Goal: Task Accomplishment & Management: Complete application form

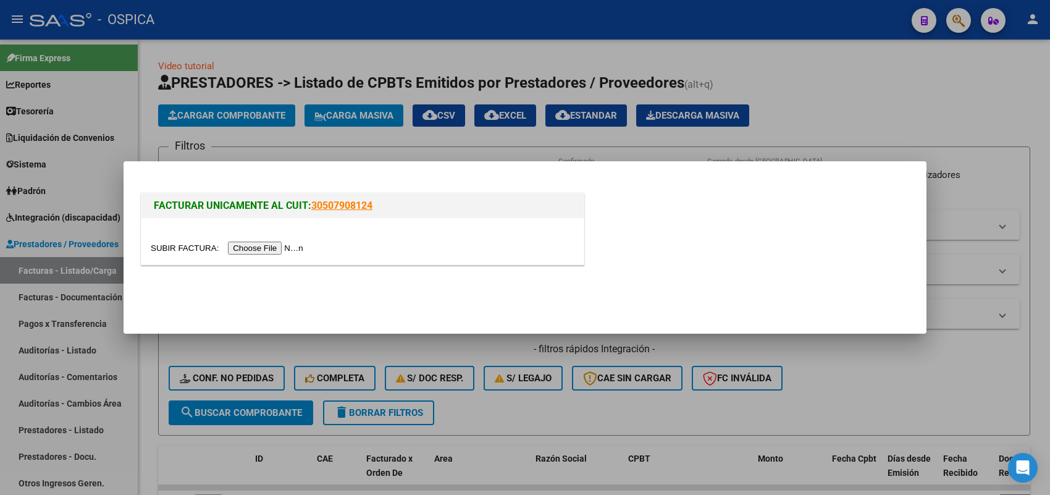
click at [297, 250] on input "file" at bounding box center [229, 247] width 156 height 13
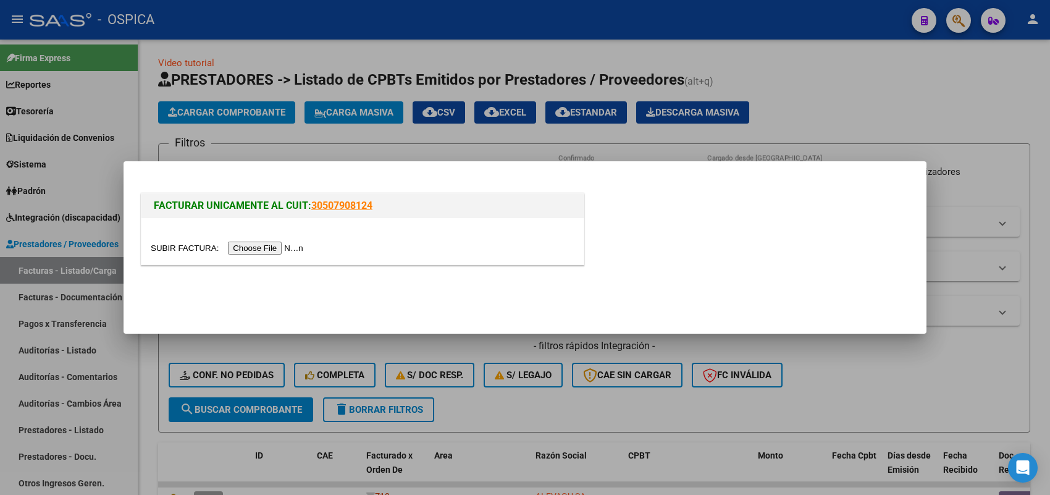
click at [288, 251] on input "file" at bounding box center [229, 247] width 156 height 13
click at [273, 247] on input "file" at bounding box center [229, 247] width 156 height 13
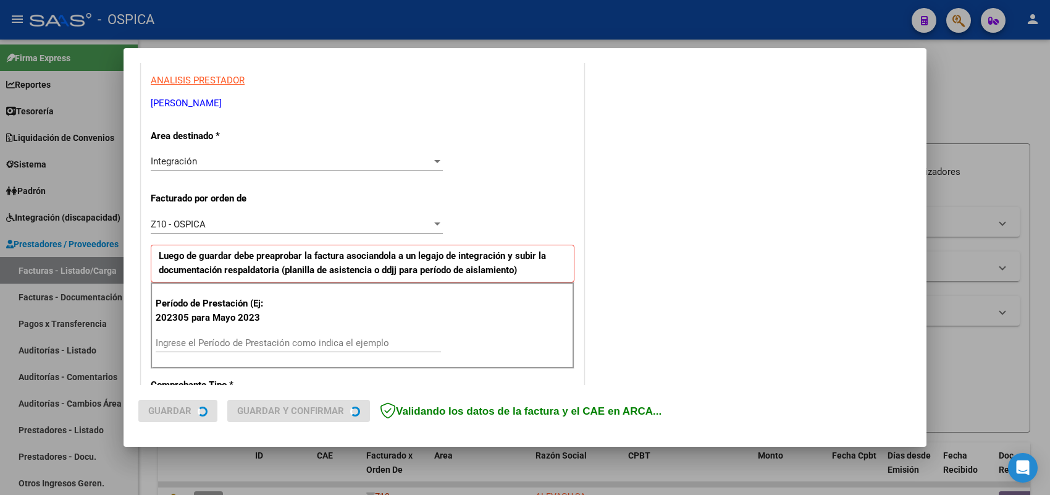
scroll to position [309, 0]
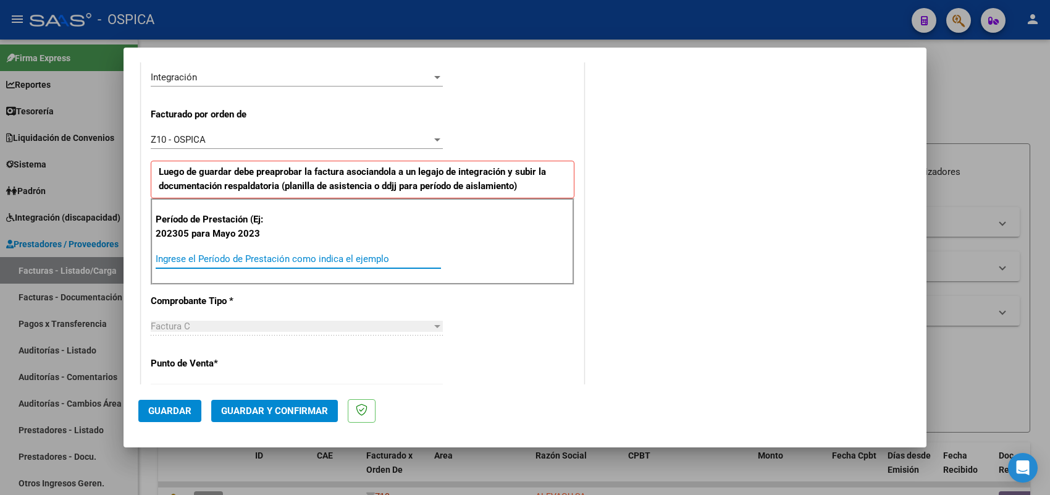
click at [316, 254] on input "Ingrese el Período de Prestación como indica el ejemplo" at bounding box center [298, 258] width 285 height 11
type input "202507"
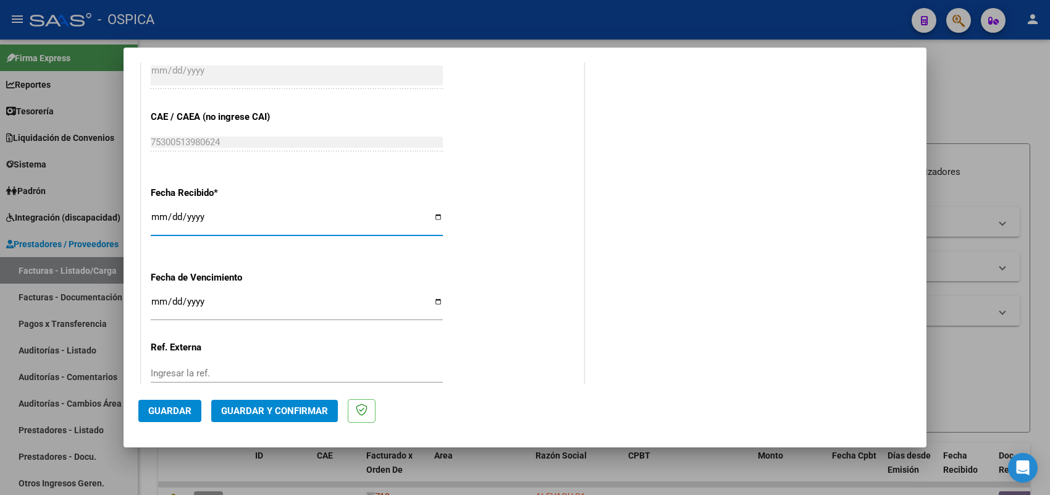
type input "2025-08-01"
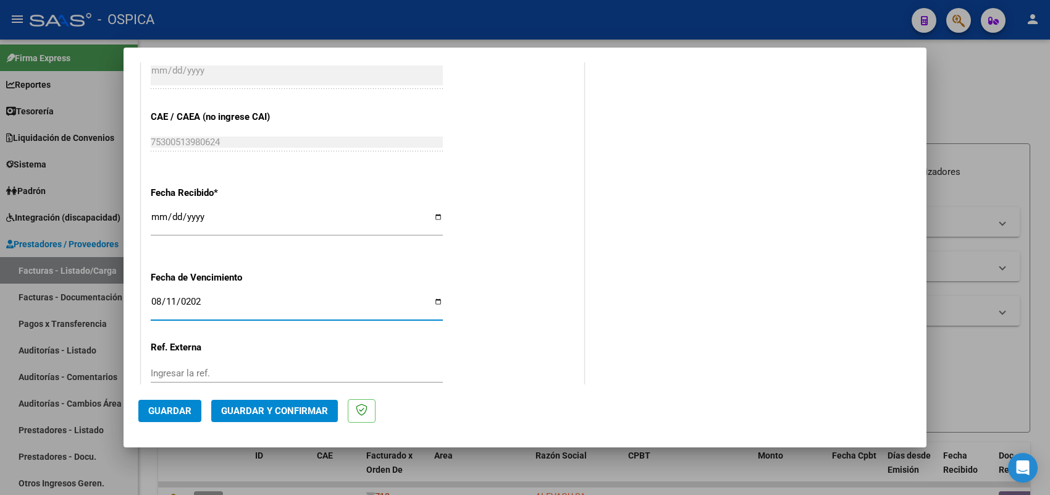
type input "2025-08-11"
click at [164, 418] on button "Guardar" at bounding box center [169, 410] width 63 height 22
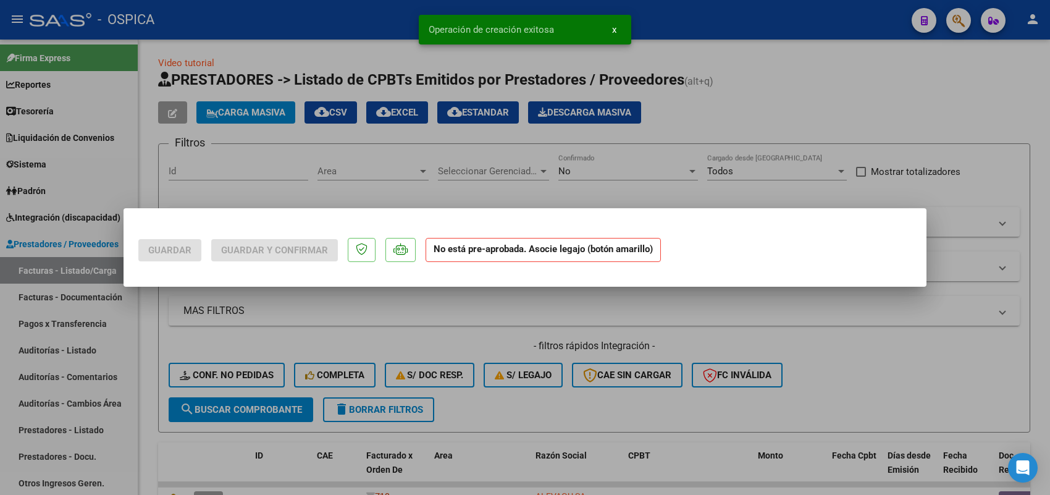
scroll to position [0, 0]
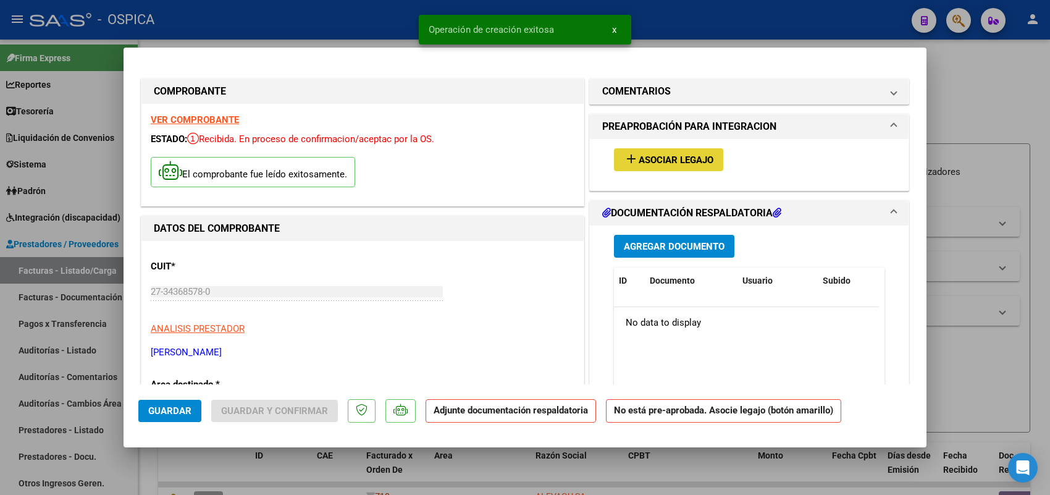
click at [643, 154] on span "Asociar Legajo" at bounding box center [675, 159] width 75 height 11
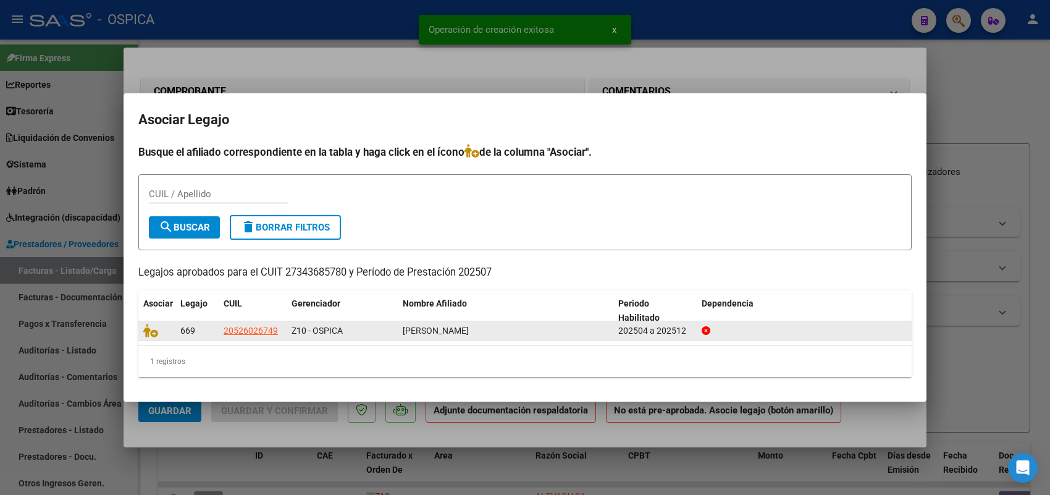
click at [150, 337] on datatable-body-cell at bounding box center [156, 330] width 37 height 19
click at [149, 335] on icon at bounding box center [150, 331] width 15 height 14
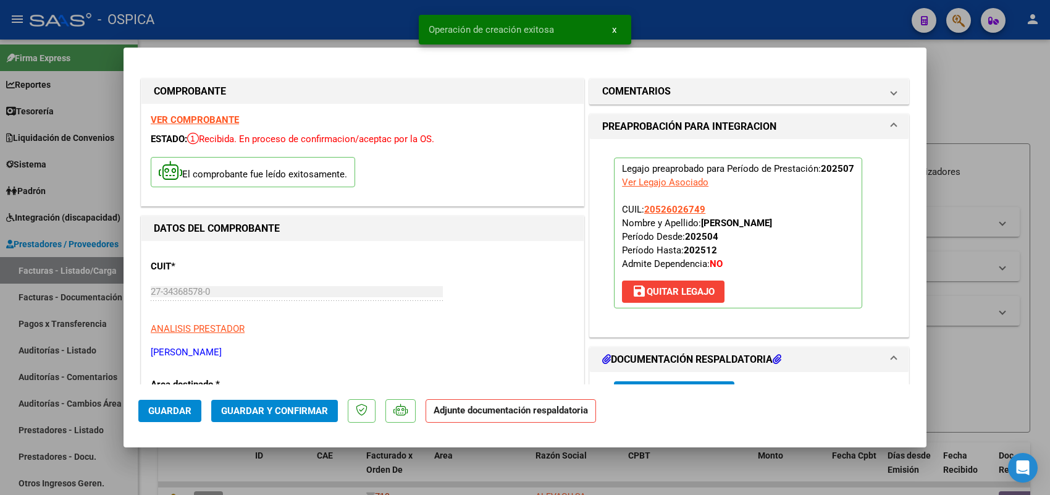
scroll to position [154, 0]
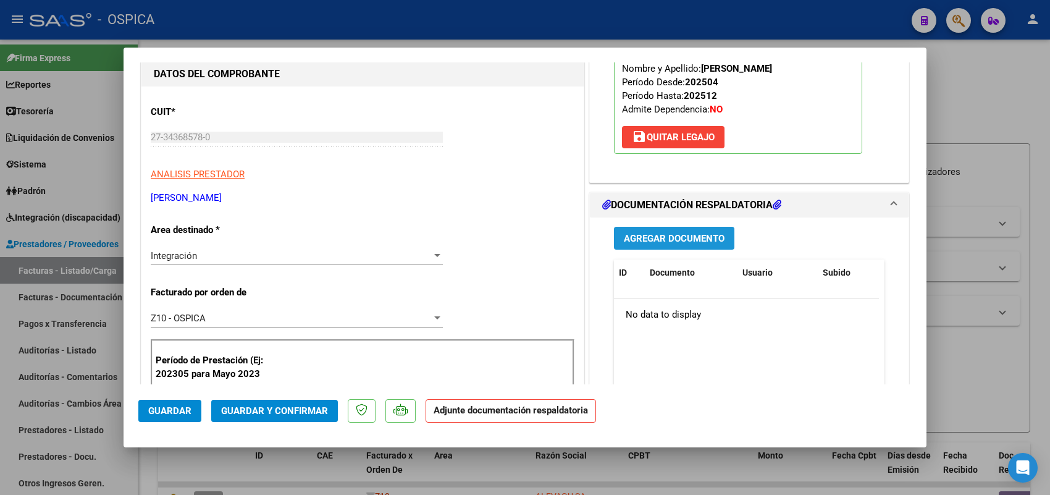
click at [651, 249] on button "Agregar Documento" at bounding box center [674, 238] width 120 height 23
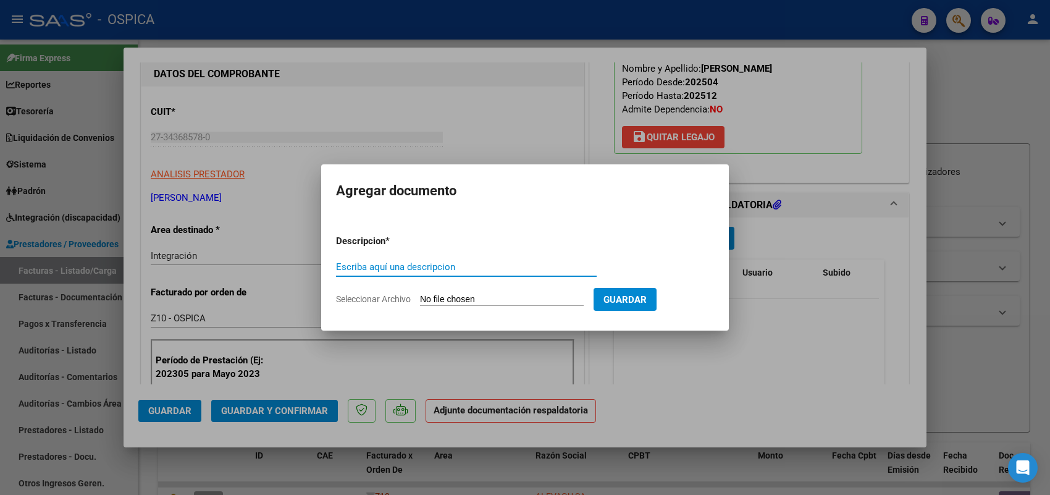
click at [538, 298] on input "Seleccionar Archivo" at bounding box center [502, 300] width 164 height 12
type input "C:\fakepath\ASISTENCIA CAGNAZZO.pdf"
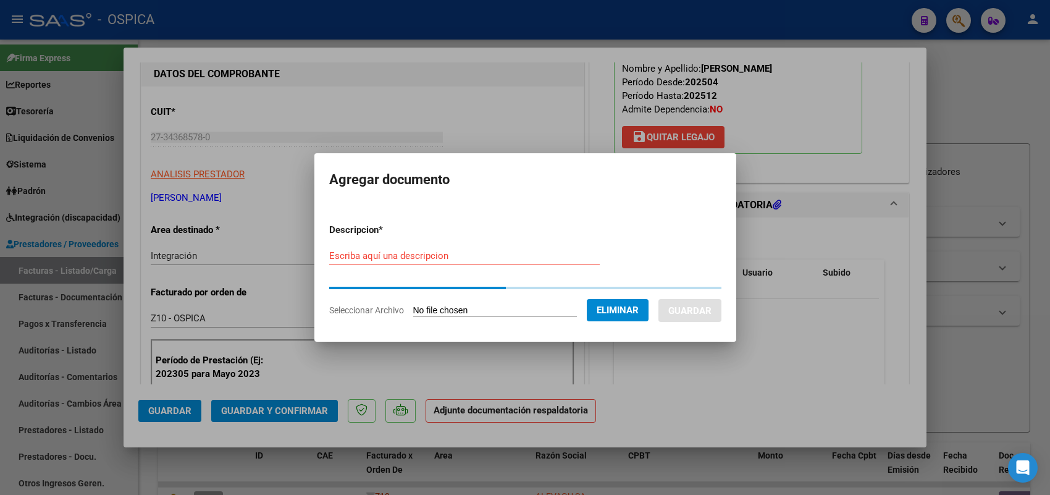
drag, startPoint x: 507, startPoint y: 244, endPoint x: 497, endPoint y: 253, distance: 13.5
click at [507, 245] on form "Descripcion * Escriba aquí una descripcion Seleccionar Archivo Eliminar Guardar" at bounding box center [525, 270] width 392 height 112
click at [496, 253] on input "Escriba aquí una descripcion" at bounding box center [464, 255] width 270 height 11
paste input "20524417570"
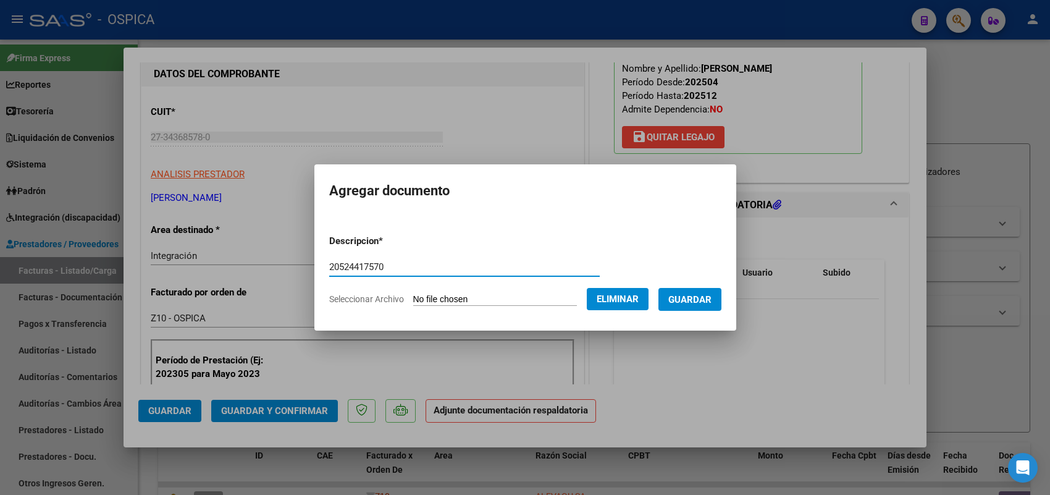
drag, startPoint x: 493, startPoint y: 267, endPoint x: 289, endPoint y: 261, distance: 203.8
click at [289, 261] on div "COMPROBANTE VER COMPROBANTE ESTADO: Recibida. En proceso de confirmacion/acepta…" at bounding box center [525, 247] width 1050 height 495
type input "ASISTENCIA"
click at [682, 295] on span "Guardar" at bounding box center [689, 299] width 43 height 11
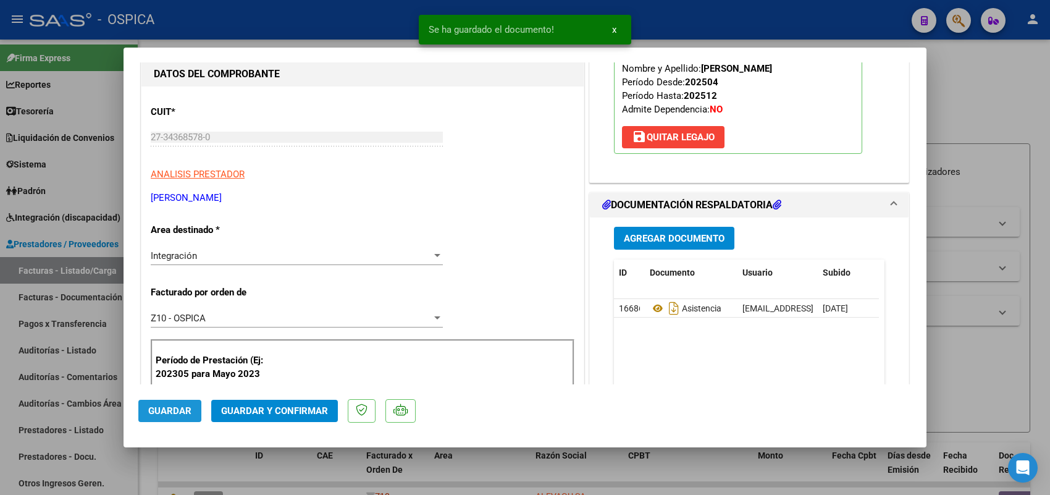
click at [176, 420] on button "Guardar" at bounding box center [169, 410] width 63 height 22
click at [99, 269] on div at bounding box center [525, 247] width 1050 height 495
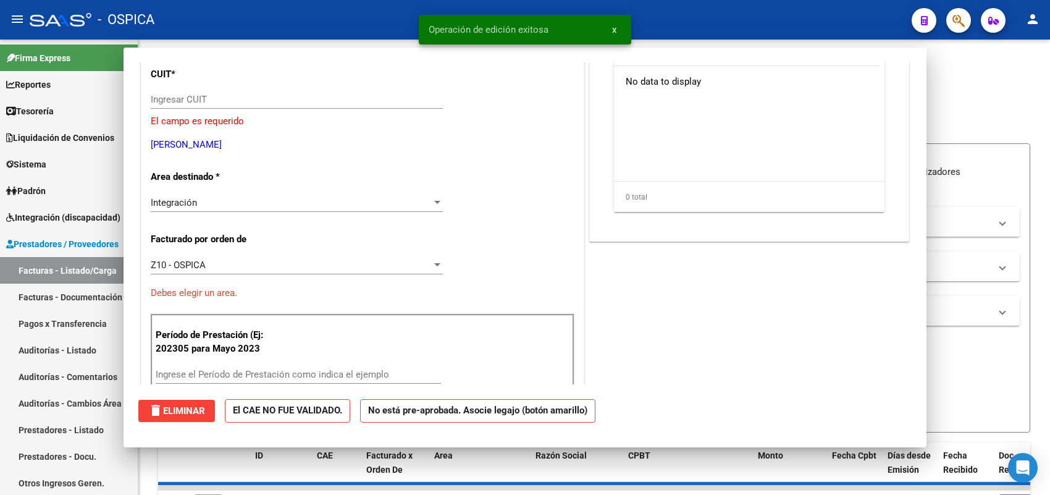
scroll to position [0, 0]
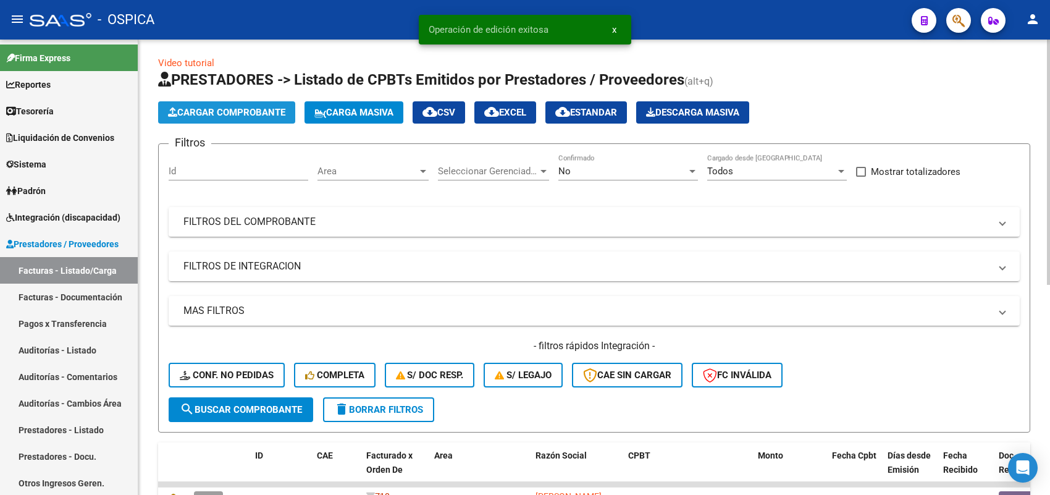
click at [270, 102] on button "Cargar Comprobante" at bounding box center [226, 112] width 137 height 22
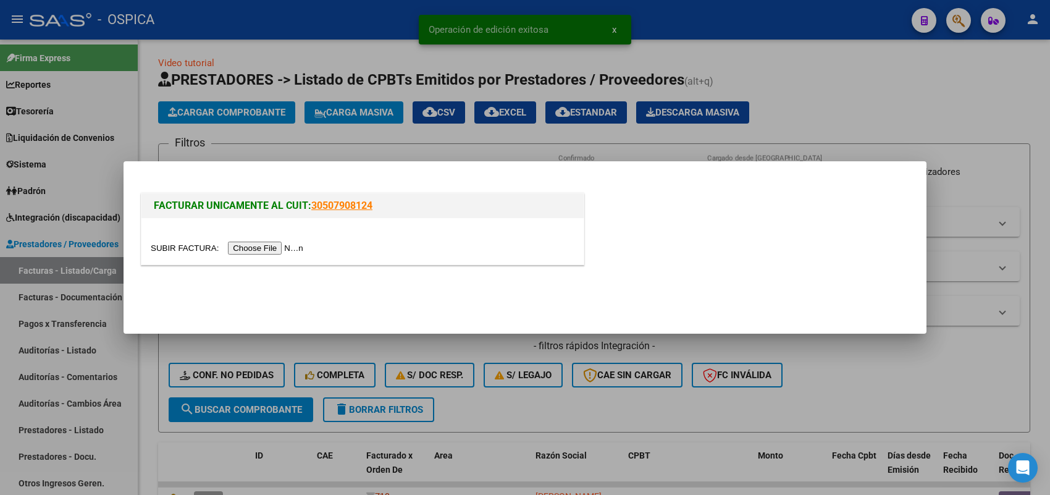
click at [275, 247] on input "file" at bounding box center [229, 247] width 156 height 13
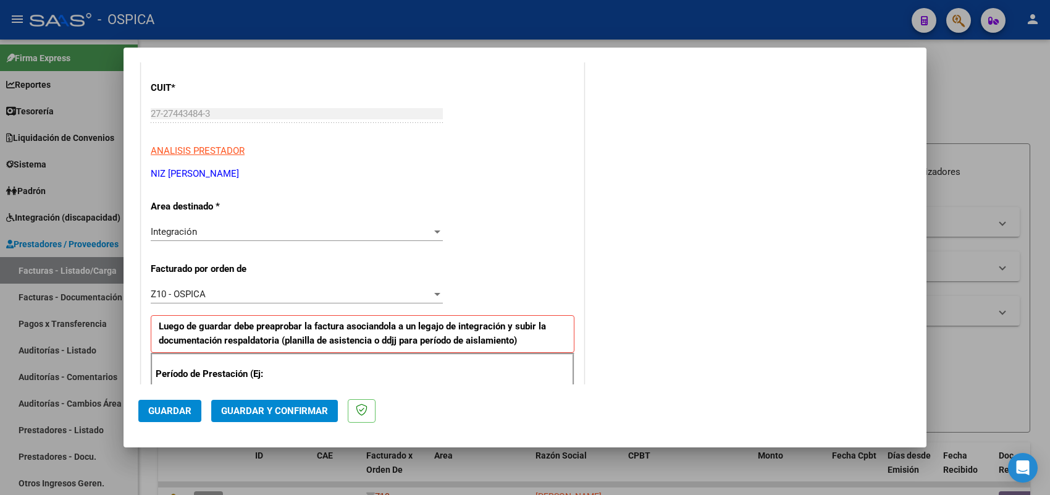
scroll to position [463, 0]
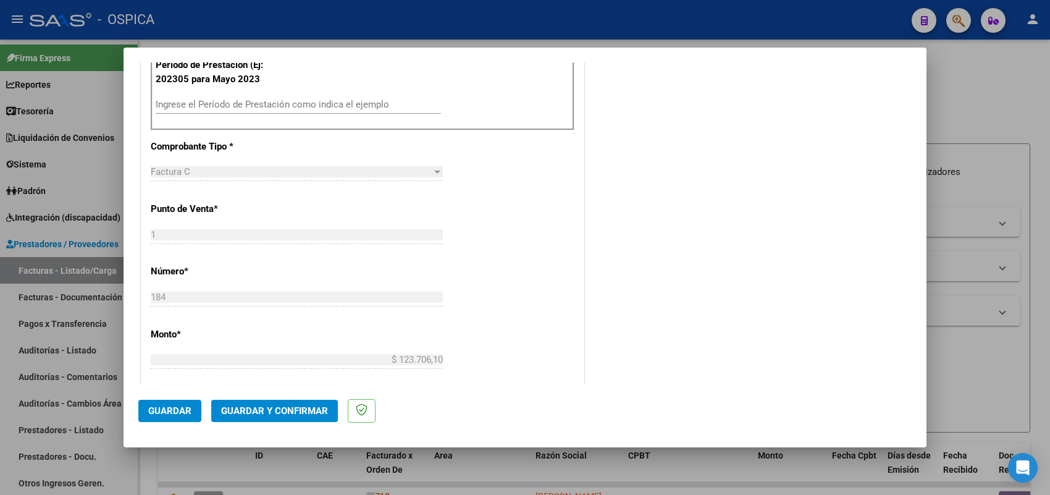
click at [304, 112] on div "Ingrese el Período de Prestación como indica el ejemplo" at bounding box center [298, 104] width 285 height 19
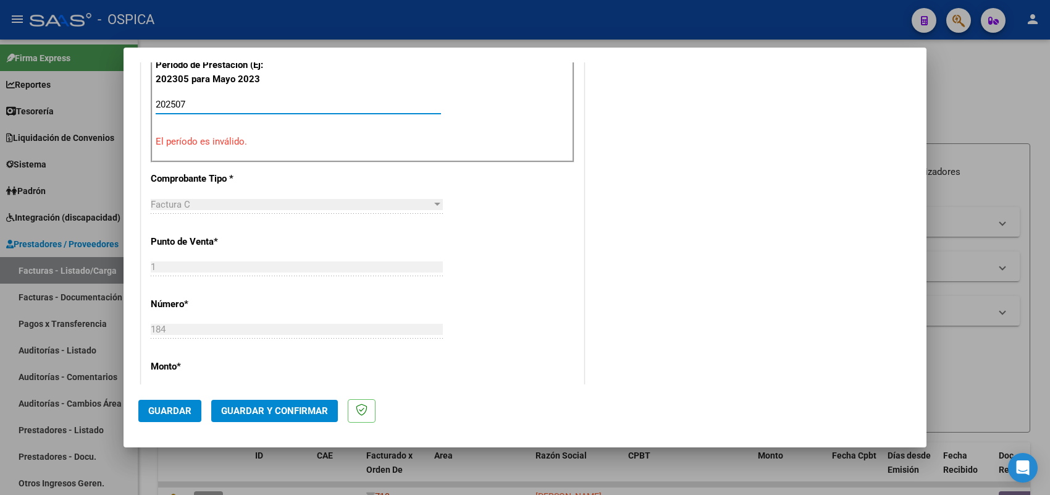
type input "202507"
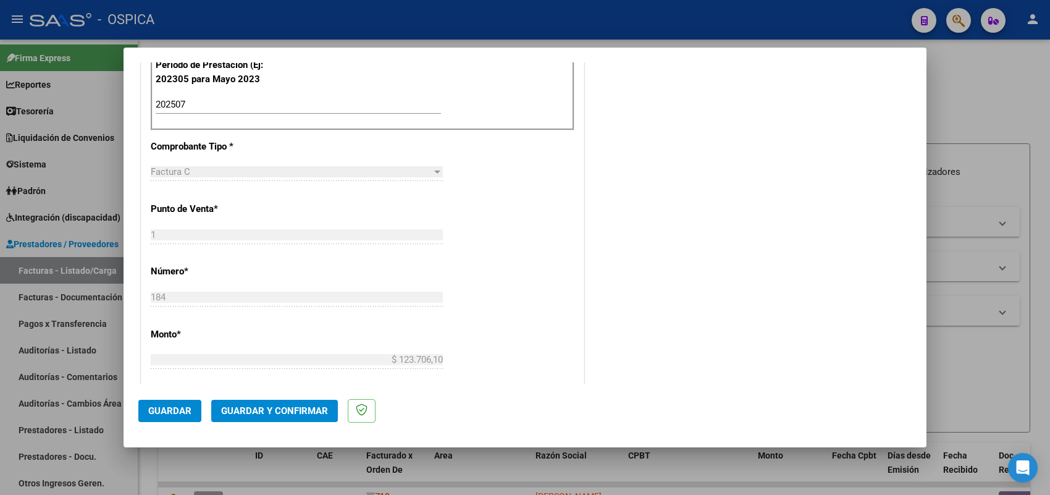
scroll to position [813, 0]
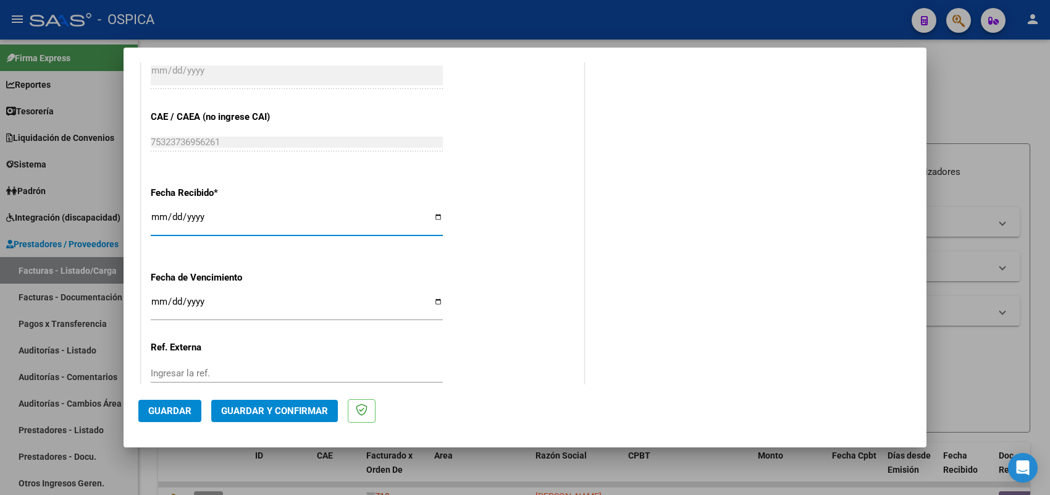
type input "2025-08-10"
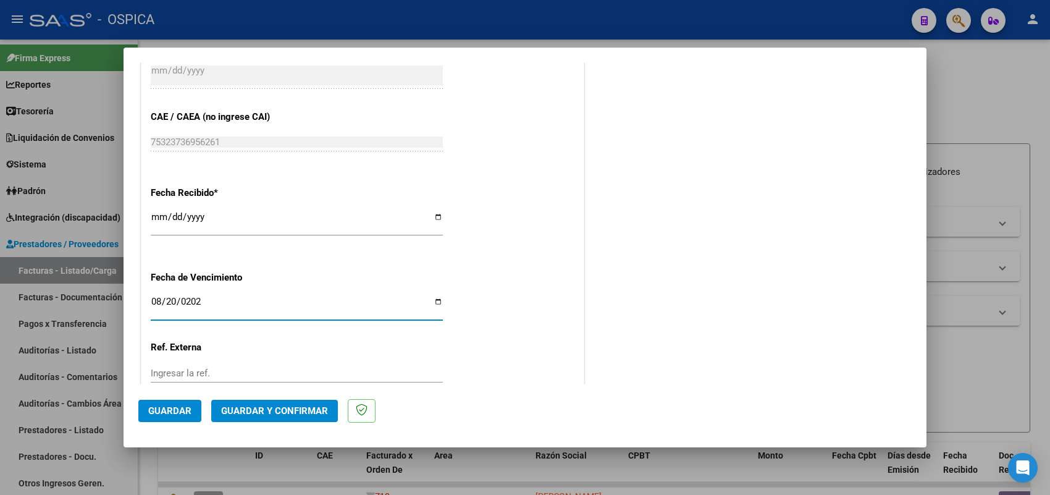
type input "2025-08-20"
click at [180, 414] on span "Guardar" at bounding box center [169, 410] width 43 height 11
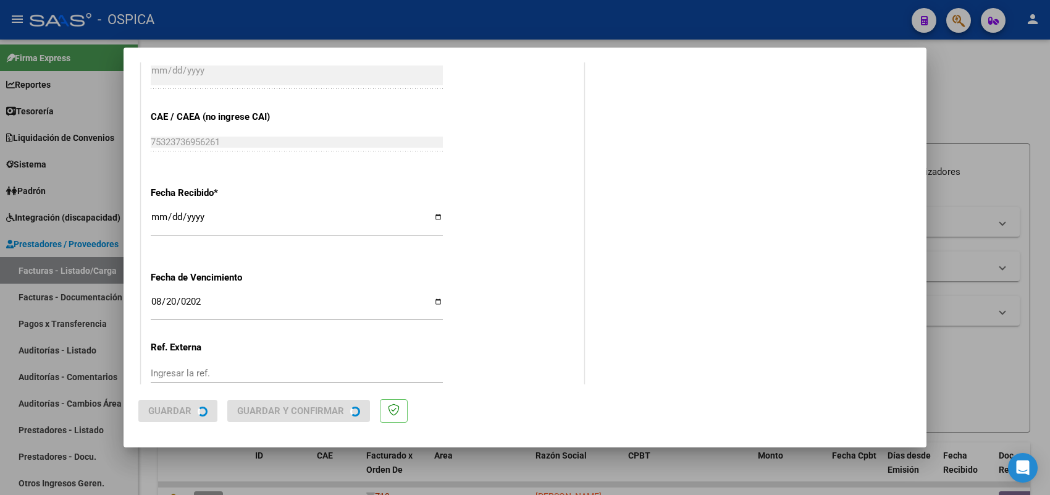
scroll to position [0, 0]
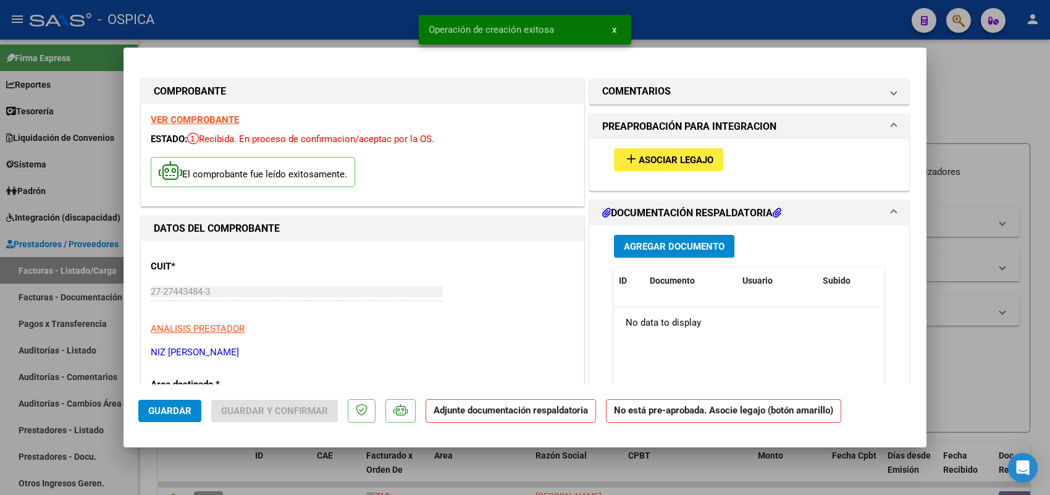
click at [667, 159] on span "Asociar Legajo" at bounding box center [675, 159] width 75 height 11
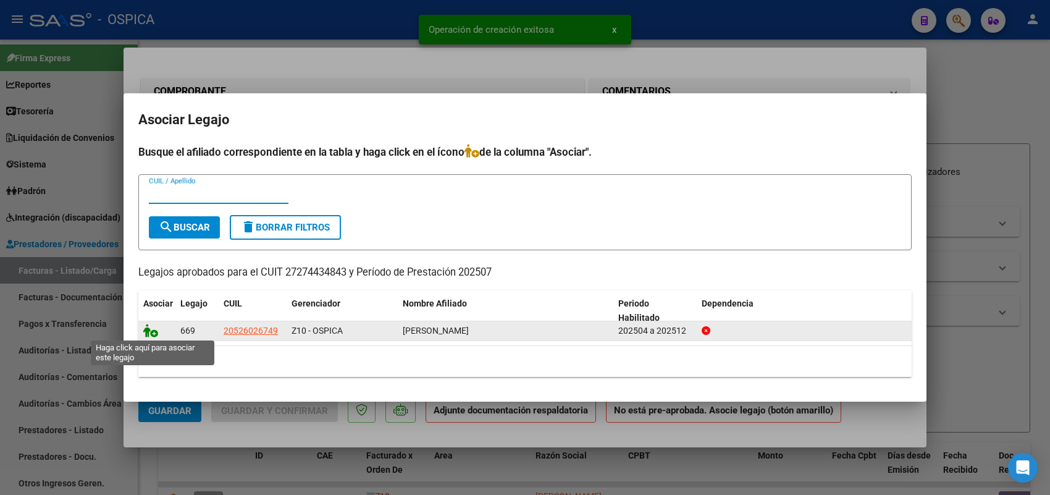
click at [150, 329] on icon at bounding box center [150, 331] width 15 height 14
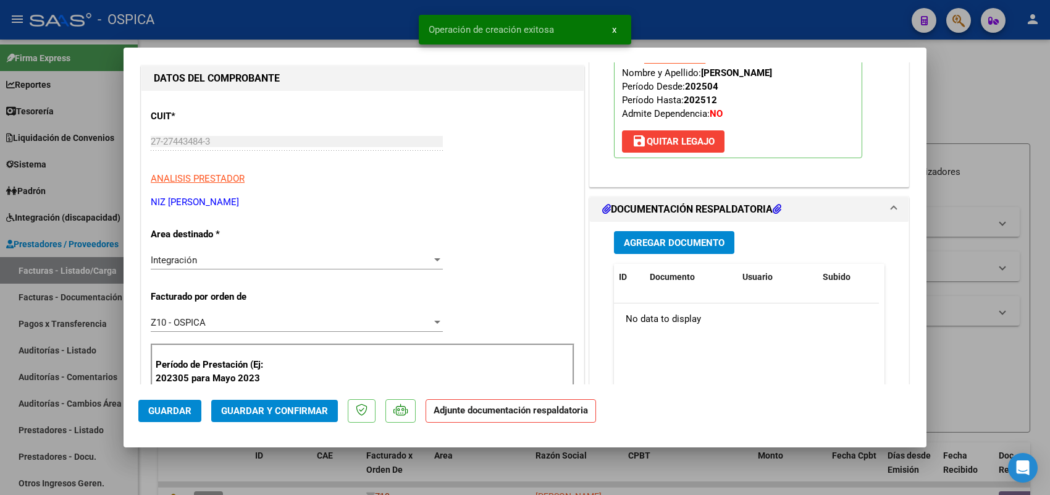
scroll to position [154, 0]
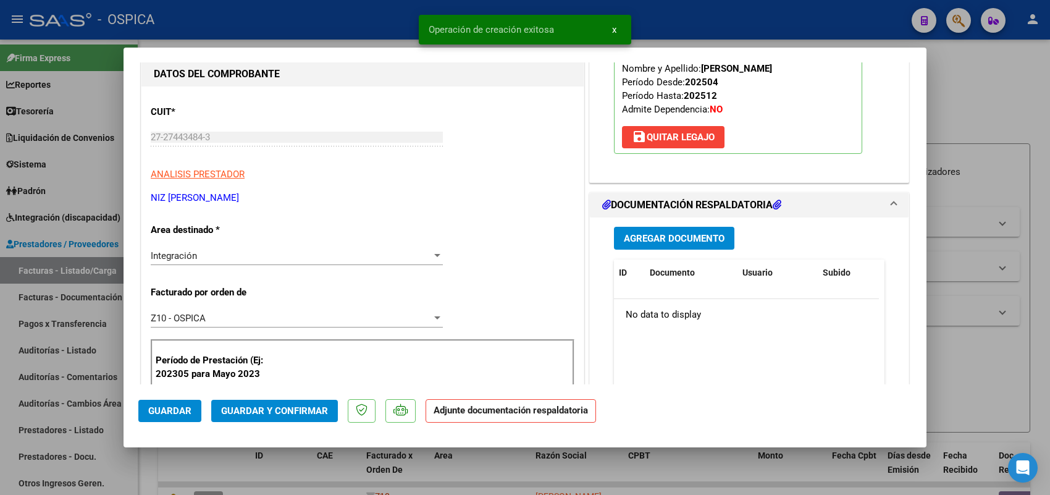
click at [656, 243] on span "Agregar Documento" at bounding box center [674, 238] width 101 height 11
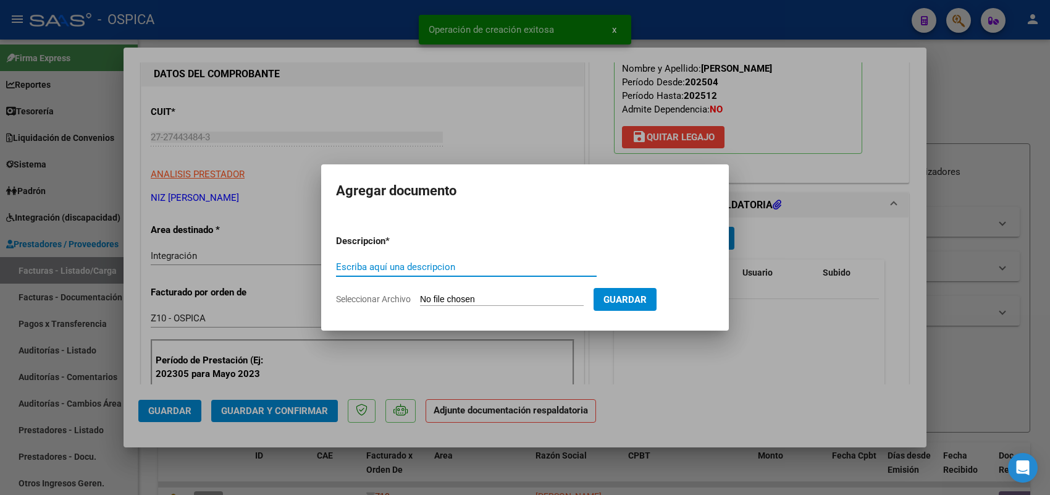
click at [538, 299] on input "Seleccionar Archivo" at bounding box center [502, 300] width 164 height 12
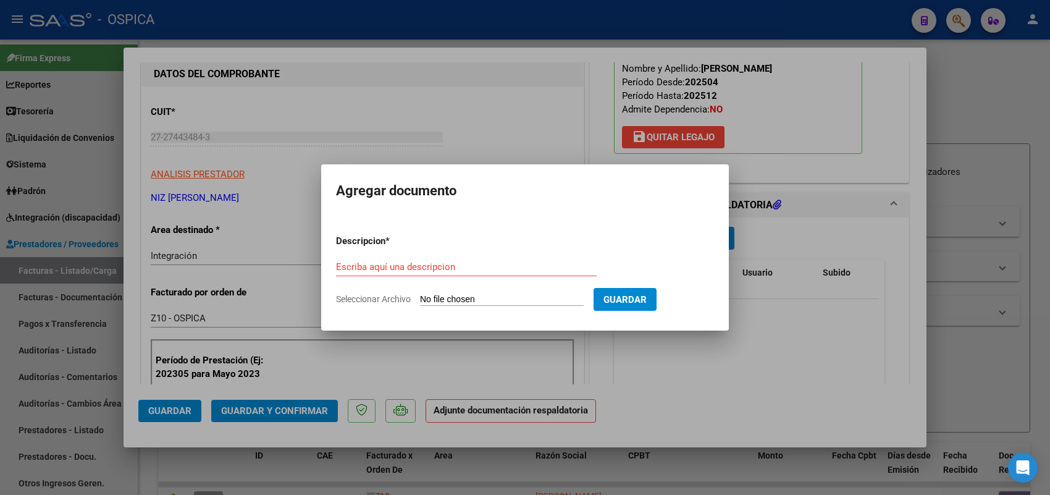
type input "C:\fakepath\ASISTENCIA NIZ.pdf"
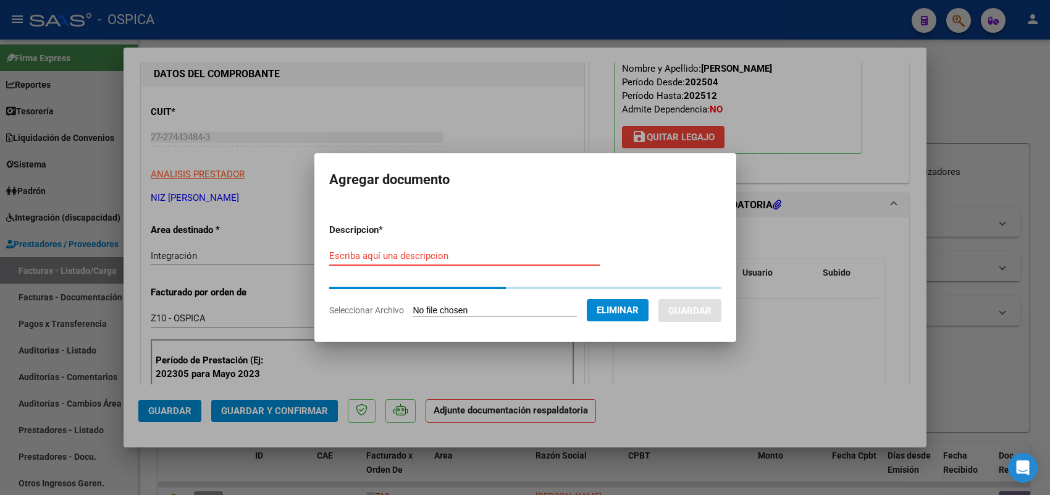
click at [482, 256] on input "Escriba aquí una descripcion" at bounding box center [464, 255] width 270 height 11
paste input "ASISTENCIA"
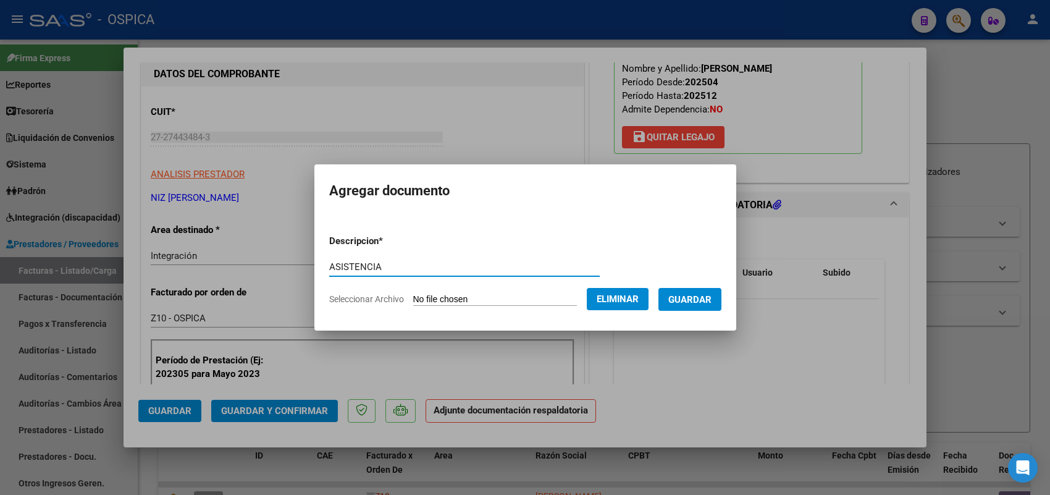
type input "ASISTENCIA"
click at [698, 298] on span "Guardar" at bounding box center [689, 299] width 43 height 11
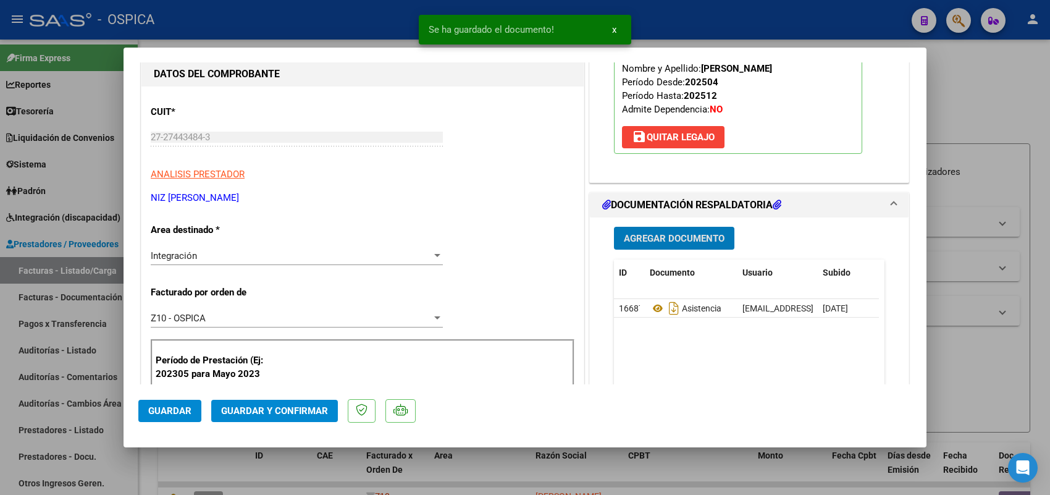
click at [162, 411] on span "Guardar" at bounding box center [169, 410] width 43 height 11
click at [106, 267] on div at bounding box center [525, 247] width 1050 height 495
type input "$ 0,00"
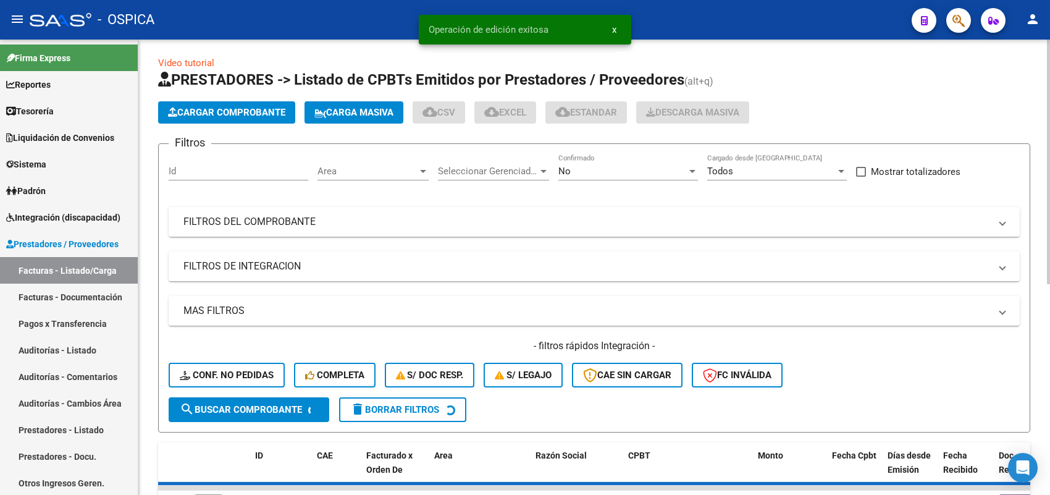
click at [263, 108] on span "Cargar Comprobante" at bounding box center [226, 112] width 117 height 11
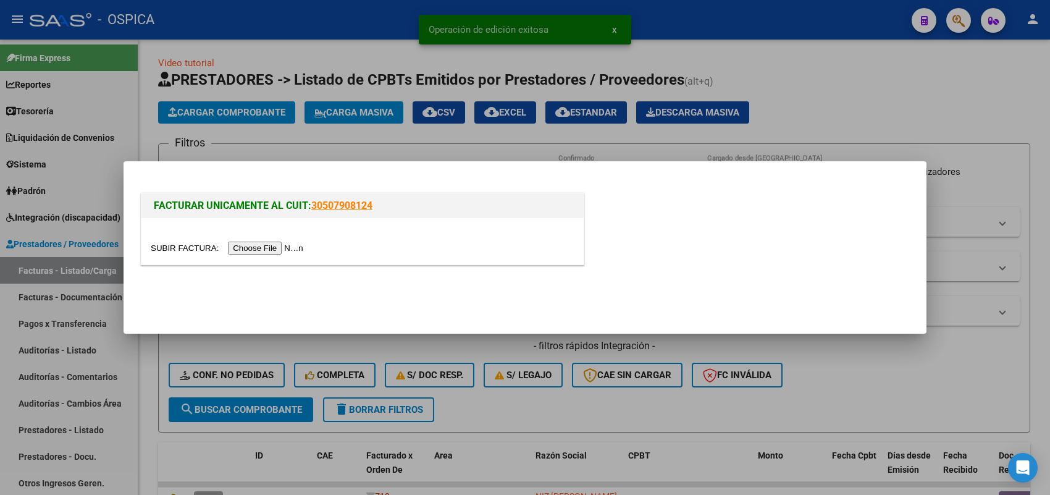
click at [289, 244] on input "file" at bounding box center [229, 247] width 156 height 13
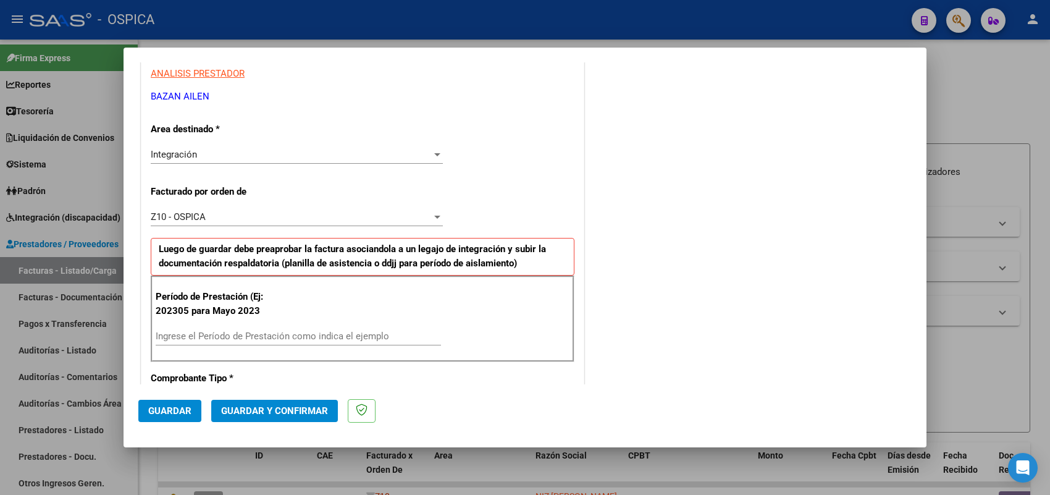
scroll to position [309, 0]
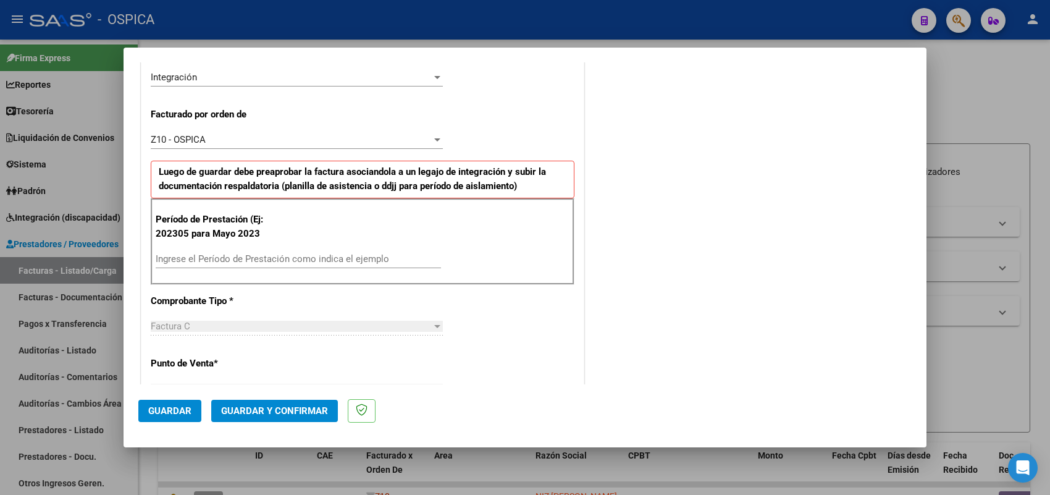
click at [291, 255] on input "Ingrese el Período de Prestación como indica el ejemplo" at bounding box center [298, 258] width 285 height 11
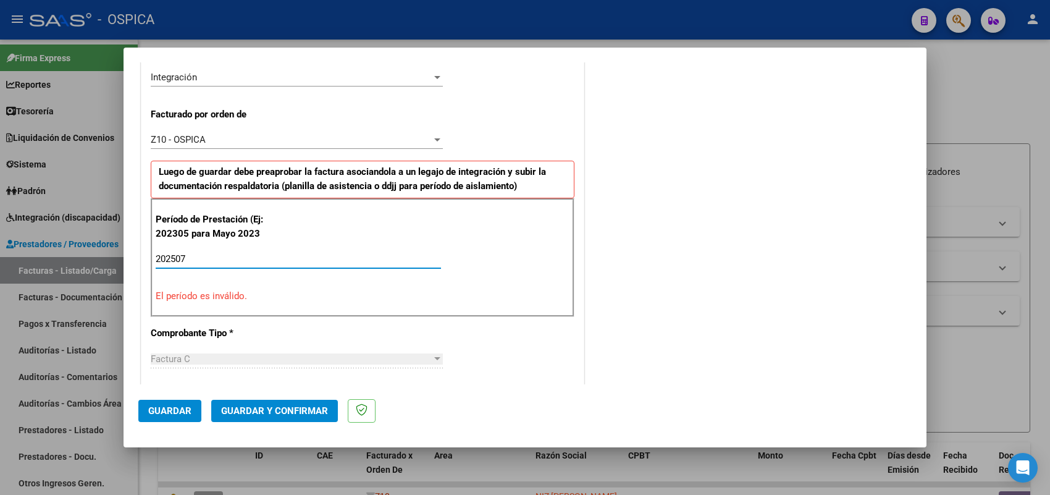
type input "202507"
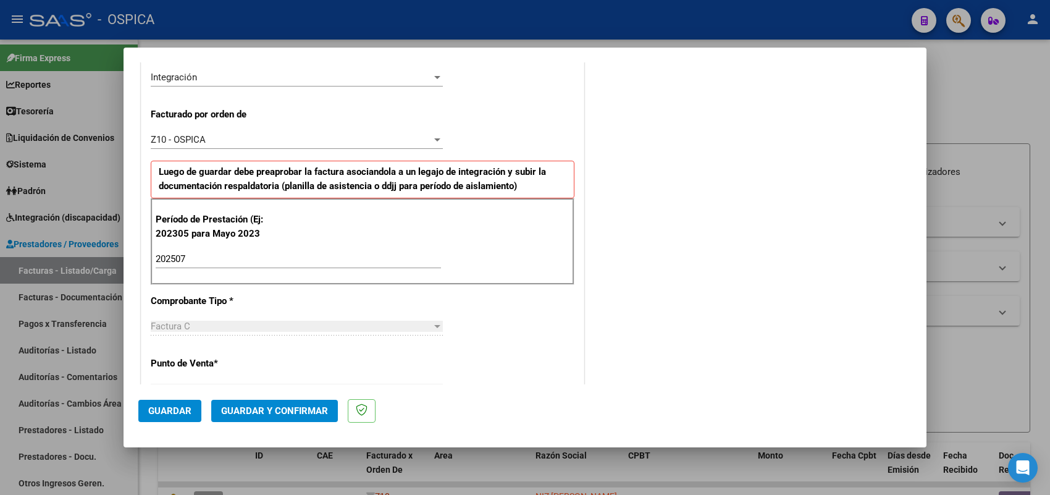
scroll to position [813, 0]
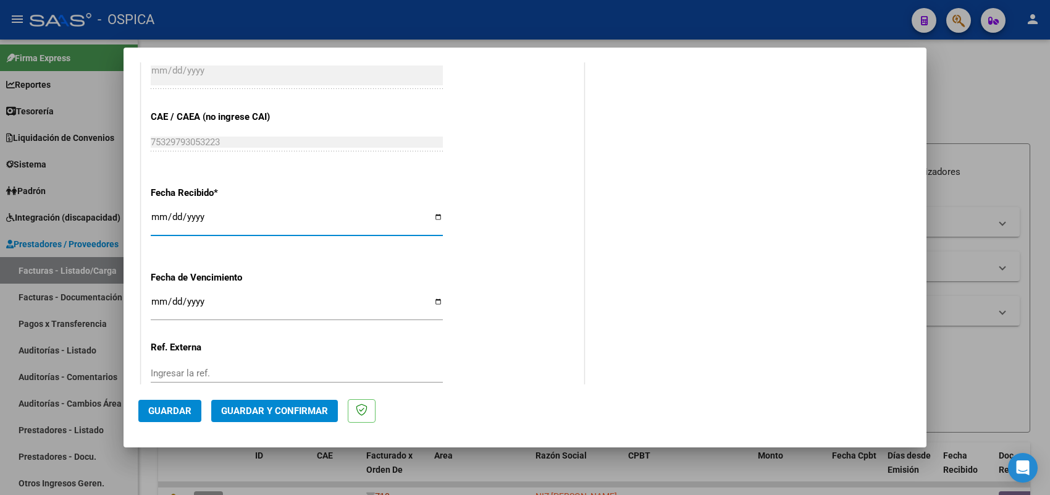
type input "2025-08-10"
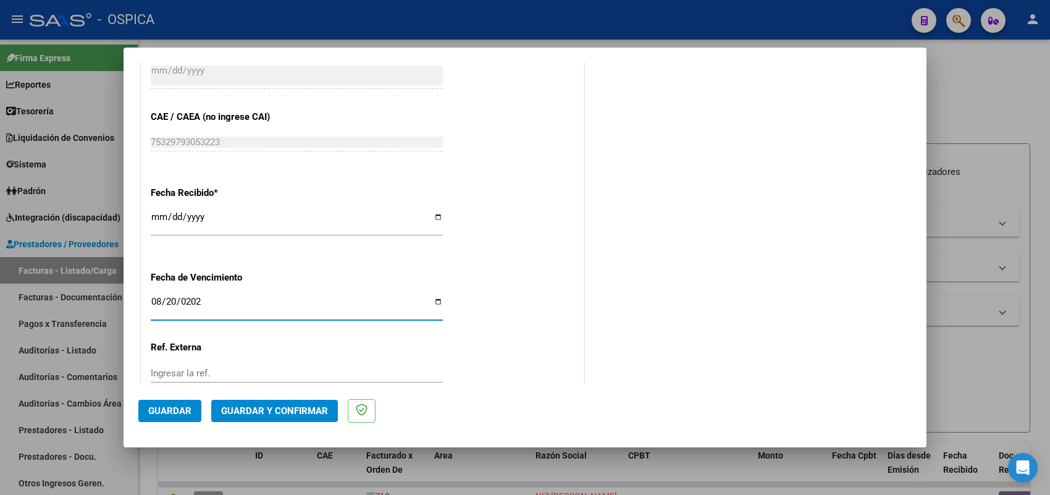
type input "2025-08-20"
click at [184, 411] on span "Guardar" at bounding box center [169, 410] width 43 height 11
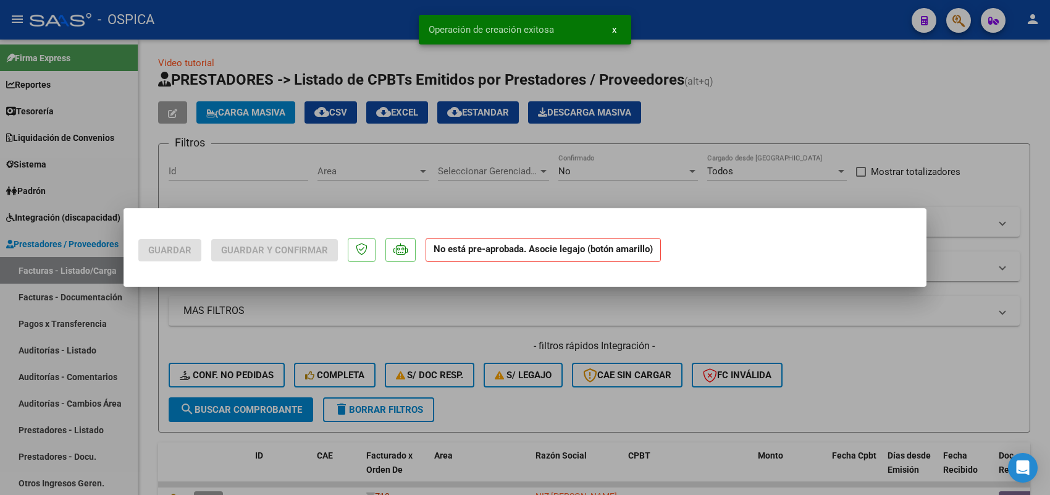
scroll to position [0, 0]
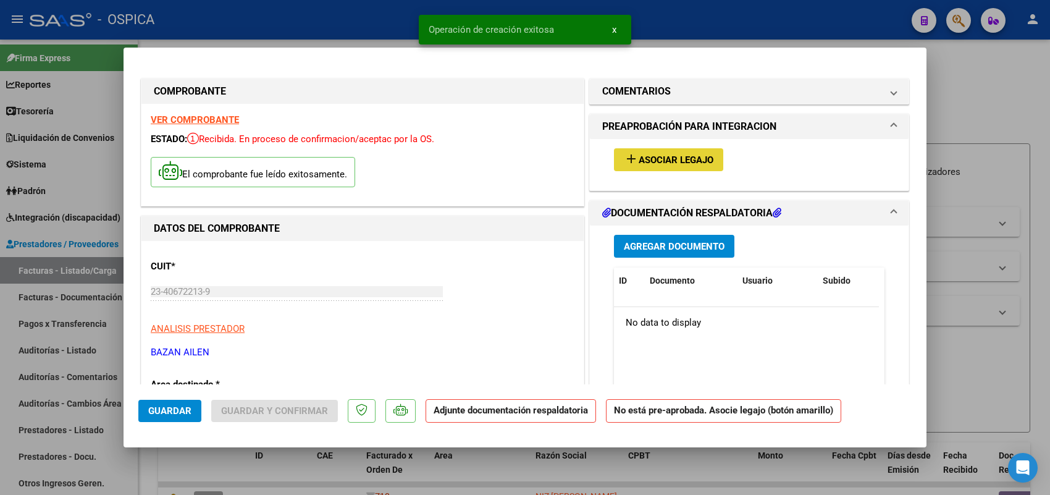
click at [668, 161] on span "Asociar Legajo" at bounding box center [675, 159] width 75 height 11
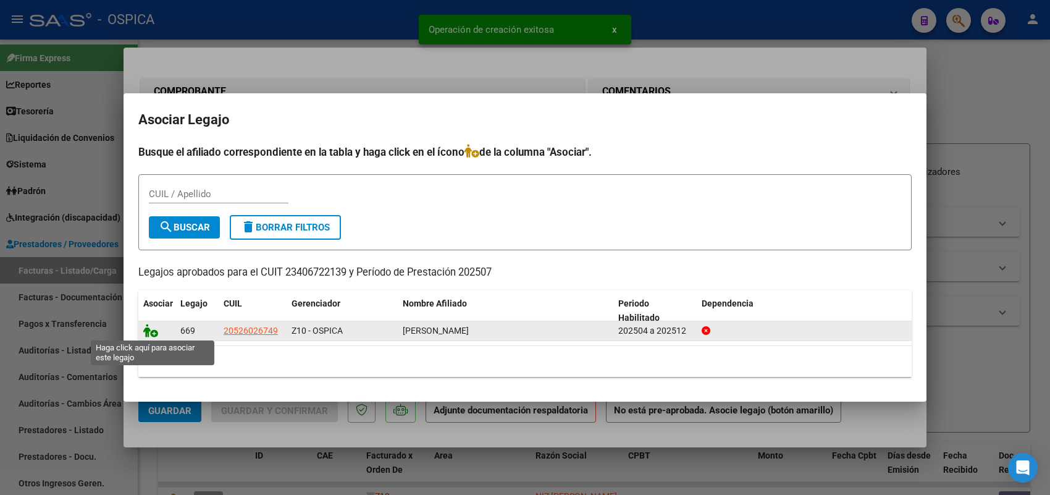
click at [155, 328] on icon at bounding box center [150, 331] width 15 height 14
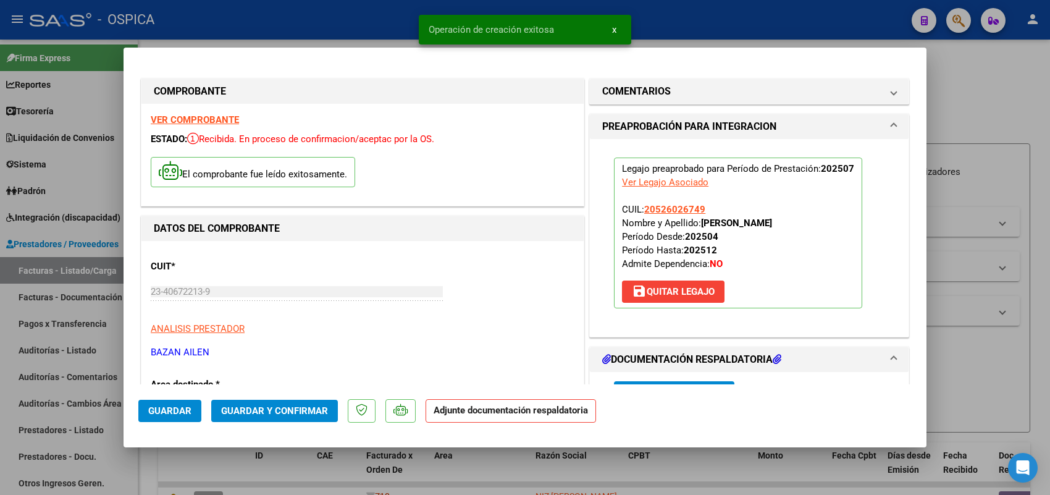
scroll to position [154, 0]
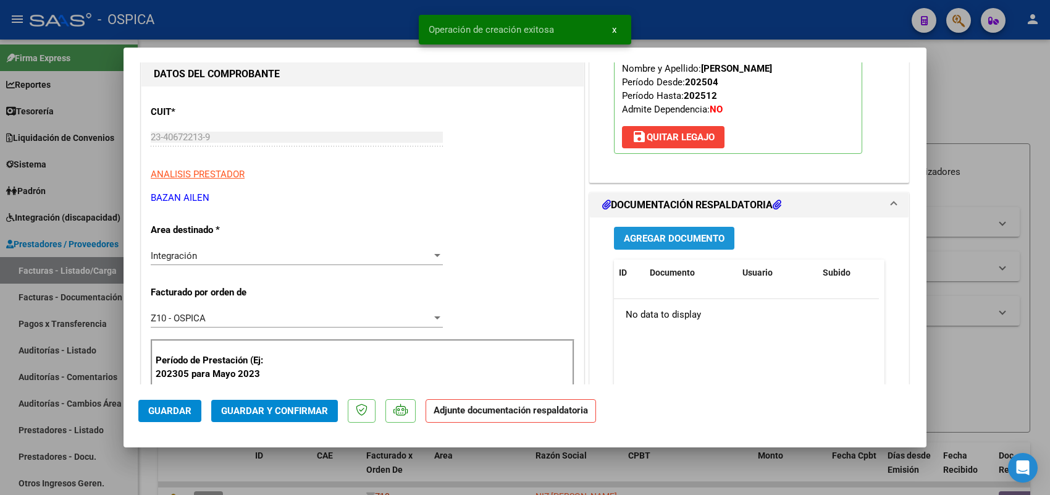
click at [656, 233] on span "Agregar Documento" at bounding box center [674, 238] width 101 height 11
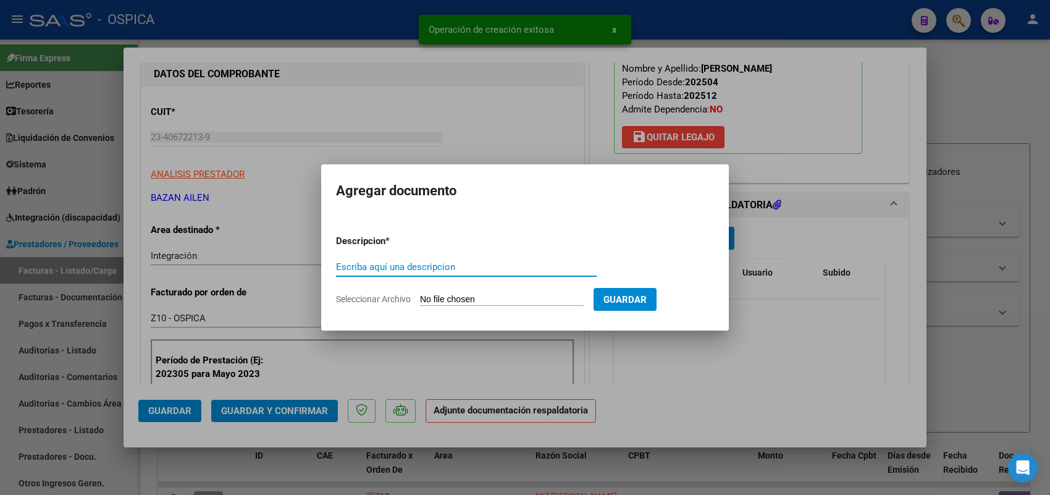
click at [559, 300] on input "Seleccionar Archivo" at bounding box center [502, 300] width 164 height 12
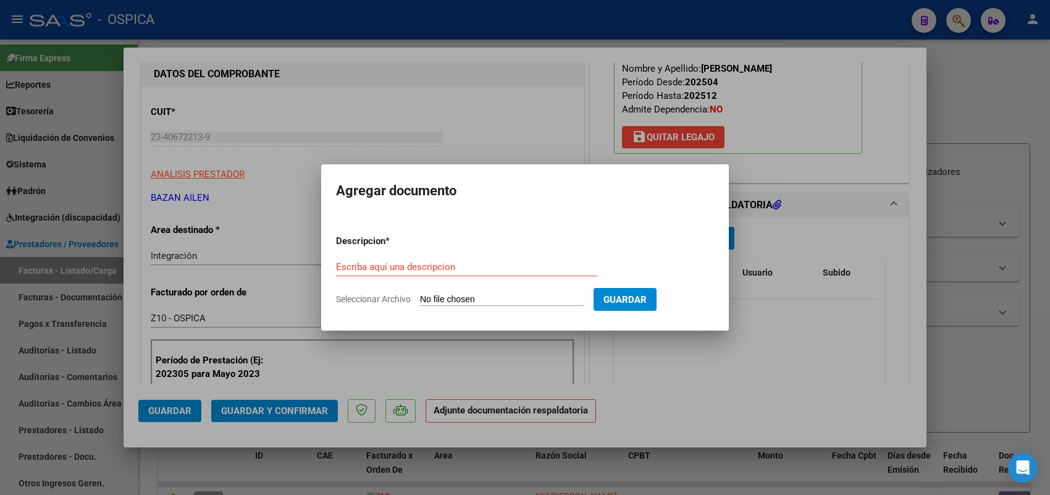
type input "C:\fakepath\ASISTENCIA BAZAN.pdf"
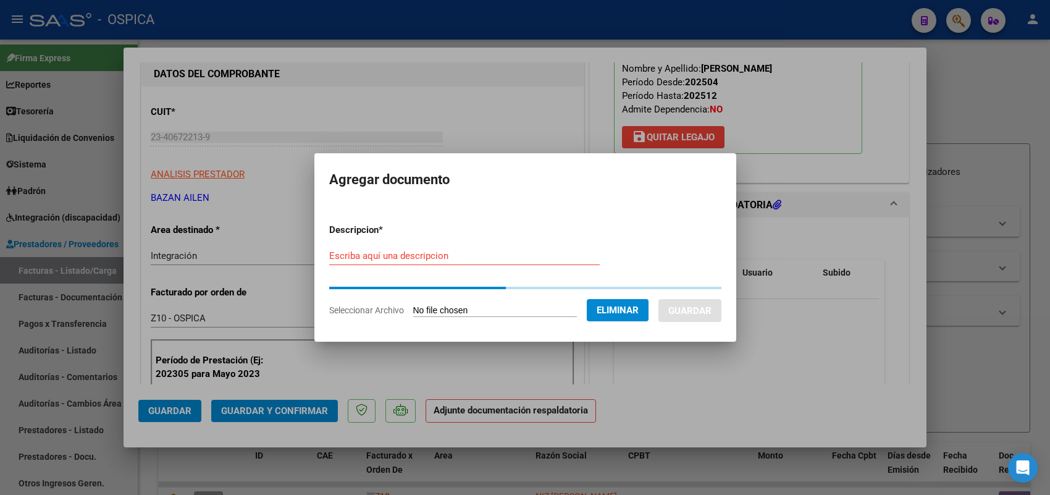
click at [501, 260] on div "Escriba aquí una descripcion" at bounding box center [464, 255] width 270 height 19
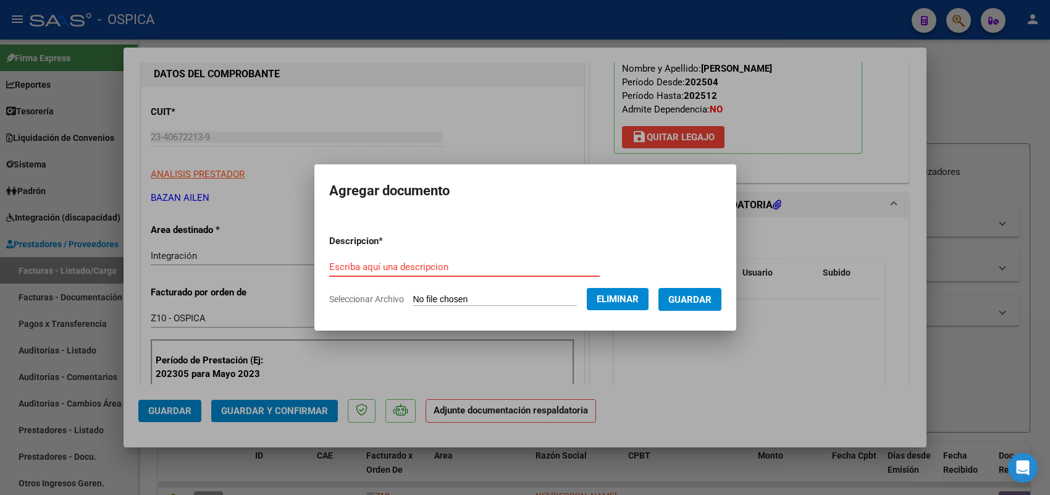
paste input "ASISTENCIA"
type input "ASISTENCIA"
click at [711, 294] on span "Guardar" at bounding box center [689, 299] width 43 height 11
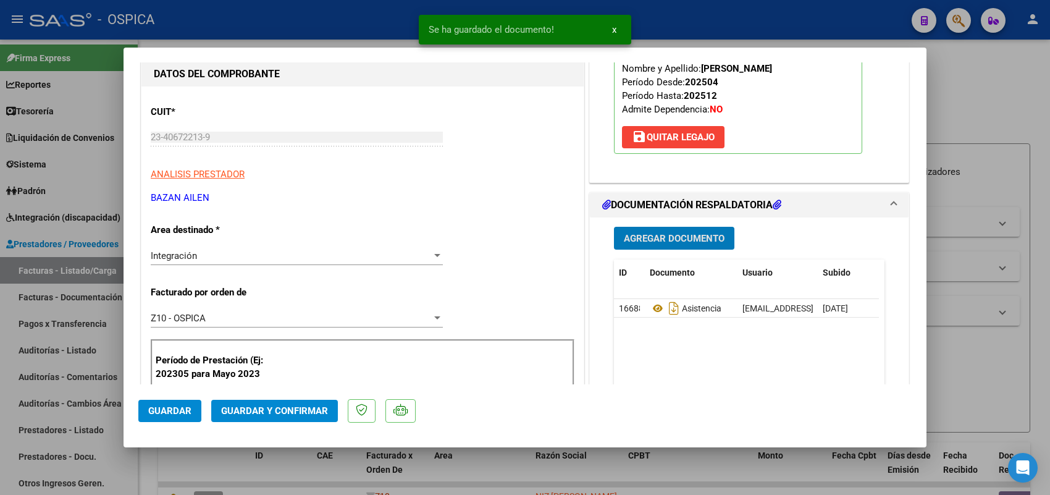
click at [195, 403] on button "Guardar" at bounding box center [169, 410] width 63 height 22
click at [116, 264] on div at bounding box center [525, 247] width 1050 height 495
type input "$ 0,00"
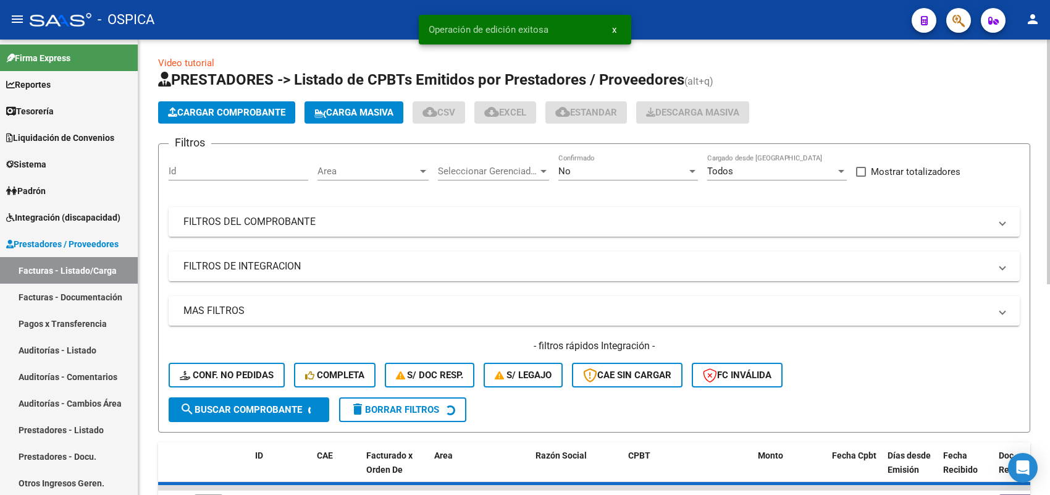
click at [250, 112] on span "Cargar Comprobante" at bounding box center [226, 112] width 117 height 11
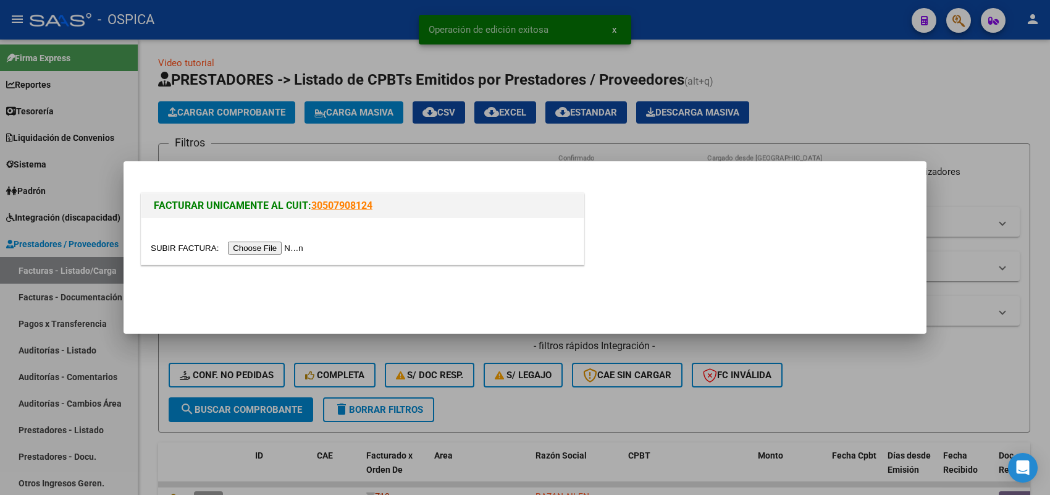
click at [273, 246] on input "file" at bounding box center [229, 247] width 156 height 13
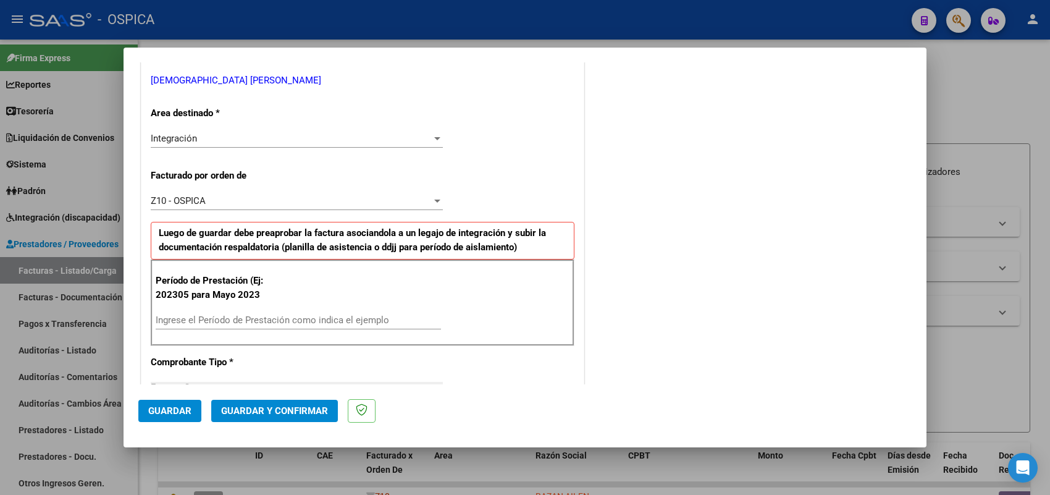
scroll to position [309, 0]
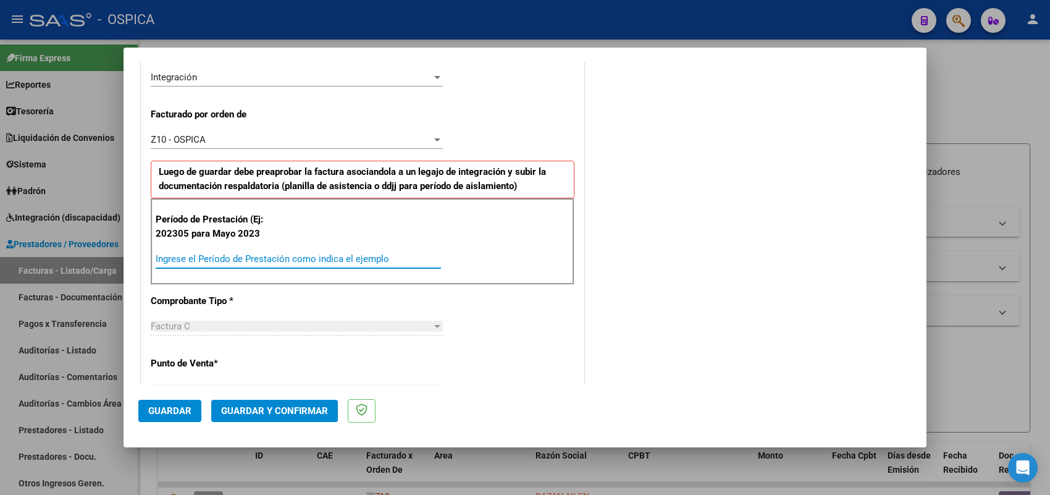
click at [317, 261] on input "Ingrese el Período de Prestación como indica el ejemplo" at bounding box center [298, 258] width 285 height 11
type input "202507"
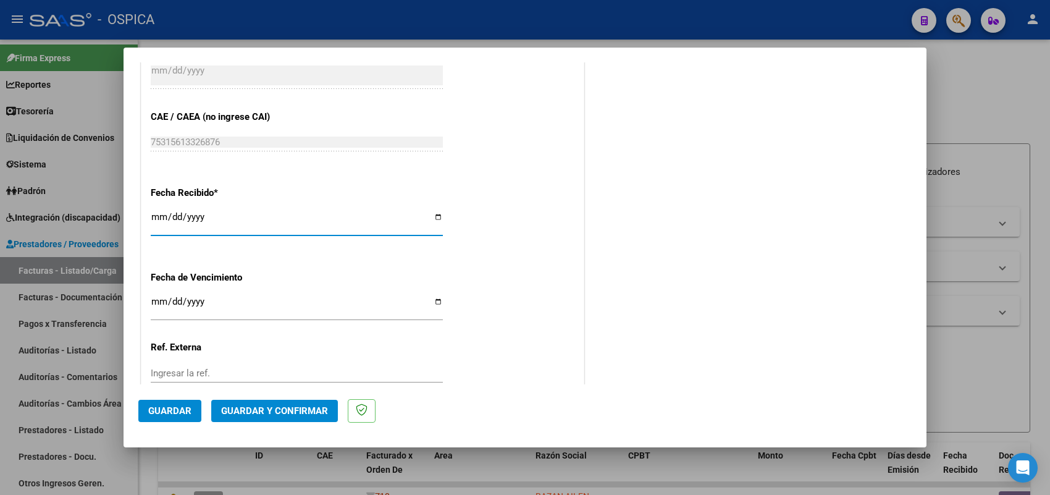
type input "2025-08-01"
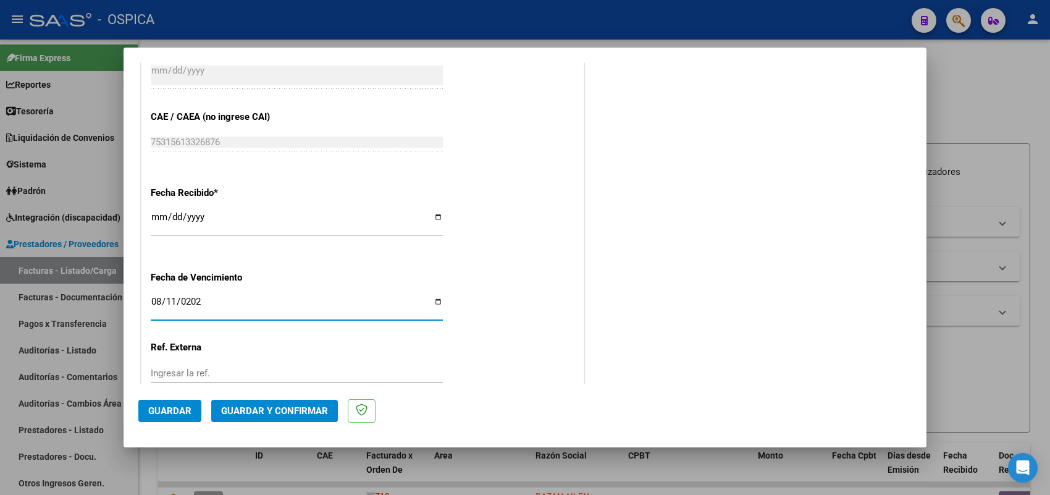
type input "2025-08-11"
click at [162, 420] on button "Guardar" at bounding box center [169, 410] width 63 height 22
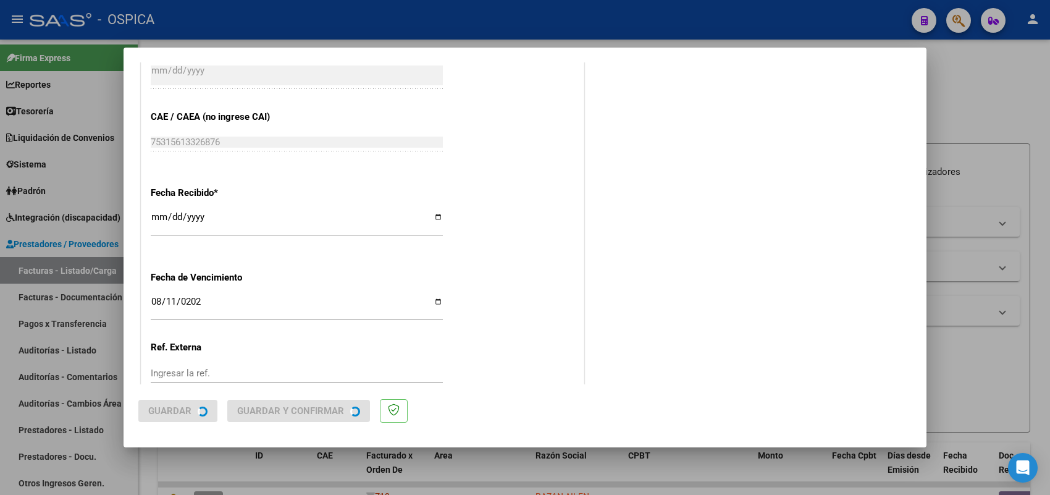
scroll to position [0, 0]
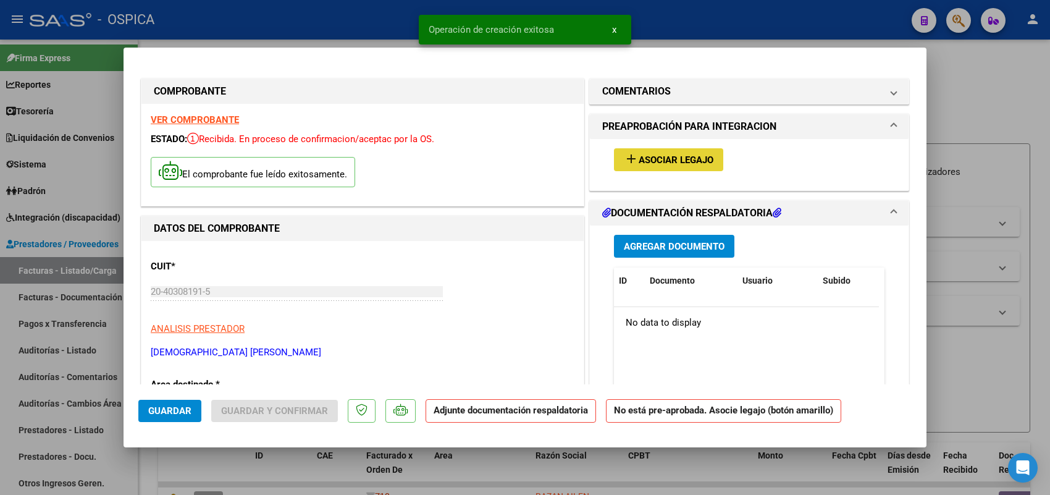
click at [641, 158] on span "Asociar Legajo" at bounding box center [675, 159] width 75 height 11
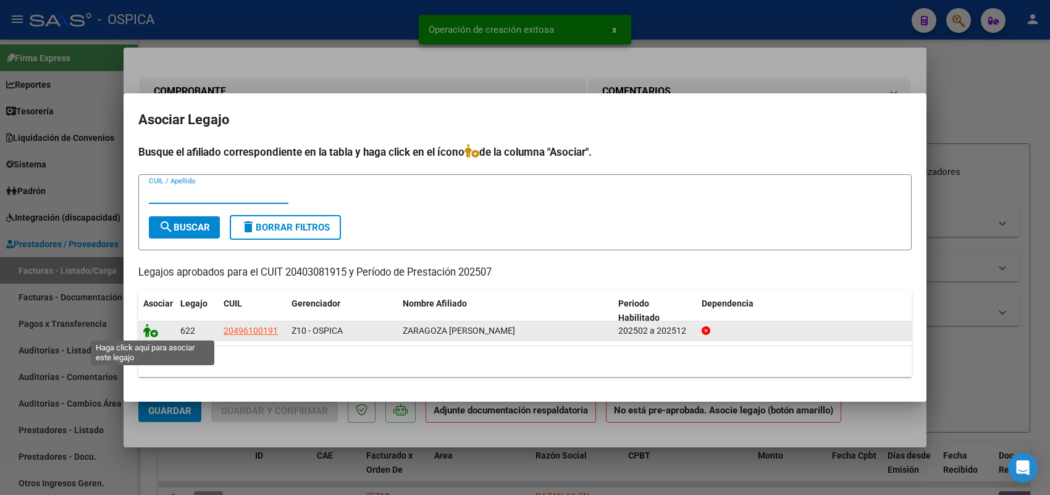
click at [152, 330] on icon at bounding box center [150, 331] width 15 height 14
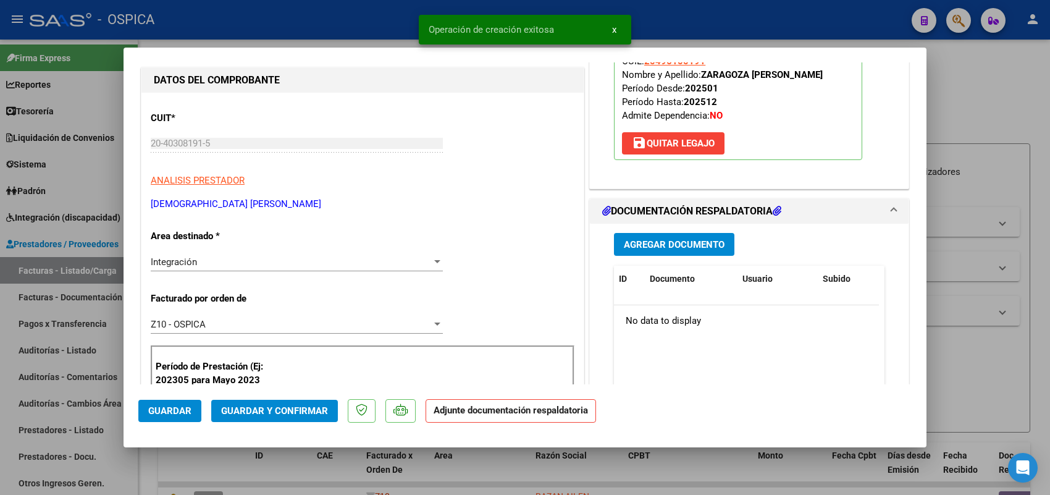
scroll to position [154, 0]
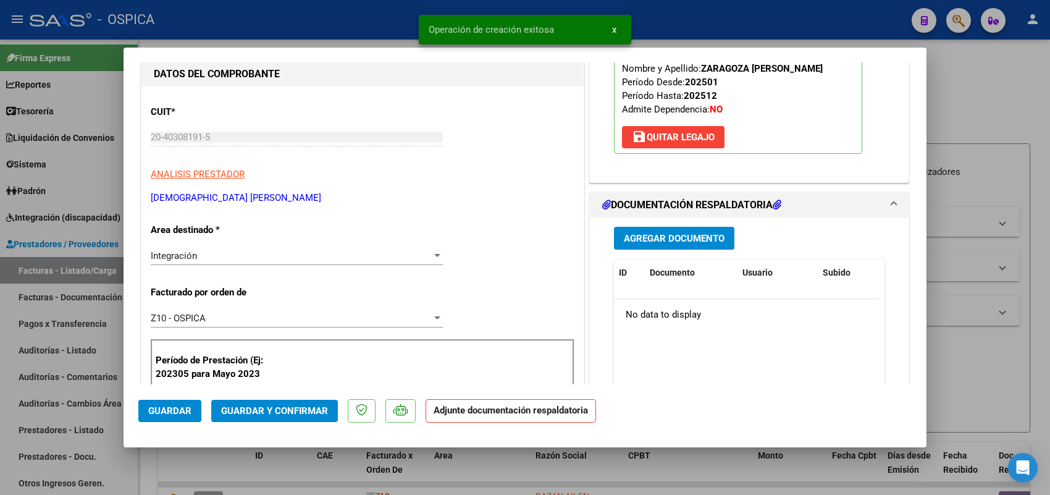
click at [645, 249] on button "Agregar Documento" at bounding box center [674, 238] width 120 height 23
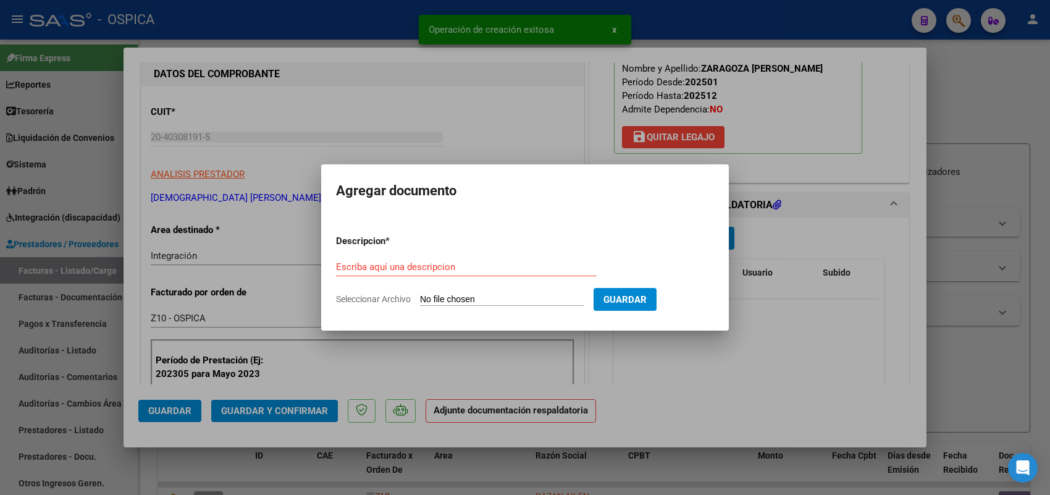
click at [566, 299] on input "Seleccionar Archivo" at bounding box center [502, 300] width 164 height 12
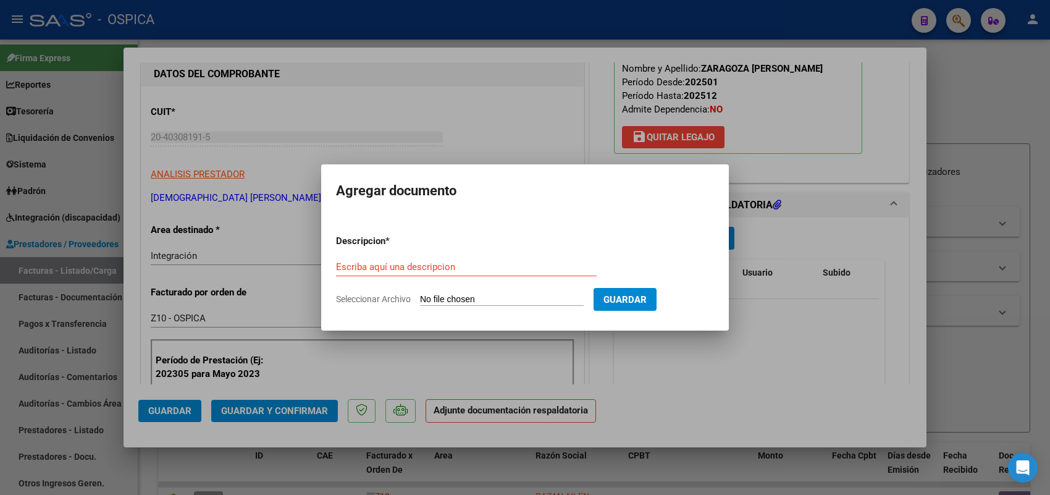
type input "C:\fakepath\ASISTENCIA INCA.pdf"
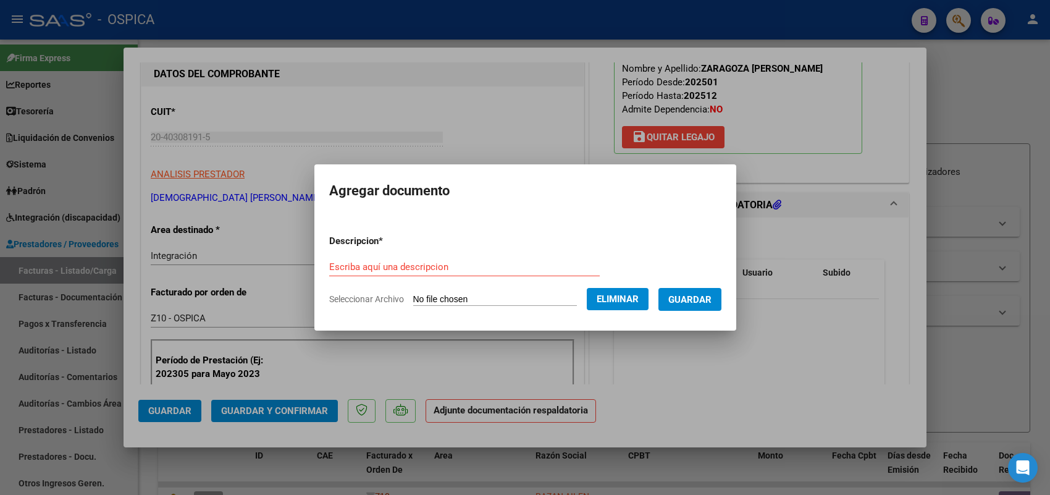
click at [404, 262] on input "Escriba aquí una descripcion" at bounding box center [464, 266] width 270 height 11
paste input "ASISTENCIA"
type input "ASISTENCIA"
click at [706, 303] on span "Guardar" at bounding box center [689, 299] width 43 height 11
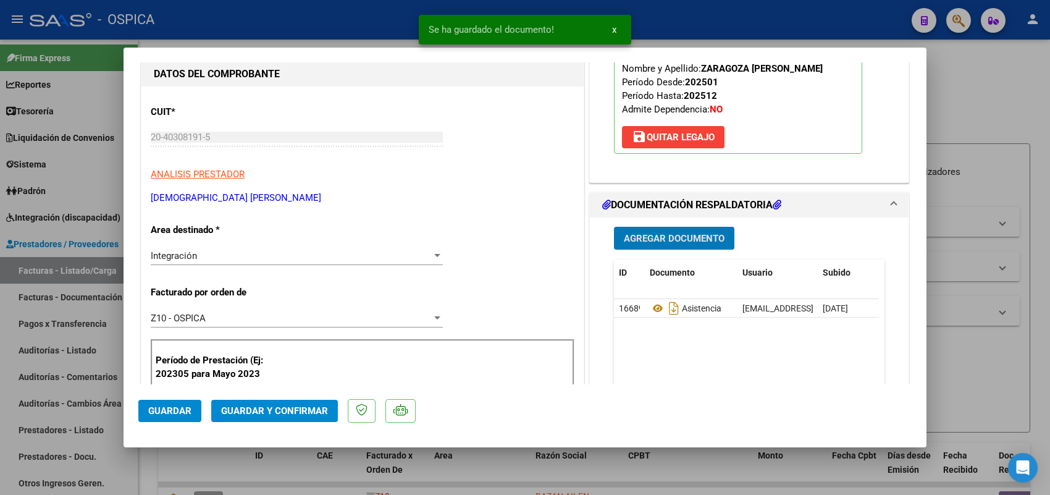
click at [170, 408] on span "Guardar" at bounding box center [169, 410] width 43 height 11
click at [99, 269] on div at bounding box center [525, 247] width 1050 height 495
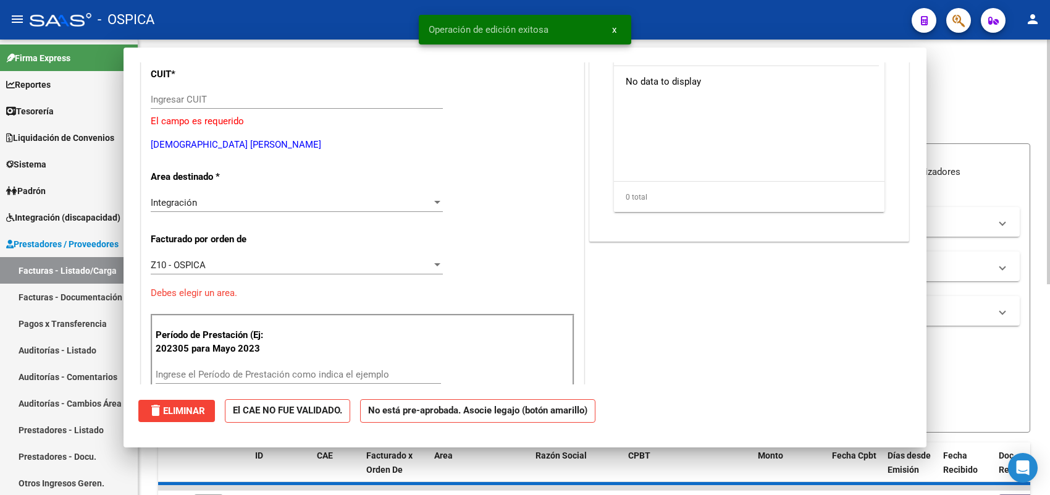
scroll to position [0, 0]
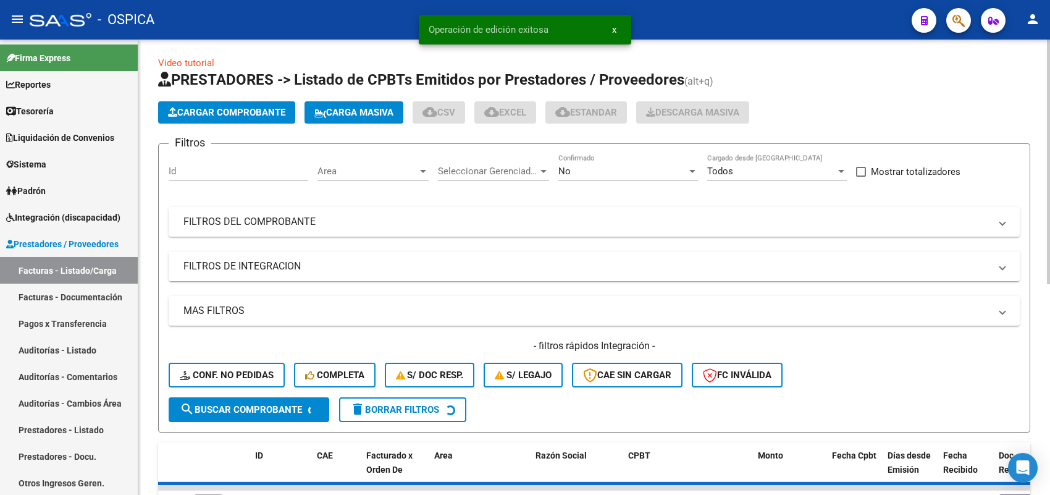
click at [259, 97] on app-list-header "PRESTADORES -> Listado de CPBTs Emitidos por Prestadores / Proveedores (alt+q) …" at bounding box center [594, 251] width 872 height 362
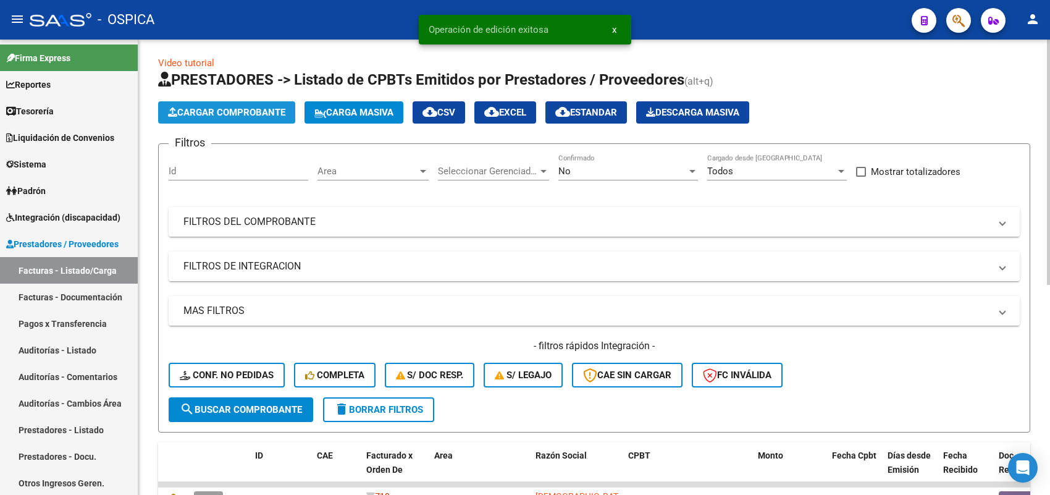
click at [266, 110] on span "Cargar Comprobante" at bounding box center [226, 112] width 117 height 11
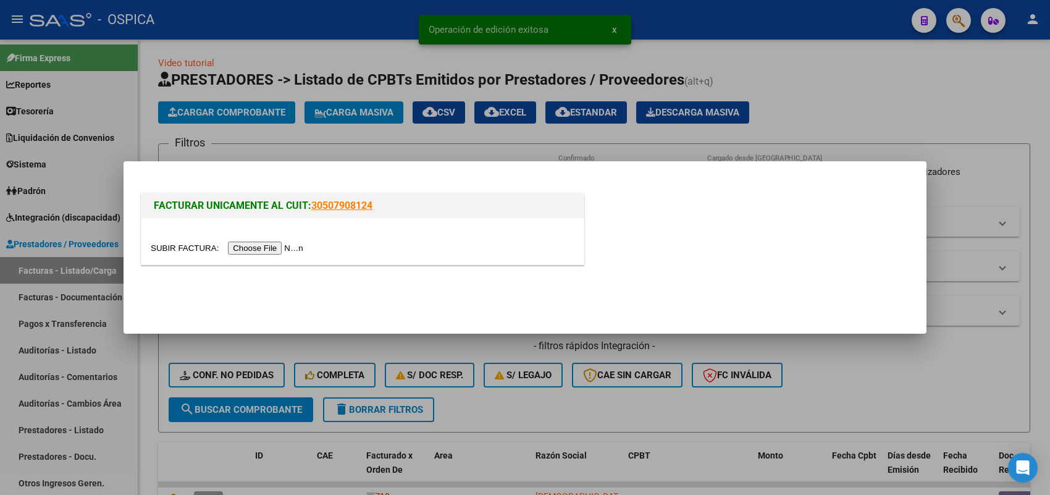
click at [292, 242] on input "file" at bounding box center [229, 247] width 156 height 13
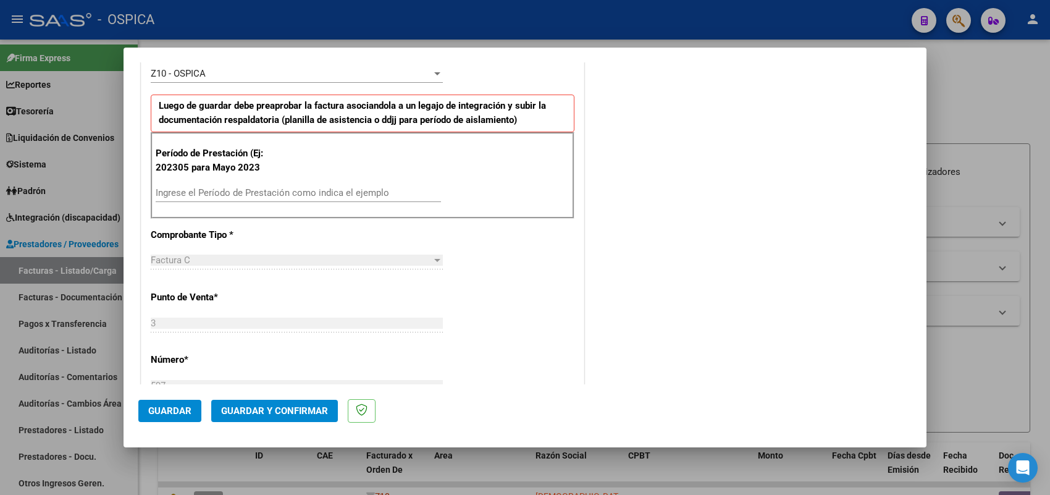
scroll to position [386, 0]
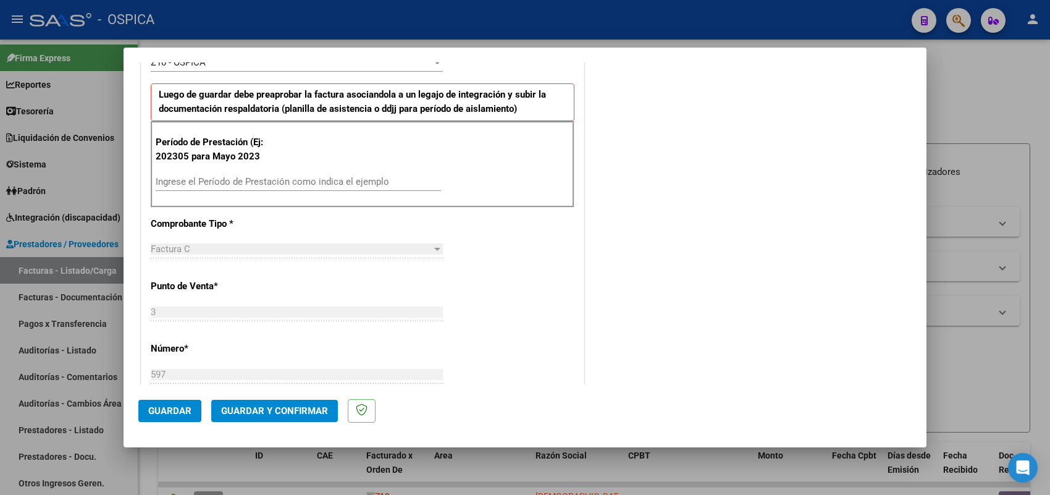
click at [264, 184] on input "Ingrese el Período de Prestación como indica el ejemplo" at bounding box center [298, 181] width 285 height 11
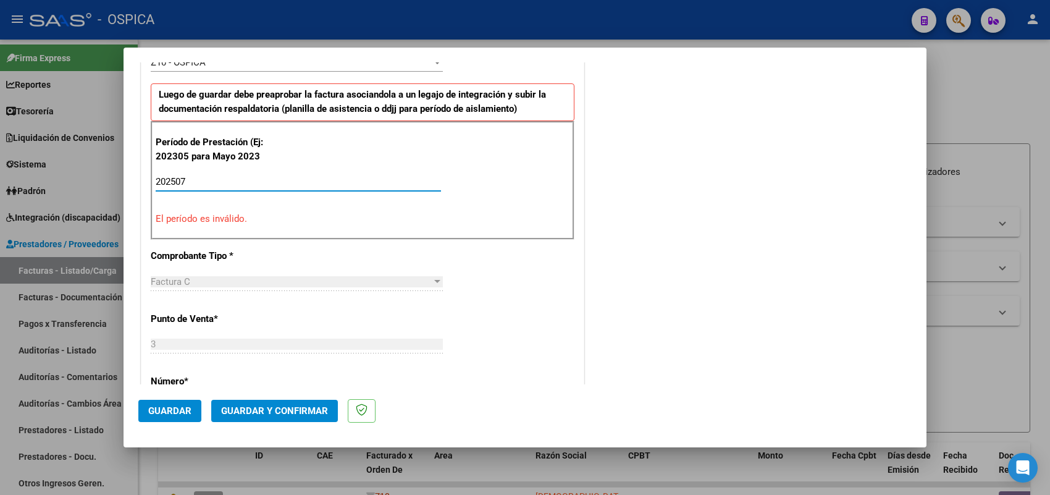
type input "202507"
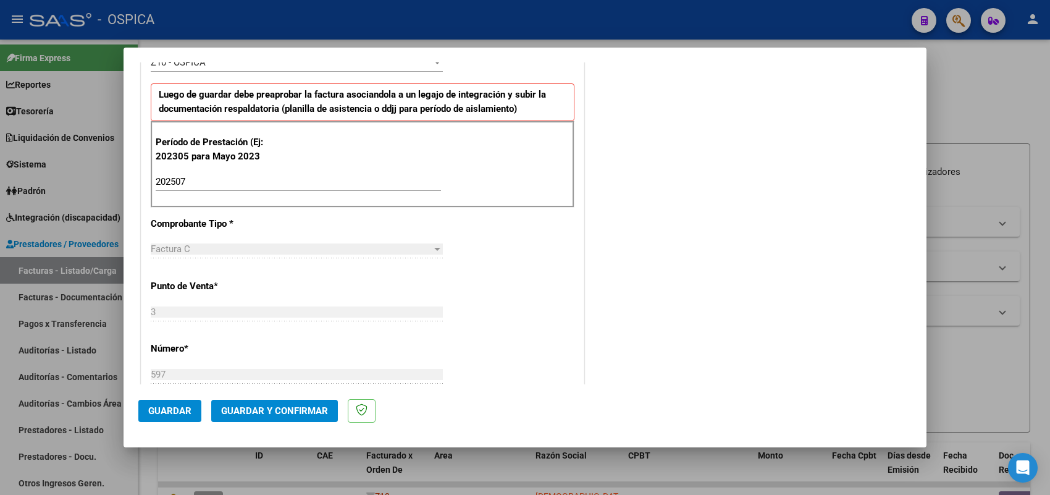
scroll to position [813, 0]
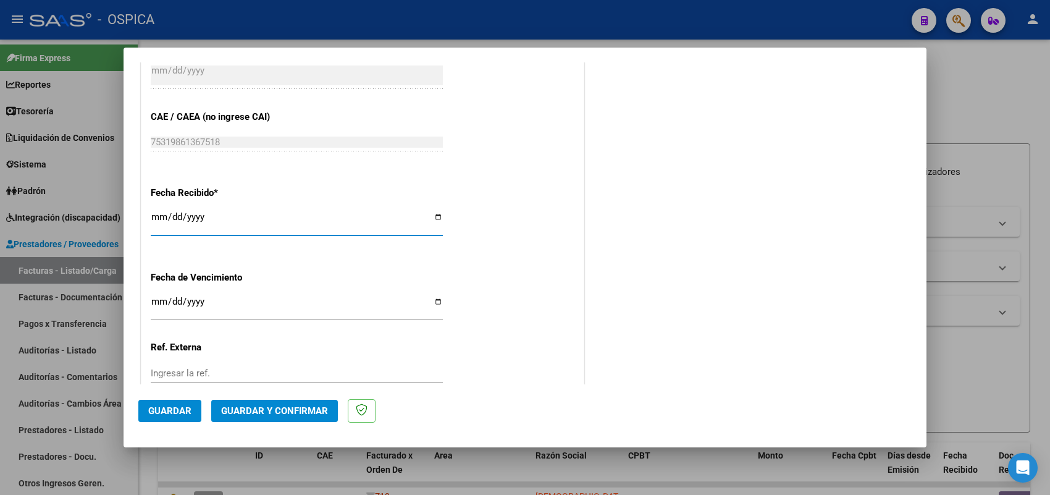
type input "[DATE]"
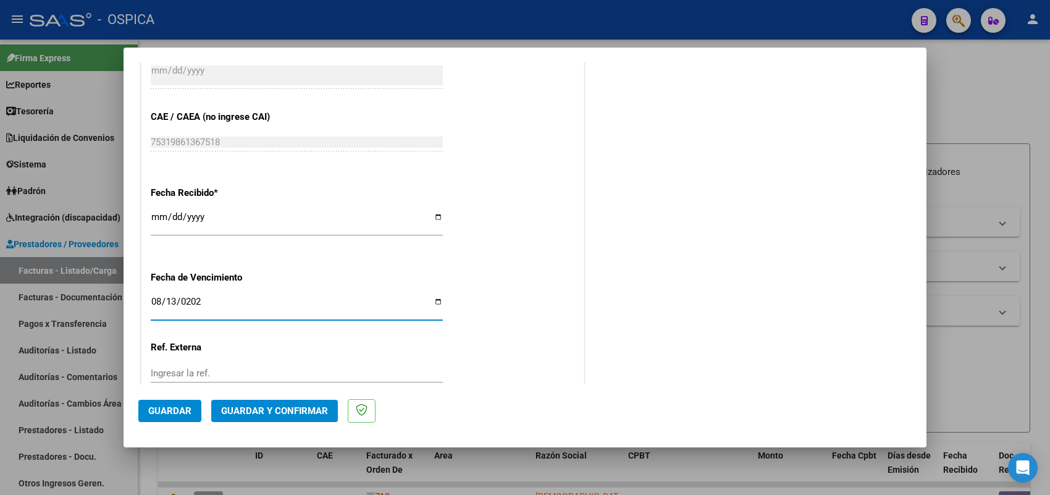
type input "[DATE]"
click at [170, 414] on span "Guardar" at bounding box center [169, 410] width 43 height 11
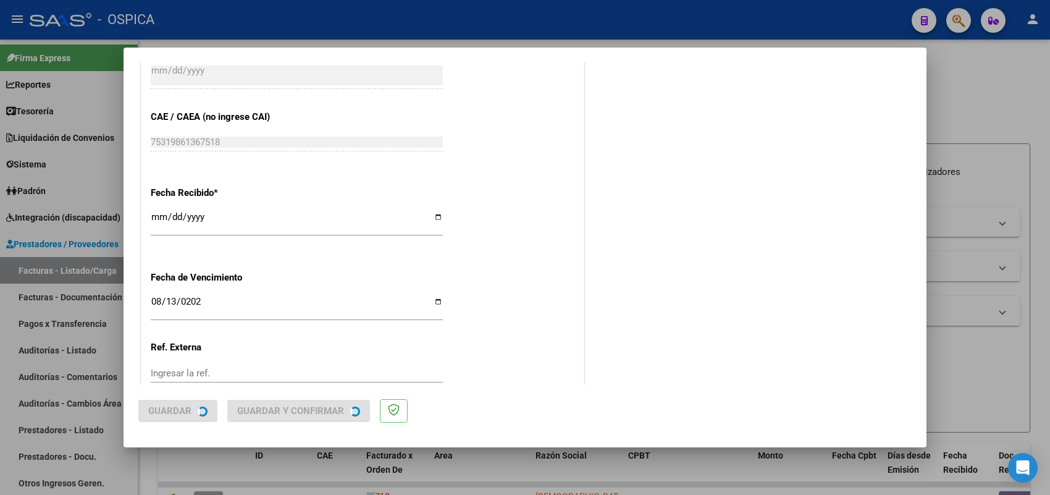
scroll to position [0, 0]
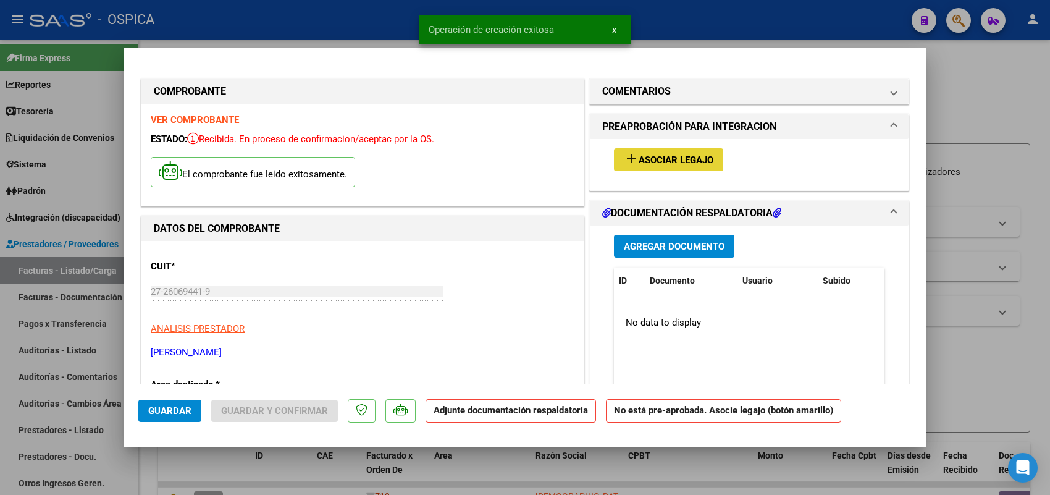
click at [643, 153] on button "add Asociar Legajo" at bounding box center [668, 159] width 109 height 23
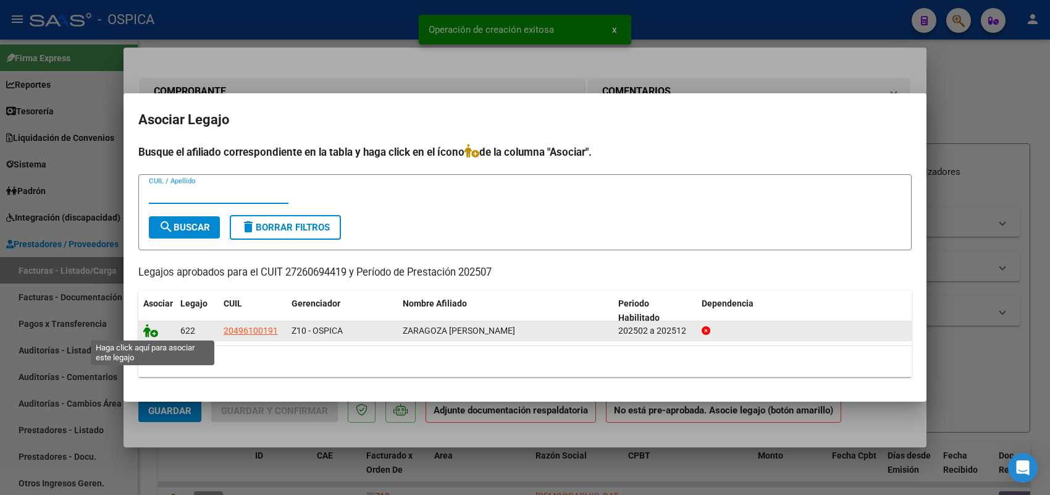
click at [153, 325] on icon at bounding box center [150, 331] width 15 height 14
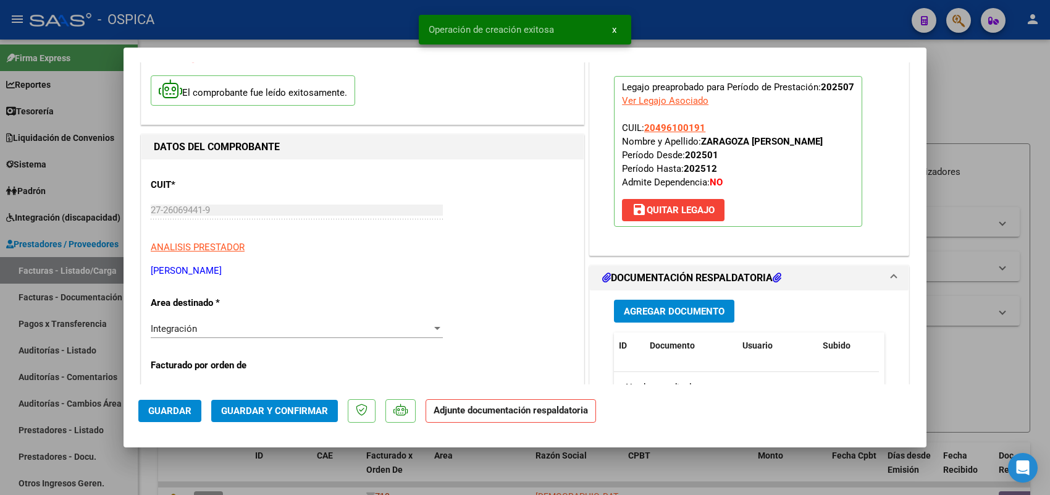
scroll to position [232, 0]
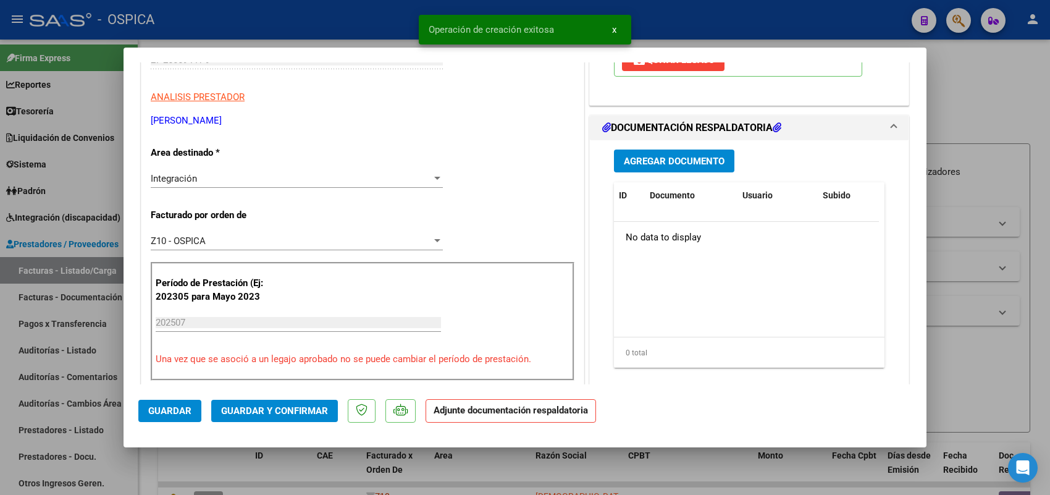
click at [650, 172] on button "Agregar Documento" at bounding box center [674, 160] width 120 height 23
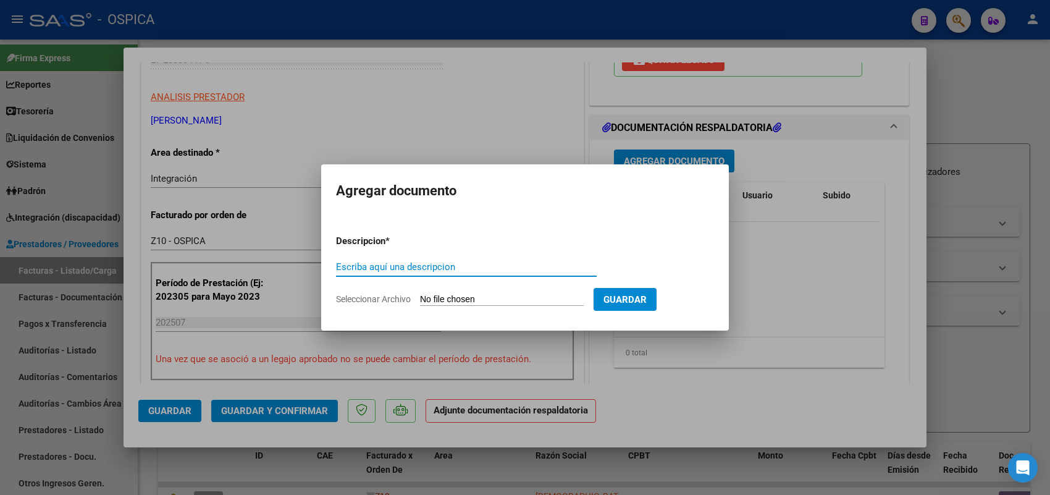
click at [557, 303] on input "Seleccionar Archivo" at bounding box center [502, 300] width 164 height 12
type input "C:\fakepath\ASISTENCIA ROMANO.pdf"
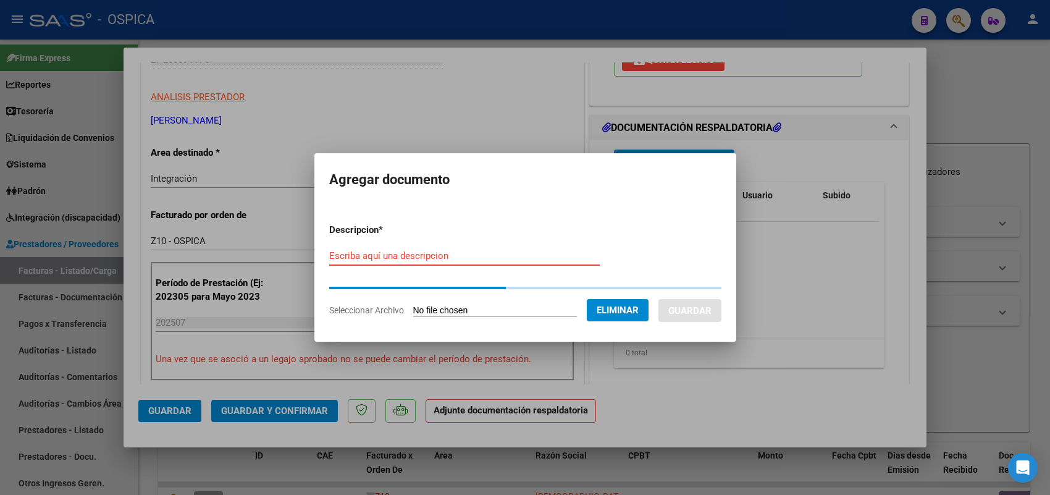
click at [433, 261] on input "Escriba aquí una descripcion" at bounding box center [464, 255] width 270 height 11
paste input "ASISTENCIA"
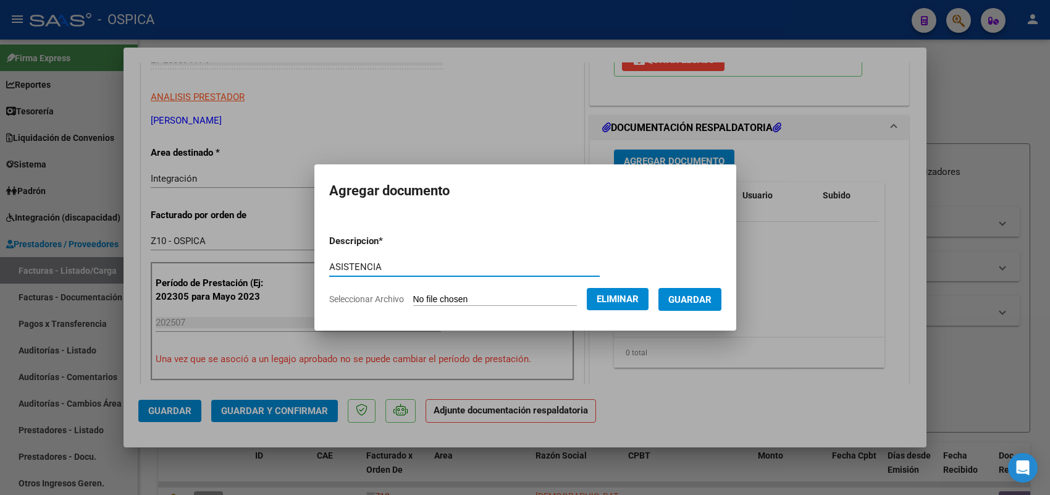
type input "ASISTENCIA"
click at [689, 298] on span "Guardar" at bounding box center [689, 299] width 43 height 11
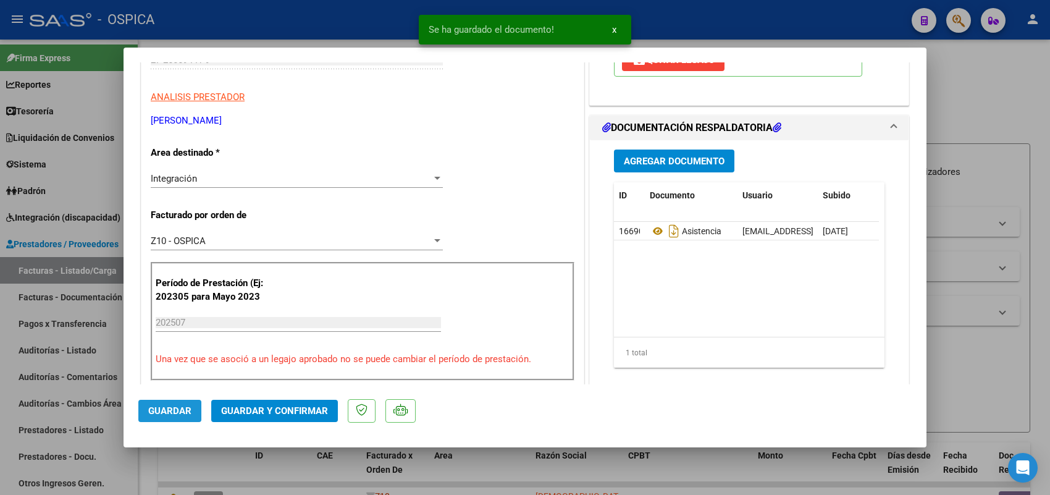
click at [186, 403] on button "Guardar" at bounding box center [169, 410] width 63 height 22
click at [113, 270] on div at bounding box center [525, 247] width 1050 height 495
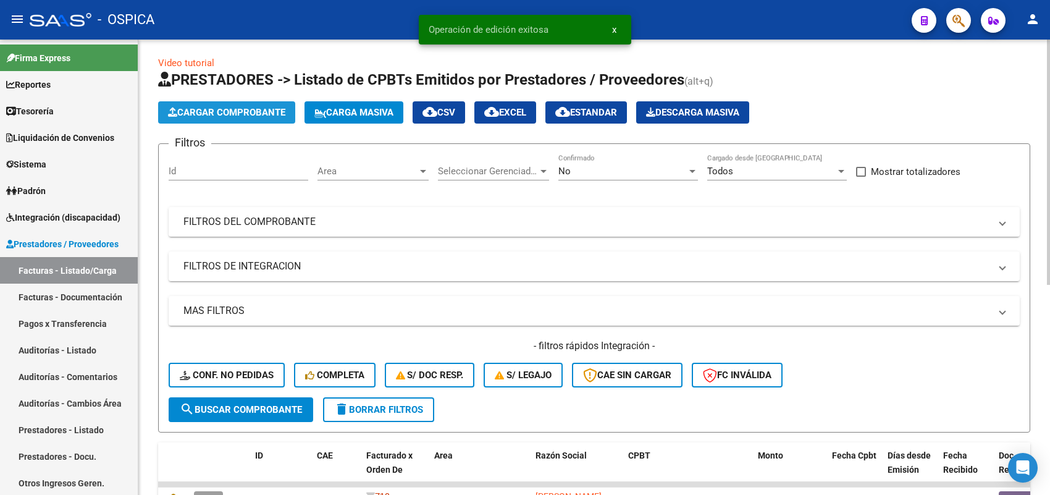
click at [279, 107] on span "Cargar Comprobante" at bounding box center [226, 112] width 117 height 11
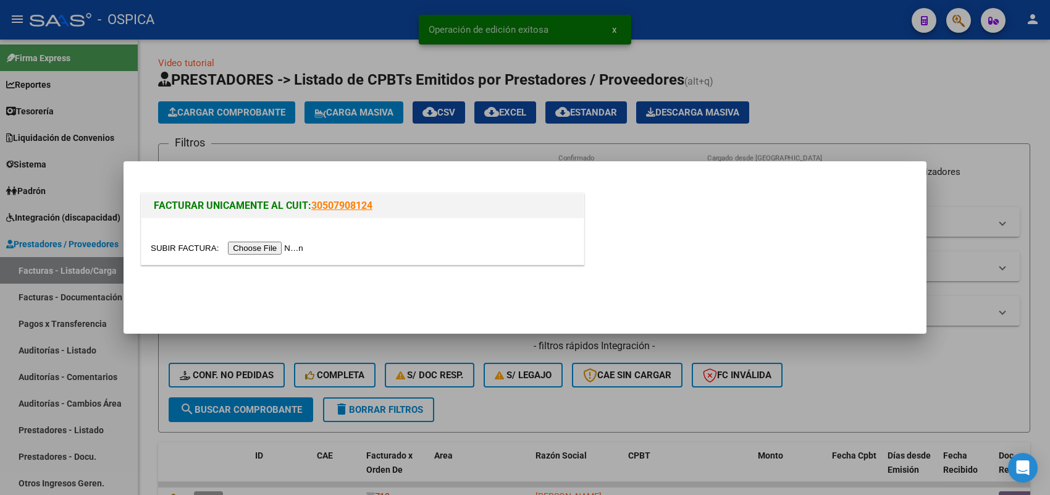
click at [301, 244] on input "file" at bounding box center [229, 247] width 156 height 13
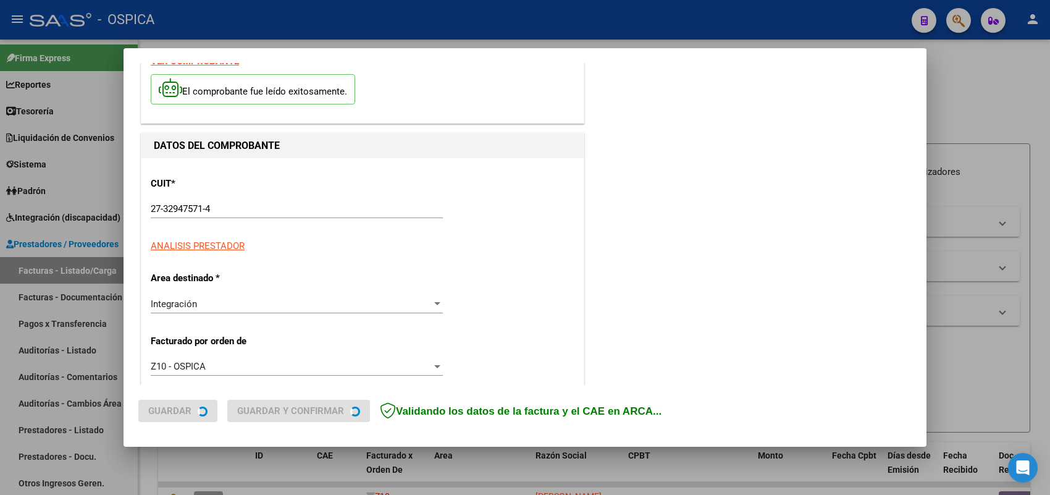
scroll to position [309, 0]
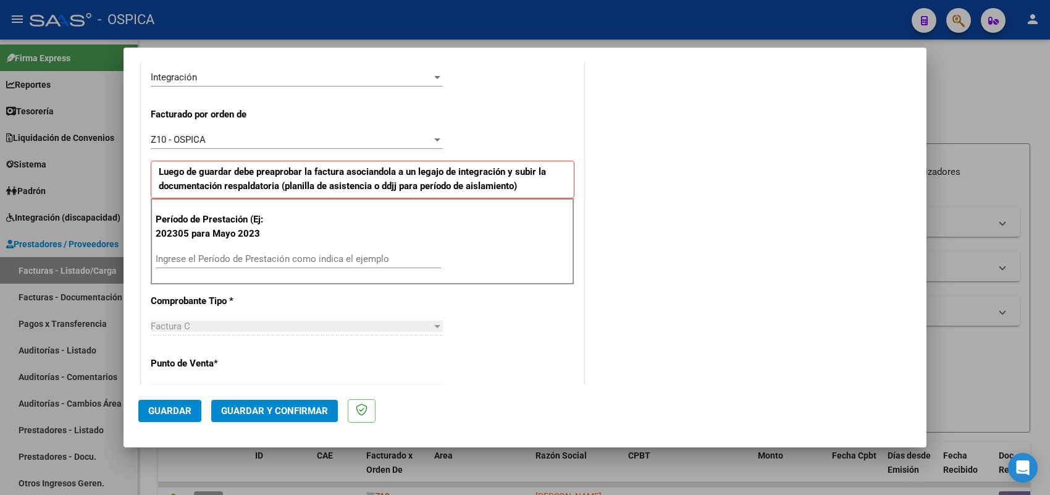
click at [285, 266] on div "Ingrese el Período de Prestación como indica el ejemplo" at bounding box center [298, 258] width 285 height 19
type input "202507"
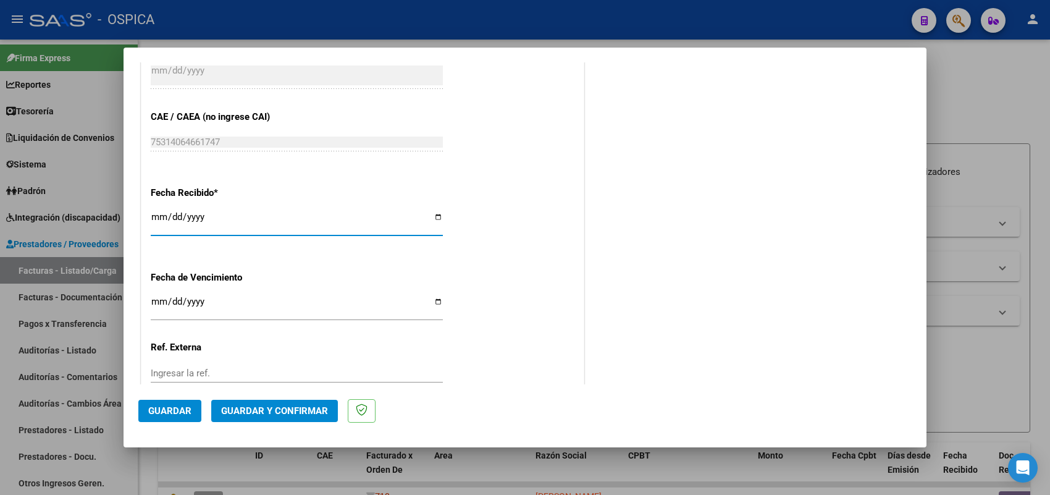
type input "2025-08-04"
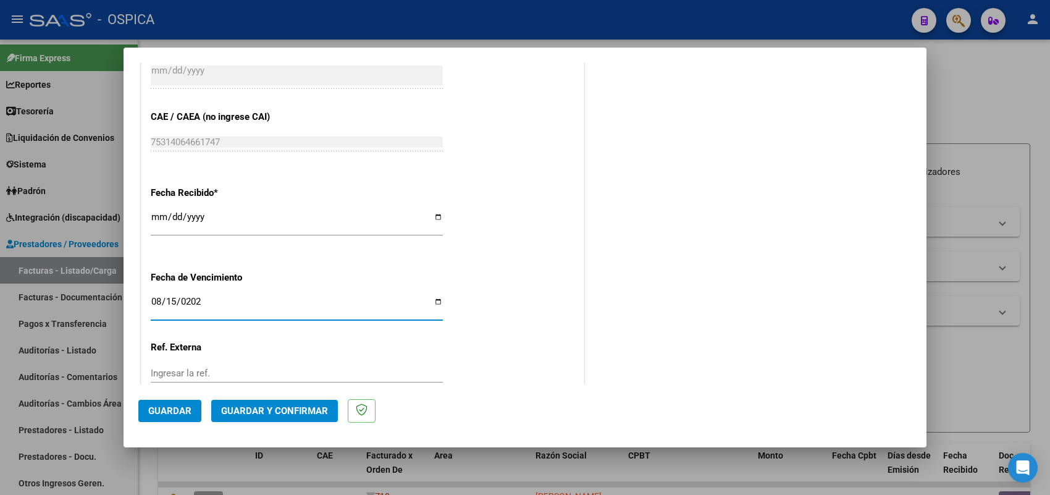
type input "2025-08-15"
click at [177, 409] on span "Guardar" at bounding box center [169, 410] width 43 height 11
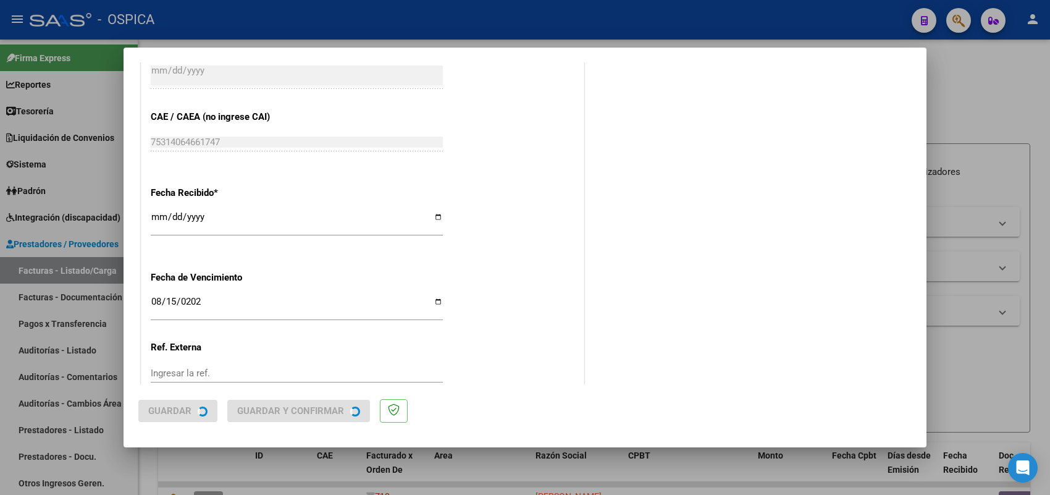
scroll to position [0, 0]
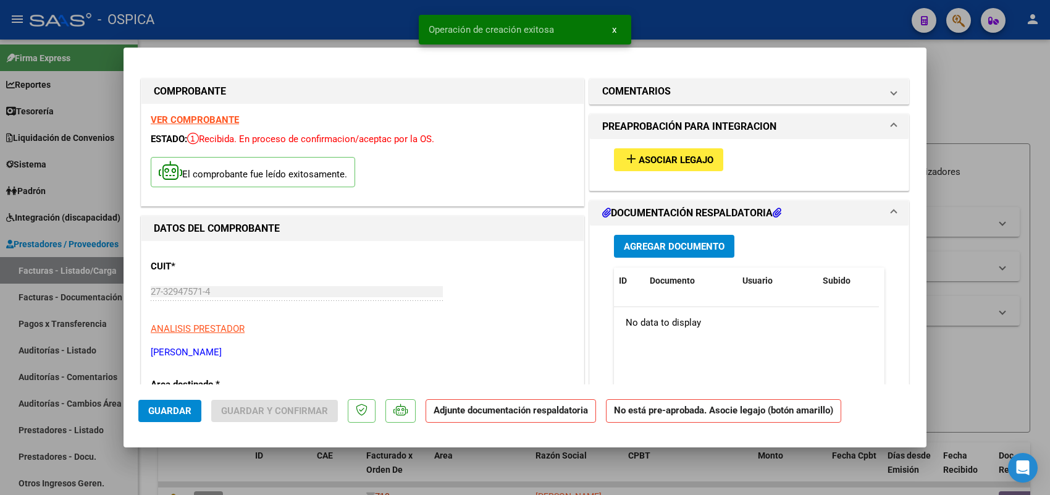
click at [650, 159] on span "Asociar Legajo" at bounding box center [675, 159] width 75 height 11
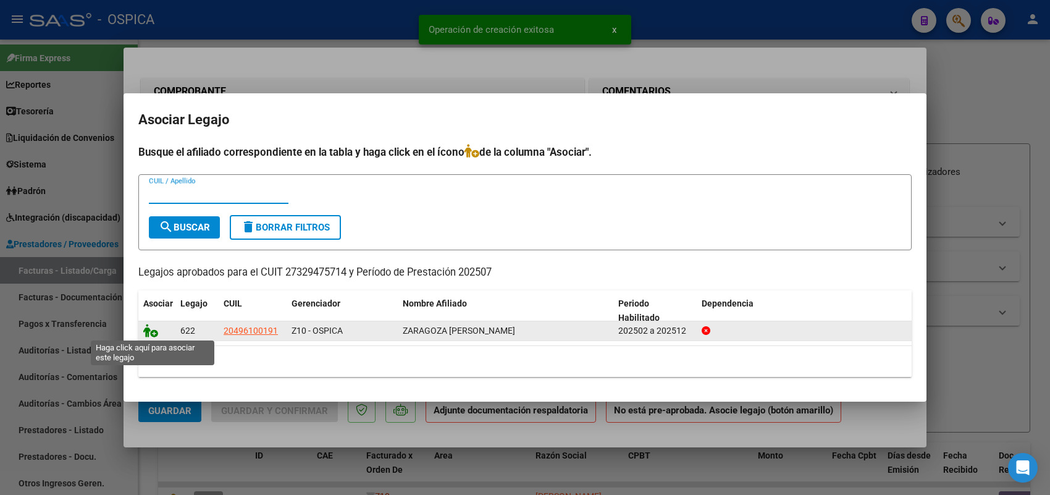
click at [150, 329] on icon at bounding box center [150, 331] width 15 height 14
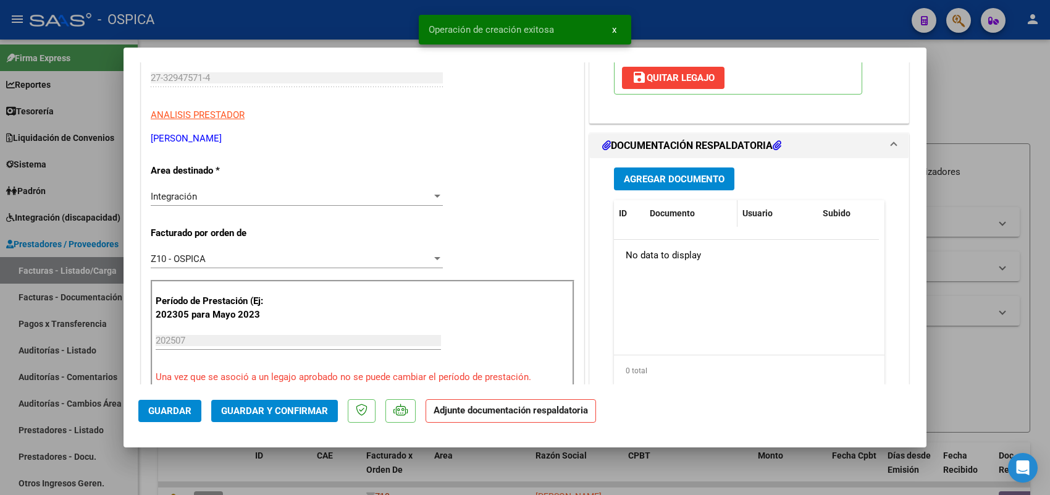
scroll to position [232, 0]
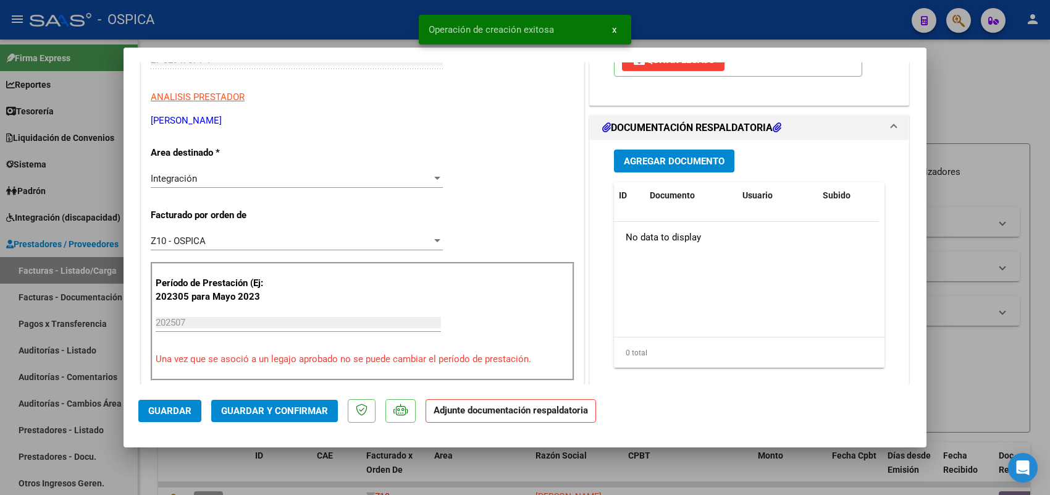
click at [680, 167] on span "Agregar Documento" at bounding box center [674, 161] width 101 height 11
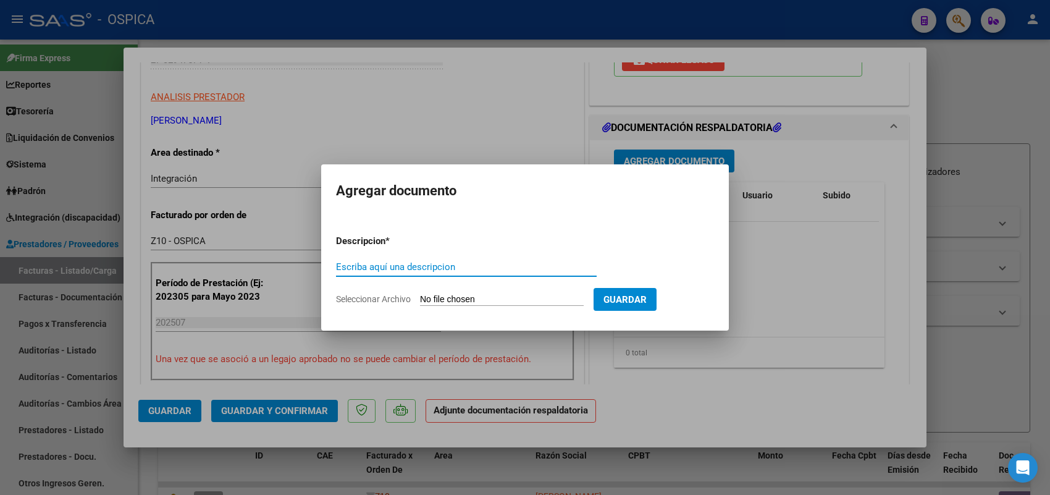
click at [554, 300] on input "Seleccionar Archivo" at bounding box center [502, 300] width 164 height 12
type input "C:\fakepath\ASISTENCIA LOPEZ.pdf"
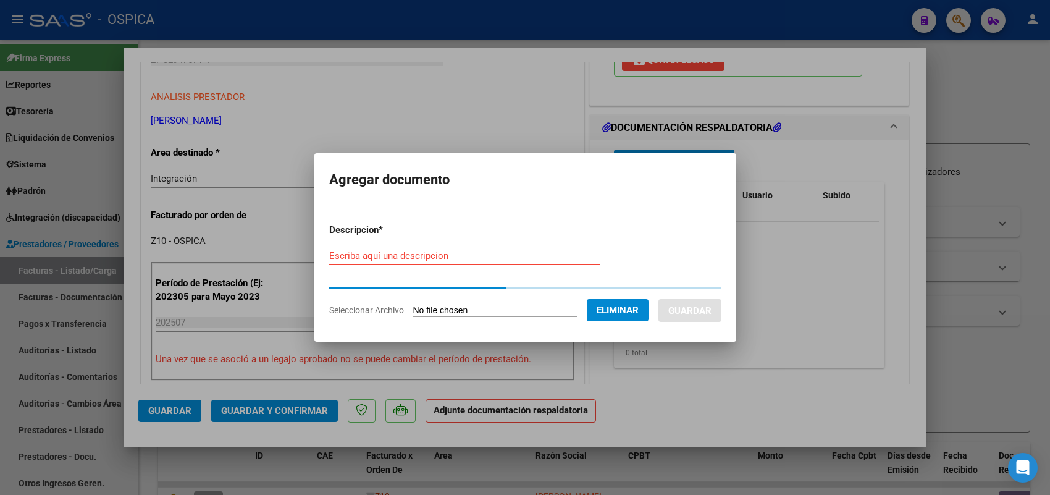
click at [429, 258] on input "Escriba aquí una descripcion" at bounding box center [464, 255] width 270 height 11
paste input "ASISTENCIA"
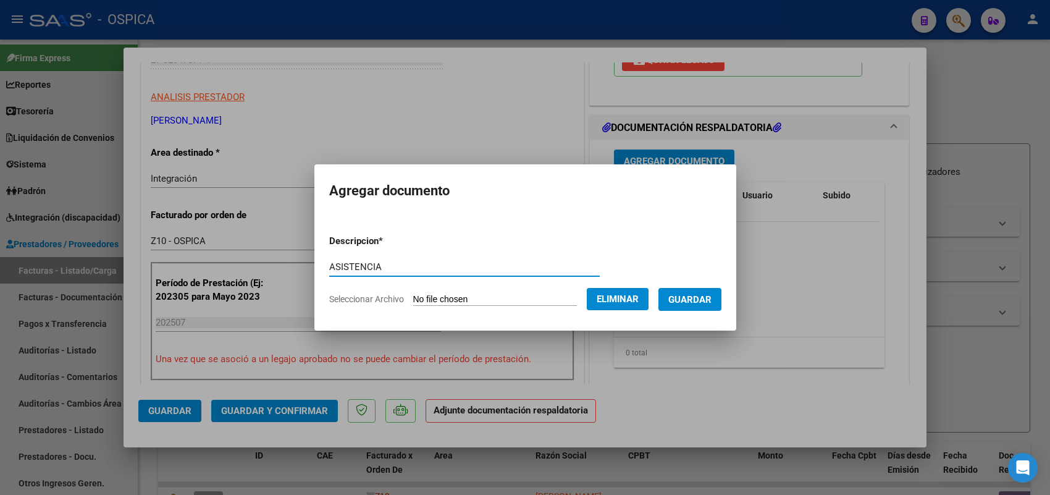
type input "ASISTENCIA"
click at [708, 288] on button "Guardar" at bounding box center [689, 299] width 63 height 23
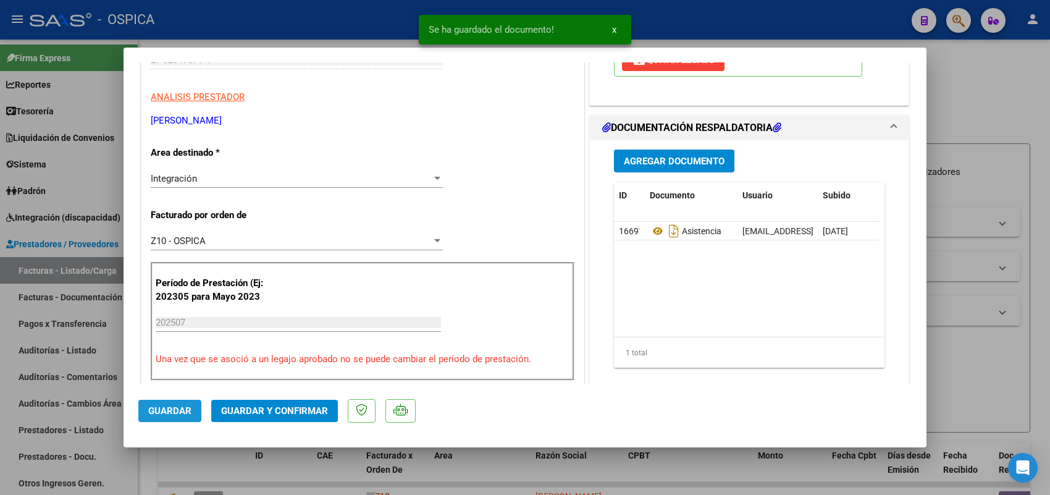
click at [162, 405] on span "Guardar" at bounding box center [169, 410] width 43 height 11
click at [102, 257] on div at bounding box center [525, 247] width 1050 height 495
type input "$ 0,00"
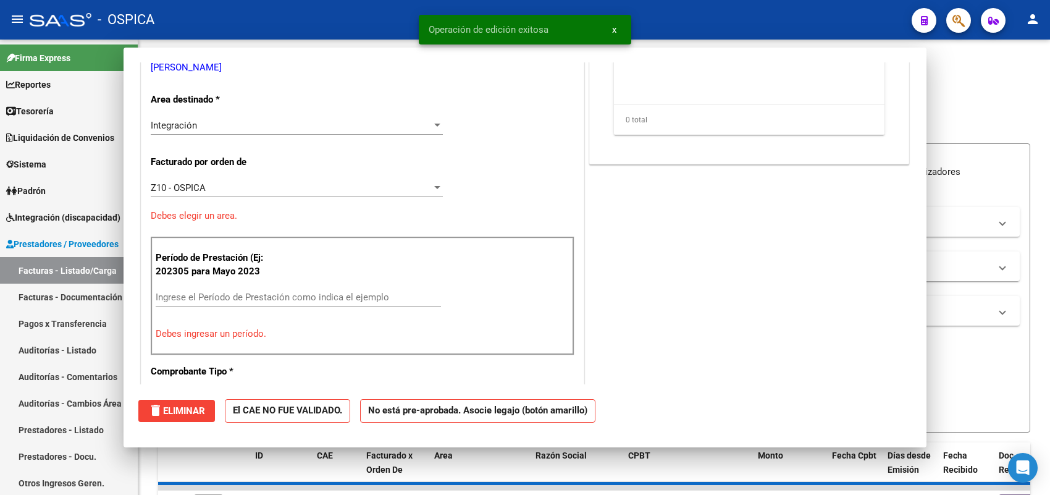
scroll to position [193, 0]
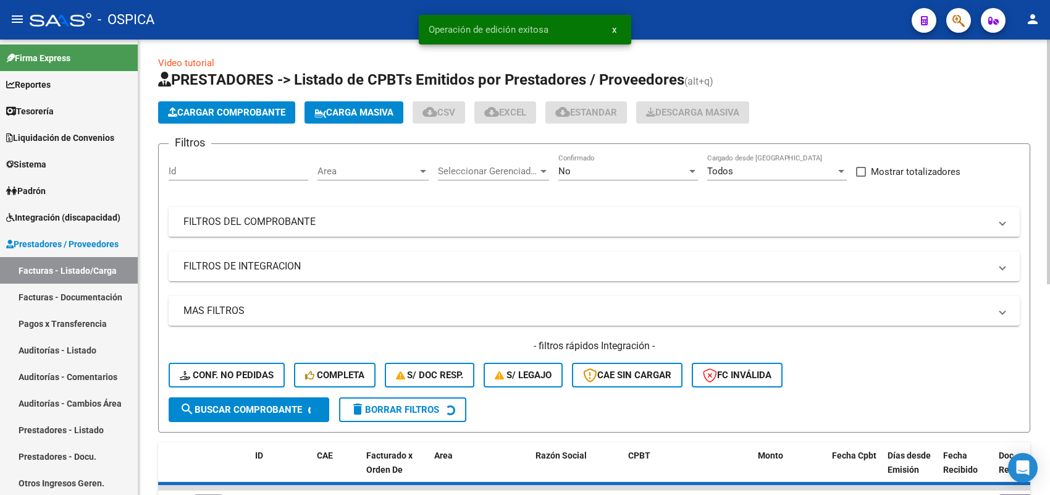
click at [252, 109] on span "Cargar Comprobante" at bounding box center [226, 112] width 117 height 11
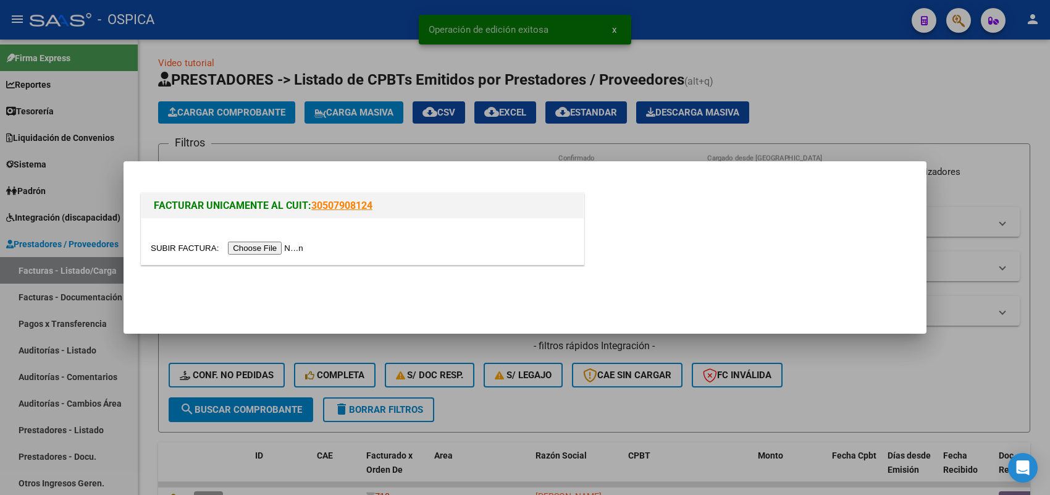
click at [269, 248] on input "file" at bounding box center [229, 247] width 156 height 13
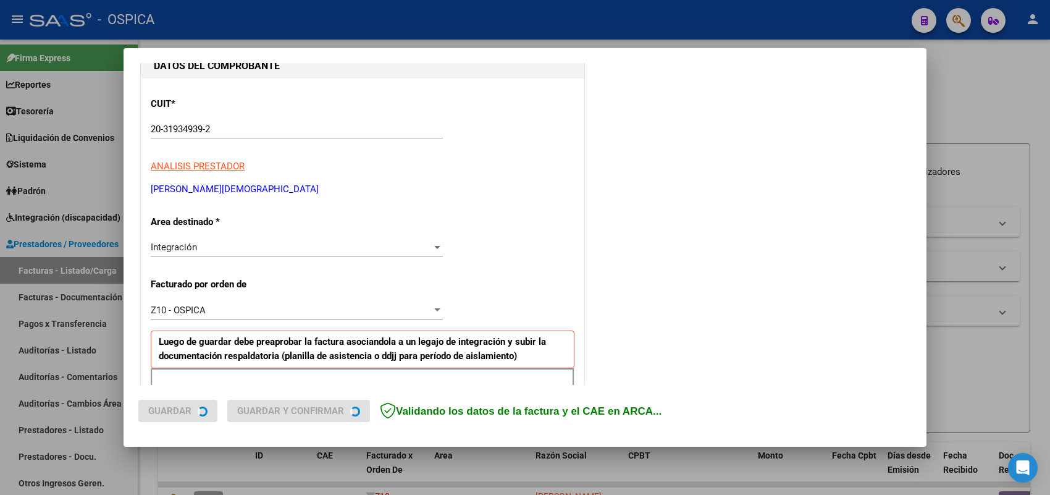
scroll to position [232, 0]
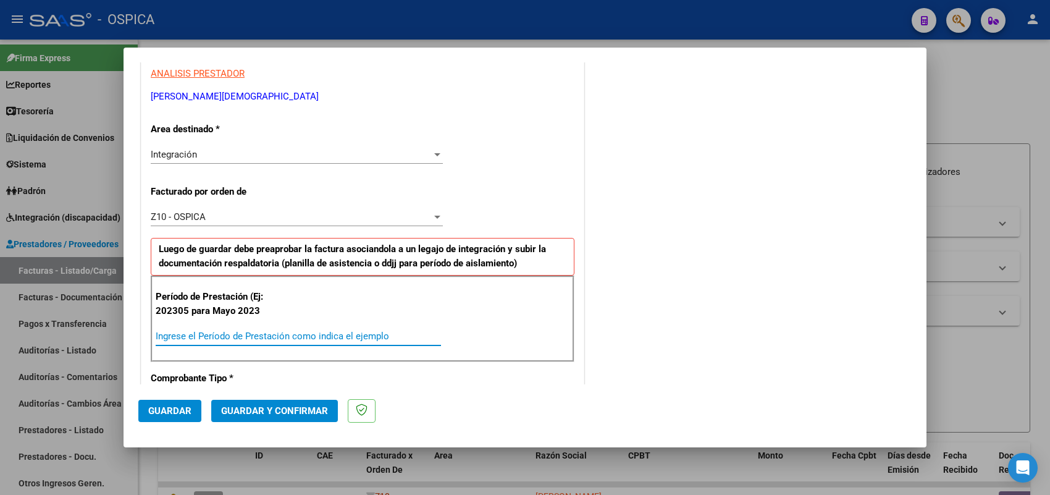
click at [242, 335] on input "Ingrese el Período de Prestación como indica el ejemplo" at bounding box center [298, 335] width 285 height 11
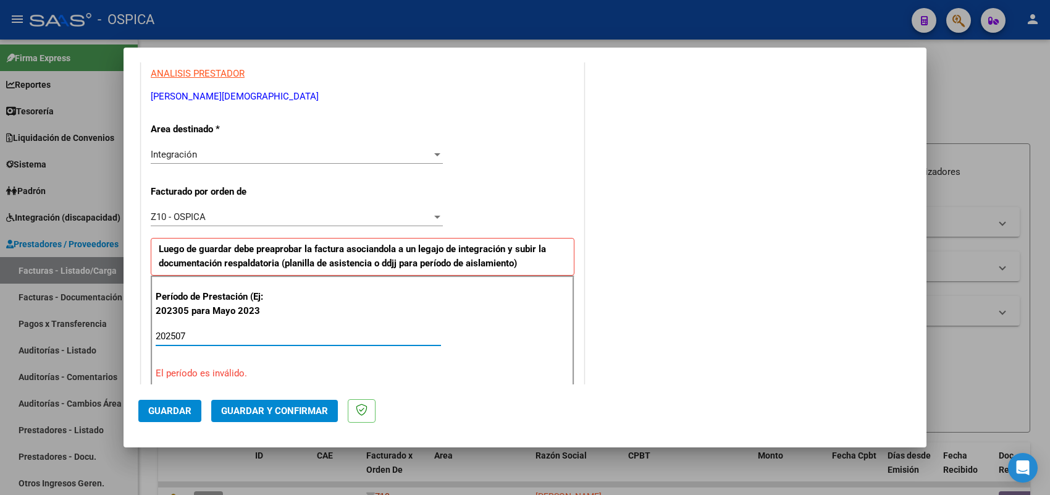
type input "202507"
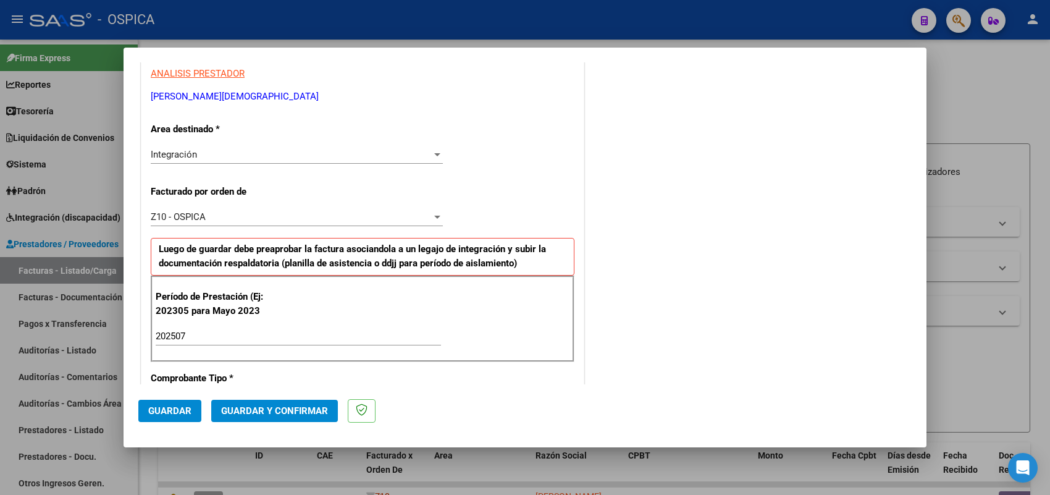
scroll to position [813, 0]
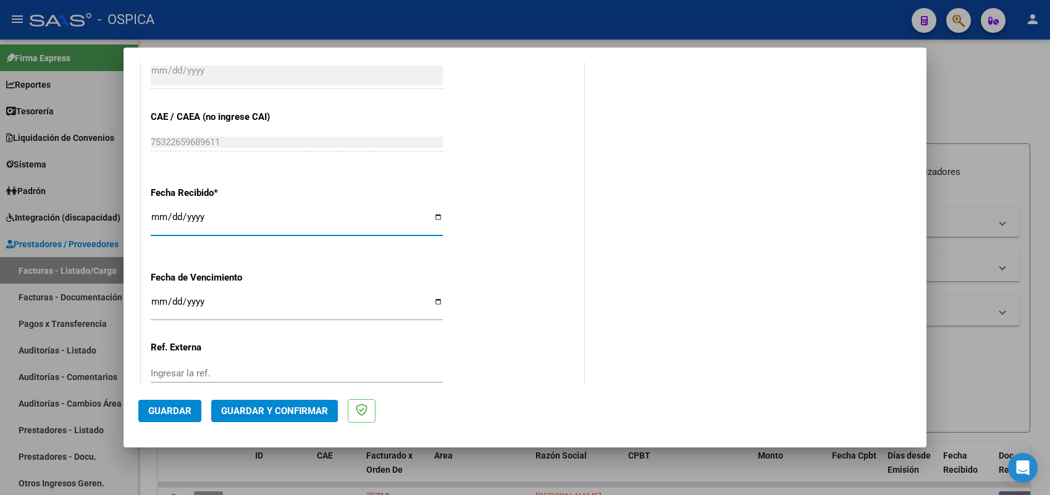
type input "2025-08-08"
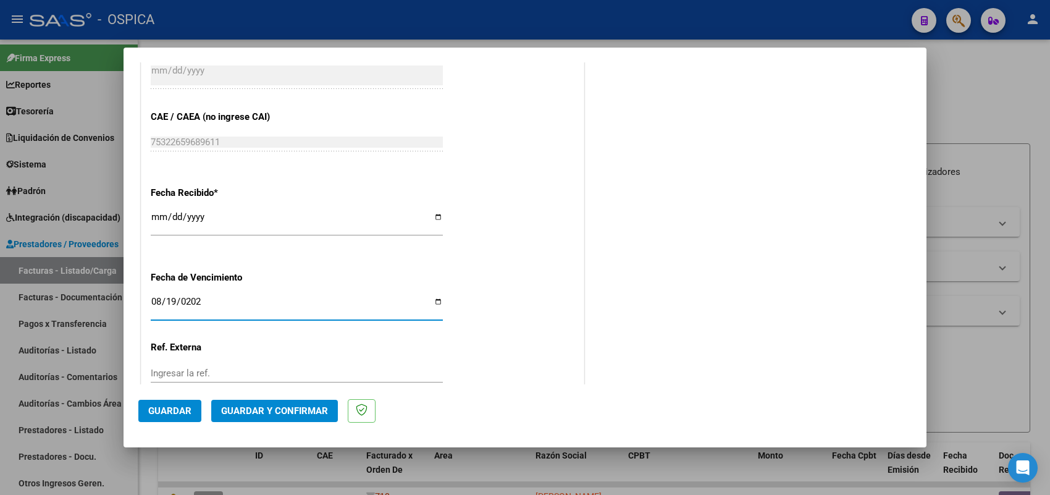
type input "2025-08-19"
click at [168, 398] on mat-dialog-actions "Guardar Guardar y Confirmar" at bounding box center [524, 408] width 773 height 49
click at [168, 412] on span "Guardar" at bounding box center [169, 410] width 43 height 11
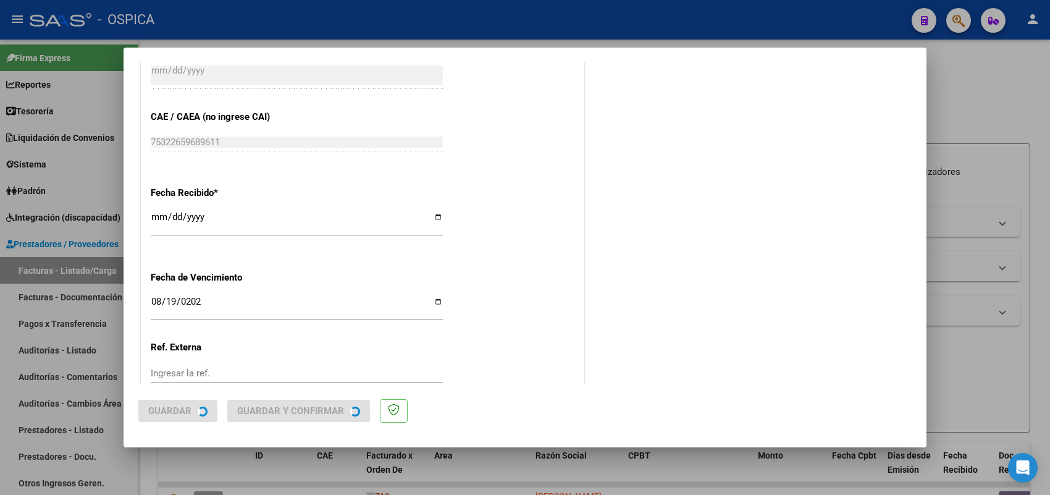
scroll to position [0, 0]
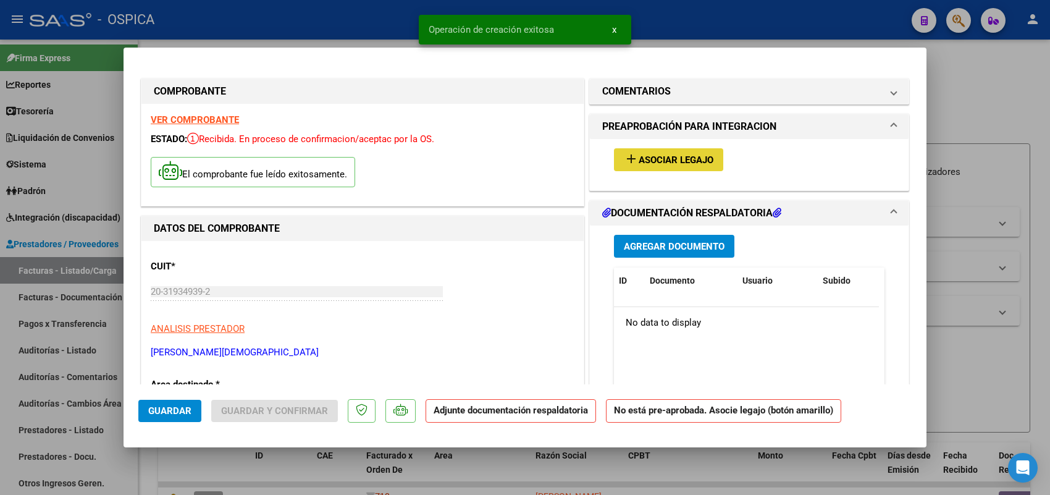
click at [659, 165] on button "add Asociar Legajo" at bounding box center [668, 159] width 109 height 23
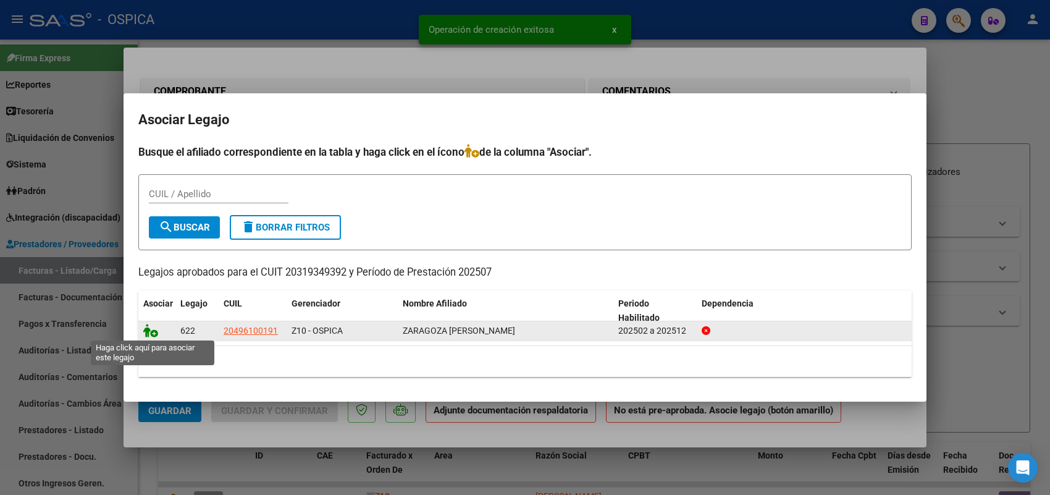
click at [150, 330] on icon at bounding box center [150, 331] width 15 height 14
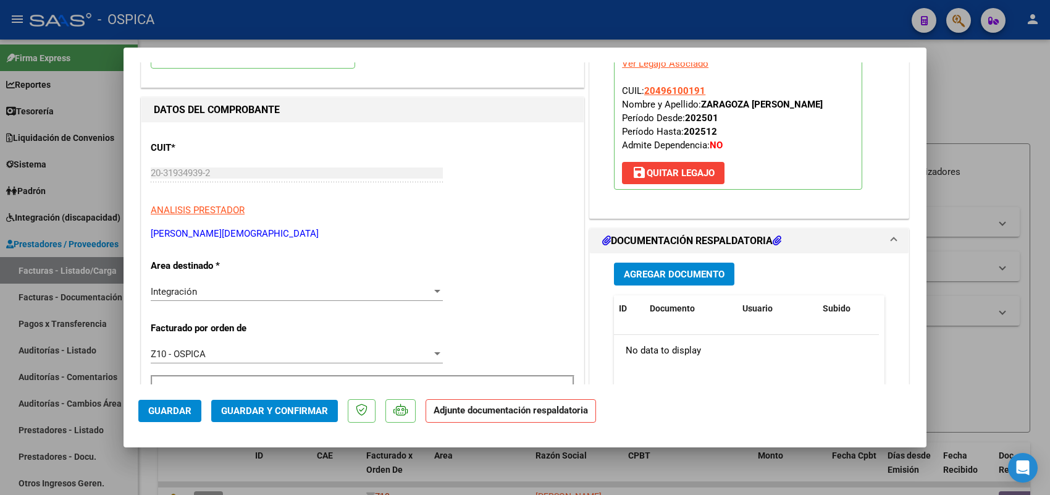
scroll to position [232, 0]
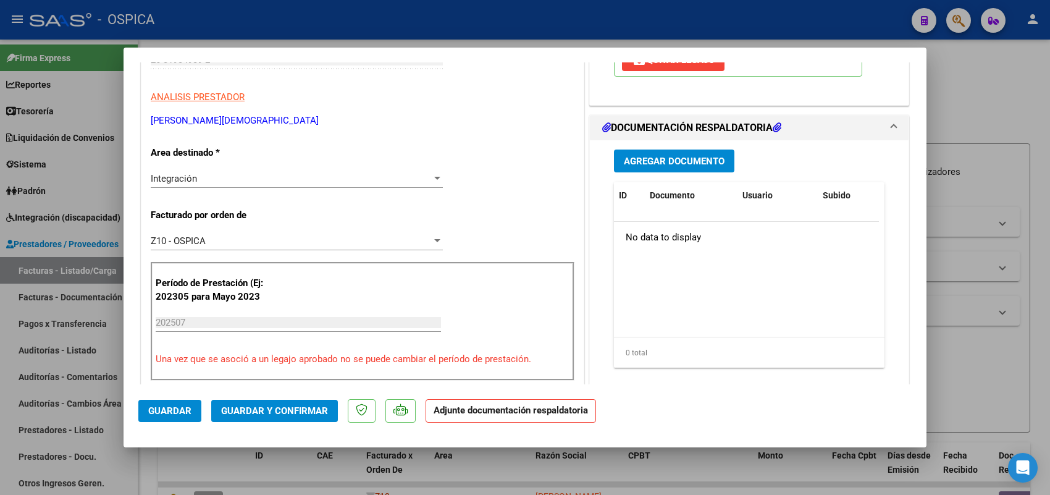
click at [647, 167] on span "Agregar Documento" at bounding box center [674, 161] width 101 height 11
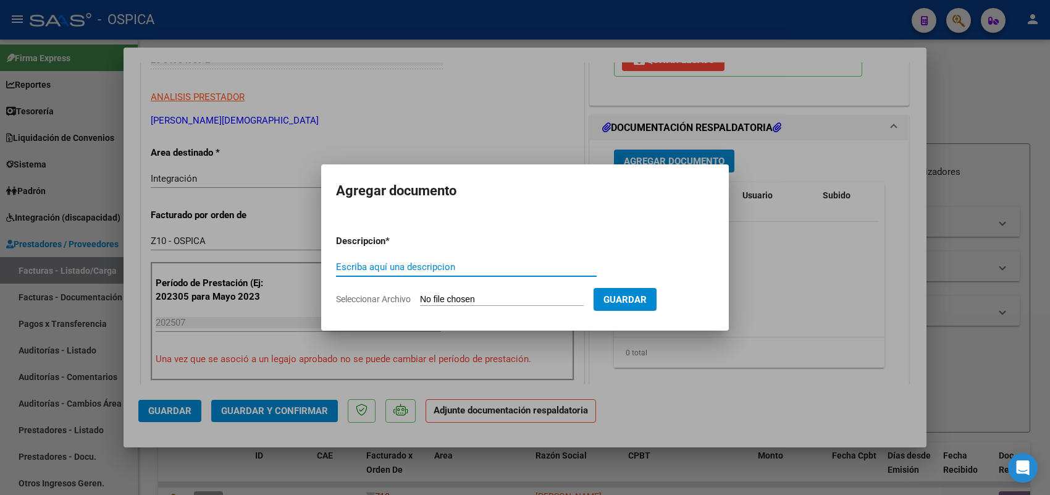
click at [535, 298] on input "Seleccionar Archivo" at bounding box center [502, 300] width 164 height 12
type input "C:\fakepath\ASISTENCIA LEDESMA.pdf"
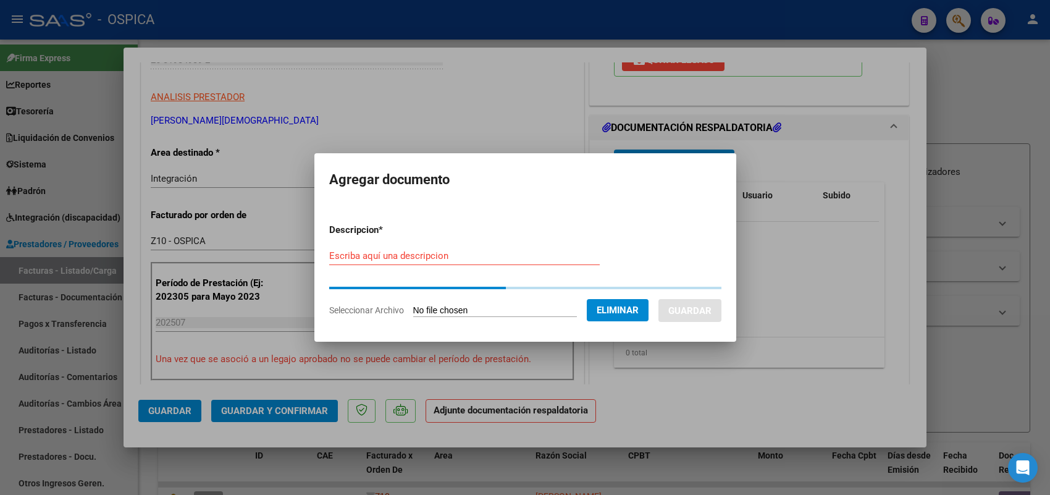
click at [565, 251] on input "Escriba aquí una descripcion" at bounding box center [464, 255] width 270 height 11
paste input "ASISTENCIA"
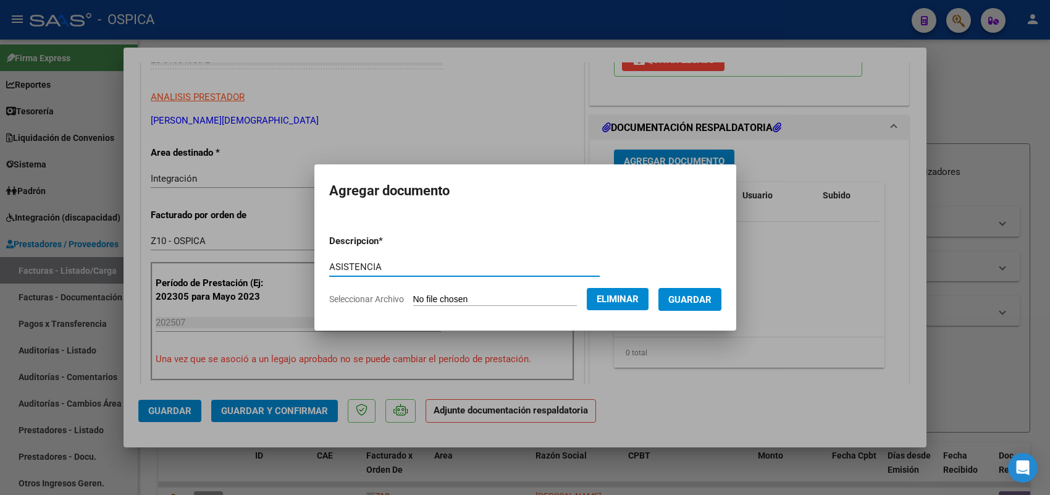
type input "ASISTENCIA"
click at [684, 301] on span "Guardar" at bounding box center [689, 299] width 43 height 11
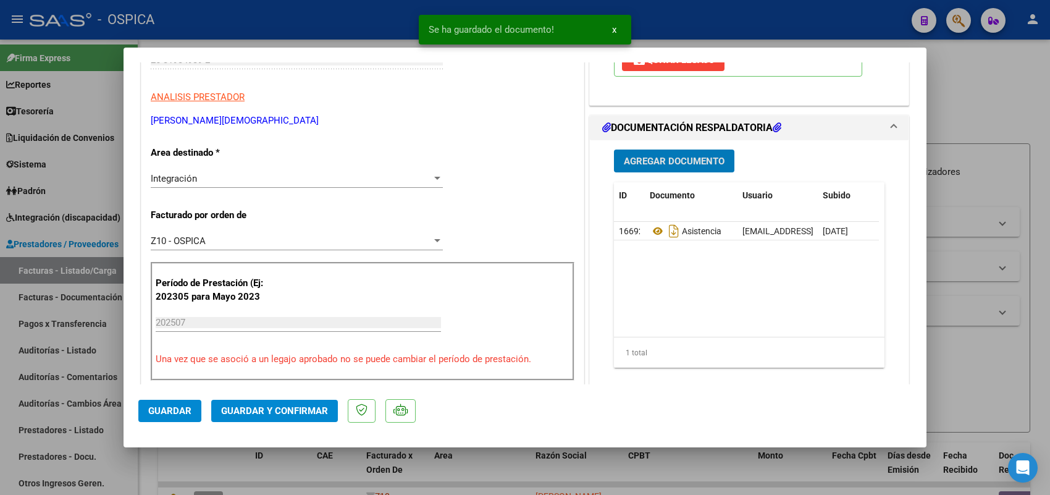
click at [181, 414] on span "Guardar" at bounding box center [169, 410] width 43 height 11
drag, startPoint x: 108, startPoint y: 269, endPoint x: 111, endPoint y: 256, distance: 13.3
click at [108, 269] on div at bounding box center [525, 247] width 1050 height 495
type input "$ 0,00"
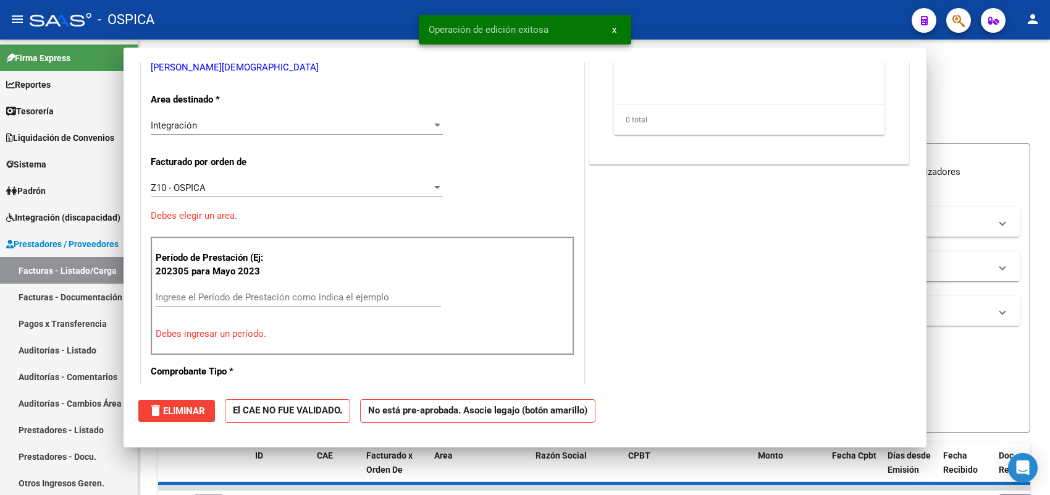
scroll to position [193, 0]
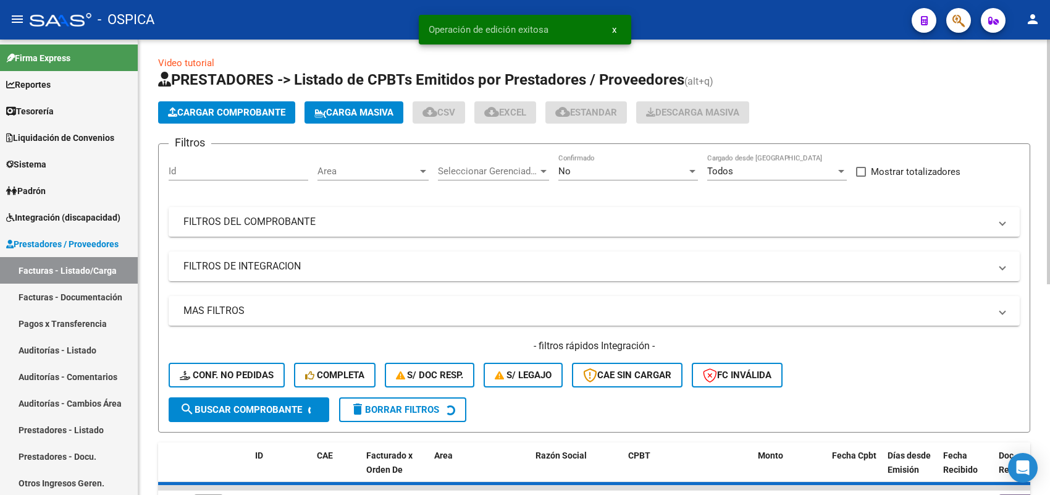
click at [246, 112] on span "Cargar Comprobante" at bounding box center [226, 112] width 117 height 11
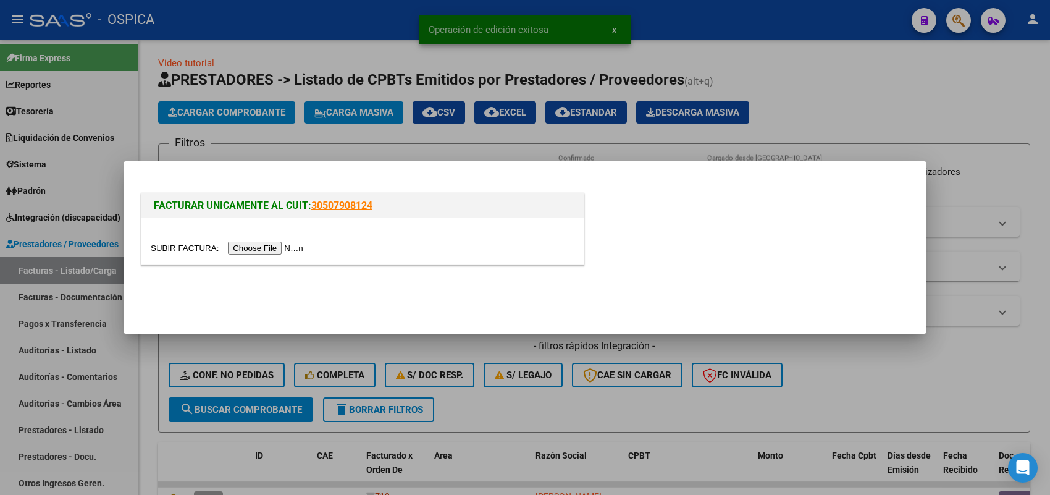
click at [295, 243] on input "file" at bounding box center [229, 247] width 156 height 13
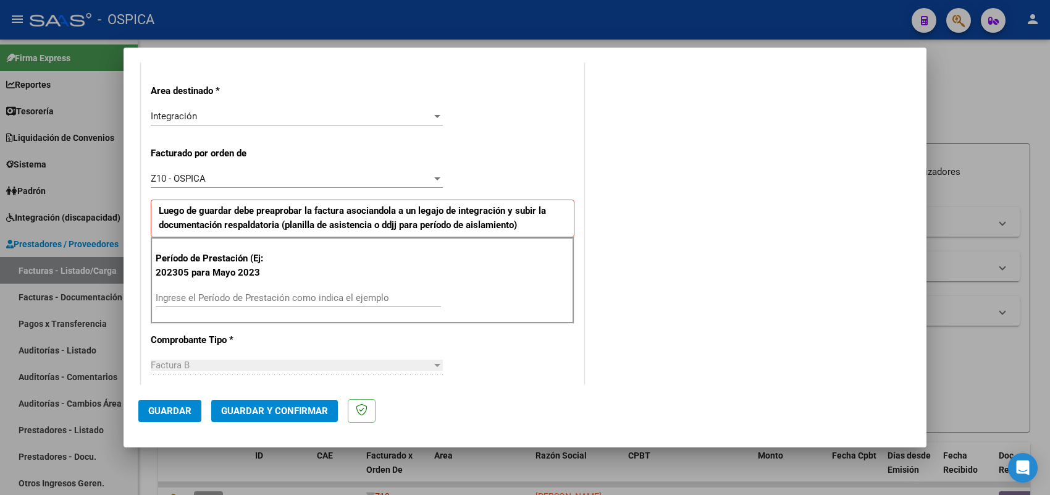
scroll to position [309, 0]
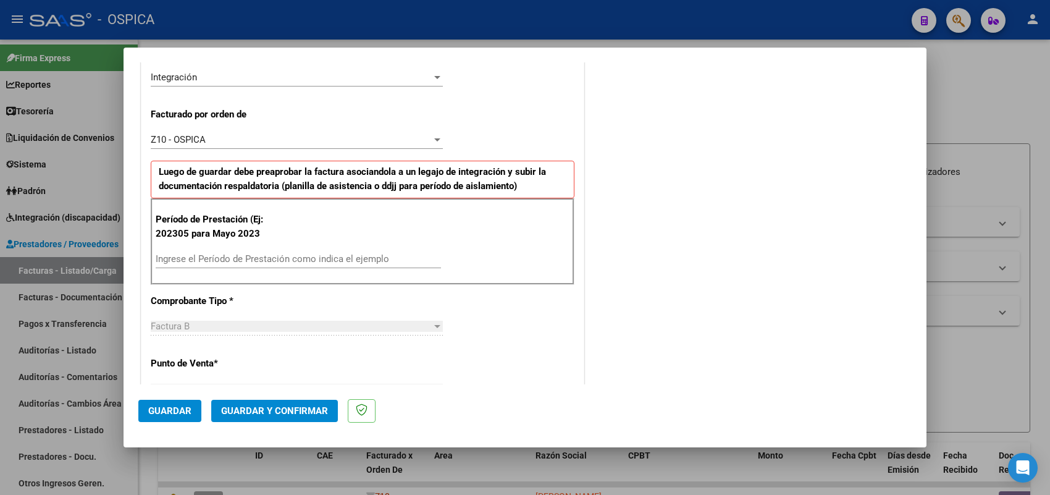
click at [291, 266] on div "Ingrese el Período de Prestación como indica el ejemplo" at bounding box center [298, 258] width 285 height 19
type input "202507"
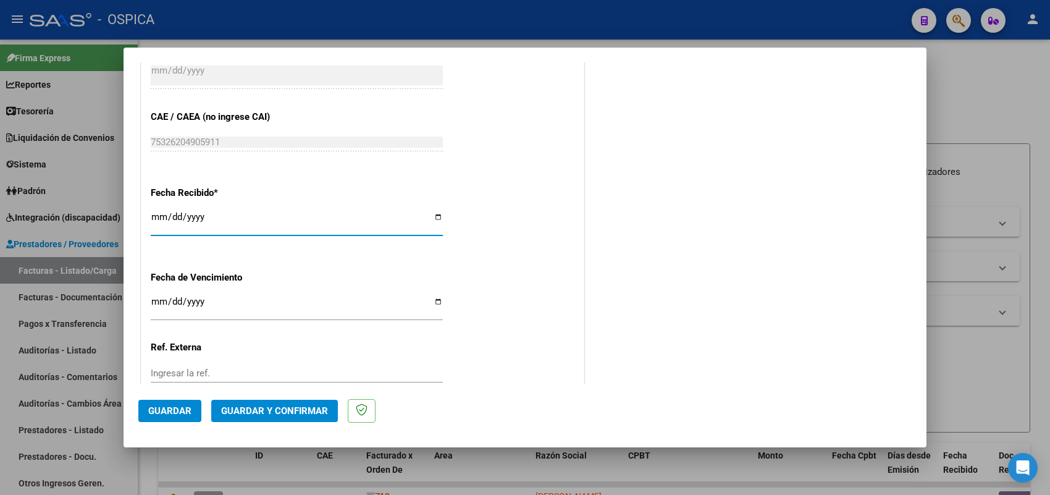
type input "2025-08-08"
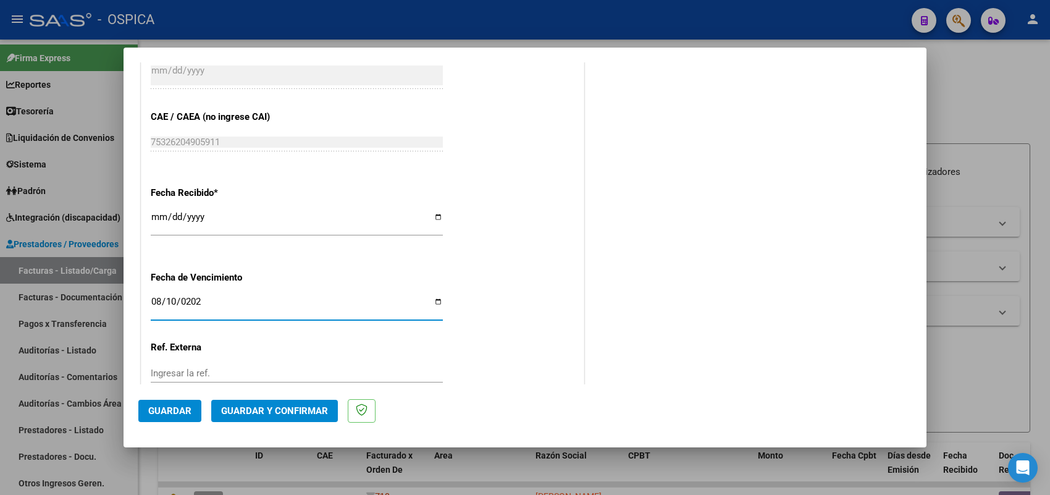
type input "2025-08-10"
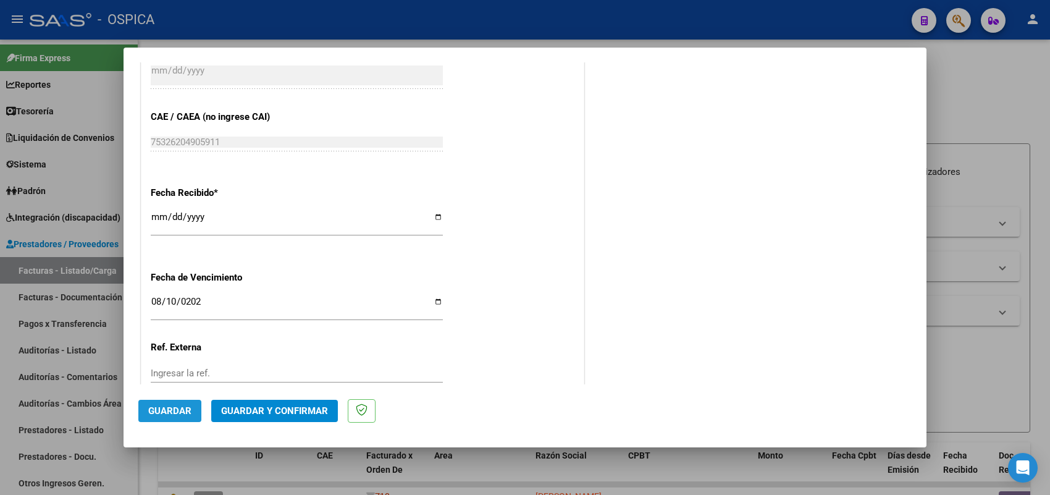
click at [179, 409] on span "Guardar" at bounding box center [169, 410] width 43 height 11
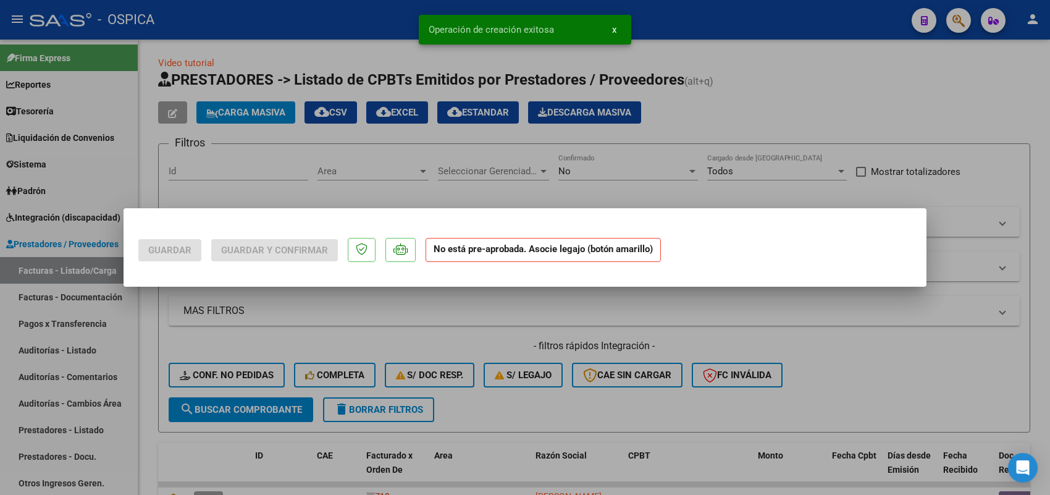
scroll to position [0, 0]
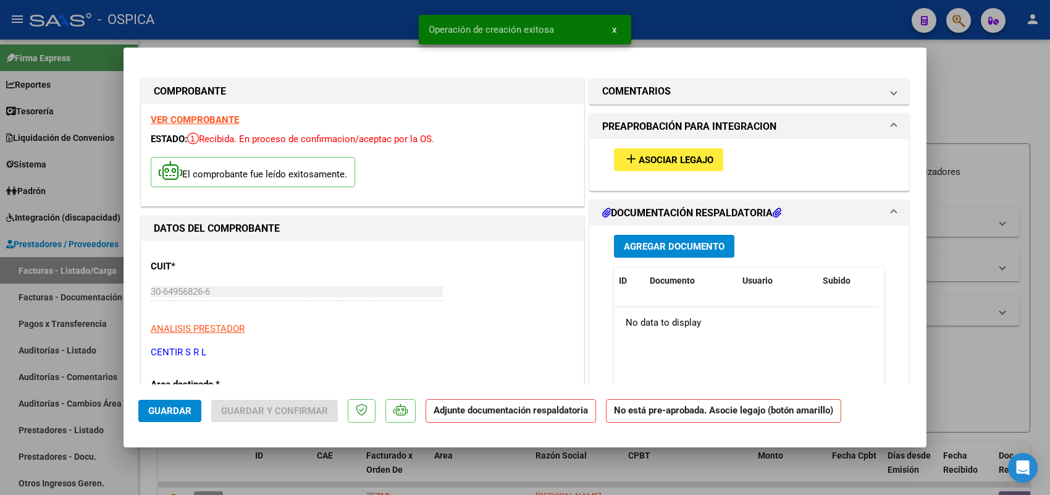
click at [654, 145] on div "add Asociar Legajo" at bounding box center [748, 159] width 289 height 41
click at [653, 149] on button "add Asociar Legajo" at bounding box center [668, 159] width 109 height 23
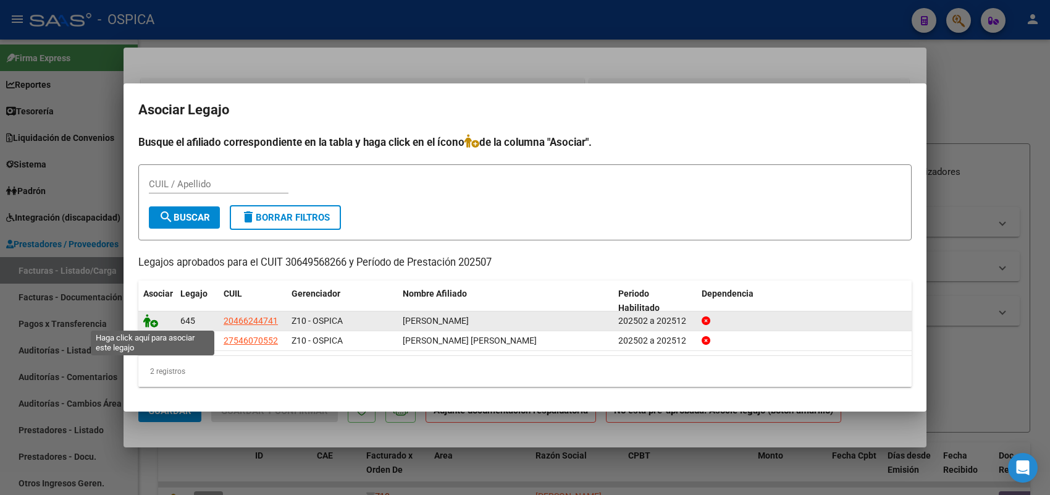
click at [149, 319] on icon at bounding box center [150, 321] width 15 height 14
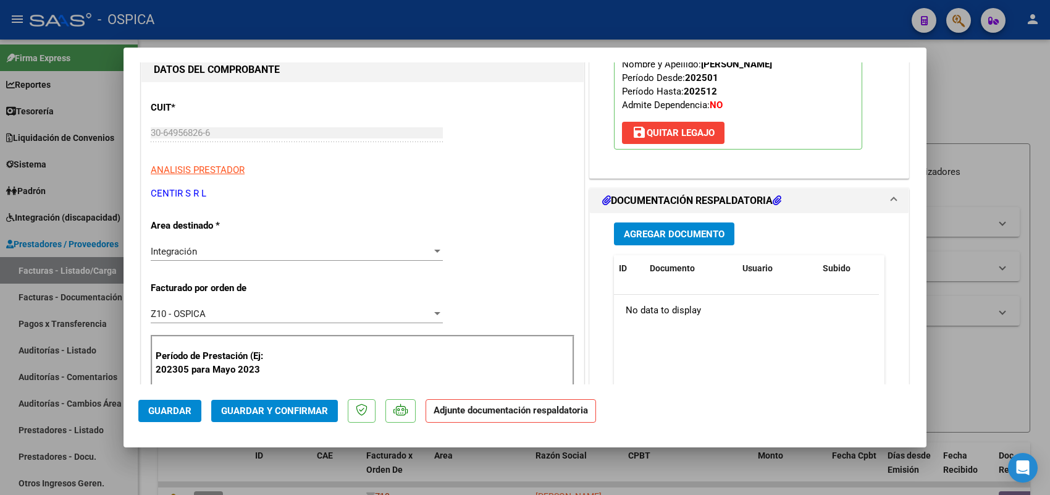
scroll to position [232, 0]
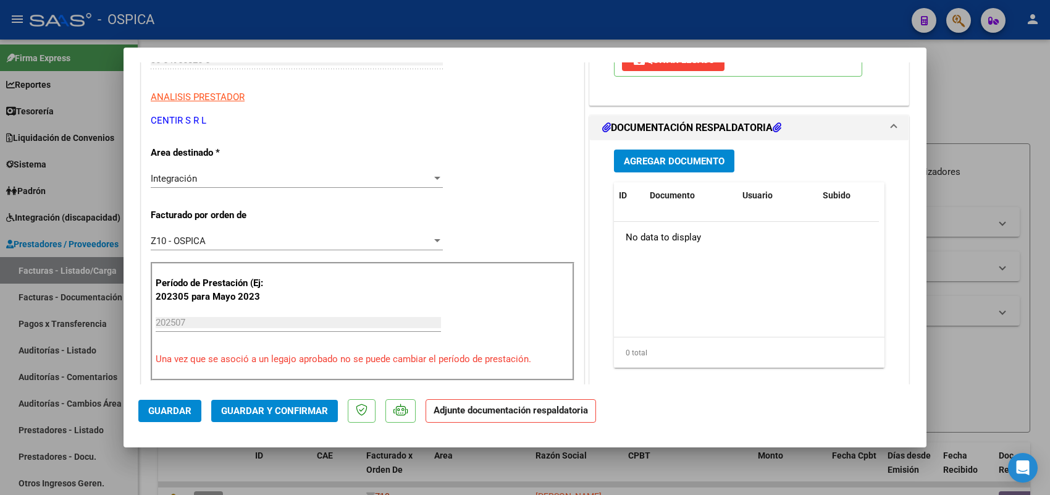
click at [649, 157] on span "Agregar Documento" at bounding box center [674, 161] width 101 height 11
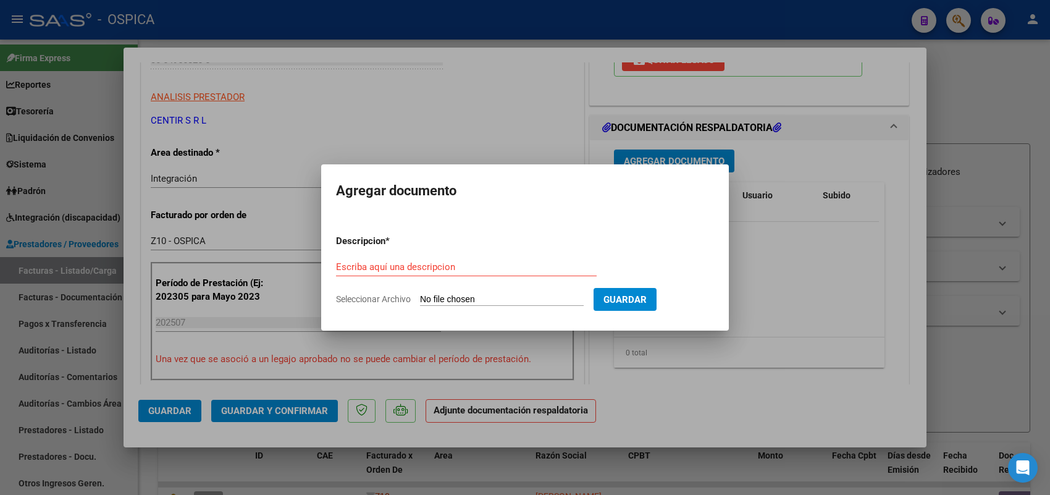
click at [520, 296] on input "Seleccionar Archivo" at bounding box center [502, 300] width 164 height 12
type input "C:\fakepath\ASISTENCIA CENTIR.pdf"
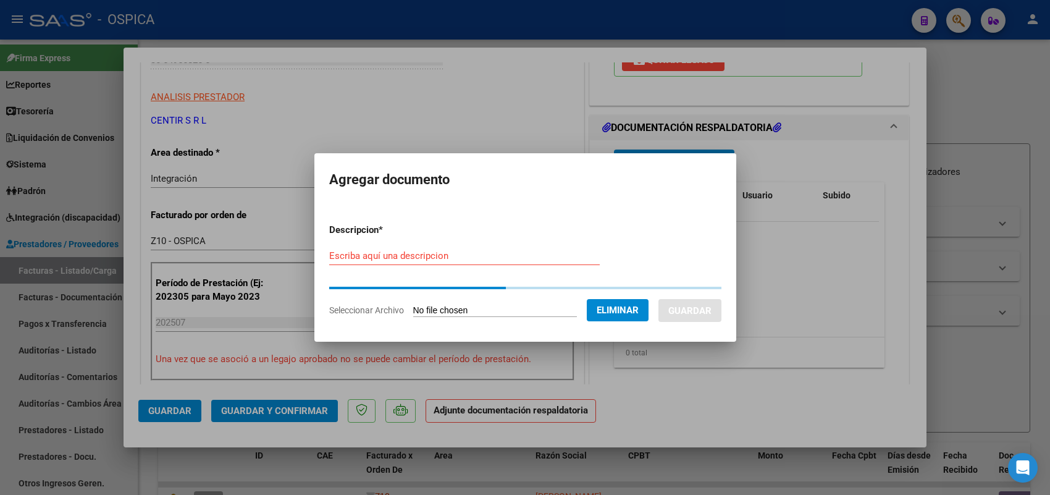
click at [424, 264] on div "Escriba aquí una descripcion" at bounding box center [464, 255] width 270 height 19
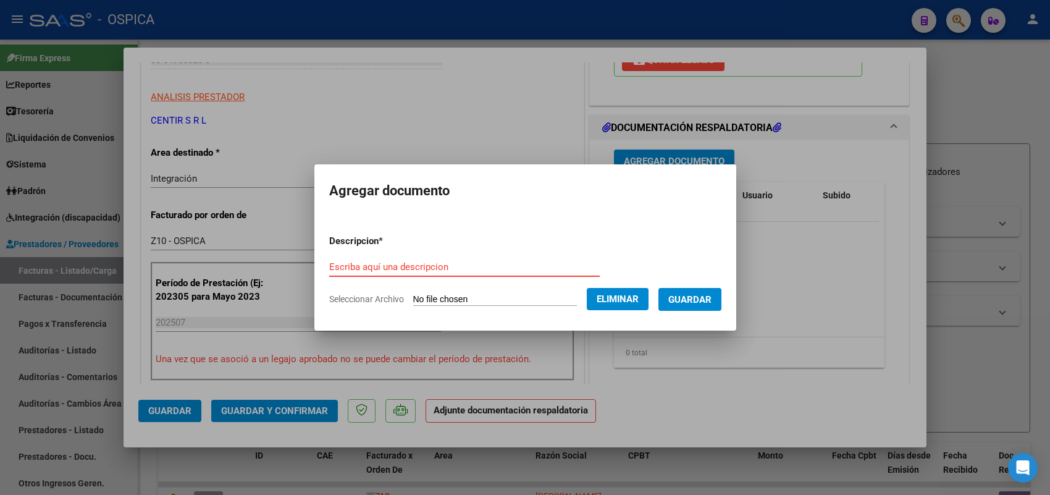
paste input "ASISTENCIA"
type input "ASISTENCIA"
drag, startPoint x: 714, startPoint y: 294, endPoint x: 435, endPoint y: 306, distance: 278.7
click at [711, 294] on span "Guardar" at bounding box center [689, 299] width 43 height 11
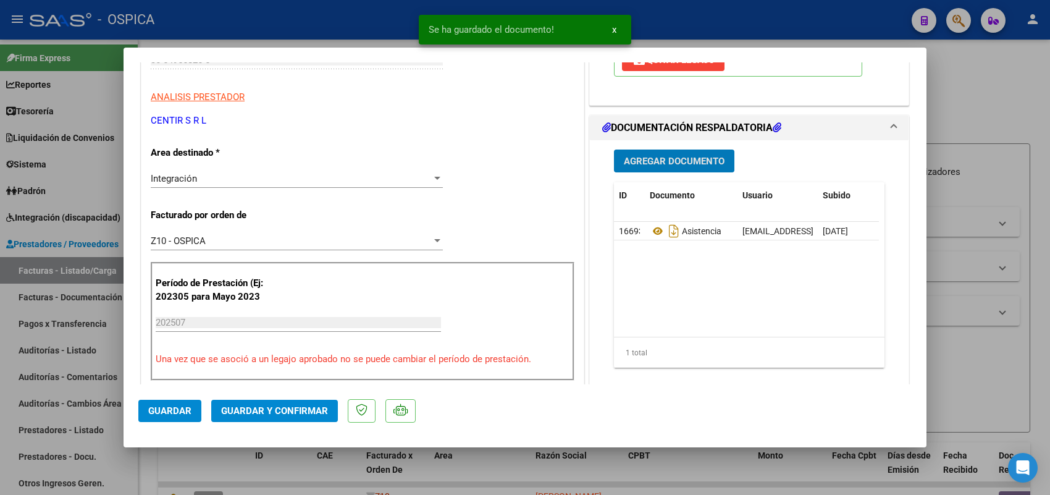
click at [164, 414] on span "Guardar" at bounding box center [169, 410] width 43 height 11
click at [109, 269] on div at bounding box center [525, 247] width 1050 height 495
type input "$ 0,00"
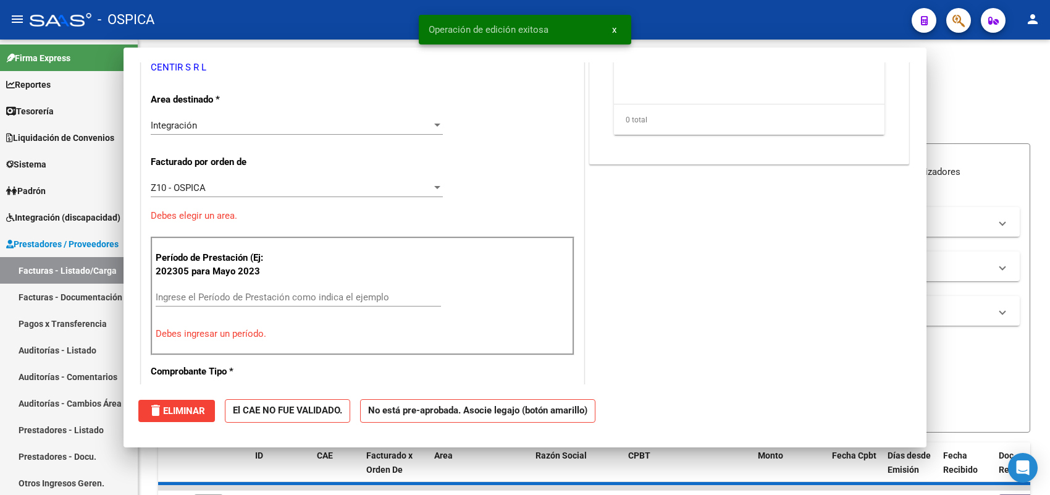
scroll to position [193, 0]
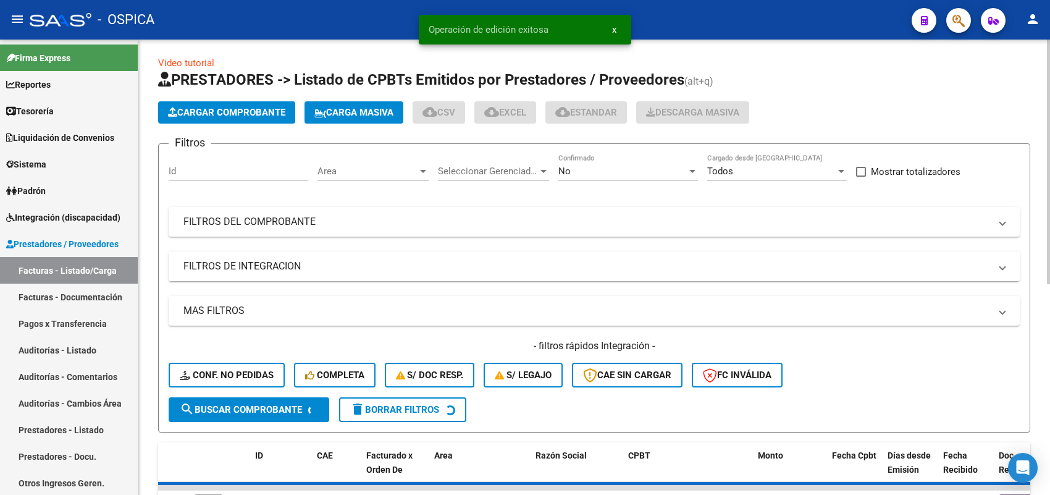
click at [283, 113] on span "Cargar Comprobante" at bounding box center [226, 112] width 117 height 11
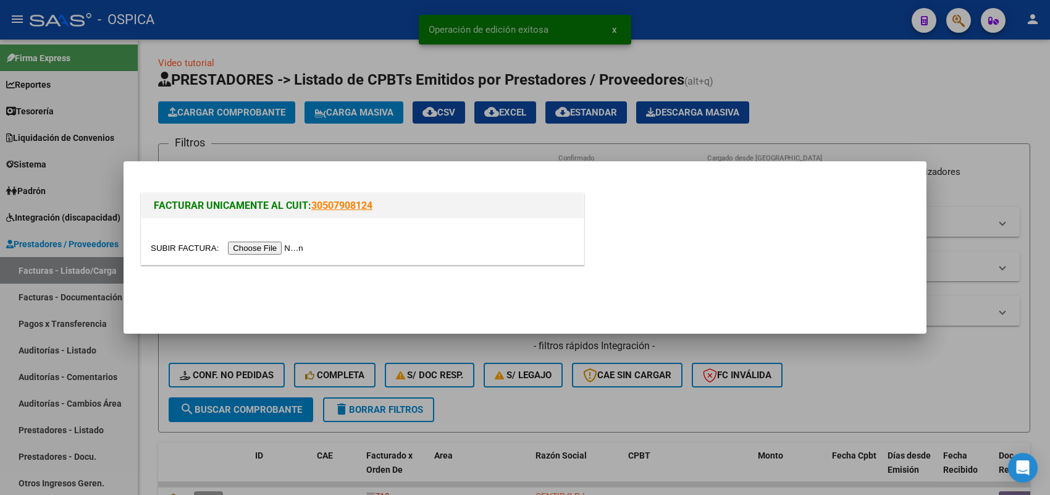
click at [279, 245] on input "file" at bounding box center [229, 247] width 156 height 13
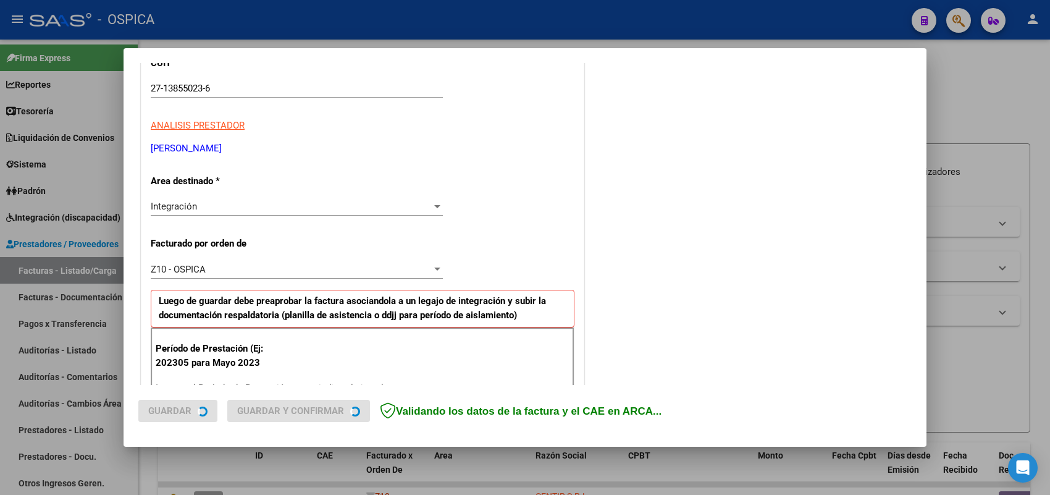
scroll to position [232, 0]
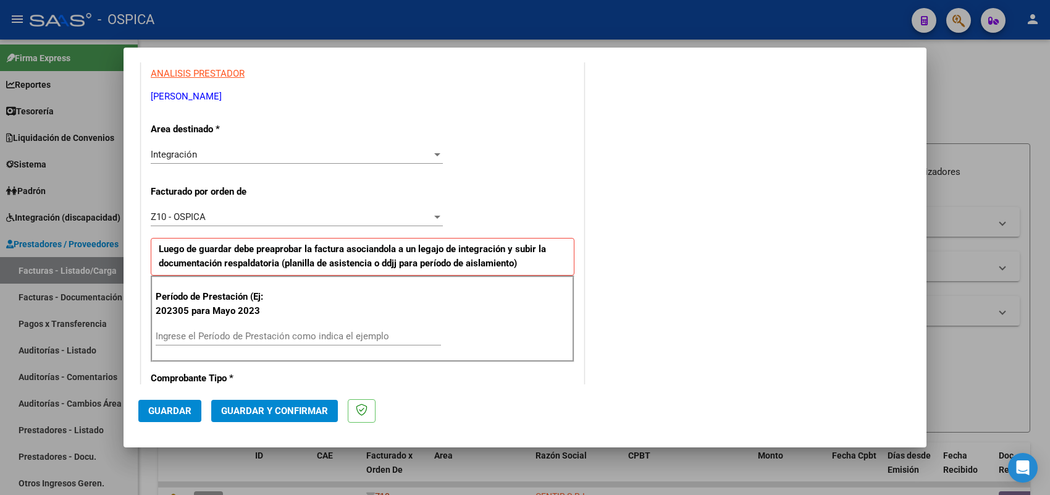
click at [267, 341] on input "Ingrese el Período de Prestación como indica el ejemplo" at bounding box center [298, 335] width 285 height 11
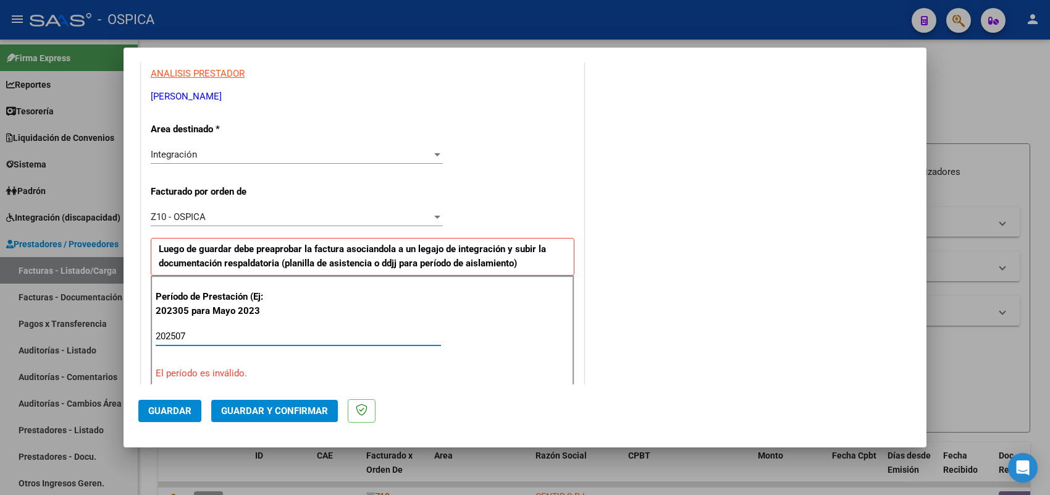
type input "202507"
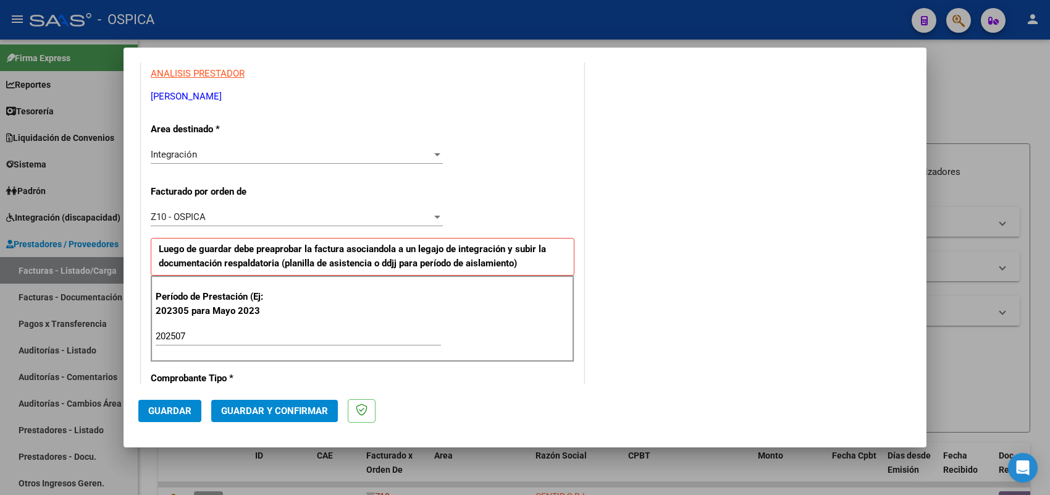
scroll to position [813, 0]
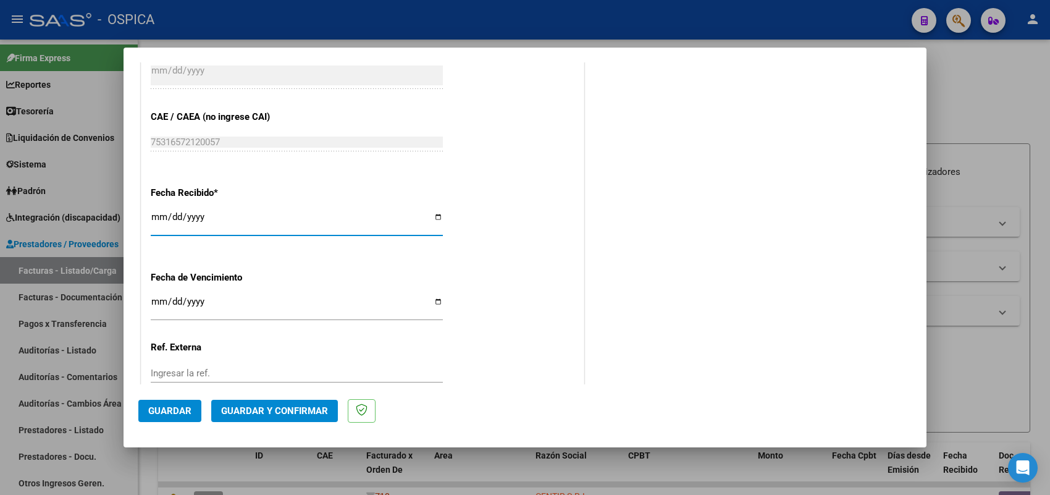
type input "2025-08-01"
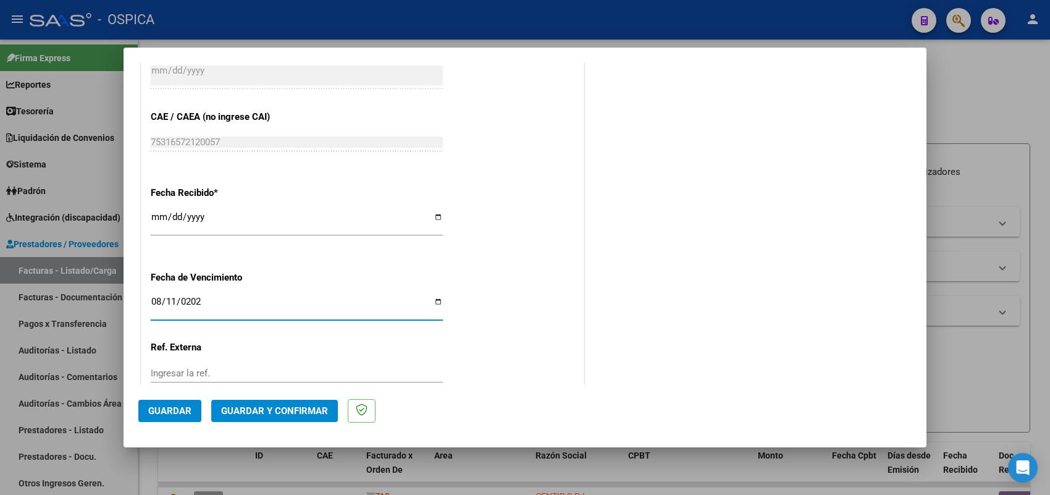
type input "2025-08-11"
click at [175, 412] on span "Guardar" at bounding box center [169, 410] width 43 height 11
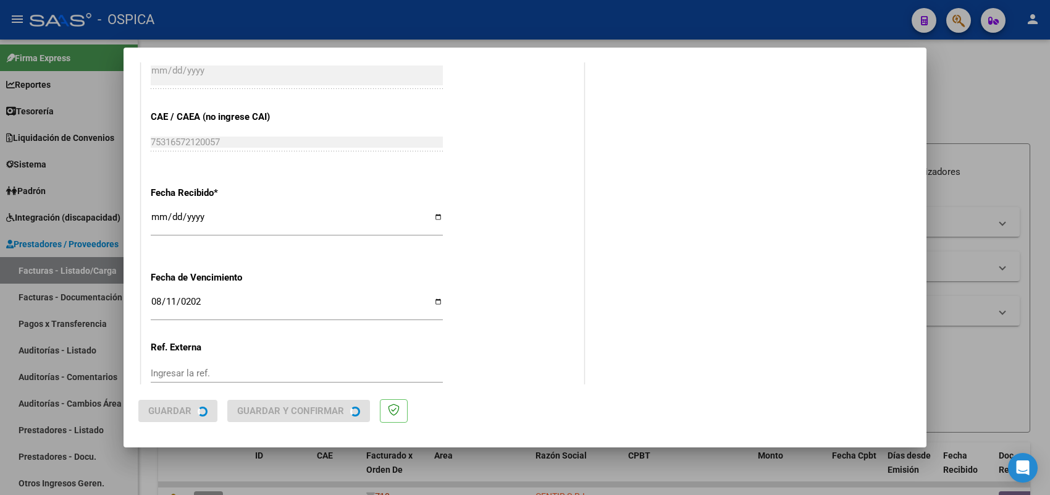
scroll to position [0, 0]
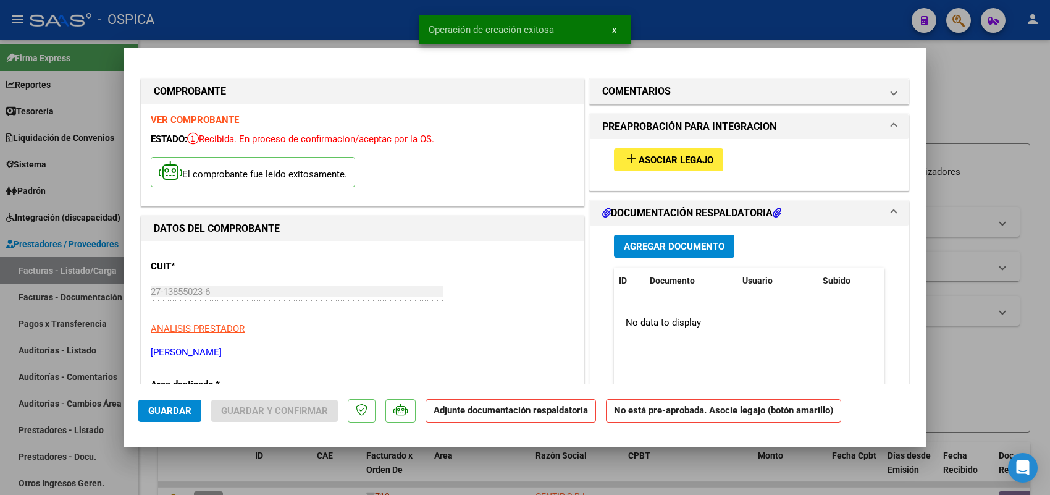
click at [654, 146] on div "add Asociar Legajo" at bounding box center [748, 159] width 289 height 41
click at [653, 151] on button "add Asociar Legajo" at bounding box center [668, 159] width 109 height 23
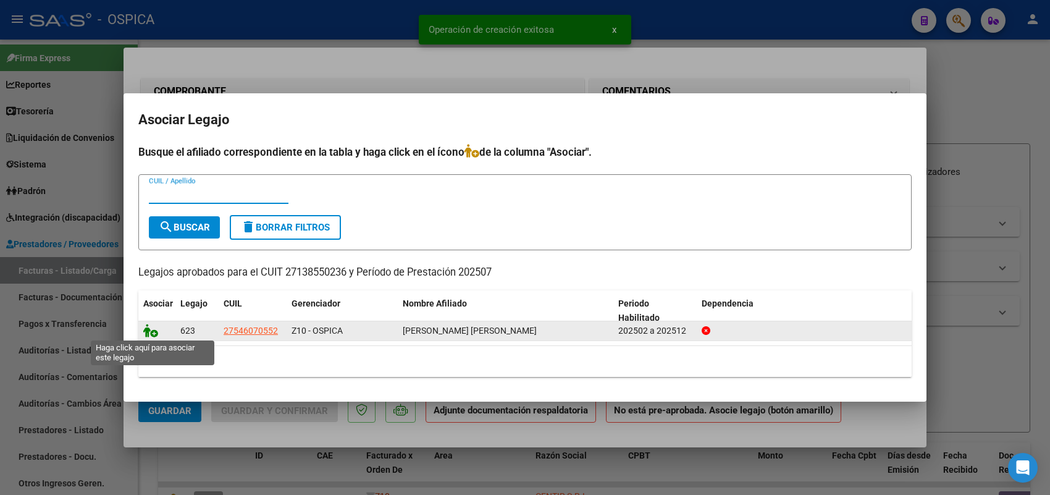
click at [149, 329] on icon at bounding box center [150, 331] width 15 height 14
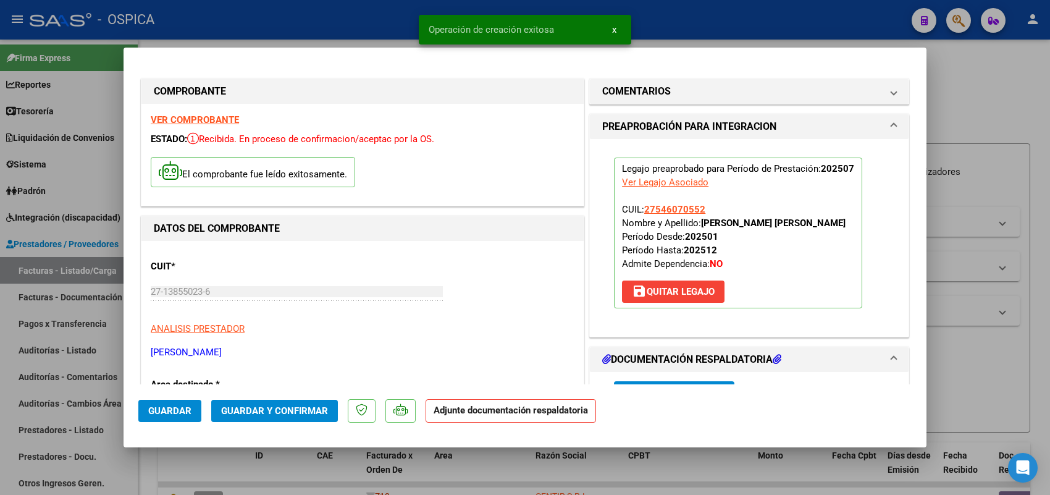
scroll to position [77, 0]
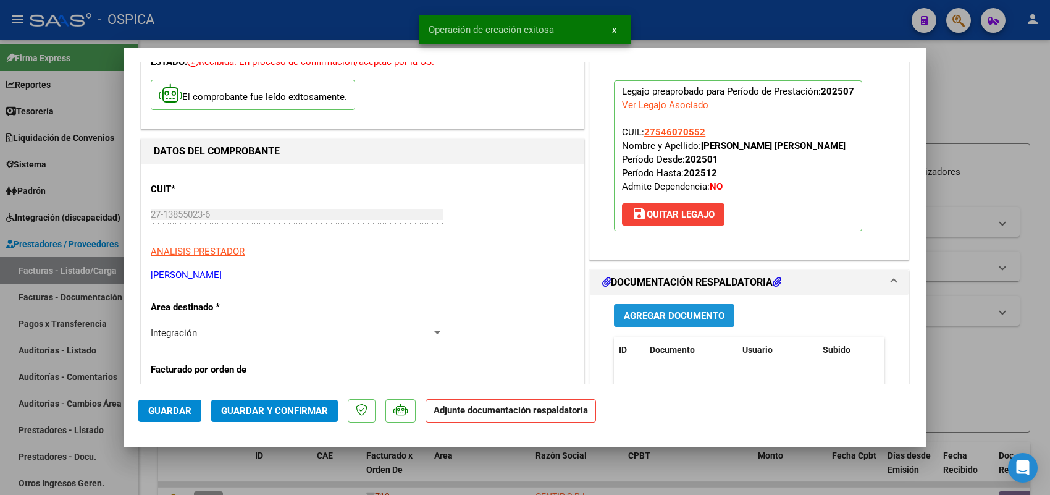
click at [650, 314] on span "Agregar Documento" at bounding box center [674, 315] width 101 height 11
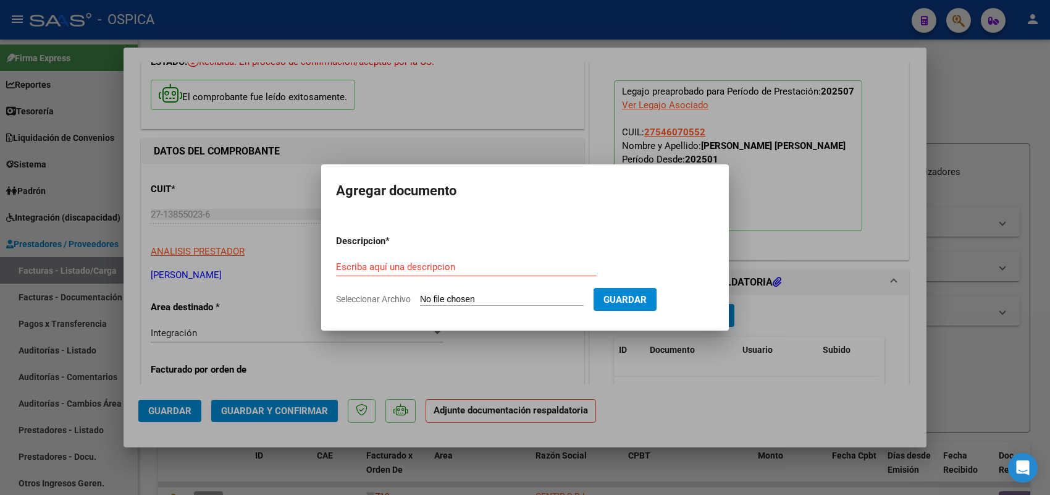
click at [541, 293] on form "Descripcion * Escriba aquí una descripcion Seleccionar Archivo Guardar" at bounding box center [525, 270] width 378 height 90
click at [539, 298] on input "Seleccionar Archivo" at bounding box center [502, 300] width 164 height 12
type input "C:\fakepath\ASISTENCIA JAMARDO.pdf"
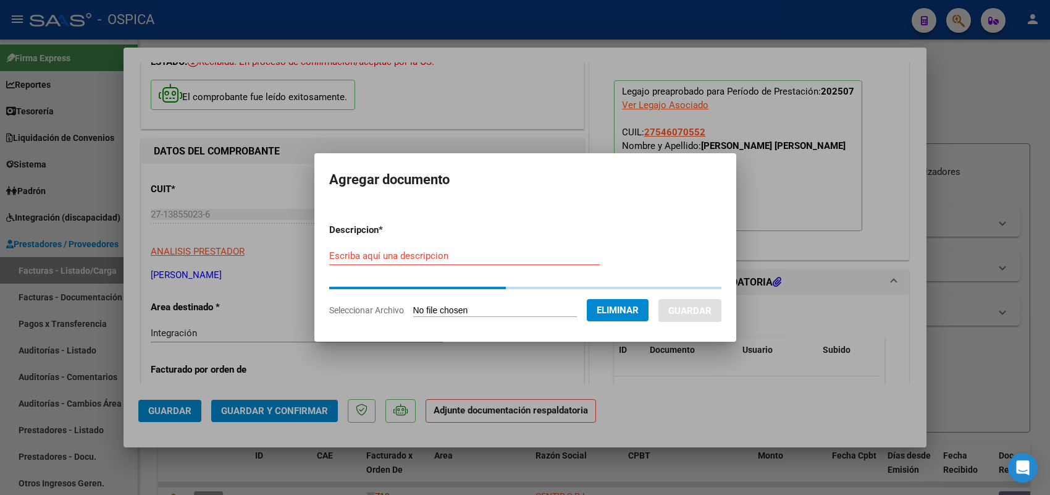
click at [456, 266] on div "Escriba aquí una descripcion" at bounding box center [464, 261] width 270 height 30
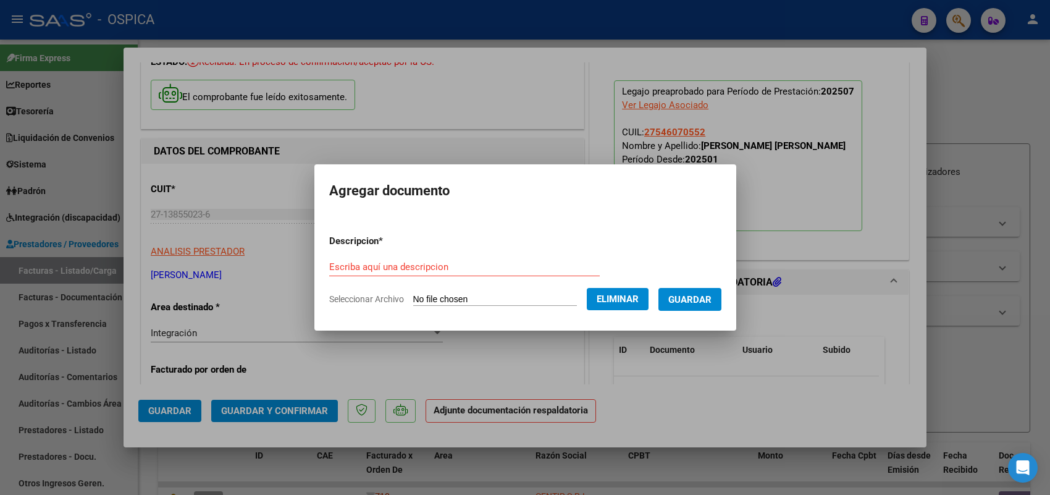
click at [455, 261] on input "Escriba aquí una descripcion" at bounding box center [464, 266] width 270 height 11
paste input "ASISTENCIA"
type input "ASISTENCIA"
click at [692, 301] on span "Guardar" at bounding box center [689, 299] width 43 height 11
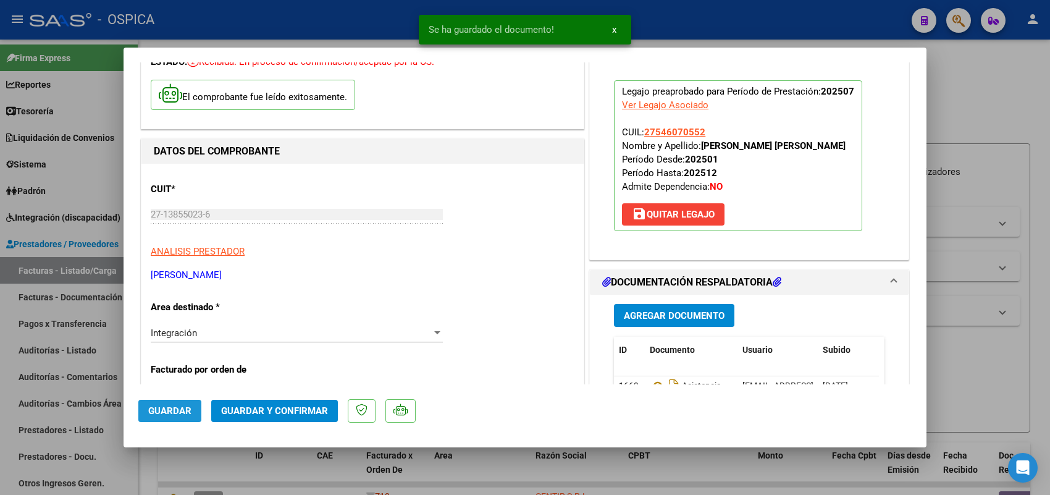
click at [181, 408] on span "Guardar" at bounding box center [169, 410] width 43 height 11
click at [111, 267] on div at bounding box center [525, 247] width 1050 height 495
type input "$ 0,00"
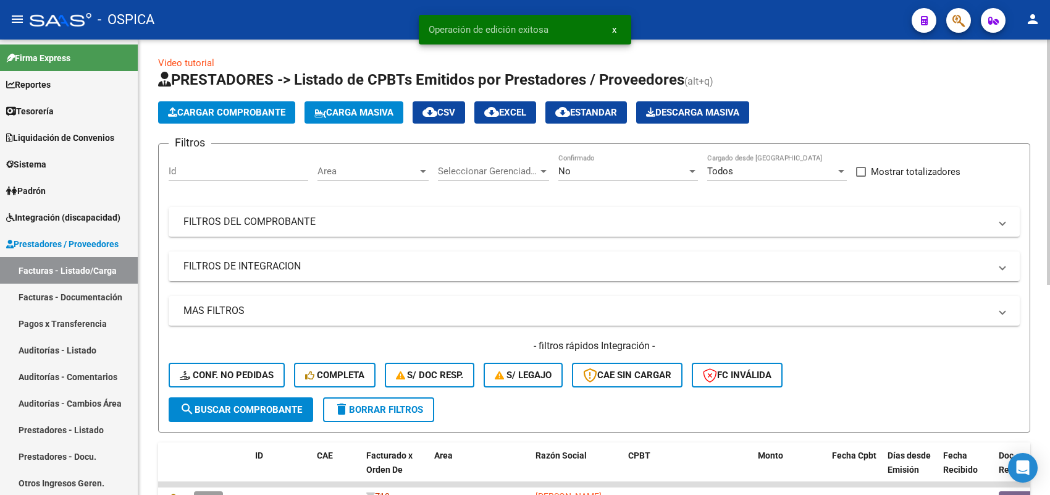
click at [257, 123] on app-list-header "PRESTADORES -> Listado de CPBTs Emitidos por Prestadores / Proveedores (alt+q) …" at bounding box center [594, 251] width 872 height 362
click at [261, 113] on span "Cargar Comprobante" at bounding box center [226, 112] width 117 height 11
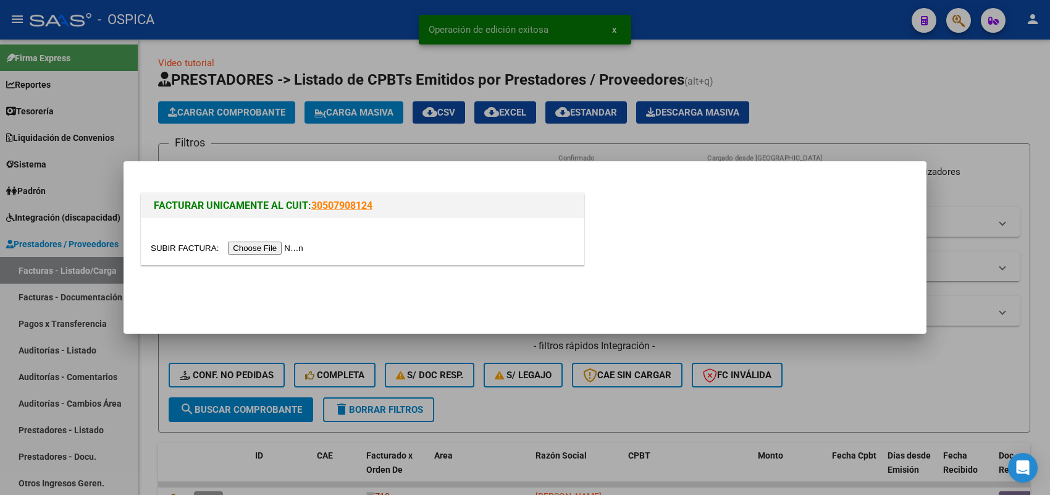
click at [286, 248] on input "file" at bounding box center [229, 247] width 156 height 13
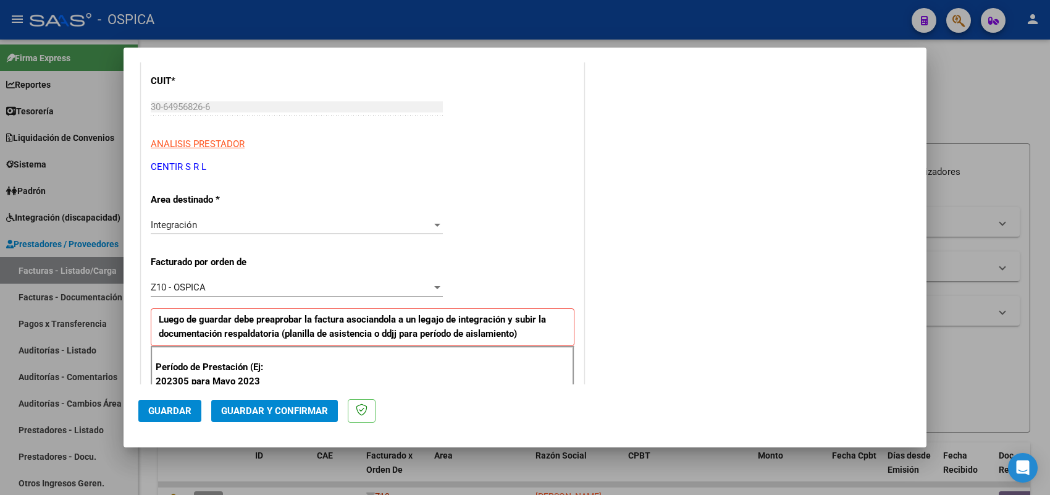
scroll to position [232, 0]
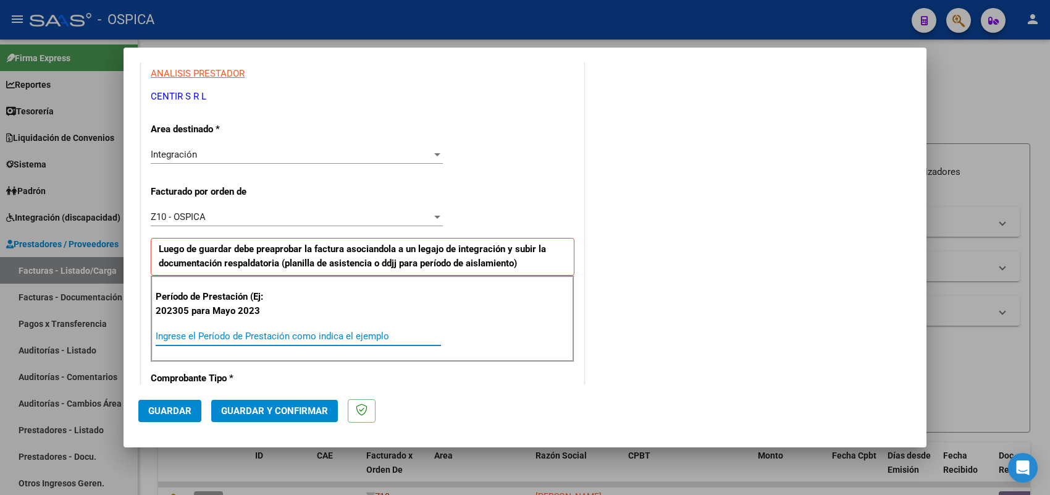
click at [269, 333] on input "Ingrese el Período de Prestación como indica el ejemplo" at bounding box center [298, 335] width 285 height 11
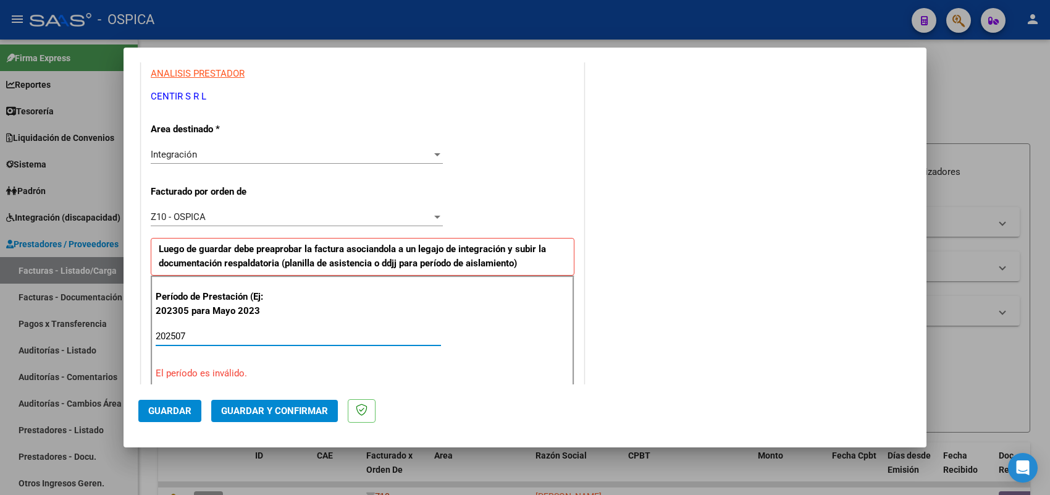
type input "202507"
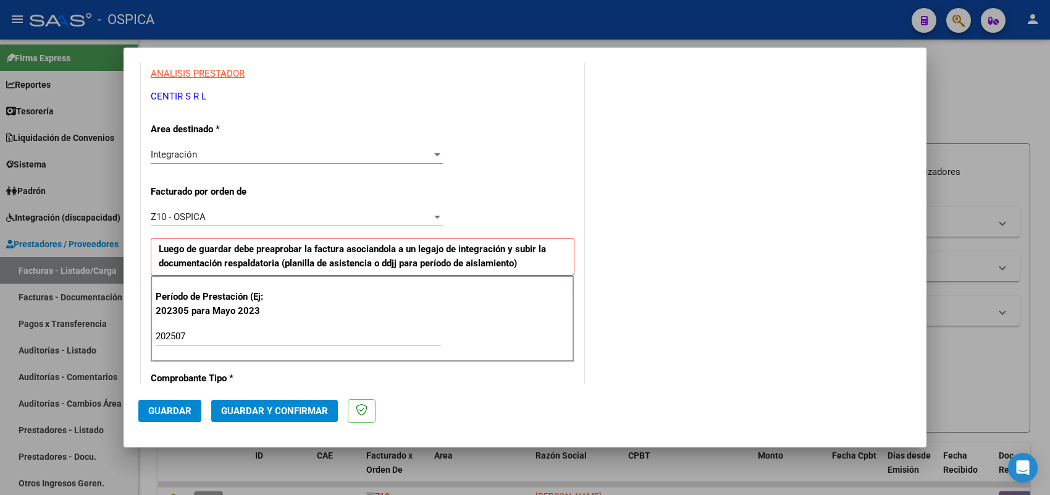
scroll to position [813, 0]
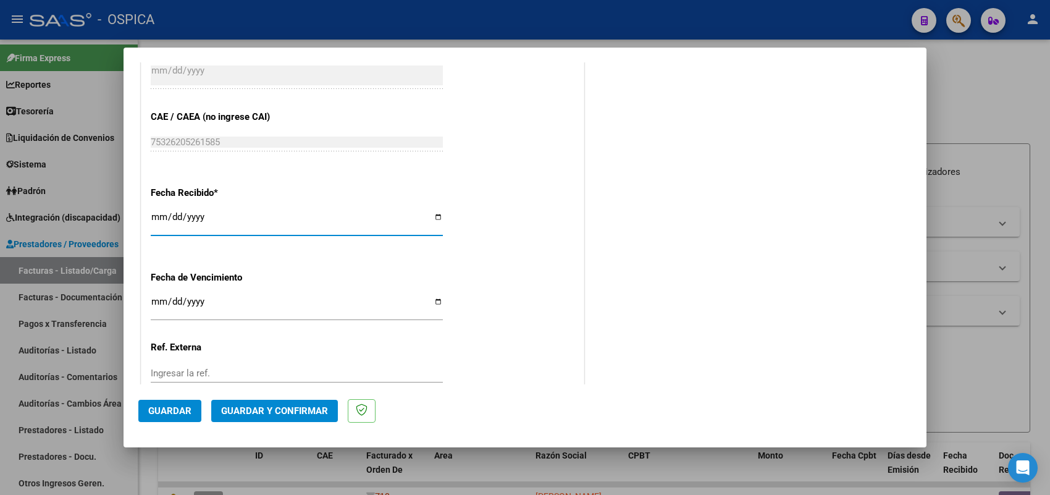
type input "2025-08-08"
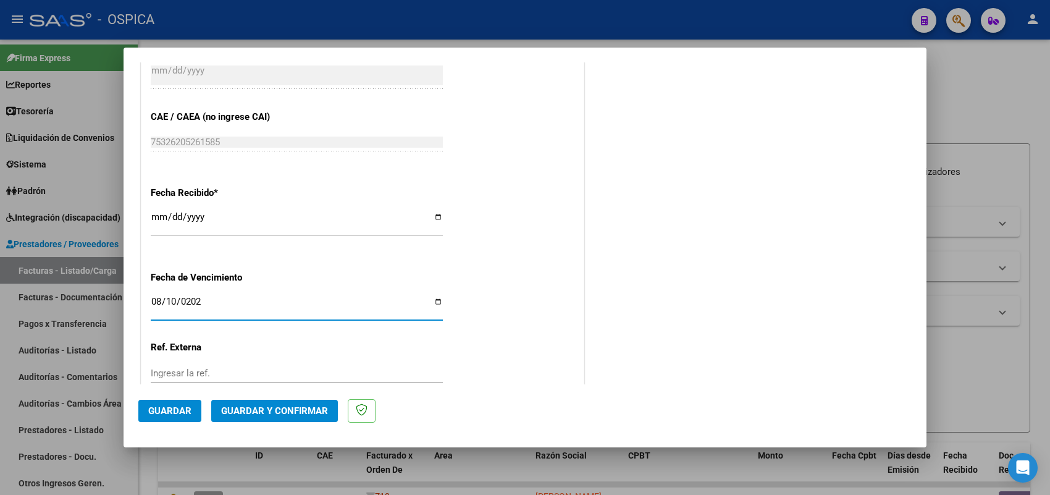
type input "2025-08-10"
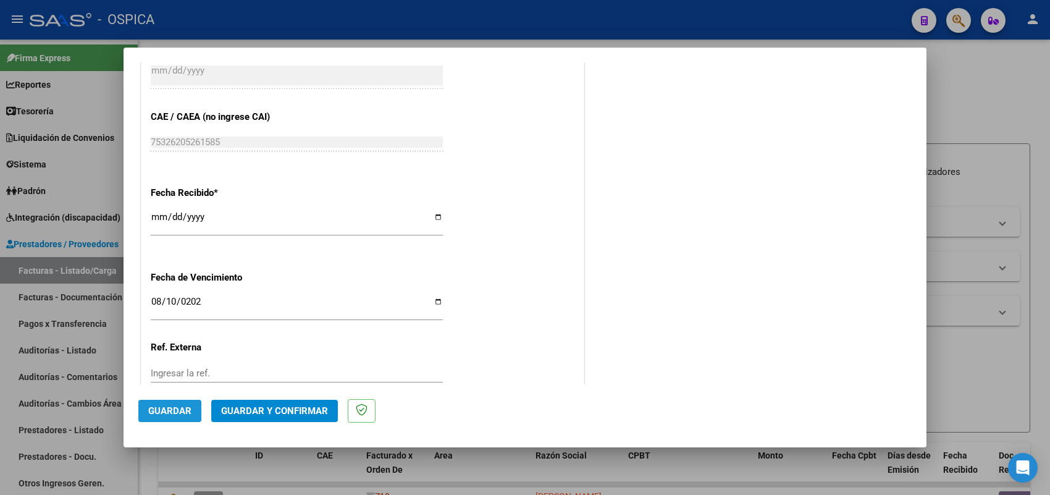
click at [178, 403] on button "Guardar" at bounding box center [169, 410] width 63 height 22
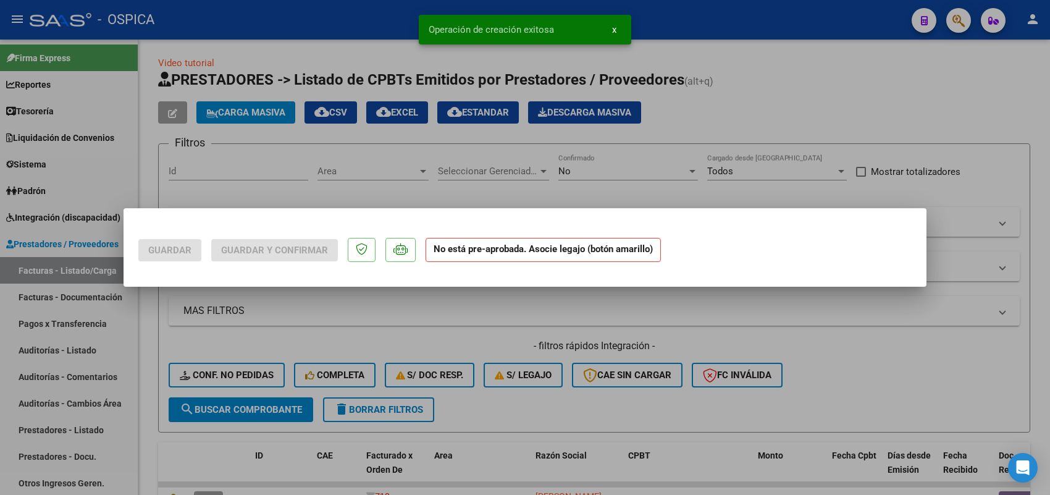
scroll to position [0, 0]
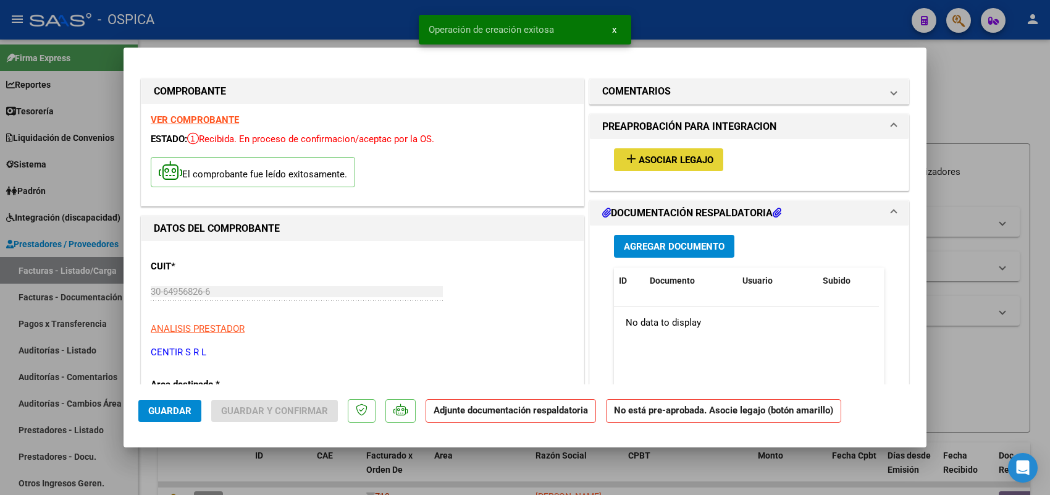
click at [674, 167] on button "add Asociar Legajo" at bounding box center [668, 159] width 109 height 23
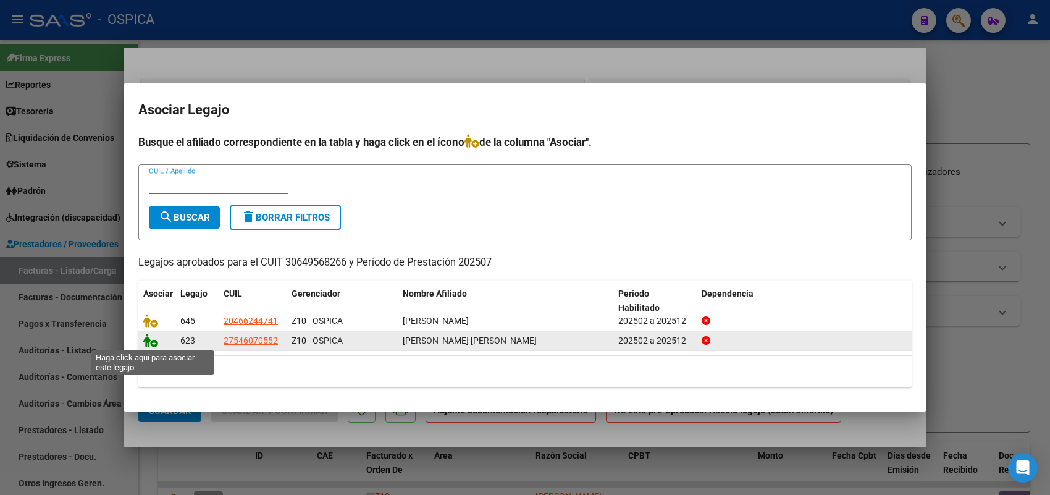
click at [147, 338] on icon at bounding box center [150, 340] width 15 height 14
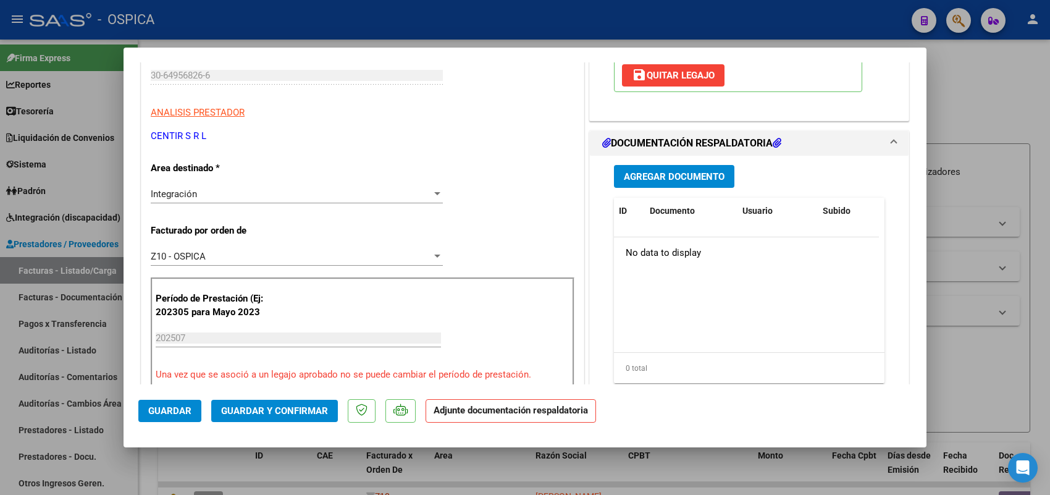
scroll to position [232, 0]
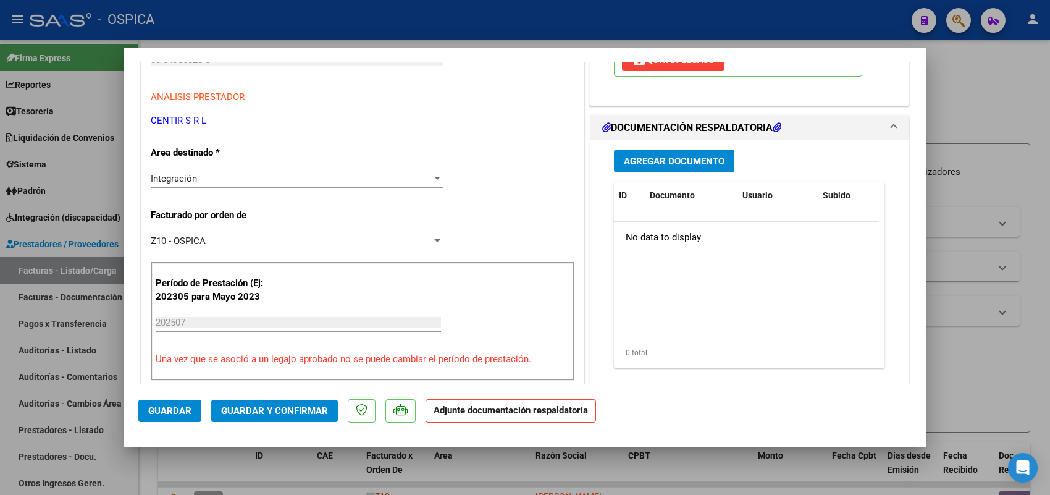
click at [654, 154] on button "Agregar Documento" at bounding box center [674, 160] width 120 height 23
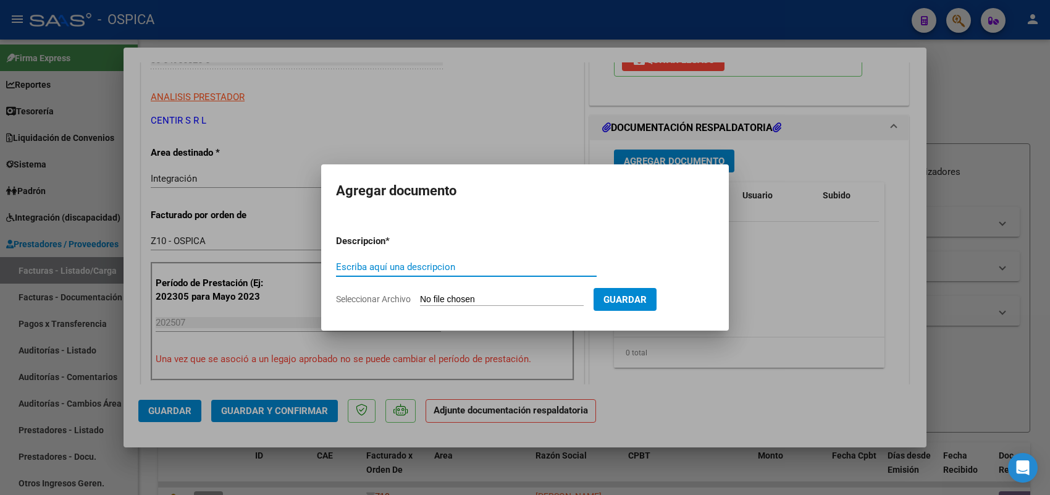
click at [553, 299] on input "Seleccionar Archivo" at bounding box center [502, 300] width 164 height 12
type input "C:\fakepath\ASISTENCIA CENTIR.pdf"
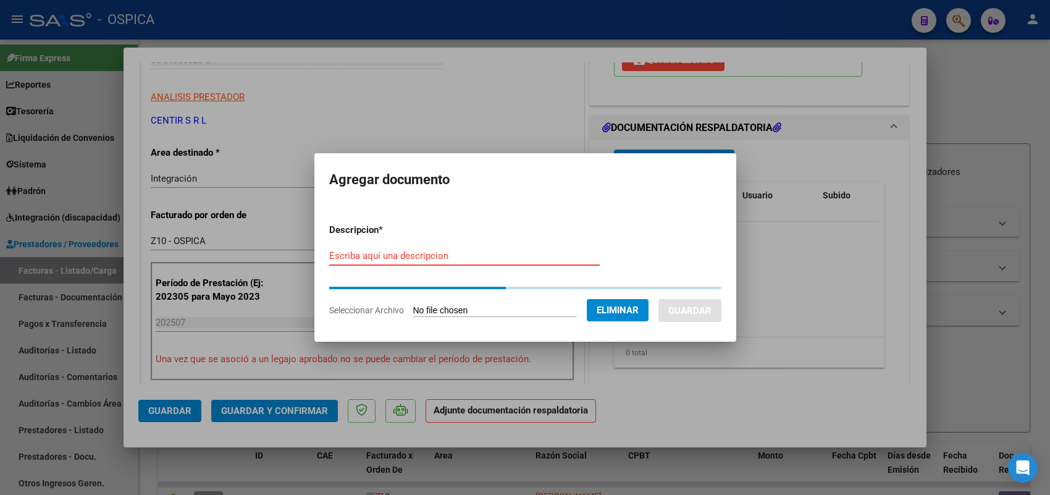
click at [508, 258] on input "Escriba aquí una descripcion" at bounding box center [464, 255] width 270 height 11
paste input "ASISTENCIA"
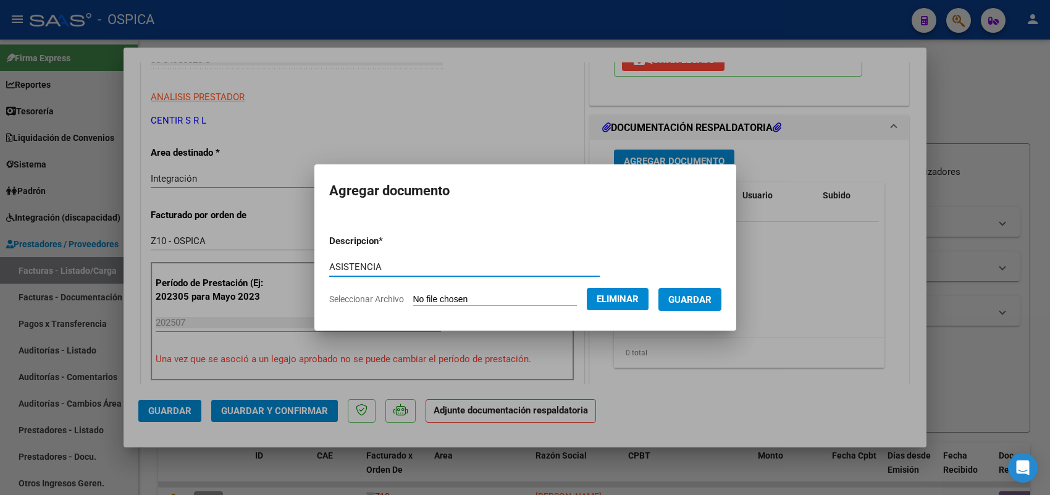
type input "ASISTENCIA"
click at [693, 298] on span "Guardar" at bounding box center [689, 299] width 43 height 11
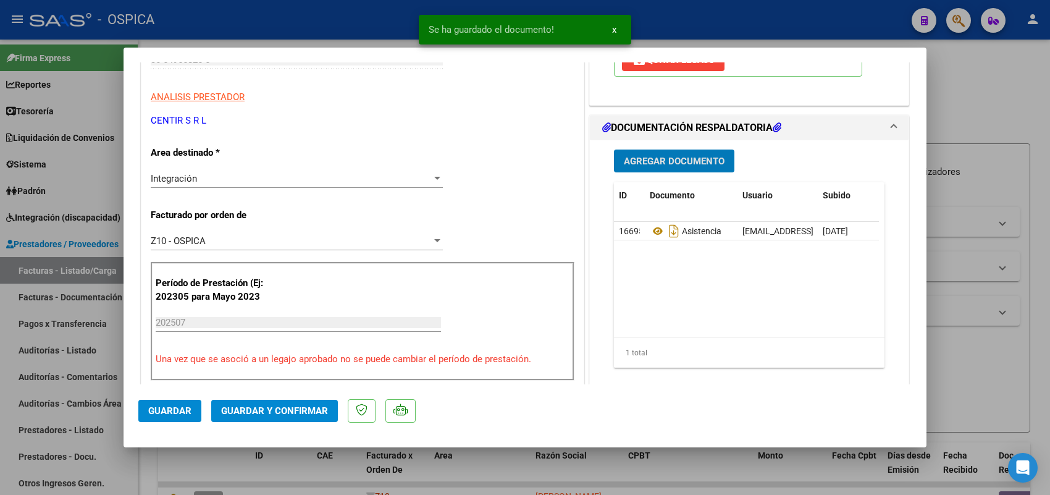
click at [164, 417] on button "Guardar" at bounding box center [169, 410] width 63 height 22
click at [100, 262] on div at bounding box center [525, 247] width 1050 height 495
type input "$ 0,00"
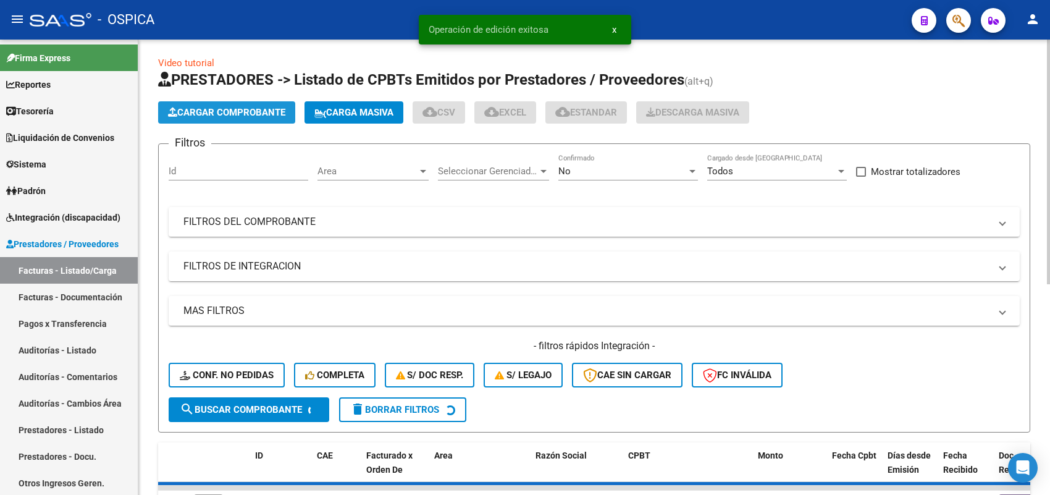
click at [242, 115] on span "Cargar Comprobante" at bounding box center [226, 112] width 117 height 11
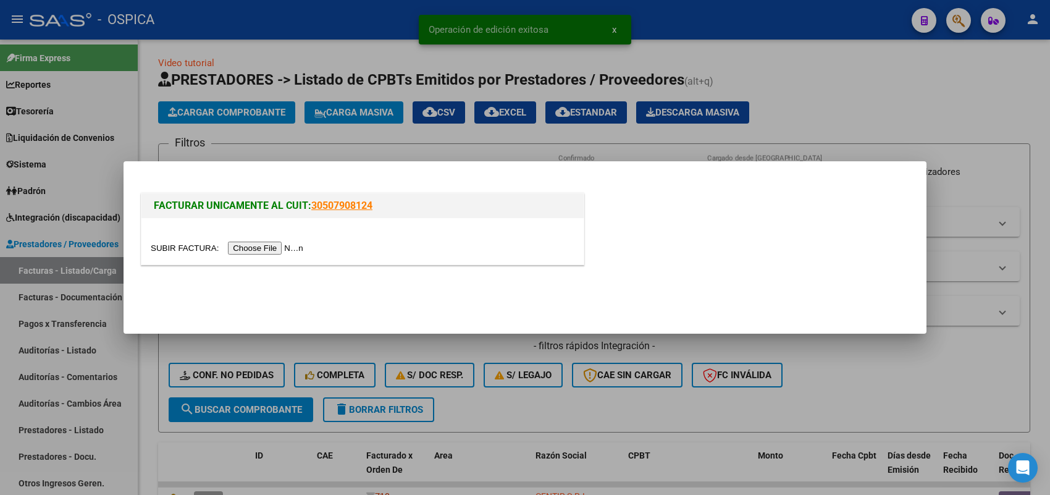
click at [275, 242] on input "file" at bounding box center [229, 247] width 156 height 13
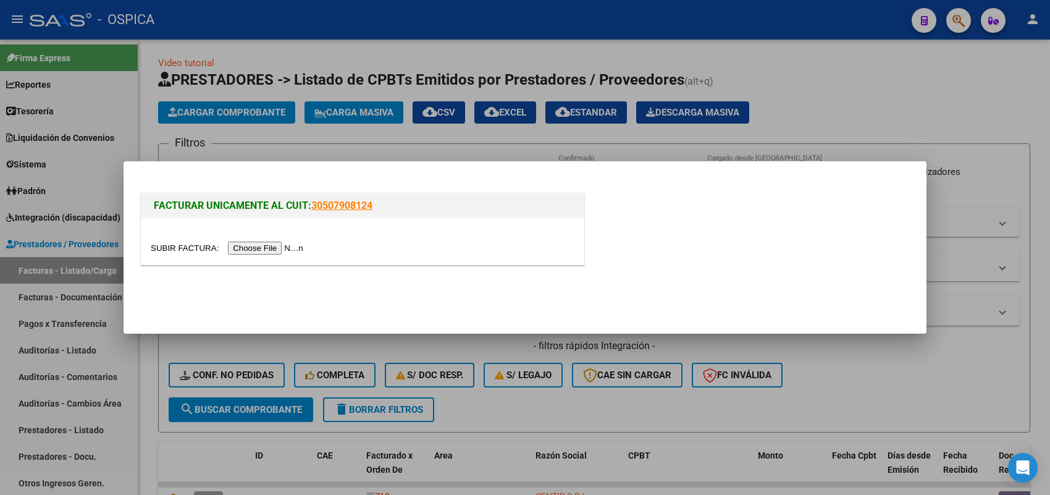
click at [454, 72] on div at bounding box center [525, 247] width 1050 height 495
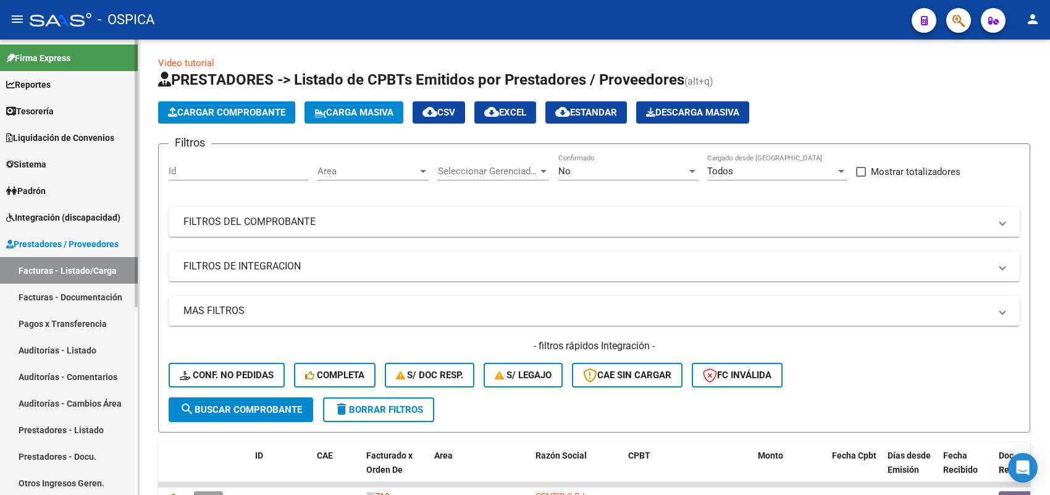
click at [54, 211] on span "Integración (discapacidad)" at bounding box center [63, 218] width 114 height 14
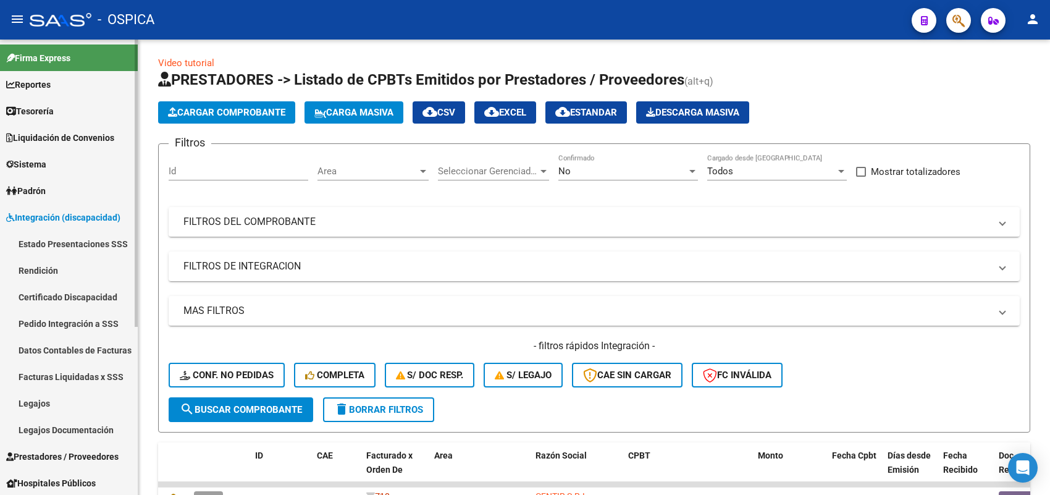
click at [87, 321] on link "Pedido Integración a SSS" at bounding box center [69, 323] width 138 height 27
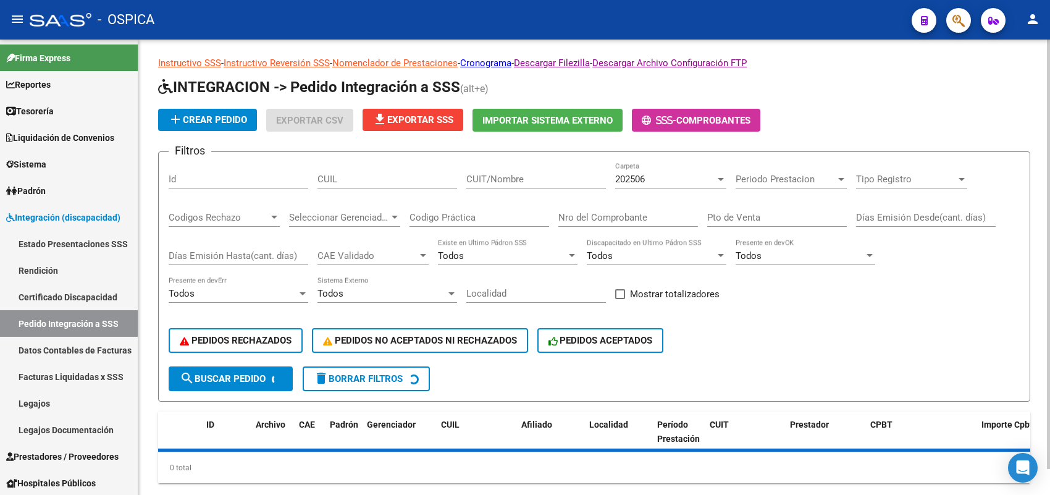
click at [227, 122] on span "add Crear Pedido" at bounding box center [207, 119] width 79 height 11
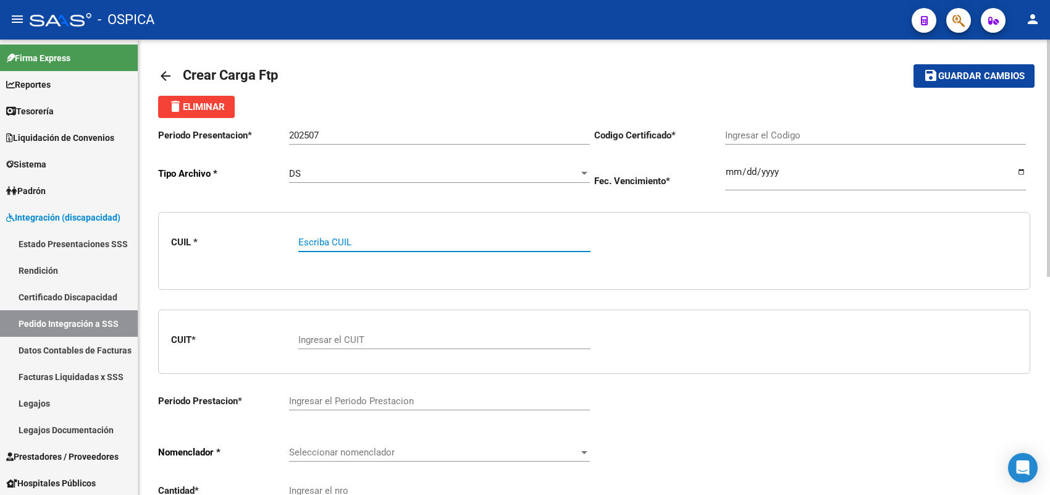
paste input "20540551686"
type input "20540551686"
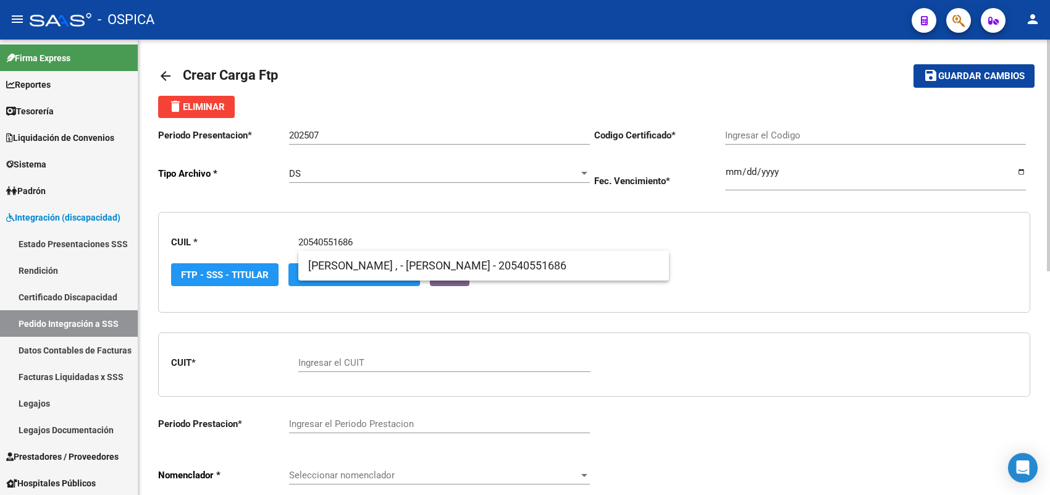
type input "ARG02000540551682023062120280621BS-315"
type input "2028-06-21"
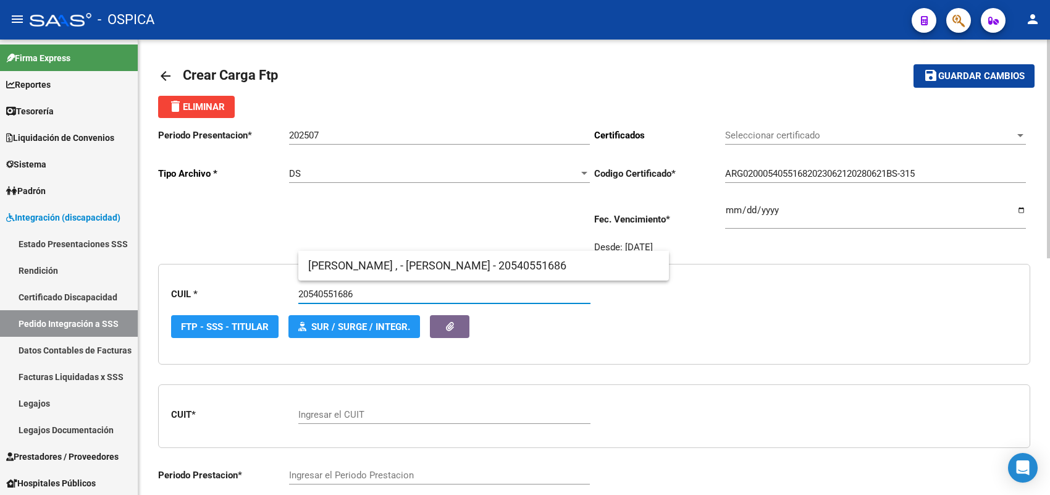
type input "20540551686"
click at [338, 264] on span "ACEVEDO , - BENJAMIN RODRIGO - 20540551686" at bounding box center [483, 266] width 351 height 30
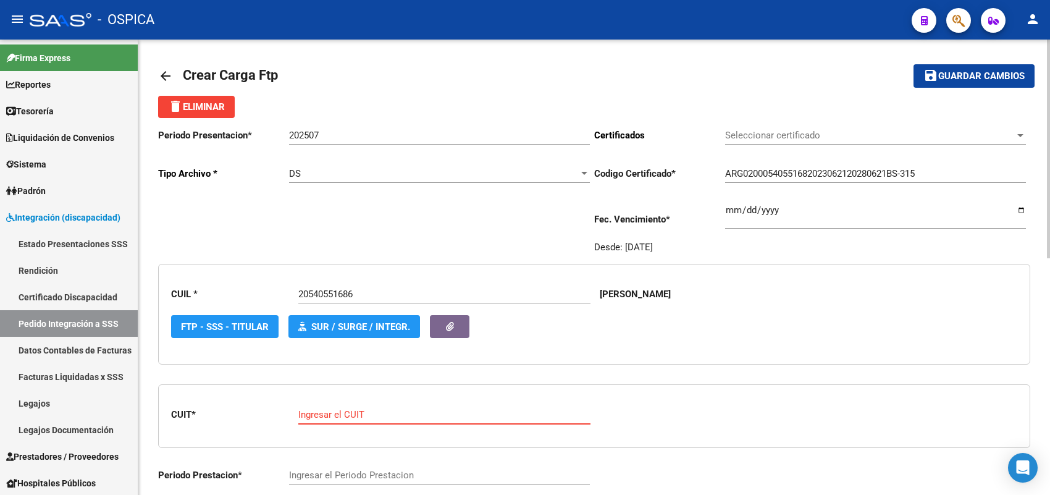
paste input "30-71480741-9"
type input "30-71480741-9"
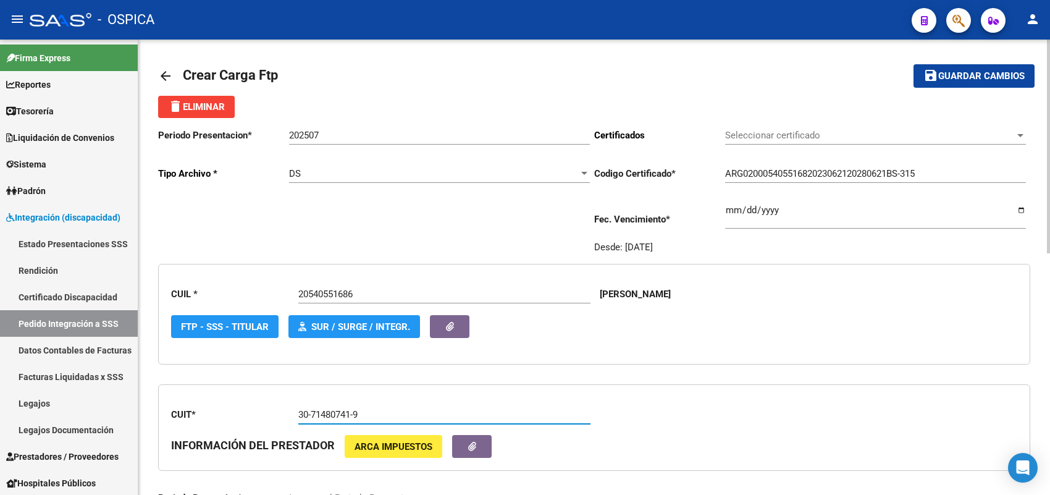
type input "202507"
type input "5"
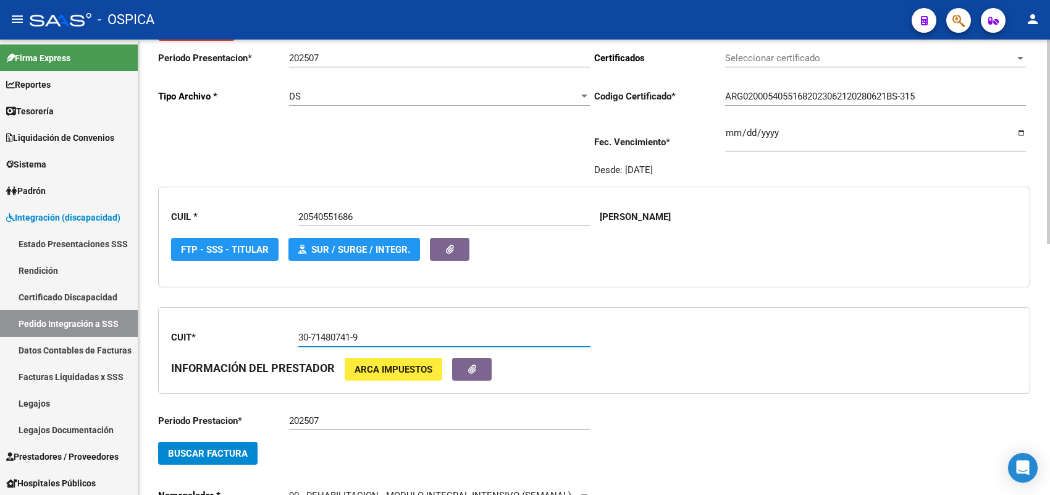
scroll to position [157, 0]
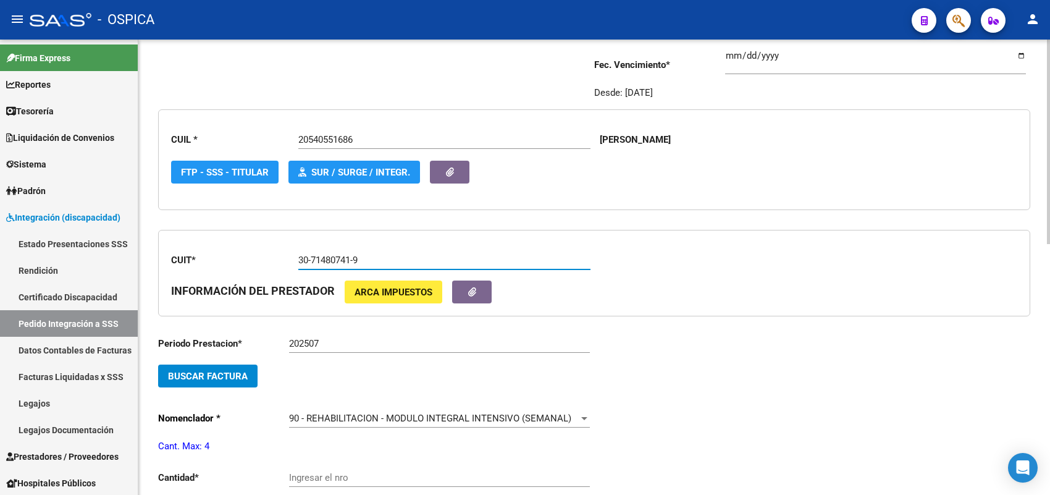
type input "30-71480741-9"
click at [225, 380] on button "Buscar Factura" at bounding box center [207, 375] width 99 height 23
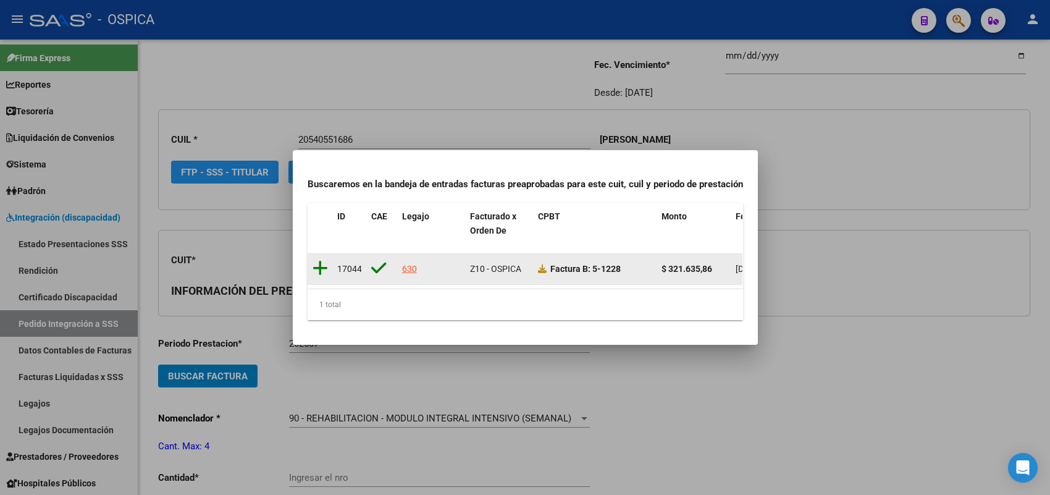
click at [319, 260] on icon at bounding box center [319, 267] width 15 height 17
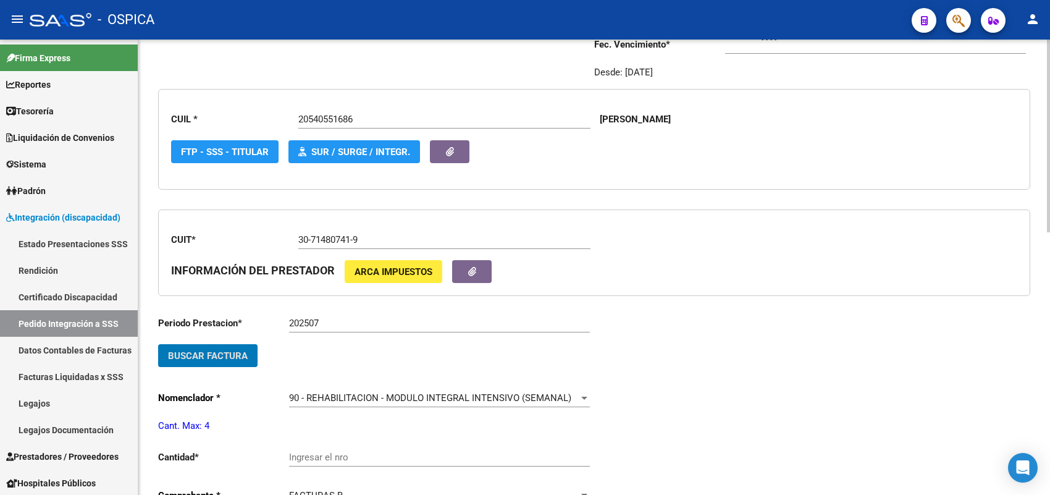
scroll to position [235, 0]
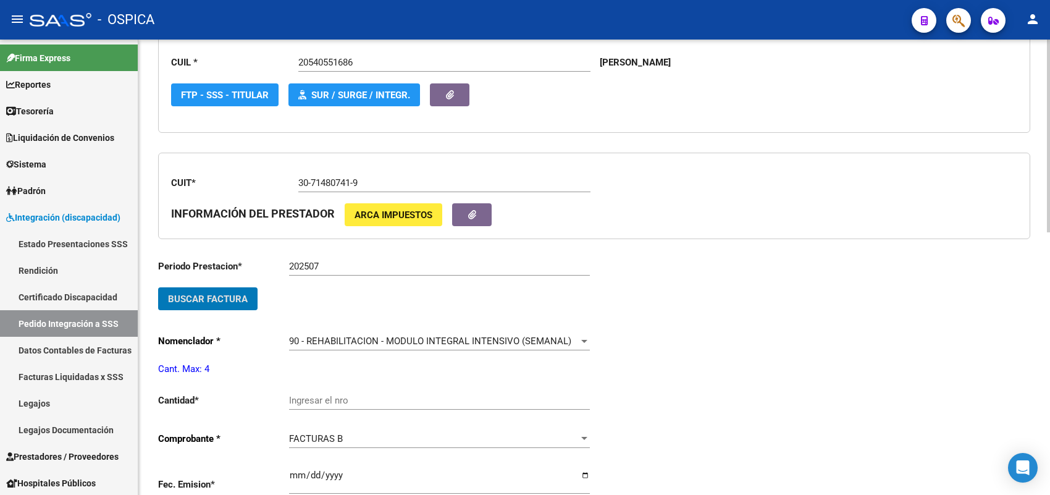
click at [343, 385] on div "Ingresar el nro" at bounding box center [439, 396] width 301 height 27
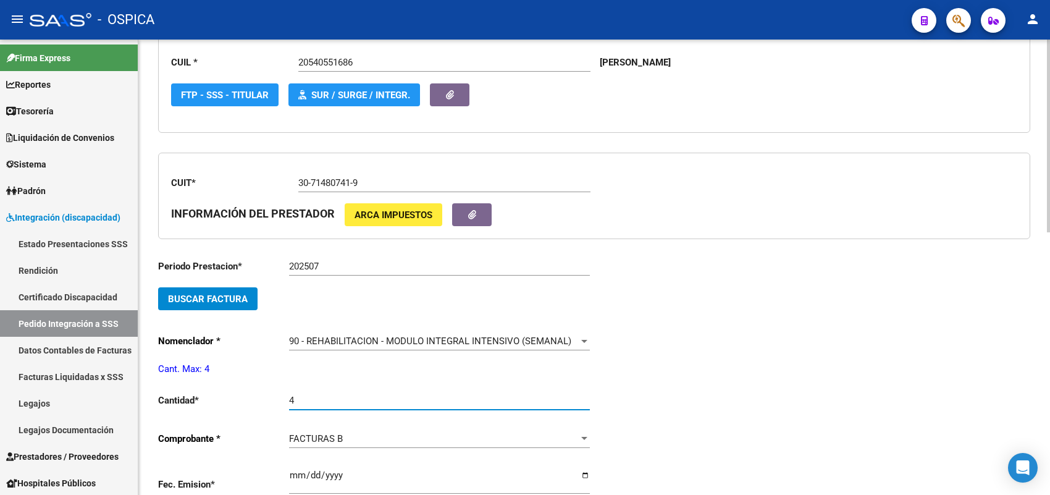
type input "4"
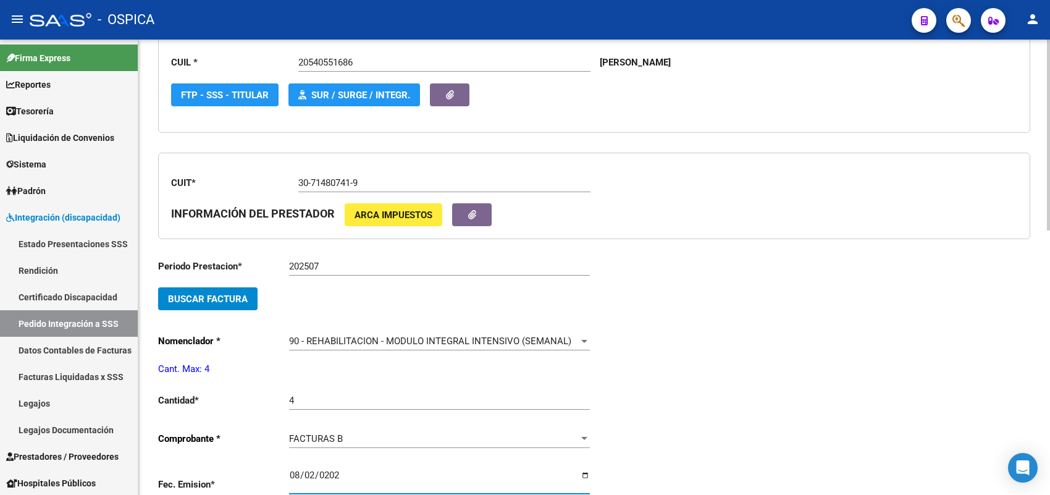
type input "2025-08-02"
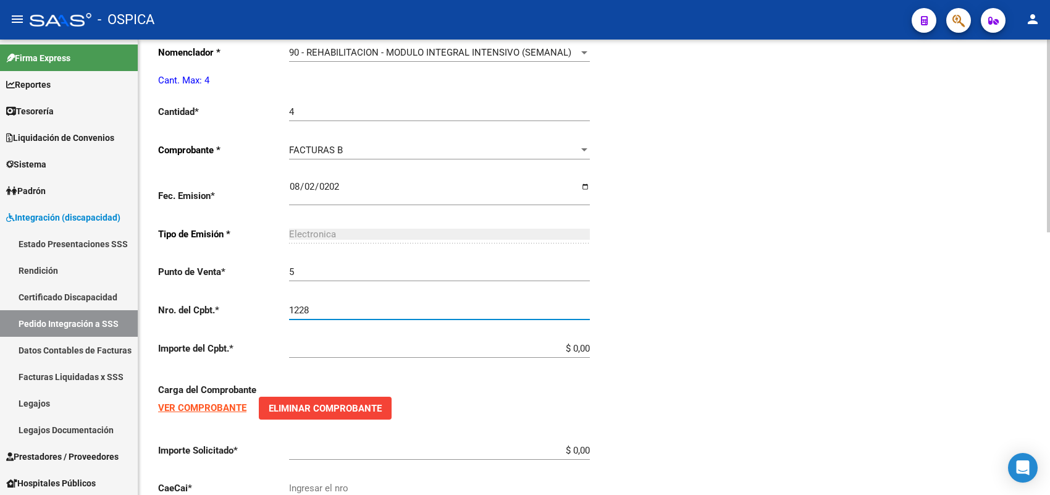
type input "1228"
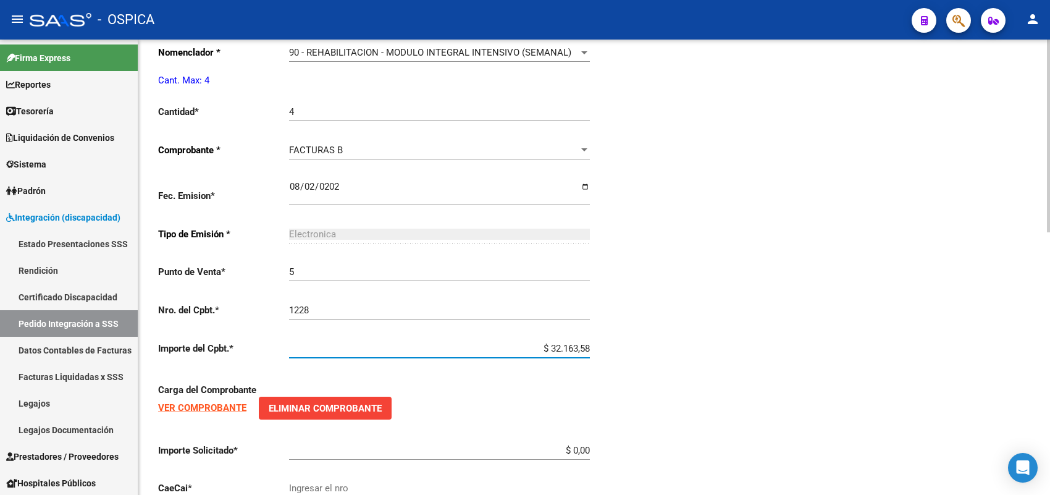
type input "$ 321.635,86"
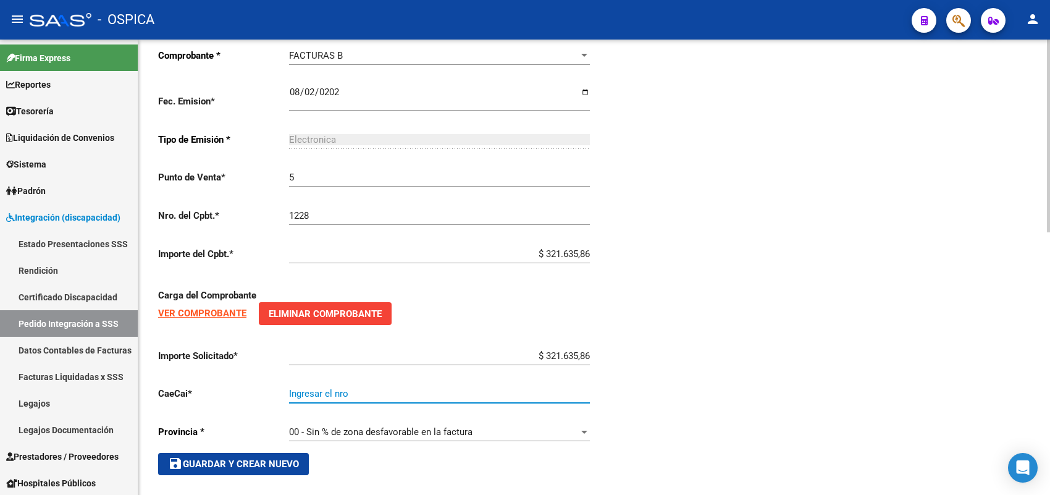
scroll to position [621, 0]
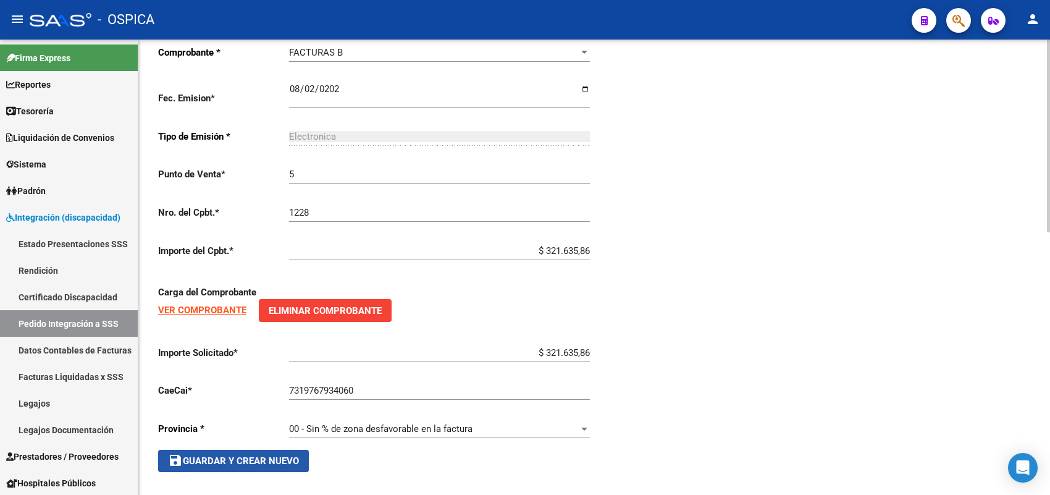
click at [282, 455] on span "save Guardar y Crear Nuevo" at bounding box center [233, 460] width 131 height 11
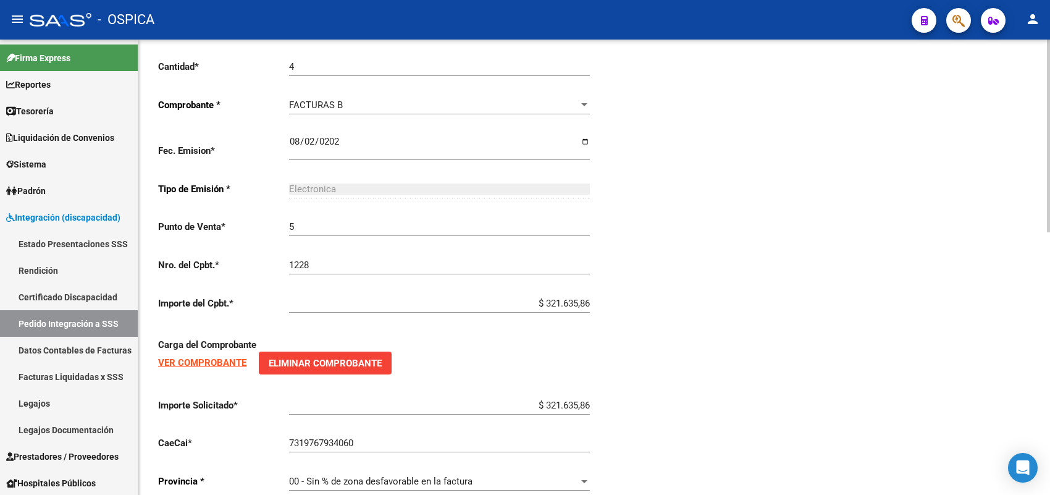
scroll to position [543, 0]
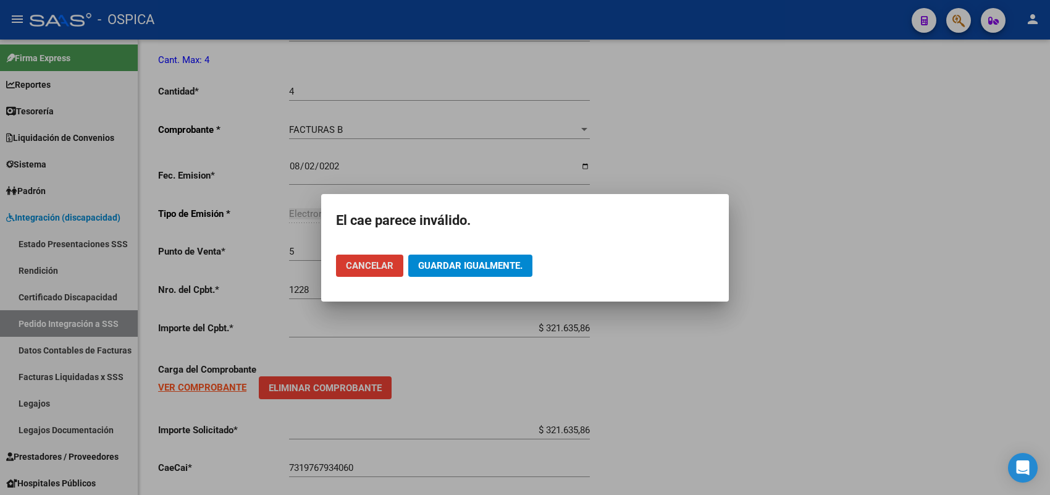
drag, startPoint x: 374, startPoint y: 236, endPoint x: 378, endPoint y: 259, distance: 23.3
click at [374, 245] on app-popup "El cae parece inválido. Cancelar Guardar igualmente." at bounding box center [525, 248] width 378 height 78
click at [378, 261] on span "Cancelar" at bounding box center [370, 265] width 48 height 11
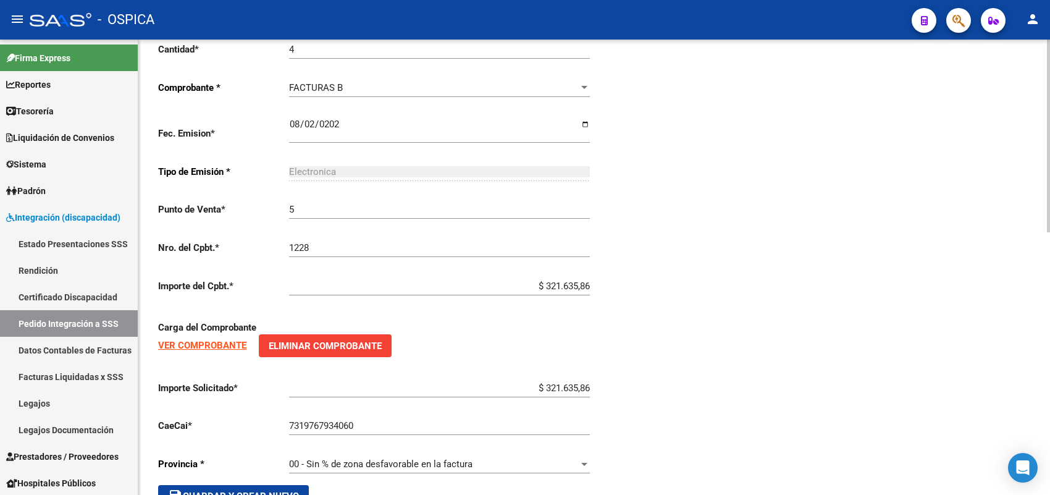
scroll to position [621, 0]
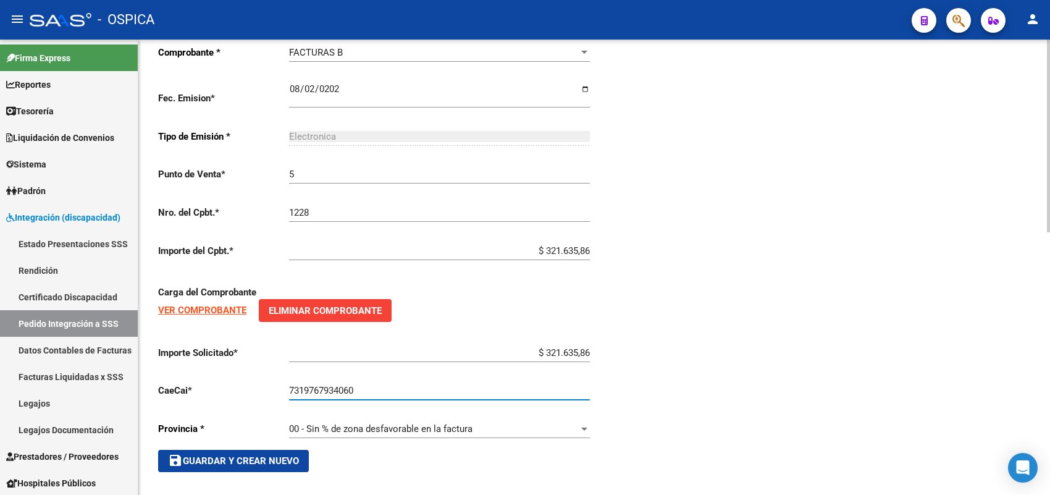
drag, startPoint x: 377, startPoint y: 385, endPoint x: 244, endPoint y: 380, distance: 132.8
click at [244, 385] on app-form-text-field "CaeCai * 7319767934060 Ingresar el nro" at bounding box center [374, 390] width 432 height 11
type input "75319767934060"
click at [245, 461] on button "save Guardar y Crear Nuevo" at bounding box center [233, 461] width 151 height 22
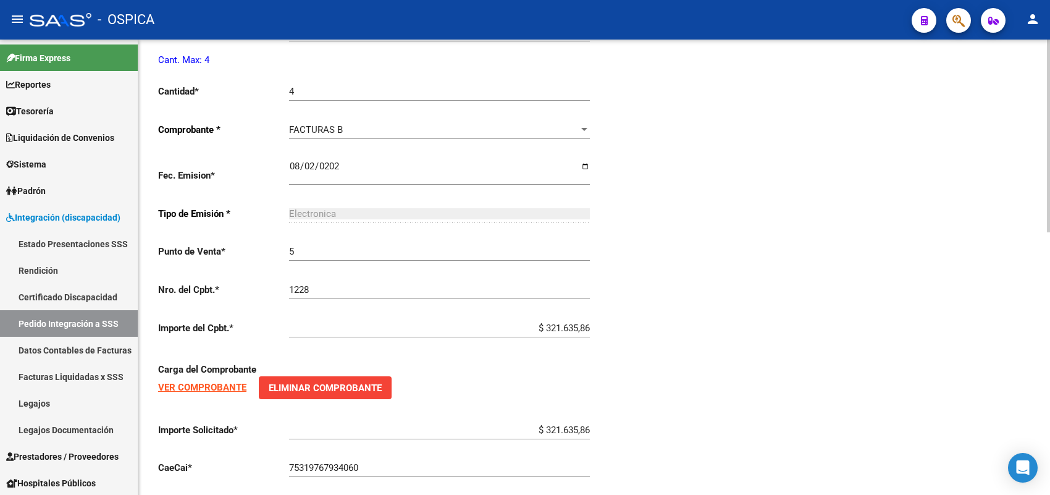
type input "$ 0,00"
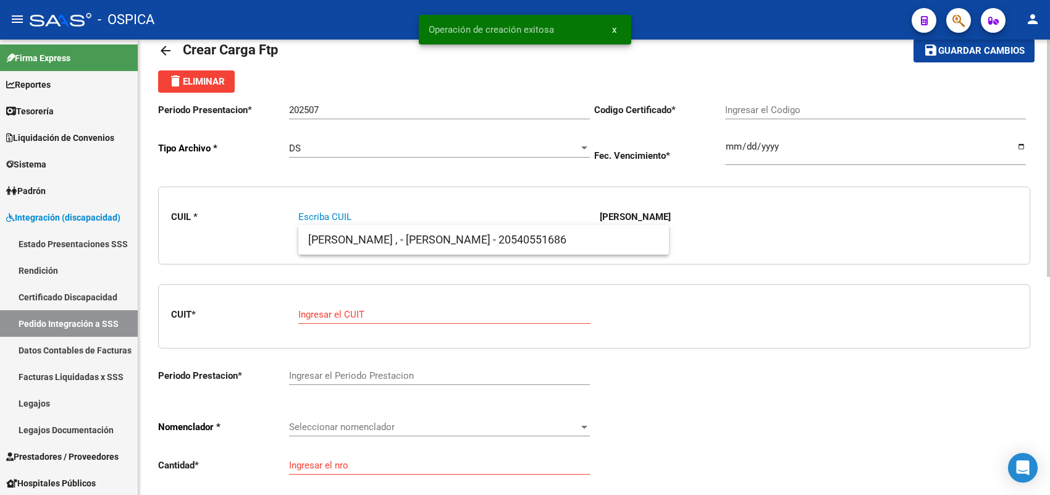
scroll to position [0, 0]
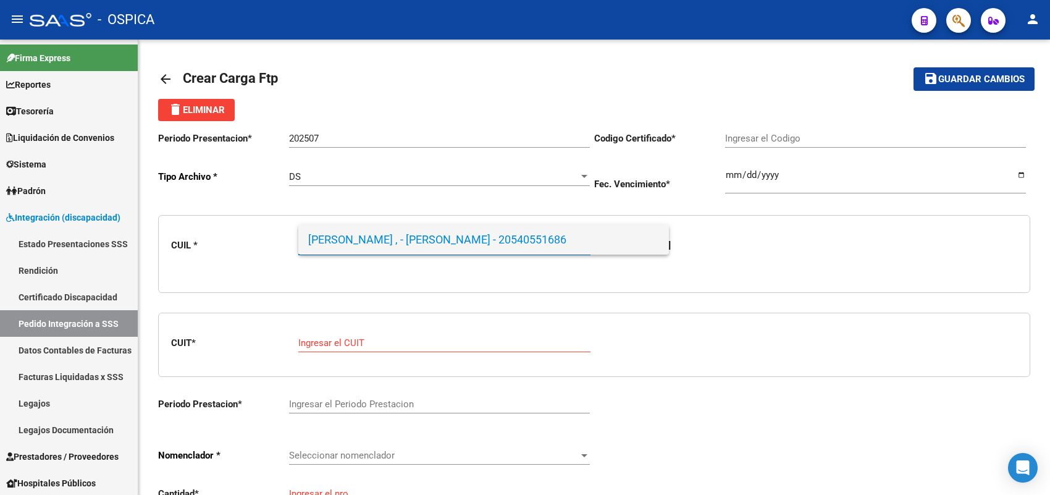
click at [354, 230] on span "ACEVEDO , - BENJAMIN RODRIGO - 20540551686" at bounding box center [483, 240] width 351 height 30
type input "20540551686"
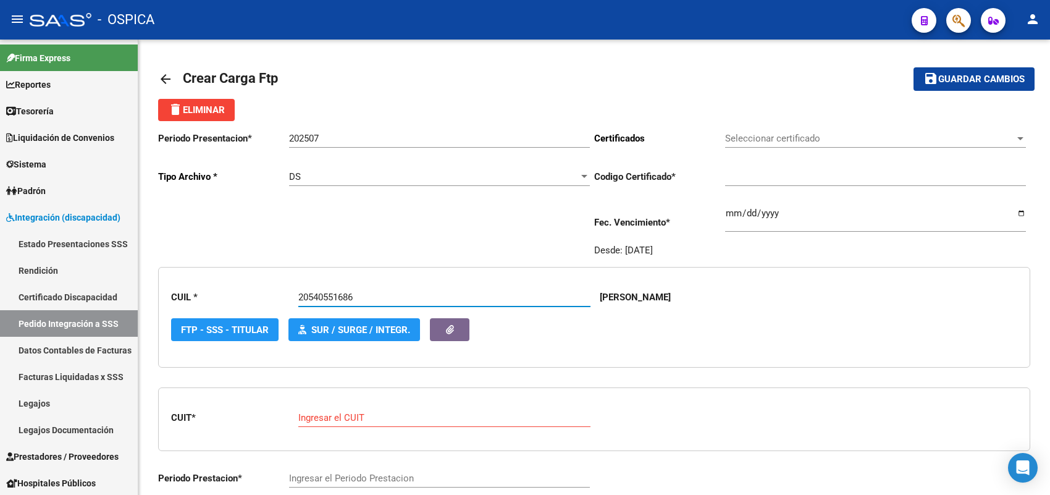
type input "ARG02000540551682023062120280621BS-315"
type input "2028-06-21"
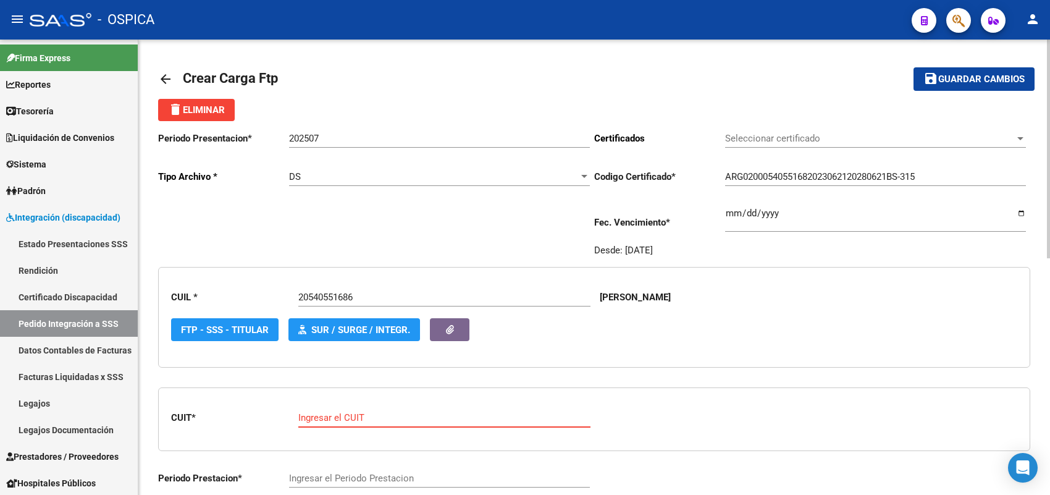
click at [341, 417] on input "Ingresar el CUIT" at bounding box center [444, 417] width 292 height 11
paste input "27-29951896-0"
type input "27-29951896-0"
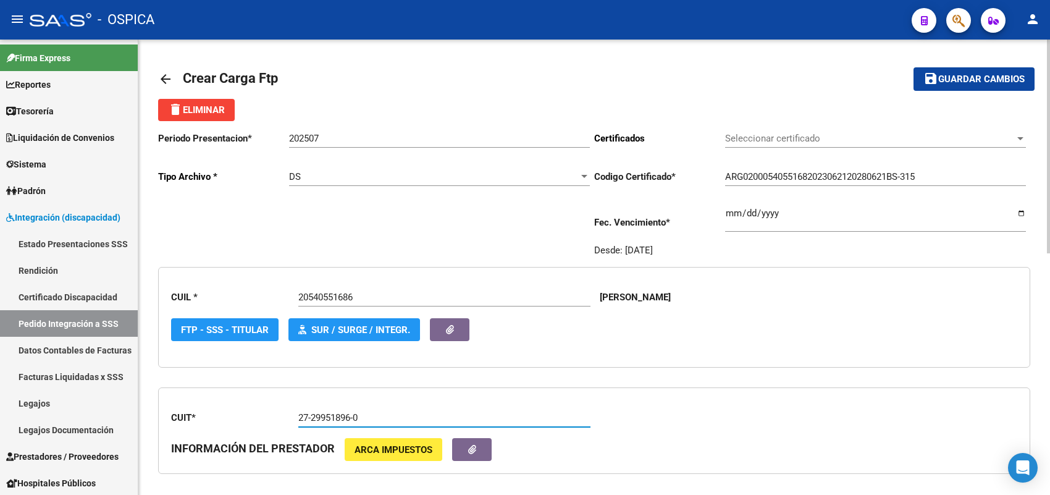
type input "202507"
type input "2"
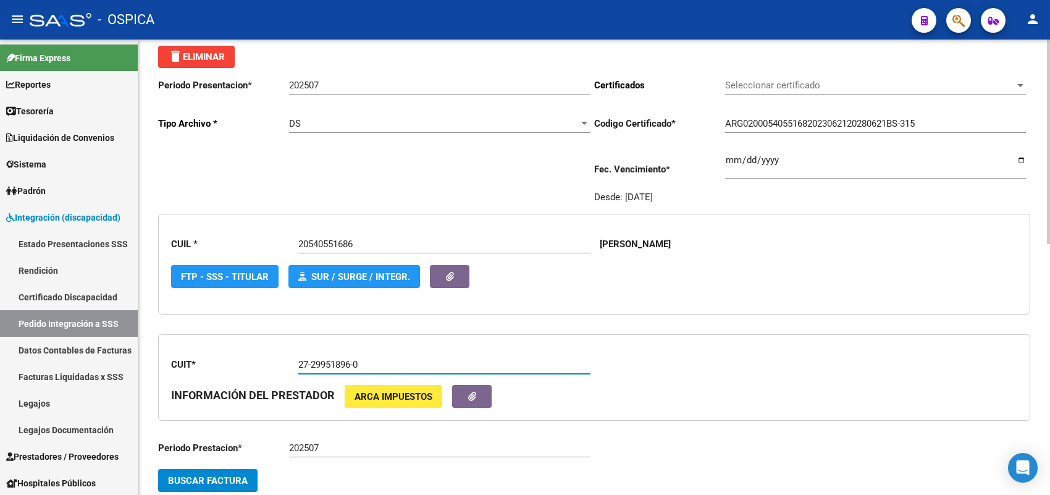
scroll to position [77, 0]
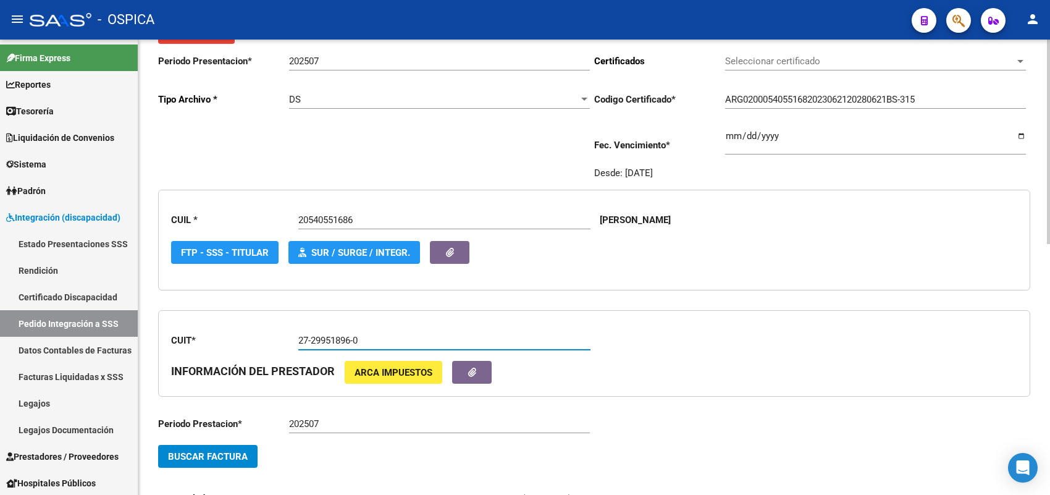
type input "27-29951896-0"
click at [250, 451] on button "Buscar Factura" at bounding box center [207, 456] width 99 height 23
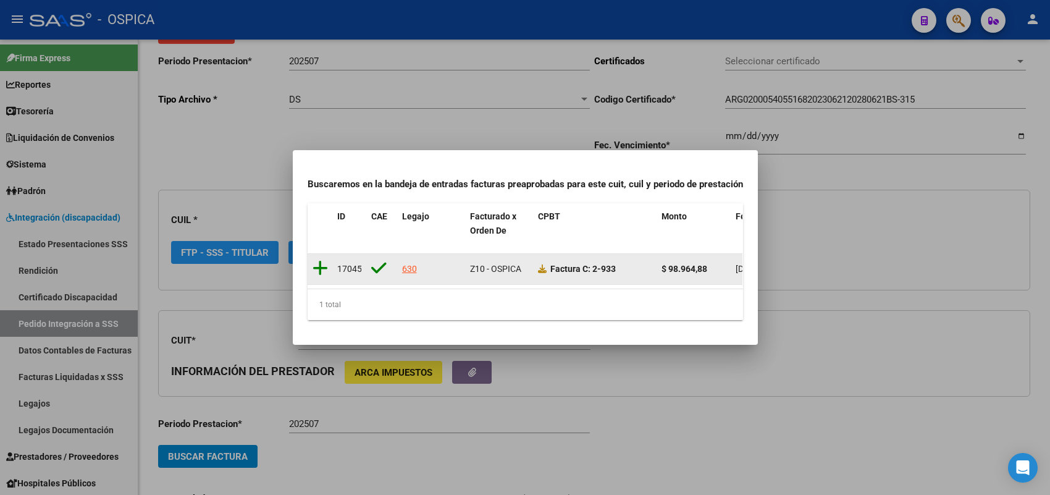
click at [312, 261] on icon at bounding box center [319, 267] width 15 height 17
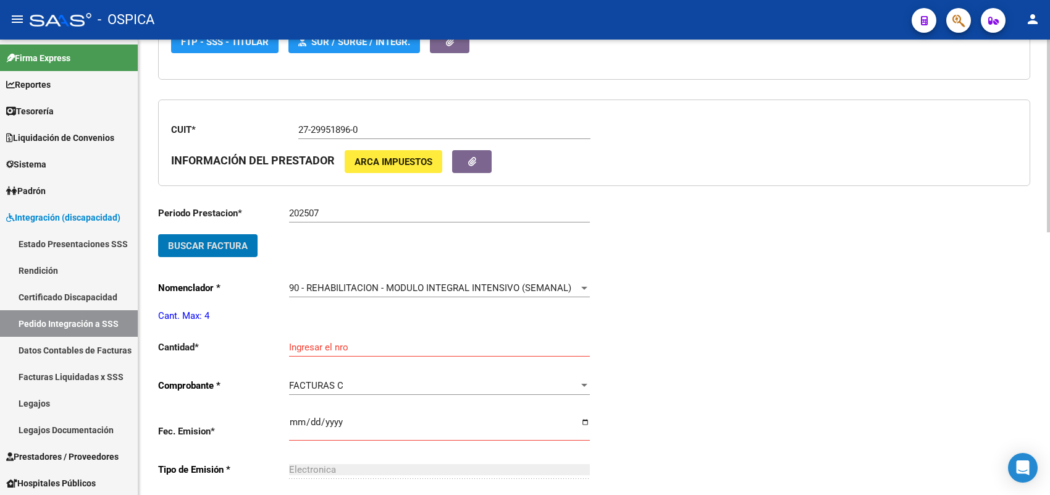
scroll to position [309, 0]
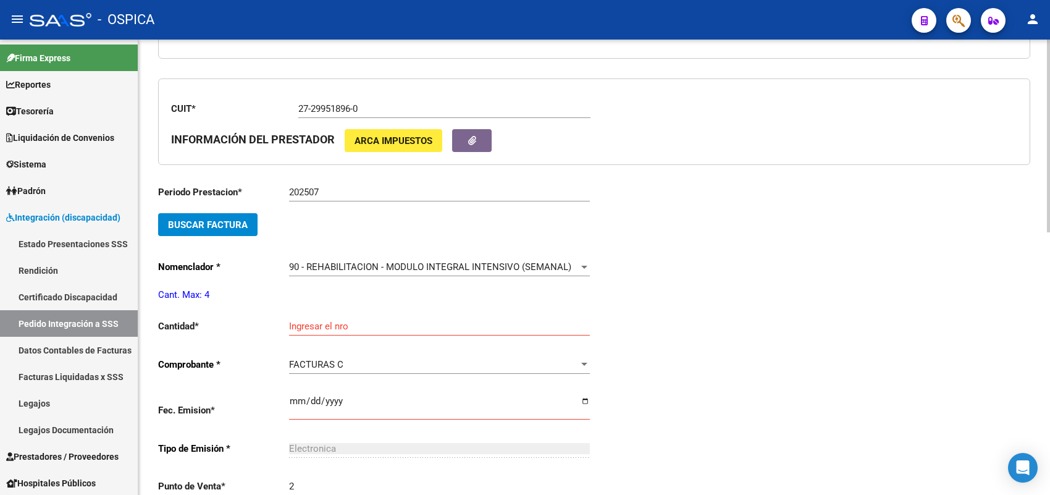
click at [320, 316] on div "Ingresar el nro" at bounding box center [439, 322] width 301 height 27
type input "4"
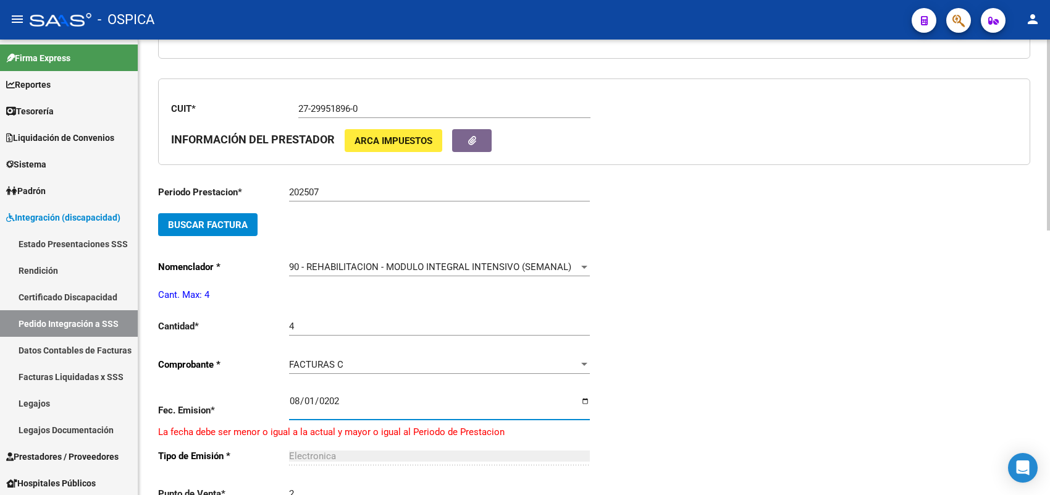
type input "2025-08-01"
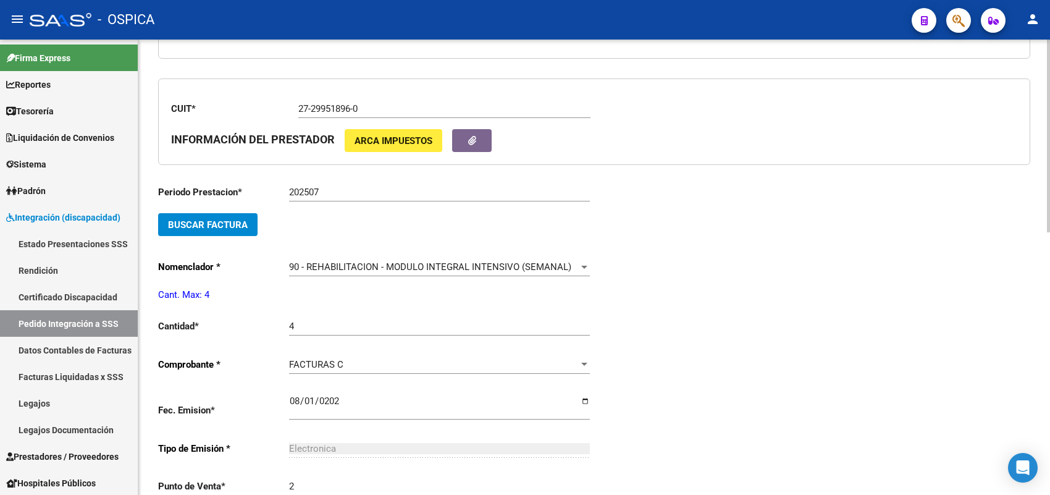
scroll to position [561, 0]
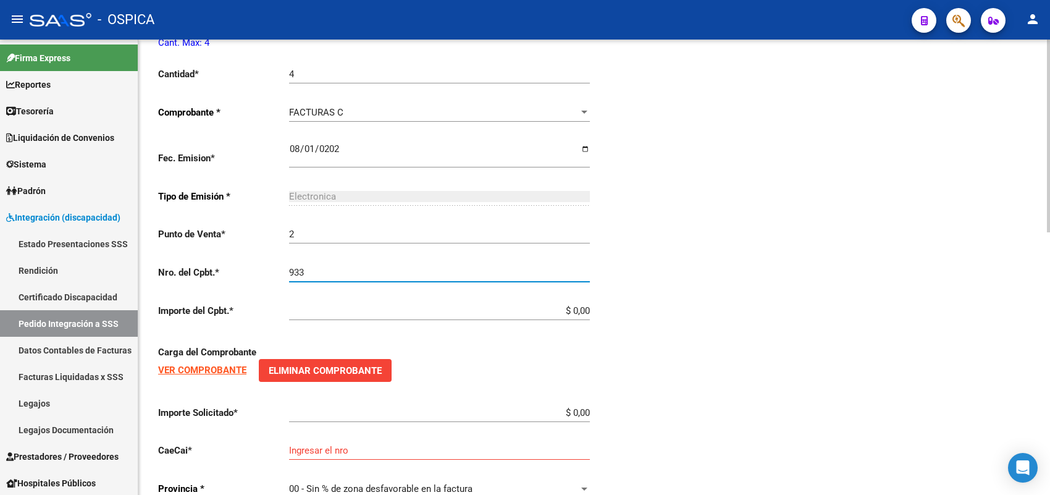
type input "933"
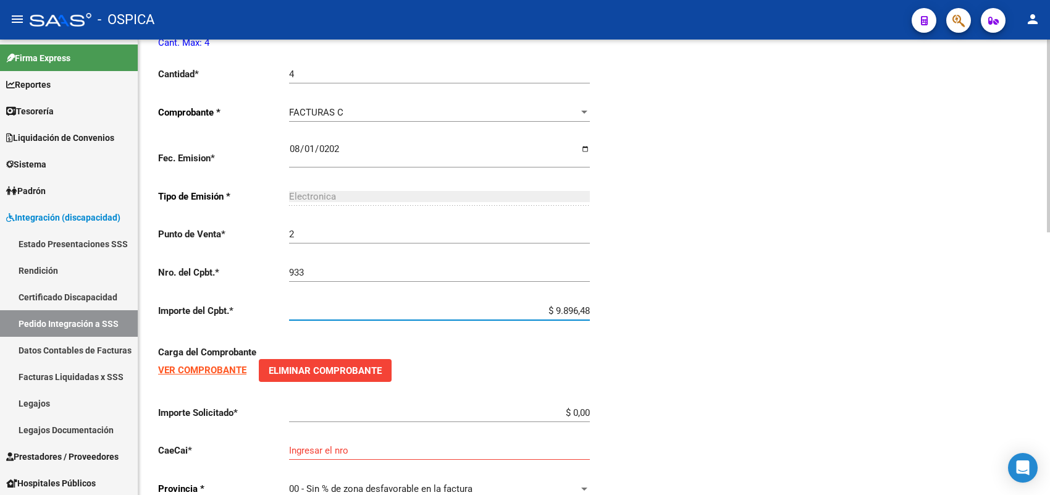
type input "$ 98.964,88"
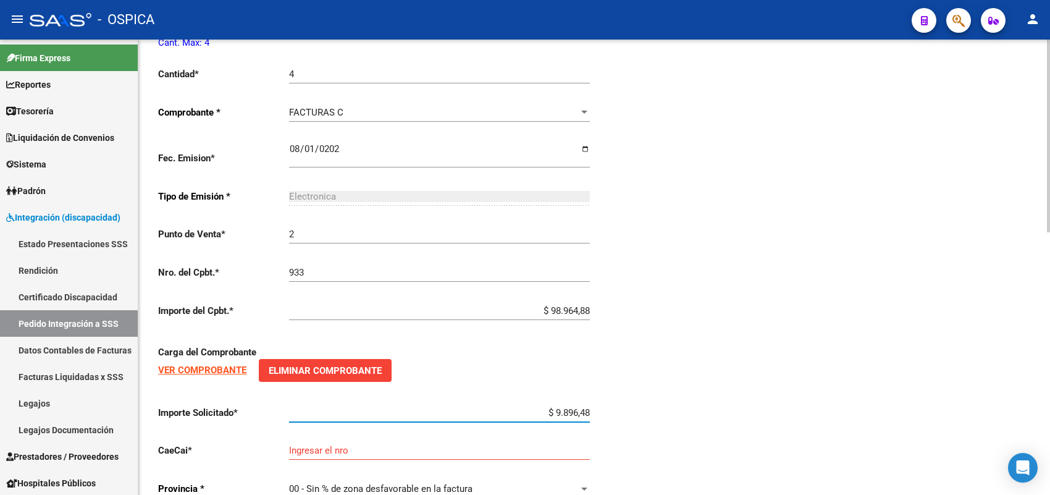
type input "$ 98.964,88"
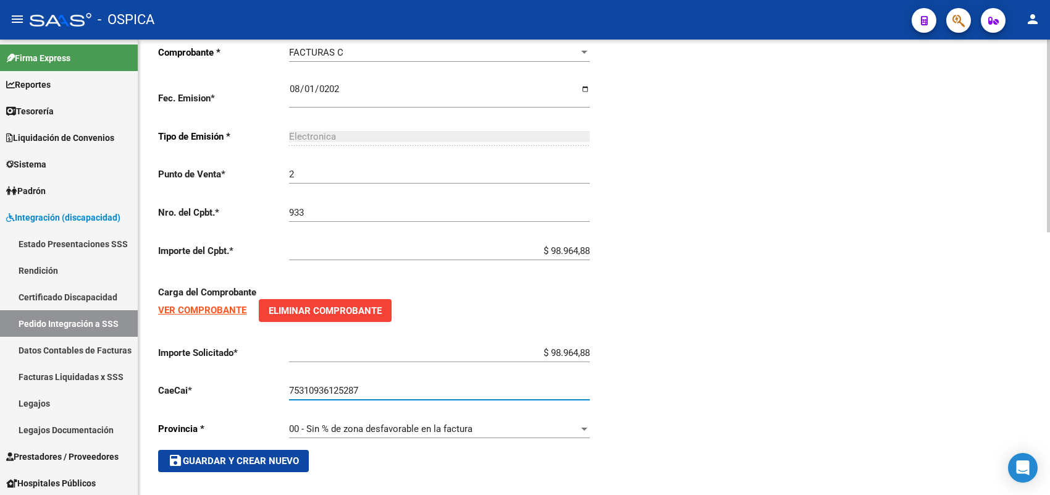
type input "75310936125287"
click at [262, 456] on span "save Guardar y Crear Nuevo" at bounding box center [233, 460] width 131 height 11
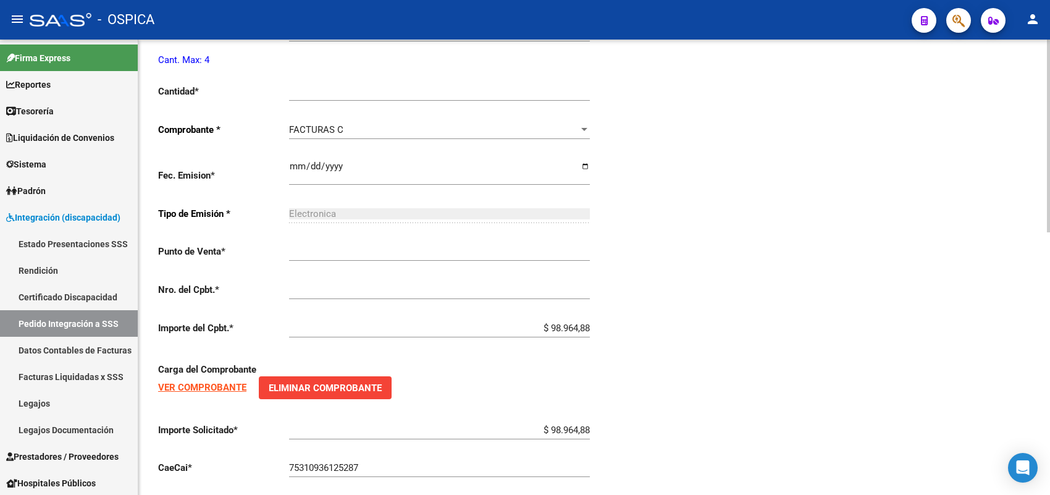
type input "$ 0,00"
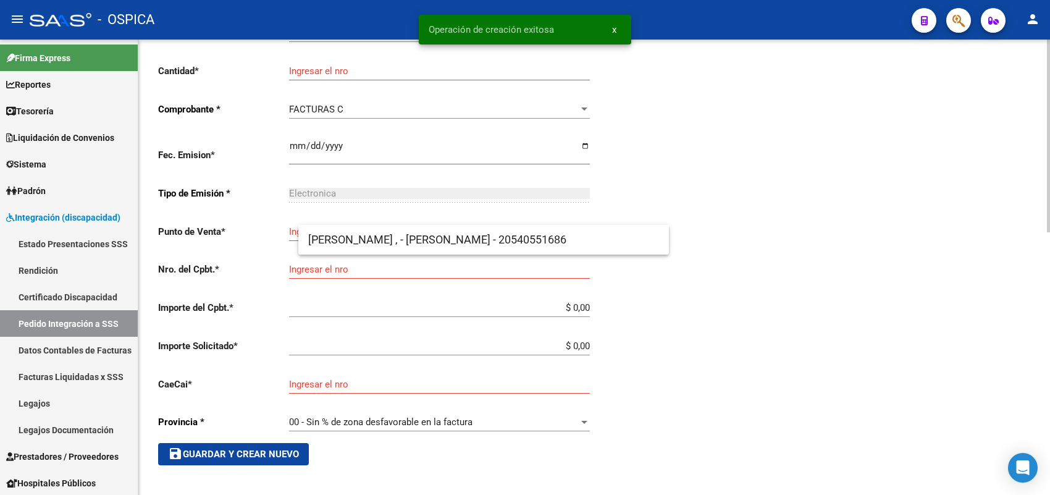
scroll to position [28, 0]
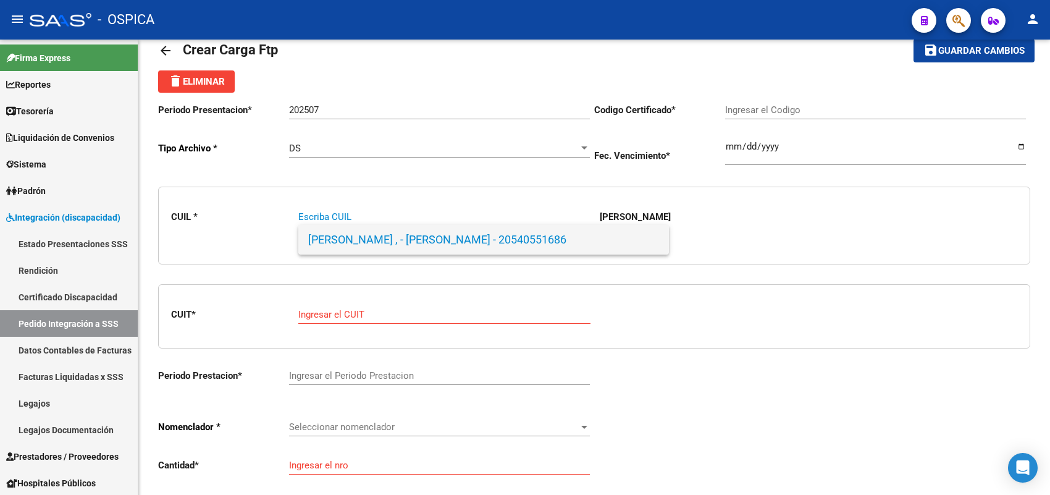
click at [332, 236] on span "ACEVEDO , - BENJAMIN RODRIGO - 20540551686" at bounding box center [483, 240] width 351 height 30
type input "20540551686"
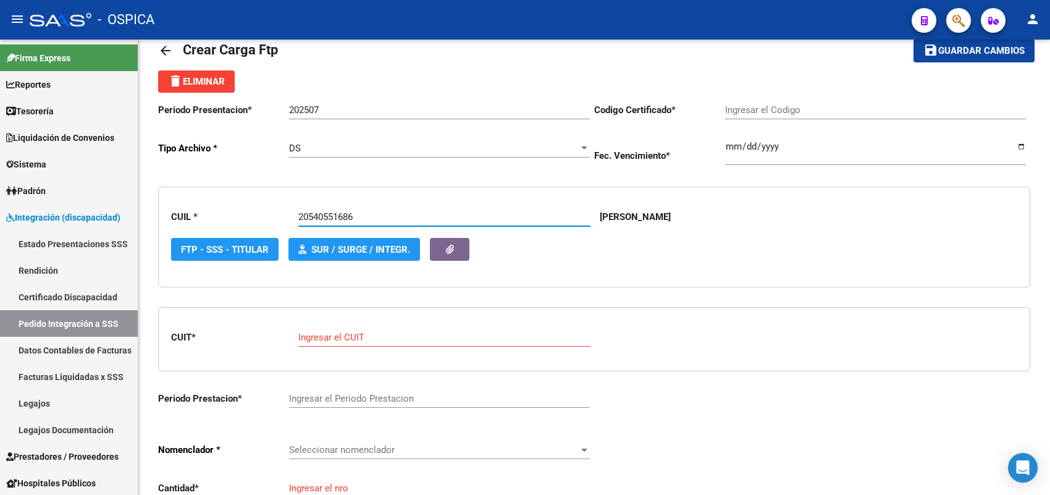
type input "ARG02000540551682023062120280621BS-315"
type input "2028-06-21"
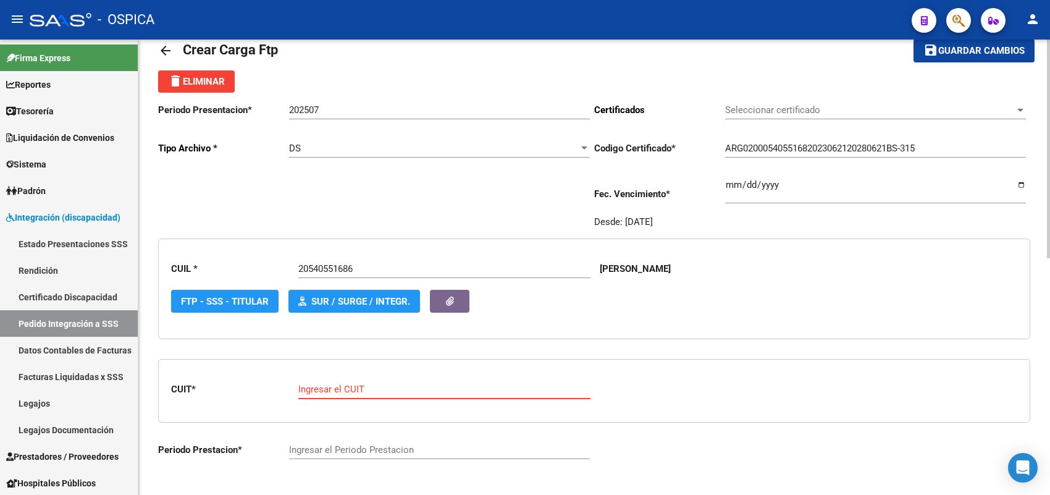
click at [331, 383] on input "Ingresar el CUIT" at bounding box center [444, 388] width 292 height 11
paste input "27-37834388-2"
type input "27-37834388-2"
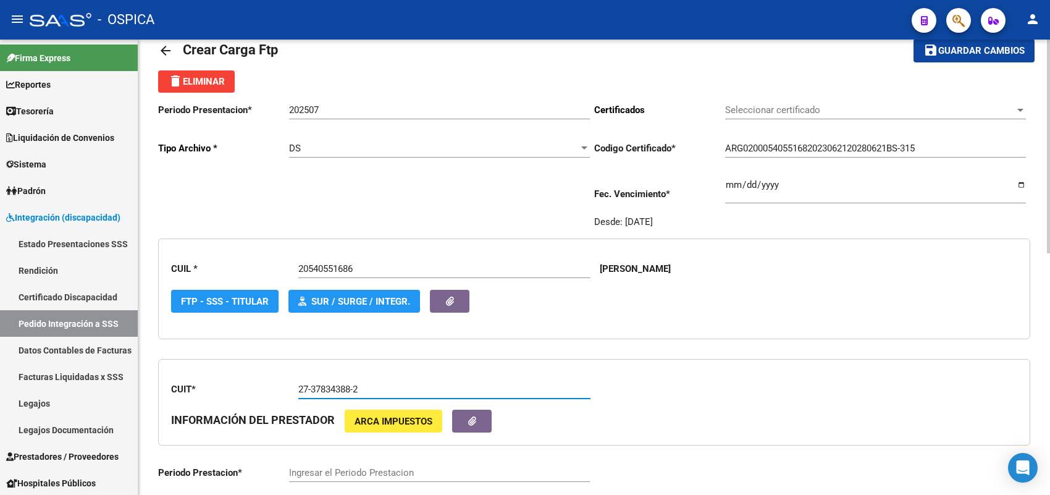
type input "202507"
type input "1"
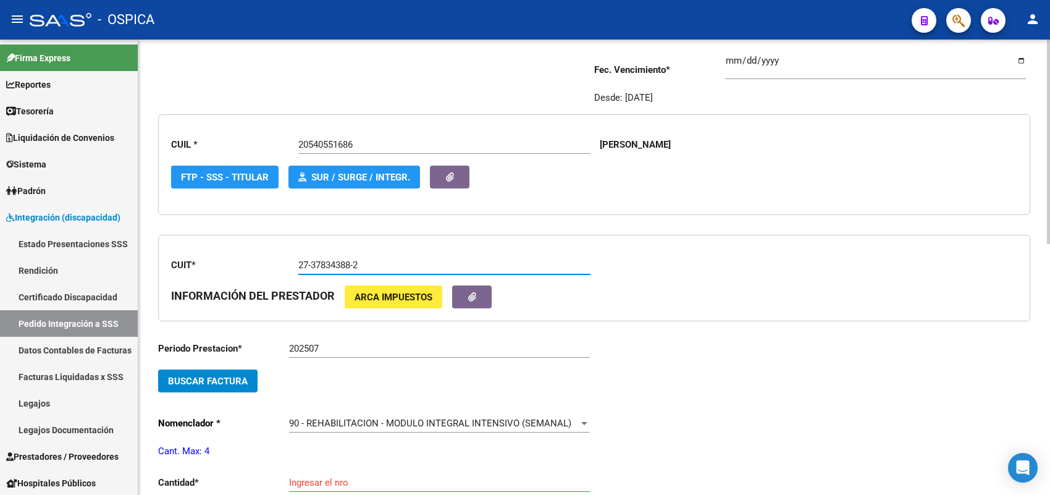
scroll to position [183, 0]
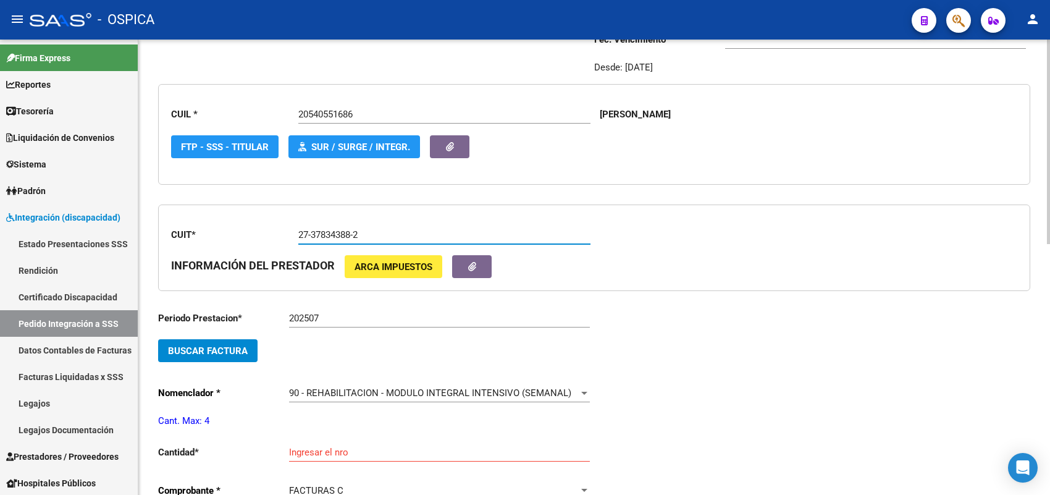
type input "27-37834388-2"
click at [224, 346] on span "Buscar Factura" at bounding box center [208, 350] width 80 height 11
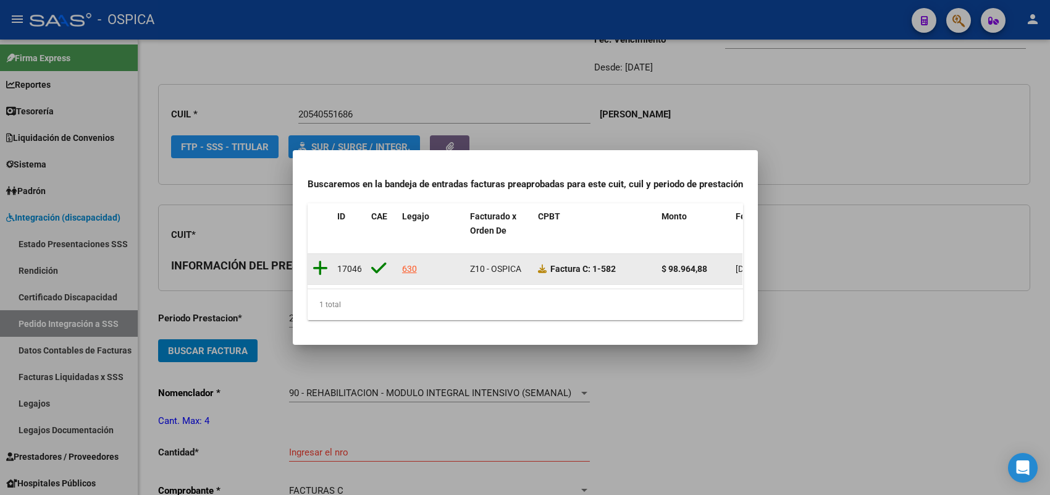
click at [317, 261] on icon at bounding box center [319, 267] width 15 height 17
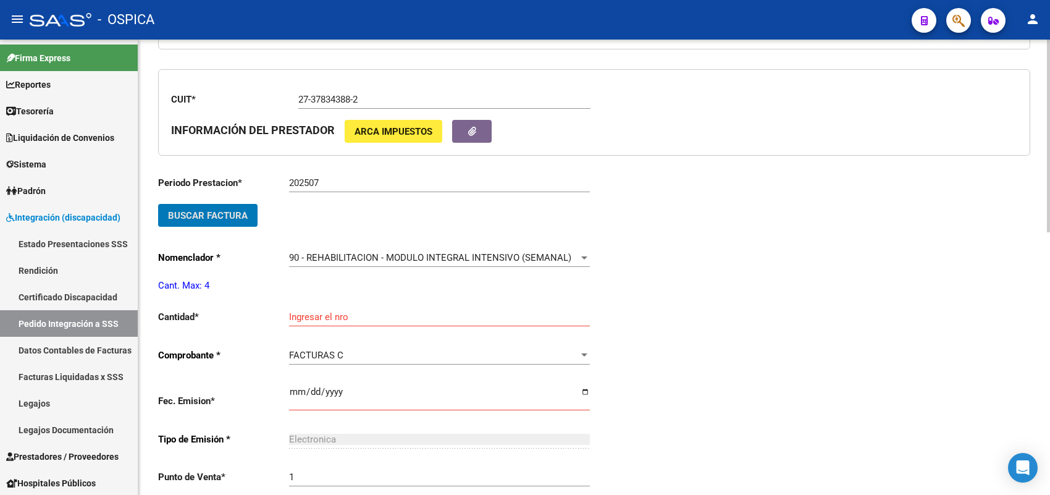
scroll to position [337, 0]
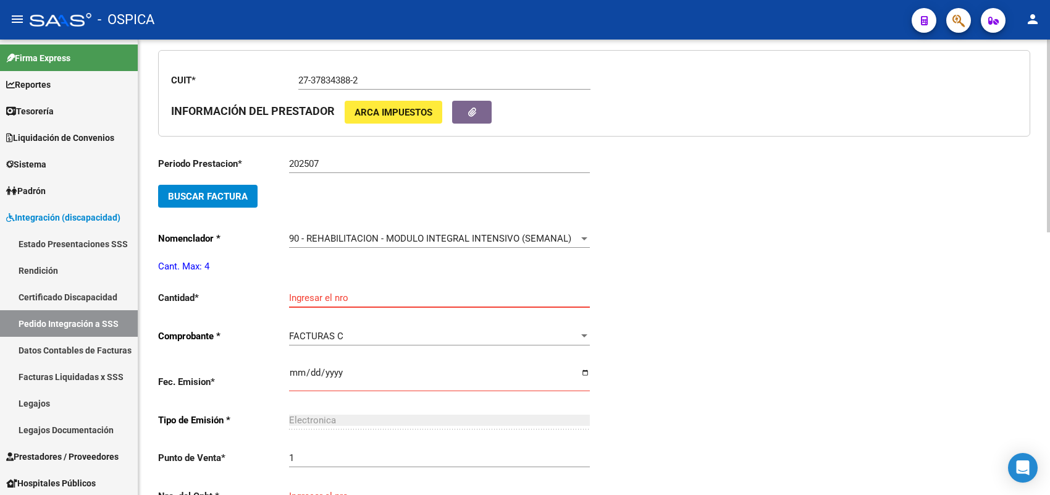
click at [316, 292] on input "Ingresar el nro" at bounding box center [439, 297] width 301 height 11
type input "4"
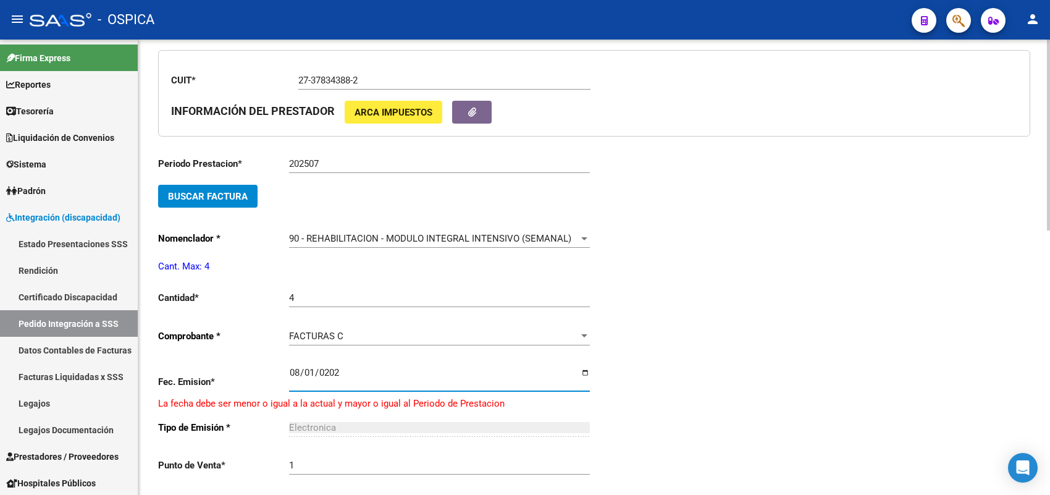
type input "2025-08-01"
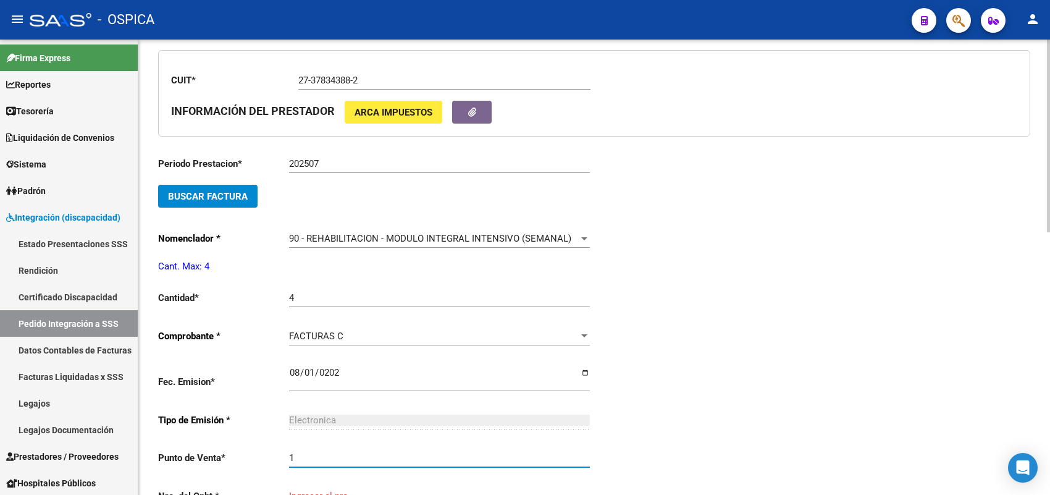
scroll to position [340, 0]
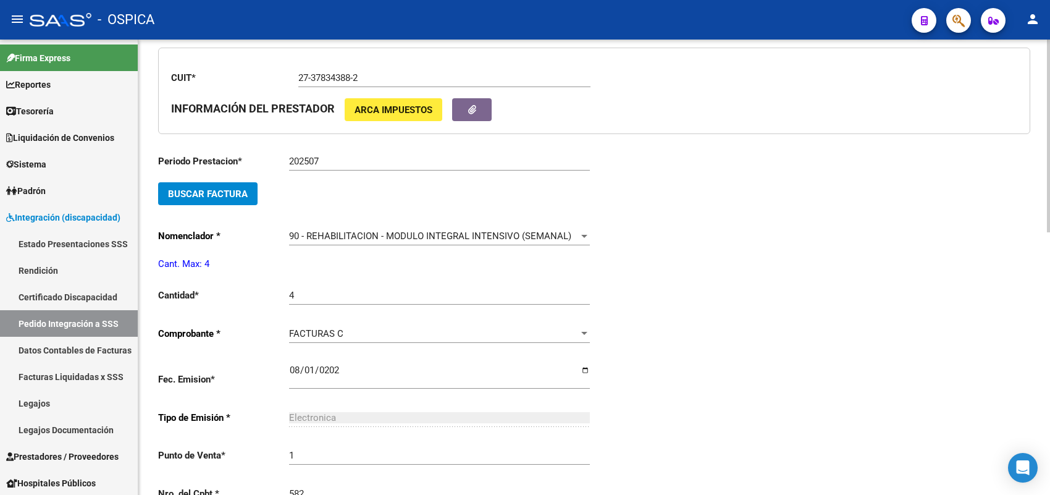
type input "582"
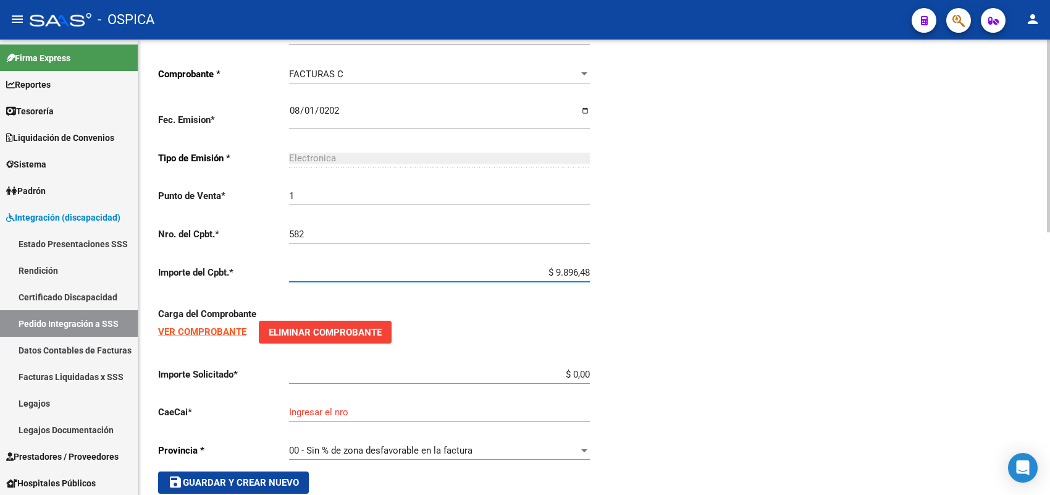
type input "$ 98.964,88"
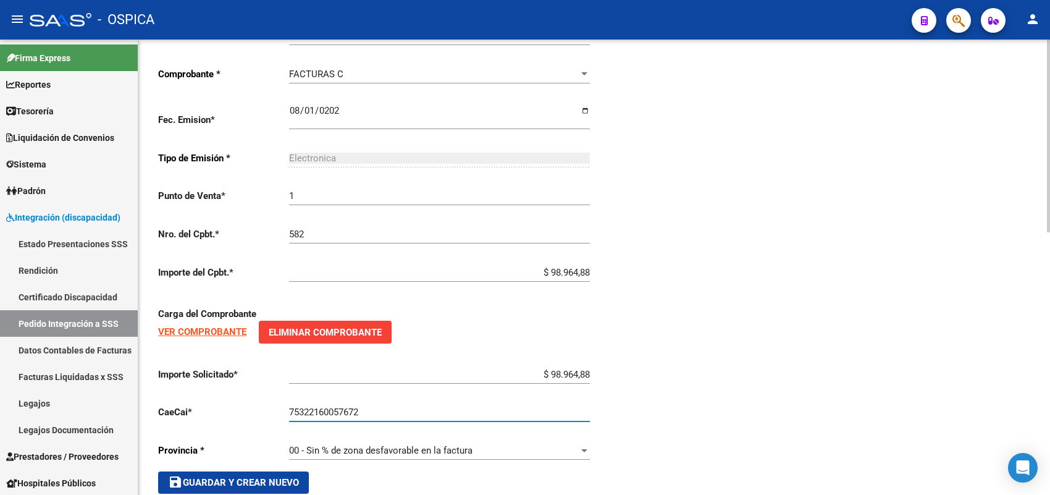
type input "75322160057672"
click at [258, 477] on span "save Guardar y Crear Nuevo" at bounding box center [233, 482] width 131 height 11
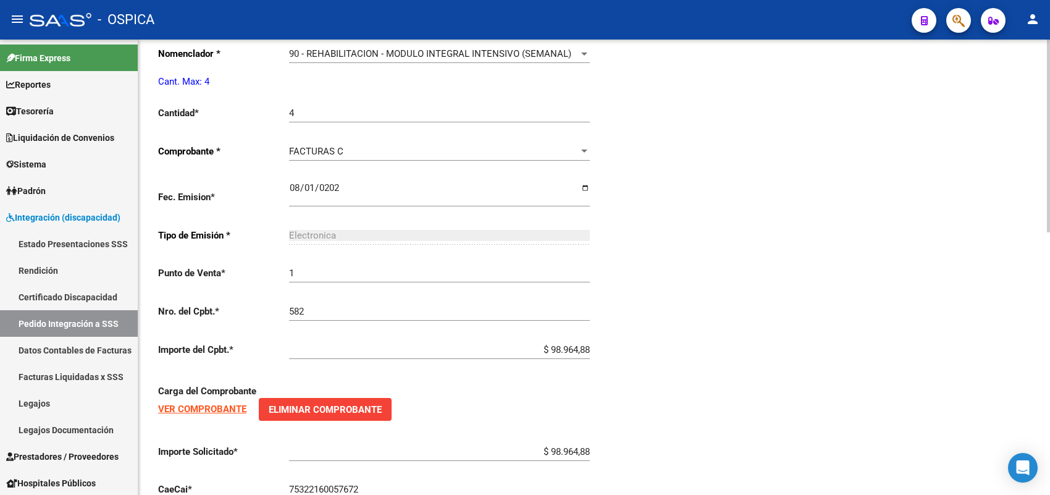
type input "$ 0,00"
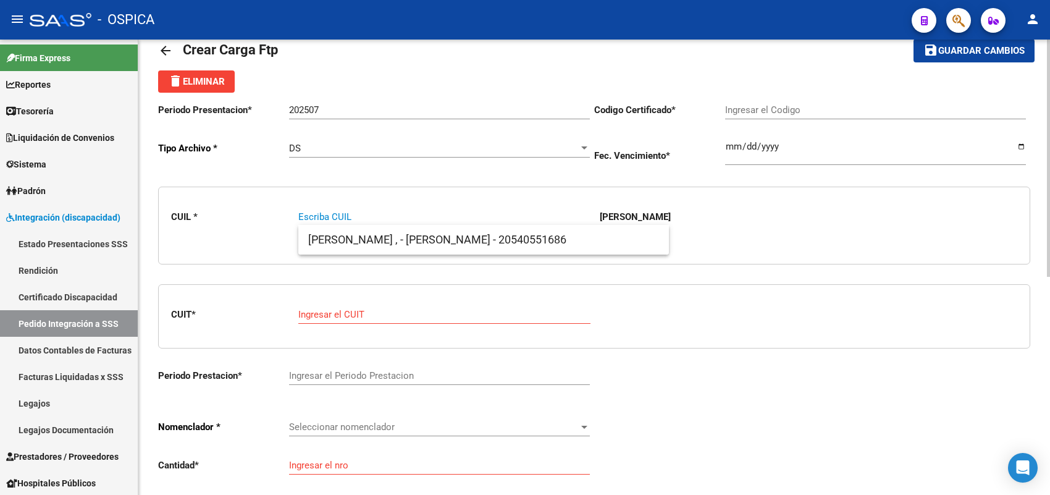
paste input "23405121344"
type input "23405121344"
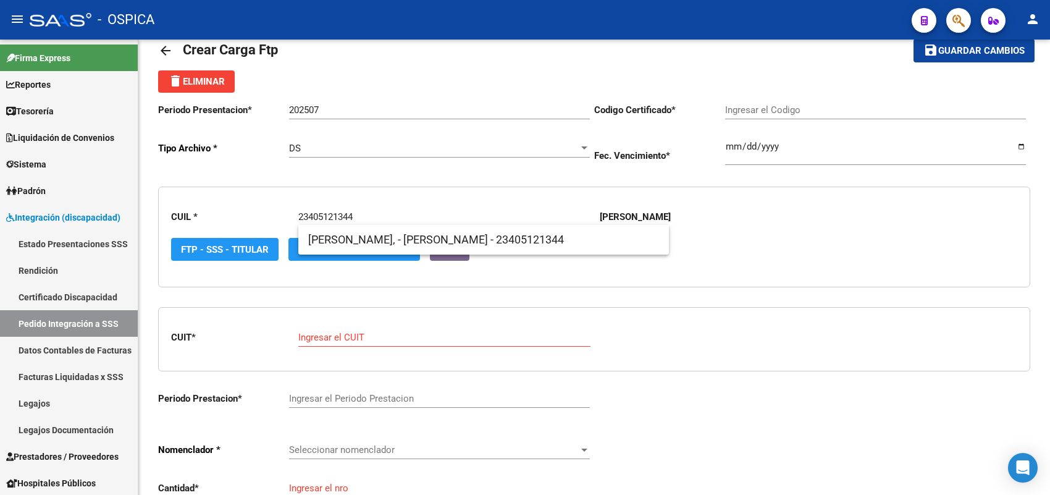
type input "ARG01000405121342012101020221010BSAS430"
type input "2022-10-10"
type input "23405121344"
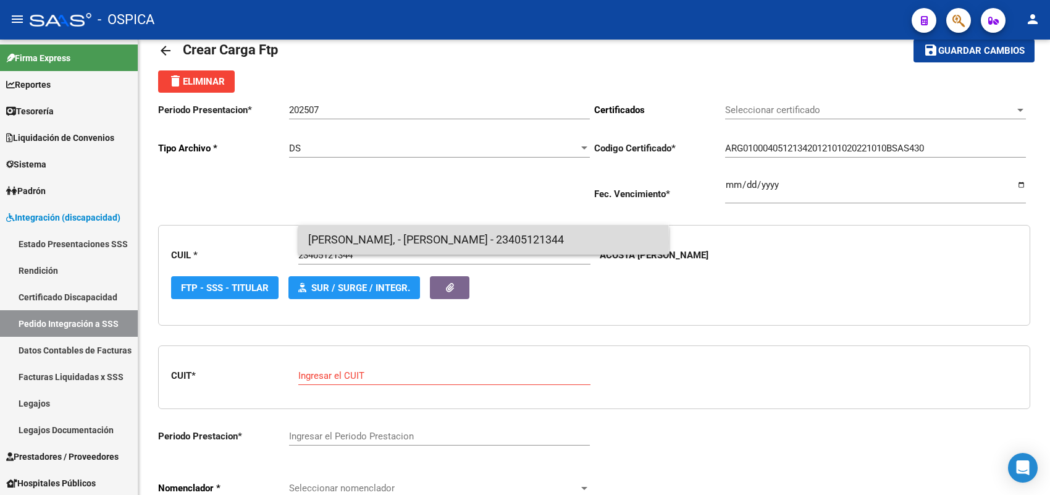
click at [359, 241] on span "ACOSTA, - IVANA JEZABEL - 23405121344" at bounding box center [483, 240] width 351 height 30
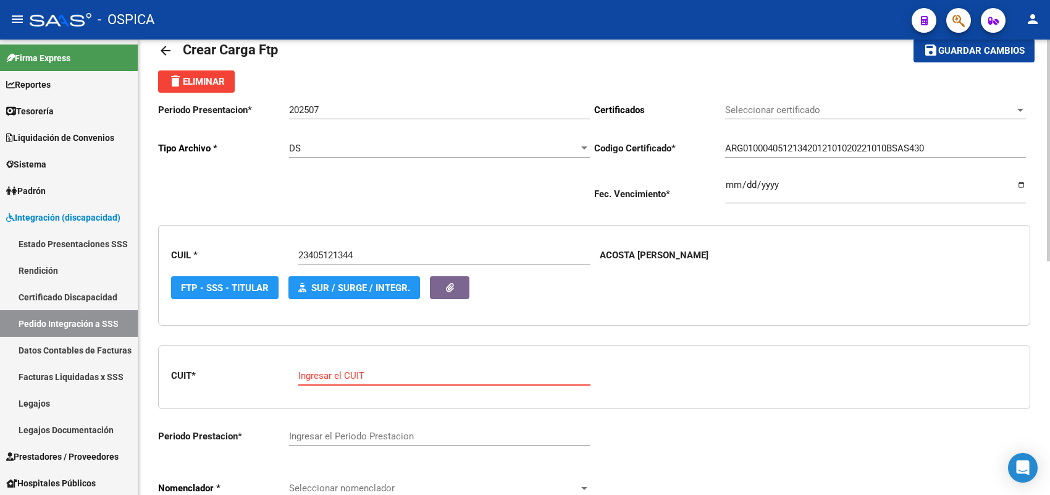
paste input "27-21471516-9"
type input "27-21471516-9"
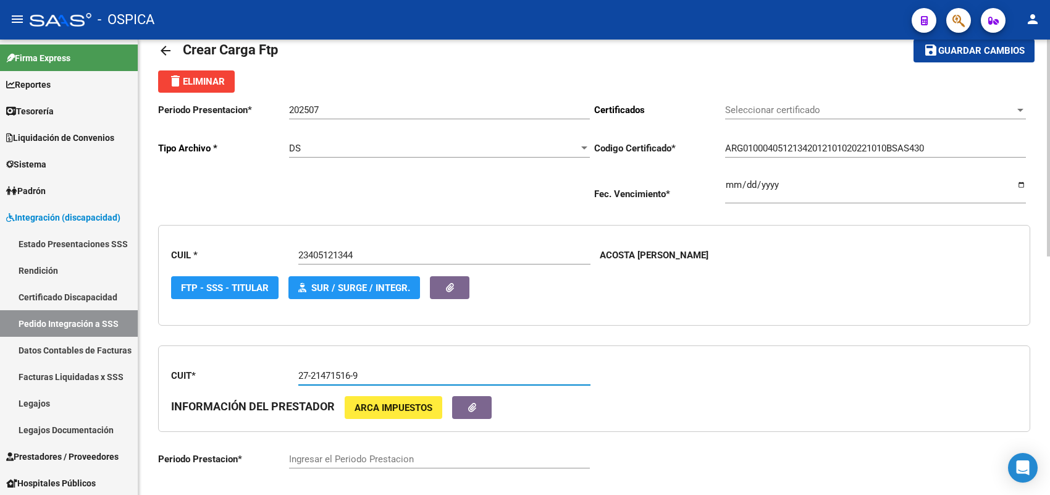
type input "202507"
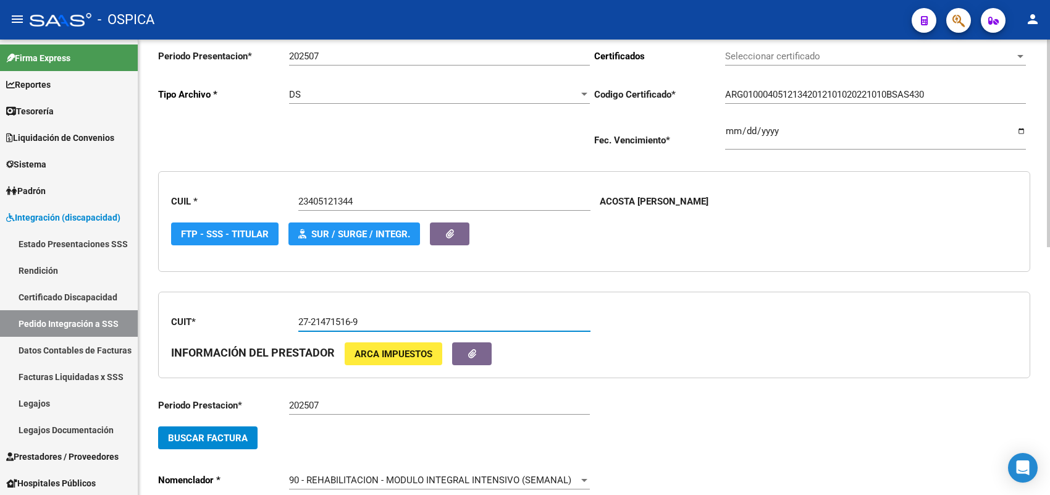
scroll to position [106, 0]
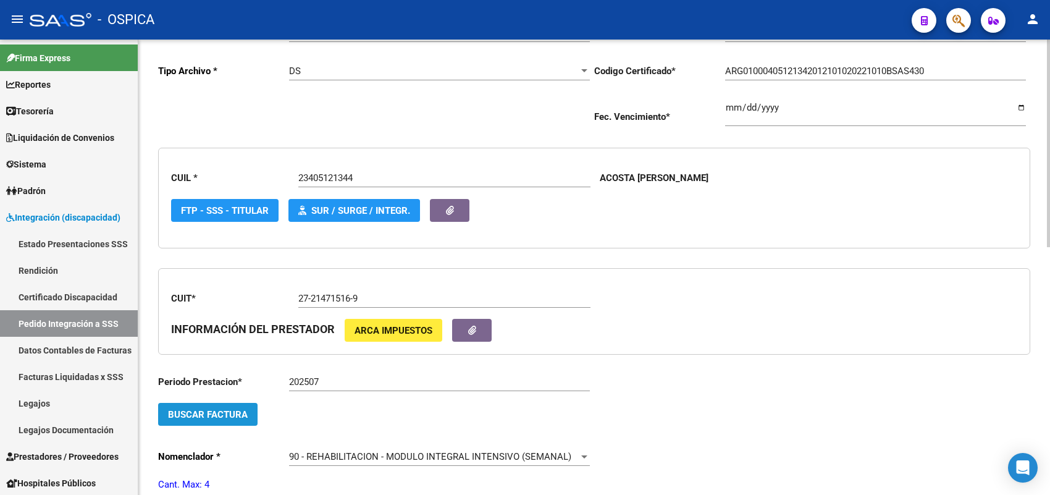
click at [241, 403] on button "Buscar Factura" at bounding box center [207, 414] width 99 height 23
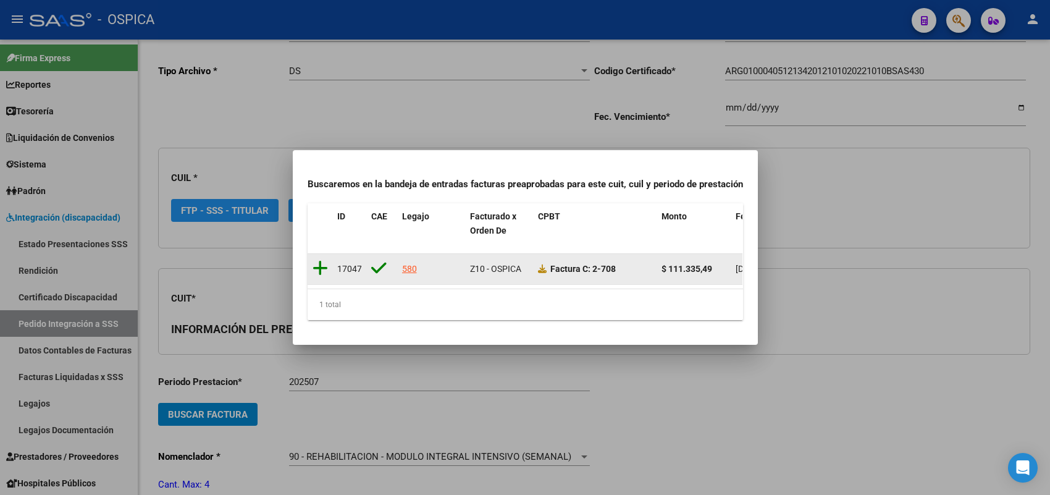
click at [319, 259] on icon at bounding box center [319, 267] width 15 height 17
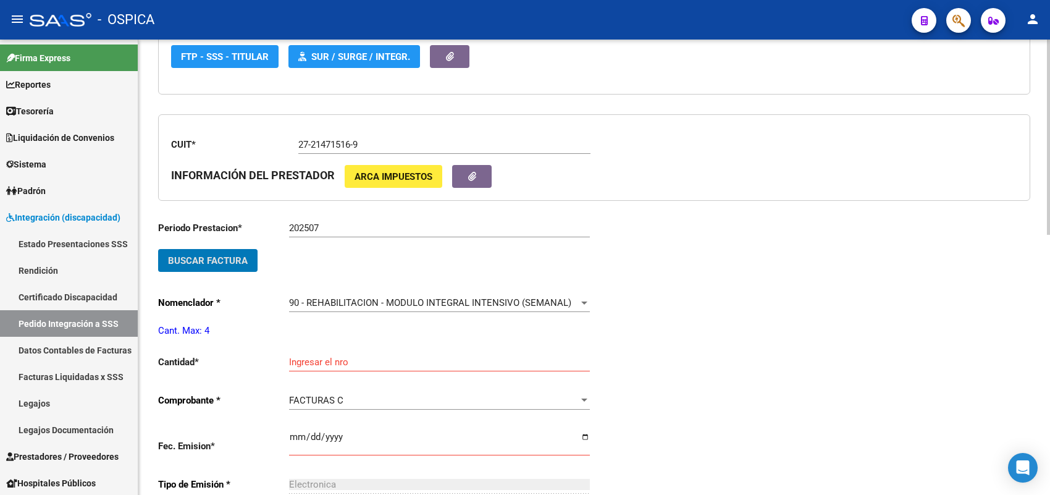
scroll to position [260, 0]
click at [313, 356] on input "Ingresar el nro" at bounding box center [439, 361] width 301 height 11
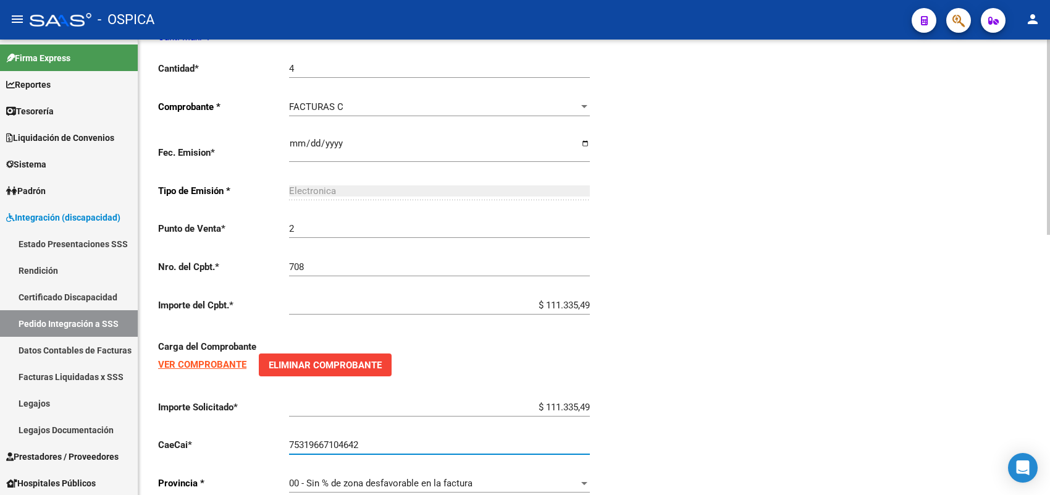
scroll to position [587, 0]
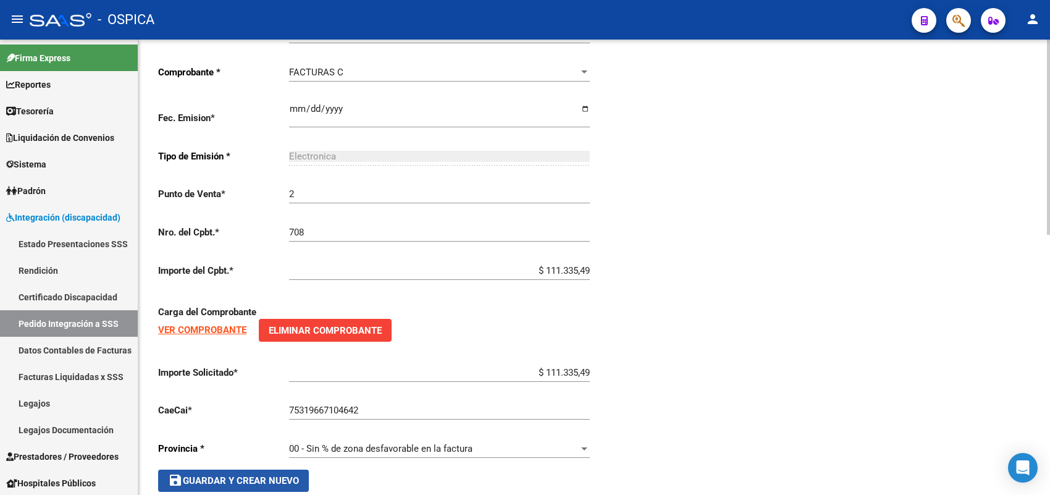
click at [286, 475] on span "save Guardar y Crear Nuevo" at bounding box center [233, 480] width 131 height 11
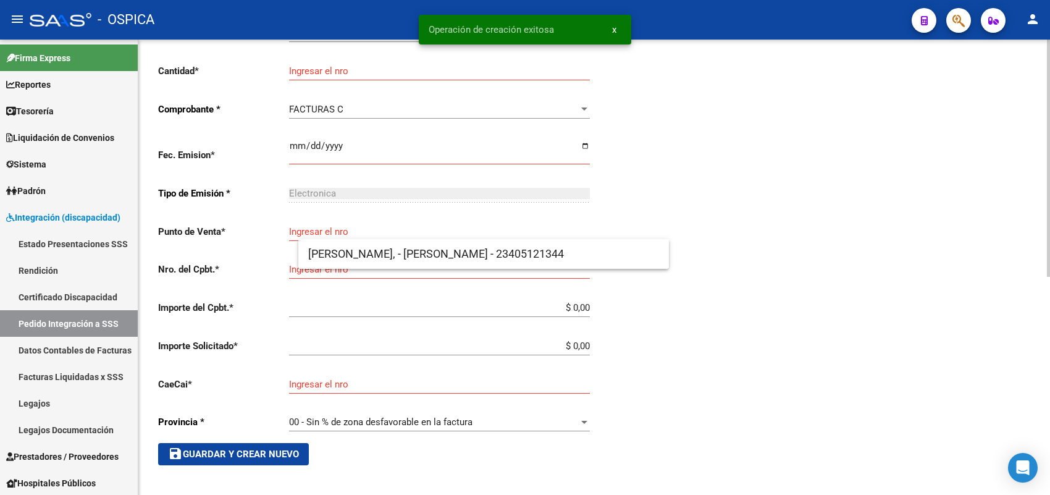
scroll to position [14, 0]
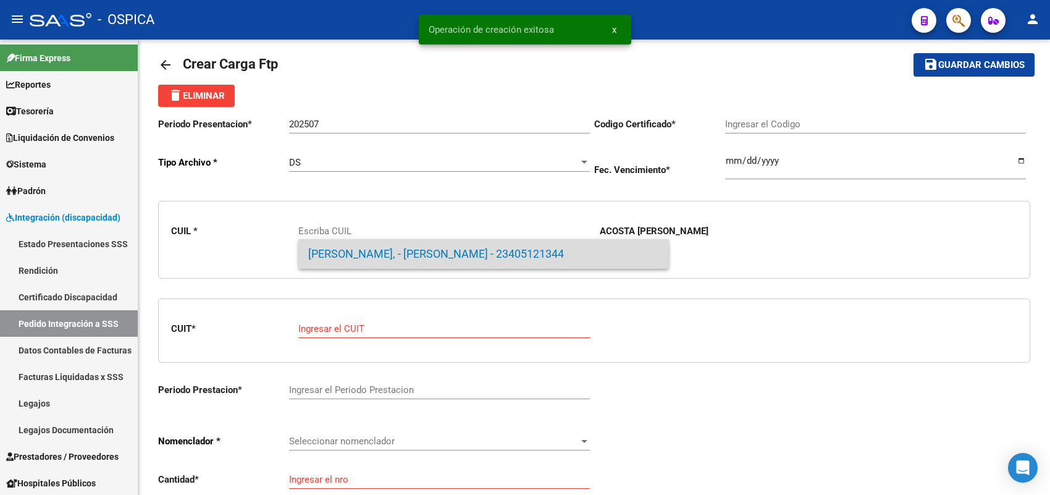
click at [396, 249] on span "ACOSTA, - IVANA JEZABEL - 23405121344" at bounding box center [483, 254] width 351 height 30
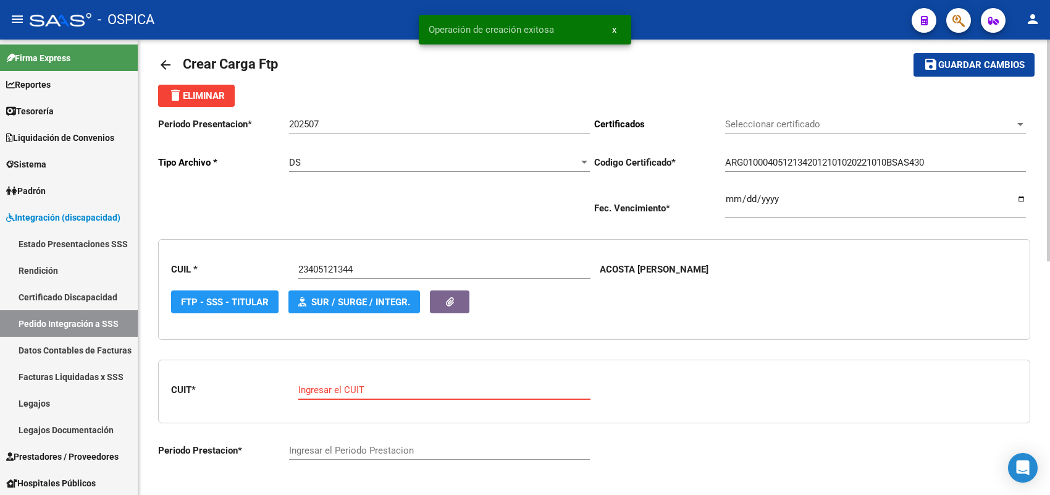
paste input "23-24106806-4"
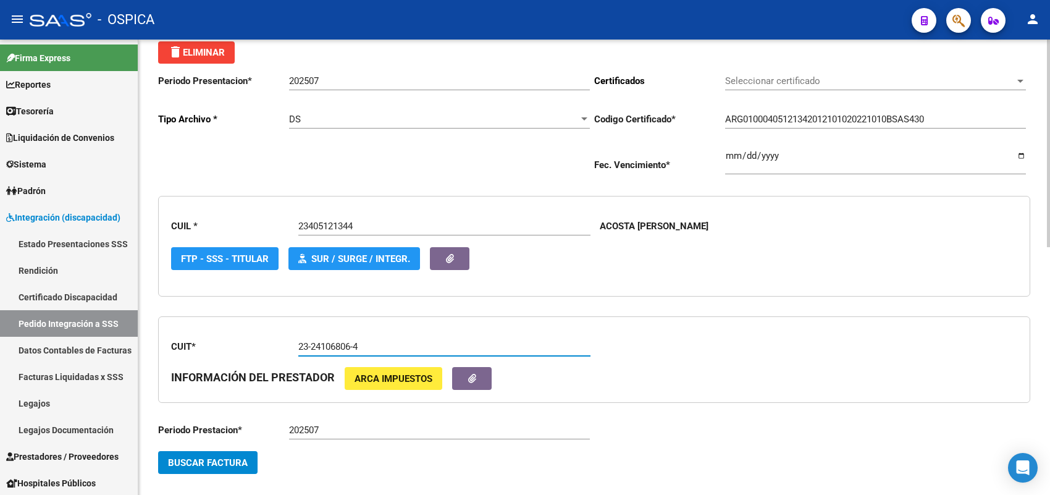
scroll to position [169, 0]
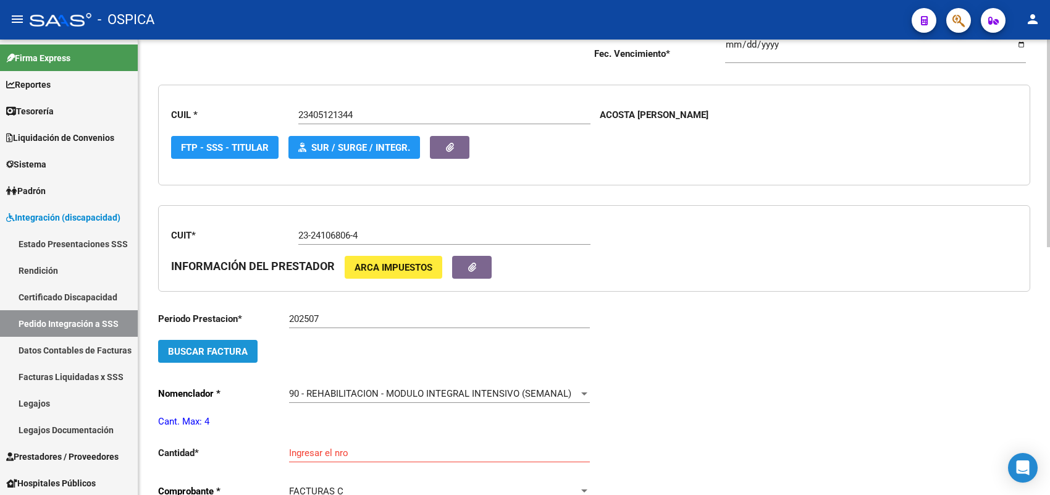
click at [233, 346] on span "Buscar Factura" at bounding box center [208, 351] width 80 height 11
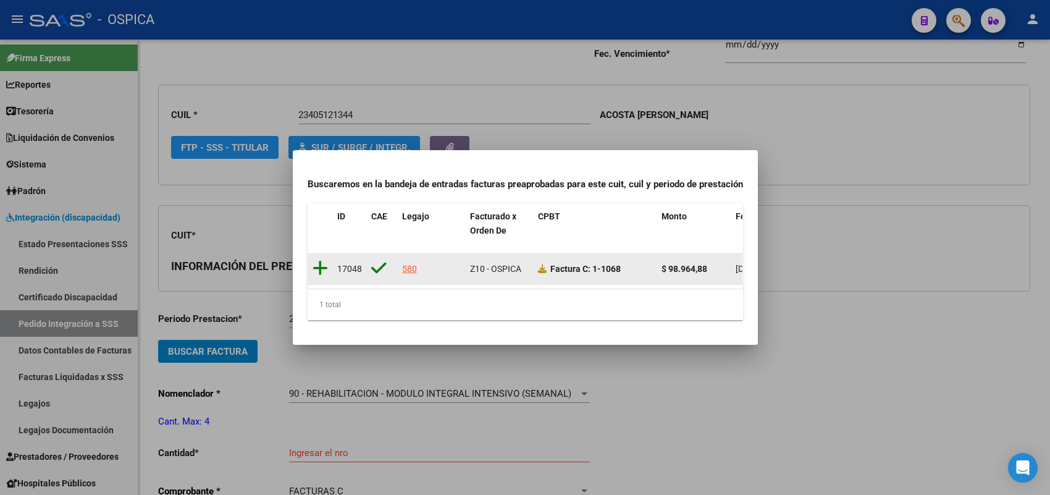
click at [321, 261] on icon at bounding box center [319, 267] width 15 height 17
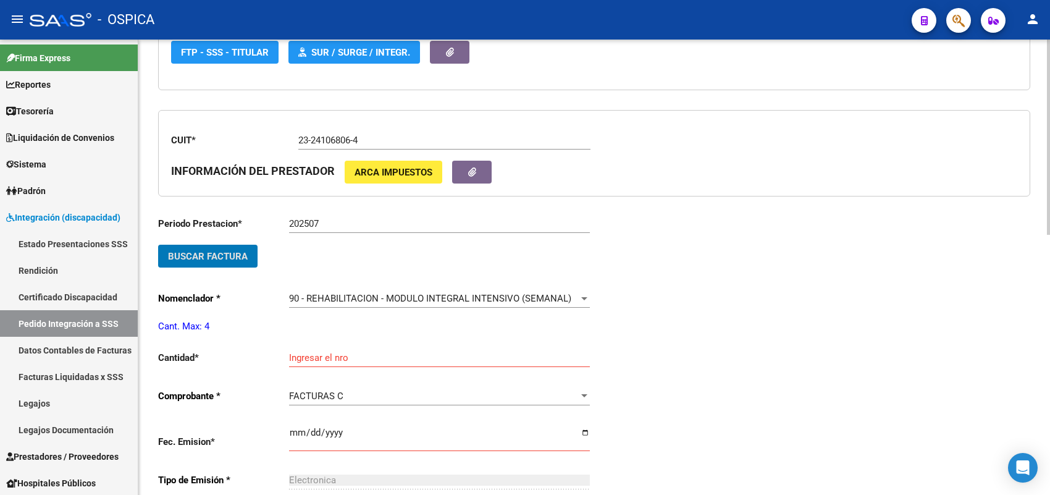
scroll to position [323, 0]
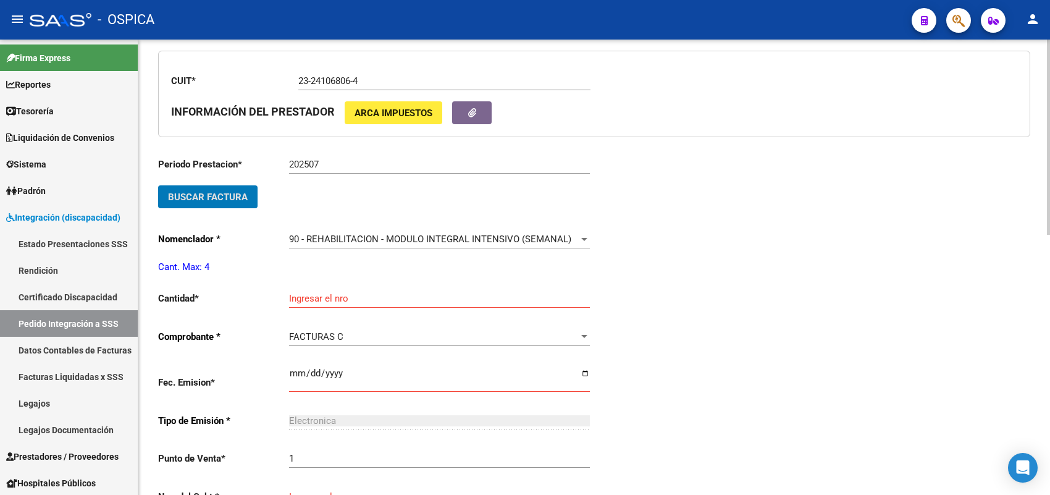
click at [322, 293] on input "Ingresar el nro" at bounding box center [439, 298] width 301 height 11
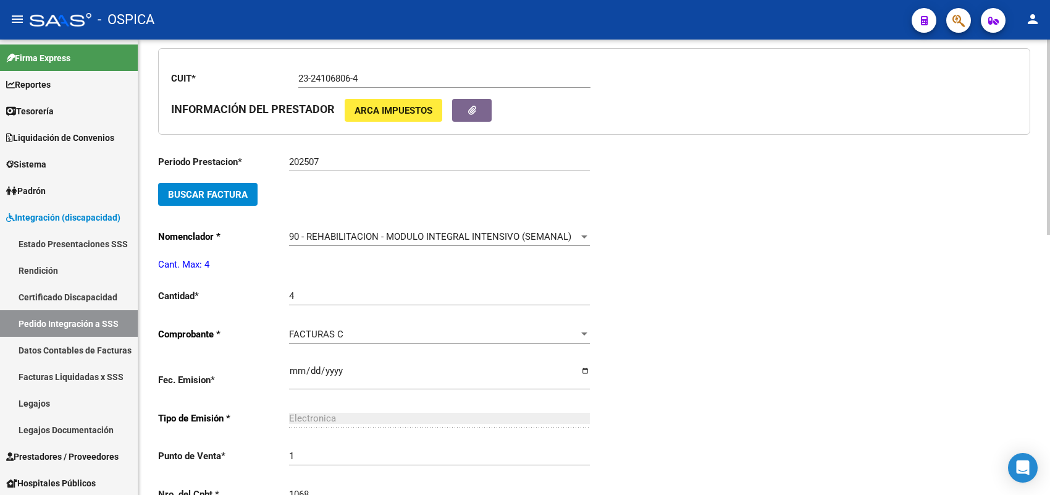
scroll to position [585, 0]
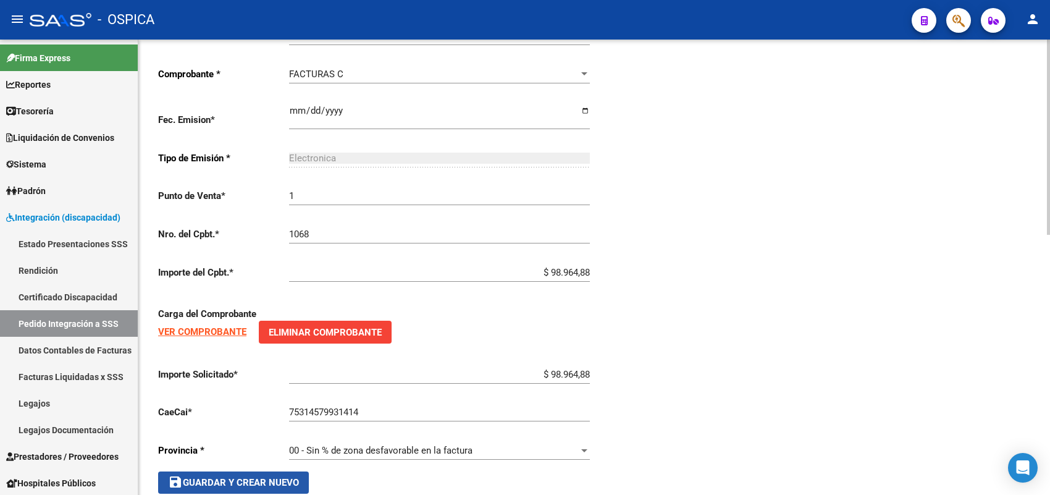
click at [210, 483] on button "save Guardar y Crear Nuevo" at bounding box center [233, 482] width 151 height 22
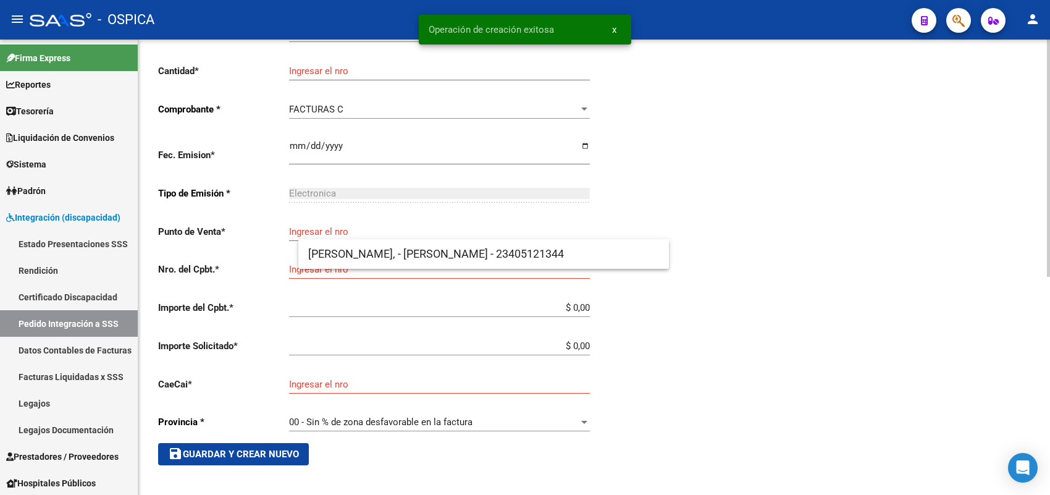
scroll to position [14, 0]
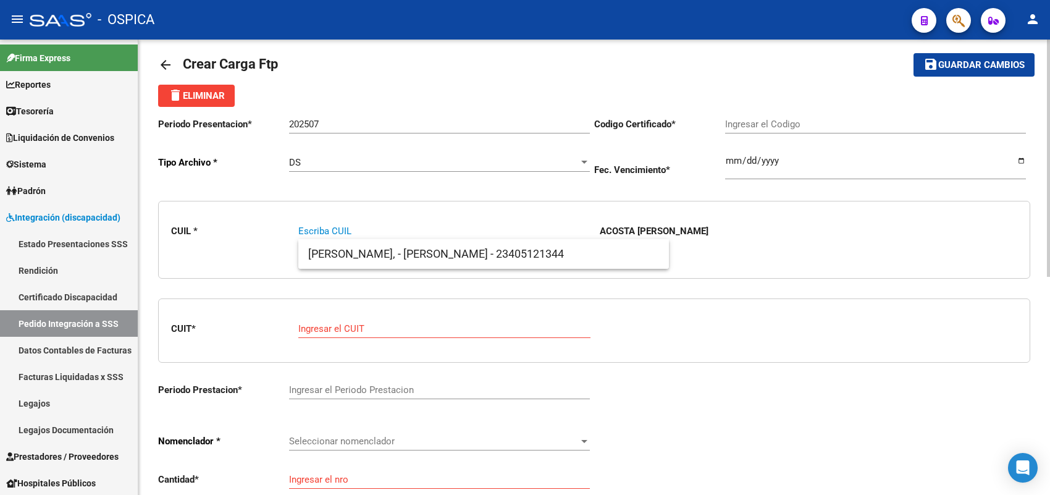
paste input "20561053783"
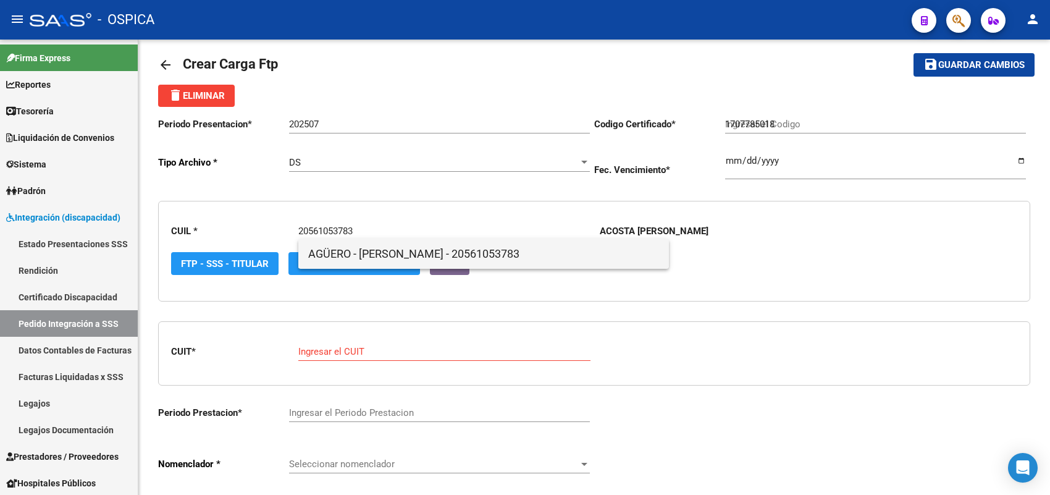
click at [344, 249] on span "AGÜERO - ROMAN LEONEL - 20561053783" at bounding box center [483, 254] width 351 height 30
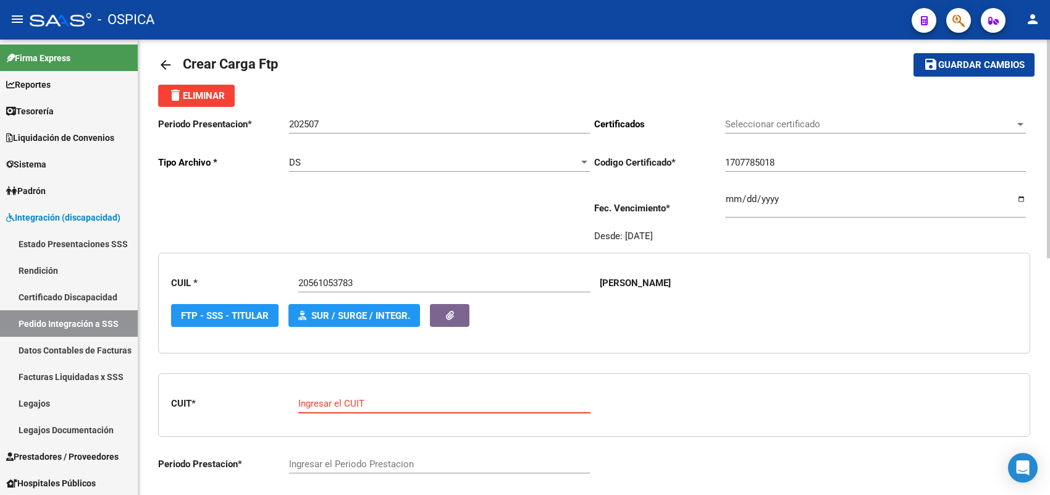
paste input "27-30695454-2"
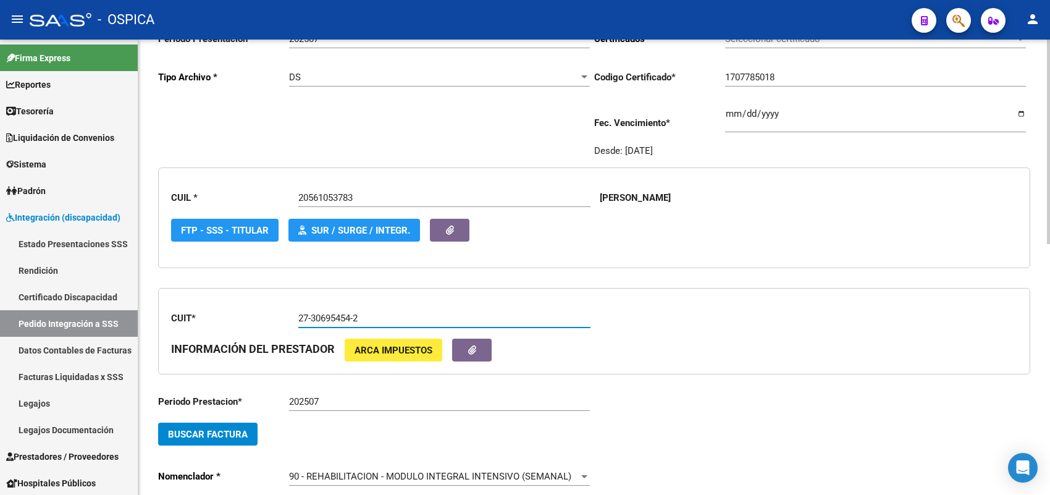
scroll to position [169, 0]
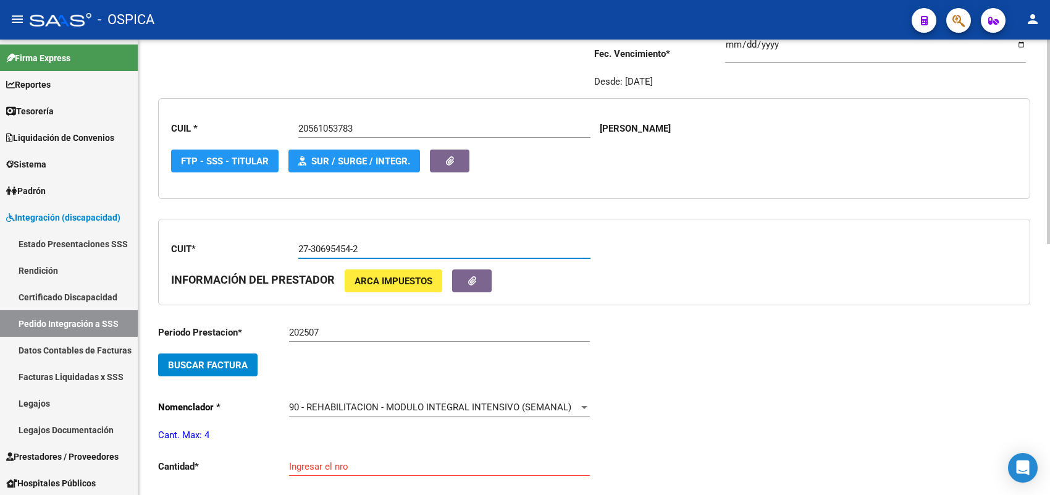
click at [215, 353] on button "Buscar Factura" at bounding box center [207, 364] width 99 height 23
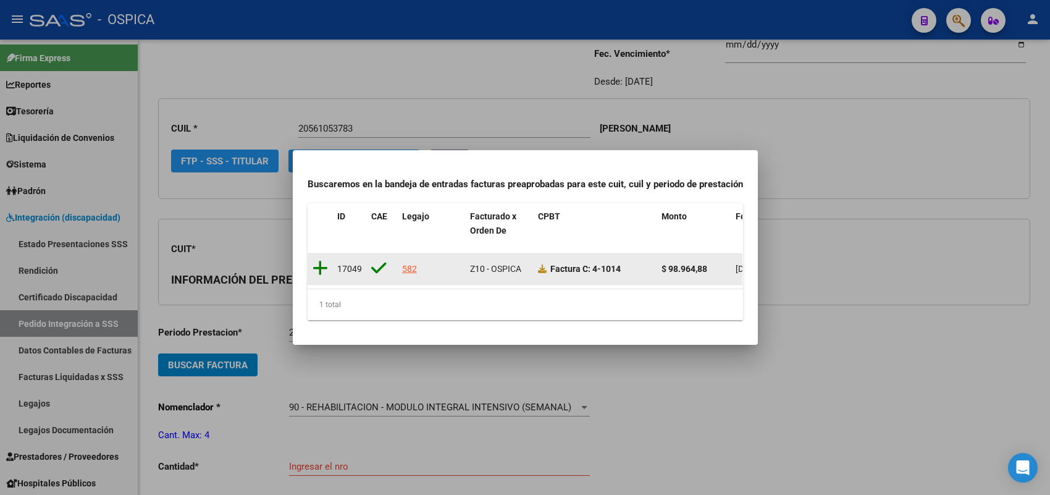
click at [319, 266] on icon at bounding box center [319, 267] width 15 height 17
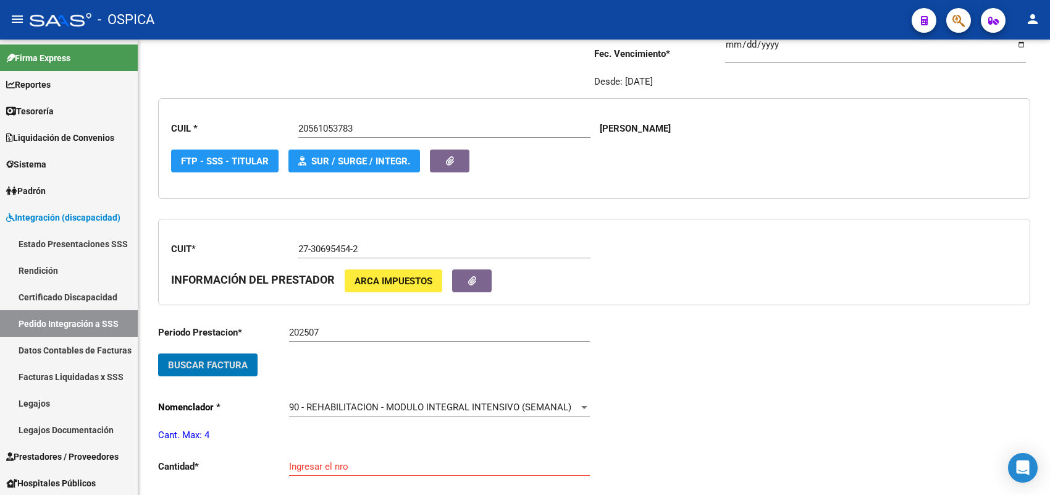
scroll to position [246, 0]
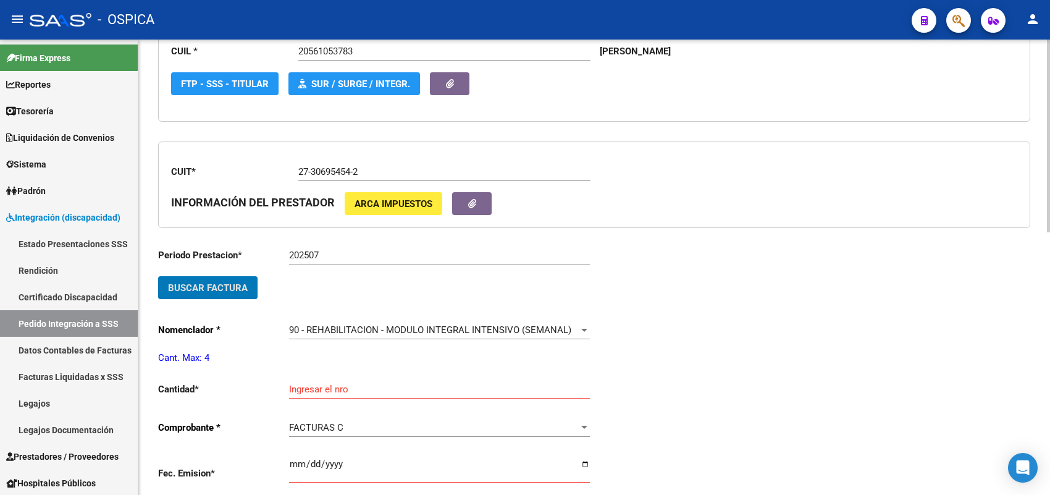
click at [312, 394] on div "Ingresar el nro" at bounding box center [439, 385] width 301 height 27
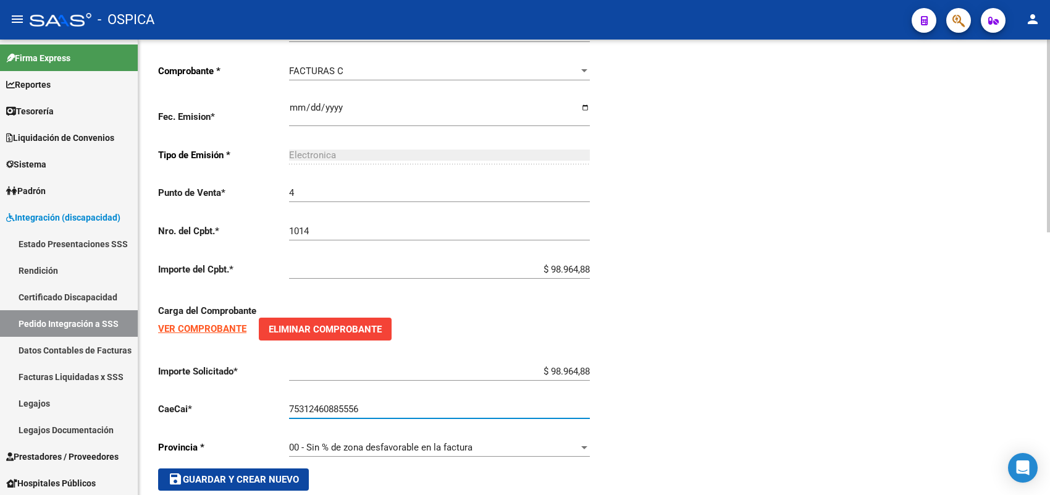
scroll to position [621, 0]
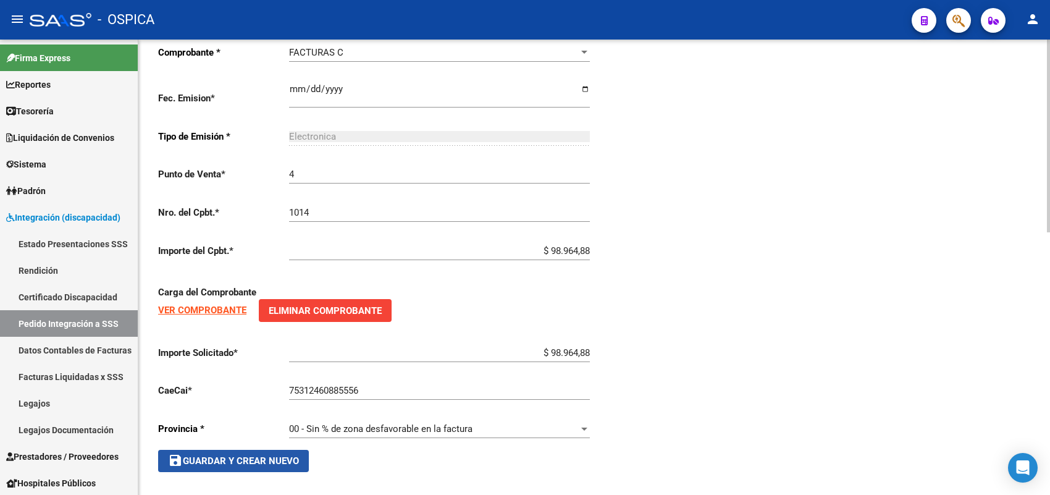
click at [281, 450] on button "save Guardar y Crear Nuevo" at bounding box center [233, 461] width 151 height 22
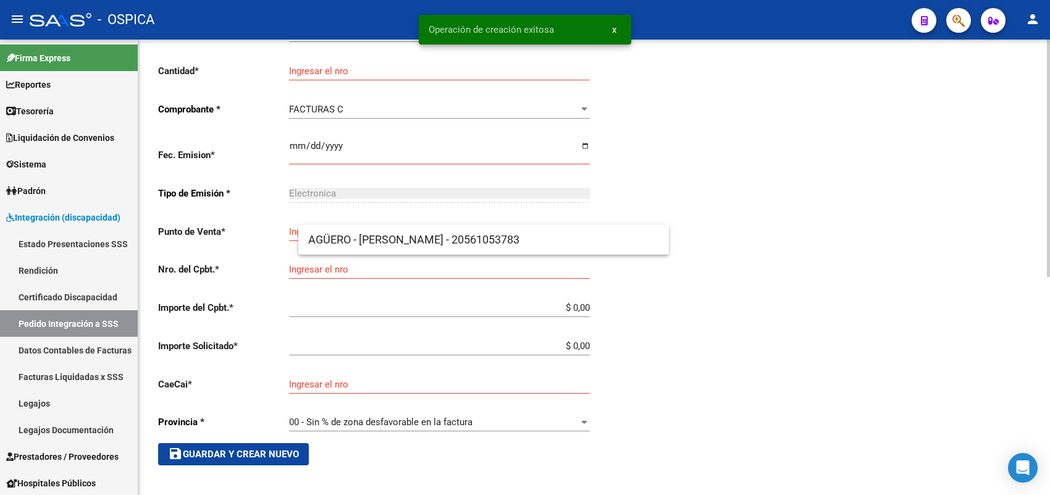
scroll to position [28, 0]
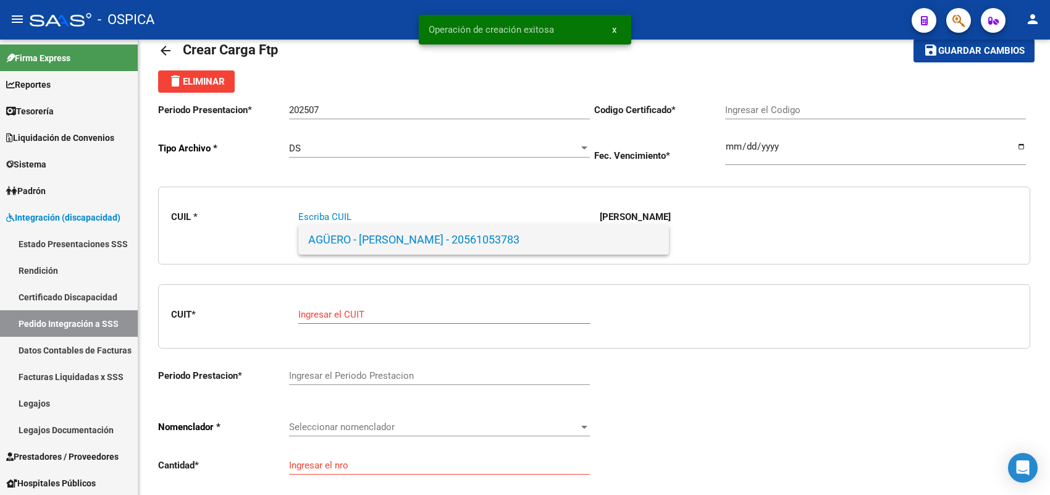
click at [352, 236] on span "AGÜERO - ROMAN LEONEL - 20561053783" at bounding box center [483, 240] width 351 height 30
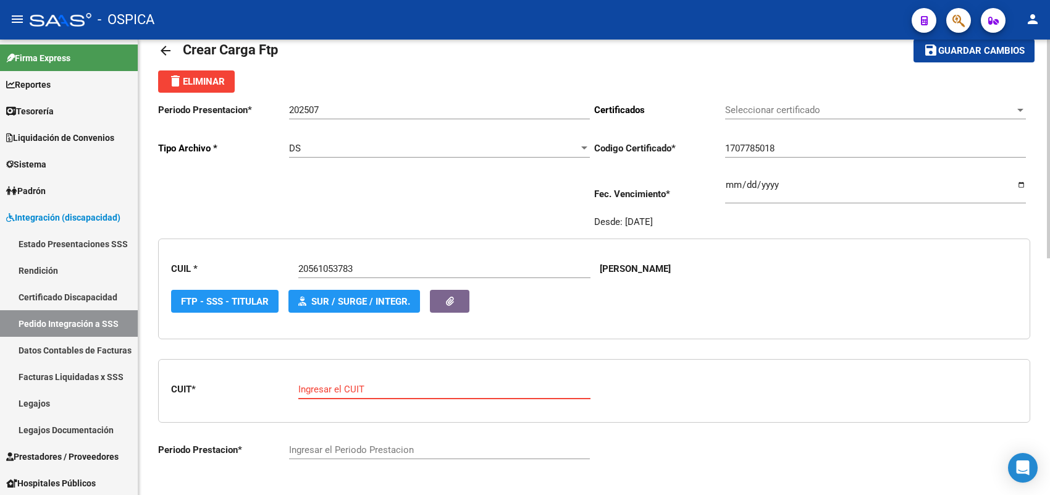
paste input "27-29414774-3"
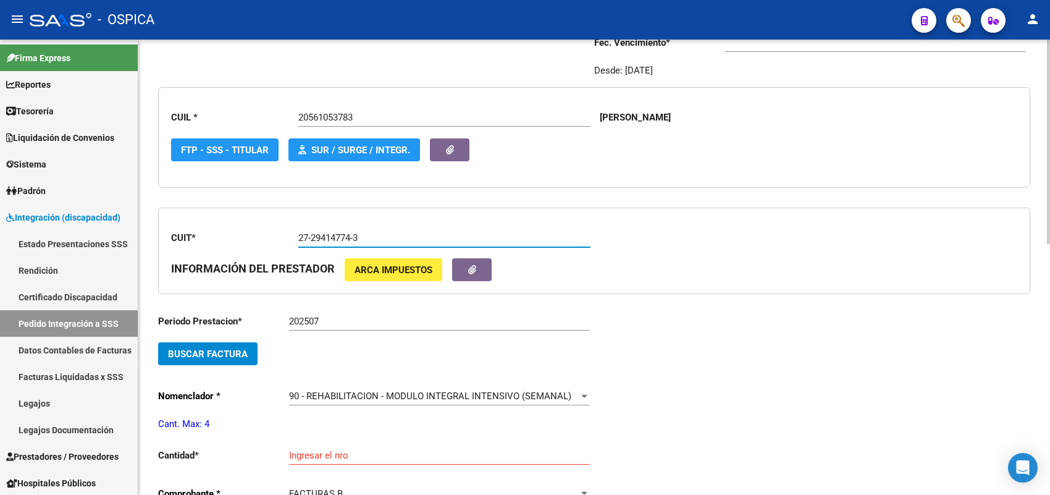
scroll to position [183, 0]
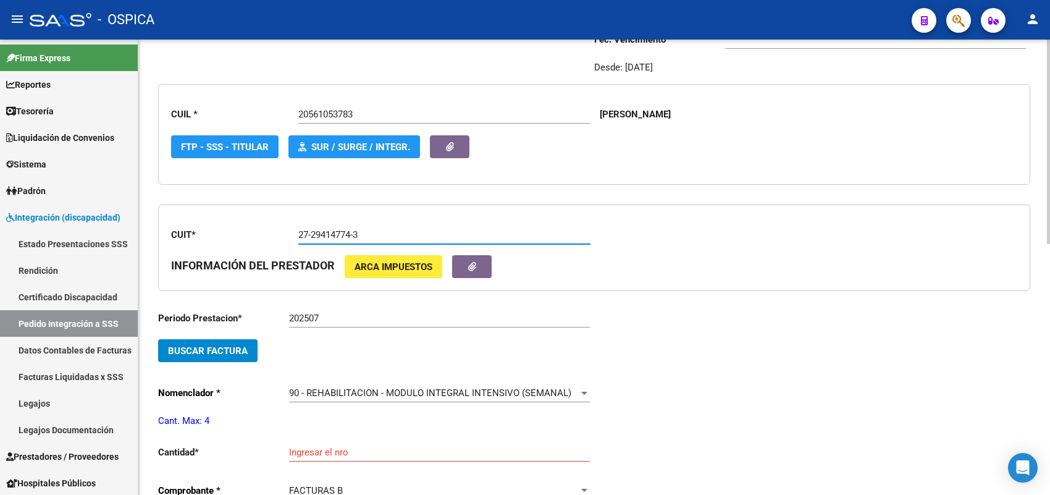
click at [233, 346] on span "Buscar Factura" at bounding box center [208, 350] width 80 height 11
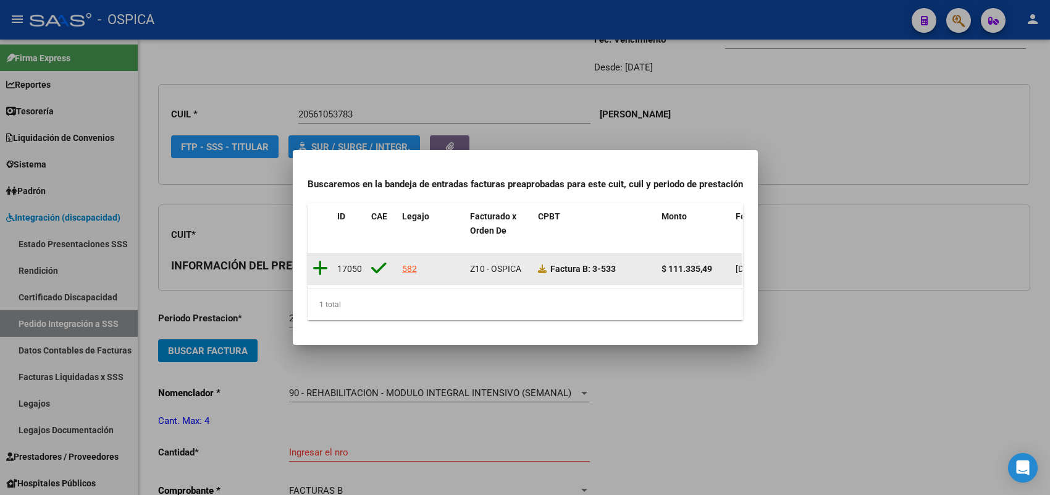
click at [321, 264] on icon at bounding box center [319, 267] width 15 height 17
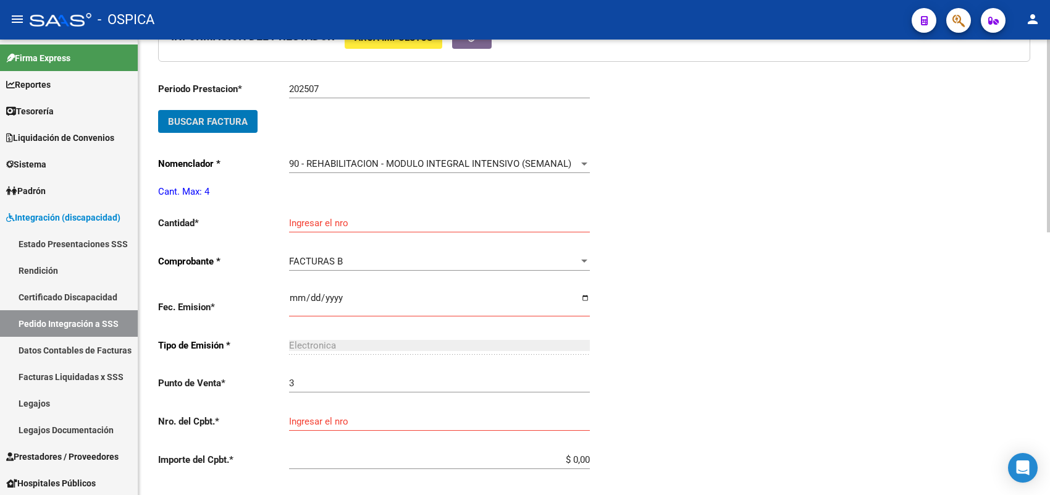
scroll to position [414, 0]
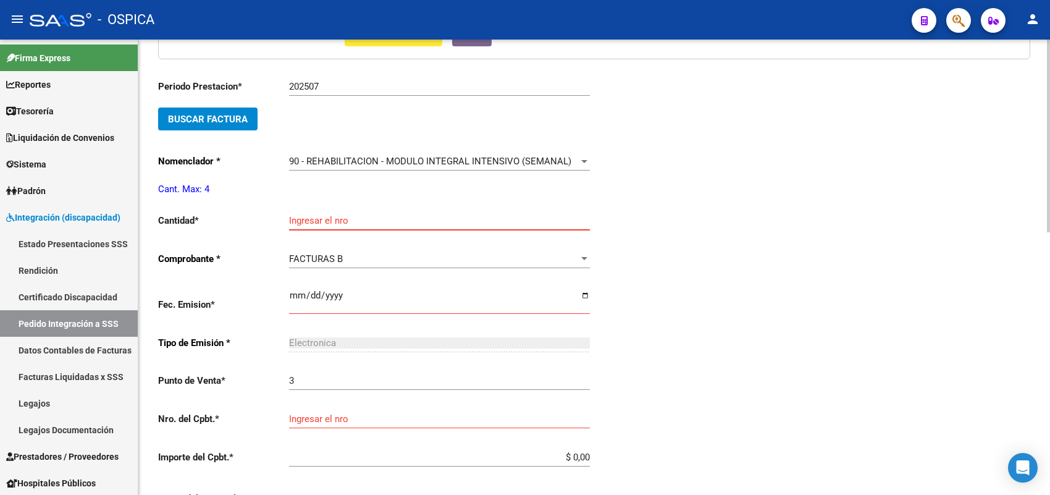
click at [313, 216] on input "Ingresar el nro" at bounding box center [439, 220] width 301 height 11
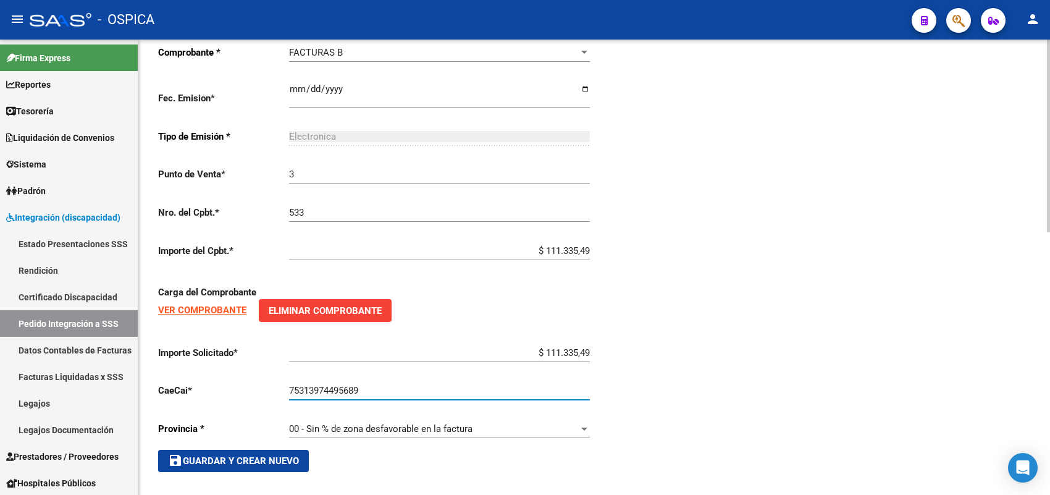
click at [284, 461] on button "save Guardar y Crear Nuevo" at bounding box center [233, 461] width 151 height 22
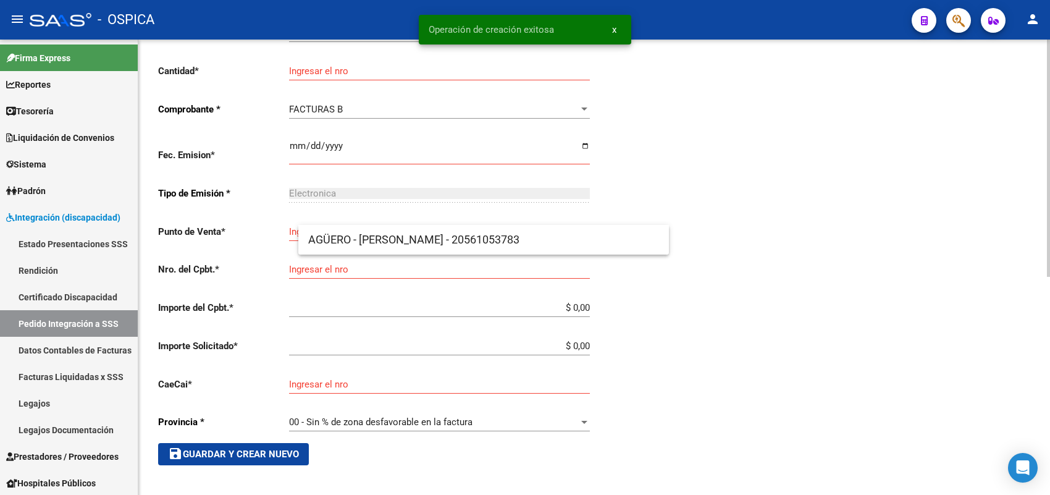
scroll to position [28, 0]
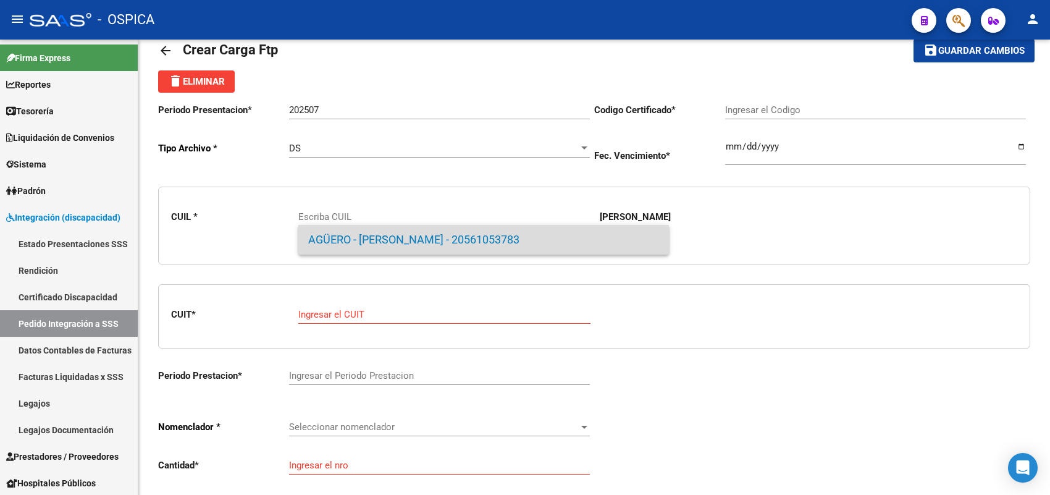
click at [340, 232] on span "AGÜERO - ROMAN LEONEL - 20561053783" at bounding box center [483, 240] width 351 height 30
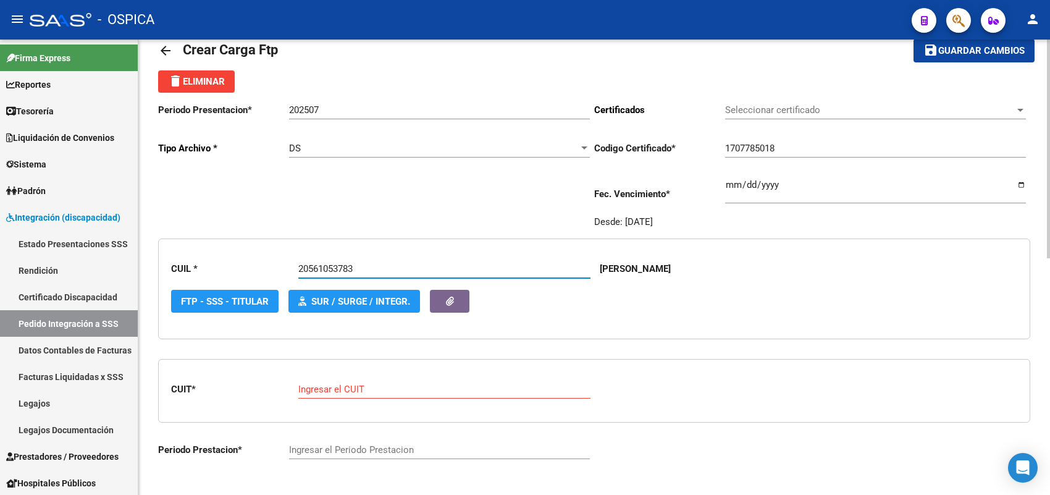
click at [347, 380] on div "Ingresar el CUIT" at bounding box center [444, 385] width 292 height 27
paste input "27-32997688-8"
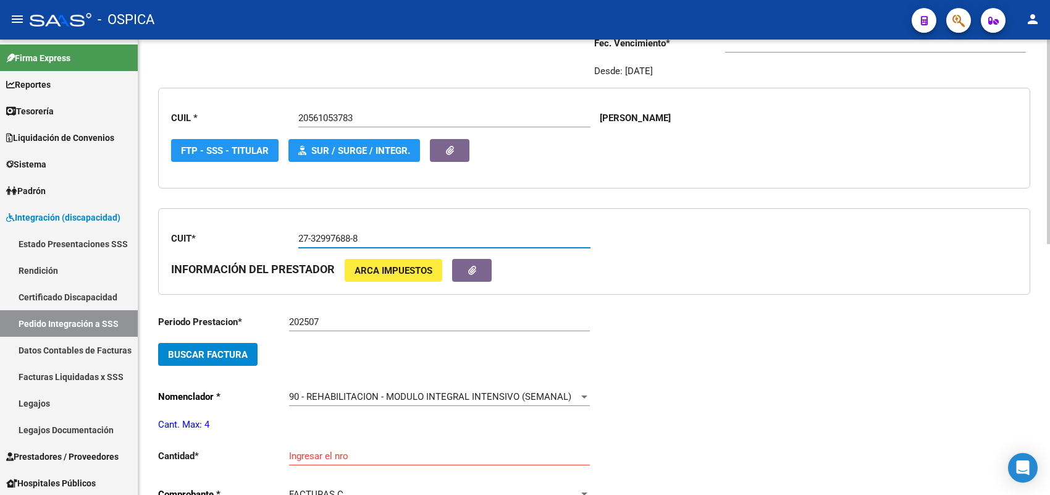
scroll to position [183, 0]
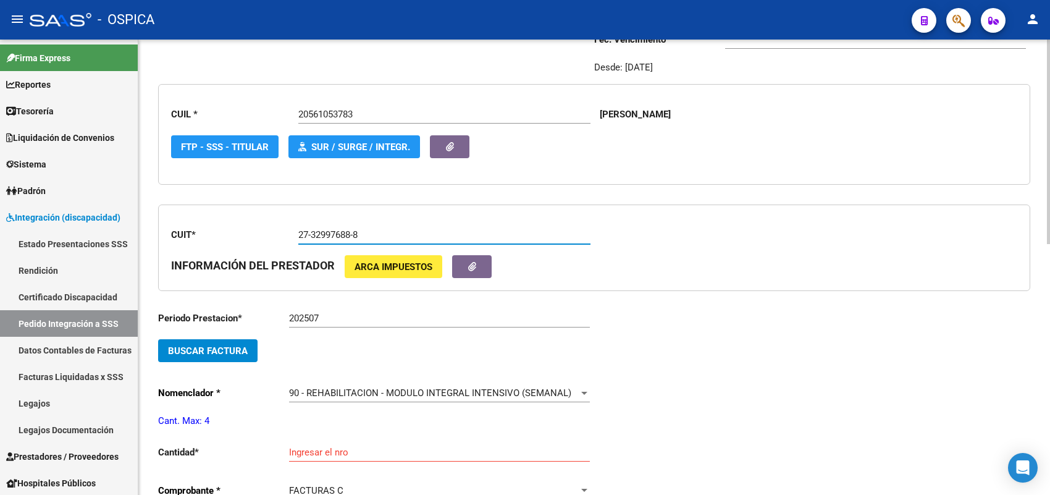
click at [238, 349] on span "Buscar Factura" at bounding box center [208, 350] width 80 height 11
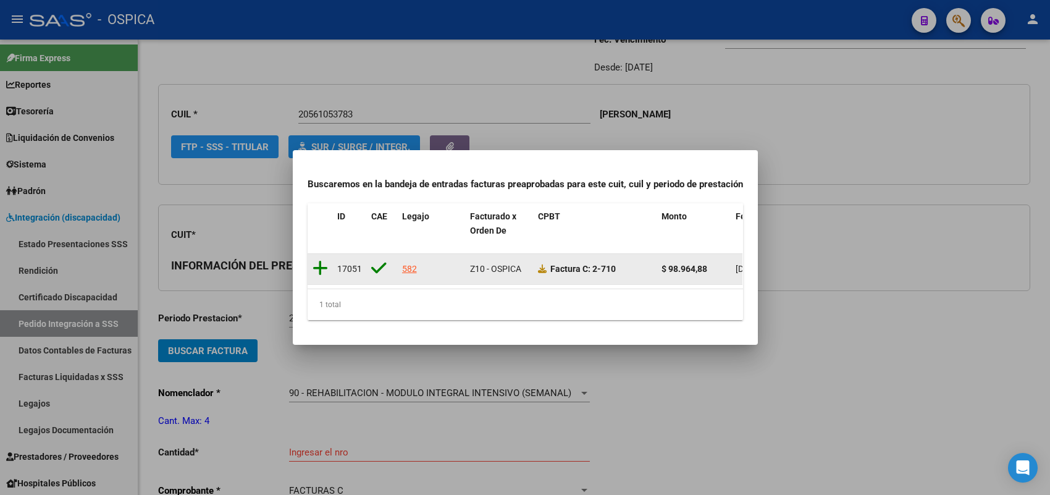
click at [316, 259] on icon at bounding box center [319, 267] width 15 height 17
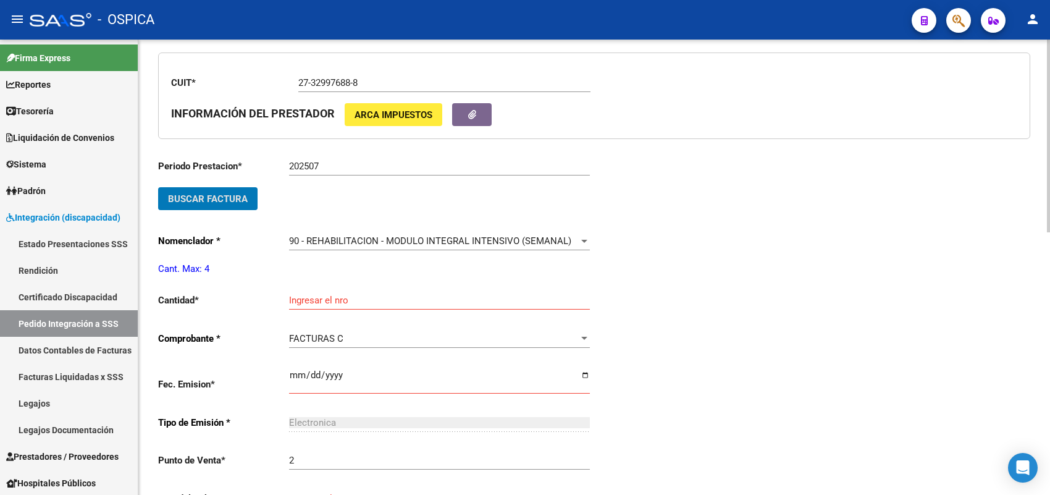
scroll to position [337, 0]
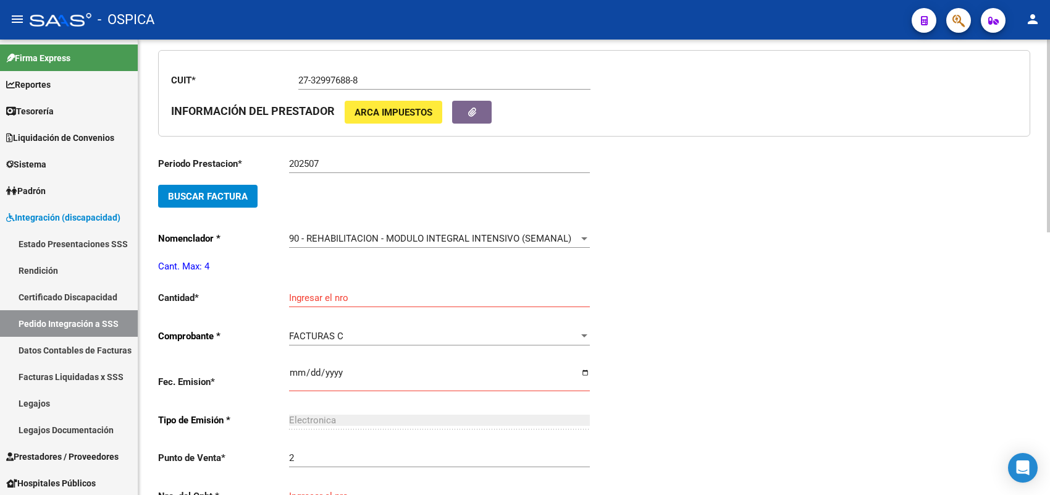
click at [337, 286] on div "Ingresar el nro" at bounding box center [439, 293] width 301 height 27
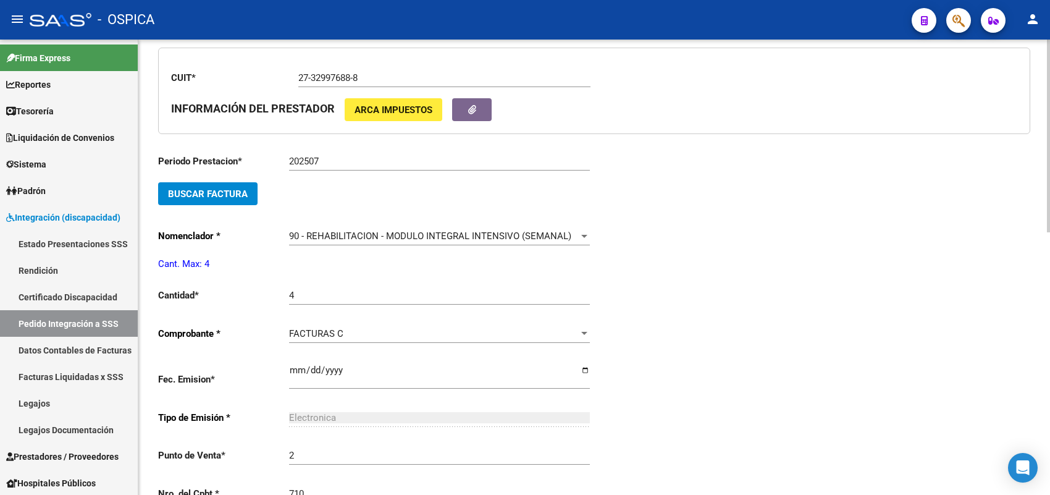
scroll to position [599, 0]
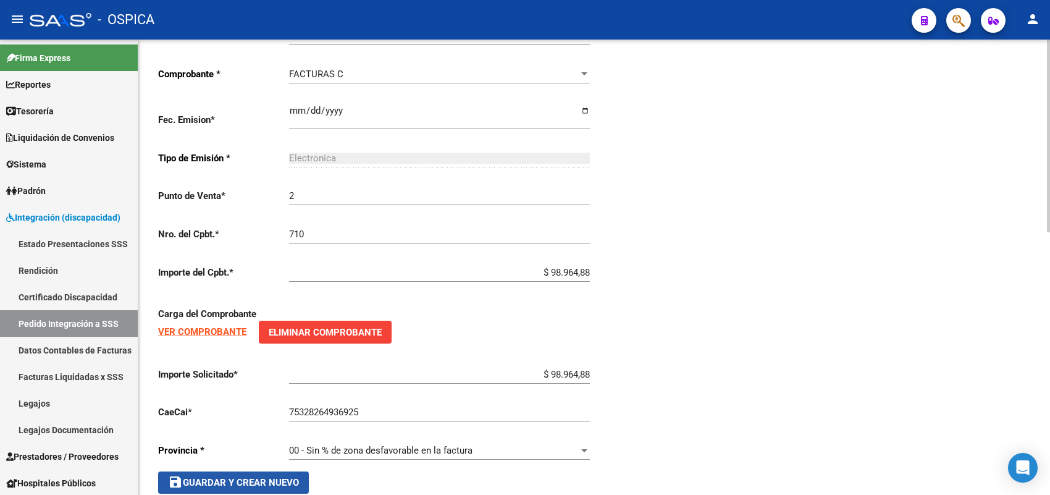
click at [266, 479] on span "save Guardar y Crear Nuevo" at bounding box center [233, 482] width 131 height 11
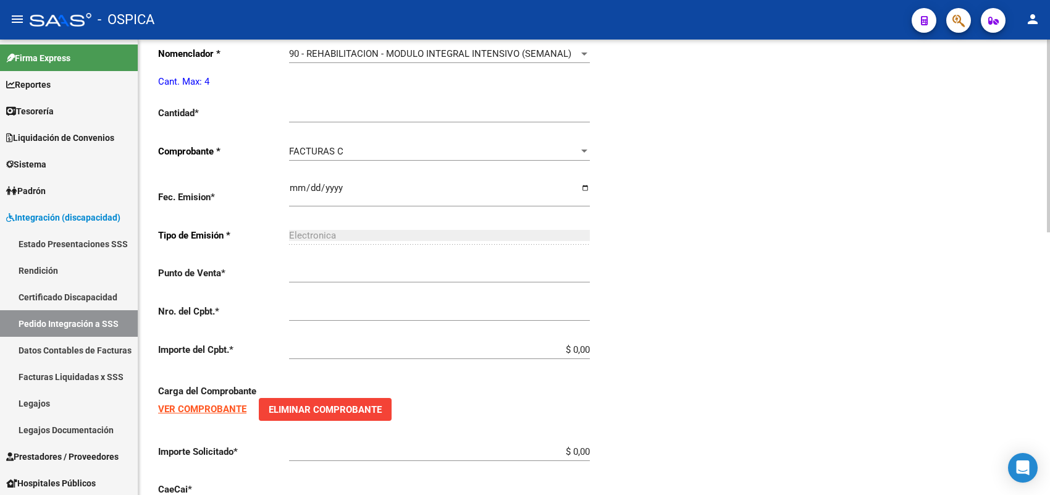
scroll to position [28, 0]
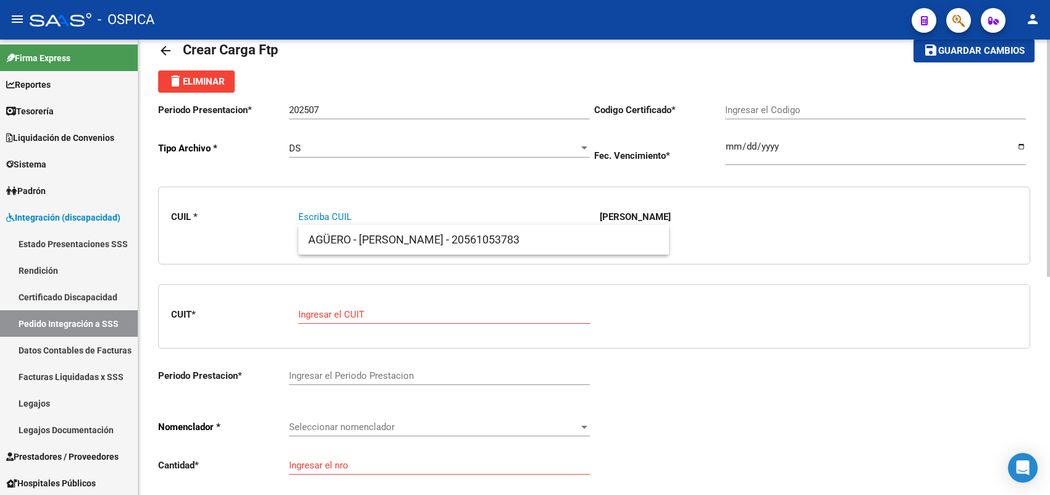
paste input "20559941310"
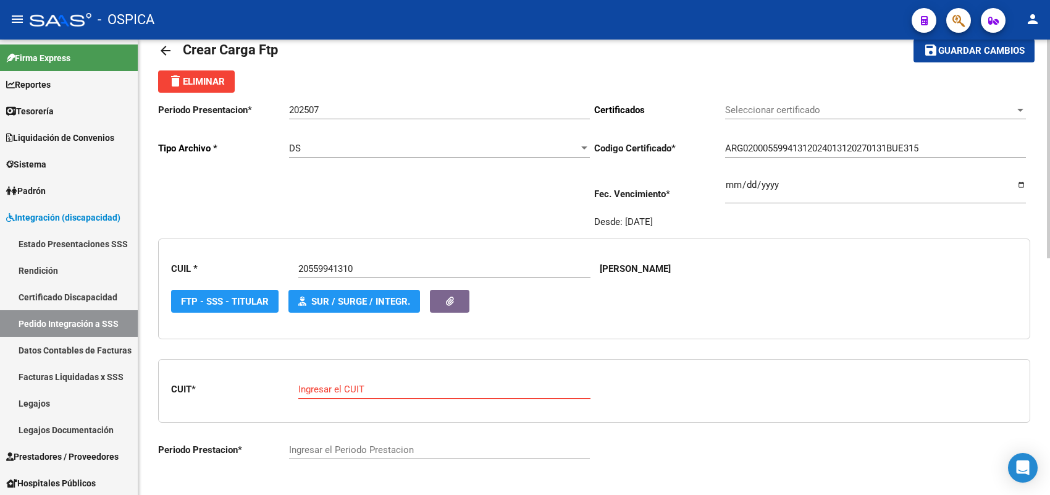
paste input "30-71137207-1"
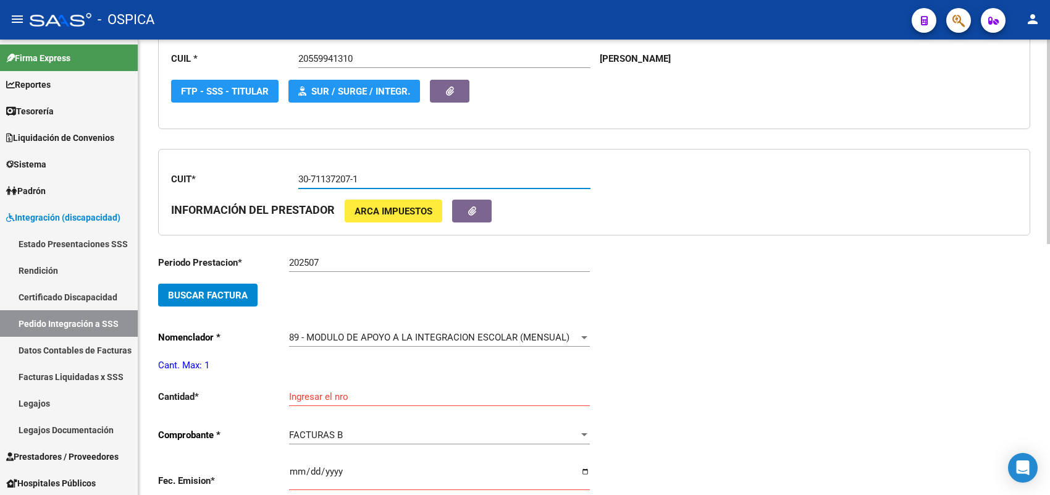
scroll to position [260, 0]
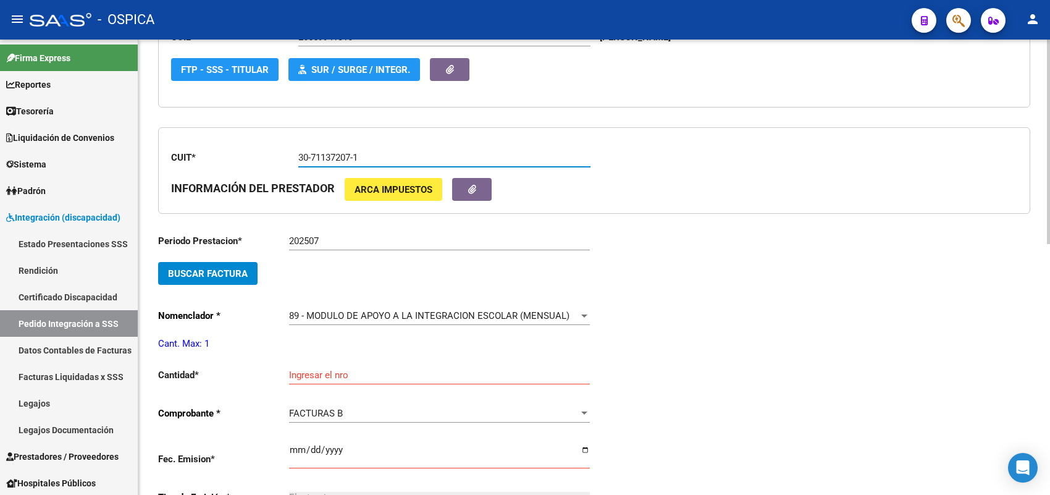
click at [247, 267] on button "Buscar Factura" at bounding box center [207, 273] width 99 height 23
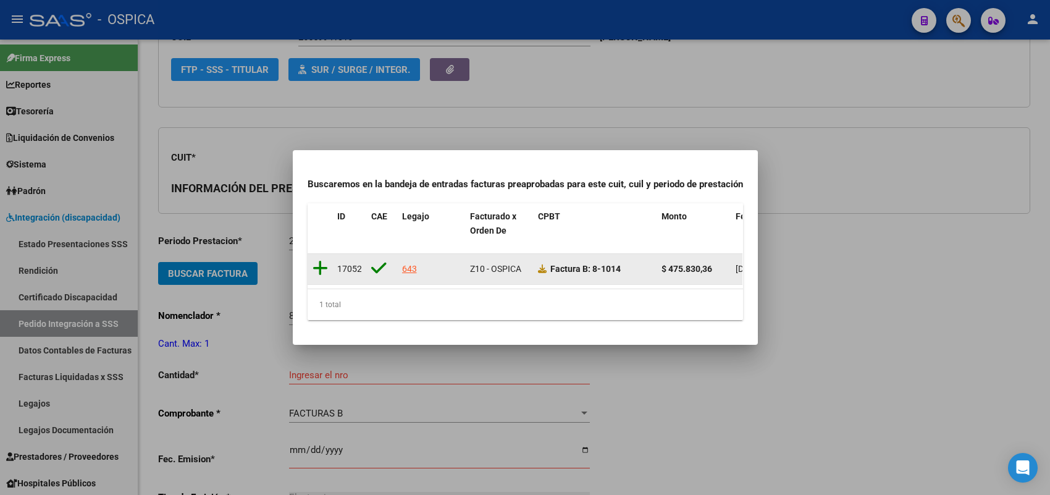
click at [322, 261] on icon at bounding box center [319, 267] width 15 height 17
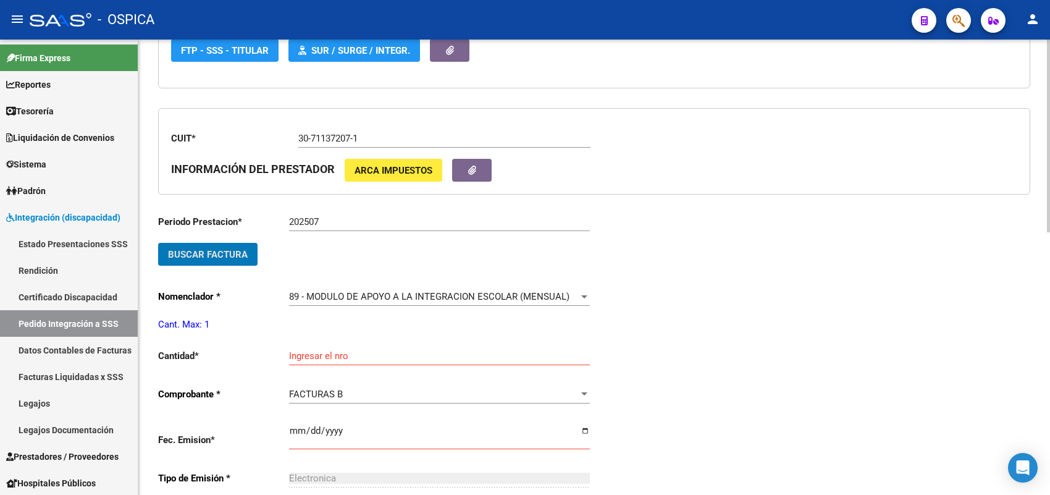
scroll to position [337, 0]
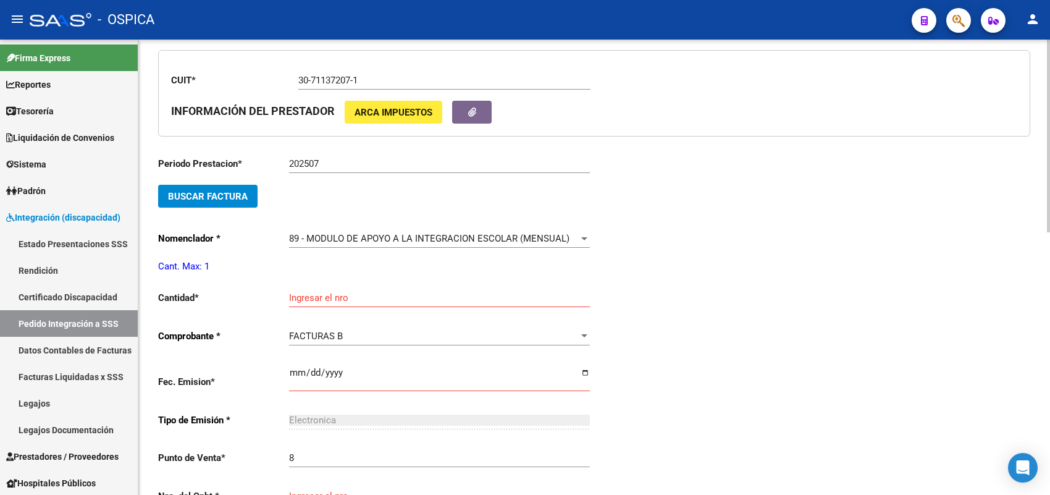
click at [329, 286] on div "Ingresar el nro" at bounding box center [439, 293] width 301 height 27
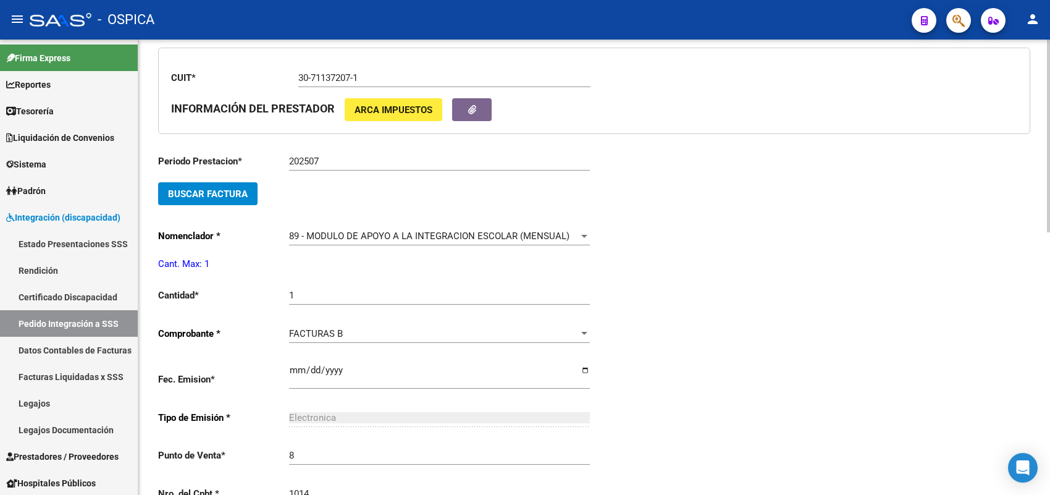
scroll to position [599, 0]
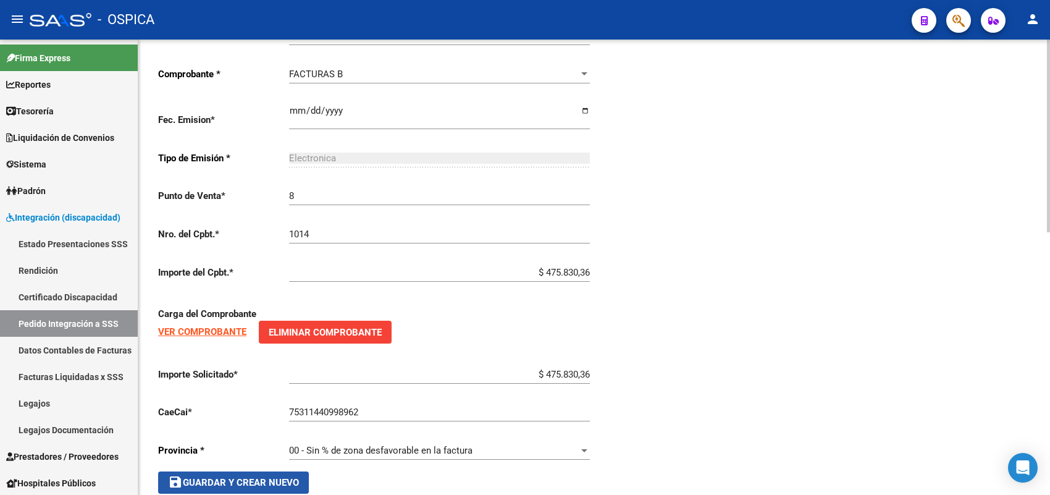
click at [252, 477] on span "save Guardar y Crear Nuevo" at bounding box center [233, 482] width 131 height 11
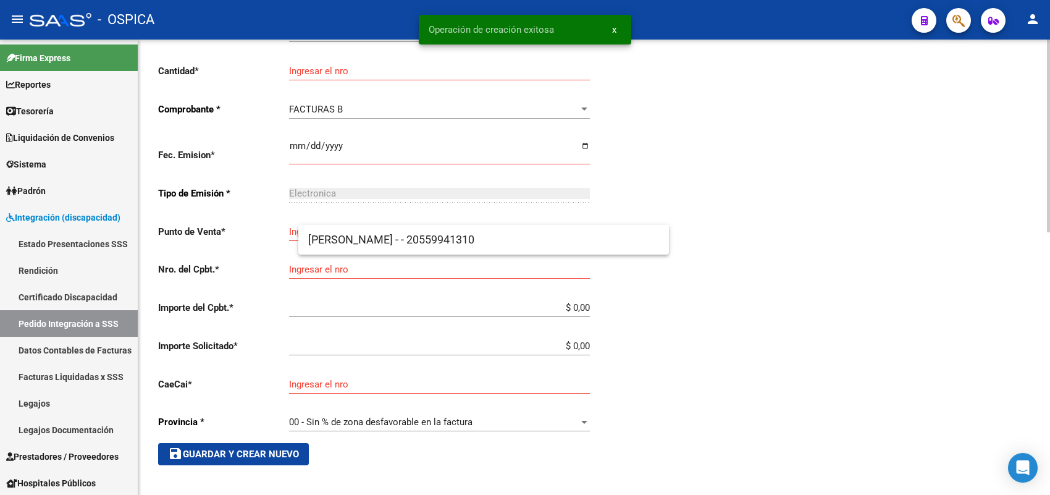
scroll to position [28, 0]
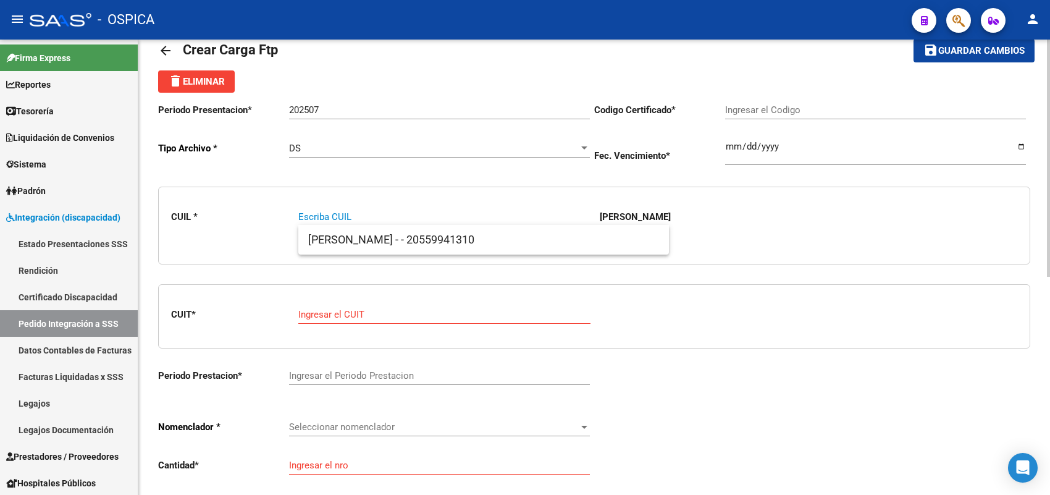
paste input "20531492839"
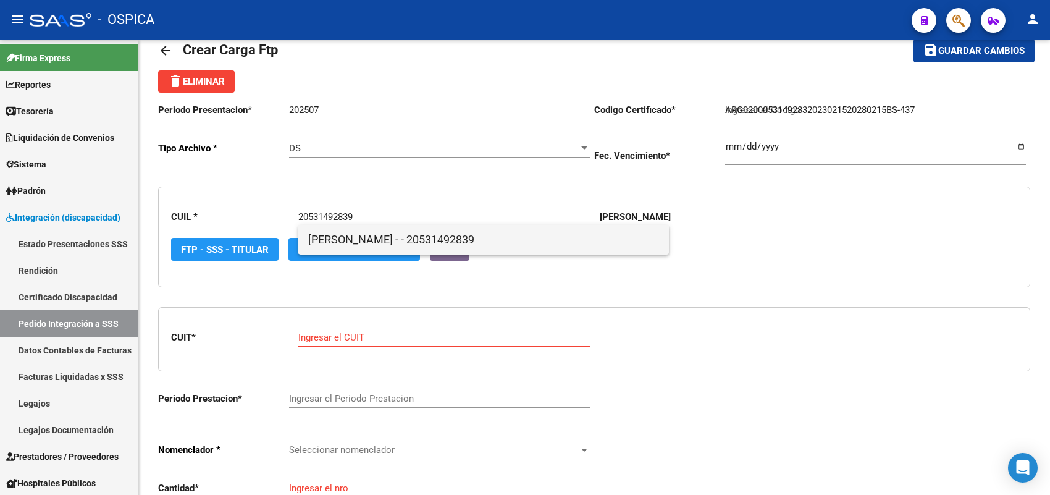
click at [338, 232] on span "ALMIRON , IAN TOMAS - - 20531492839" at bounding box center [483, 240] width 351 height 30
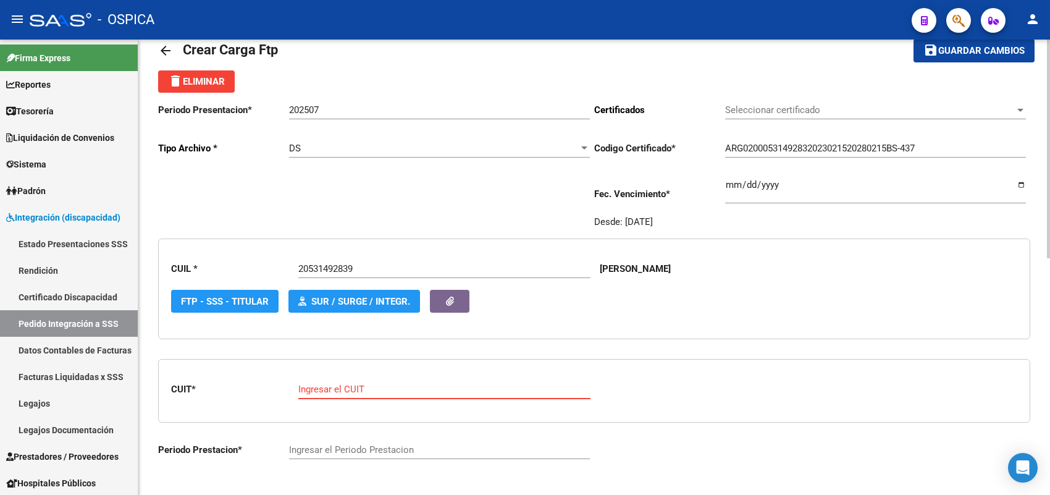
click at [325, 384] on input "Ingresar el CUIT" at bounding box center [444, 388] width 292 height 11
paste input "27-29865858-0"
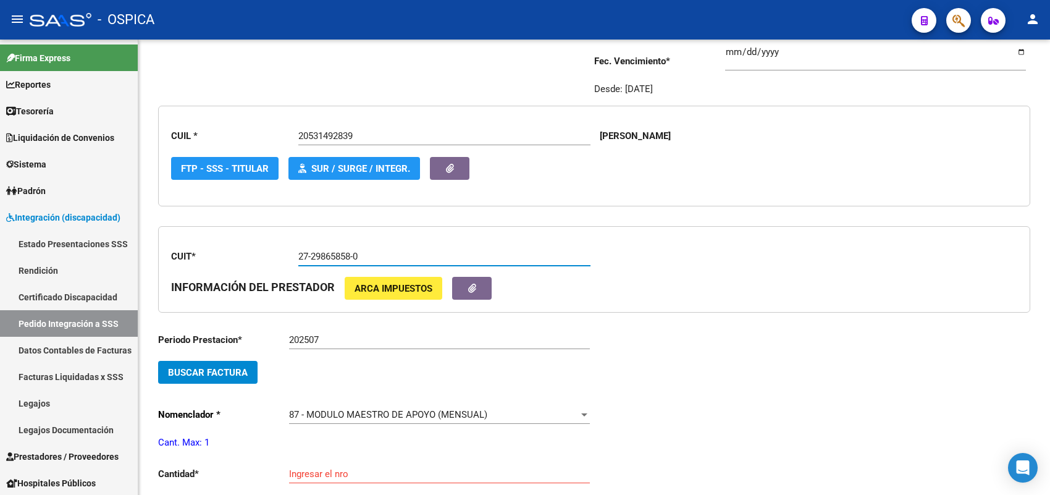
scroll to position [183, 0]
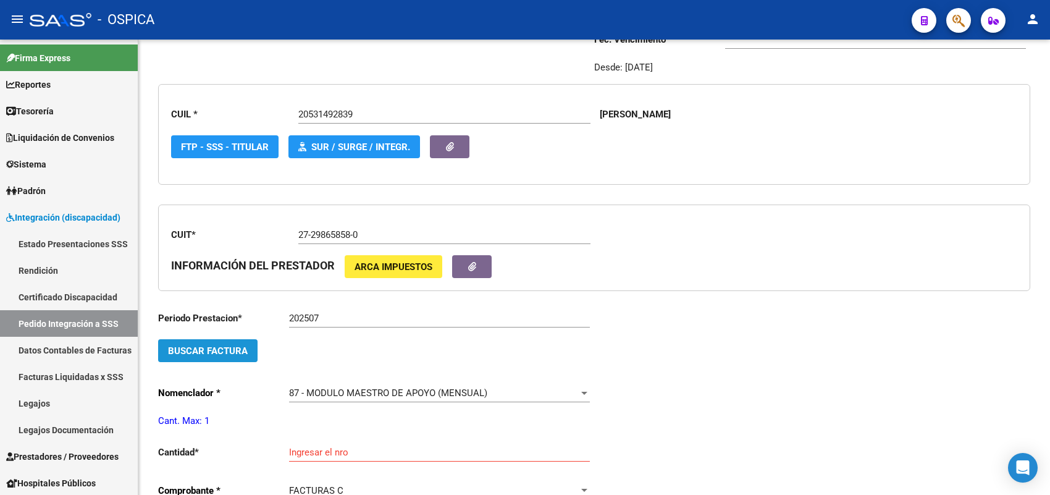
click at [219, 352] on span "Buscar Factura" at bounding box center [208, 350] width 80 height 11
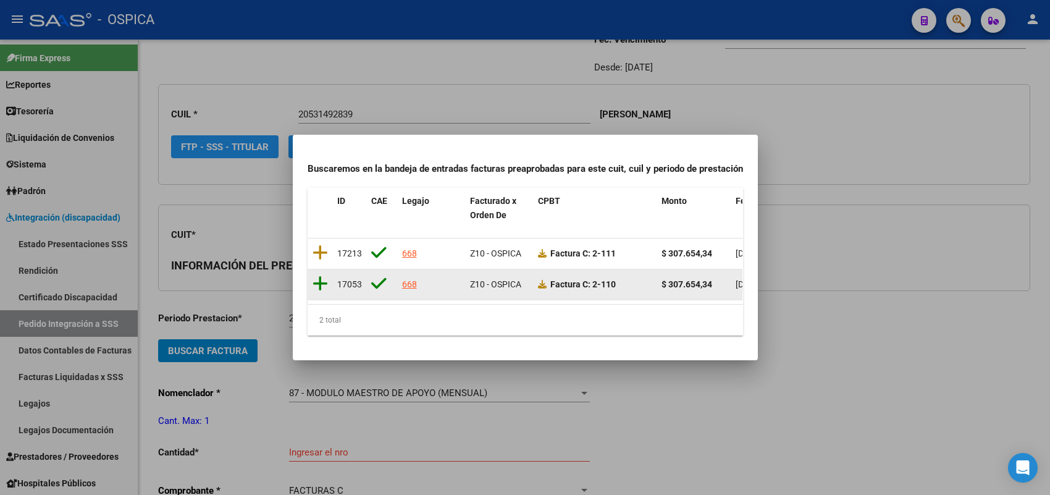
click at [322, 275] on icon at bounding box center [319, 283] width 15 height 17
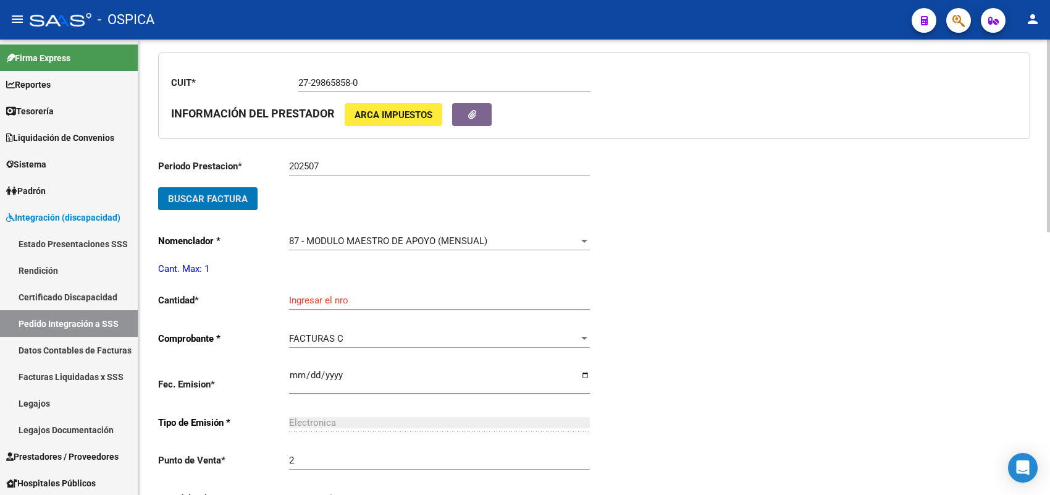
scroll to position [337, 0]
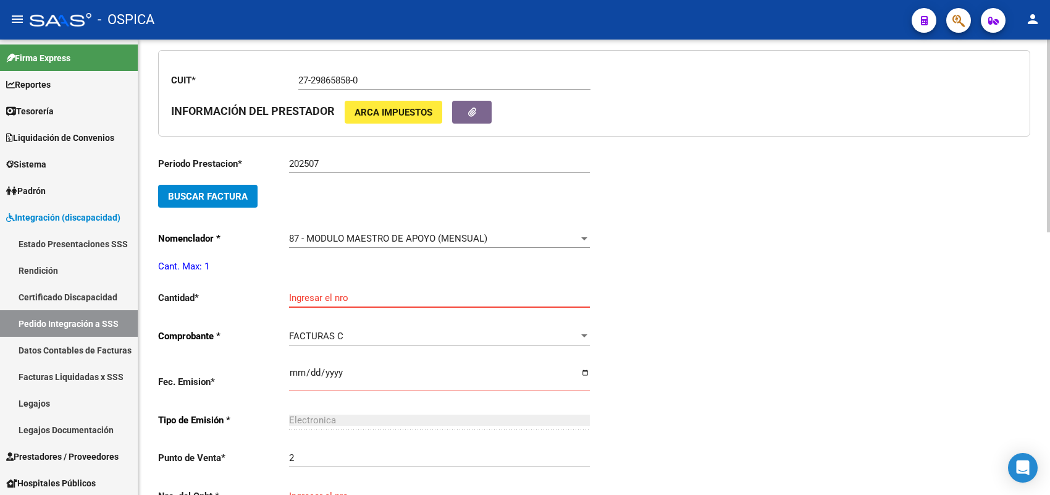
click at [328, 292] on input "Ingresar el nro" at bounding box center [439, 297] width 301 height 11
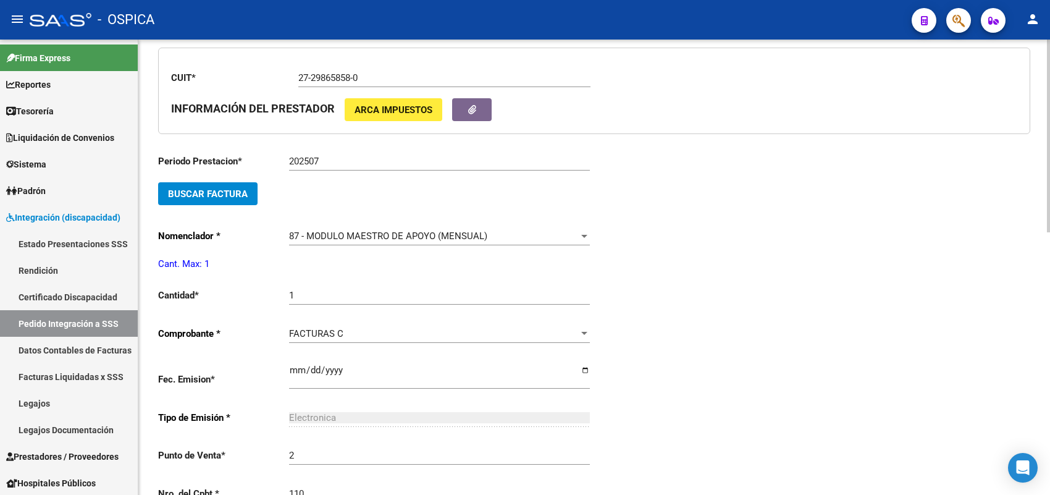
scroll to position [599, 0]
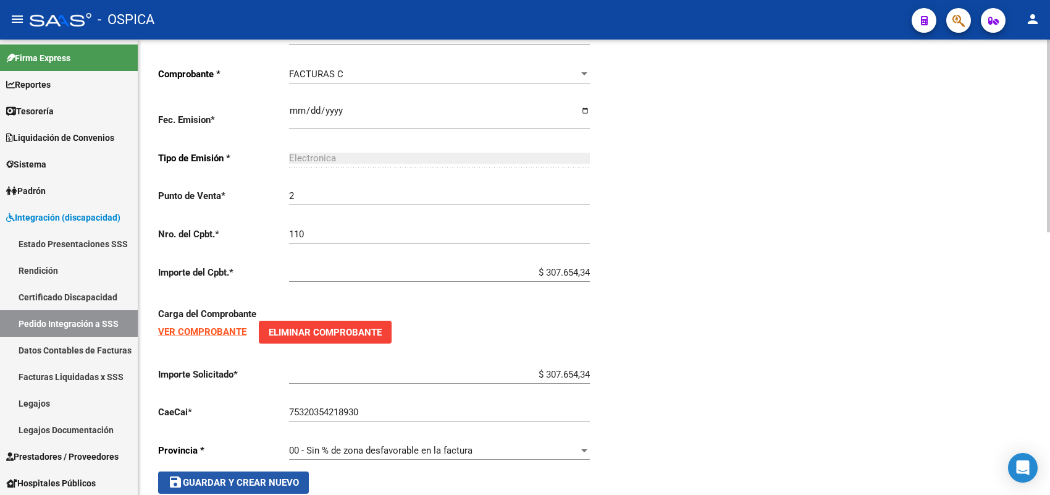
click at [246, 471] on button "save Guardar y Crear Nuevo" at bounding box center [233, 482] width 151 height 22
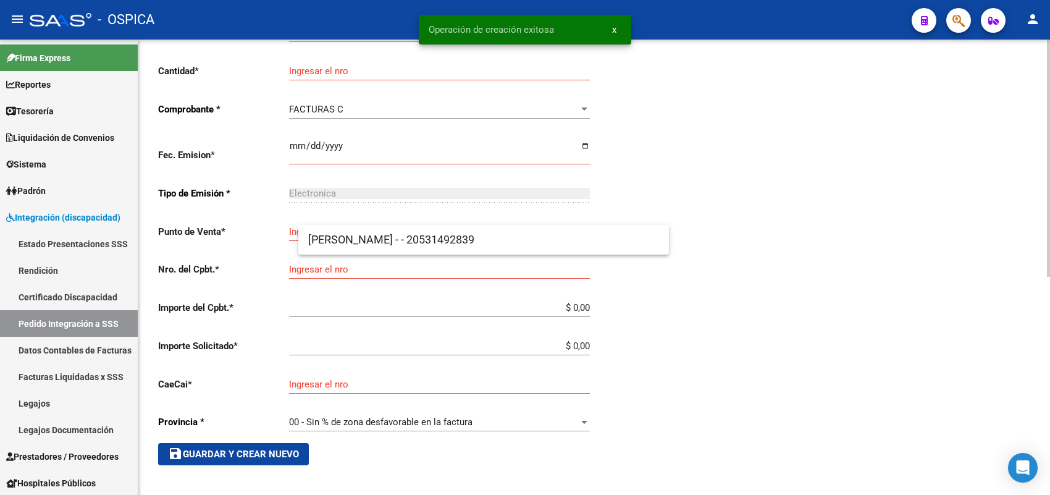
scroll to position [28, 0]
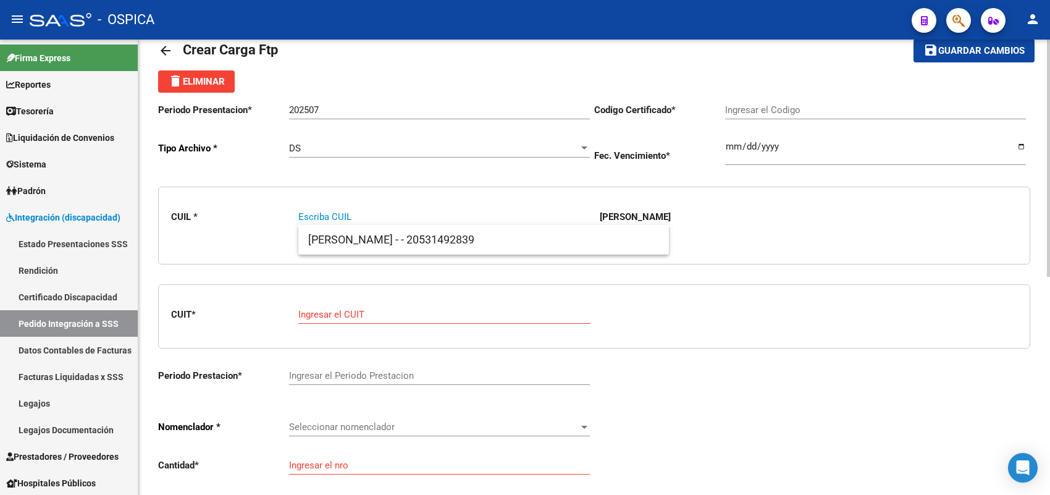
paste input "27520274761"
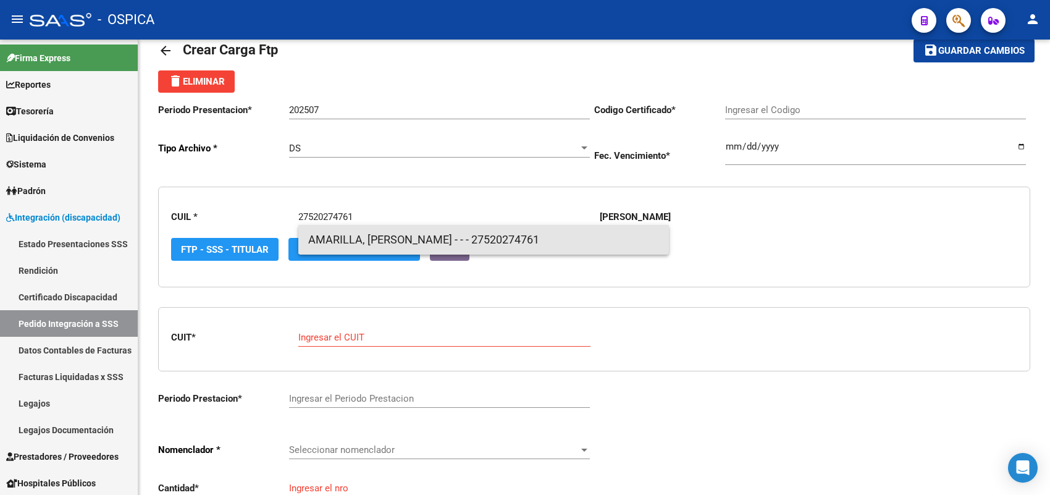
click at [344, 245] on span "AMARILLA, ORIANA NADIN - - - 27520274761" at bounding box center [483, 240] width 351 height 30
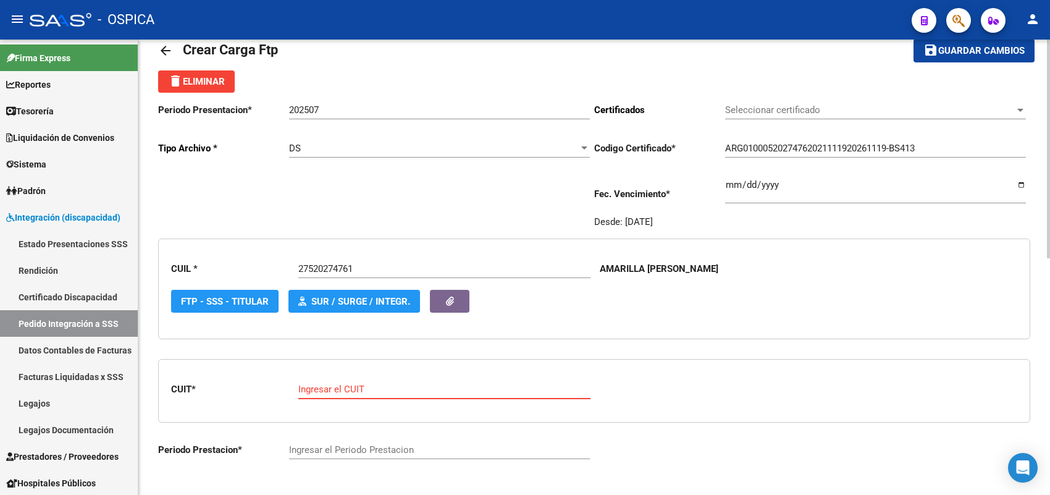
paste input "30-69558270-2"
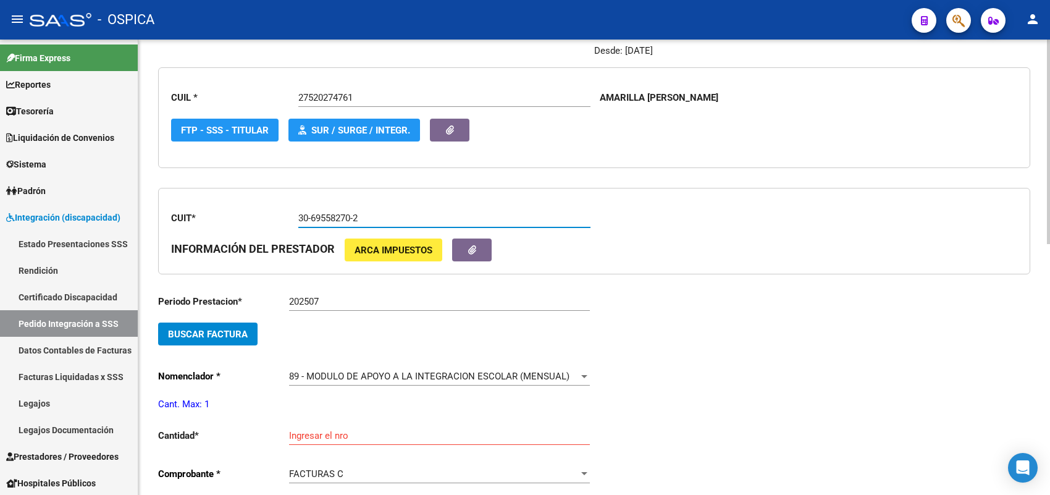
scroll to position [260, 0]
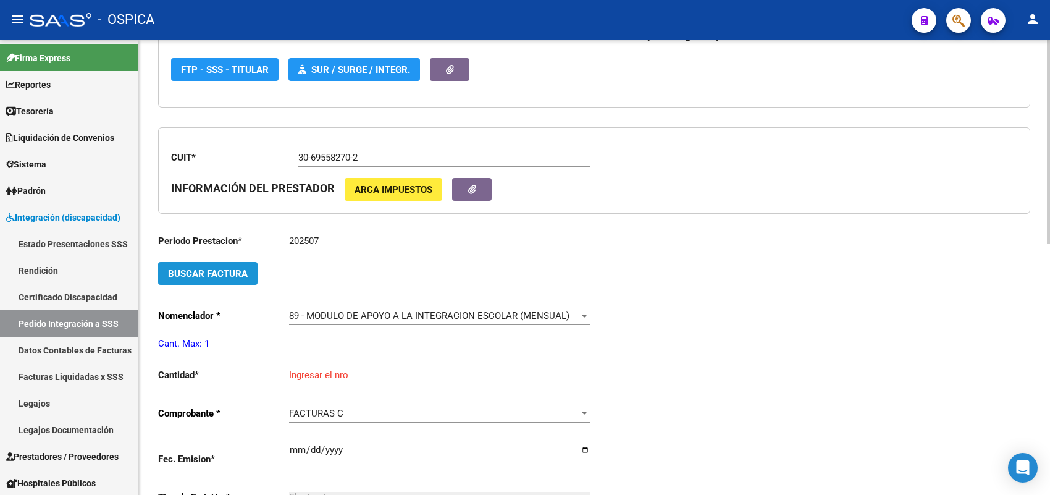
click at [251, 278] on button "Buscar Factura" at bounding box center [207, 273] width 99 height 23
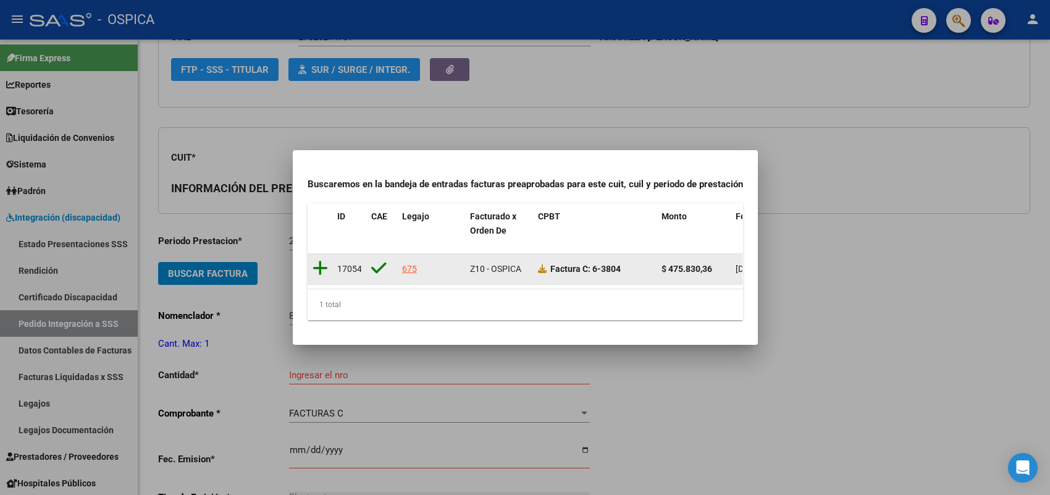
click at [322, 261] on icon at bounding box center [319, 267] width 15 height 17
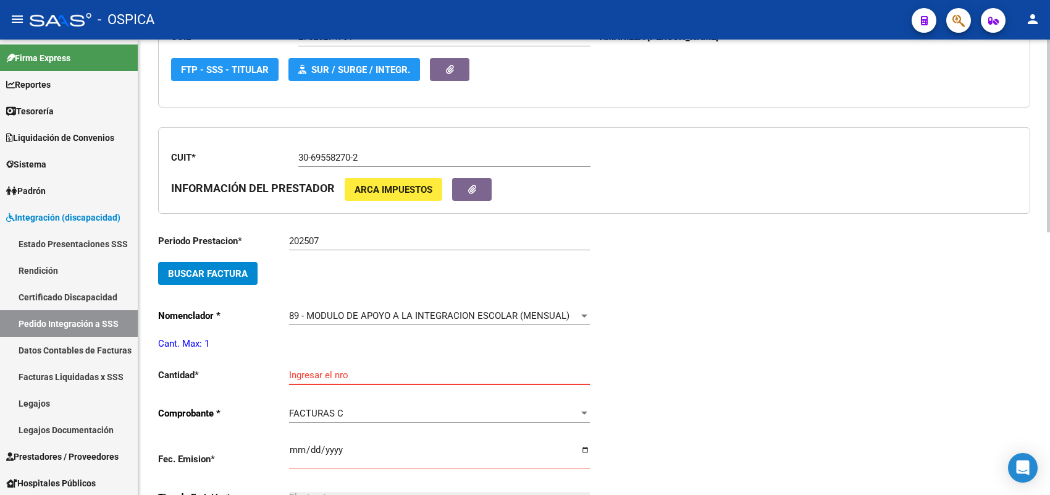
click at [306, 372] on input "Ingresar el nro" at bounding box center [439, 374] width 301 height 11
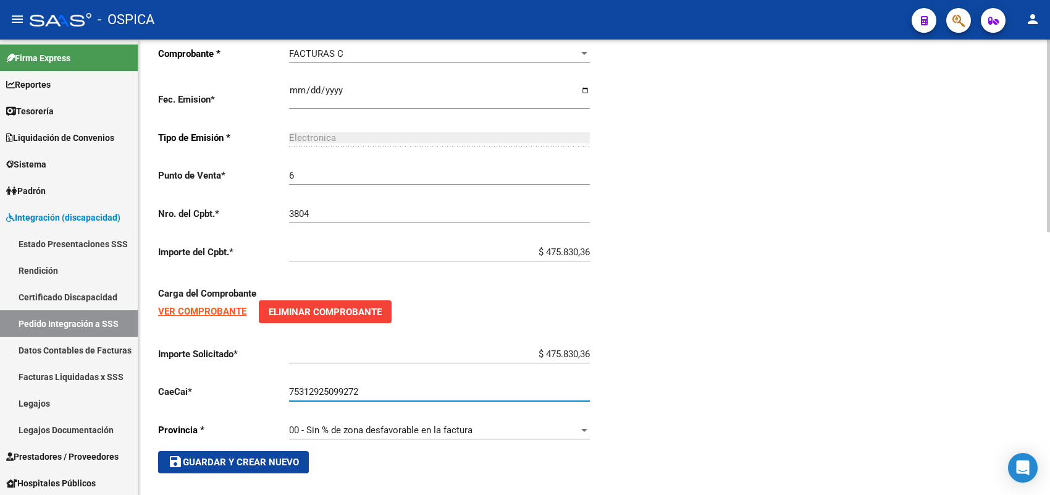
scroll to position [621, 0]
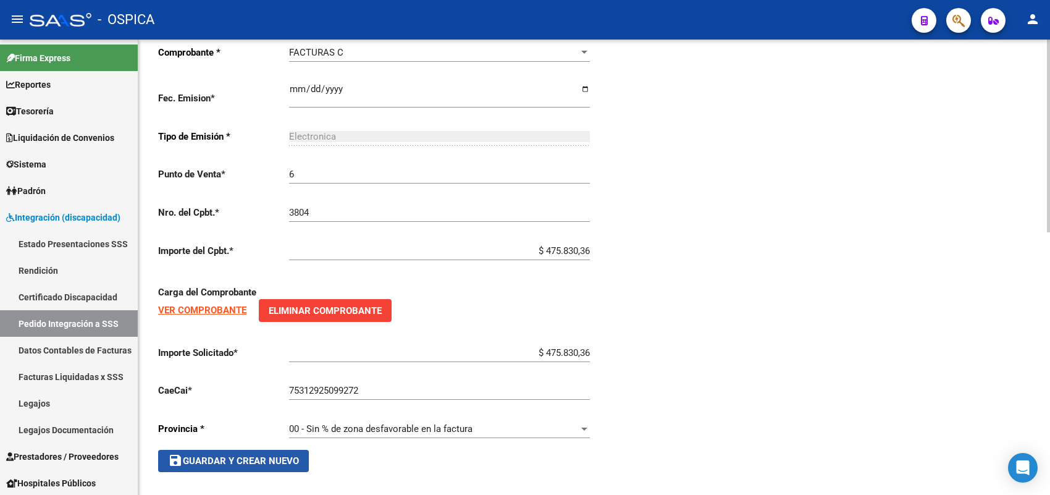
click at [281, 455] on span "save Guardar y Crear Nuevo" at bounding box center [233, 460] width 131 height 11
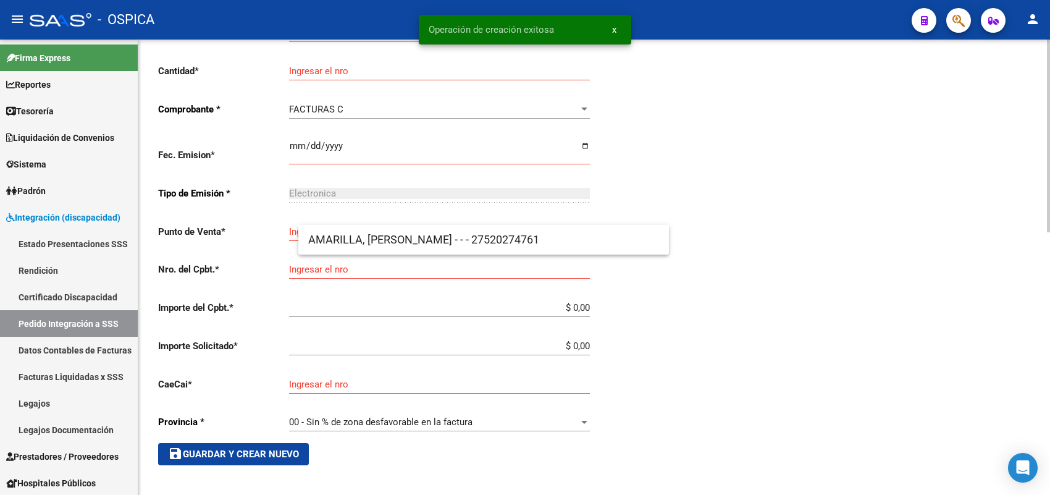
scroll to position [28, 0]
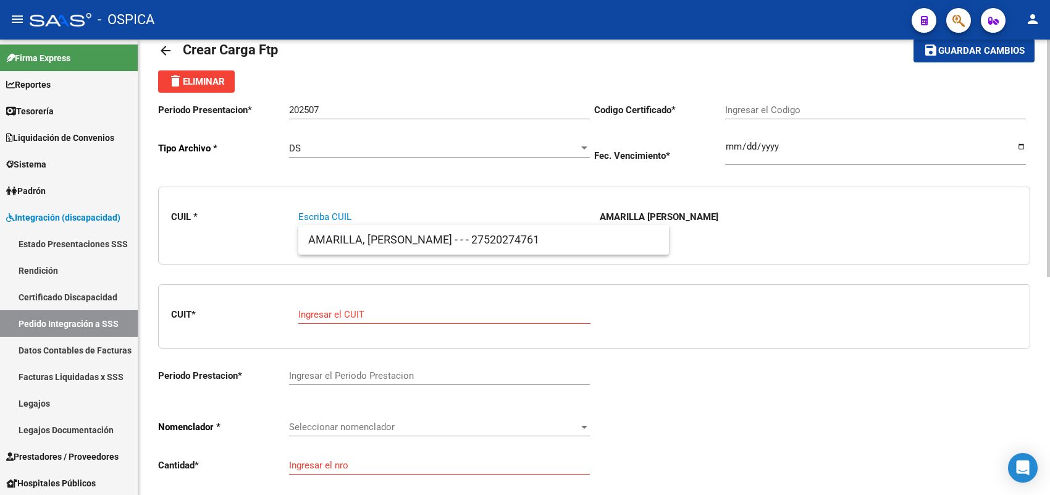
click at [375, 254] on div "CUIL * Escriba CUIL AMARILLA ORIANA NADIN" at bounding box center [594, 225] width 872 height 78
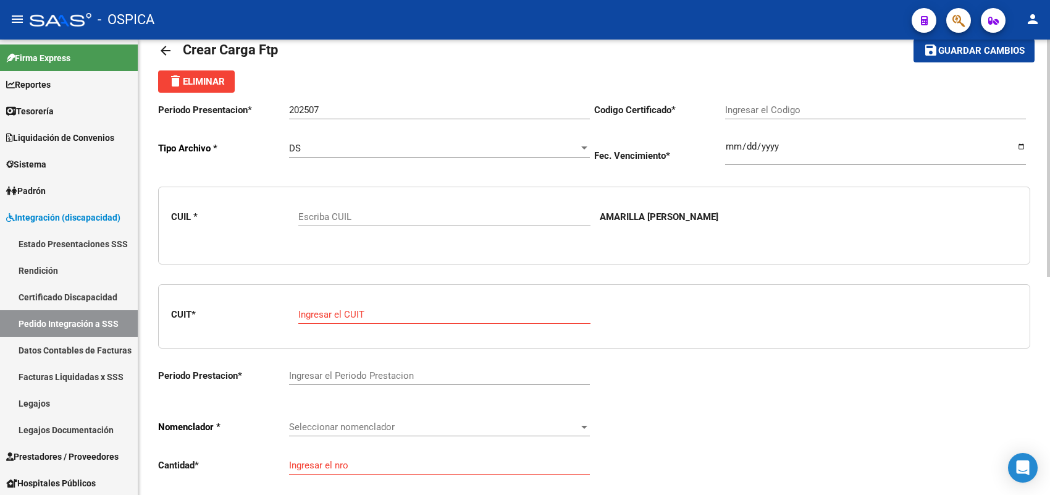
click at [378, 207] on div "Escriba CUIL" at bounding box center [444, 212] width 292 height 27
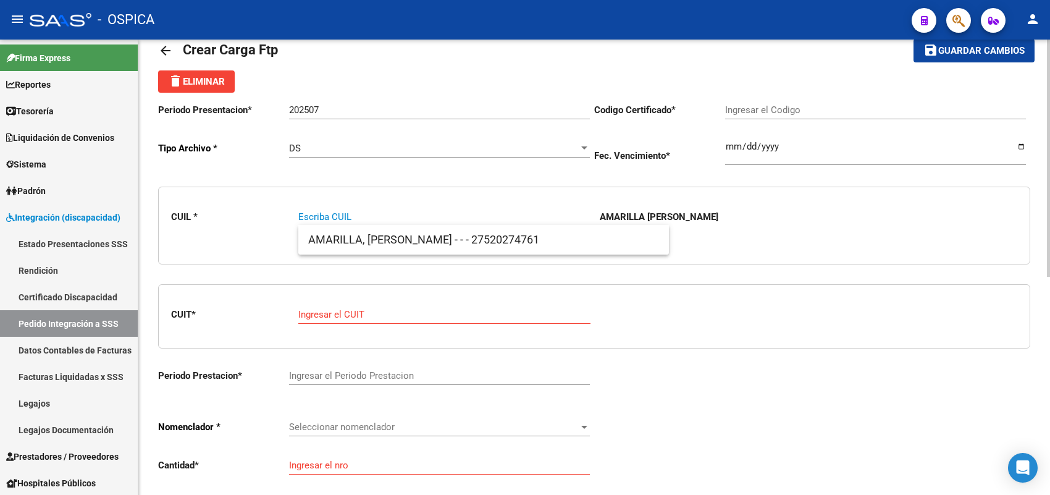
paste input "20575200738"
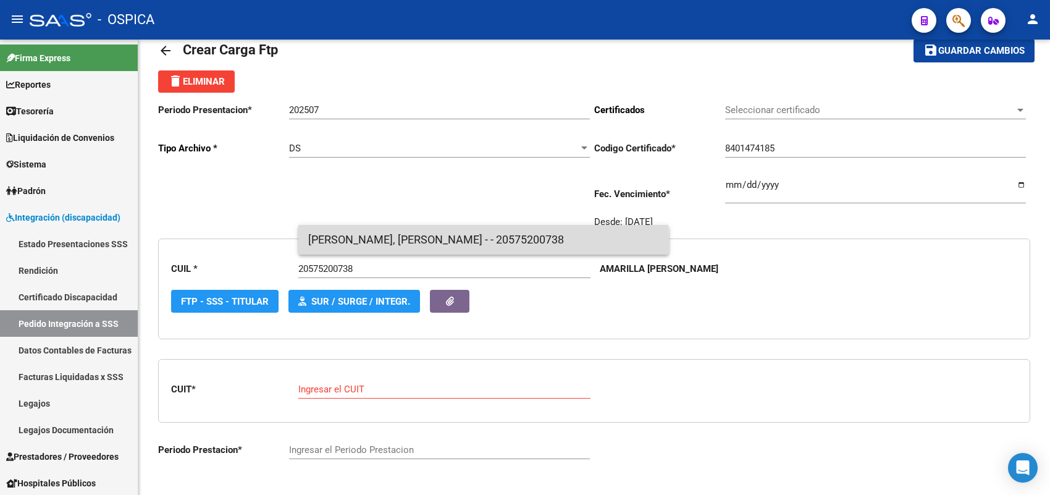
click at [368, 243] on span "BENITEZ, LISANDRO - - 20575200738" at bounding box center [483, 240] width 351 height 30
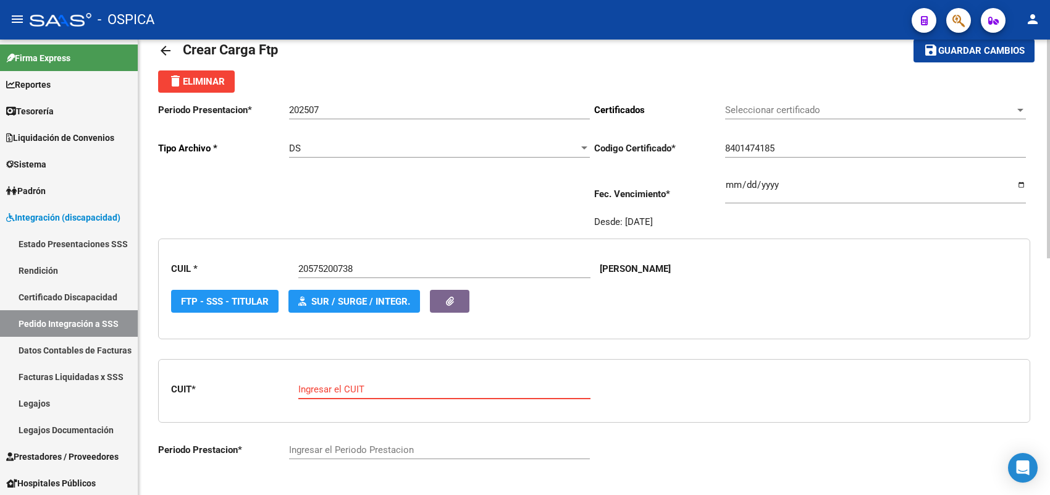
paste input "27-14413082-6"
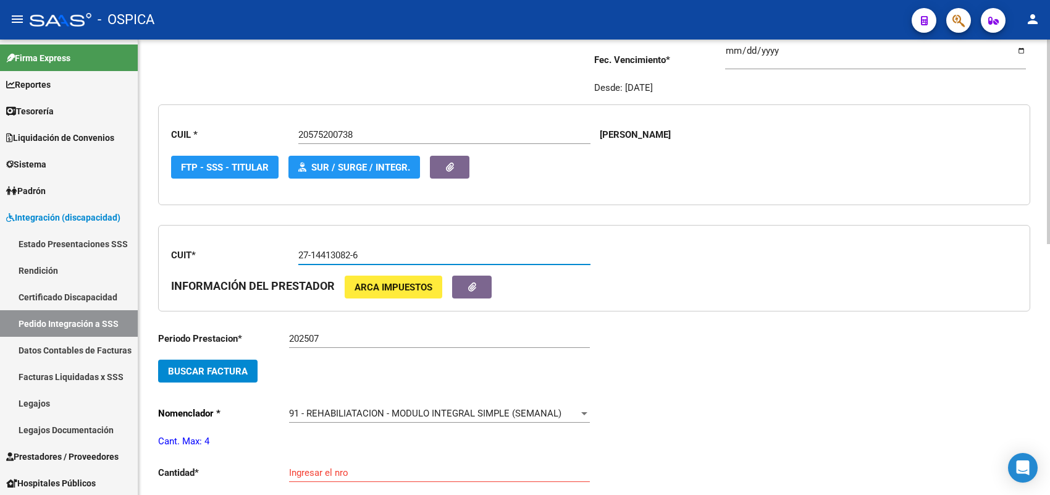
scroll to position [183, 0]
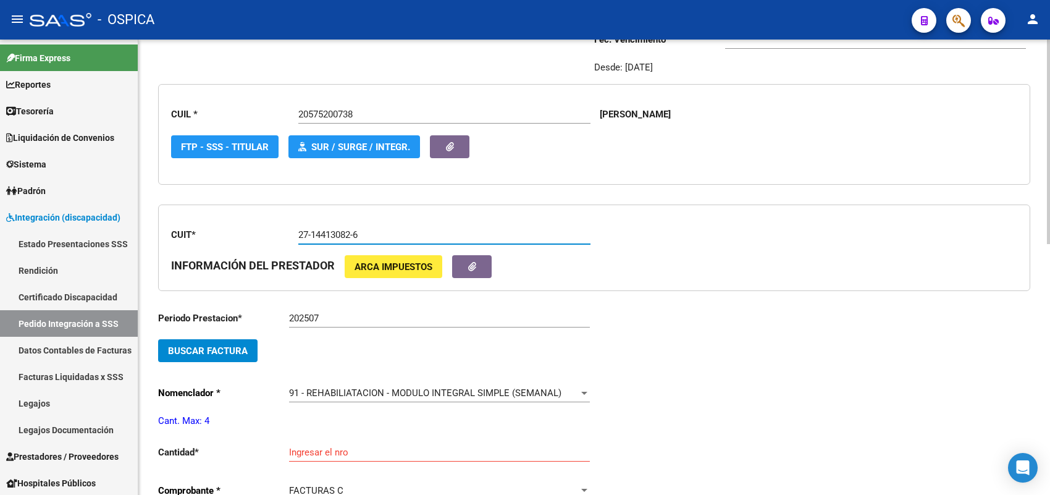
click at [236, 347] on span "Buscar Factura" at bounding box center [208, 350] width 80 height 11
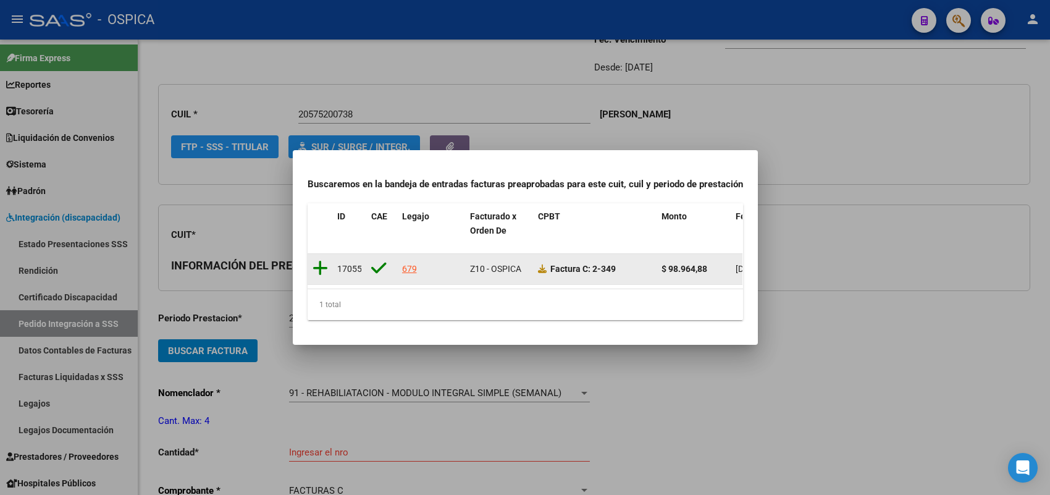
click at [323, 264] on icon at bounding box center [319, 267] width 15 height 17
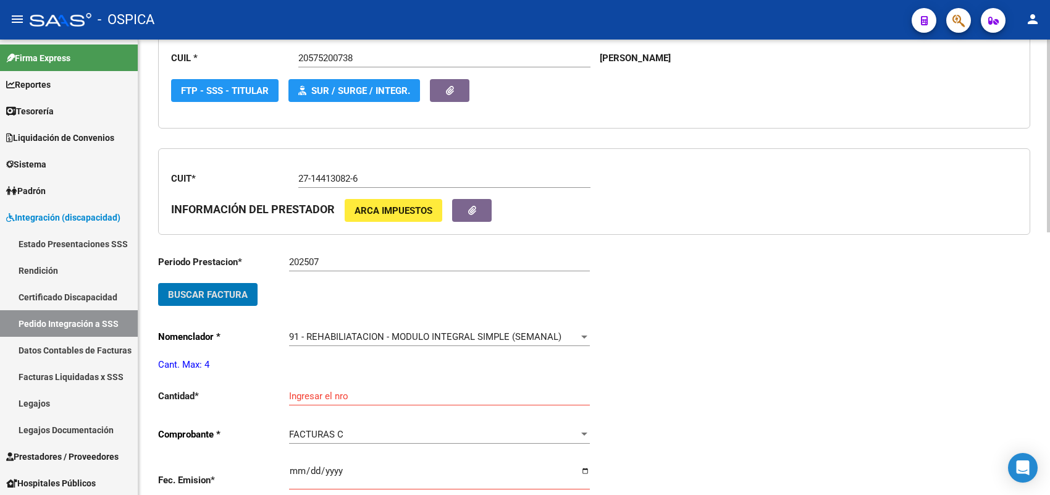
scroll to position [337, 0]
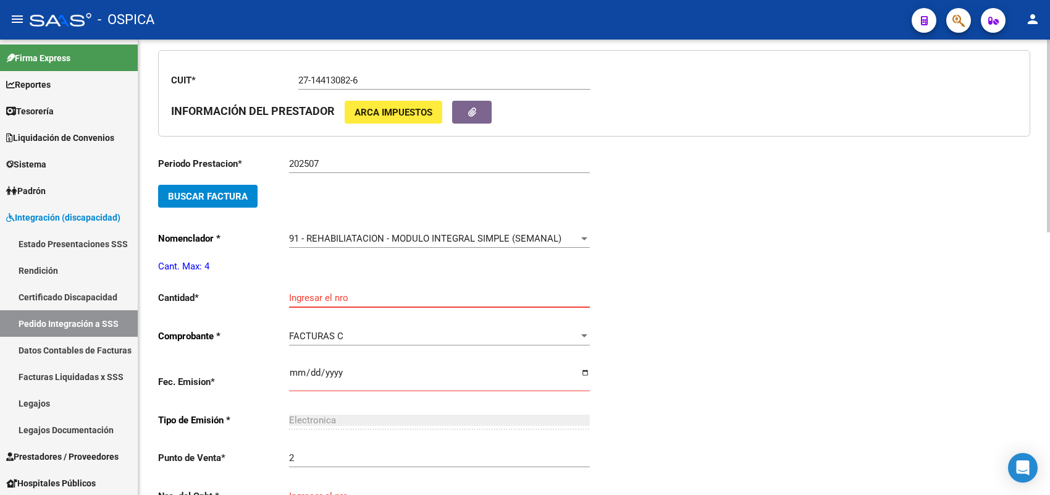
click at [310, 297] on input "Ingresar el nro" at bounding box center [439, 297] width 301 height 11
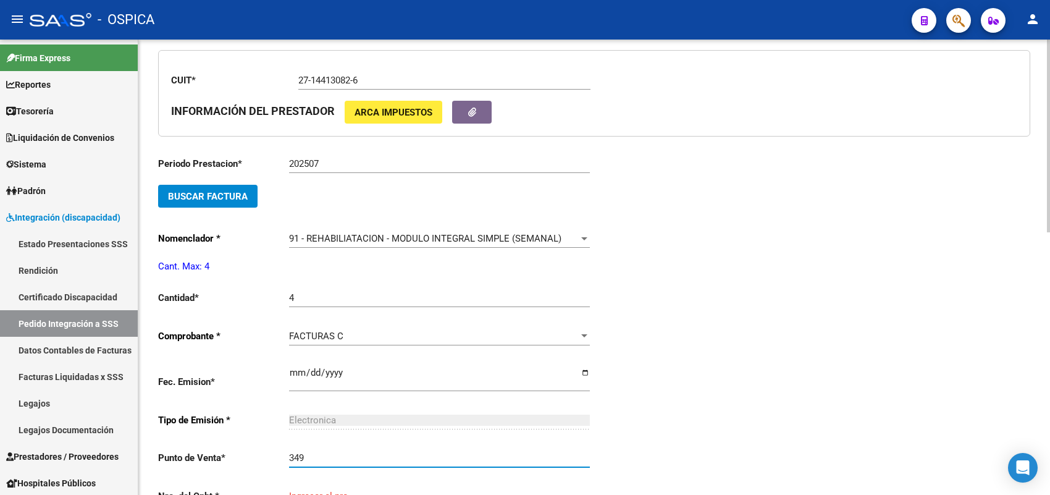
scroll to position [340, 0]
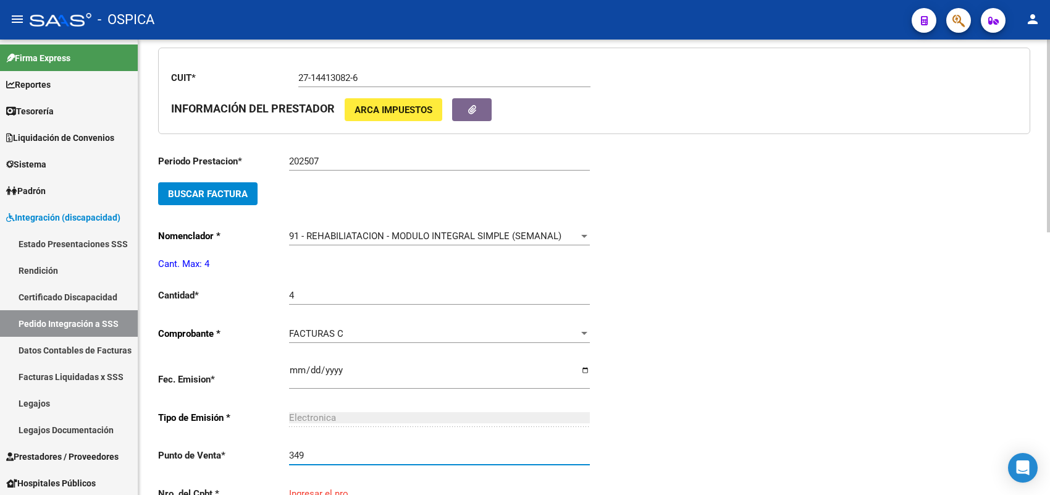
click at [284, 451] on app-form-text-field "Punto de Venta * 349 Ingresar el nro" at bounding box center [374, 455] width 432 height 11
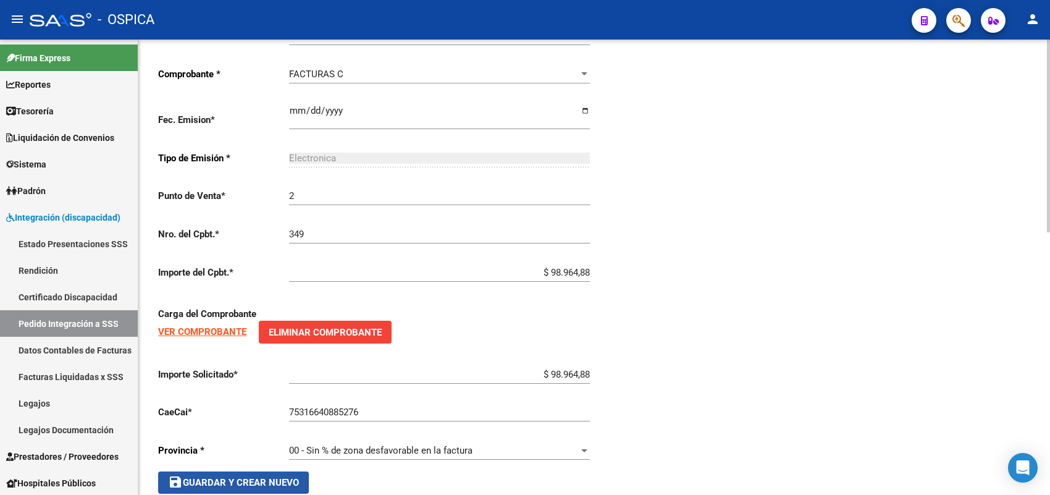
click at [272, 477] on span "save Guardar y Crear Nuevo" at bounding box center [233, 482] width 131 height 11
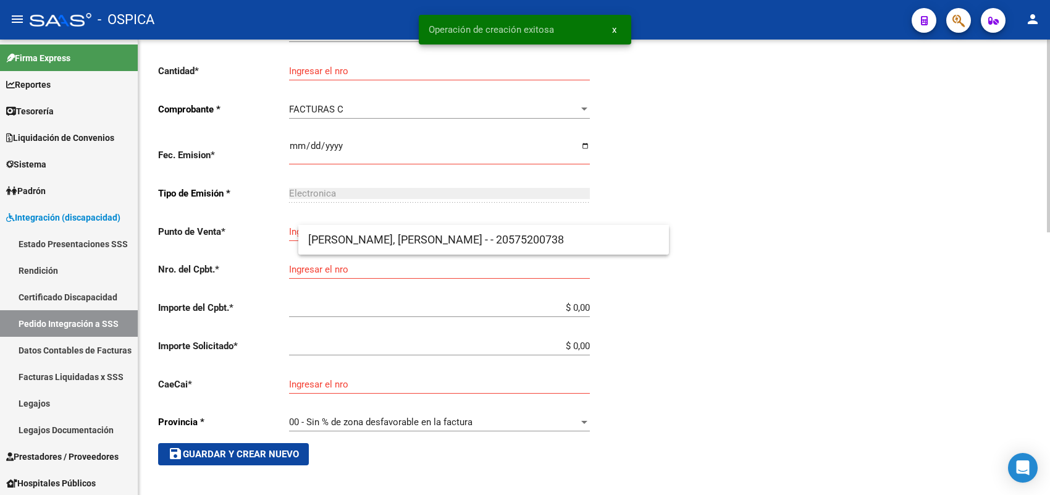
scroll to position [28, 0]
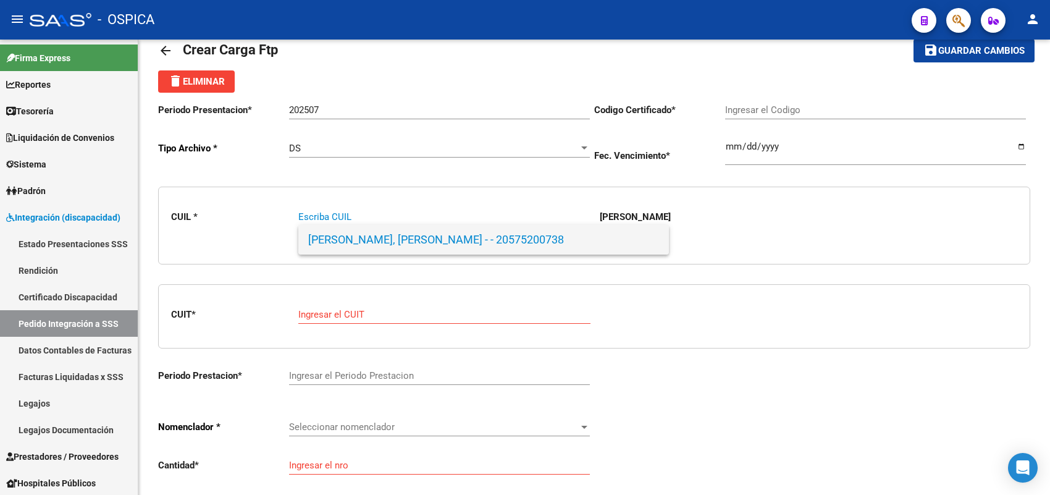
click at [353, 243] on span "BENITEZ, LISANDRO - - 20575200738" at bounding box center [483, 240] width 351 height 30
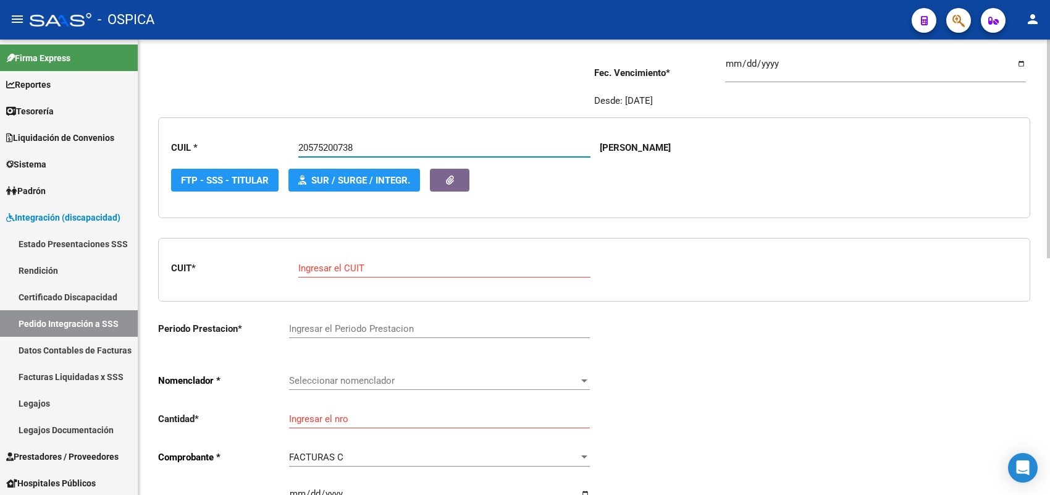
scroll to position [183, 0]
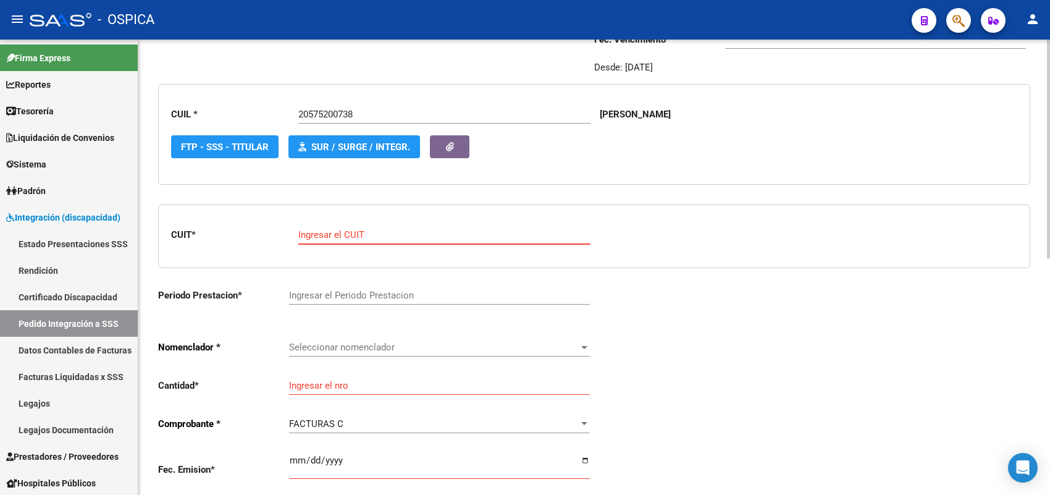
click at [350, 233] on input "Ingresar el CUIT" at bounding box center [444, 234] width 292 height 11
paste input "27-35392576-3"
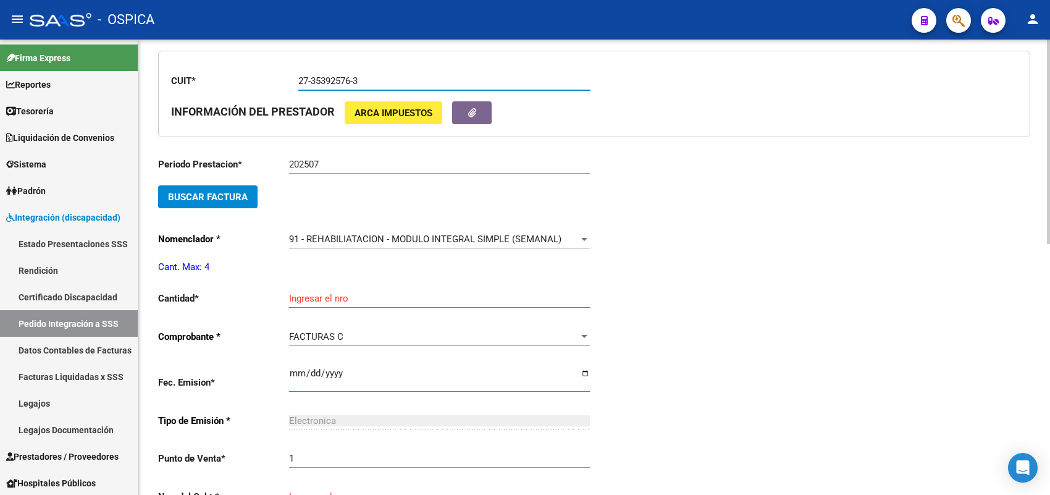
scroll to position [337, 0]
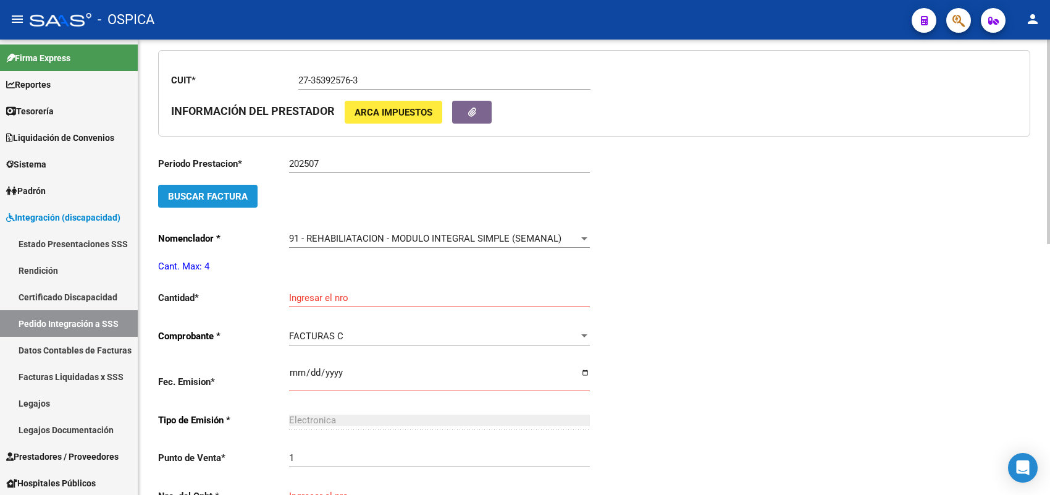
click at [244, 201] on button "Buscar Factura" at bounding box center [207, 196] width 99 height 23
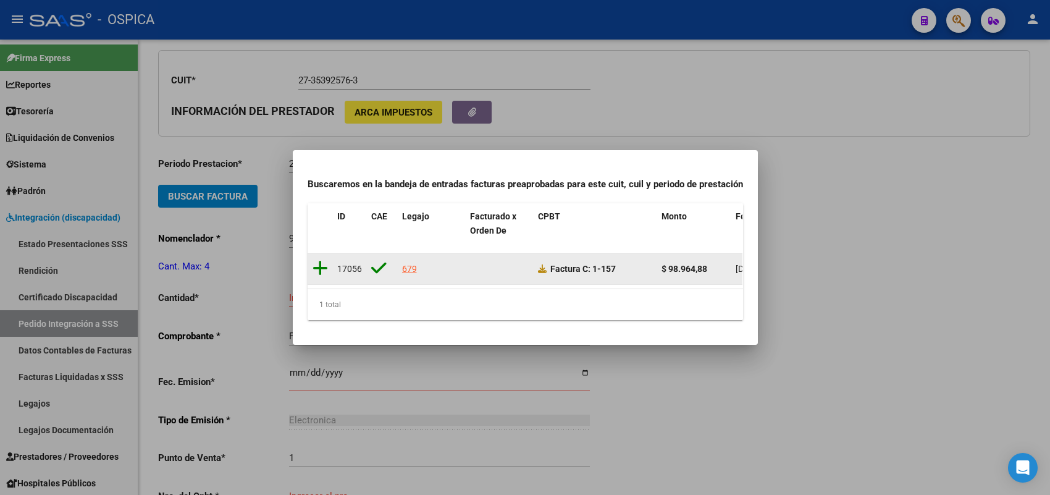
click at [319, 259] on icon at bounding box center [319, 267] width 15 height 17
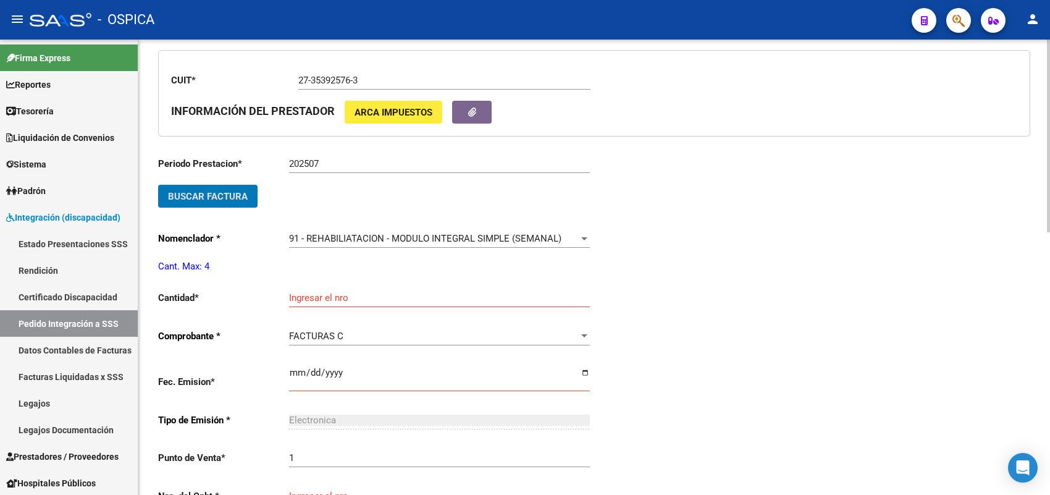
click at [307, 285] on div "Ingresar el nro" at bounding box center [439, 293] width 301 height 27
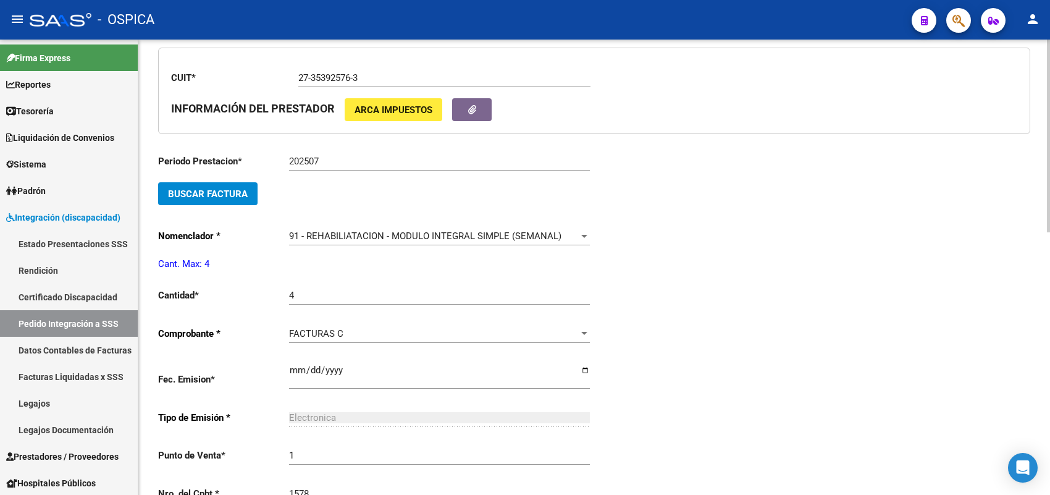
scroll to position [599, 0]
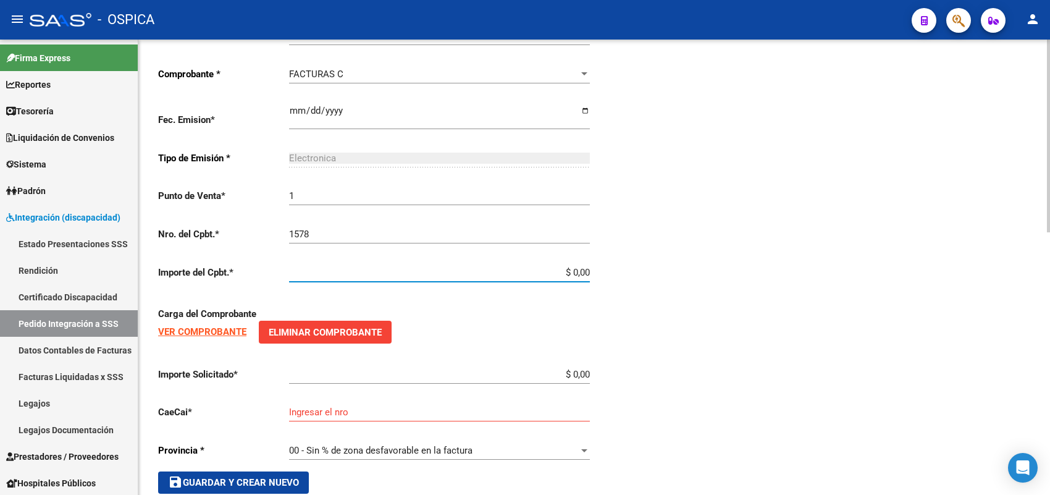
click at [348, 230] on input "1578" at bounding box center [439, 233] width 301 height 11
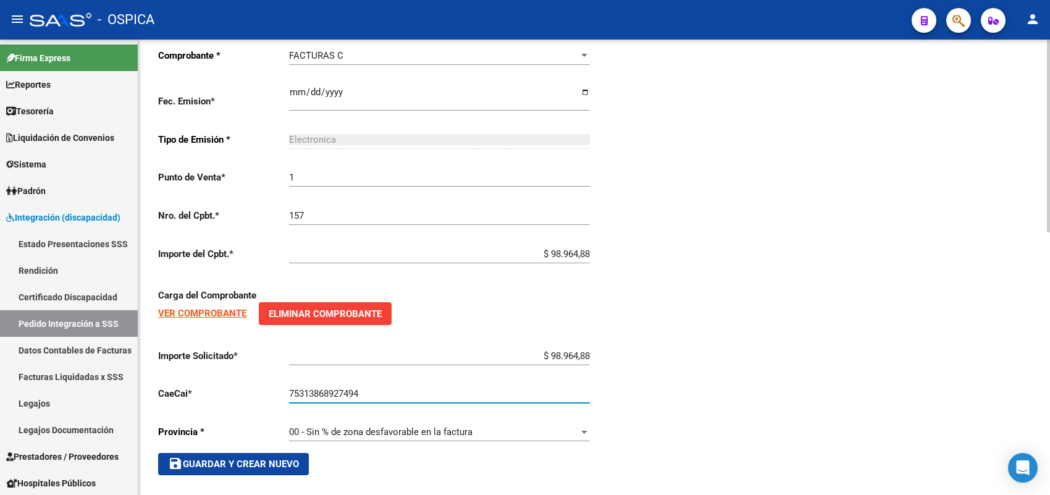
scroll to position [621, 0]
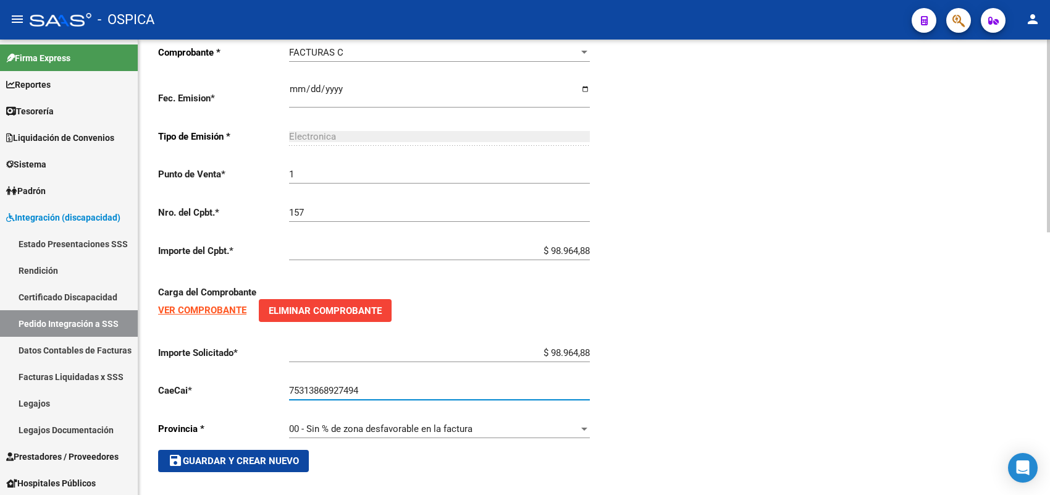
click at [229, 458] on span "save Guardar y Crear Nuevo" at bounding box center [233, 460] width 131 height 11
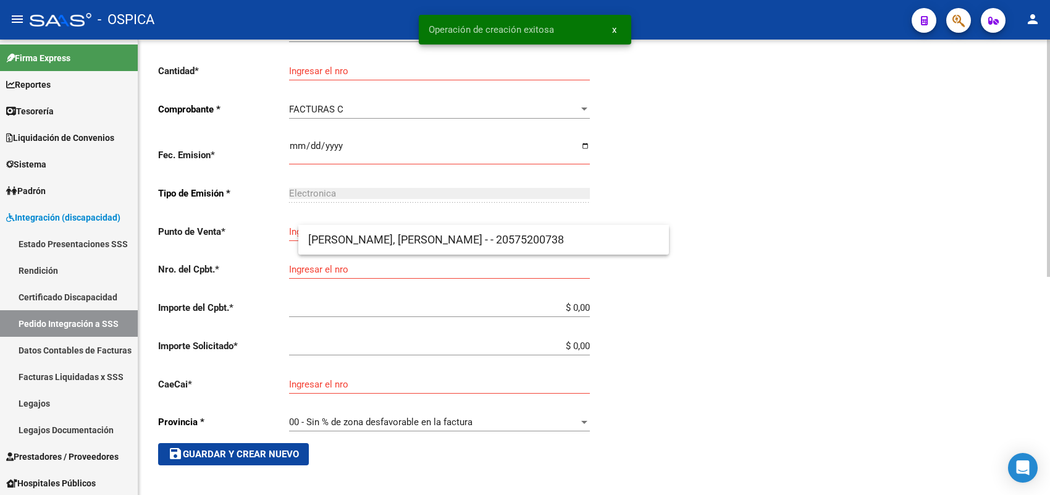
scroll to position [28, 0]
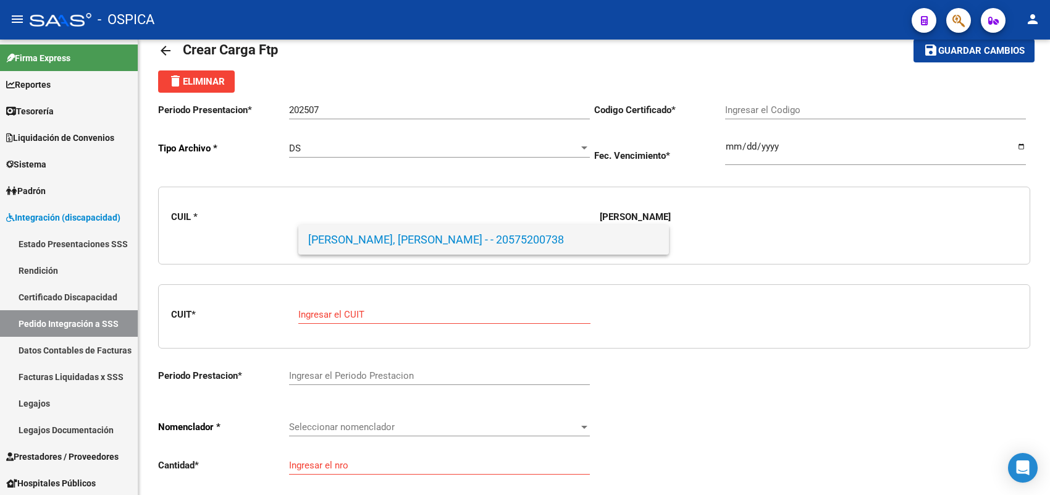
paste input "27315983342"
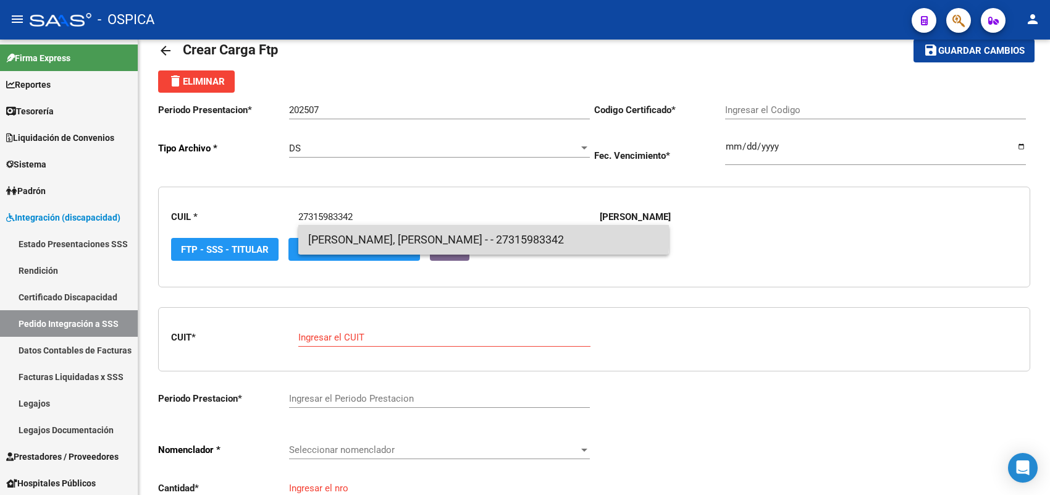
click at [360, 229] on span "BRAVO, PAOLA FERNANDA - - 27315983342" at bounding box center [483, 240] width 351 height 30
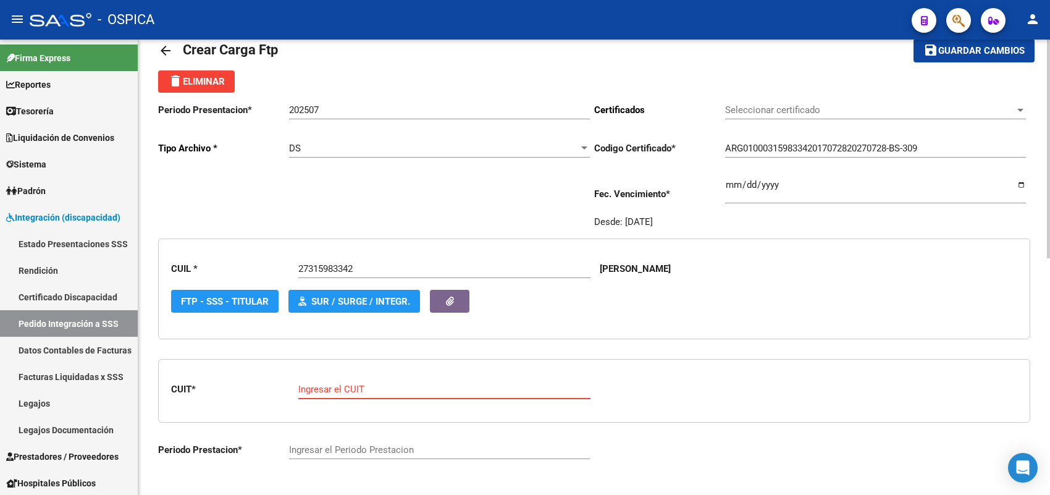
paste input "27-32973595-3"
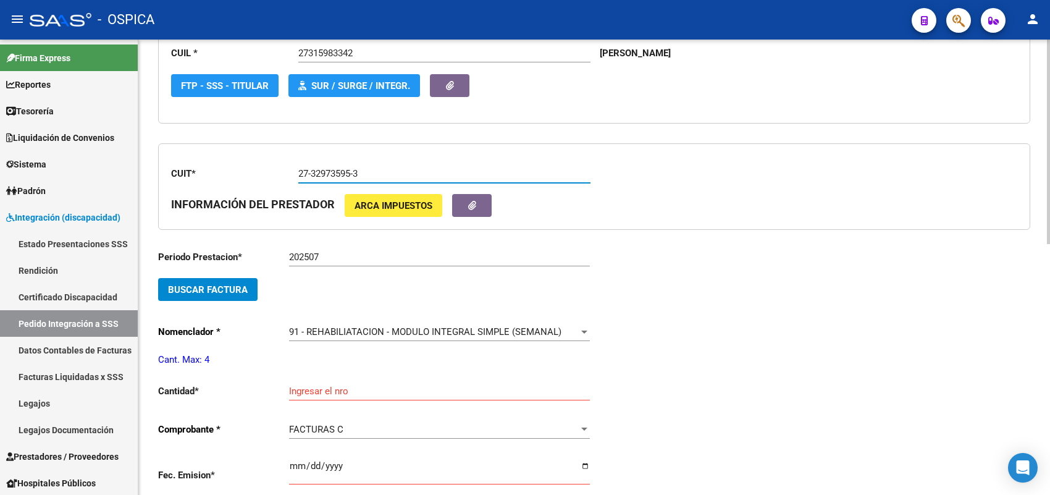
scroll to position [260, 0]
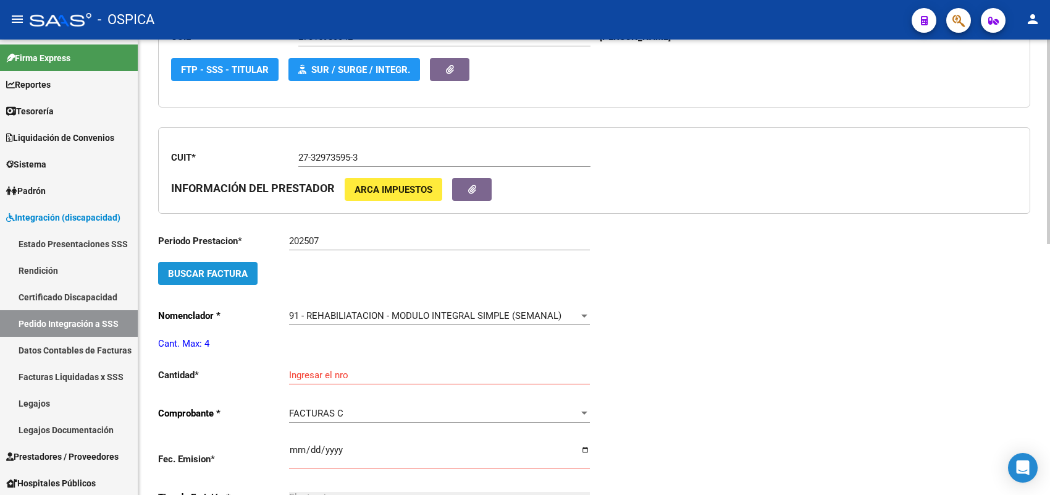
click at [235, 278] on button "Buscar Factura" at bounding box center [207, 273] width 99 height 23
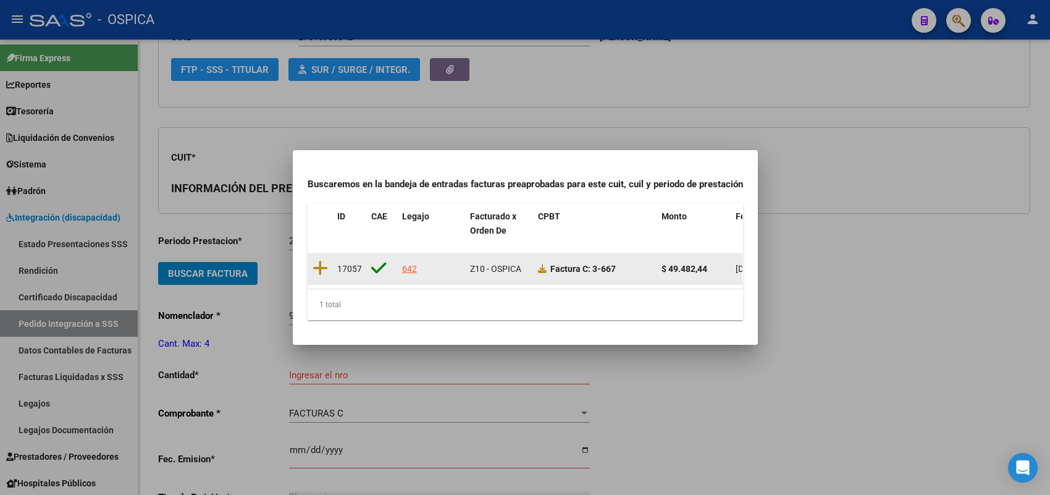
click at [317, 254] on datatable-body-cell at bounding box center [319, 269] width 25 height 30
click at [319, 259] on icon at bounding box center [319, 267] width 15 height 17
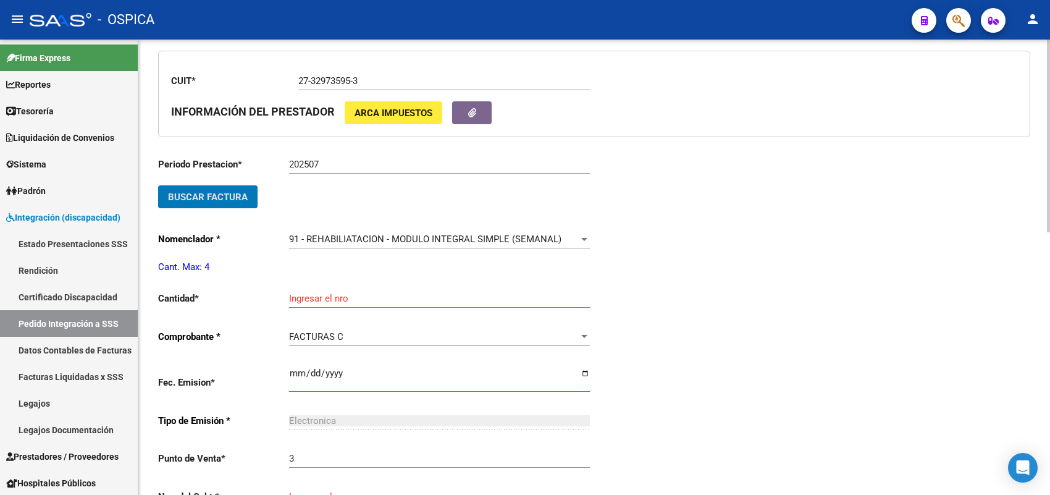
scroll to position [337, 0]
drag, startPoint x: 309, startPoint y: 285, endPoint x: 306, endPoint y: 295, distance: 9.8
click at [307, 286] on div "Ingresar el nro" at bounding box center [439, 293] width 301 height 27
click at [304, 295] on input "Ingresar el nro" at bounding box center [439, 297] width 301 height 11
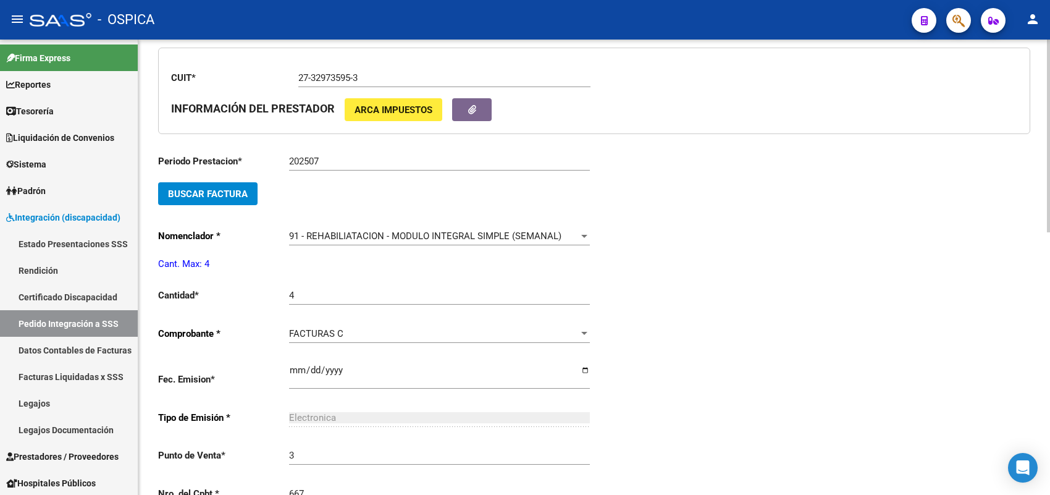
scroll to position [599, 0]
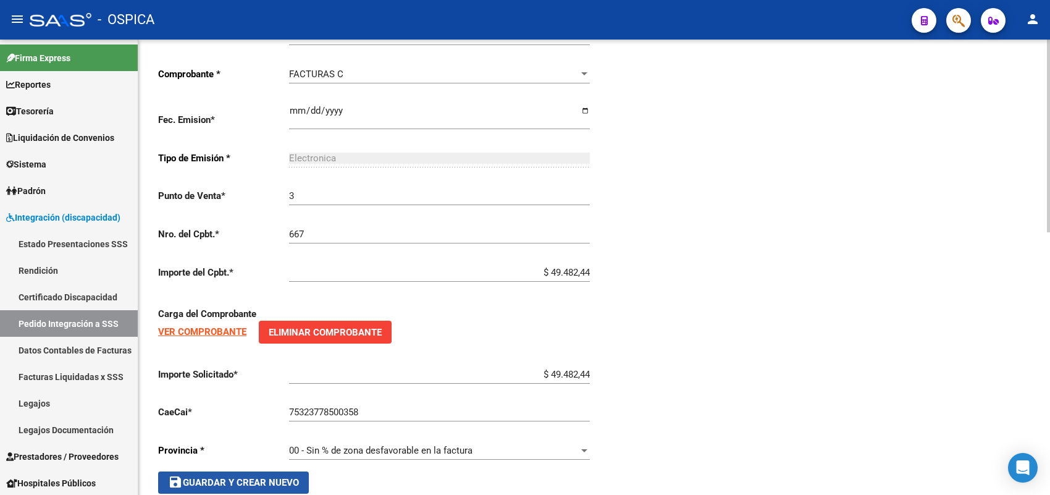
click at [258, 477] on span "save Guardar y Crear Nuevo" at bounding box center [233, 482] width 131 height 11
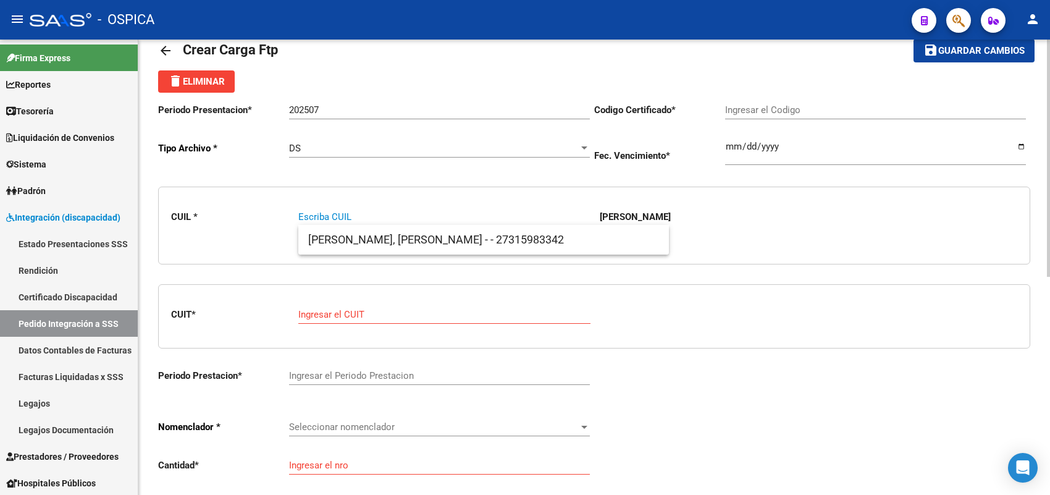
paste input "20541030221"
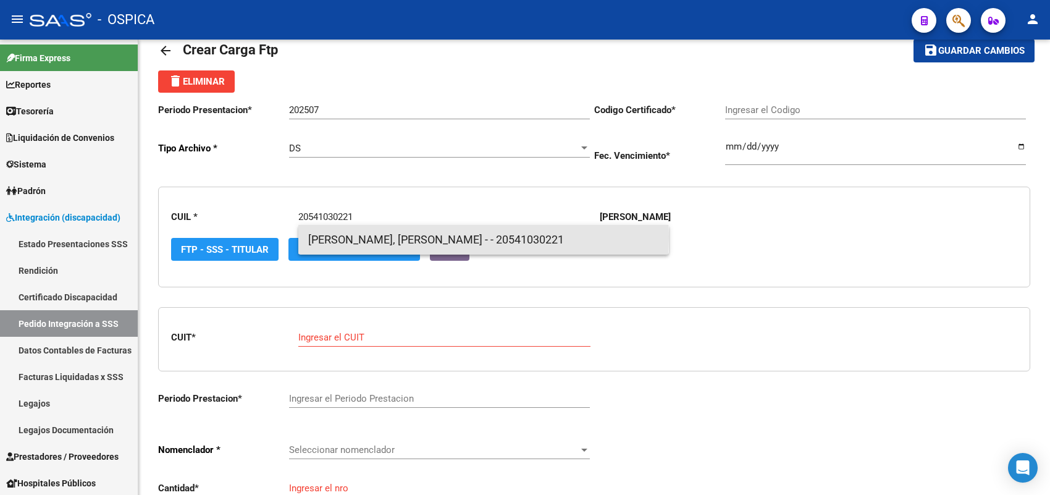
click at [318, 236] on span "BRITEZ MALDONADO, JUAN BAUTIST - - 20541030221" at bounding box center [483, 240] width 351 height 30
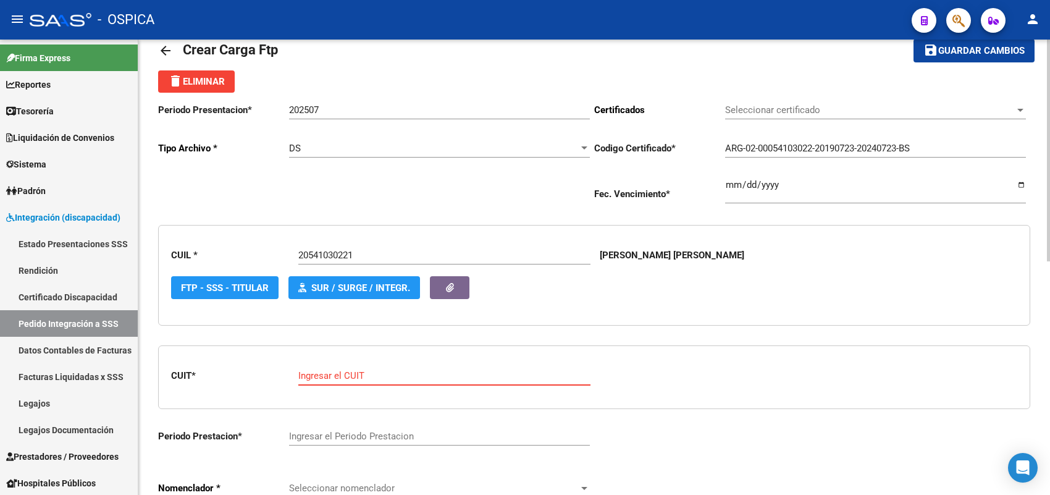
paste input "23-30979158-4"
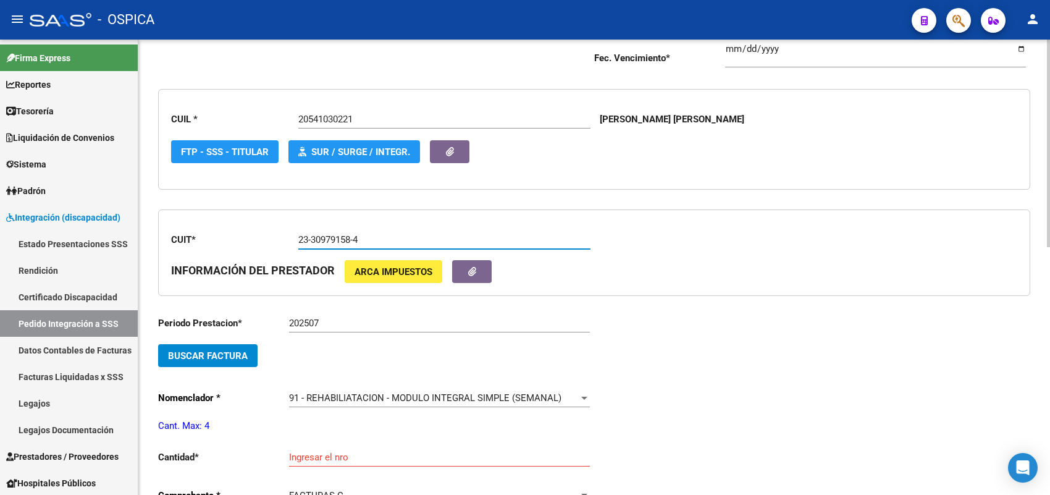
scroll to position [183, 0]
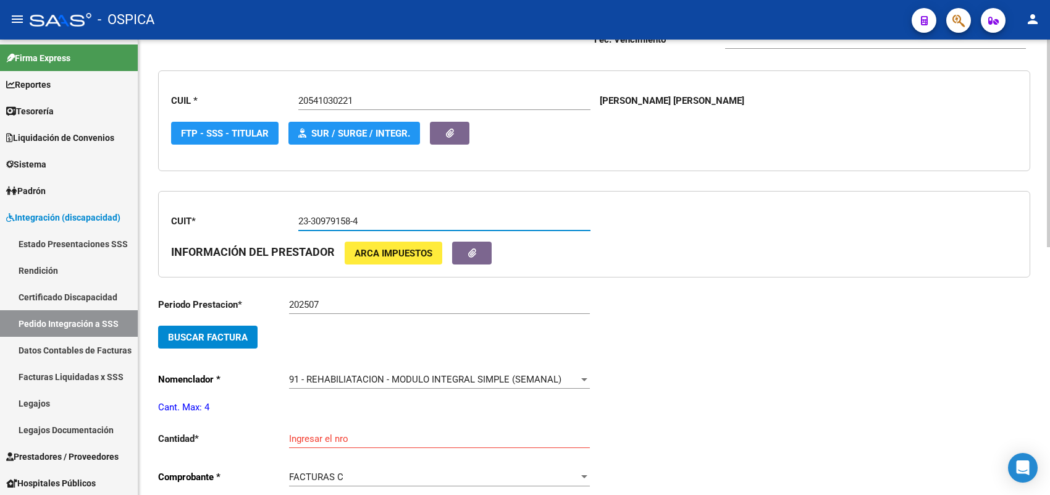
click at [209, 332] on span "Buscar Factura" at bounding box center [208, 337] width 80 height 11
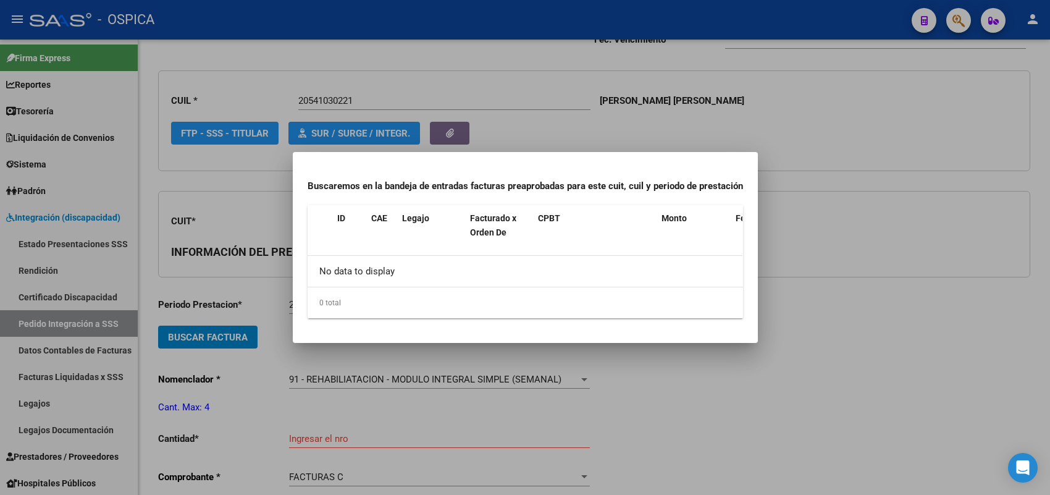
click at [288, 272] on div at bounding box center [525, 247] width 1050 height 495
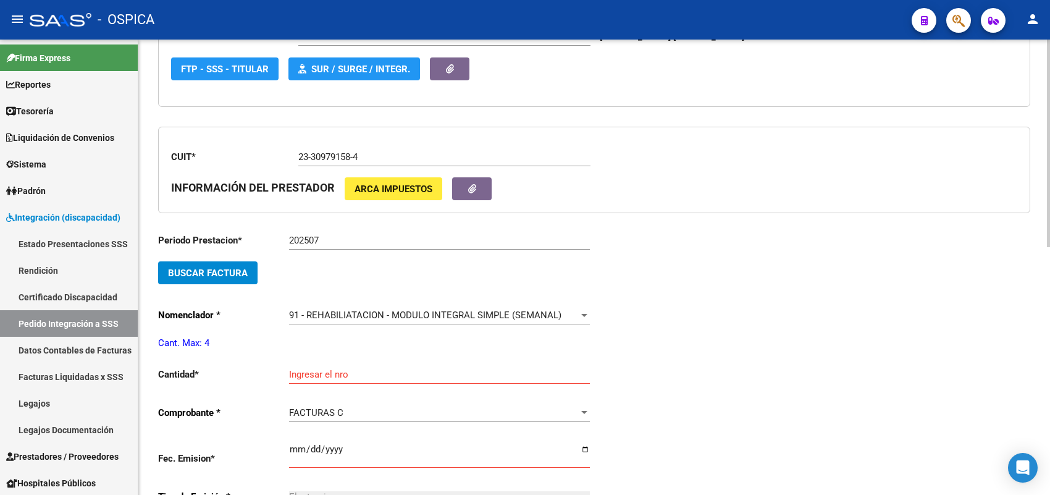
scroll to position [260, 0]
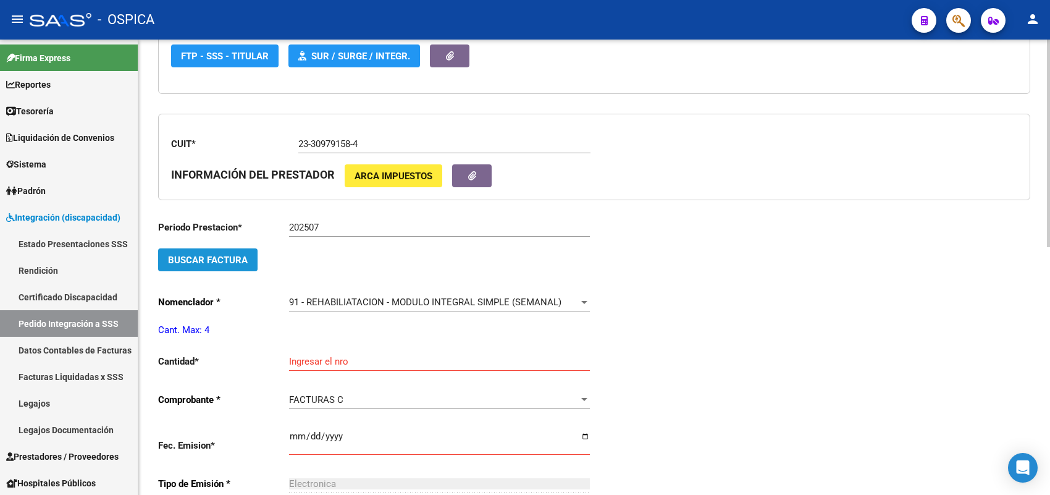
click at [229, 248] on button "Buscar Factura" at bounding box center [207, 259] width 99 height 23
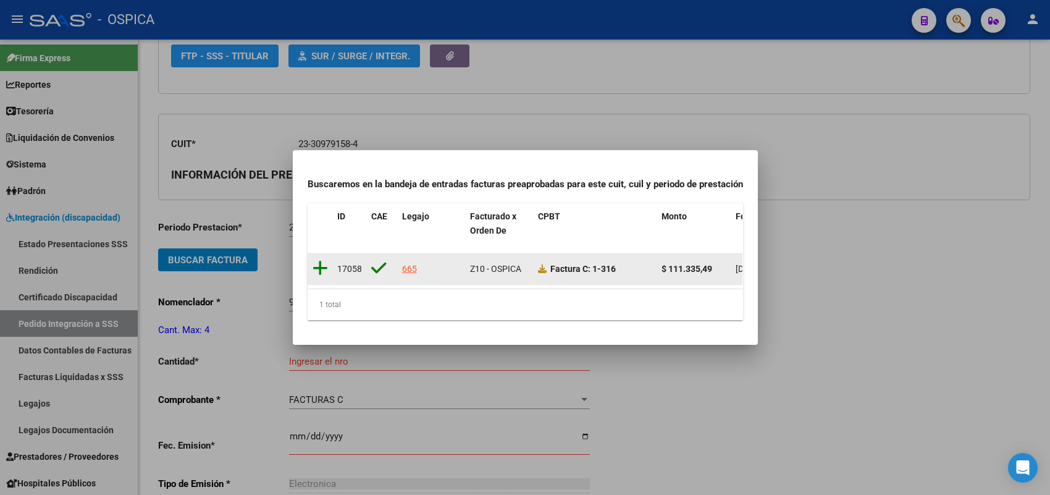
click at [315, 259] on icon at bounding box center [319, 267] width 15 height 17
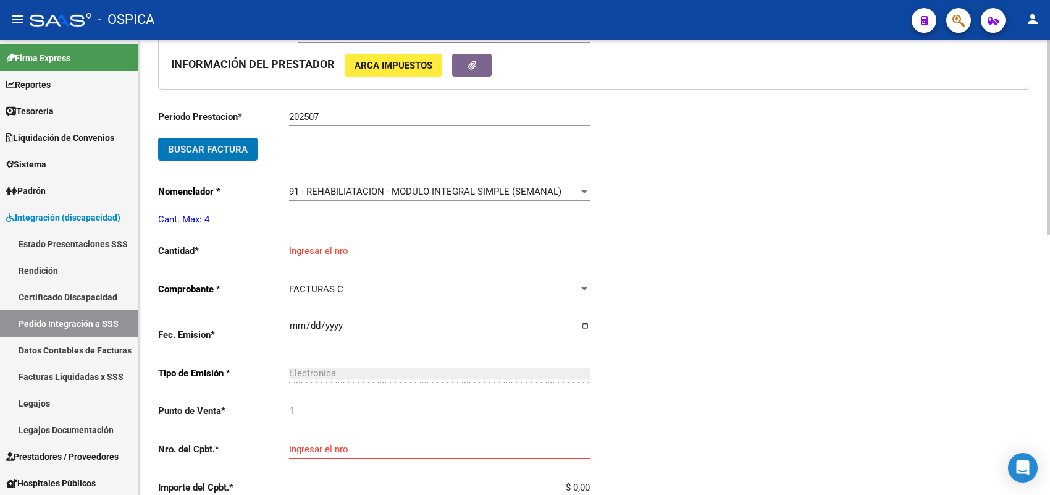
scroll to position [414, 0]
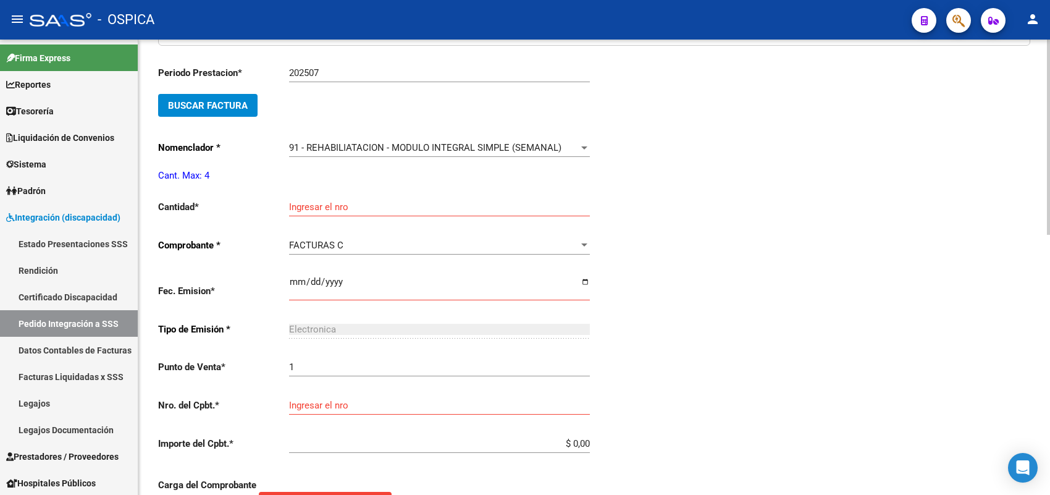
click at [346, 181] on div "Periodo Prestacion * 202507 Ingresar el Periodo Prestacion Buscar Factura Nomen…" at bounding box center [376, 360] width 436 height 609
click at [249, 105] on button "Buscar Factura" at bounding box center [207, 105] width 99 height 23
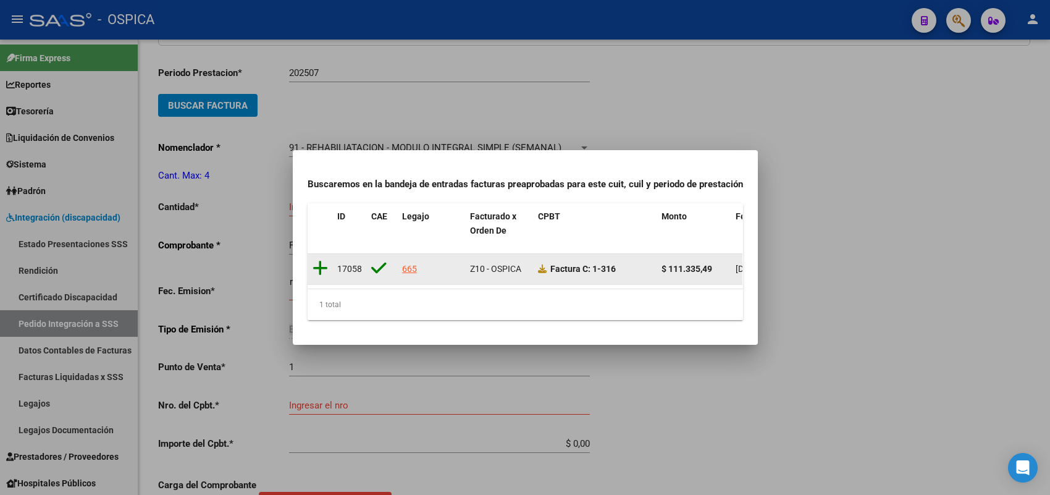
click at [319, 259] on icon at bounding box center [319, 267] width 15 height 17
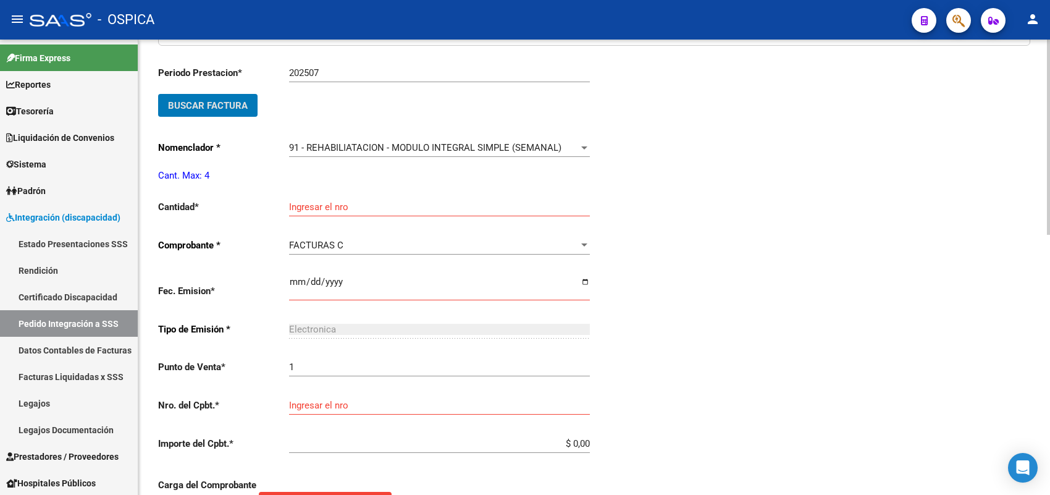
click at [335, 204] on input "Ingresar el nro" at bounding box center [439, 206] width 301 height 11
click at [333, 201] on input "Ingresar el nro" at bounding box center [439, 206] width 301 height 11
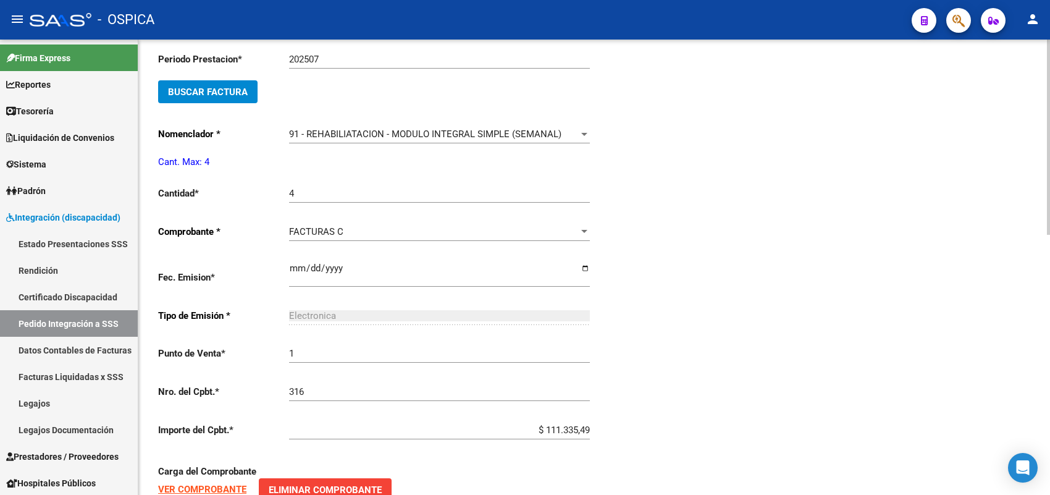
scroll to position [607, 0]
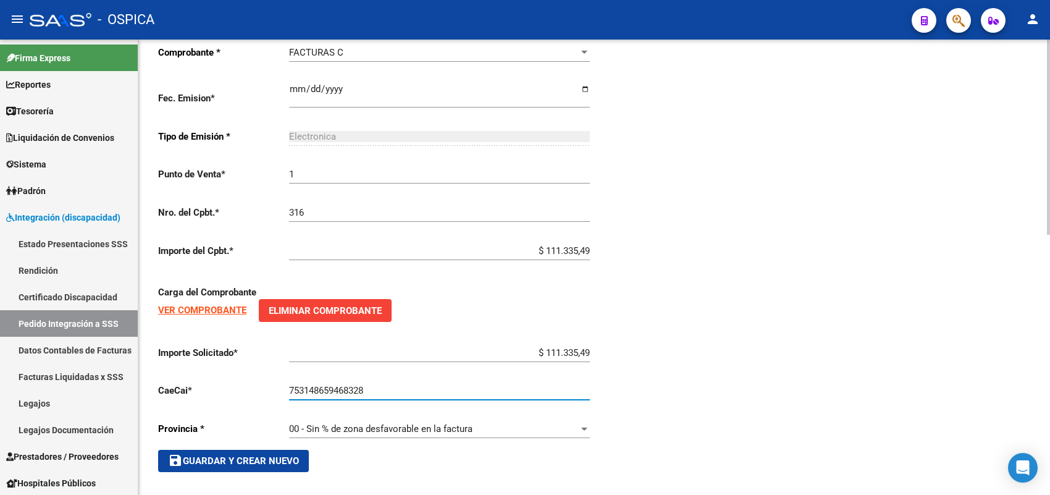
click at [209, 455] on span "save Guardar y Crear Nuevo" at bounding box center [233, 460] width 131 height 11
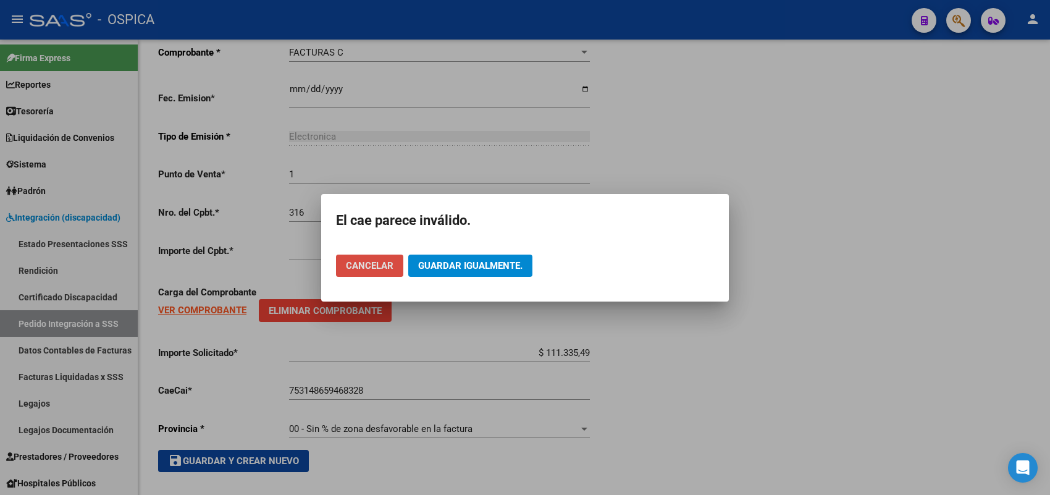
click at [372, 270] on button "Cancelar" at bounding box center [369, 265] width 67 height 22
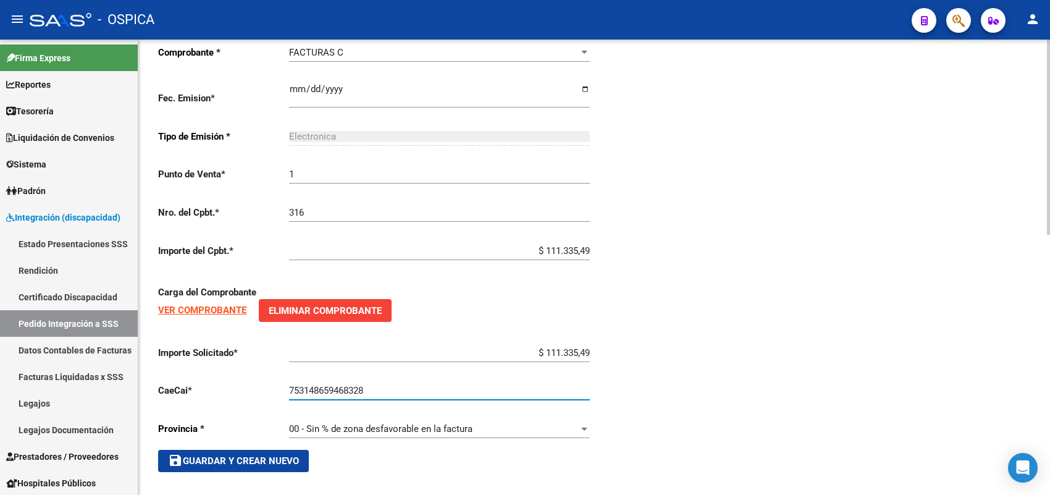
drag, startPoint x: 322, startPoint y: 380, endPoint x: 313, endPoint y: 383, distance: 9.6
click at [313, 385] on input "753148659468328" at bounding box center [439, 390] width 301 height 11
click at [270, 455] on span "save Guardar y Crear Nuevo" at bounding box center [233, 460] width 131 height 11
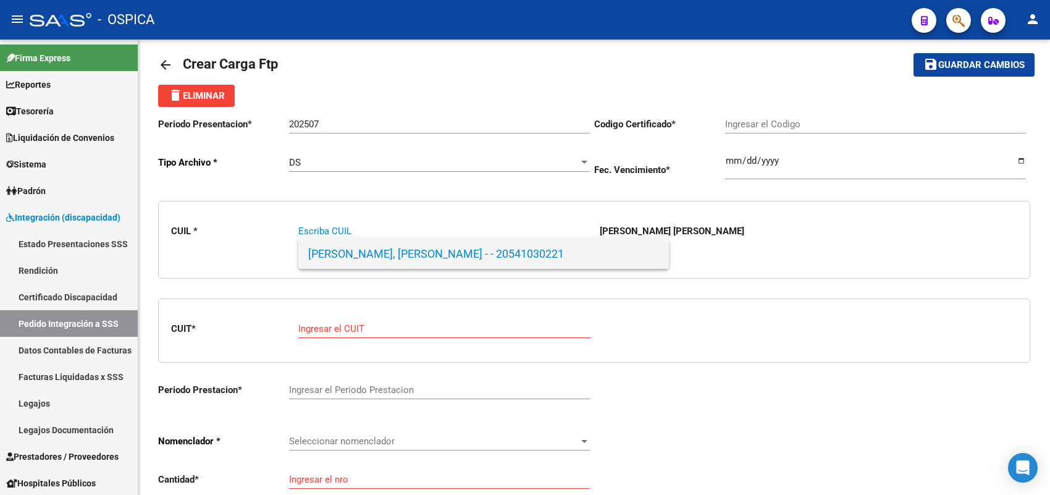
click at [390, 253] on span "BRITEZ MALDONADO, JUAN BAUTIST - - 20541030221" at bounding box center [483, 254] width 351 height 30
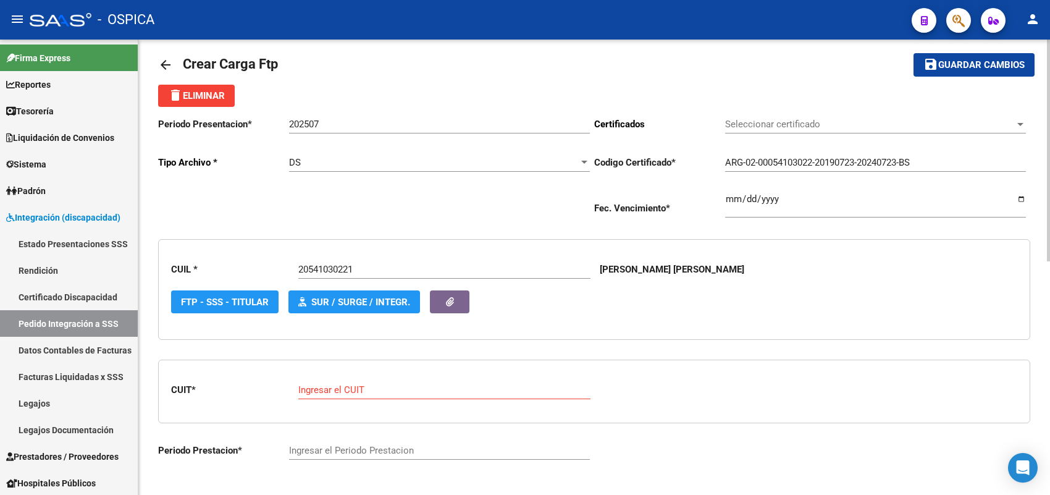
click at [369, 380] on div "Ingresar el CUIT" at bounding box center [444, 385] width 292 height 27
paste input "27-38049109-0"
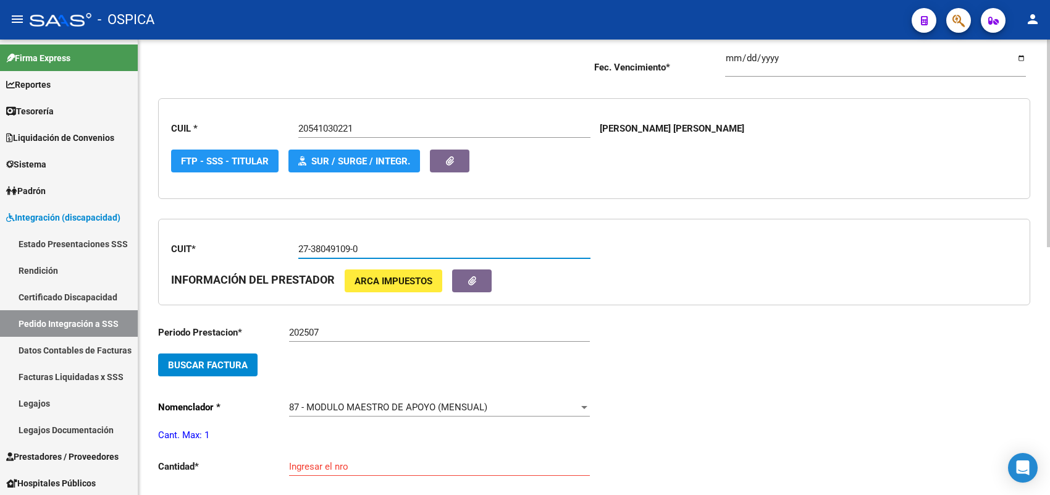
scroll to position [169, 0]
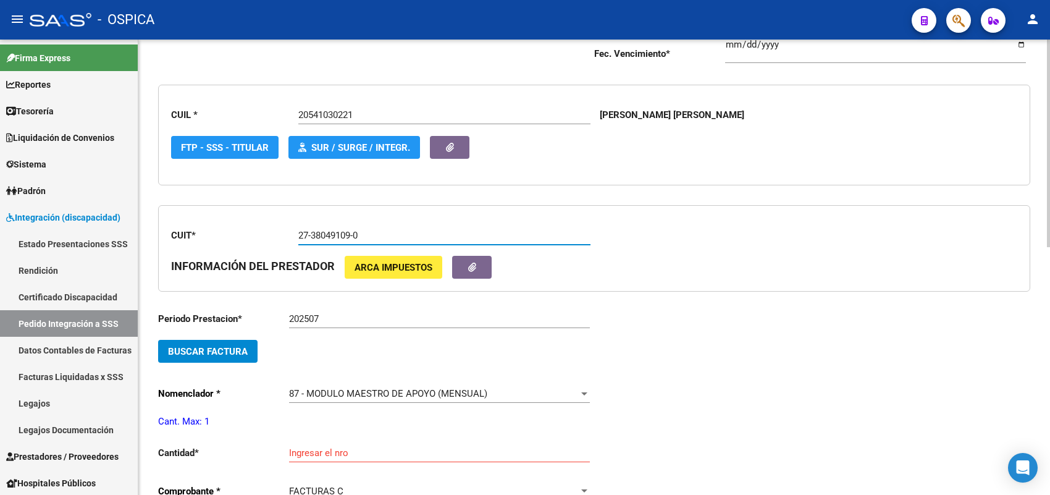
click at [245, 346] on span "Buscar Factura" at bounding box center [208, 351] width 80 height 11
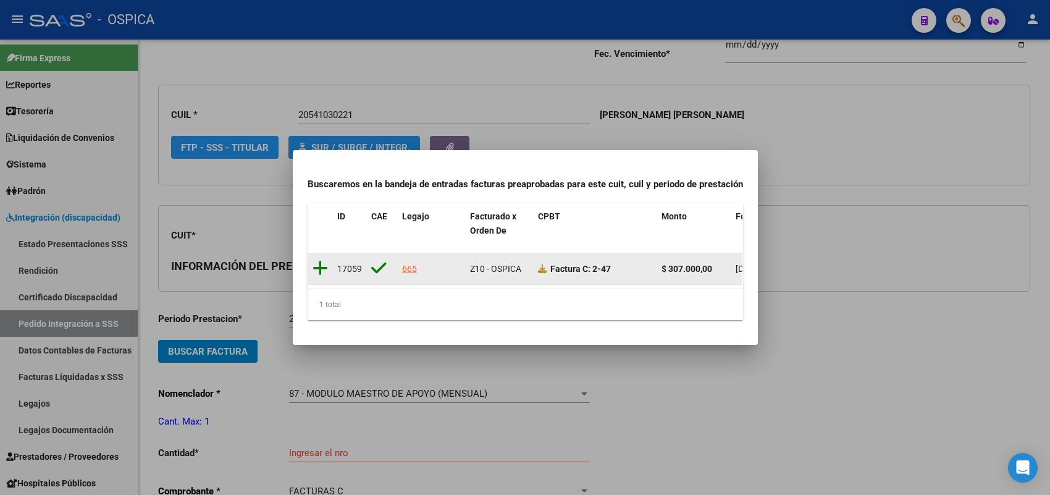
click at [320, 263] on icon at bounding box center [319, 267] width 15 height 17
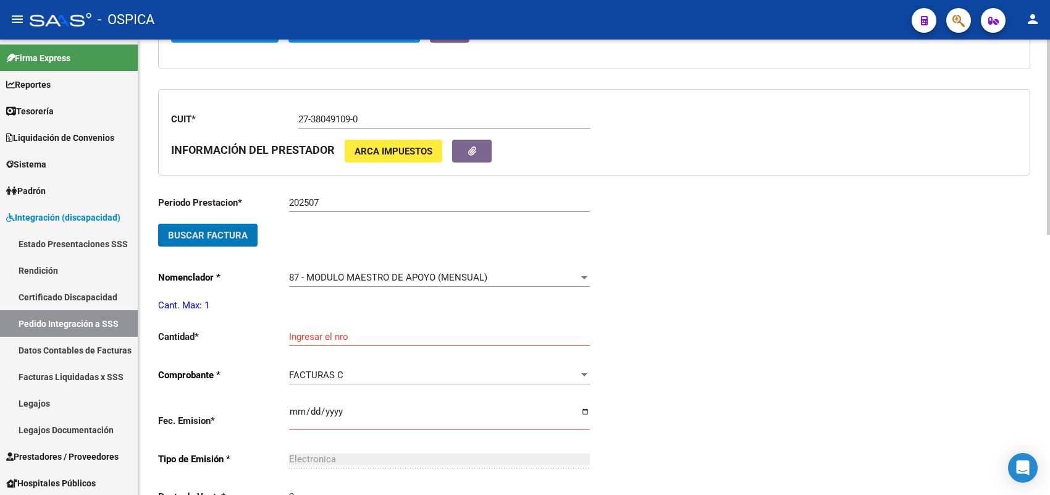
scroll to position [323, 0]
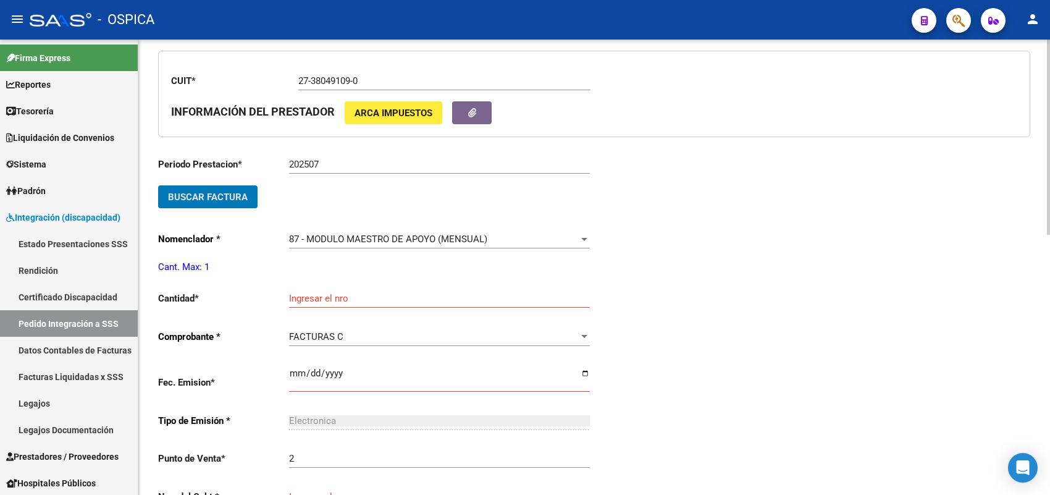
click at [329, 293] on input "Ingresar el nro" at bounding box center [439, 298] width 301 height 11
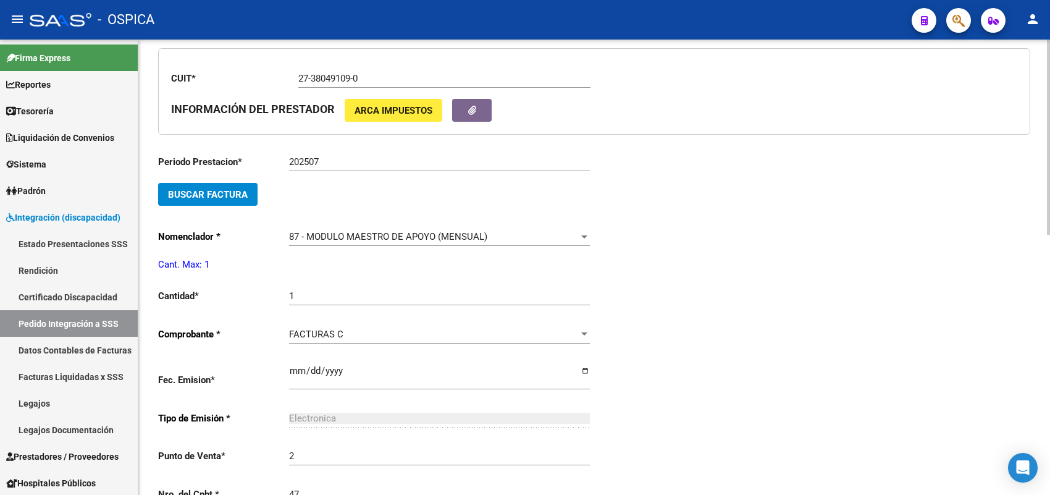
scroll to position [585, 0]
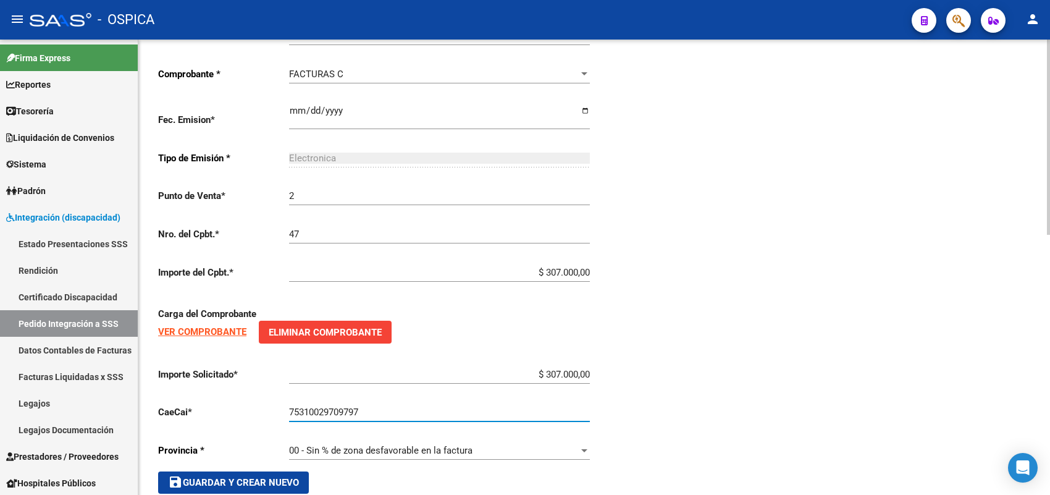
click at [279, 485] on button "save Guardar y Crear Nuevo" at bounding box center [233, 482] width 151 height 22
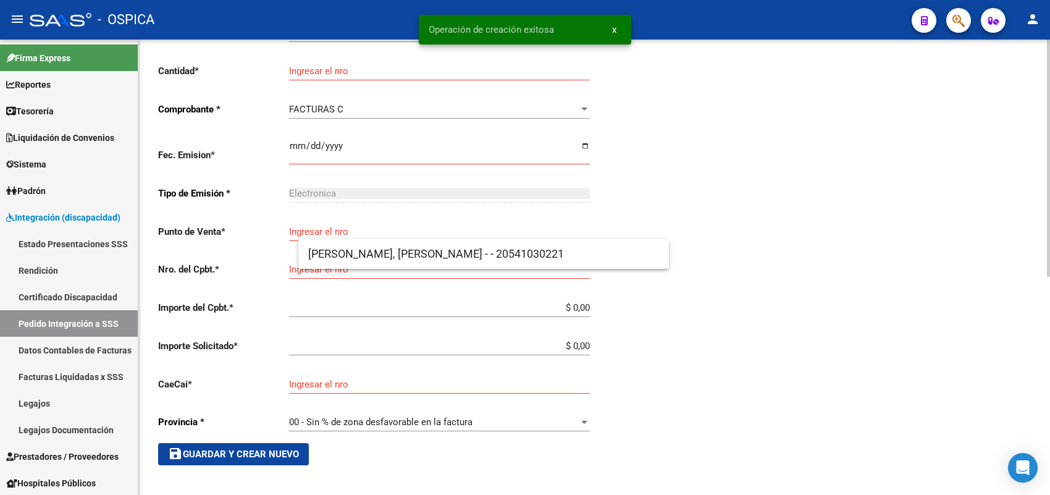
scroll to position [14, 0]
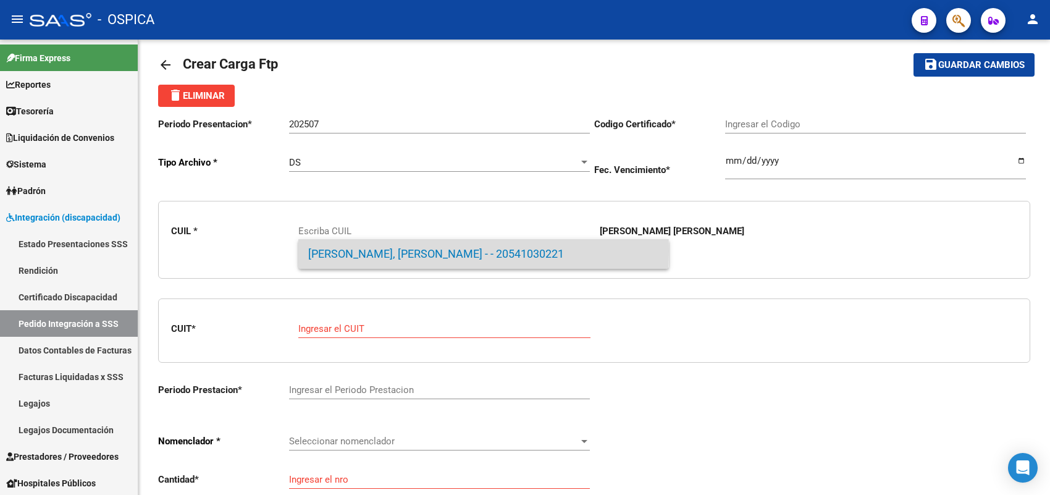
click at [331, 251] on span "BRITEZ MALDONADO, JUAN BAUTIST - - 20541030221" at bounding box center [483, 254] width 351 height 30
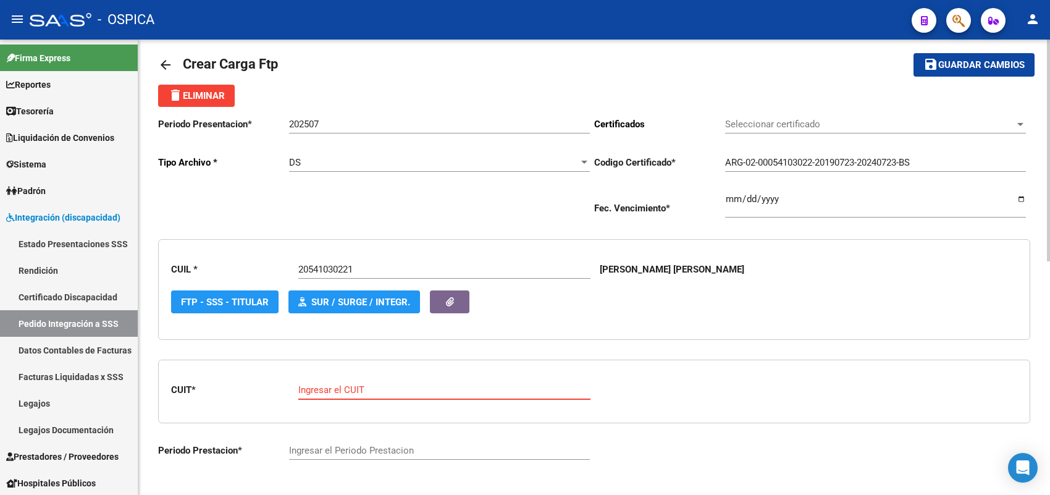
click at [367, 387] on input "Ingresar el CUIT" at bounding box center [444, 389] width 292 height 11
click at [359, 377] on div "Ingresar el CUIT" at bounding box center [444, 385] width 292 height 27
click at [382, 384] on input "Ingresar el CUIT" at bounding box center [444, 389] width 292 height 11
paste input "27-39847016-3"
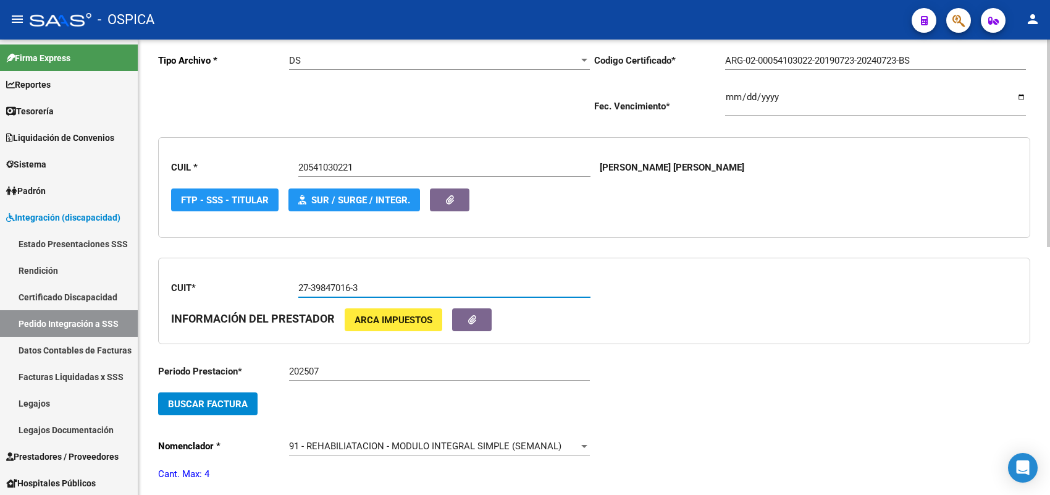
scroll to position [323, 0]
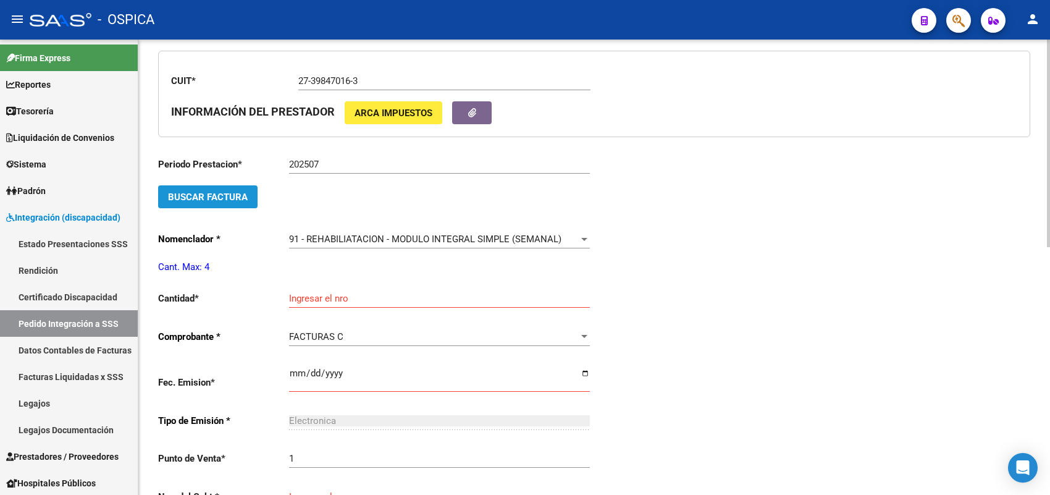
click at [214, 191] on span "Buscar Factura" at bounding box center [208, 196] width 80 height 11
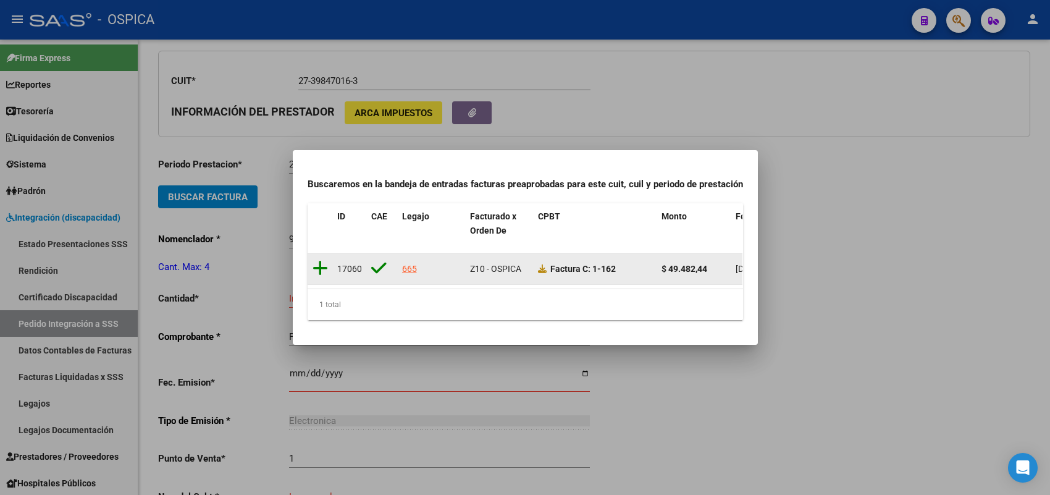
click at [323, 259] on icon at bounding box center [319, 267] width 15 height 17
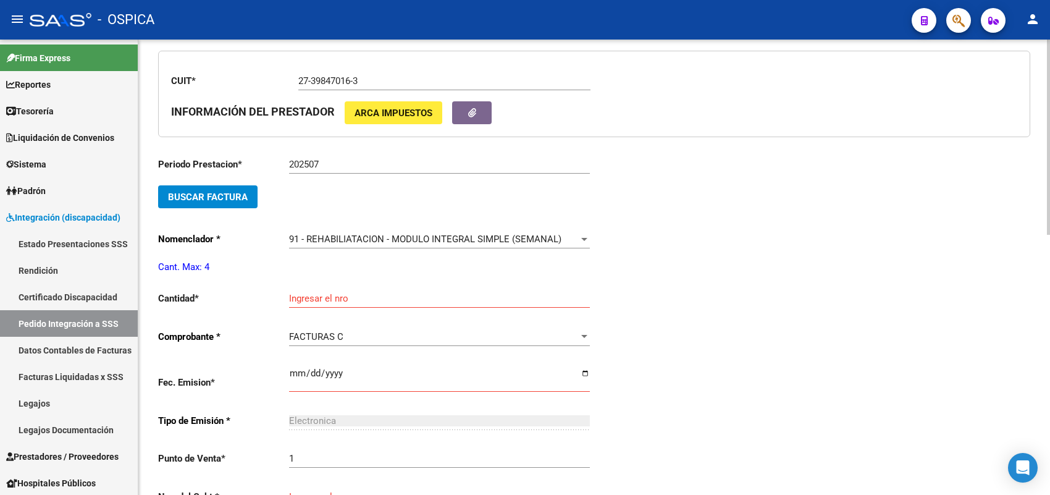
click at [306, 299] on div "Ingresar el nro" at bounding box center [439, 294] width 301 height 27
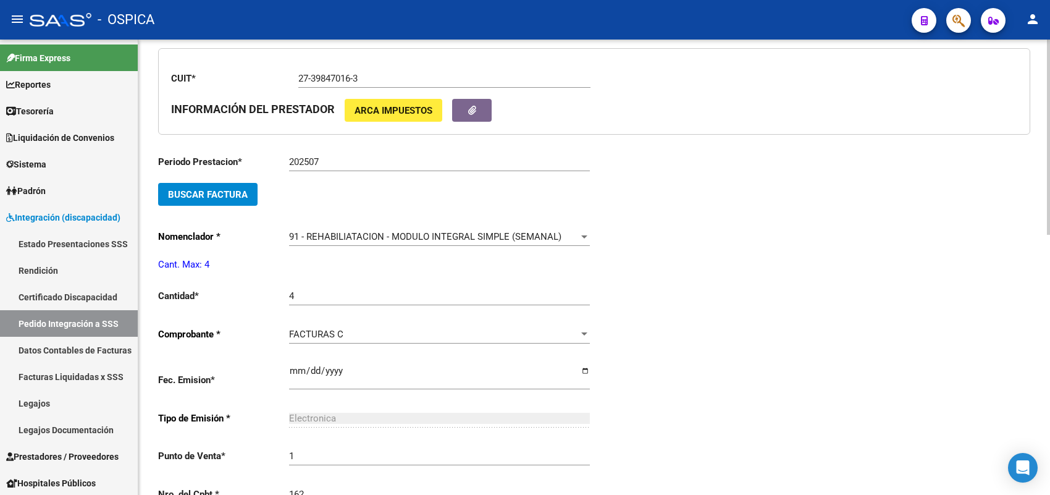
scroll to position [585, 0]
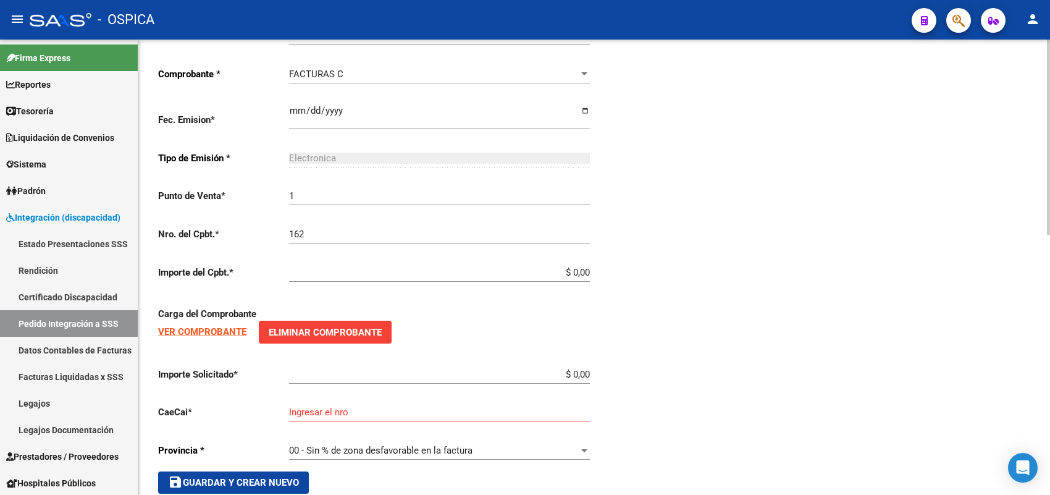
click at [588, 267] on input "$ 0,00" at bounding box center [439, 272] width 301 height 11
click at [248, 477] on span "save Guardar y Crear Nuevo" at bounding box center [233, 482] width 131 height 11
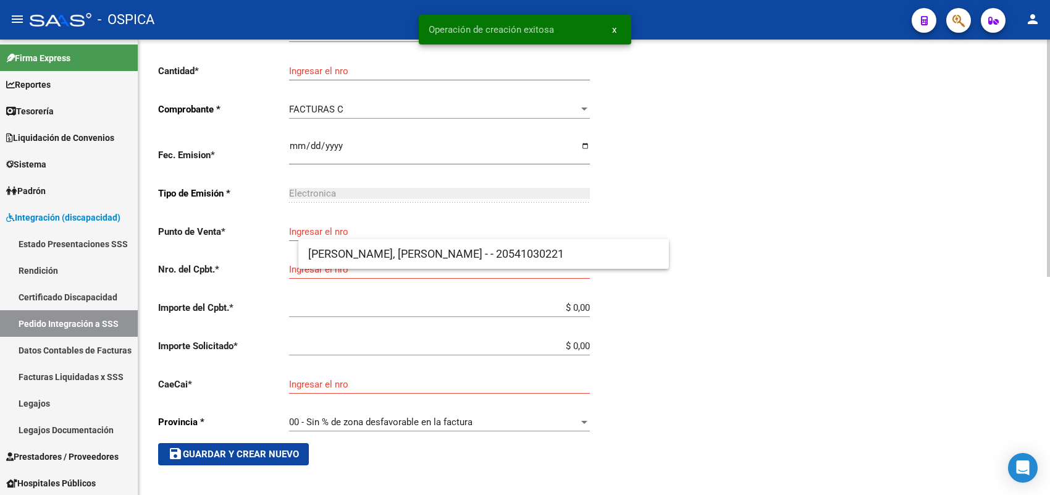
scroll to position [14, 0]
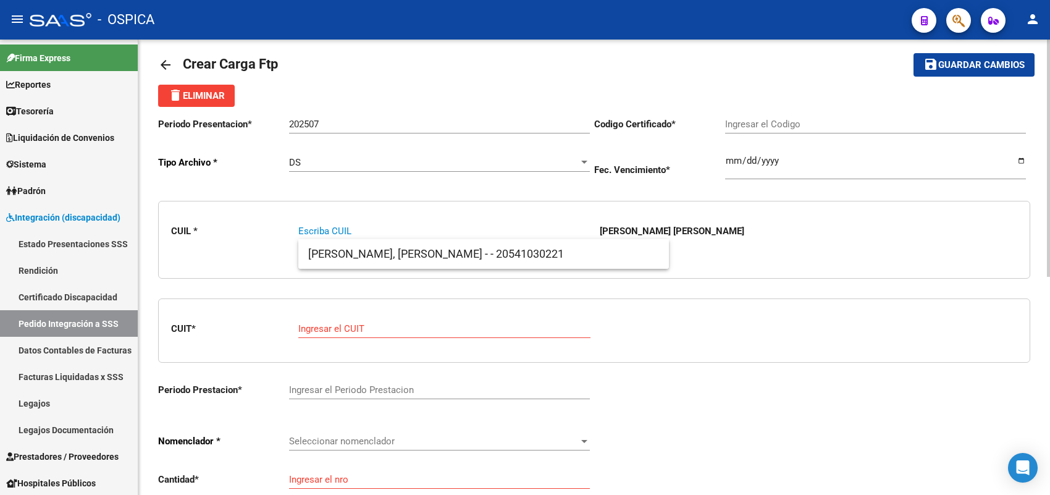
paste input "20542271214"
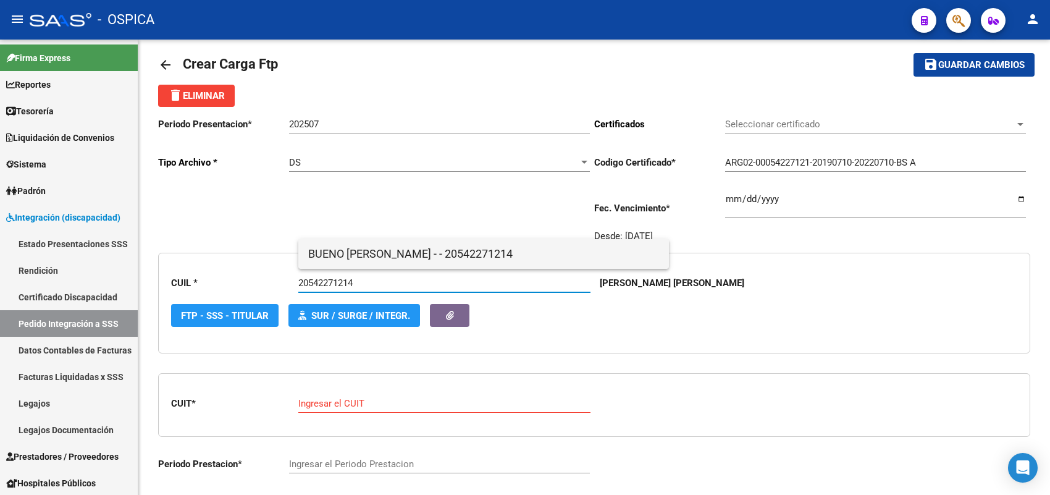
click at [353, 251] on span "BUENO SAAD ATILIO TOMAS - - 20542271214" at bounding box center [483, 254] width 351 height 30
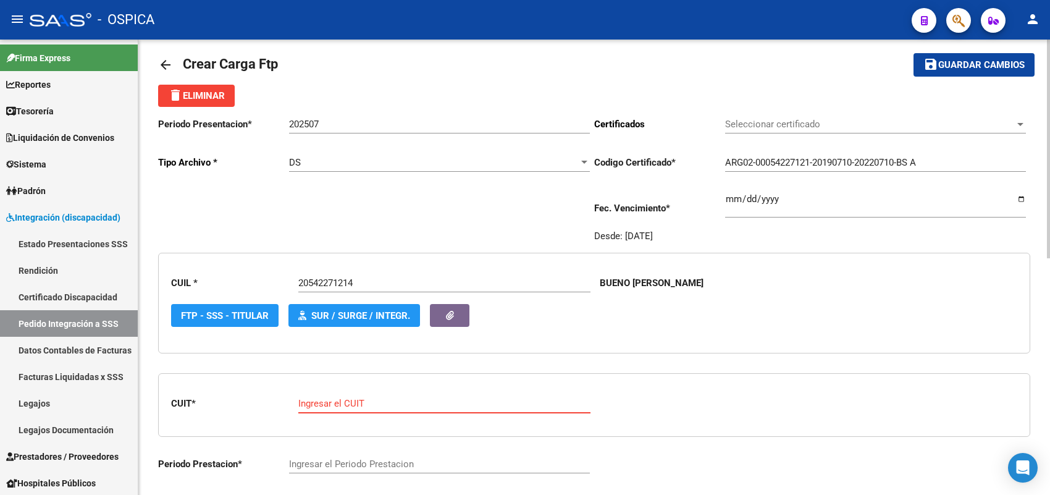
paste input "20-16569412-1"
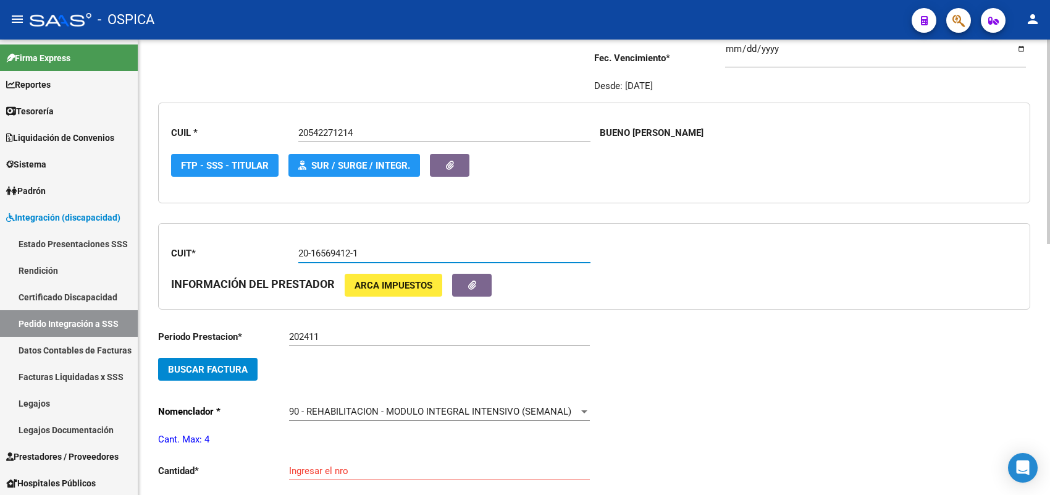
scroll to position [169, 0]
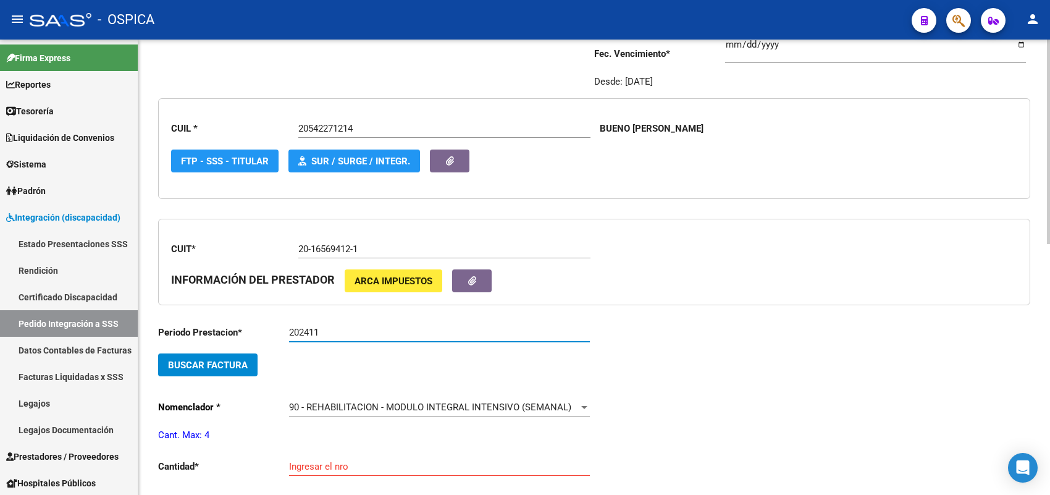
click at [341, 332] on input "202411" at bounding box center [439, 332] width 301 height 11
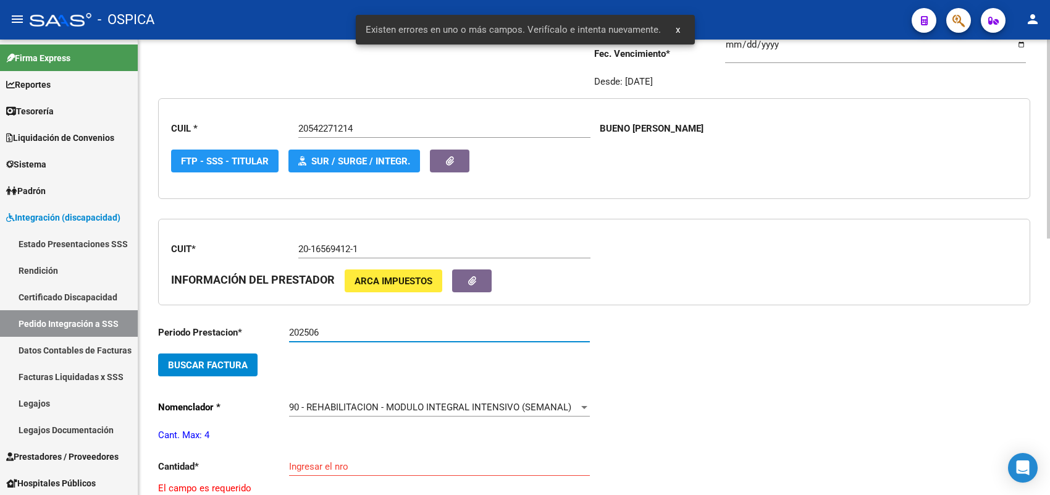
click at [222, 359] on span "Buscar Factura" at bounding box center [208, 364] width 80 height 11
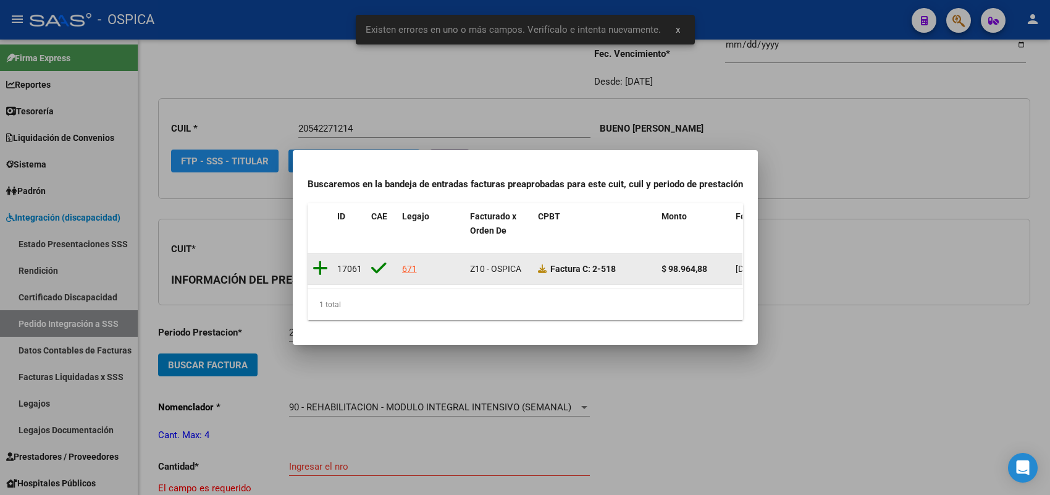
click at [317, 259] on icon at bounding box center [319, 267] width 15 height 17
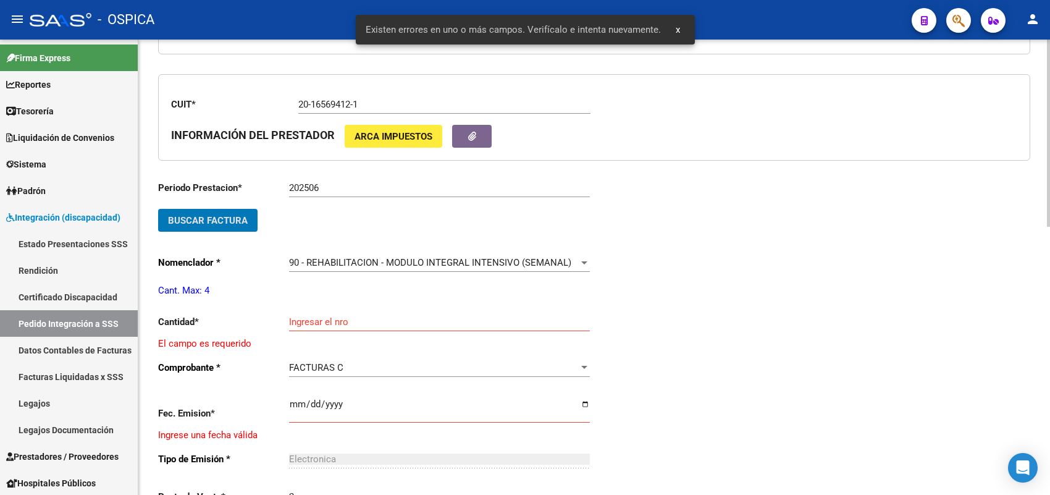
scroll to position [323, 0]
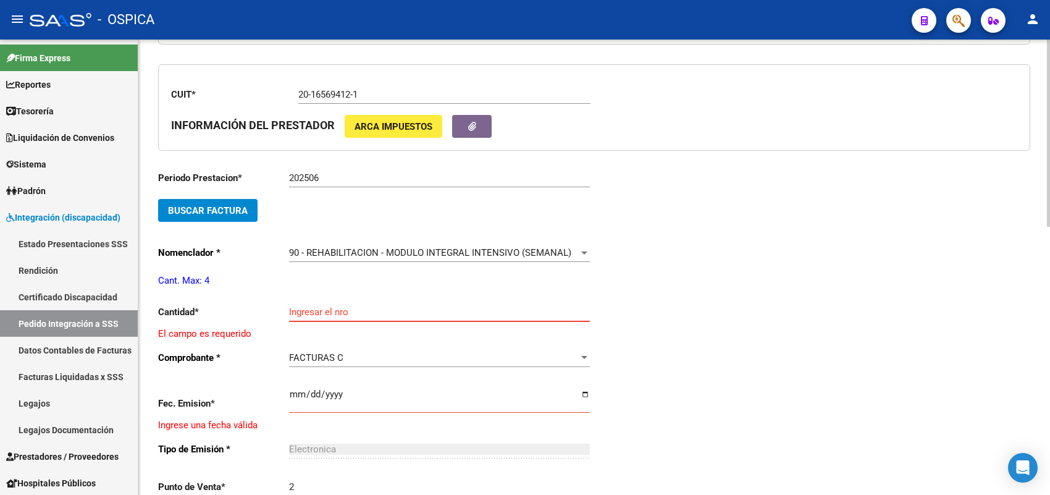
drag, startPoint x: 306, startPoint y: 304, endPoint x: 304, endPoint y: 313, distance: 9.3
click at [304, 312] on input "Ingresar el nro" at bounding box center [439, 311] width 301 height 11
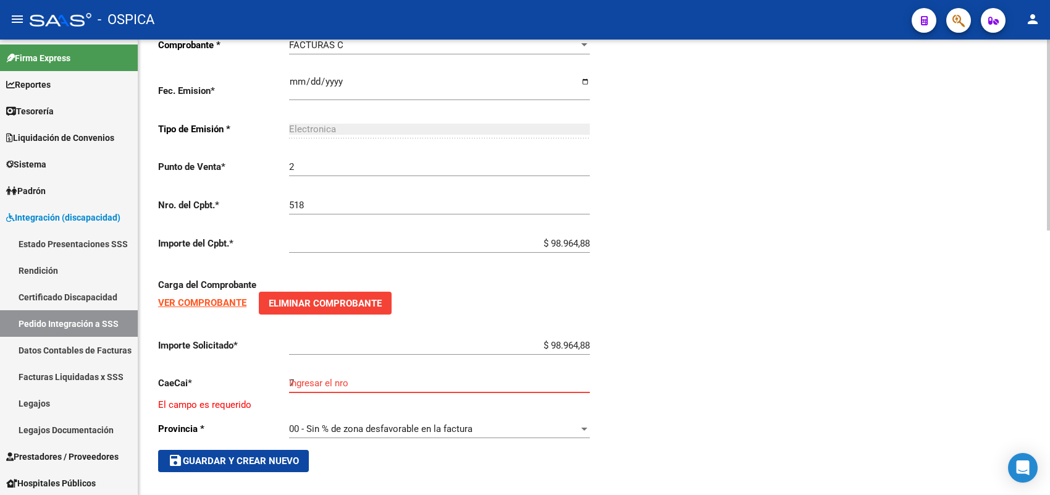
scroll to position [621, 0]
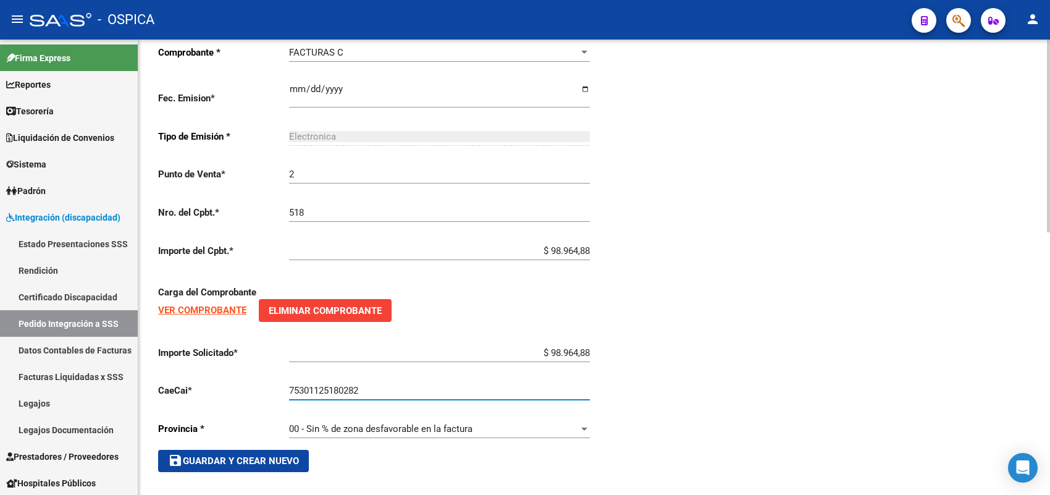
click at [296, 459] on span "save Guardar y Crear Nuevo" at bounding box center [233, 460] width 131 height 11
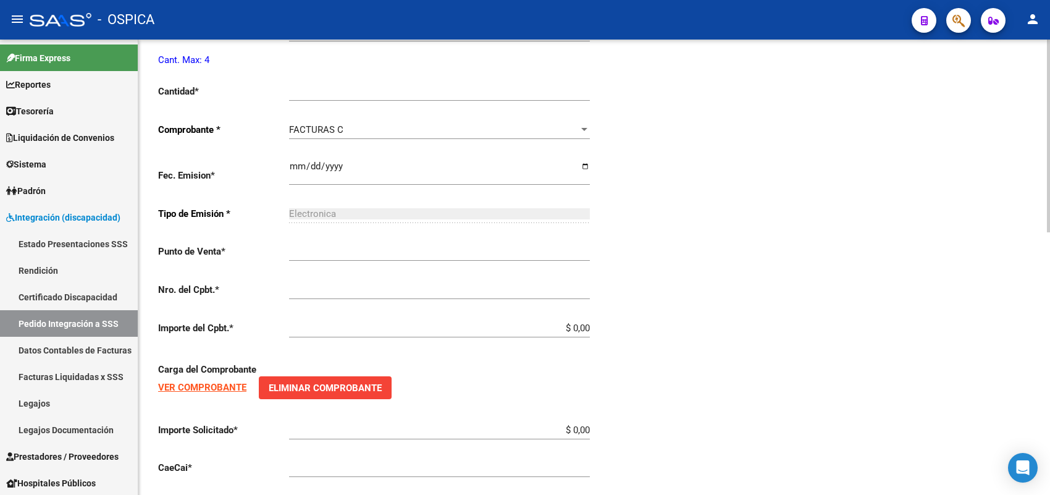
scroll to position [28, 0]
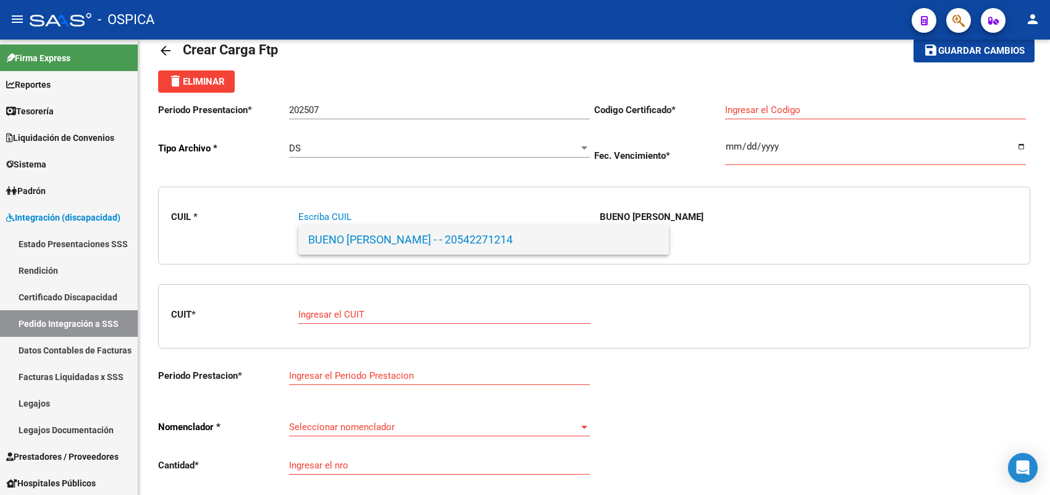
click at [341, 245] on span "BUENO SAAD ATILIO TOMAS - - 20542271214" at bounding box center [483, 240] width 351 height 30
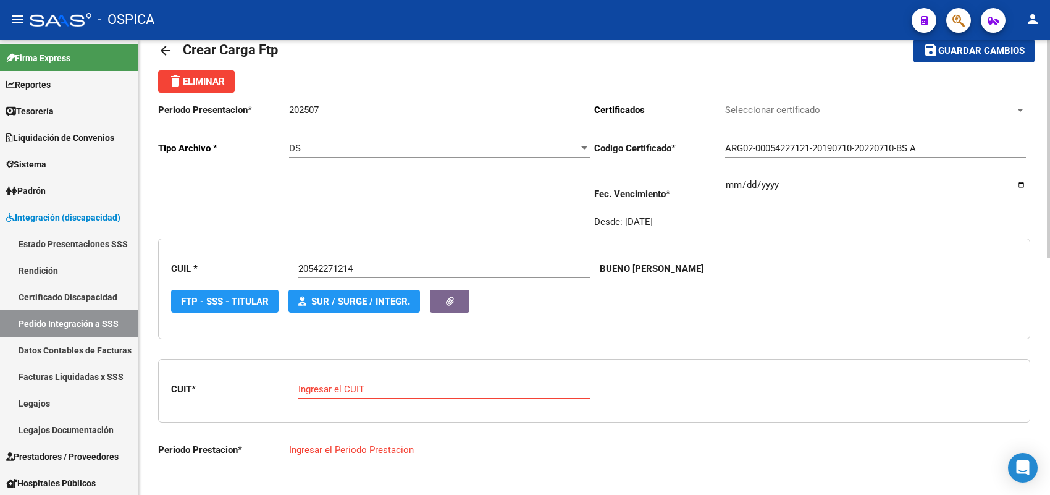
click at [337, 383] on input "Ingresar el CUIT" at bounding box center [444, 388] width 292 height 11
paste input "20-16569412-1"
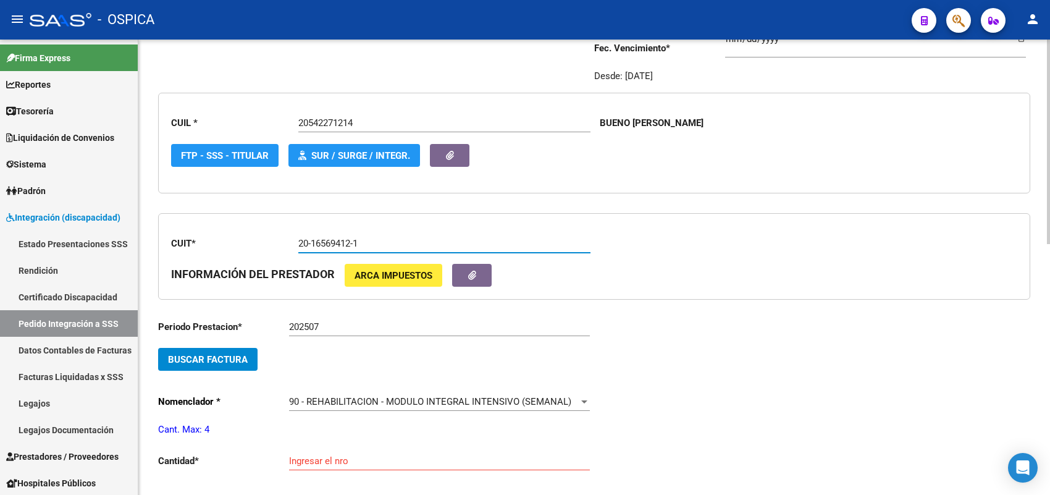
scroll to position [183, 0]
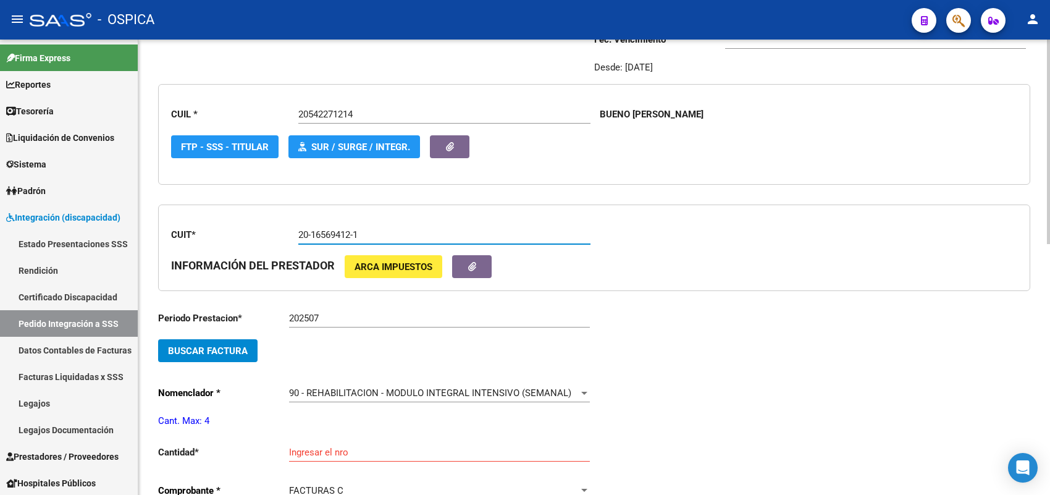
click at [247, 353] on button "Buscar Factura" at bounding box center [207, 350] width 99 height 23
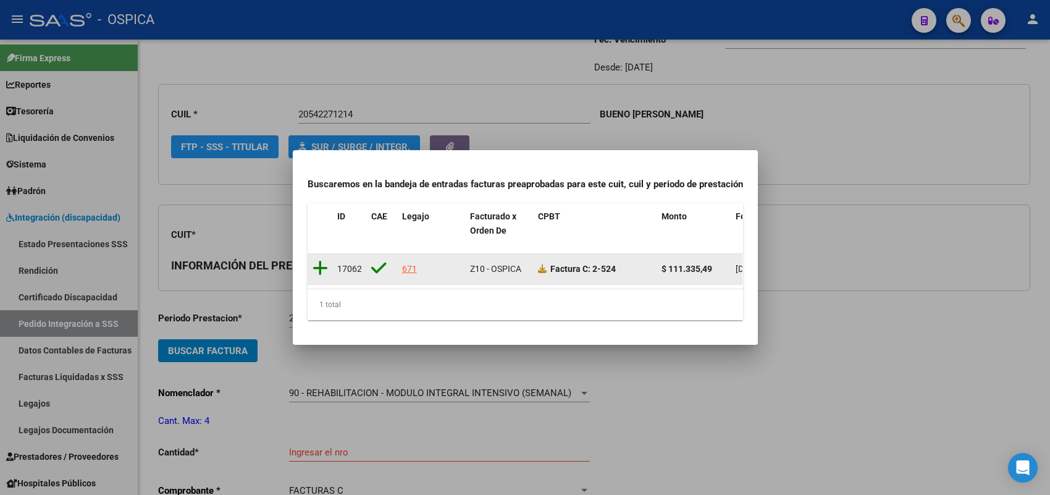
click at [319, 259] on icon at bounding box center [319, 267] width 15 height 17
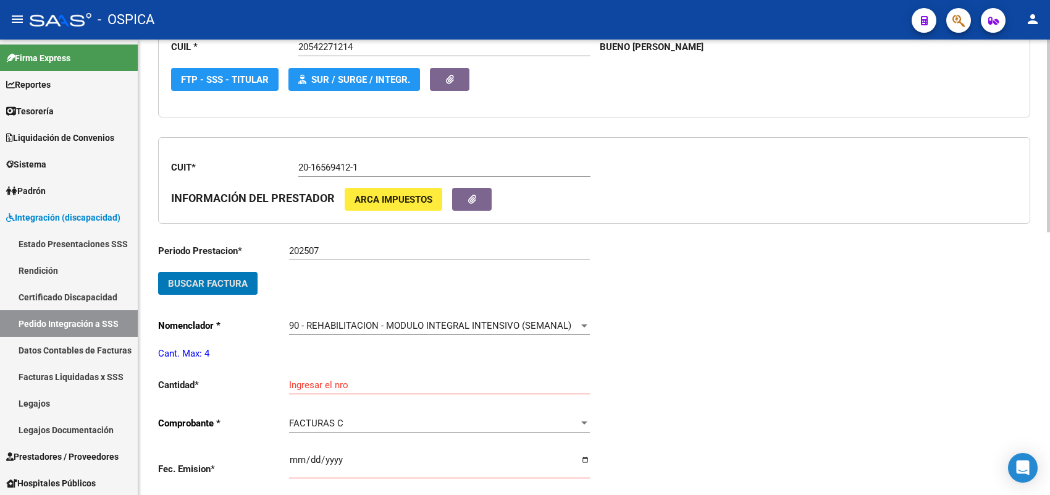
scroll to position [337, 0]
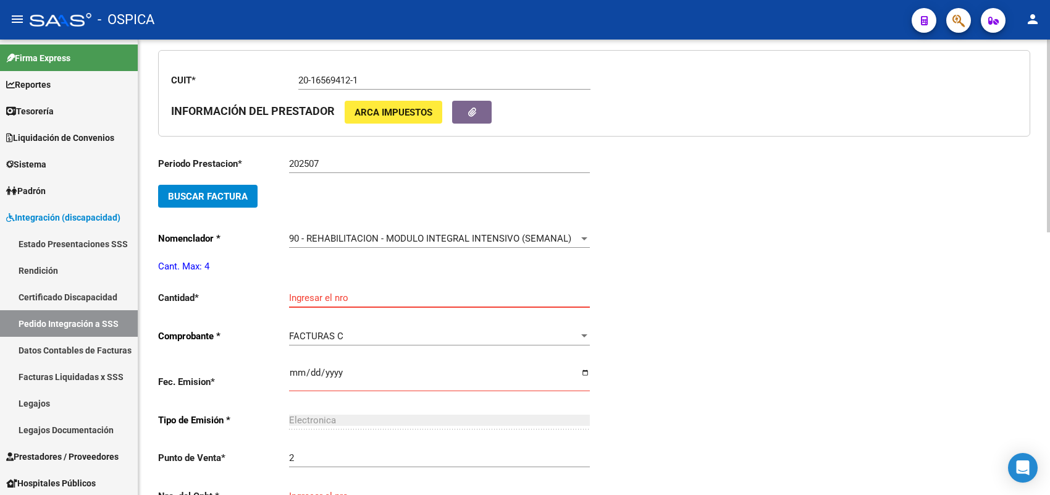
click at [332, 292] on input "Ingresar el nro" at bounding box center [439, 297] width 301 height 11
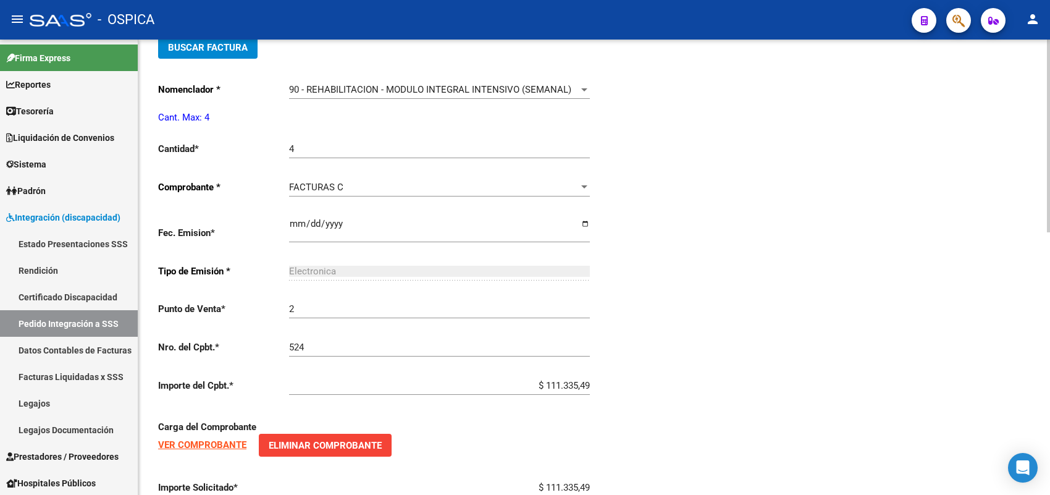
scroll to position [599, 0]
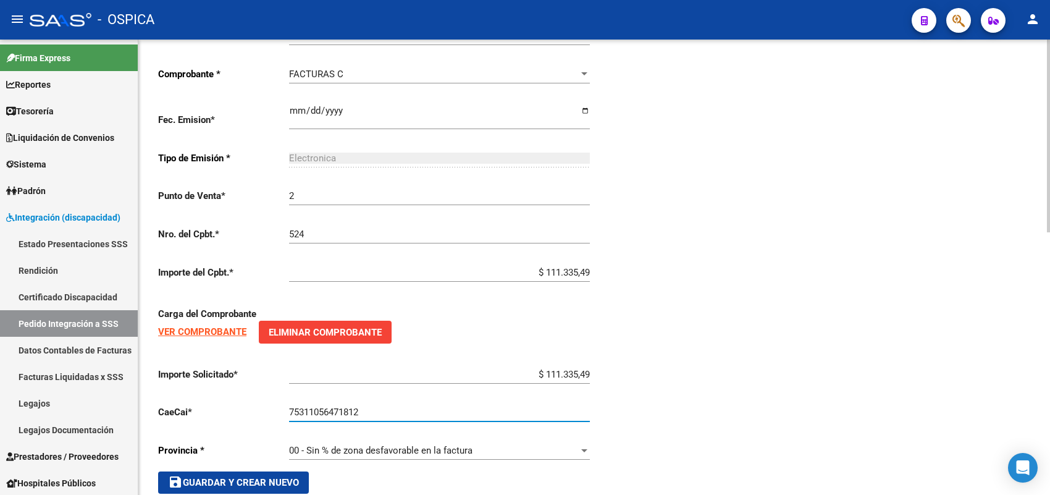
click at [257, 471] on button "save Guardar y Crear Nuevo" at bounding box center [233, 482] width 151 height 22
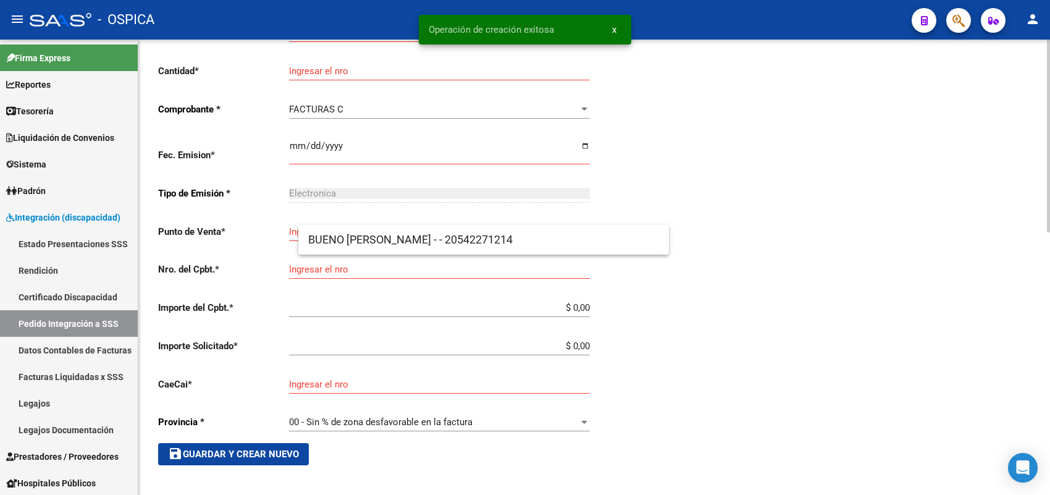
scroll to position [28, 0]
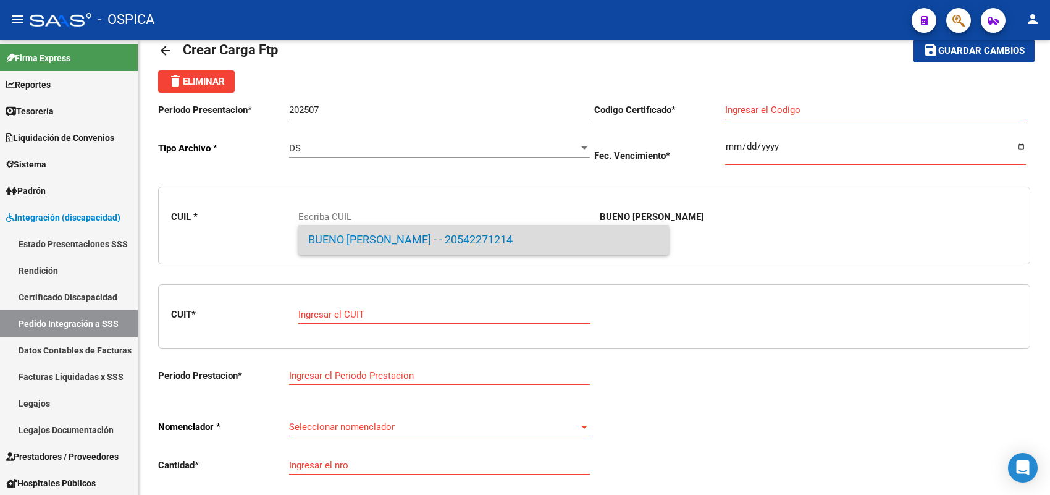
click at [374, 243] on span "BUENO SAAD ATILIO TOMAS - - 20542271214" at bounding box center [483, 240] width 351 height 30
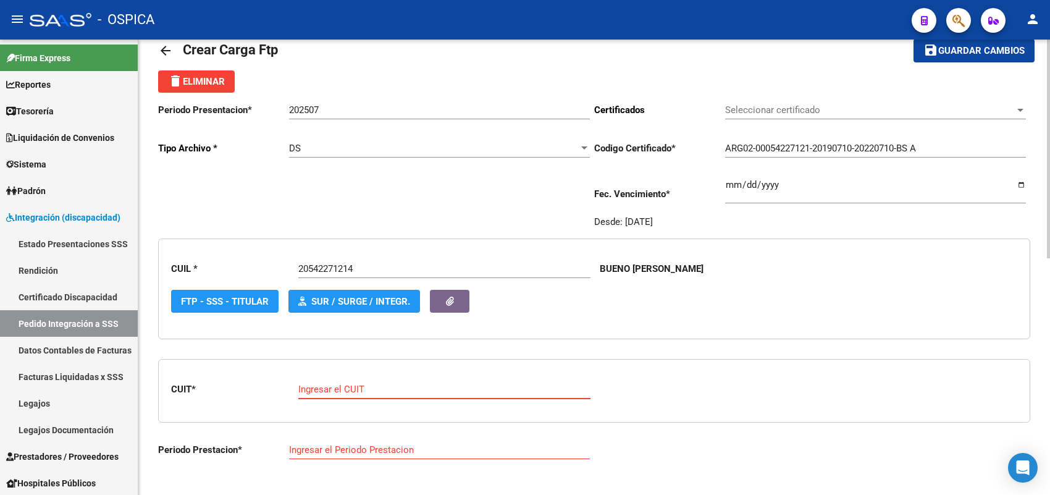
click at [346, 387] on input "Ingresar el CUIT" at bounding box center [444, 388] width 292 height 11
paste input "27-30333865-4"
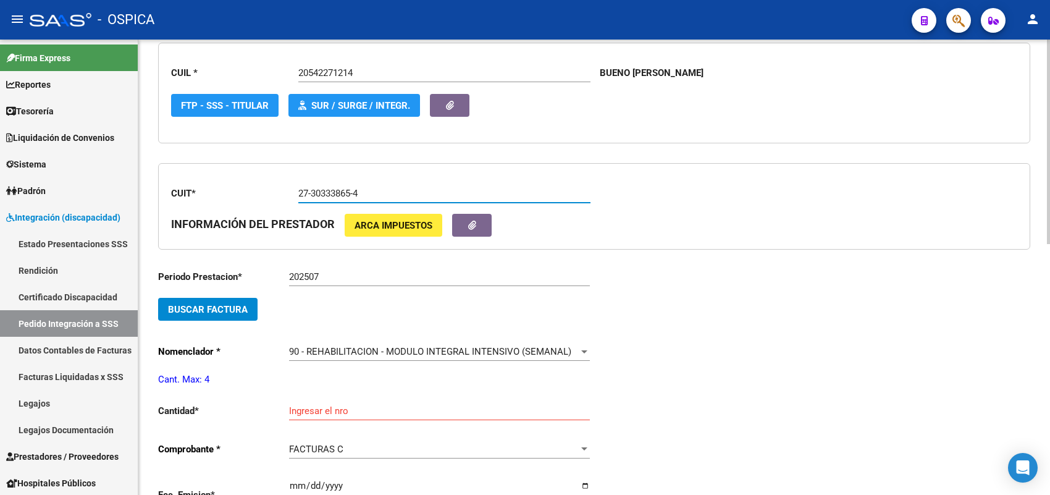
scroll to position [260, 0]
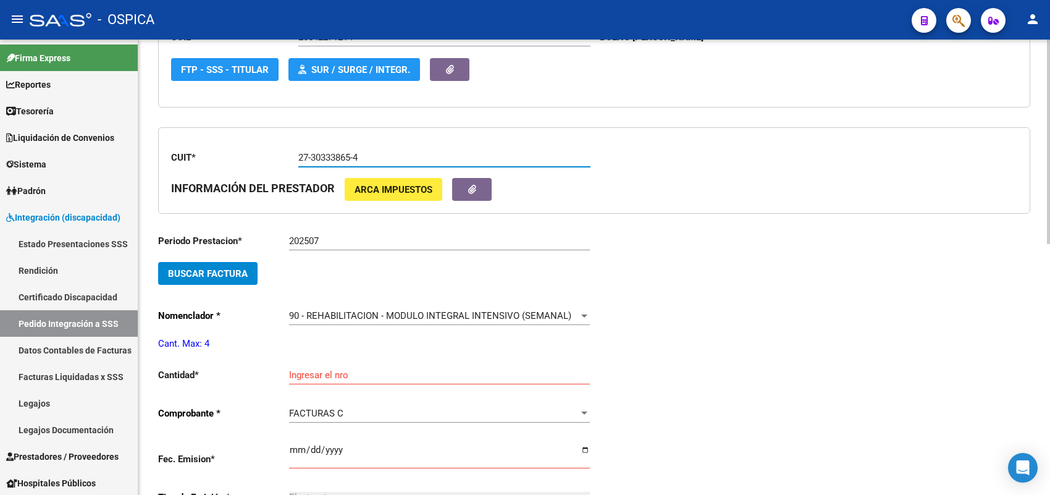
click at [241, 268] on span "Buscar Factura" at bounding box center [208, 273] width 80 height 11
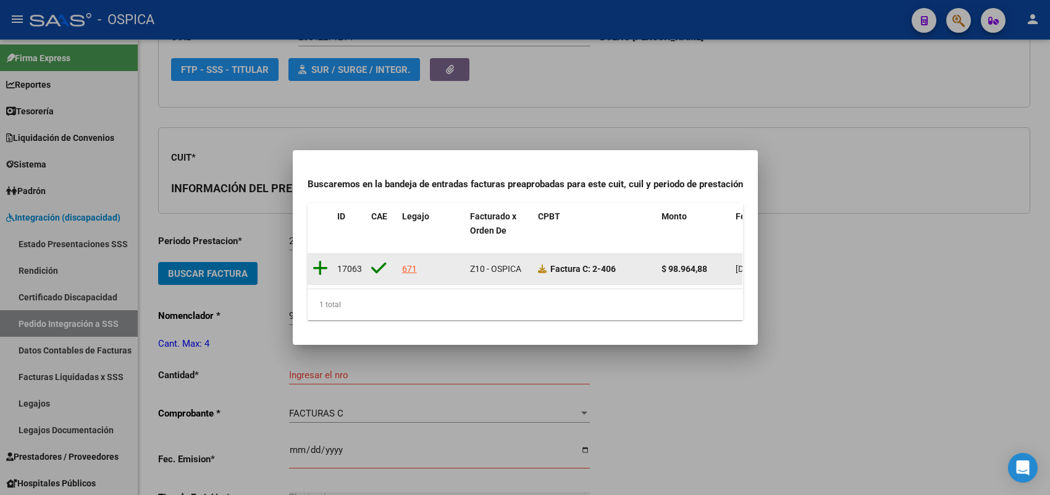
click at [318, 259] on icon at bounding box center [319, 267] width 15 height 17
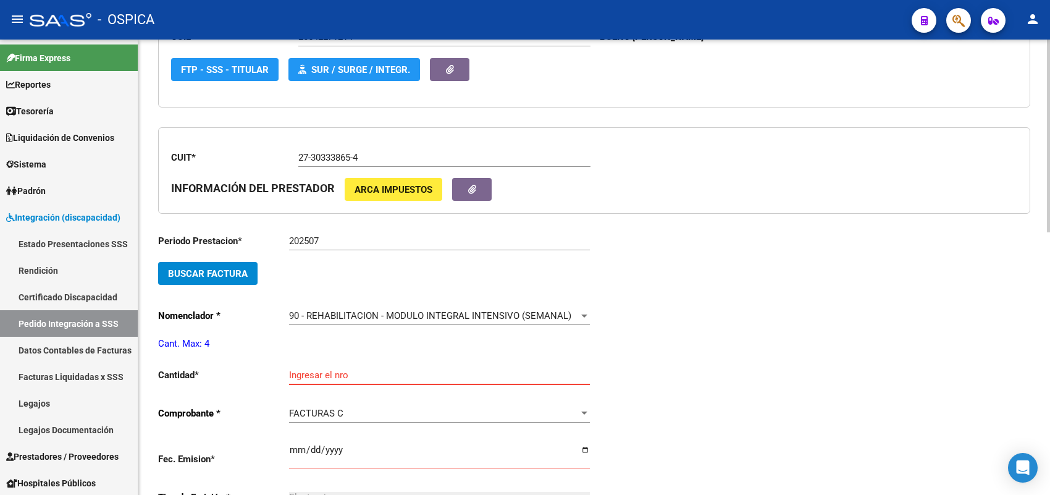
click at [325, 372] on input "Ingresar el nro" at bounding box center [439, 374] width 301 height 11
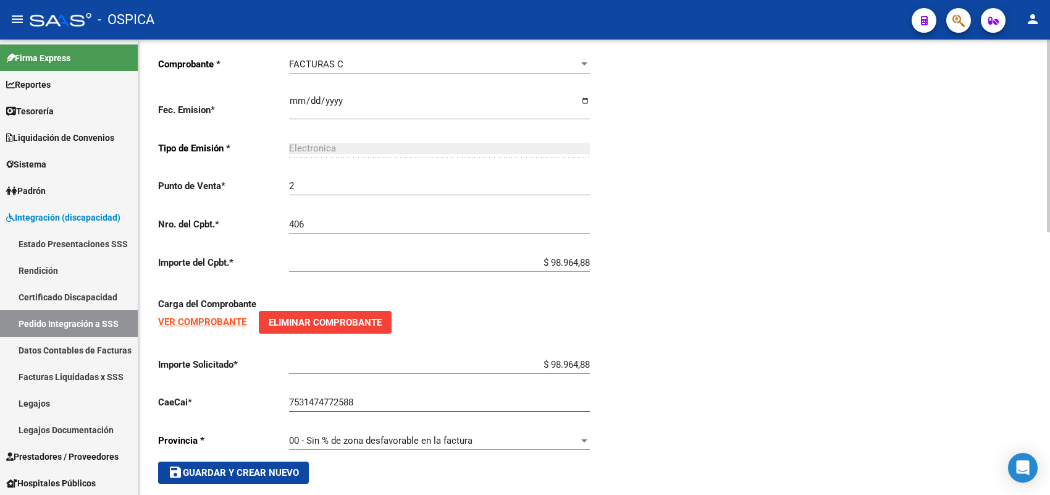
scroll to position [621, 0]
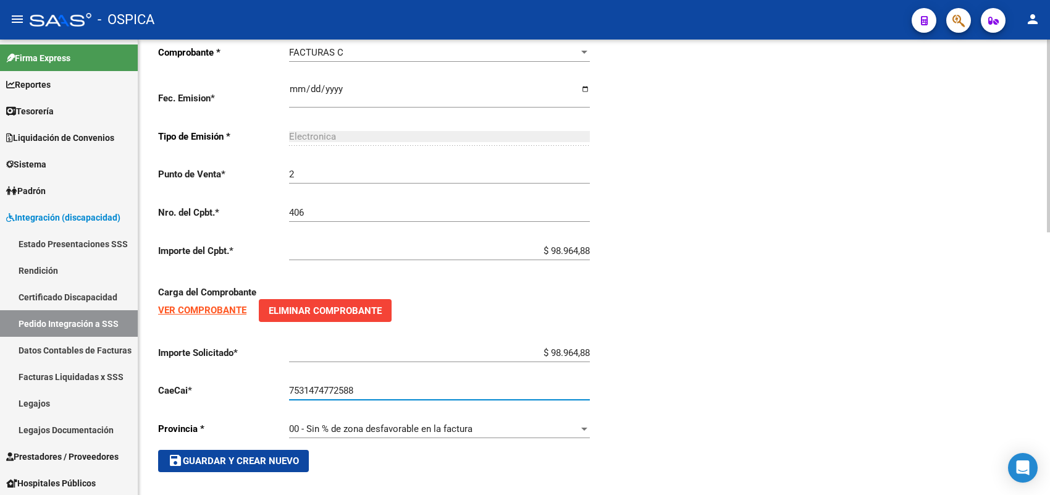
click at [330, 385] on input "7531474772588" at bounding box center [439, 390] width 301 height 11
click at [266, 455] on span "save Guardar y Crear Nuevo" at bounding box center [233, 460] width 131 height 11
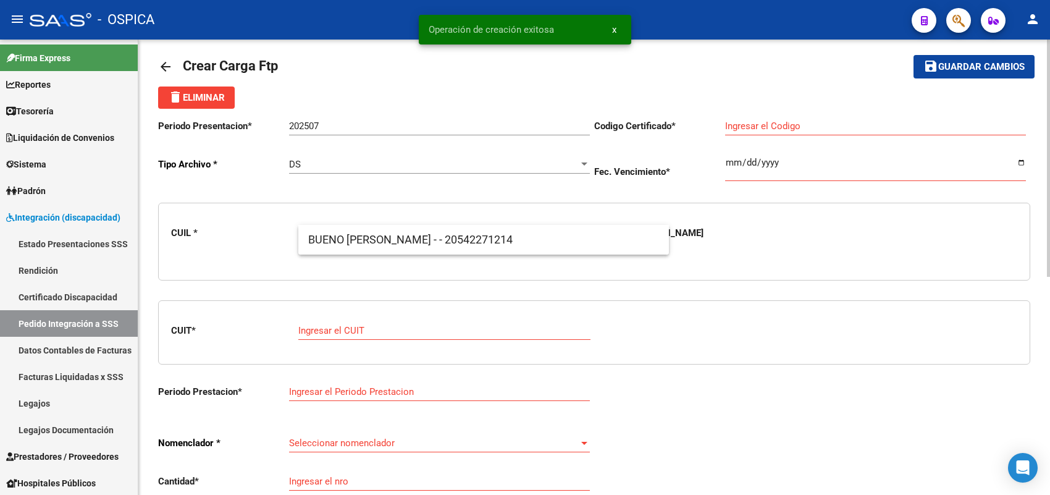
scroll to position [0, 0]
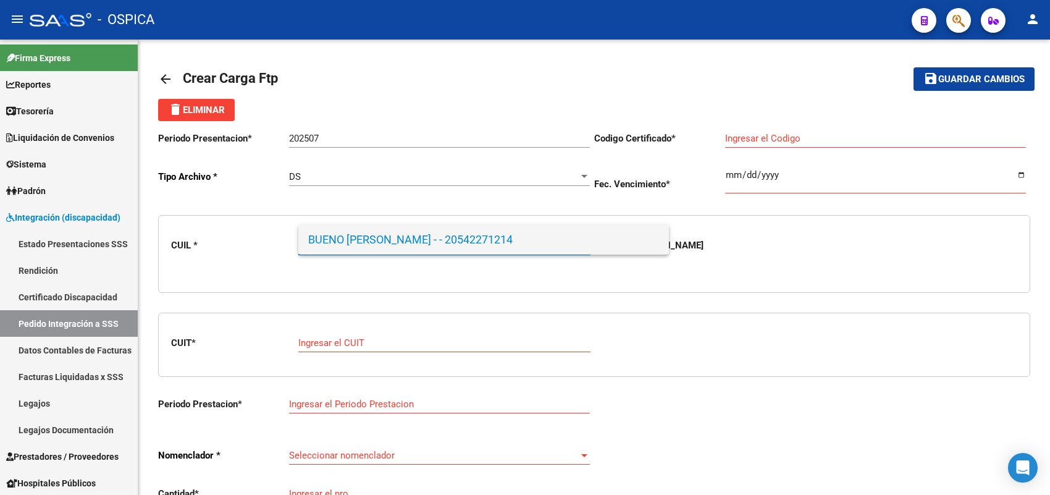
click at [375, 233] on span "BUENO SAAD ATILIO TOMAS - - 20542271214" at bounding box center [483, 240] width 351 height 30
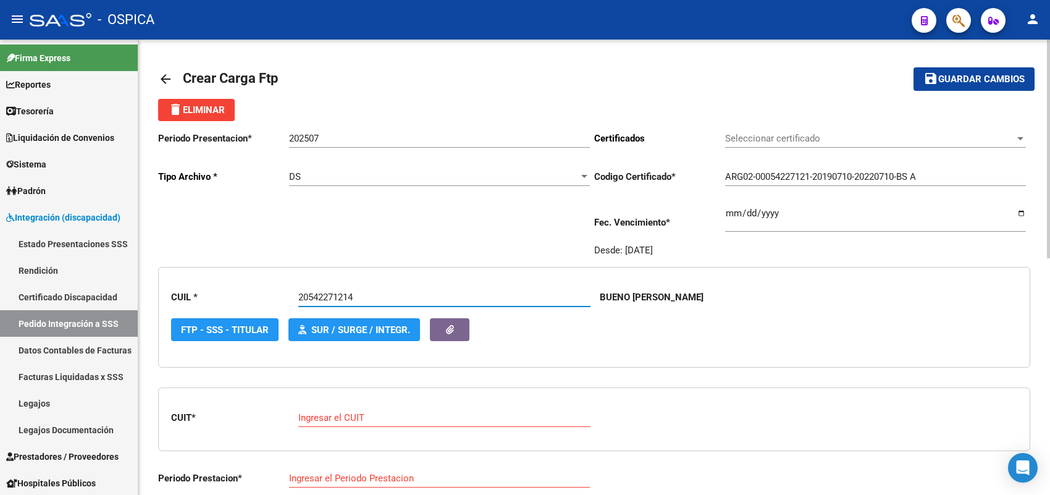
click at [360, 405] on div "Ingresar el CUIT" at bounding box center [444, 413] width 292 height 27
paste input "27-34931879-8"
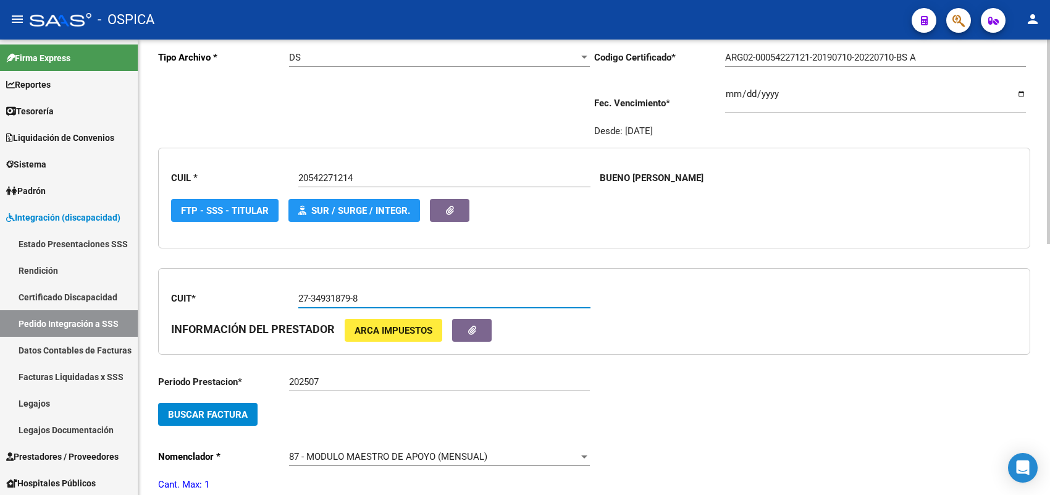
scroll to position [154, 0]
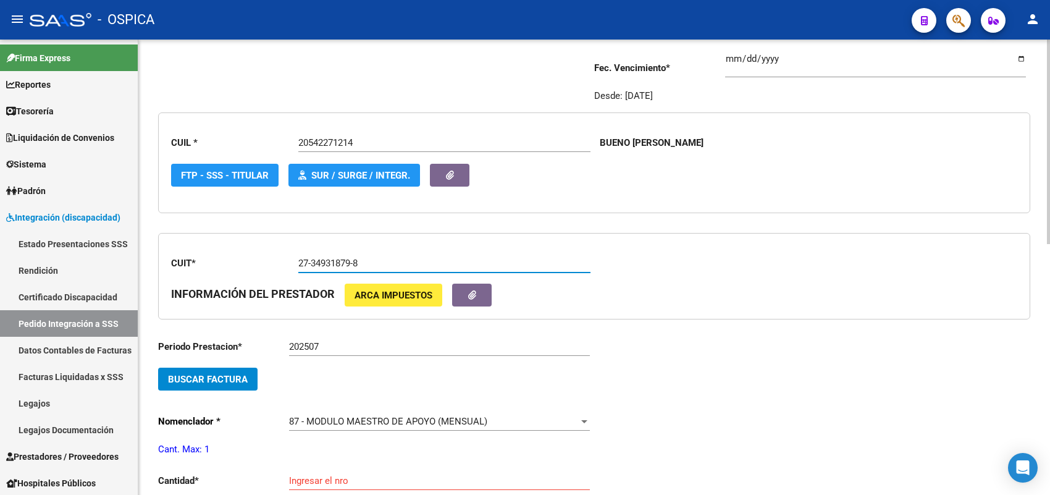
click at [241, 380] on span "Buscar Factura" at bounding box center [208, 379] width 80 height 11
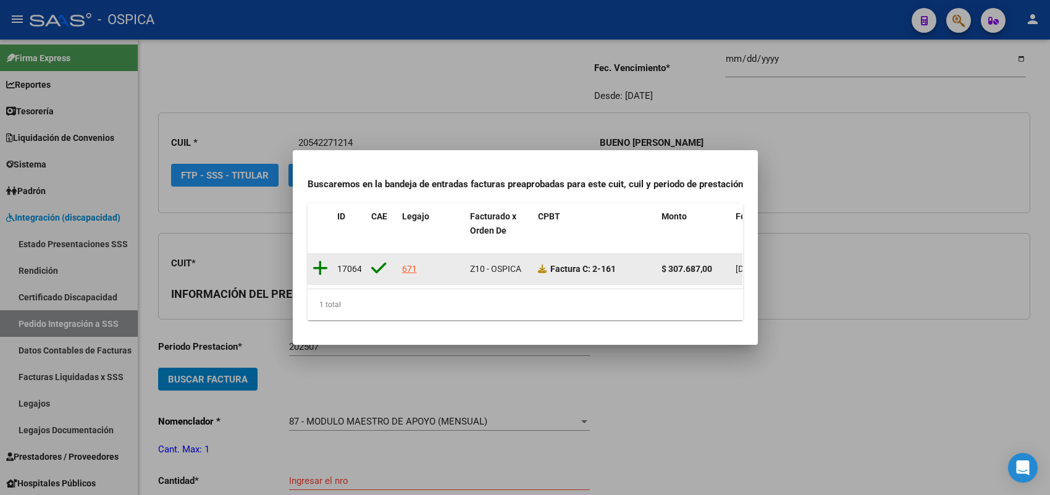
click at [319, 264] on icon at bounding box center [319, 267] width 15 height 17
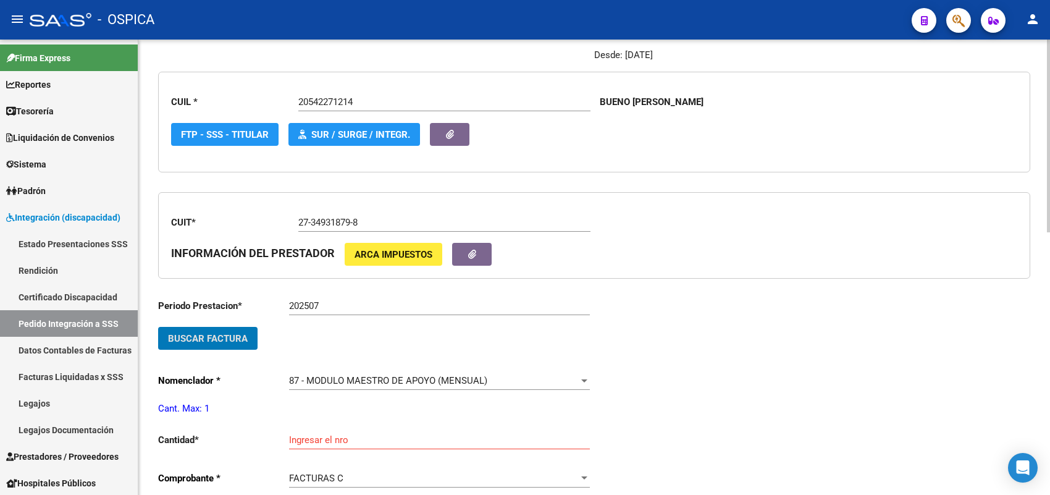
scroll to position [309, 0]
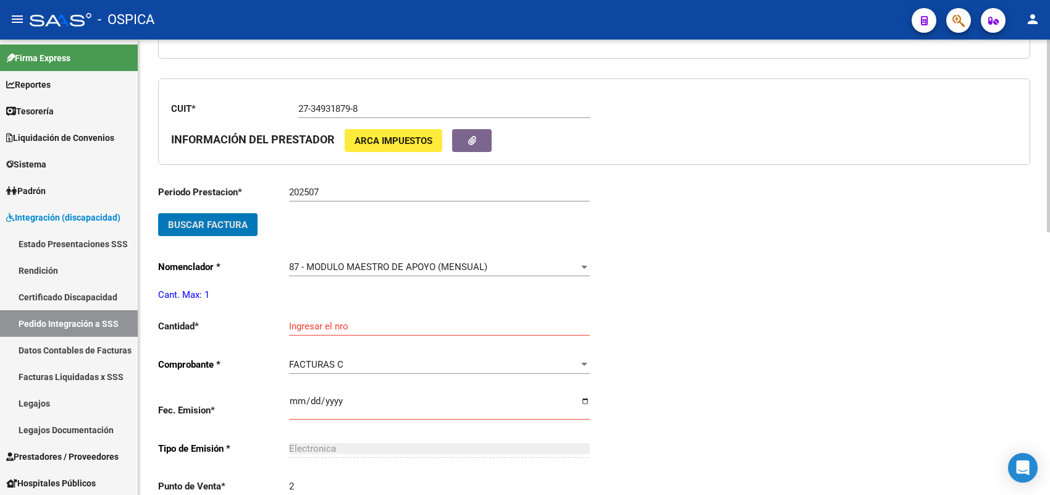
click at [345, 316] on div "Ingresar el nro" at bounding box center [439, 322] width 301 height 27
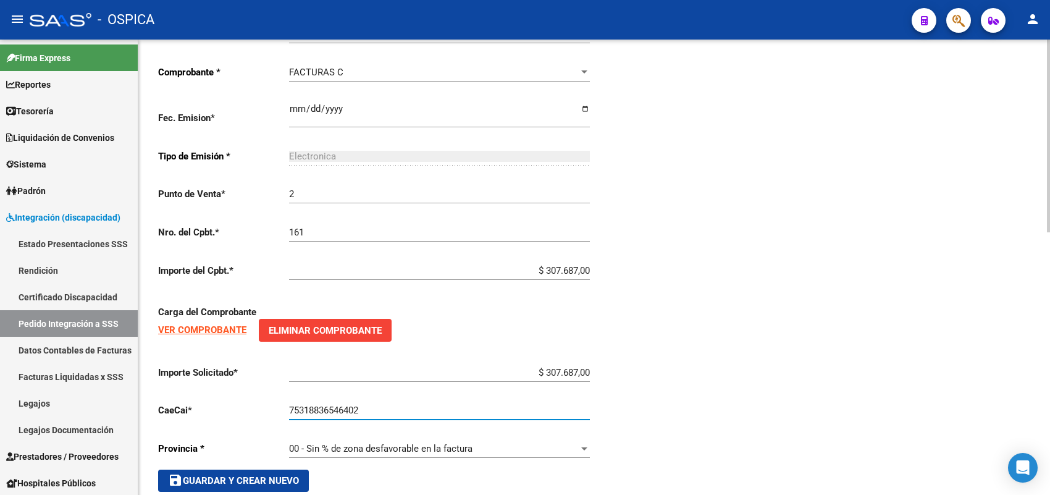
scroll to position [621, 0]
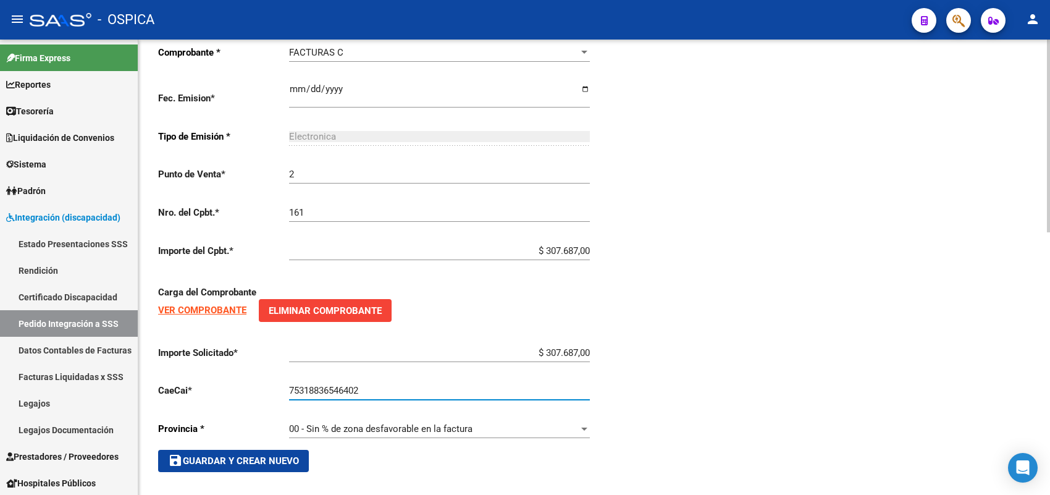
click at [270, 450] on button "save Guardar y Crear Nuevo" at bounding box center [233, 461] width 151 height 22
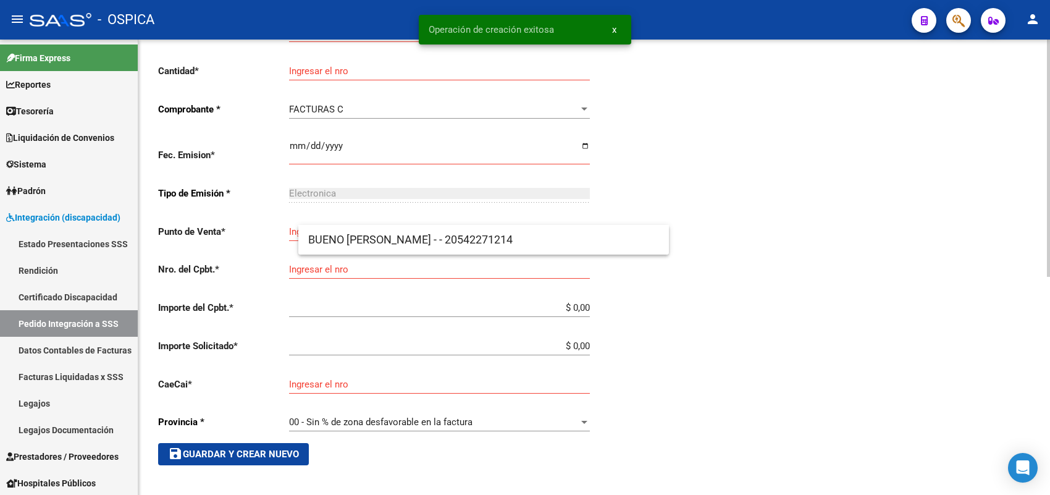
scroll to position [28, 0]
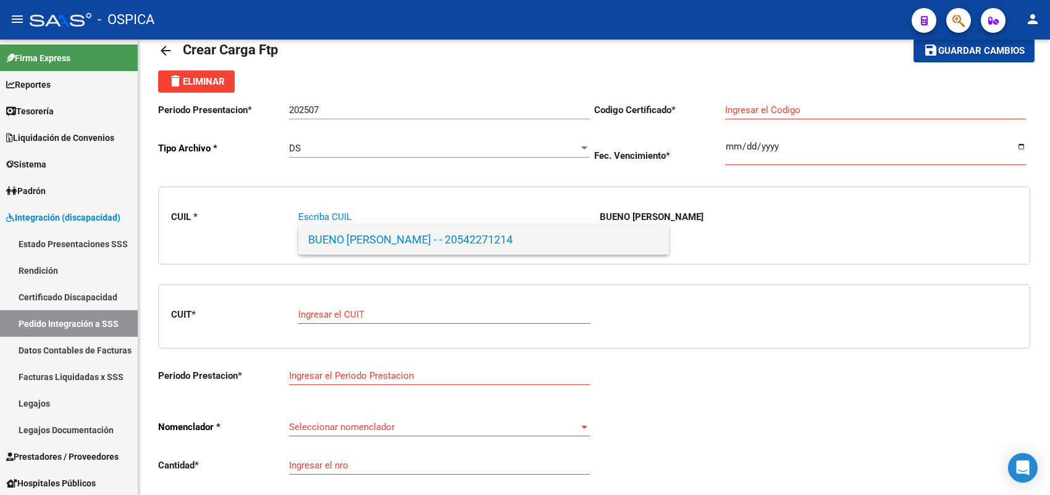
click at [341, 241] on span "BUENO SAAD ATILIO TOMAS - - 20542271214" at bounding box center [483, 240] width 351 height 30
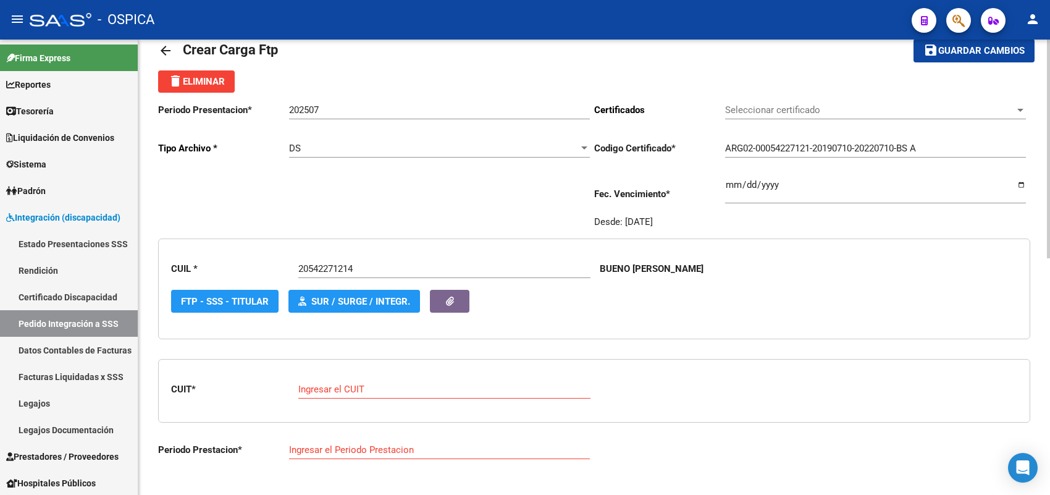
click at [360, 377] on div "Ingresar el CUIT" at bounding box center [444, 385] width 292 height 27
paste input "27-31920924-2"
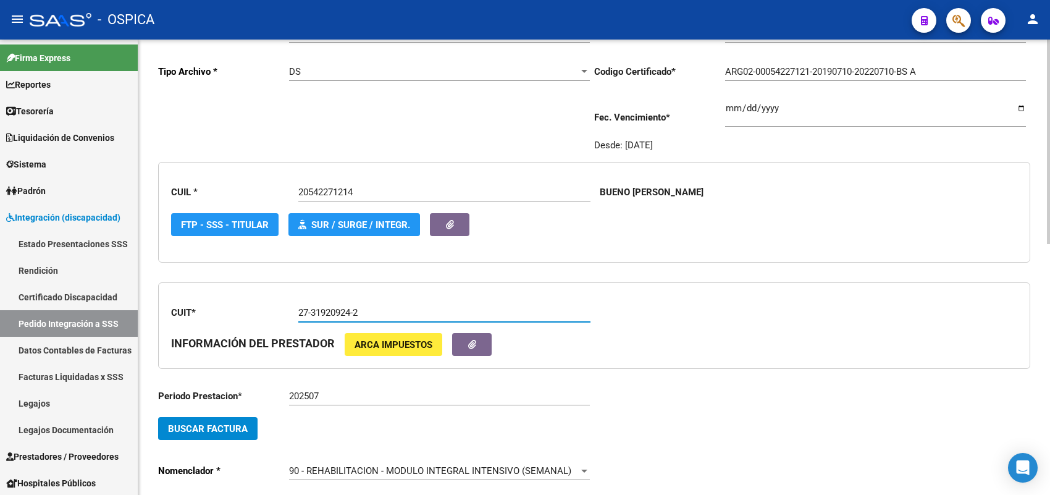
scroll to position [106, 0]
click at [245, 422] on span "Buscar Factura" at bounding box center [208, 427] width 80 height 11
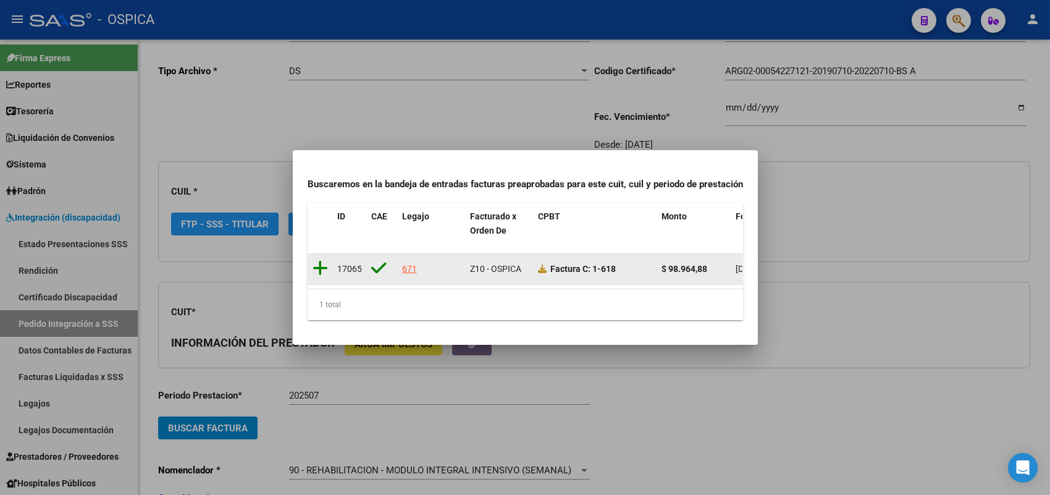
click at [323, 259] on icon at bounding box center [319, 267] width 15 height 17
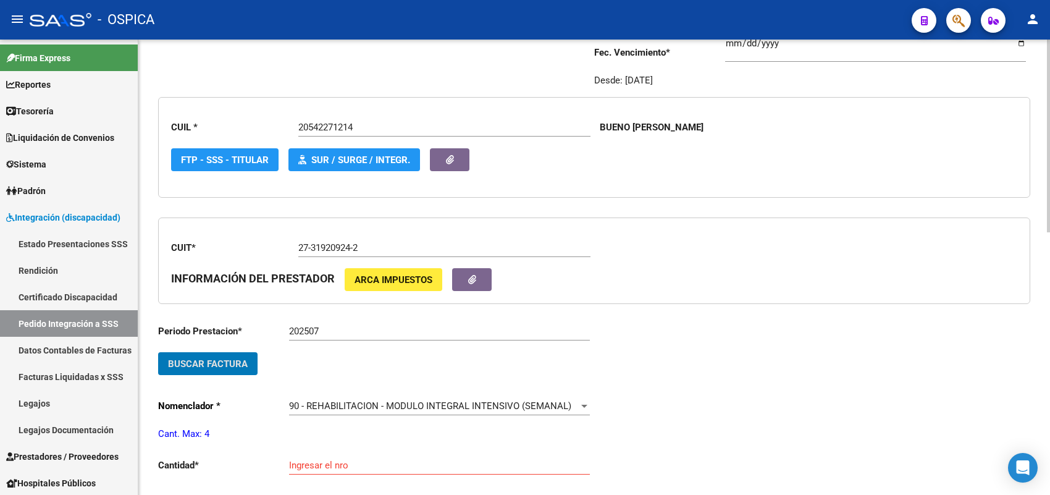
scroll to position [260, 0]
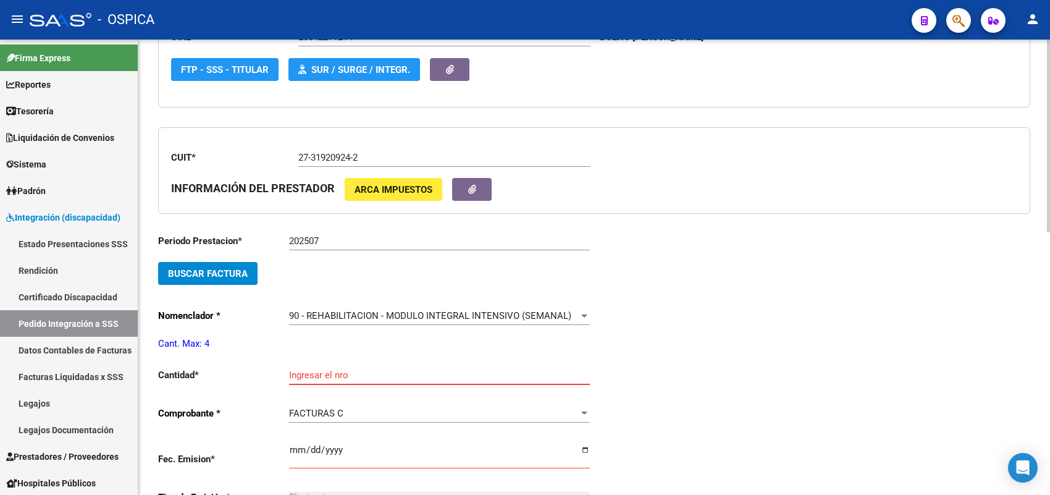
click at [309, 370] on input "Ingresar el nro" at bounding box center [439, 374] width 301 height 11
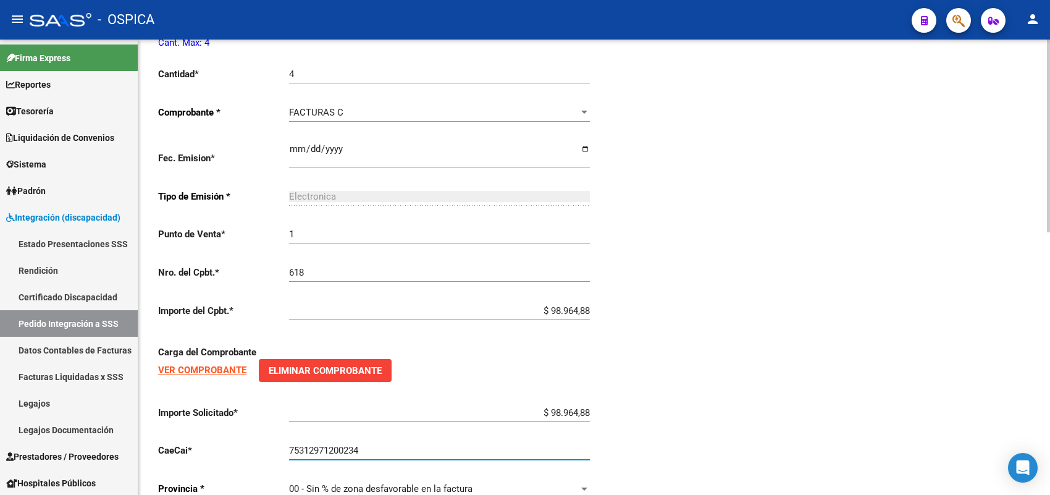
scroll to position [621, 0]
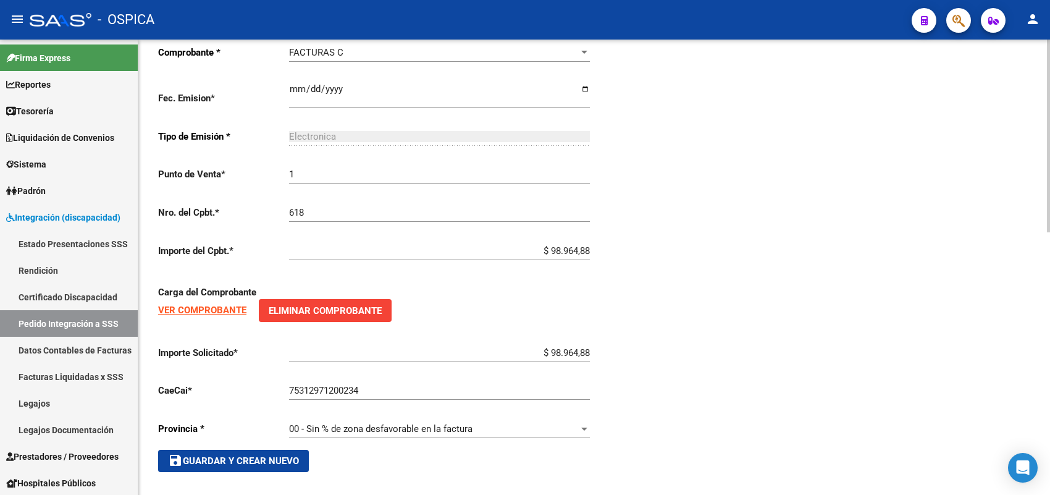
drag, startPoint x: 280, startPoint y: 440, endPoint x: 270, endPoint y: 453, distance: 16.3
click at [272, 451] on div "Periodo Prestacion * 202507 Ingresar el Periodo Prestacion Buscar Factura Nomen…" at bounding box center [376, 167] width 436 height 609
click at [270, 455] on span "save Guardar y Crear Nuevo" at bounding box center [233, 460] width 131 height 11
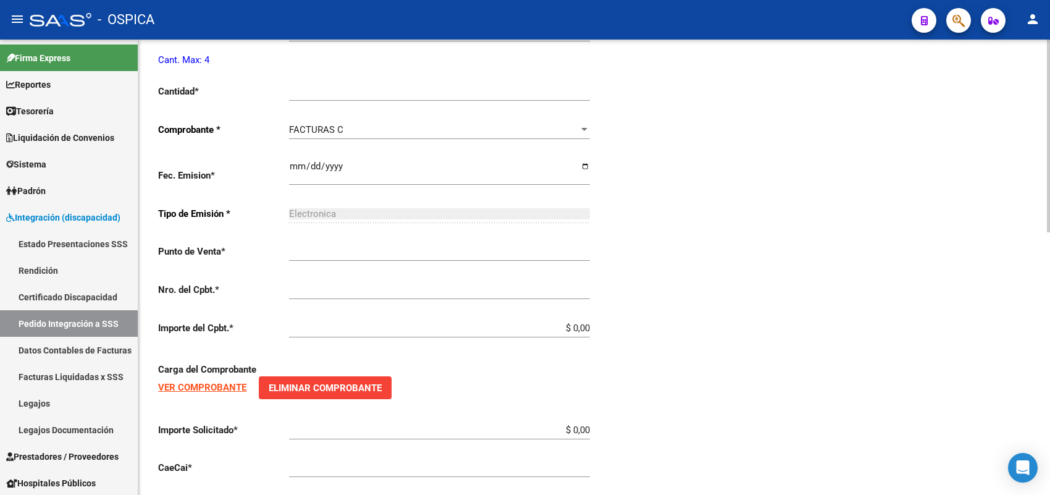
scroll to position [28, 0]
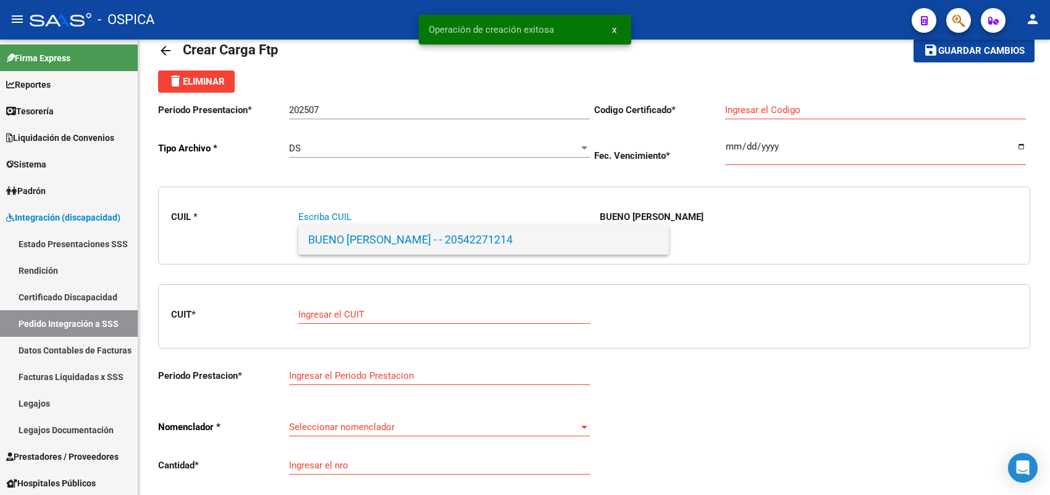
click at [372, 238] on span "BUENO SAAD ATILIO TOMAS - - 20542271214" at bounding box center [483, 240] width 351 height 30
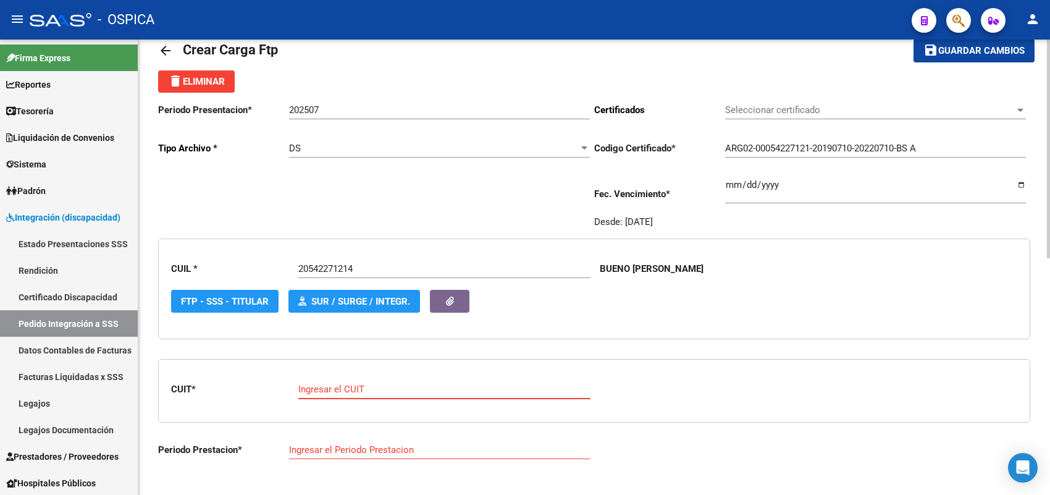
click at [349, 384] on input "Ingresar el CUIT" at bounding box center [444, 388] width 292 height 11
paste input "27-16243127-2"
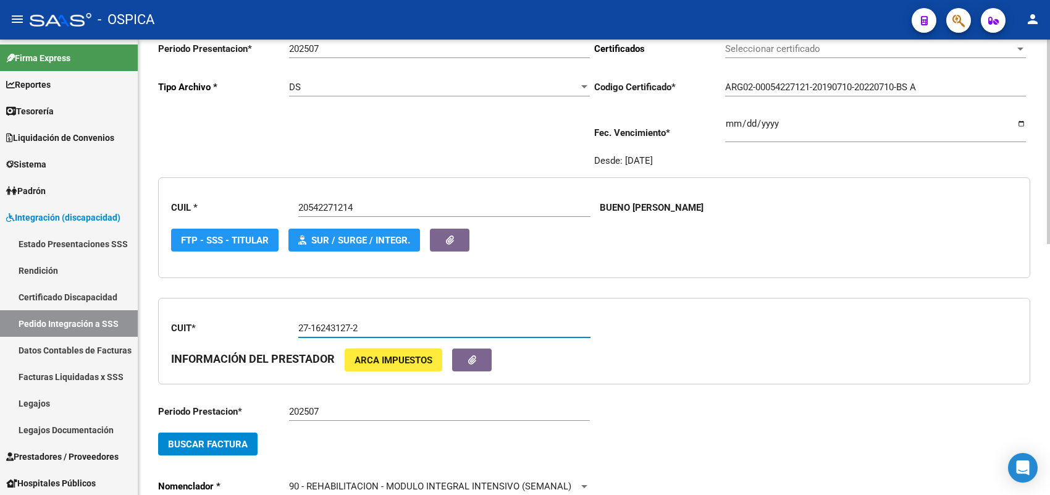
scroll to position [106, 0]
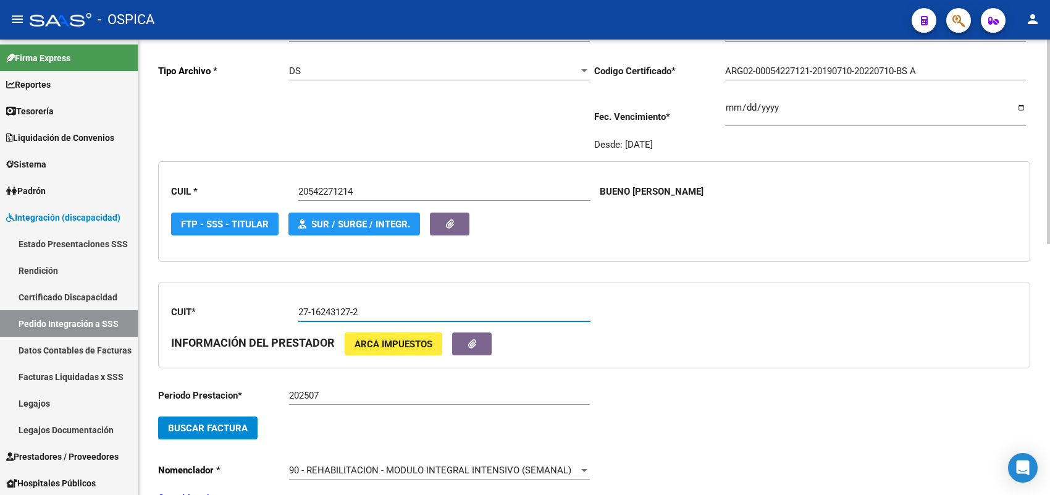
click at [236, 426] on span "Buscar Factura" at bounding box center [208, 427] width 80 height 11
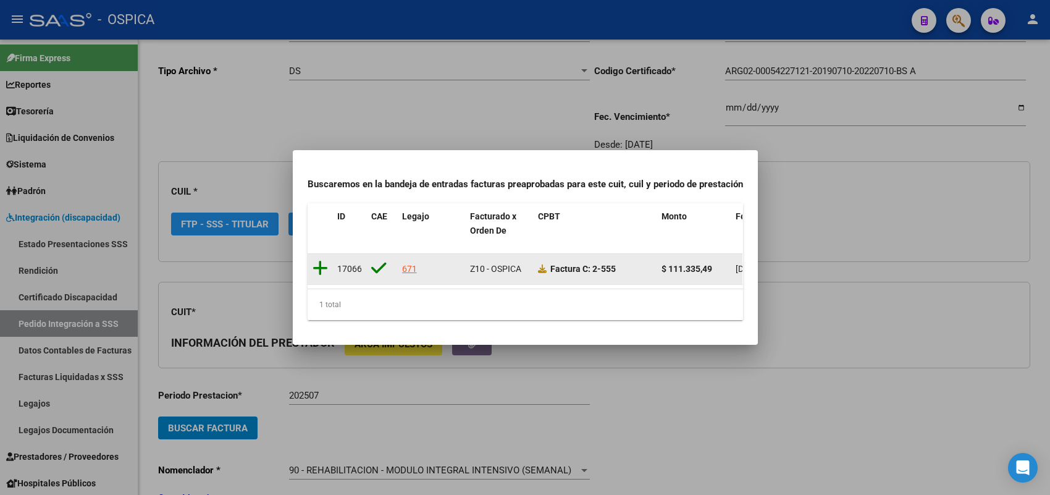
click at [324, 259] on icon at bounding box center [319, 267] width 15 height 17
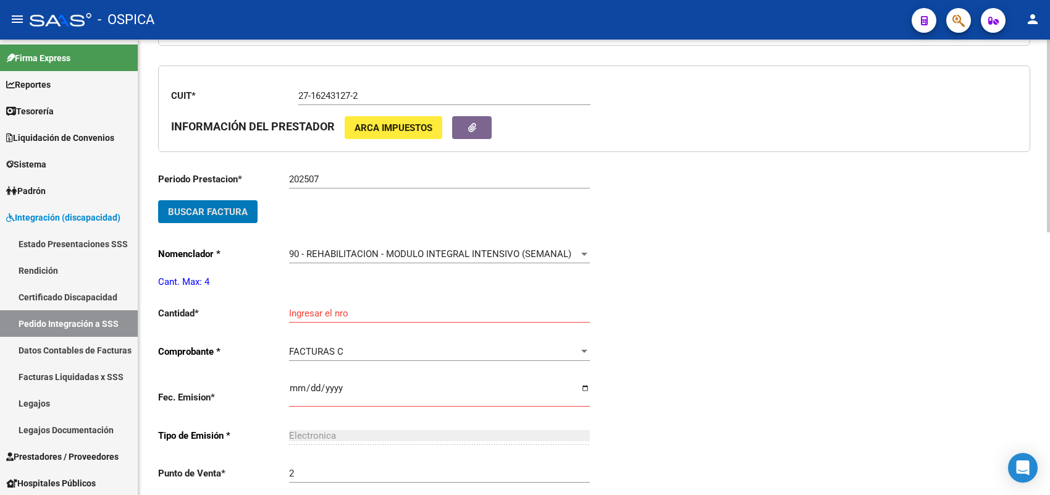
scroll to position [337, 0]
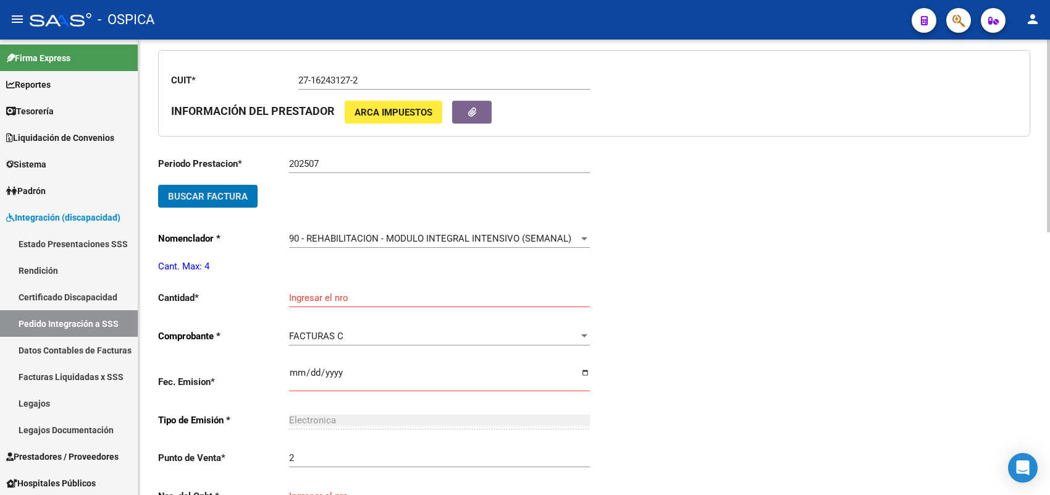
click at [316, 292] on input "Ingresar el nro" at bounding box center [439, 297] width 301 height 11
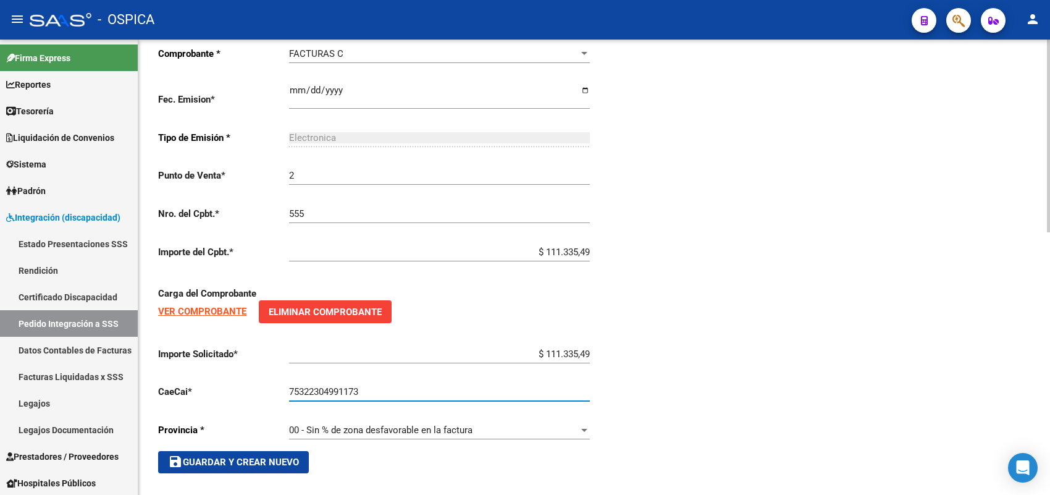
scroll to position [621, 0]
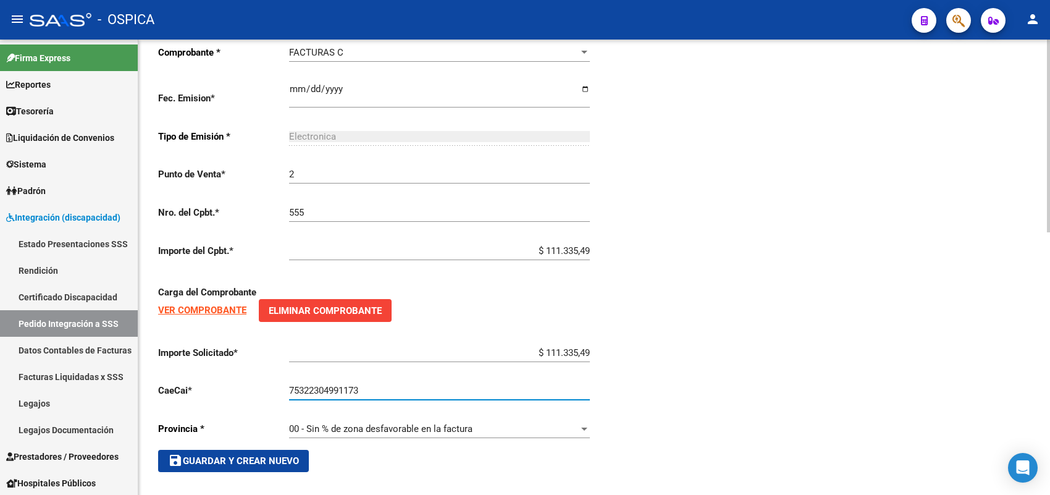
click at [288, 455] on span "save Guardar y Crear Nuevo" at bounding box center [233, 460] width 131 height 11
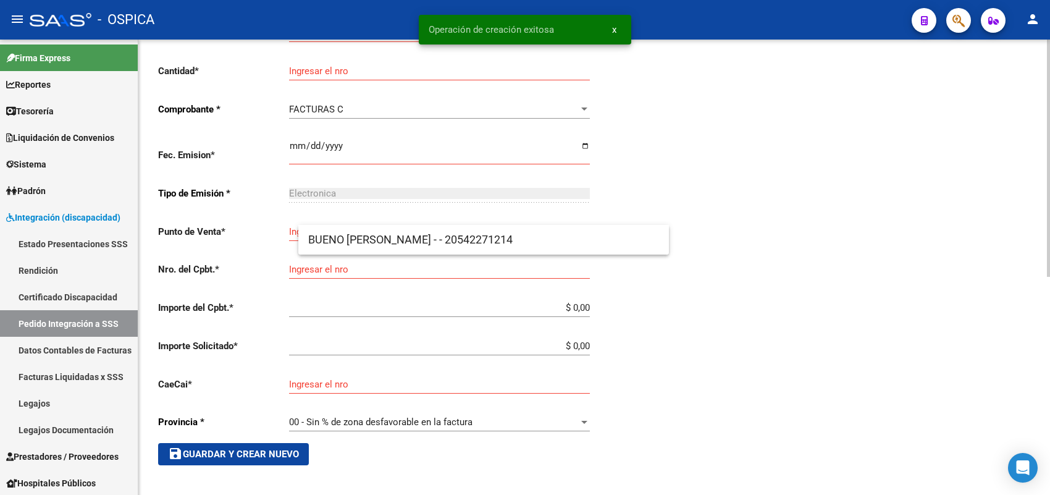
scroll to position [28, 0]
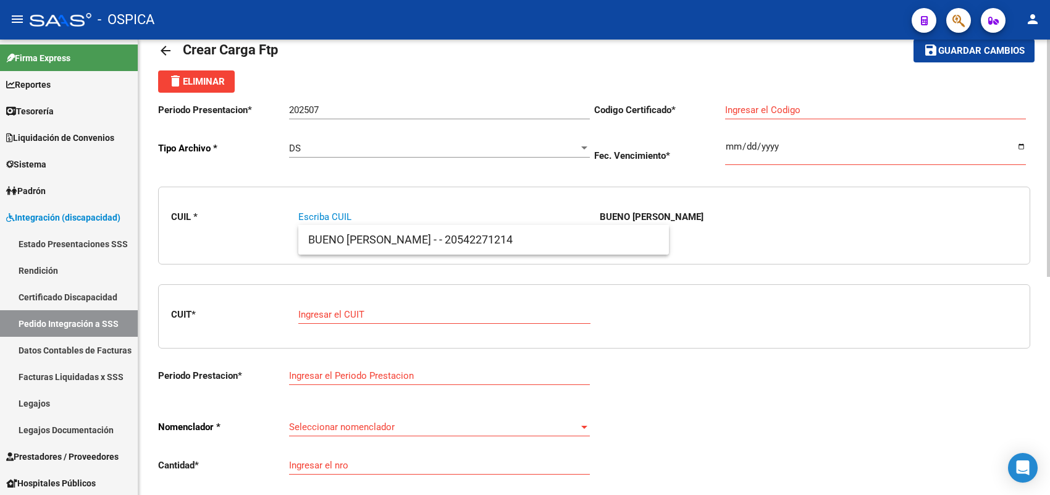
paste input "20486430517"
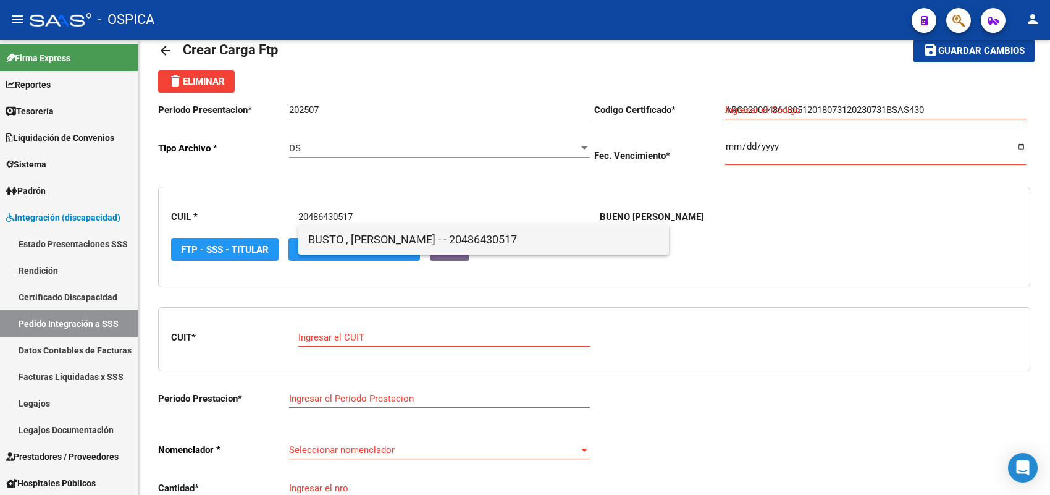
click at [340, 242] on span "BUSTO , JOAN ALEXANDER - - 20486430517" at bounding box center [483, 240] width 351 height 30
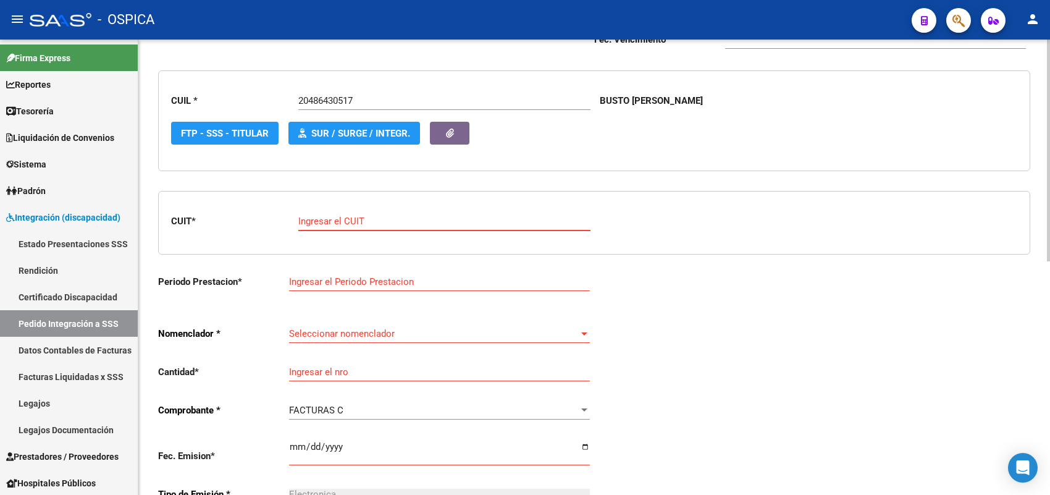
paste input "20-35498593-5"
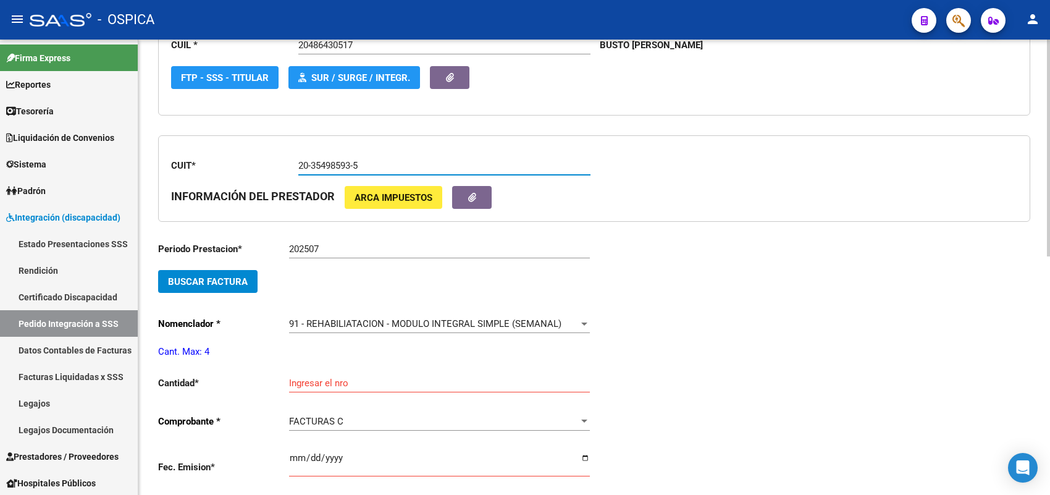
scroll to position [260, 0]
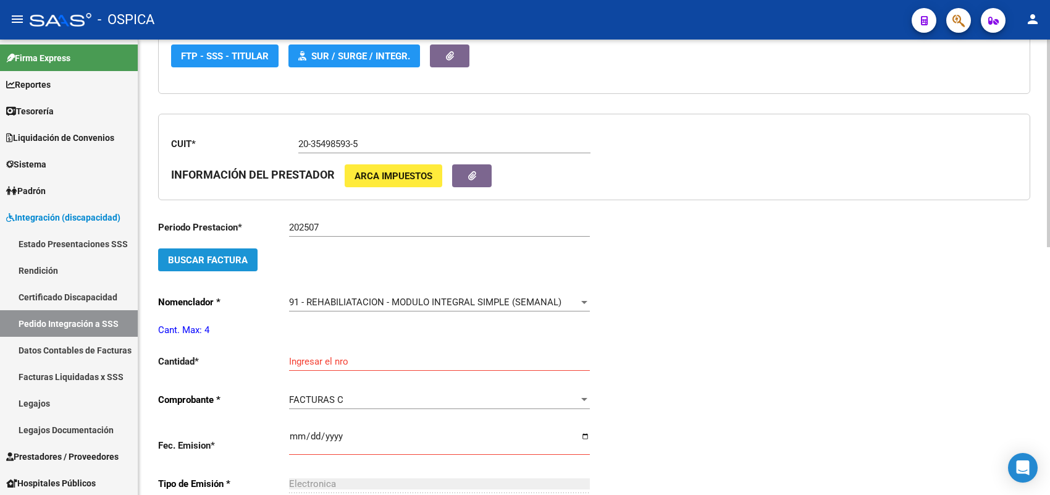
click at [248, 256] on button "Buscar Factura" at bounding box center [207, 259] width 99 height 23
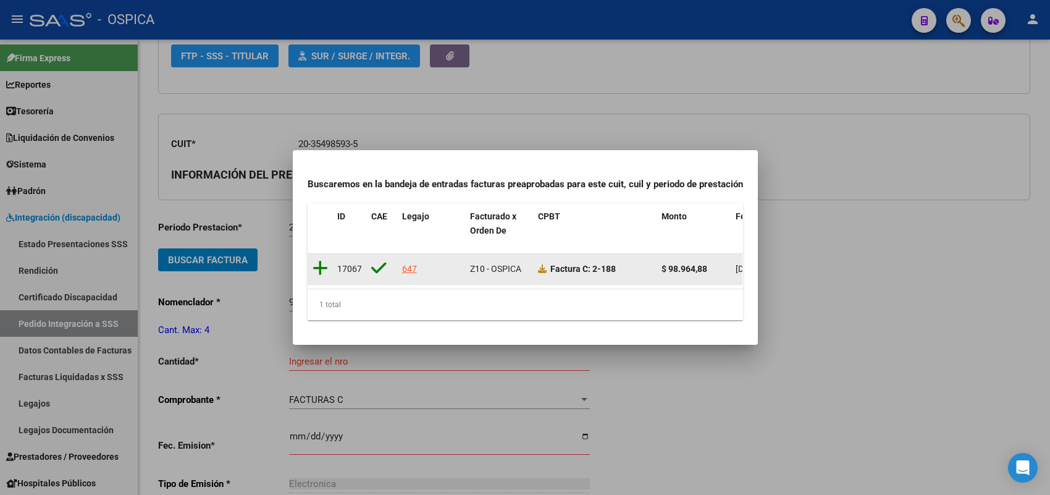
click at [315, 260] on icon at bounding box center [319, 267] width 15 height 17
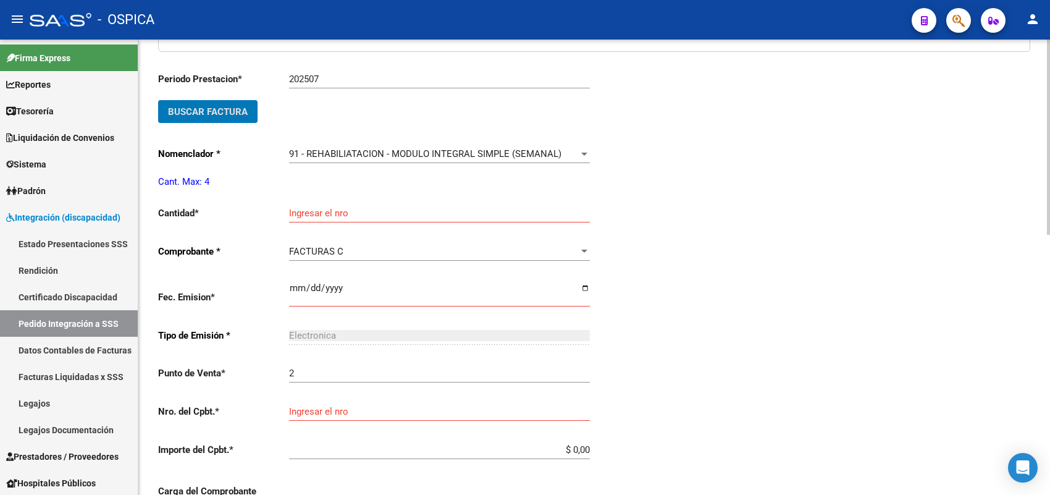
scroll to position [414, 0]
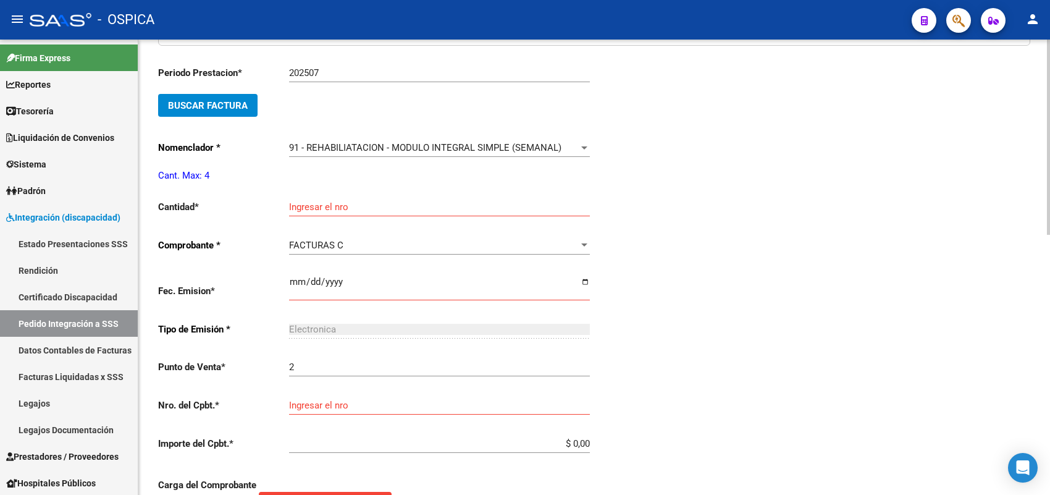
click at [304, 211] on div "Ingresar el nro" at bounding box center [439, 203] width 301 height 27
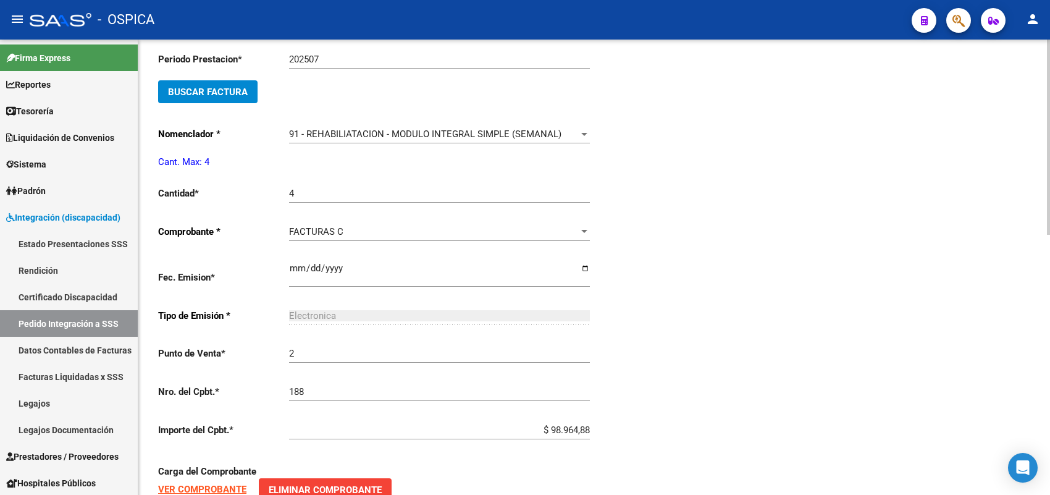
scroll to position [607, 0]
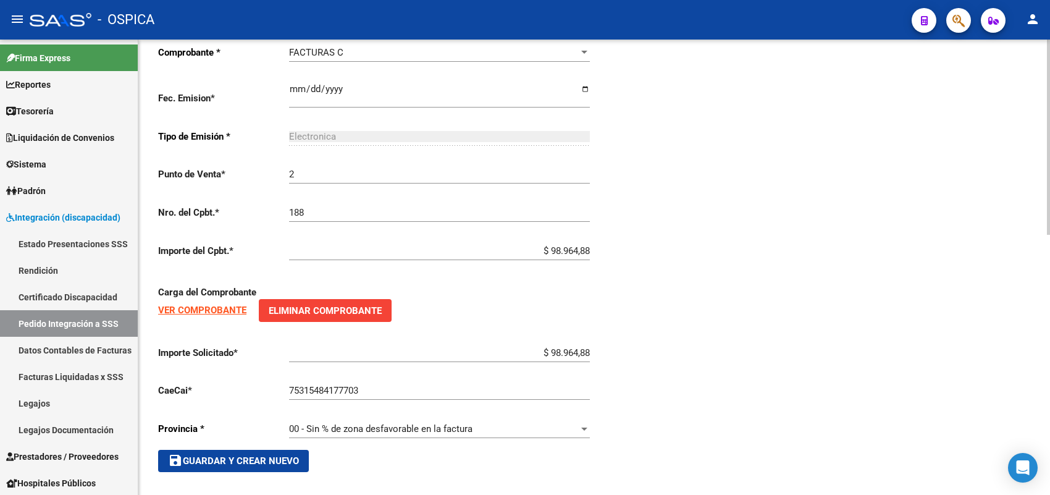
click at [296, 455] on span "save Guardar y Crear Nuevo" at bounding box center [233, 460] width 131 height 11
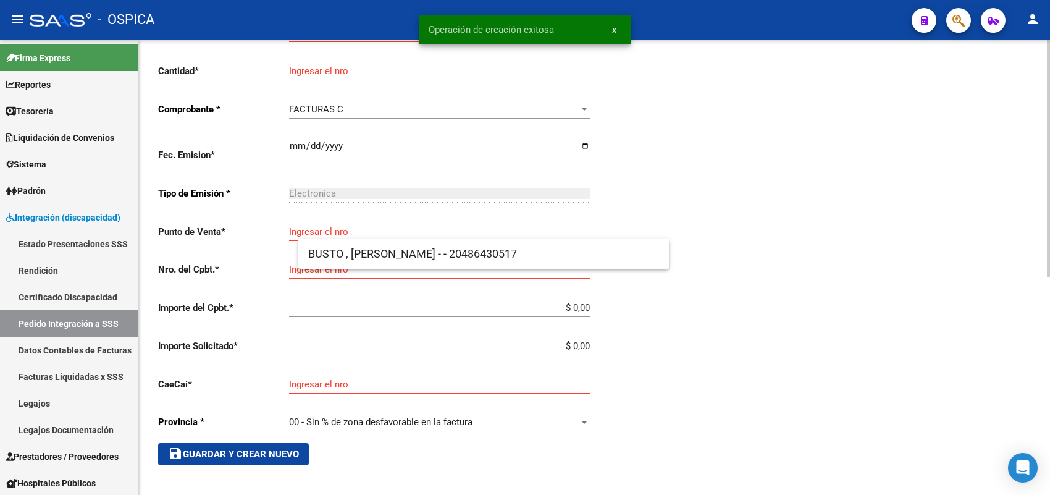
scroll to position [14, 0]
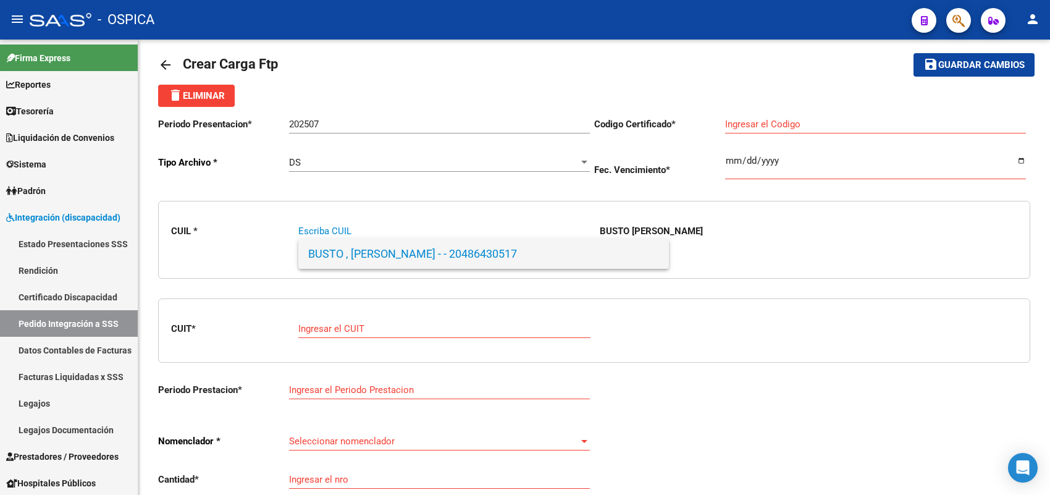
click at [362, 264] on span "BUSTO , JOAN ALEXANDER - - 20486430517" at bounding box center [483, 254] width 351 height 30
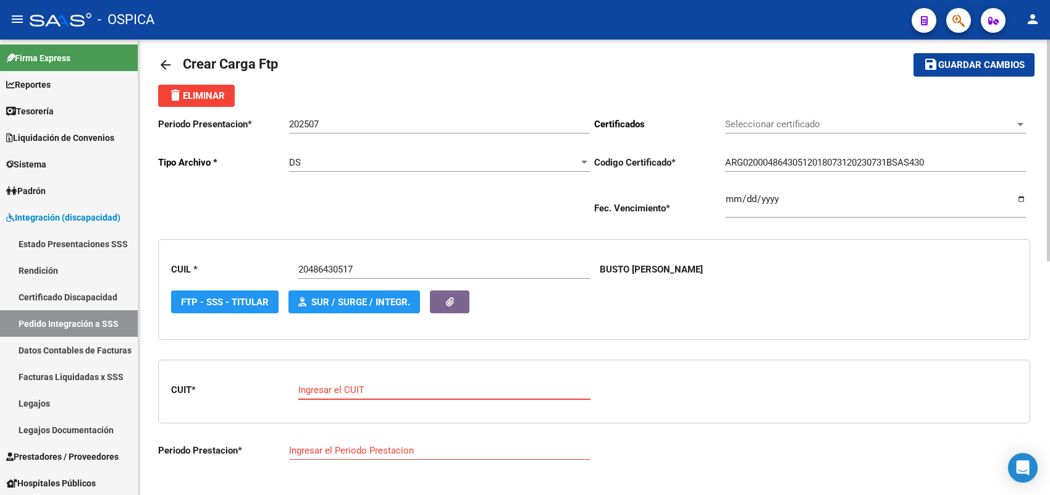
paste input "30-64102908-0"
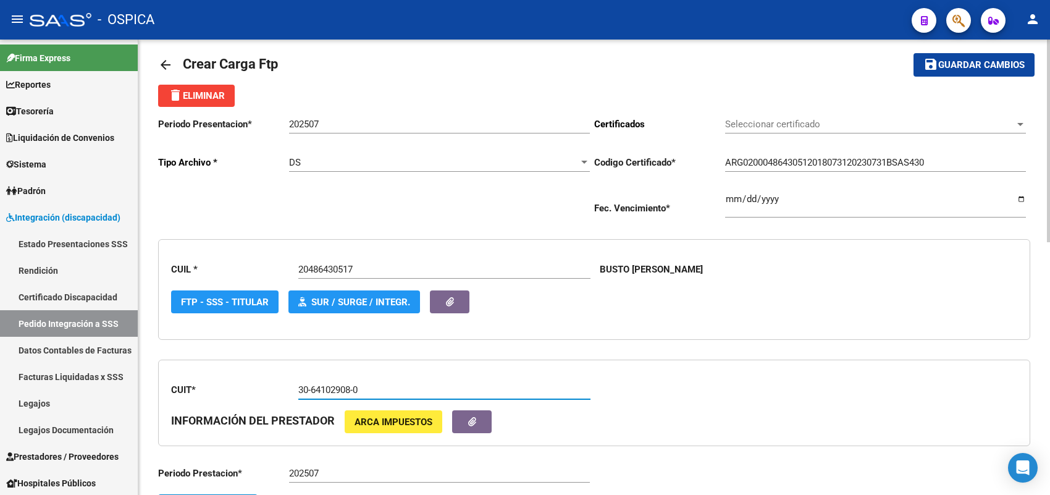
scroll to position [91, 0]
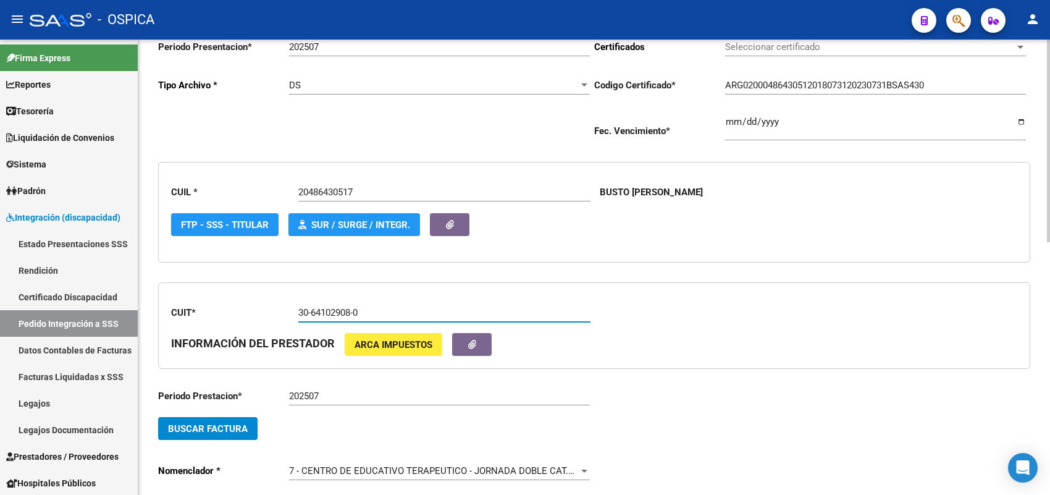
click at [211, 426] on span "Buscar Factura" at bounding box center [208, 428] width 80 height 11
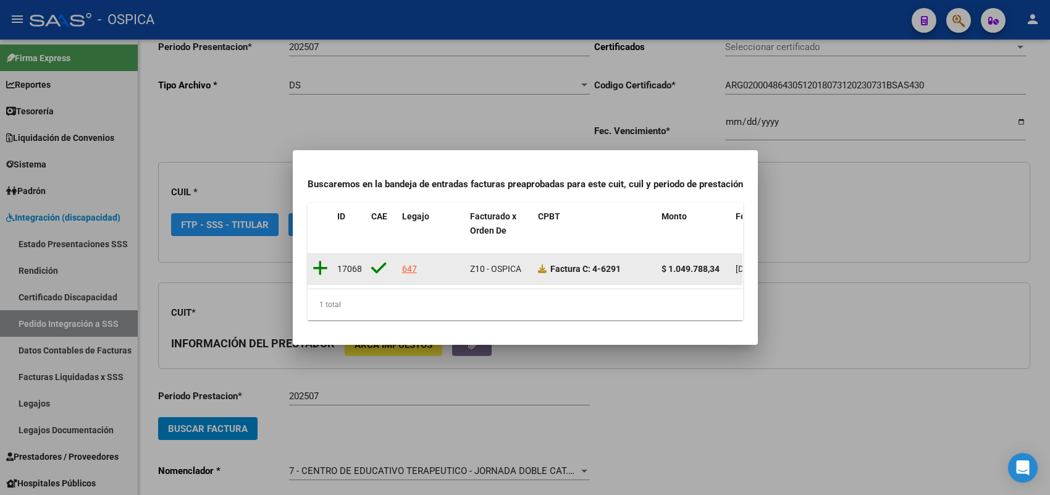
click at [322, 259] on icon at bounding box center [319, 267] width 15 height 17
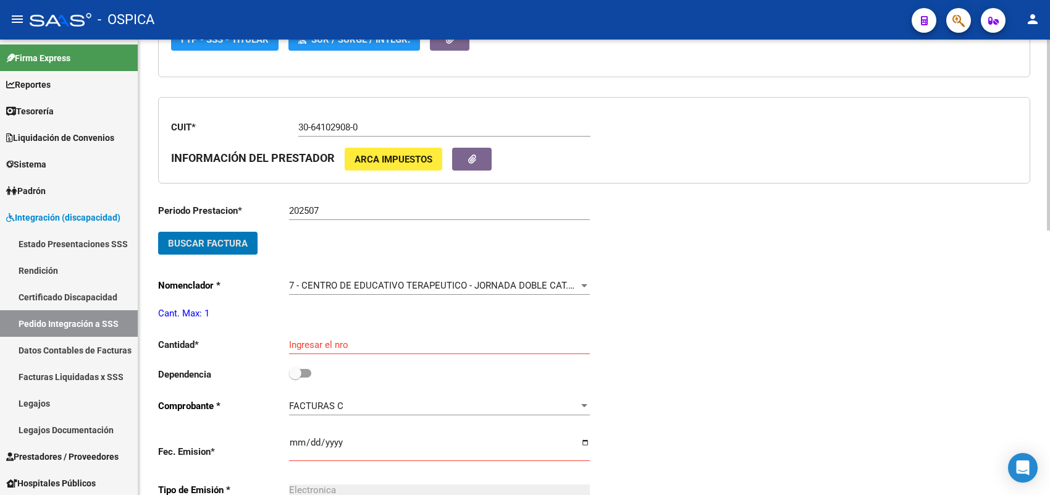
scroll to position [323, 0]
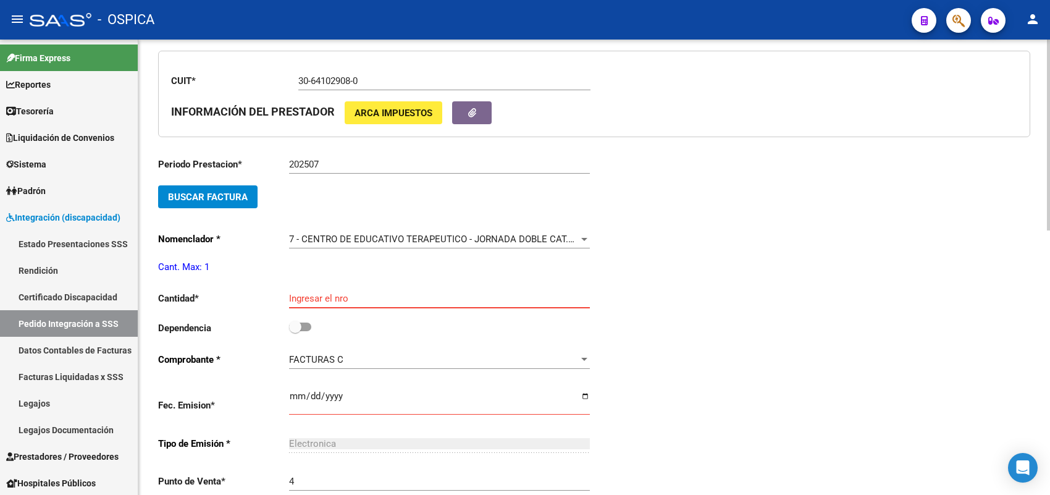
click at [327, 295] on input "Ingresar el nro" at bounding box center [439, 298] width 301 height 11
click at [295, 331] on input "checkbox" at bounding box center [295, 331] width 1 height 1
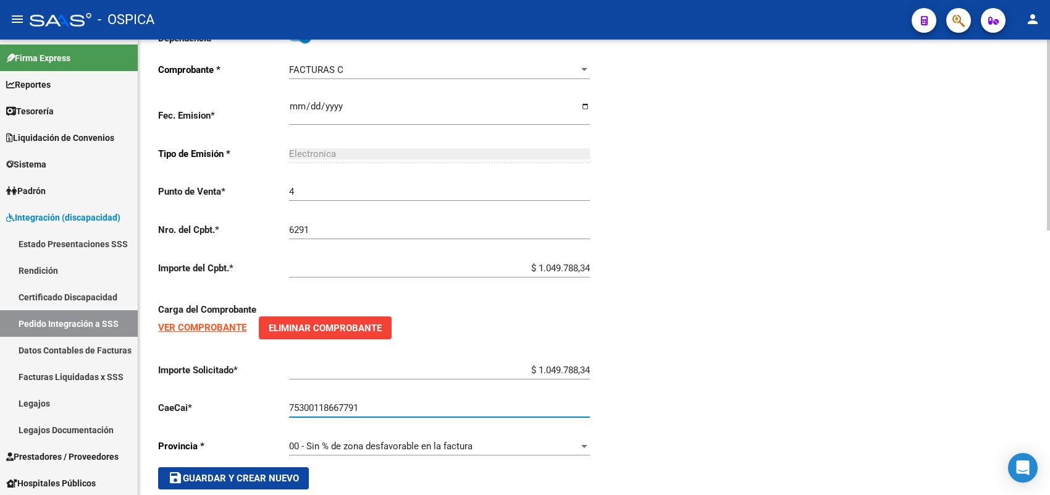
scroll to position [630, 0]
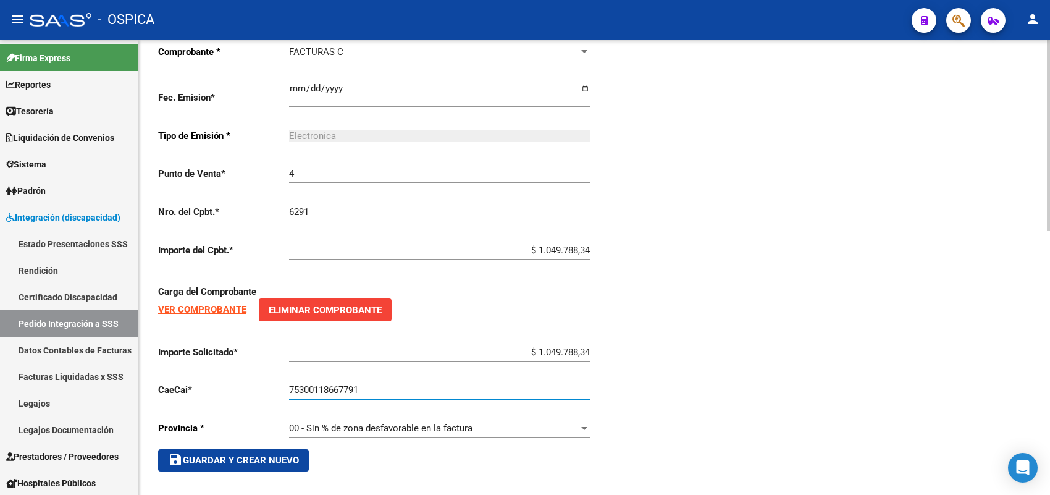
click at [279, 454] on span "save Guardar y Crear Nuevo" at bounding box center [233, 459] width 131 height 11
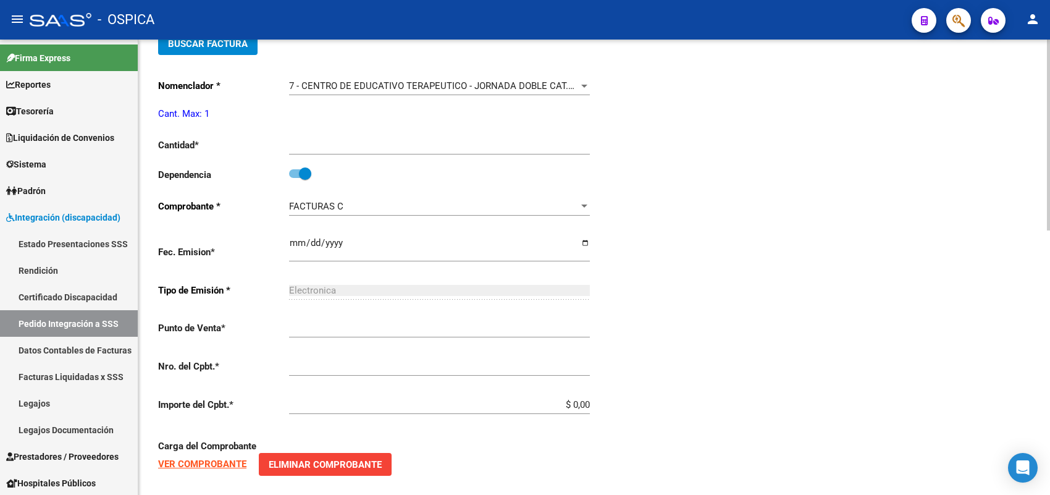
scroll to position [14, 0]
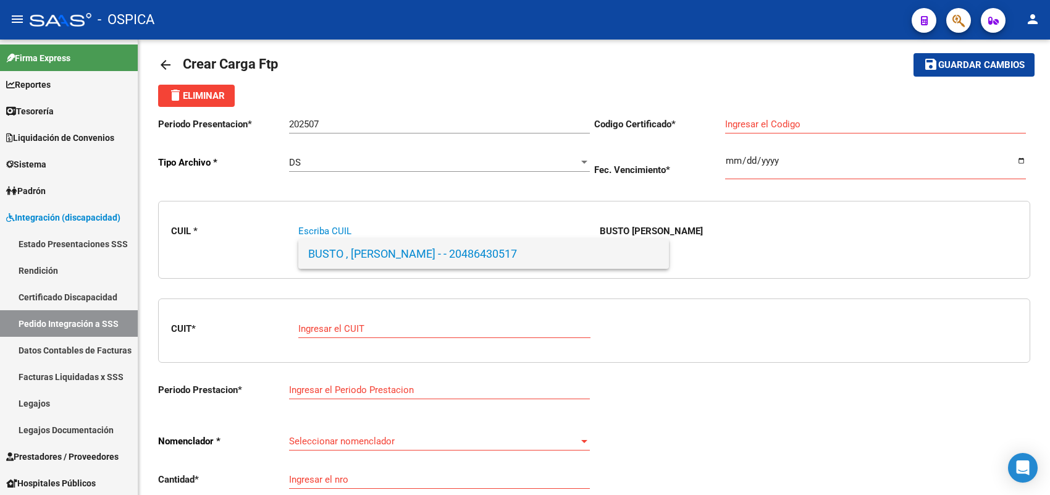
click at [351, 250] on span "BUSTO , JOAN ALEXANDER - - 20486430517" at bounding box center [483, 254] width 351 height 30
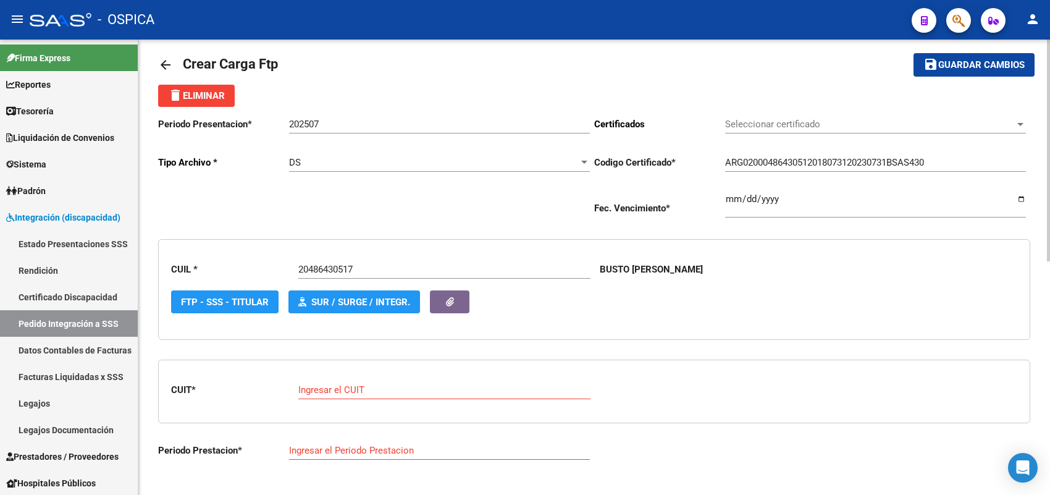
click at [353, 392] on div "Ingresar el CUIT" at bounding box center [444, 385] width 292 height 27
paste input "23-24106806-4"
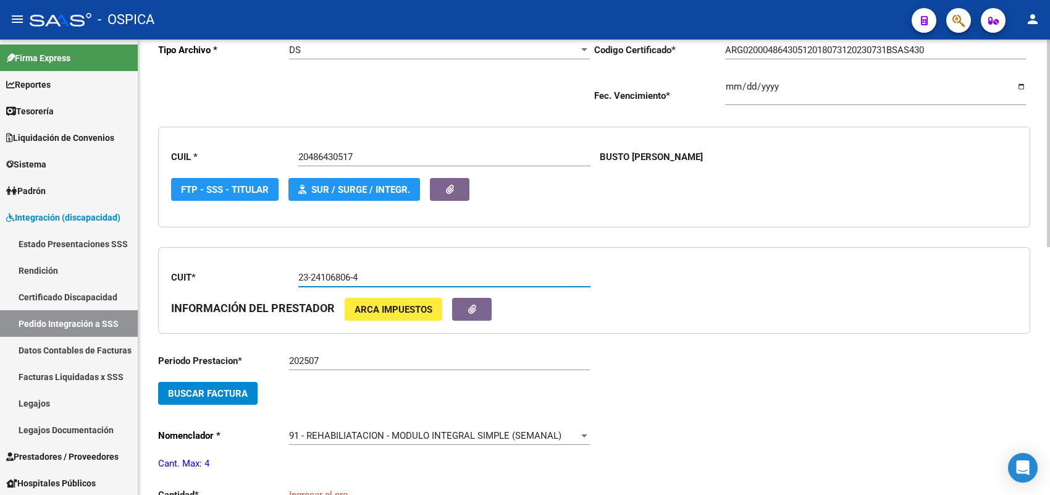
scroll to position [169, 0]
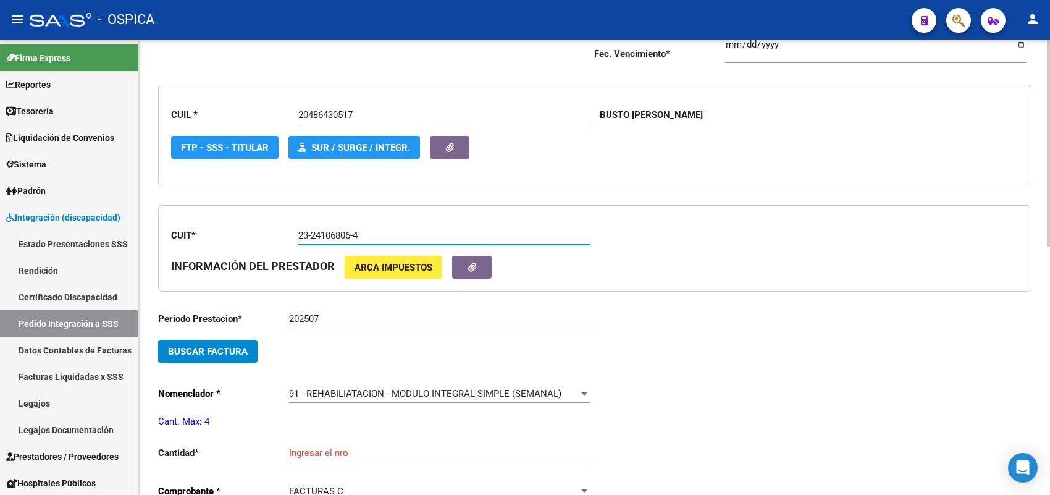
click at [249, 349] on button "Buscar Factura" at bounding box center [207, 351] width 99 height 23
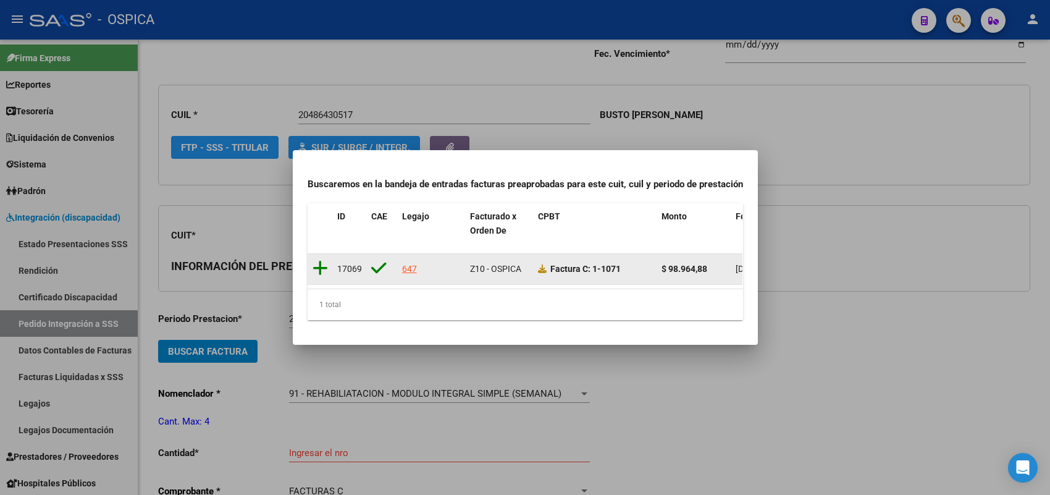
click at [319, 262] on icon at bounding box center [319, 267] width 15 height 17
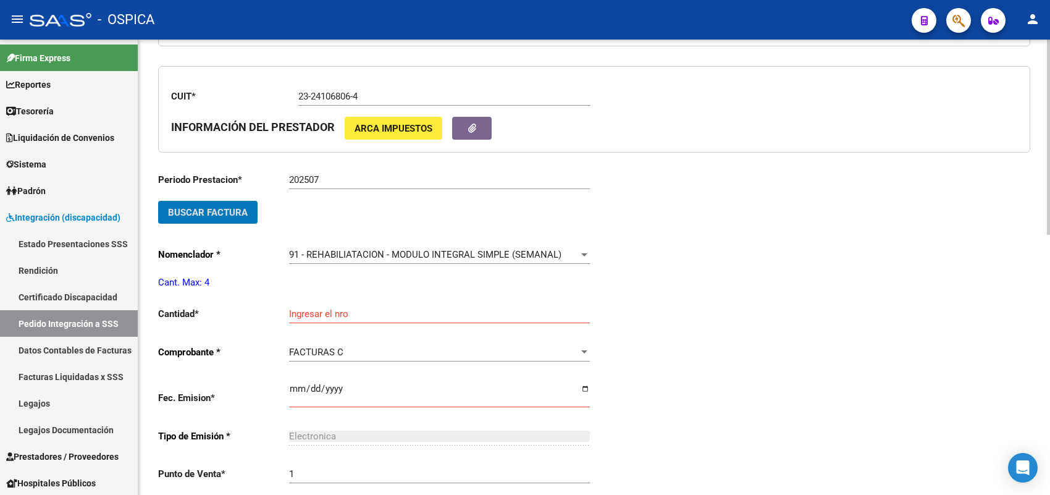
scroll to position [323, 0]
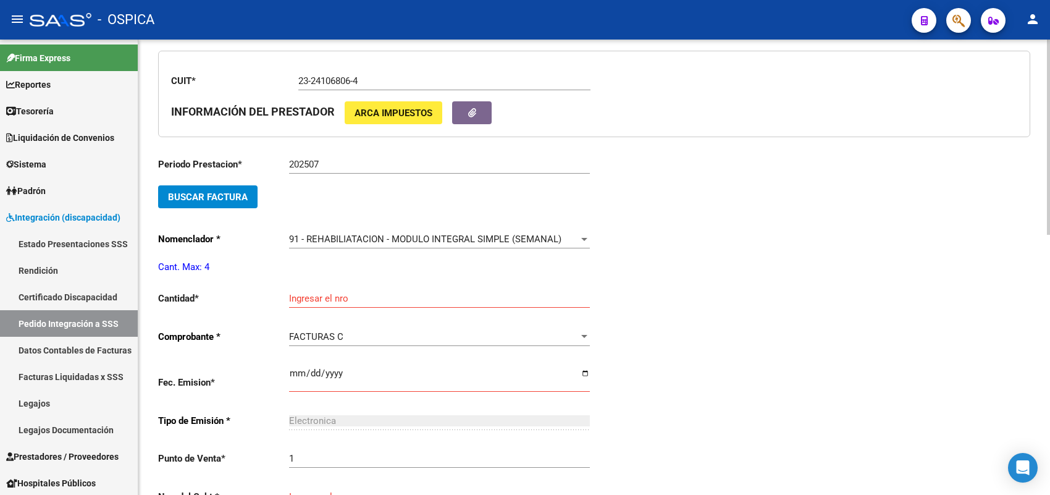
click at [307, 301] on div "Ingresar el nro" at bounding box center [439, 294] width 301 height 27
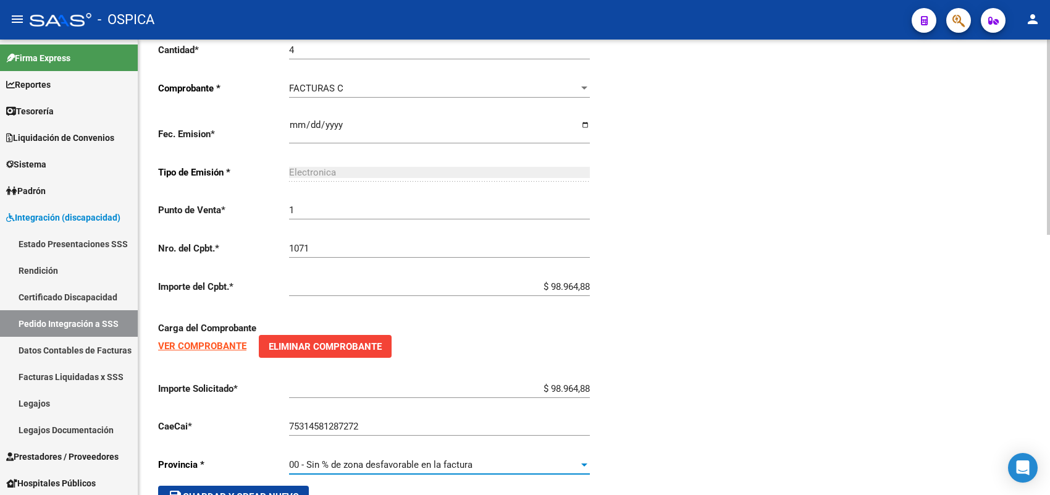
scroll to position [607, 0]
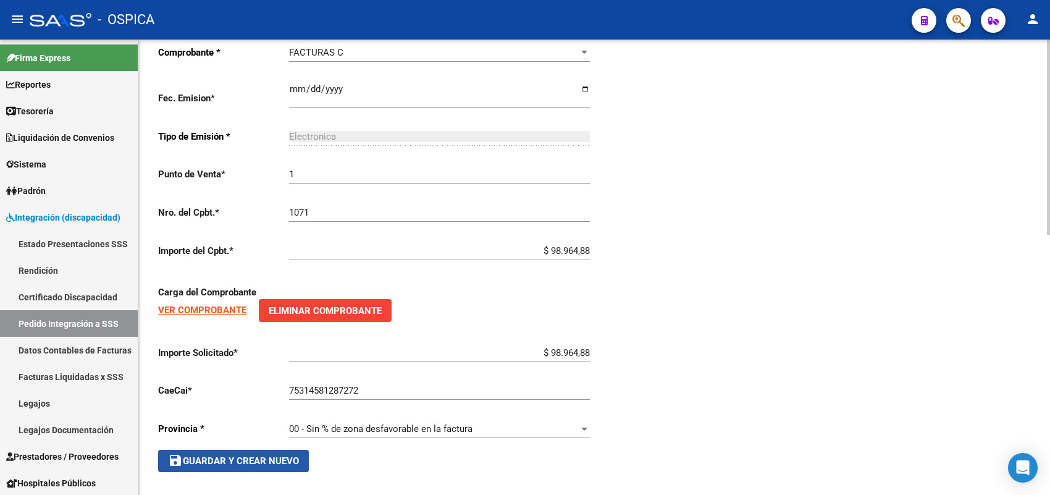
click at [280, 455] on span "save Guardar y Crear Nuevo" at bounding box center [233, 460] width 131 height 11
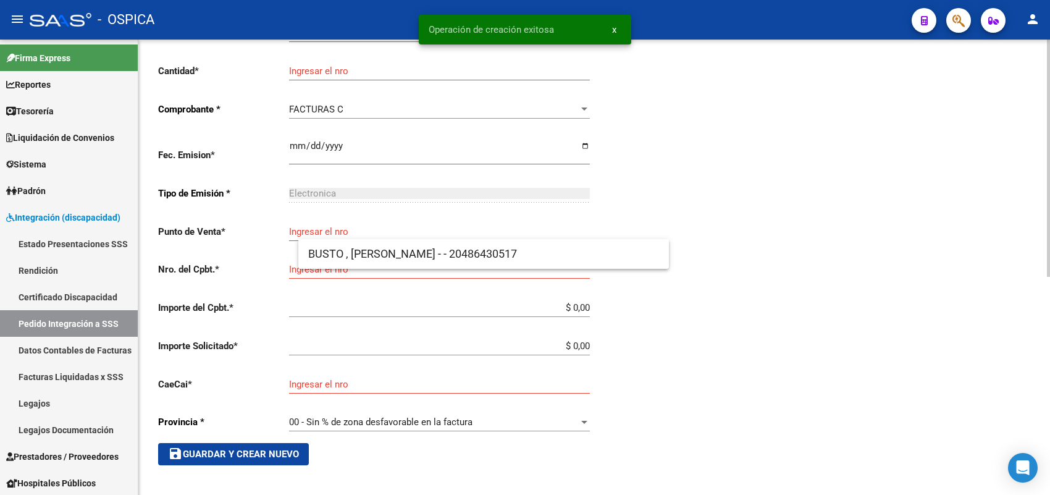
scroll to position [14, 0]
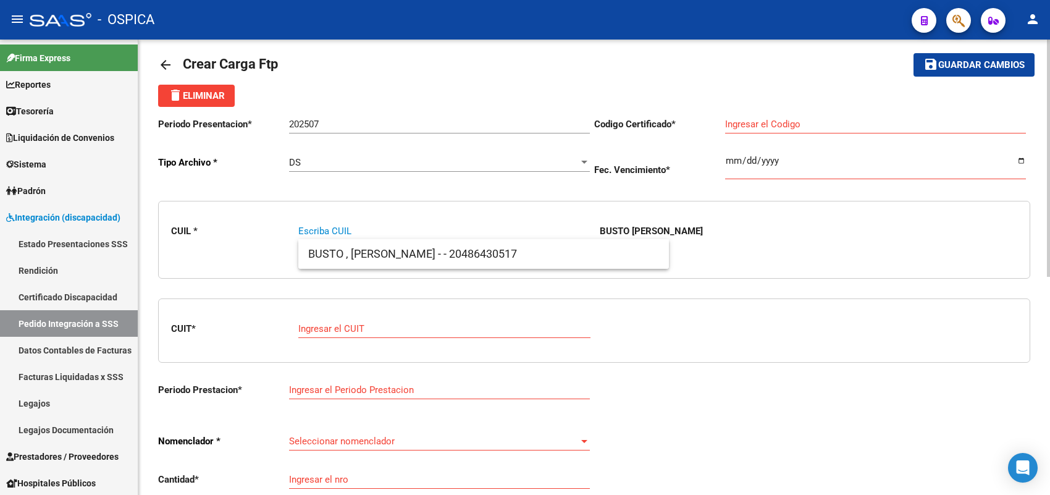
paste input "20536773372"
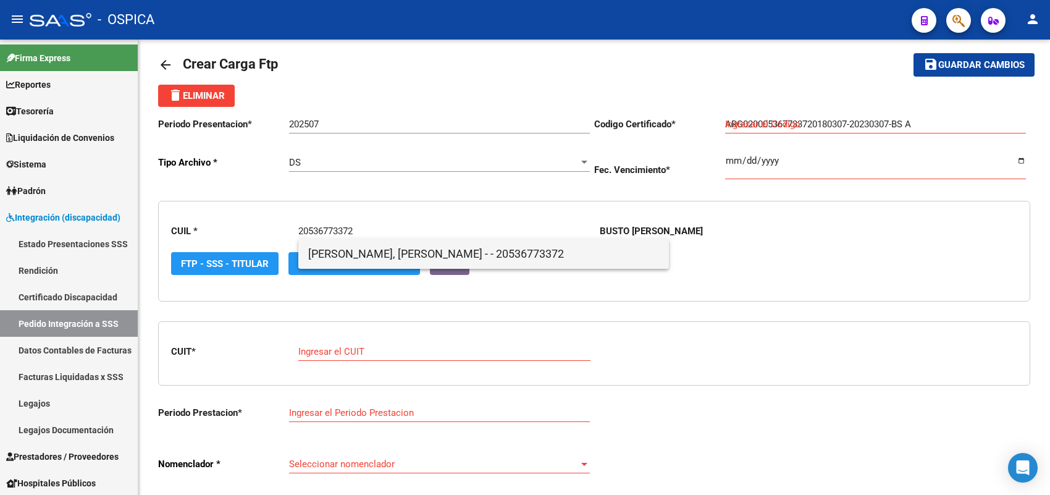
click at [338, 254] on span "CABRERA, IAN URIEL - - 20536773372" at bounding box center [483, 254] width 351 height 30
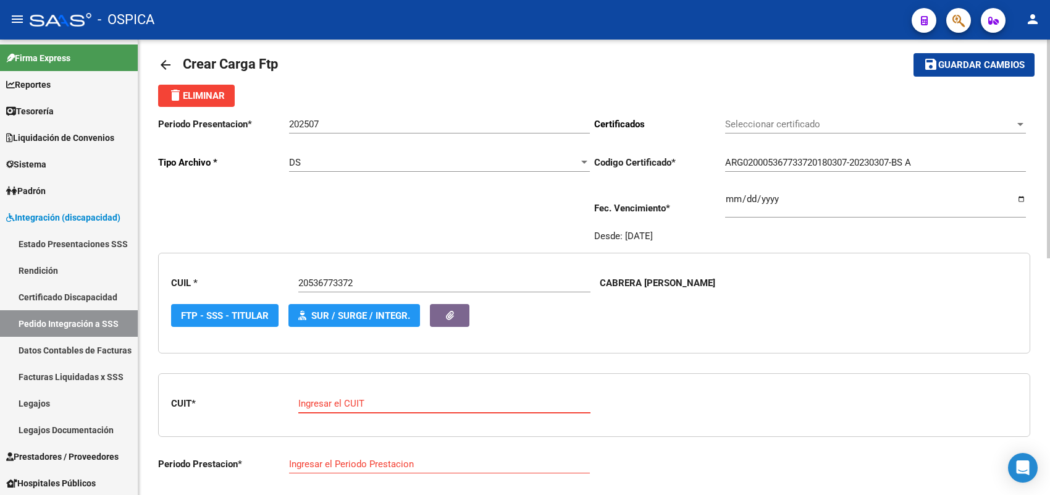
paste input "33-71169737-9"
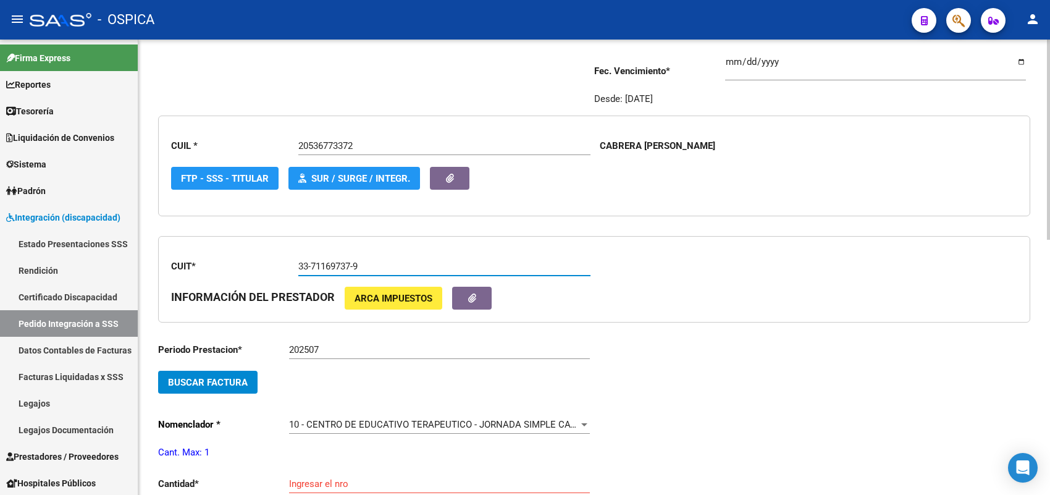
scroll to position [169, 0]
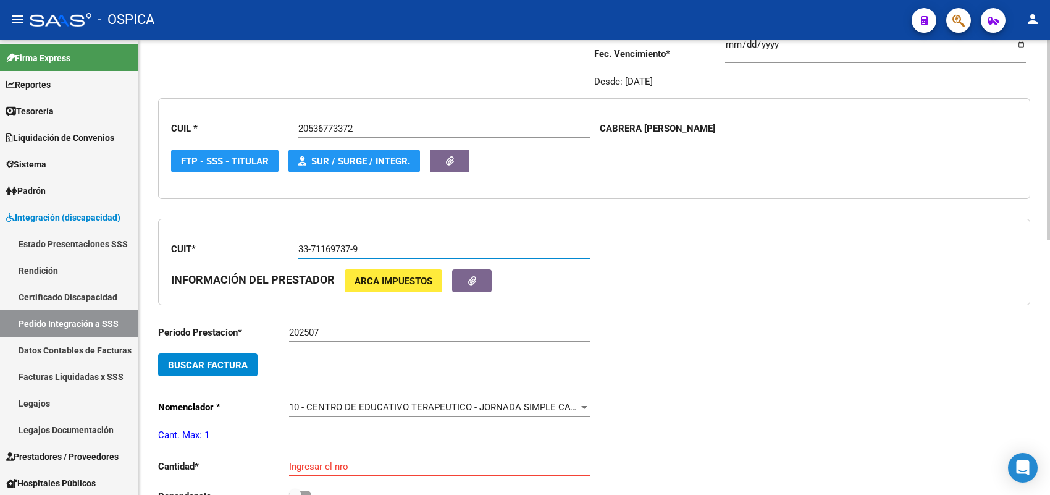
click at [215, 365] on span "Buscar Factura" at bounding box center [208, 364] width 80 height 11
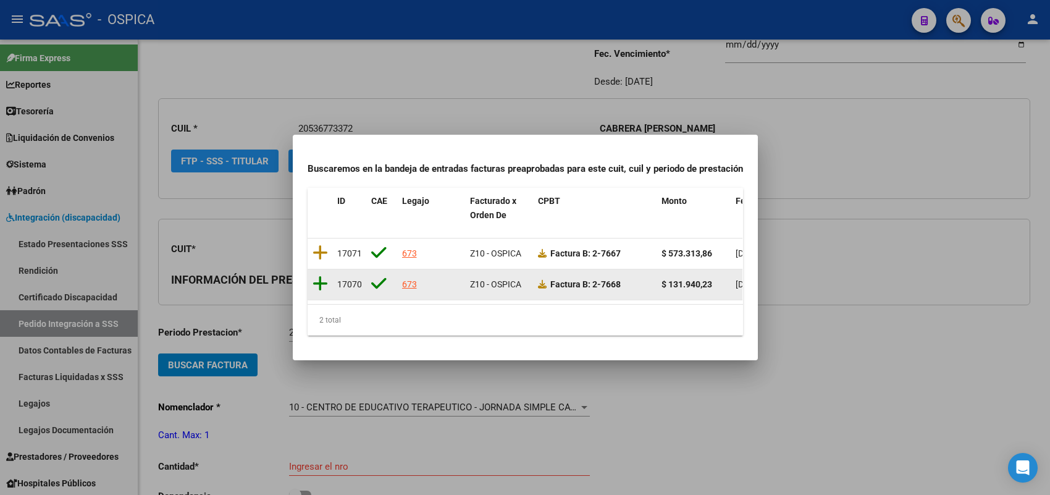
click at [318, 275] on icon at bounding box center [319, 283] width 15 height 17
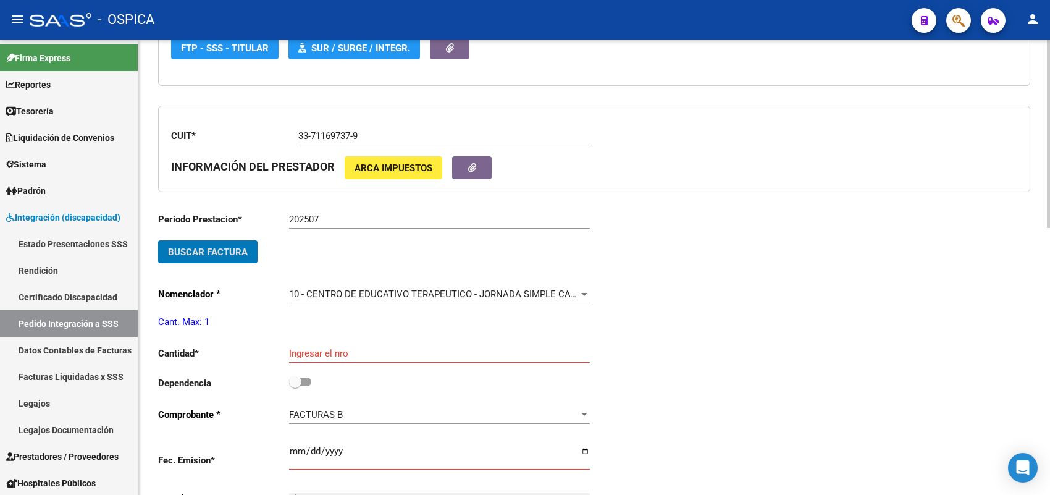
scroll to position [323, 0]
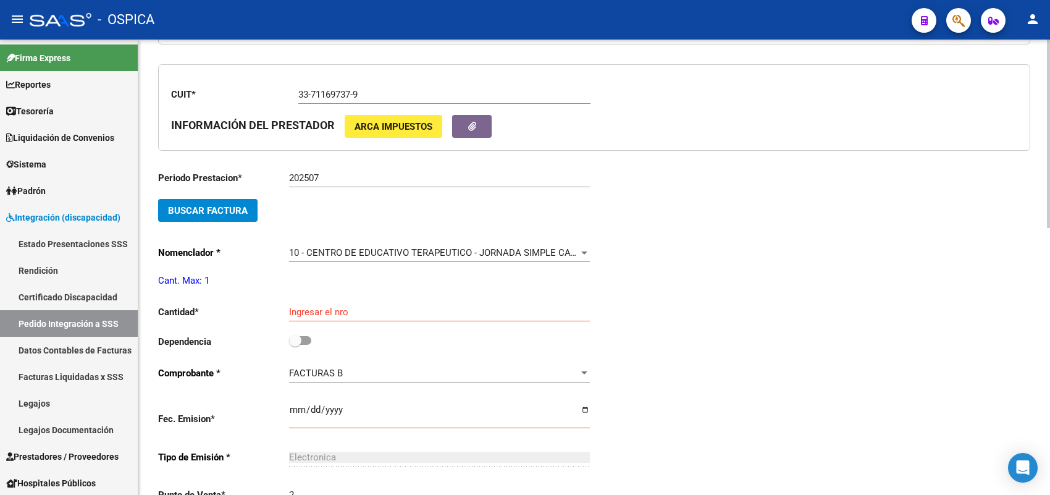
click at [312, 301] on div "Ingresar el nro" at bounding box center [439, 308] width 301 height 27
click at [320, 307] on input "Ingresar el nro" at bounding box center [439, 311] width 301 height 11
click at [295, 345] on input "checkbox" at bounding box center [295, 345] width 1 height 1
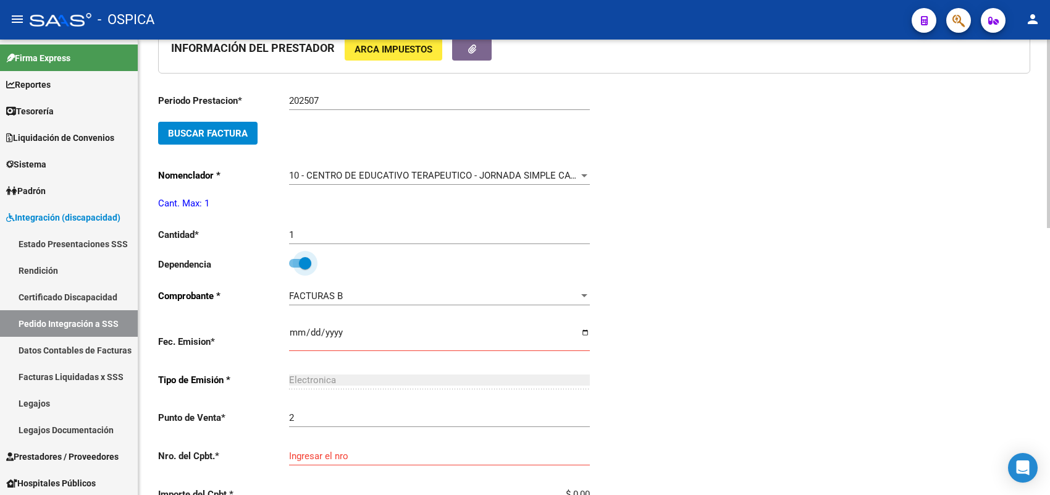
click at [294, 327] on input "Ingresar el fecha" at bounding box center [439, 337] width 301 height 20
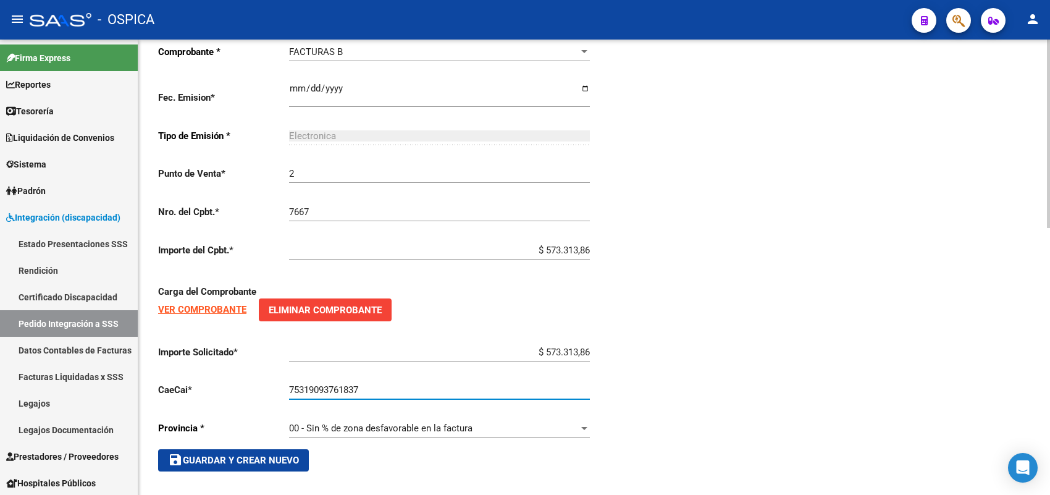
click at [285, 454] on span "save Guardar y Crear Nuevo" at bounding box center [233, 459] width 131 height 11
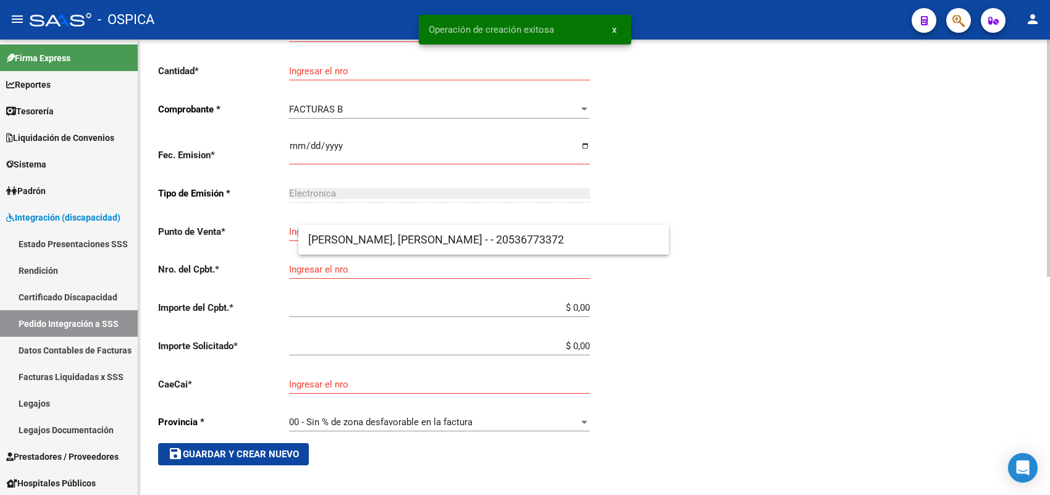
scroll to position [28, 0]
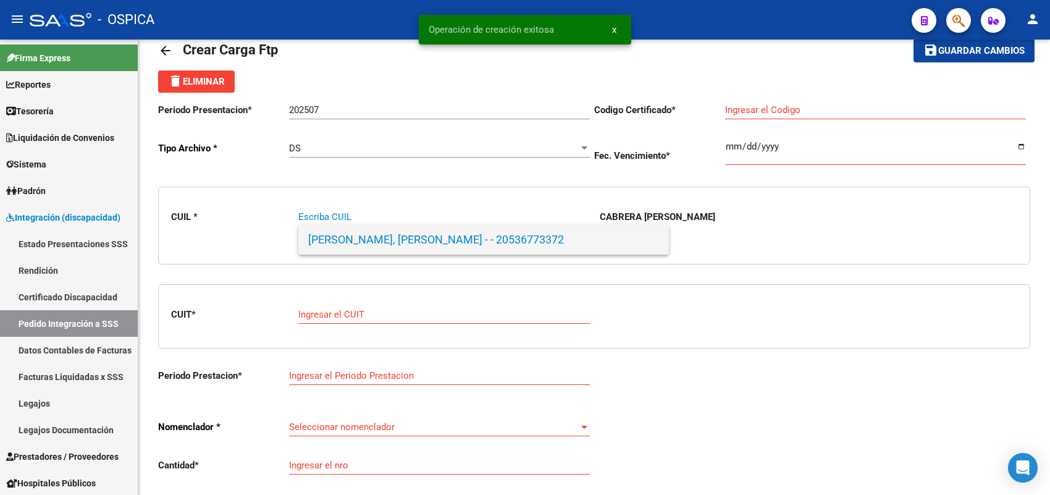
click at [313, 242] on span "CABRERA, IAN URIEL - - 20536773372" at bounding box center [483, 240] width 351 height 30
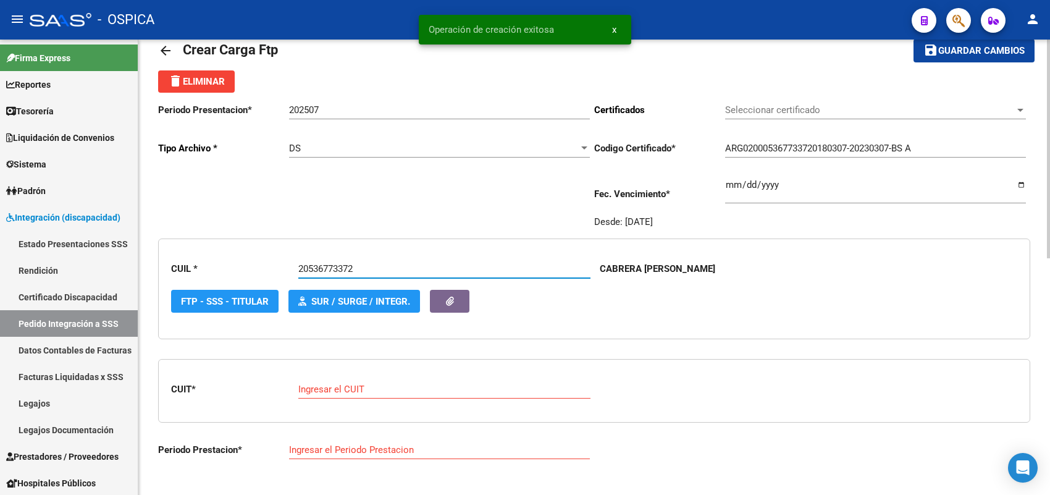
click at [322, 387] on input "Ingresar el CUIT" at bounding box center [444, 388] width 292 height 11
paste input "33-71169737-9"
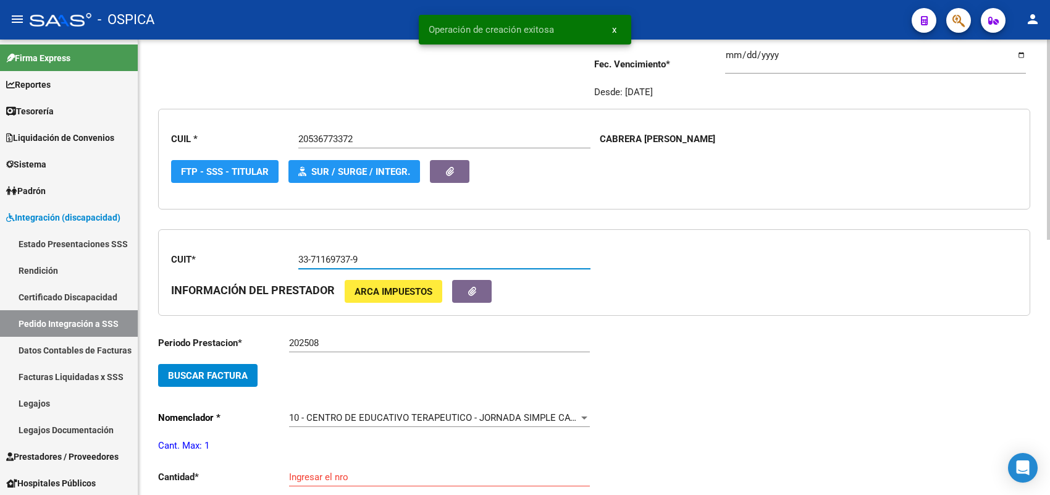
scroll to position [183, 0]
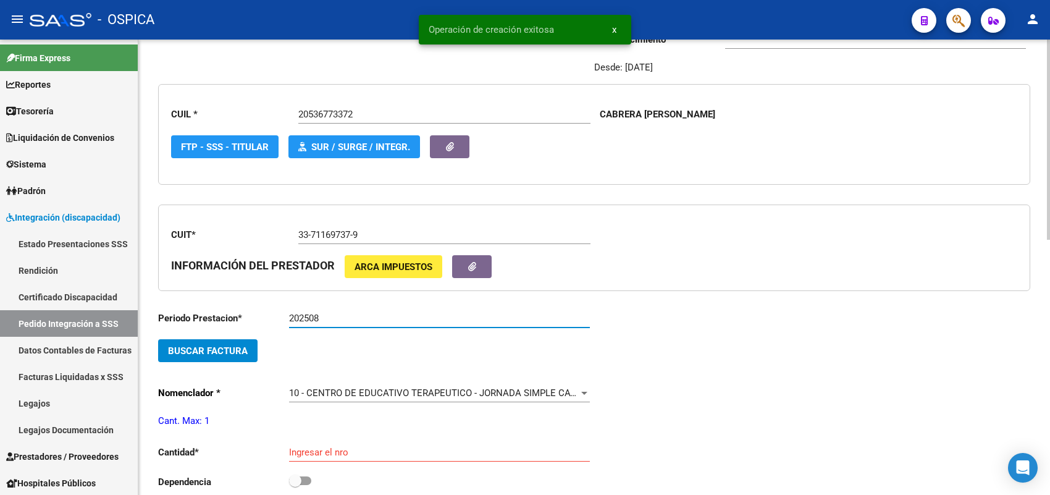
click at [357, 315] on input "202508" at bounding box center [439, 317] width 301 height 11
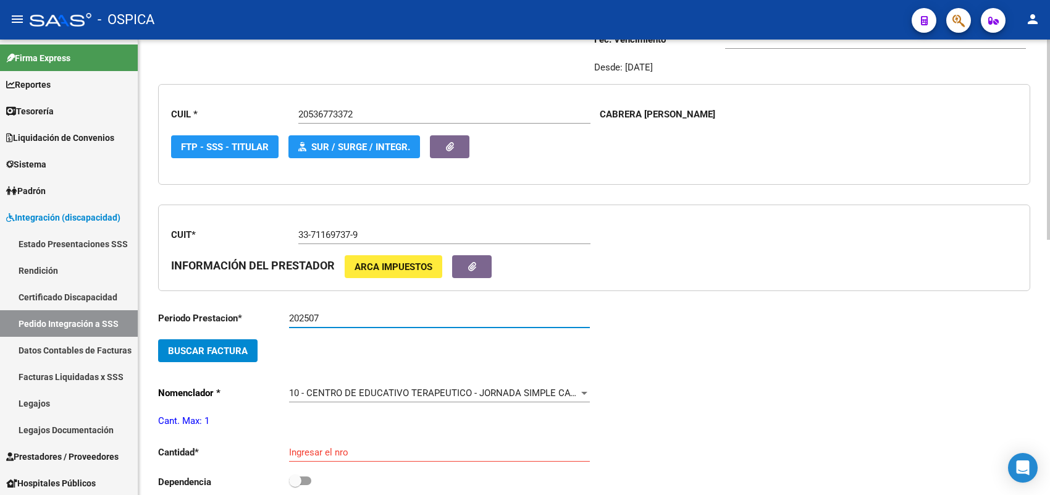
click at [349, 382] on div "10 - CENTRO DE EDUCATIVO TERAPEUTICO - JORNADA SIMPLE CAT.A (MENSUAL) Seleccion…" at bounding box center [439, 388] width 301 height 27
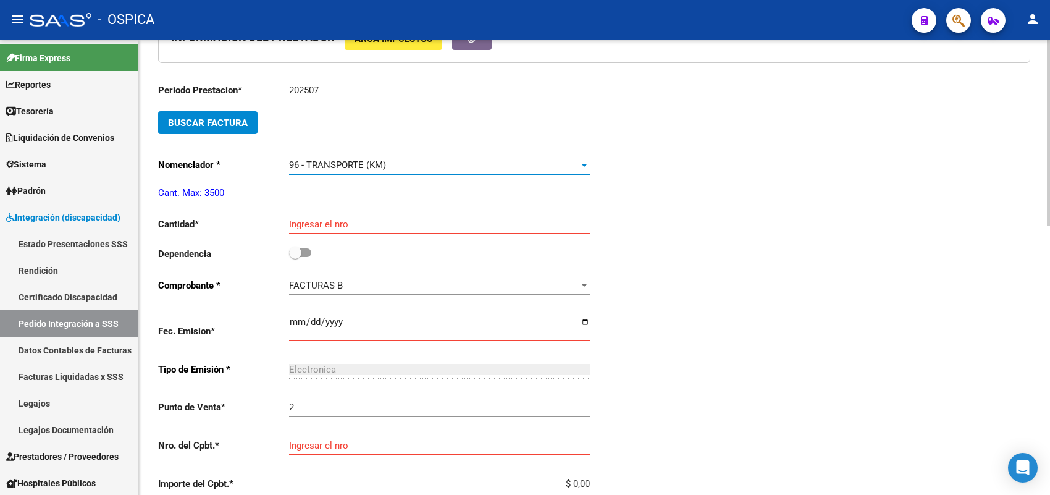
scroll to position [414, 0]
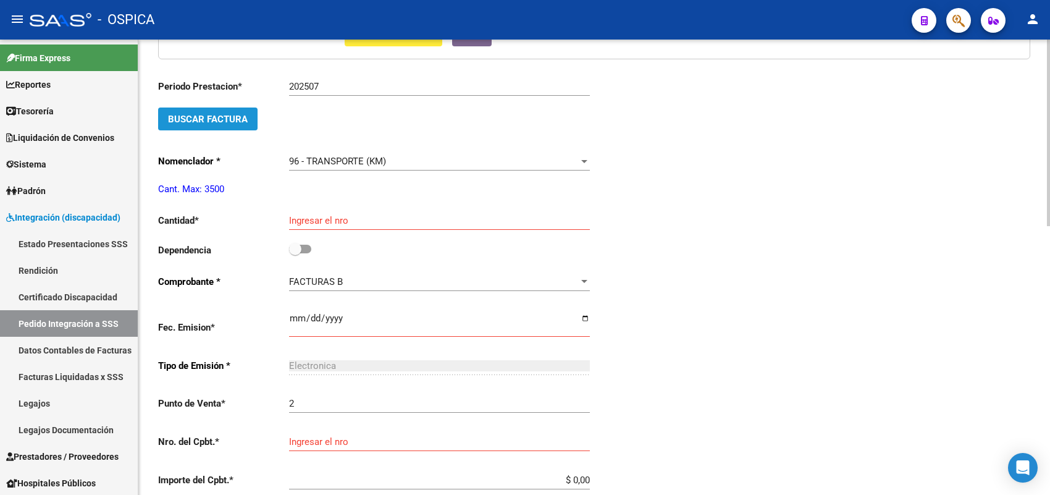
click at [244, 115] on span "Buscar Factura" at bounding box center [208, 119] width 80 height 11
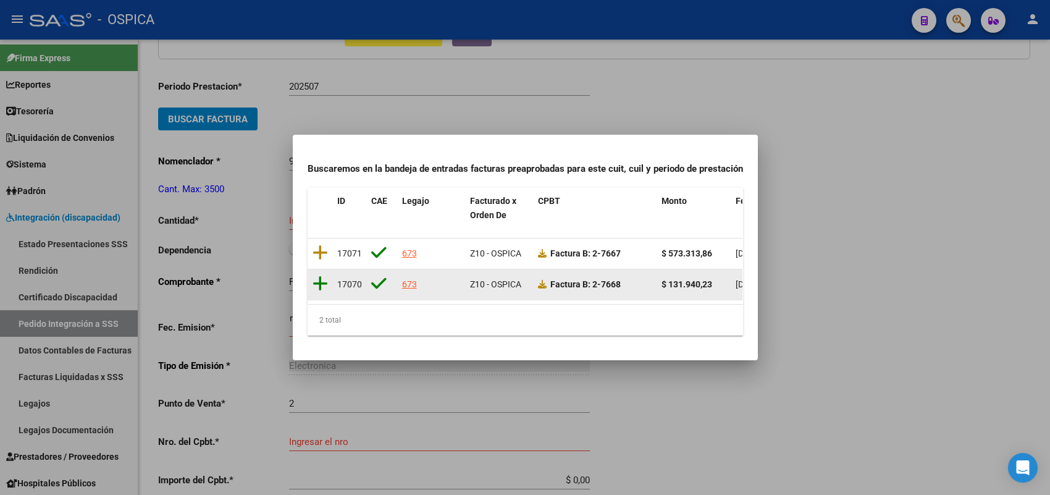
click at [321, 275] on icon at bounding box center [319, 283] width 15 height 17
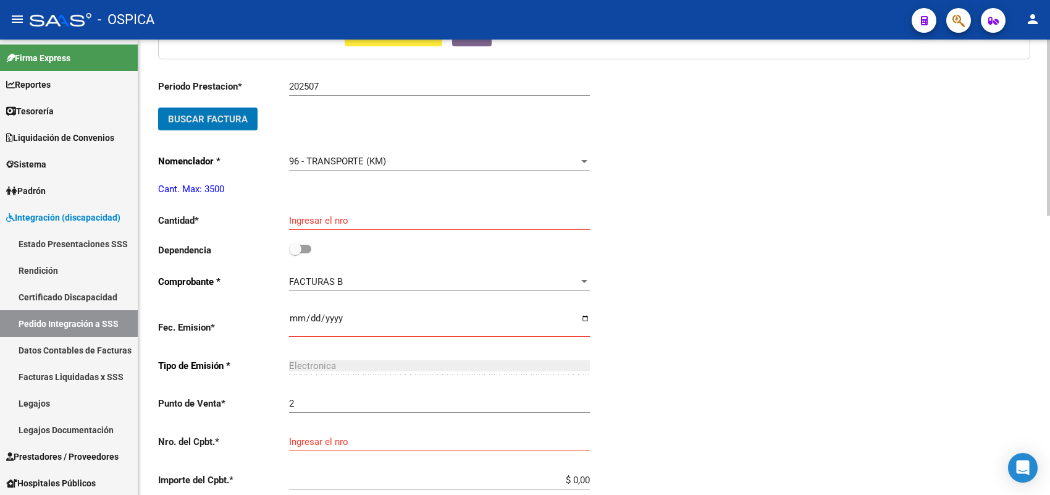
click at [321, 223] on div "Ingresar el nro" at bounding box center [439, 216] width 301 height 27
click at [295, 253] on input "checkbox" at bounding box center [295, 253] width 1 height 1
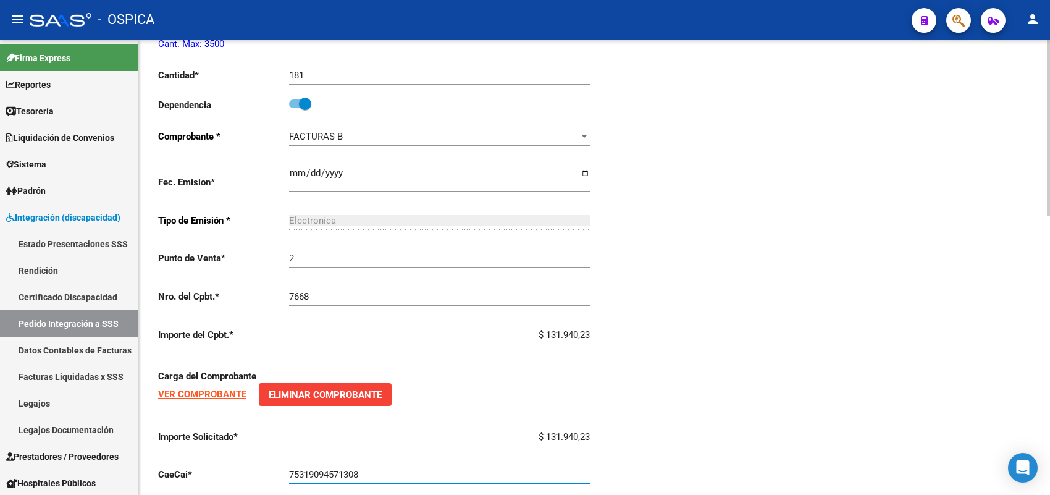
scroll to position [720, 0]
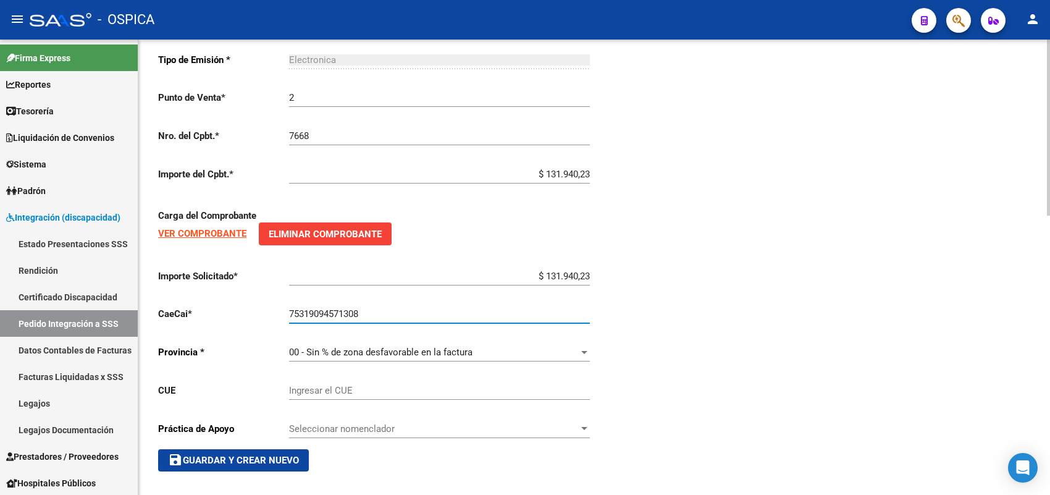
click at [256, 455] on span "save Guardar y Crear Nuevo" at bounding box center [233, 459] width 131 height 11
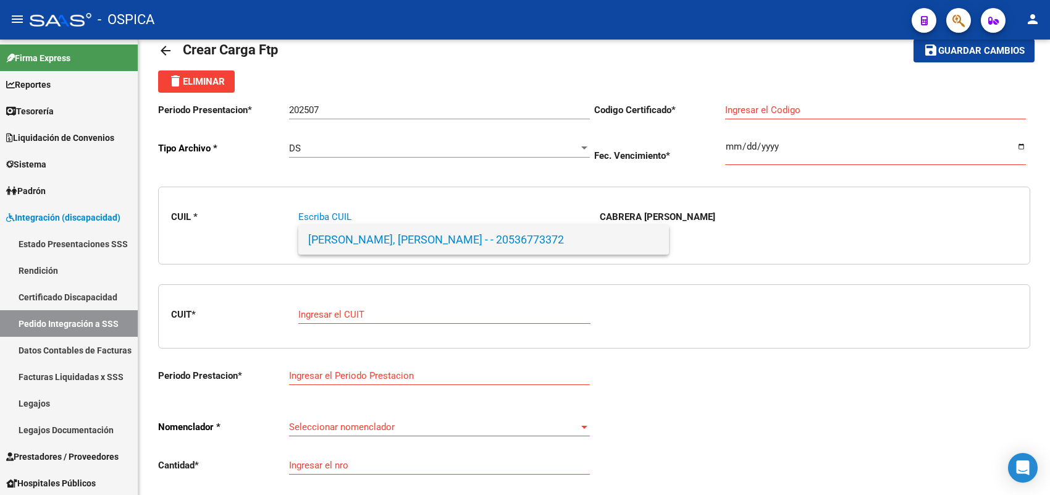
paste input "20568634919"
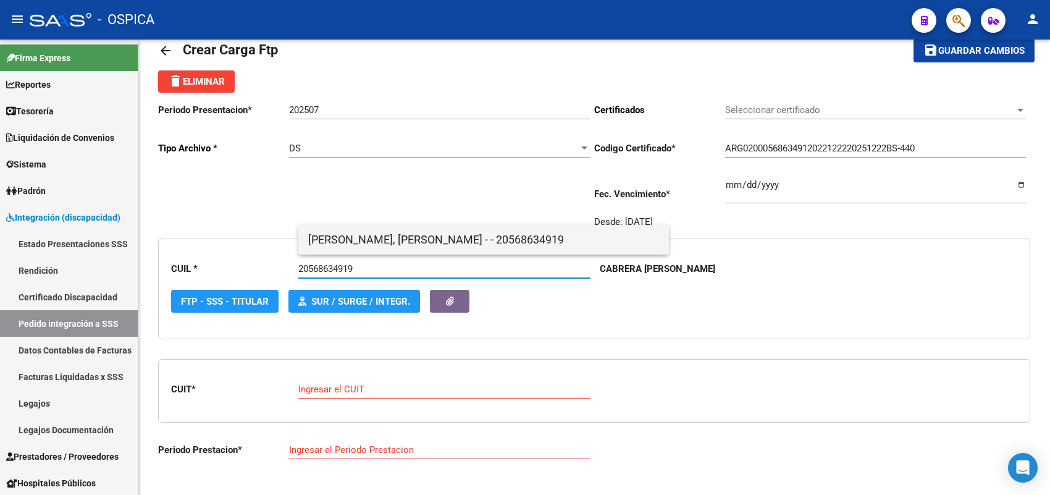
click at [353, 241] on span "CABRERA, MILO ALEJANDRO - - 20568634919" at bounding box center [483, 240] width 351 height 30
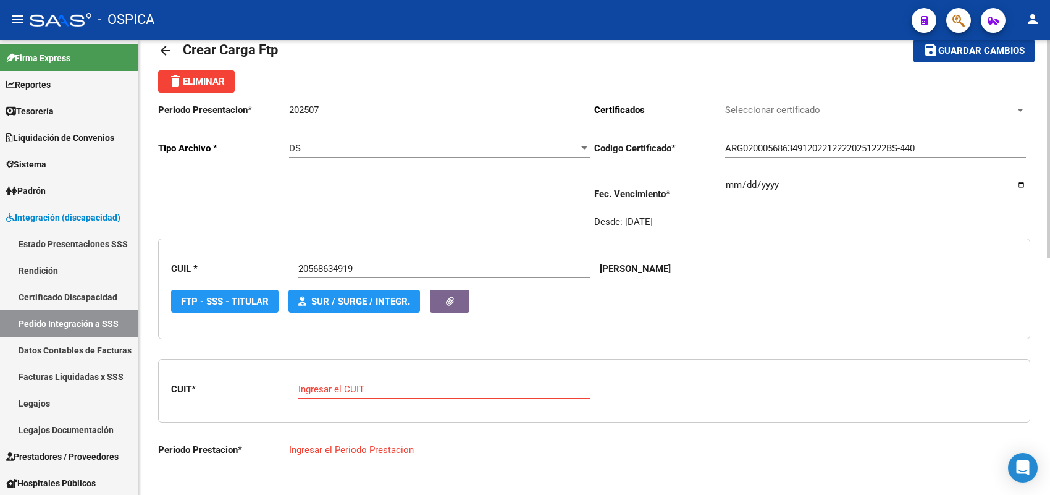
paste input "27-23045258-5"
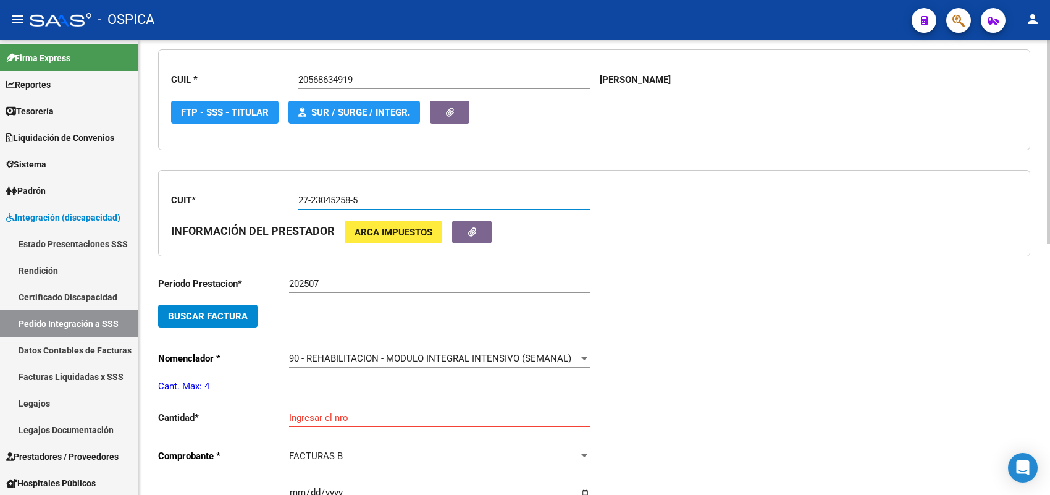
scroll to position [260, 0]
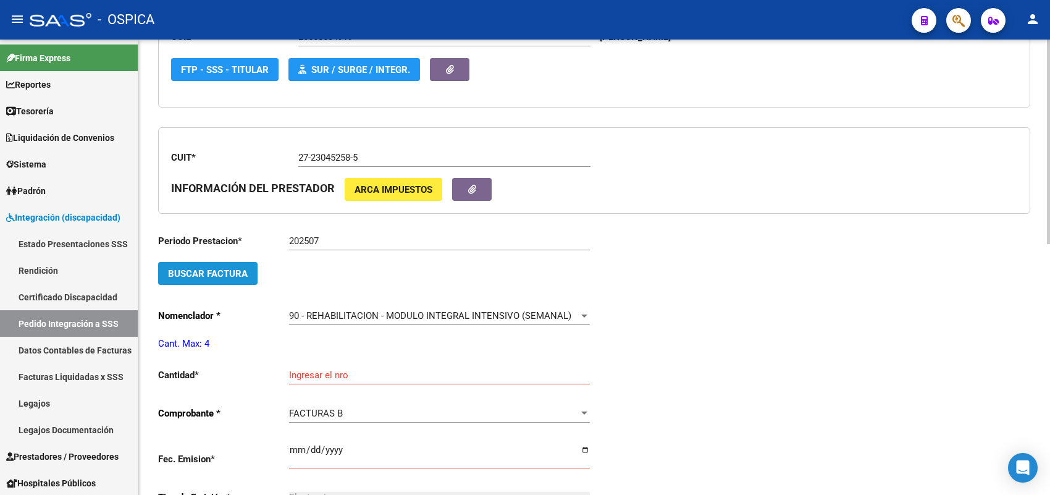
click at [239, 269] on span "Buscar Factura" at bounding box center [208, 273] width 80 height 11
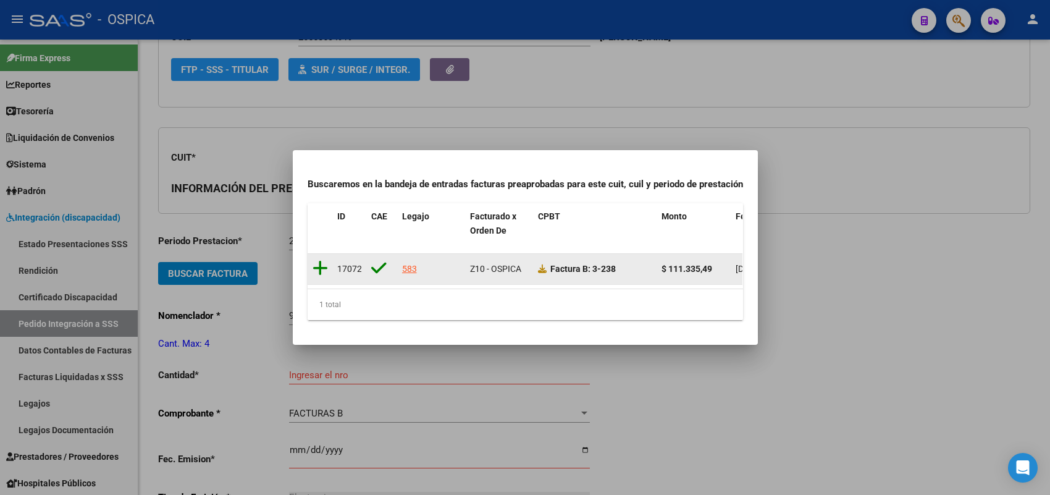
click at [322, 259] on icon at bounding box center [319, 267] width 15 height 17
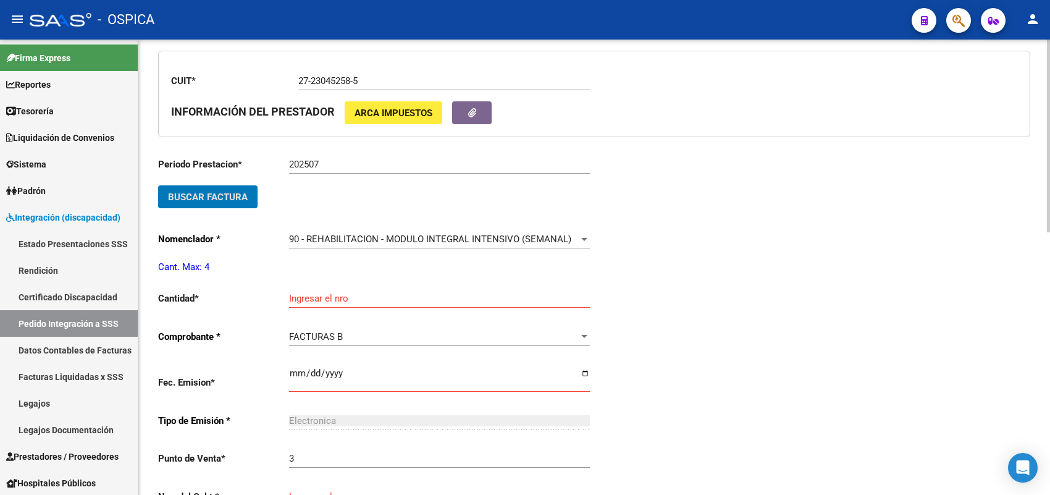
scroll to position [337, 0]
click at [337, 284] on div "Ingresar el nro" at bounding box center [439, 293] width 301 height 27
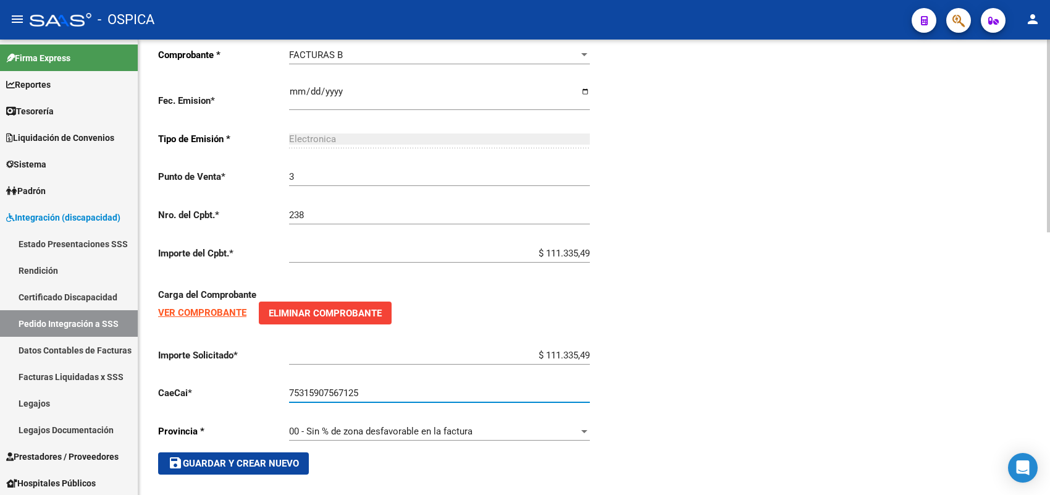
scroll to position [621, 0]
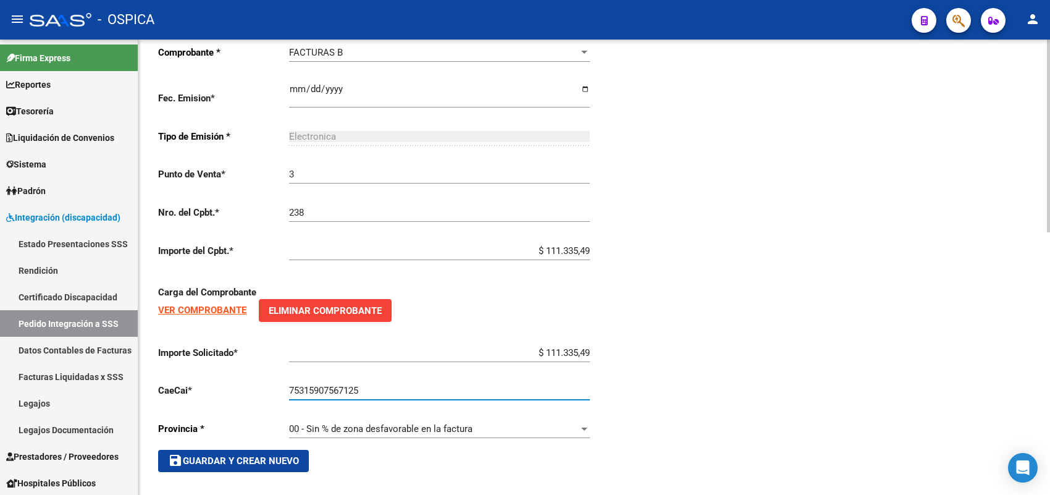
click at [292, 450] on button "save Guardar y Crear Nuevo" at bounding box center [233, 461] width 151 height 22
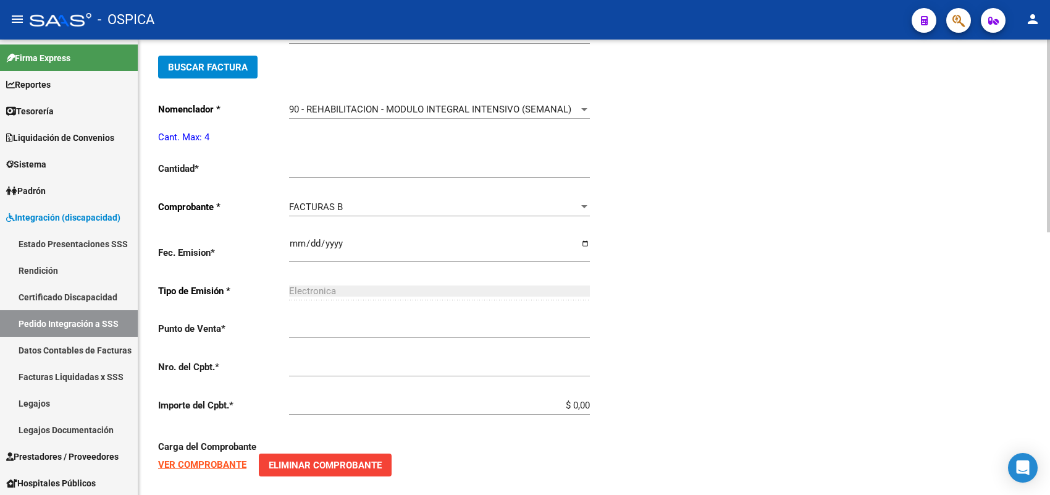
scroll to position [28, 0]
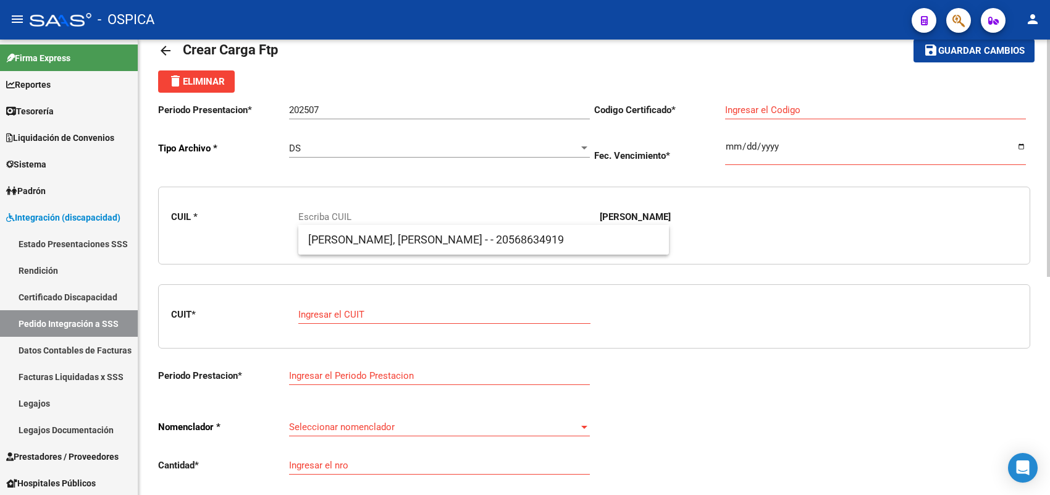
drag, startPoint x: 350, startPoint y: 256, endPoint x: 351, endPoint y: 241, distance: 14.8
click at [349, 256] on div "CUIL * Escriba CUIL CABRERA MILO ALEJANDRO" at bounding box center [594, 225] width 872 height 78
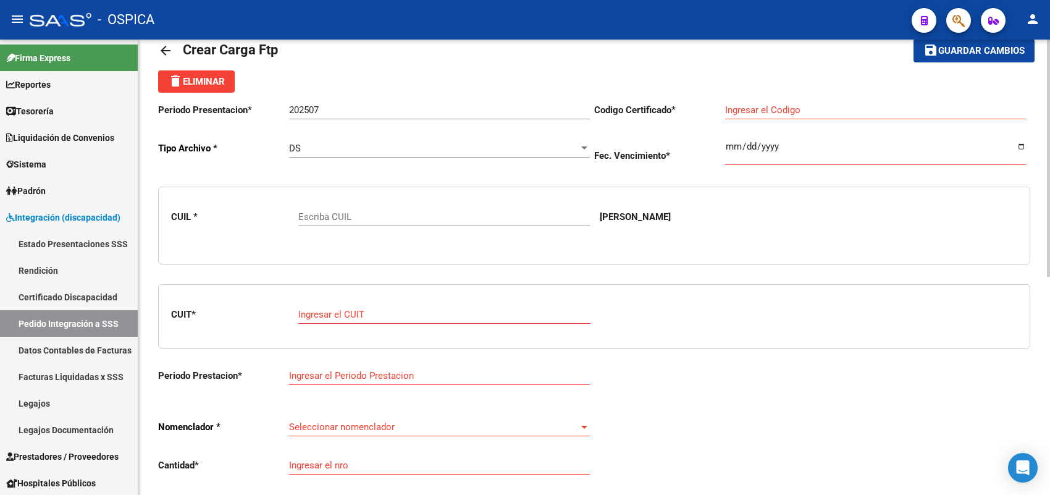
click at [351, 238] on div "CUIL * Escriba CUIL CABRERA MILO ALEJANDRO" at bounding box center [594, 225] width 872 height 78
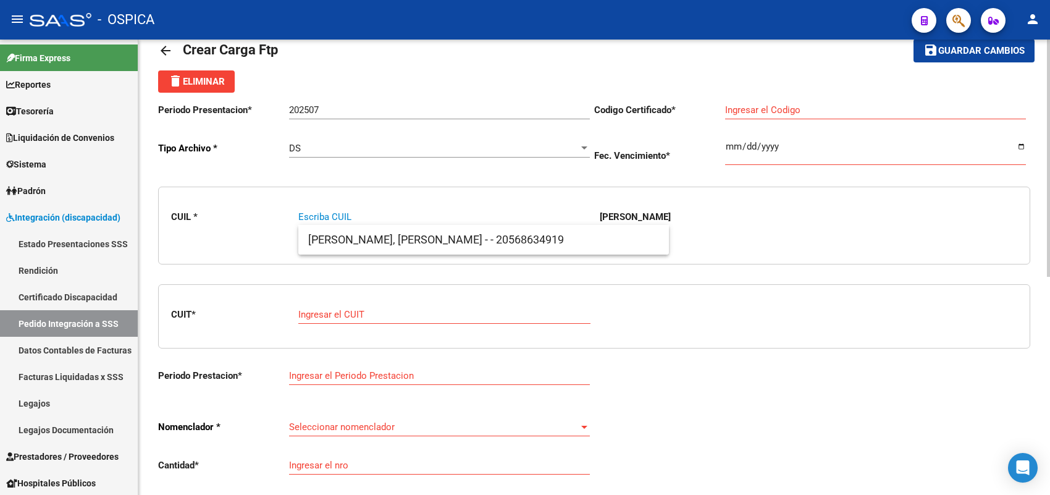
click at [357, 219] on input "Escriba CUIL" at bounding box center [444, 216] width 292 height 11
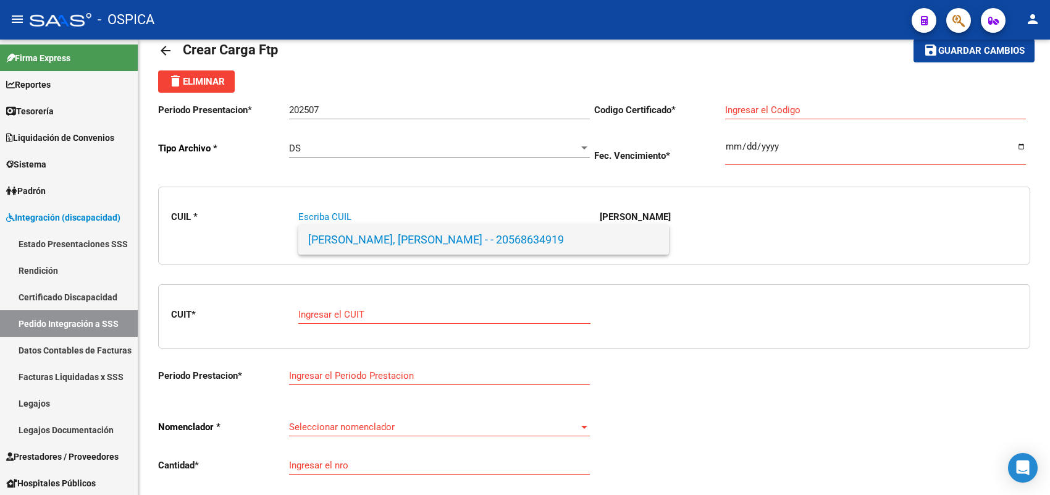
click at [350, 245] on span "CABRERA, MILO ALEJANDRO - - 20568634919" at bounding box center [483, 240] width 351 height 30
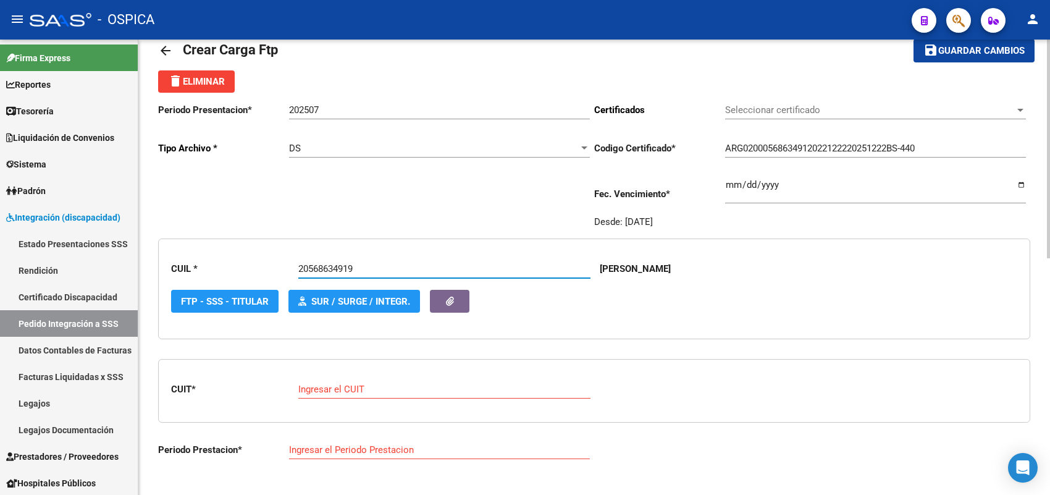
paste input "27187139525"
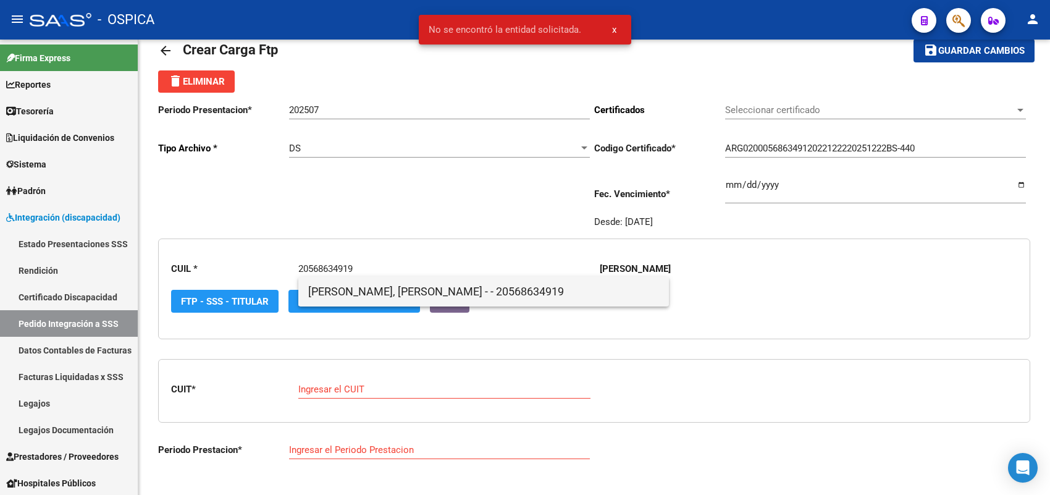
click at [409, 287] on span "CABRERA, MILO ALEJANDRO - - 20568634919" at bounding box center [483, 292] width 351 height 30
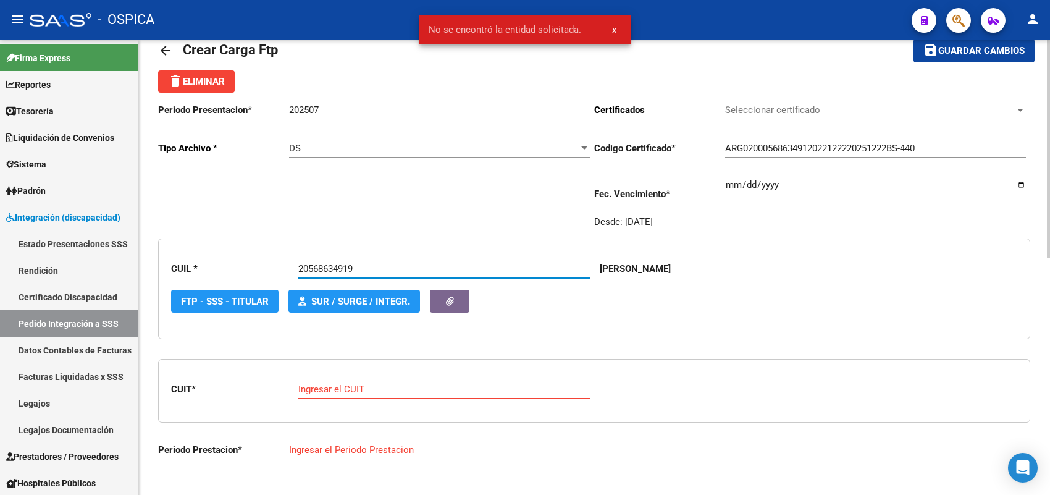
click at [349, 390] on input "Ingresar el CUIT" at bounding box center [444, 388] width 292 height 11
paste input "27-18713952-5"
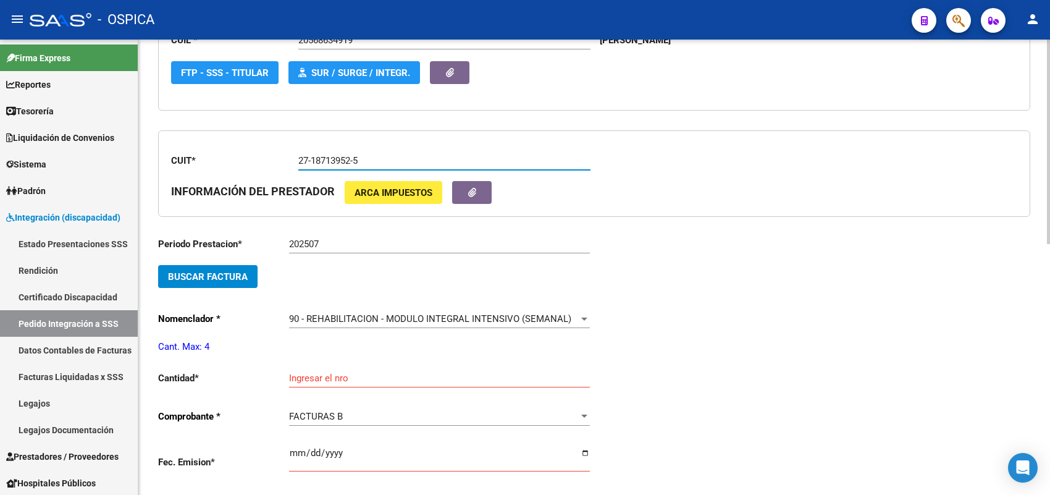
scroll to position [260, 0]
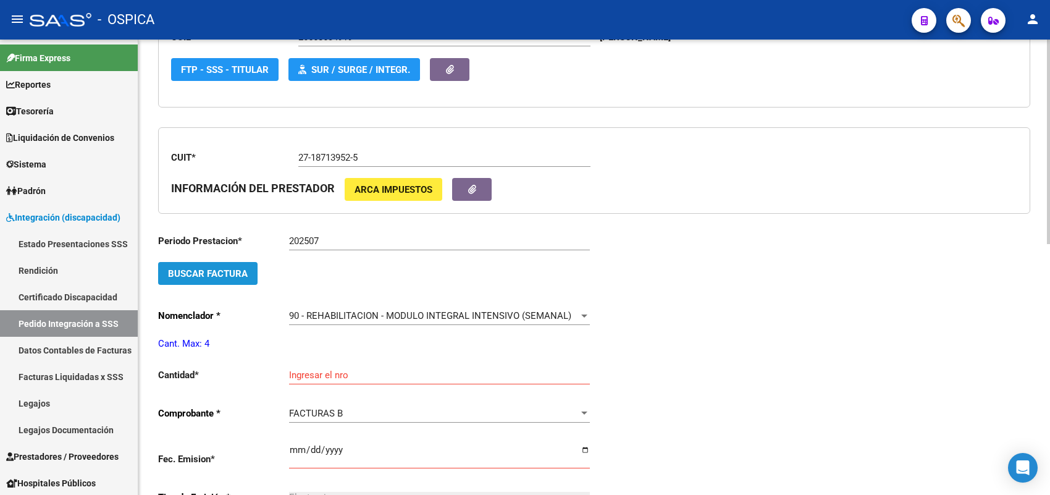
click at [218, 272] on span "Buscar Factura" at bounding box center [208, 273] width 80 height 11
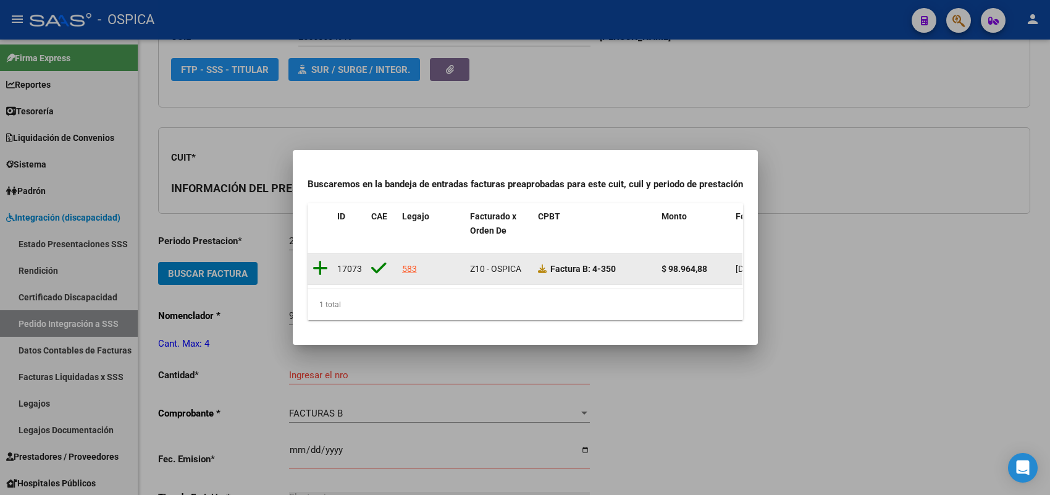
click at [321, 261] on icon at bounding box center [319, 267] width 15 height 17
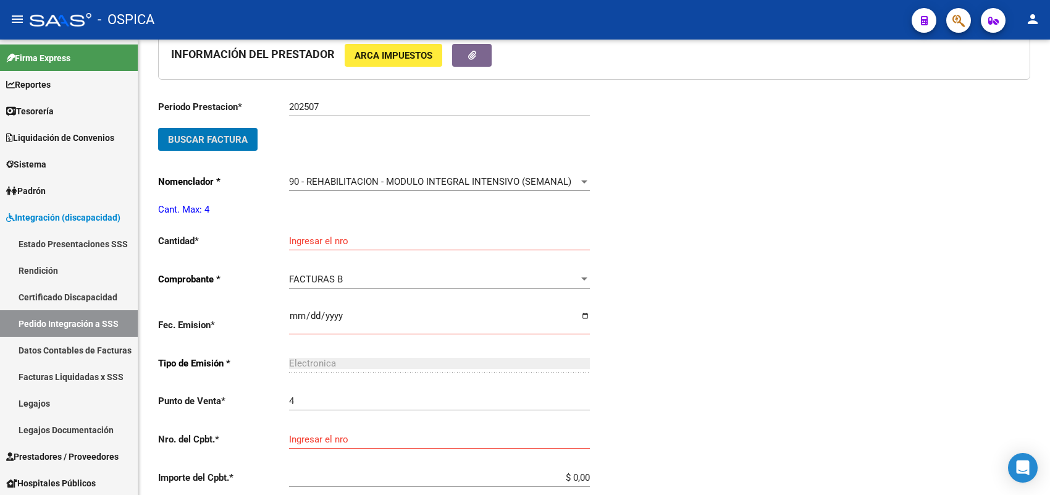
scroll to position [414, 0]
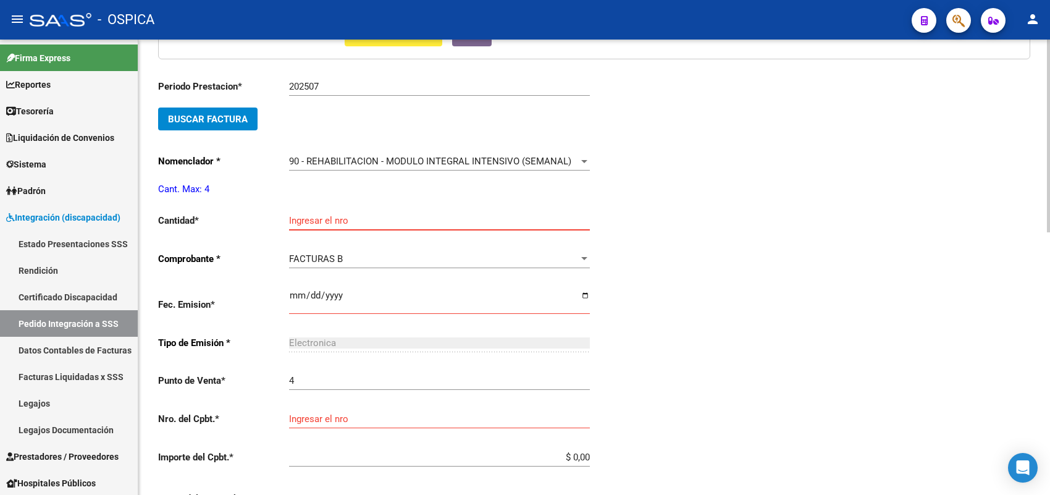
click at [306, 215] on input "Ingresar el nro" at bounding box center [439, 220] width 301 height 11
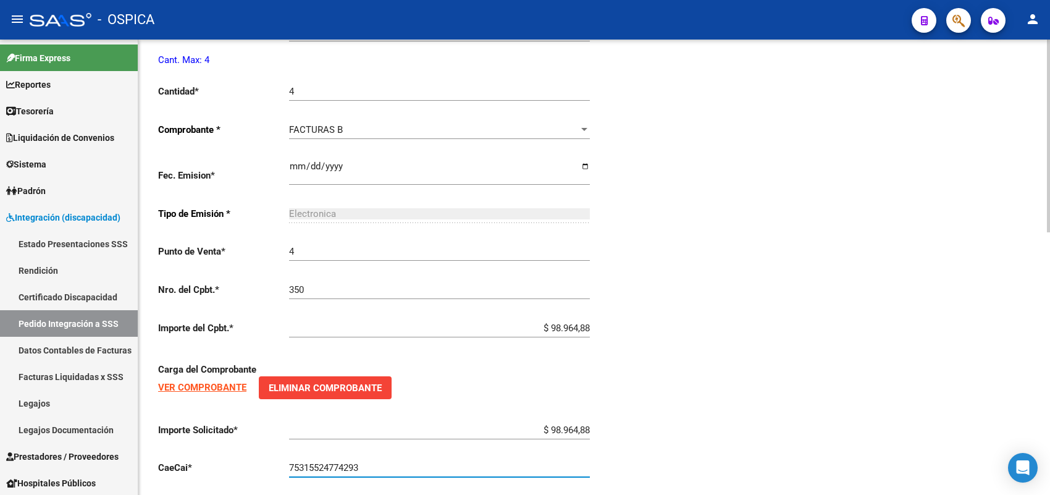
scroll to position [621, 0]
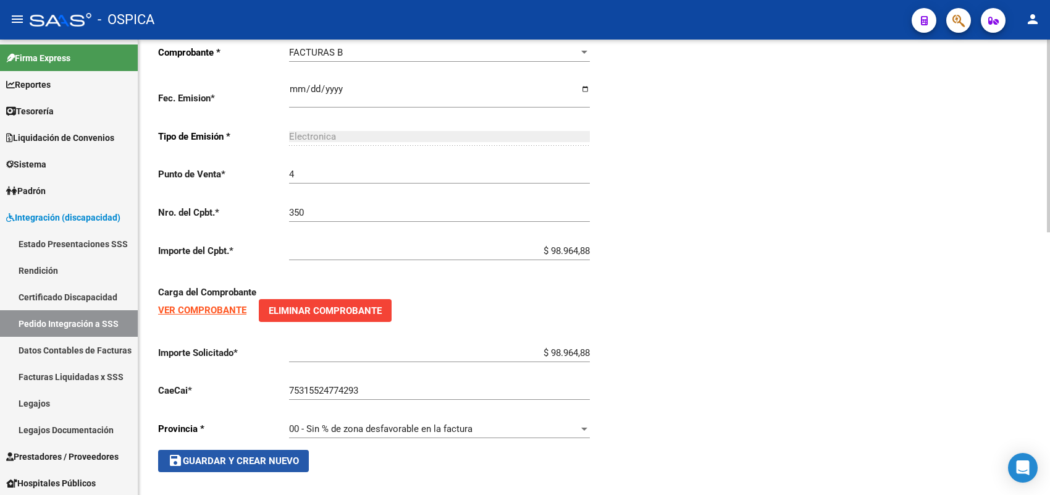
click at [267, 450] on button "save Guardar y Crear Nuevo" at bounding box center [233, 461] width 151 height 22
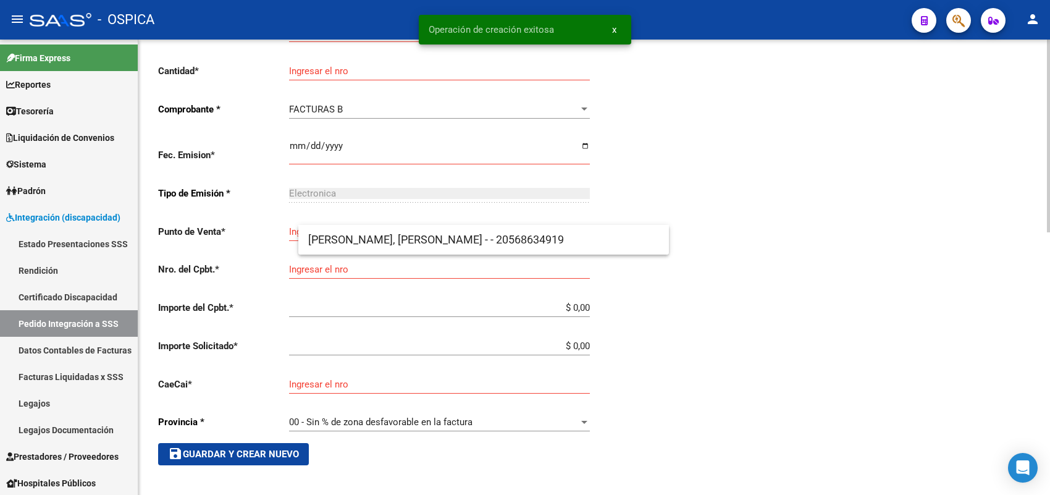
scroll to position [28, 0]
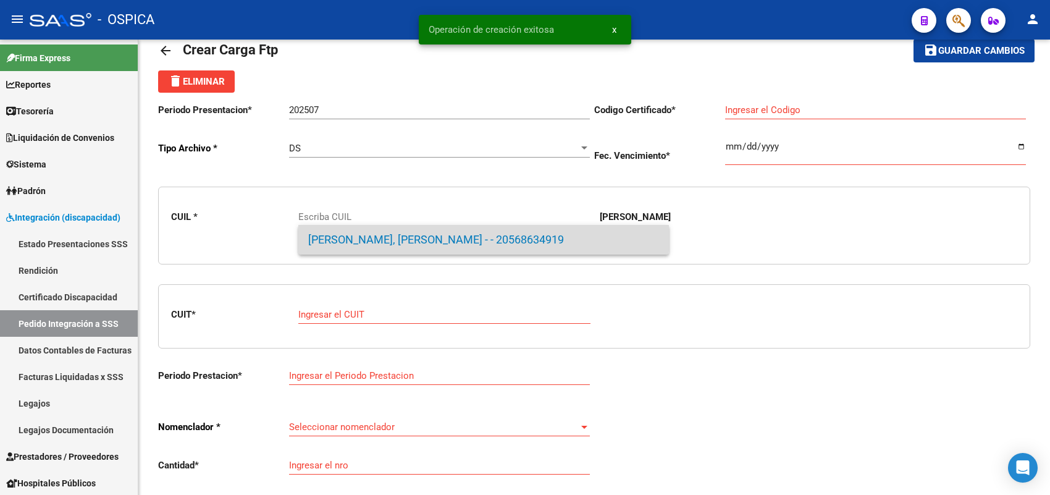
click at [440, 235] on span "CABRERA, MILO ALEJANDRO - - 20568634919" at bounding box center [483, 240] width 351 height 30
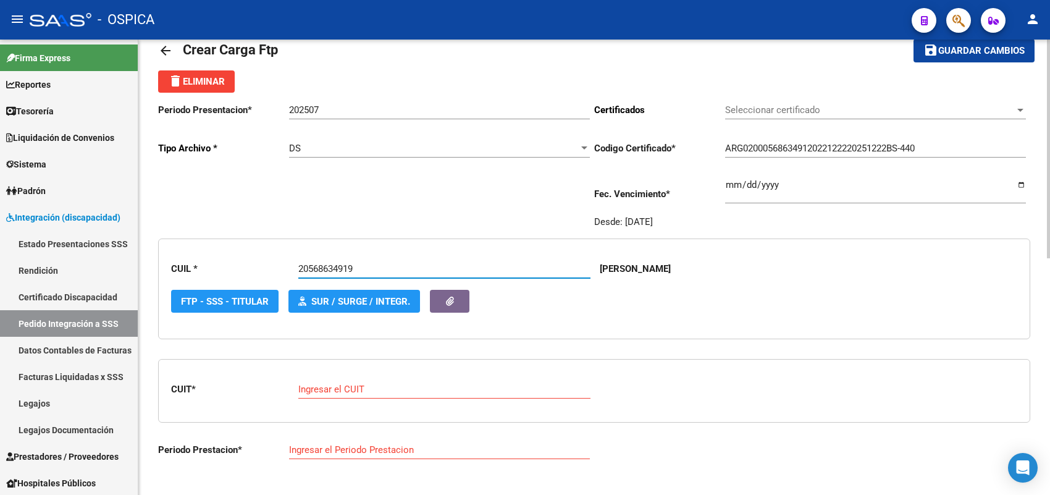
click at [362, 384] on input "Ingresar el CUIT" at bounding box center [444, 388] width 292 height 11
paste input "27-17445089-2"
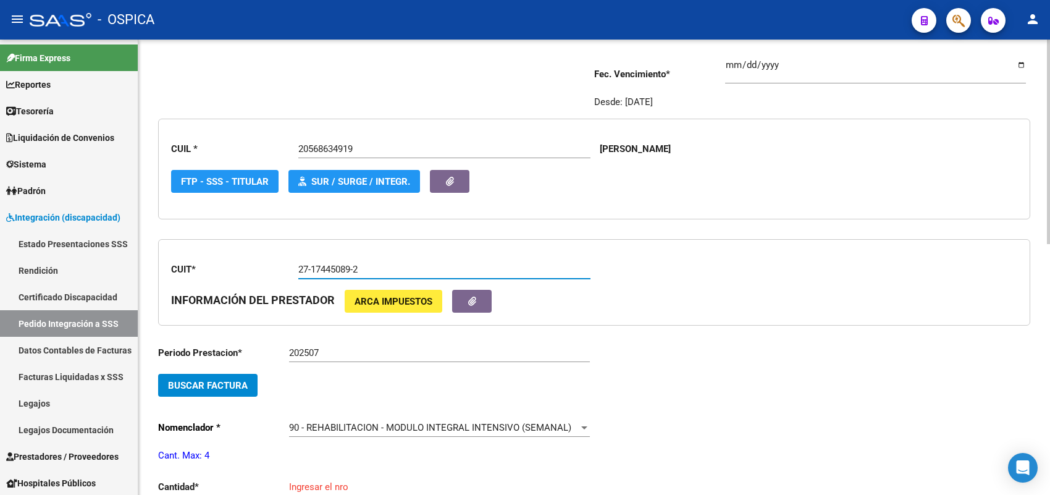
scroll to position [183, 0]
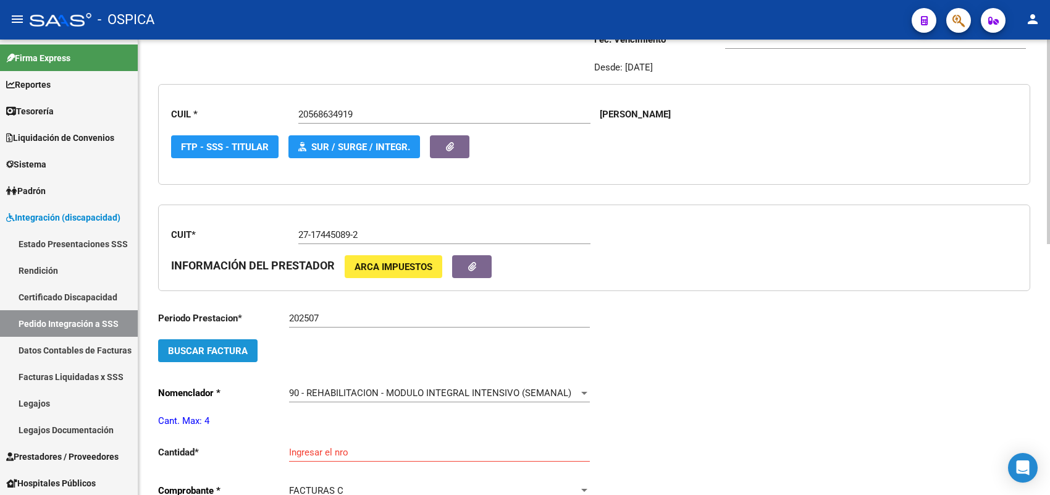
click at [235, 345] on span "Buscar Factura" at bounding box center [208, 350] width 80 height 11
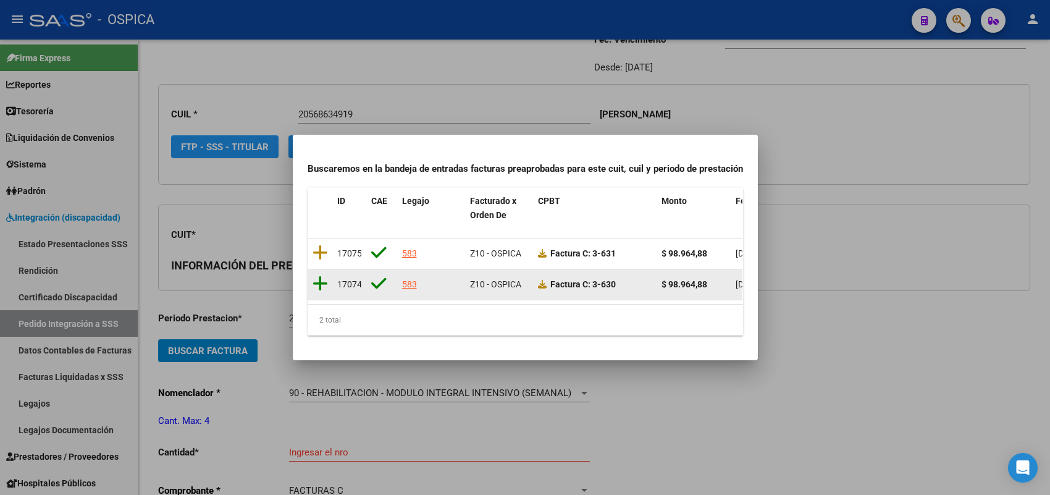
click at [318, 275] on icon at bounding box center [319, 283] width 15 height 17
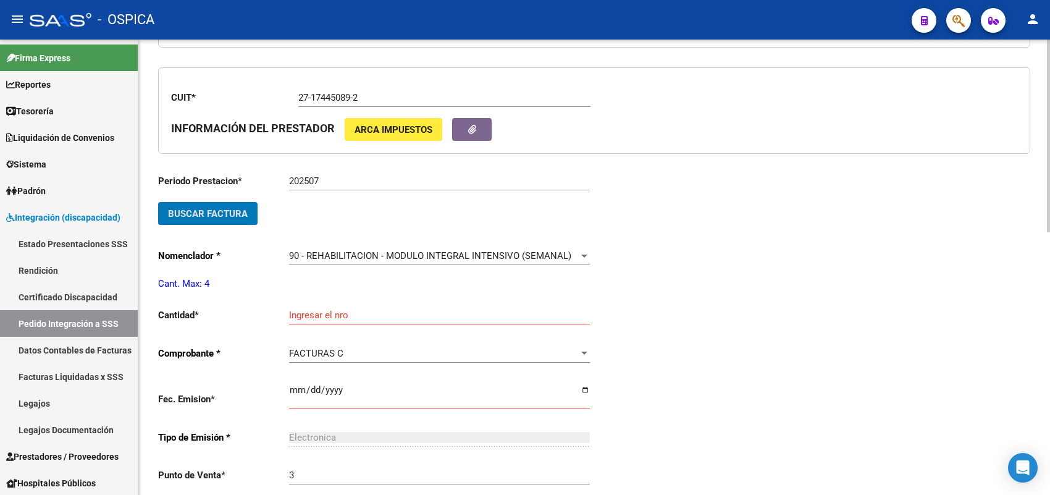
scroll to position [337, 0]
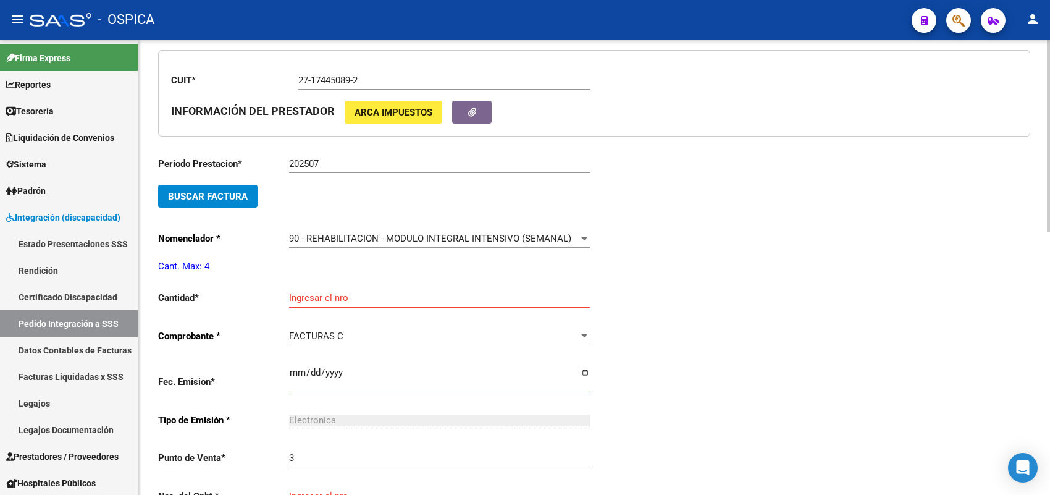
click at [335, 292] on input "Ingresar el nro" at bounding box center [439, 297] width 301 height 11
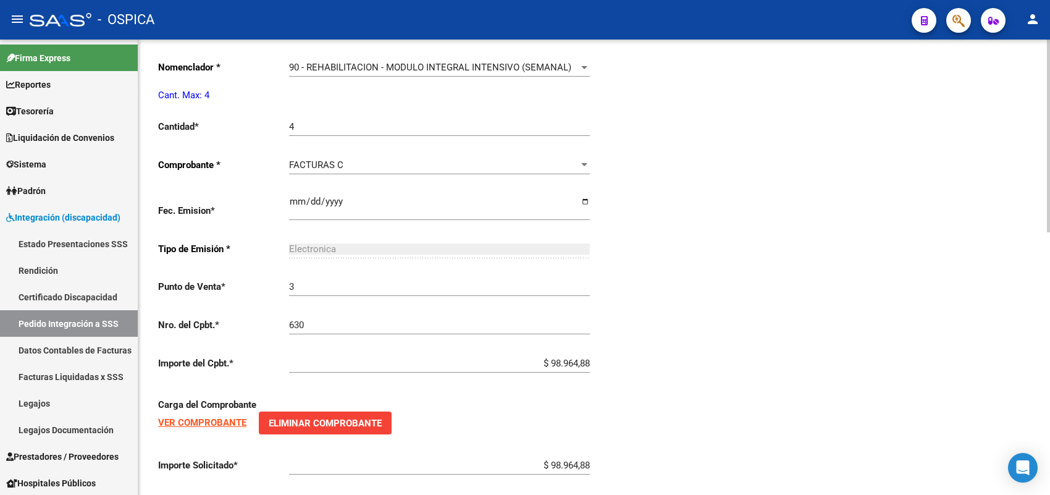
scroll to position [621, 0]
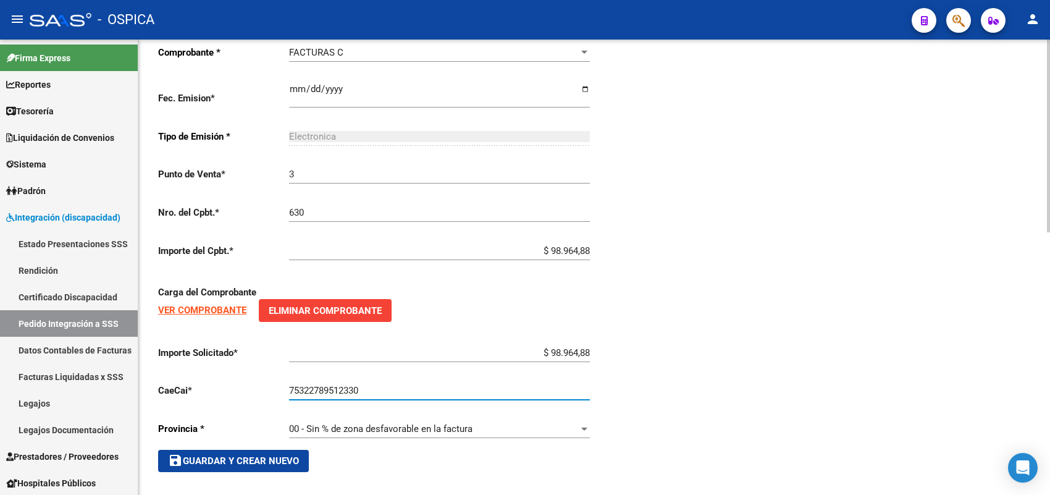
click at [290, 455] on span "save Guardar y Crear Nuevo" at bounding box center [233, 460] width 131 height 11
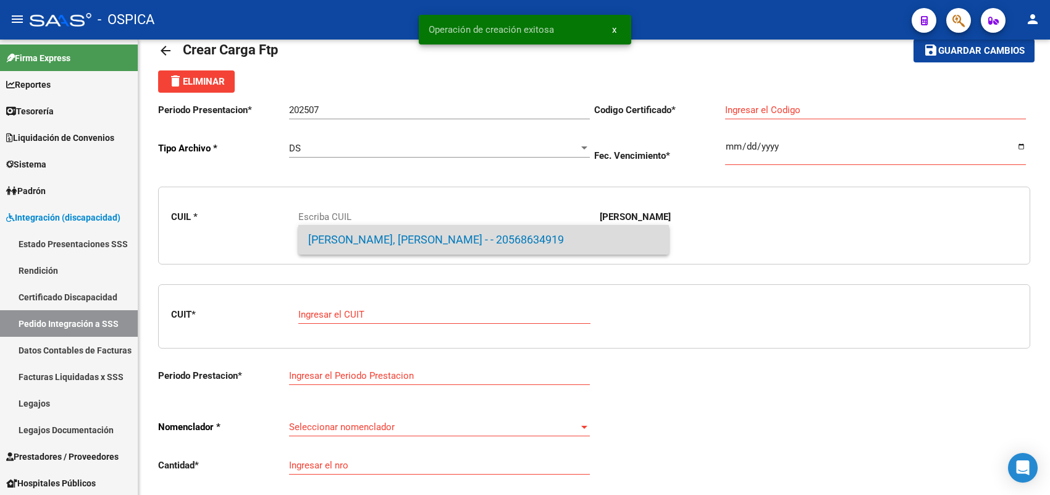
click at [361, 252] on span "CABRERA, MILO ALEJANDRO - - 20568634919" at bounding box center [483, 240] width 351 height 30
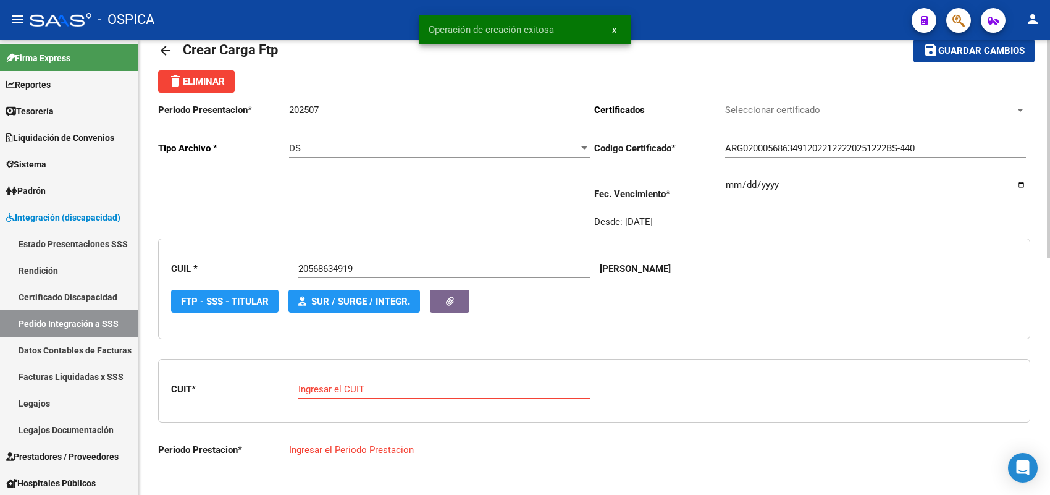
click at [359, 380] on div "Ingresar el CUIT" at bounding box center [444, 385] width 292 height 27
paste input "27-17445089-2"
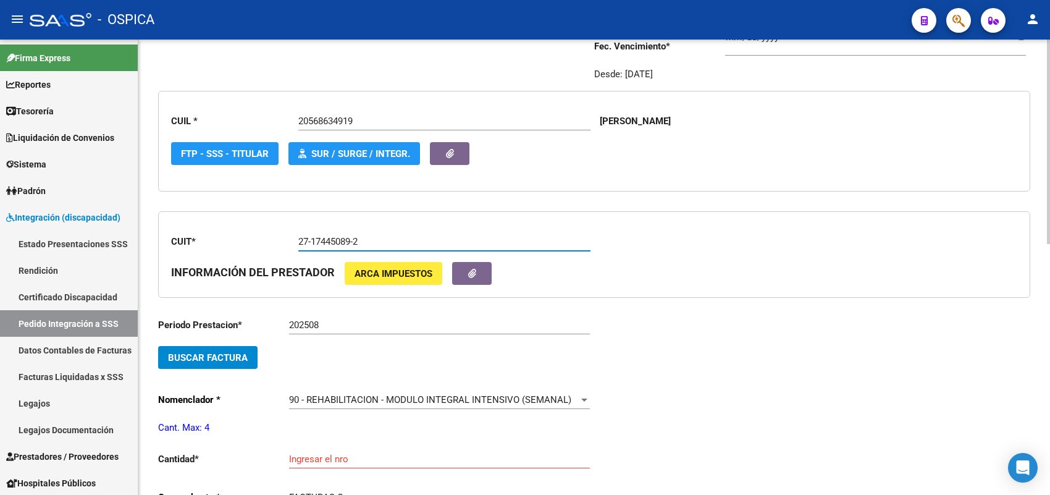
scroll to position [183, 0]
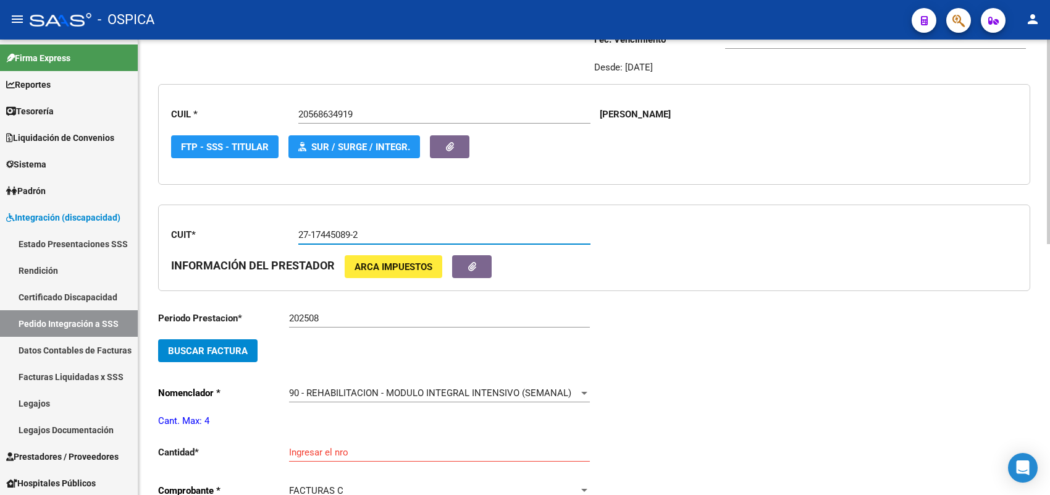
click at [354, 324] on div "202508 Ingresar el Periodo Prestacion" at bounding box center [439, 314] width 301 height 27
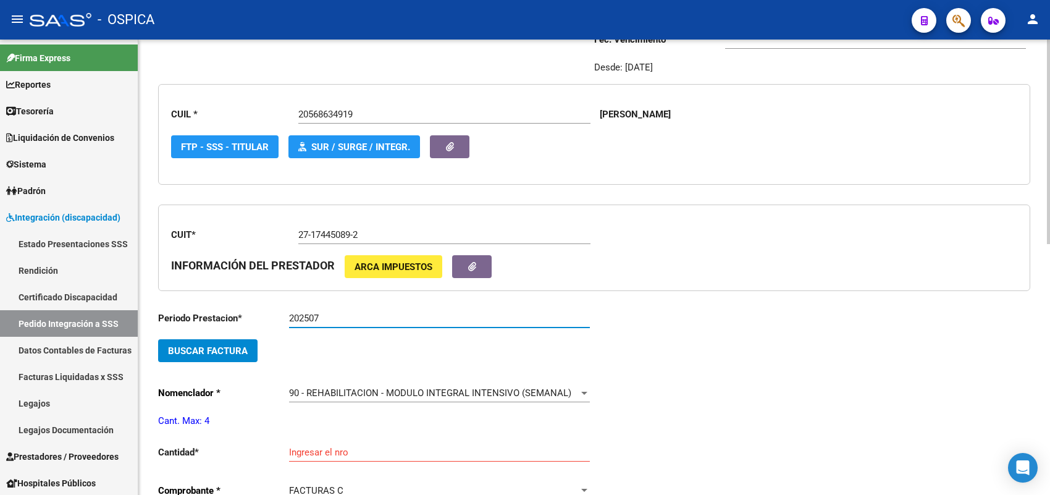
click at [238, 350] on span "Buscar Factura" at bounding box center [208, 350] width 80 height 11
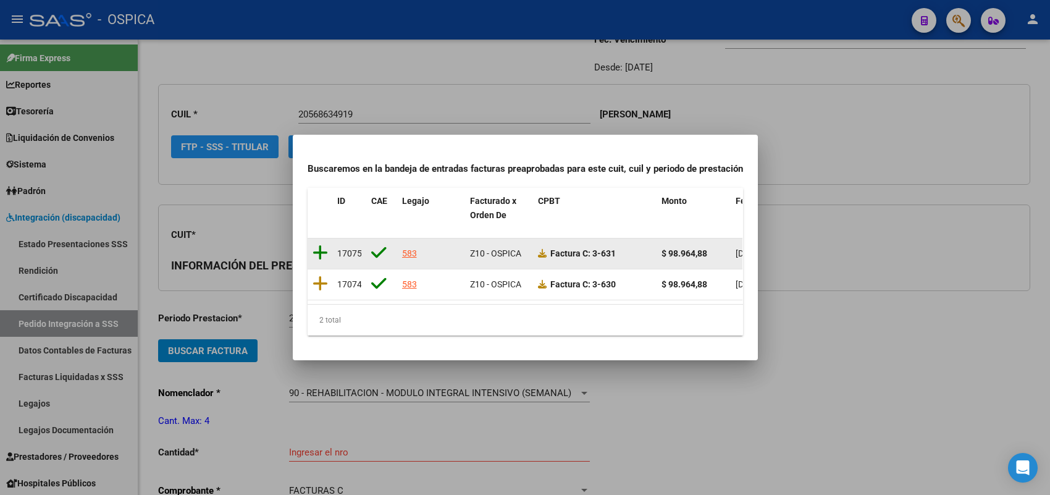
click at [322, 250] on icon at bounding box center [319, 252] width 15 height 17
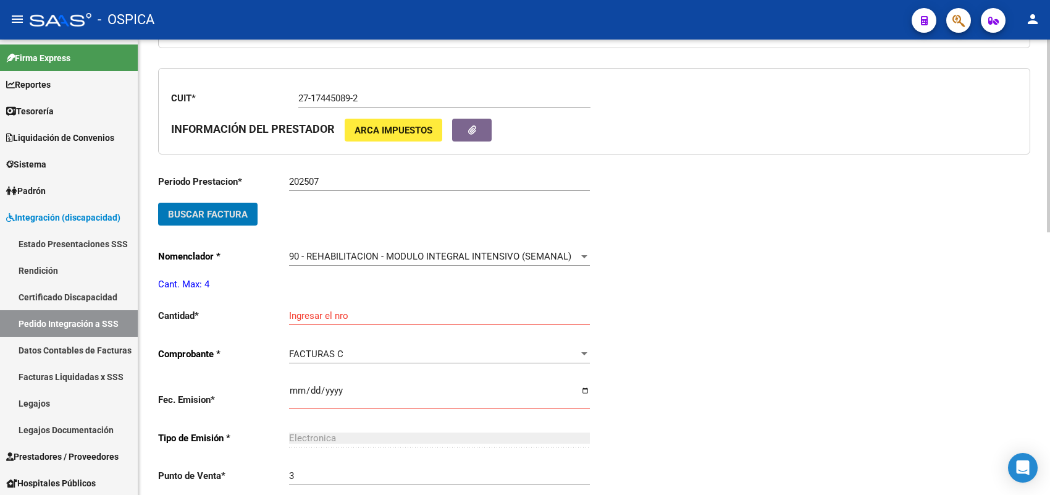
scroll to position [337, 0]
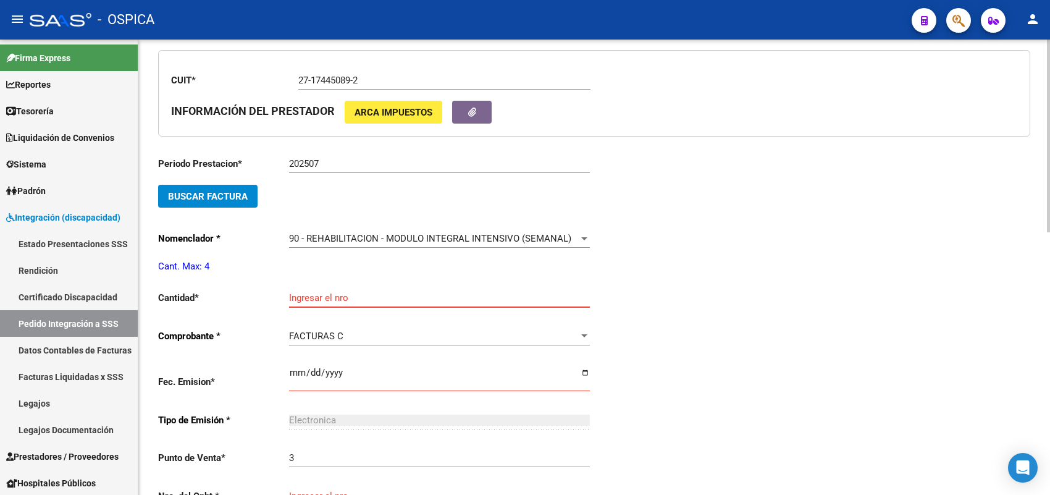
click at [344, 299] on input "Ingresar el nro" at bounding box center [439, 297] width 301 height 11
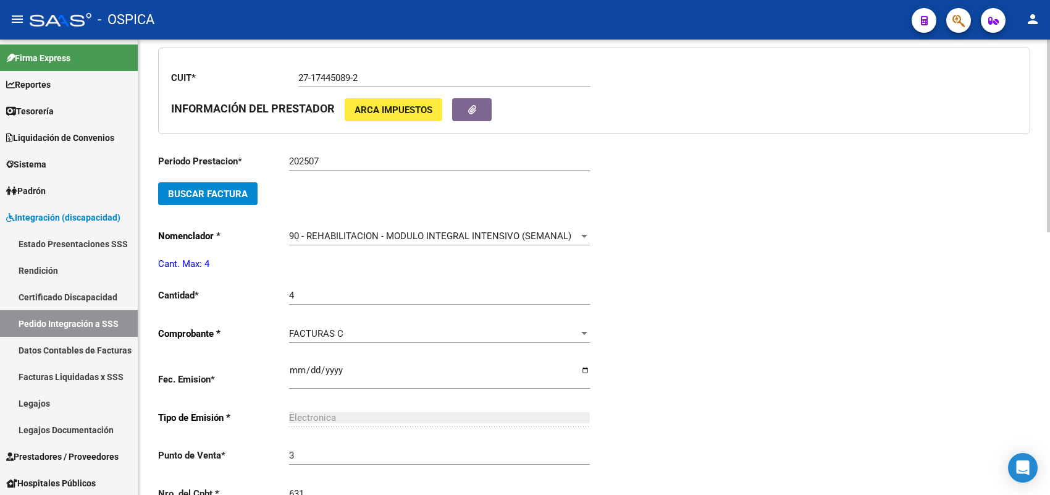
scroll to position [599, 0]
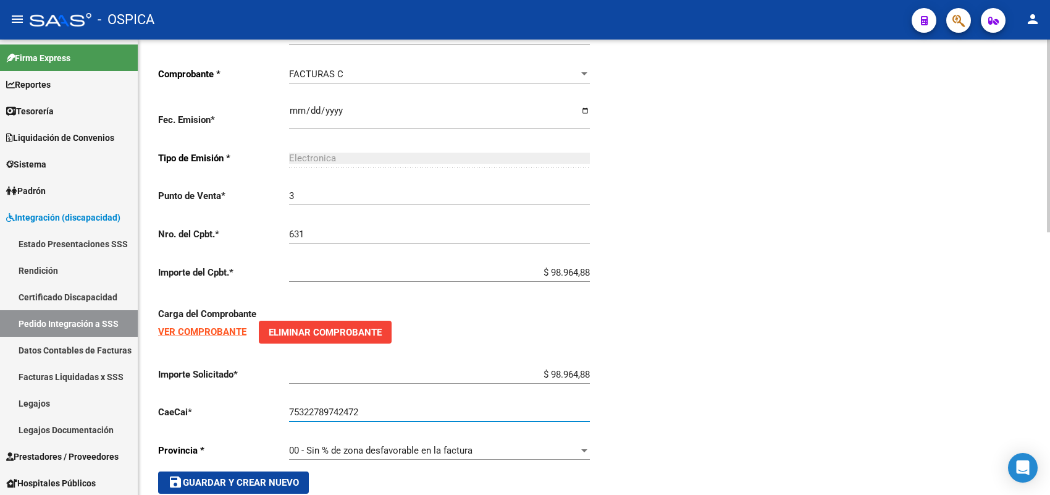
drag, startPoint x: 272, startPoint y: 477, endPoint x: 267, endPoint y: 470, distance: 7.9
click at [270, 477] on span "save Guardar y Crear Nuevo" at bounding box center [233, 482] width 131 height 11
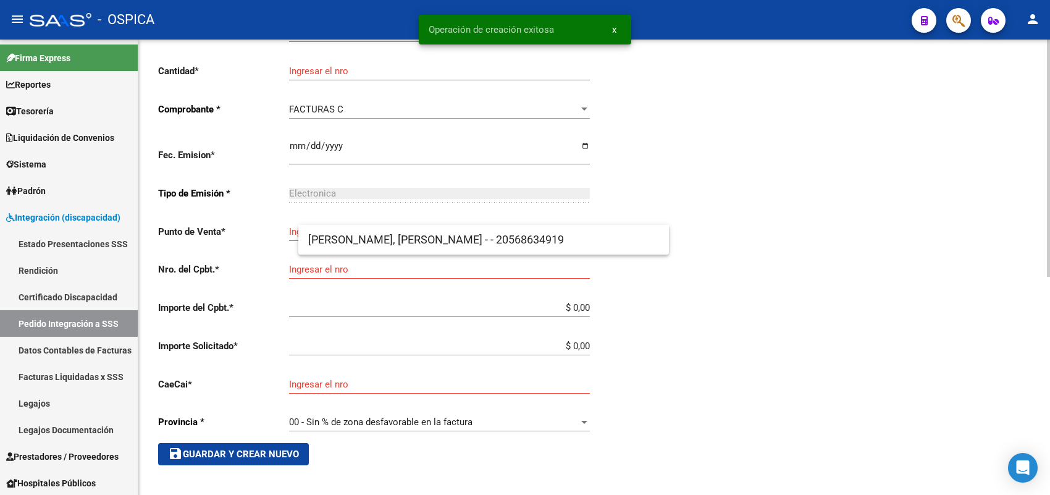
scroll to position [28, 0]
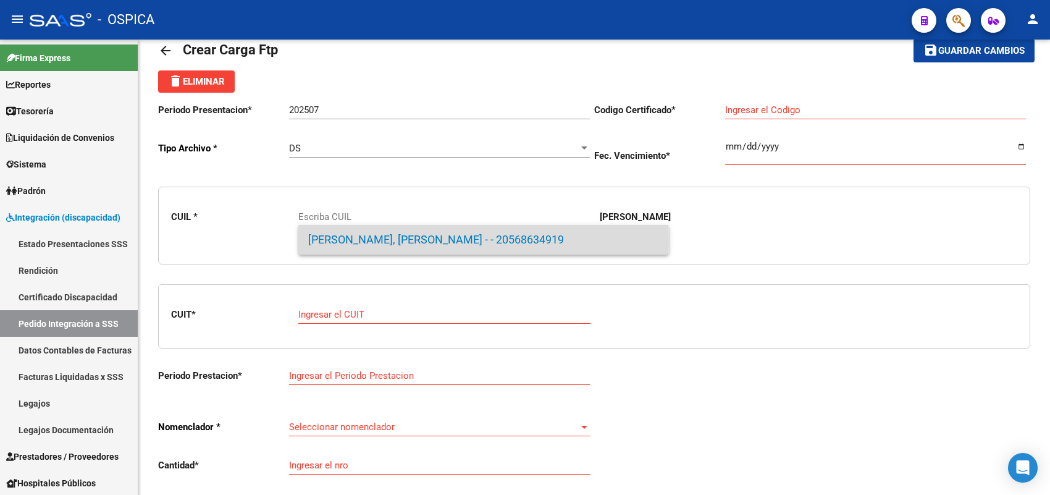
click at [311, 241] on span "CABRERA, MILO ALEJANDRO - - 20568634919" at bounding box center [483, 240] width 351 height 30
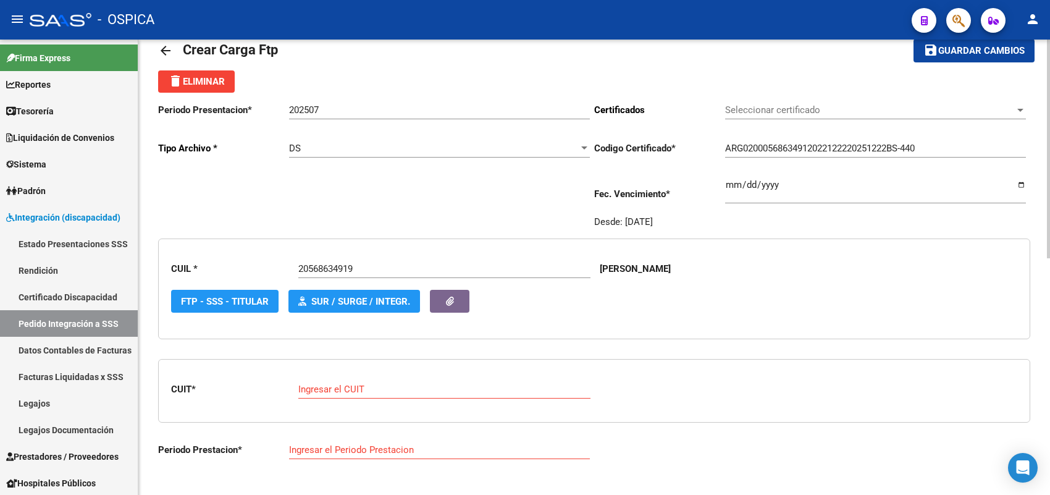
click at [328, 374] on div "Ingresar el CUIT" at bounding box center [444, 385] width 292 height 27
paste input "27-42363367-6"
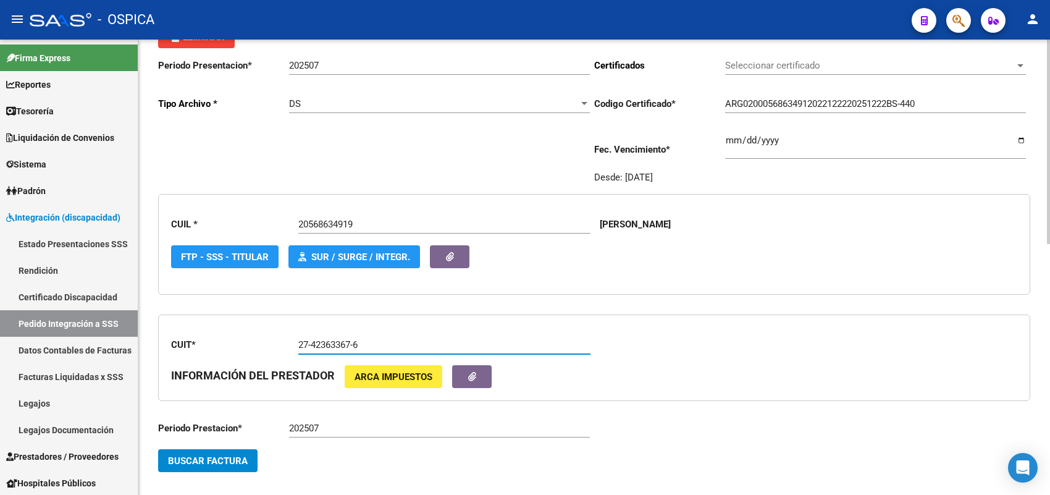
scroll to position [106, 0]
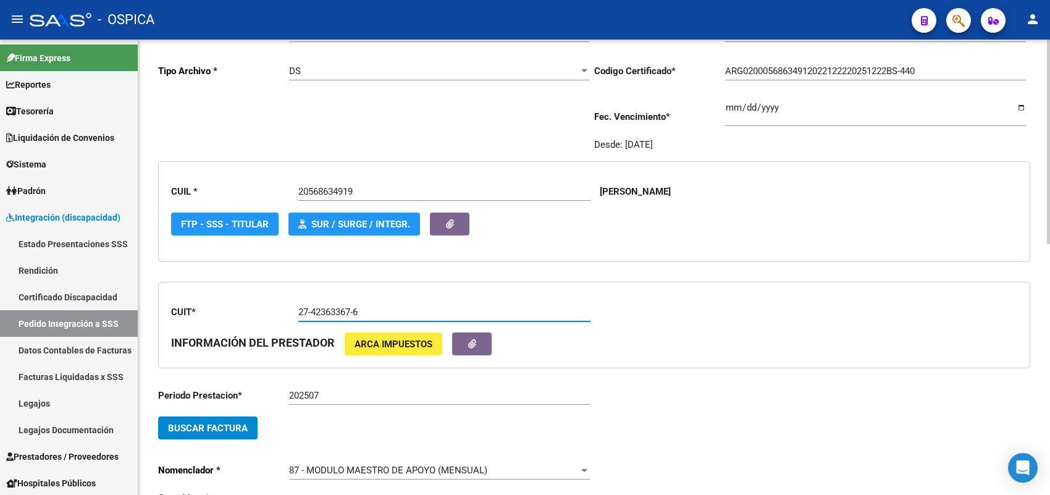
click at [224, 424] on span "Buscar Factura" at bounding box center [208, 427] width 80 height 11
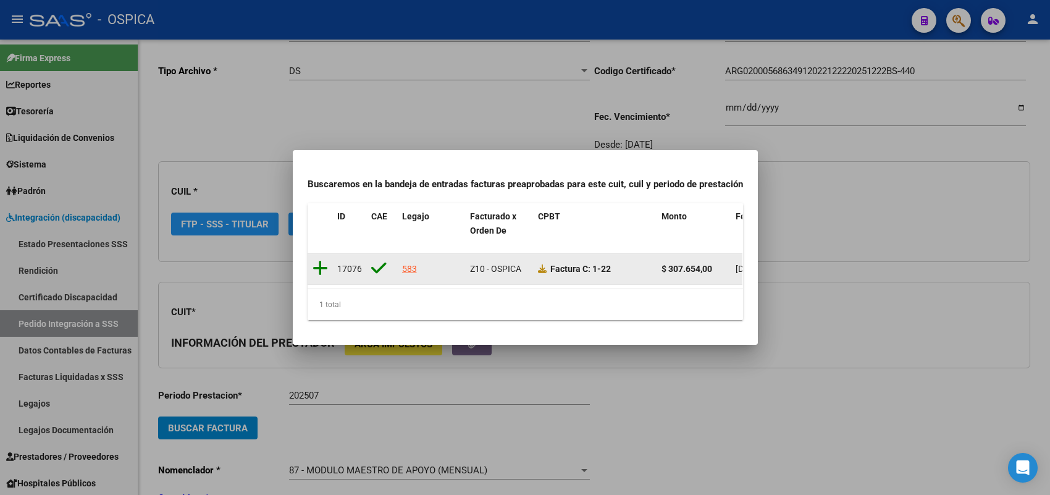
click at [316, 261] on icon at bounding box center [319, 267] width 15 height 17
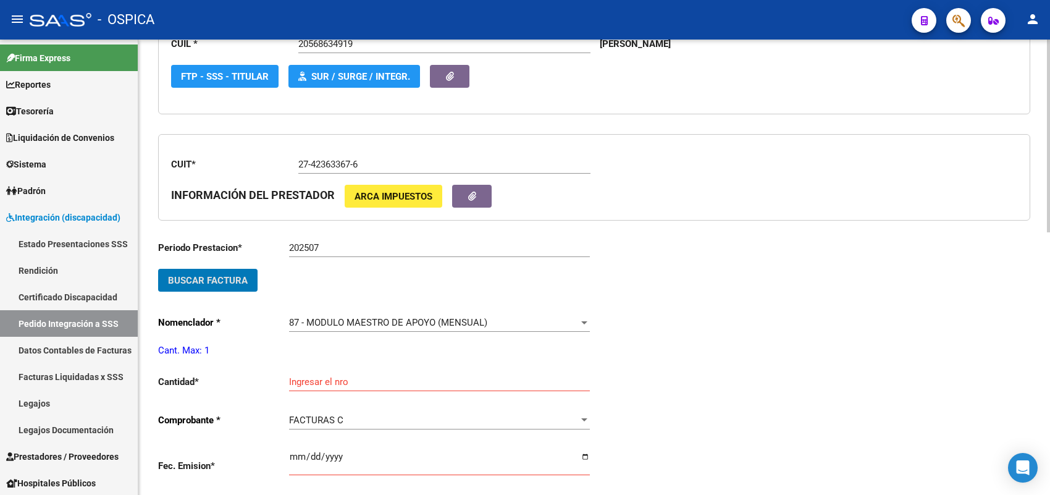
scroll to position [260, 0]
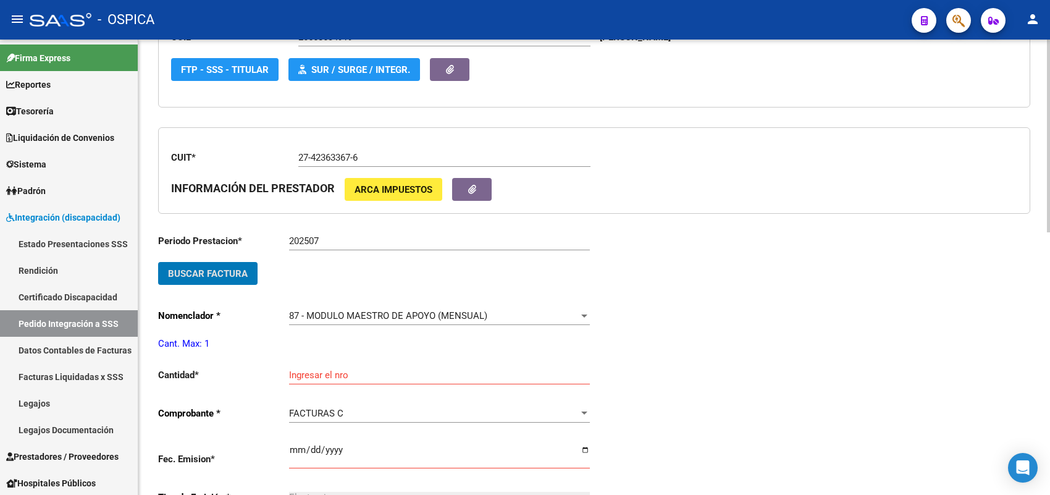
click at [303, 369] on input "Ingresar el nro" at bounding box center [439, 374] width 301 height 11
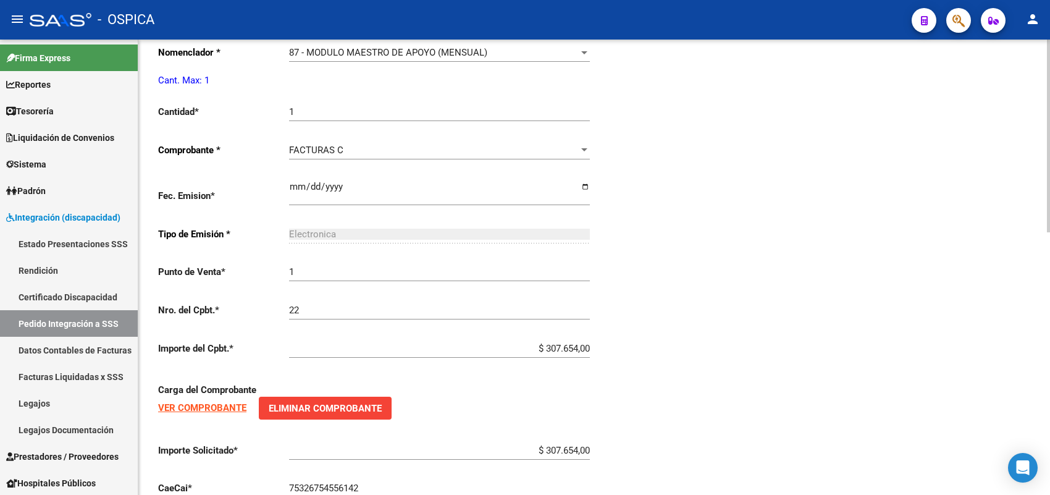
scroll to position [621, 0]
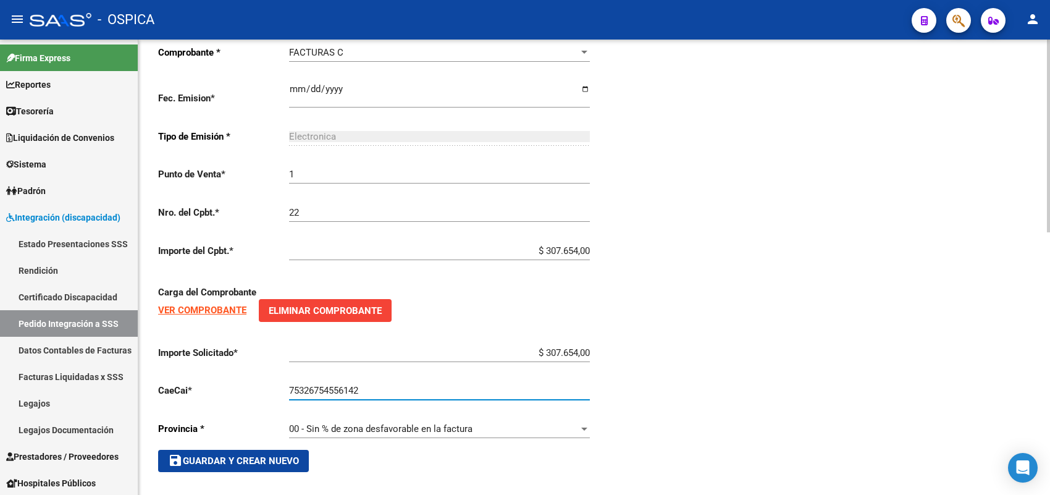
click at [272, 461] on button "save Guardar y Crear Nuevo" at bounding box center [233, 461] width 151 height 22
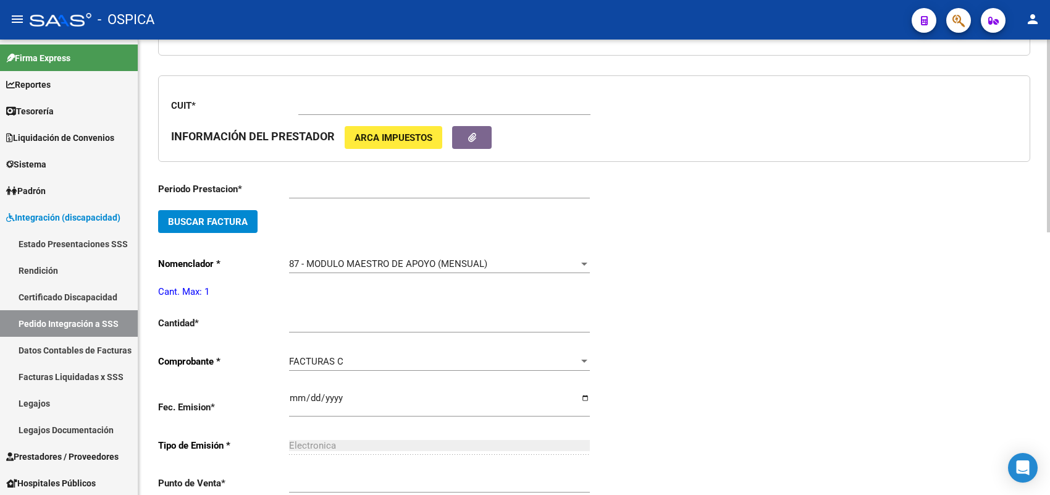
scroll to position [28, 0]
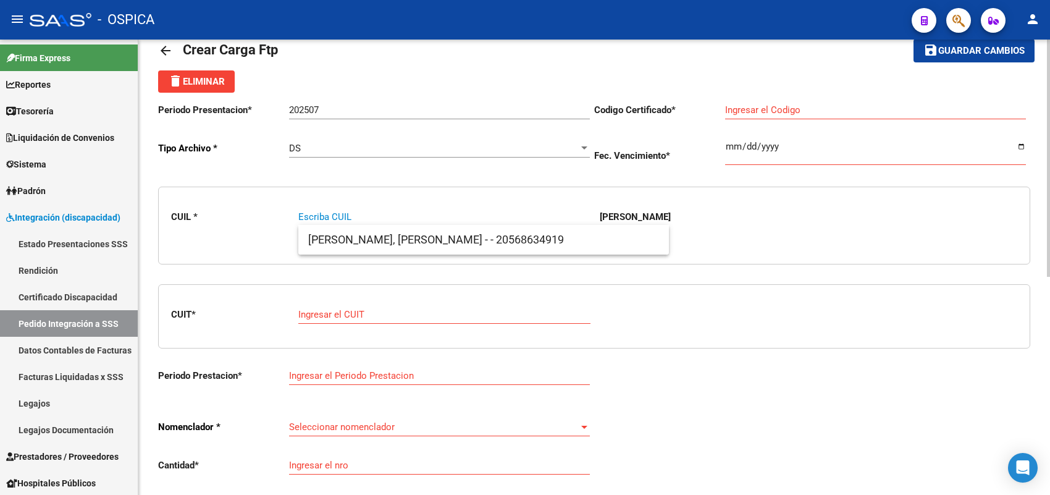
paste input "23546598349"
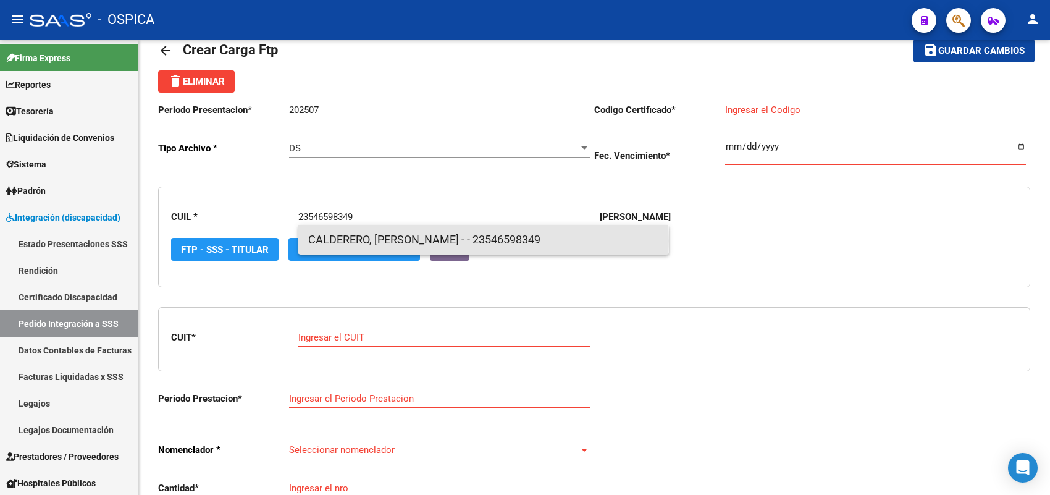
click at [381, 241] on span "CALDERERO, MATEO ROMAN - - 23546598349" at bounding box center [483, 240] width 351 height 30
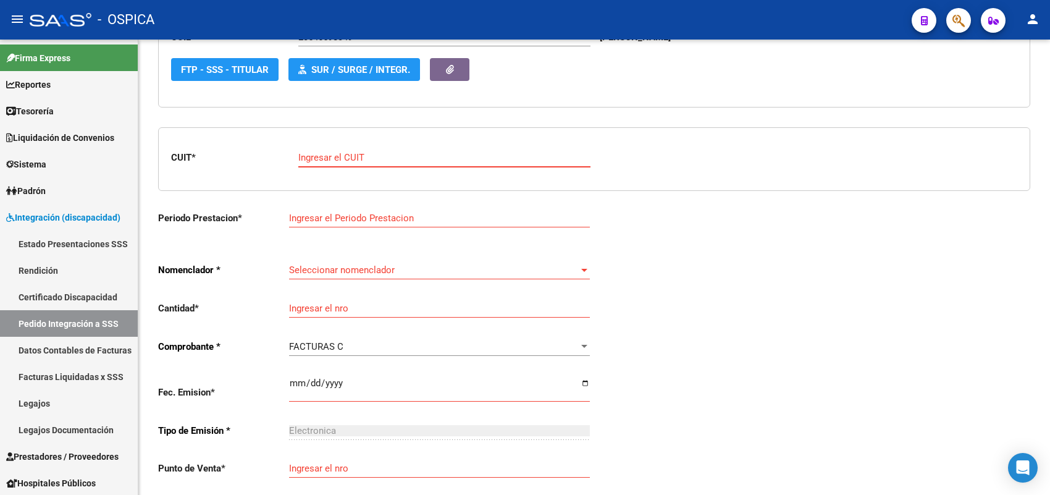
paste input "27-31658648-7"
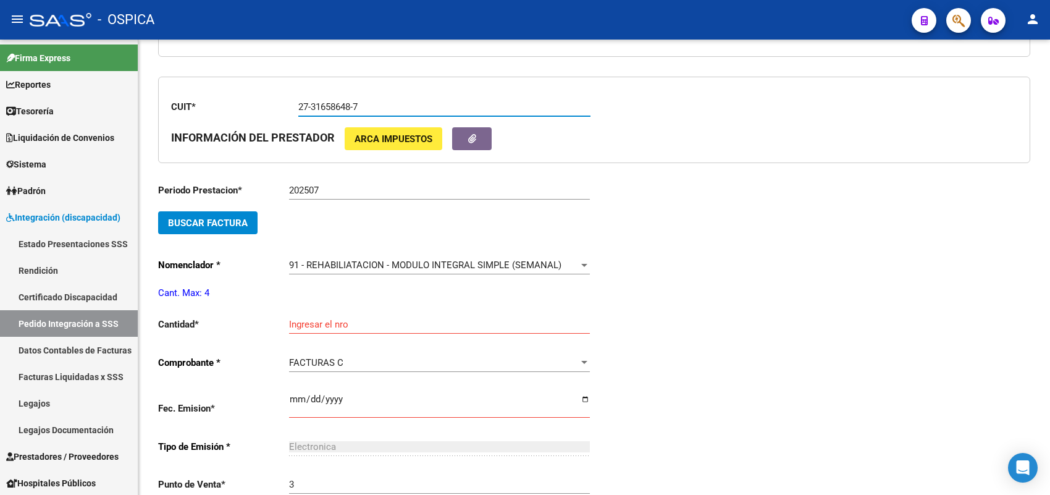
scroll to position [337, 0]
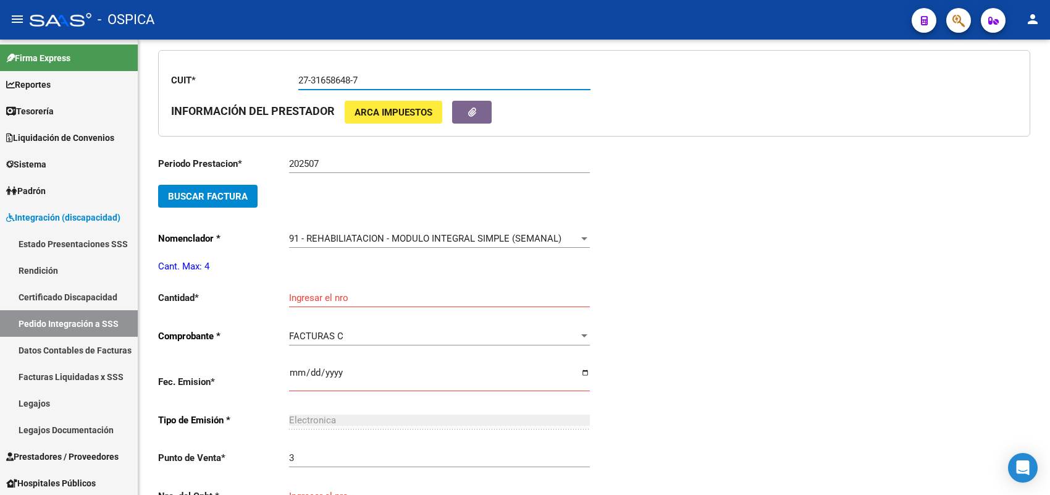
click at [235, 194] on span "Buscar Factura" at bounding box center [208, 196] width 80 height 11
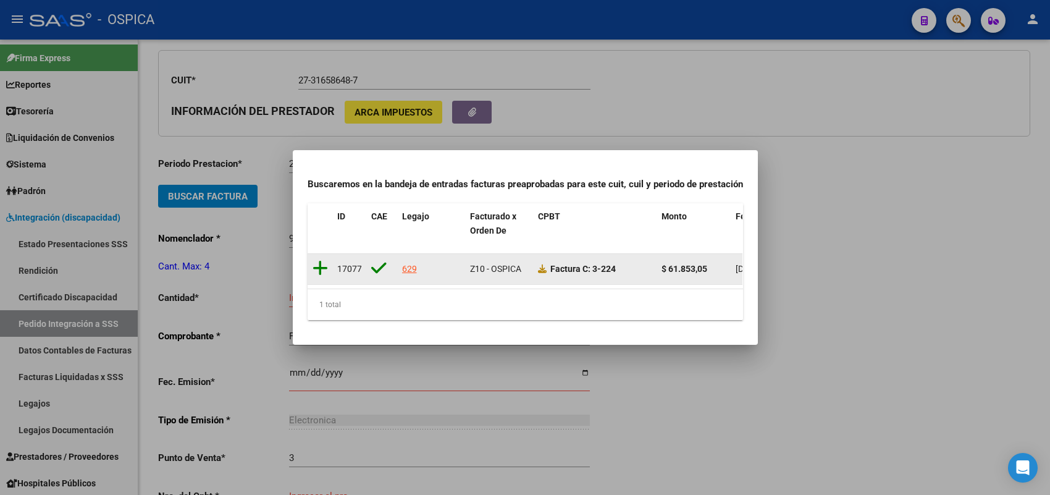
click at [318, 260] on icon at bounding box center [319, 267] width 15 height 17
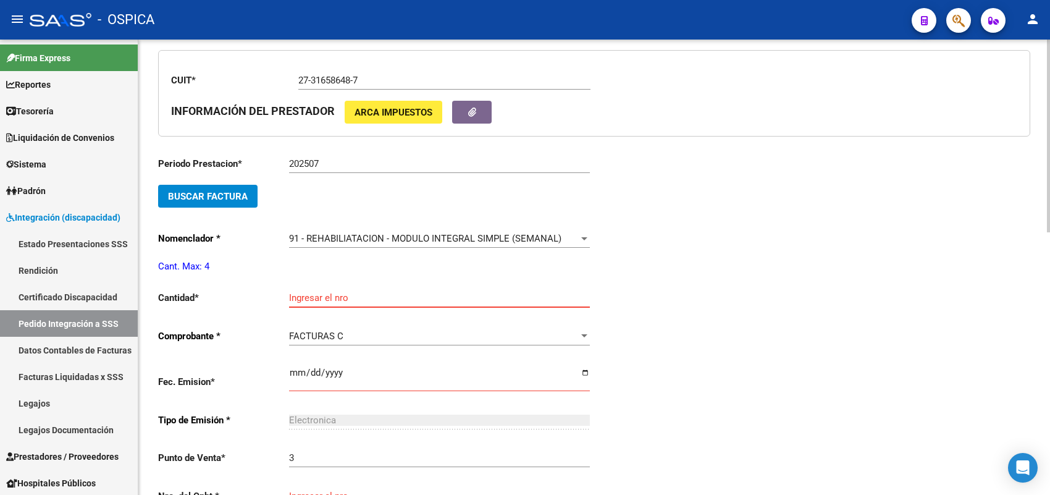
click at [318, 294] on input "Ingresar el nro" at bounding box center [439, 297] width 301 height 11
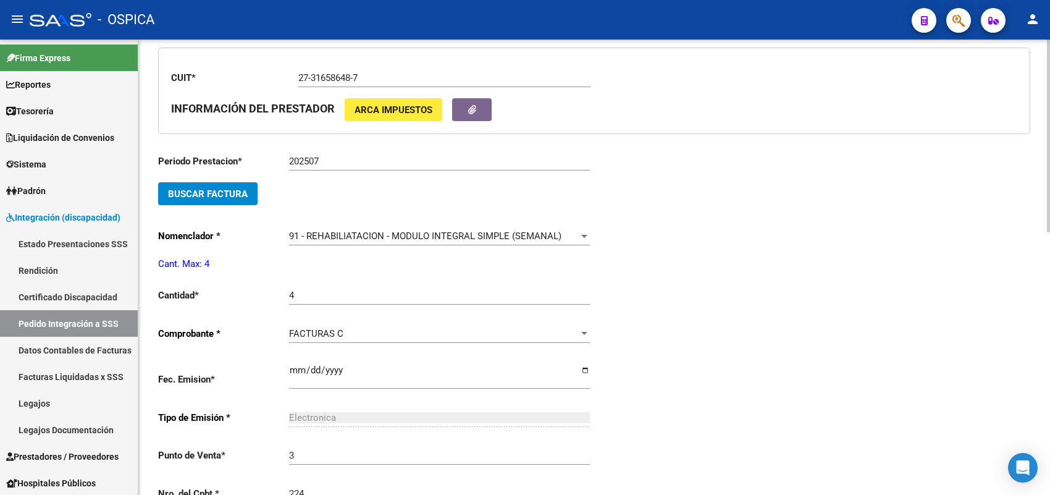
scroll to position [599, 0]
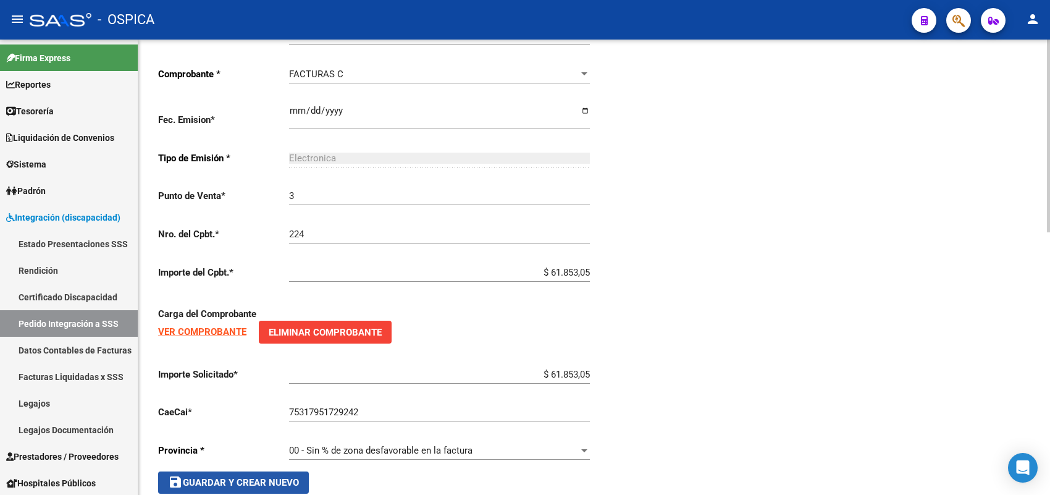
drag, startPoint x: 279, startPoint y: 474, endPoint x: 280, endPoint y: 461, distance: 12.4
click at [279, 477] on span "save Guardar y Crear Nuevo" at bounding box center [233, 482] width 131 height 11
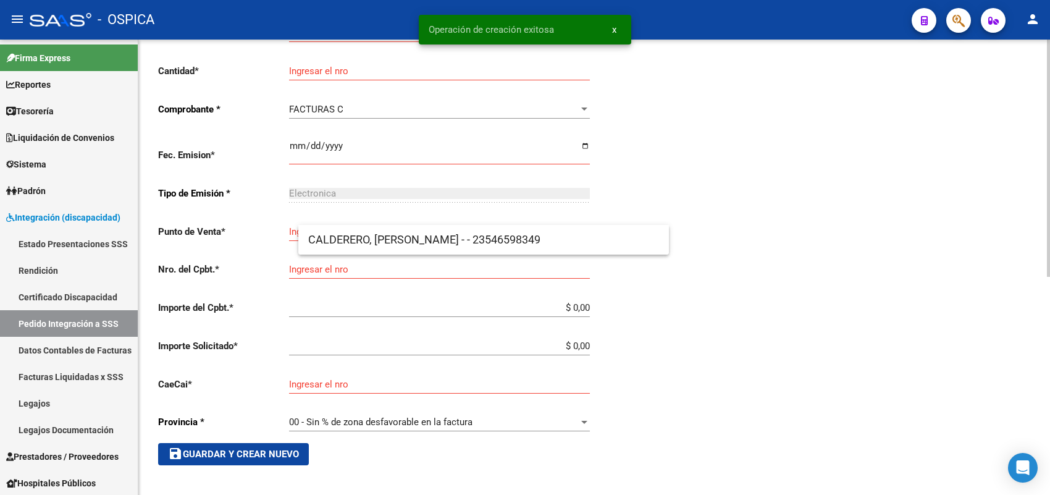
scroll to position [28, 0]
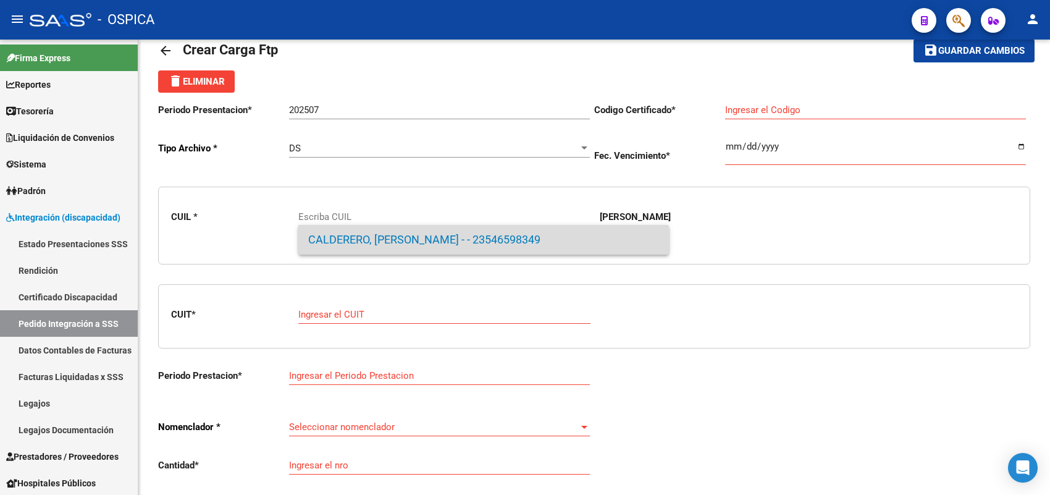
click at [377, 248] on span "CALDERERO, MATEO ROMAN - - 23546598349" at bounding box center [483, 240] width 351 height 30
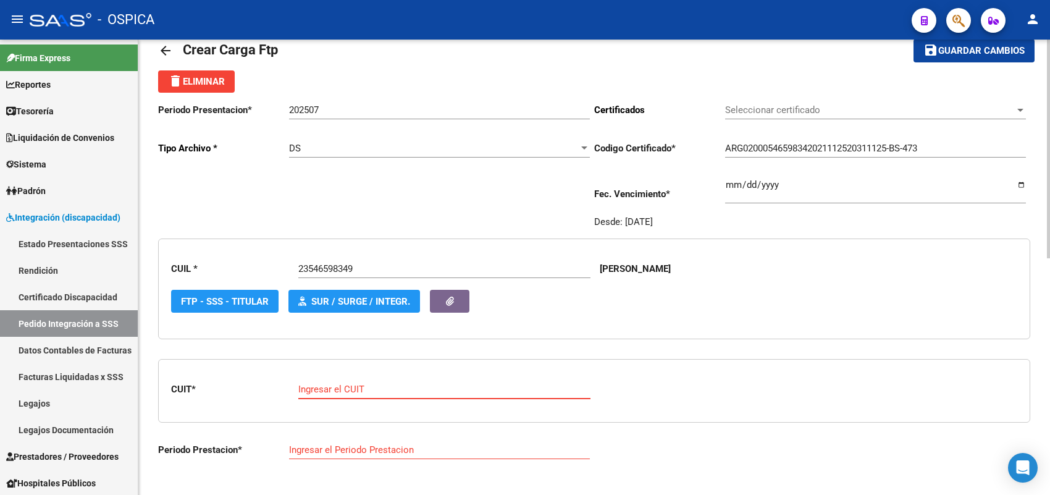
click at [375, 387] on input "Ingresar el CUIT" at bounding box center [444, 388] width 292 height 11
paste input "27-32422812-3"
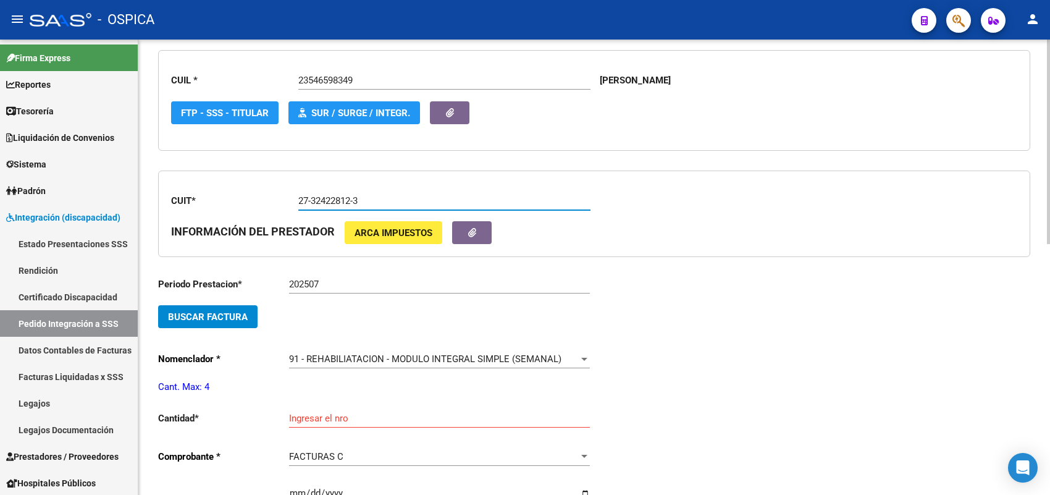
scroll to position [260, 0]
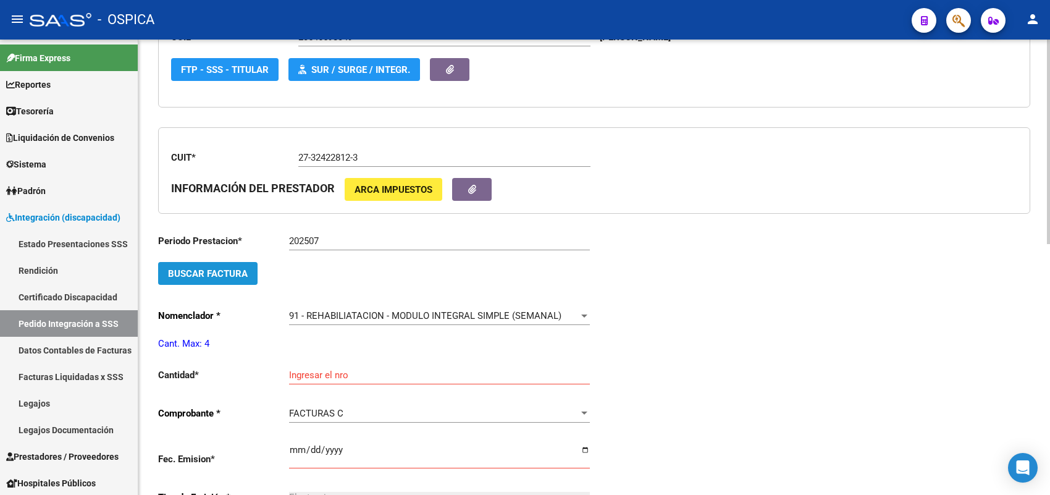
click at [239, 274] on span "Buscar Factura" at bounding box center [208, 273] width 80 height 11
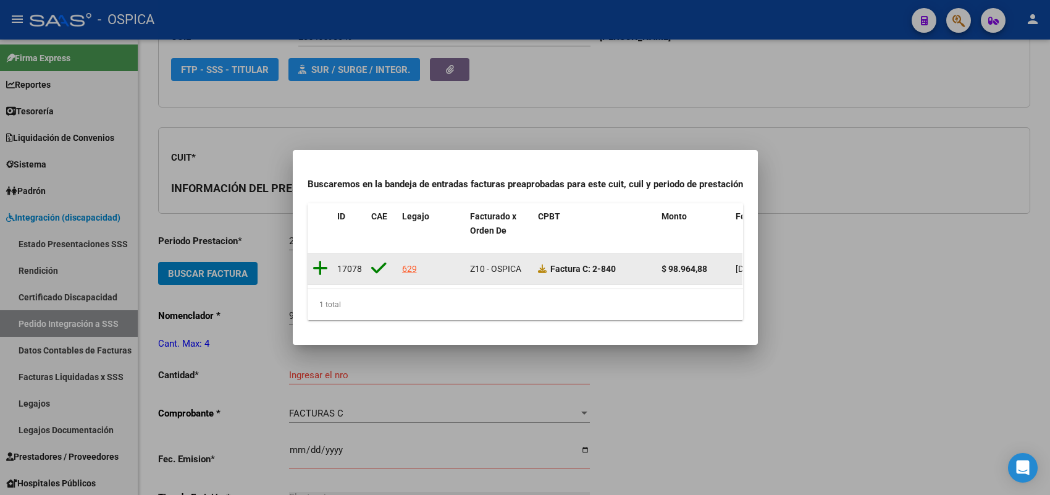
click at [319, 260] on icon at bounding box center [319, 267] width 15 height 17
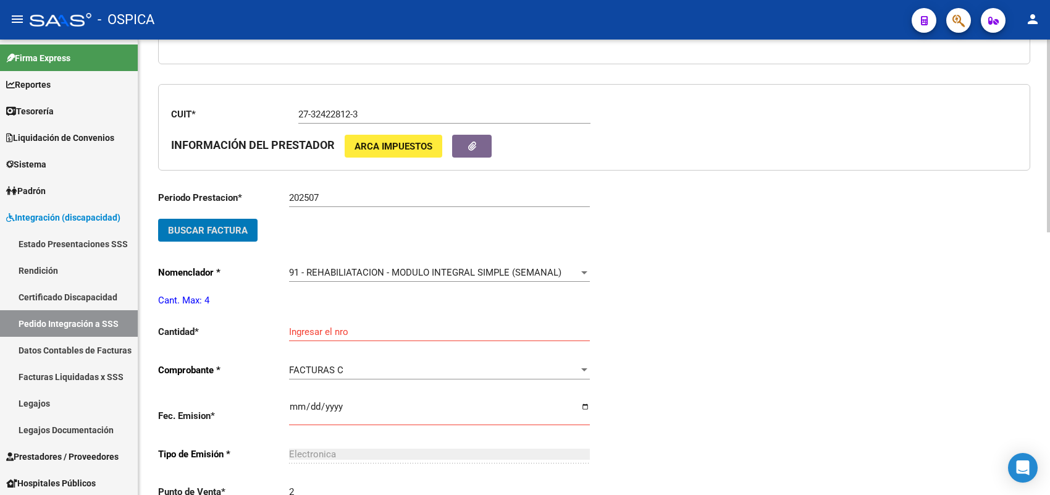
scroll to position [337, 0]
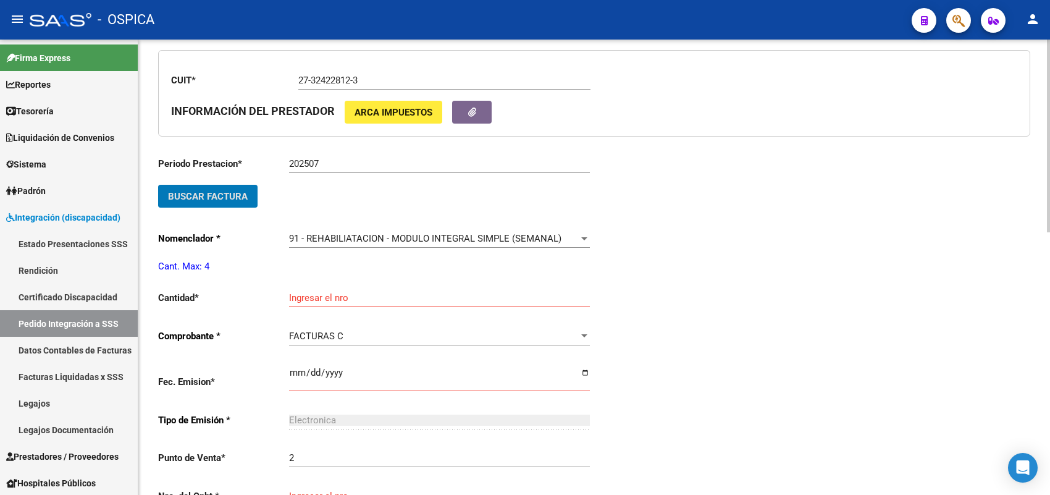
click at [319, 292] on input "Ingresar el nro" at bounding box center [439, 297] width 301 height 11
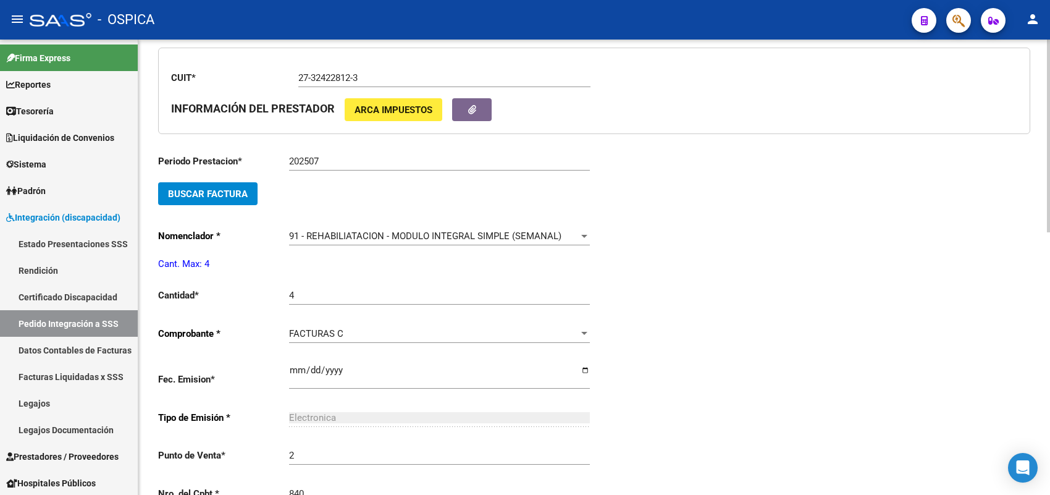
scroll to position [599, 0]
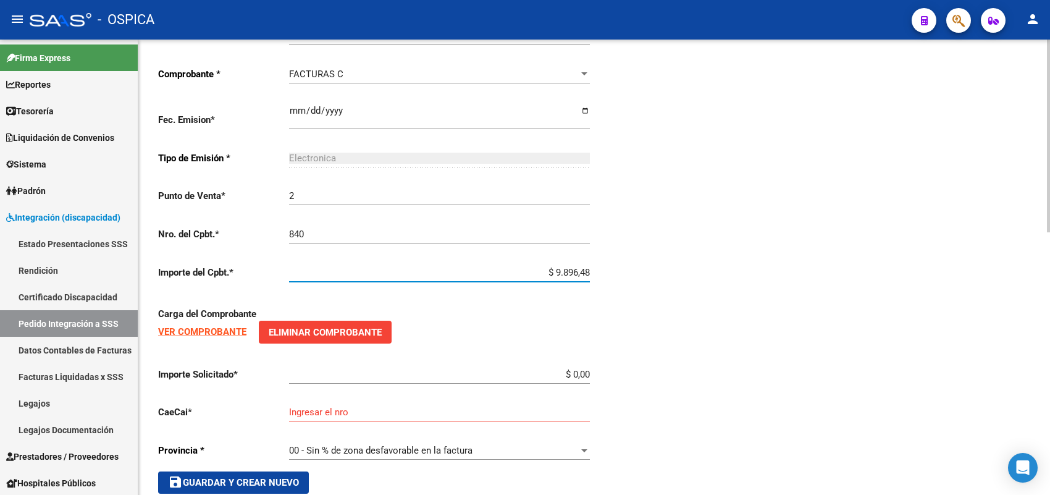
click at [588, 267] on input "$ 9.896,48" at bounding box center [439, 272] width 301 height 11
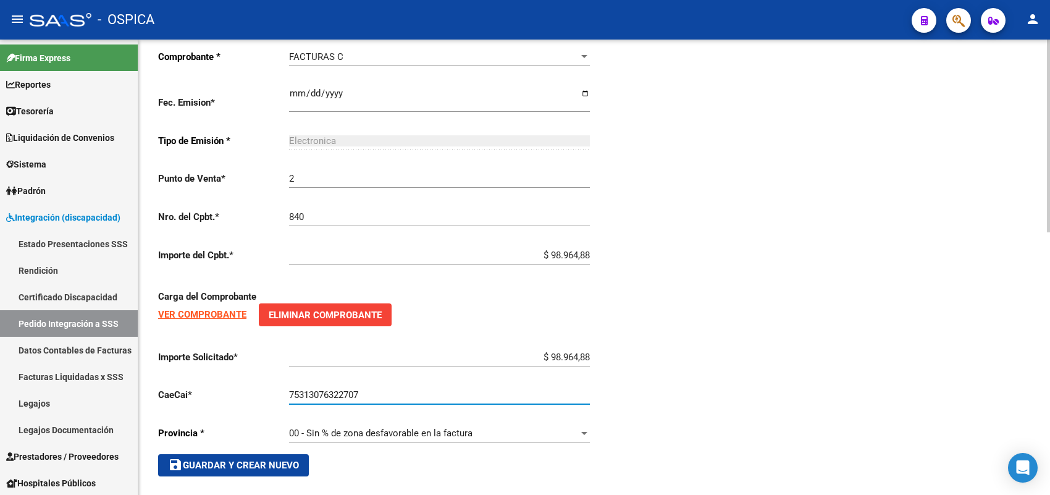
scroll to position [621, 0]
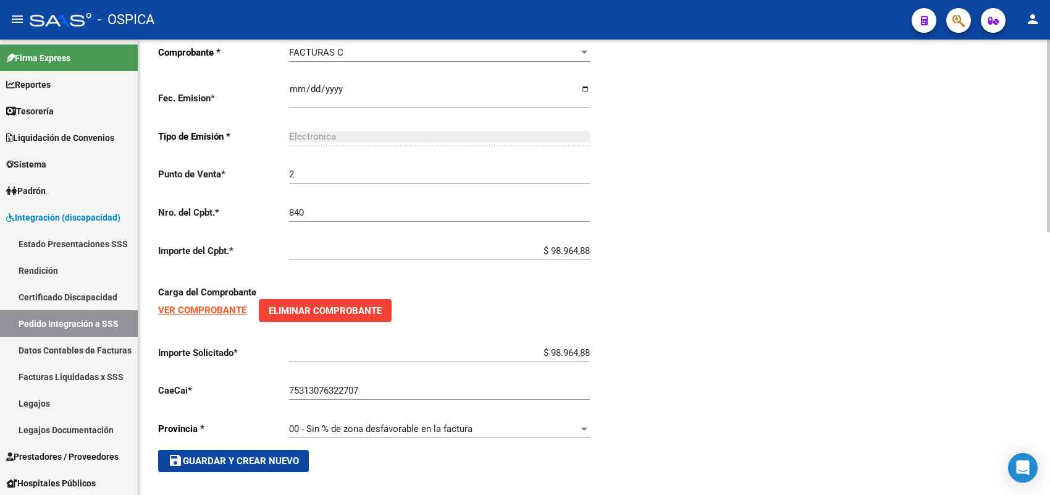
click at [277, 458] on span "save Guardar y Crear Nuevo" at bounding box center [233, 460] width 131 height 11
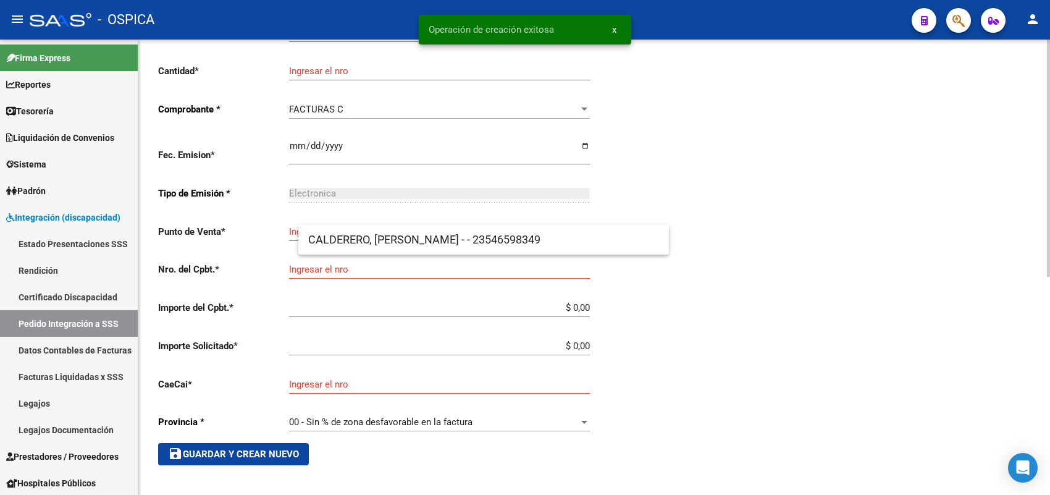
scroll to position [28, 0]
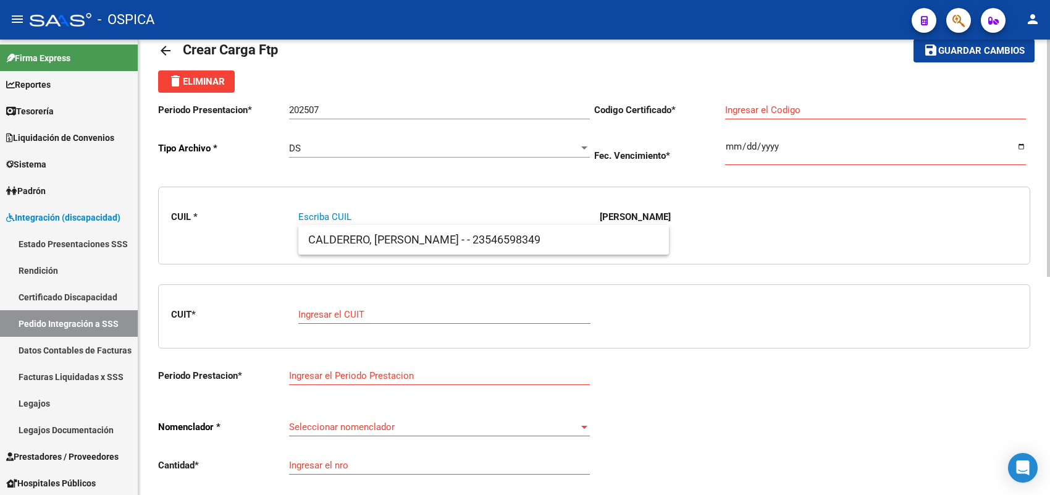
paste input "27486366929"
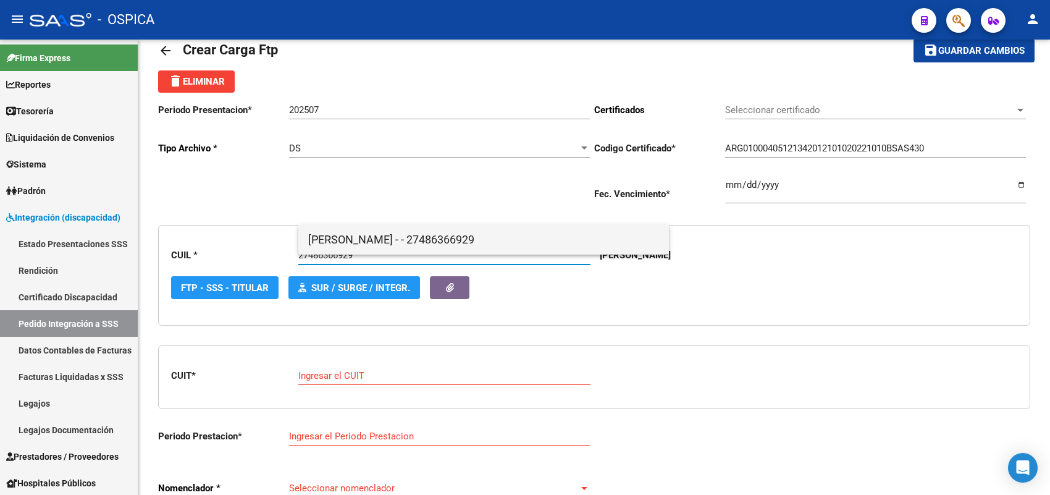
click at [316, 245] on span "CASTRO, VALENTINA AILEN - - 27486366929" at bounding box center [483, 240] width 351 height 30
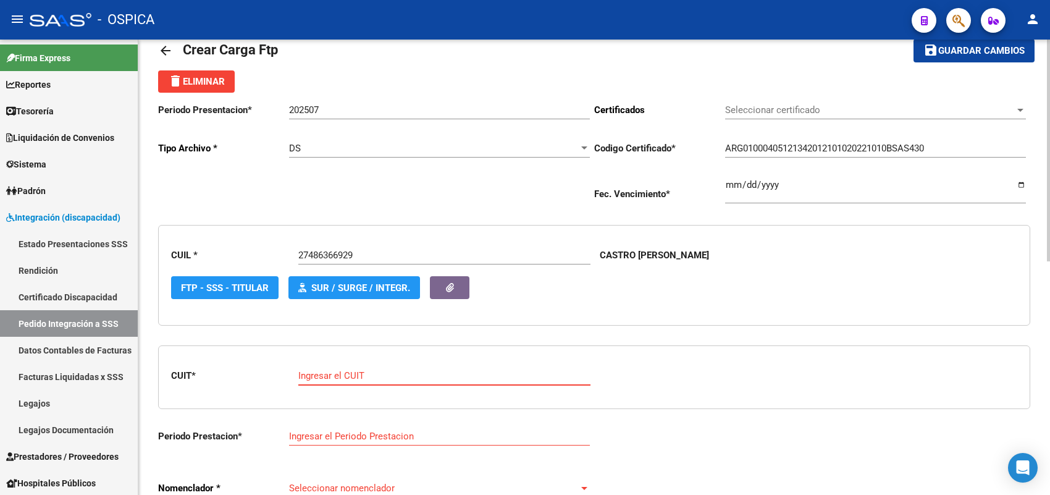
paste input "33-63010174-9"
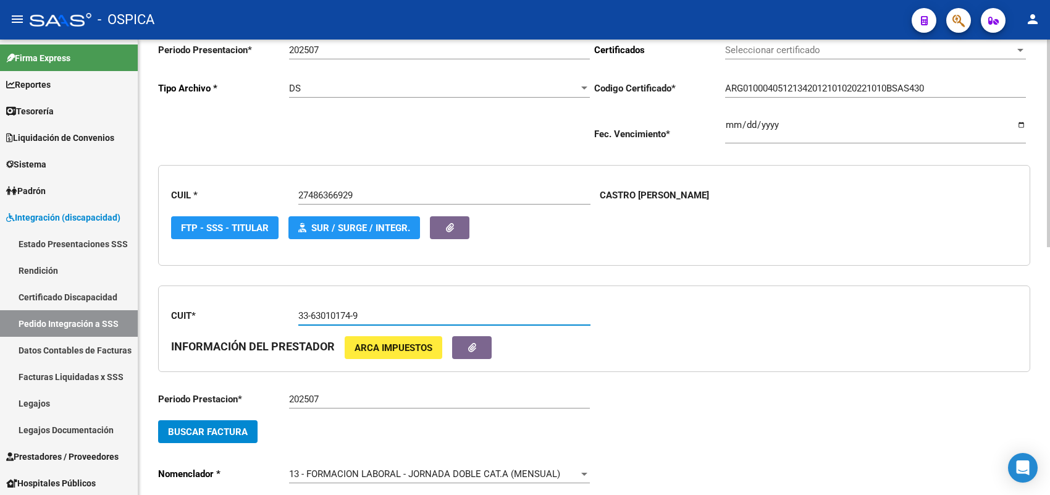
scroll to position [183, 0]
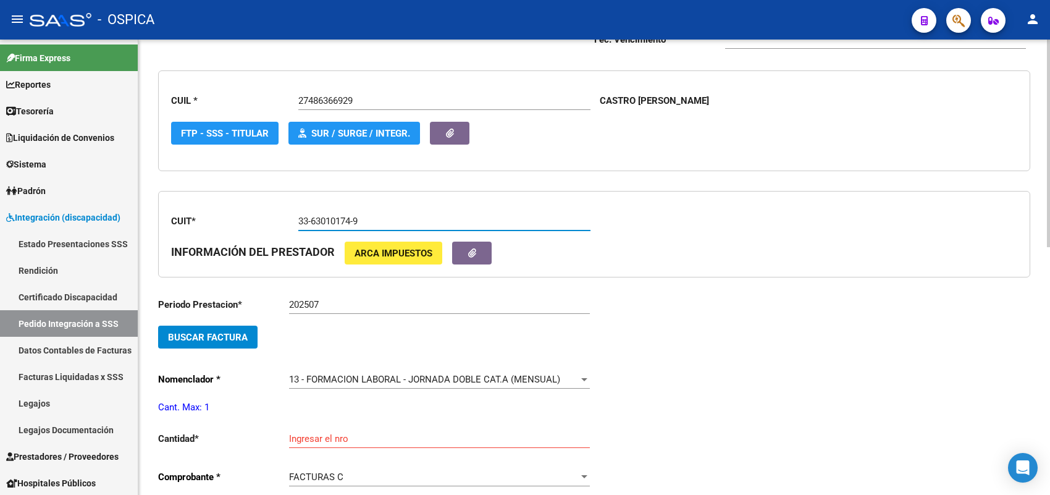
click at [232, 332] on span "Buscar Factura" at bounding box center [208, 337] width 80 height 11
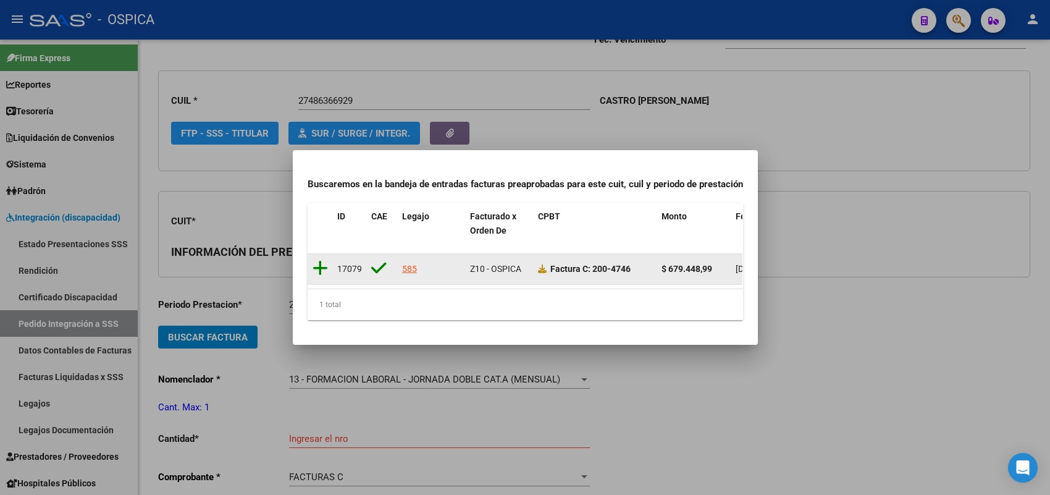
click at [322, 263] on icon at bounding box center [319, 267] width 15 height 17
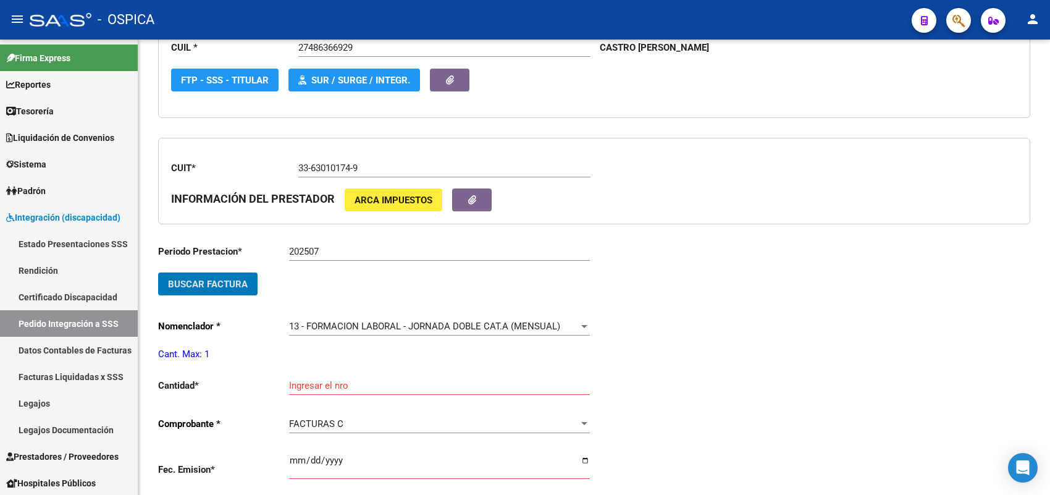
scroll to position [260, 0]
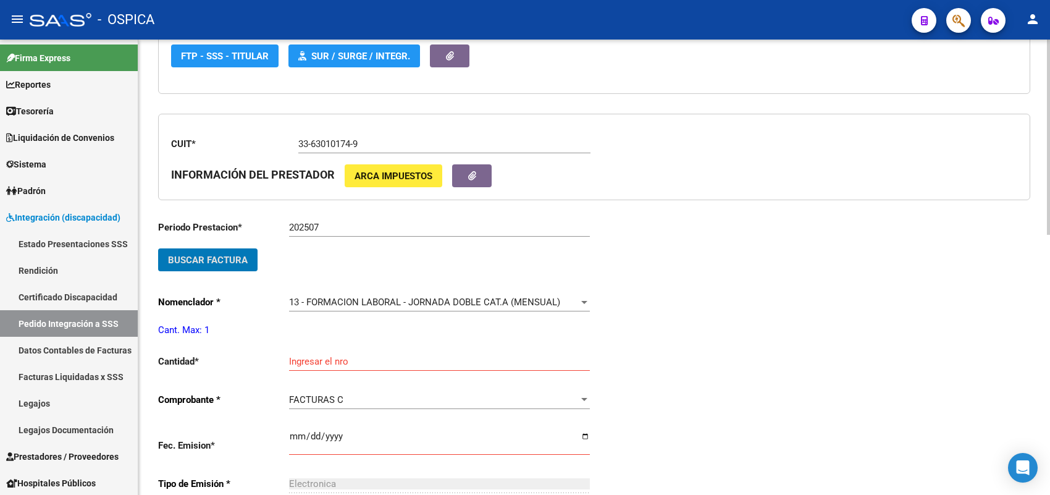
click at [321, 350] on div "Ingresar el nro" at bounding box center [439, 357] width 301 height 27
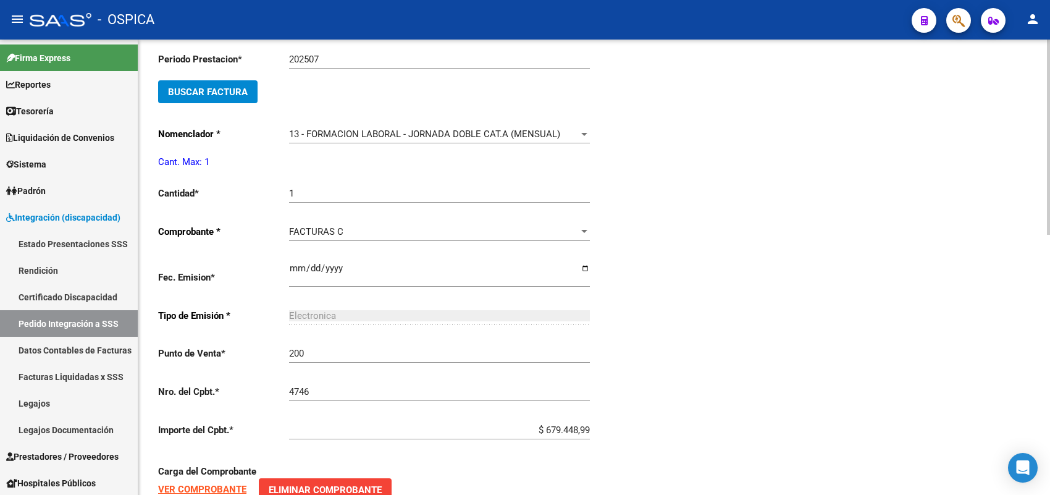
scroll to position [607, 0]
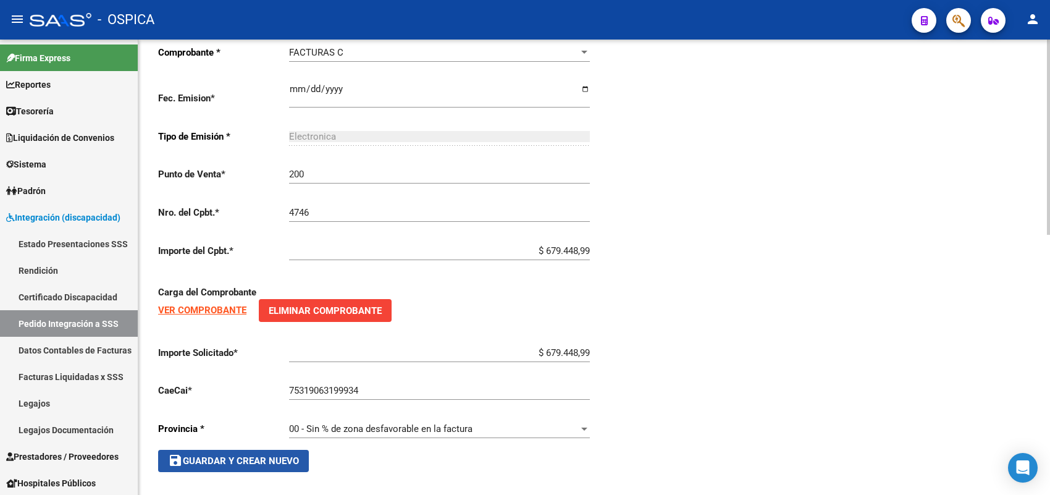
drag, startPoint x: 295, startPoint y: 456, endPoint x: 320, endPoint y: 430, distance: 36.2
click at [294, 455] on span "save Guardar y Crear Nuevo" at bounding box center [233, 460] width 131 height 11
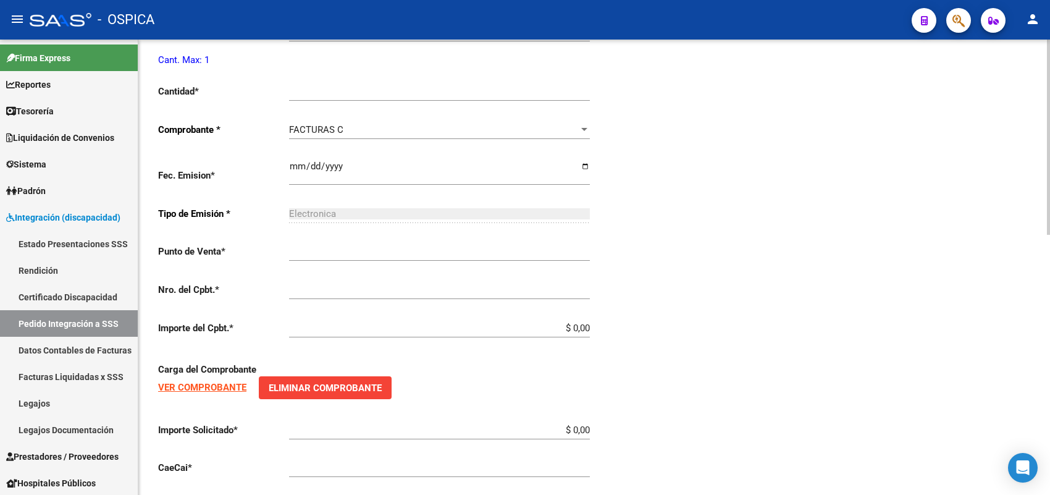
scroll to position [14, 0]
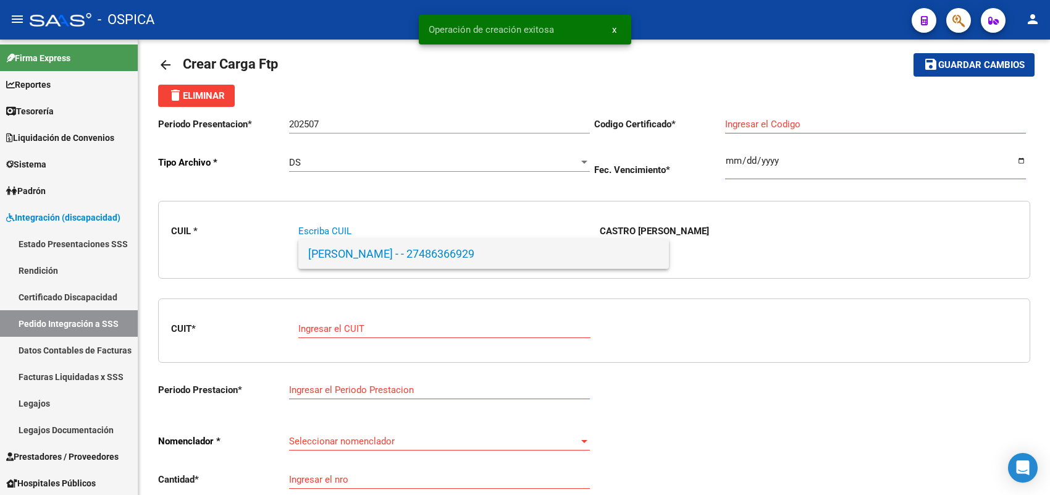
click at [331, 249] on span "CASTRO, VALENTINA AILEN - - 27486366929" at bounding box center [483, 254] width 351 height 30
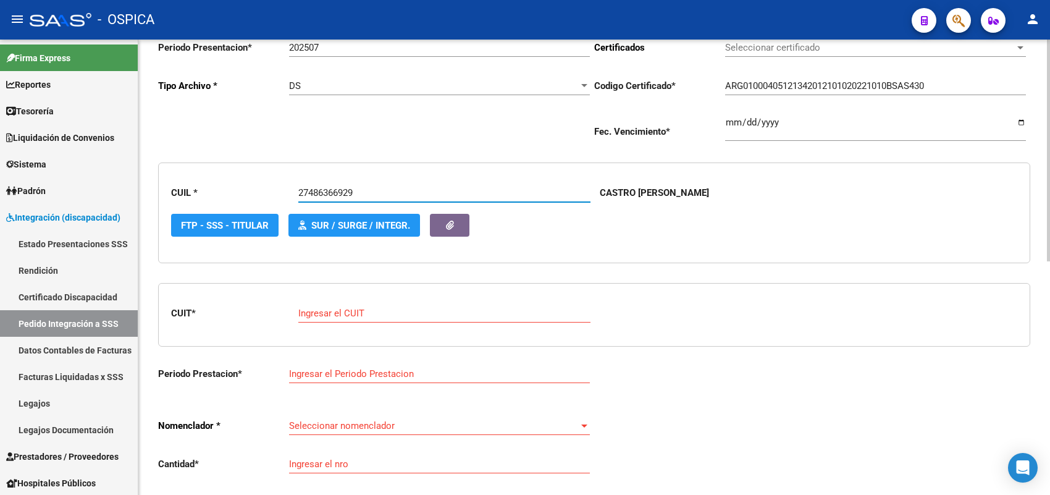
scroll to position [91, 0]
click at [350, 303] on div "Ingresar el CUIT" at bounding box center [444, 308] width 292 height 27
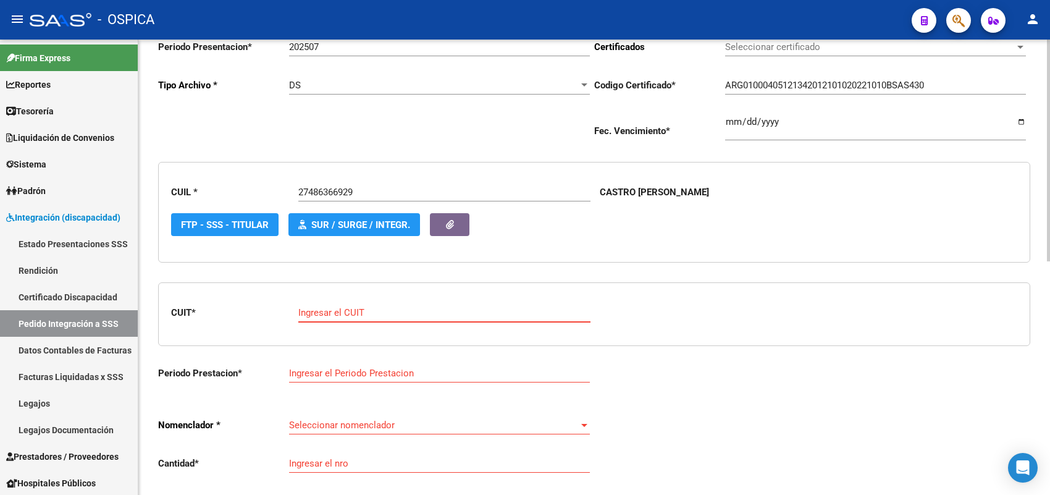
paste input "30-64703415-9"
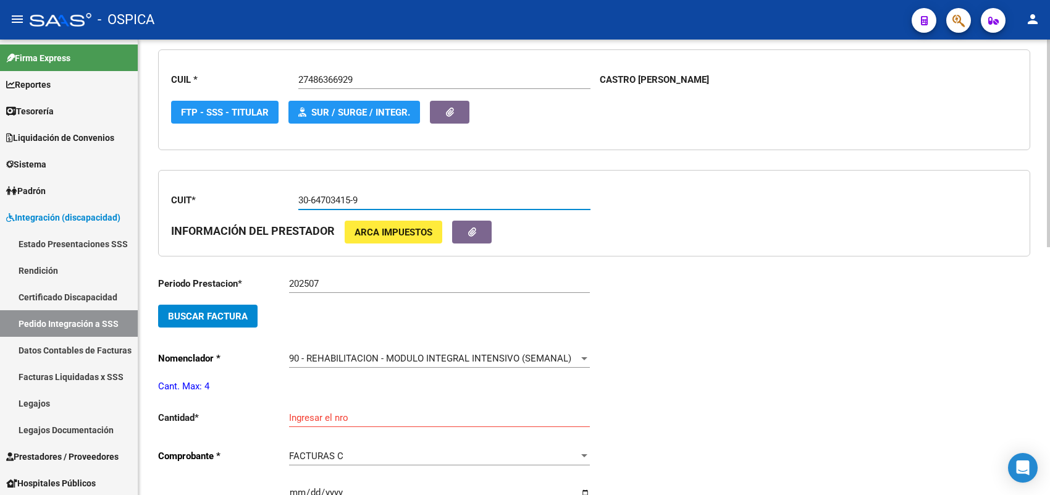
scroll to position [246, 0]
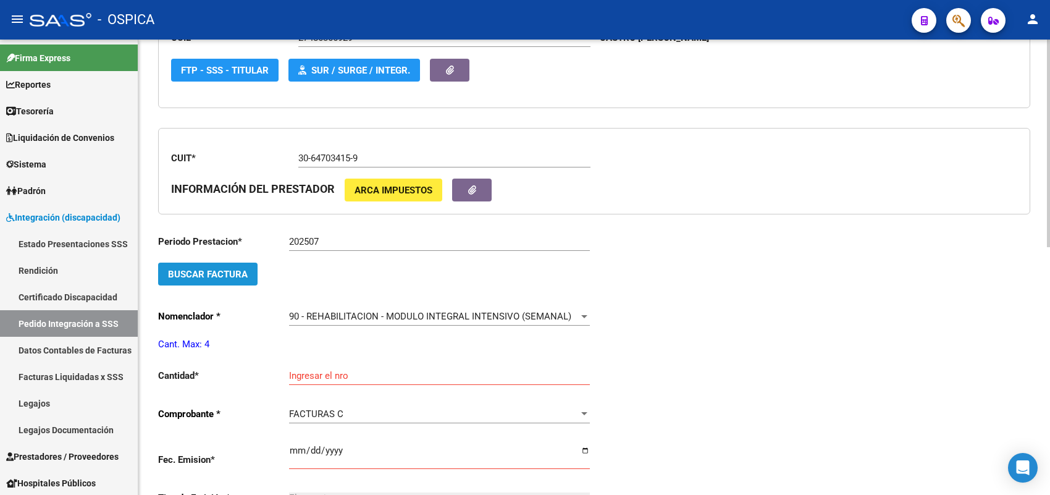
click at [239, 269] on span "Buscar Factura" at bounding box center [208, 274] width 80 height 11
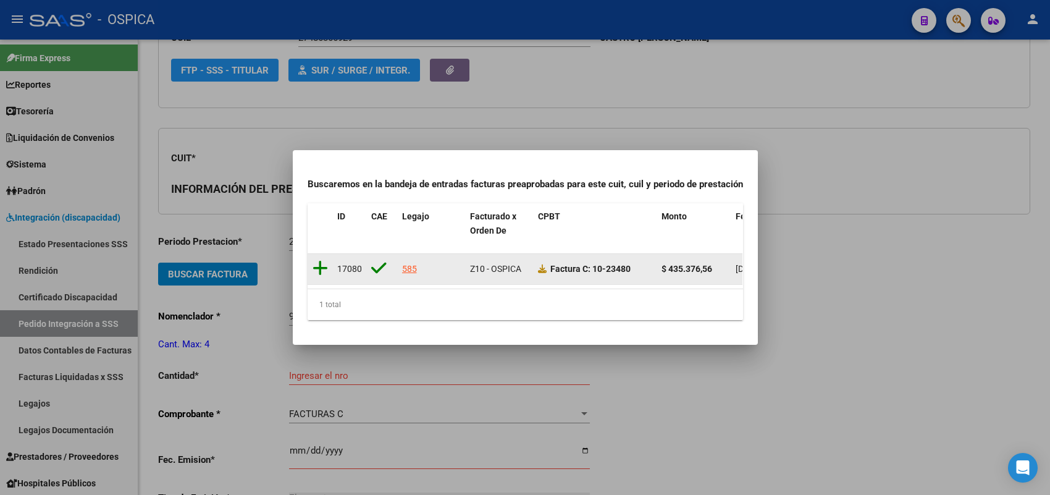
click at [319, 259] on icon at bounding box center [319, 267] width 15 height 17
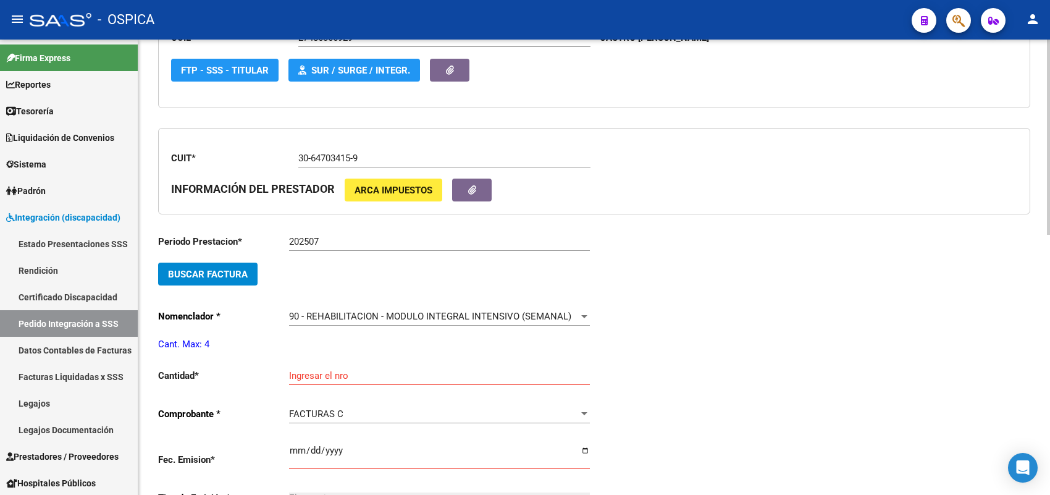
click at [303, 363] on div "Ingresar el nro" at bounding box center [439, 371] width 301 height 27
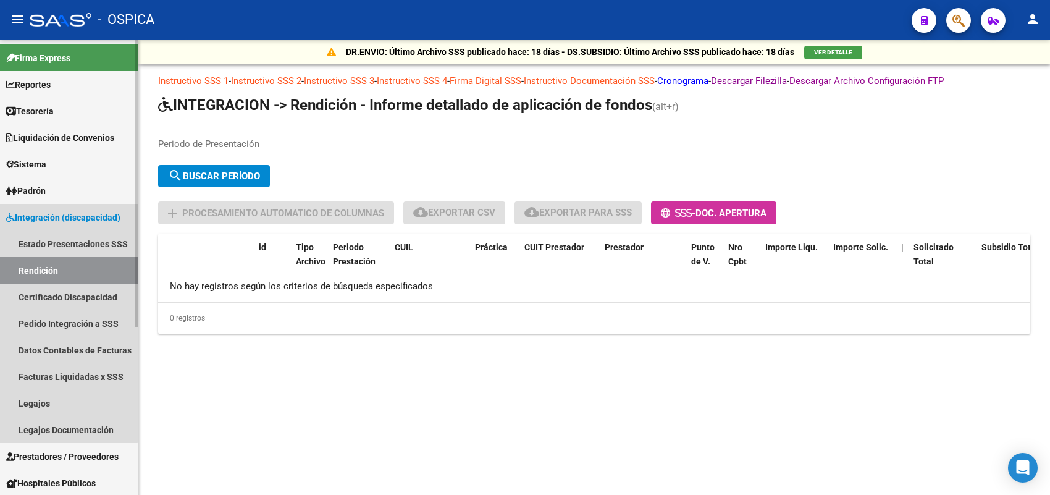
click at [67, 212] on span "Integración (discapacidad)" at bounding box center [63, 218] width 114 height 14
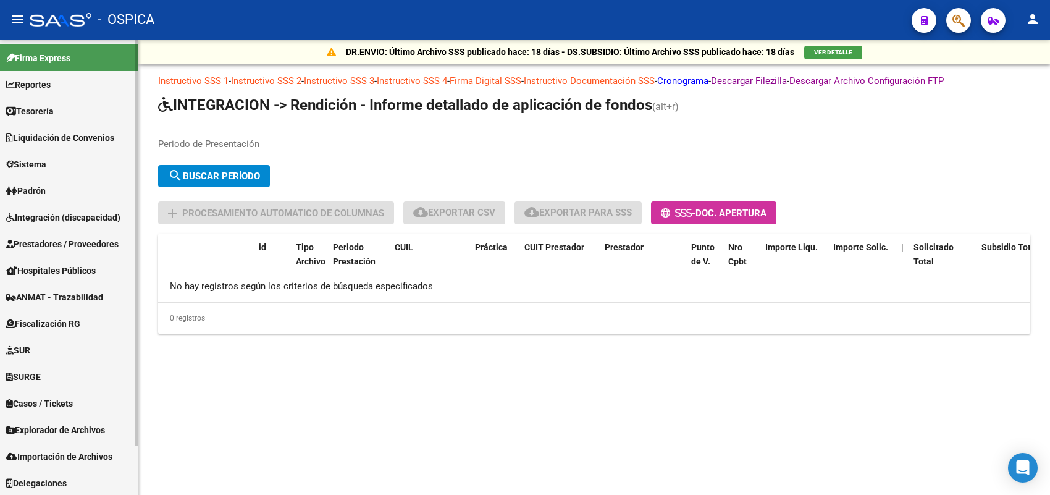
click at [43, 244] on span "Prestadores / Proveedores" at bounding box center [62, 244] width 112 height 14
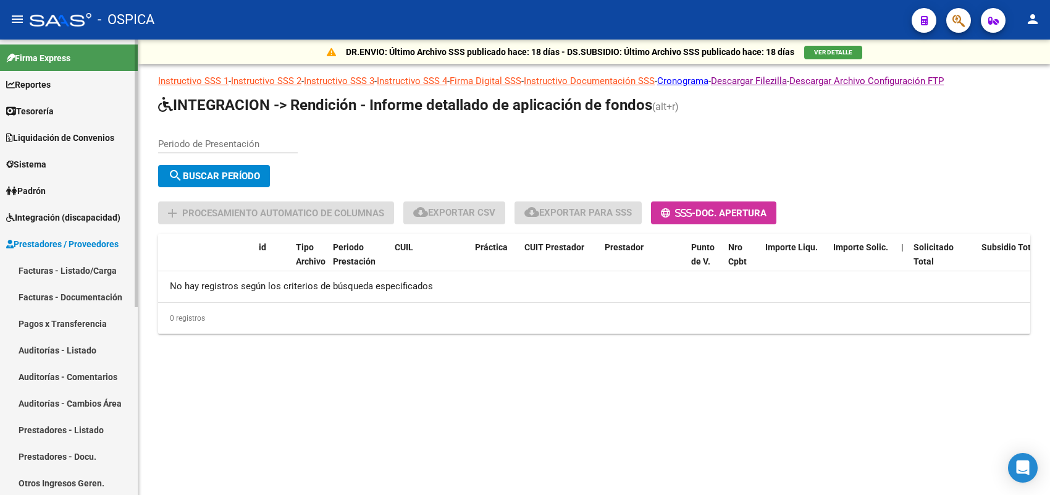
click at [69, 272] on link "Facturas - Listado/Carga" at bounding box center [69, 270] width 138 height 27
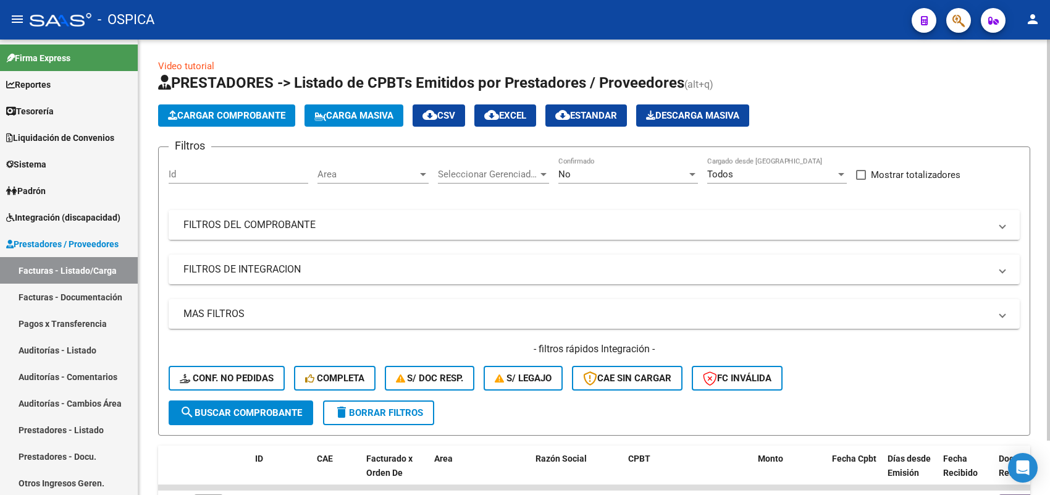
click at [392, 227] on mat-panel-title "FILTROS DEL COMPROBANTE" at bounding box center [586, 225] width 806 height 14
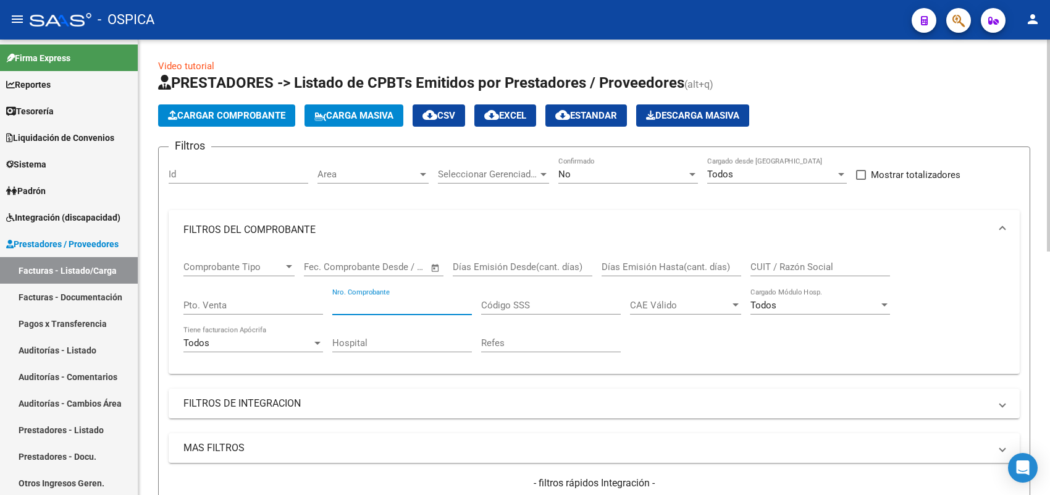
click at [408, 306] on input "Nro. Comprobante" at bounding box center [402, 304] width 140 height 11
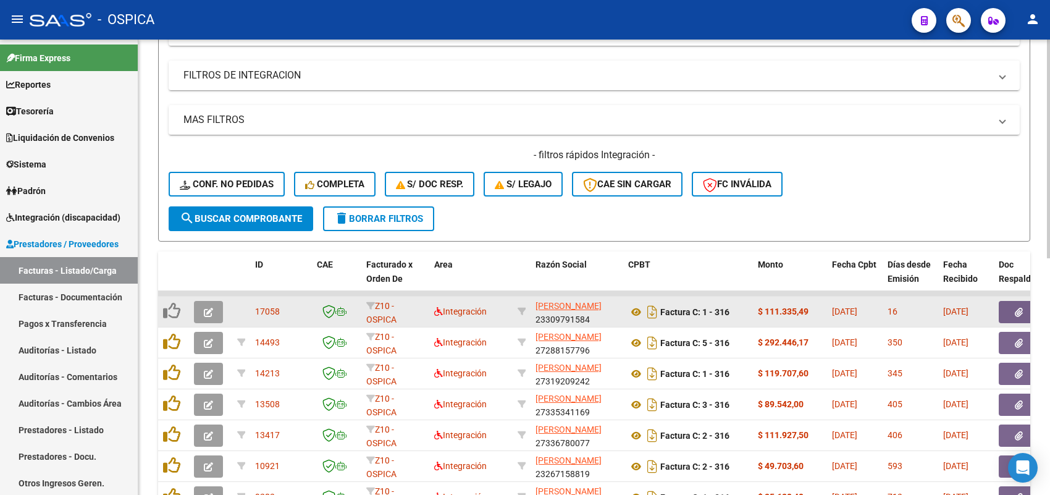
scroll to position [386, 0]
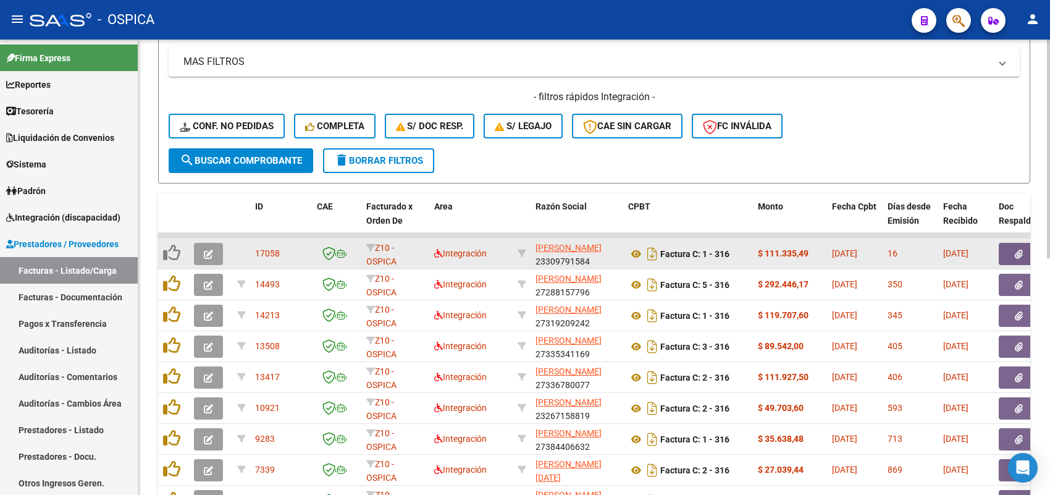
type input "316"
click at [206, 249] on icon "button" at bounding box center [208, 253] width 9 height 9
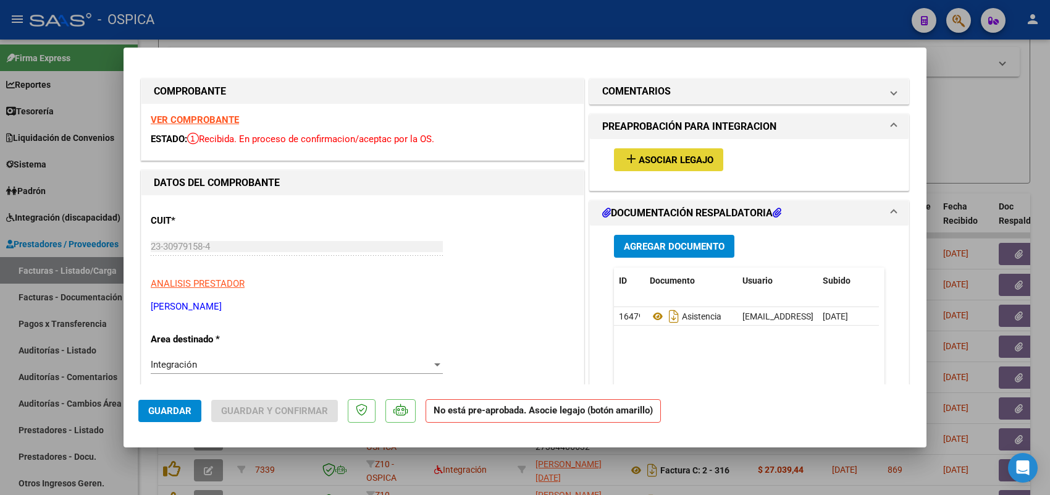
click at [645, 162] on span "Asociar Legajo" at bounding box center [675, 159] width 75 height 11
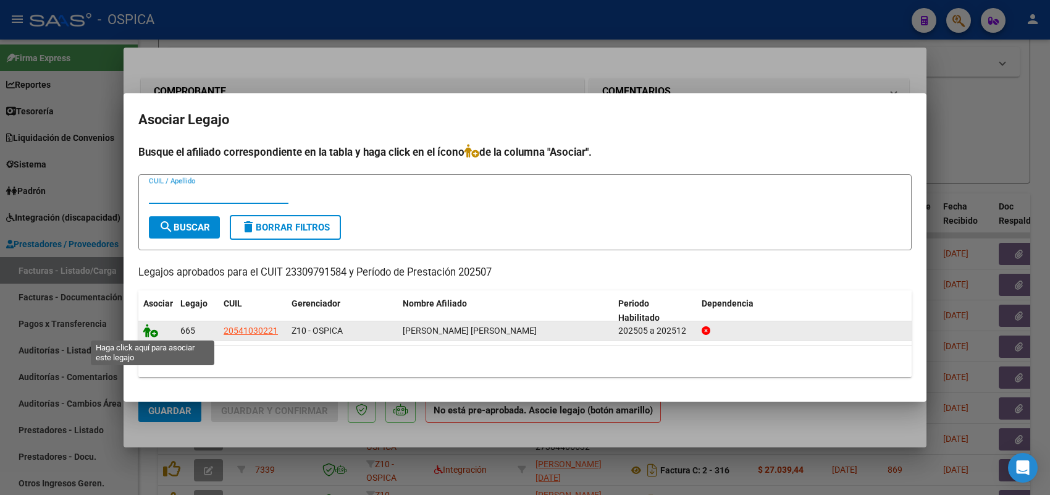
click at [149, 329] on icon at bounding box center [150, 331] width 15 height 14
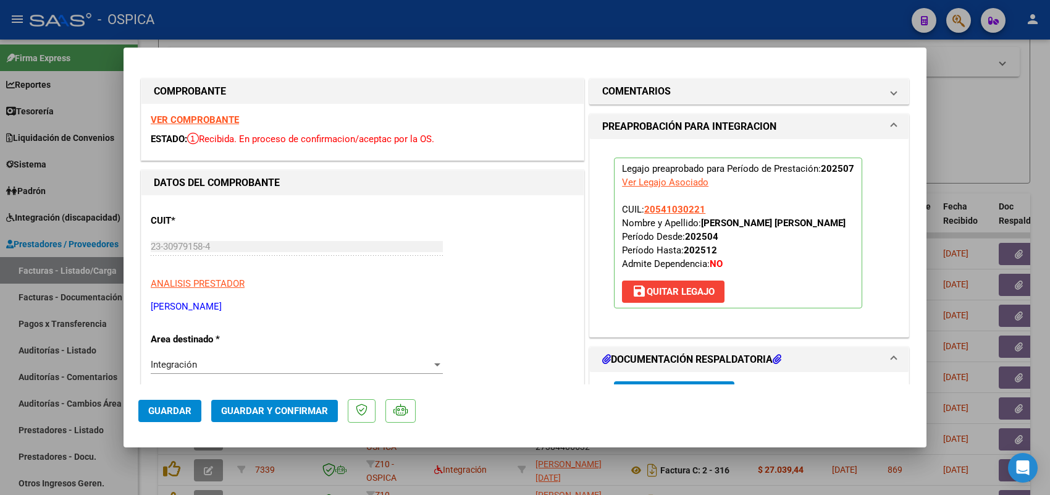
click at [174, 420] on mat-dialog-actions "Guardar Guardar y Confirmar" at bounding box center [524, 408] width 773 height 49
click at [174, 406] on span "Guardar" at bounding box center [169, 410] width 43 height 11
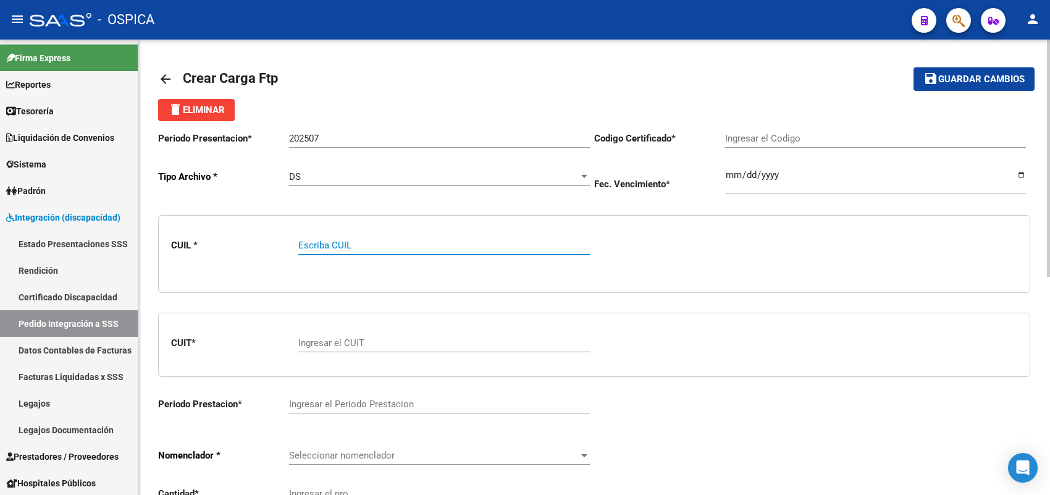
paste input "27486366929"
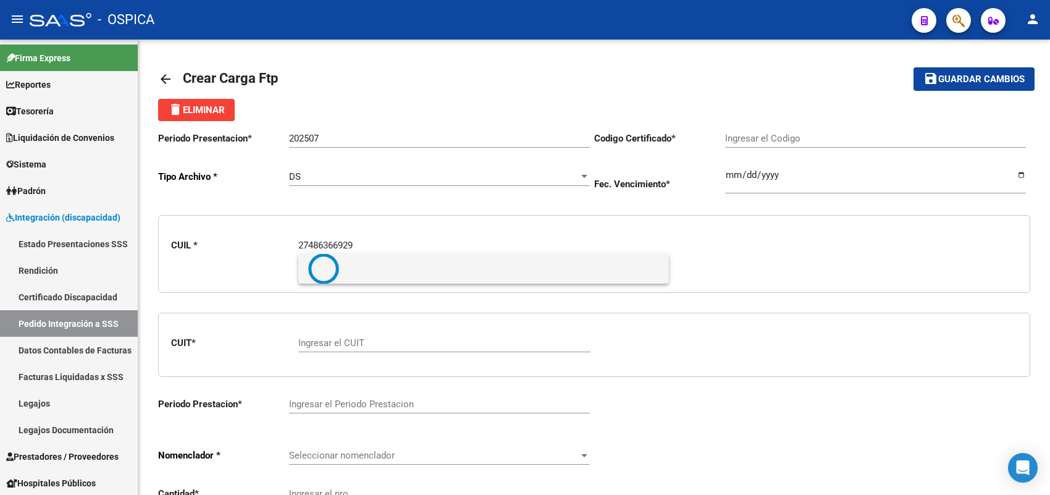
type input "27486366929"
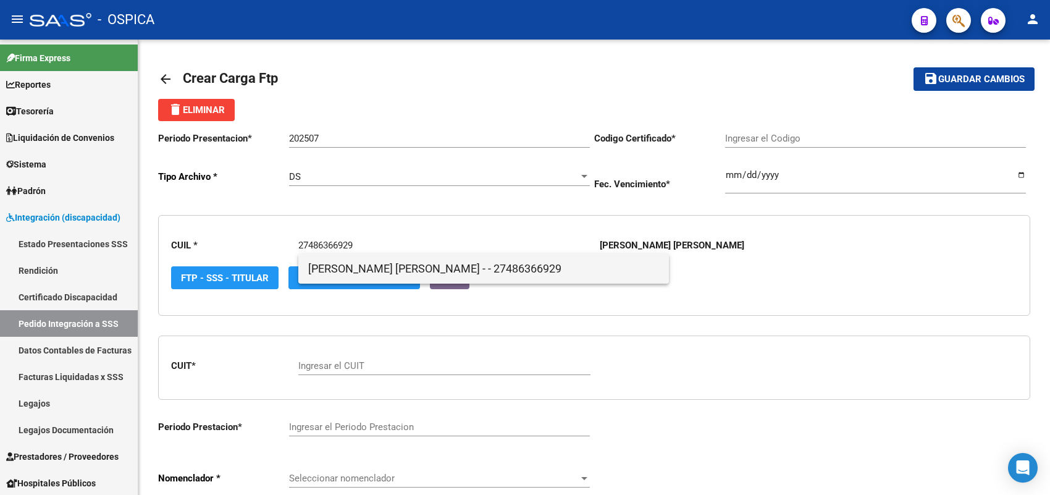
type input "ARG01000405121342012101020221010BSAS430"
type input "2026-07-27"
click at [365, 269] on span "CASTRO, VALENTINA AILEN - - 27486366929" at bounding box center [483, 269] width 351 height 30
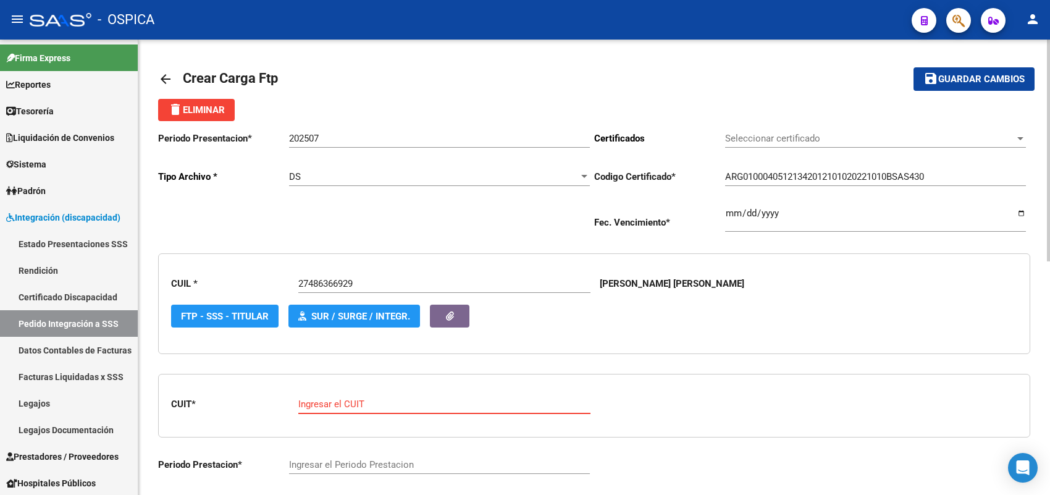
paste input "30-64703415-9"
type input "30-64703415-9"
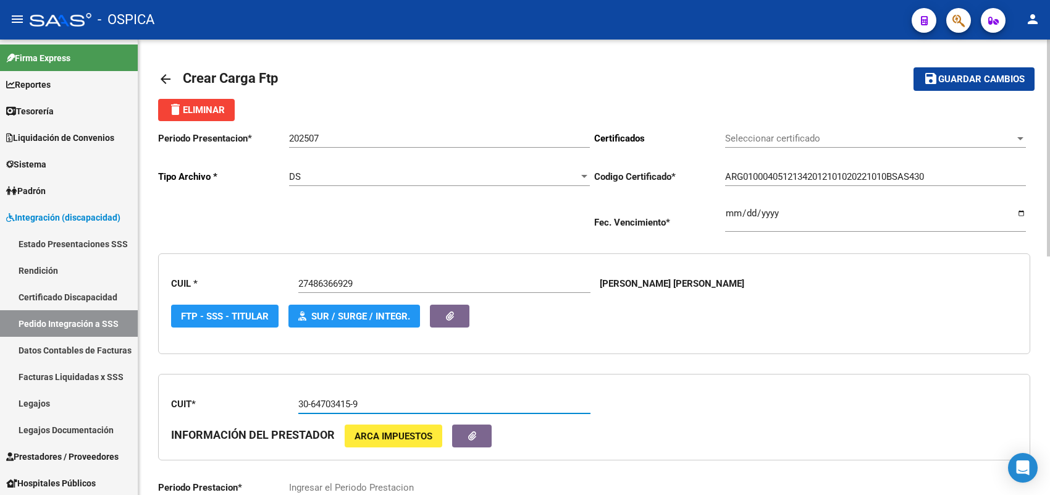
type input "202507"
type input "10"
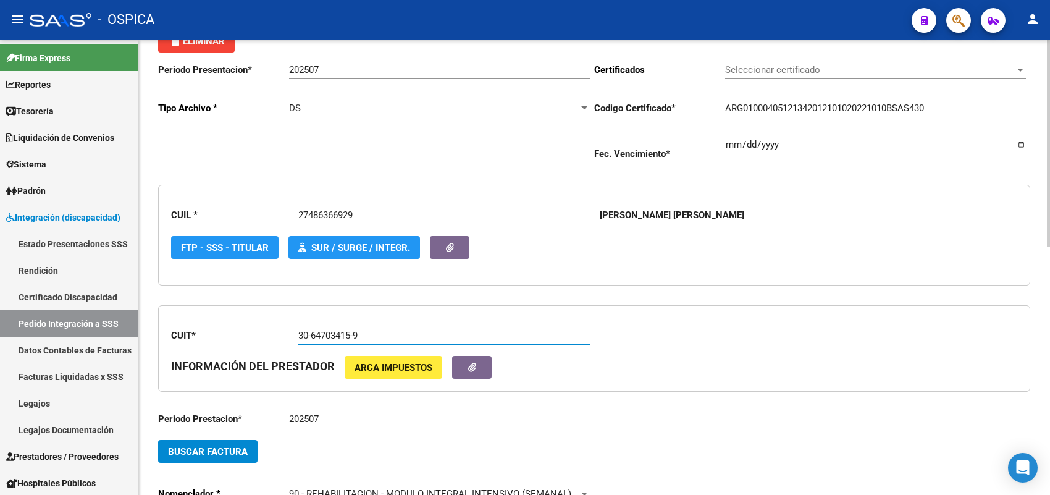
scroll to position [154, 0]
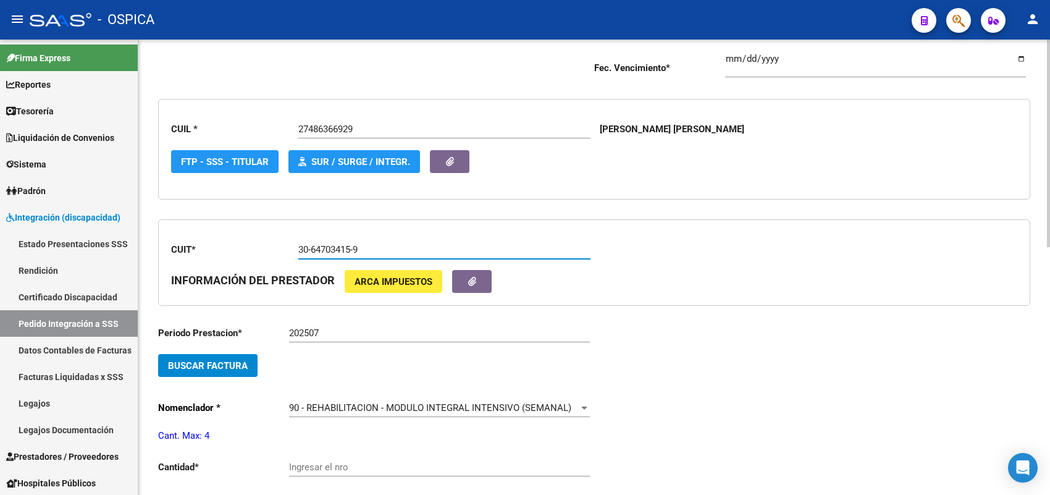
type input "30-64703415-9"
click at [253, 354] on button "Buscar Factura" at bounding box center [207, 365] width 99 height 23
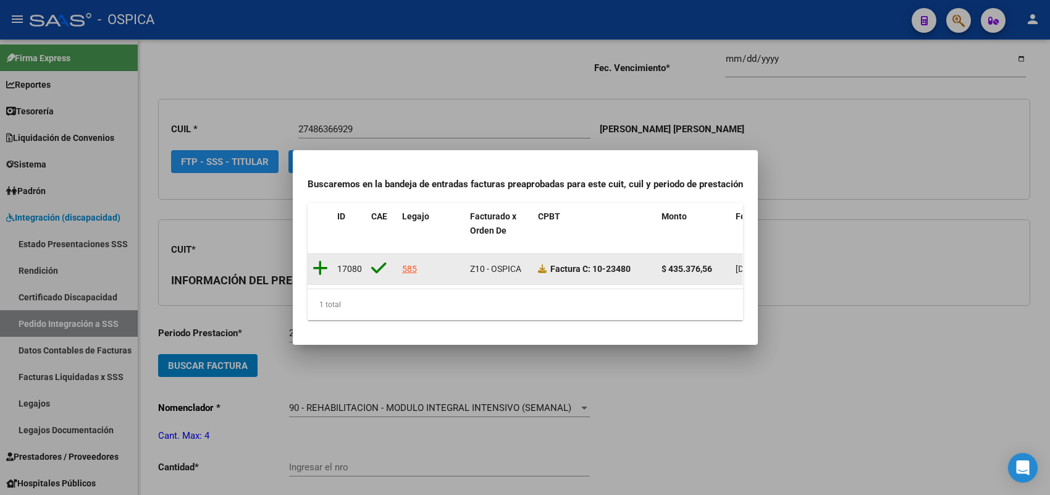
click at [319, 259] on icon at bounding box center [319, 267] width 15 height 17
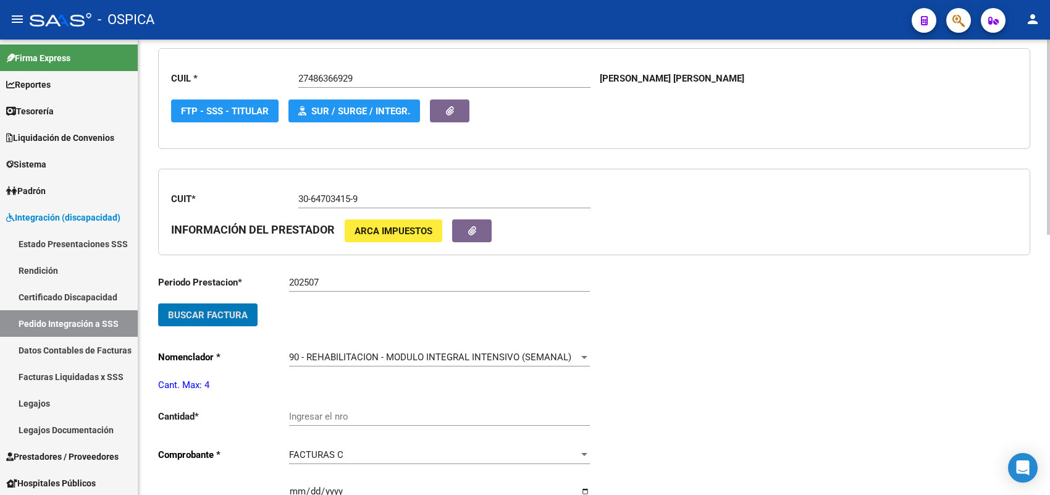
scroll to position [309, 0]
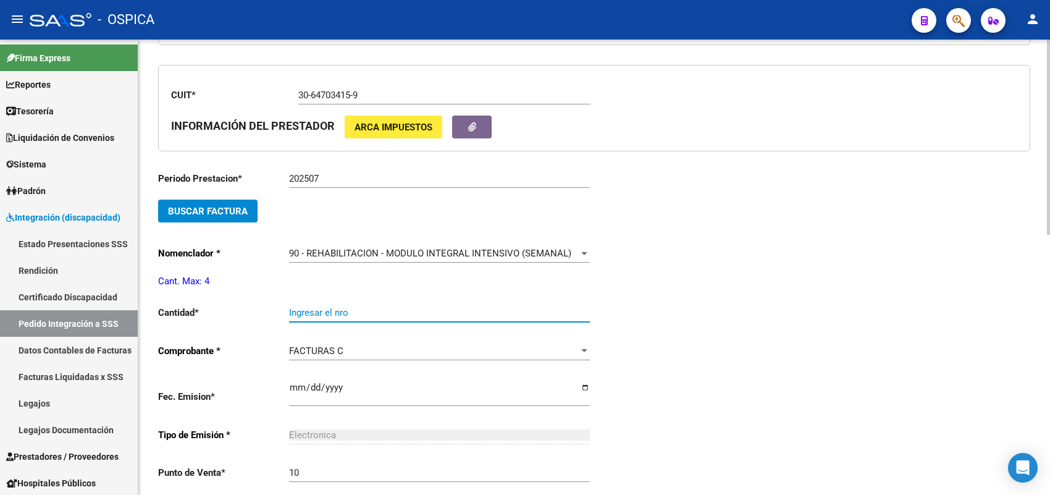
click at [307, 311] on input "Ingresar el nro" at bounding box center [439, 312] width 301 height 11
type input "4"
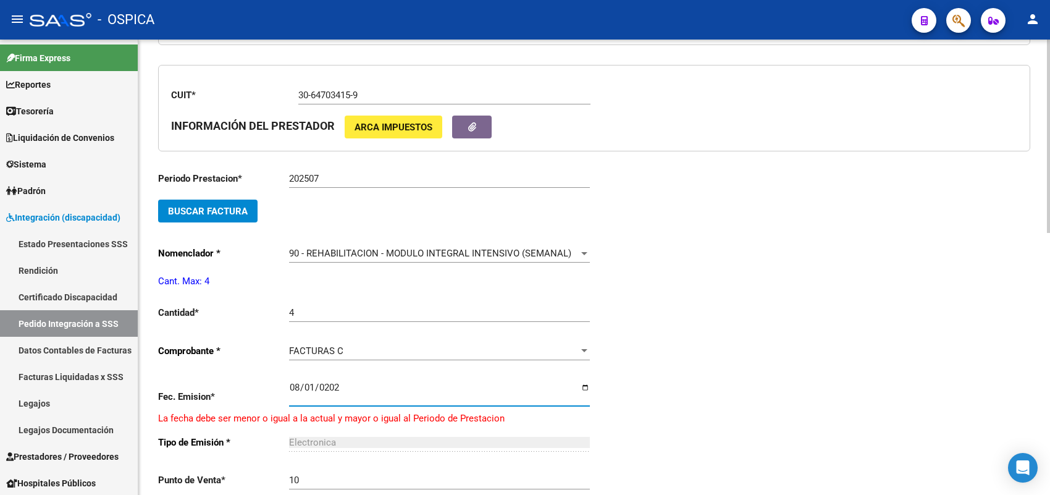
type input "2025-08-01"
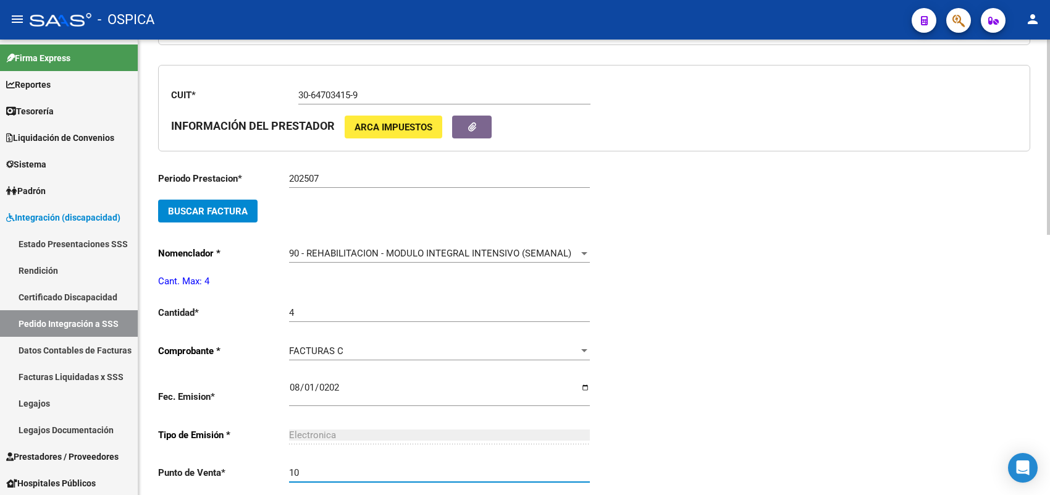
scroll to position [548, 0]
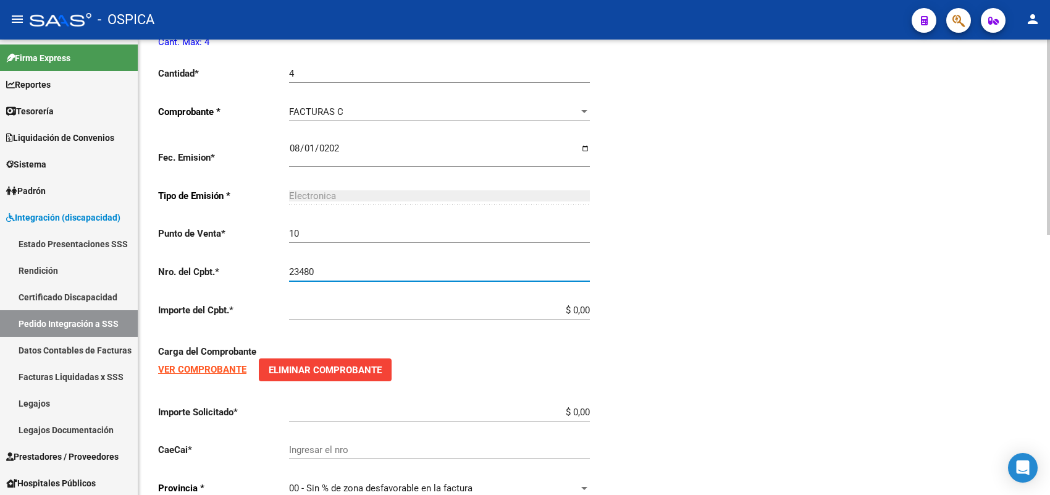
type input "23480"
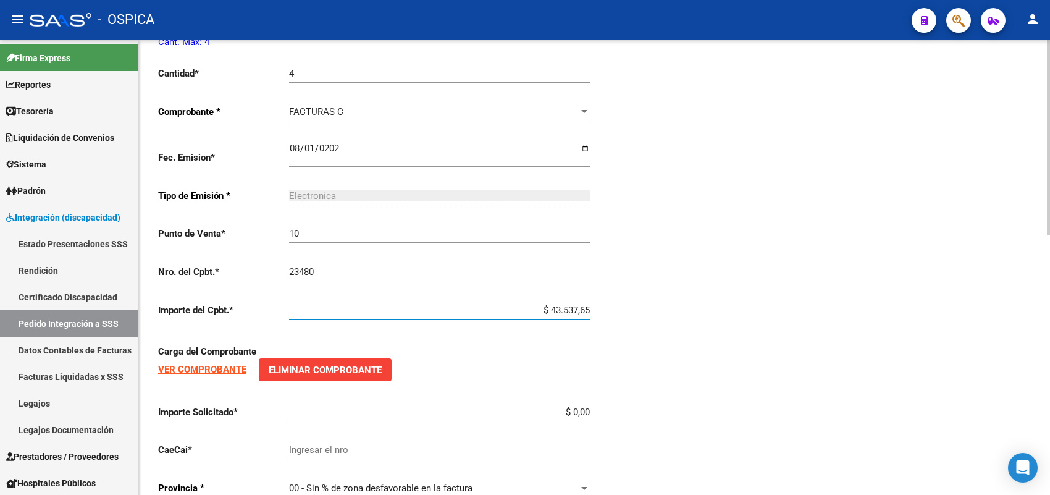
type input "$ 435.376,56"
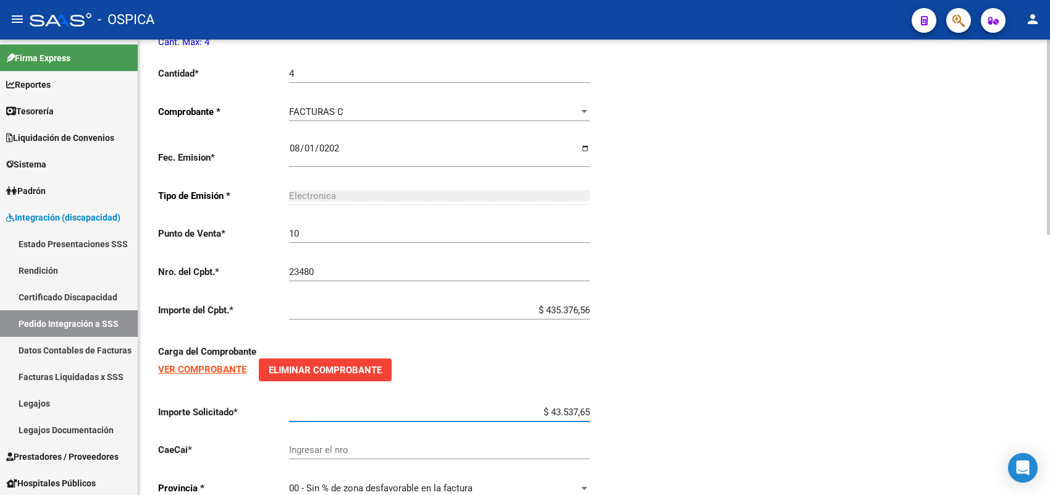
type input "$ 435.376,56"
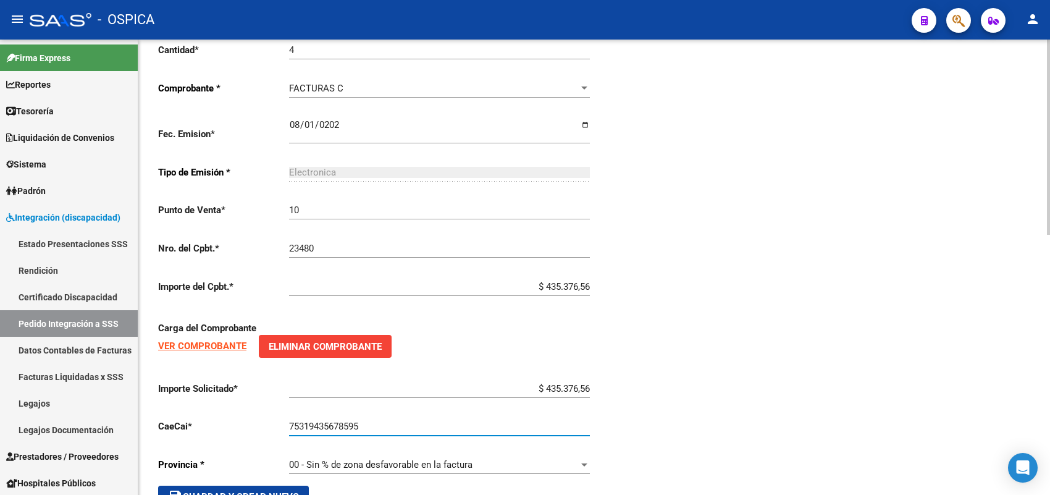
scroll to position [607, 0]
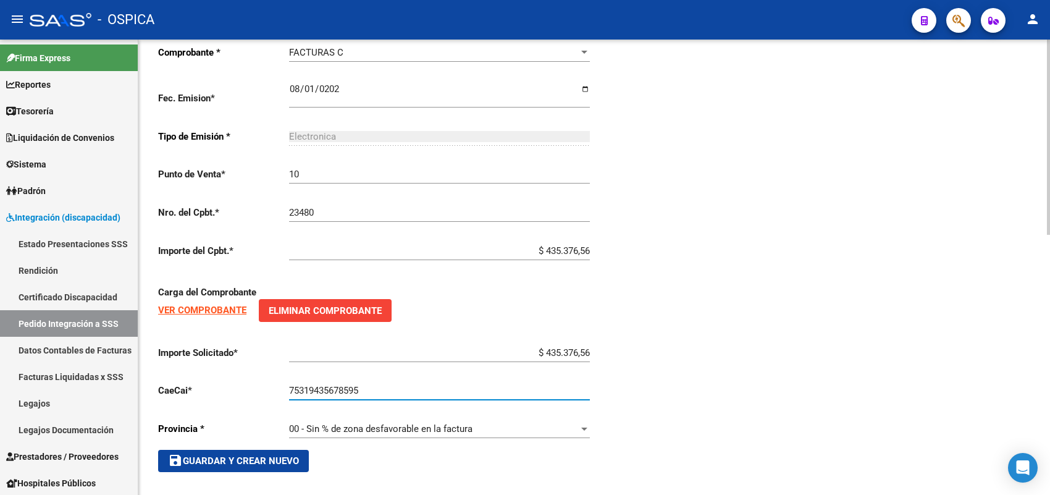
type input "75319435678595"
click at [257, 455] on span "save Guardar y Crear Nuevo" at bounding box center [233, 460] width 131 height 11
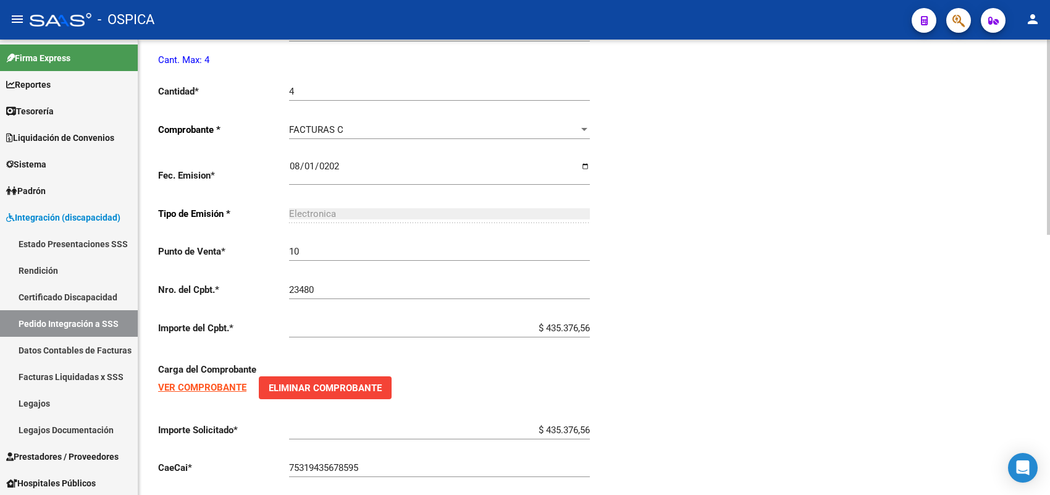
scroll to position [453, 0]
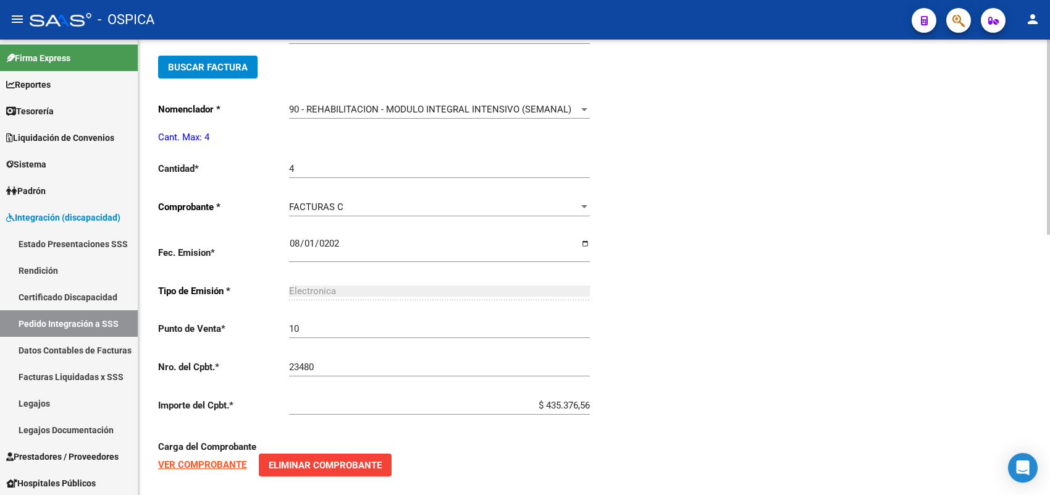
type input "$ 0,00"
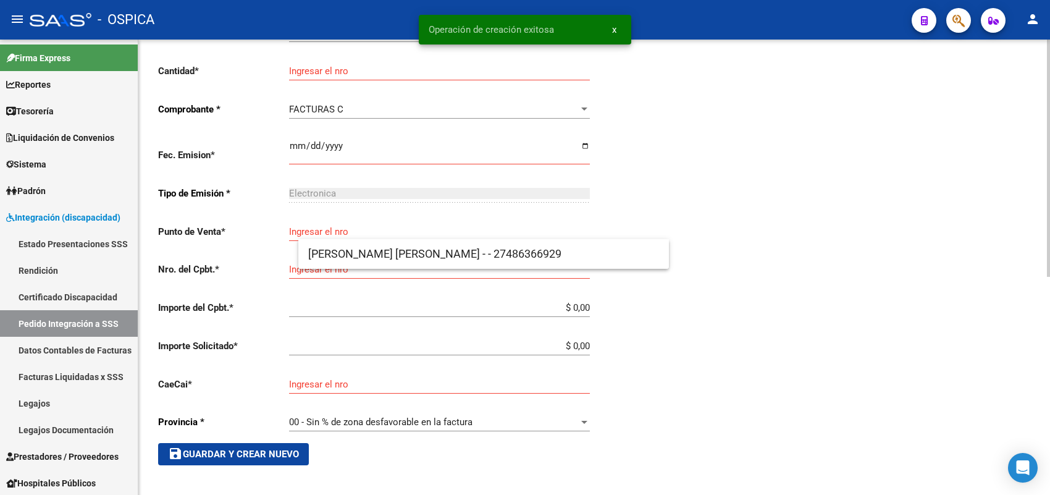
scroll to position [14, 0]
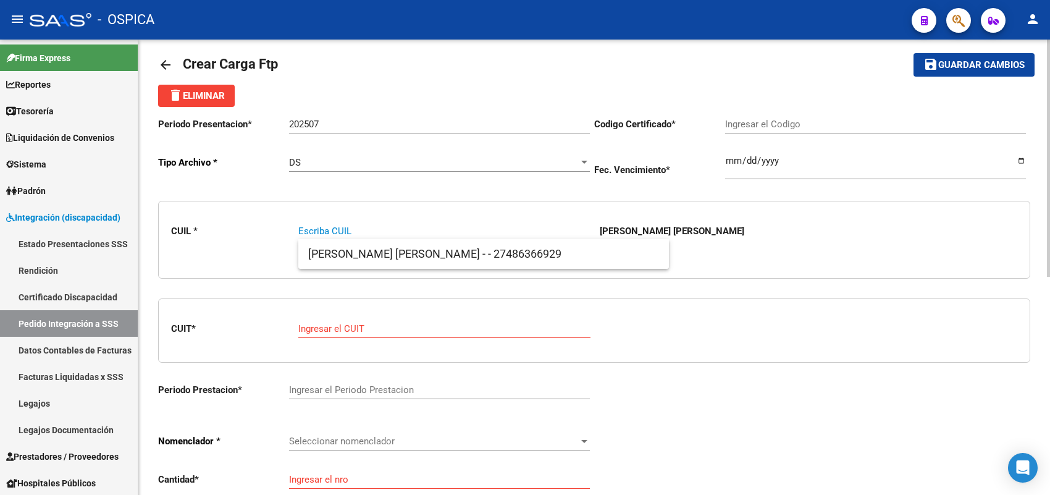
paste input "20537474182"
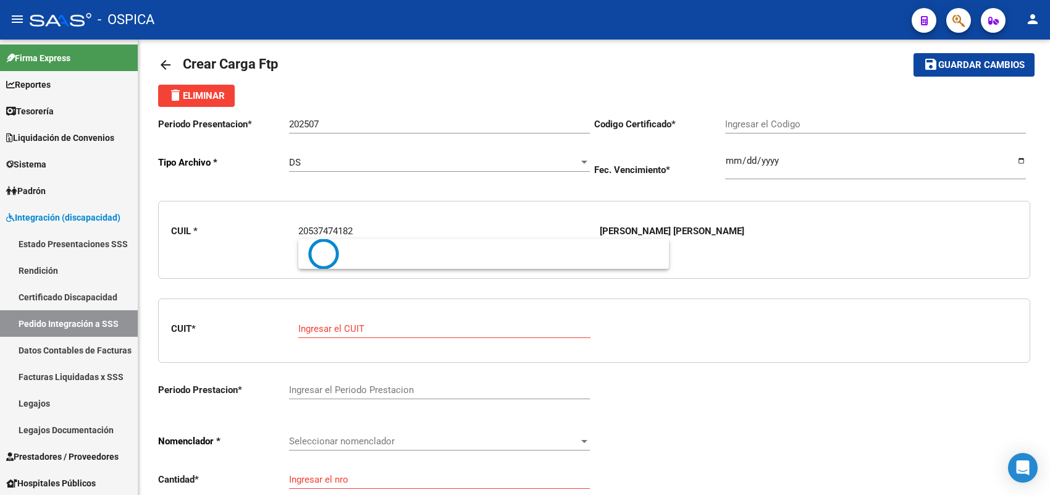
type input "20537474182"
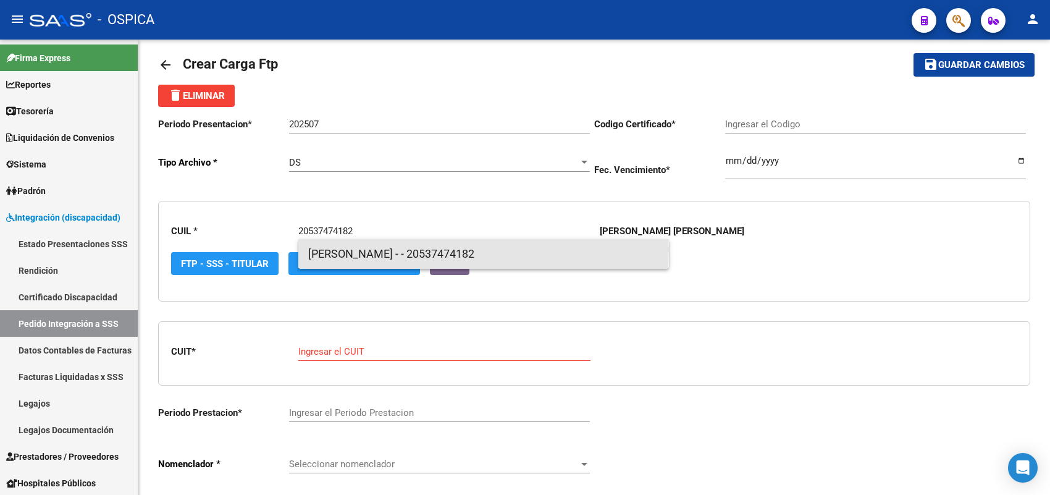
click at [349, 251] on span "CHAPARRO, CIRO - - 20537474182" at bounding box center [483, 254] width 351 height 30
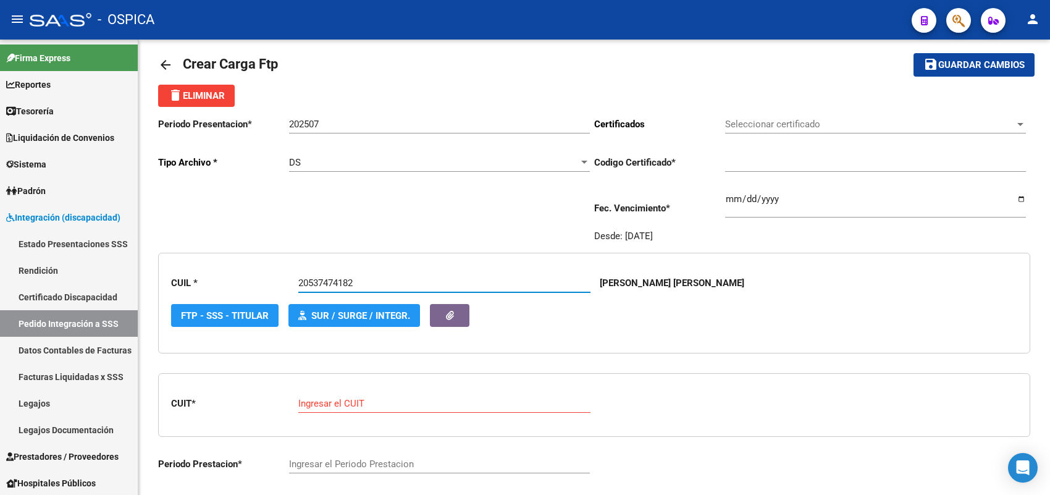
type input "ARG02000537474182023032020260320BS344"
type input "2026-03-20"
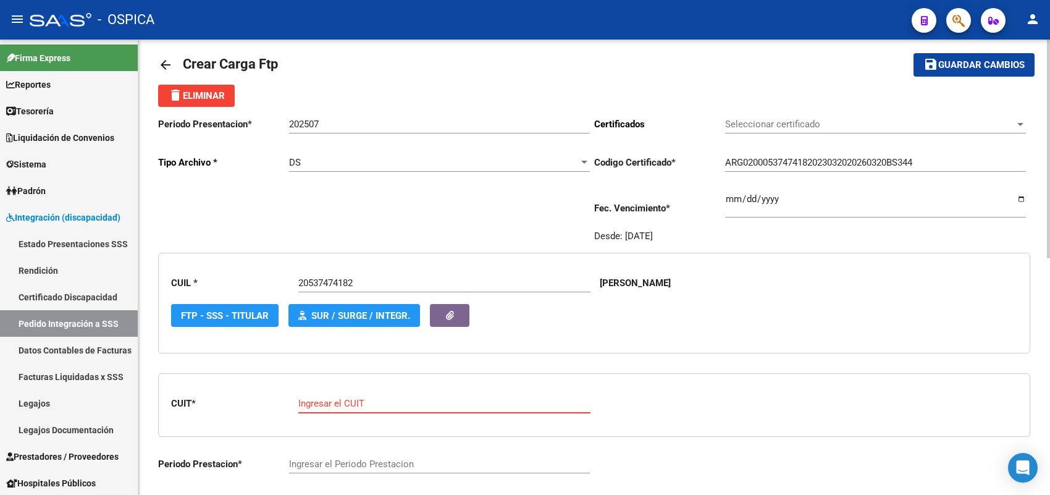
paste input "27-38830228-9"
type input "27-38830228-9"
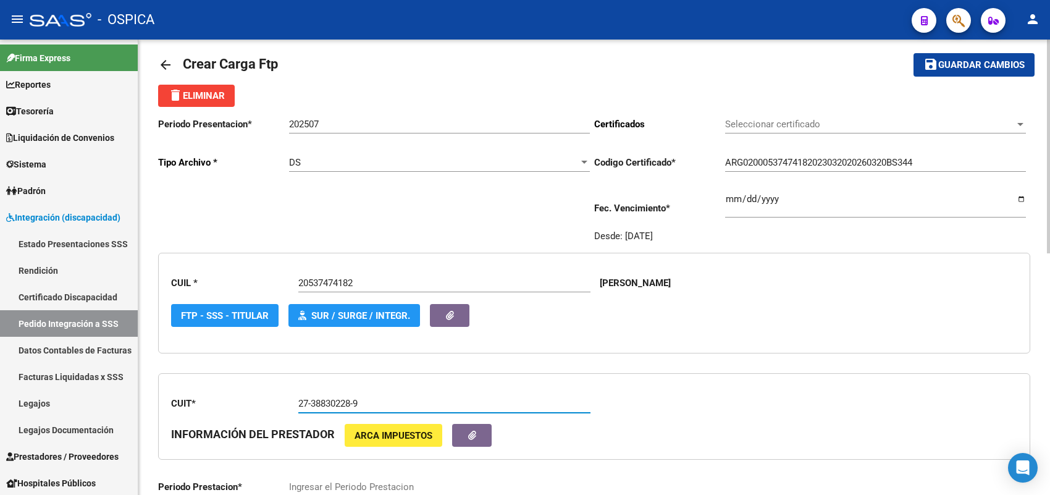
type input "202507"
type input "1"
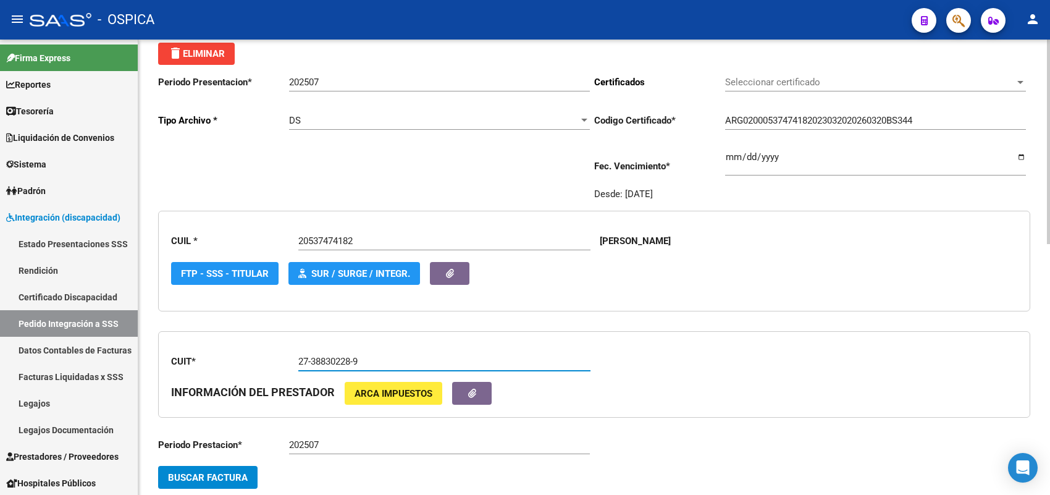
scroll to position [169, 0]
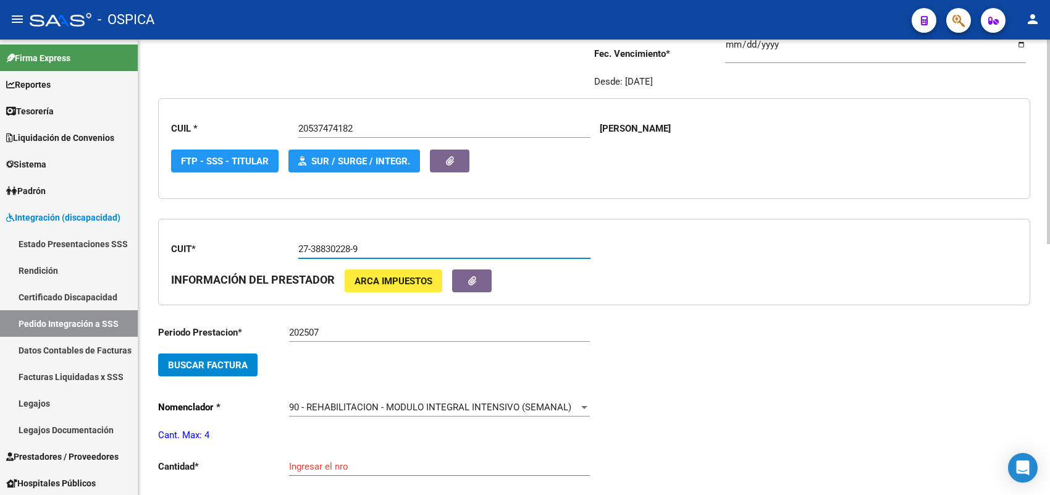
type input "27-38830228-9"
click at [214, 359] on span "Buscar Factura" at bounding box center [208, 364] width 80 height 11
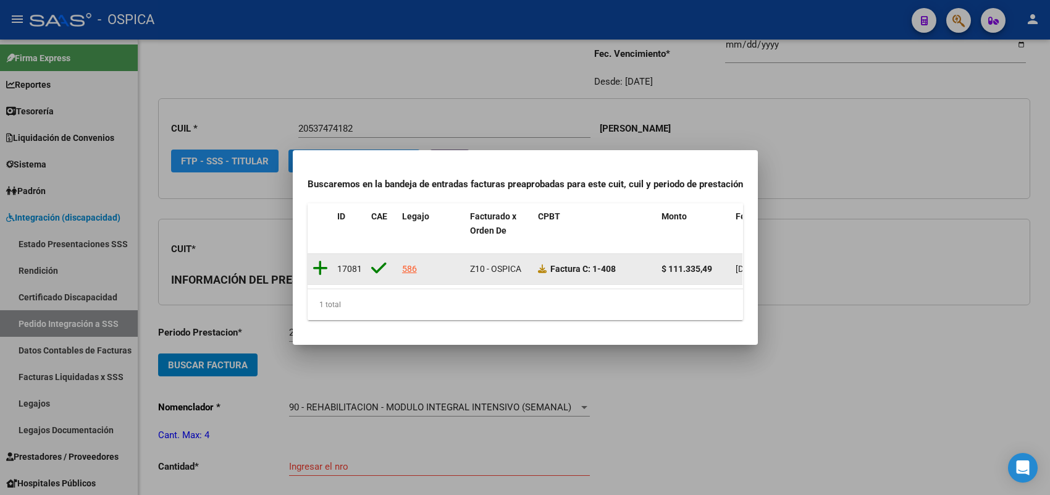
click at [318, 259] on icon at bounding box center [319, 267] width 15 height 17
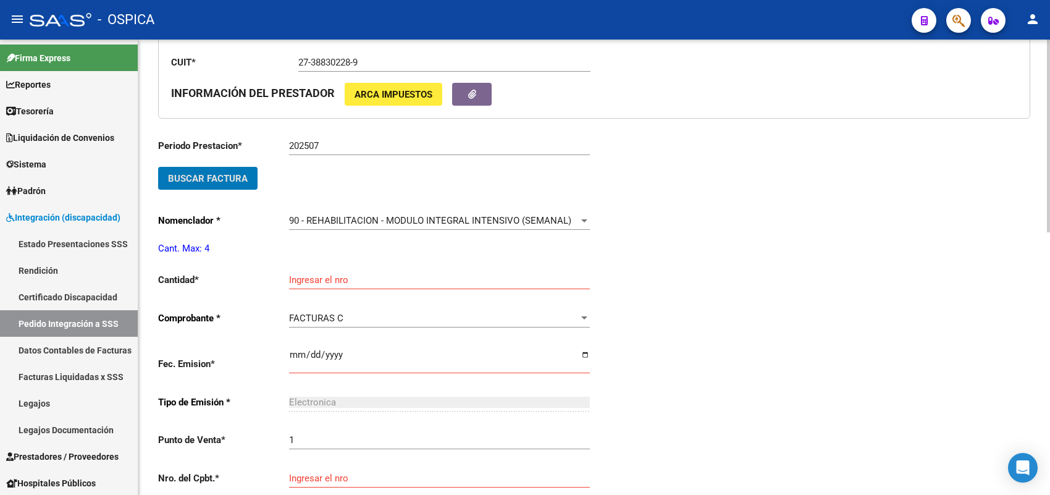
scroll to position [400, 0]
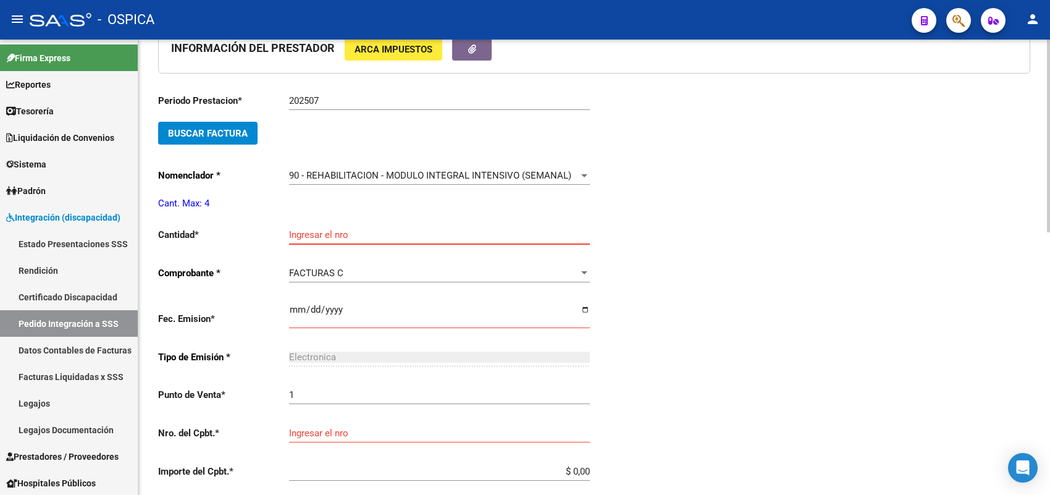
click at [335, 232] on input "Ingresar el nro" at bounding box center [439, 234] width 301 height 11
type input "4"
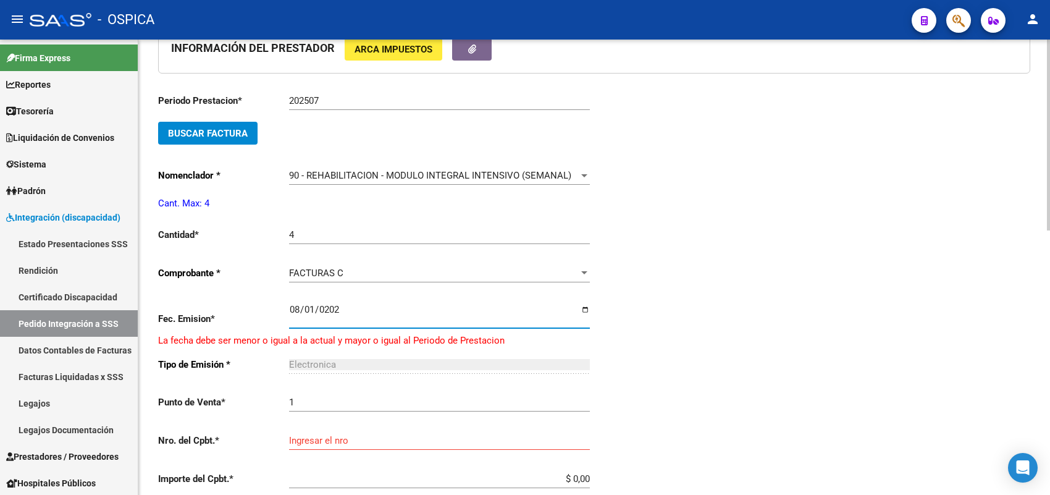
type input "2025-08-01"
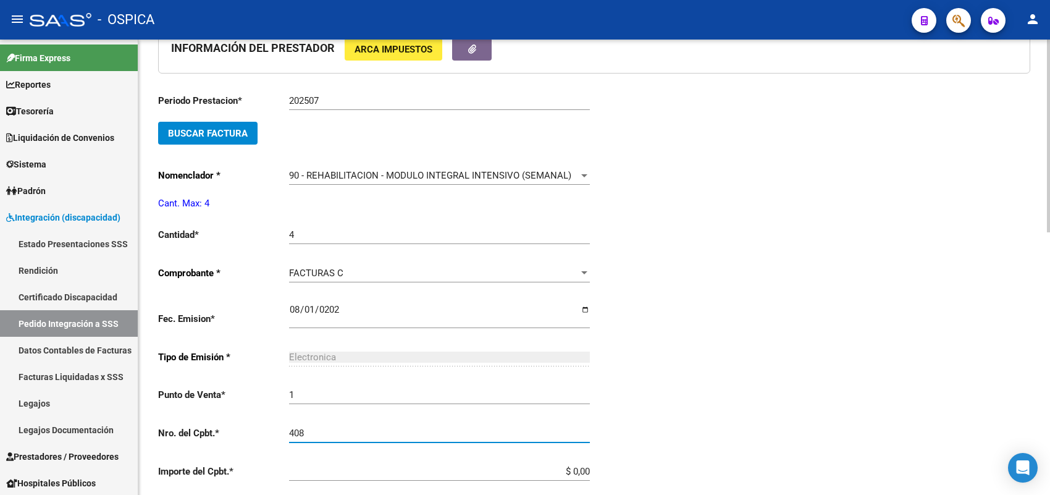
type input "408"
type input "$ 111.335,49"
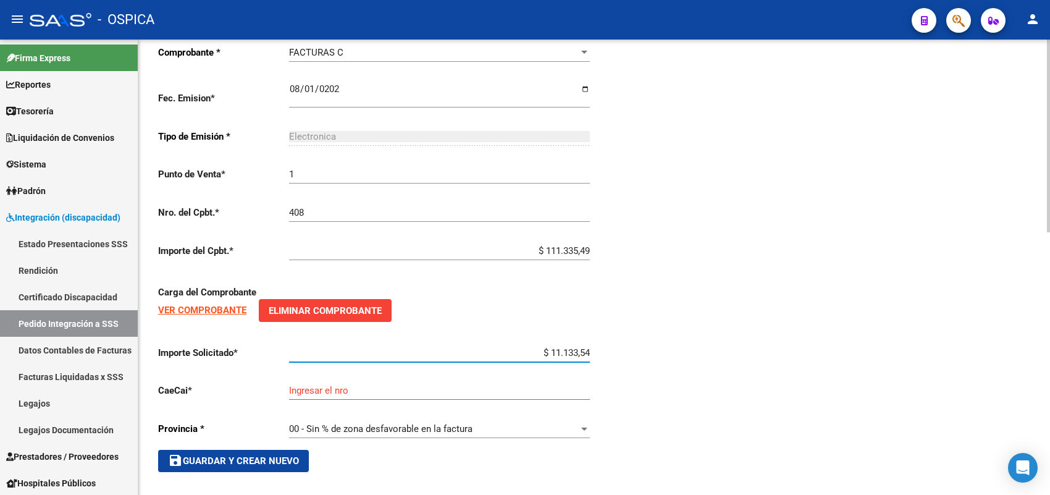
type input "$ 111.335,49"
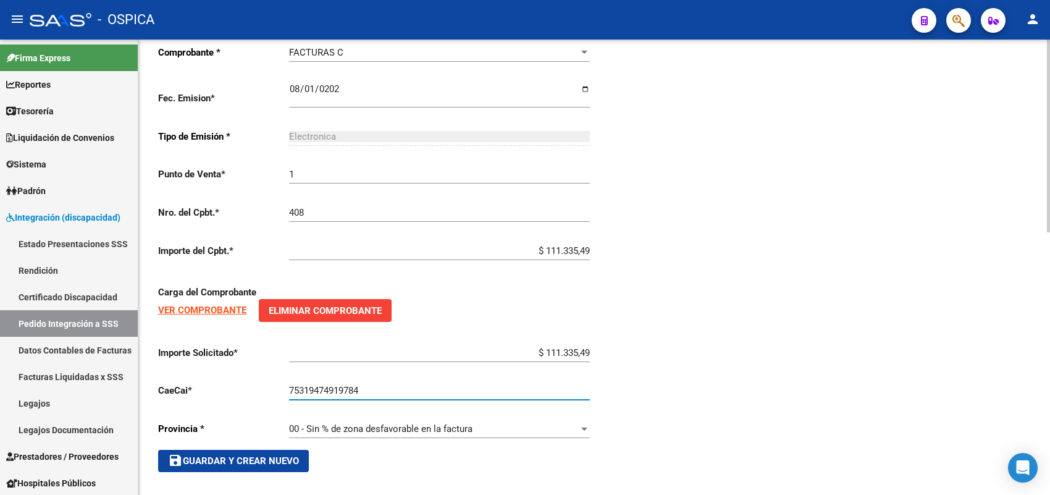
type input "75319474919784"
click at [227, 461] on button "save Guardar y Crear Nuevo" at bounding box center [233, 461] width 151 height 22
type input "$ 0,00"
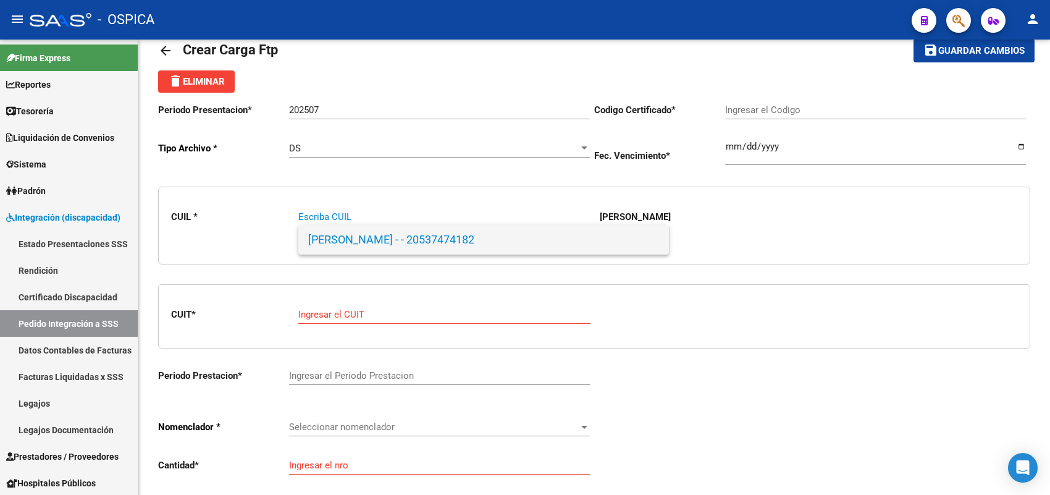
paste input "20520250043"
type input "20520250043"
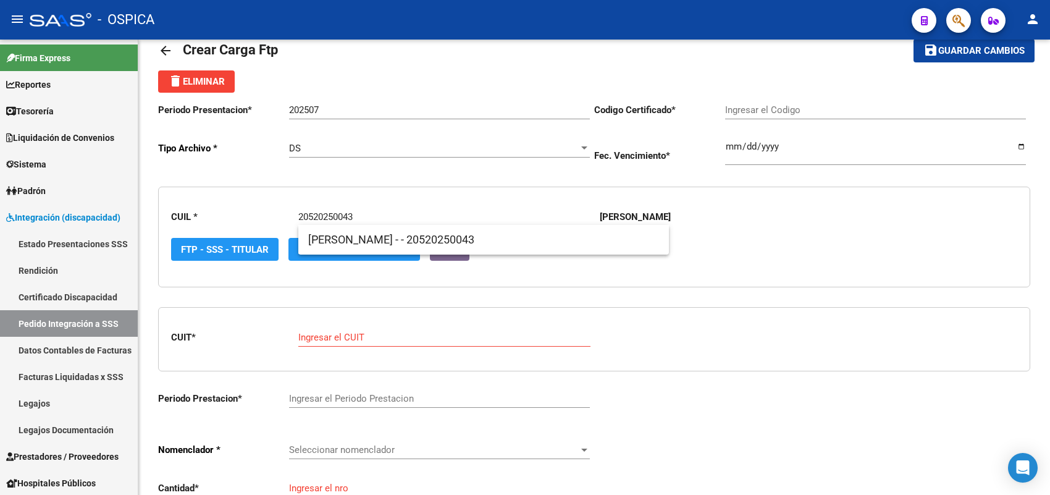
type input "ARG-02-00052025004-20191105-20241105-BS"
type input "2024-11-05"
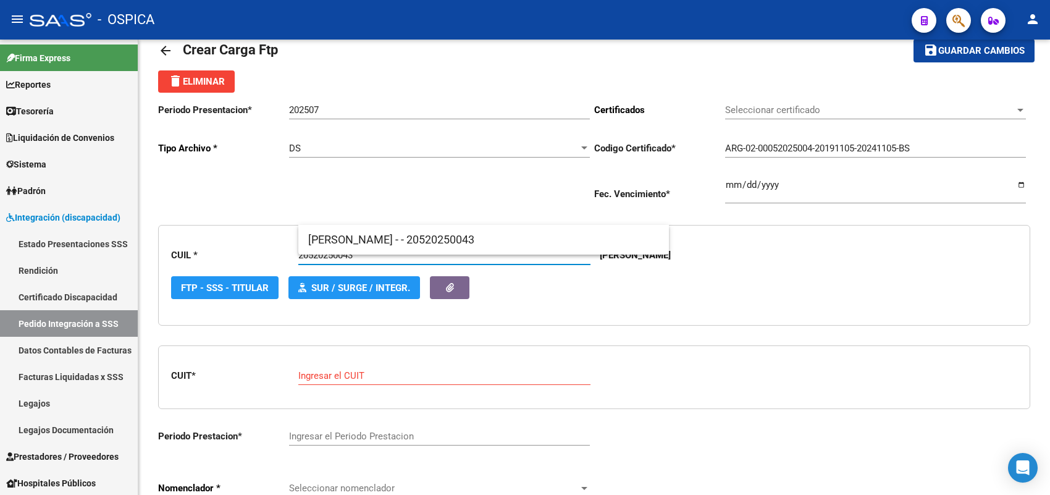
type input "20520250043"
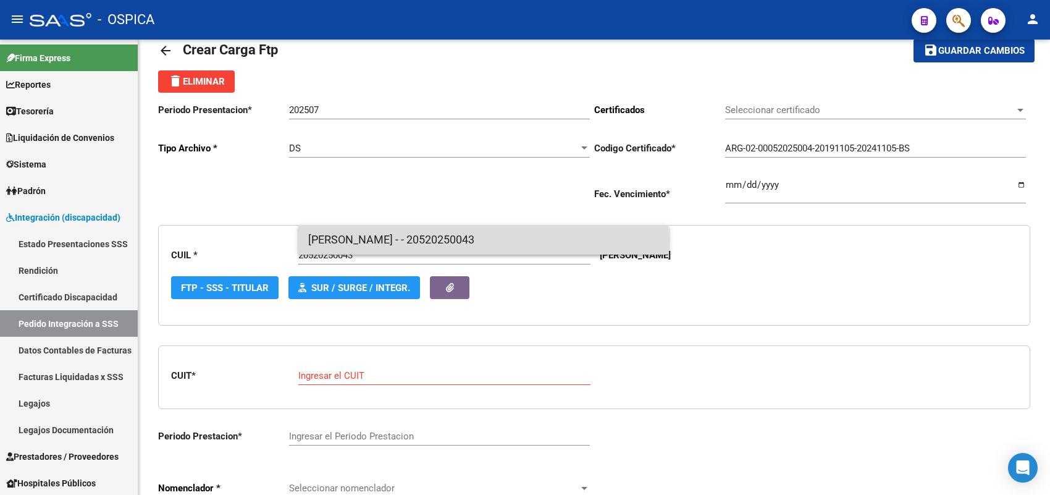
click at [360, 239] on span "CHAPARRO , SANTINO - - 20520250043" at bounding box center [483, 240] width 351 height 30
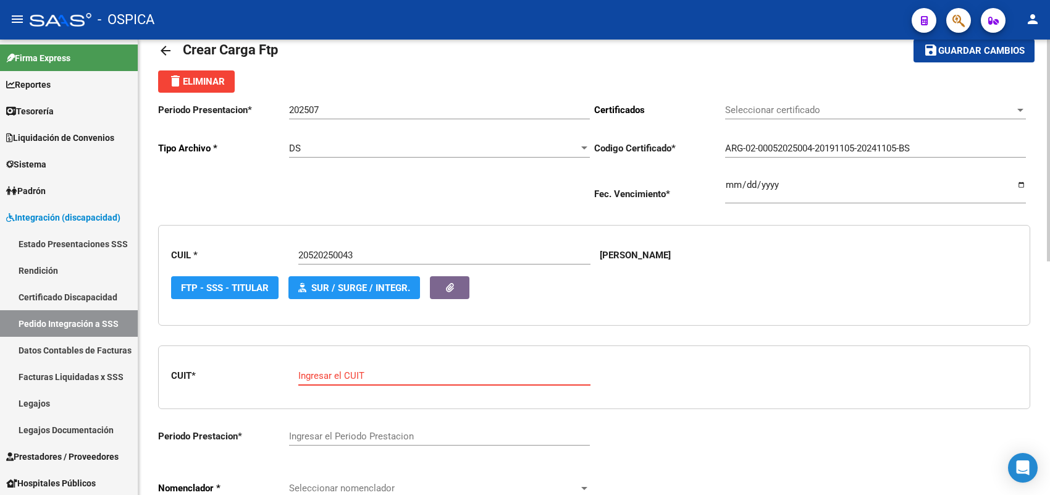
paste input "27-38830228-9"
type input "27-38830228-9"
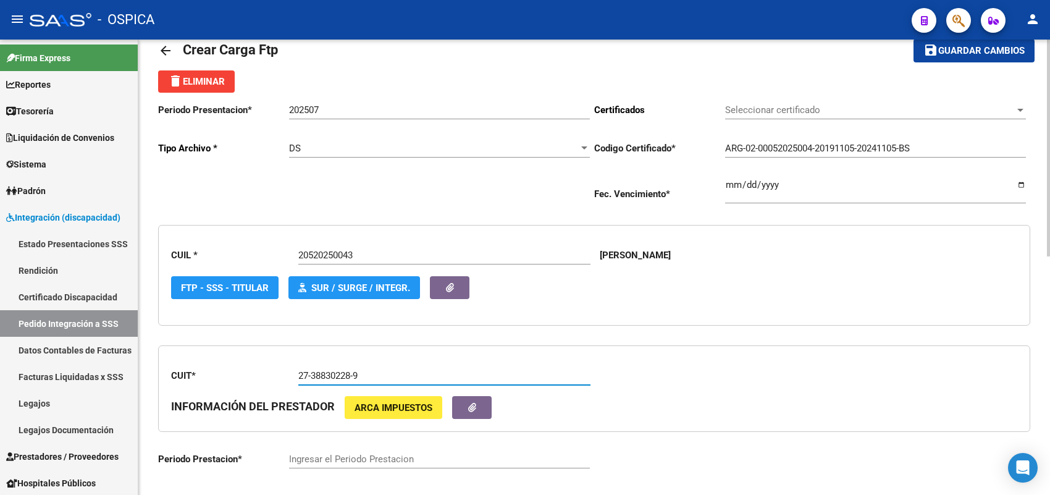
type input "202507"
type input "1"
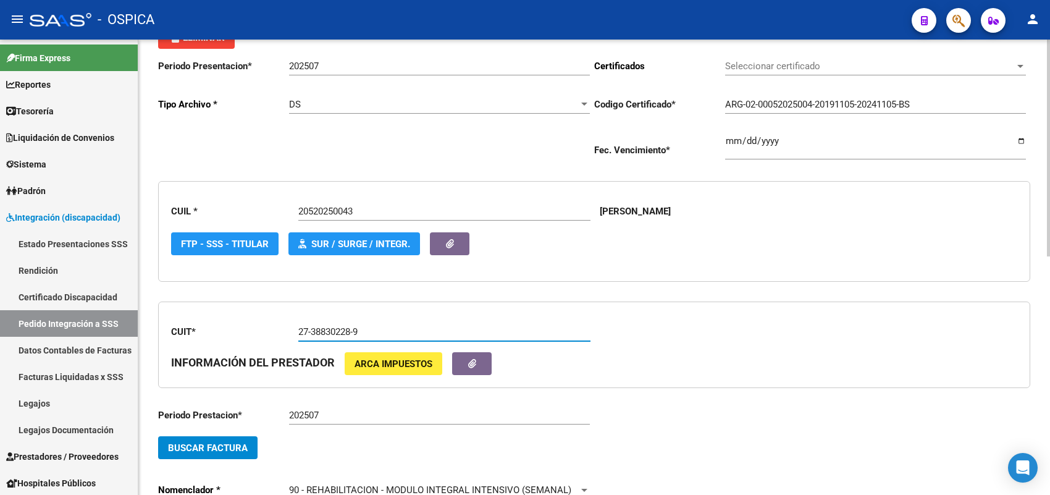
scroll to position [106, 0]
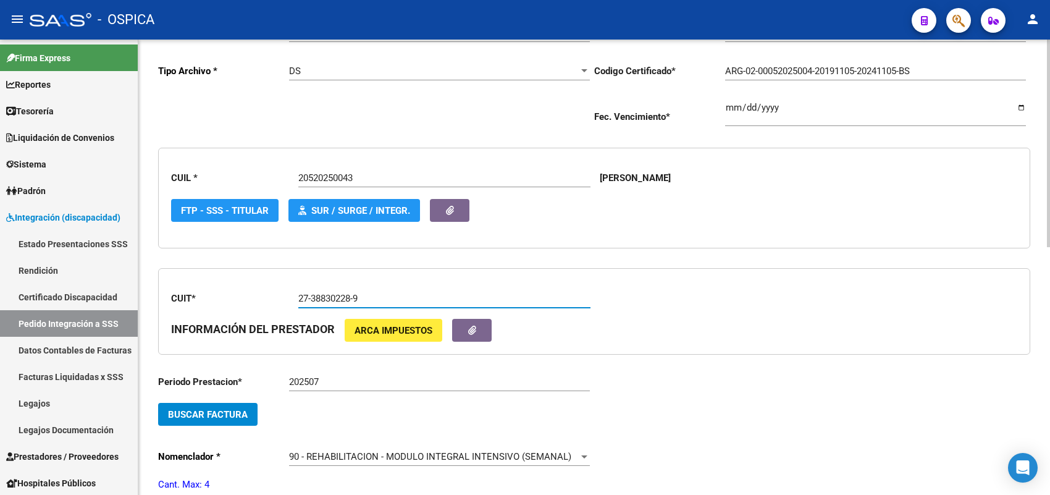
type input "27-38830228-9"
click at [230, 404] on button "Buscar Factura" at bounding box center [207, 414] width 99 height 23
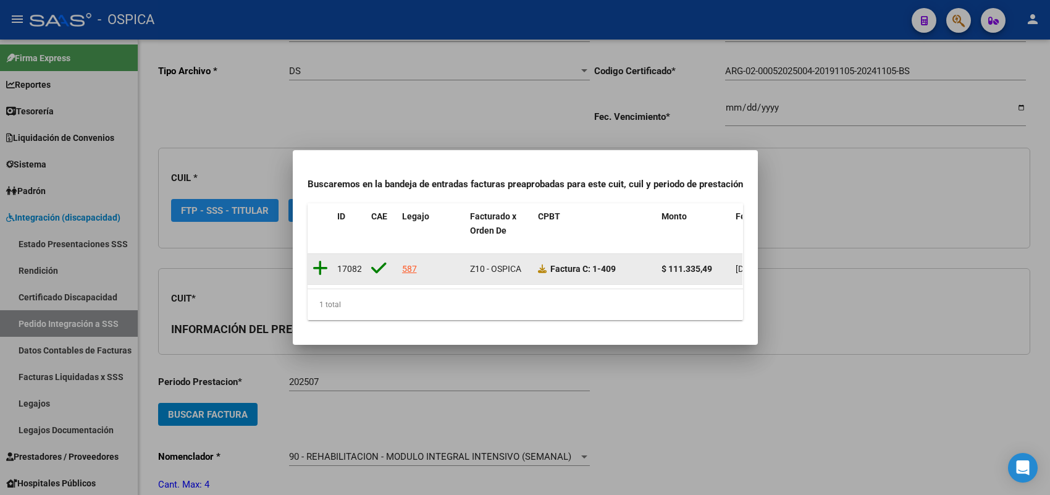
click at [320, 259] on icon at bounding box center [319, 267] width 15 height 17
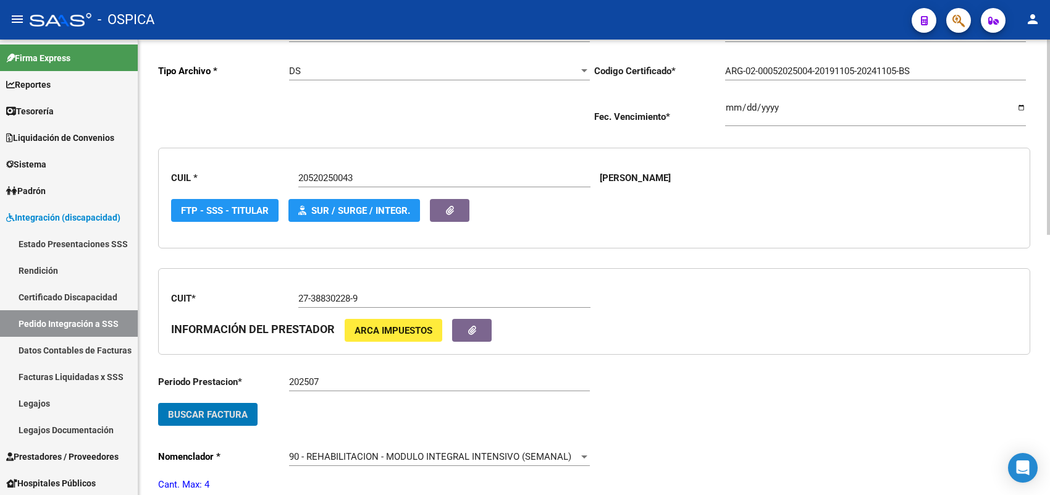
scroll to position [260, 0]
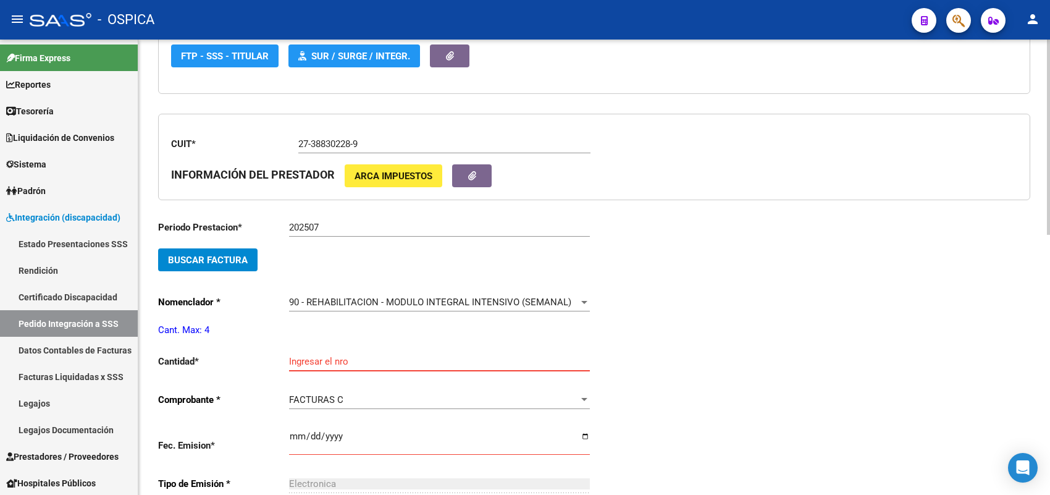
click at [322, 359] on input "Ingresar el nro" at bounding box center [439, 361] width 301 height 11
type input "4"
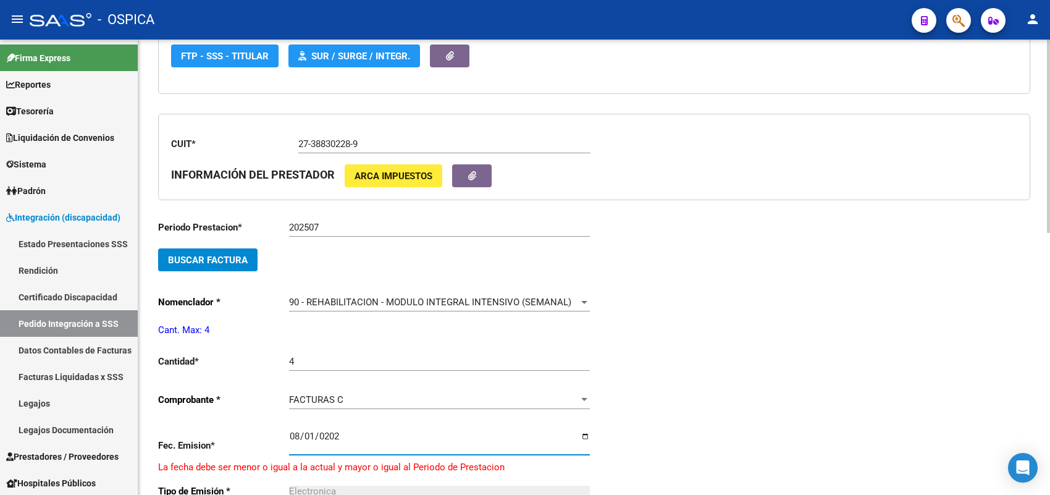
type input "2025-08-01"
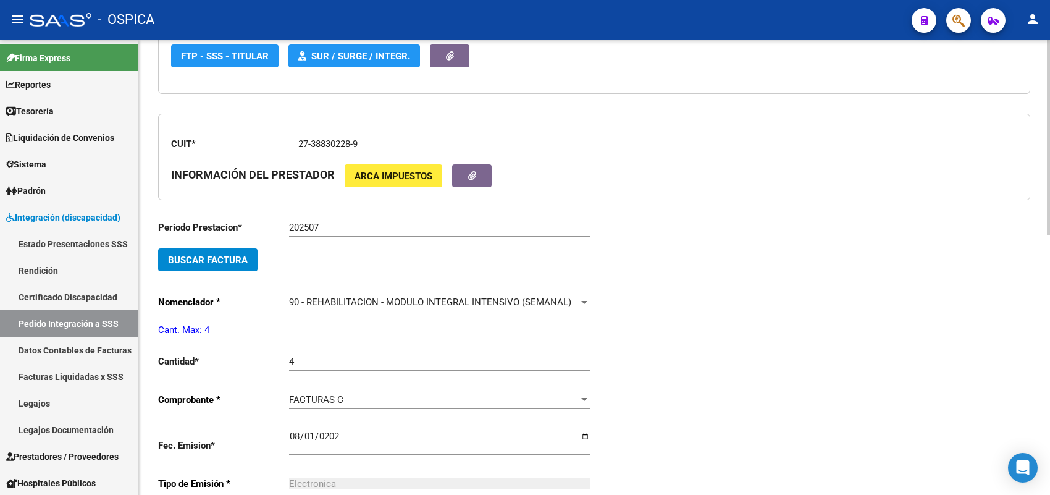
scroll to position [510, 0]
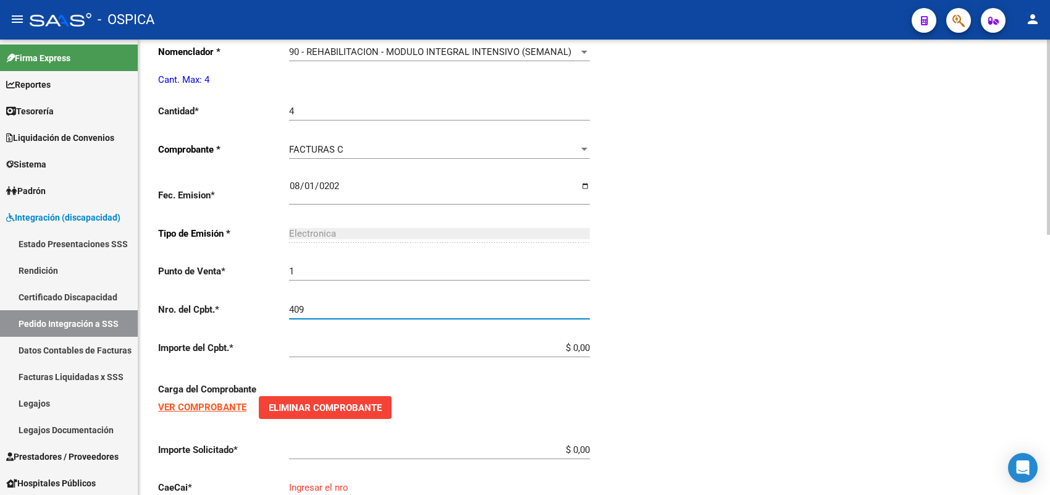
type input "409"
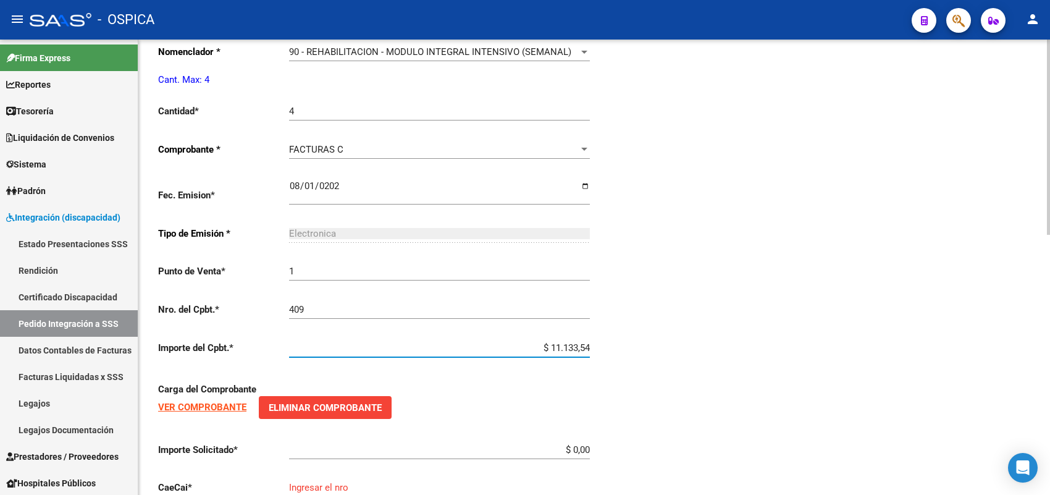
type input "$ 111.335,49"
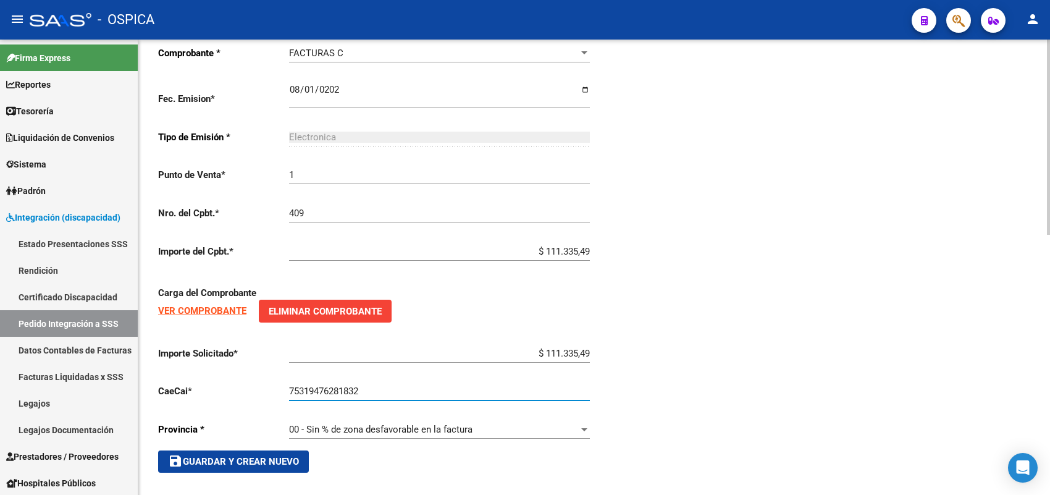
scroll to position [607, 0]
type input "75319476281832"
click at [278, 458] on span "save Guardar y Crear Nuevo" at bounding box center [233, 460] width 131 height 11
type input "$ 0,00"
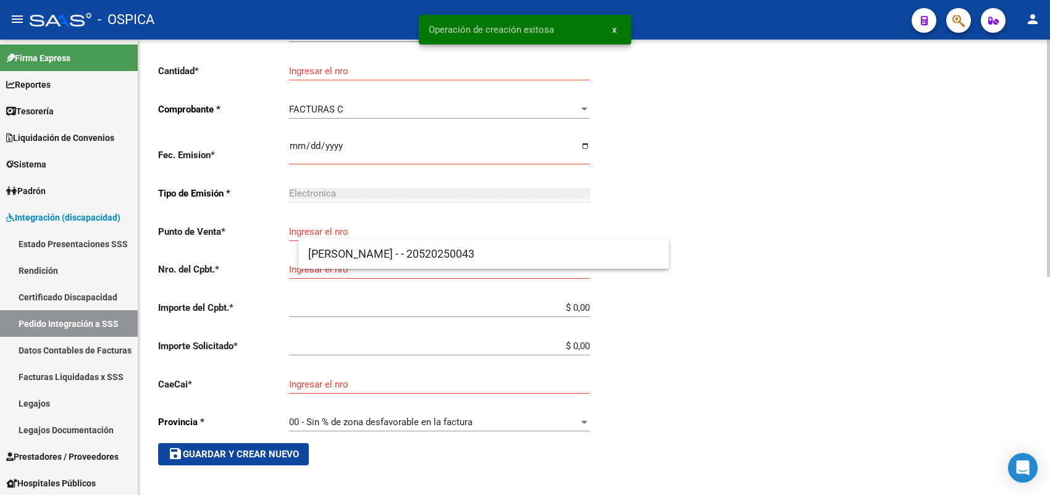
scroll to position [14, 0]
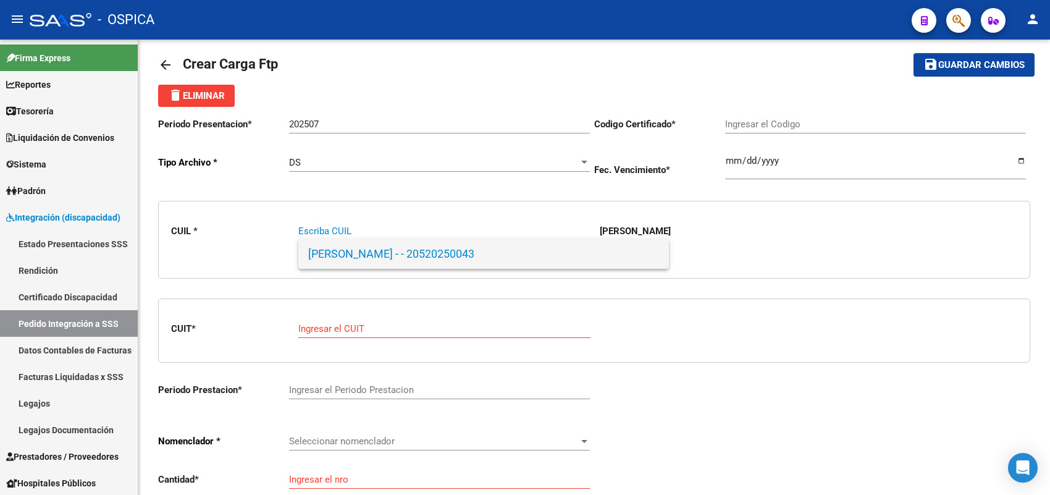
paste input "20567213774"
type input "20567213774"
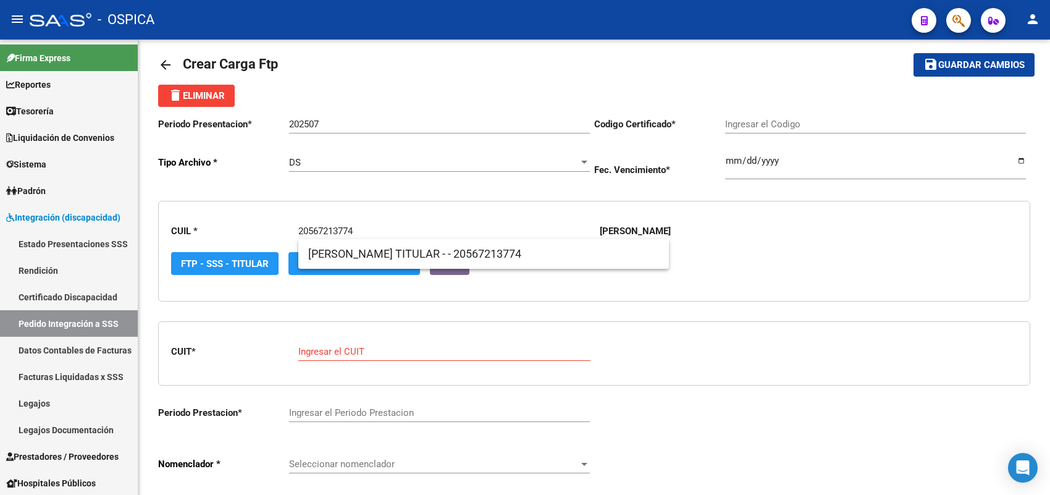
type input "ARG02000567213772021081020260510BS460"
type input "2026-08-10"
type input "20567213774"
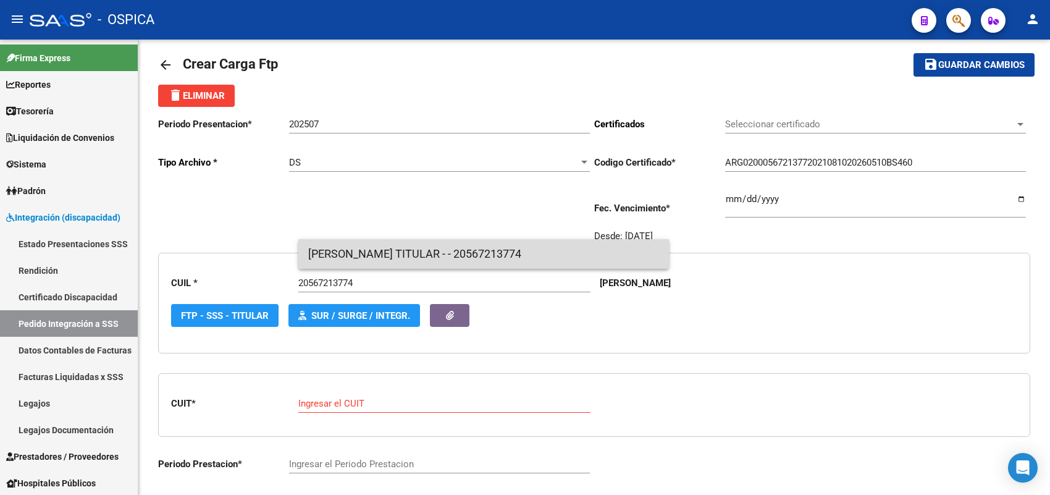
click at [345, 246] on span "CHAVEZ, UZIEL TITULAR - - 20567213774" at bounding box center [483, 254] width 351 height 30
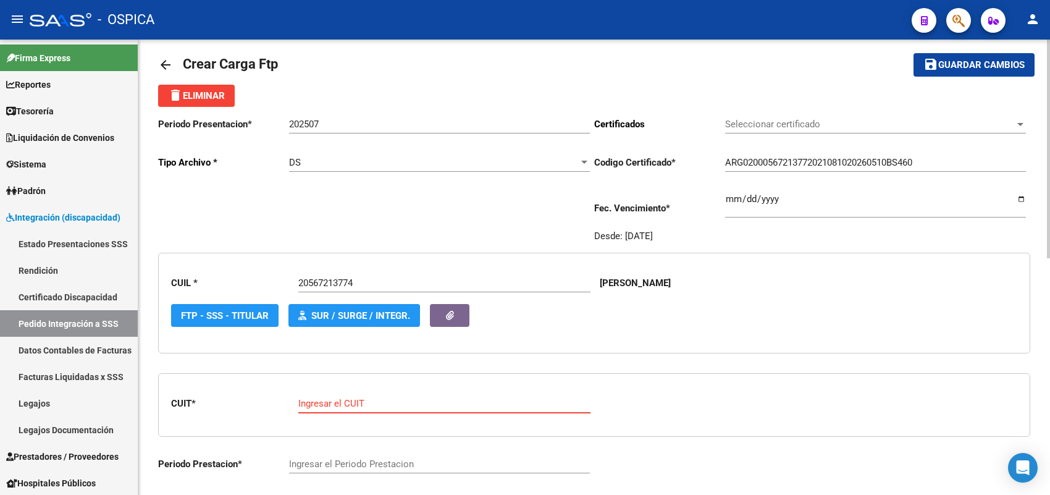
paste input "30-71460690-1"
type input "30-71460690-1"
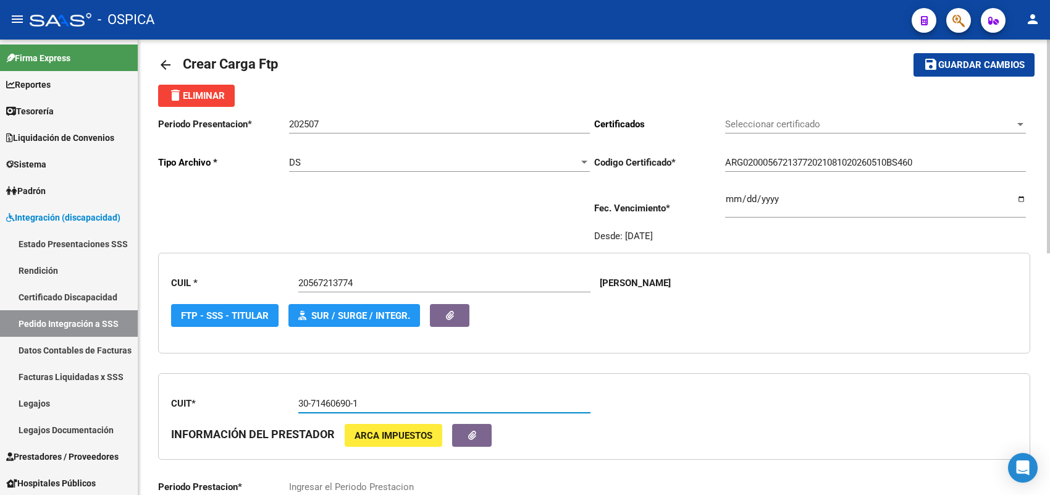
type input "202507"
type input "3"
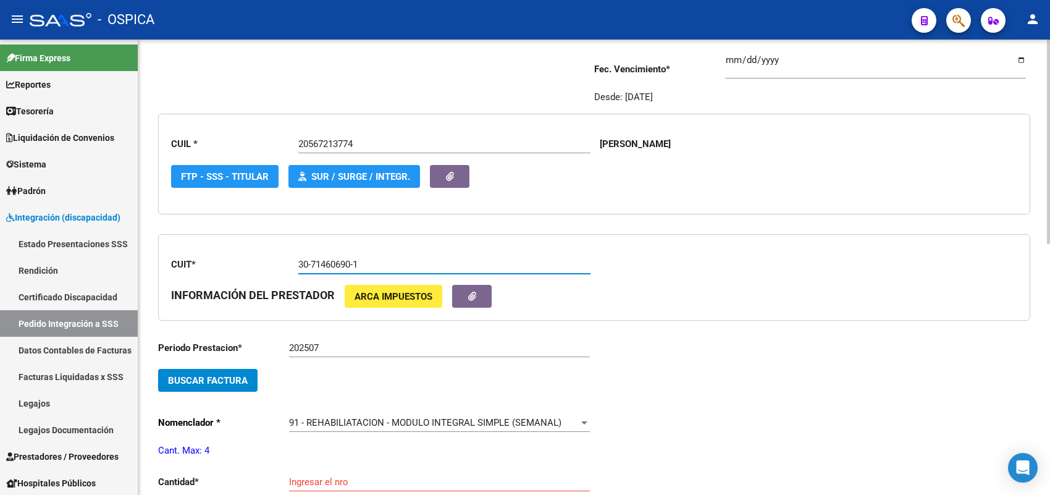
scroll to position [169, 0]
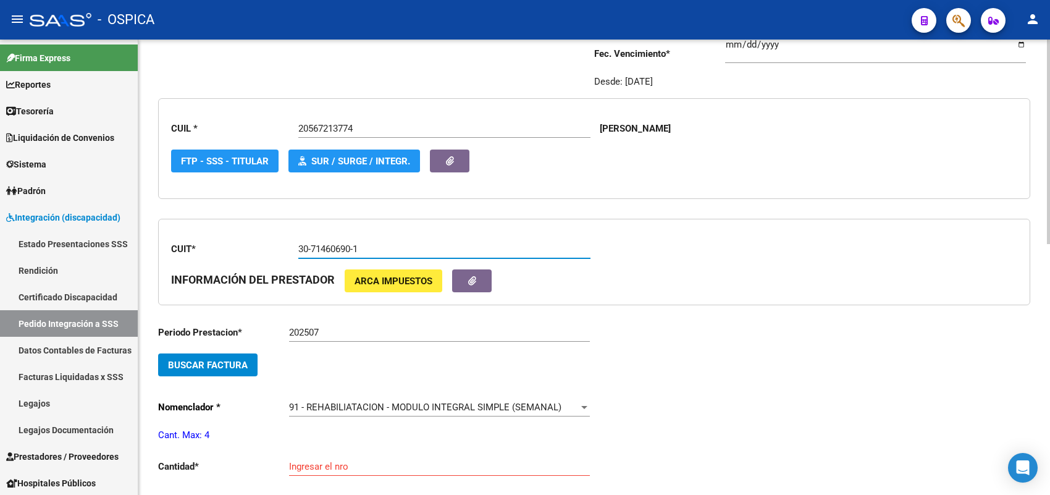
type input "30-71460690-1"
click at [226, 364] on span "Buscar Factura" at bounding box center [208, 364] width 80 height 11
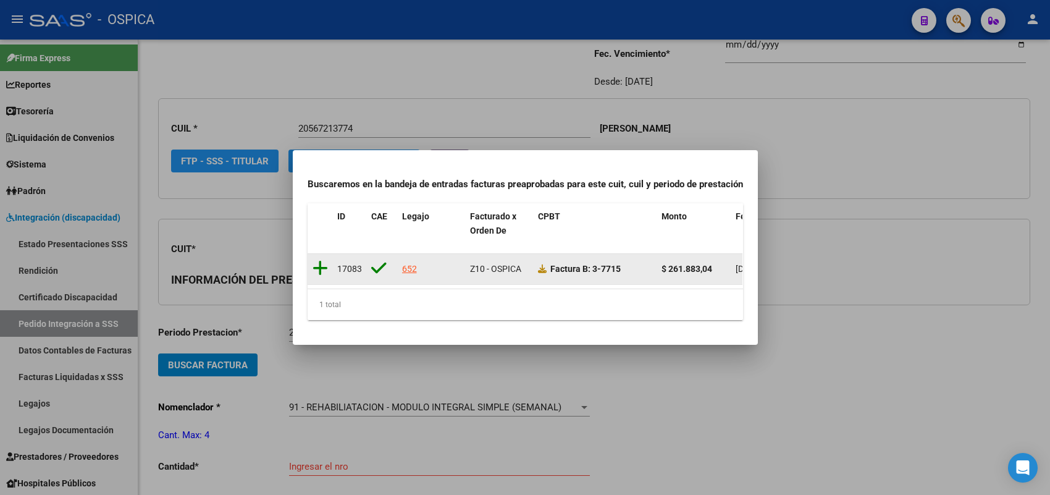
click at [318, 259] on icon at bounding box center [319, 267] width 15 height 17
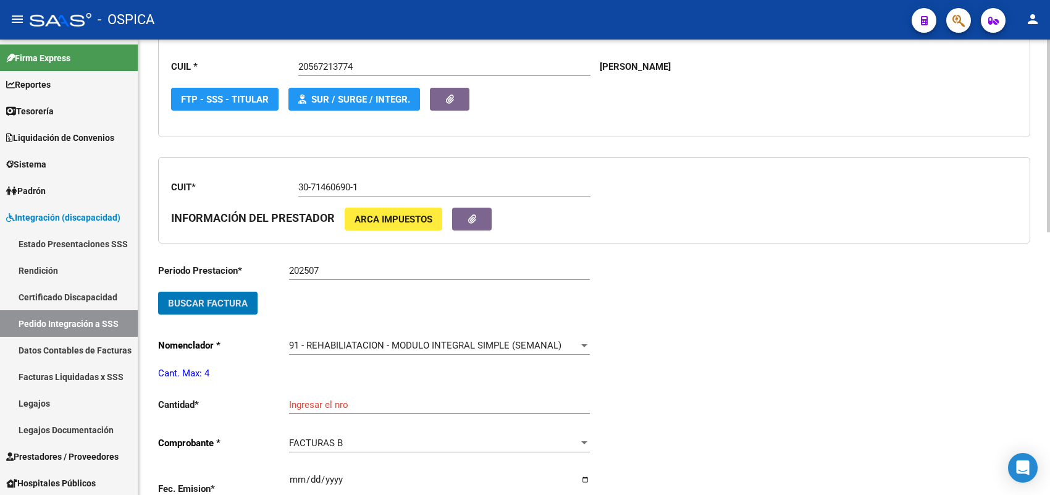
scroll to position [323, 0]
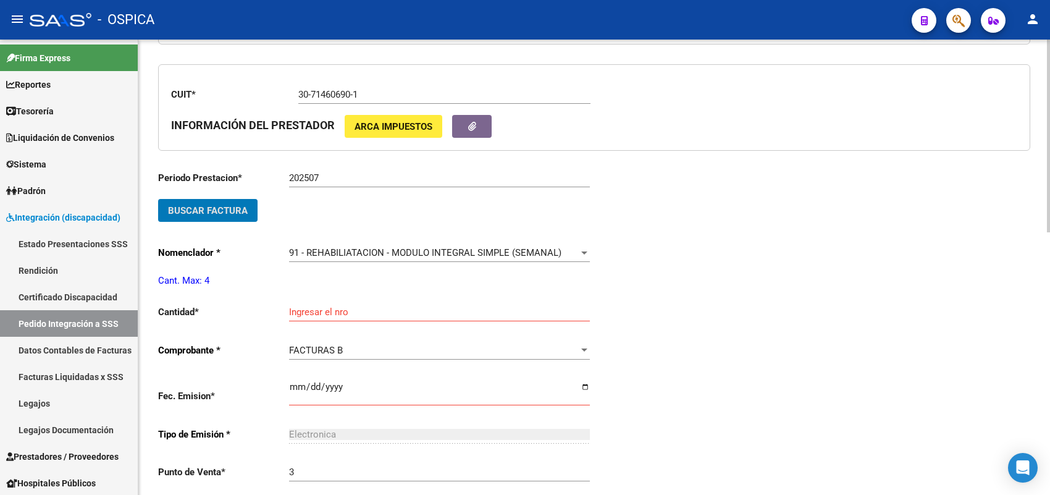
click at [312, 306] on input "Ingresar el nro" at bounding box center [439, 311] width 301 height 11
type input "4"
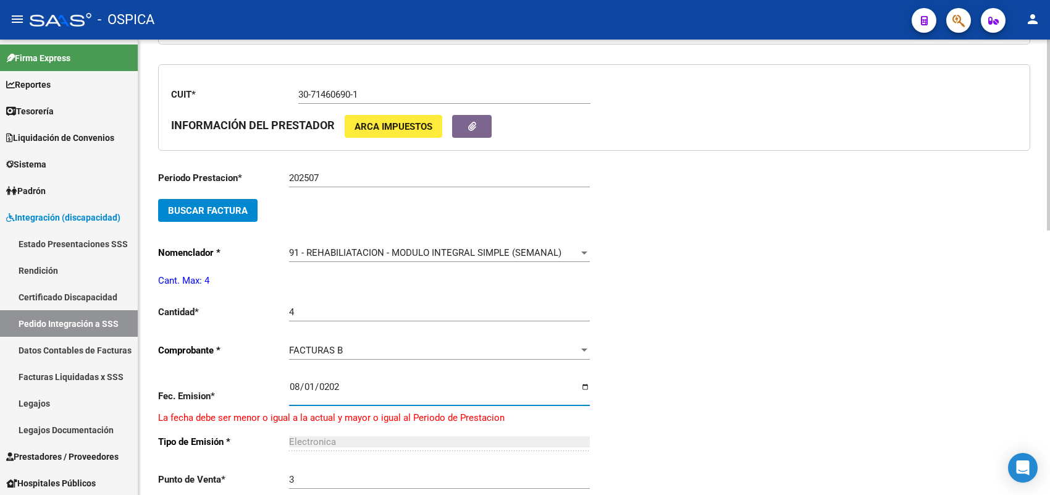
type input "2025-08-01"
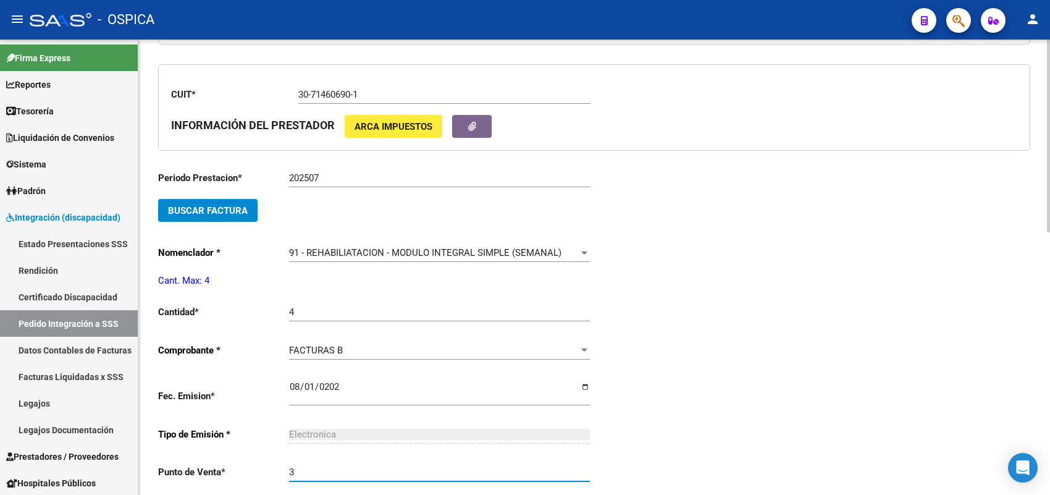
scroll to position [561, 0]
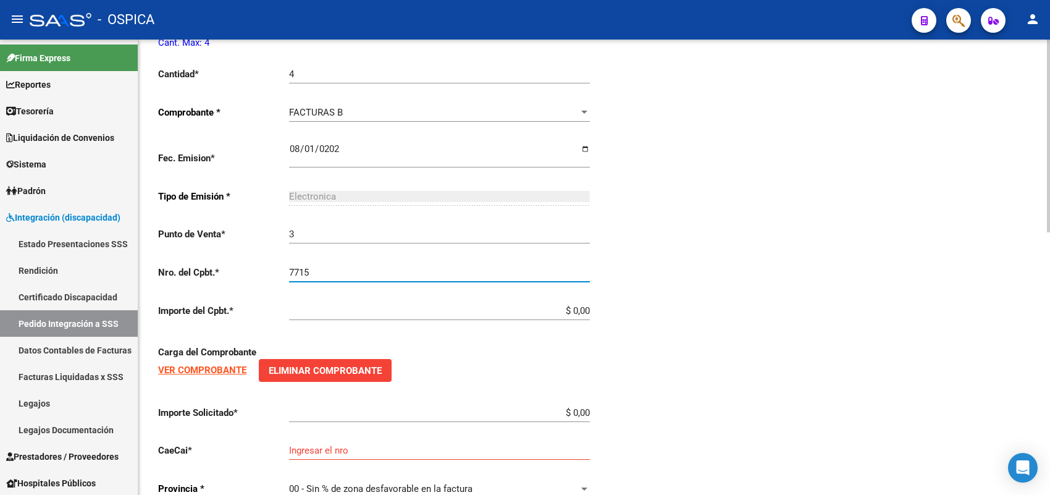
type input "7715"
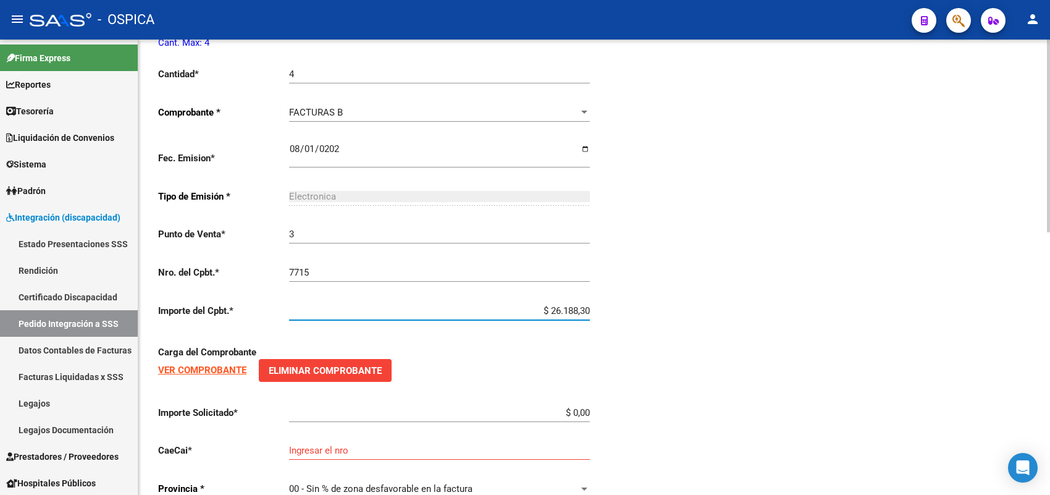
type input "$ 261.883,04"
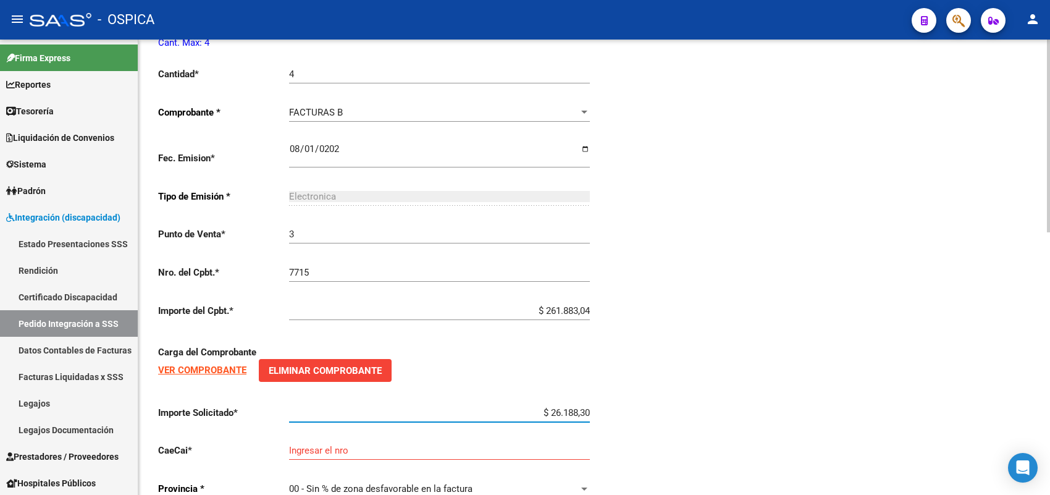
type input "$ 261.883,04"
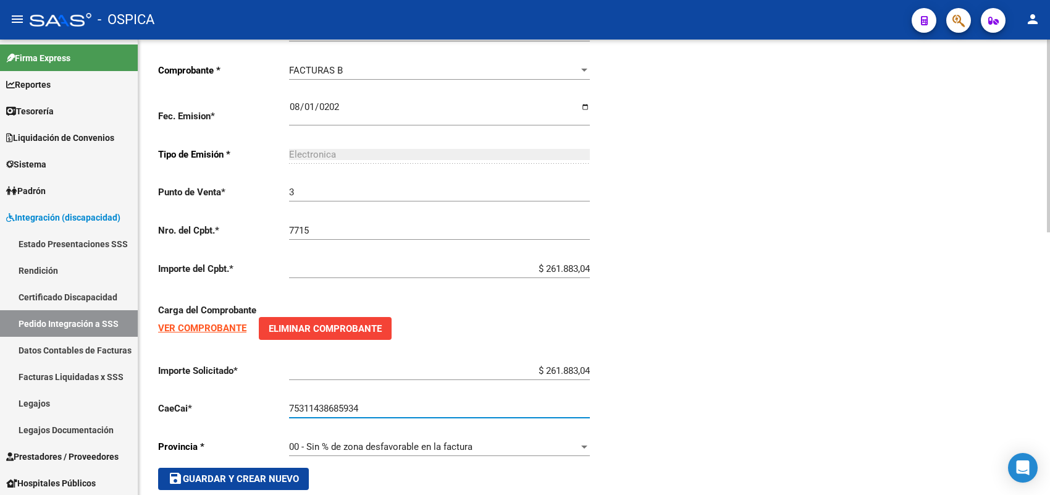
scroll to position [621, 0]
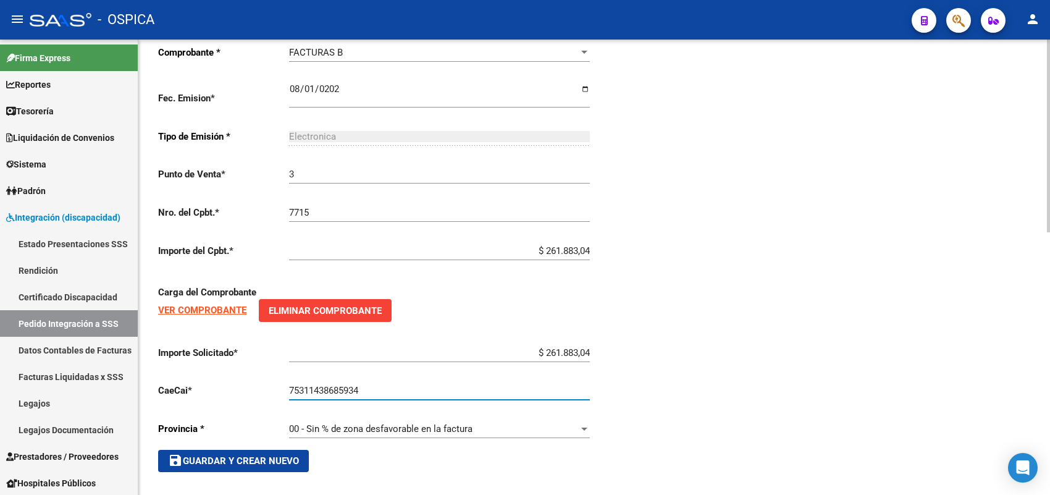
type input "75311438685934"
click at [282, 455] on span "save Guardar y Crear Nuevo" at bounding box center [233, 460] width 131 height 11
type input "$ 0,00"
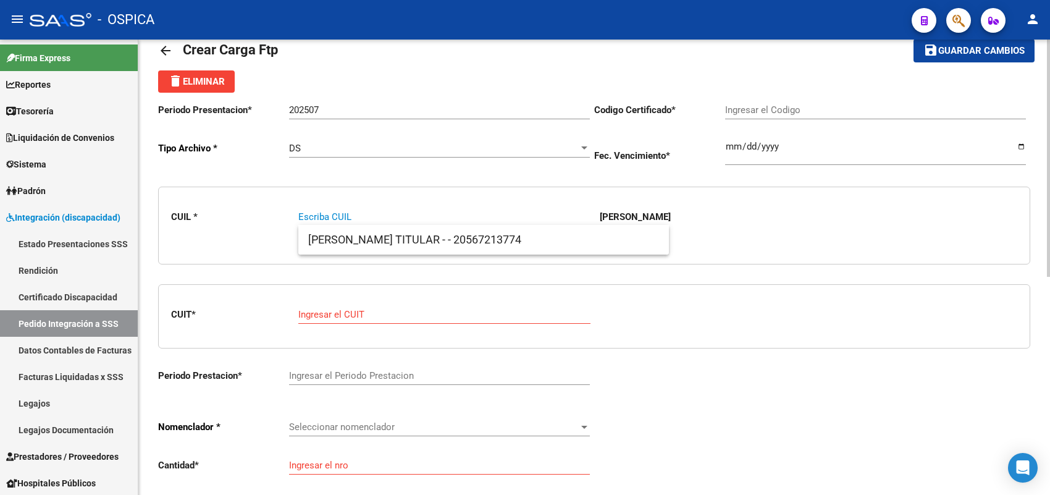
paste input "23309914589"
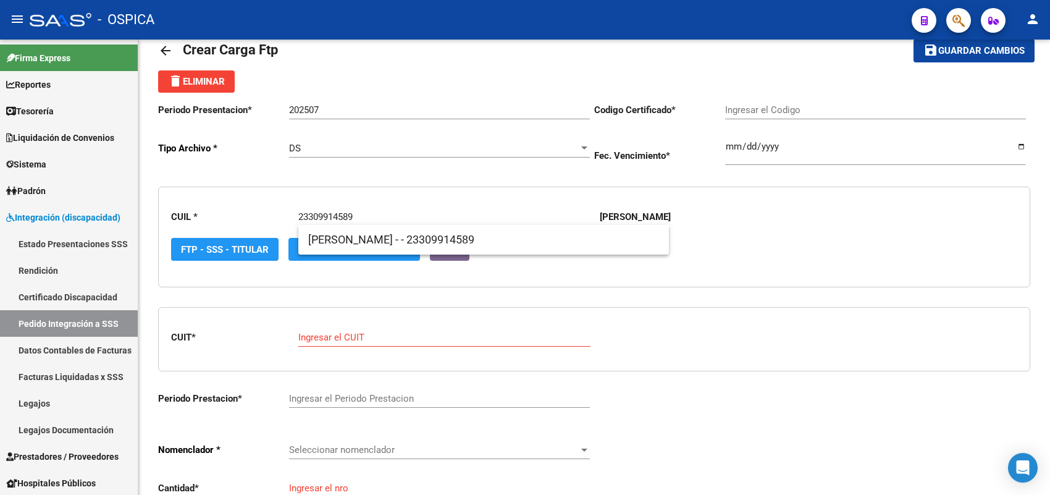
type input "23309914589"
type input "ARG02000309914582018040520280405BS413"
type input "2028-04-05"
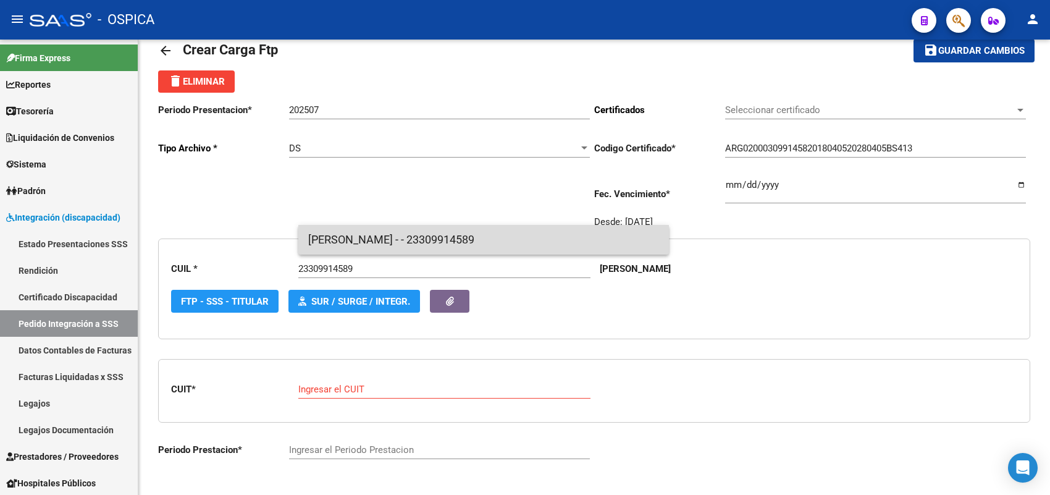
click at [330, 235] on span "CORONEL, ADRIAN ANDRES - - 23309914589" at bounding box center [483, 240] width 351 height 30
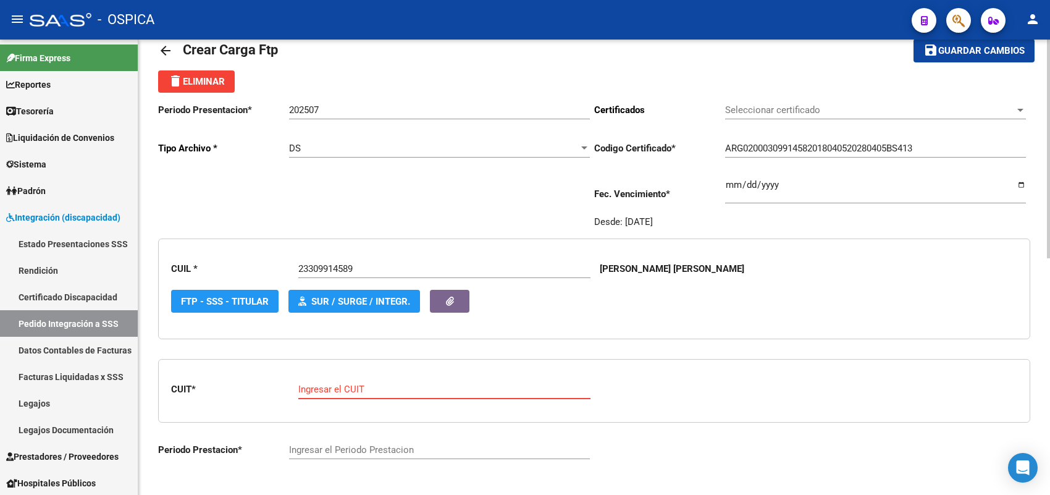
paste input "30-70860254-6"
type input "30-70860254-6"
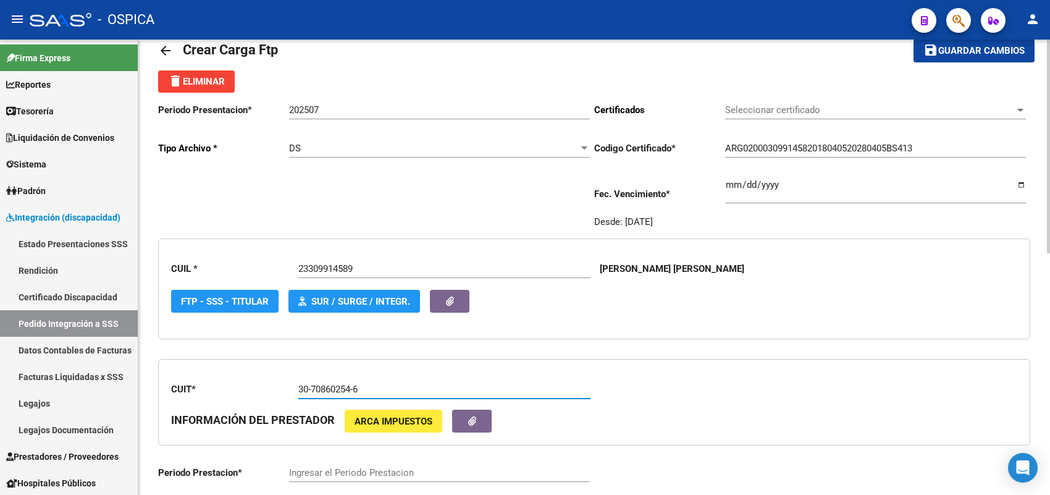
type input "202507"
type input "5"
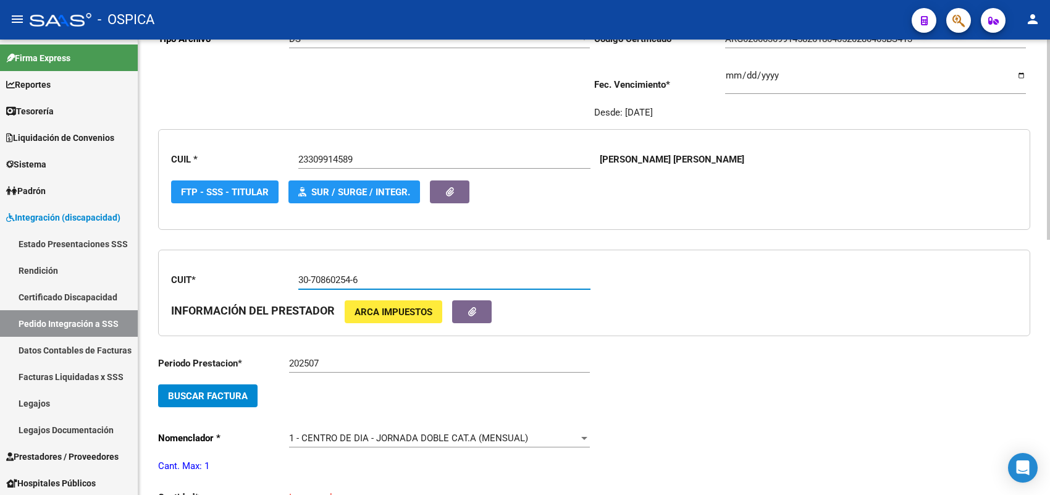
scroll to position [183, 0]
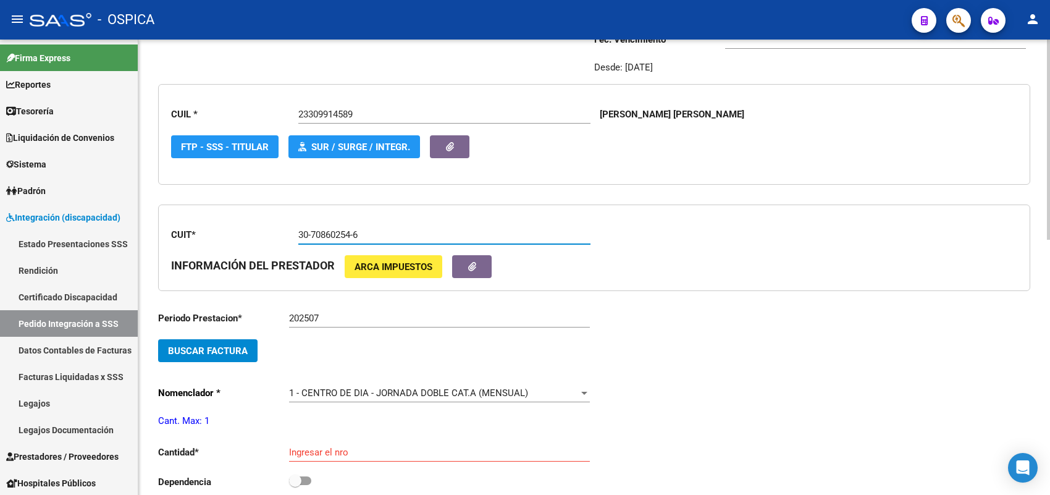
type input "30-70860254-6"
click at [227, 340] on button "Buscar Factura" at bounding box center [207, 350] width 99 height 23
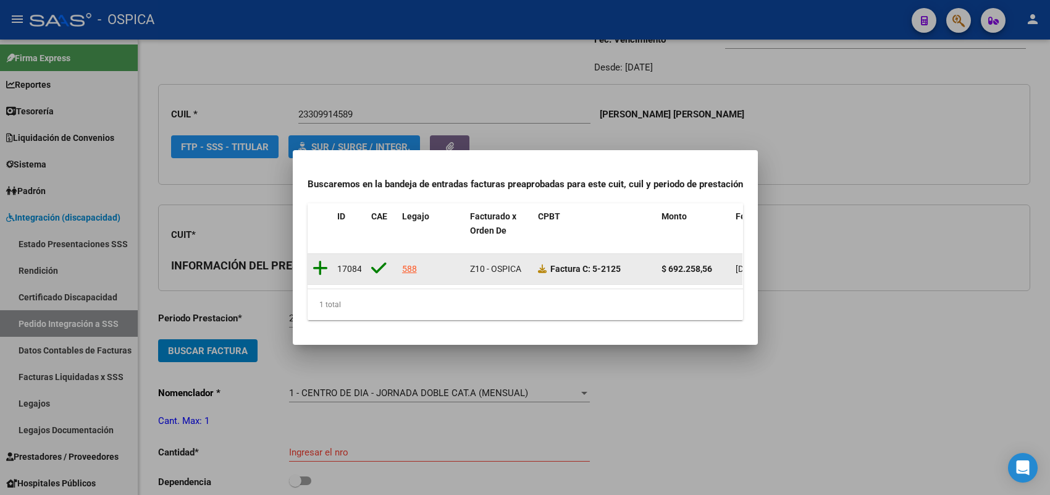
click at [320, 259] on icon at bounding box center [319, 267] width 15 height 17
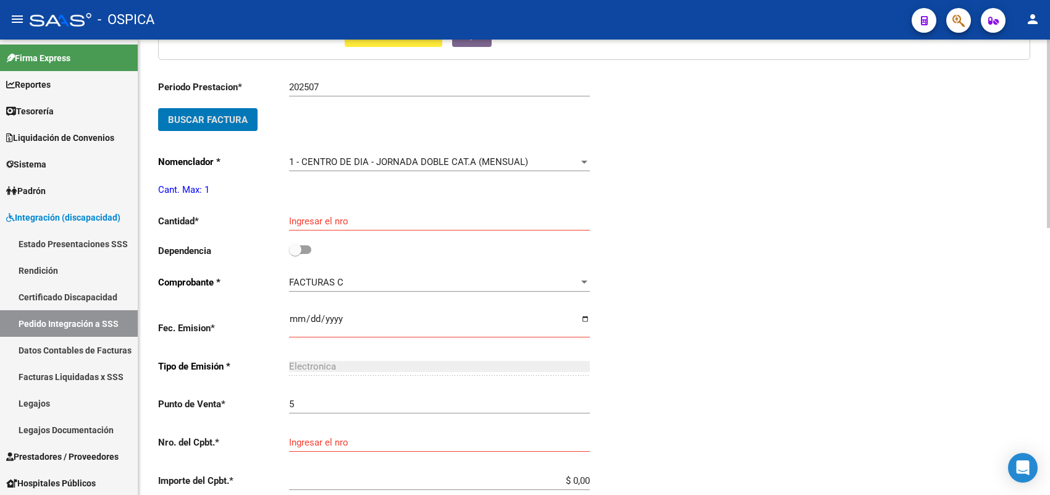
scroll to position [414, 0]
click at [322, 217] on input "Ingresar el nro" at bounding box center [439, 220] width 301 height 11
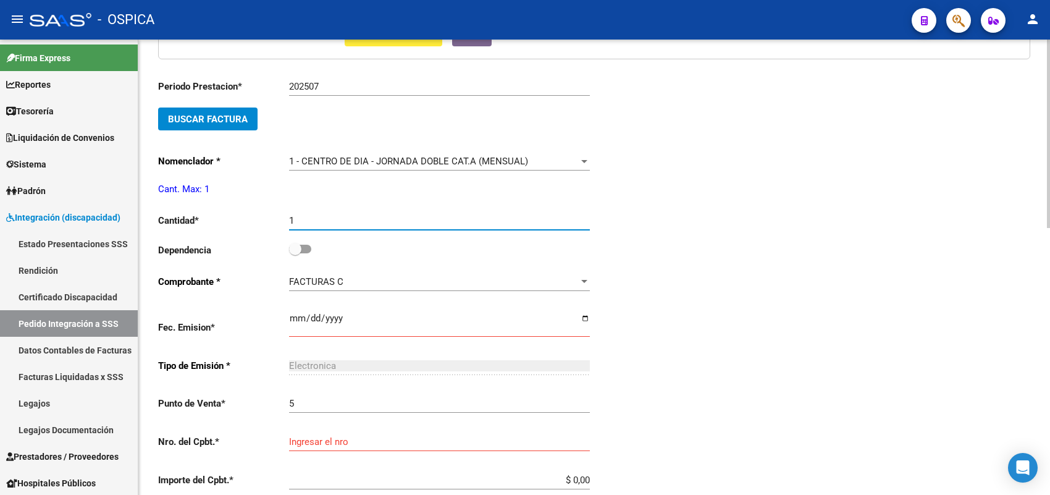
type input "1"
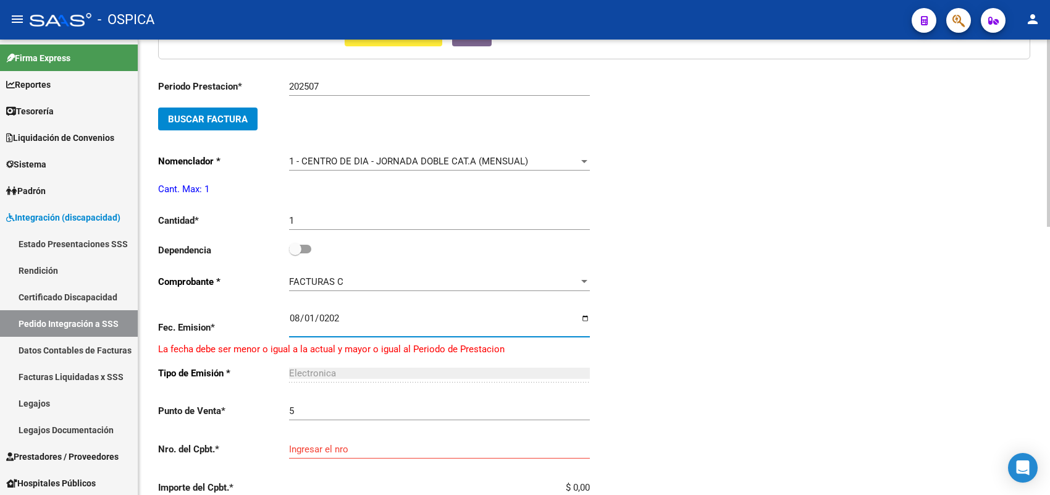
type input "2025-08-01"
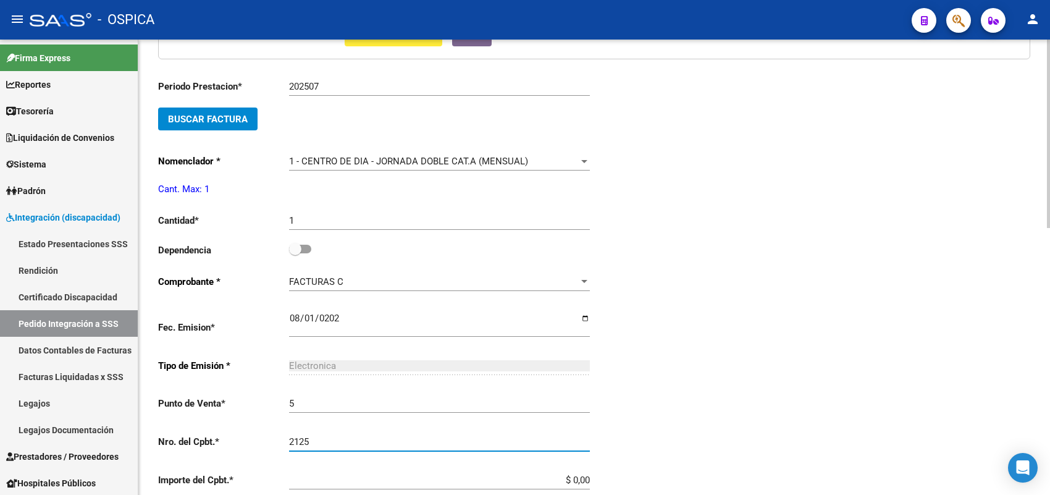
type input "2125"
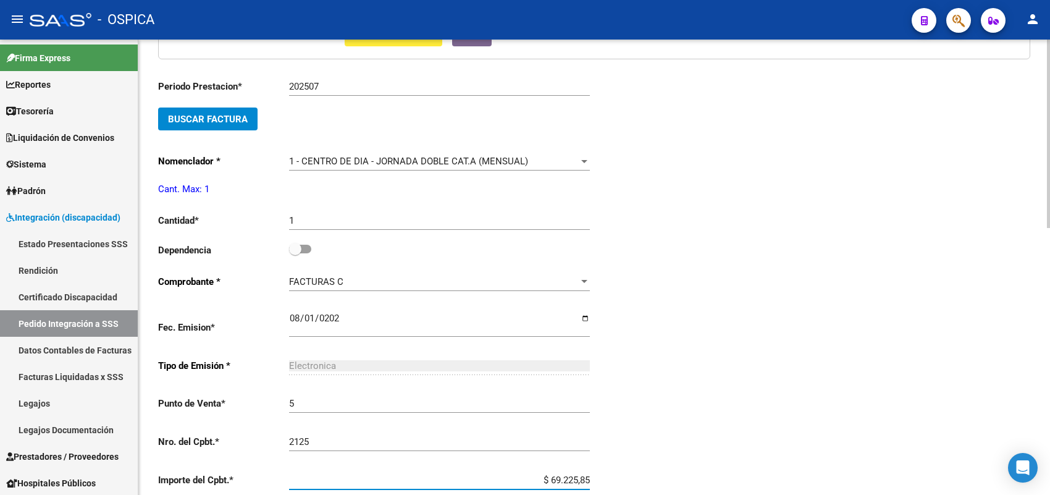
type input "$ 692.258,56"
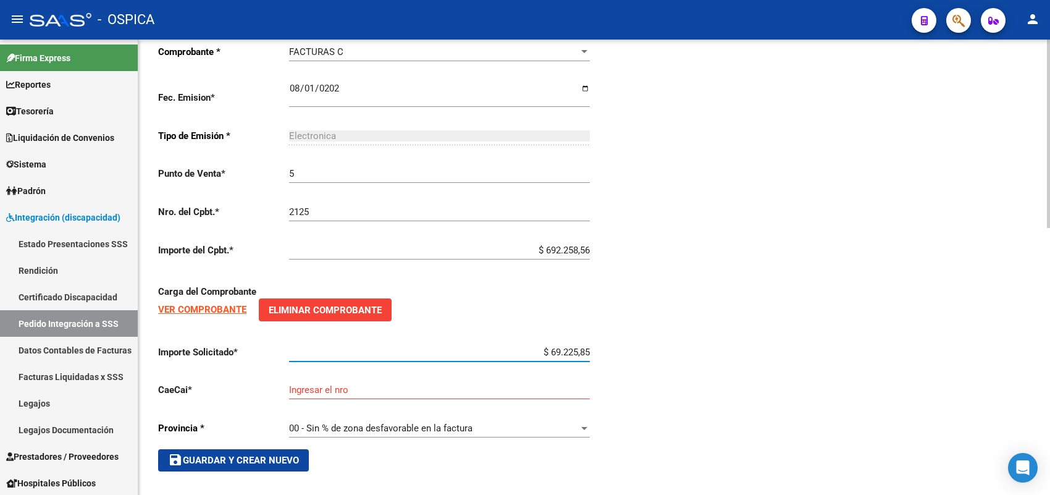
type input "$ 692.258,56"
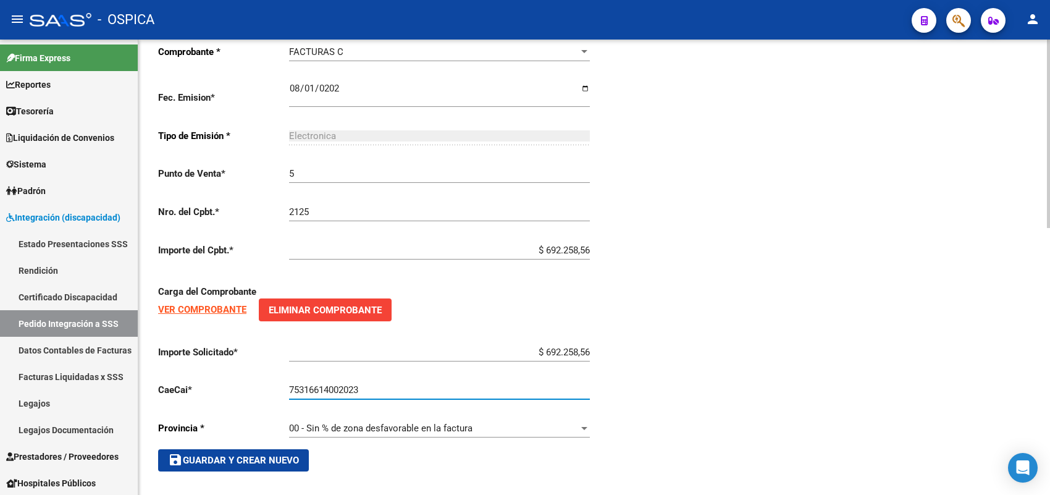
type input "75316614002023"
click at [257, 454] on span "save Guardar y Crear Nuevo" at bounding box center [233, 459] width 131 height 11
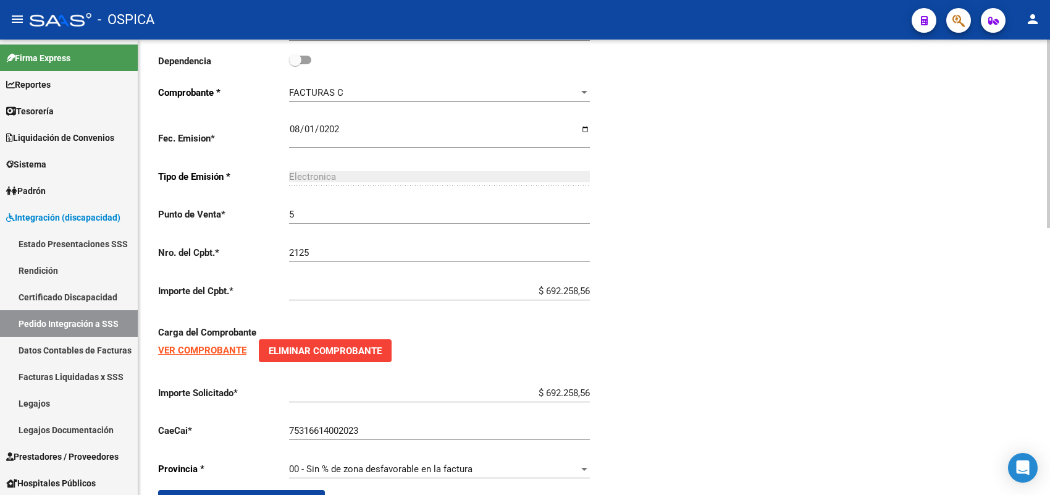
scroll to position [567, 0]
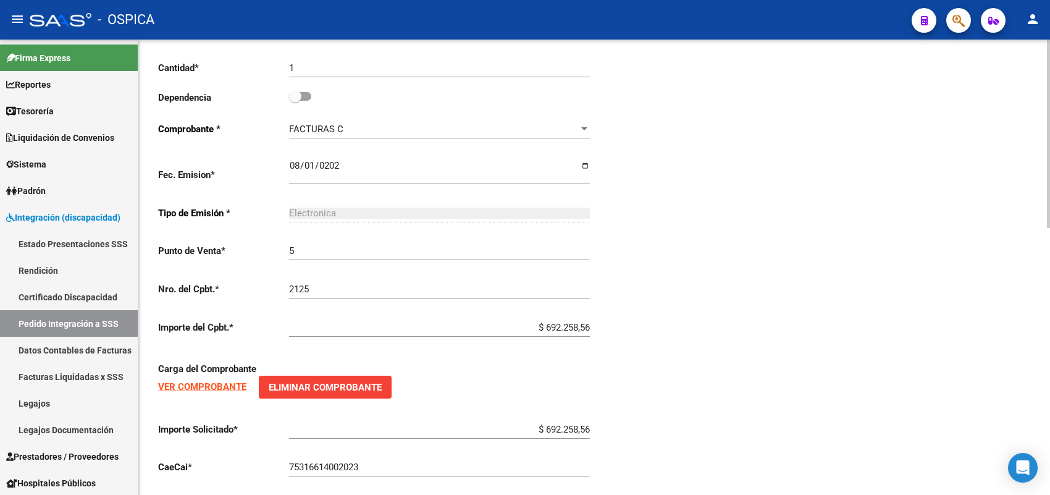
type input "$ 0,00"
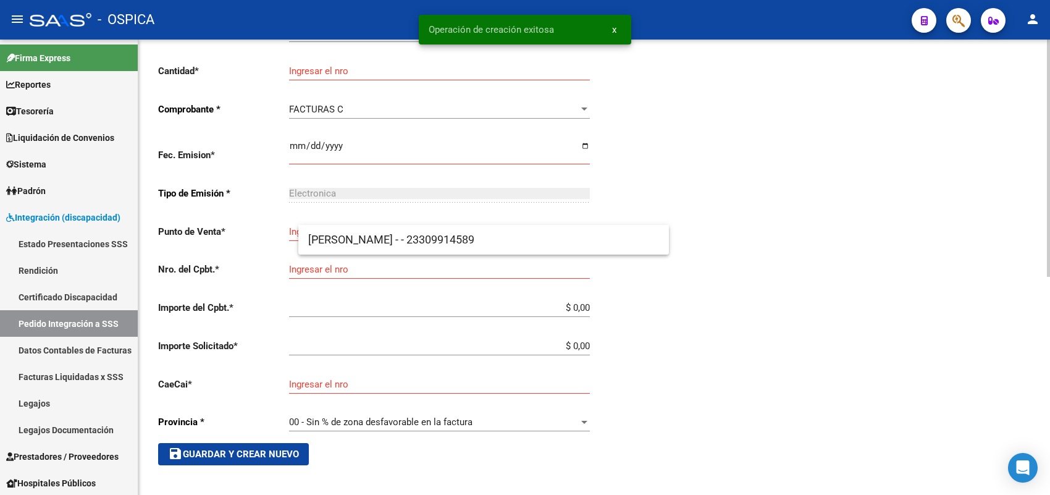
scroll to position [28, 0]
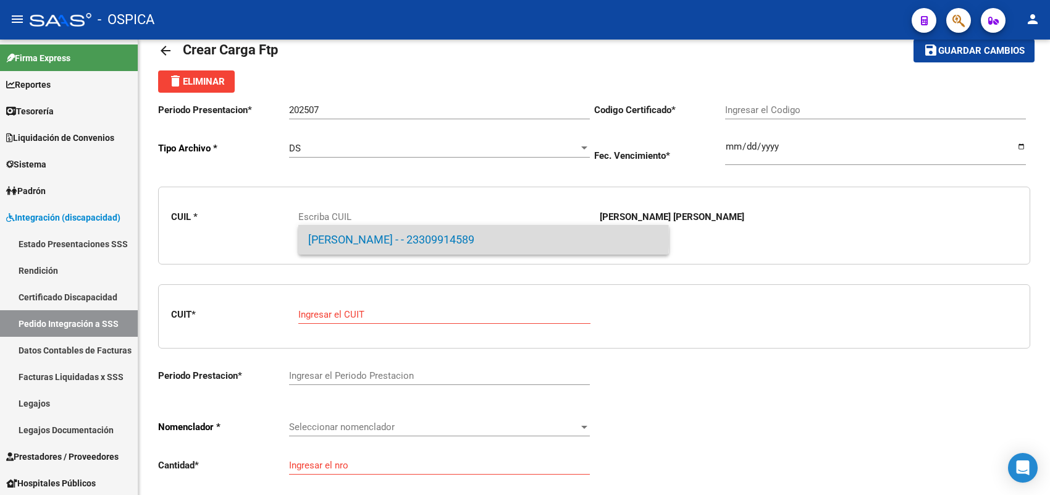
click at [364, 238] on span "CORONEL, ADRIAN ANDRES - - 23309914589" at bounding box center [483, 240] width 351 height 30
type input "23309914589"
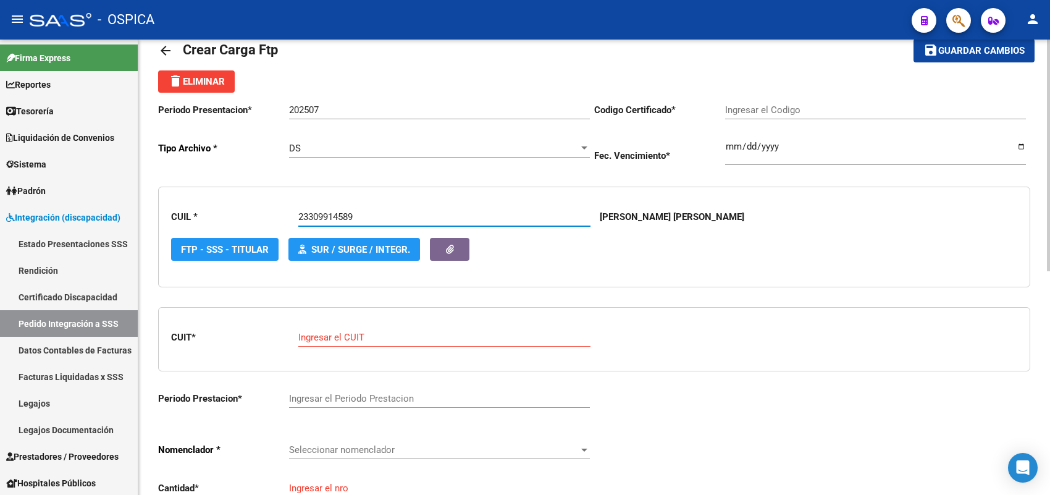
type input "ARG02000309914582018040520280405BS413"
type input "2028-04-05"
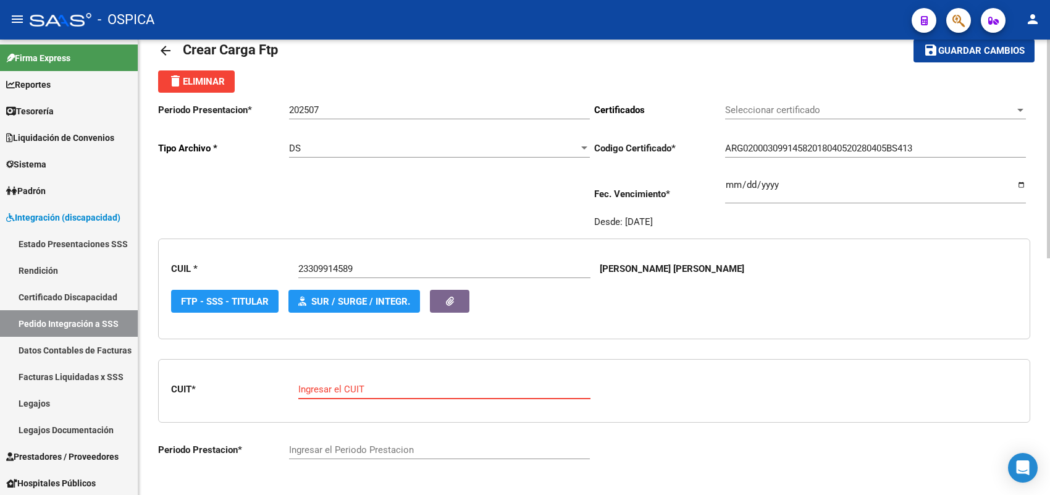
click at [328, 387] on input "Ingresar el CUIT" at bounding box center [444, 388] width 292 height 11
paste input "27-29950042-5"
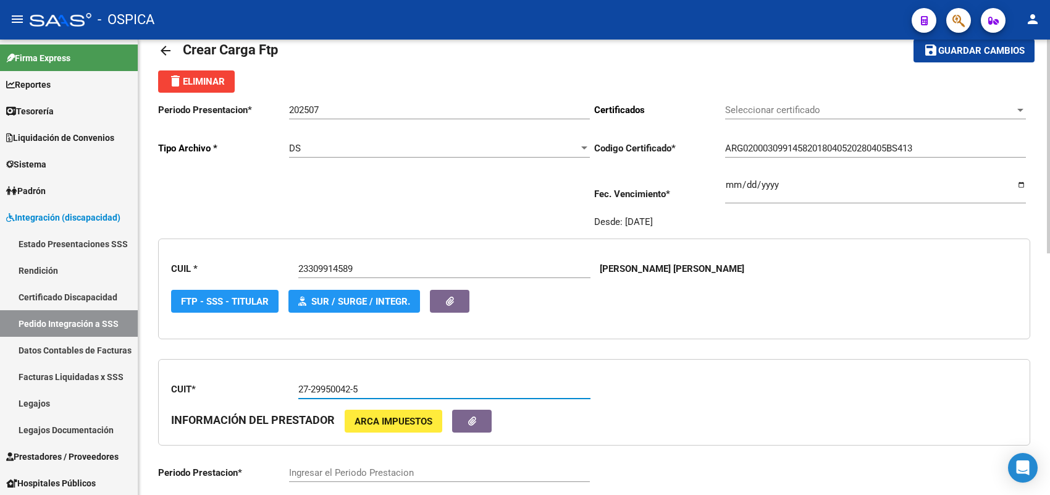
type input "27-29950042-5"
type input "1"
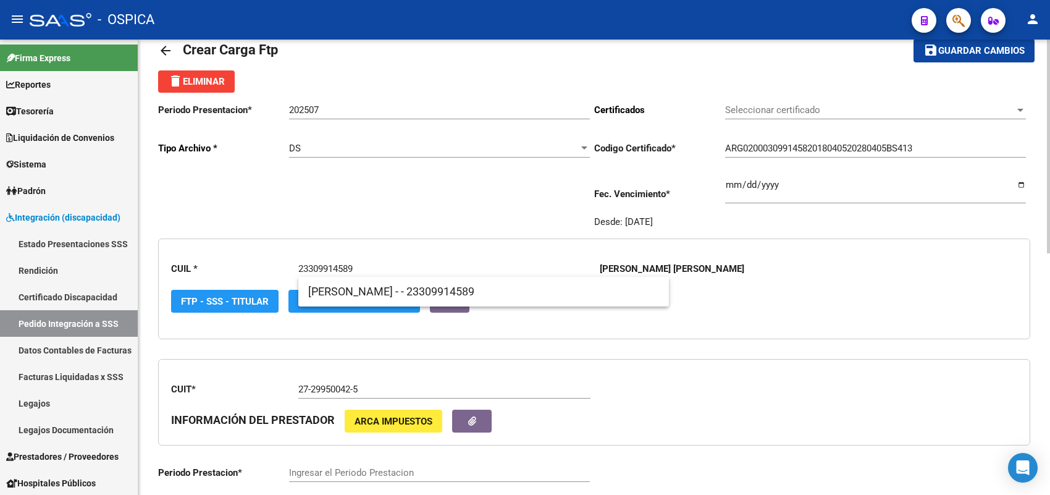
drag, startPoint x: 427, startPoint y: 267, endPoint x: 264, endPoint y: 263, distance: 163.1
click at [264, 263] on div "CUIL * 23309914589 Escriba CUIL CORONEL ADRIAN ANDRES FTP - SSS - Titular SUR /…" at bounding box center [594, 288] width 872 height 101
paste input "0514302791"
type input "20514302791"
type input "202507"
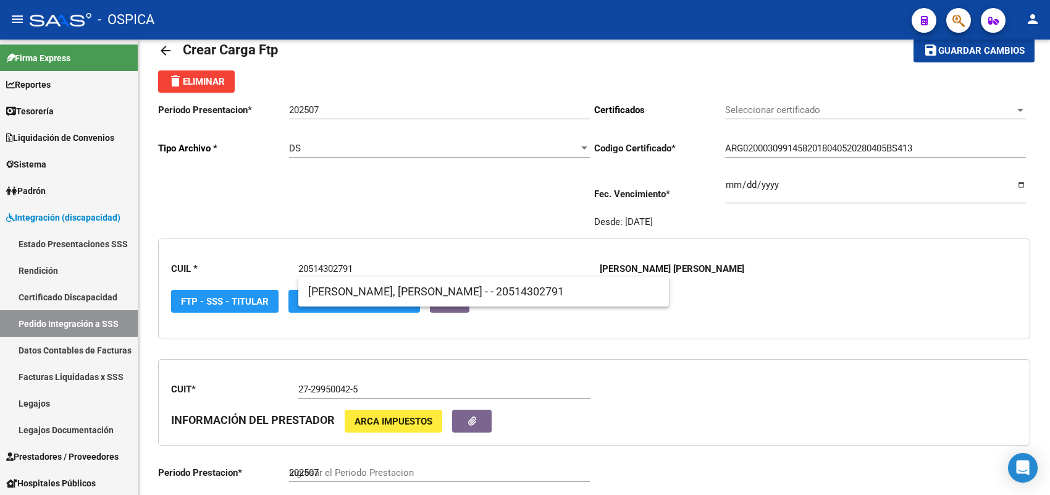
type input "ARG02000514302792020071320250713BS427"
type input "2025-07-13"
click at [349, 286] on span "CORONEL HEREDIA, DYLAN ISMAEL - - 20514302791" at bounding box center [483, 292] width 351 height 30
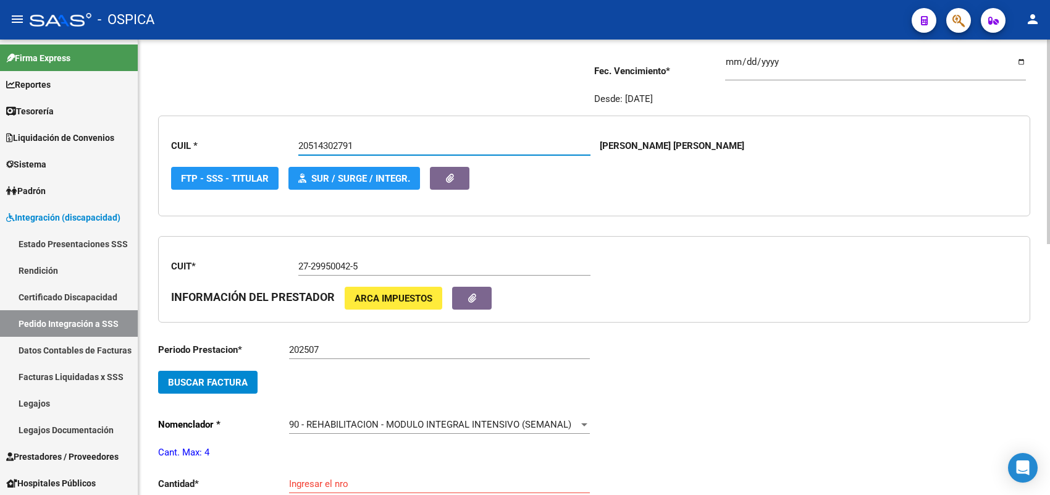
scroll to position [183, 0]
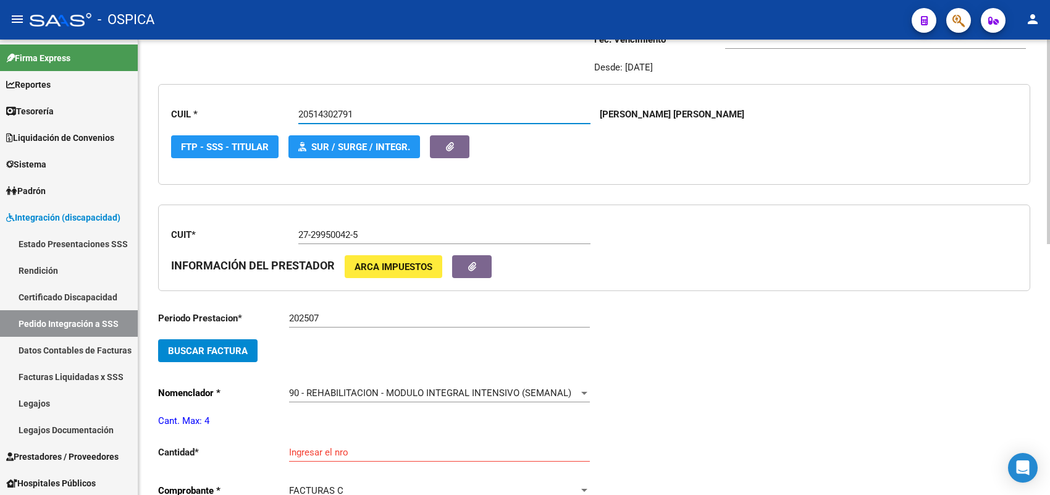
click at [251, 350] on button "Buscar Factura" at bounding box center [207, 350] width 99 height 23
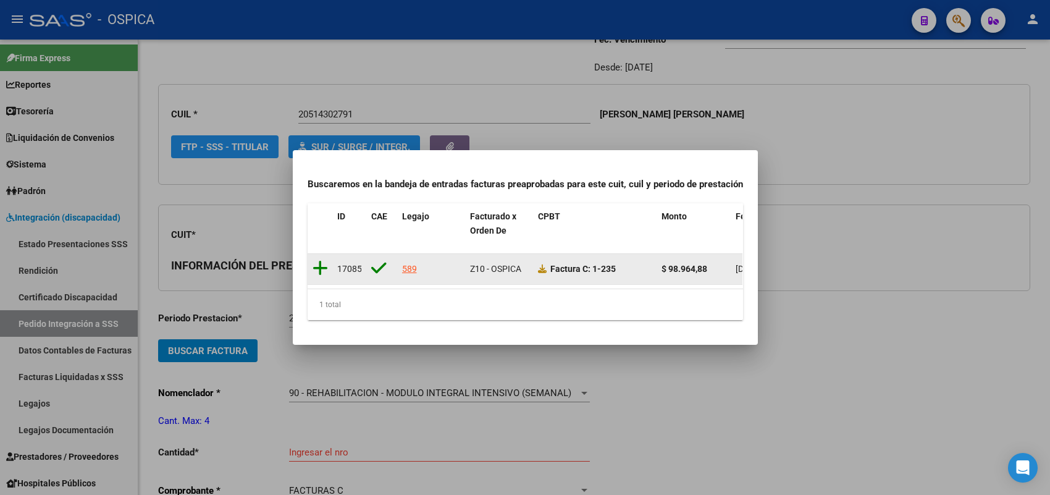
click at [321, 263] on icon at bounding box center [319, 267] width 15 height 17
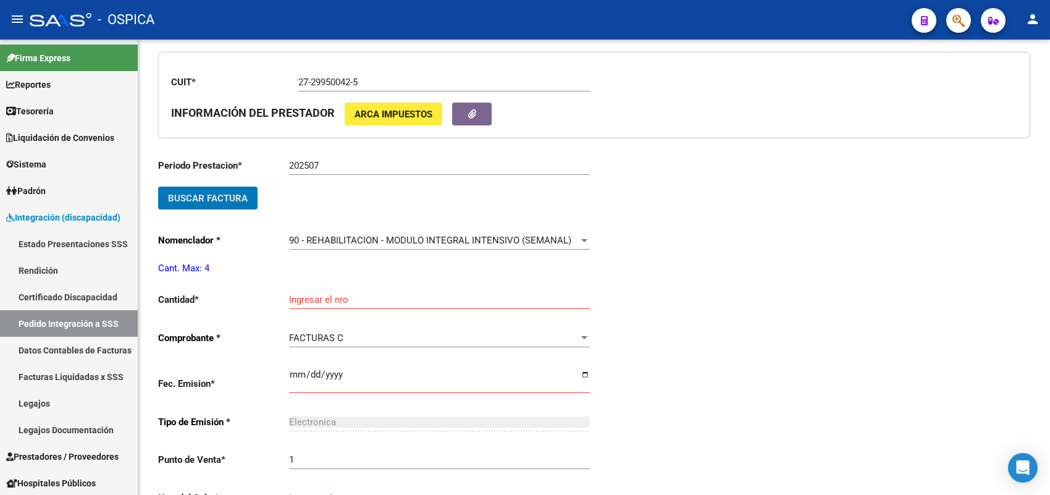
scroll to position [337, 0]
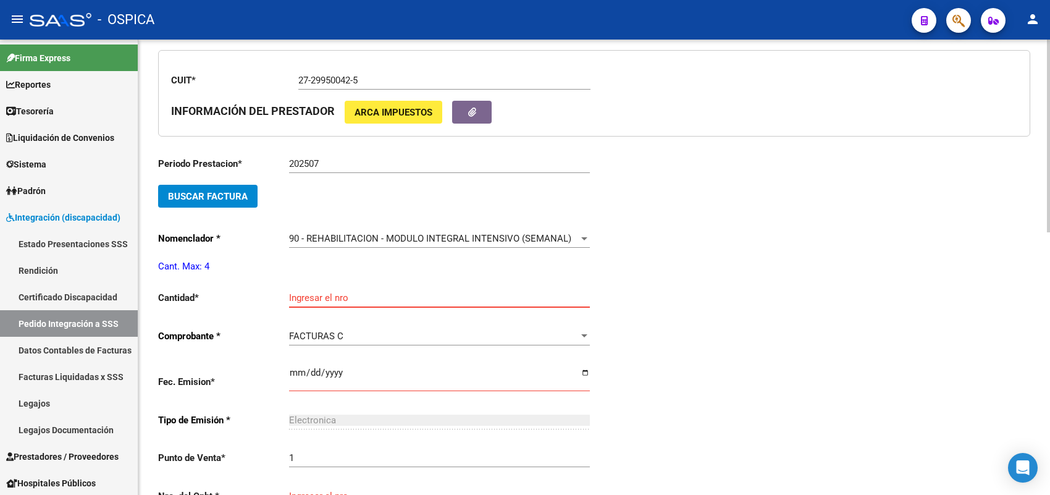
click at [319, 292] on input "Ingresar el nro" at bounding box center [439, 297] width 301 height 11
type input "4"
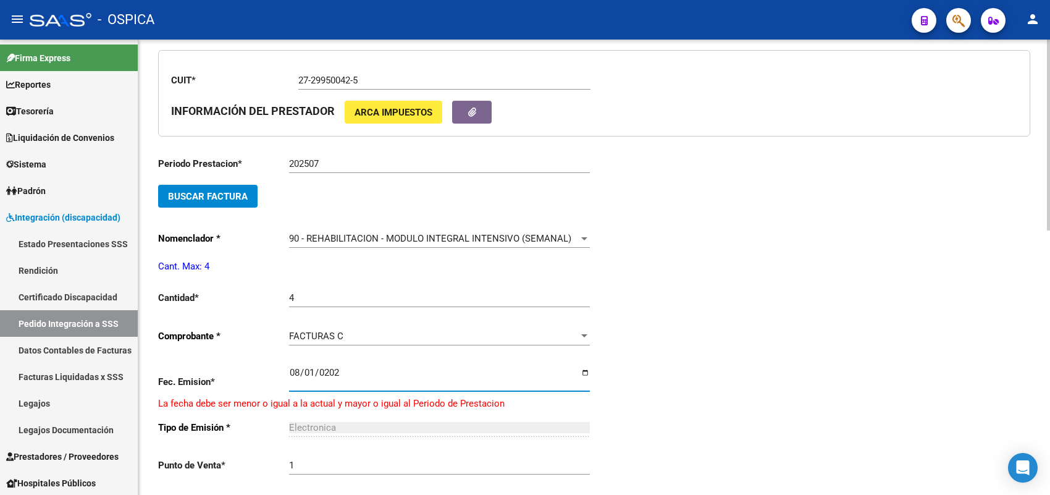
type input "2025-08-01"
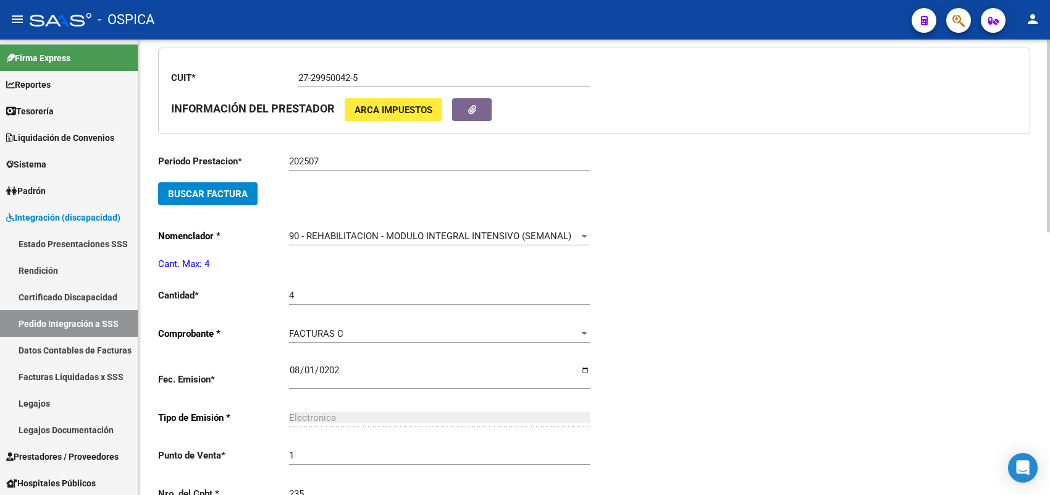
type input "235"
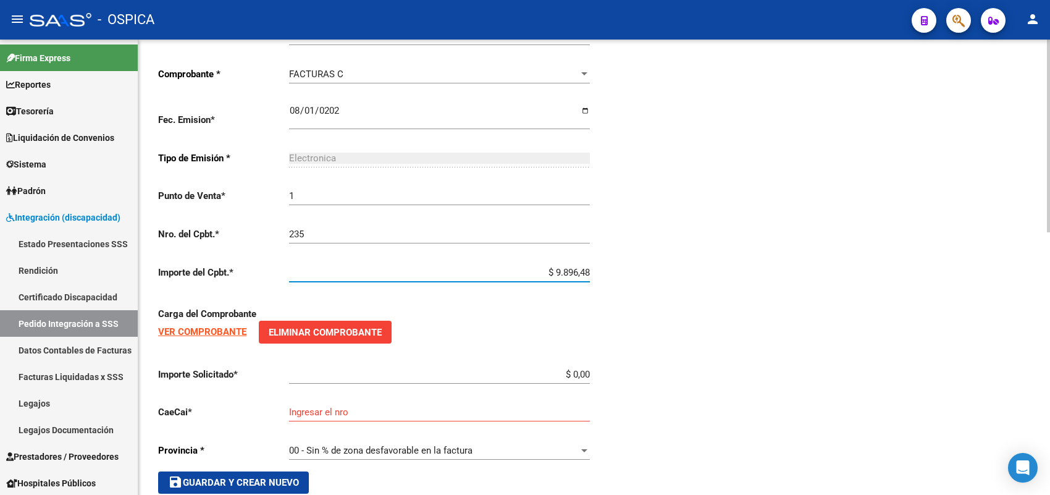
type input "$ 98.964,88"
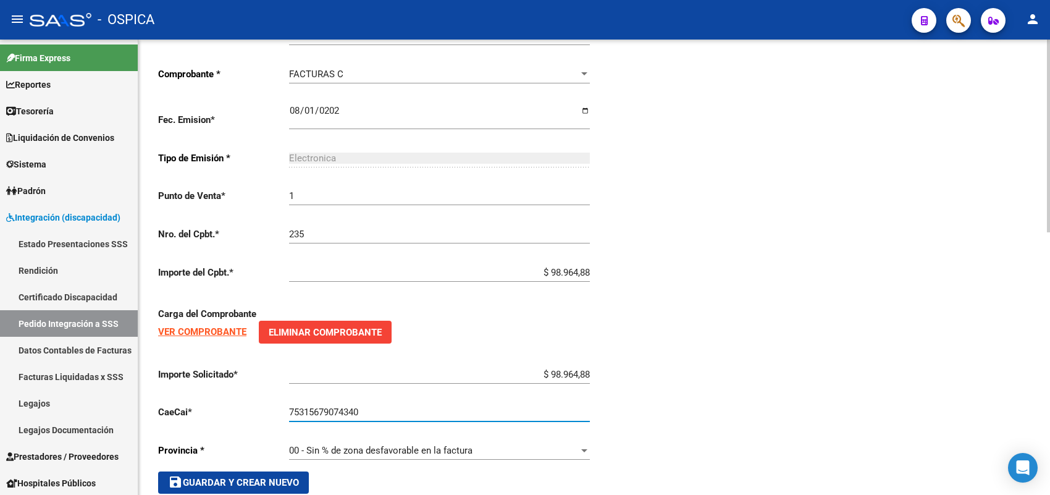
type input "75315679074340"
click at [300, 471] on button "save Guardar y Crear Nuevo" at bounding box center [233, 482] width 151 height 22
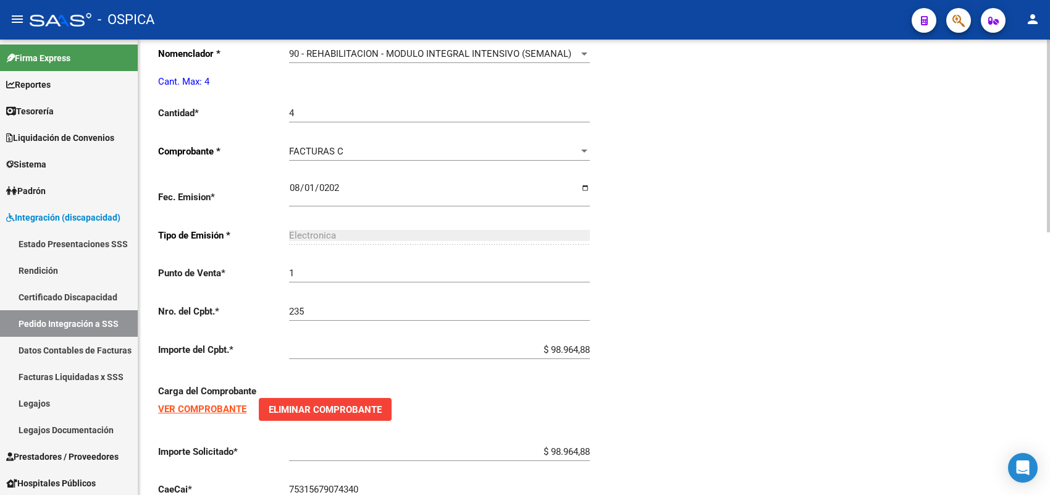
type input "$ 0,00"
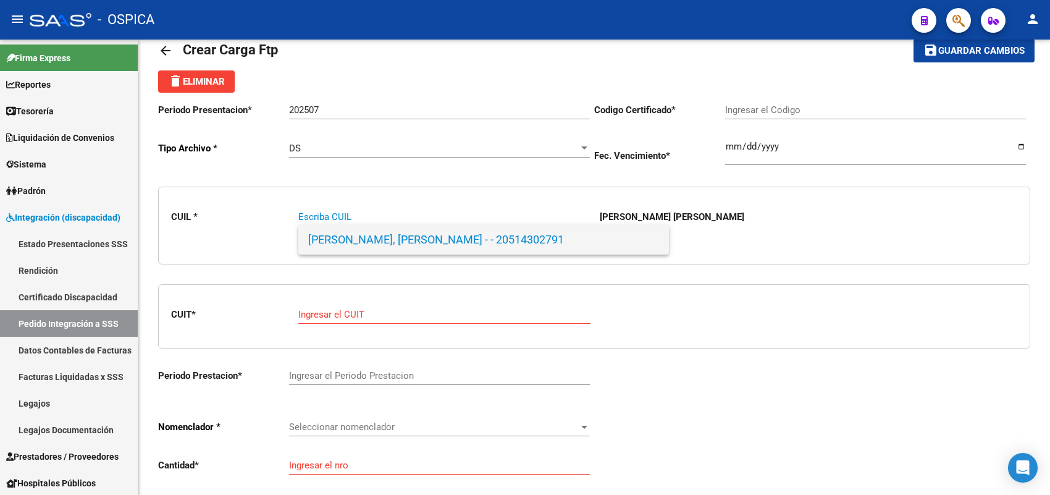
click at [318, 240] on span "CORONEL HEREDIA, DYLAN ISMAEL - - 20514302791" at bounding box center [483, 240] width 351 height 30
type input "20514302791"
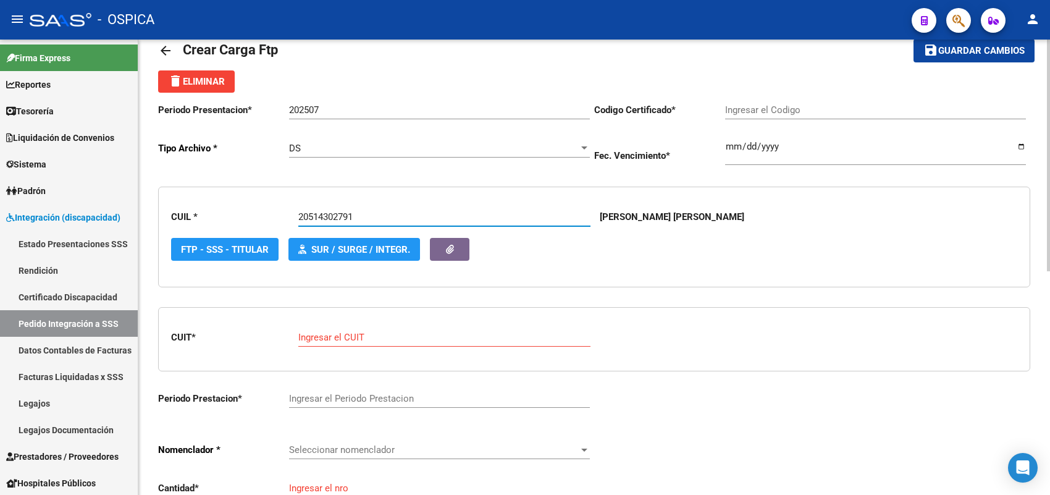
type input "ARG02000514302792020071320250713BS427"
type input "2025-07-13"
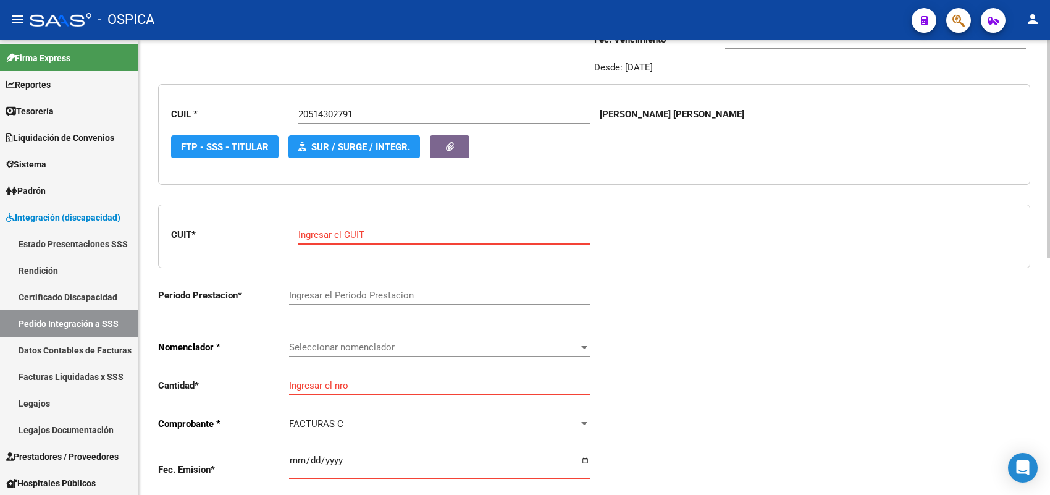
paste input "27-17550721-9"
type input "27-17550721-9"
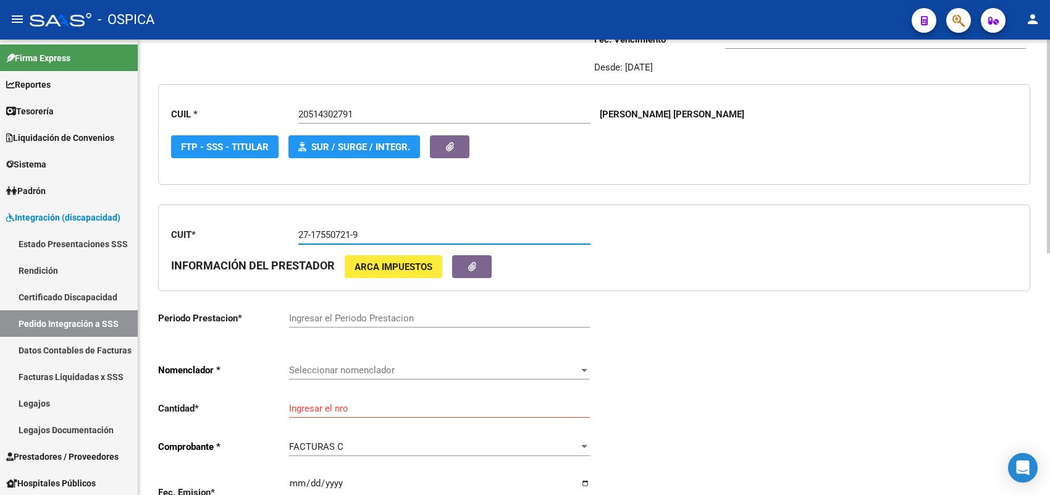
type input "202507"
type input "8"
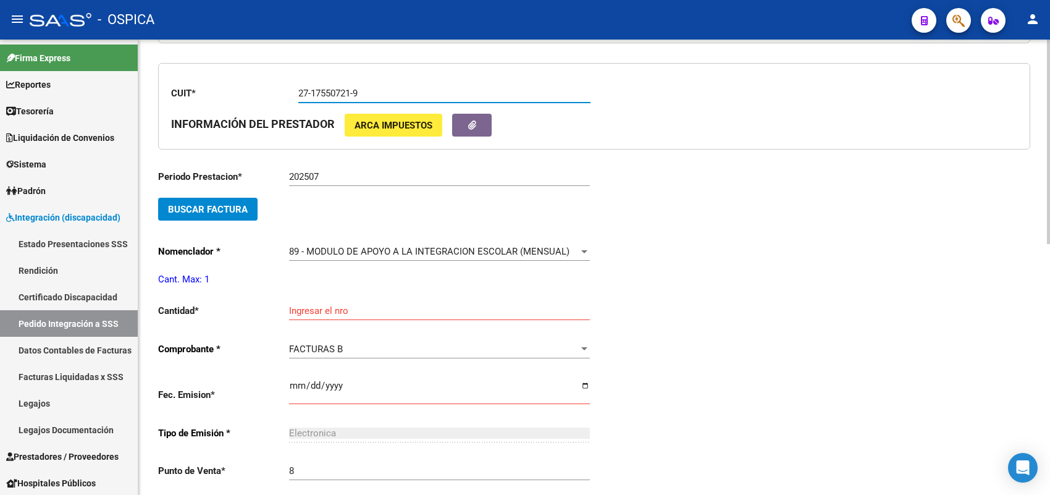
scroll to position [337, 0]
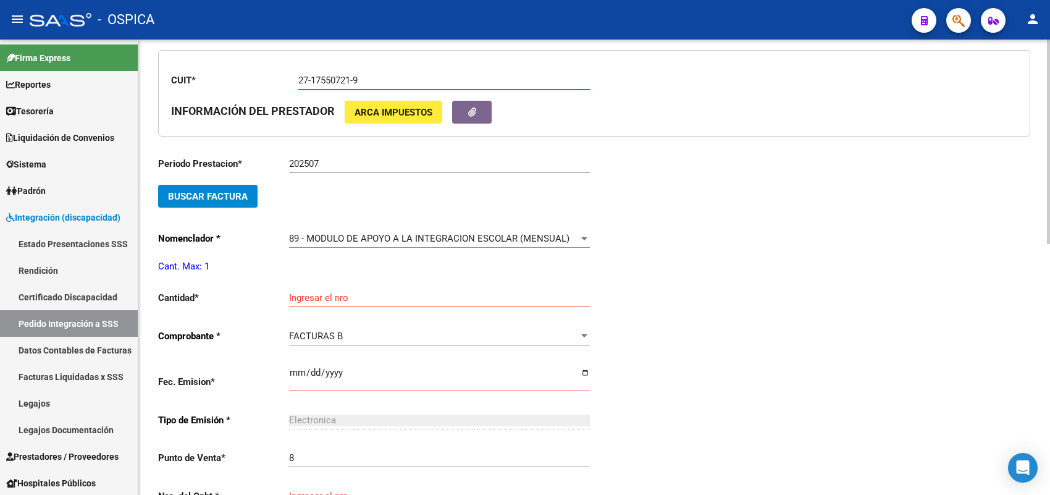
type input "27-17550721-9"
click at [254, 199] on button "Buscar Factura" at bounding box center [207, 196] width 99 height 23
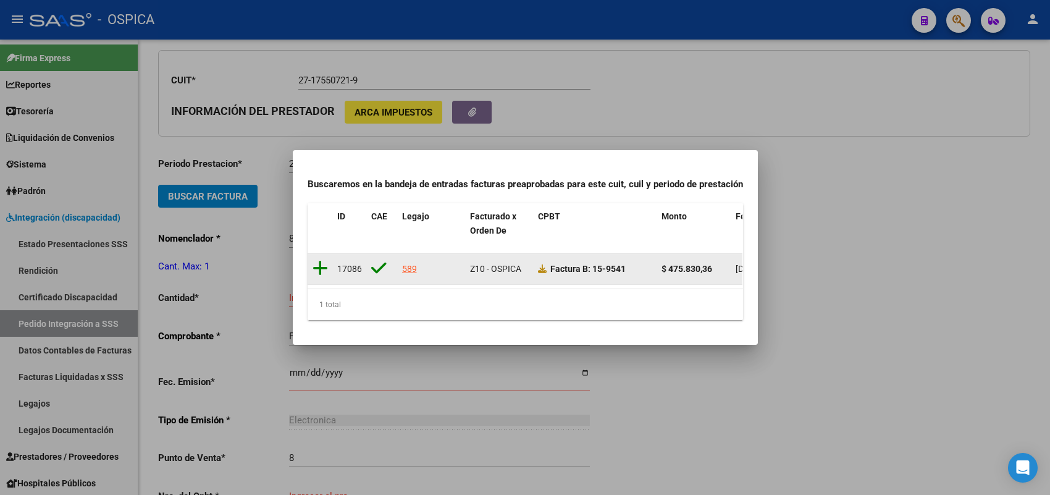
click at [322, 259] on icon at bounding box center [319, 267] width 15 height 17
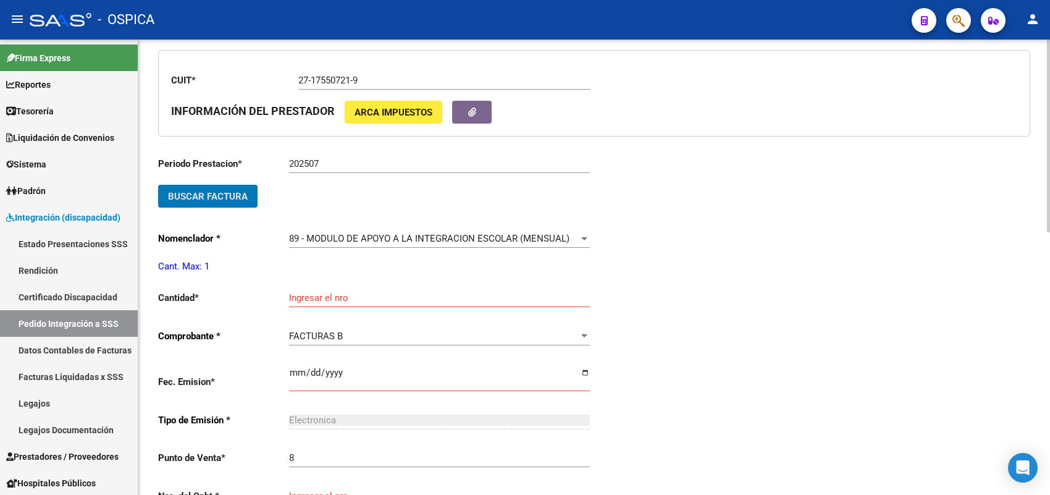
click at [319, 292] on input "Ingresar el nro" at bounding box center [439, 297] width 301 height 11
type input "1"
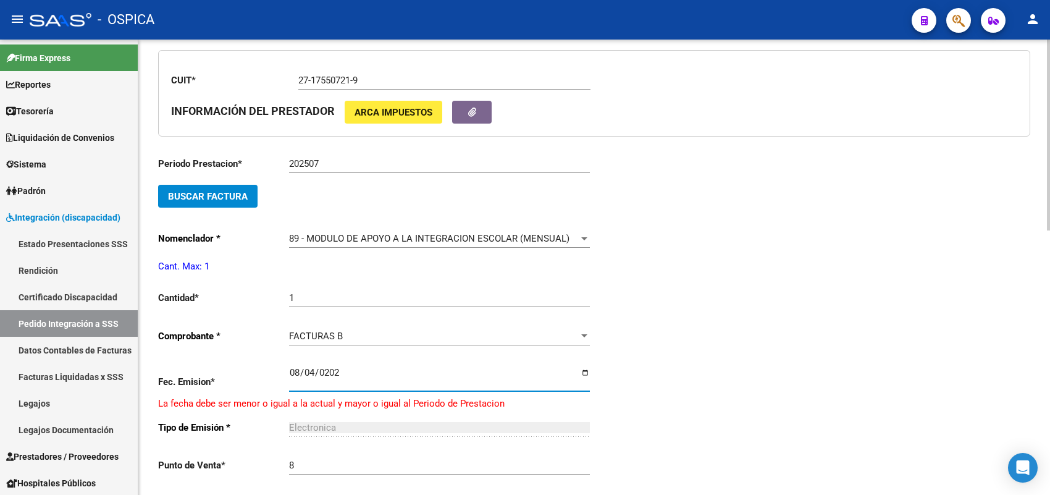
type input "2025-08-04"
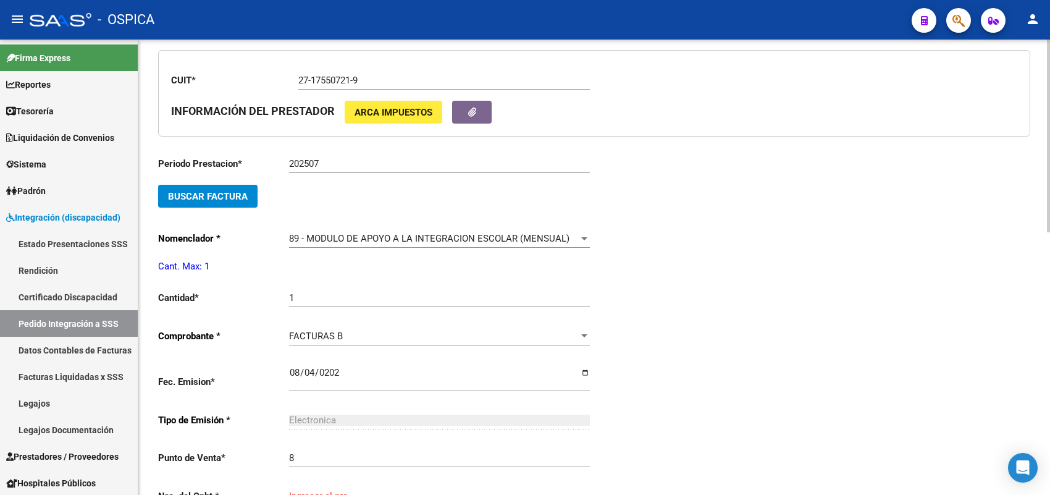
scroll to position [340, 0]
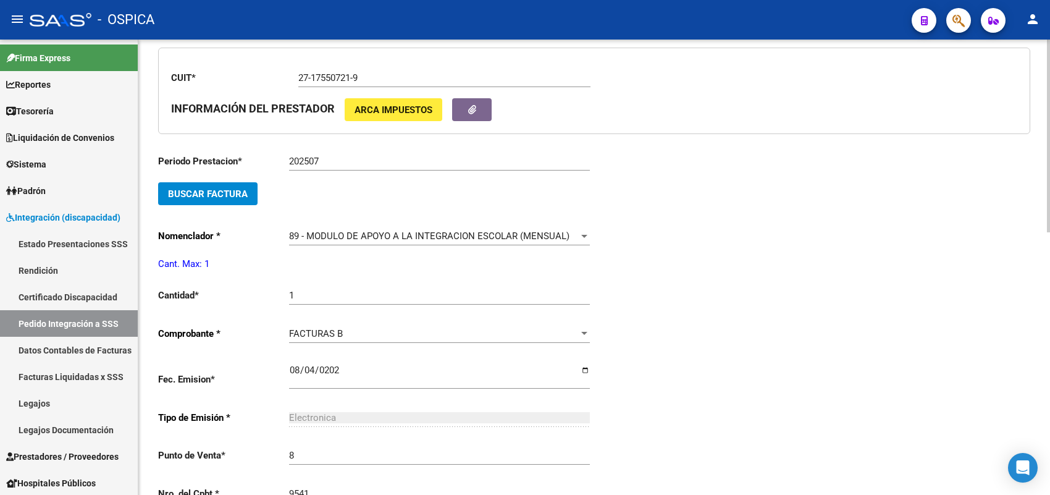
type input "9541"
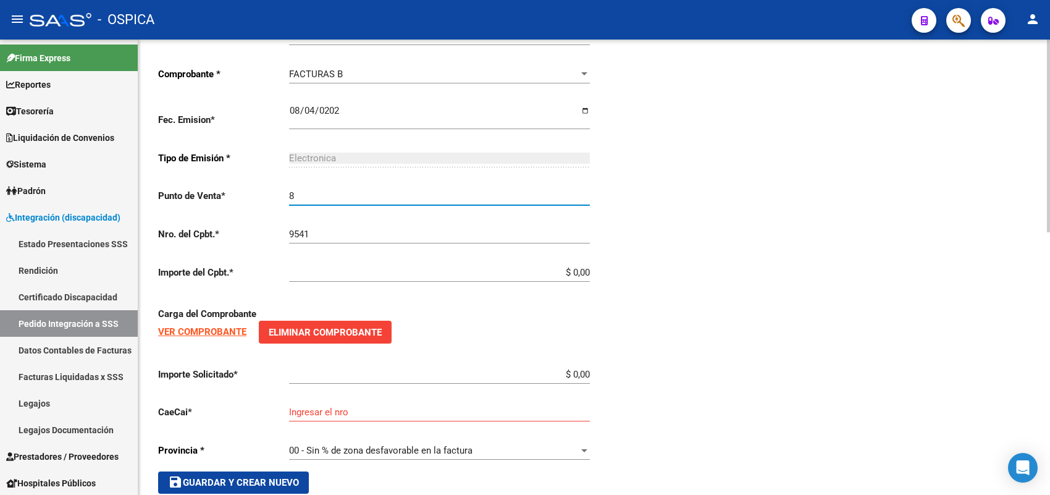
drag, startPoint x: 304, startPoint y: 193, endPoint x: 272, endPoint y: 193, distance: 32.1
click at [272, 193] on app-form-text-field "Punto de Venta * 8 Ingresar el nro" at bounding box center [374, 195] width 432 height 11
type input "15"
type input "$ 475.830,36"
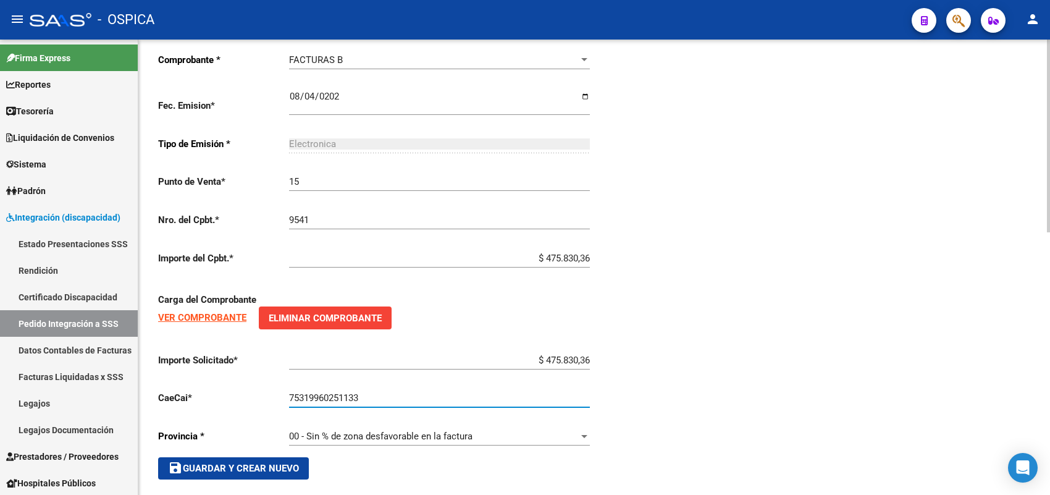
scroll to position [621, 0]
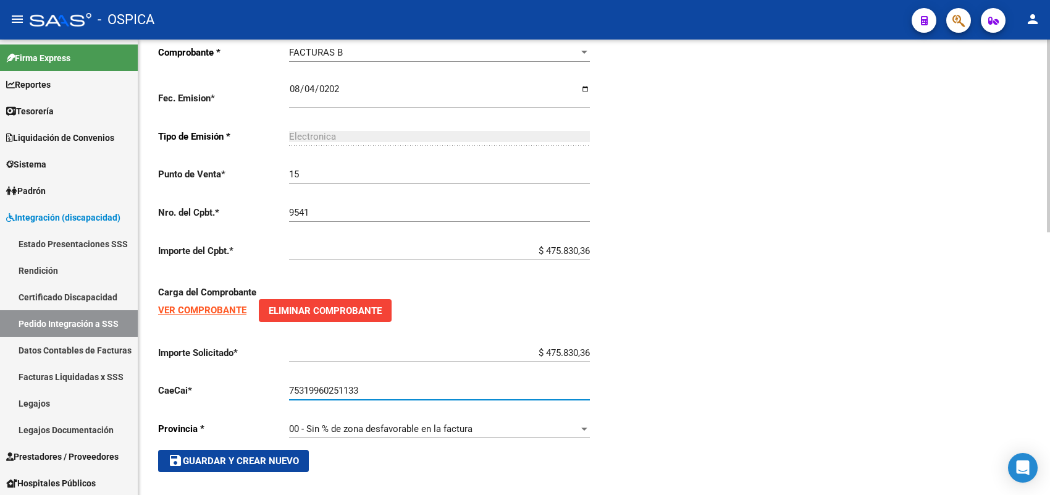
type input "75319960251133"
click at [282, 450] on button "save Guardar y Crear Nuevo" at bounding box center [233, 461] width 151 height 22
type input "$ 0,00"
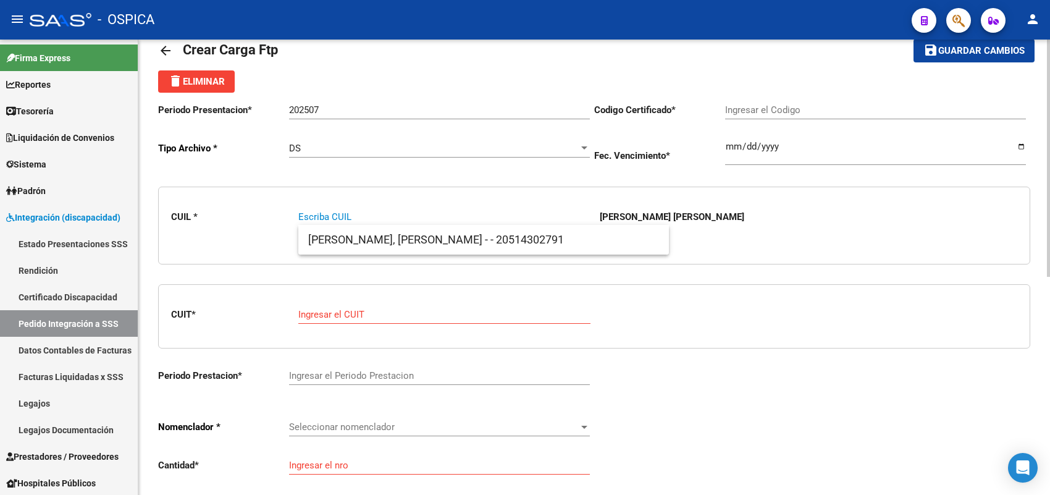
paste input "20574258414"
type input "20574258414"
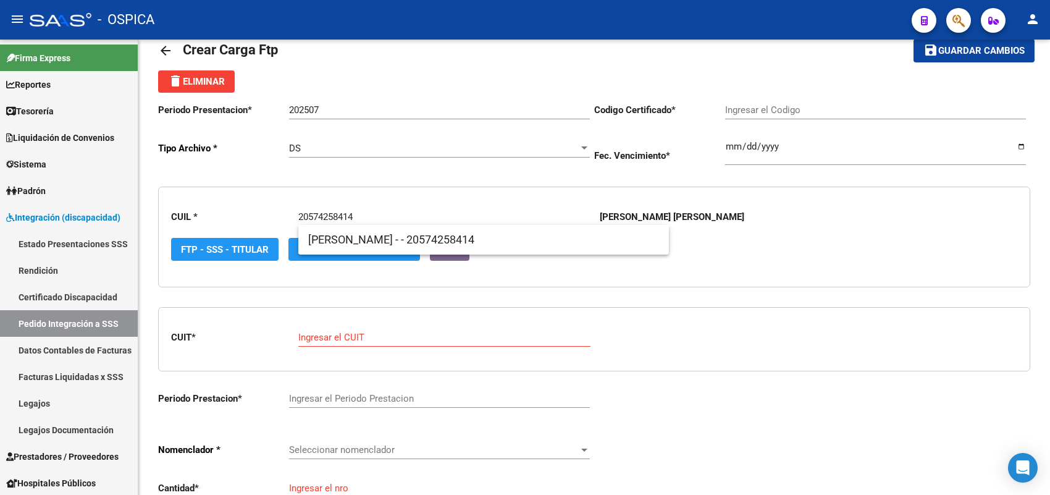
type input "ARG02000574258412022040620240406BS437"
type input "2024-04-06"
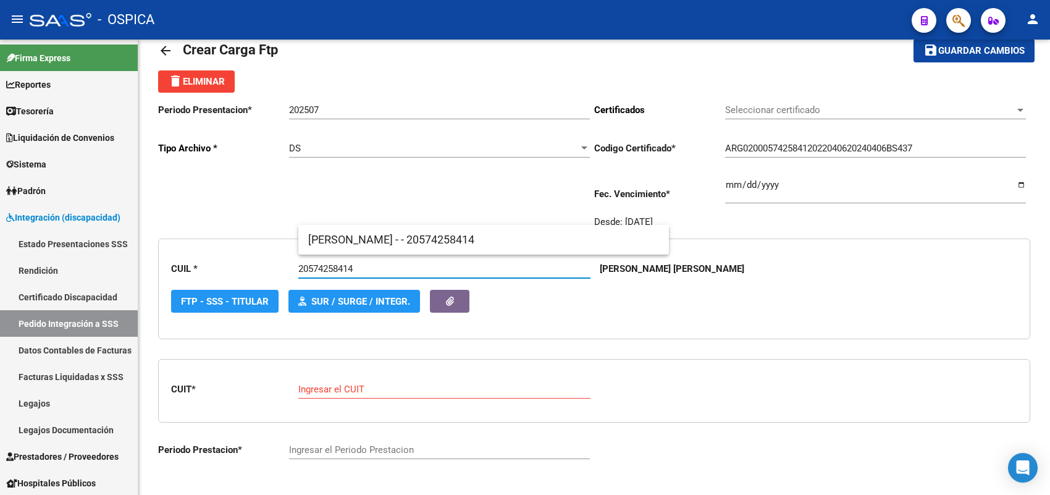
type input "20574258414"
click at [328, 233] on span "CORONEL, SANTINO - - 20574258414" at bounding box center [483, 240] width 351 height 30
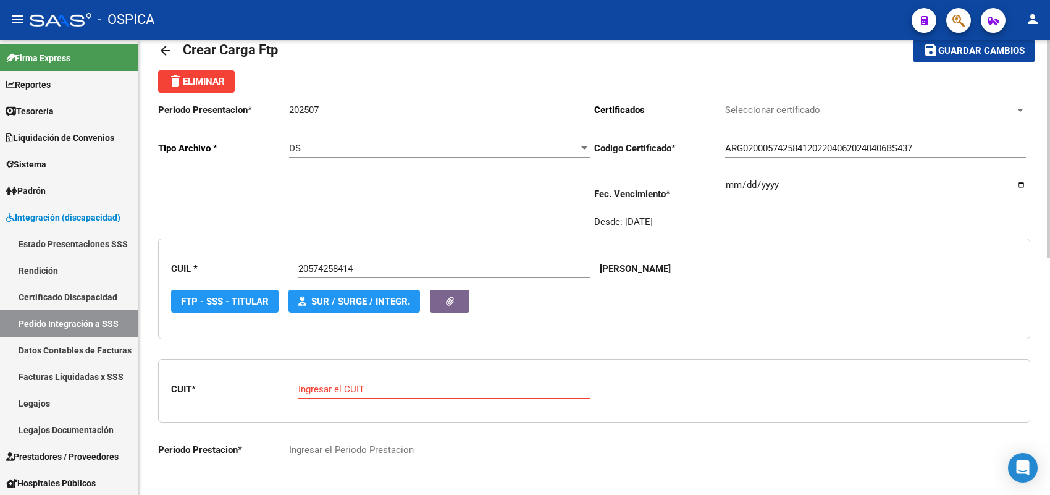
paste input "27-42043931-3"
type input "27-42043931-3"
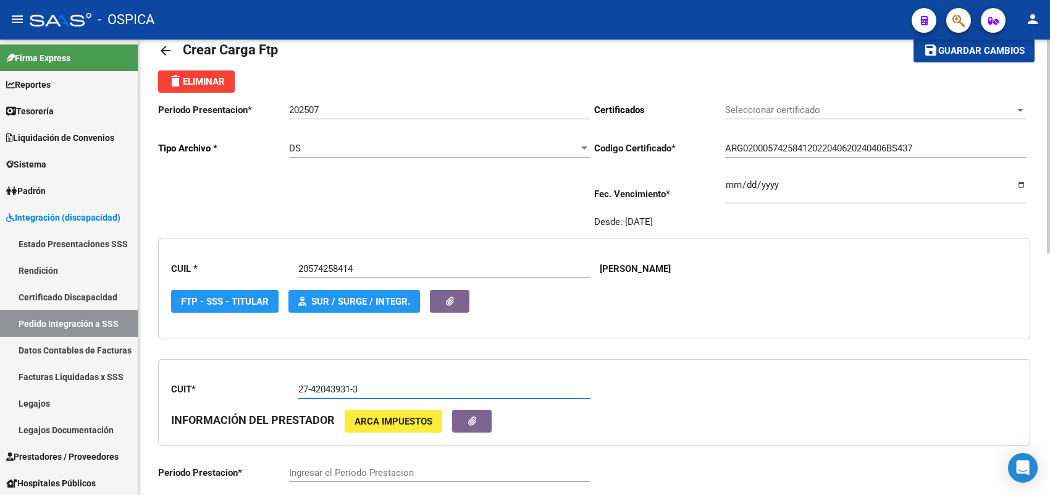
type input "202507"
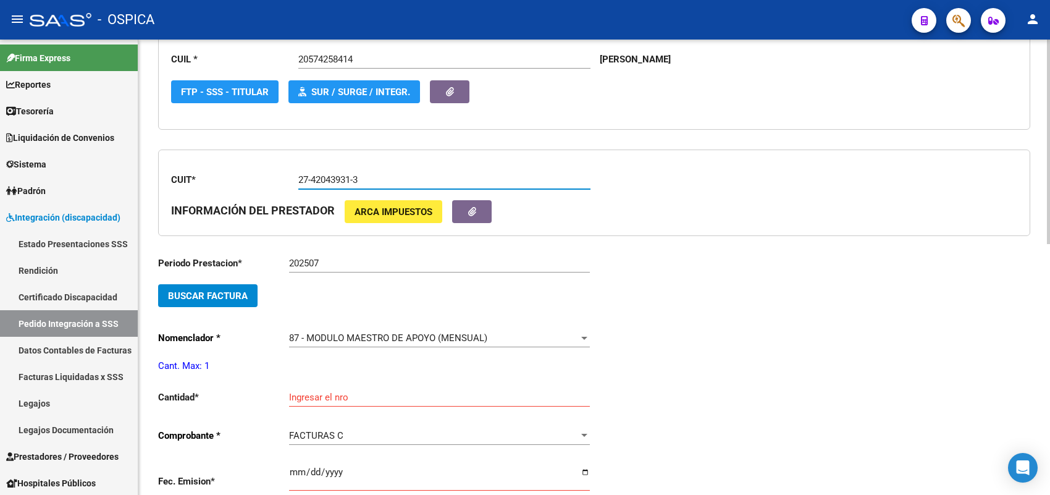
scroll to position [260, 0]
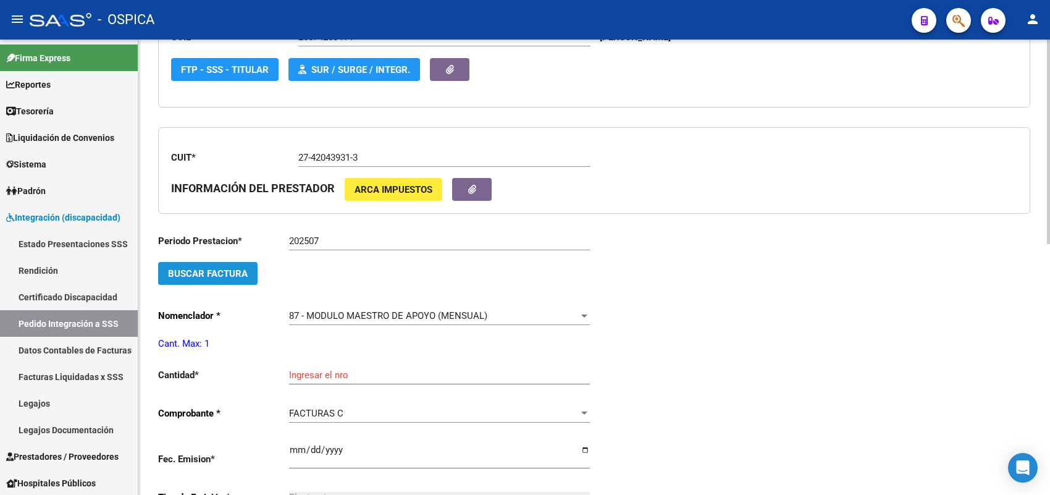
click at [253, 277] on button "Buscar Factura" at bounding box center [207, 273] width 99 height 23
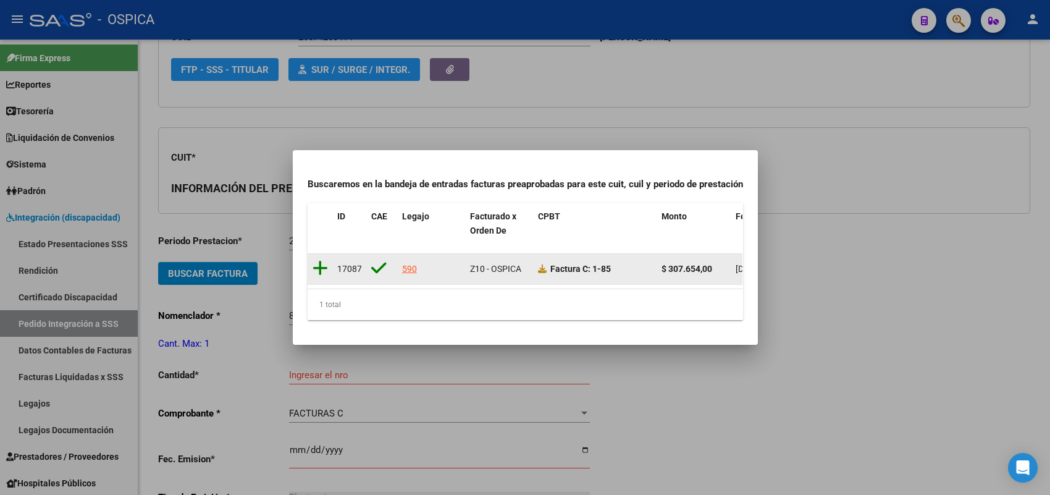
click at [316, 259] on icon at bounding box center [319, 267] width 15 height 17
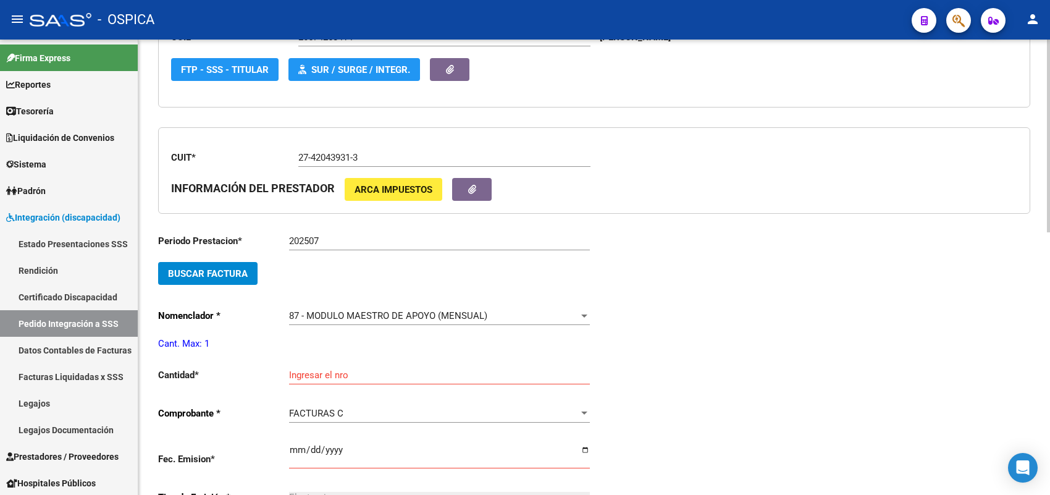
click at [300, 364] on div "Ingresar el nro" at bounding box center [439, 371] width 301 height 27
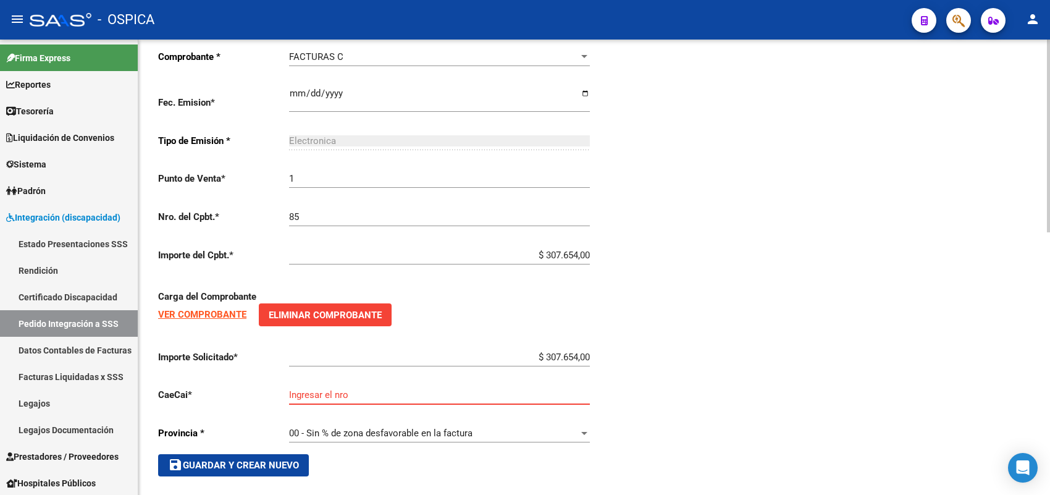
scroll to position [621, 0]
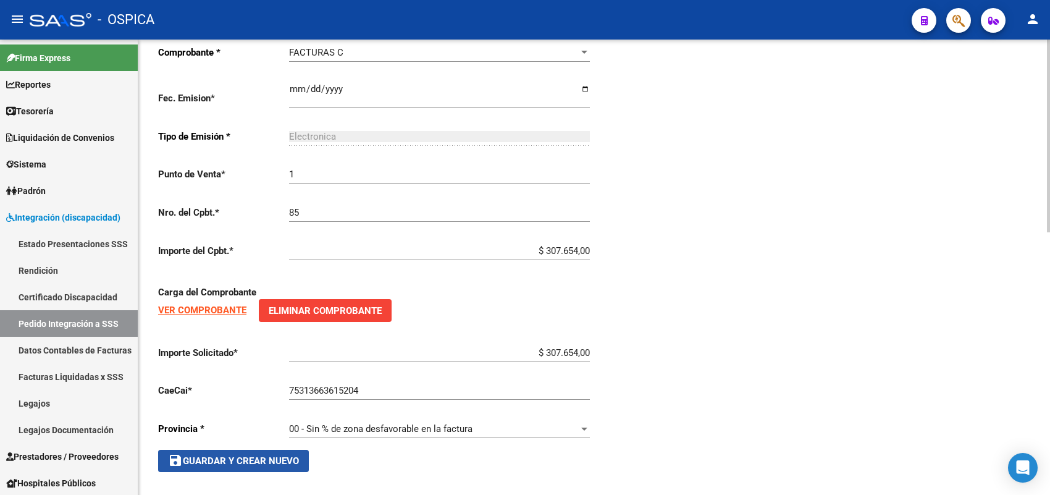
click at [278, 450] on button "save Guardar y Crear Nuevo" at bounding box center [233, 461] width 151 height 22
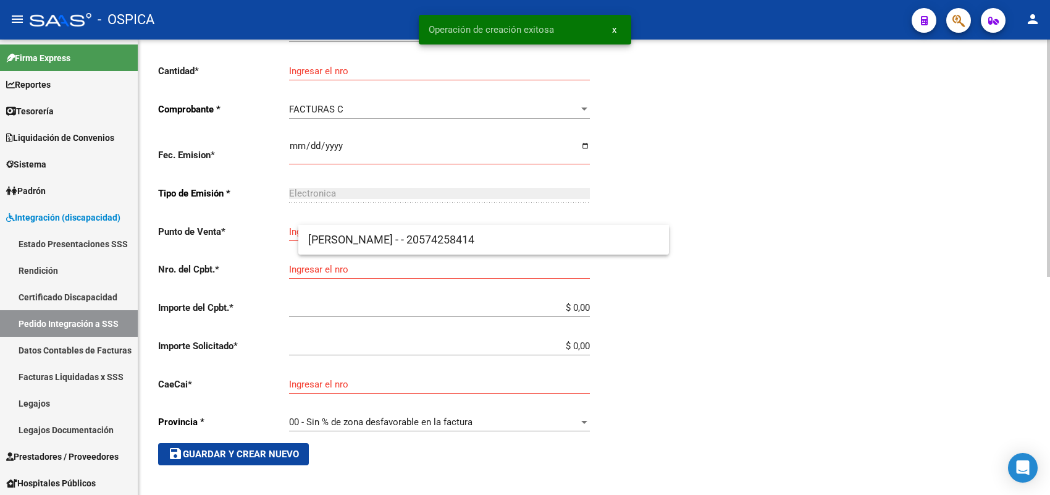
scroll to position [28, 0]
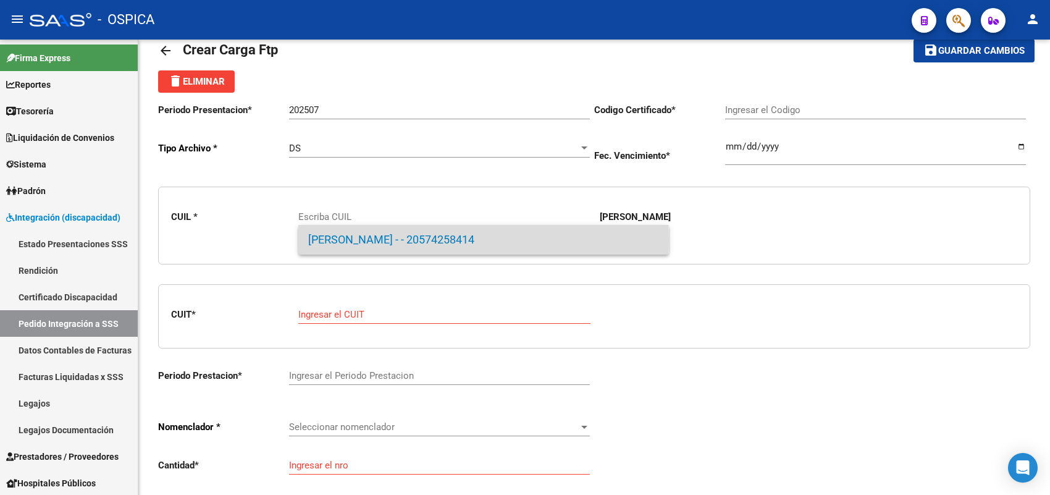
click at [362, 239] on span "CORONEL, SANTINO - - 20574258414" at bounding box center [483, 240] width 351 height 30
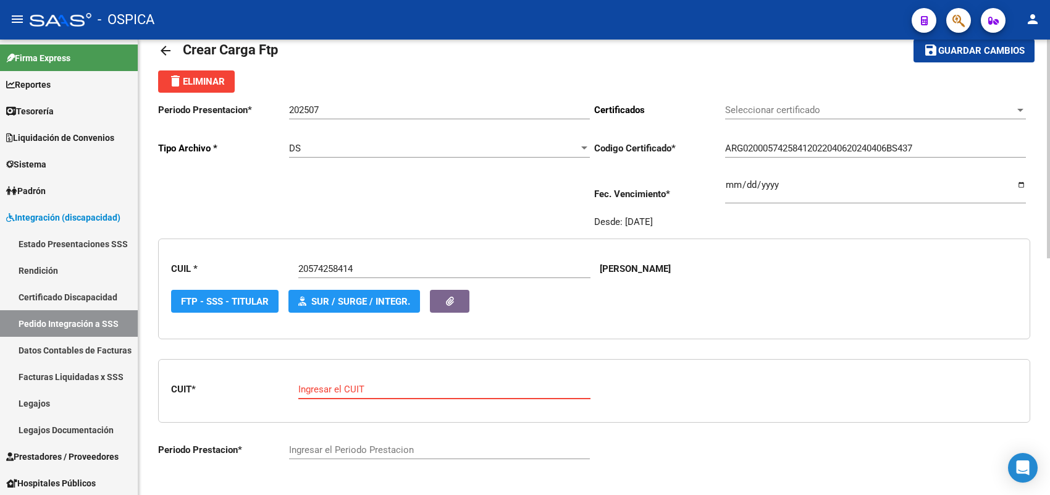
click at [332, 389] on input "Ingresar el CUIT" at bounding box center [444, 388] width 292 height 11
paste input "27-30333865-4"
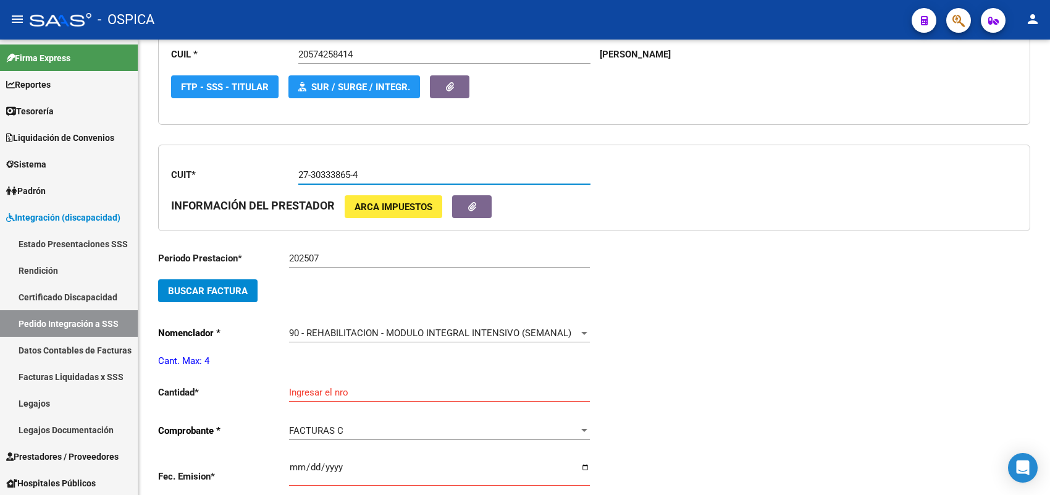
scroll to position [260, 0]
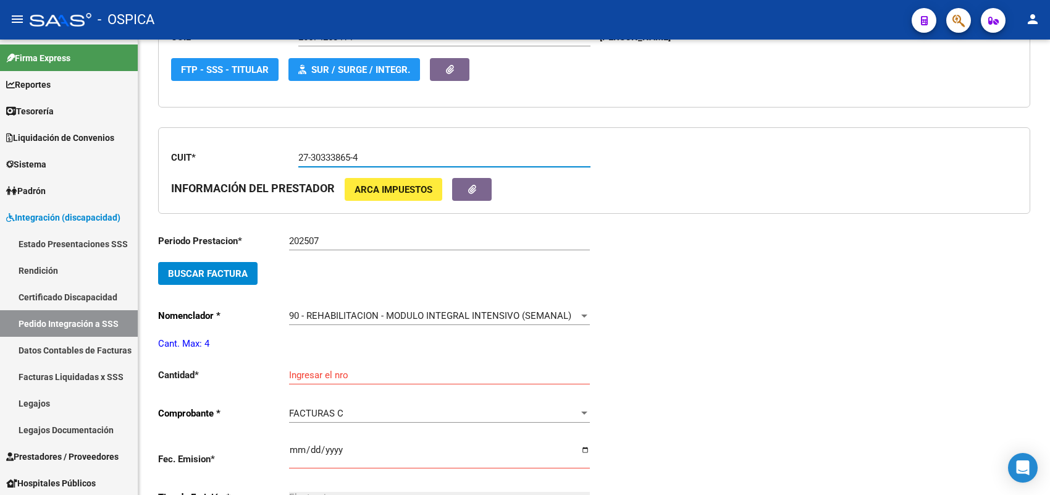
click at [217, 270] on span "Buscar Factura" at bounding box center [208, 273] width 80 height 11
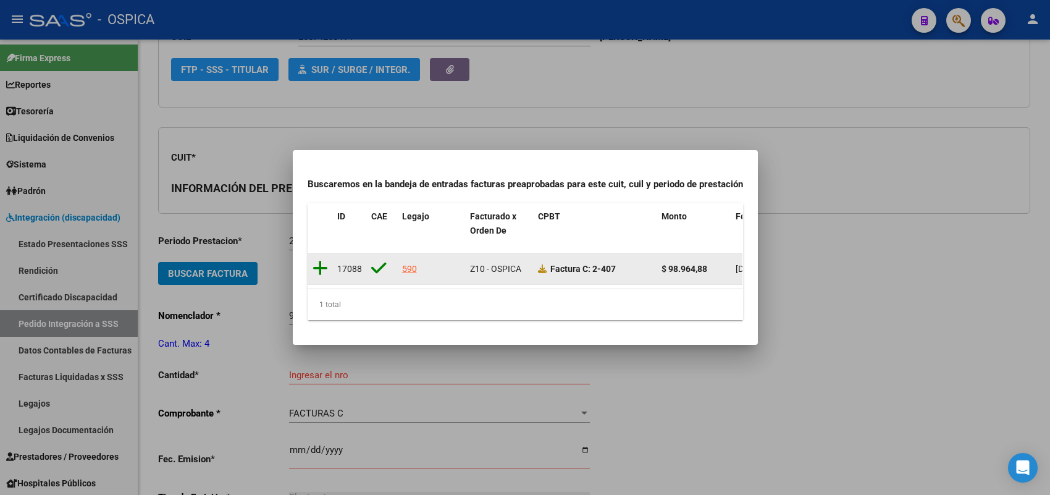
click at [323, 259] on icon at bounding box center [319, 267] width 15 height 17
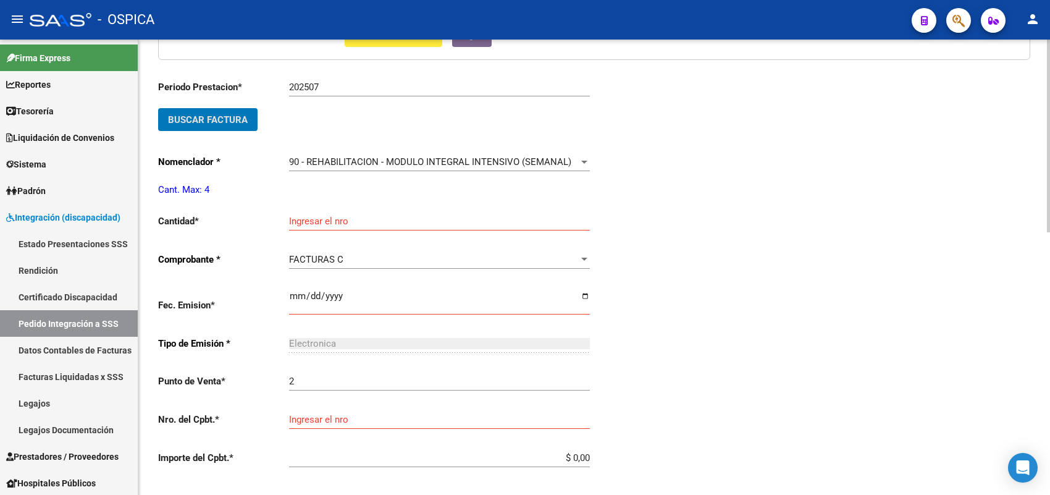
scroll to position [414, 0]
click at [328, 217] on input "Ingresar el nro" at bounding box center [439, 220] width 301 height 11
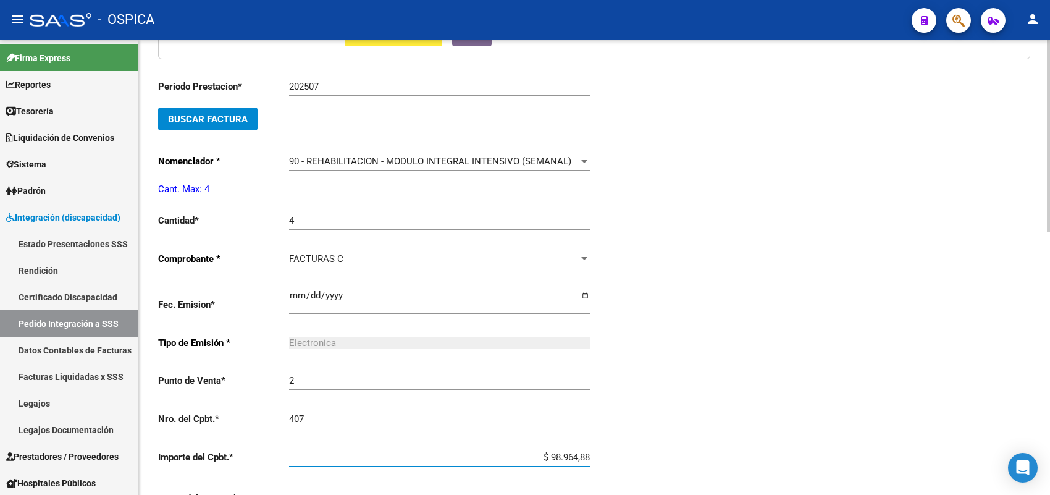
scroll to position [621, 0]
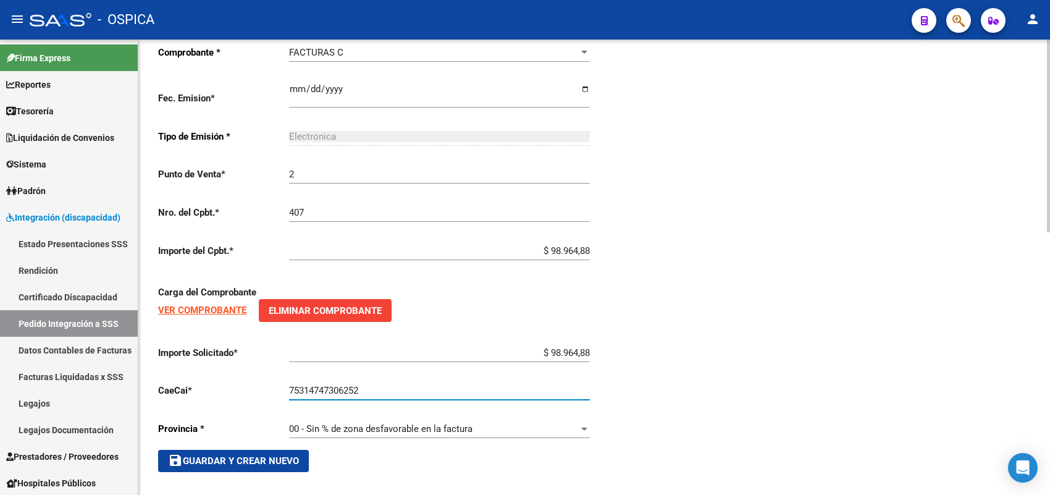
click at [261, 457] on span "save Guardar y Crear Nuevo" at bounding box center [233, 460] width 131 height 11
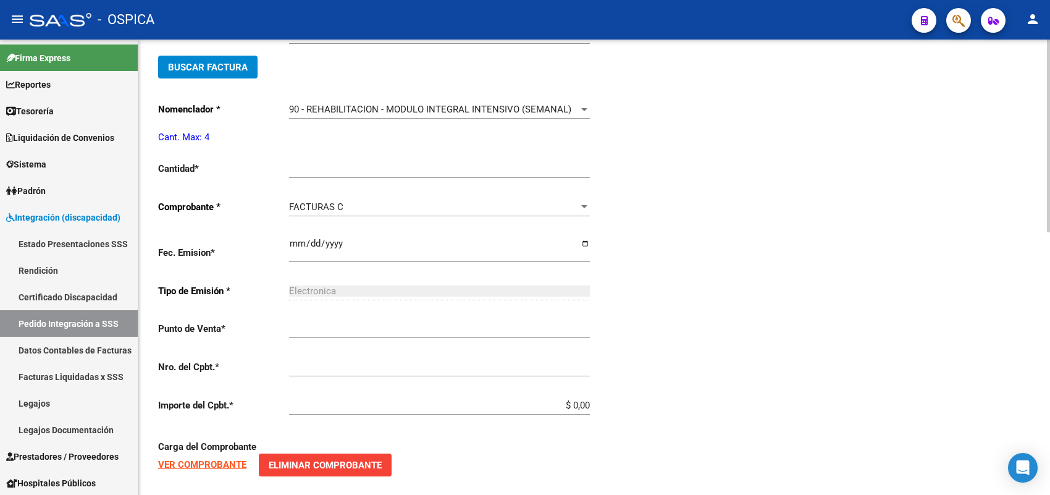
scroll to position [28, 0]
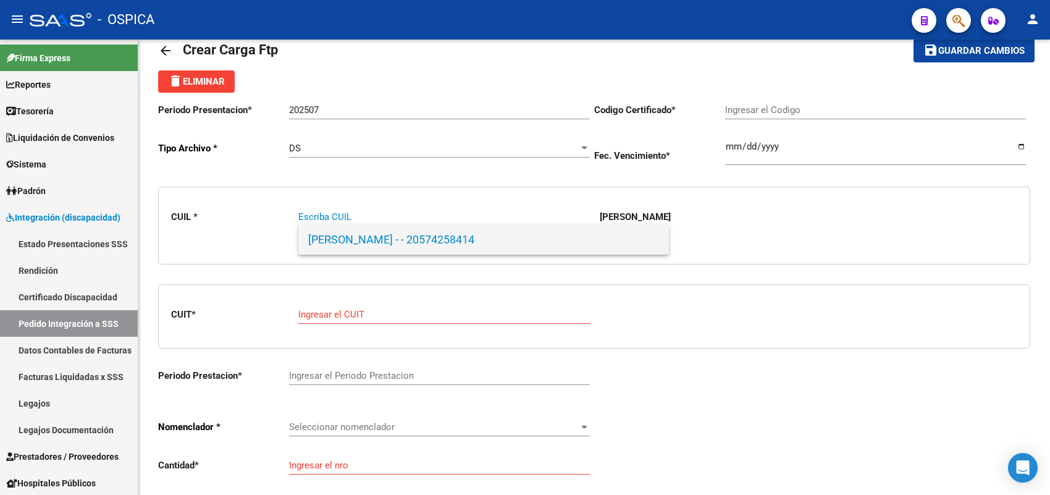
click at [345, 235] on span "CORONEL, SANTINO - - 20574258414" at bounding box center [483, 240] width 351 height 30
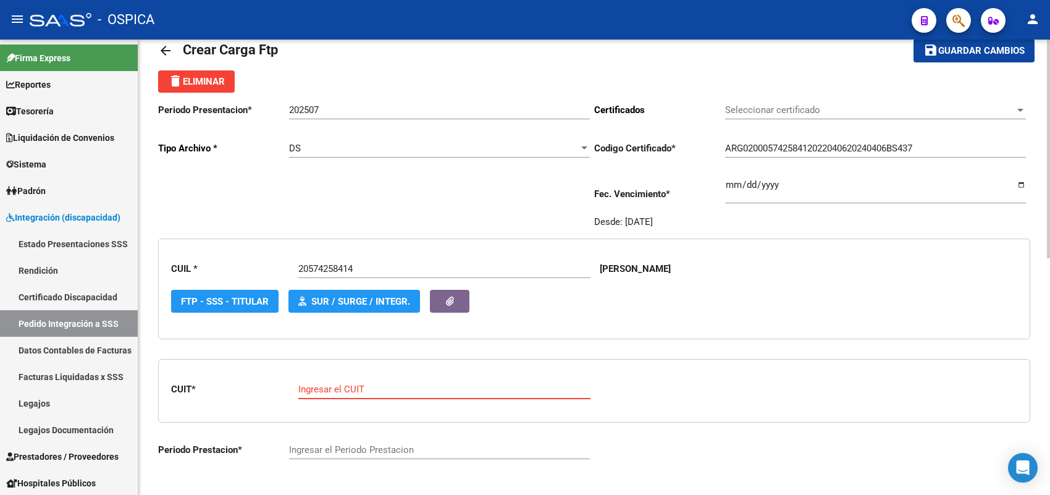
click at [338, 384] on input "Ingresar el CUIT" at bounding box center [444, 388] width 292 height 11
paste input "27-23771026-1"
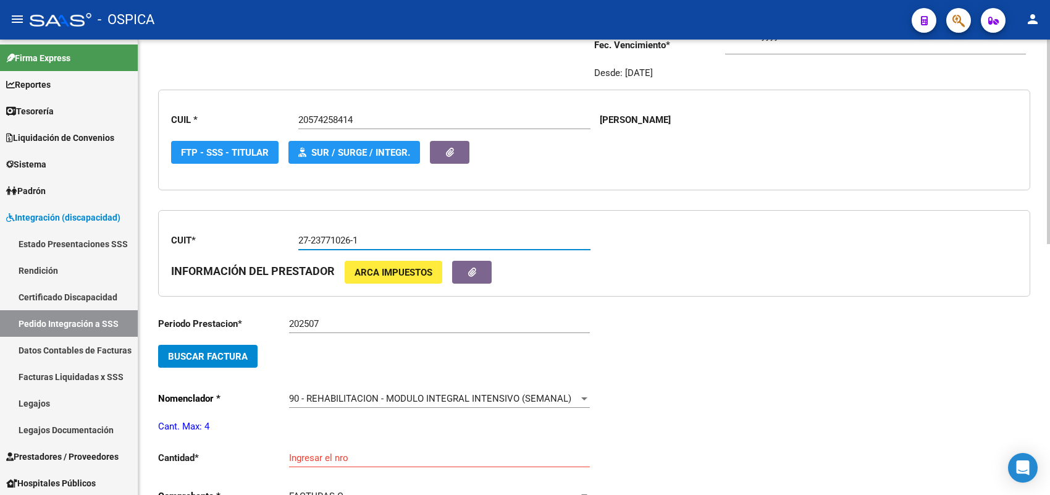
scroll to position [183, 0]
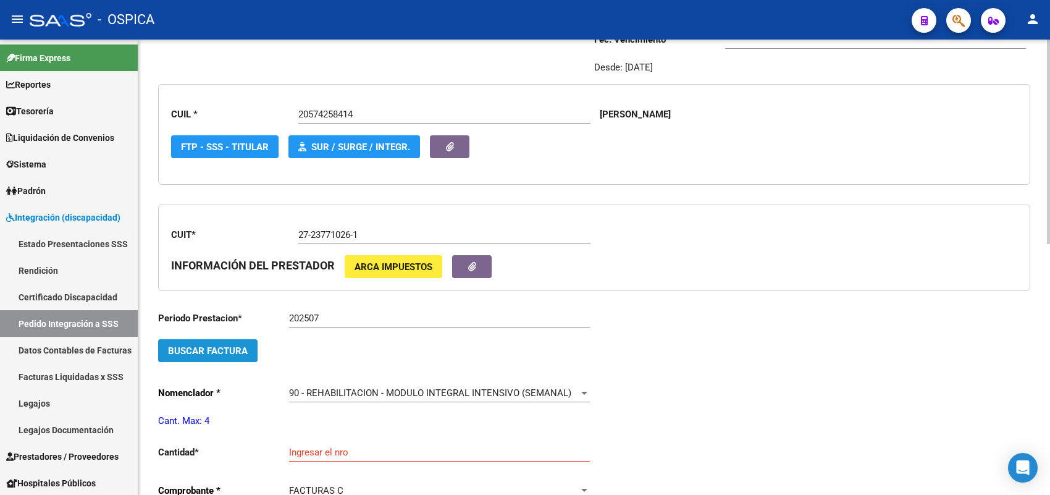
click at [241, 351] on span "Buscar Factura" at bounding box center [208, 350] width 80 height 11
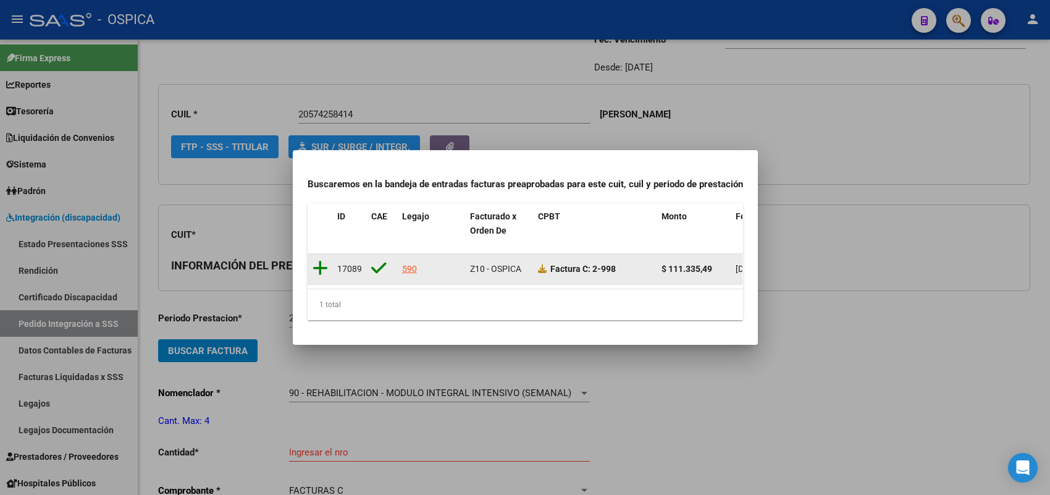
click at [321, 259] on icon at bounding box center [319, 267] width 15 height 17
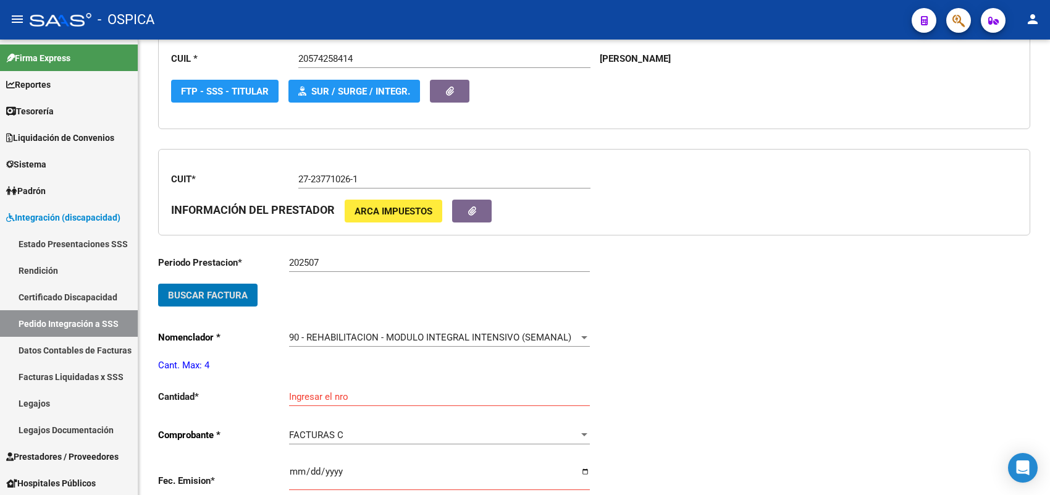
scroll to position [260, 0]
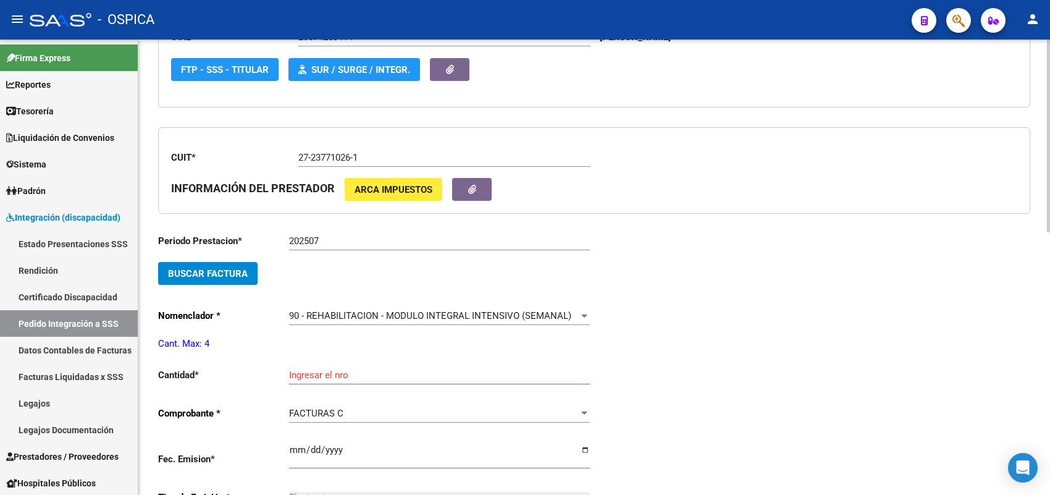
click at [304, 362] on div "Ingresar el nro" at bounding box center [439, 371] width 301 height 27
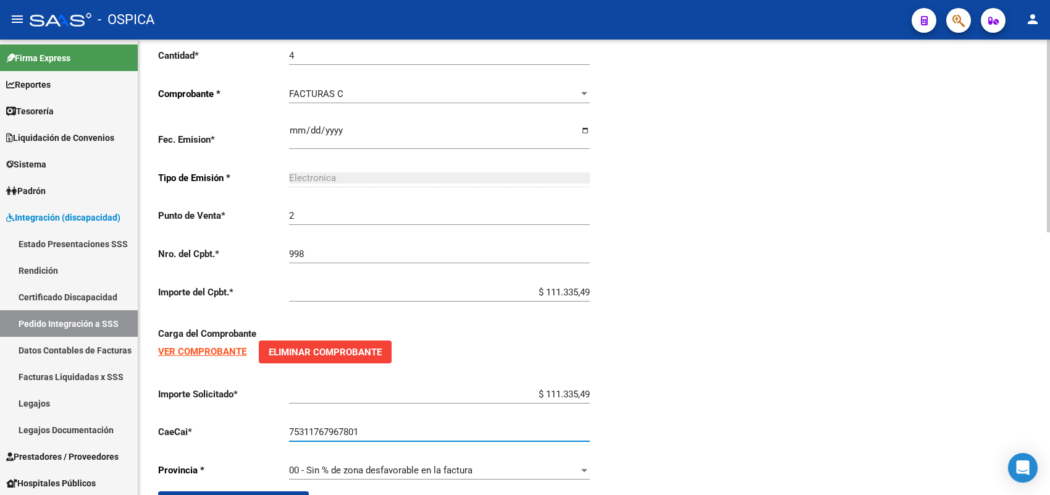
scroll to position [621, 0]
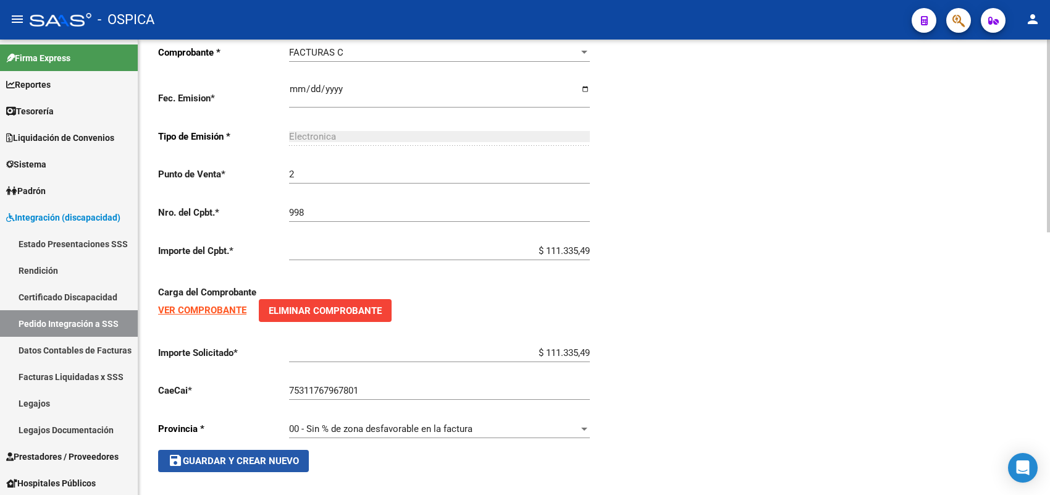
click at [270, 455] on span "save Guardar y Crear Nuevo" at bounding box center [233, 460] width 131 height 11
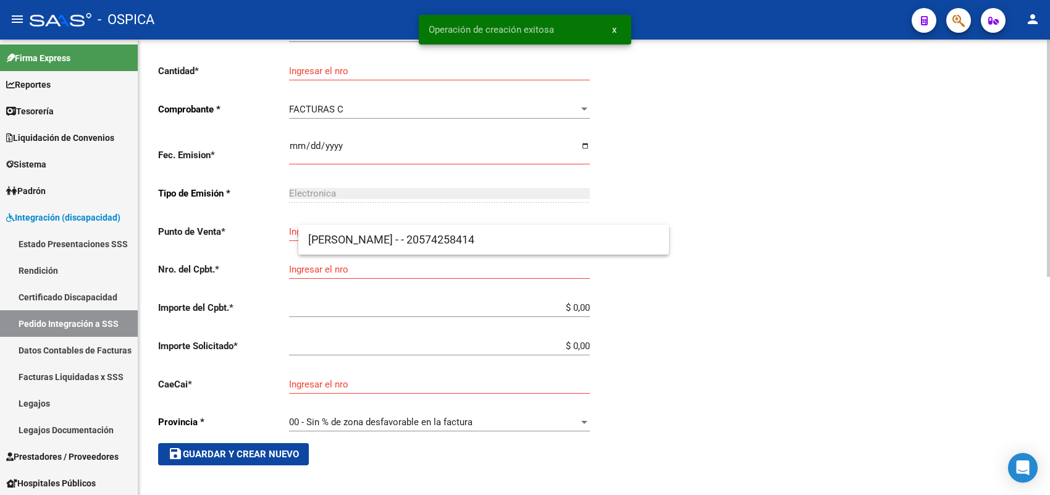
scroll to position [28, 0]
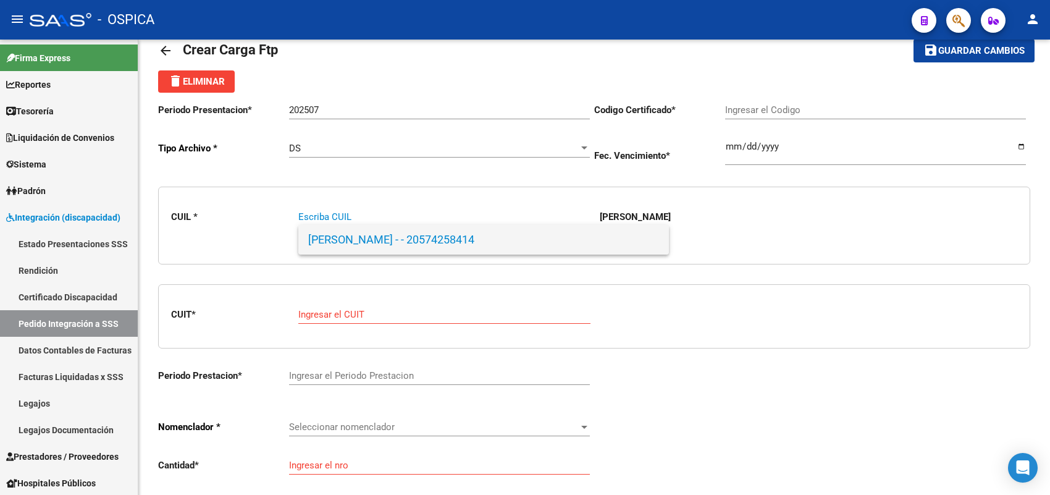
click at [357, 236] on span "CORONEL, SANTINO - - 20574258414" at bounding box center [483, 240] width 351 height 30
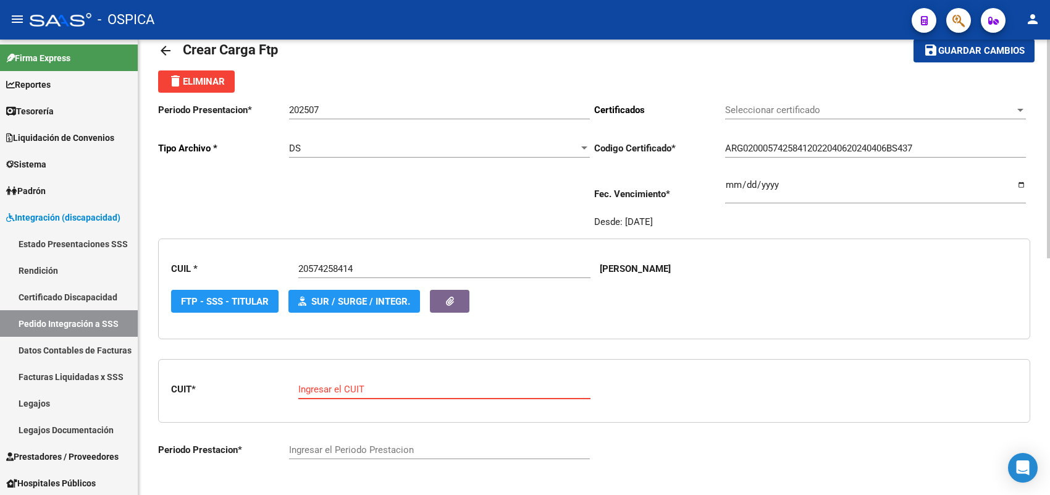
click at [343, 385] on input "Ingresar el CUIT" at bounding box center [444, 388] width 292 height 11
paste input "27-42113078-2"
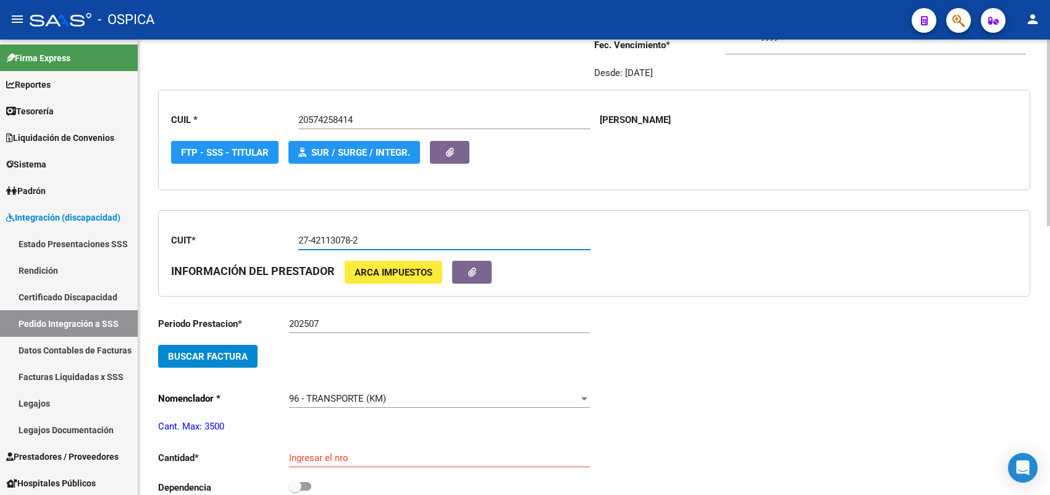
scroll to position [183, 0]
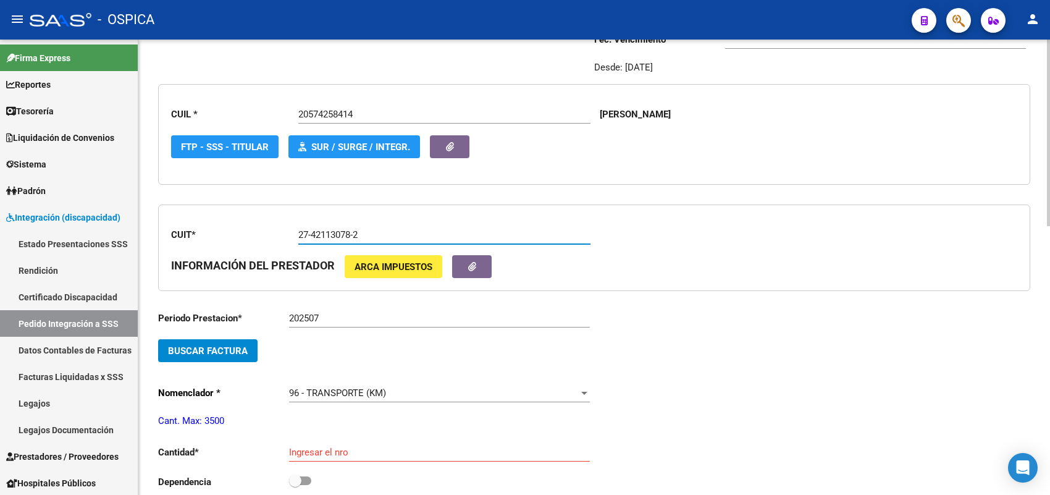
click at [222, 346] on span "Buscar Factura" at bounding box center [208, 350] width 80 height 11
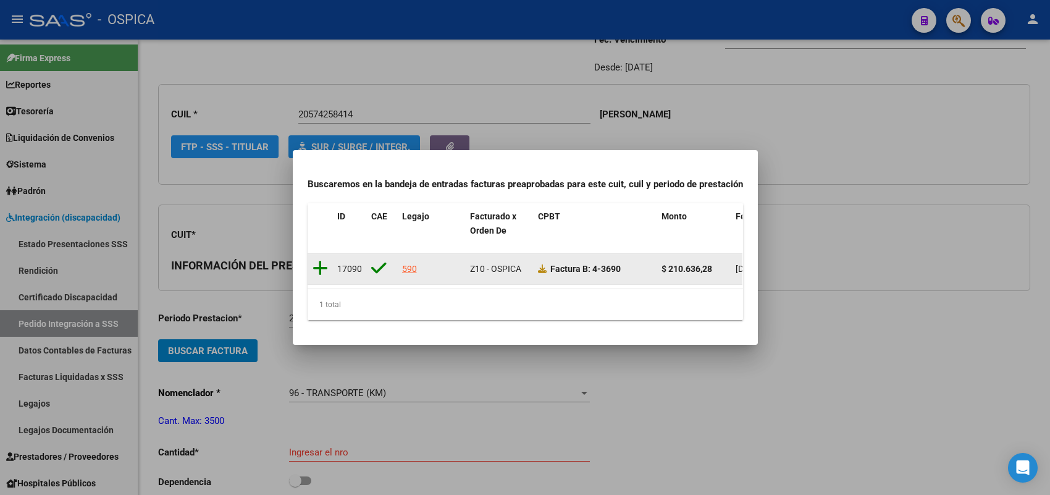
click at [322, 259] on icon at bounding box center [319, 267] width 15 height 17
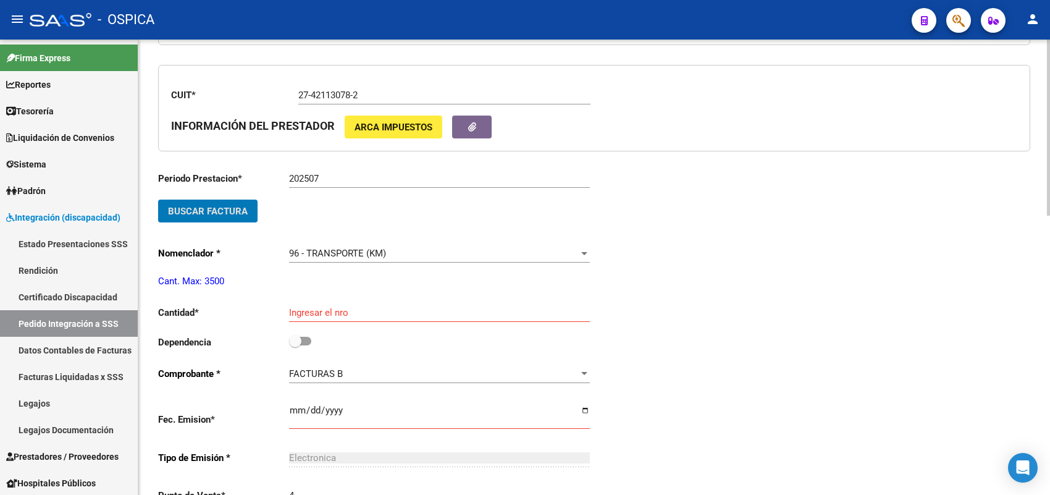
scroll to position [337, 0]
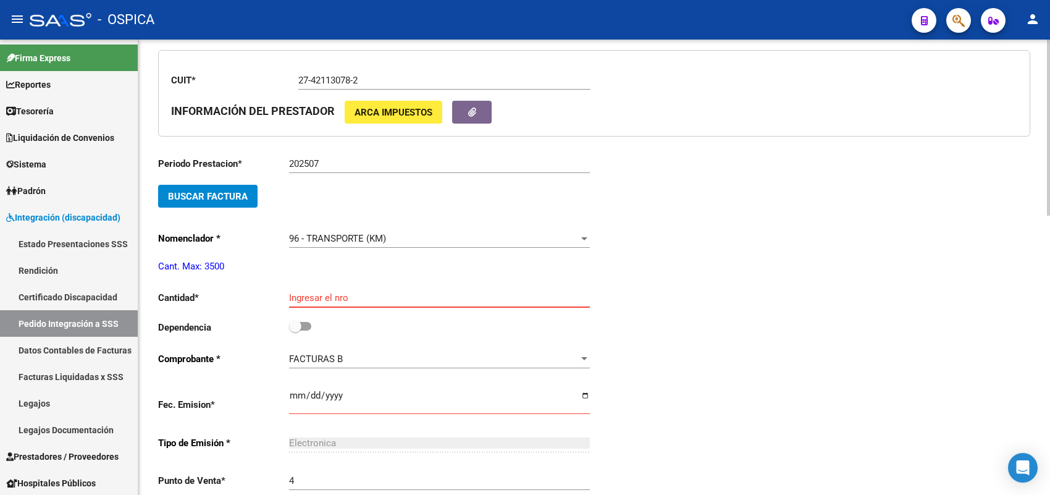
click at [321, 292] on input "Ingresar el nro" at bounding box center [439, 297] width 301 height 11
click at [295, 330] on input "checkbox" at bounding box center [295, 330] width 1 height 1
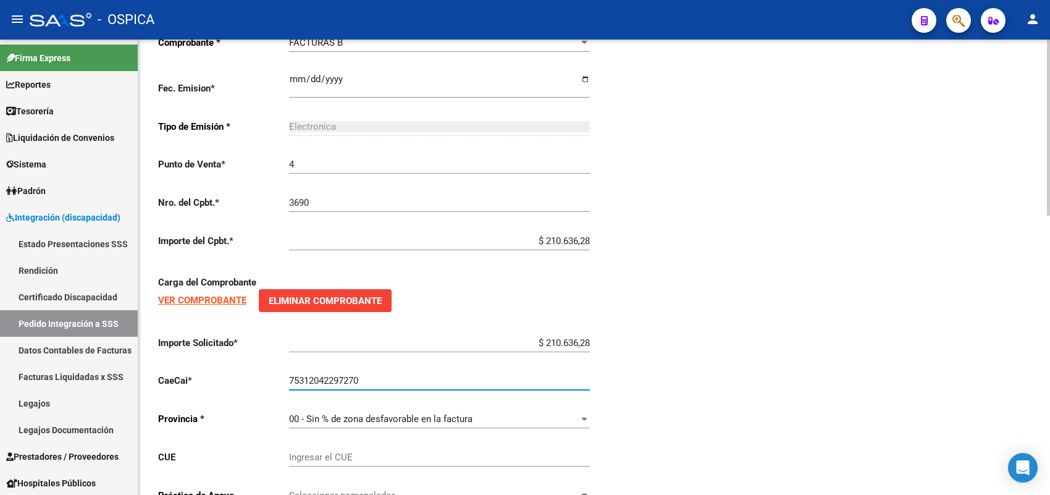
scroll to position [720, 0]
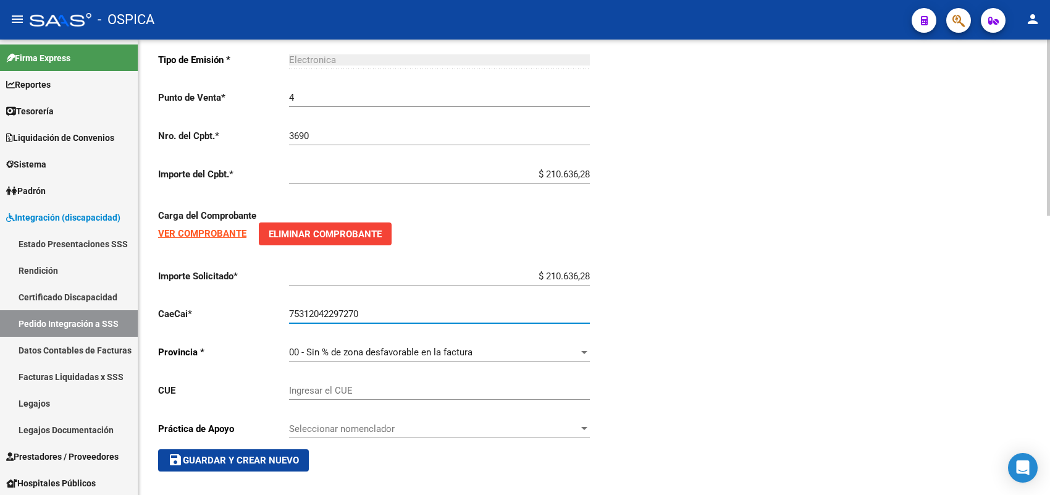
click at [284, 454] on span "save Guardar y Crear Nuevo" at bounding box center [233, 459] width 131 height 11
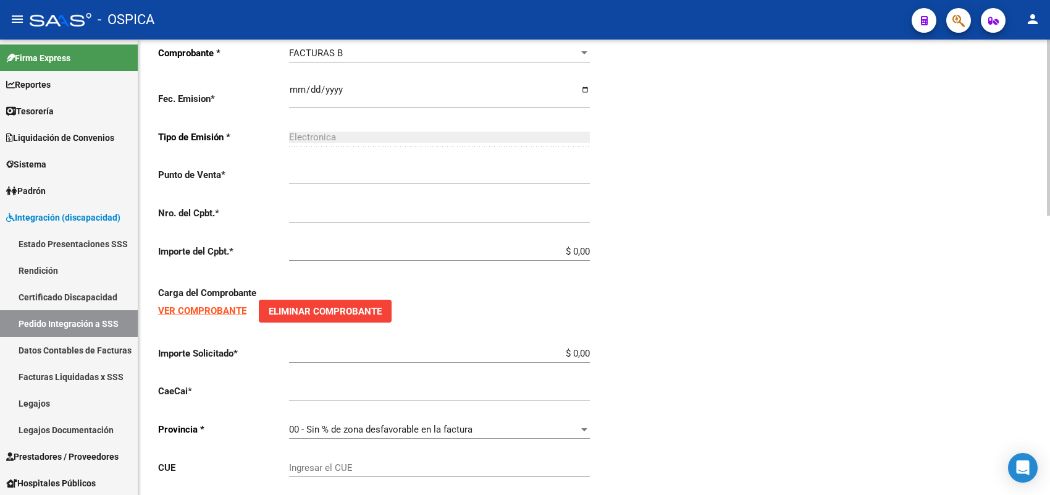
scroll to position [28, 0]
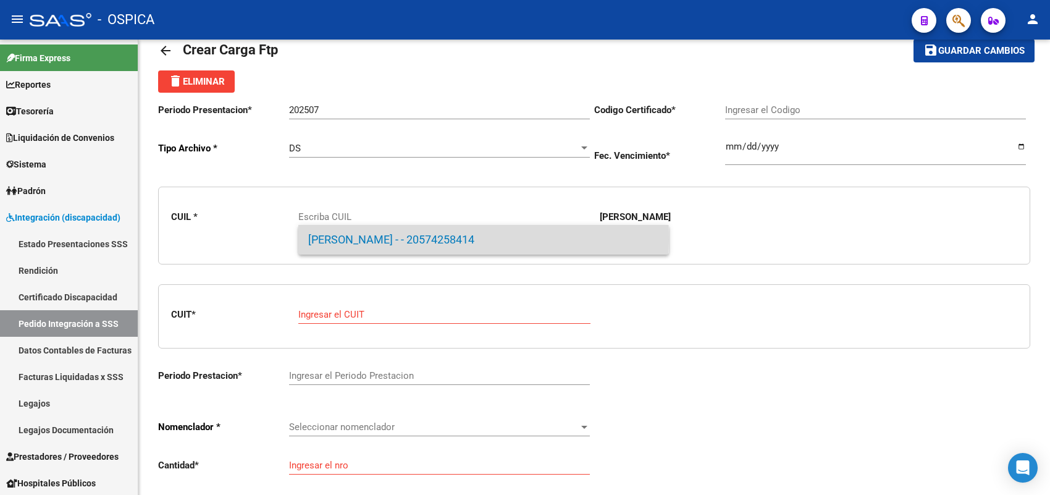
click at [332, 239] on span "CORONEL, SANTINO - - 20574258414" at bounding box center [483, 240] width 351 height 30
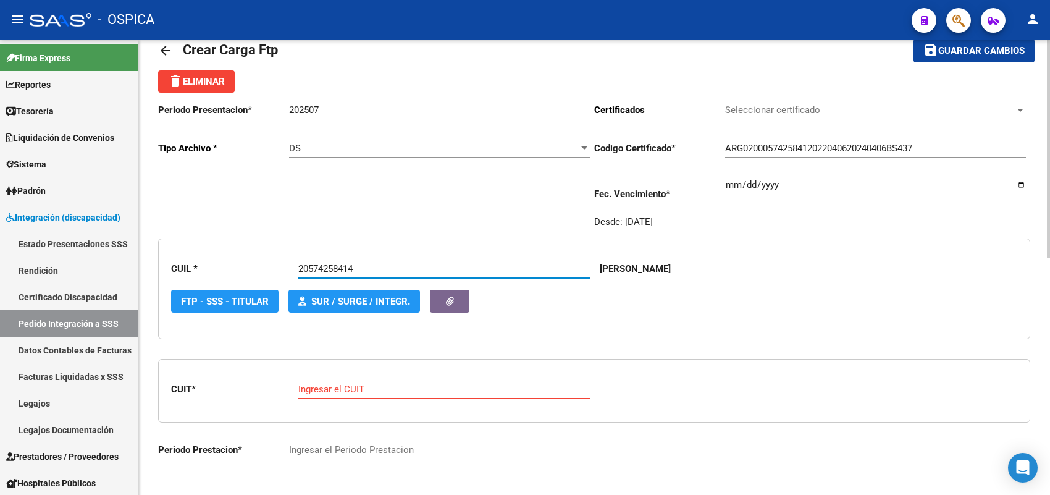
click at [350, 384] on input "Ingresar el CUIT" at bounding box center [444, 388] width 292 height 11
paste input "27-31920924-2"
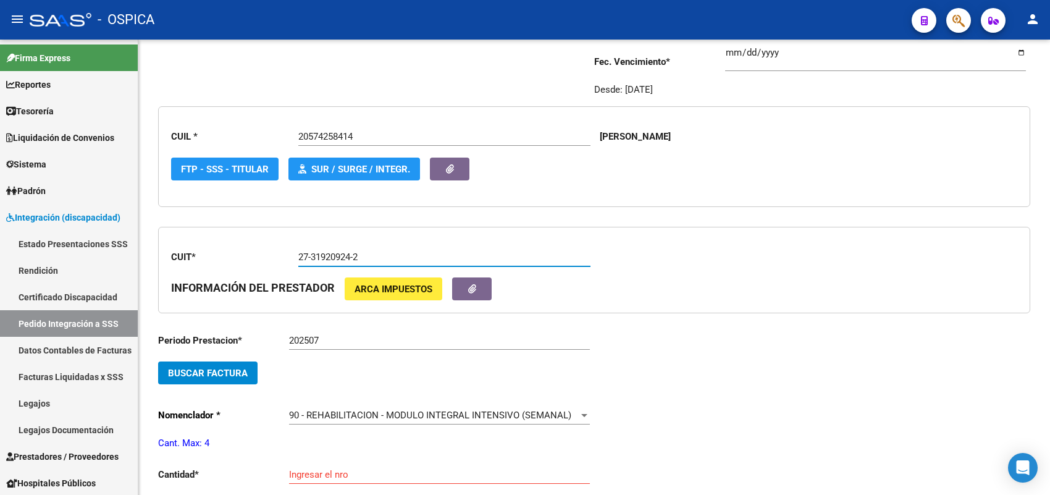
scroll to position [183, 0]
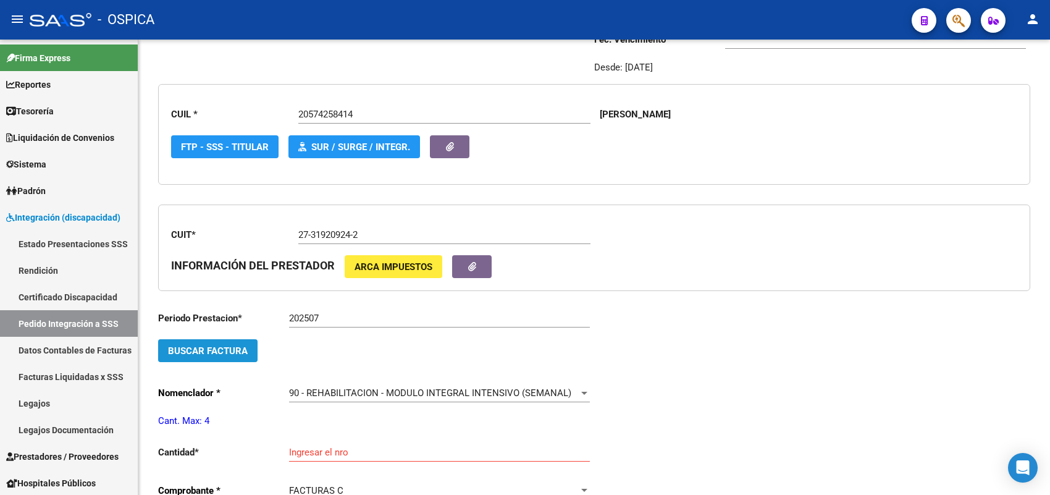
click at [243, 345] on span "Buscar Factura" at bounding box center [208, 350] width 80 height 11
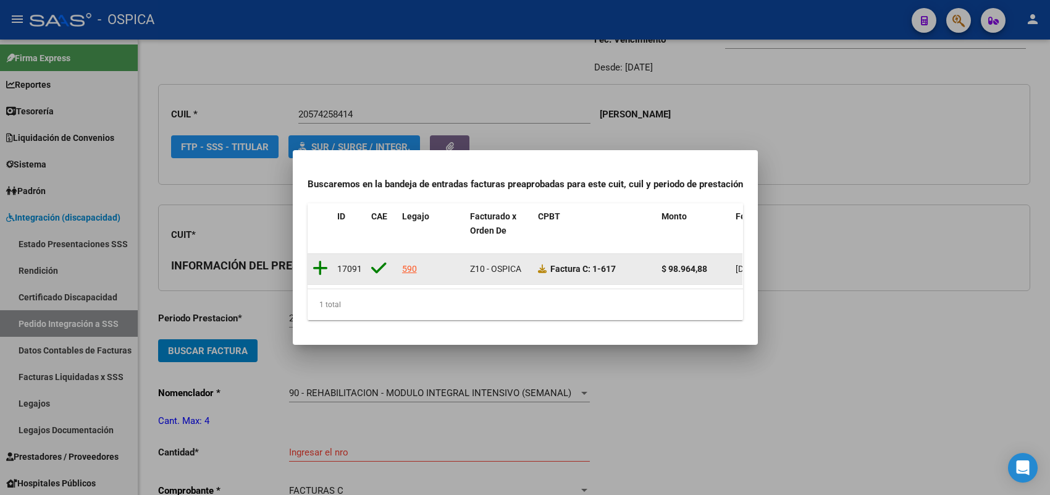
click at [320, 260] on icon at bounding box center [319, 267] width 15 height 17
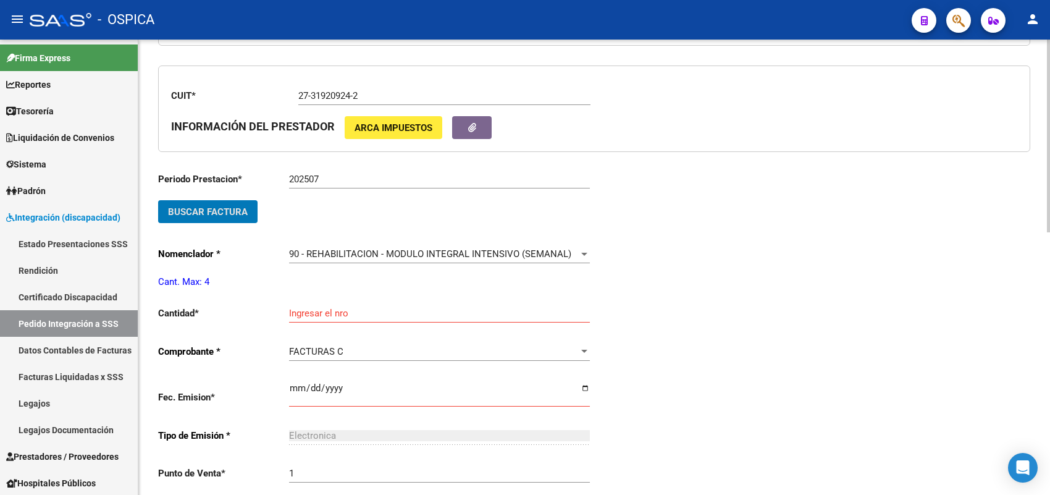
scroll to position [337, 0]
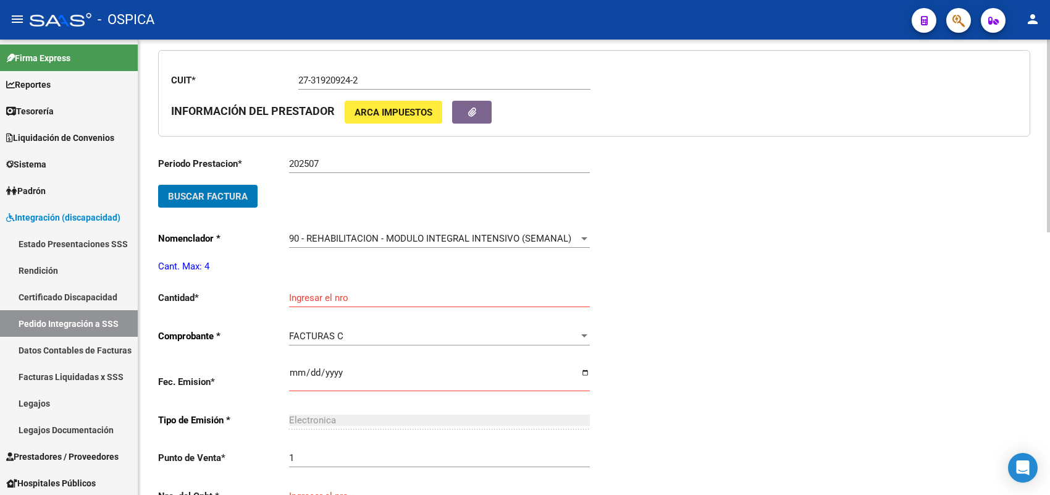
click at [327, 293] on input "Ingresar el nro" at bounding box center [439, 297] width 301 height 11
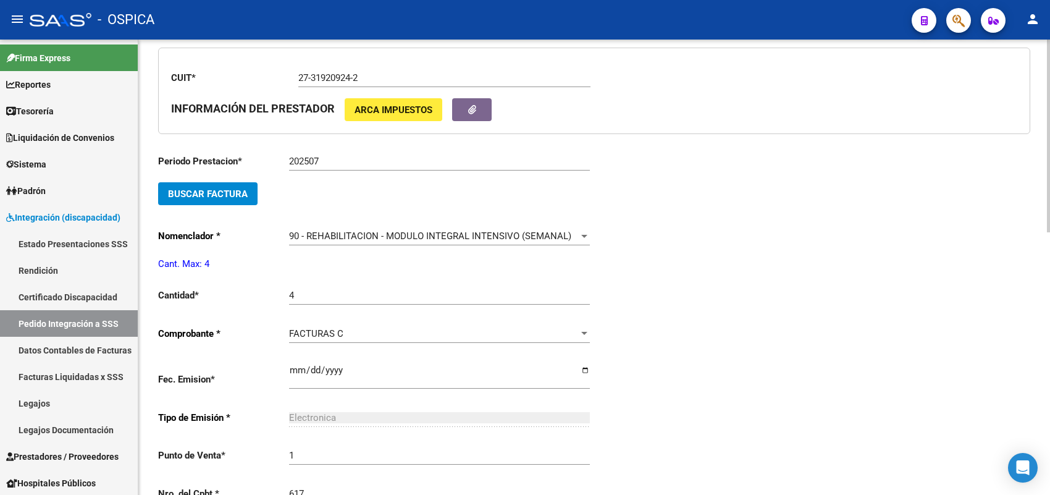
scroll to position [599, 0]
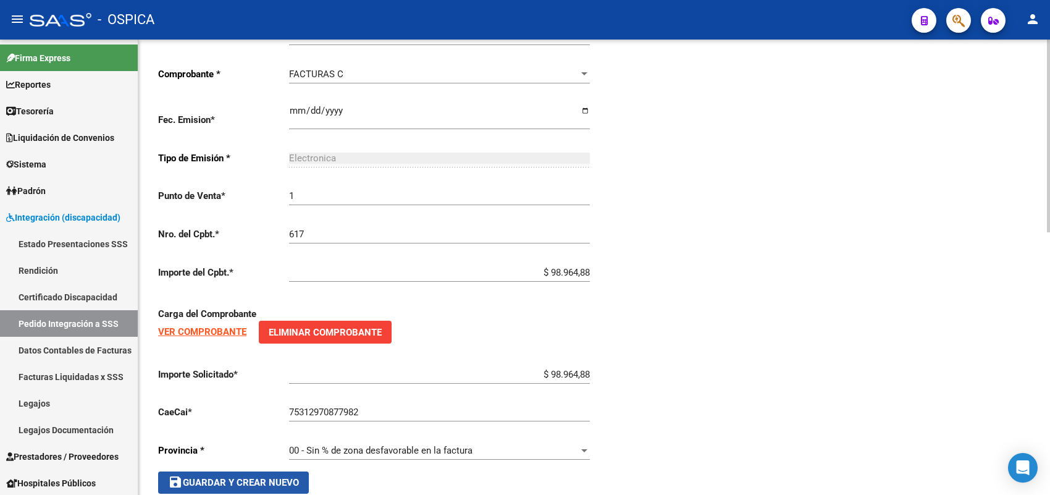
click at [244, 477] on span "save Guardar y Crear Nuevo" at bounding box center [233, 482] width 131 height 11
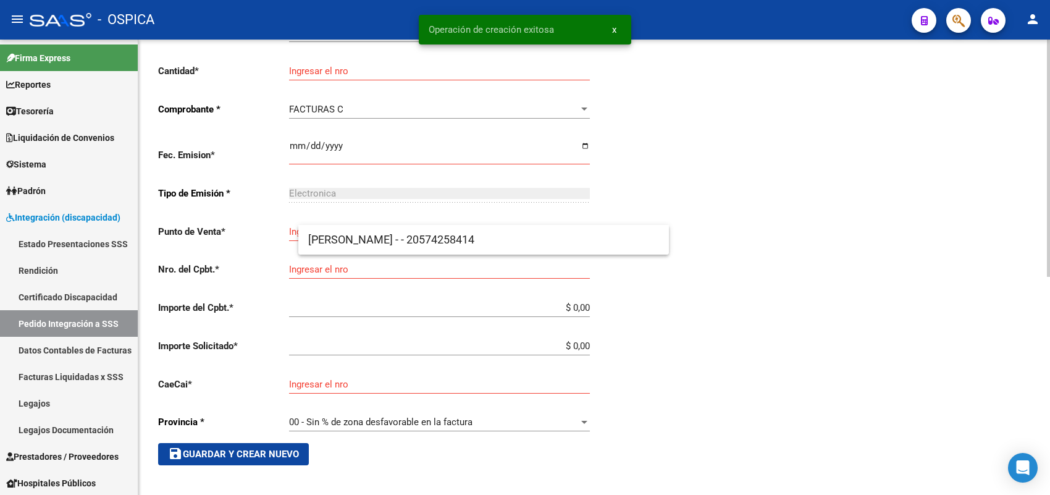
scroll to position [28, 0]
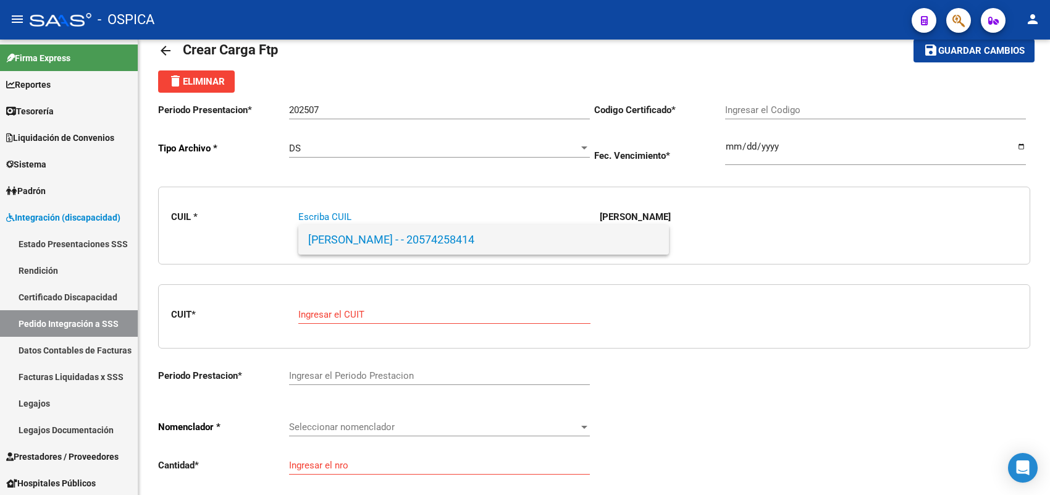
click at [323, 236] on span "CORONEL, SANTINO - - 20574258414" at bounding box center [483, 240] width 351 height 30
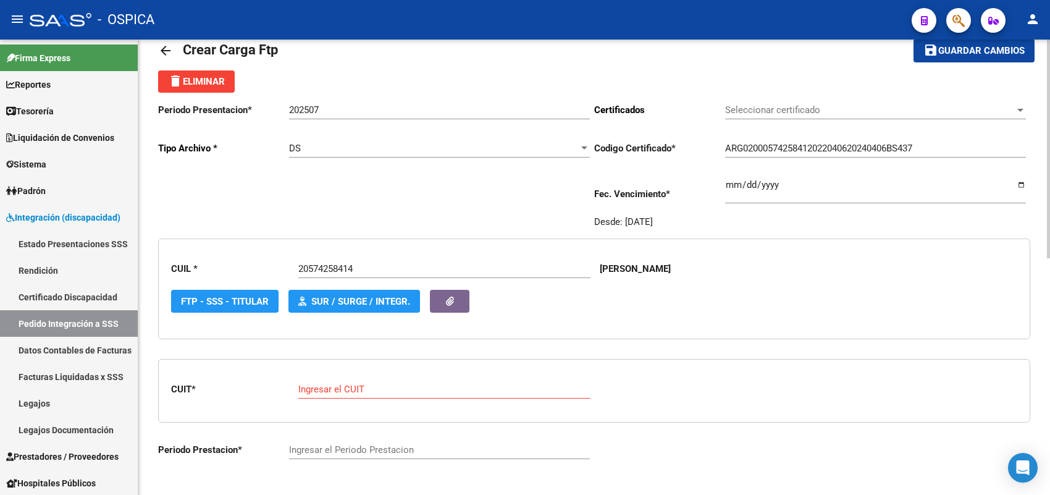
click at [333, 377] on div "Ingresar el CUIT" at bounding box center [444, 385] width 292 height 27
paste input "27-41141225-9"
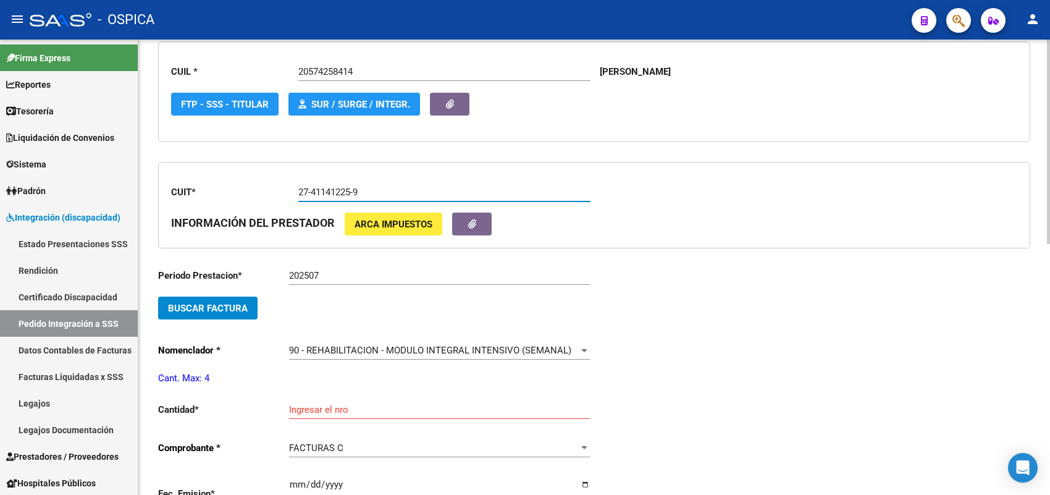
scroll to position [260, 0]
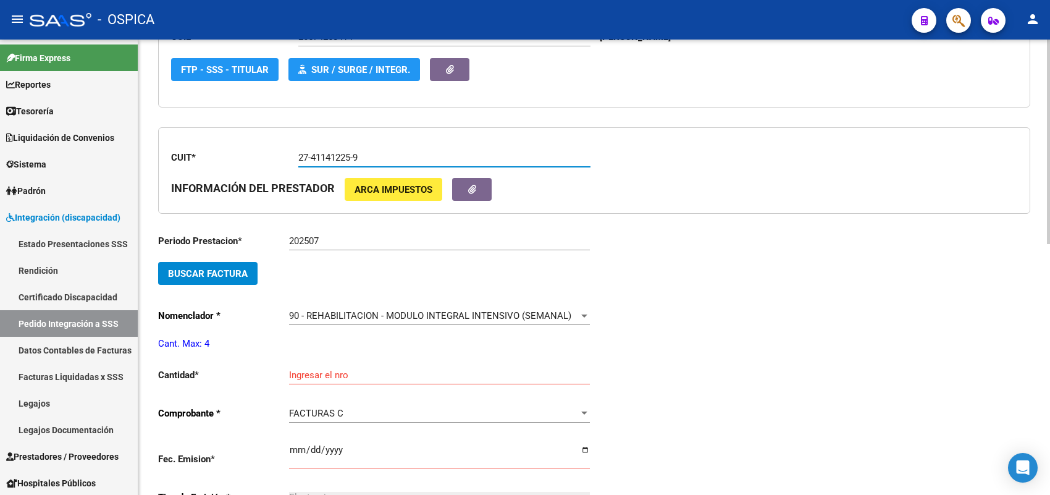
click at [250, 269] on button "Buscar Factura" at bounding box center [207, 273] width 99 height 23
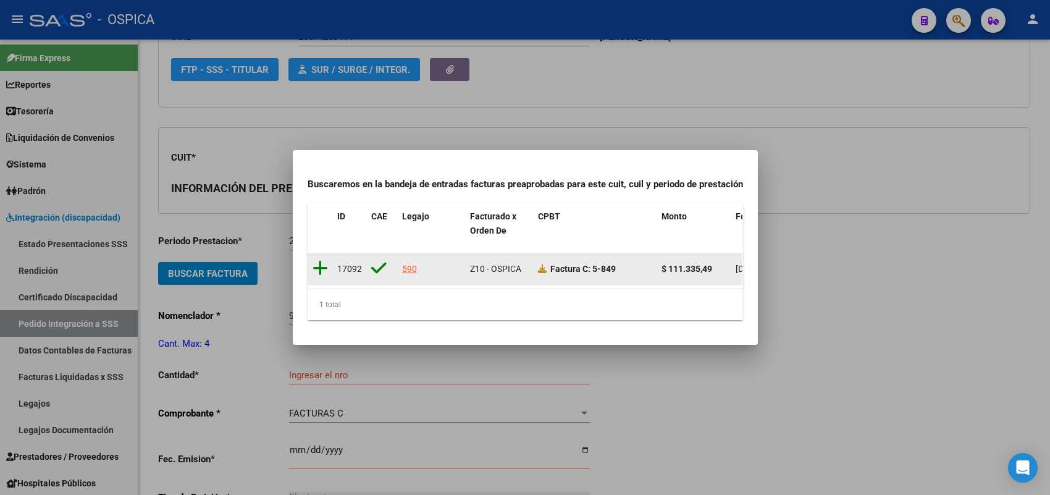
click at [320, 259] on icon at bounding box center [319, 267] width 15 height 17
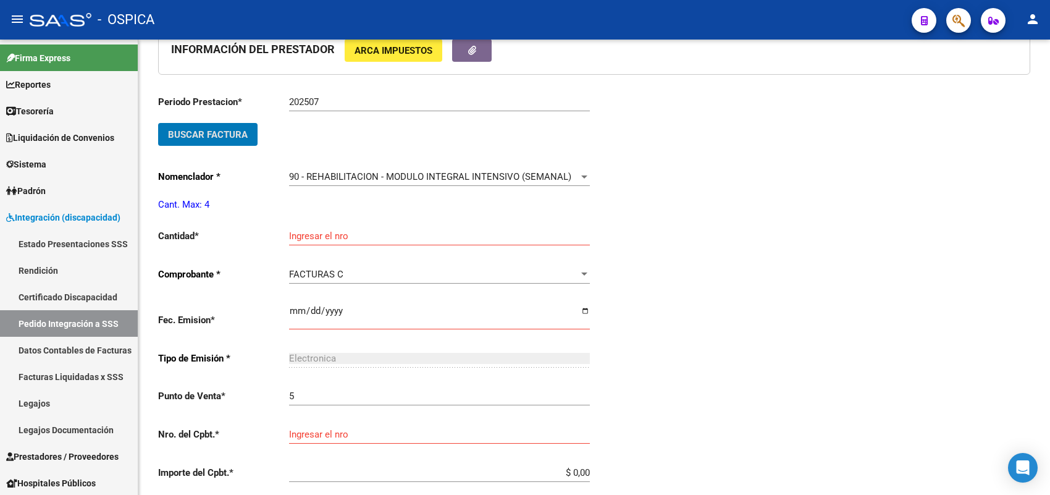
scroll to position [414, 0]
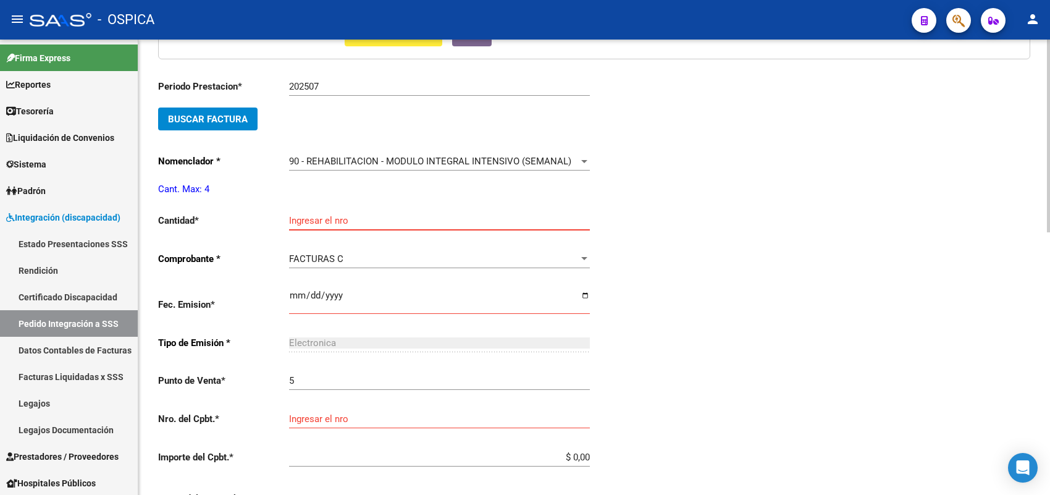
click at [317, 222] on input "Ingresar el nro" at bounding box center [439, 220] width 301 height 11
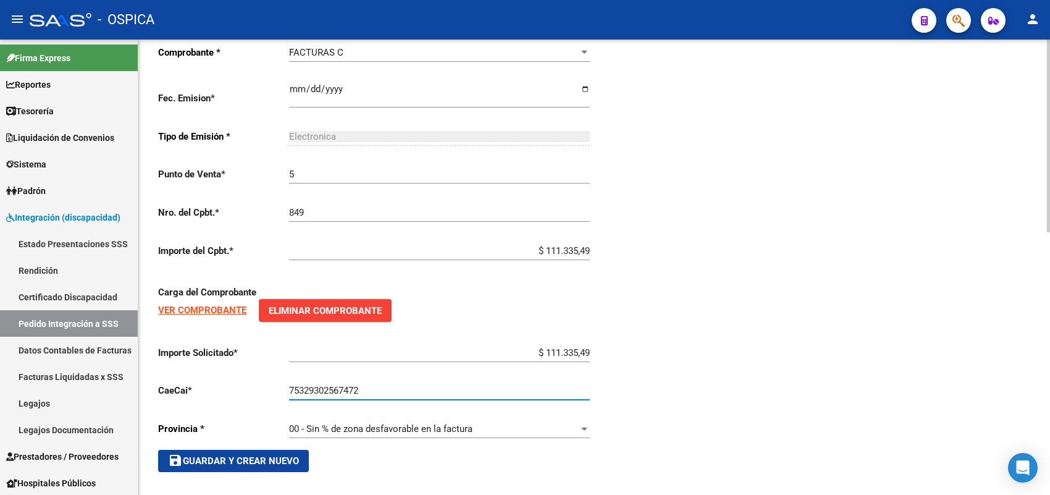
click at [278, 460] on button "save Guardar y Crear Nuevo" at bounding box center [233, 461] width 151 height 22
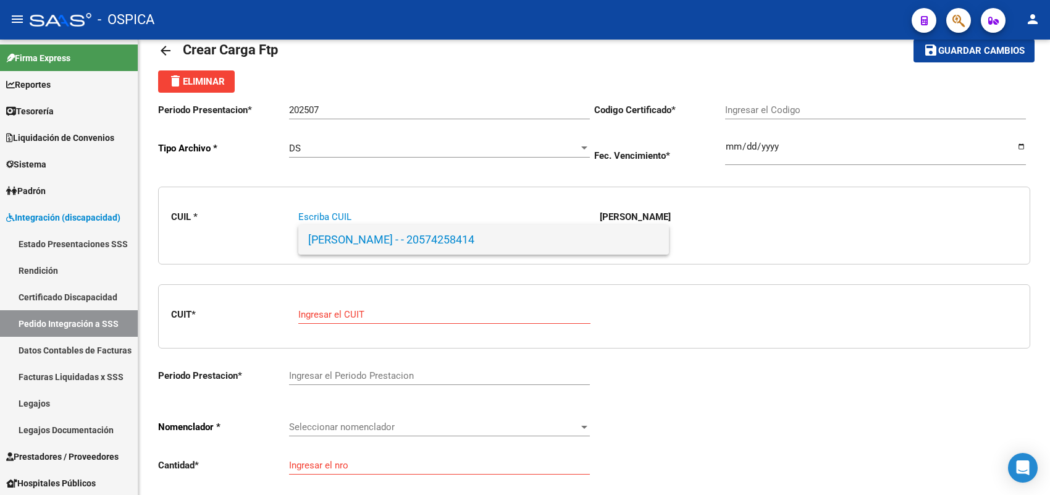
paste input "27578382815"
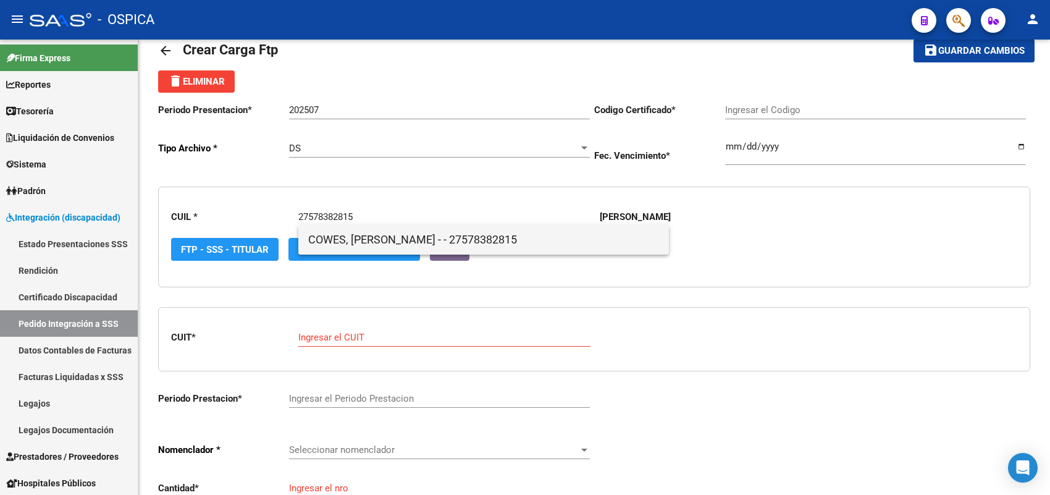
click at [331, 236] on span "COWES, KEYLA MELEK - - 27578382815" at bounding box center [483, 240] width 351 height 30
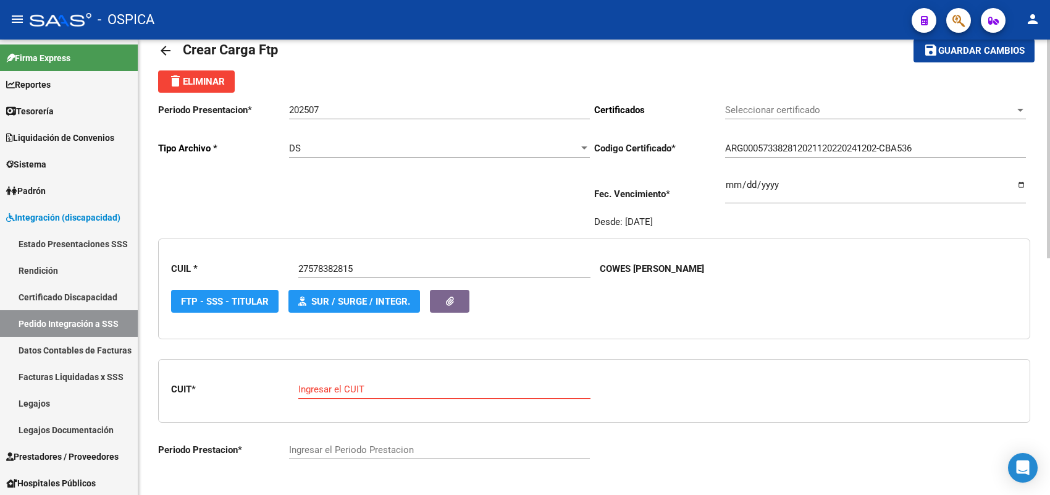
paste input "27-36663253-6"
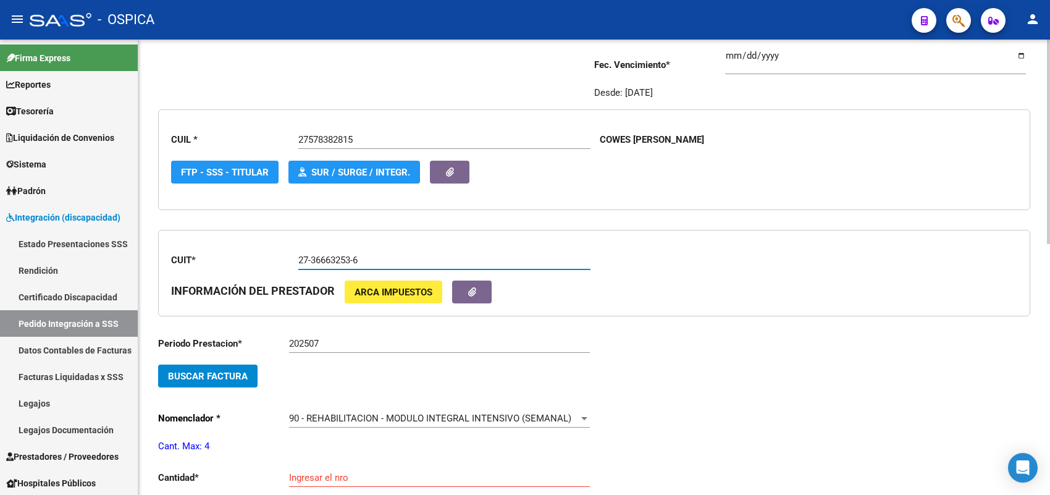
scroll to position [183, 0]
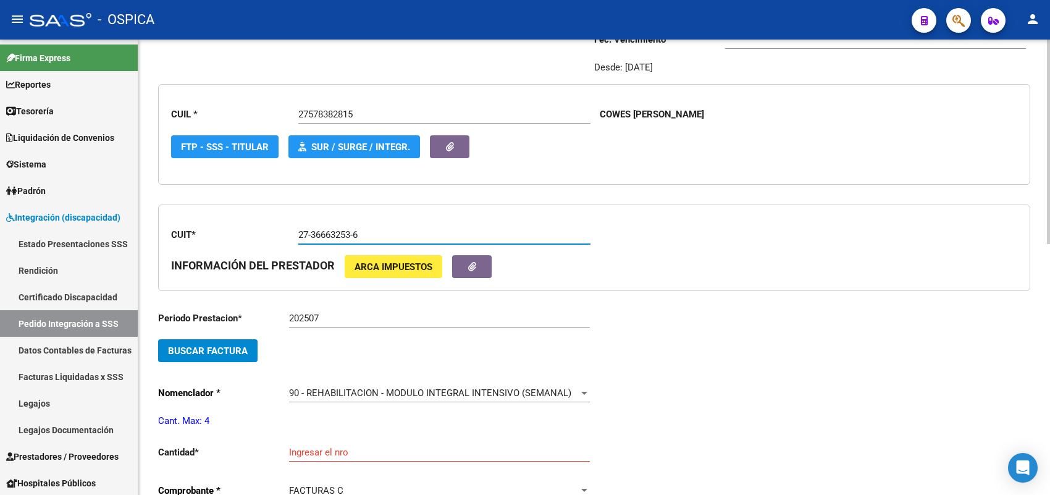
click at [247, 341] on button "Buscar Factura" at bounding box center [207, 350] width 99 height 23
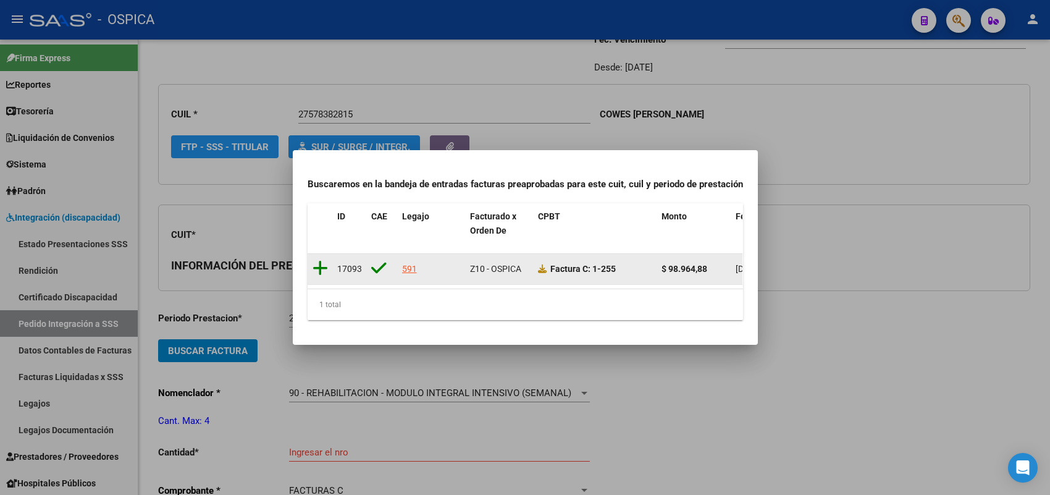
click at [322, 262] on icon at bounding box center [319, 267] width 15 height 17
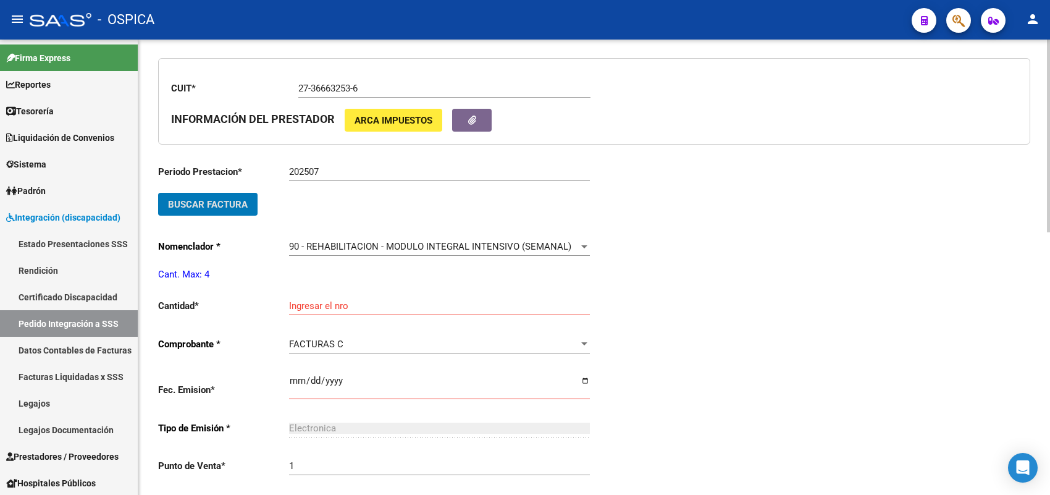
scroll to position [337, 0]
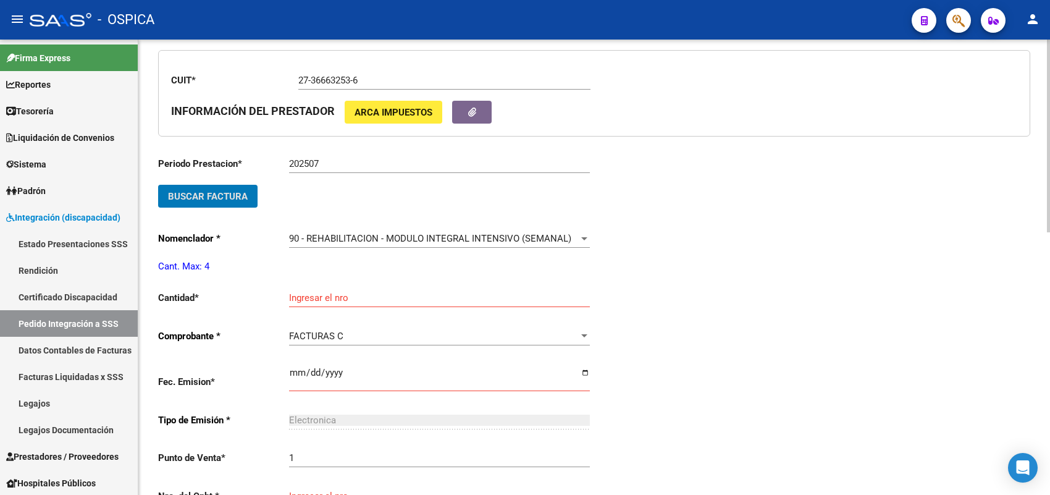
click at [325, 292] on input "Ingresar el nro" at bounding box center [439, 297] width 301 height 11
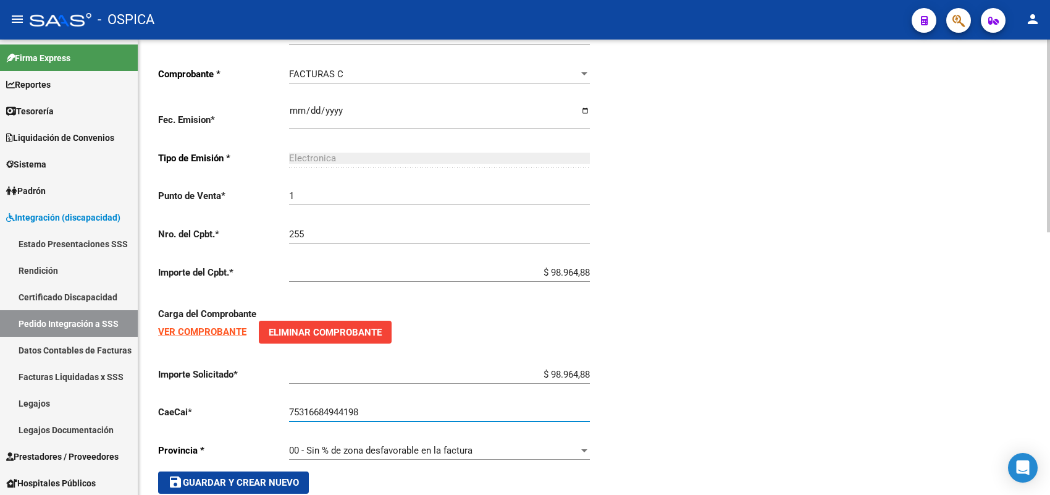
scroll to position [621, 0]
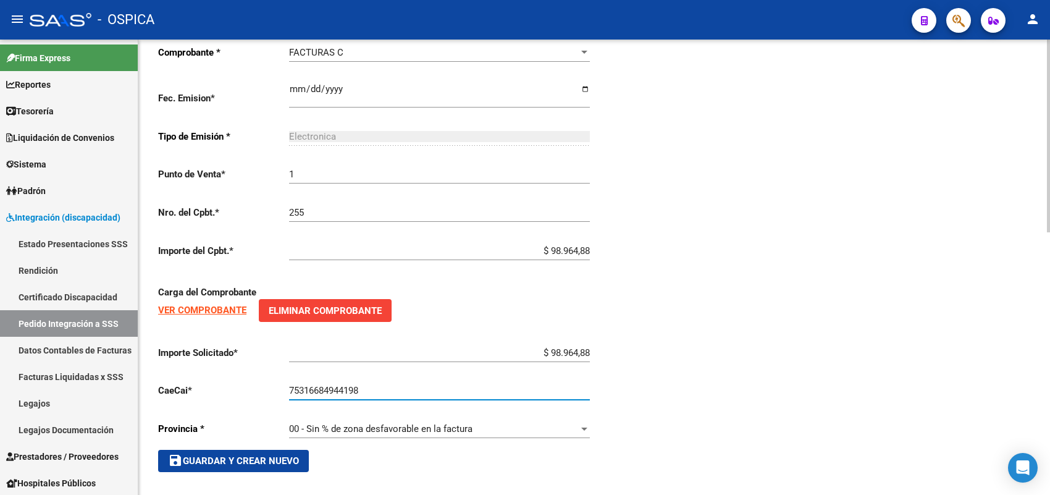
click at [266, 450] on button "save Guardar y Crear Nuevo" at bounding box center [233, 461] width 151 height 22
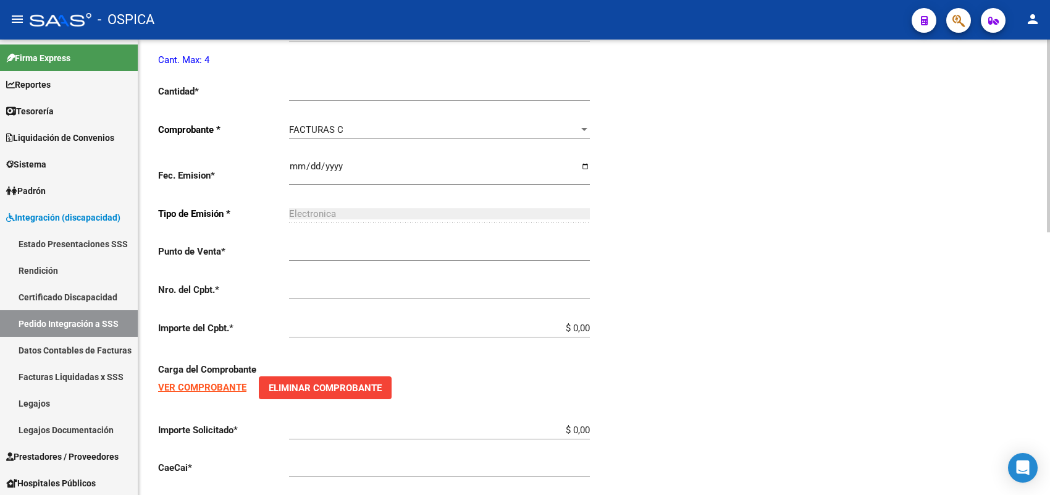
scroll to position [28, 0]
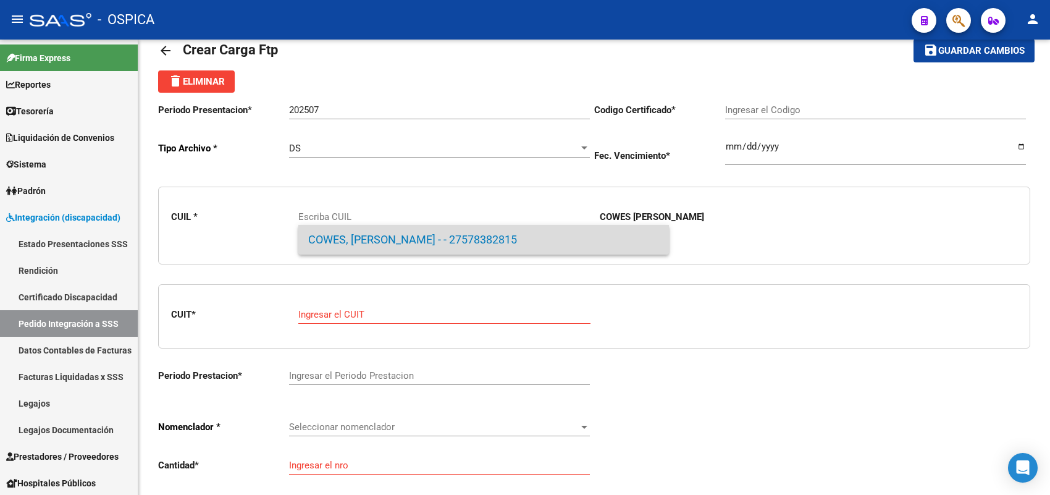
click at [377, 236] on span "COWES, KEYLA MELEK - - 27578382815" at bounding box center [483, 240] width 351 height 30
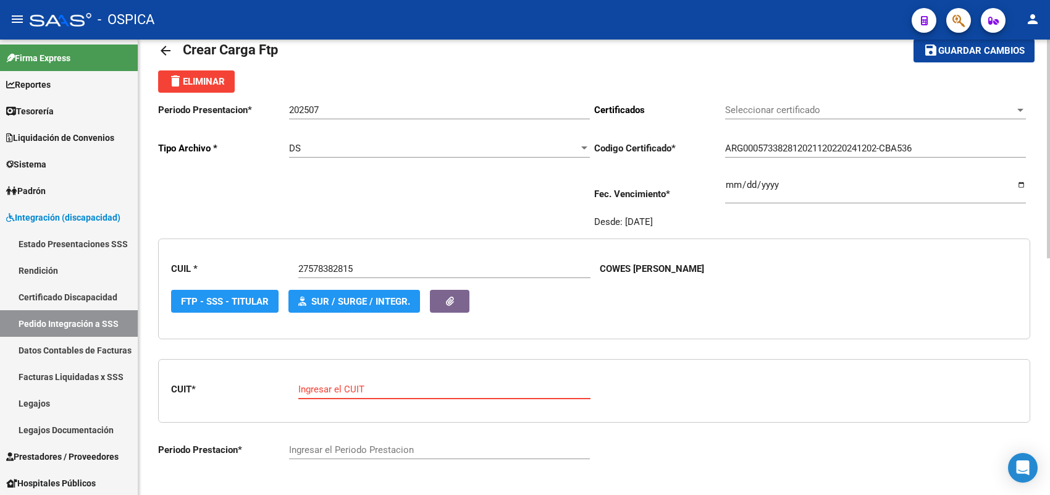
paste input "27-34438099-1"
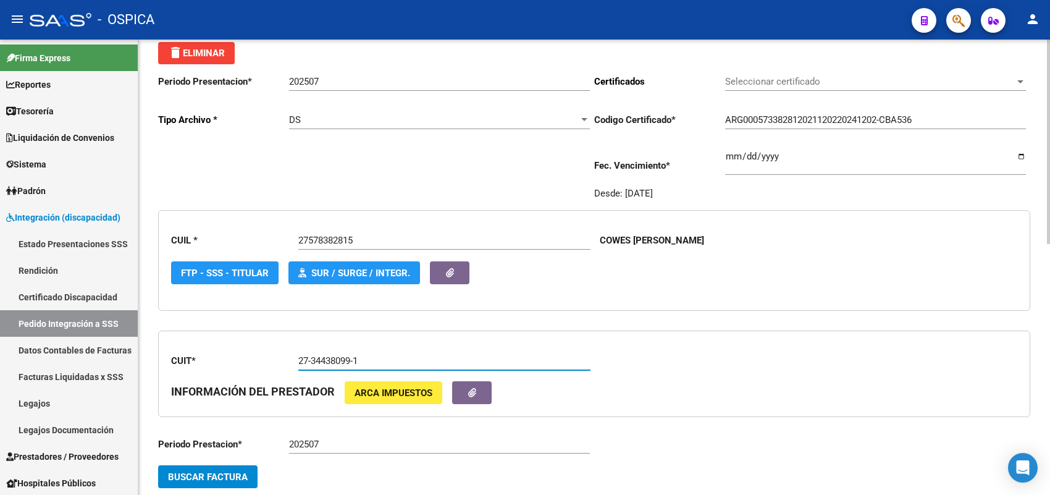
scroll to position [183, 0]
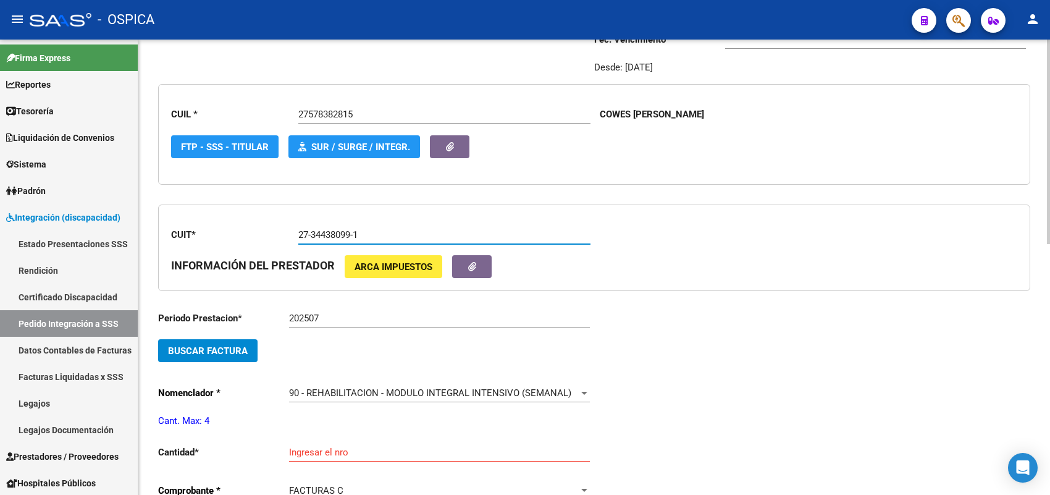
click at [245, 348] on span "Buscar Factura" at bounding box center [208, 350] width 80 height 11
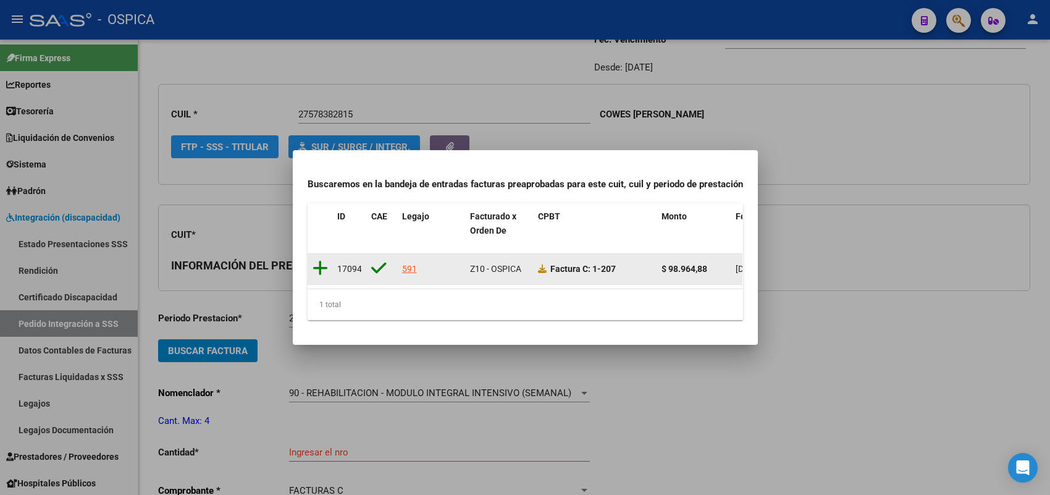
click at [317, 262] on icon at bounding box center [319, 267] width 15 height 17
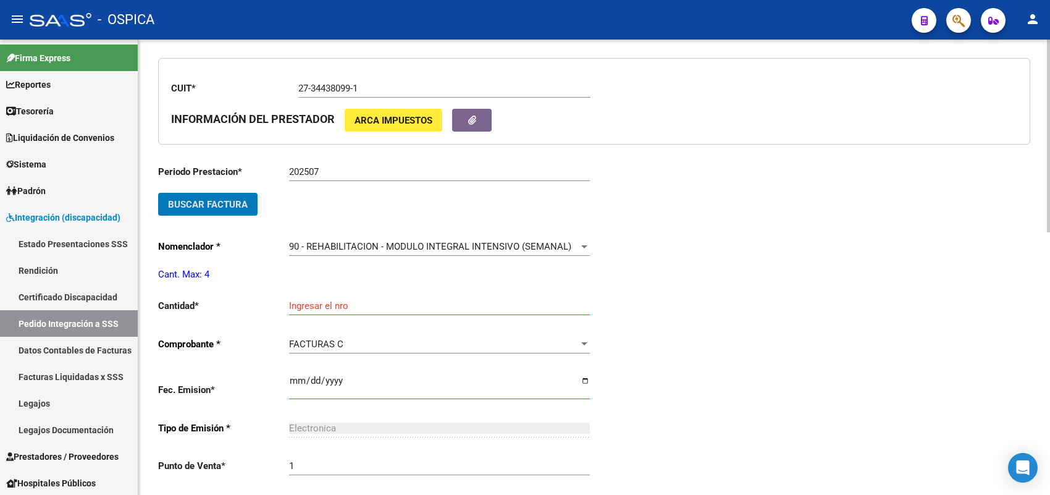
scroll to position [337, 0]
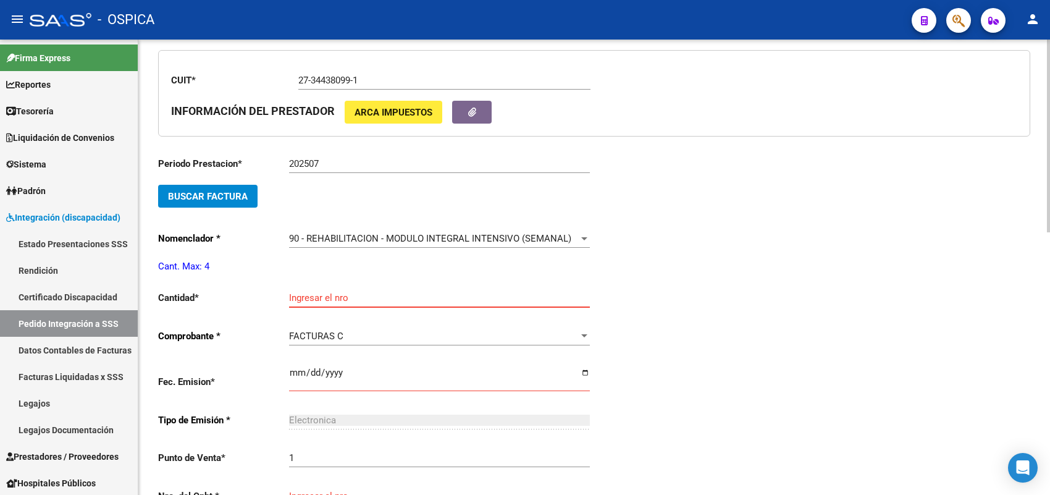
click at [327, 292] on input "Ingresar el nro" at bounding box center [439, 297] width 301 height 11
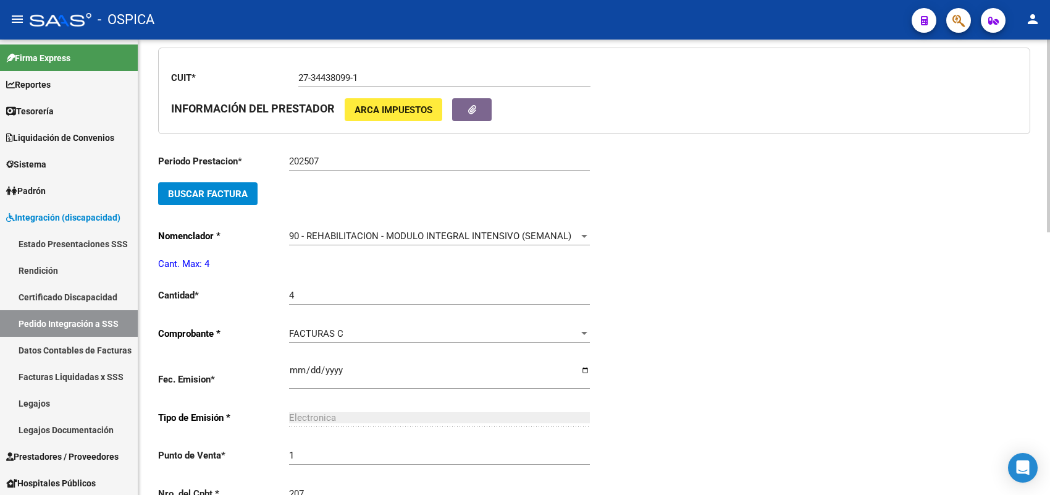
scroll to position [599, 0]
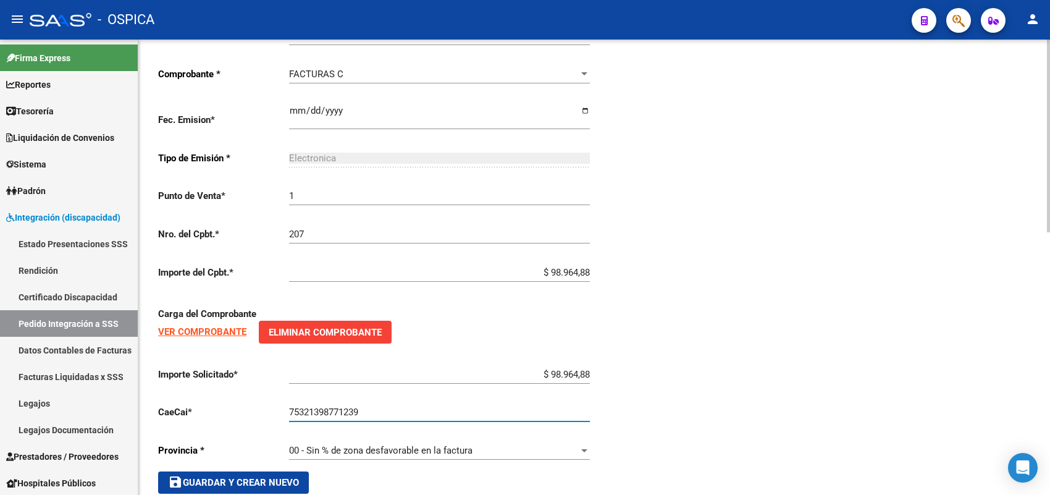
click at [251, 486] on button "save Guardar y Crear Nuevo" at bounding box center [233, 482] width 151 height 22
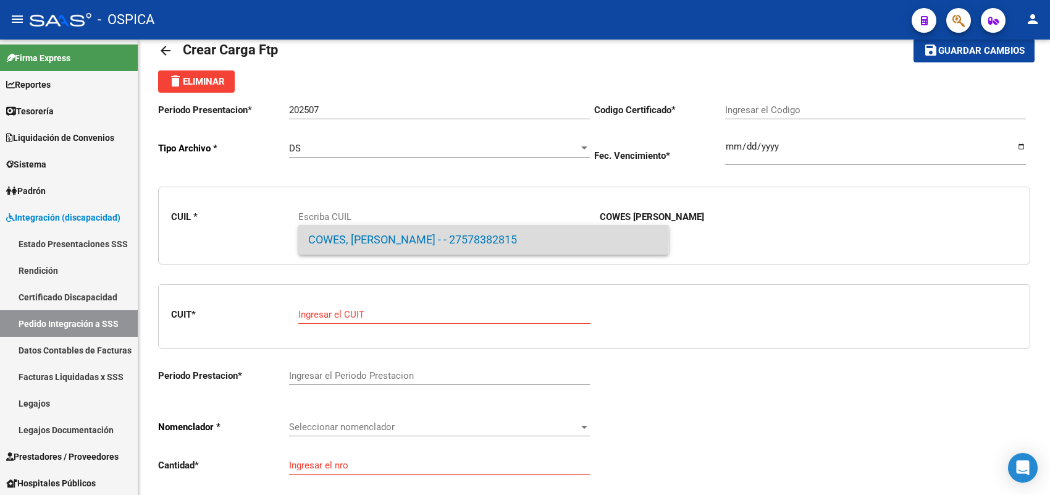
click at [331, 240] on span "COWES, KEYLA MELEK - - 27578382815" at bounding box center [483, 240] width 351 height 30
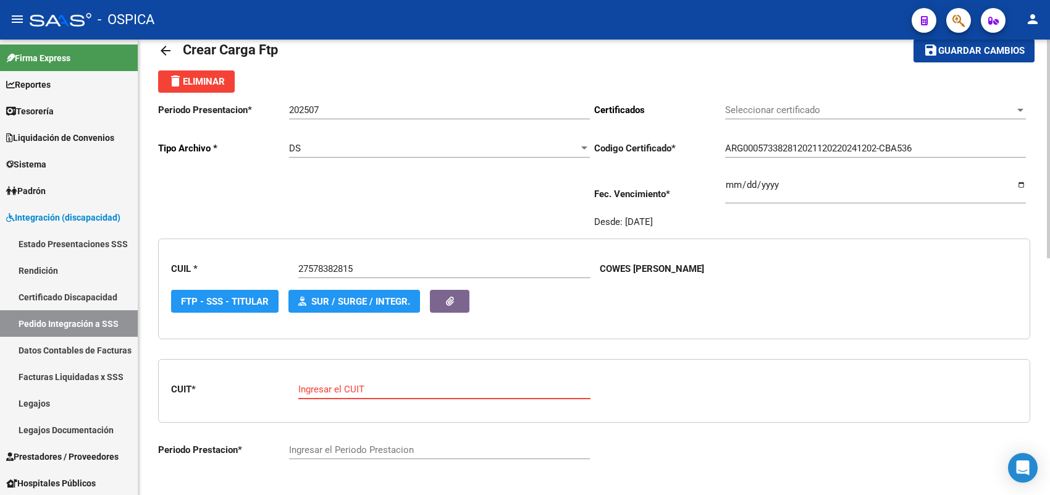
click at [325, 390] on input "Ingresar el CUIT" at bounding box center [444, 388] width 292 height 11
paste input "24-30655240-2"
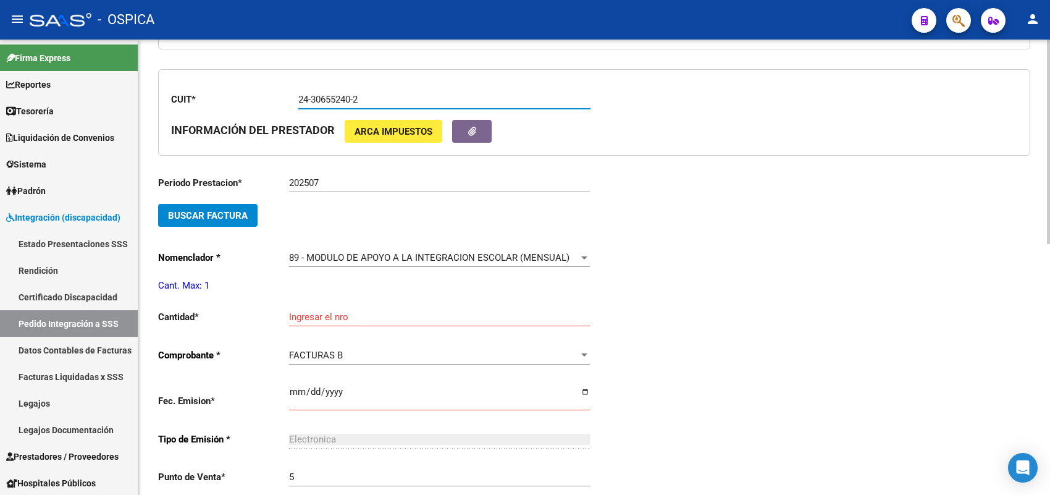
scroll to position [337, 0]
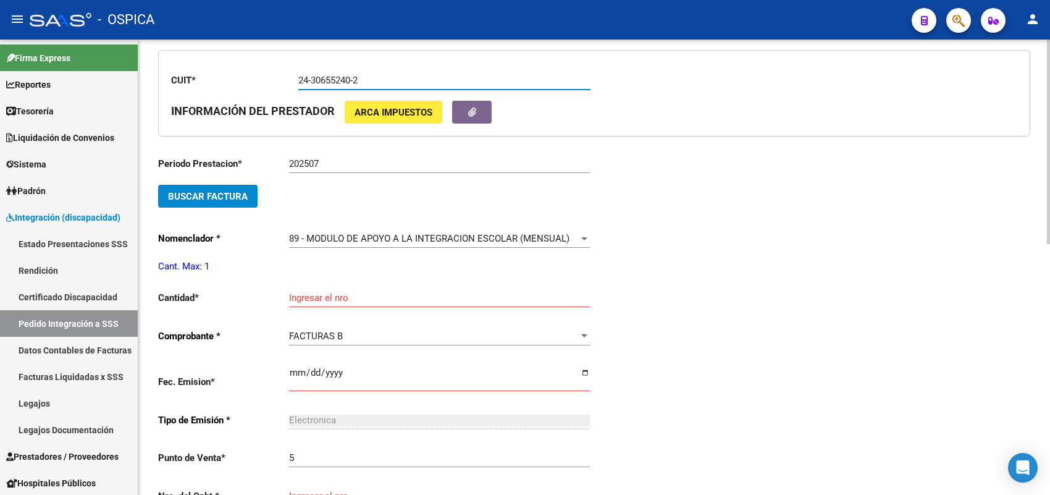
click at [240, 192] on span "Buscar Factura" at bounding box center [208, 196] width 80 height 11
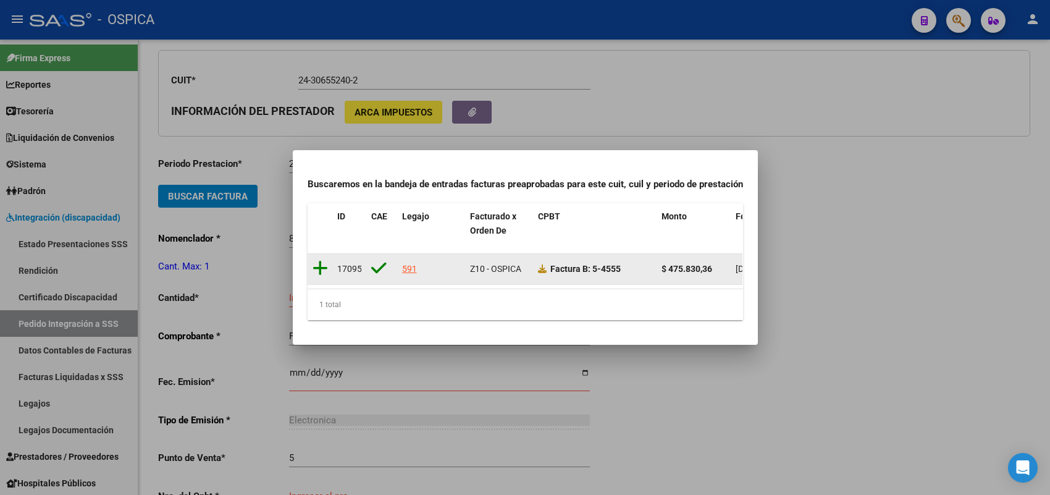
click at [322, 261] on icon at bounding box center [319, 267] width 15 height 17
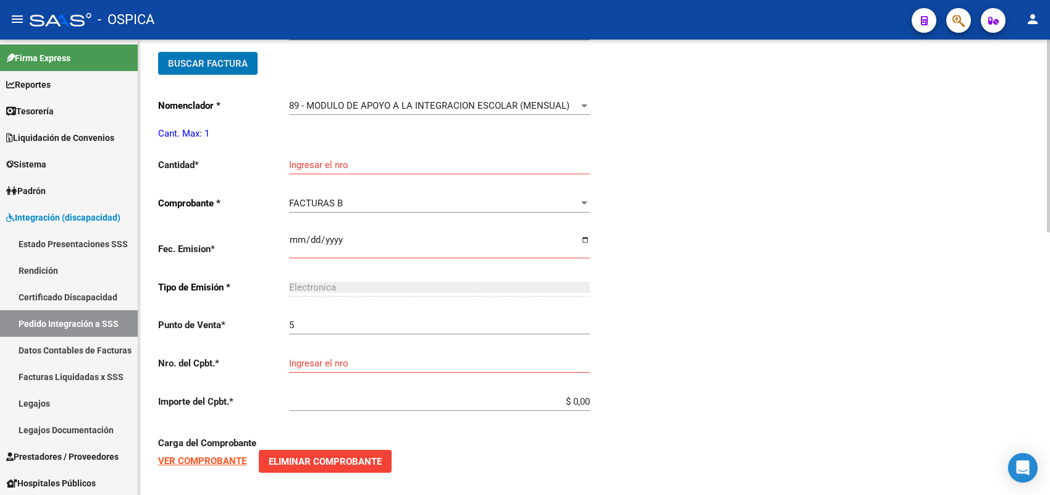
scroll to position [491, 0]
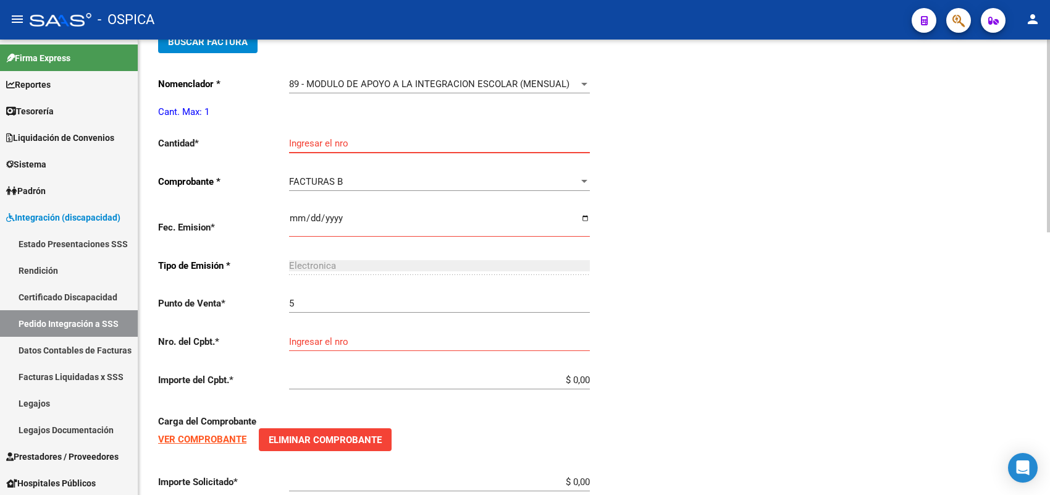
click at [325, 141] on input "Ingresar el nro" at bounding box center [439, 143] width 301 height 11
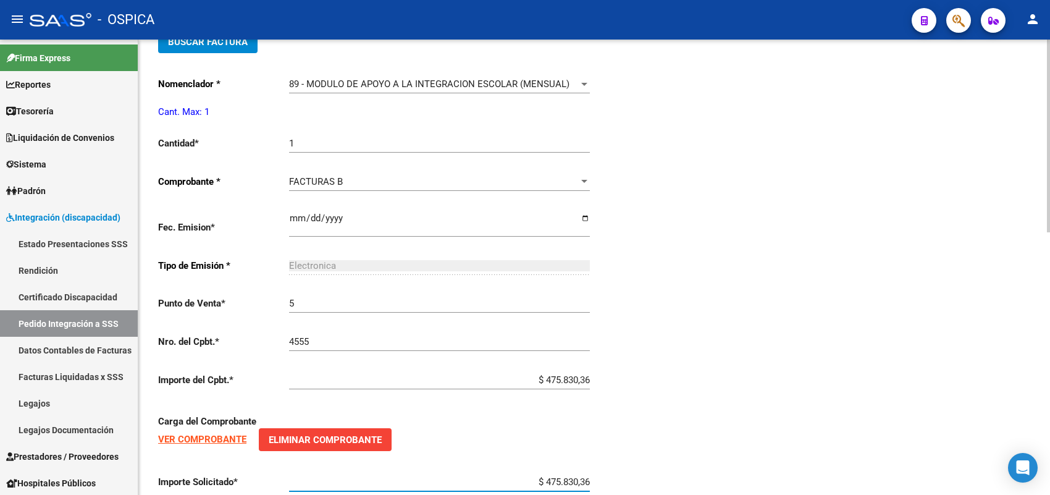
scroll to position [621, 0]
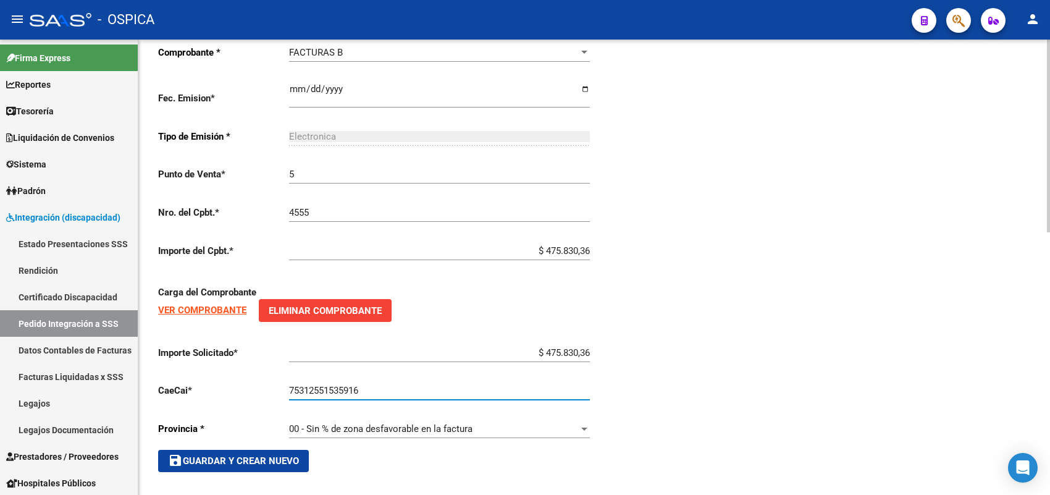
click at [269, 455] on span "save Guardar y Crear Nuevo" at bounding box center [233, 460] width 131 height 11
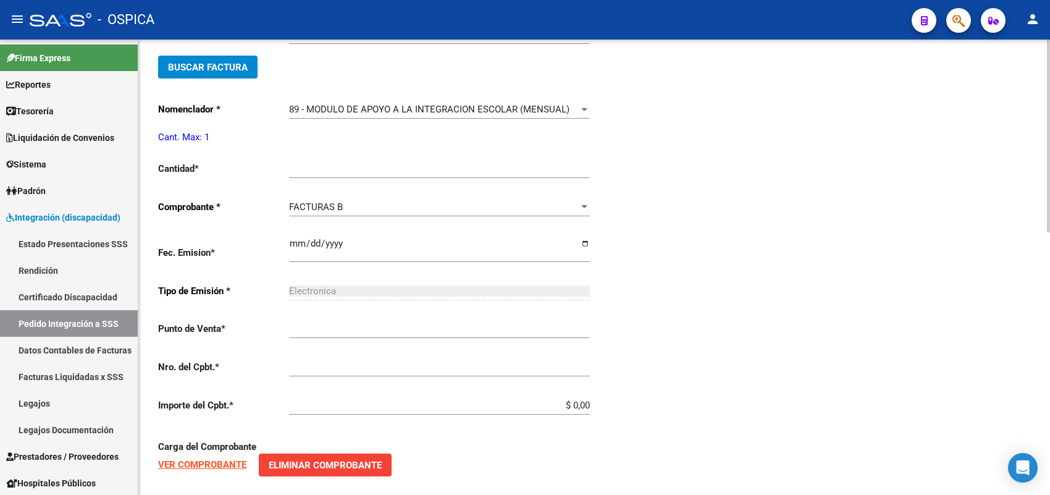
scroll to position [28, 0]
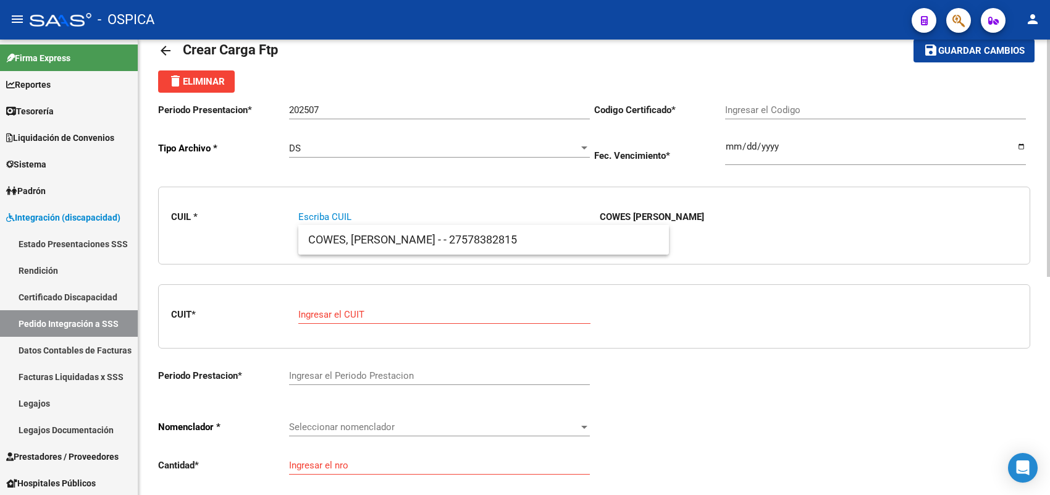
paste input "27550415386"
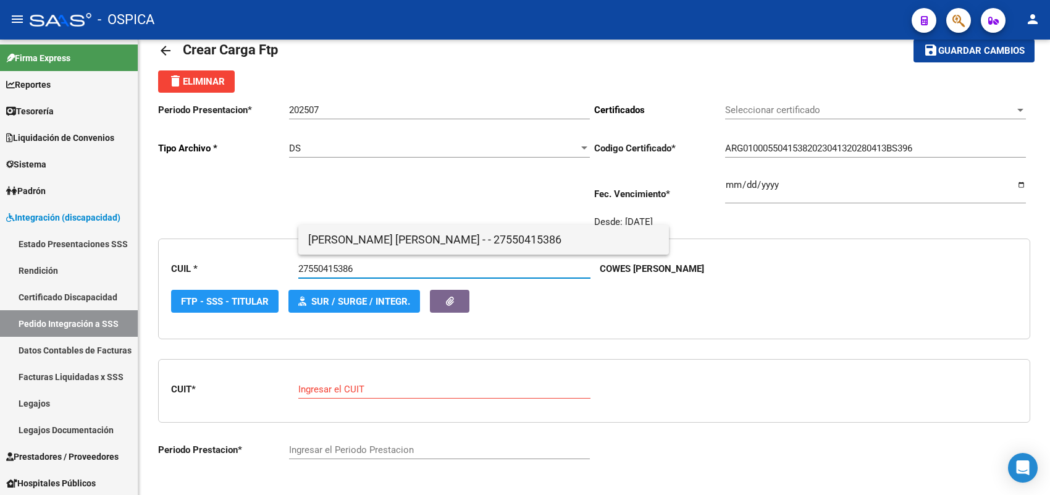
click at [316, 245] on span "CUFRE , AIXA MELINA - - 27550415386" at bounding box center [483, 240] width 351 height 30
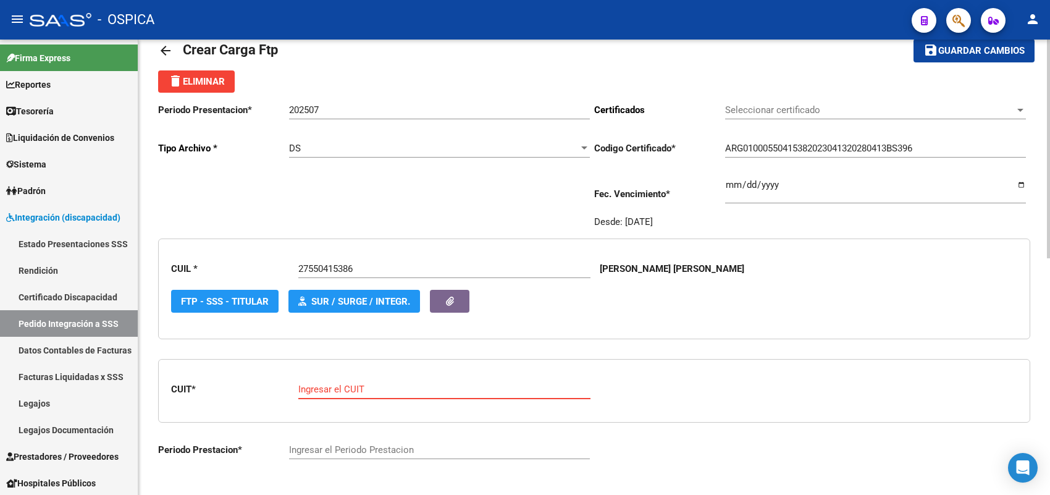
paste input "30-70792403-5"
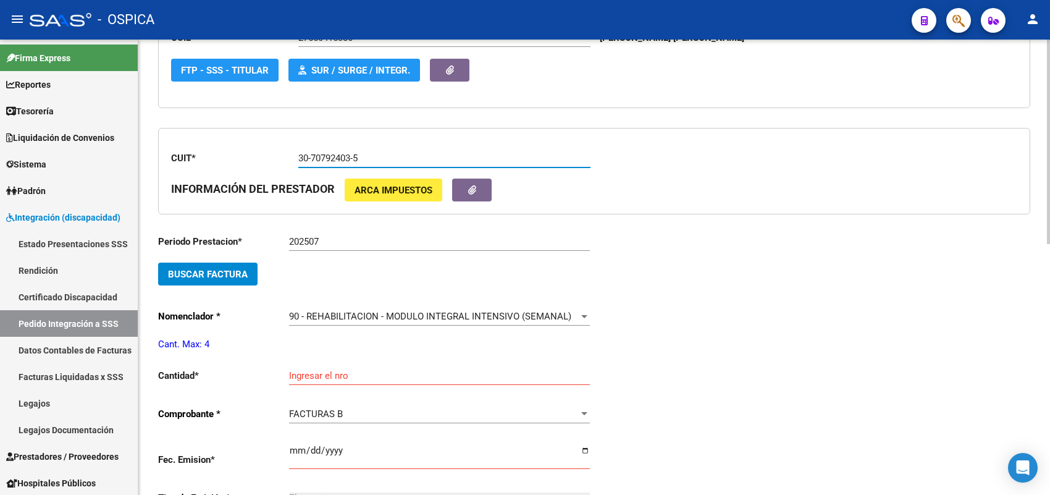
scroll to position [260, 0]
click at [224, 270] on span "Buscar Factura" at bounding box center [208, 273] width 80 height 11
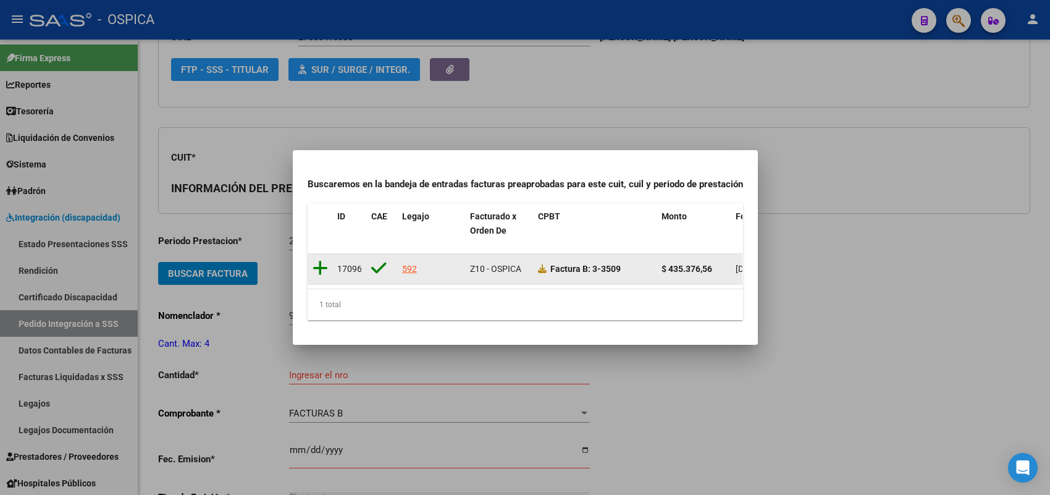
click at [316, 259] on icon at bounding box center [319, 267] width 15 height 17
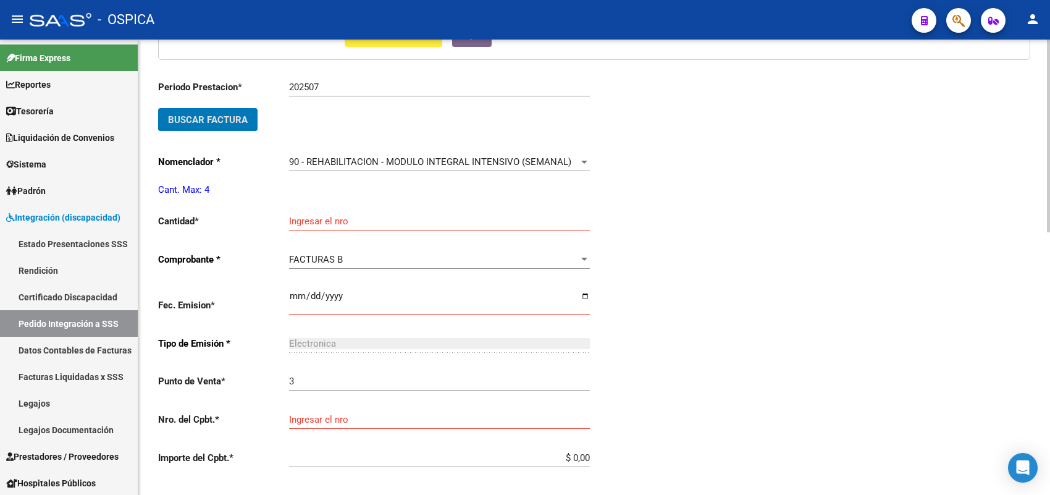
scroll to position [414, 0]
click at [321, 219] on input "Ingresar el nro" at bounding box center [439, 220] width 301 height 11
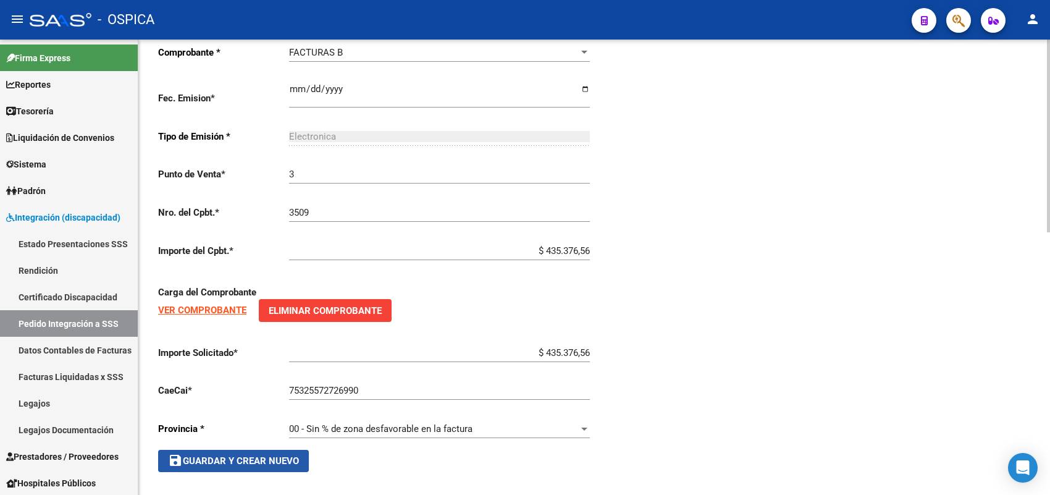
click at [264, 455] on span "save Guardar y Crear Nuevo" at bounding box center [233, 460] width 131 height 11
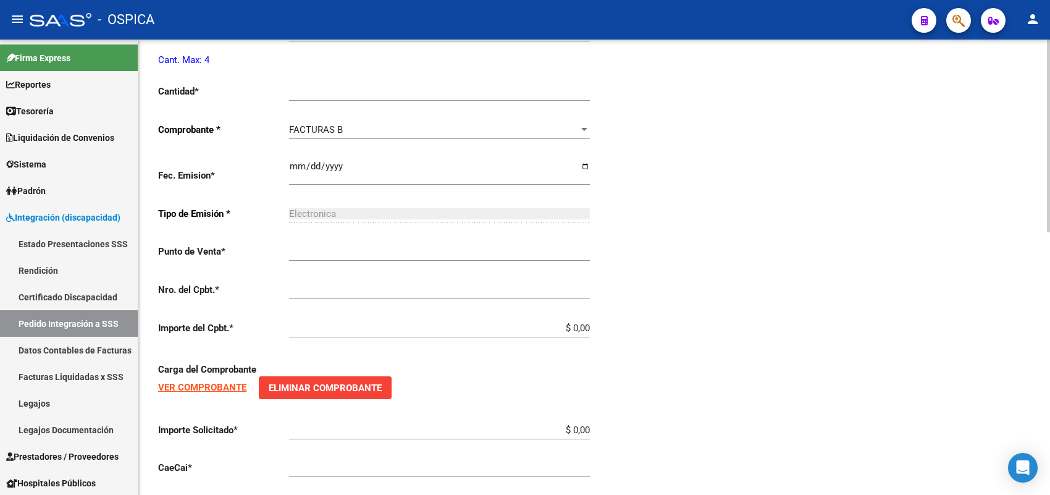
scroll to position [28, 0]
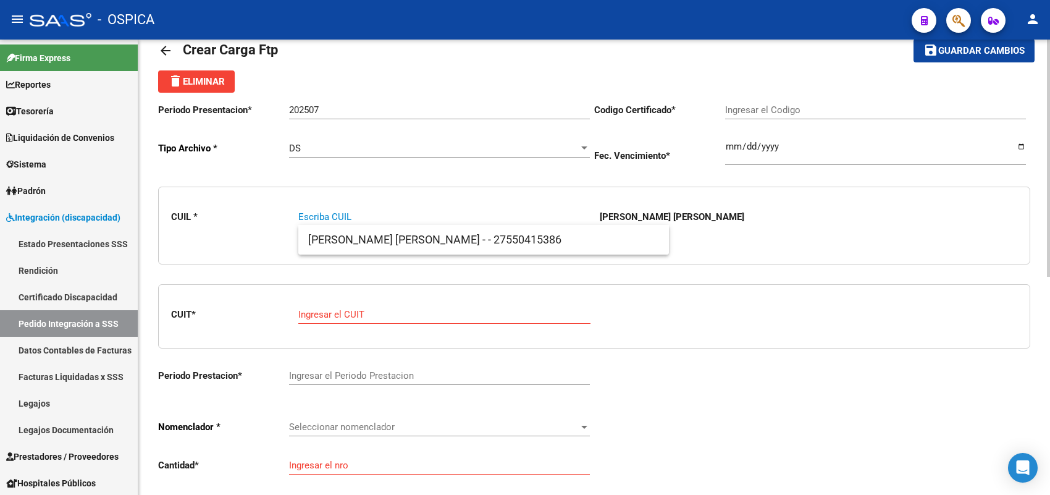
paste input "27452873430"
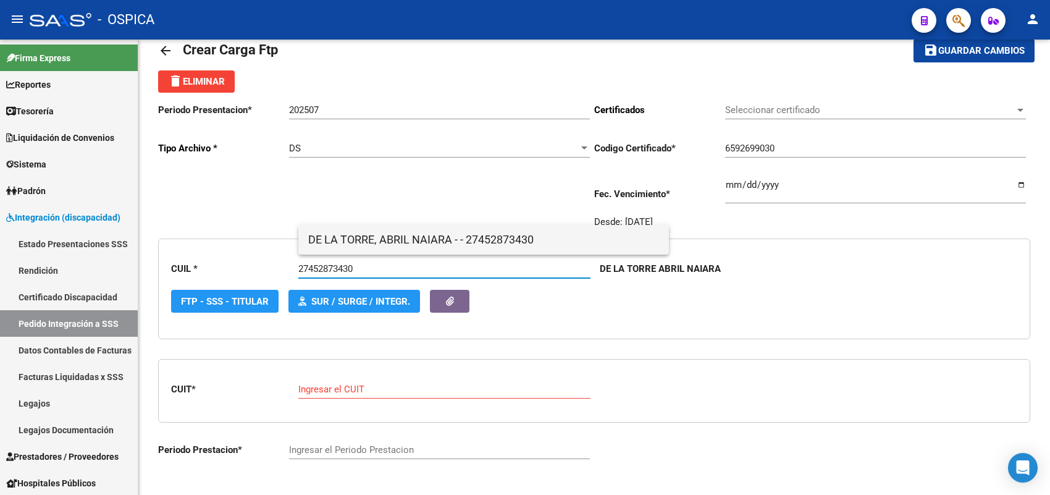
click at [359, 227] on span "DE LA TORRE, ABRIL NAIARA - - 27452873430" at bounding box center [483, 240] width 351 height 30
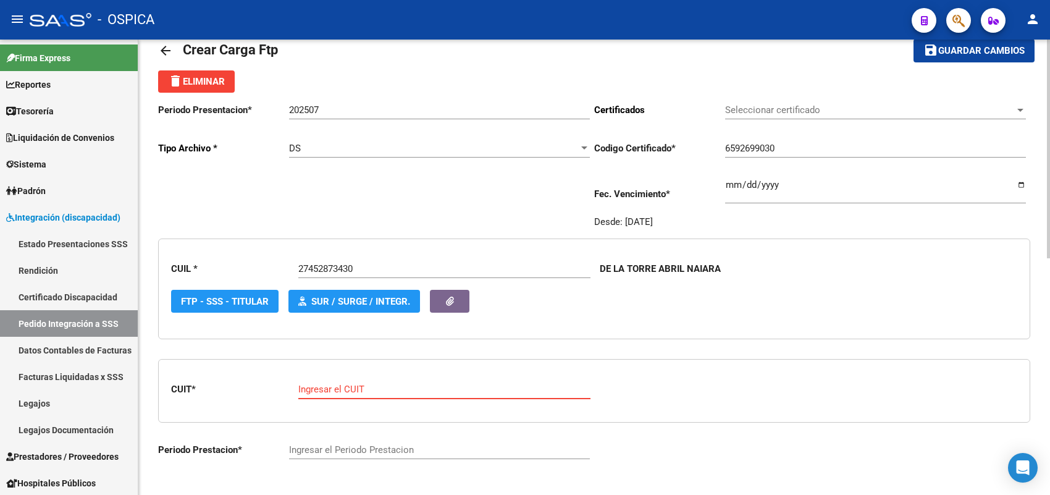
paste input "27-28304526-4"
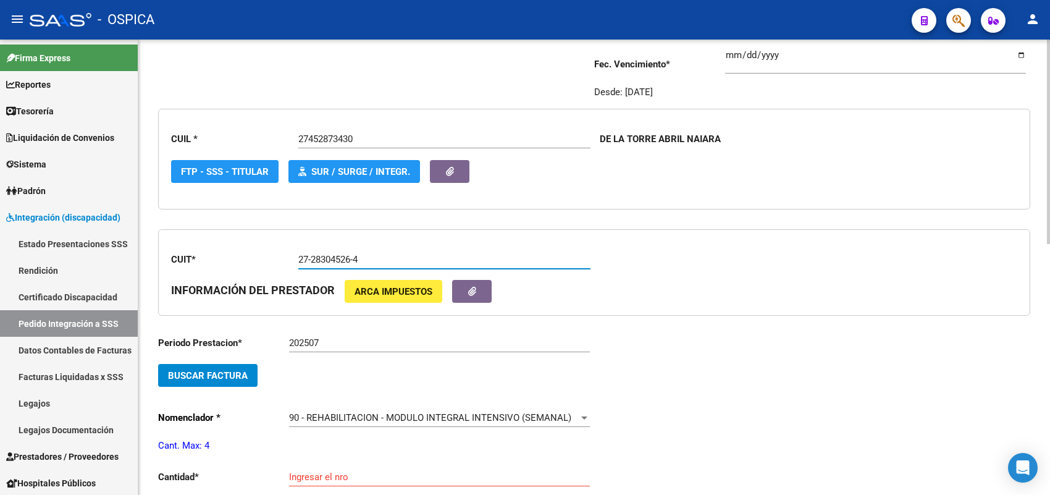
scroll to position [183, 0]
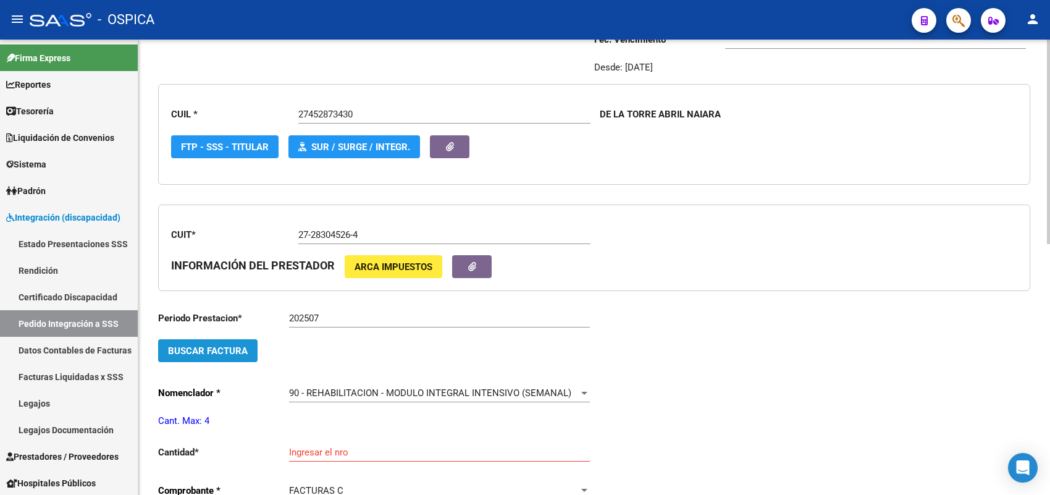
click at [226, 345] on span "Buscar Factura" at bounding box center [208, 350] width 80 height 11
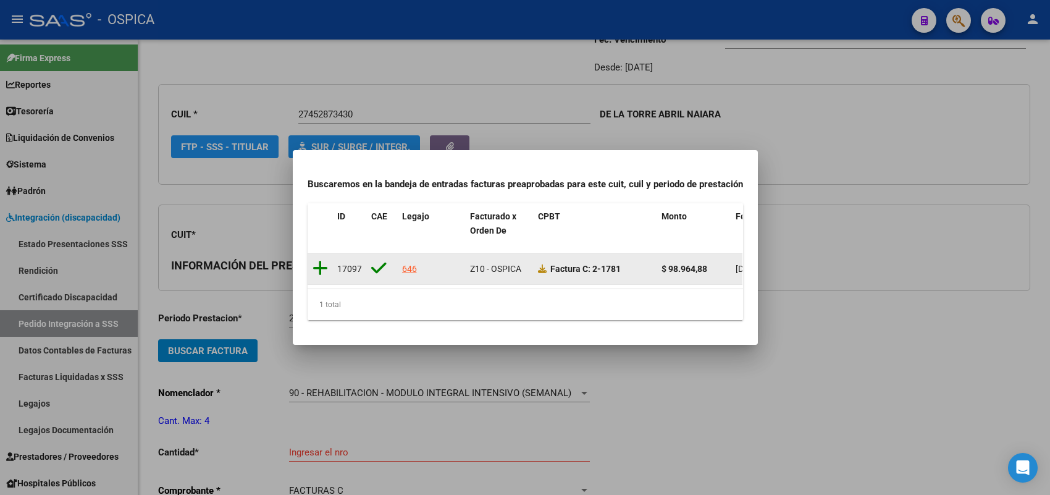
click at [319, 260] on icon at bounding box center [319, 267] width 15 height 17
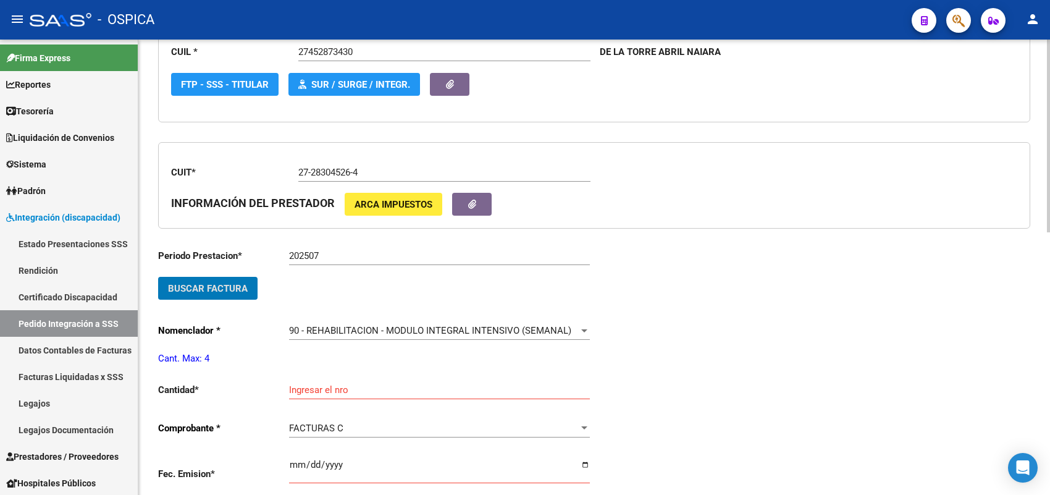
scroll to position [337, 0]
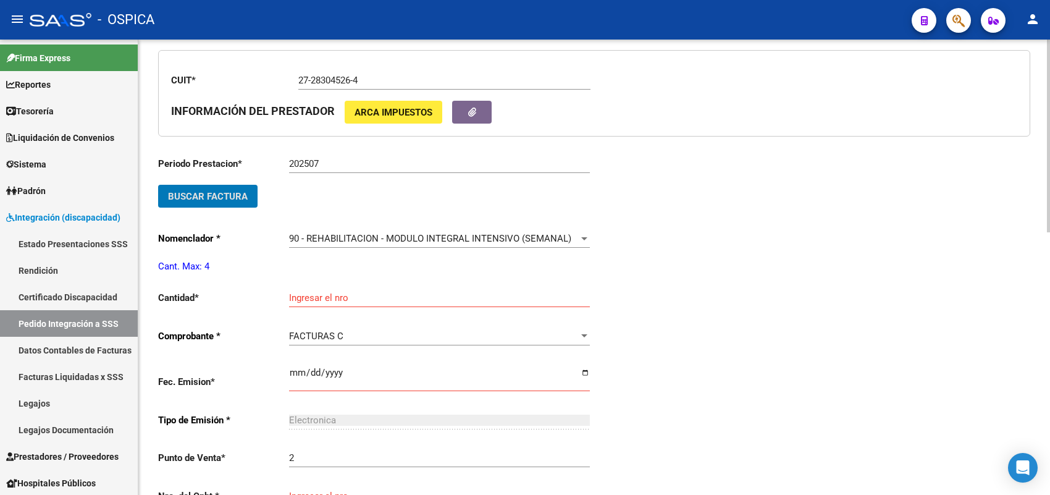
click at [320, 285] on div "Ingresar el nro" at bounding box center [439, 293] width 301 height 27
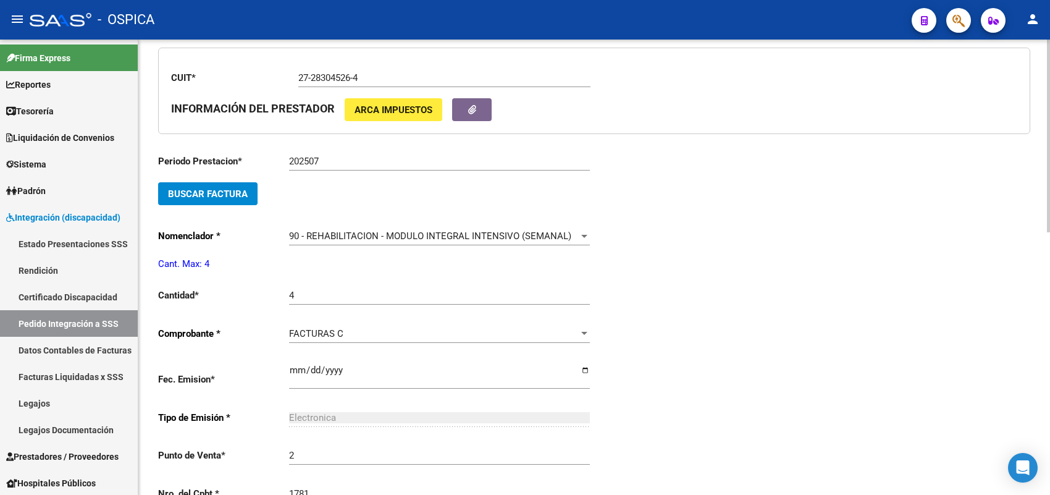
scroll to position [599, 0]
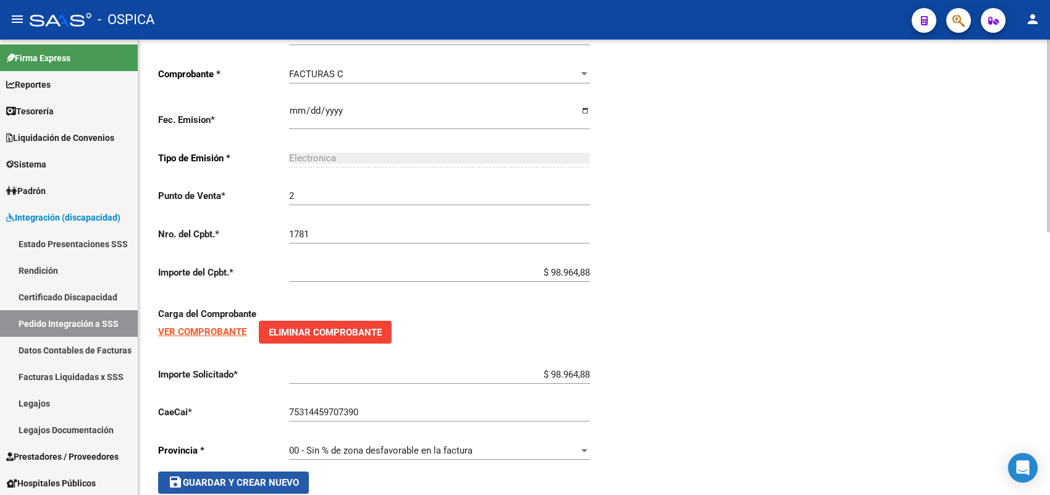
click at [272, 477] on span "save Guardar y Crear Nuevo" at bounding box center [233, 482] width 131 height 11
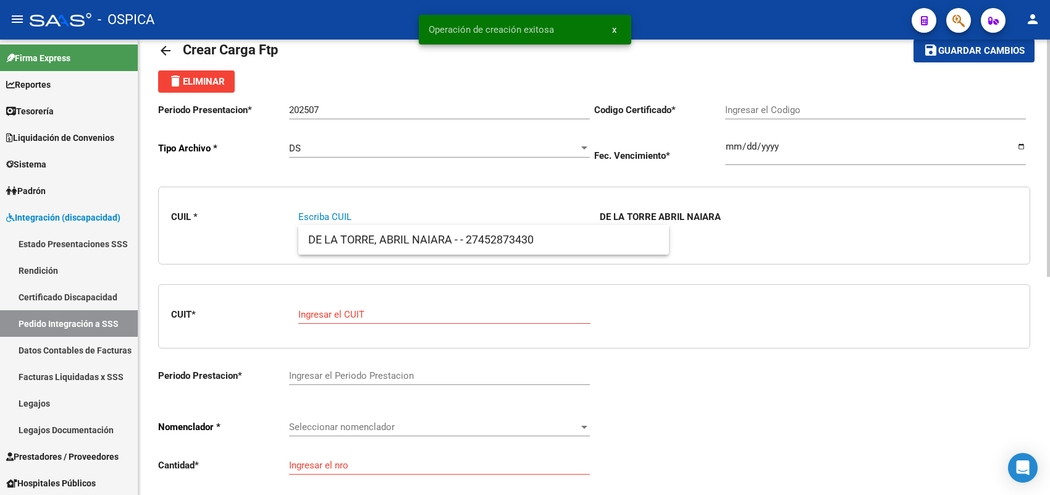
scroll to position [0, 0]
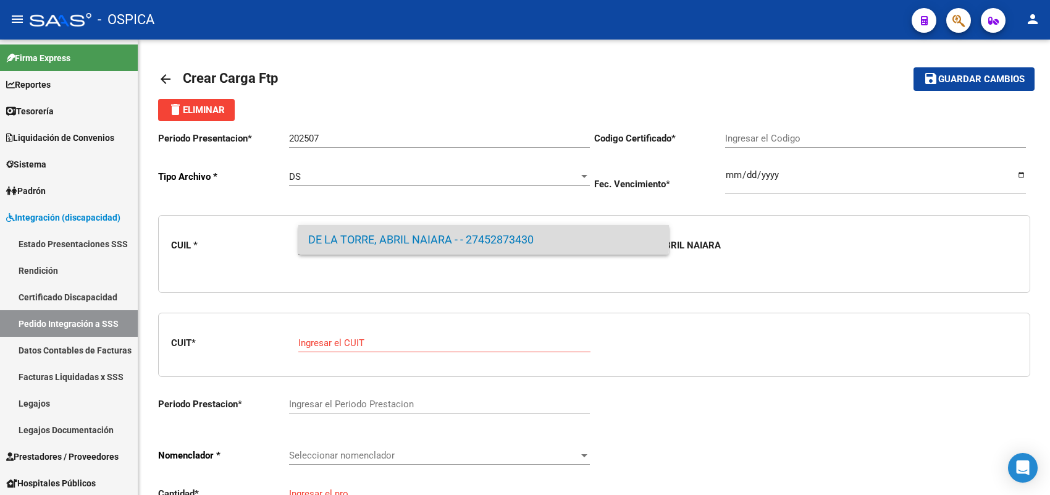
click at [335, 230] on span "DE LA TORRE, ABRIL NAIARA - - 27452873430" at bounding box center [483, 240] width 351 height 30
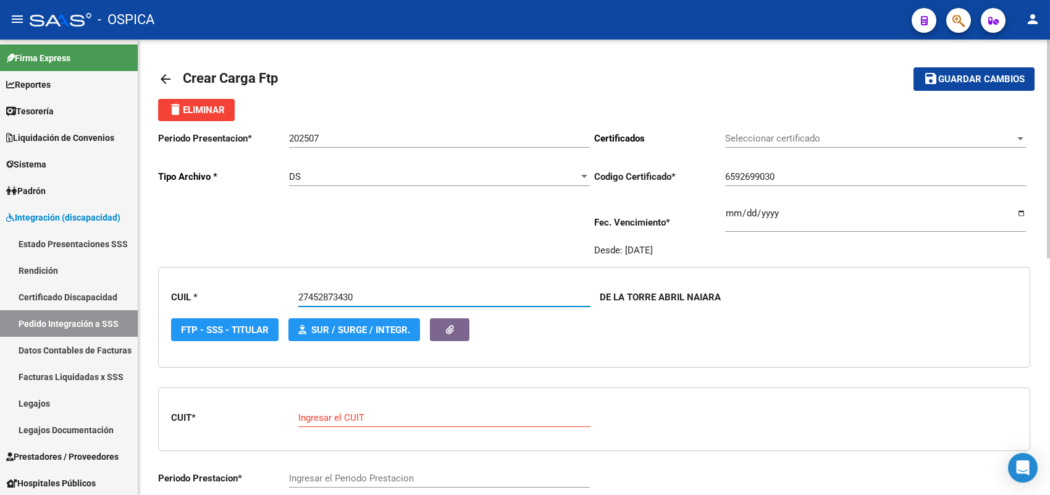
click at [346, 414] on input "Ingresar el CUIT" at bounding box center [444, 417] width 292 height 11
paste input "27-35536118-2"
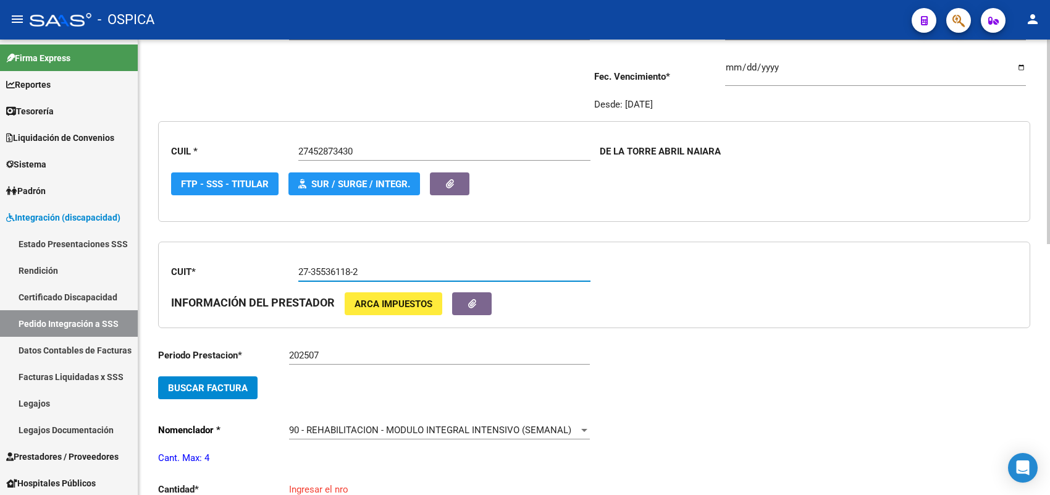
scroll to position [154, 0]
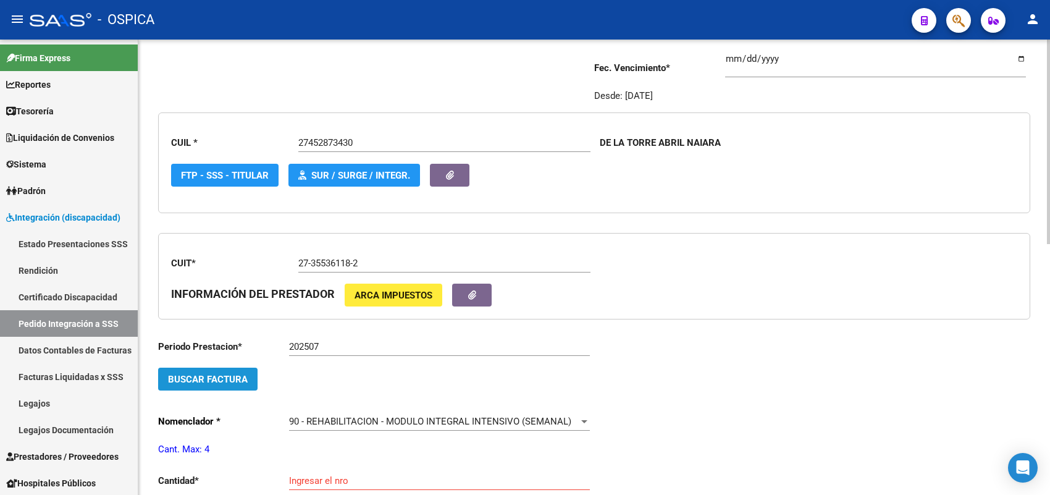
click at [213, 384] on button "Buscar Factura" at bounding box center [207, 378] width 99 height 23
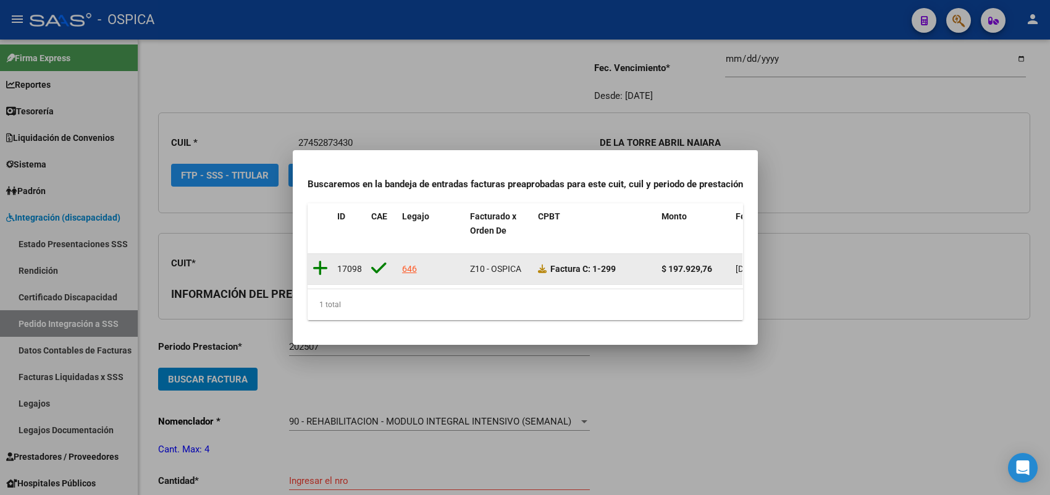
click at [322, 259] on icon at bounding box center [319, 267] width 15 height 17
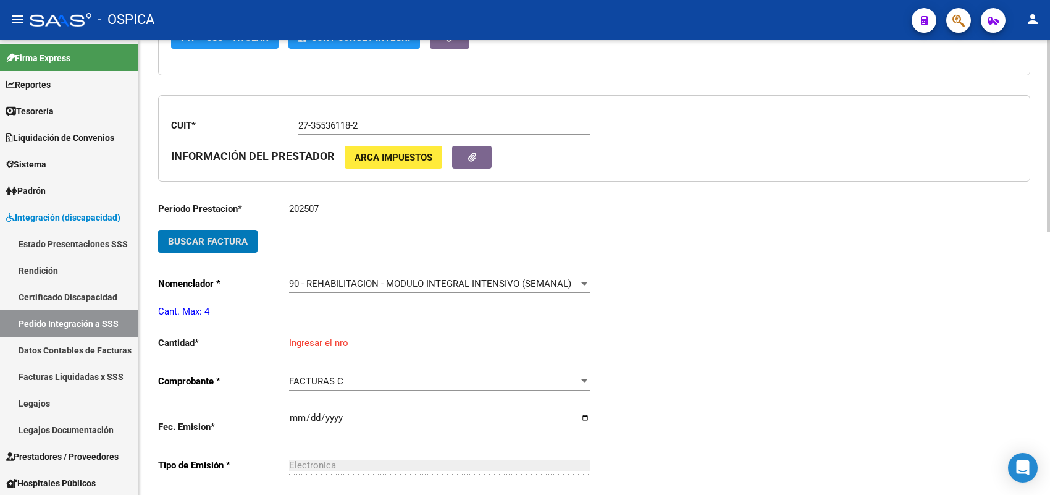
scroll to position [309, 0]
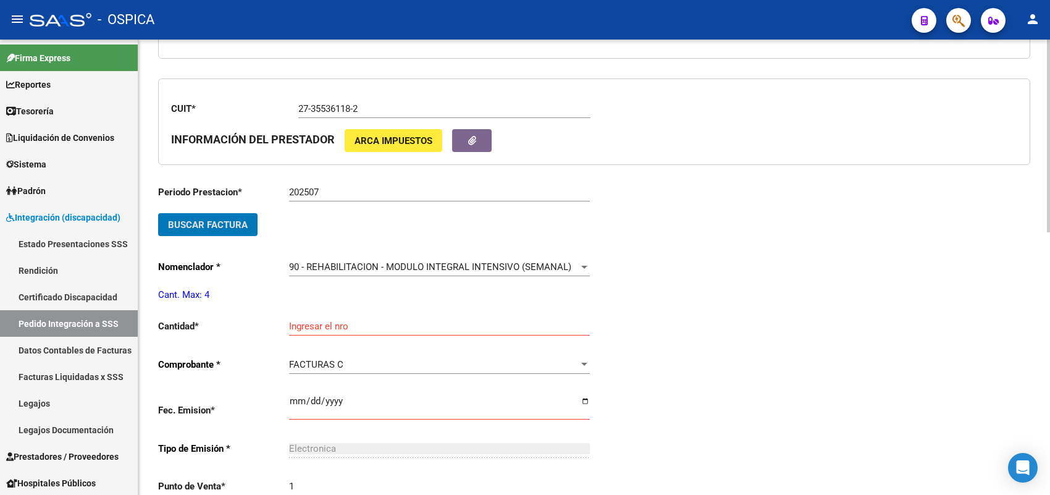
click at [332, 322] on input "Ingresar el nro" at bounding box center [439, 325] width 301 height 11
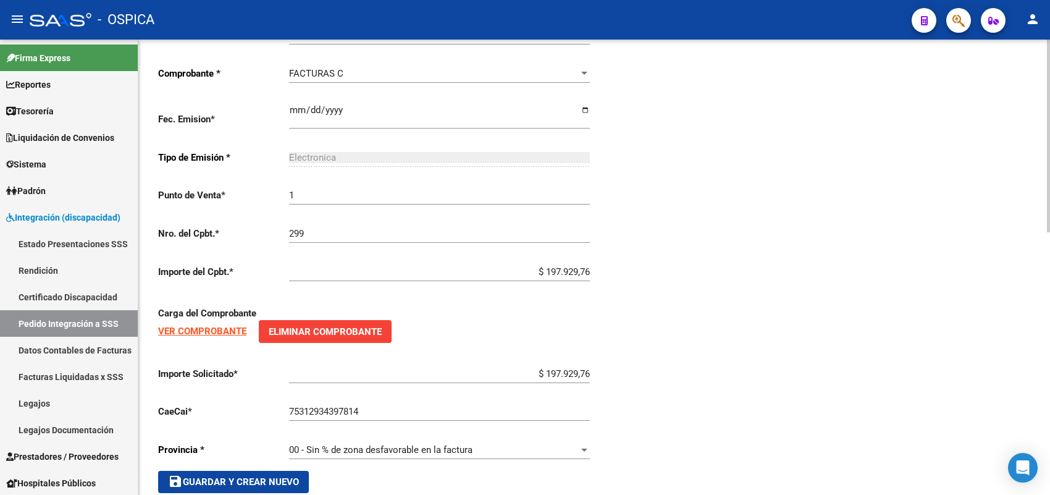
scroll to position [621, 0]
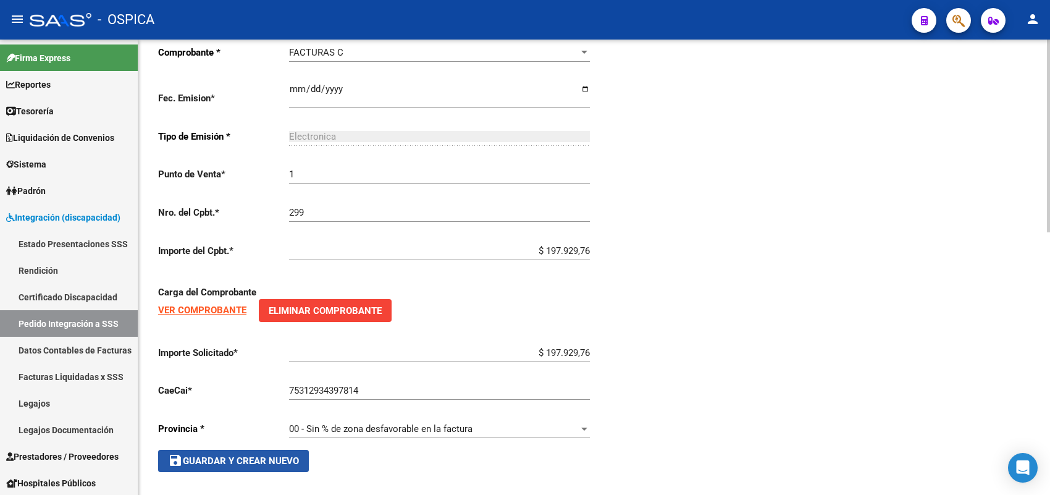
click at [264, 450] on button "save Guardar y Crear Nuevo" at bounding box center [233, 461] width 151 height 22
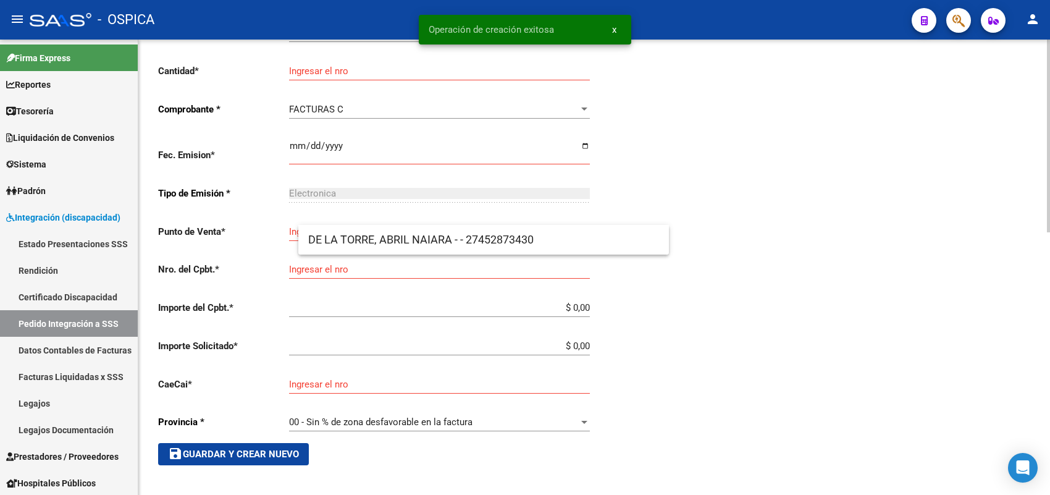
scroll to position [28, 0]
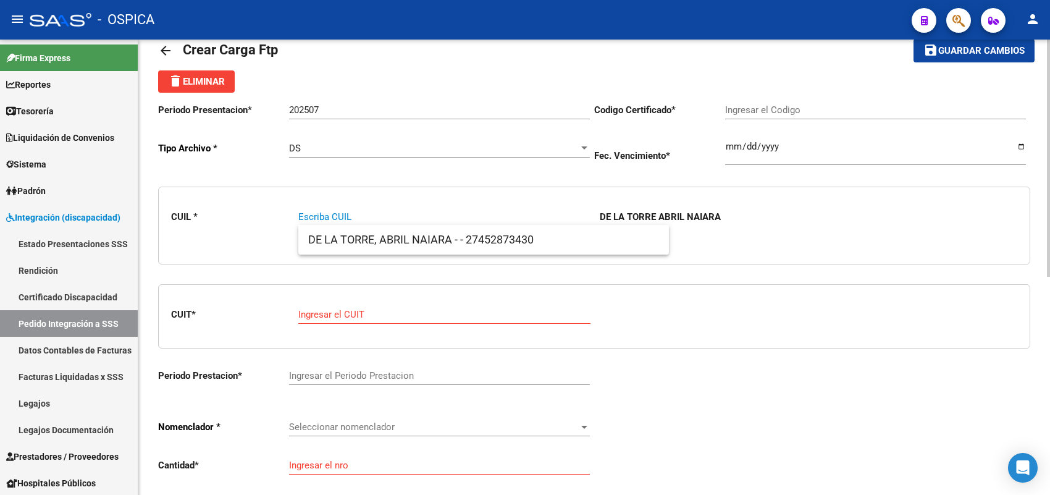
paste input "20509603376"
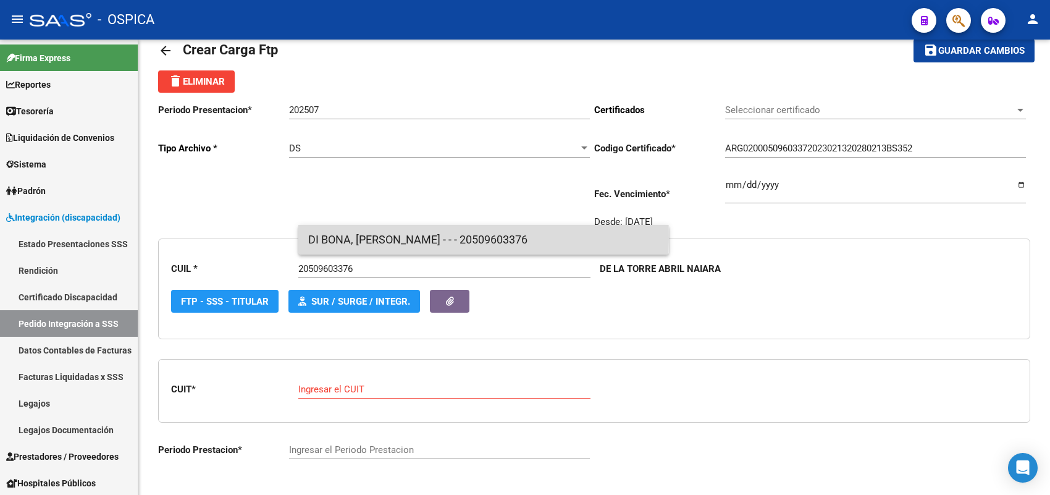
click at [338, 238] on span "DI BONA, MATHEO IGNACIO - - - 20509603376" at bounding box center [483, 240] width 351 height 30
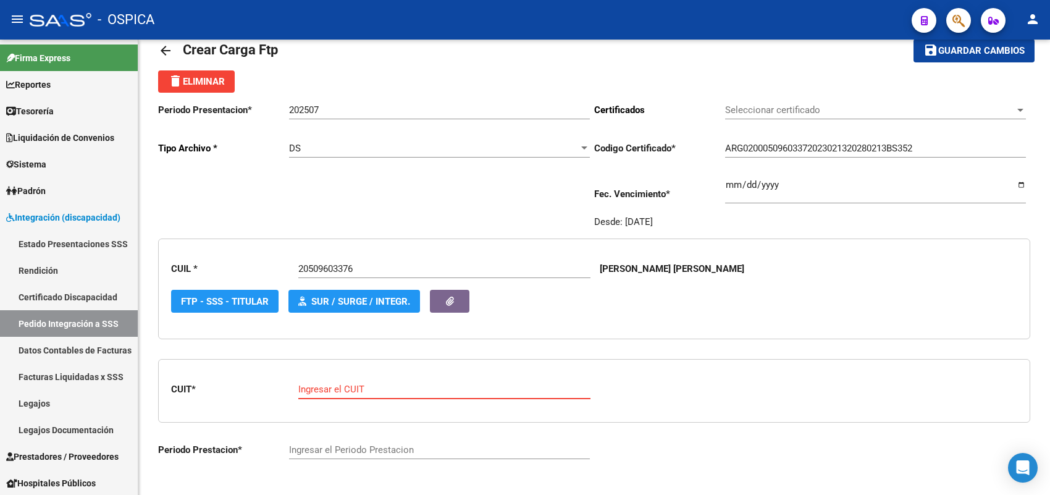
paste input "27-06174400-8"
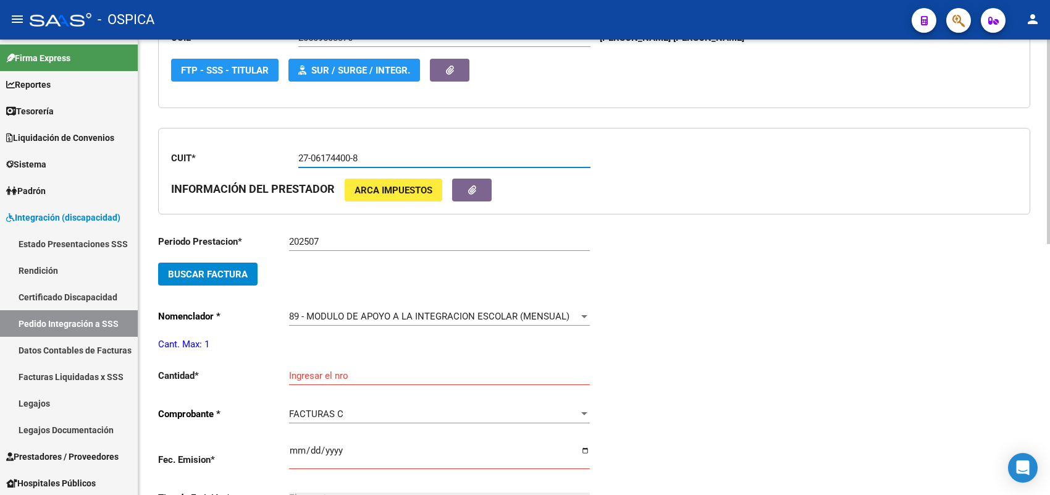
scroll to position [260, 0]
click at [236, 264] on button "Buscar Factura" at bounding box center [207, 273] width 99 height 23
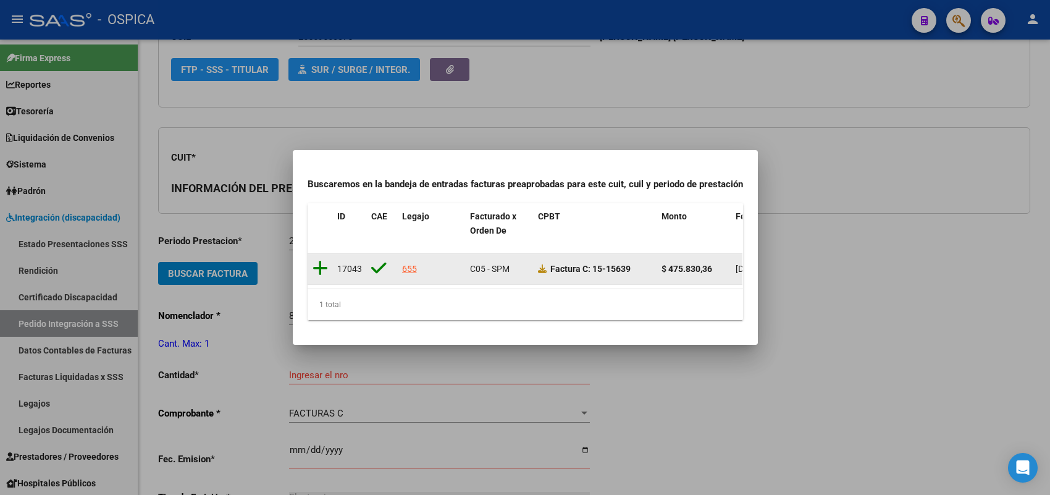
click at [324, 262] on icon at bounding box center [319, 267] width 15 height 17
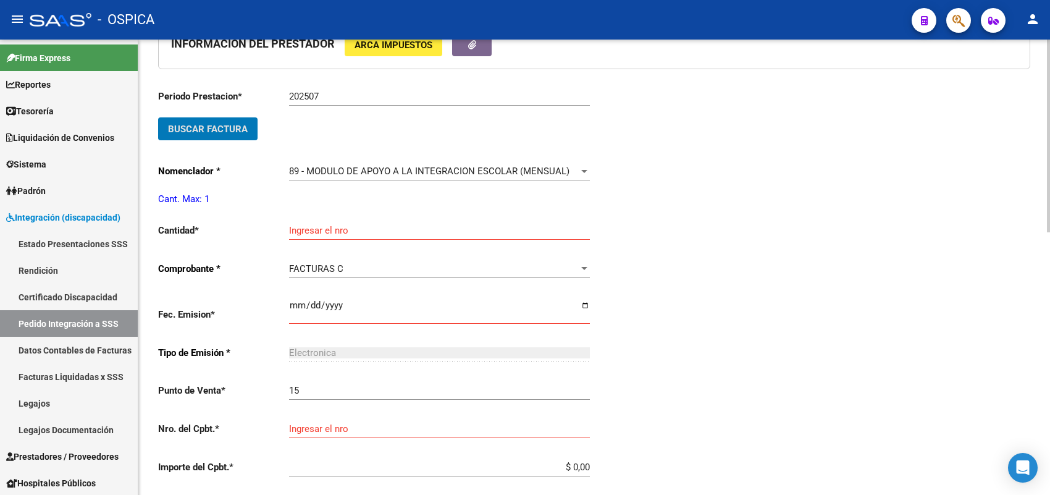
scroll to position [414, 0]
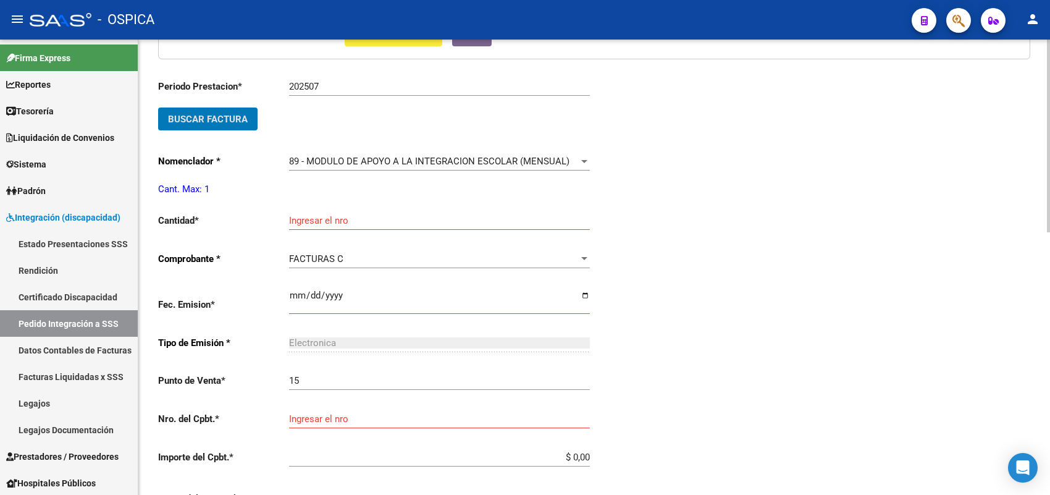
click at [322, 219] on input "Ingresar el nro" at bounding box center [439, 220] width 301 height 11
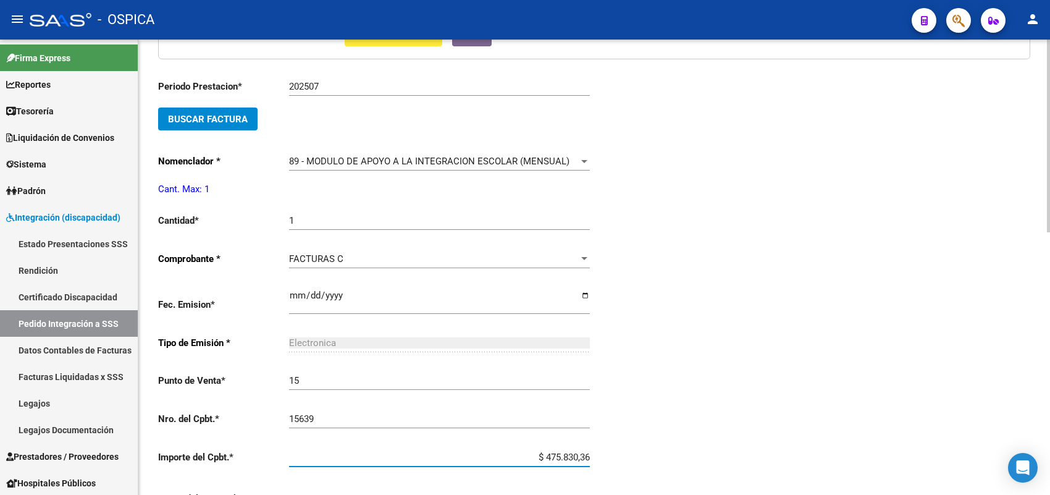
scroll to position [621, 0]
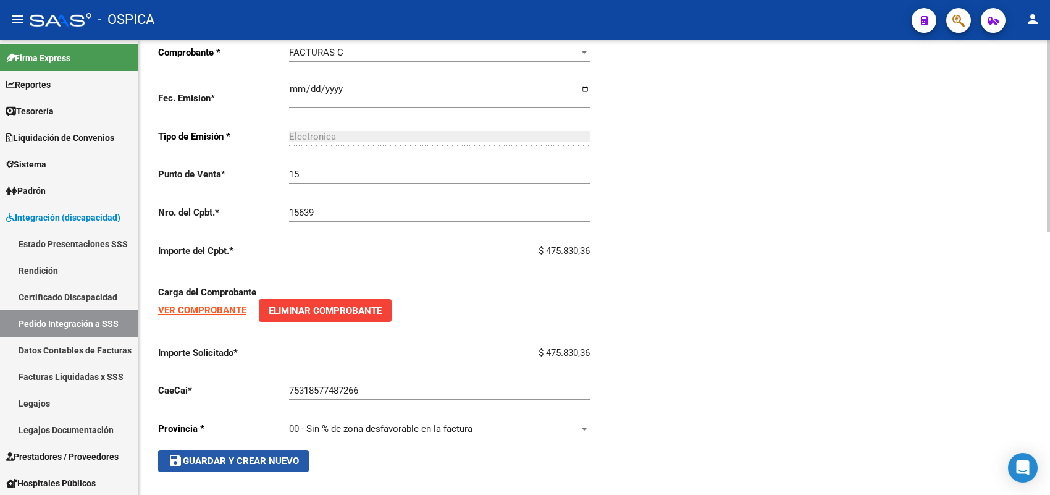
click at [263, 455] on span "save Guardar y Crear Nuevo" at bounding box center [233, 460] width 131 height 11
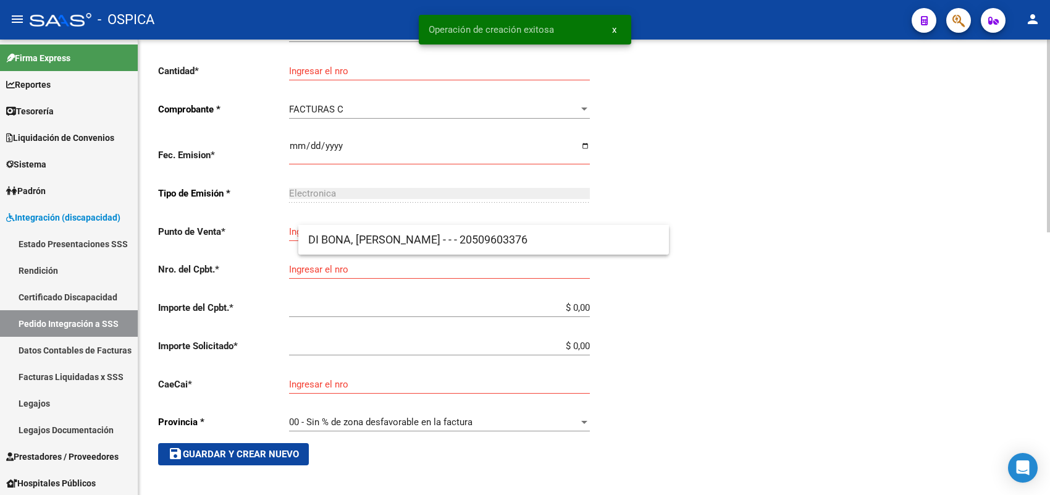
scroll to position [28, 0]
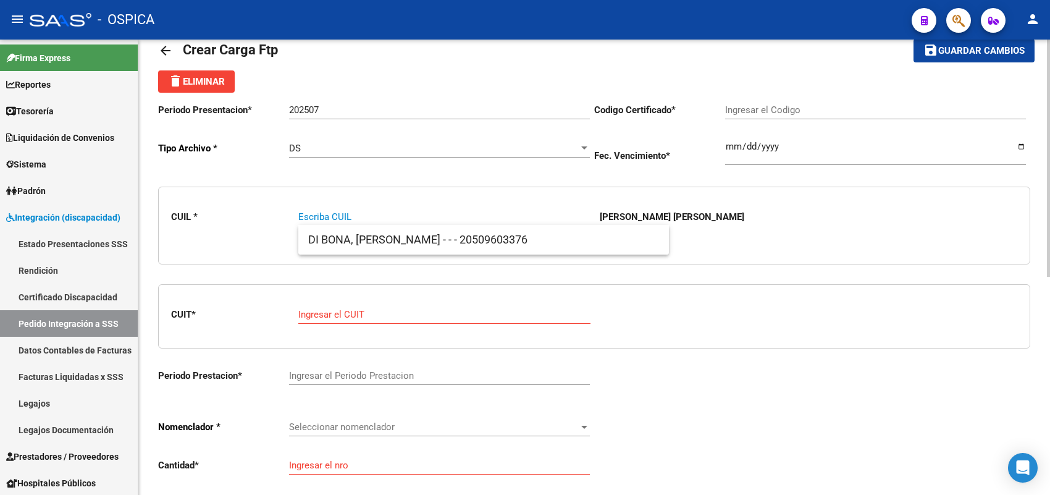
paste input "20435840680"
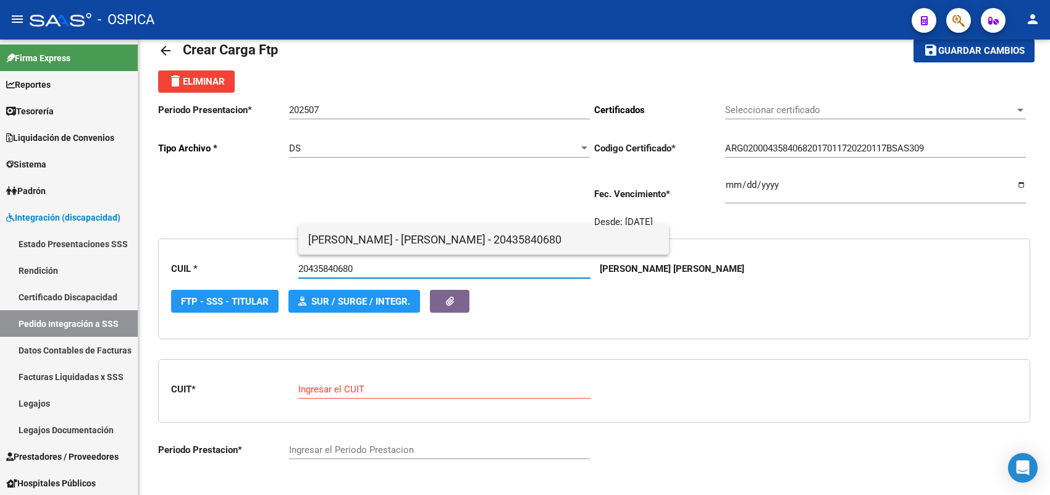
click at [358, 236] on span "DIAZ - IVAN ELIAS - 20435840680" at bounding box center [483, 240] width 351 height 30
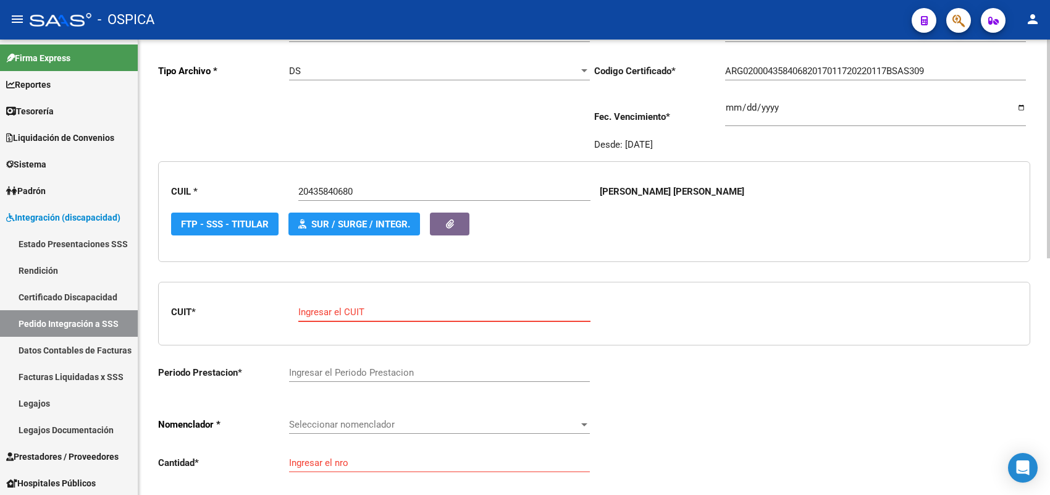
paste input "30-71223317-2"
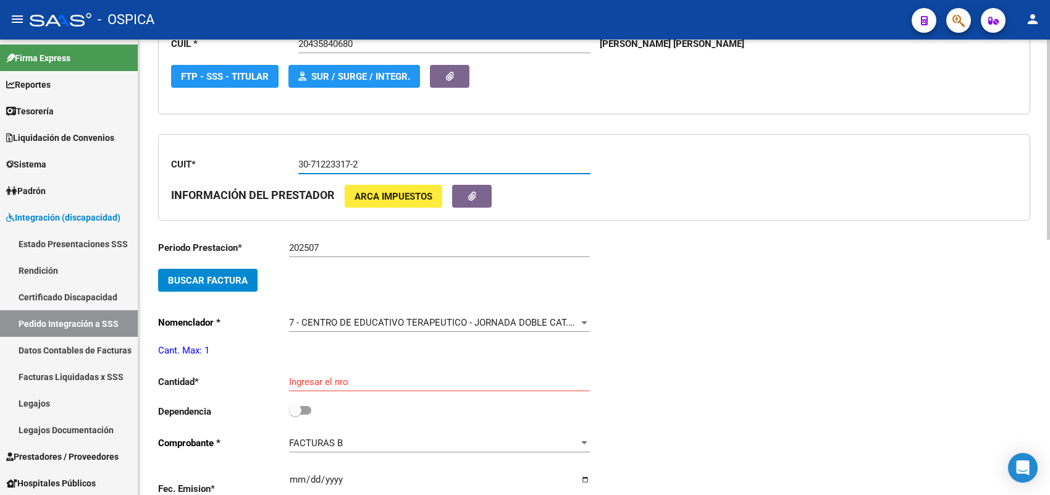
scroll to position [260, 0]
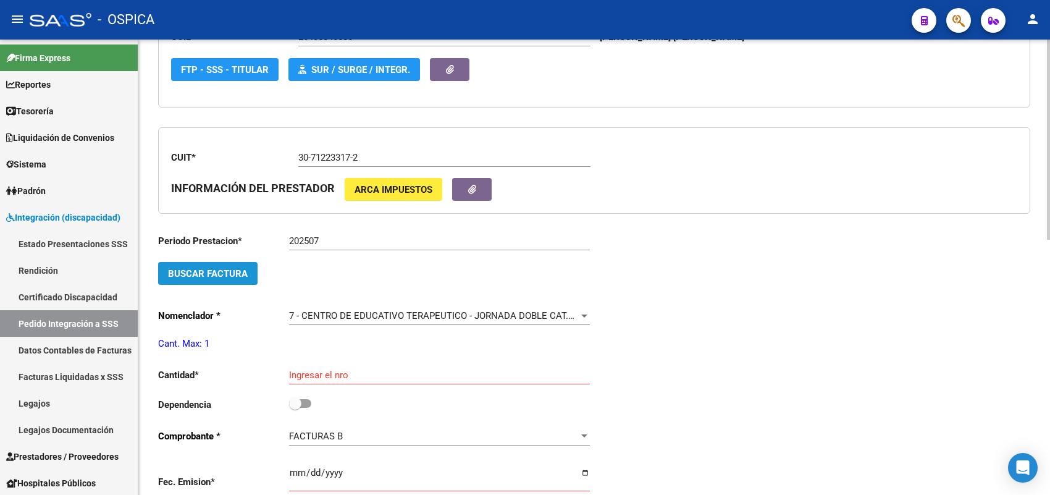
click at [230, 269] on span "Buscar Factura" at bounding box center [208, 273] width 80 height 11
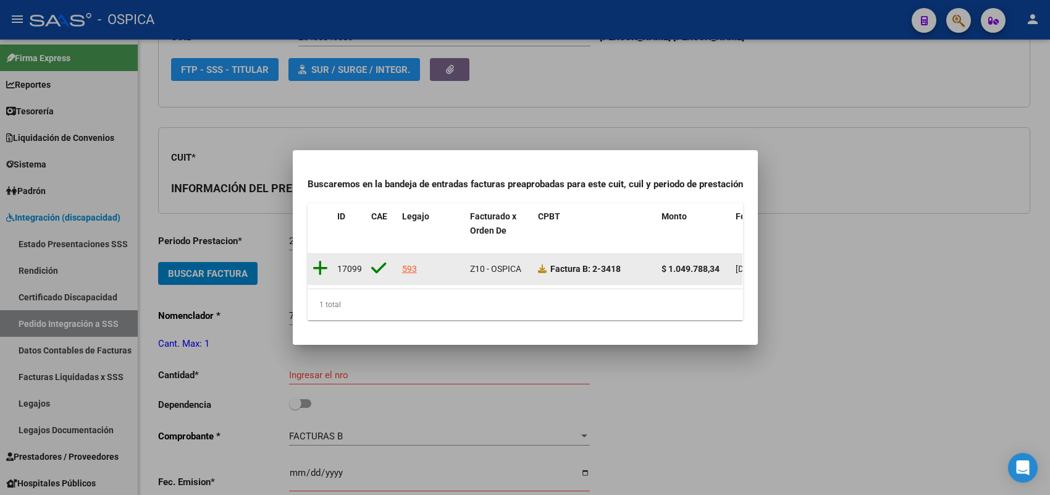
click at [316, 259] on icon at bounding box center [319, 267] width 15 height 17
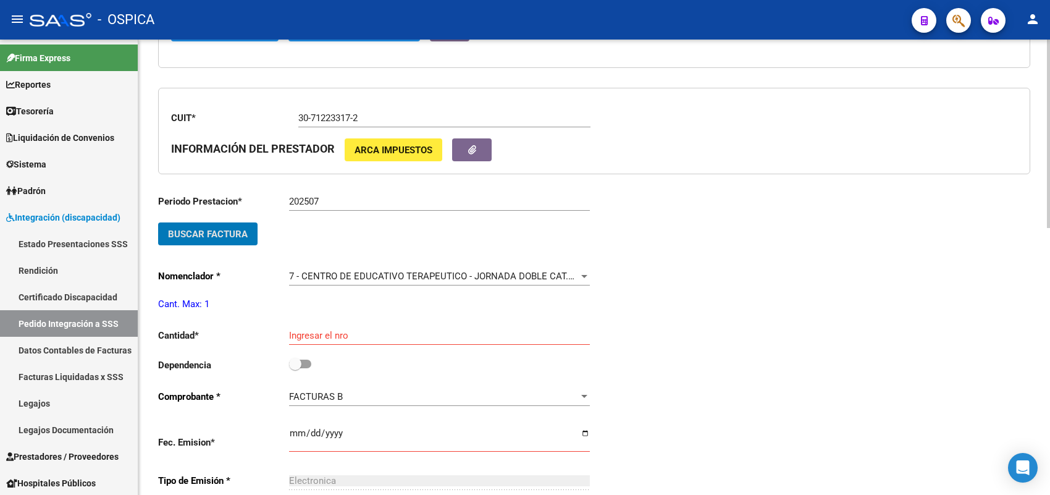
scroll to position [337, 0]
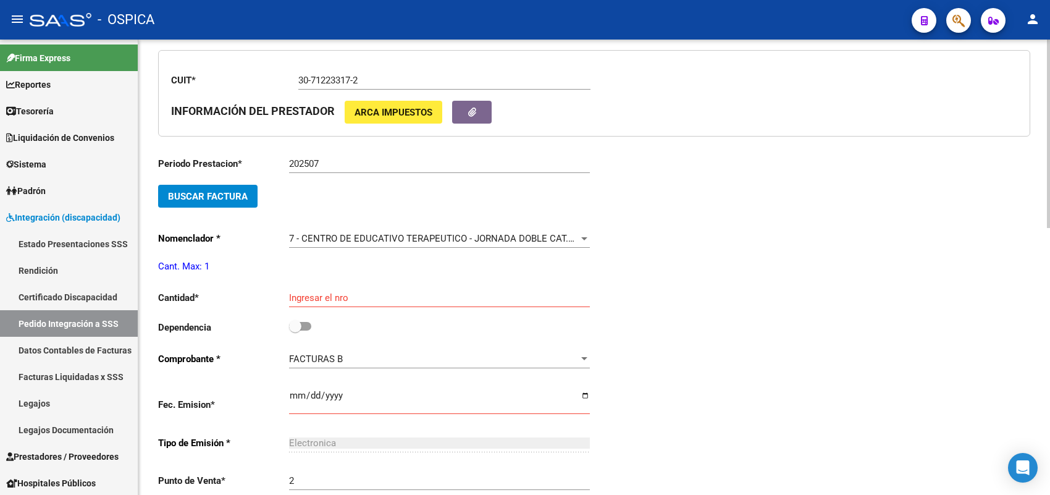
click at [317, 286] on div "Ingresar el nro" at bounding box center [439, 293] width 301 height 27
click at [295, 330] on input "checkbox" at bounding box center [295, 330] width 1 height 1
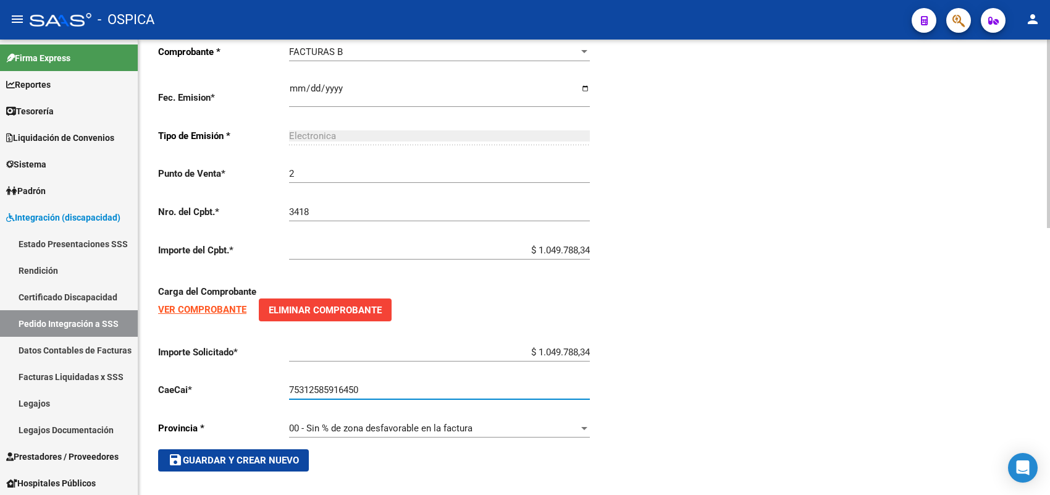
click at [286, 449] on button "save Guardar y Crear Nuevo" at bounding box center [233, 460] width 151 height 22
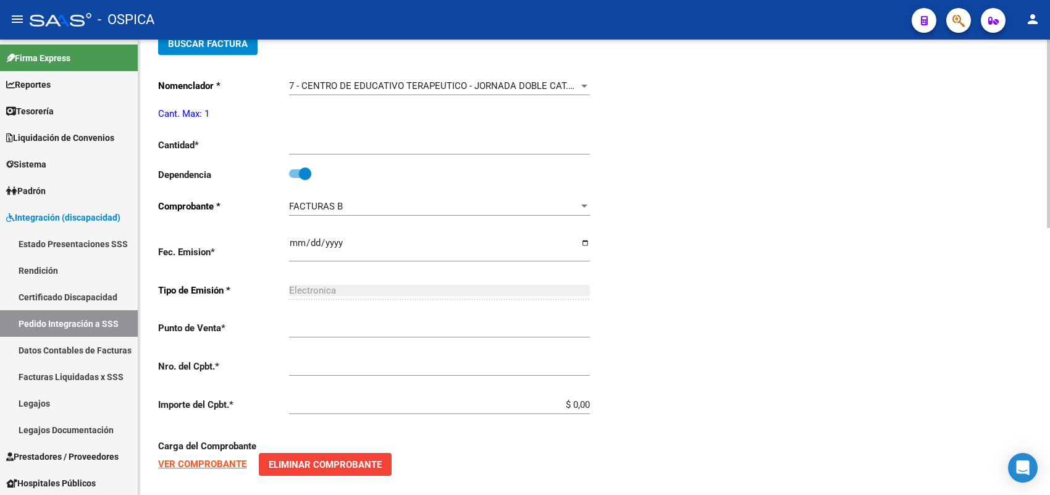
scroll to position [28, 0]
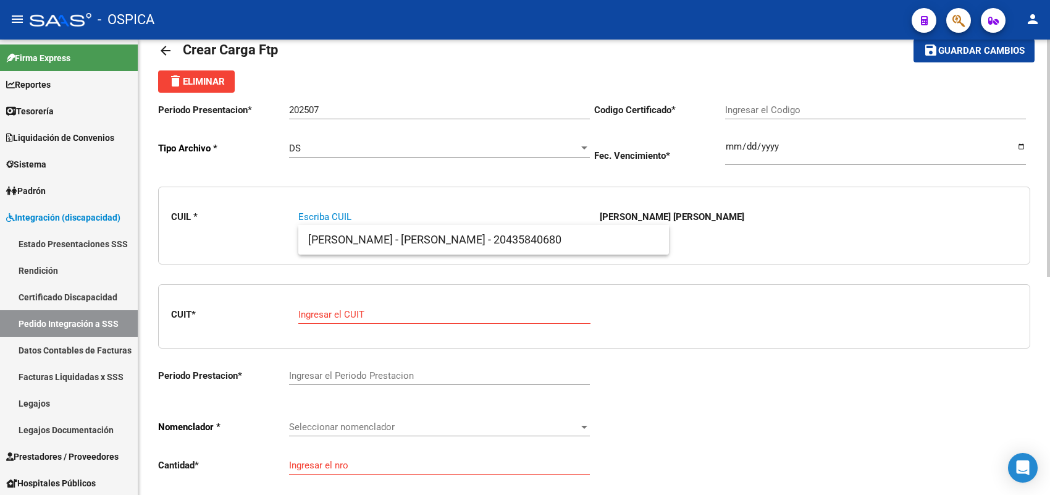
paste input "27476336495"
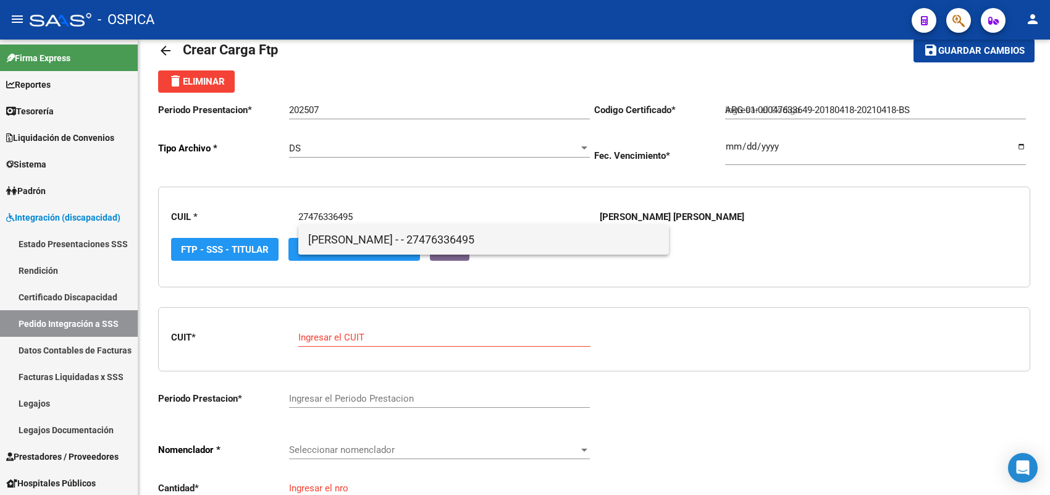
click at [340, 232] on span "DIAZ, KIARA SOLEDAD - - 27476336495" at bounding box center [483, 240] width 351 height 30
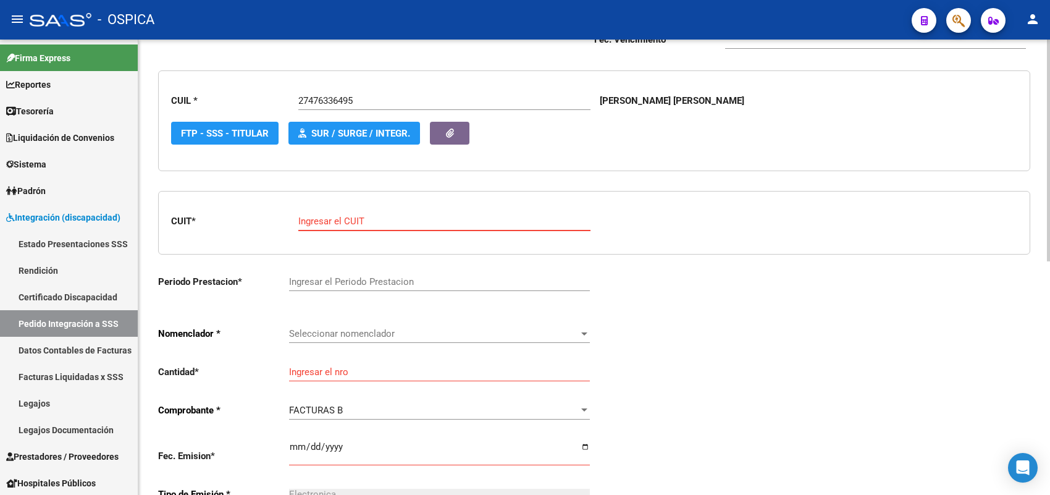
paste input "27-36344781-9"
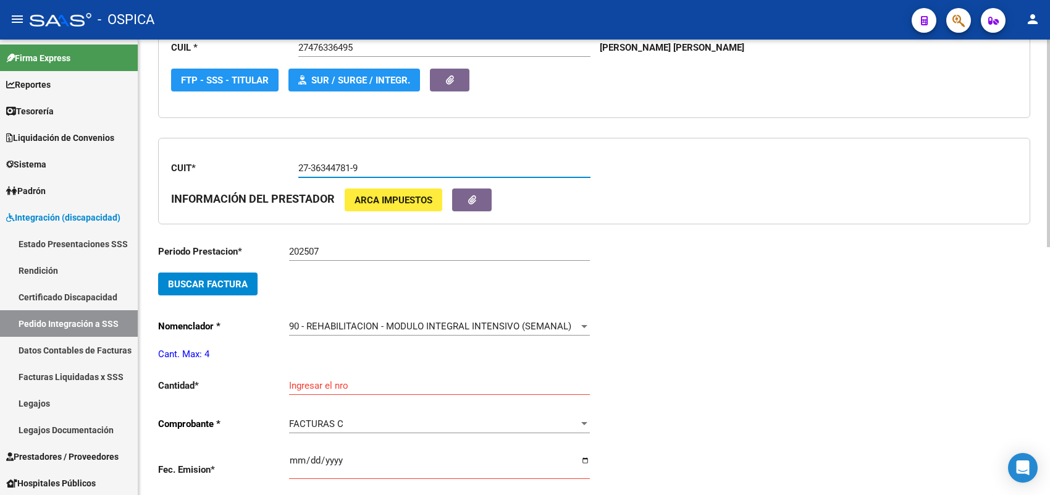
scroll to position [260, 0]
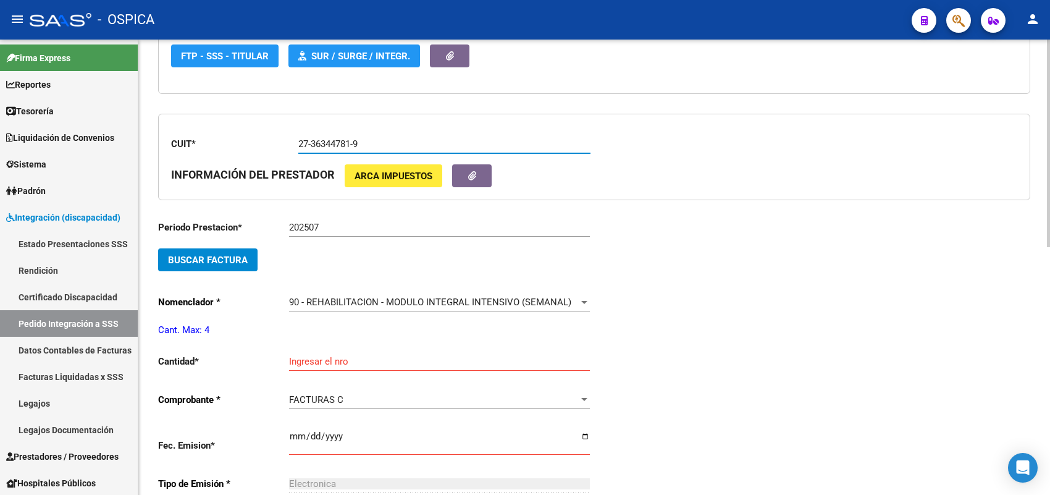
click at [251, 252] on button "Buscar Factura" at bounding box center [207, 259] width 99 height 23
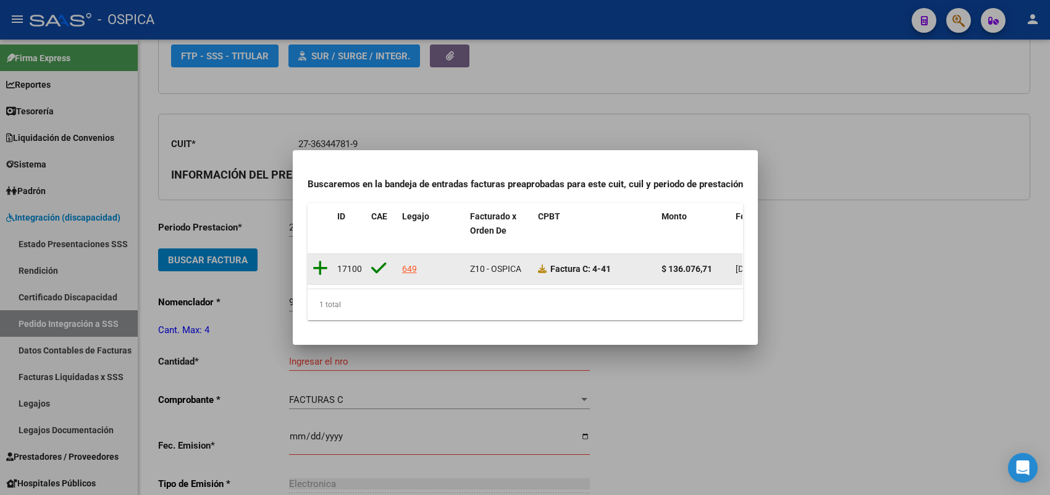
click at [316, 260] on icon at bounding box center [319, 267] width 15 height 17
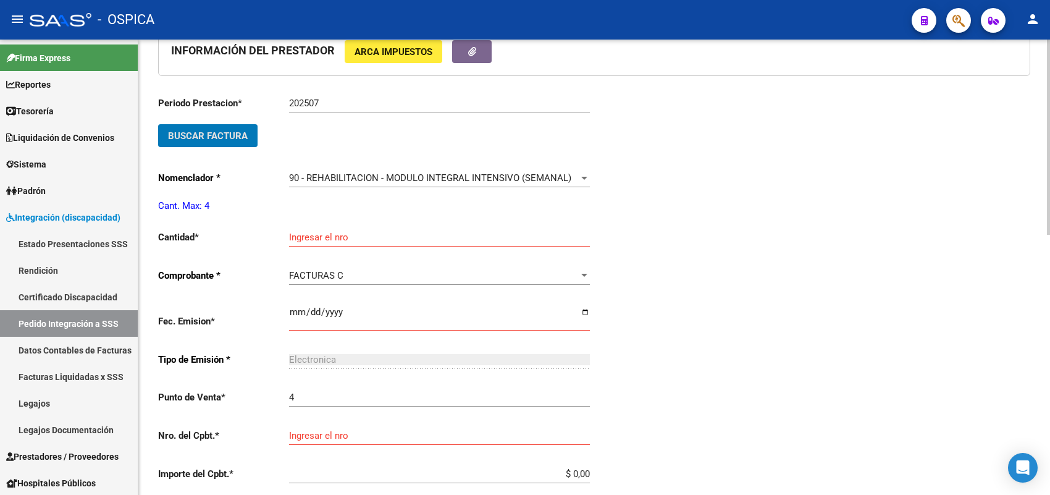
scroll to position [414, 0]
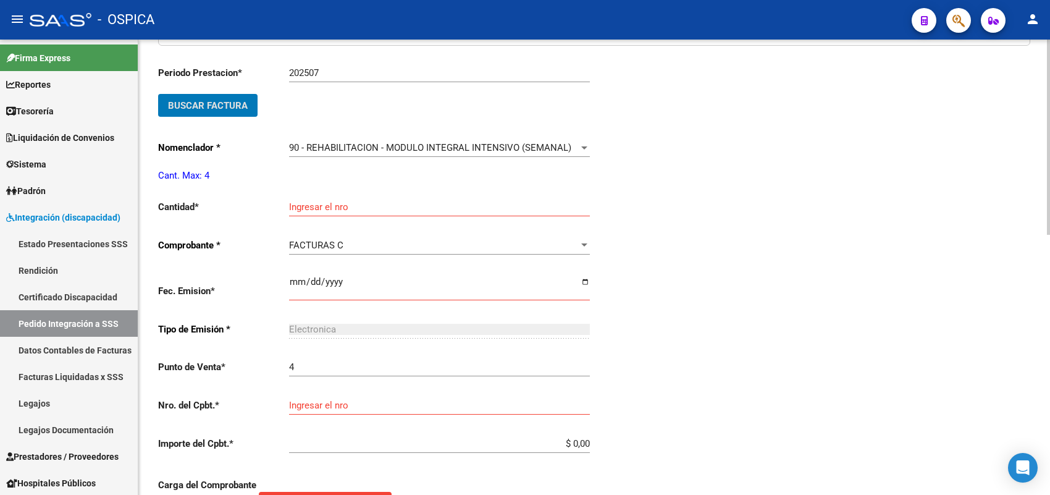
click at [309, 207] on input "Ingresar el nro" at bounding box center [439, 206] width 301 height 11
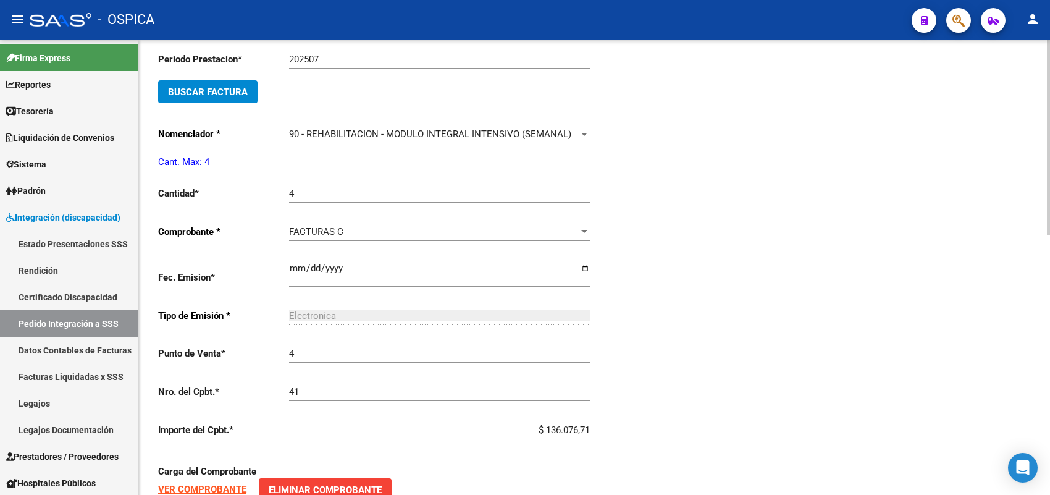
scroll to position [607, 0]
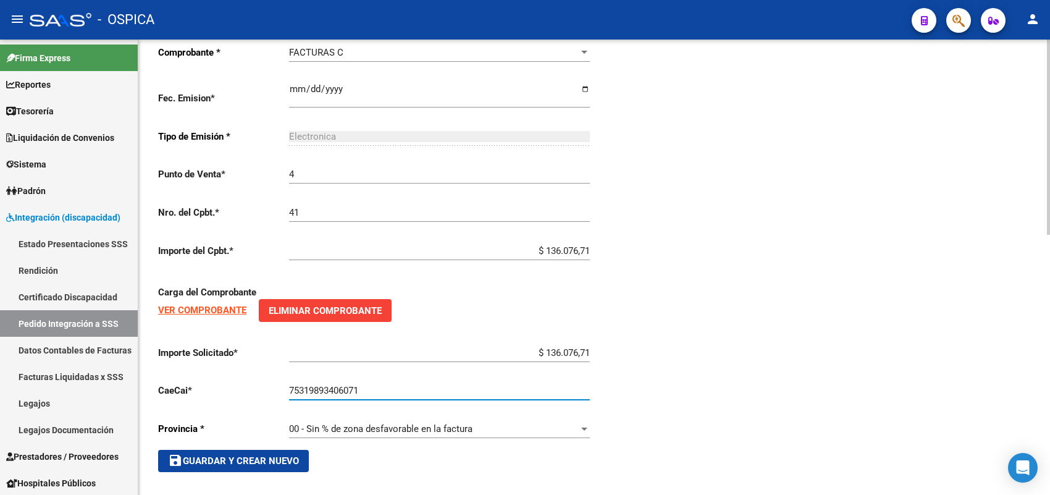
click at [259, 455] on span "save Guardar y Crear Nuevo" at bounding box center [233, 460] width 131 height 11
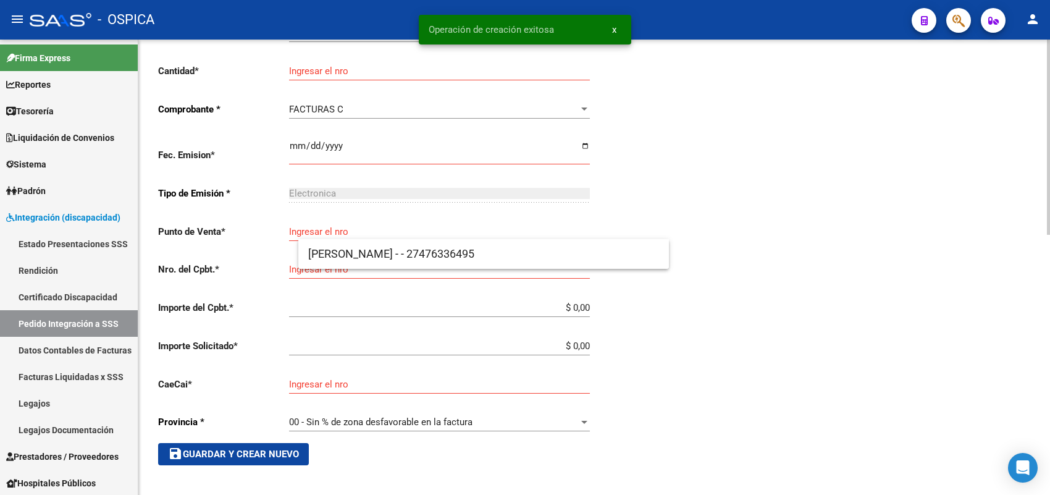
scroll to position [14, 0]
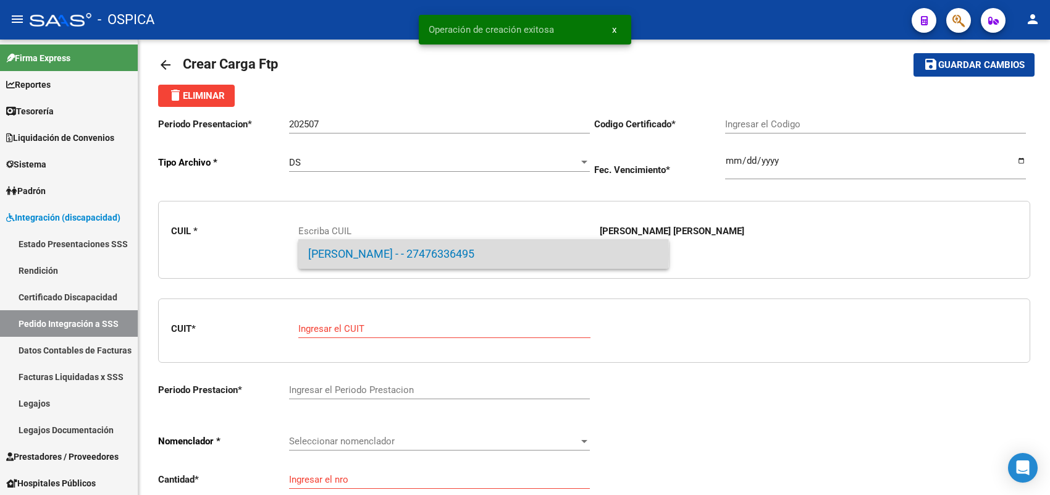
click at [325, 254] on span "DIAZ, KIARA SOLEDAD - - 27476336495" at bounding box center [483, 254] width 351 height 30
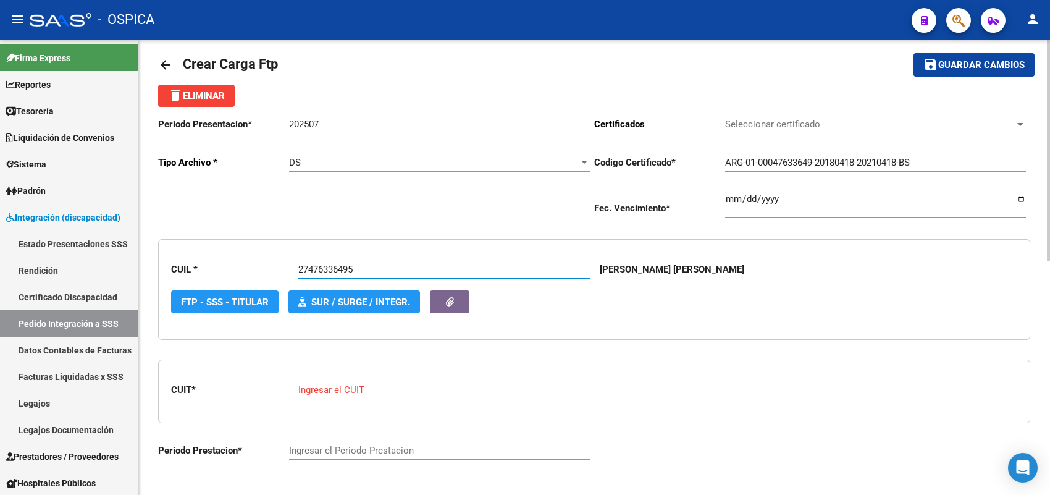
click at [353, 387] on input "Ingresar el CUIT" at bounding box center [444, 389] width 292 height 11
paste input "23-30919123-4"
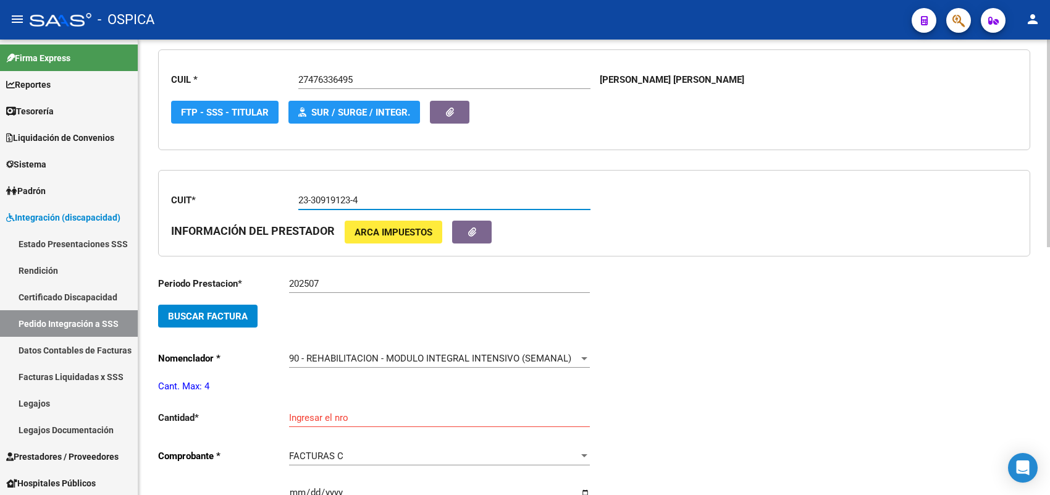
scroll to position [246, 0]
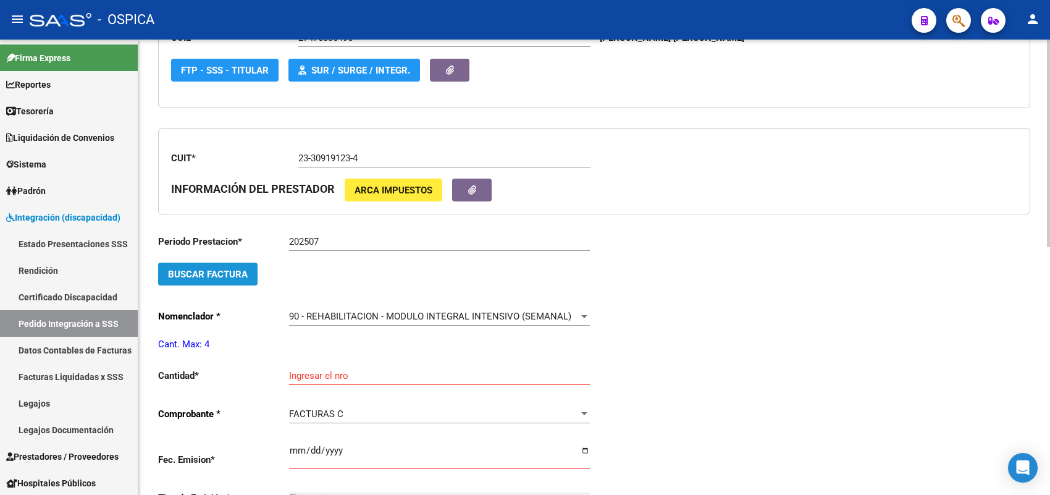
click at [224, 276] on span "Buscar Factura" at bounding box center [208, 274] width 80 height 11
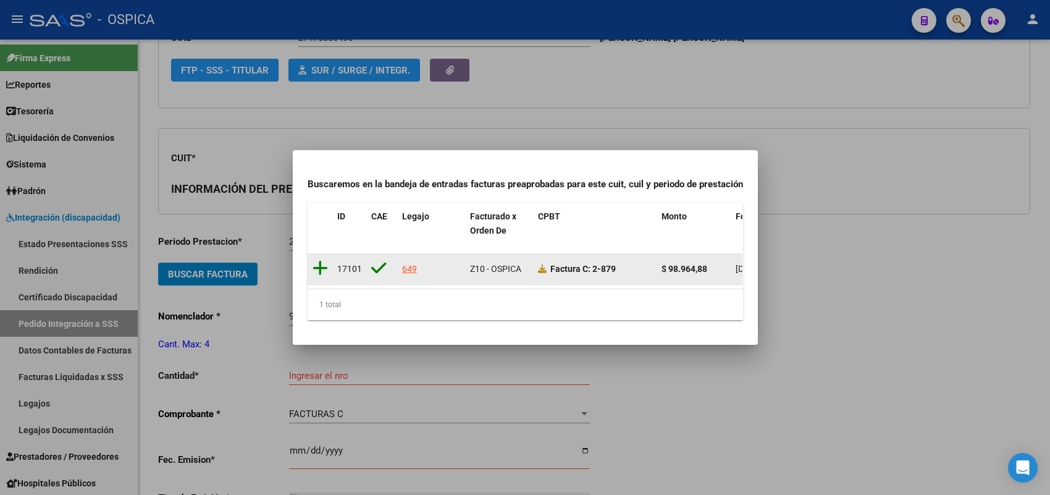
click at [319, 259] on icon at bounding box center [319, 267] width 15 height 17
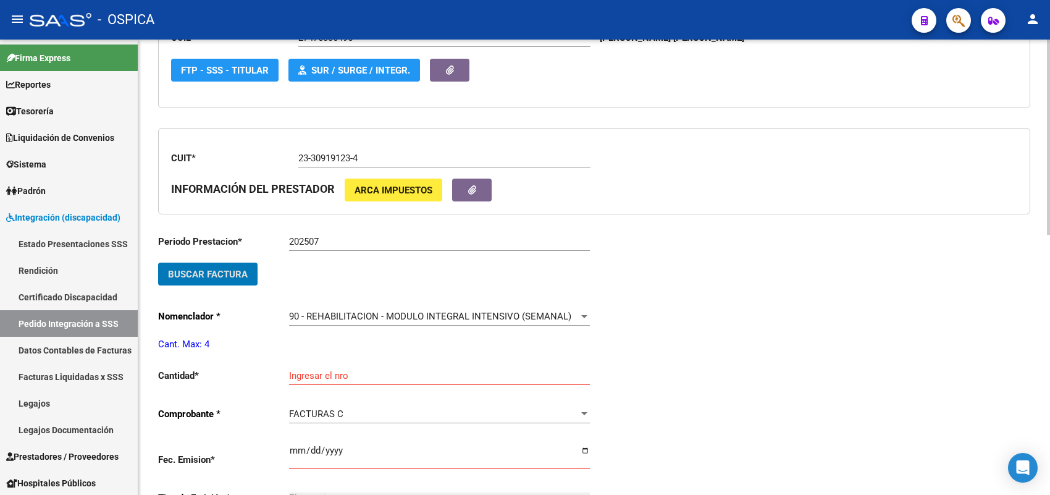
click at [329, 370] on input "Ingresar el nro" at bounding box center [439, 375] width 301 height 11
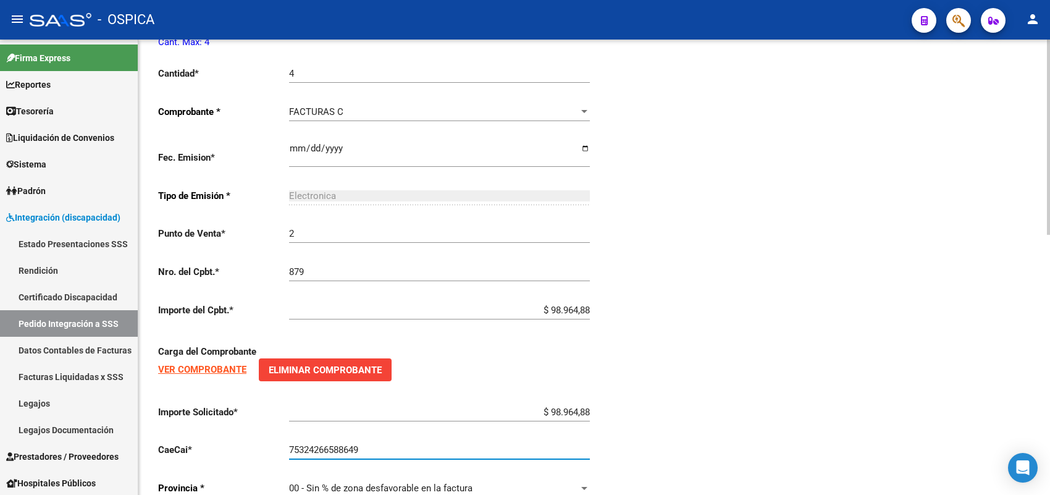
scroll to position [607, 0]
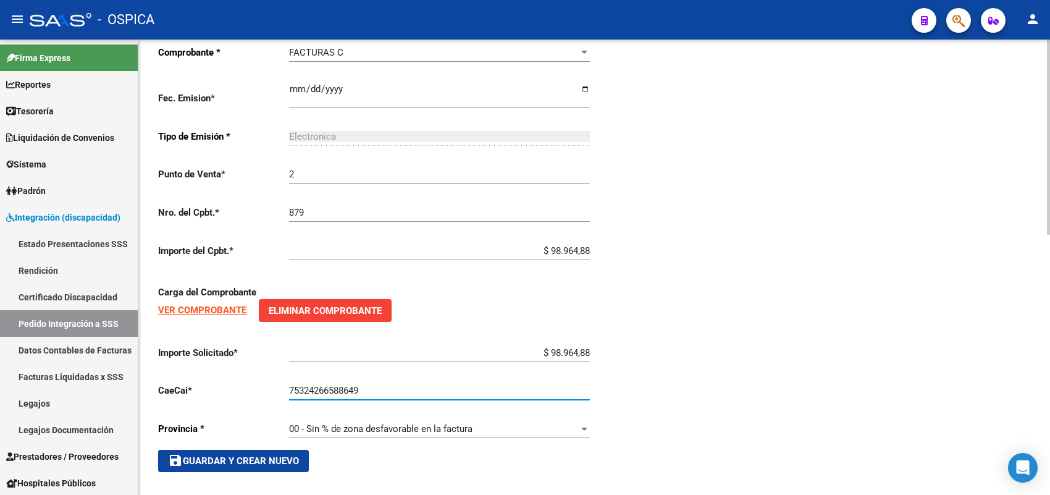
click at [282, 460] on button "save Guardar y Crear Nuevo" at bounding box center [233, 461] width 151 height 22
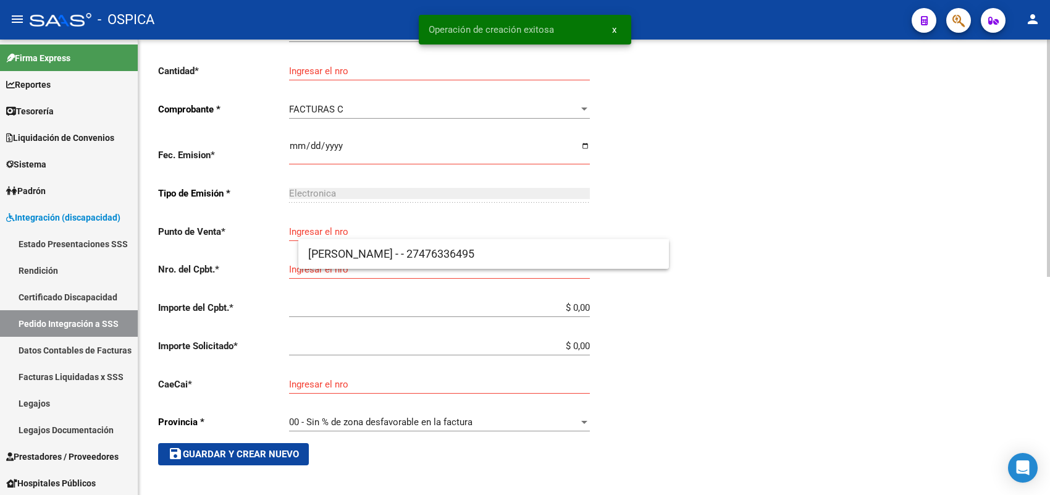
scroll to position [14, 0]
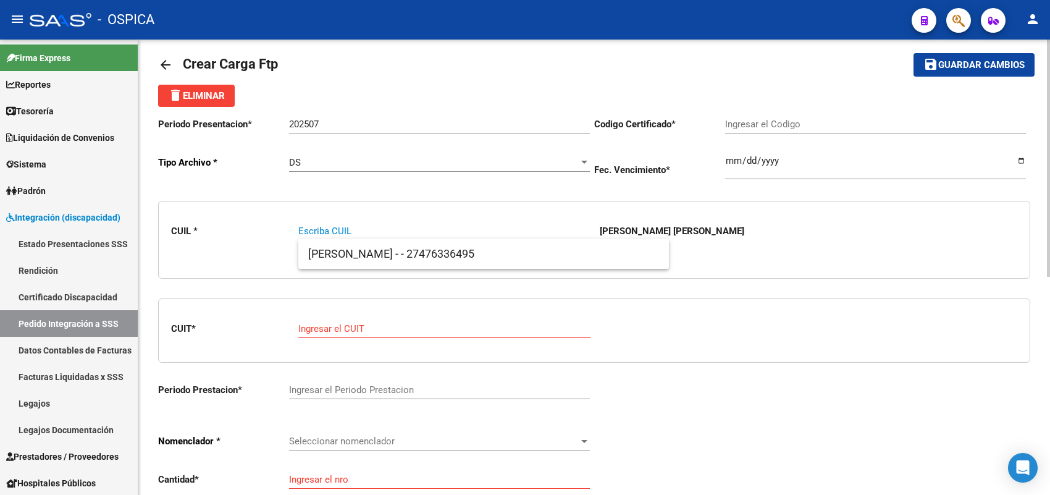
paste input "27586156816"
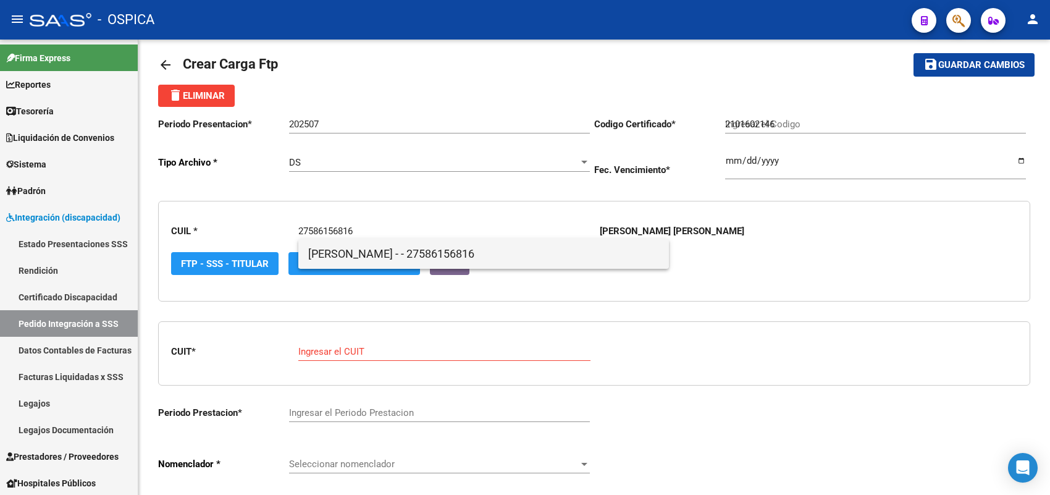
click at [335, 253] on span "DIAZ, LARA SOFIA - - 27586156816" at bounding box center [483, 254] width 351 height 30
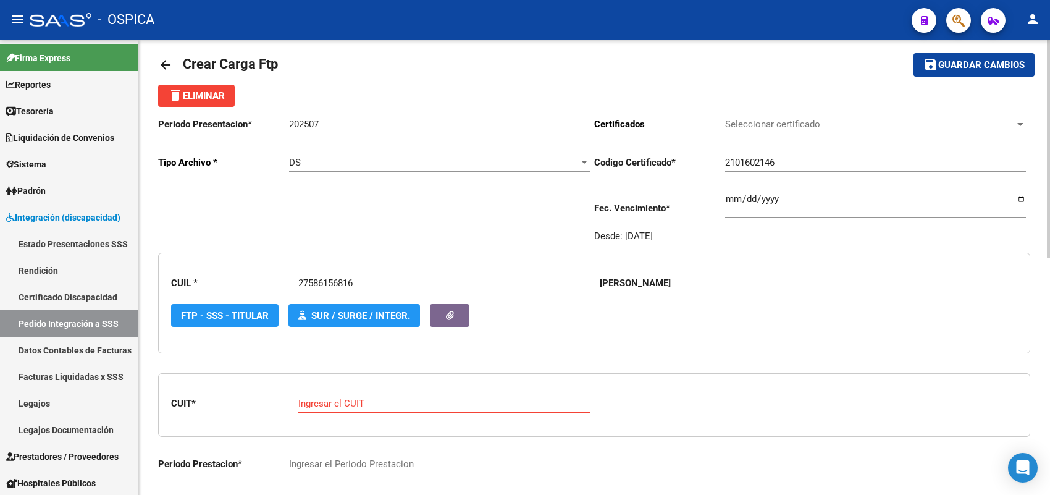
paste input "27-21471516-9"
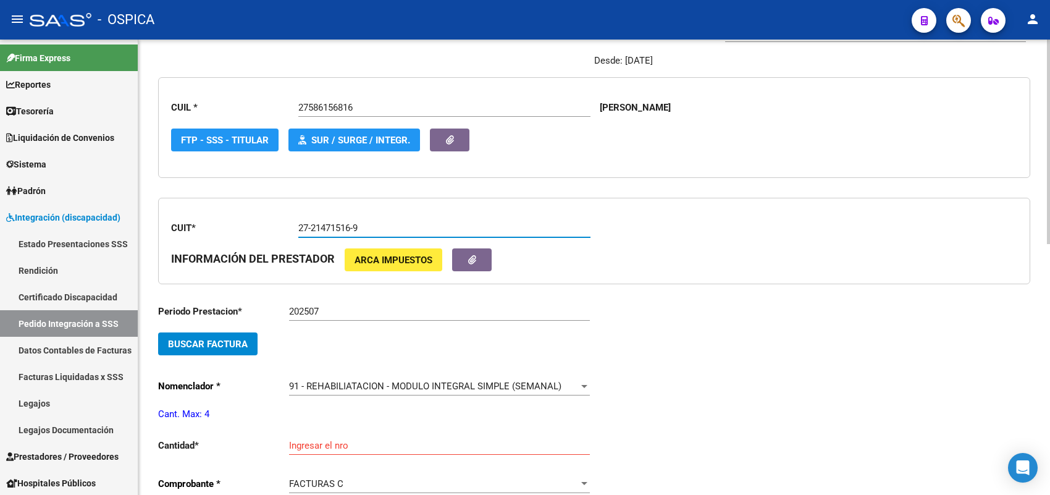
scroll to position [323, 0]
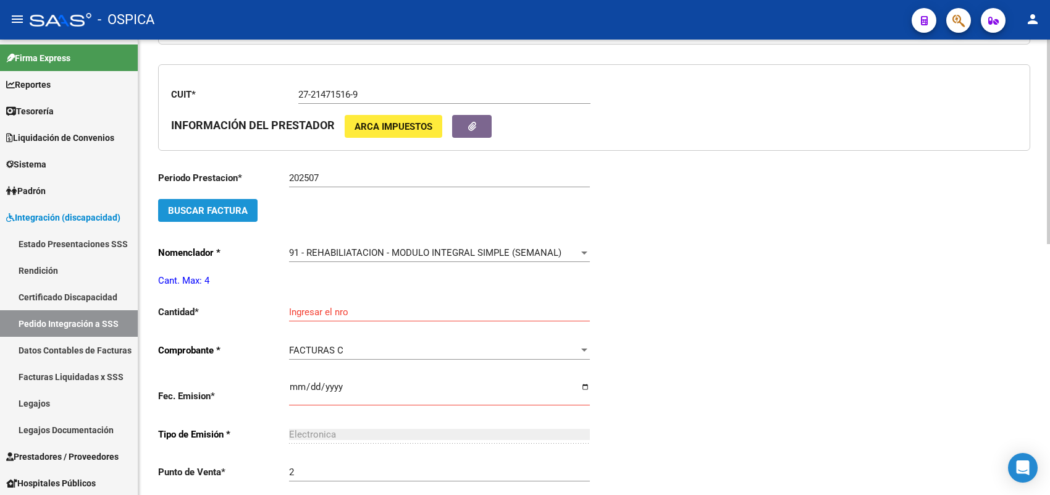
click at [233, 199] on button "Buscar Factura" at bounding box center [207, 210] width 99 height 23
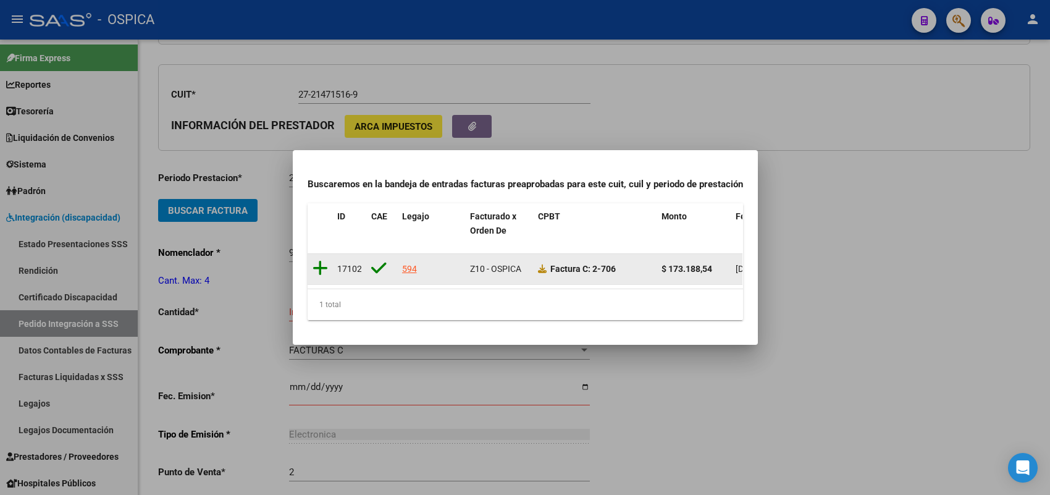
click at [320, 259] on icon at bounding box center [319, 267] width 15 height 17
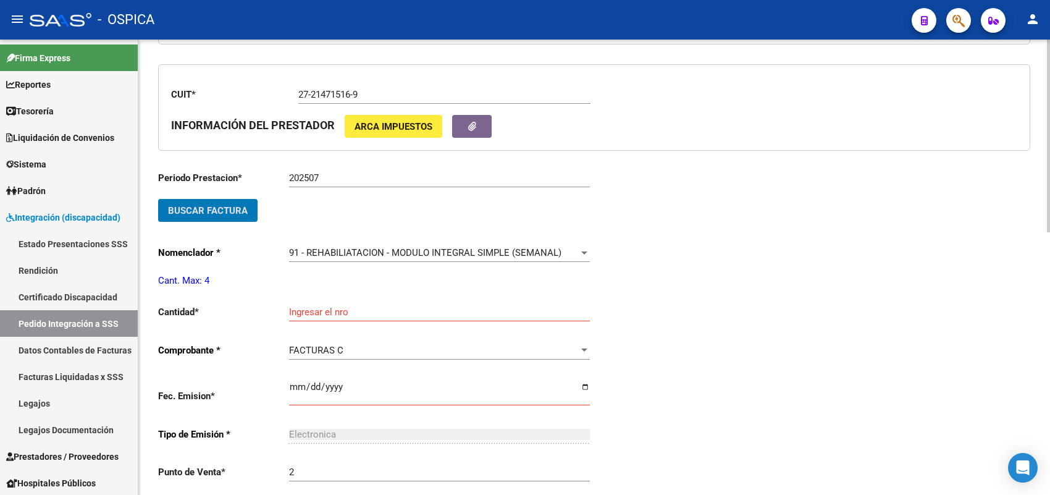
click at [315, 307] on input "Ingresar el nro" at bounding box center [439, 311] width 301 height 11
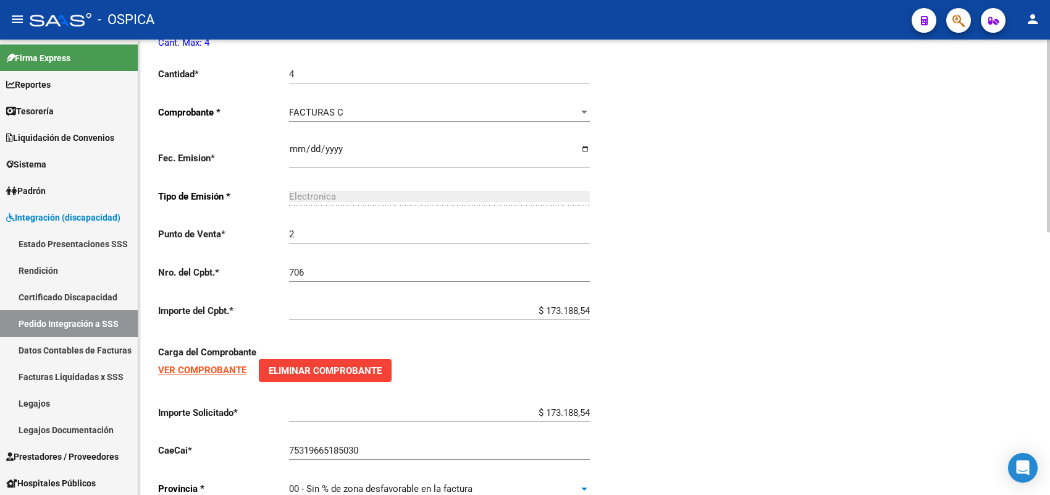
scroll to position [621, 0]
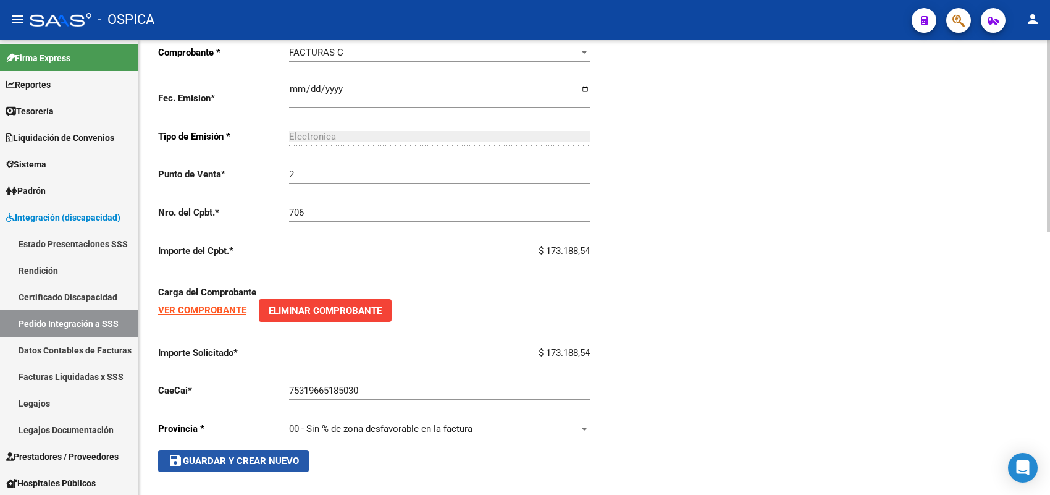
click at [303, 450] on button "save Guardar y Crear Nuevo" at bounding box center [233, 461] width 151 height 22
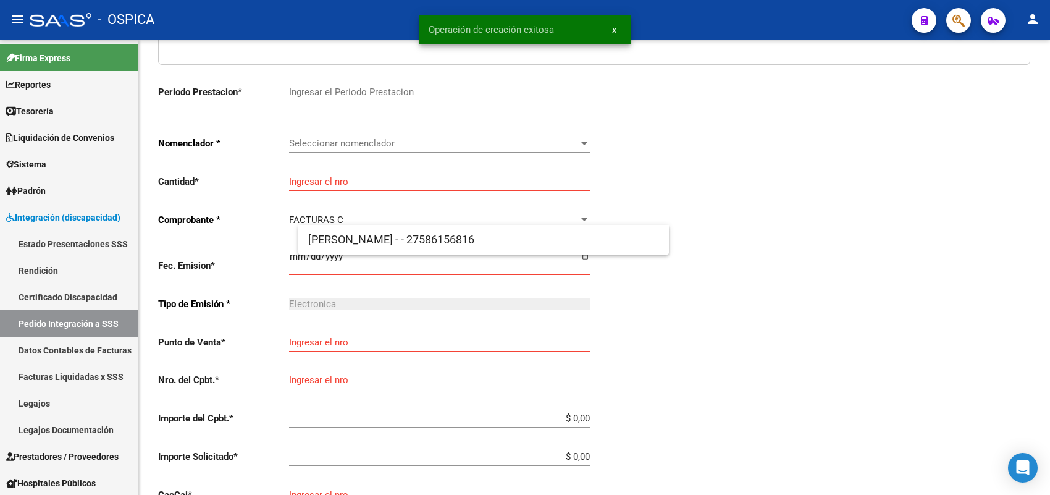
scroll to position [28, 0]
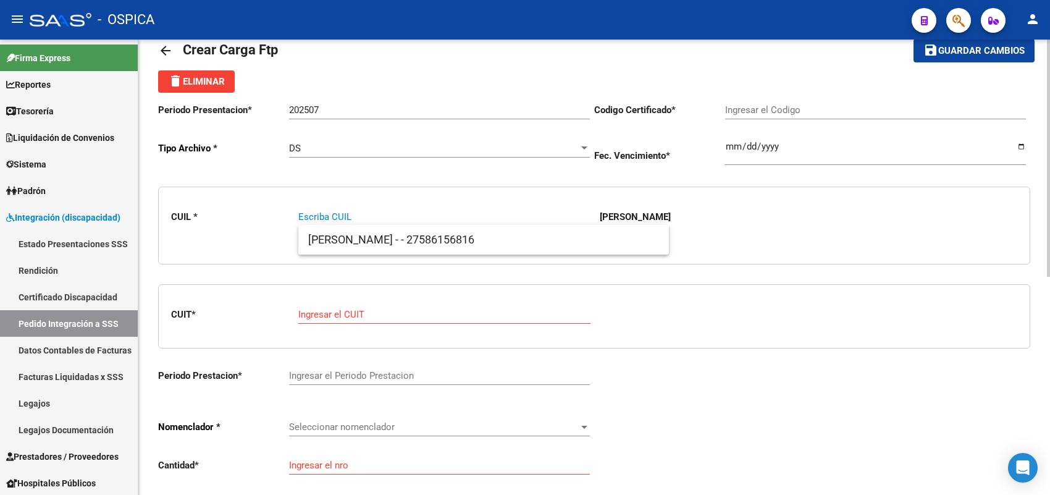
paste input "20583093800"
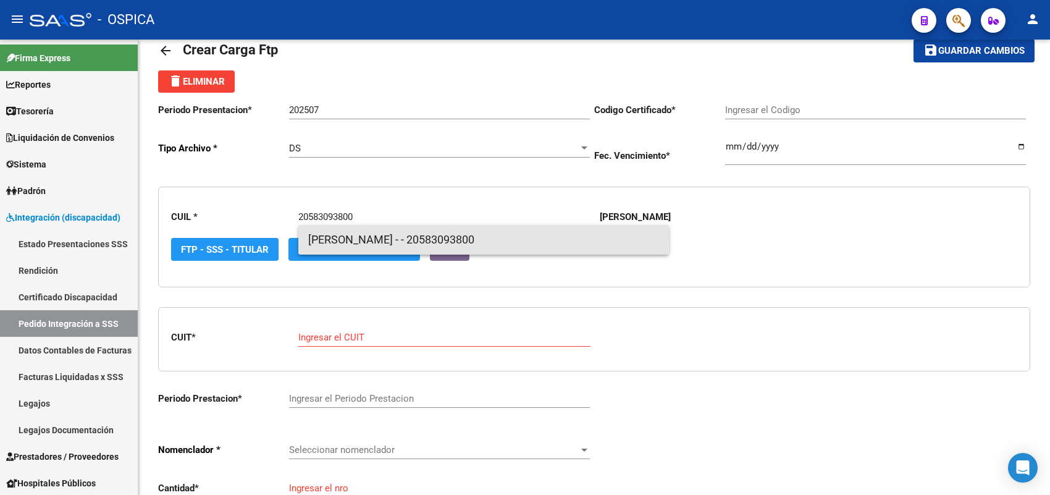
click at [341, 238] on span "DUARTE, RAMIRO GAEL - - 20583093800" at bounding box center [483, 240] width 351 height 30
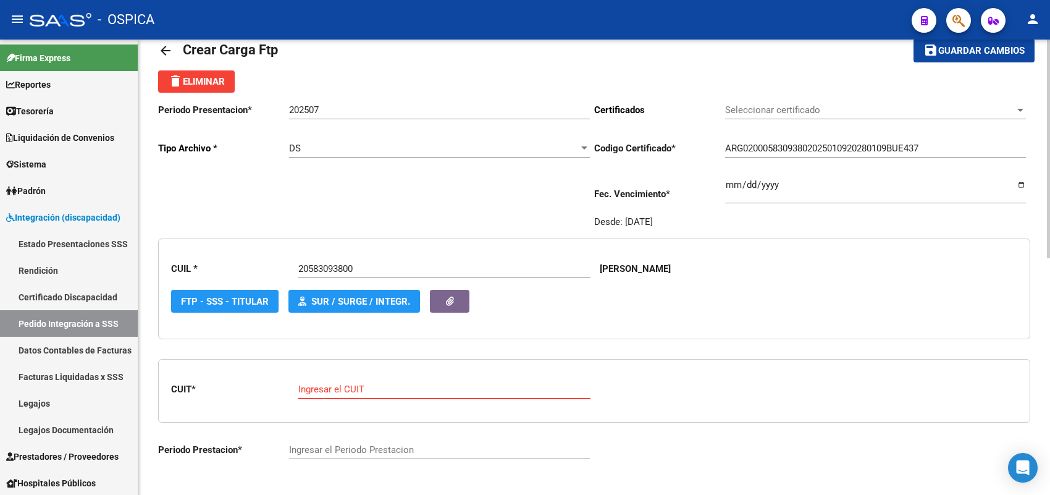
paste input "27-38846036-4"
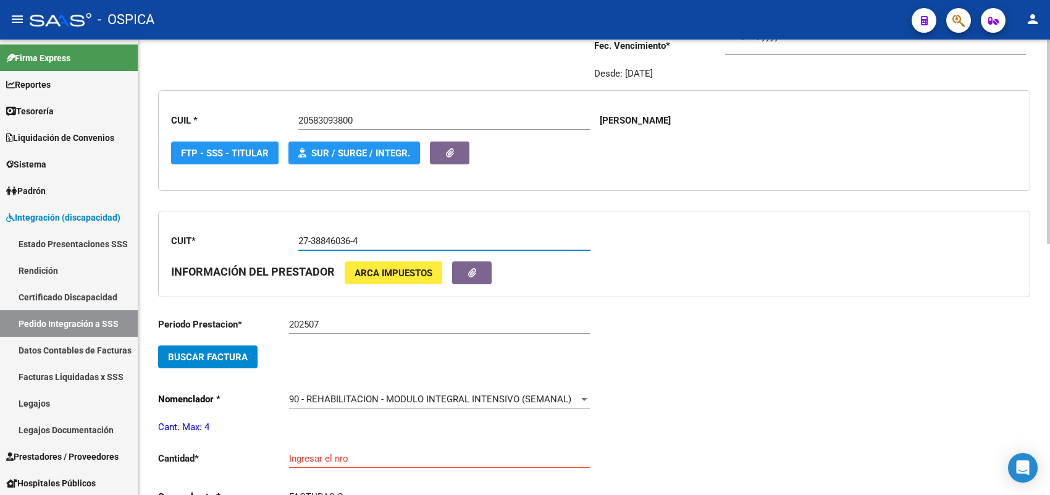
scroll to position [260, 0]
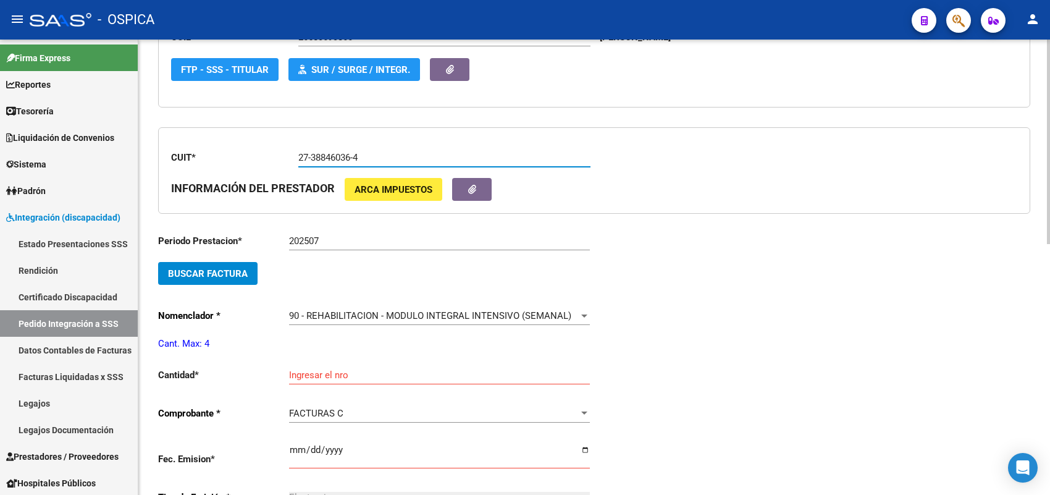
click at [238, 279] on button "Buscar Factura" at bounding box center [207, 273] width 99 height 23
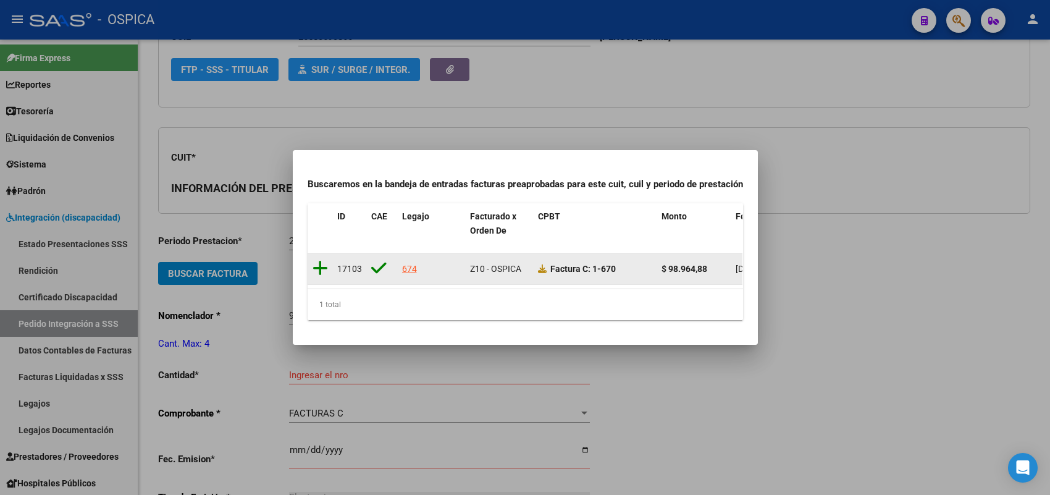
click at [321, 264] on icon at bounding box center [319, 267] width 15 height 17
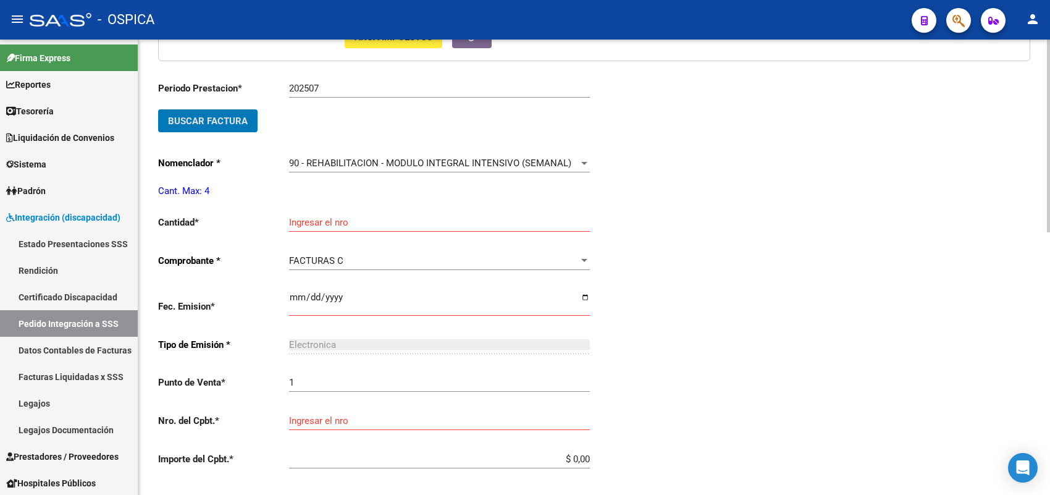
scroll to position [414, 0]
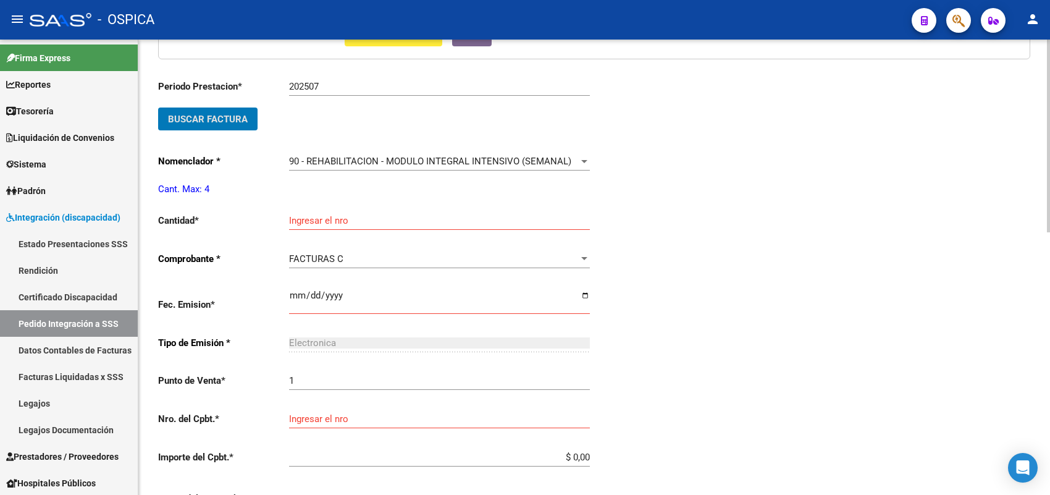
click at [324, 220] on input "Ingresar el nro" at bounding box center [439, 220] width 301 height 11
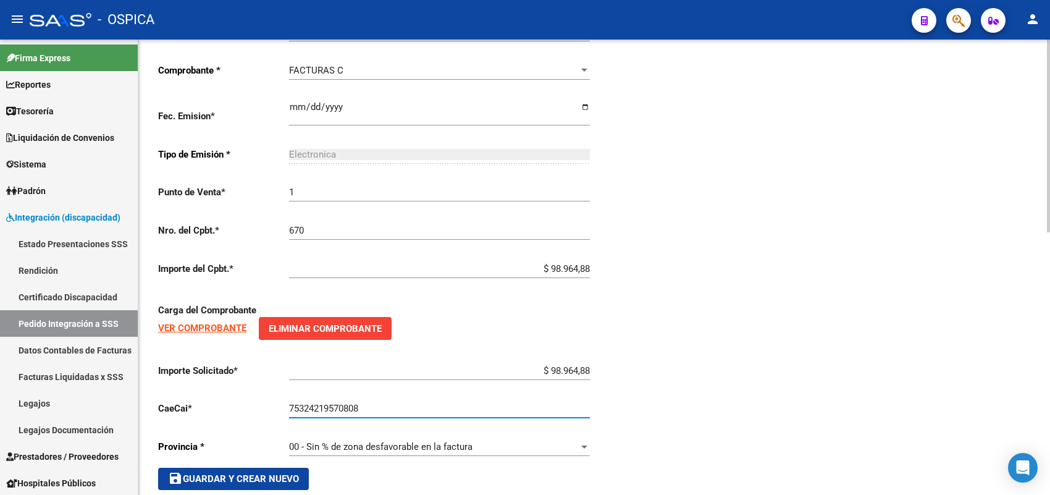
scroll to position [621, 0]
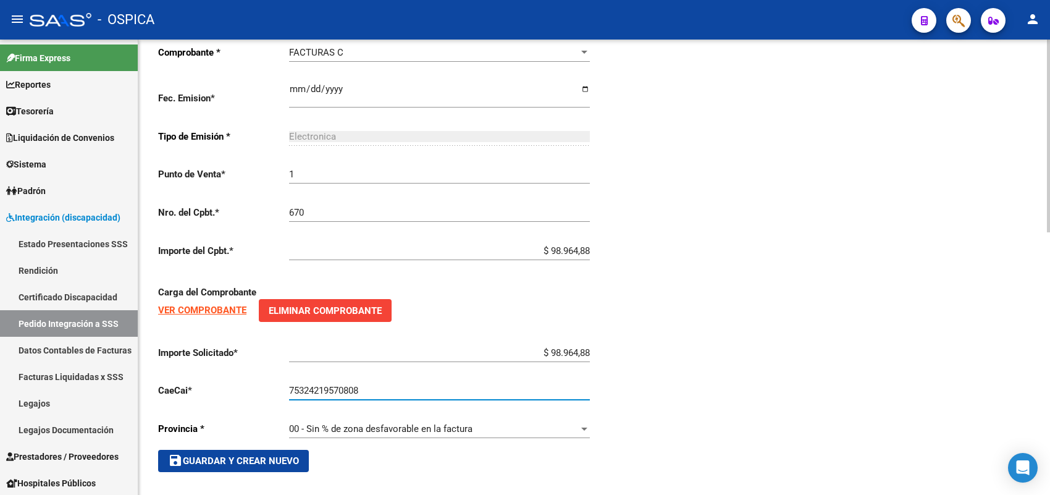
click at [270, 455] on span "save Guardar y Crear Nuevo" at bounding box center [233, 460] width 131 height 11
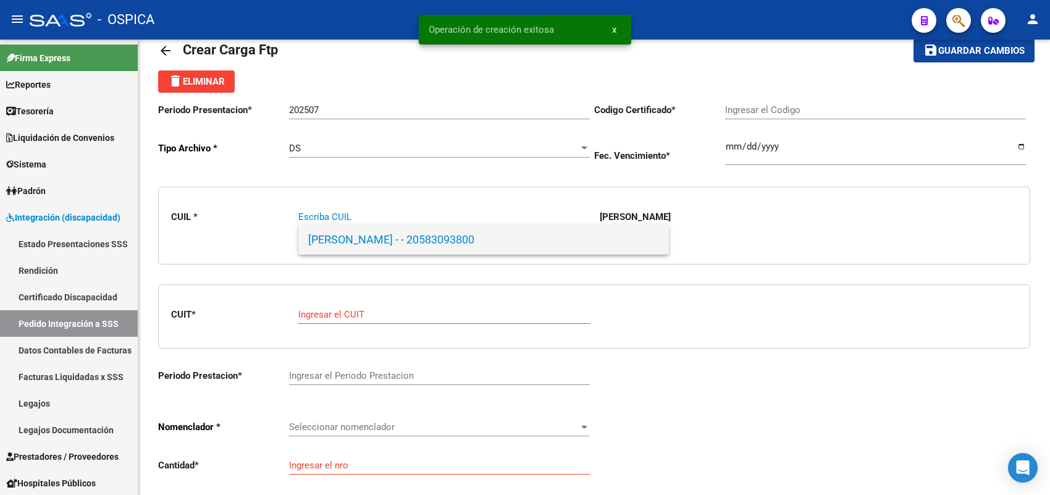
click at [387, 236] on span "DUARTE, RAMIRO GAEL - - 20583093800" at bounding box center [483, 240] width 351 height 30
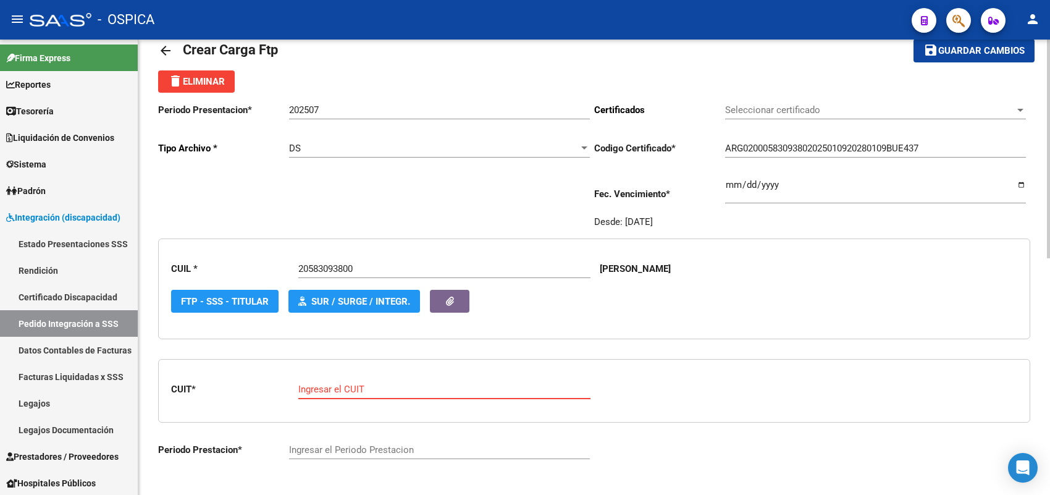
paste input "27-23682551-0"
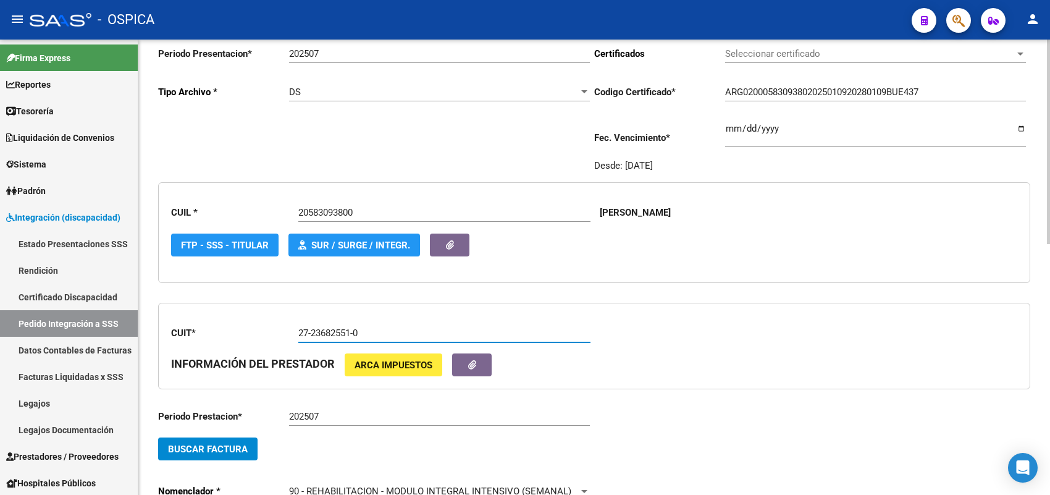
scroll to position [183, 0]
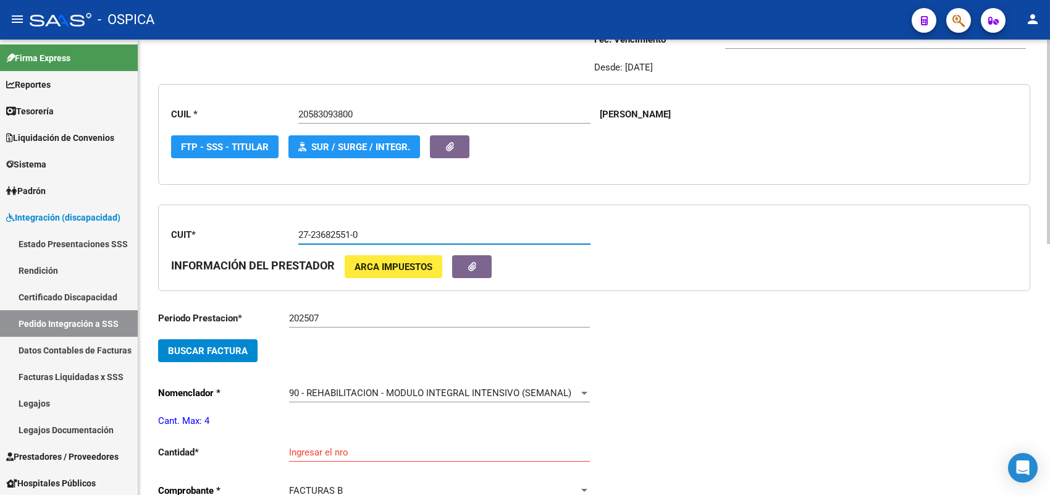
click at [218, 345] on span "Buscar Factura" at bounding box center [208, 350] width 80 height 11
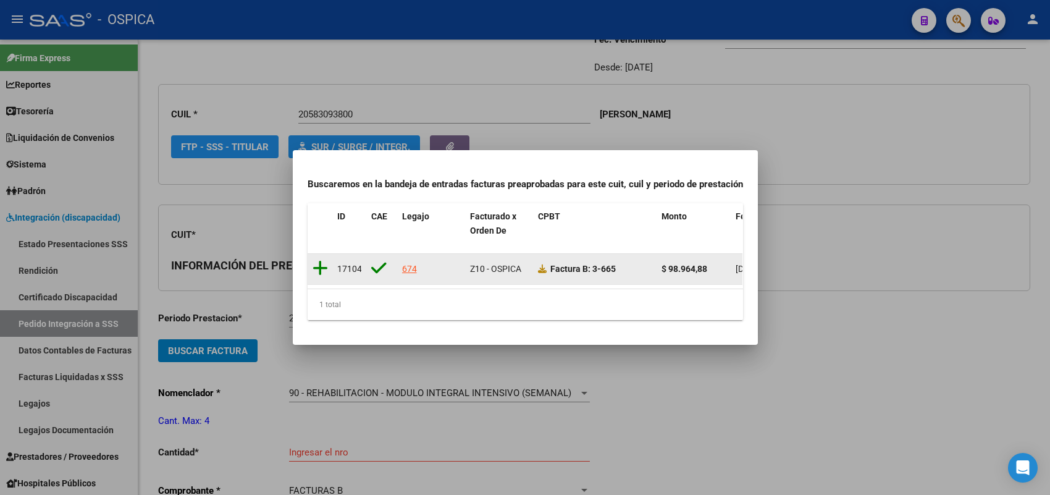
click at [316, 260] on icon at bounding box center [319, 267] width 15 height 17
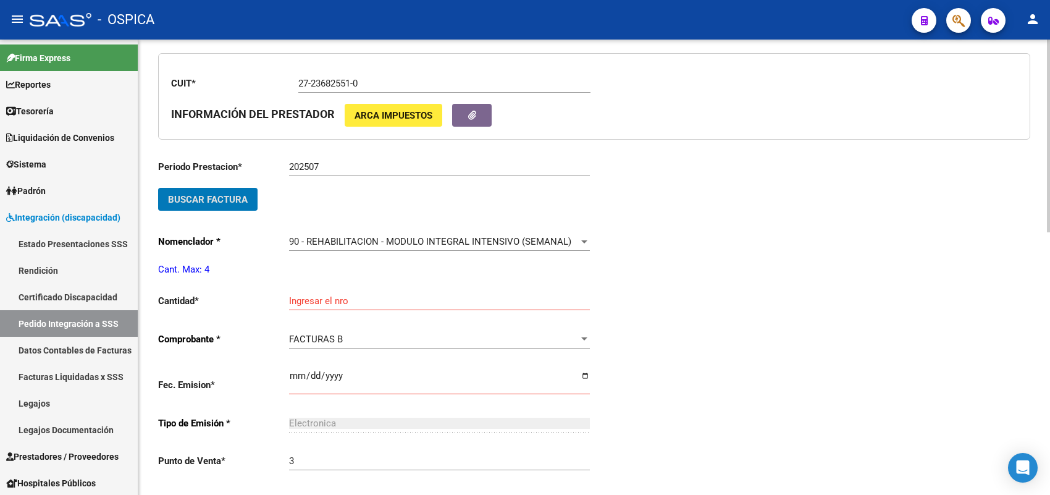
scroll to position [337, 0]
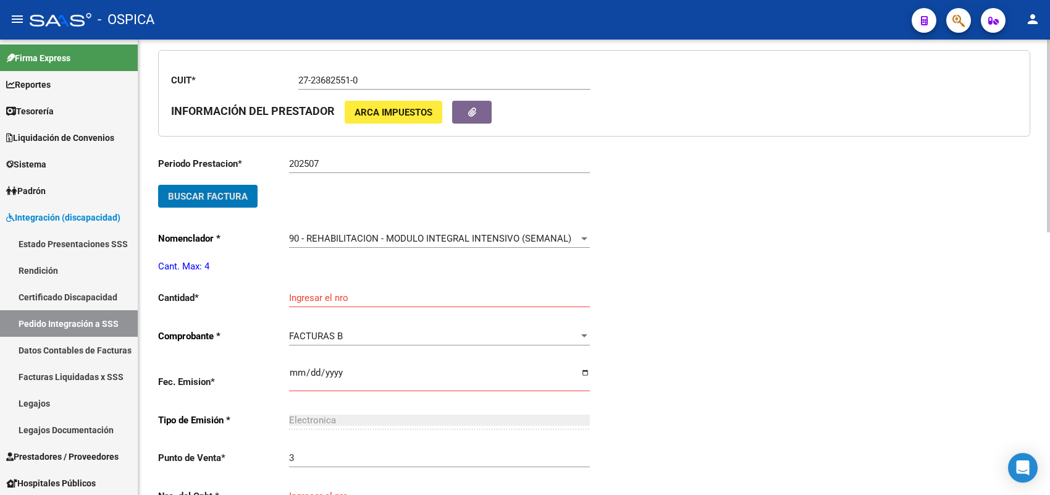
click at [314, 295] on input "Ingresar el nro" at bounding box center [439, 297] width 301 height 11
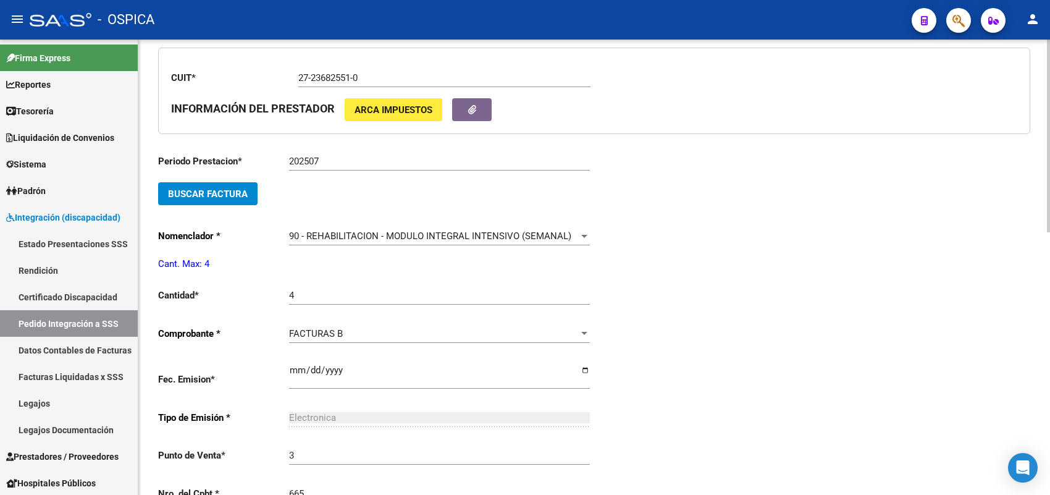
scroll to position [599, 0]
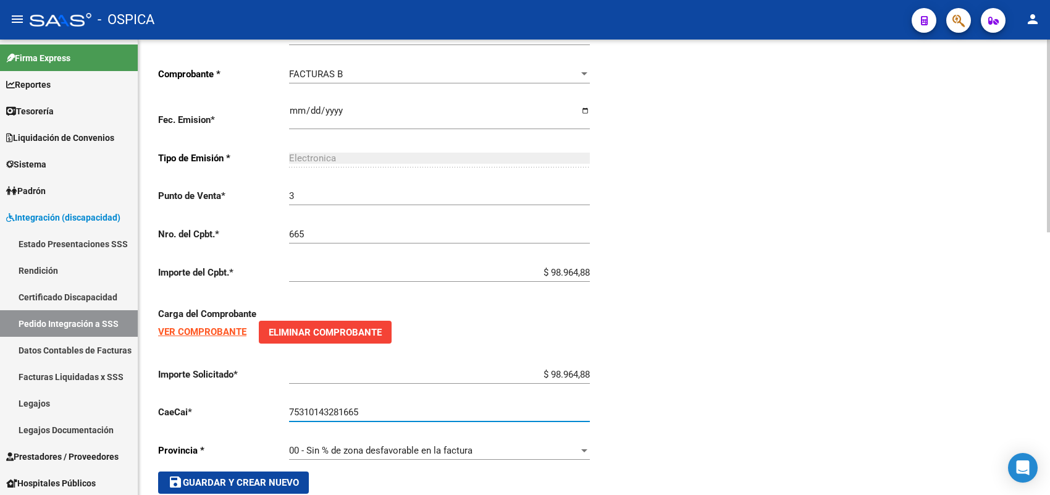
click at [262, 477] on span "save Guardar y Crear Nuevo" at bounding box center [233, 482] width 131 height 11
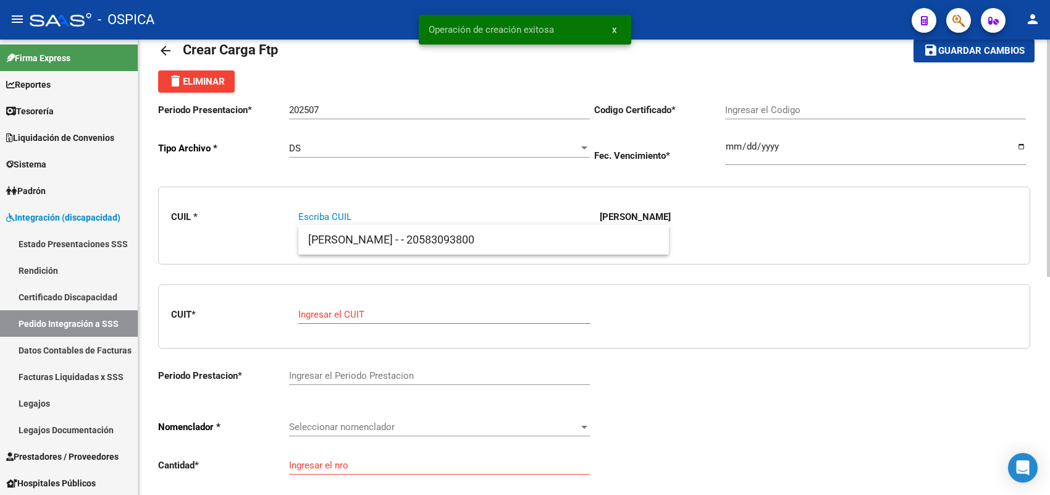
scroll to position [106, 0]
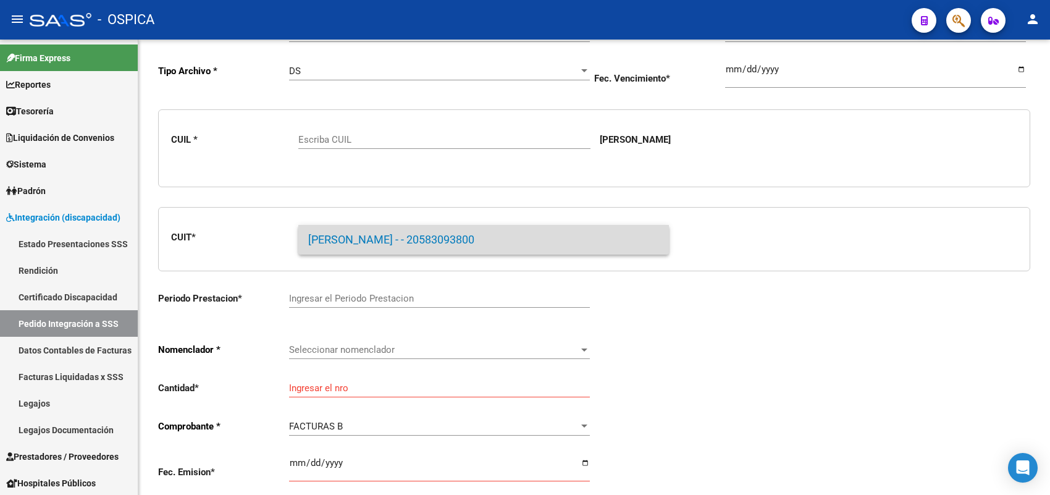
click at [350, 233] on span "DUARTE, RAMIRO GAEL - - 20583093800" at bounding box center [483, 240] width 351 height 30
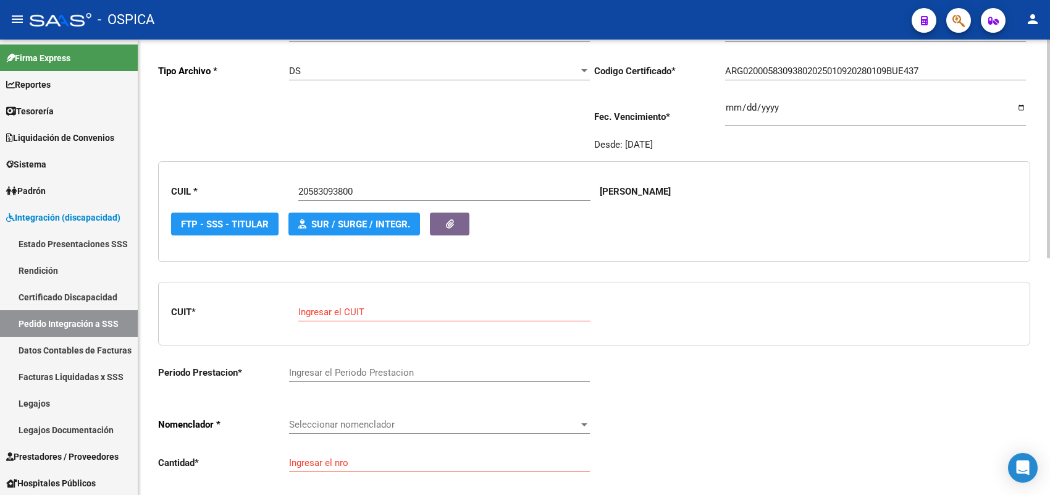
click at [353, 301] on div "Ingresar el CUIT" at bounding box center [444, 308] width 292 height 27
paste input "27-14501701-2"
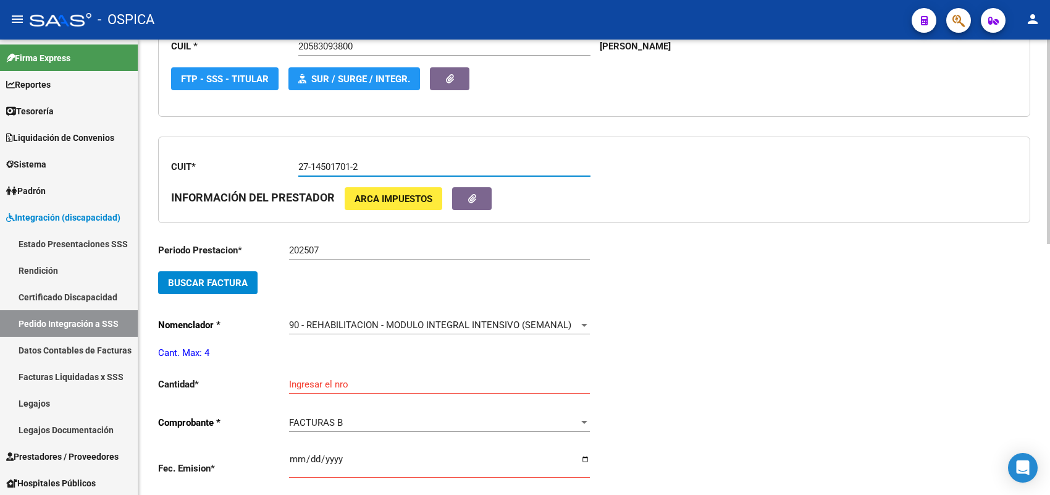
scroll to position [260, 0]
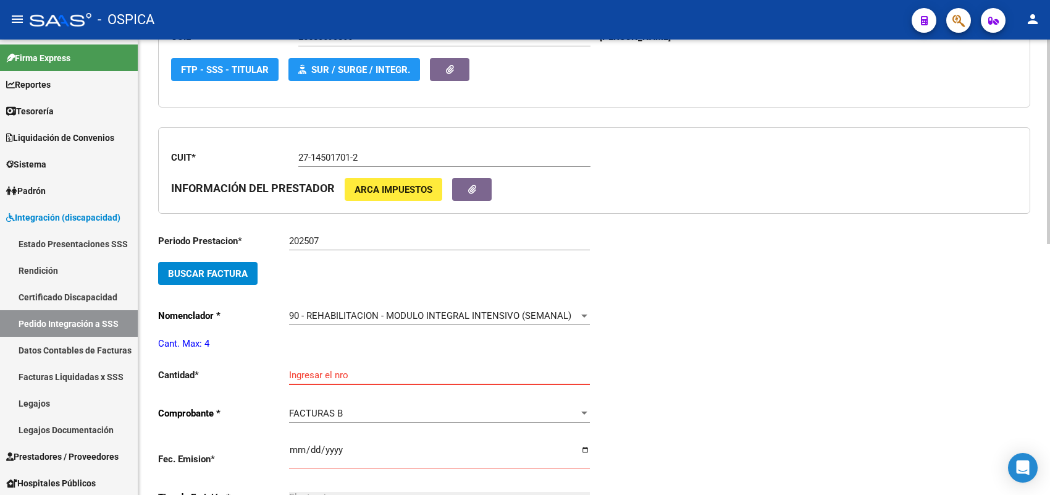
click at [307, 375] on input "Ingresar el nro" at bounding box center [439, 374] width 301 height 11
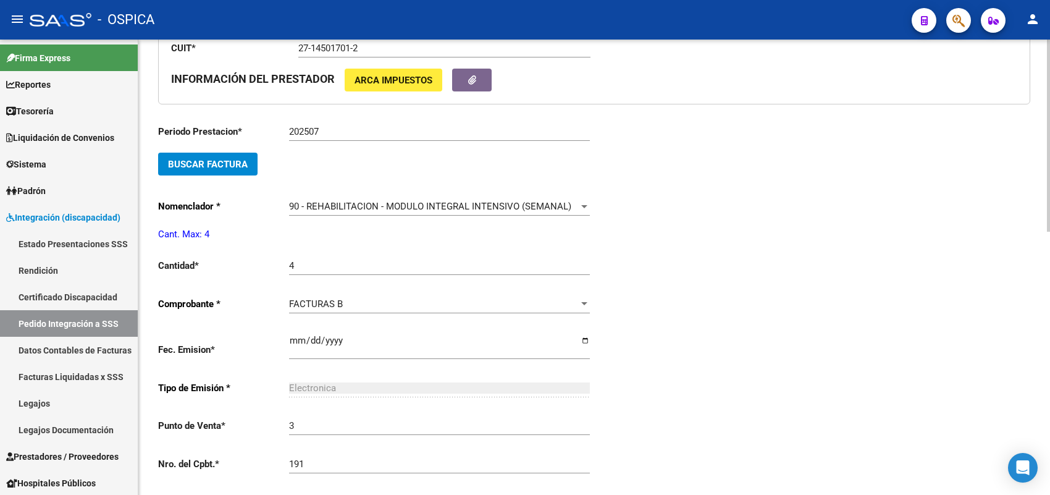
scroll to position [369, 0]
click at [235, 170] on button "Buscar Factura" at bounding box center [207, 164] width 99 height 23
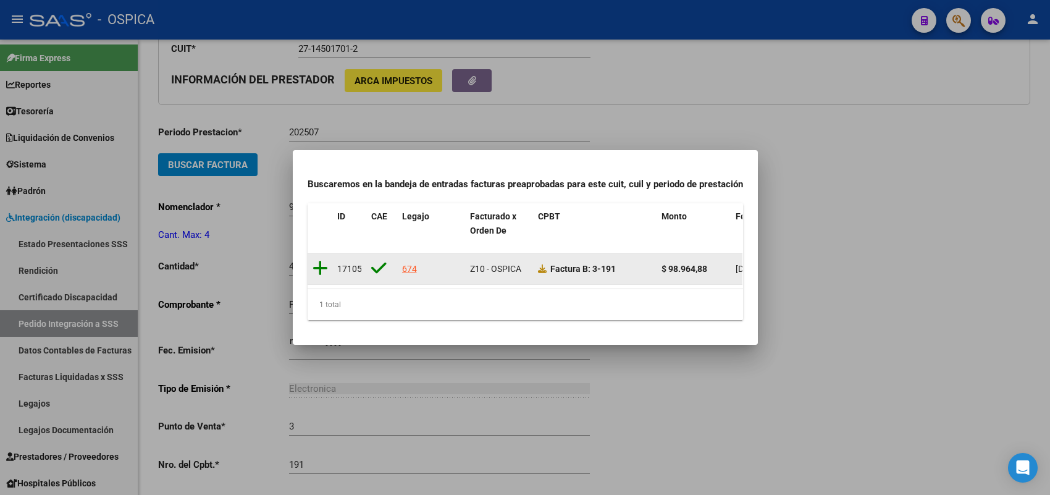
click at [322, 259] on icon at bounding box center [319, 267] width 15 height 17
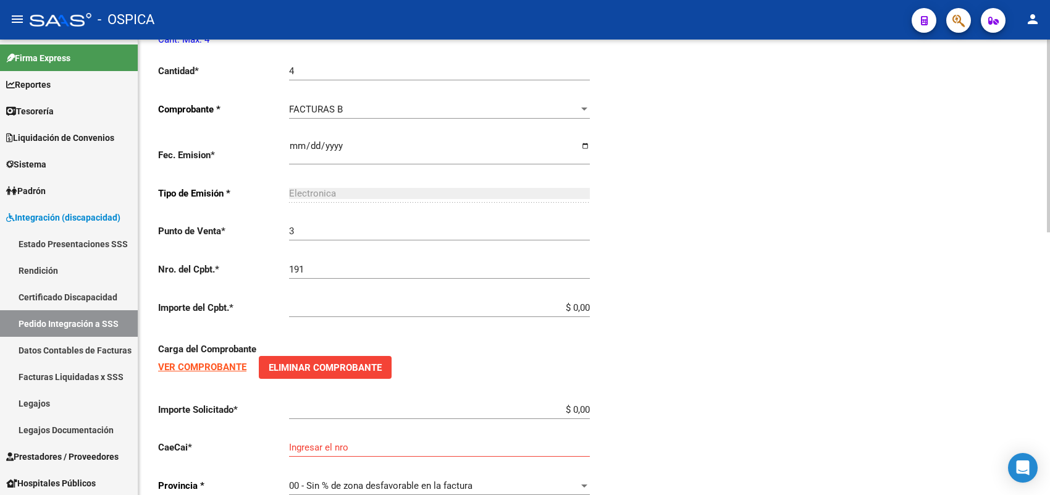
scroll to position [600, 0]
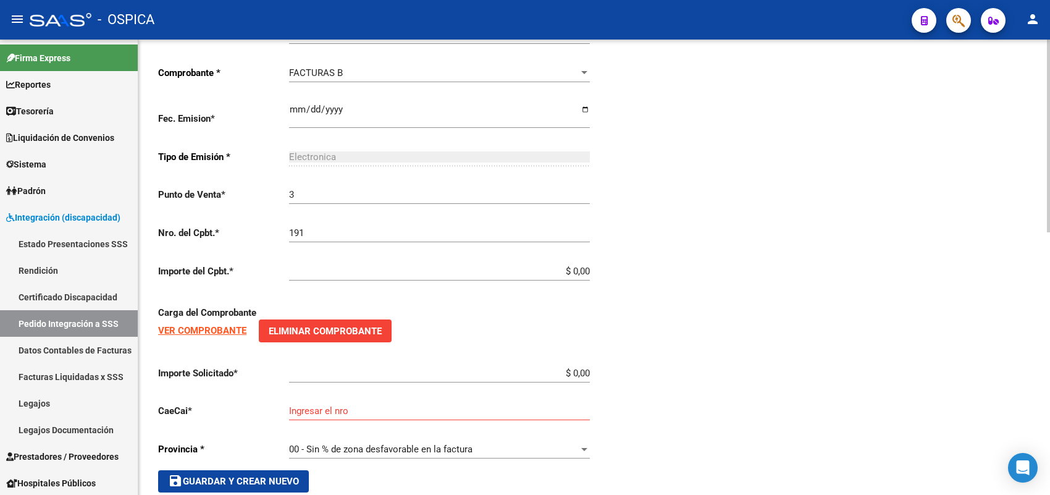
click at [587, 266] on input "$ 0,00" at bounding box center [439, 271] width 301 height 11
click at [588, 266] on input "$ 0,00" at bounding box center [439, 271] width 301 height 11
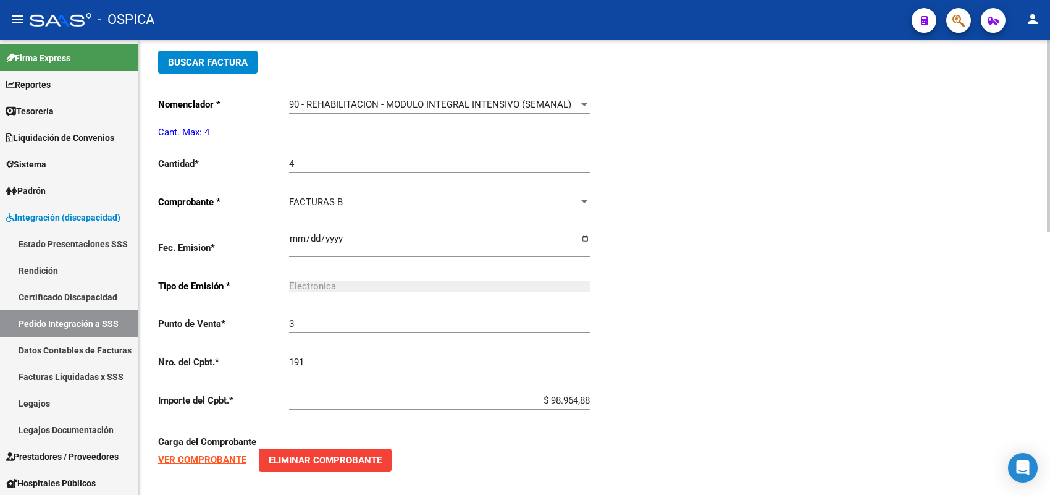
scroll to position [621, 0]
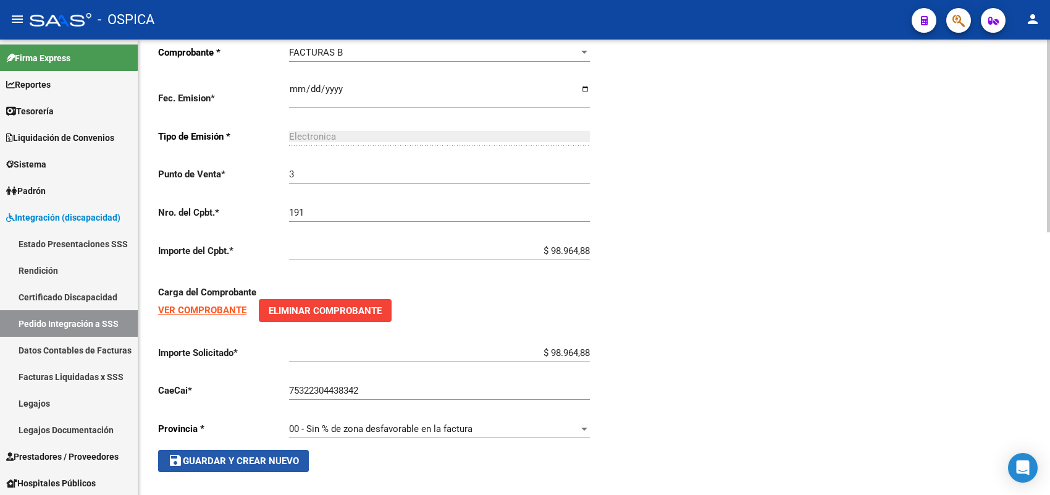
click at [291, 456] on span "save Guardar y Crear Nuevo" at bounding box center [233, 460] width 131 height 11
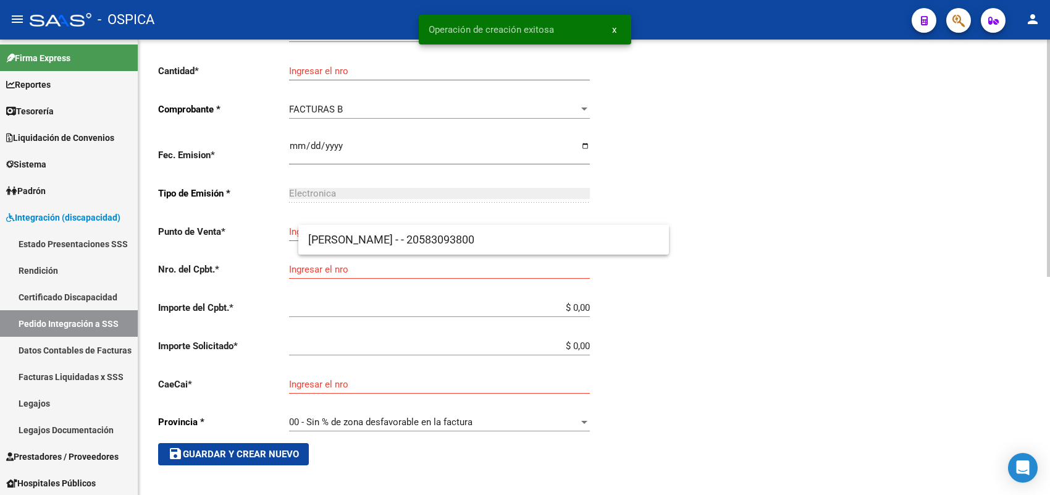
scroll to position [28, 0]
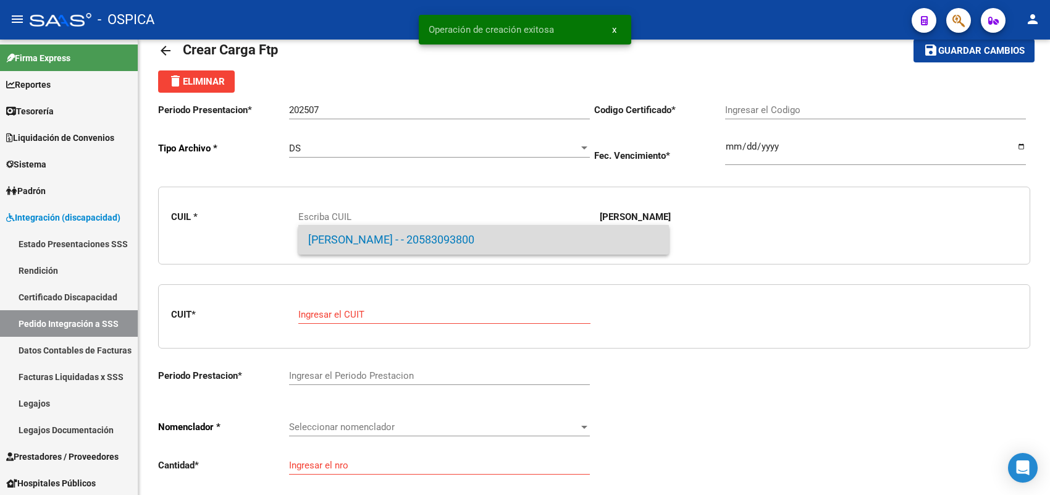
click at [351, 245] on span "DUARTE, RAMIRO GAEL - - 20583093800" at bounding box center [483, 240] width 351 height 30
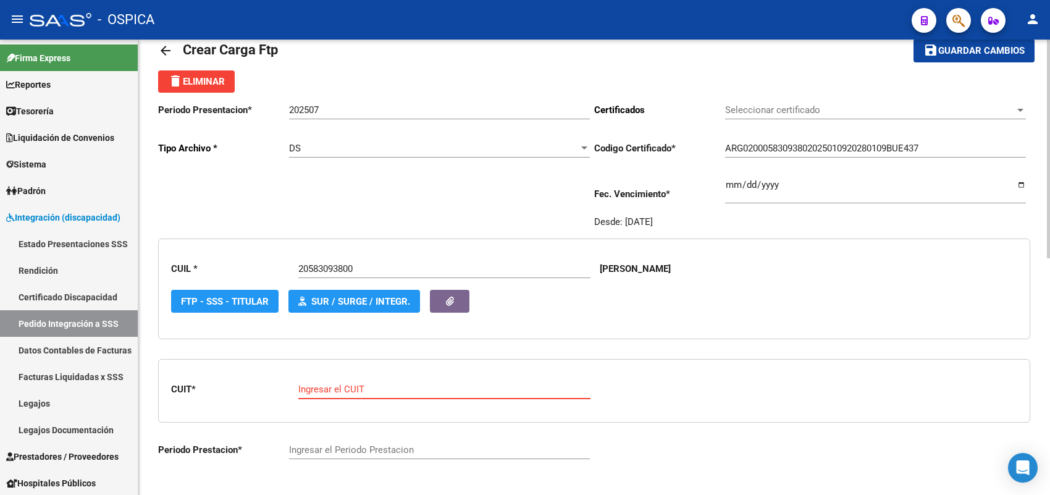
click at [349, 384] on input "Ingresar el CUIT" at bounding box center [444, 388] width 292 height 11
paste input "27-18143980-2"
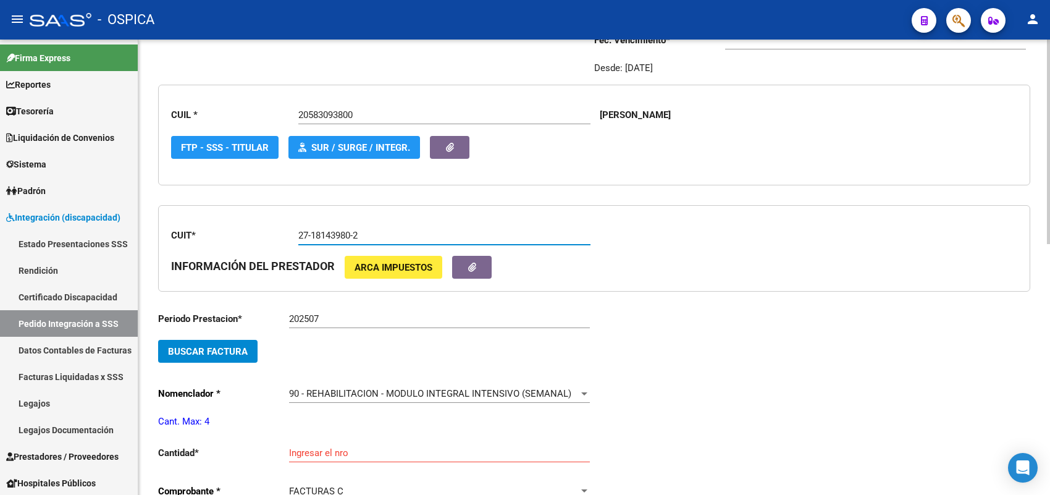
scroll to position [183, 0]
click at [230, 356] on button "Buscar Factura" at bounding box center [207, 350] width 99 height 23
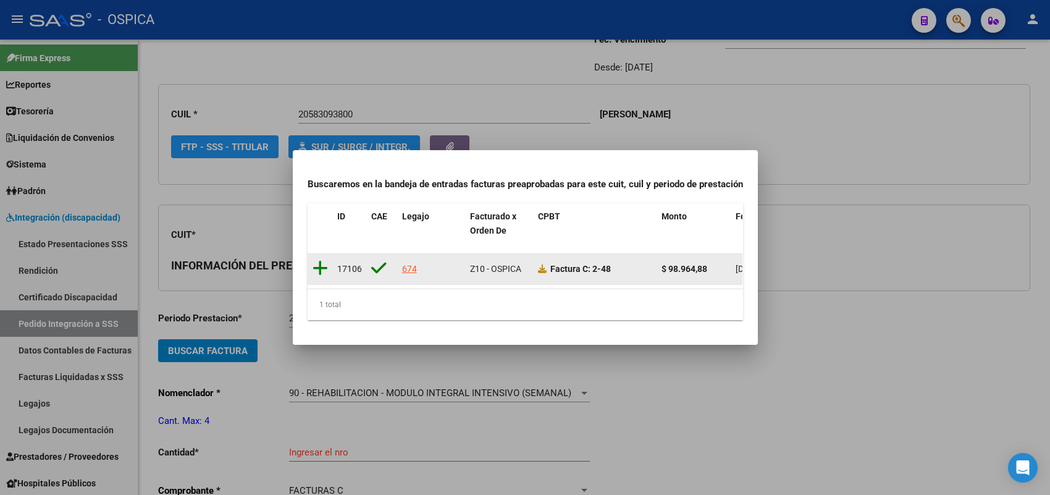
click at [315, 259] on icon at bounding box center [319, 267] width 15 height 17
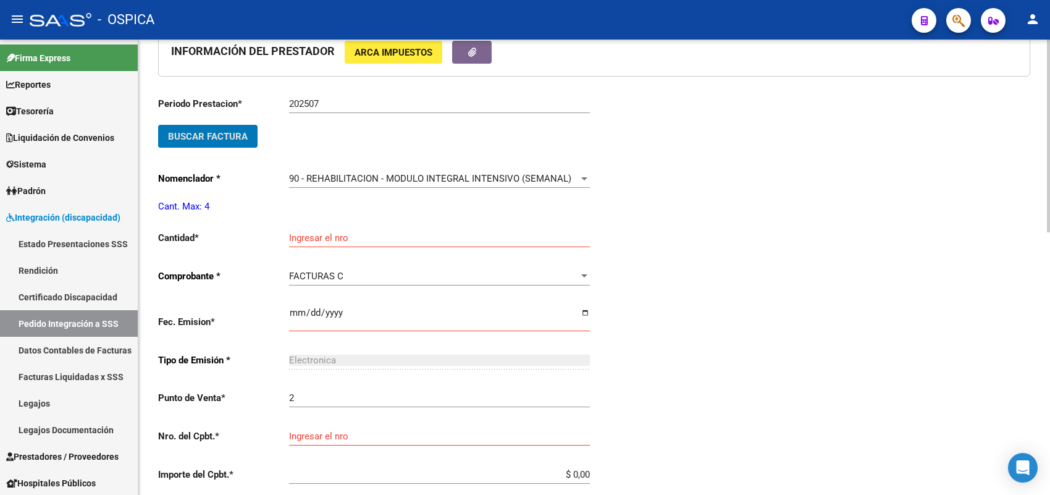
scroll to position [414, 0]
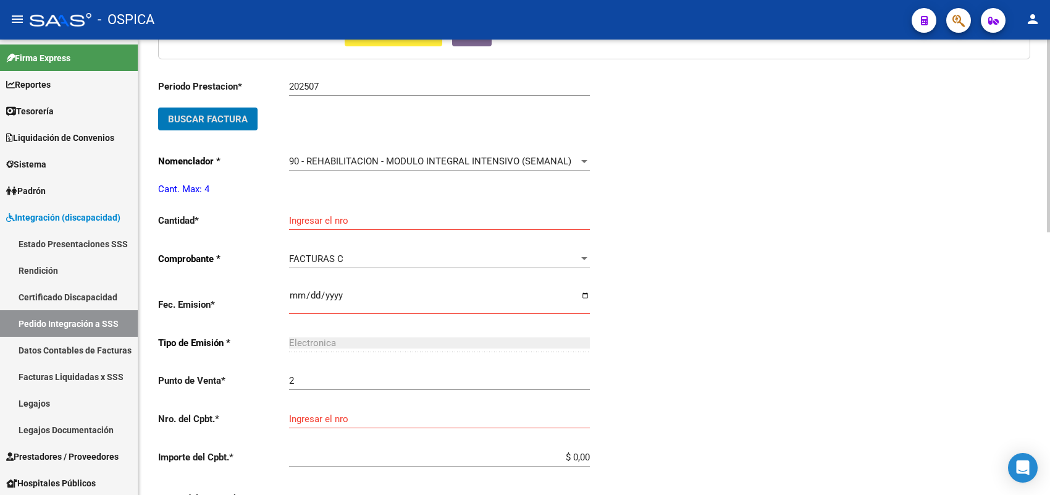
click at [313, 222] on div "Ingresar el nro" at bounding box center [439, 216] width 301 height 27
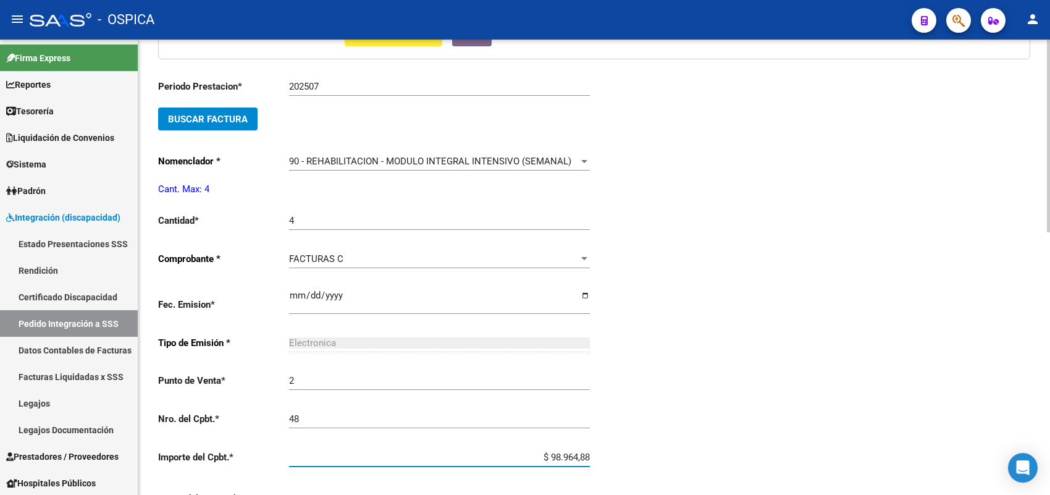
scroll to position [621, 0]
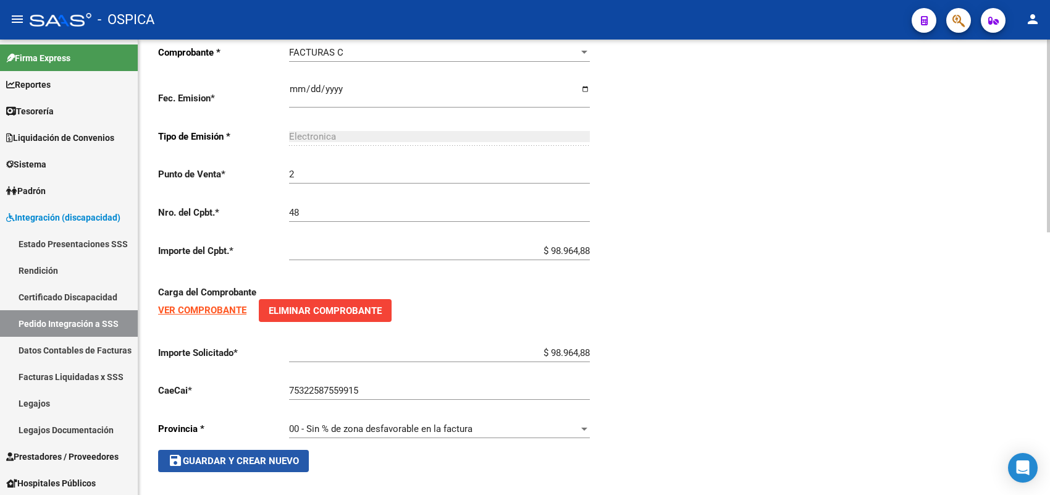
click at [251, 458] on span "save Guardar y Crear Nuevo" at bounding box center [233, 460] width 131 height 11
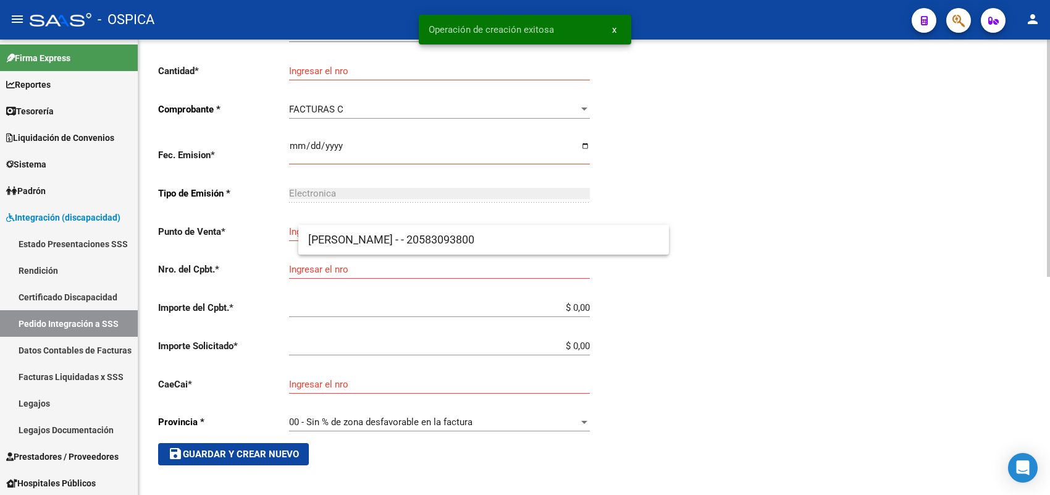
scroll to position [28, 0]
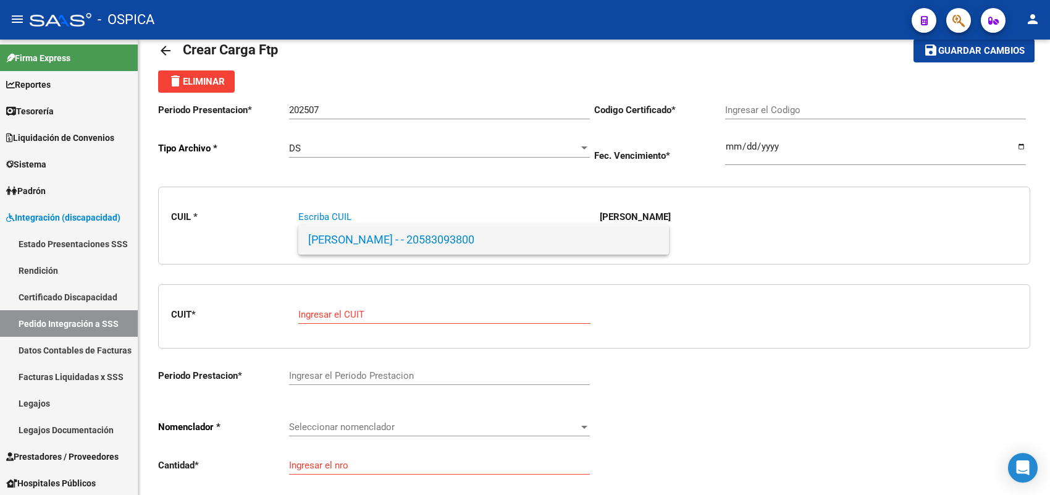
paste input "20445326551"
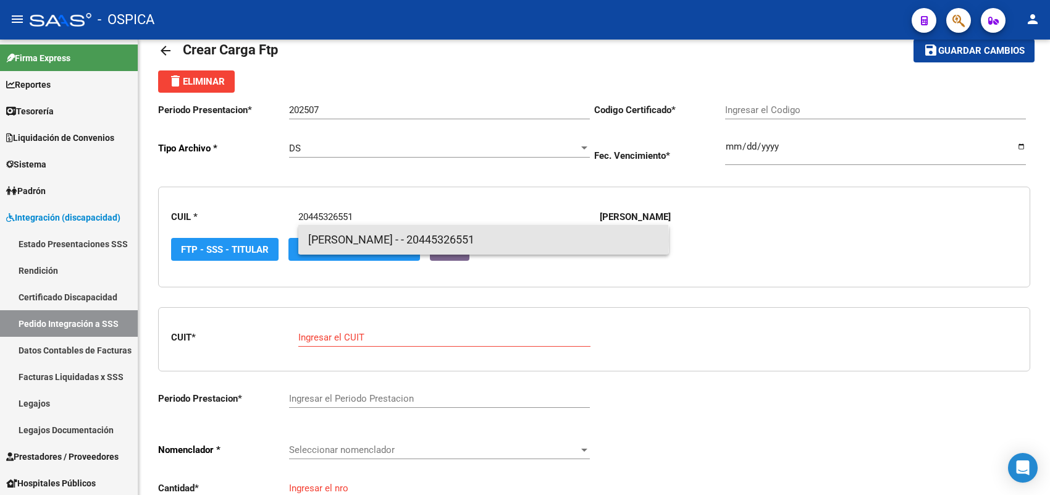
click at [348, 241] on span "ESCOBAR, ULISES EZEQUIEL - - 20445326551" at bounding box center [483, 240] width 351 height 30
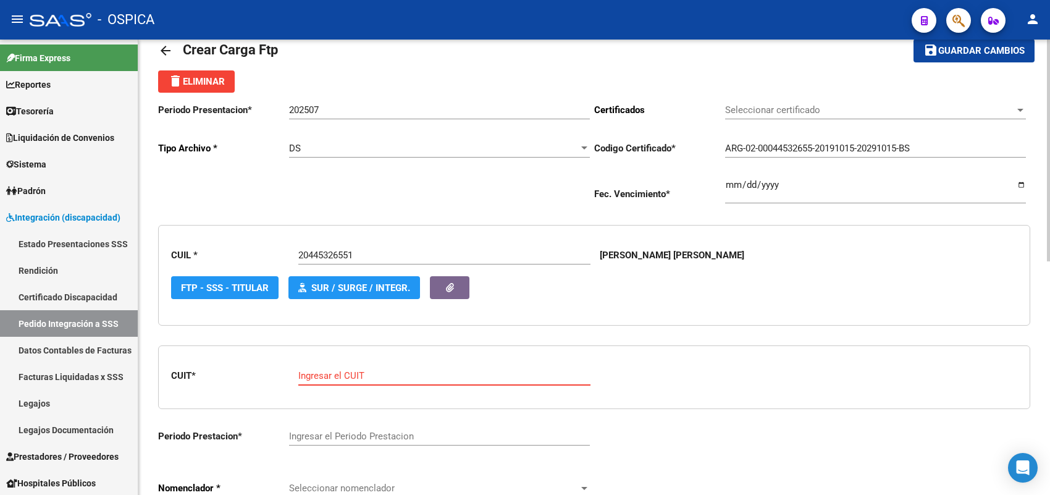
paste input "30-71713375-3"
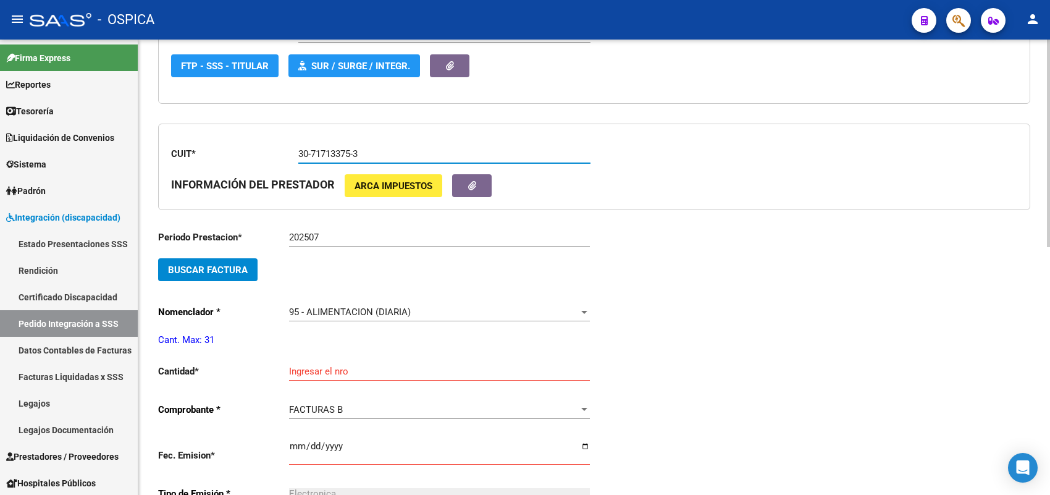
scroll to position [260, 0]
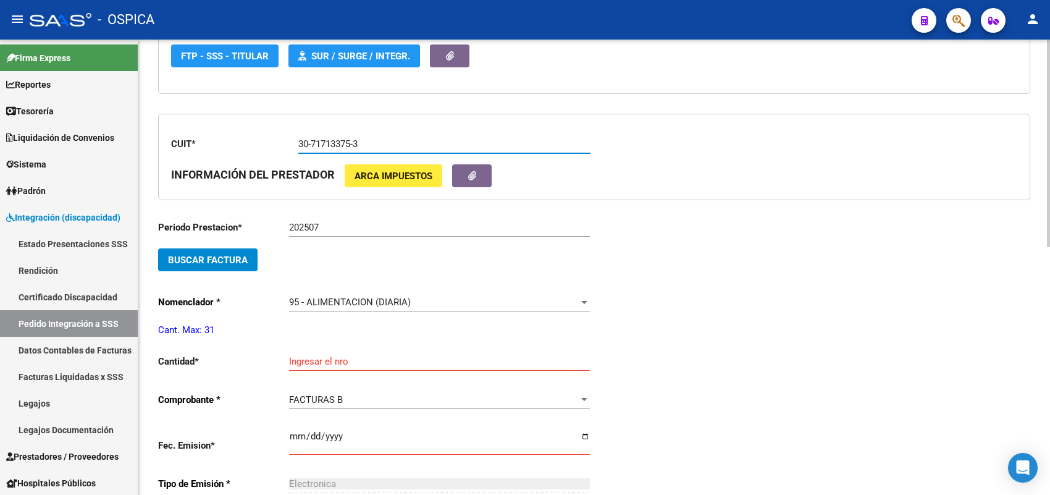
click at [341, 300] on span "95 - ALIMENTACION (DIARIA)" at bounding box center [350, 301] width 122 height 11
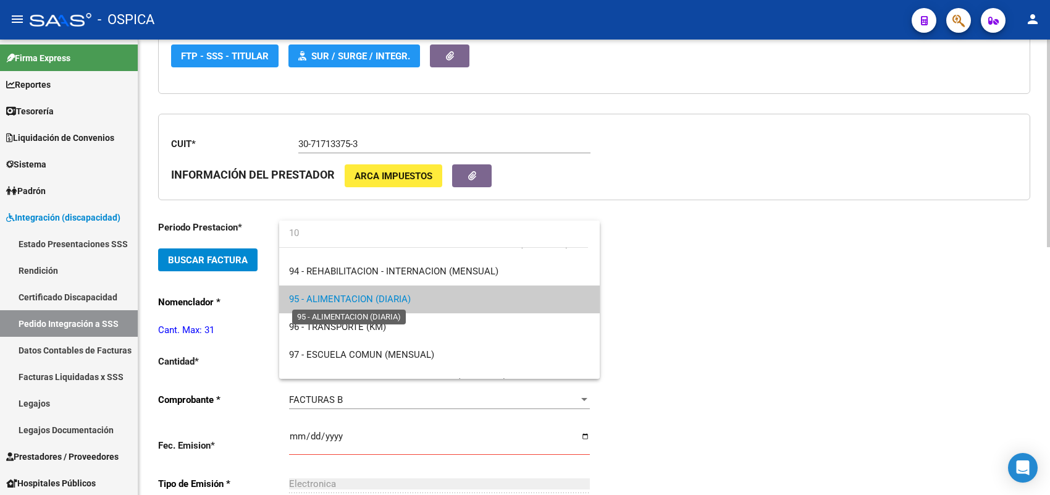
scroll to position [0, 0]
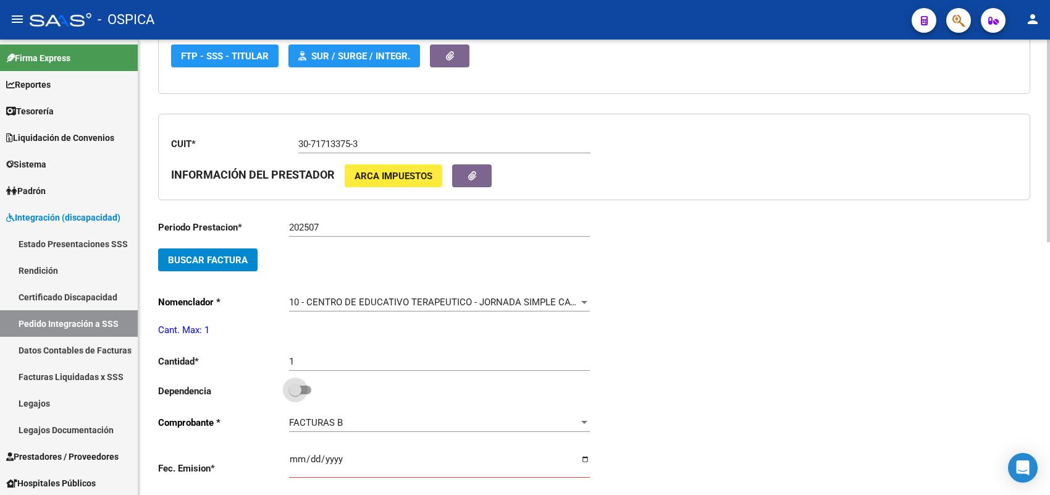
click at [295, 394] on input "checkbox" at bounding box center [295, 394] width 1 height 1
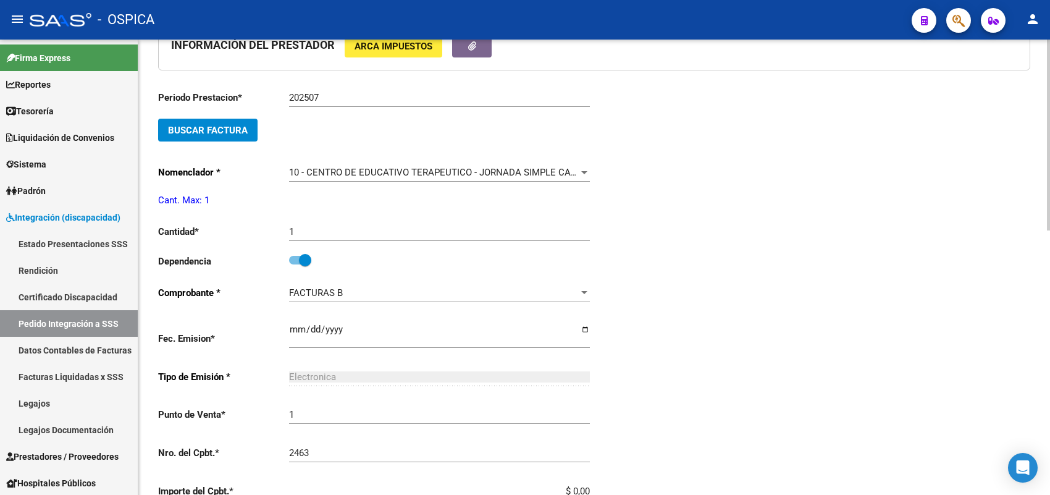
scroll to position [301, 0]
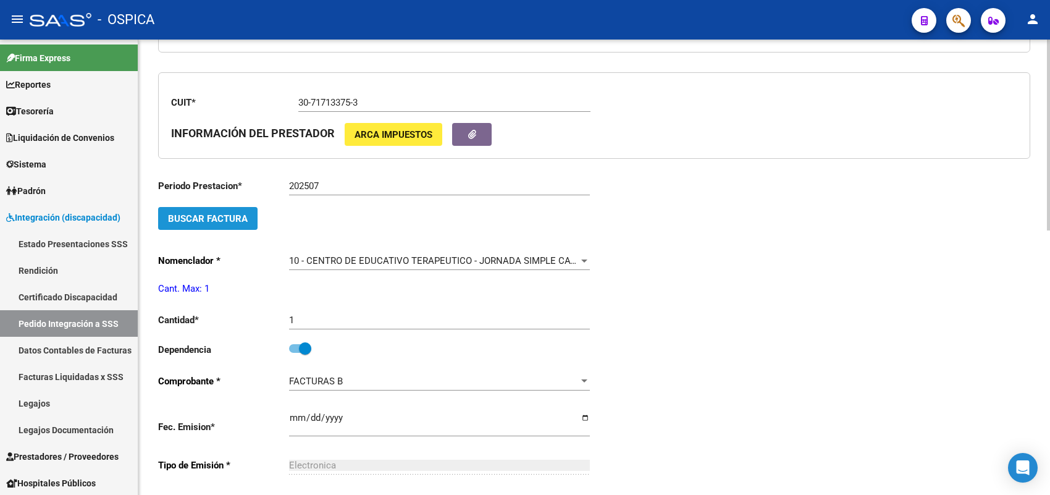
click at [249, 220] on button "Buscar Factura" at bounding box center [207, 218] width 99 height 23
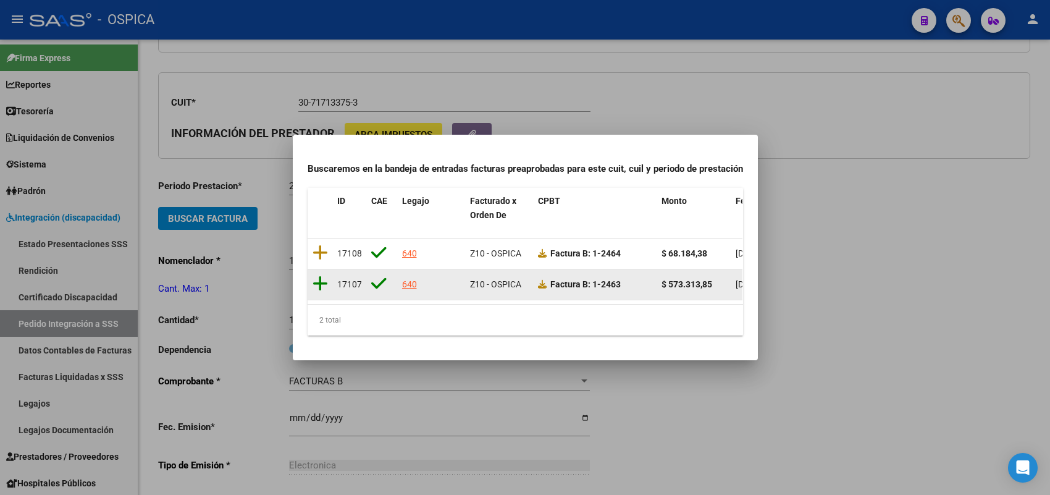
click at [320, 279] on icon at bounding box center [319, 283] width 15 height 17
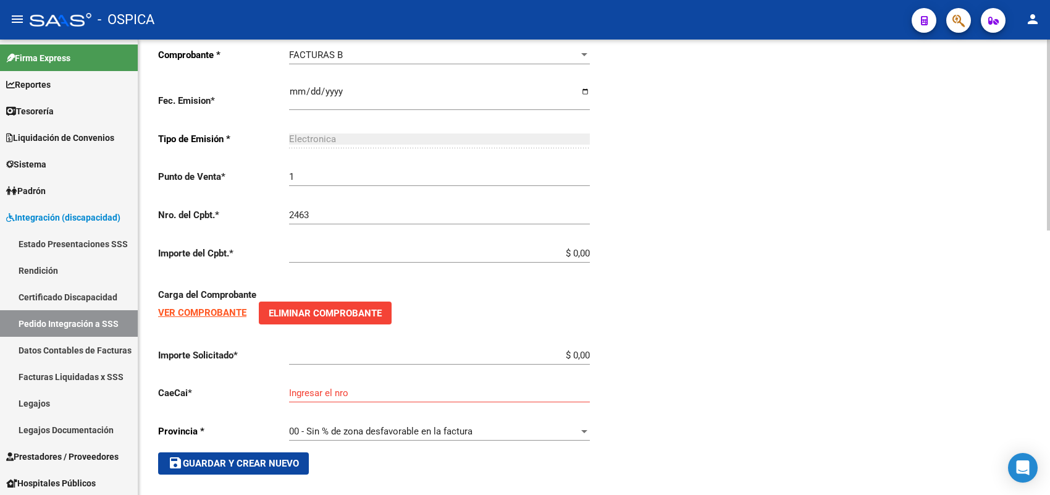
scroll to position [630, 0]
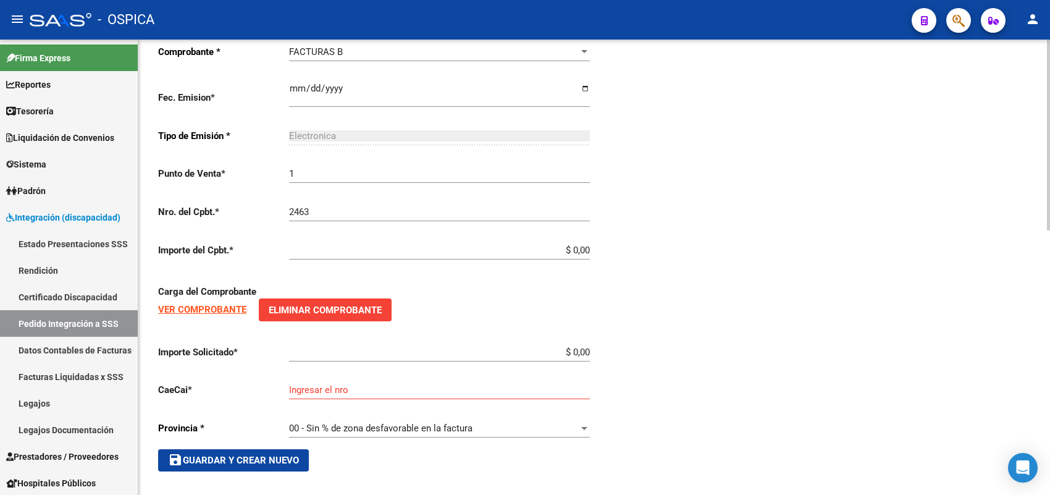
click at [588, 245] on input "$ 0,00" at bounding box center [439, 250] width 301 height 11
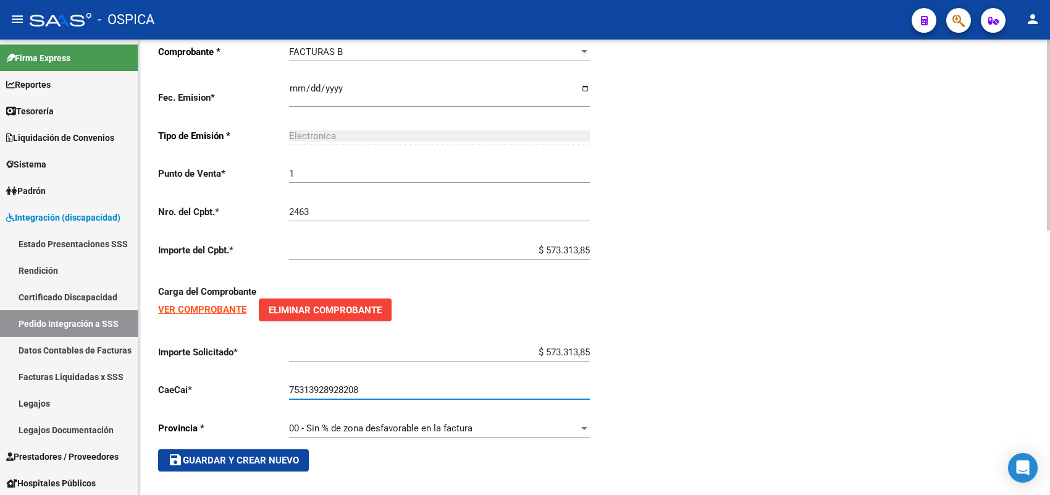
click at [270, 461] on button "save Guardar y Crear Nuevo" at bounding box center [233, 460] width 151 height 22
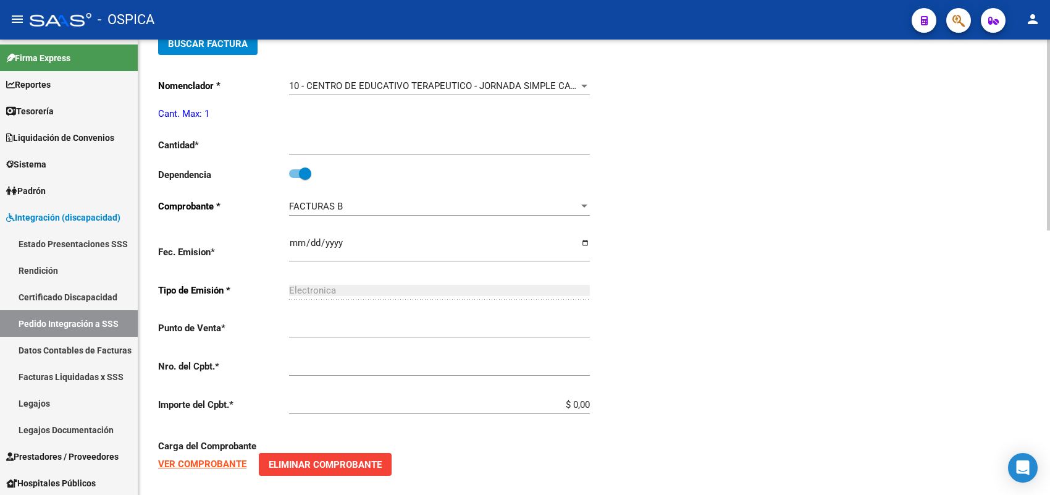
scroll to position [14, 0]
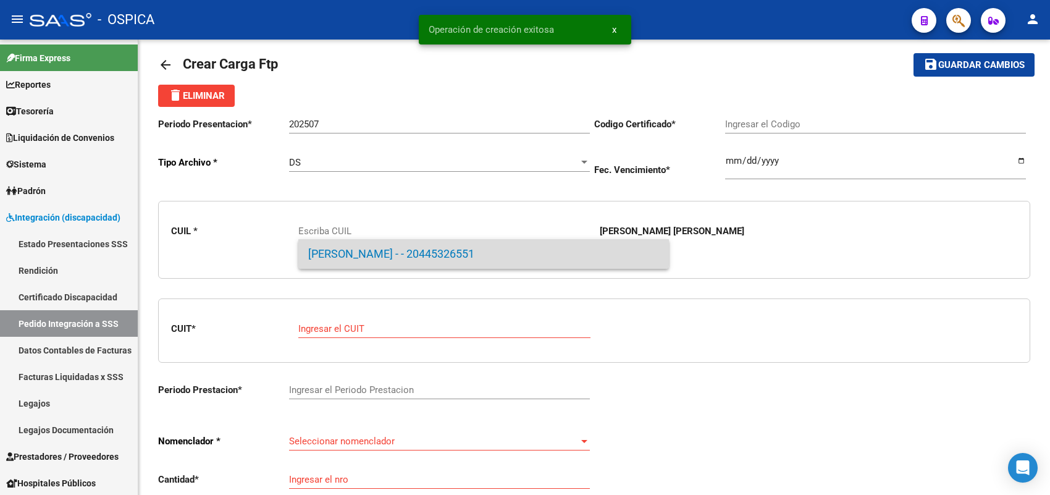
click at [368, 246] on span "ESCOBAR, ULISES EZEQUIEL - - 20445326551" at bounding box center [483, 254] width 351 height 30
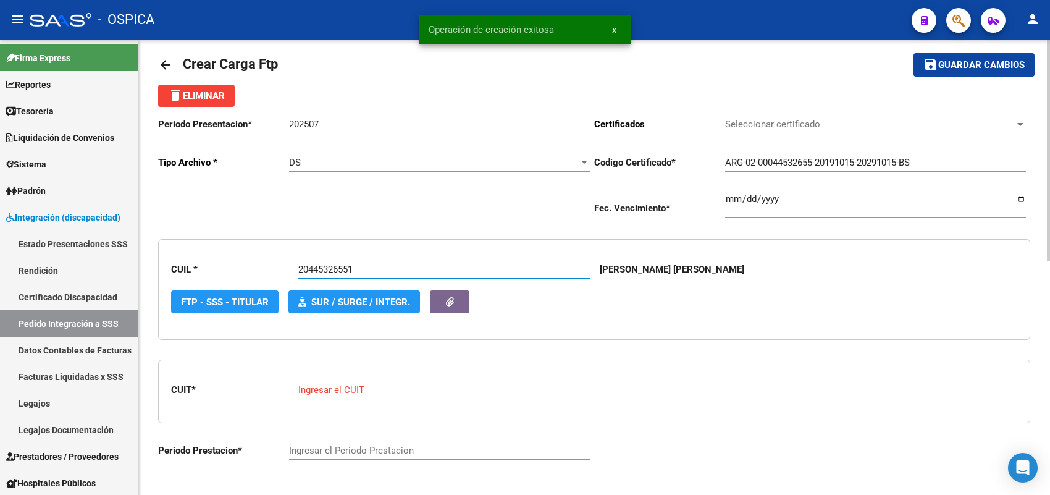
click at [352, 385] on input "Ingresar el CUIT" at bounding box center [444, 389] width 292 height 11
paste input "30-71713375-3"
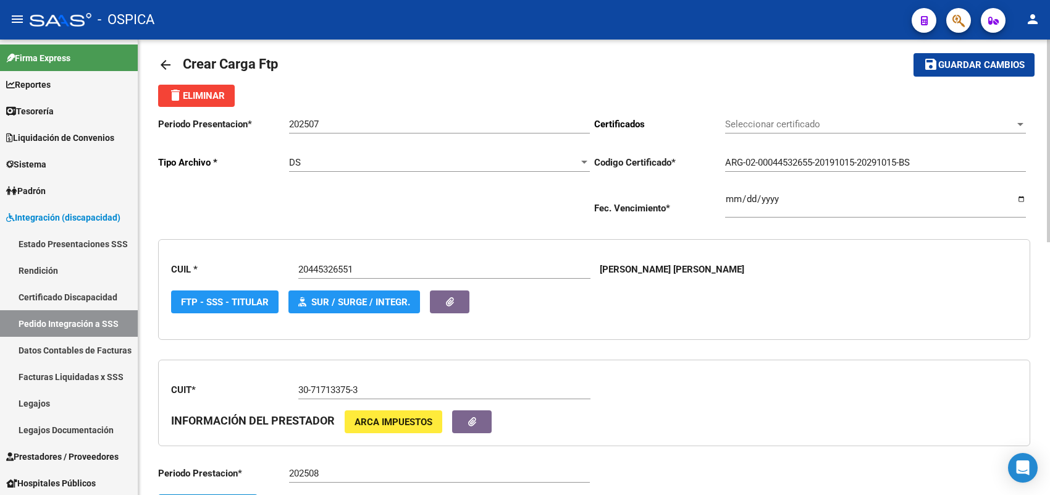
click at [341, 462] on div "202508 Ingresar el Periodo Prestacion" at bounding box center [439, 469] width 301 height 27
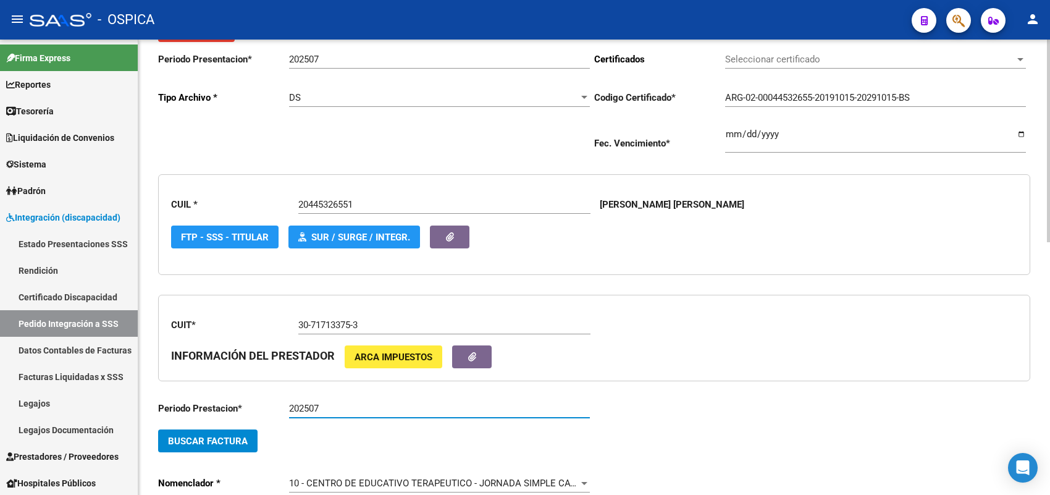
scroll to position [169, 0]
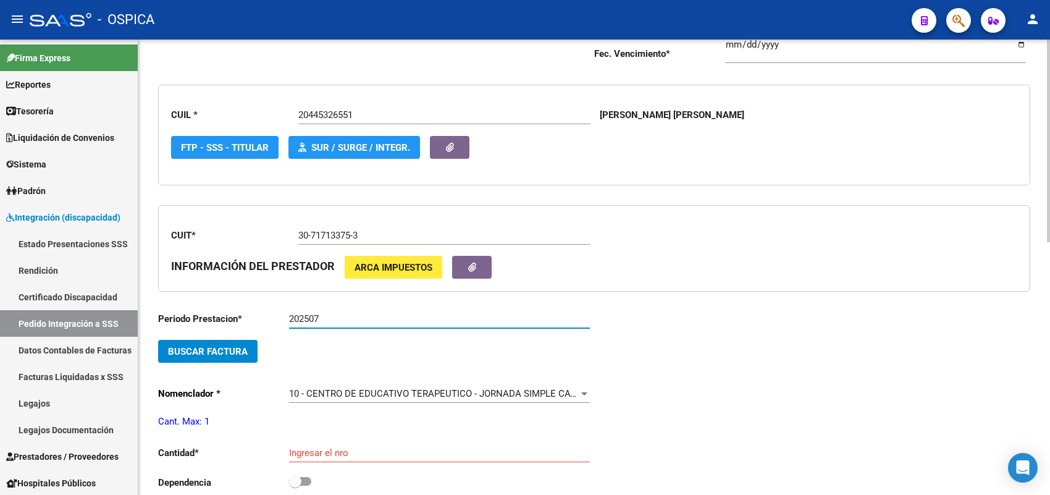
click at [225, 346] on span "Buscar Factura" at bounding box center [208, 351] width 80 height 11
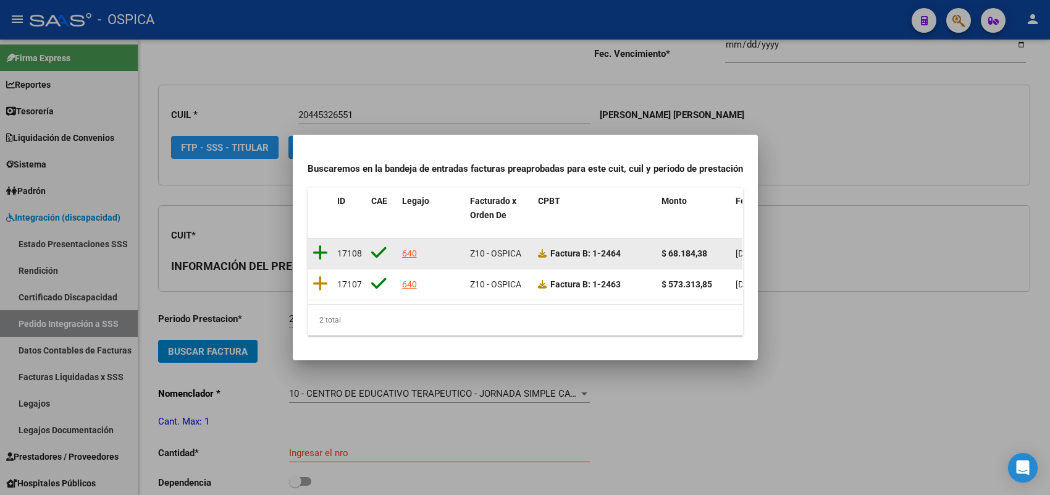
click at [320, 246] on icon at bounding box center [319, 252] width 15 height 17
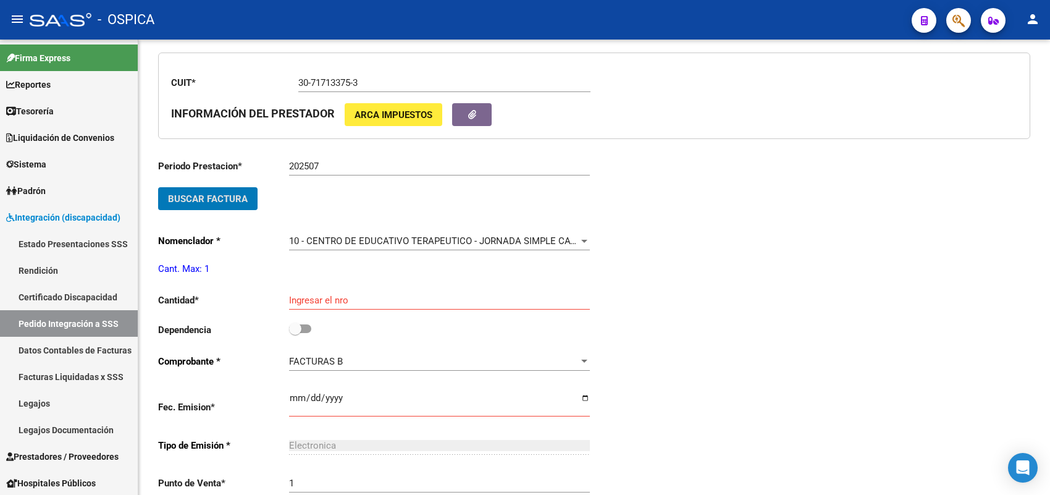
scroll to position [323, 0]
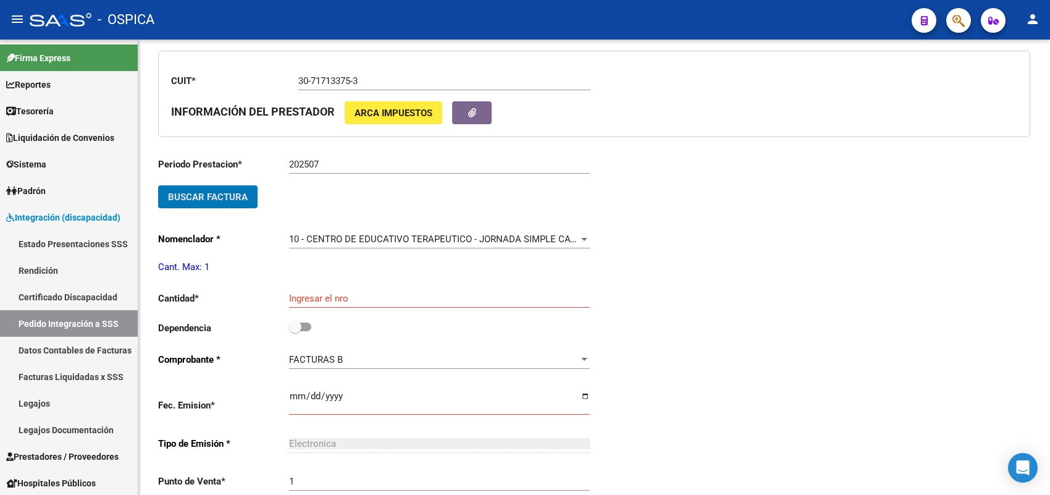
click at [323, 233] on span "10 - CENTRO DE EDUCATIVO TERAPEUTICO - JORNADA SIMPLE CAT.A (MENSUAL)" at bounding box center [462, 238] width 346 height 11
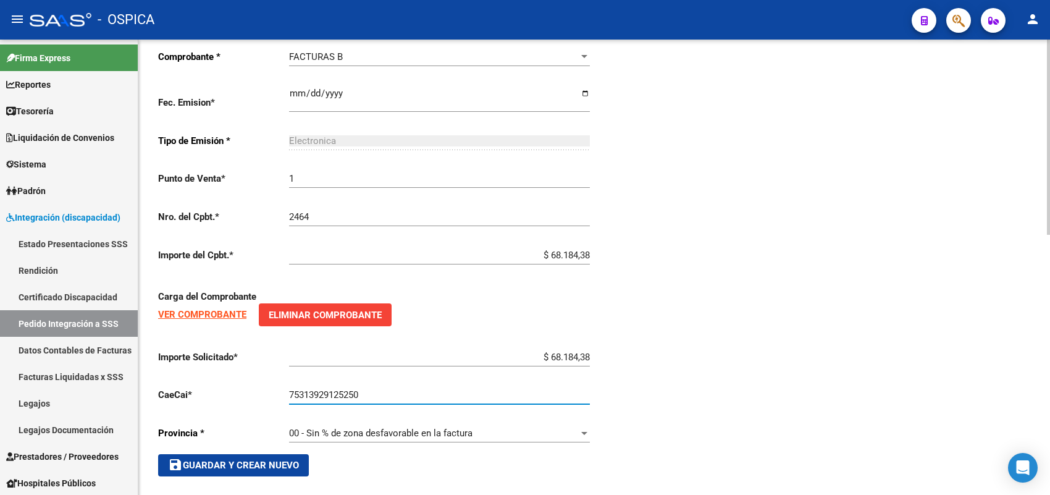
scroll to position [607, 0]
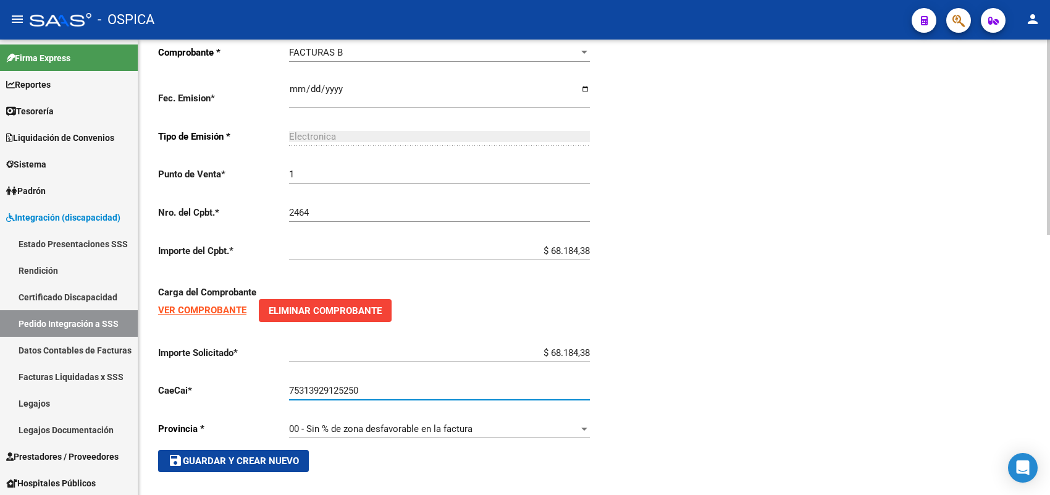
click at [275, 450] on button "save Guardar y Crear Nuevo" at bounding box center [233, 461] width 151 height 22
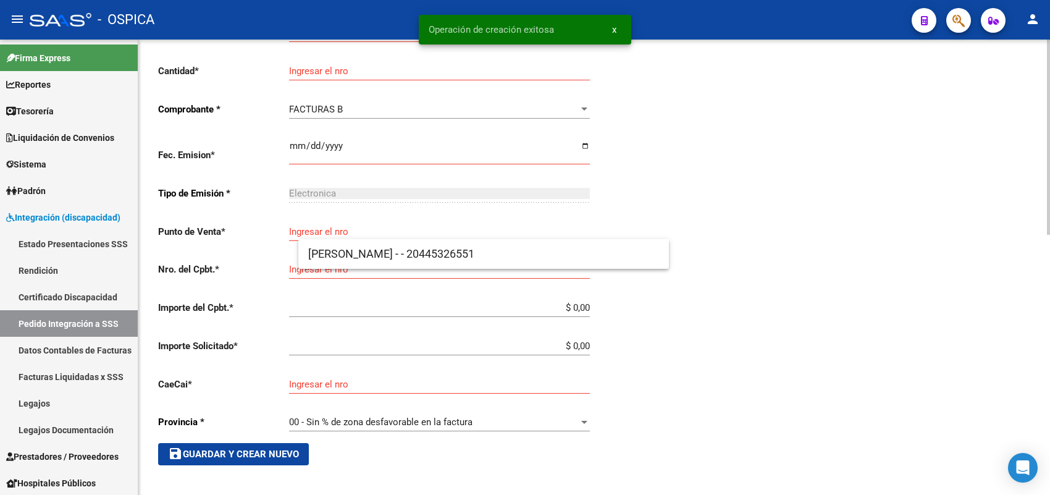
scroll to position [14, 0]
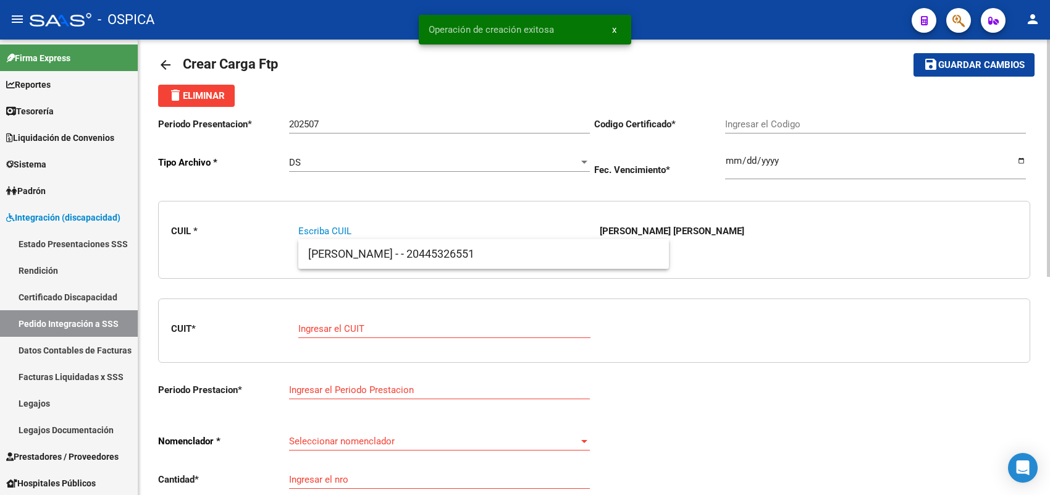
paste input "27598801555"
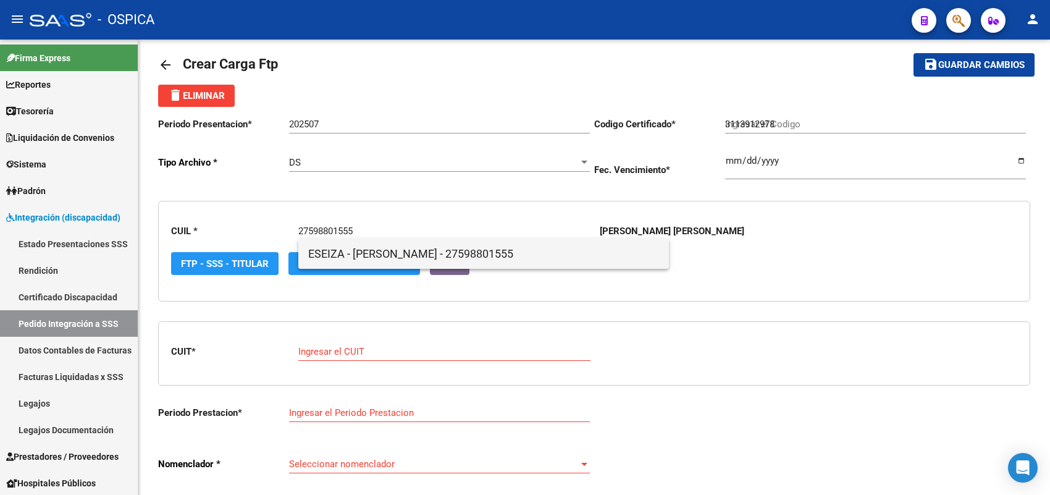
click at [346, 254] on span "ESEIZA - VALENTIN - 27598801555" at bounding box center [483, 254] width 351 height 30
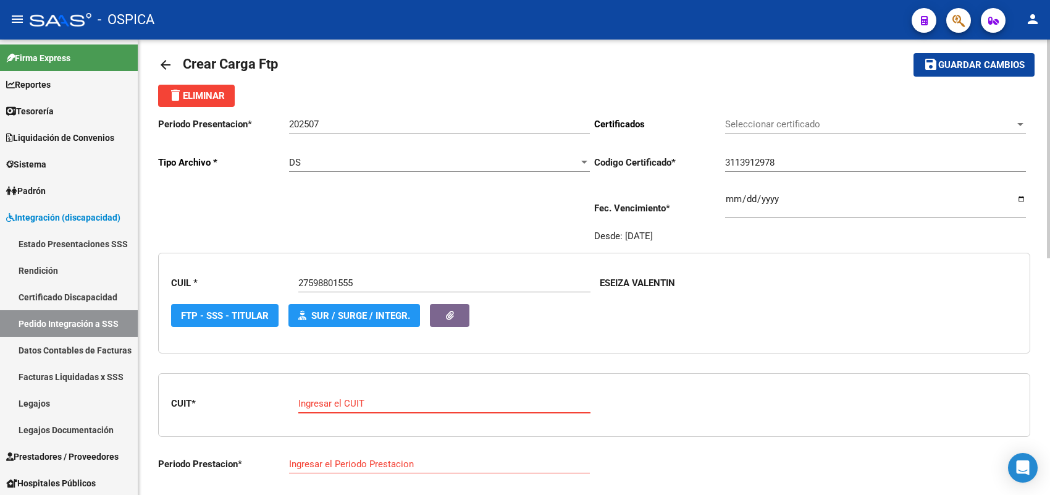
paste input "27-38858738-0"
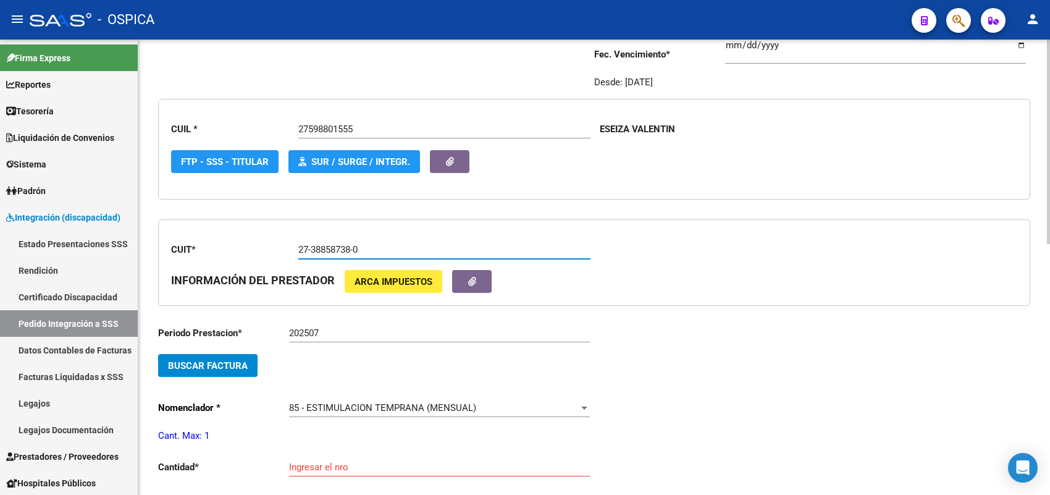
scroll to position [169, 0]
click at [230, 361] on span "Buscar Factura" at bounding box center [208, 364] width 80 height 11
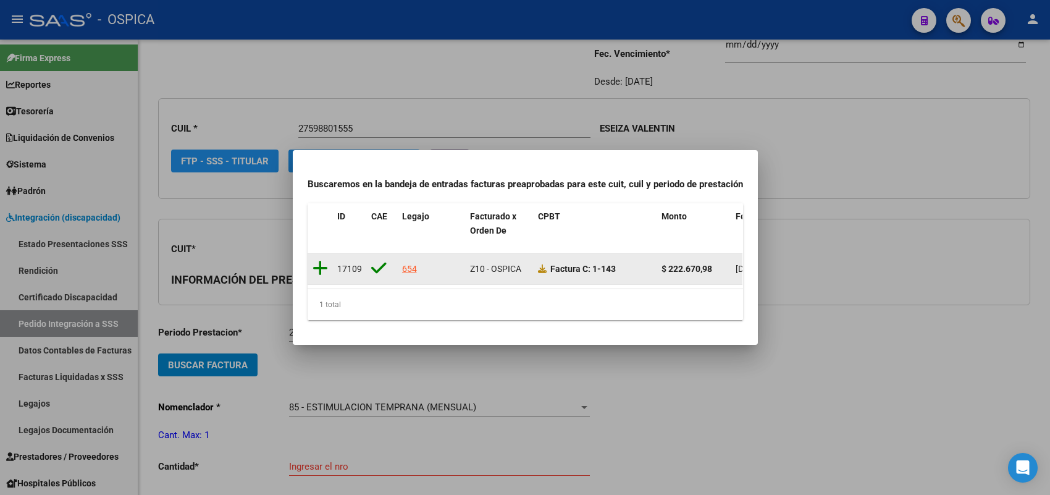
click at [318, 260] on icon at bounding box center [319, 267] width 15 height 17
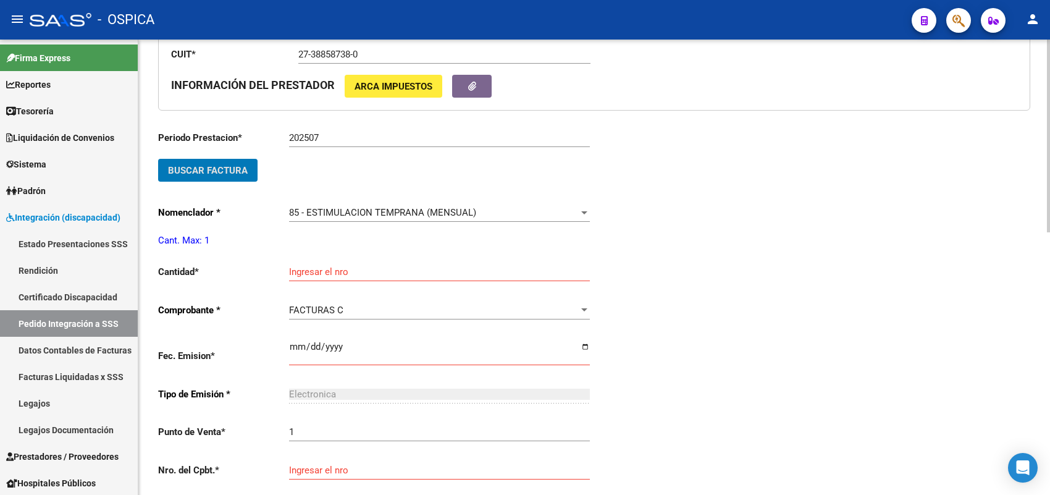
scroll to position [400, 0]
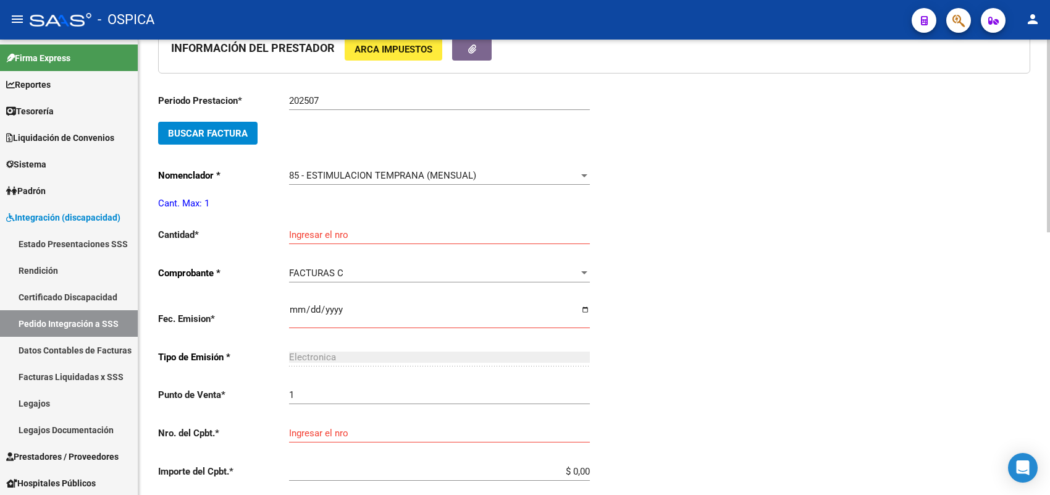
click at [332, 239] on div "Ingresar el nro" at bounding box center [439, 230] width 301 height 27
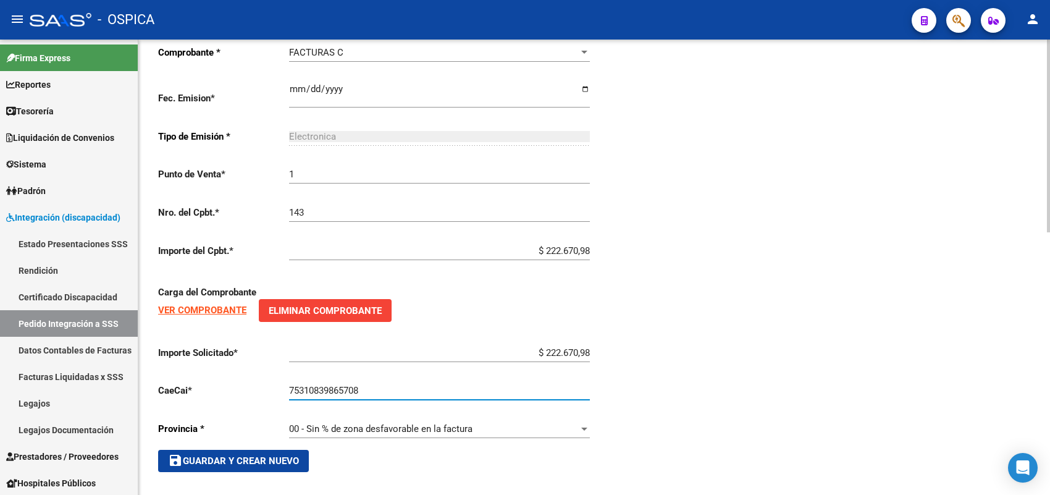
click at [285, 455] on span "save Guardar y Crear Nuevo" at bounding box center [233, 460] width 131 height 11
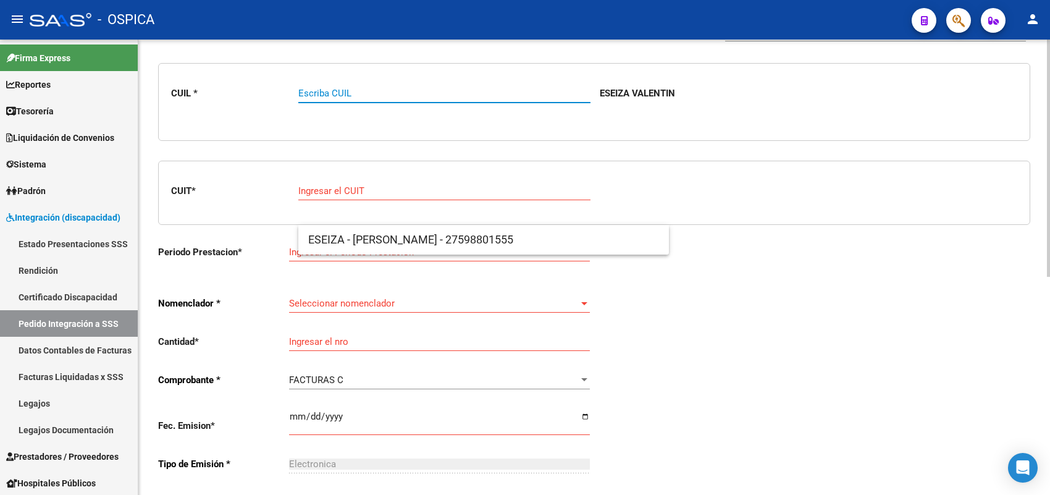
scroll to position [183, 0]
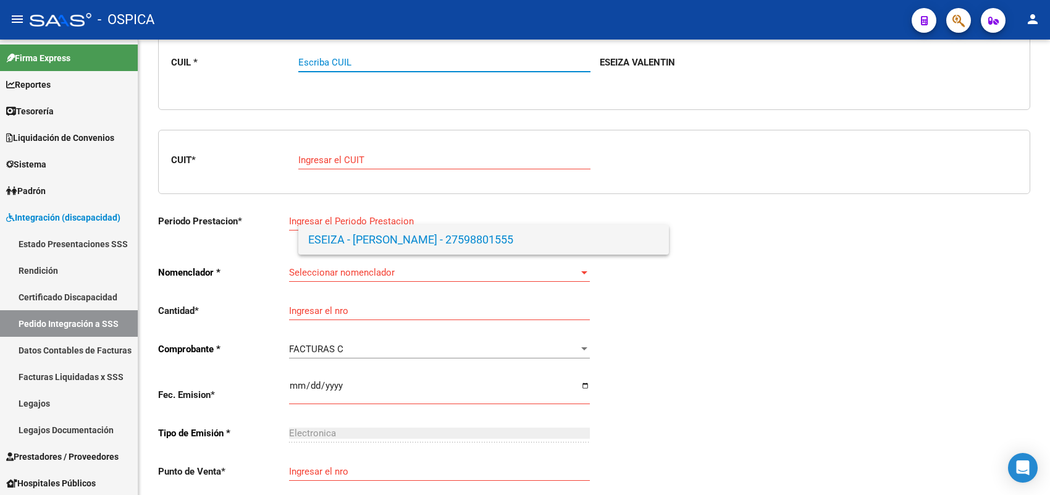
paste input "27553255142"
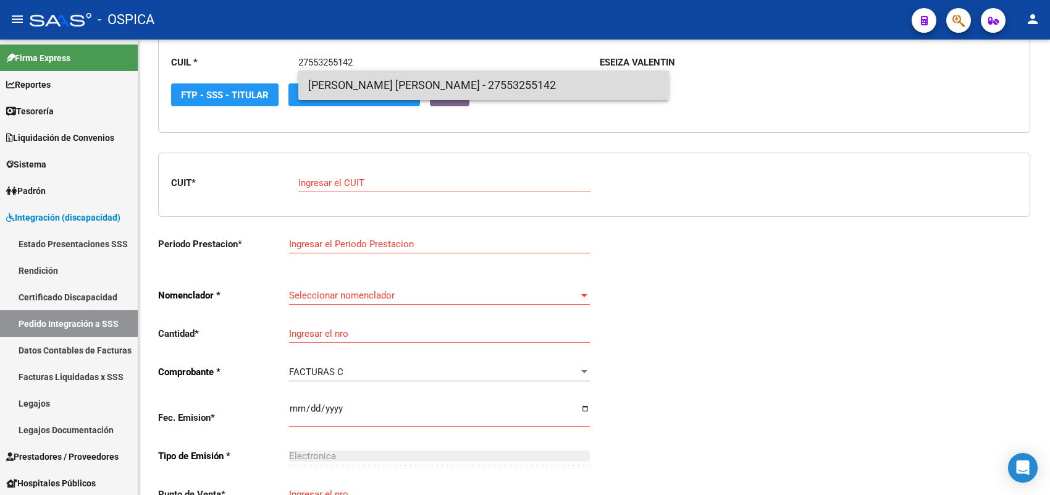
click at [374, 84] on span "ESTRADA - CELIA VALENTINA - 27553255142" at bounding box center [483, 85] width 351 height 30
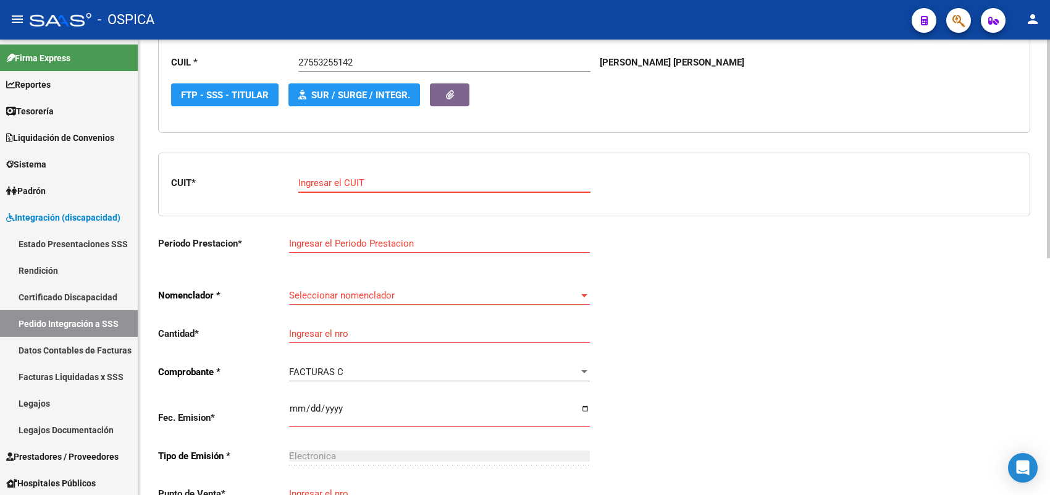
paste input "30-71222771-7"
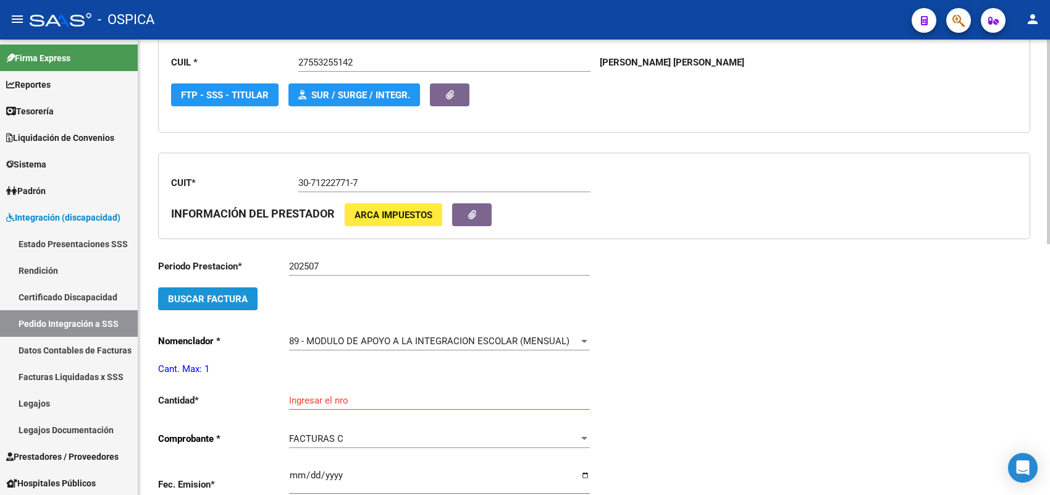
click at [242, 293] on span "Buscar Factura" at bounding box center [208, 298] width 80 height 11
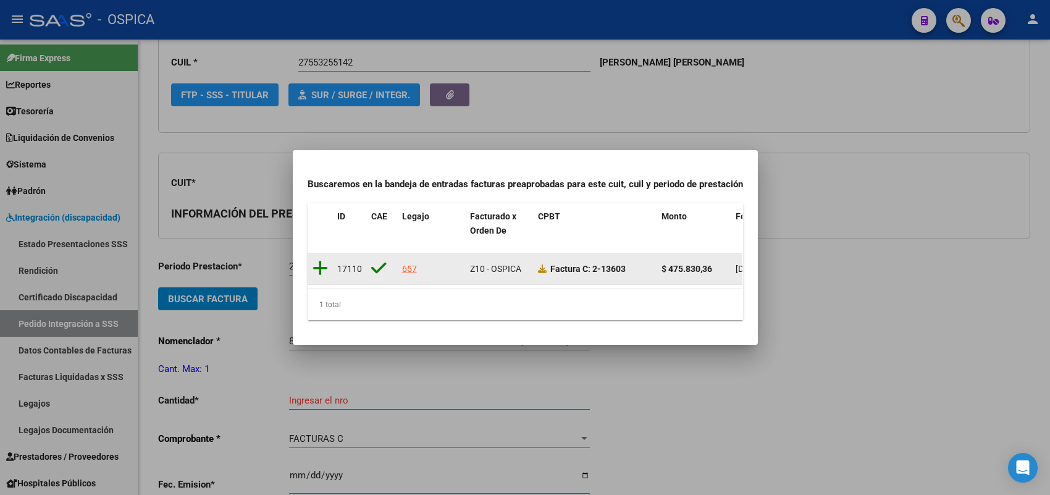
click at [323, 259] on icon at bounding box center [319, 267] width 15 height 17
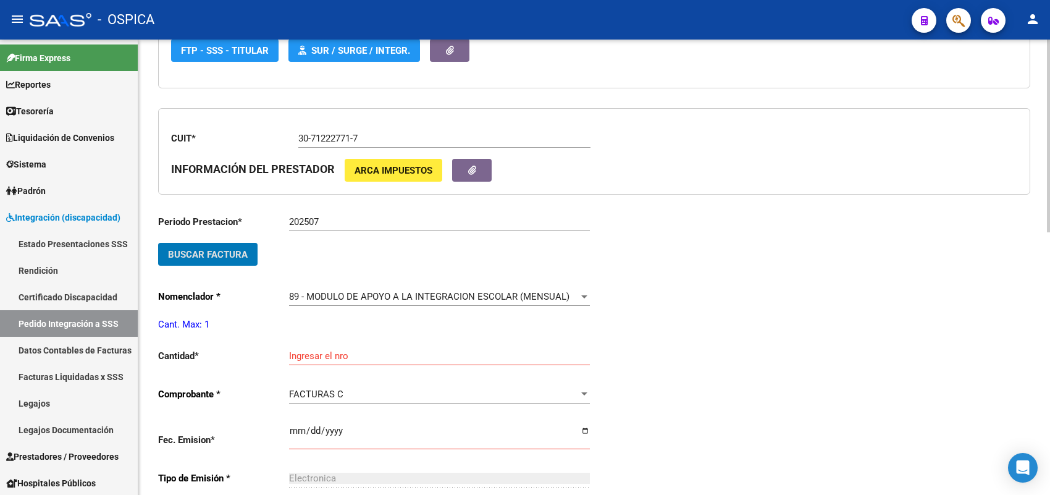
scroll to position [312, 0]
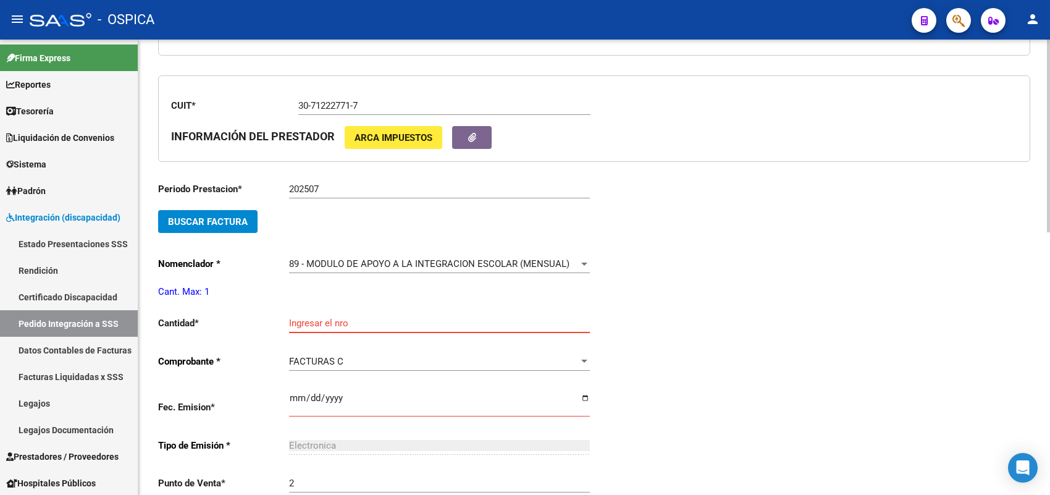
click at [316, 318] on input "Ingresar el nro" at bounding box center [439, 322] width 301 height 11
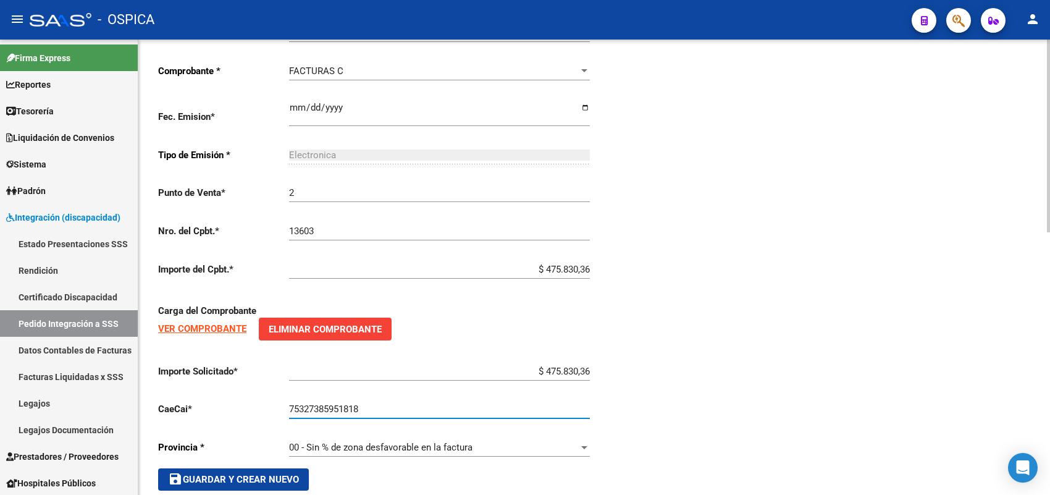
scroll to position [621, 0]
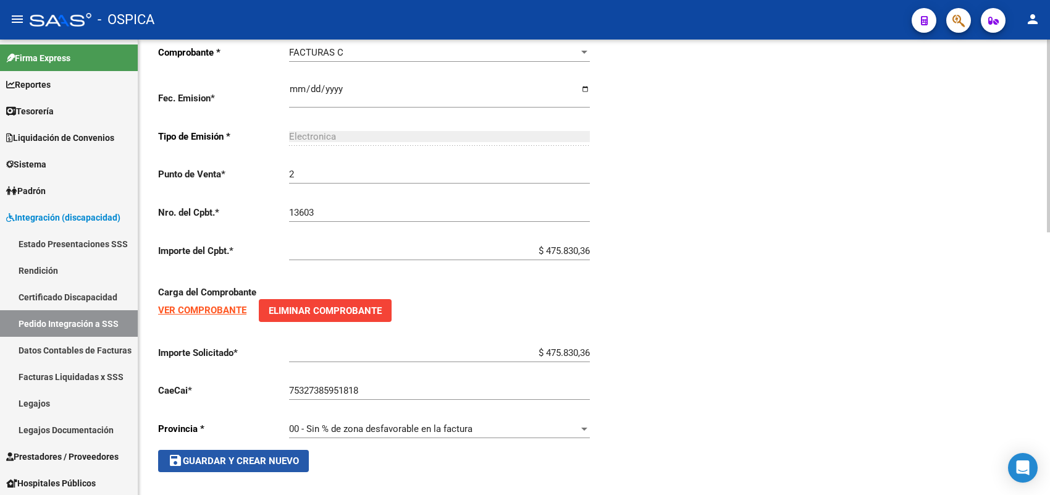
click at [257, 457] on span "save Guardar y Crear Nuevo" at bounding box center [233, 460] width 131 height 11
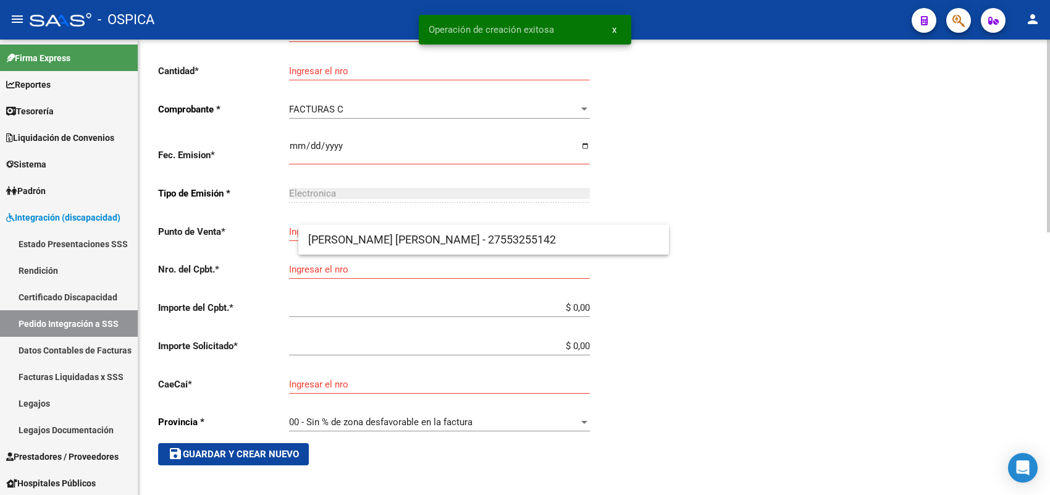
scroll to position [28, 0]
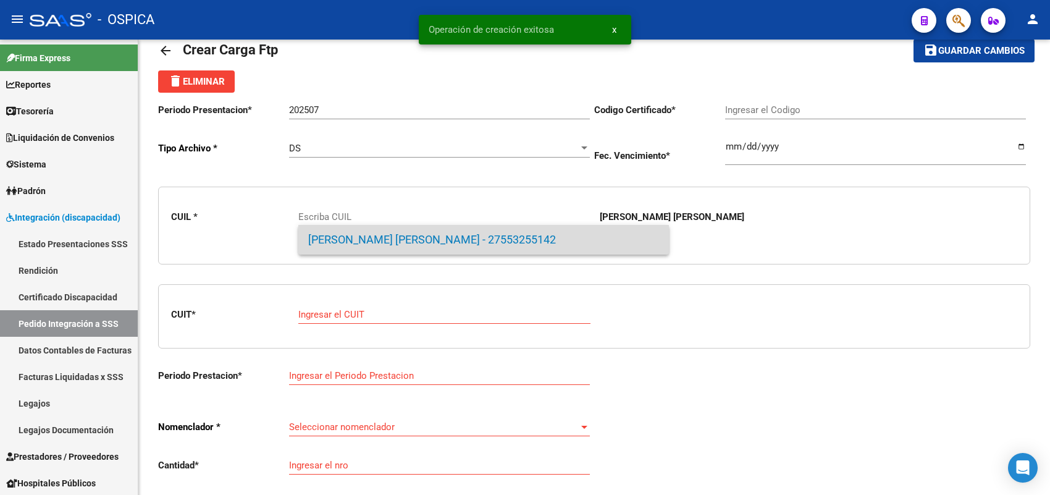
click at [387, 228] on span "ESTRADA - CELIA VALENTINA - 27553255142" at bounding box center [483, 240] width 351 height 30
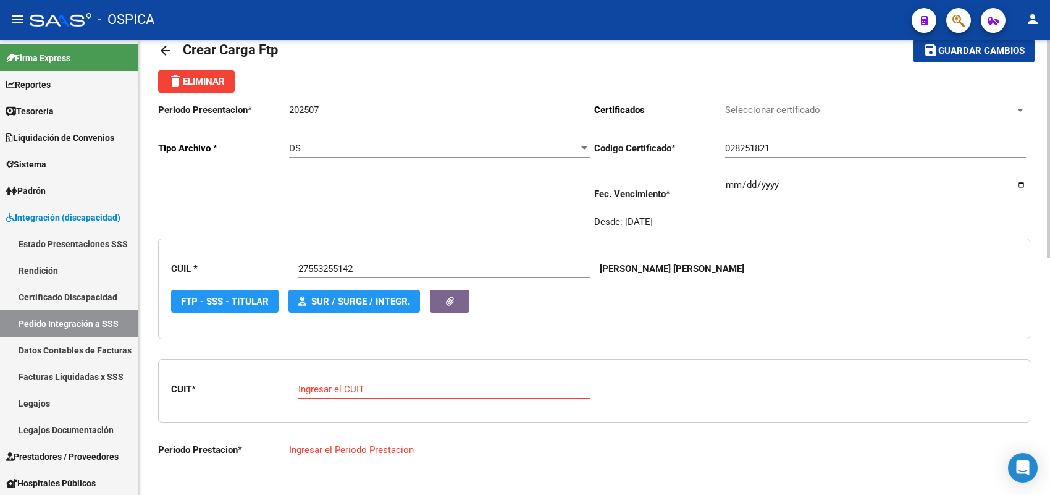
click at [341, 383] on input "Ingresar el CUIT" at bounding box center [444, 388] width 292 height 11
paste input "30-71521419-5"
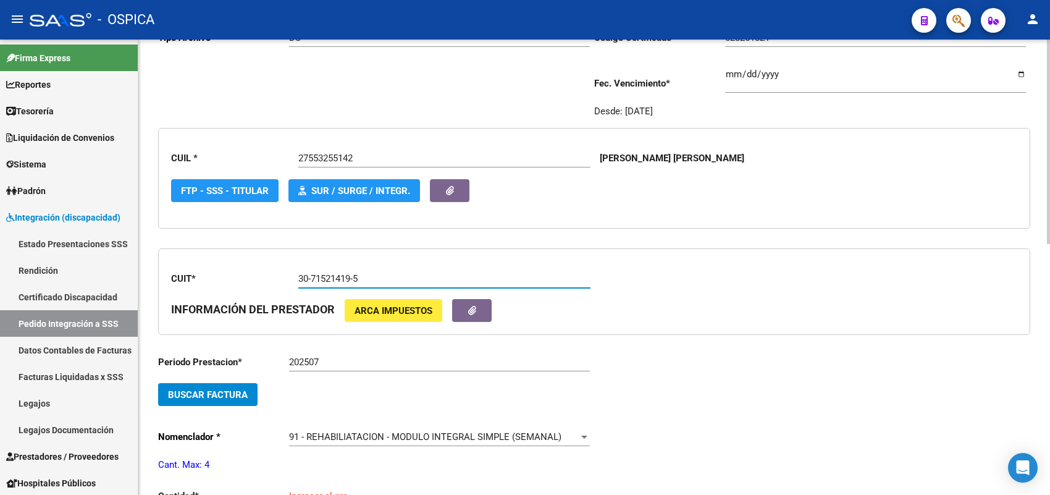
scroll to position [183, 0]
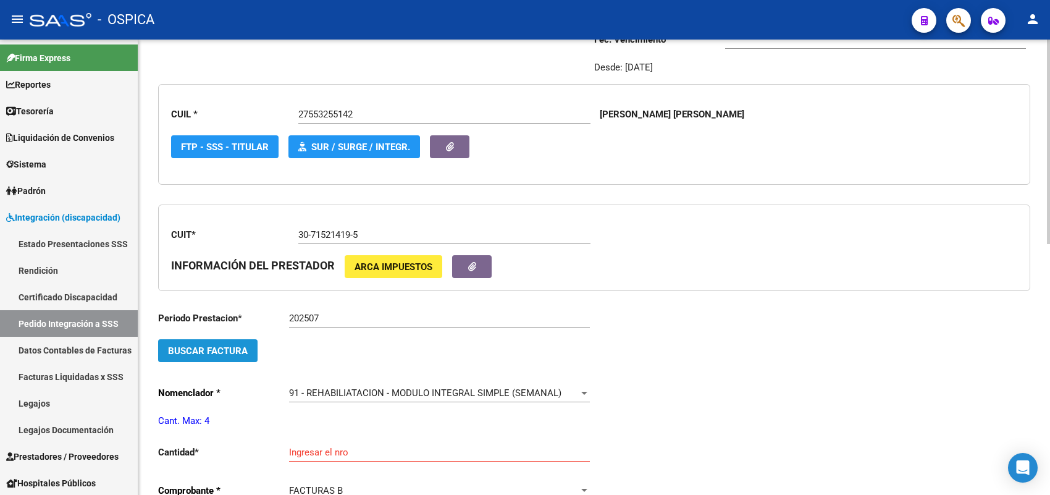
click at [220, 349] on span "Buscar Factura" at bounding box center [208, 350] width 80 height 11
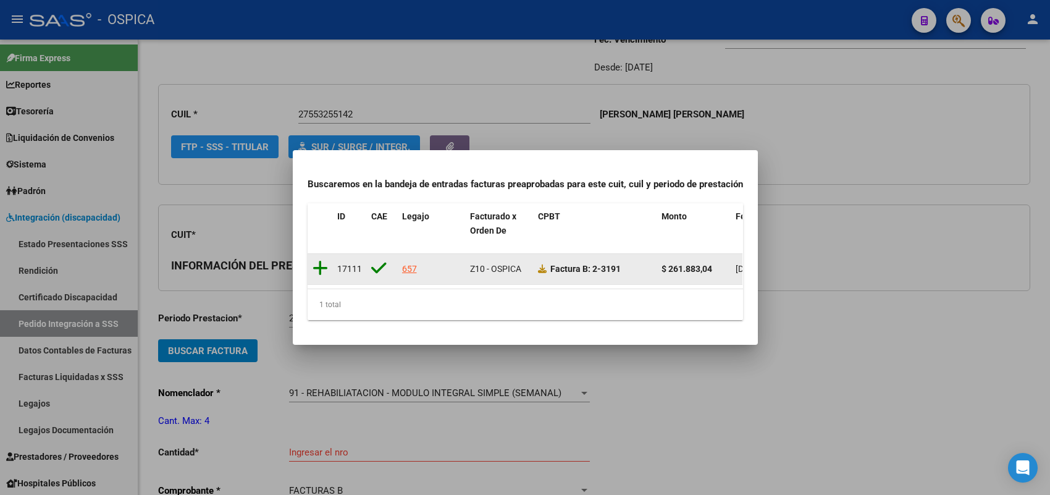
click at [324, 261] on icon at bounding box center [319, 267] width 15 height 17
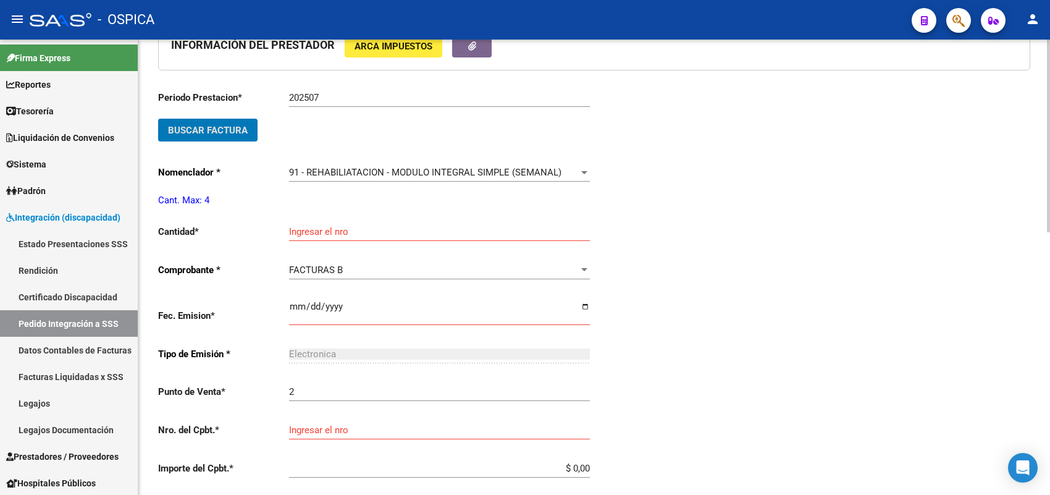
scroll to position [414, 0]
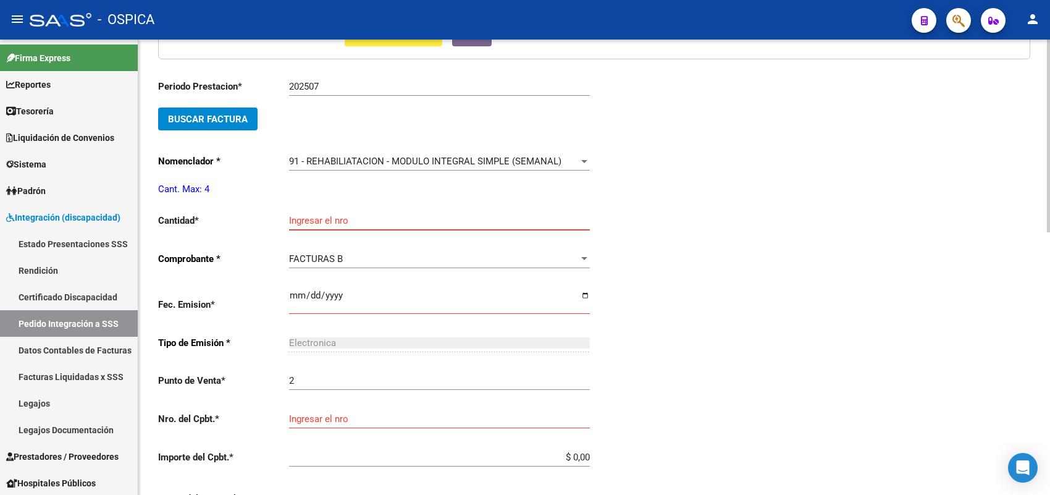
click at [355, 220] on input "Ingresar el nro" at bounding box center [439, 220] width 301 height 11
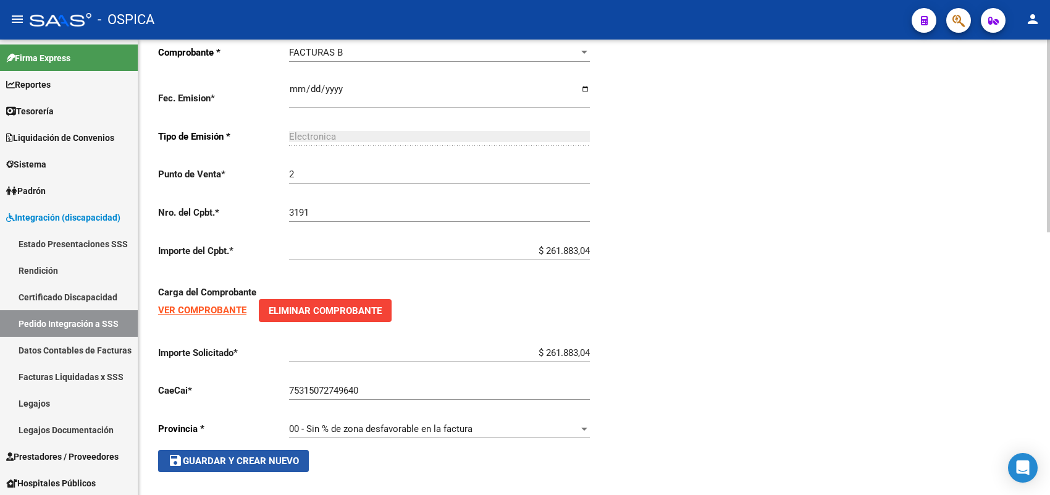
click at [241, 455] on span "save Guardar y Crear Nuevo" at bounding box center [233, 460] width 131 height 11
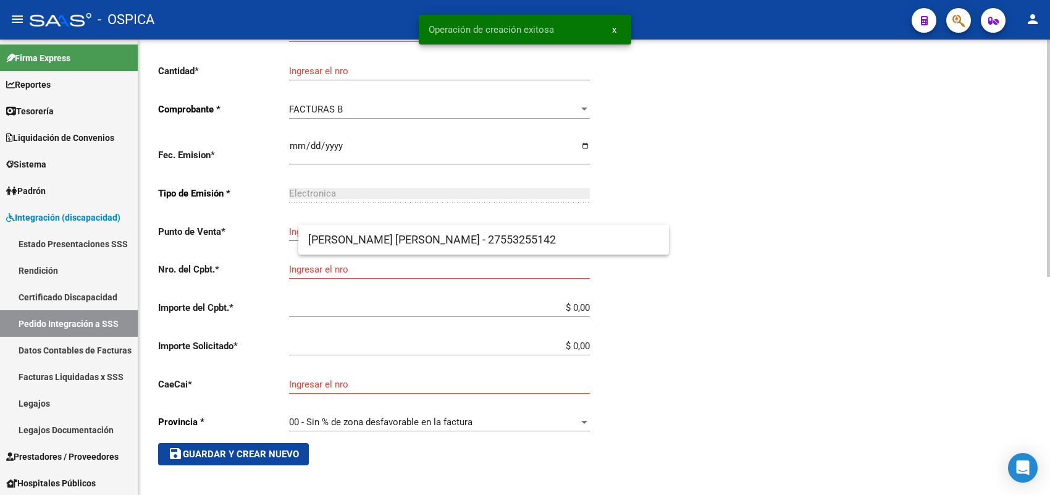
scroll to position [28, 0]
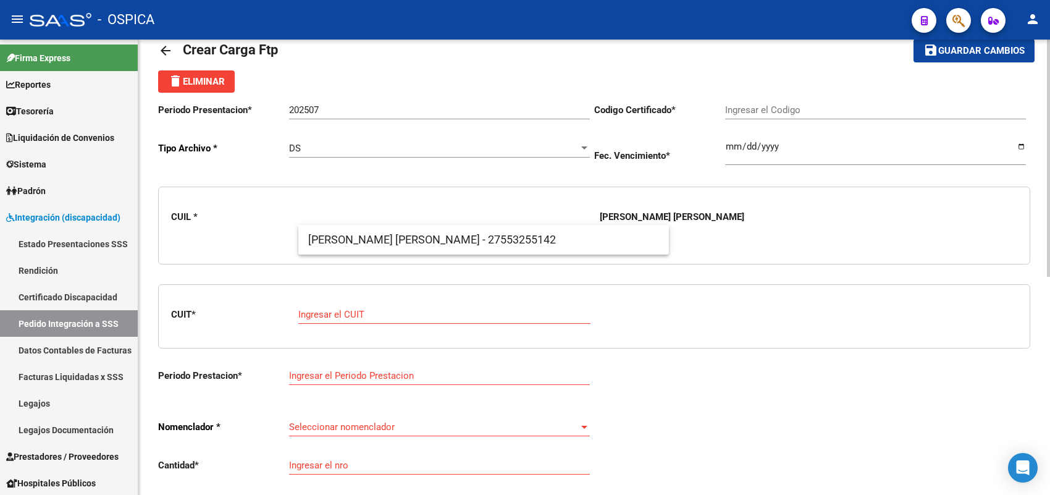
paste input "20489836042"
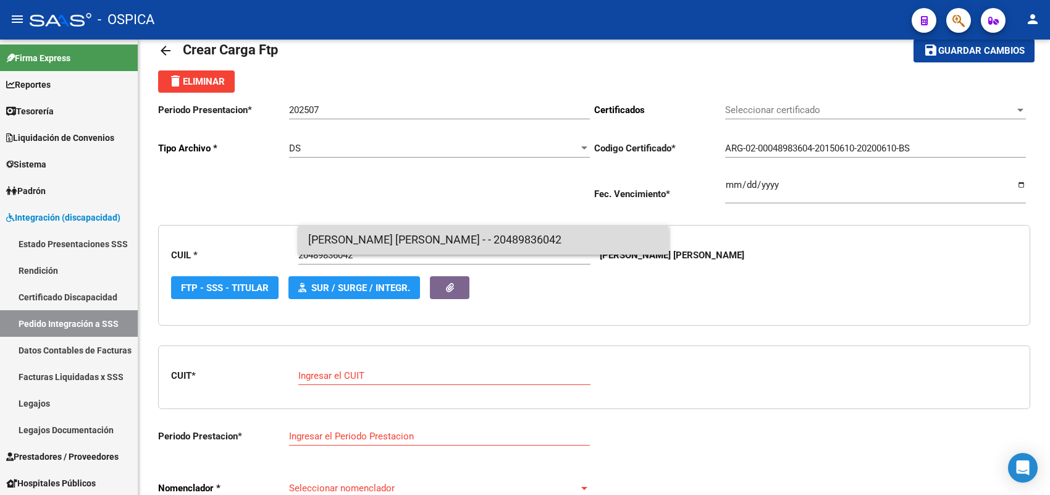
click at [346, 242] on span "FERNANDEZ CASTRO , BAUTISTA - - 20489836042" at bounding box center [483, 240] width 351 height 30
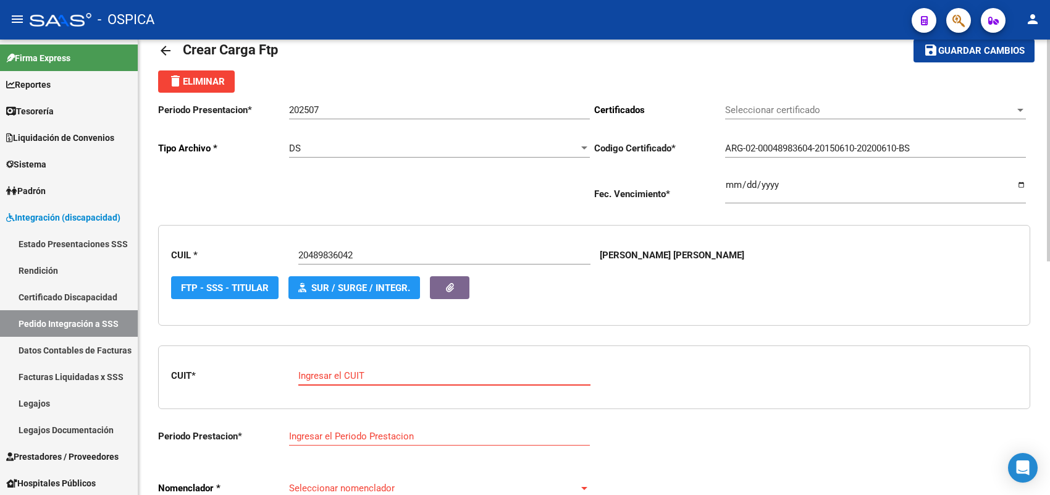
paste input "33-71738554-9"
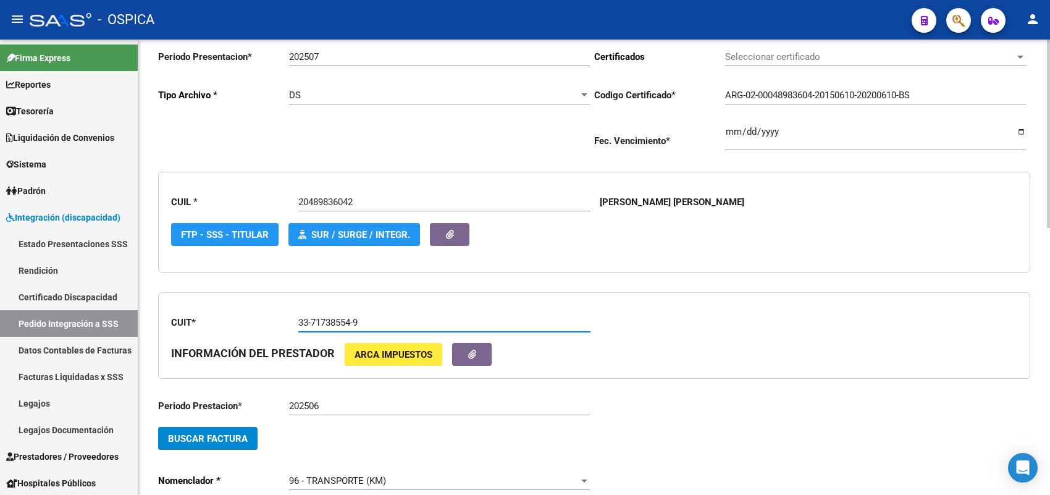
scroll to position [183, 0]
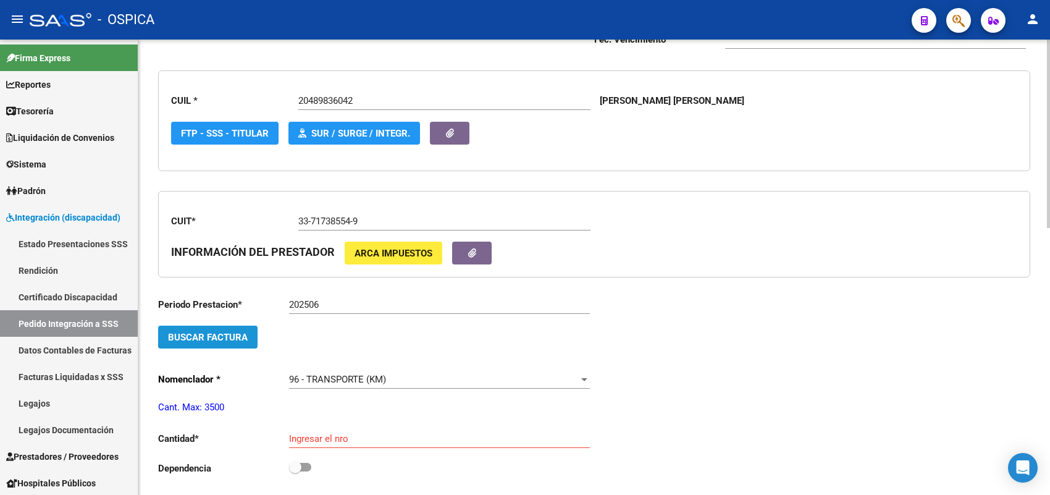
click at [233, 338] on span "Buscar Factura" at bounding box center [208, 337] width 80 height 11
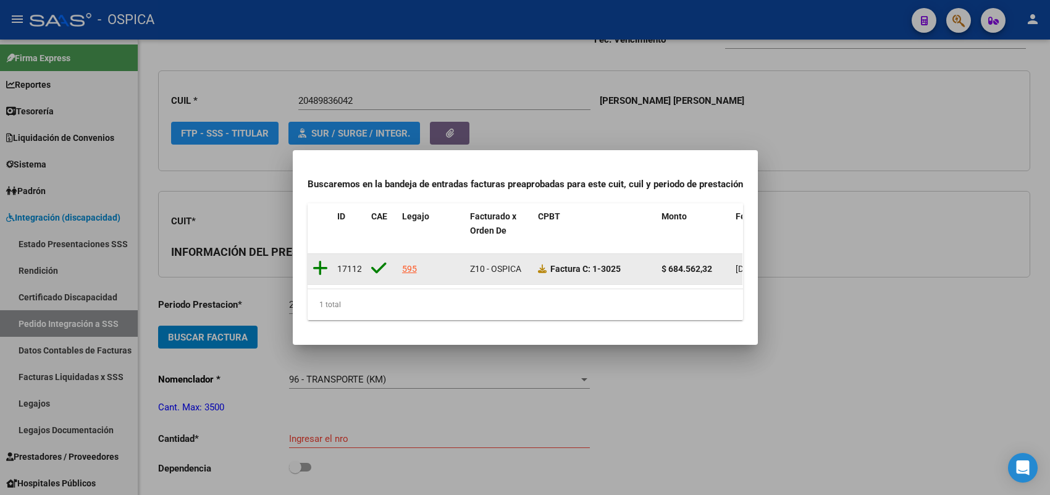
click at [318, 259] on icon at bounding box center [319, 267] width 15 height 17
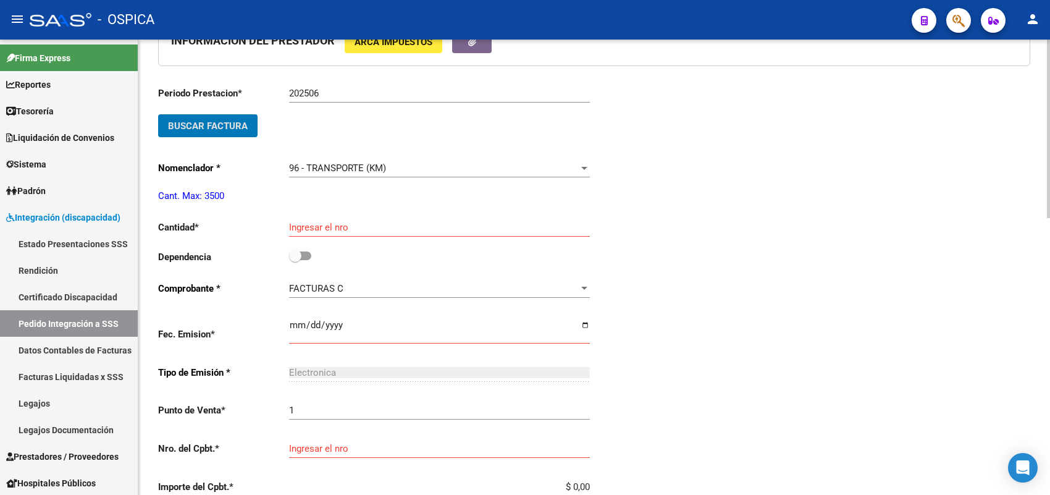
scroll to position [414, 0]
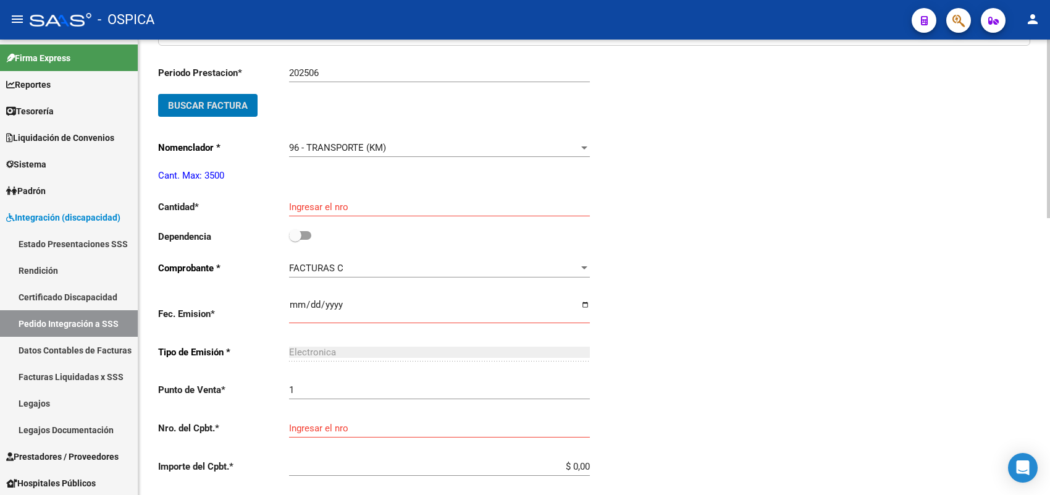
click at [328, 208] on input "Ingresar el nro" at bounding box center [439, 206] width 301 height 11
click at [320, 210] on div "Ingresar el nro" at bounding box center [439, 203] width 301 height 27
click at [295, 240] on input "checkbox" at bounding box center [295, 240] width 1 height 1
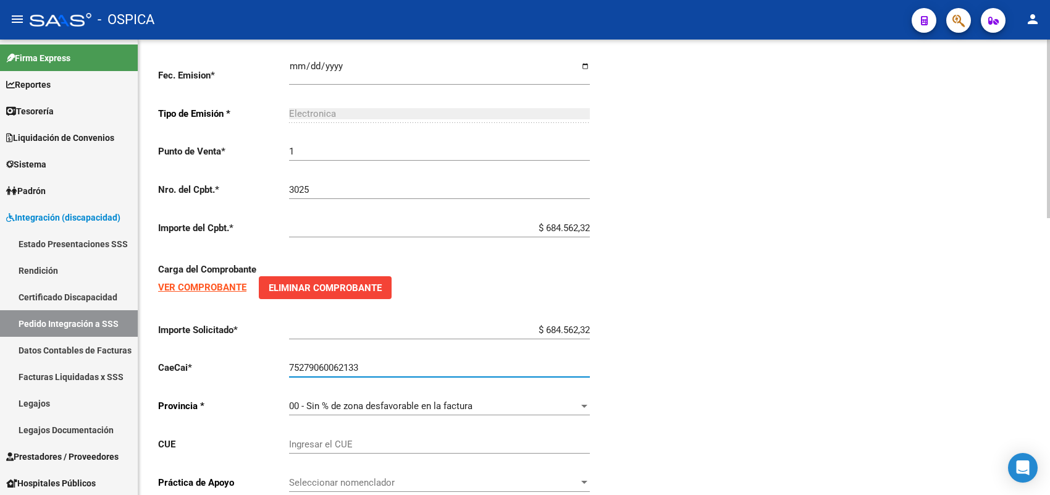
scroll to position [706, 0]
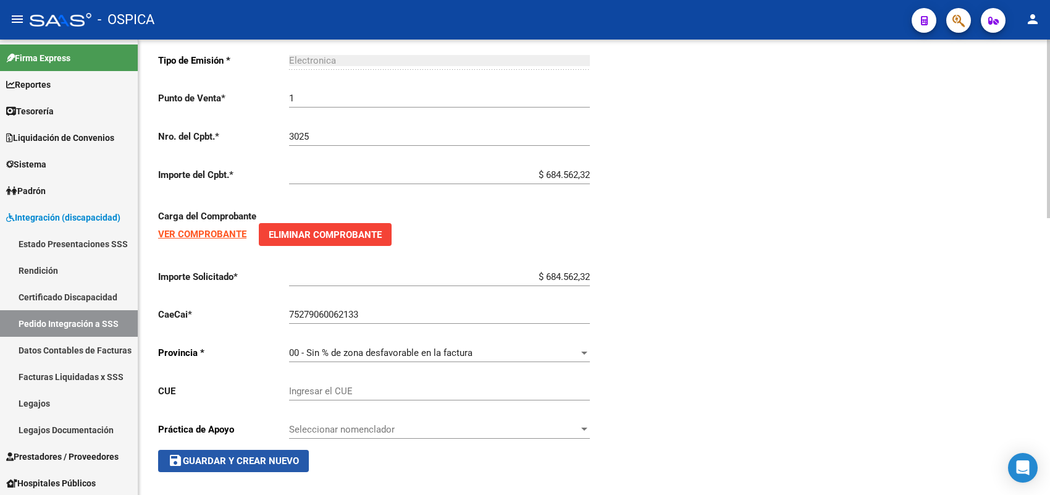
click at [266, 455] on span "save Guardar y Crear Nuevo" at bounding box center [233, 460] width 131 height 11
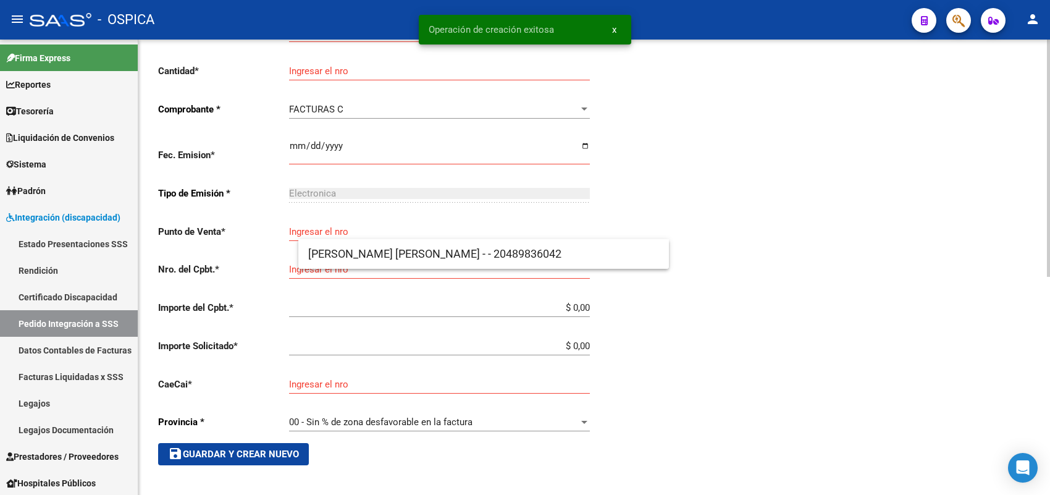
scroll to position [14, 0]
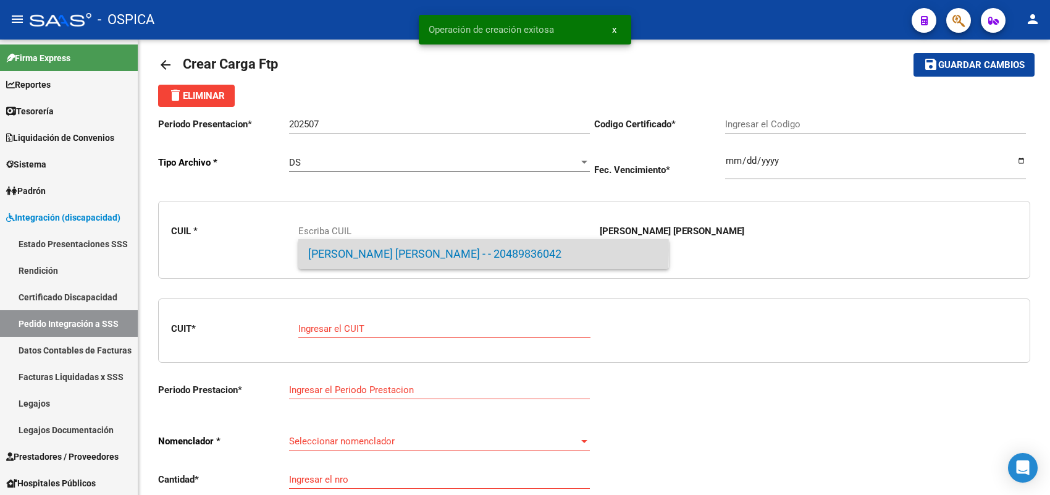
click at [344, 250] on span "FERNANDEZ CASTRO , BAUTISTA - - 20489836042" at bounding box center [483, 254] width 351 height 30
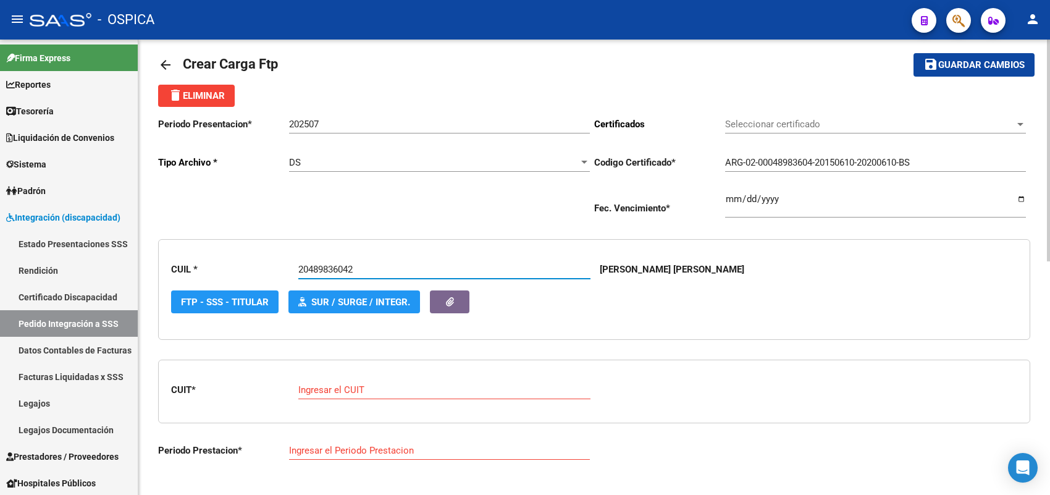
click at [341, 384] on input "Ingresar el CUIT" at bounding box center [444, 389] width 292 height 11
paste input "27-36630916-6"
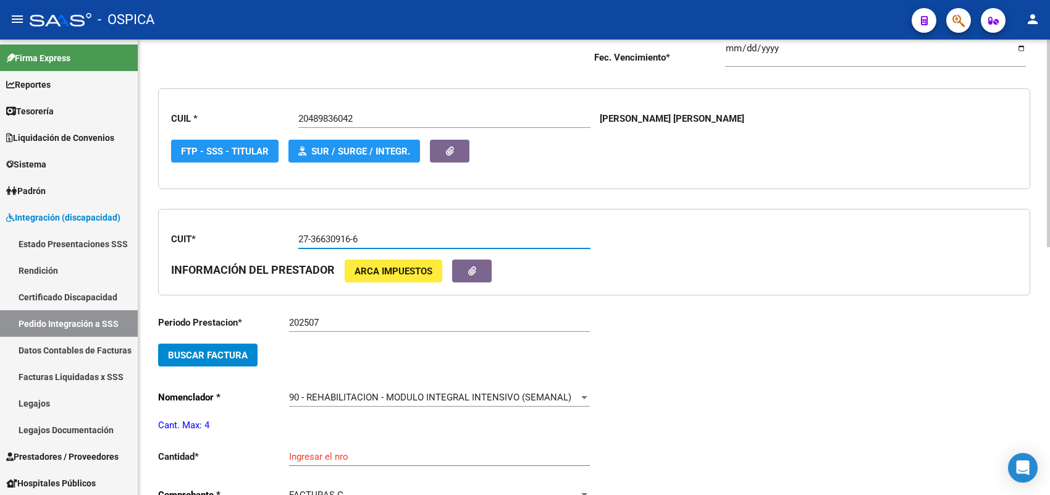
scroll to position [169, 0]
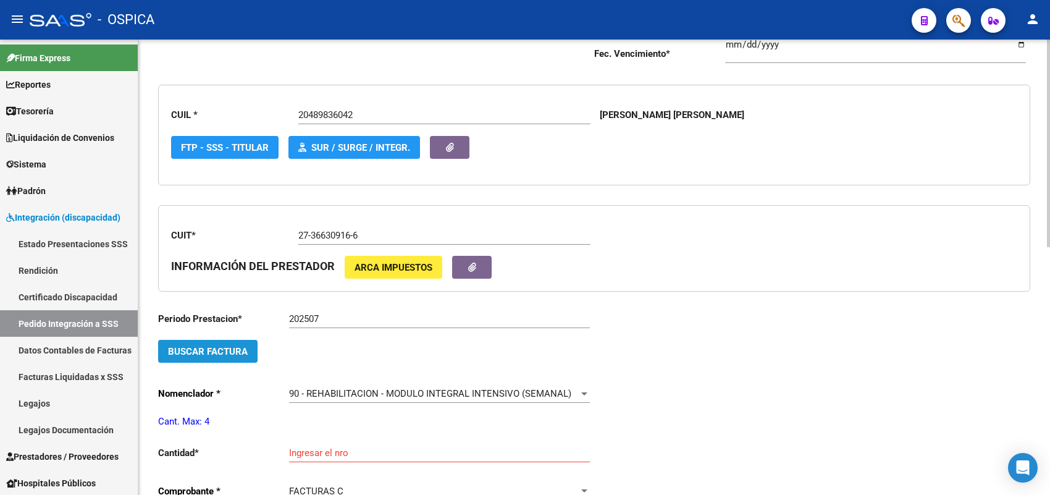
click at [250, 343] on button "Buscar Factura" at bounding box center [207, 351] width 99 height 23
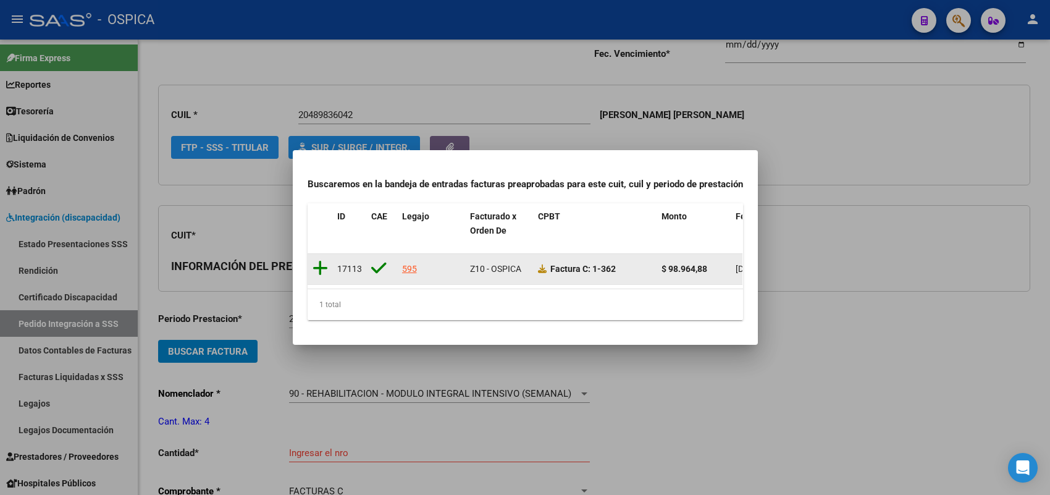
click at [319, 261] on icon at bounding box center [319, 267] width 15 height 17
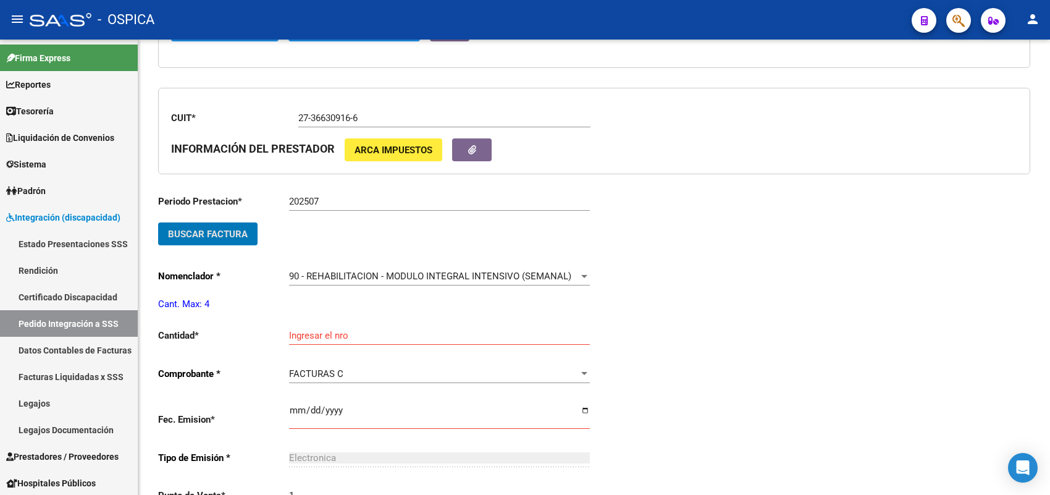
scroll to position [323, 0]
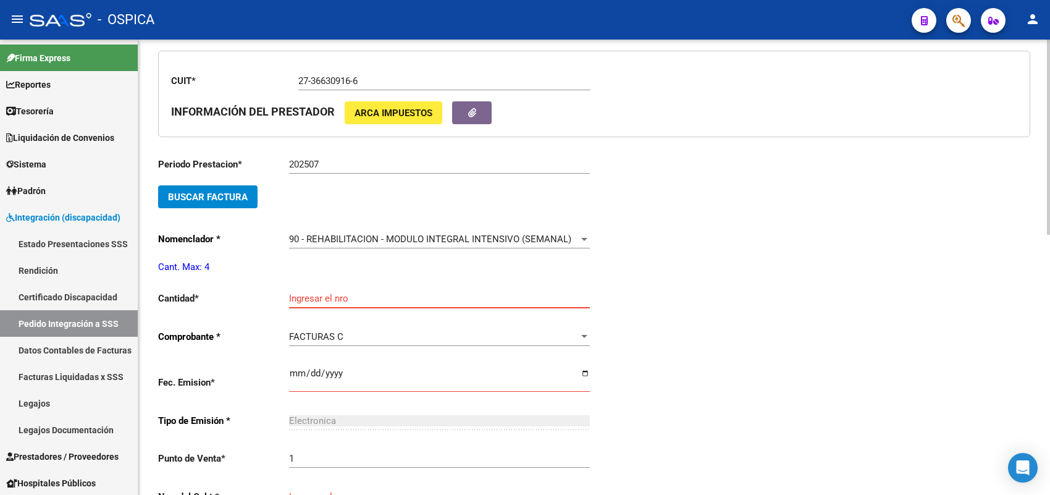
click at [319, 294] on input "Ingresar el nro" at bounding box center [439, 298] width 301 height 11
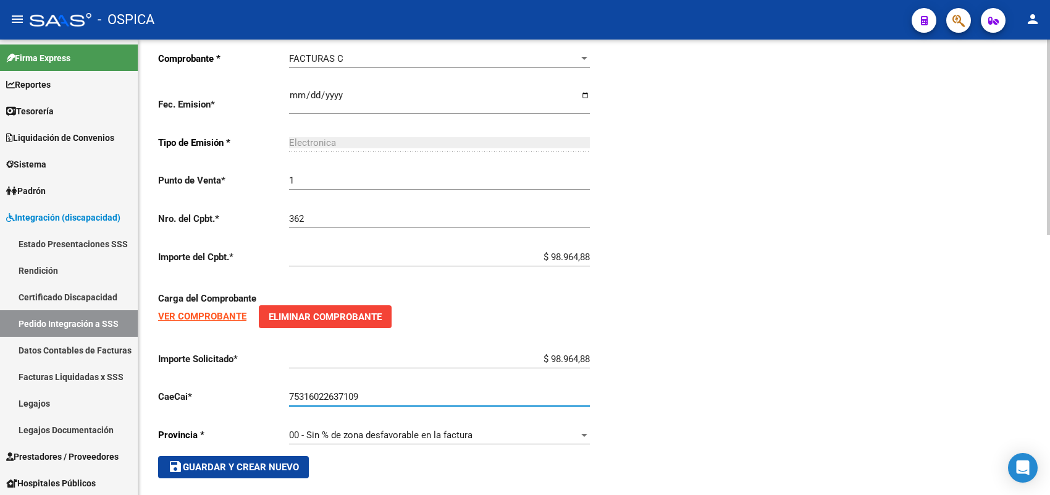
scroll to position [607, 0]
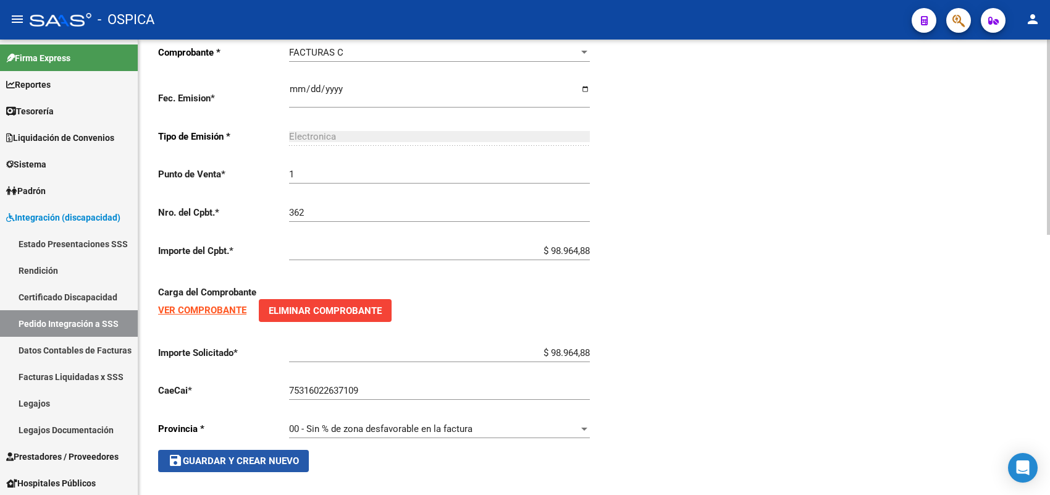
click at [263, 461] on button "save Guardar y Crear Nuevo" at bounding box center [233, 461] width 151 height 22
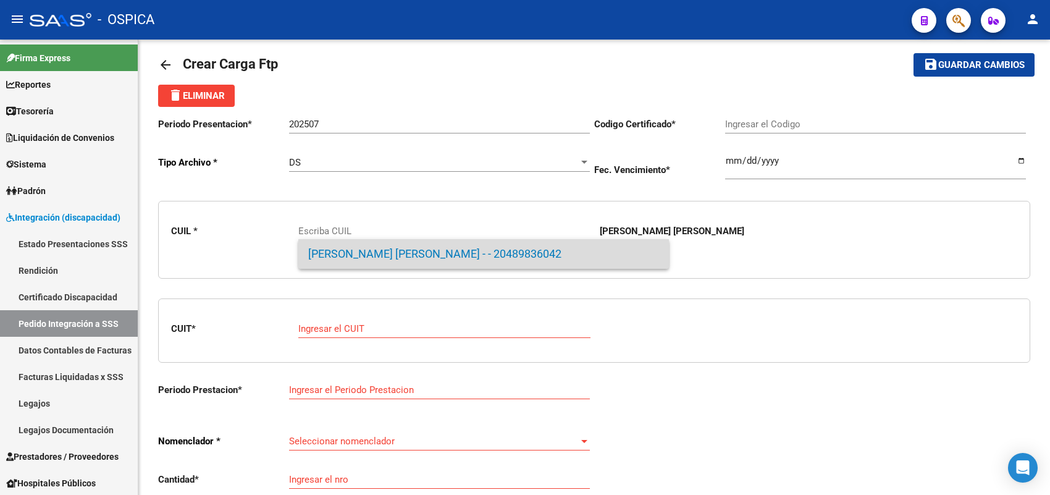
click at [352, 248] on span "FERNANDEZ CASTRO , BAUTISTA - - 20489836042" at bounding box center [483, 254] width 351 height 30
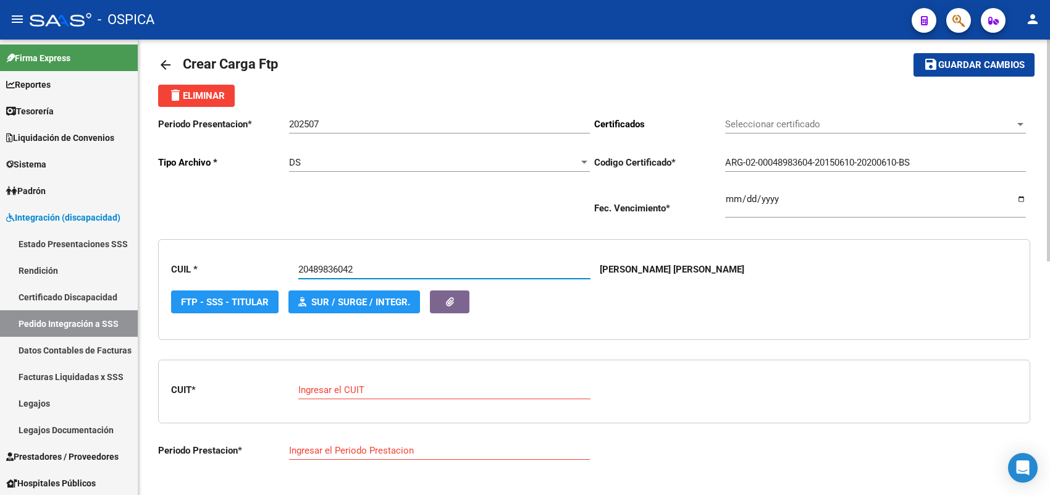
click at [352, 387] on input "Ingresar el CUIT" at bounding box center [444, 389] width 292 height 11
paste input "23-26715881-9"
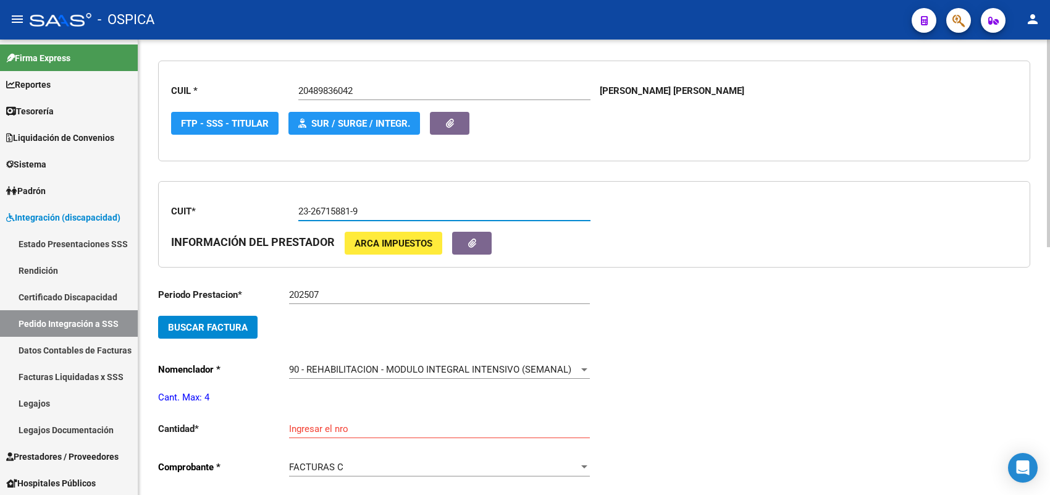
scroll to position [246, 0]
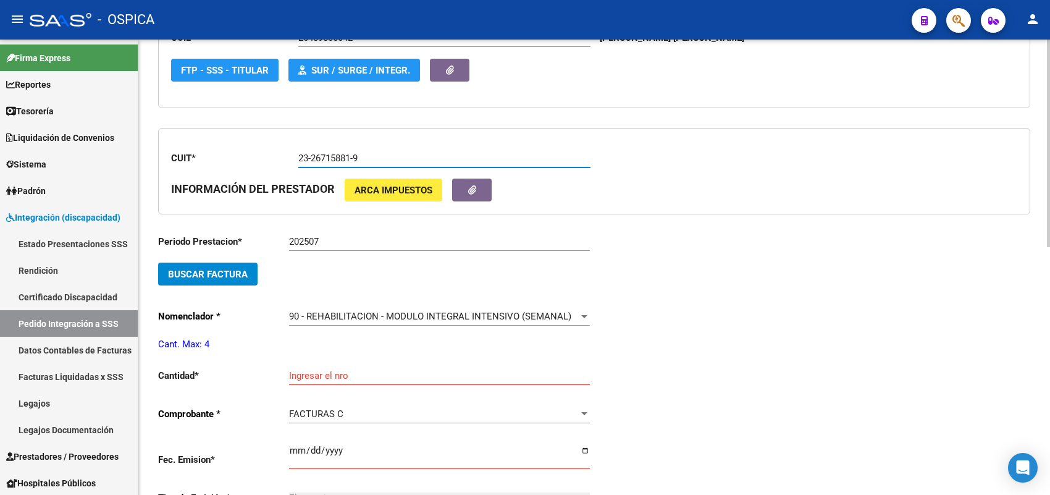
click at [223, 272] on span "Buscar Factura" at bounding box center [208, 274] width 80 height 11
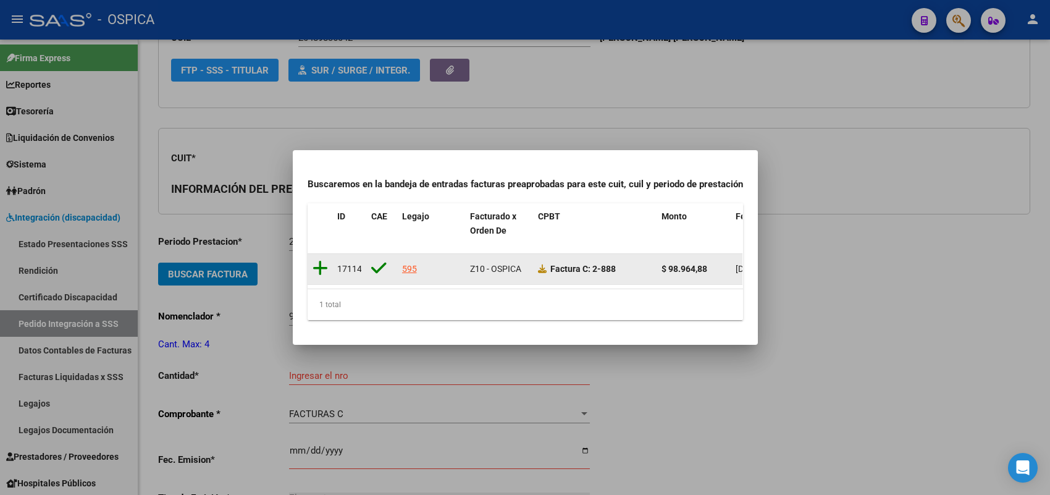
click at [321, 259] on icon at bounding box center [319, 267] width 15 height 17
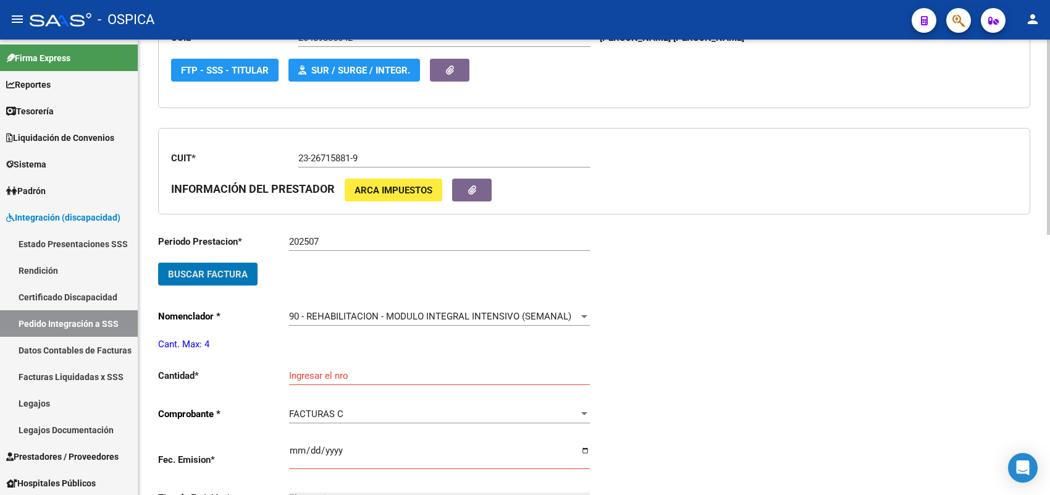
click at [315, 371] on input "Ingresar el nro" at bounding box center [439, 375] width 301 height 11
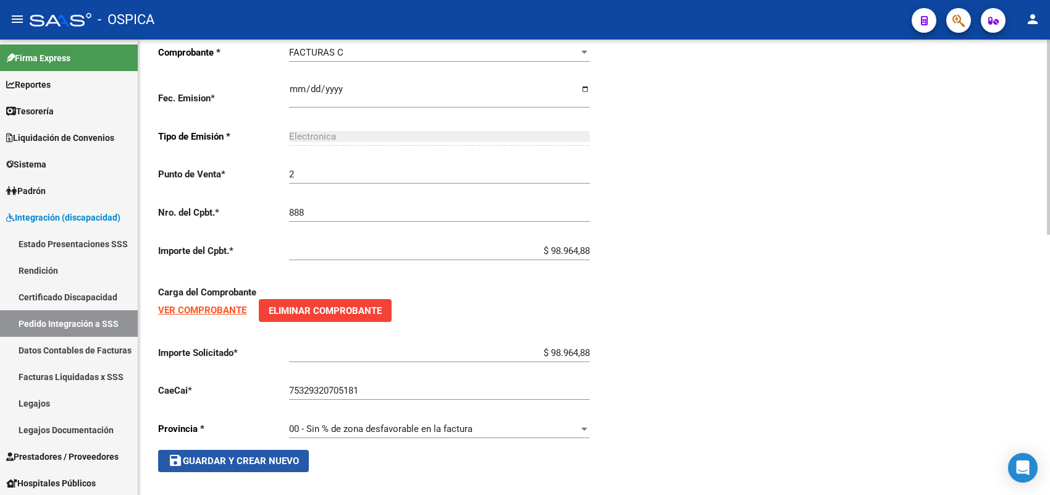
click at [291, 455] on span "save Guardar y Crear Nuevo" at bounding box center [233, 460] width 131 height 11
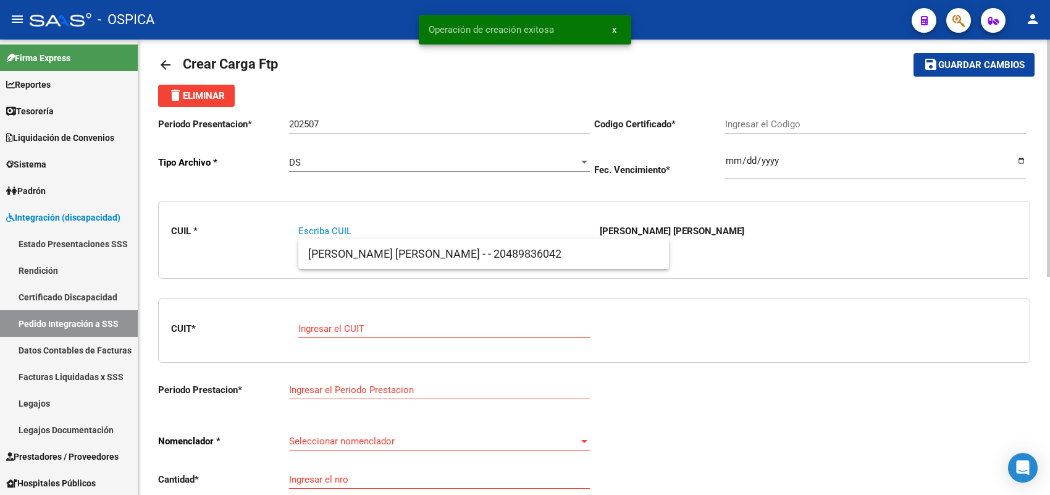
scroll to position [0, 0]
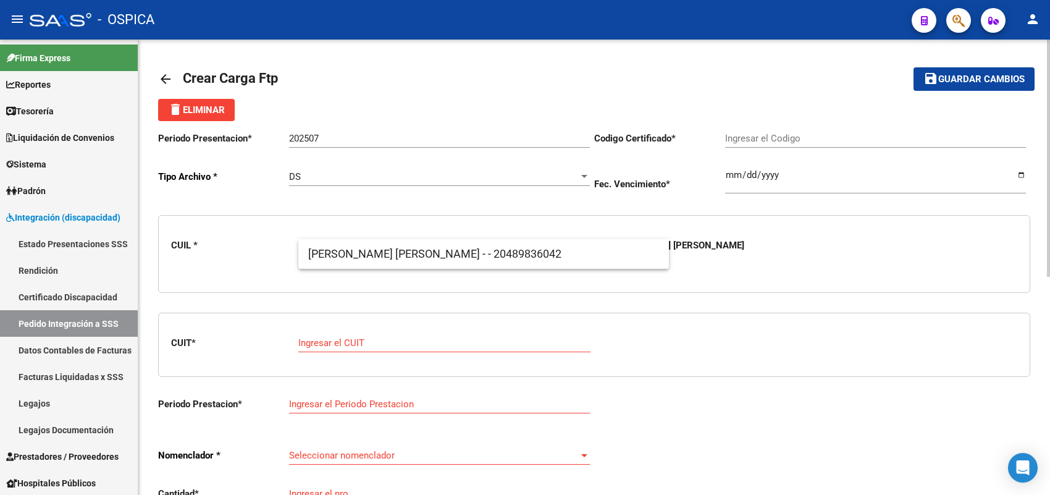
paste input "27500296475"
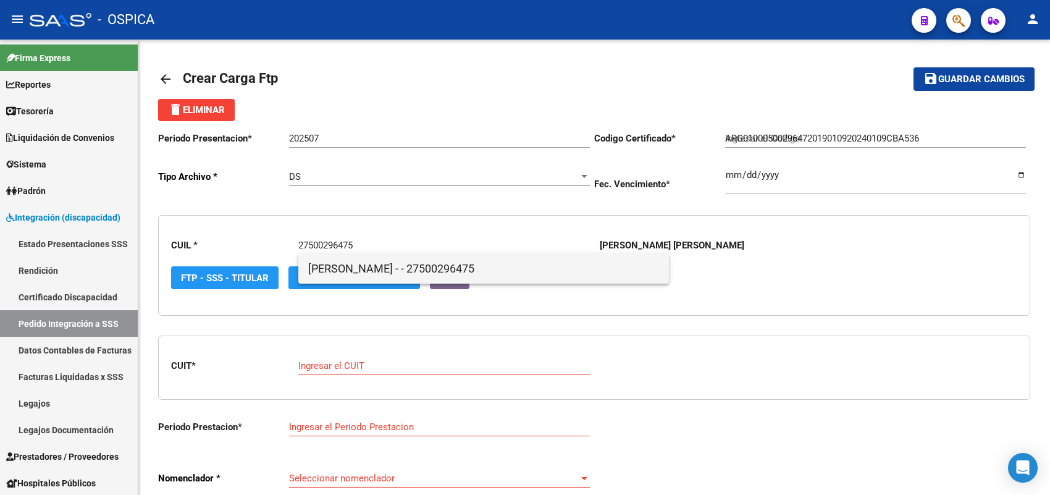
click at [362, 263] on span "FERNANDEZ, NICOLE - - 27500296475" at bounding box center [483, 269] width 351 height 30
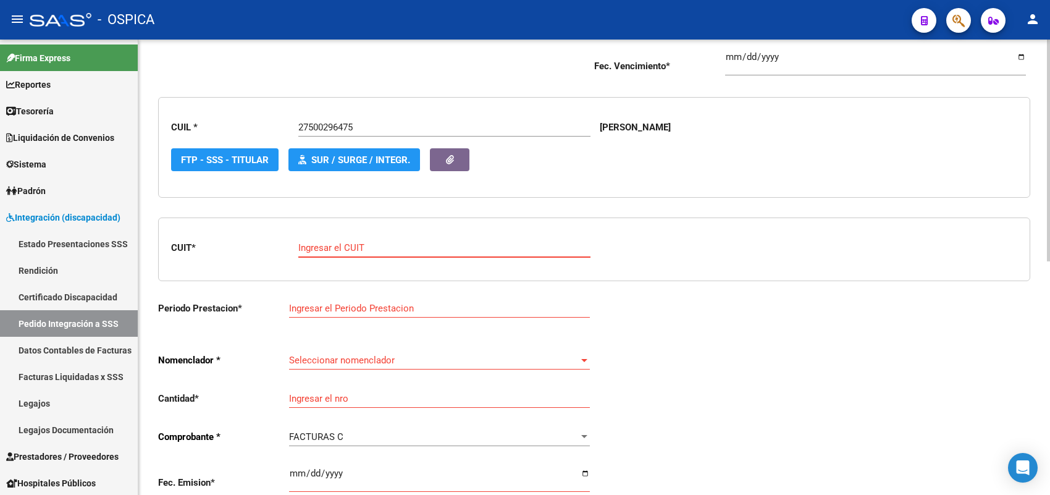
scroll to position [232, 0]
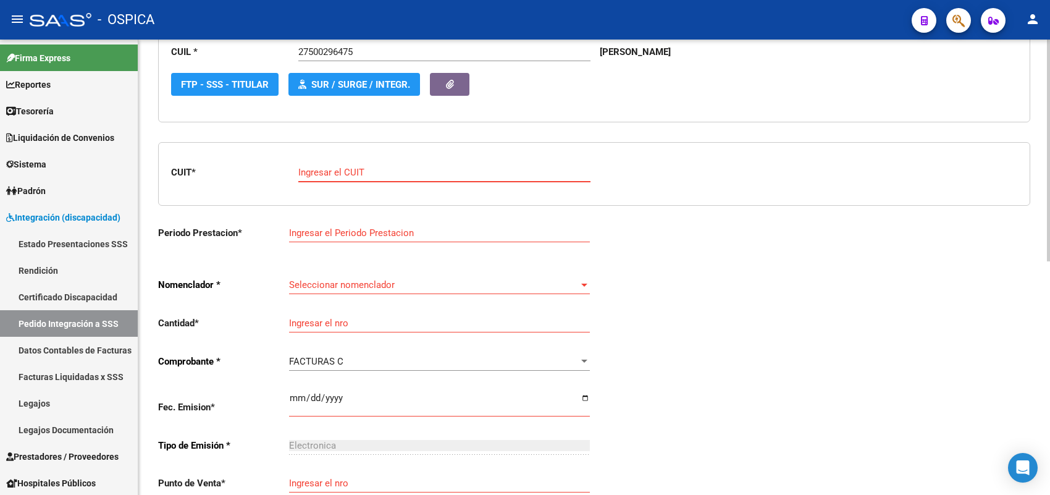
paste input "23-26542374-4"
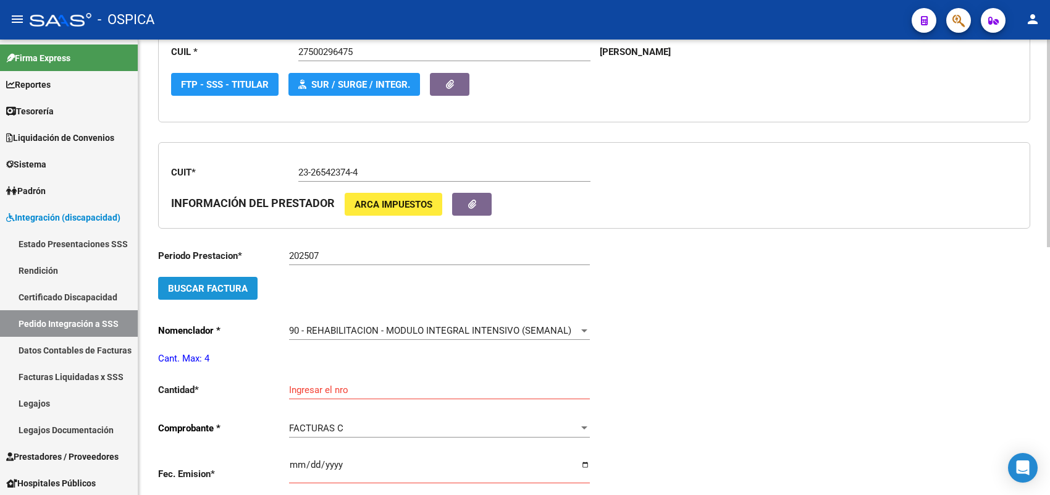
click at [236, 284] on span "Buscar Factura" at bounding box center [208, 288] width 80 height 11
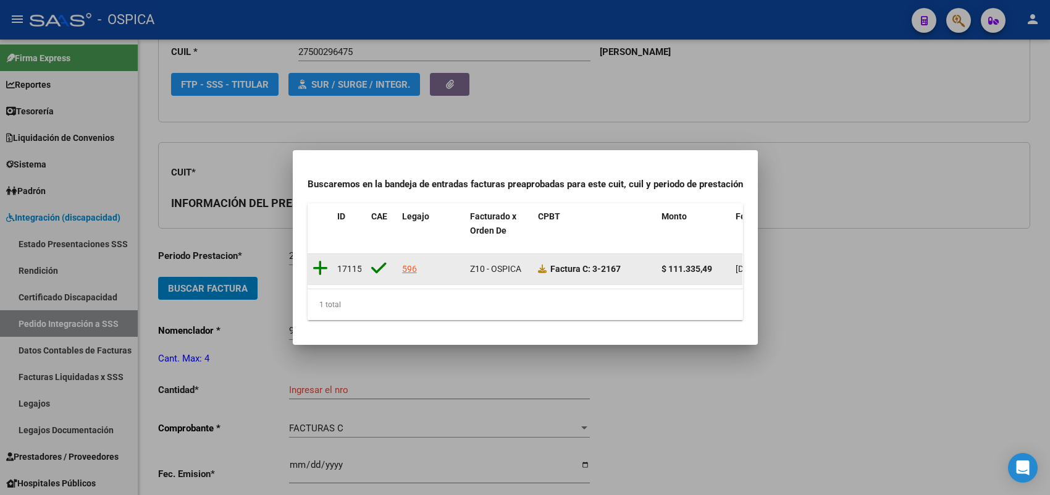
click at [323, 260] on icon at bounding box center [319, 267] width 15 height 17
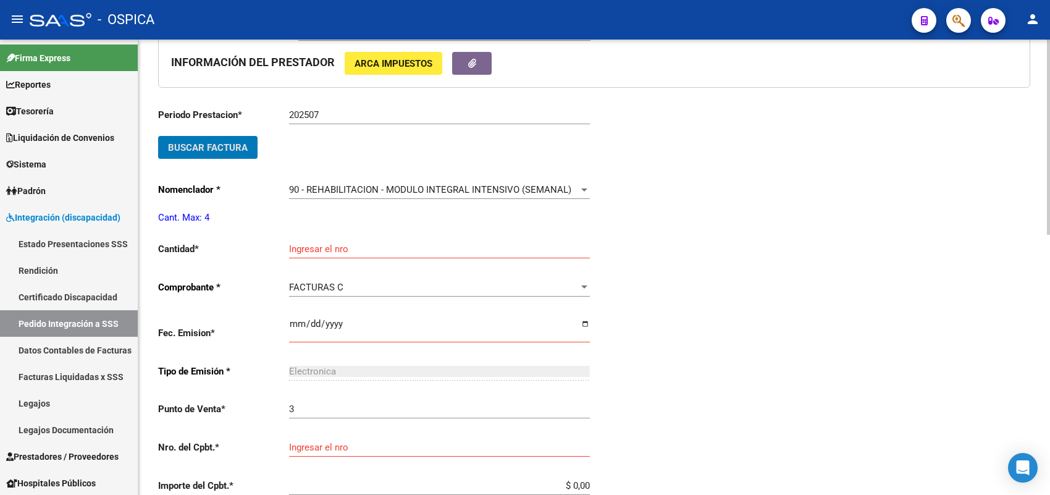
scroll to position [386, 0]
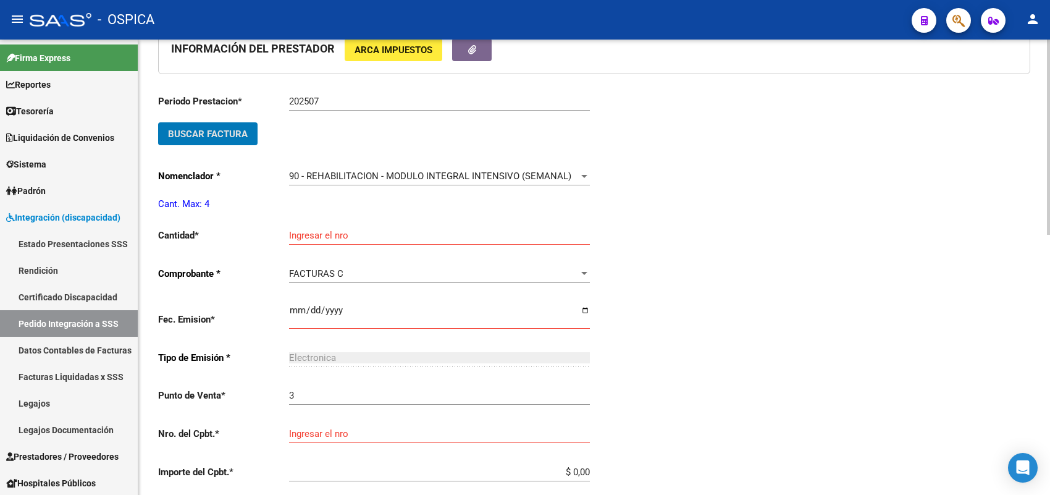
click at [323, 236] on input "Ingresar el nro" at bounding box center [439, 235] width 301 height 11
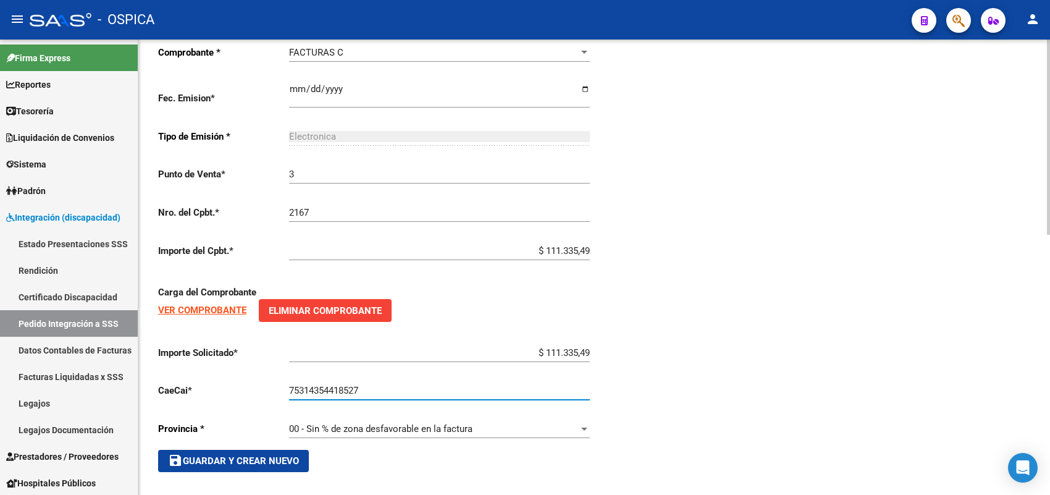
click at [255, 450] on button "save Guardar y Crear Nuevo" at bounding box center [233, 461] width 151 height 22
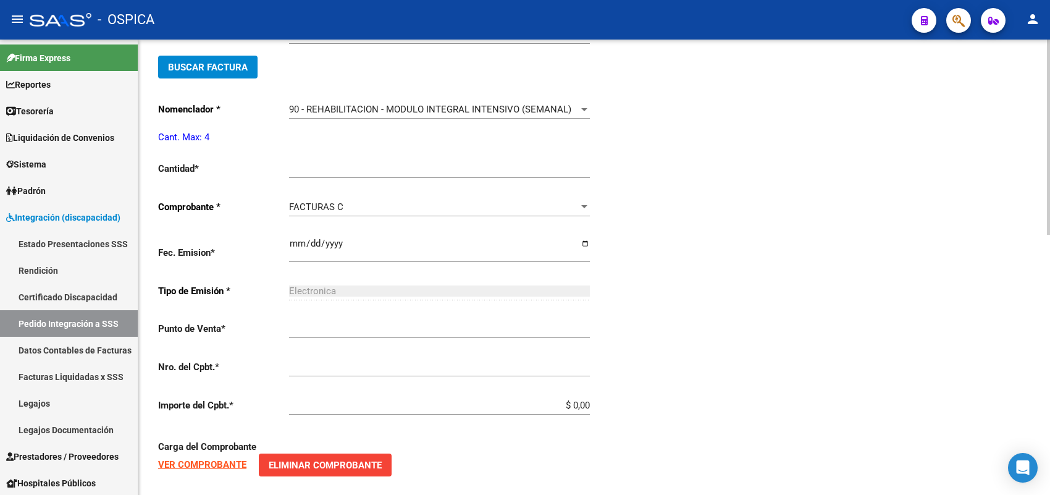
scroll to position [14, 0]
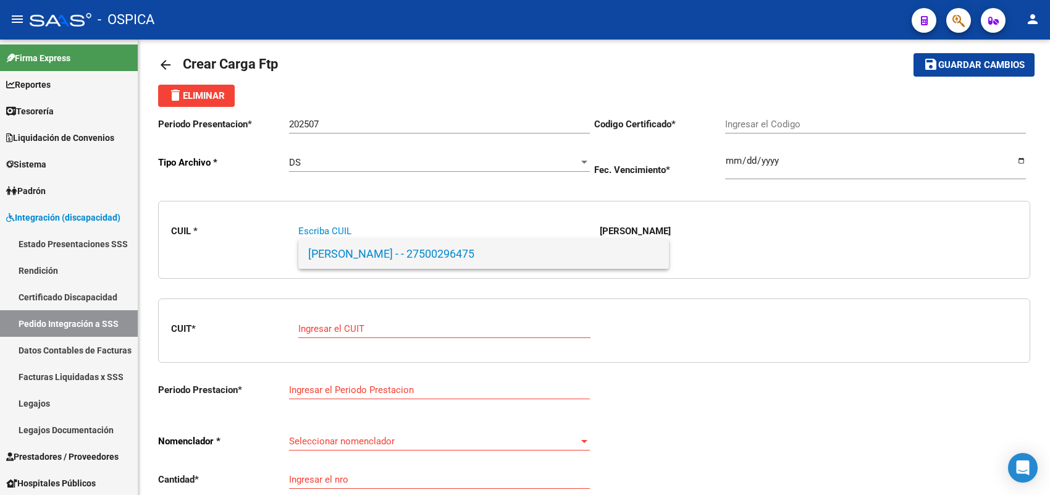
click at [328, 250] on span "FERNANDEZ, NICOLE - - 27500296475" at bounding box center [483, 254] width 351 height 30
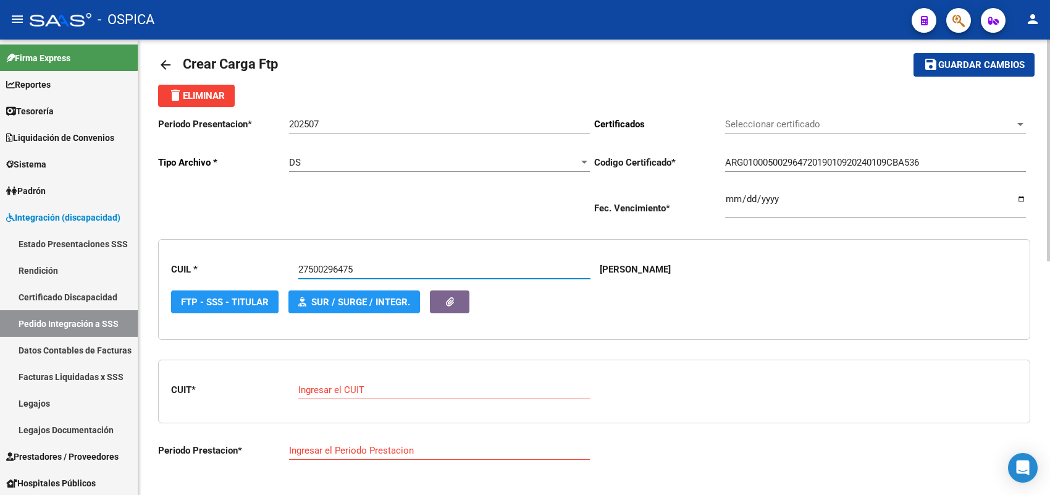
click at [333, 389] on input "Ingresar el CUIT" at bounding box center [444, 389] width 292 height 11
paste input "27-17802440-5"
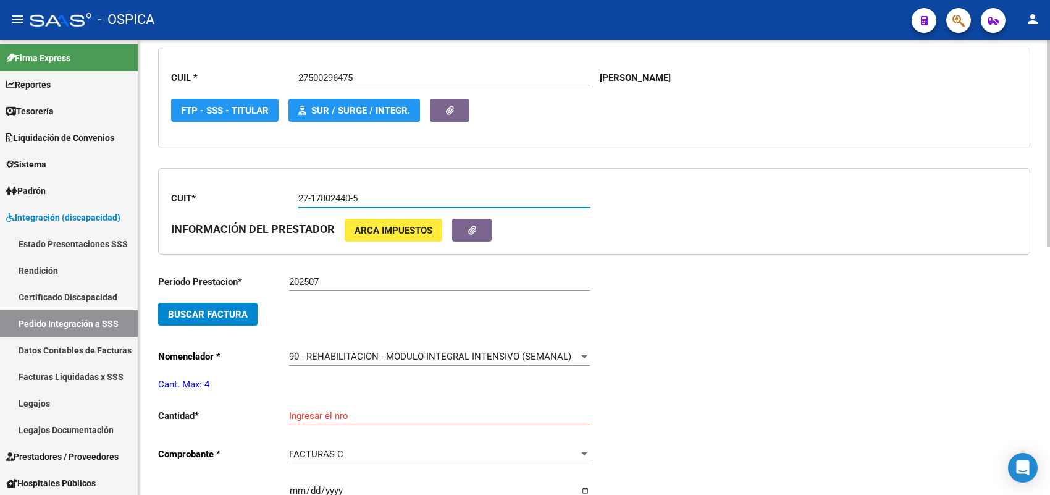
scroll to position [246, 0]
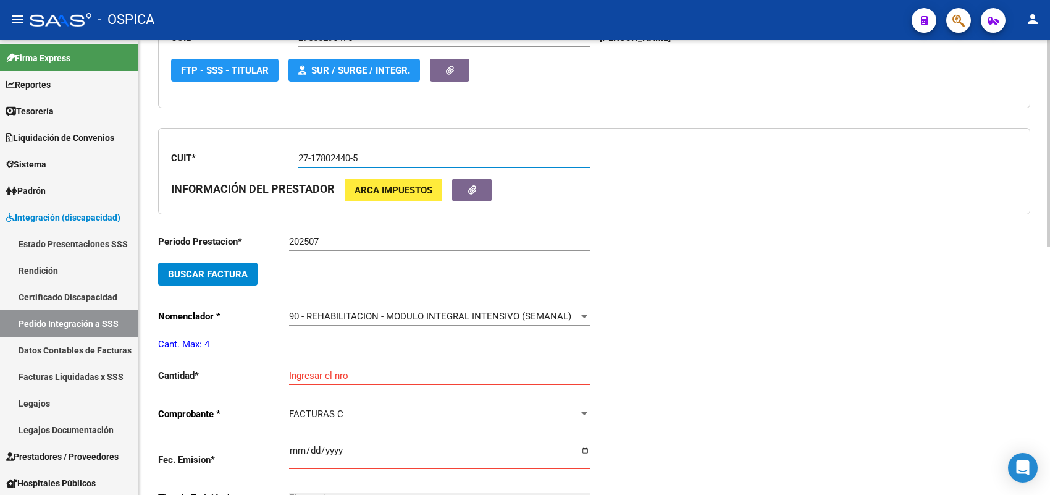
click at [233, 269] on span "Buscar Factura" at bounding box center [208, 274] width 80 height 11
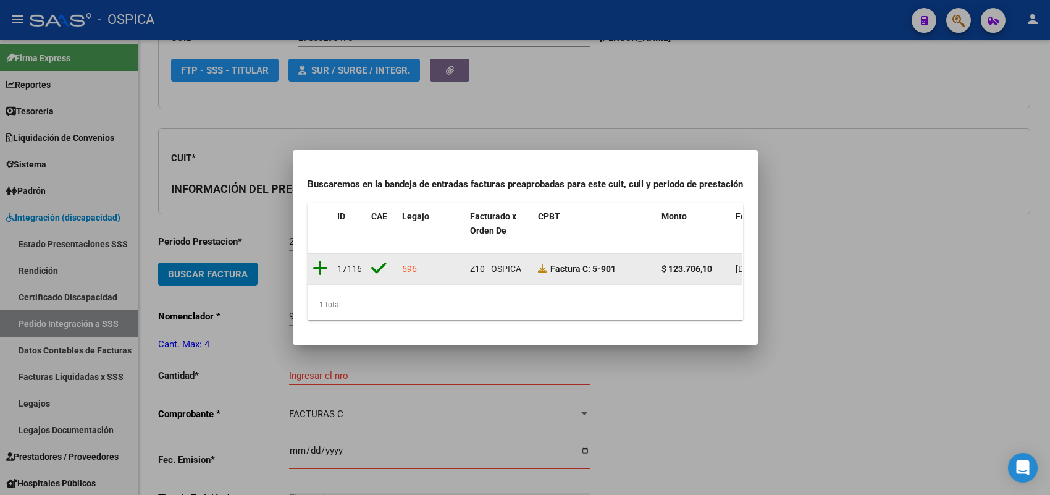
click at [321, 261] on icon at bounding box center [319, 267] width 15 height 17
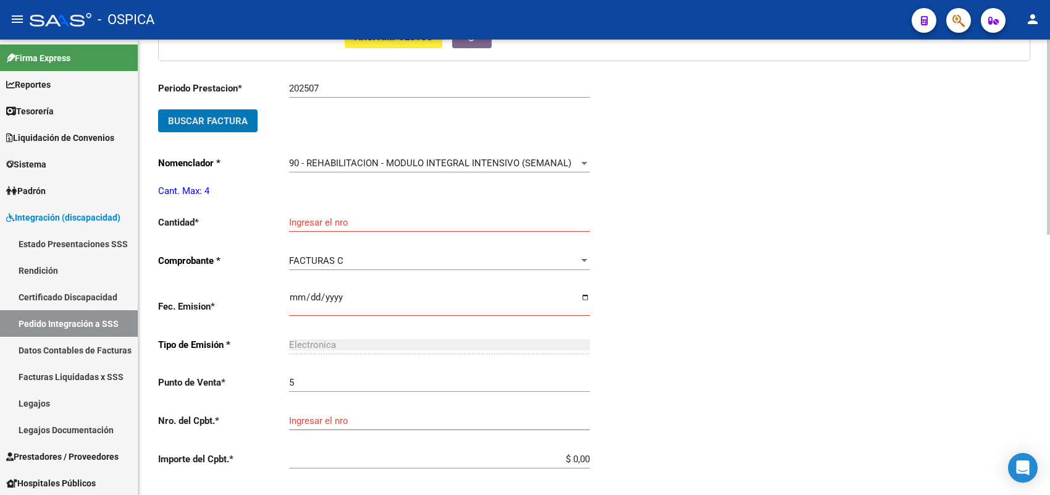
scroll to position [400, 0]
click at [319, 215] on input "Ingresar el nro" at bounding box center [439, 220] width 301 height 11
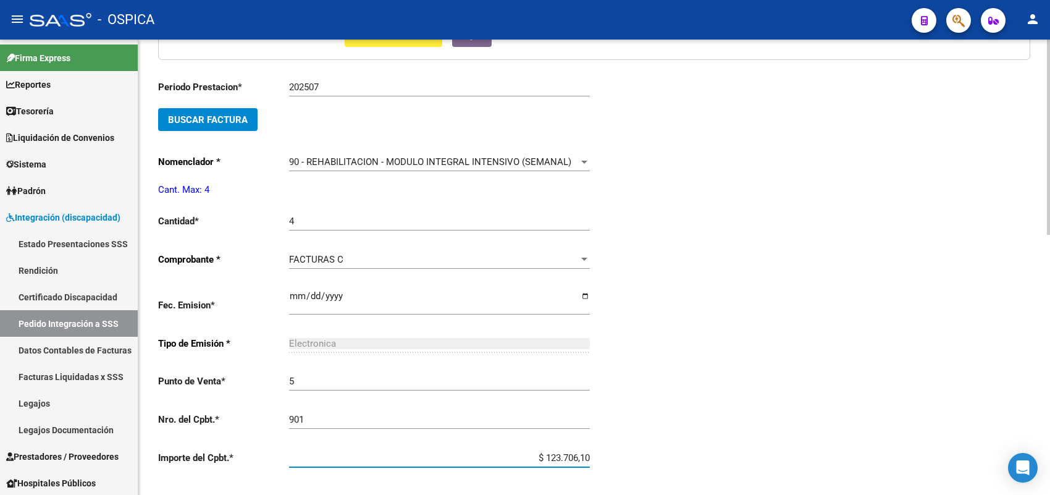
scroll to position [607, 0]
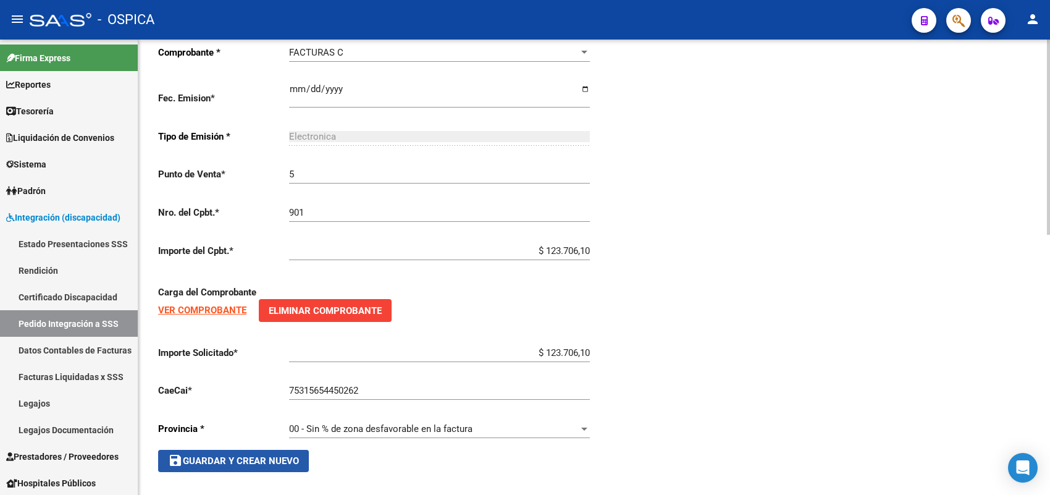
click at [223, 455] on span "save Guardar y Crear Nuevo" at bounding box center [233, 460] width 131 height 11
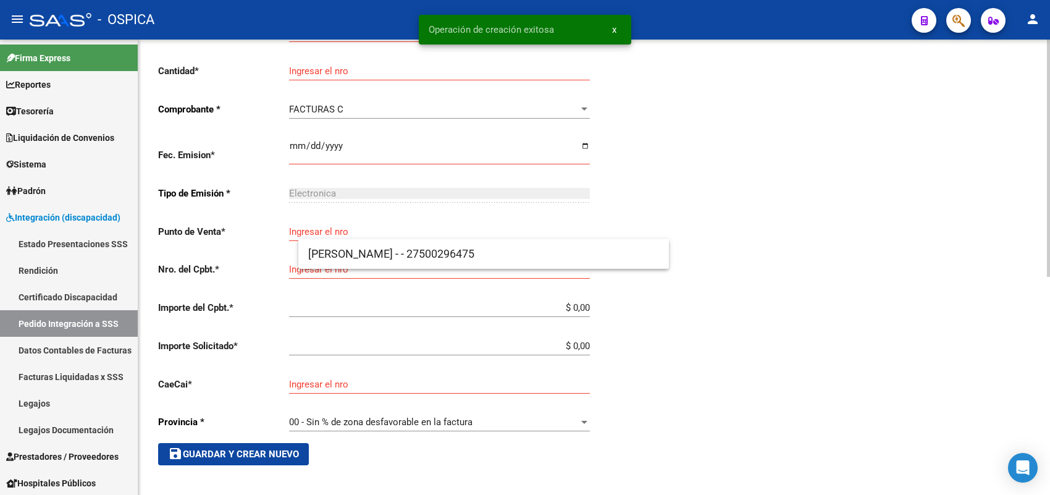
scroll to position [14, 0]
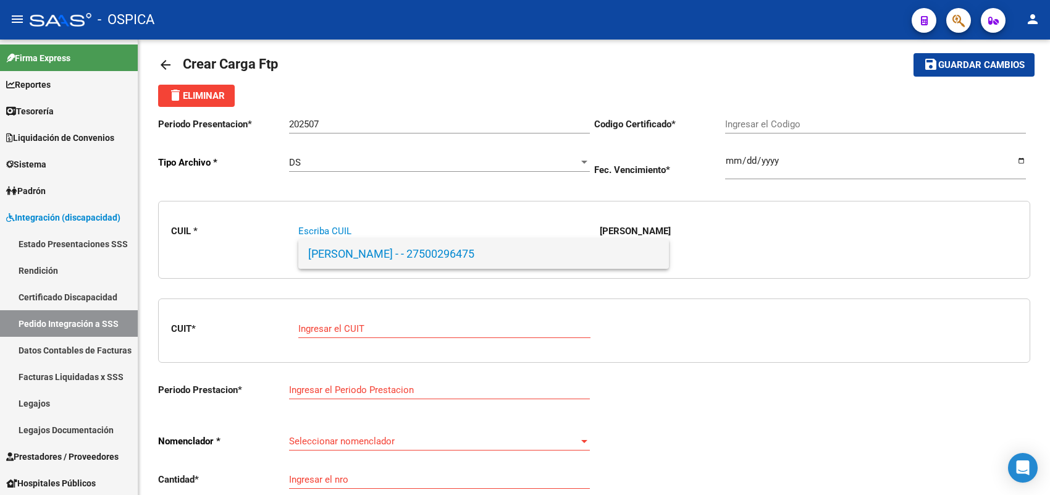
click at [353, 245] on span "FERNANDEZ, NICOLE - - 27500296475" at bounding box center [483, 254] width 351 height 30
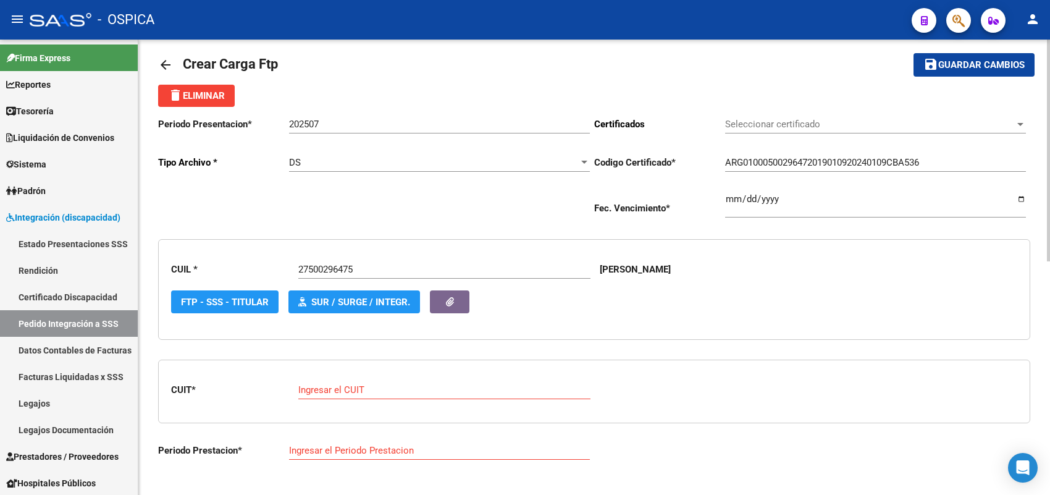
click at [341, 378] on div "Ingresar el CUIT" at bounding box center [444, 385] width 292 height 27
paste input "30-70859288-5"
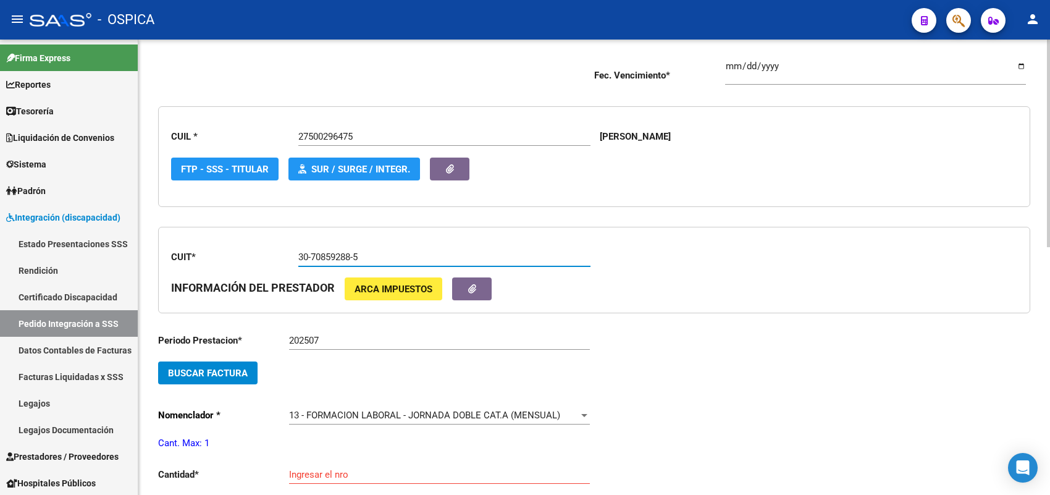
scroll to position [246, 0]
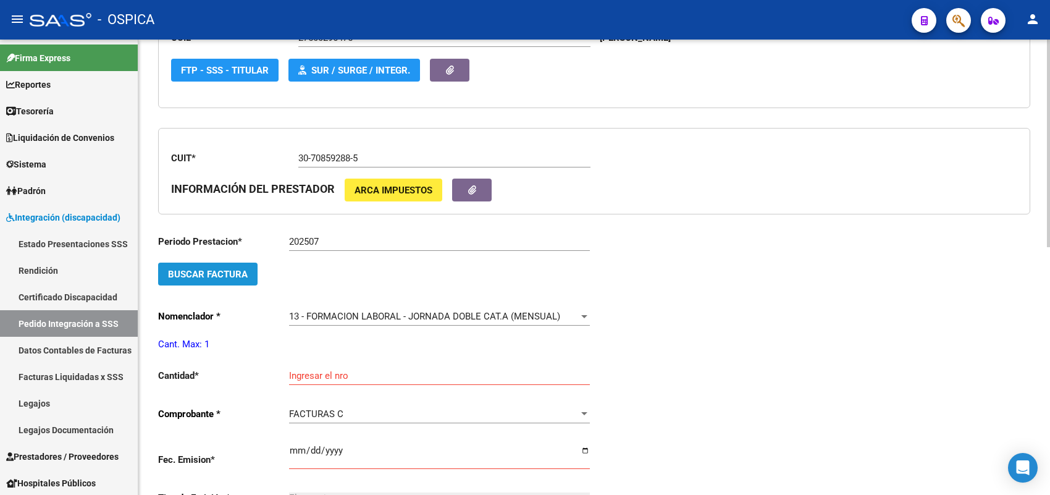
click at [245, 273] on span "Buscar Factura" at bounding box center [208, 274] width 80 height 11
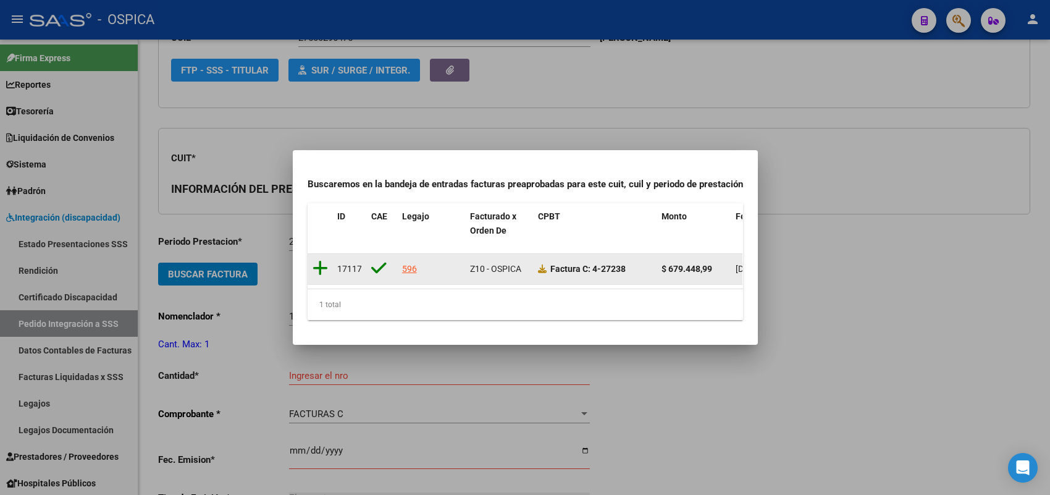
click at [318, 260] on icon at bounding box center [319, 267] width 15 height 17
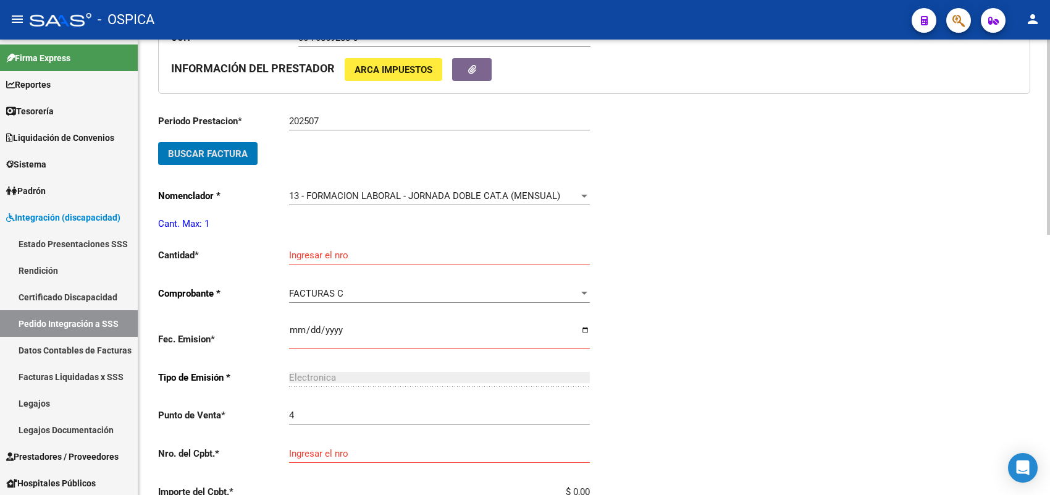
scroll to position [400, 0]
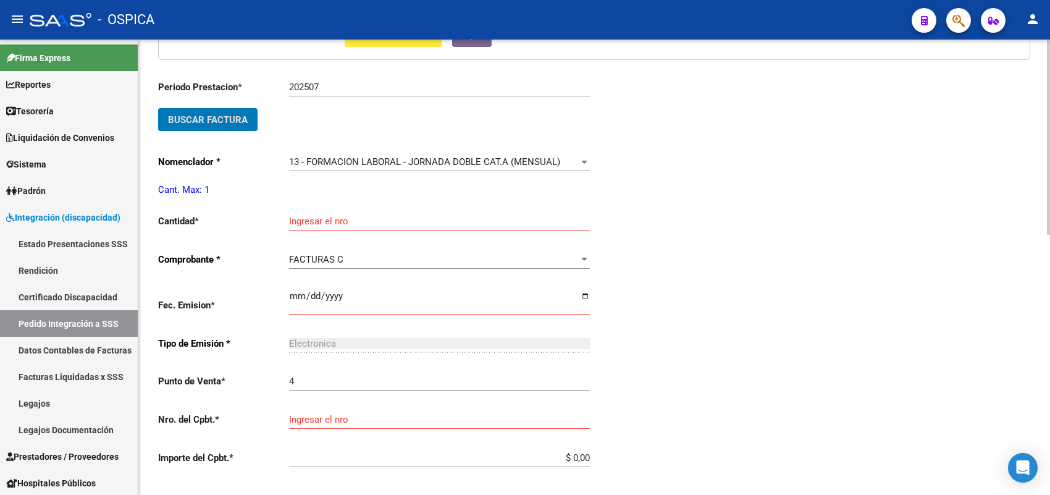
click at [312, 216] on input "Ingresar el nro" at bounding box center [439, 220] width 301 height 11
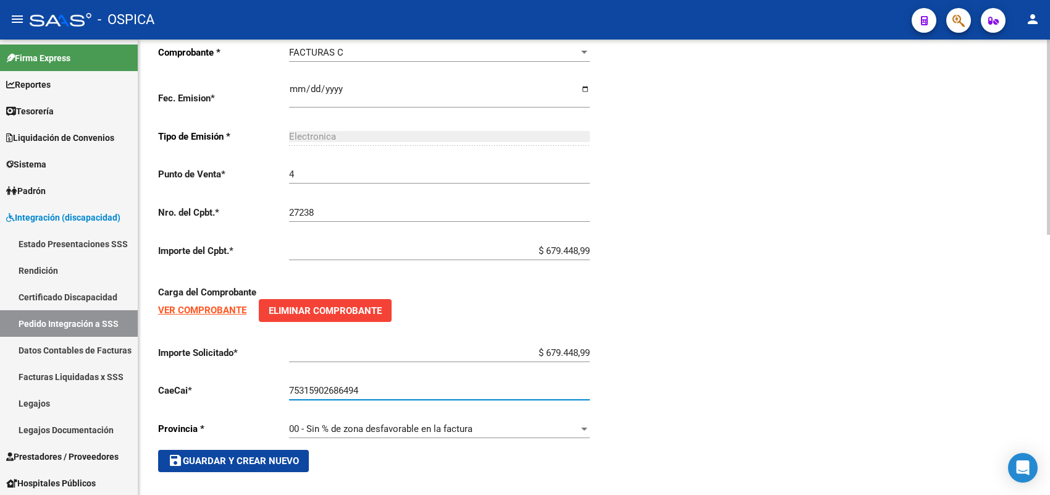
click at [225, 460] on button "save Guardar y Crear Nuevo" at bounding box center [233, 461] width 151 height 22
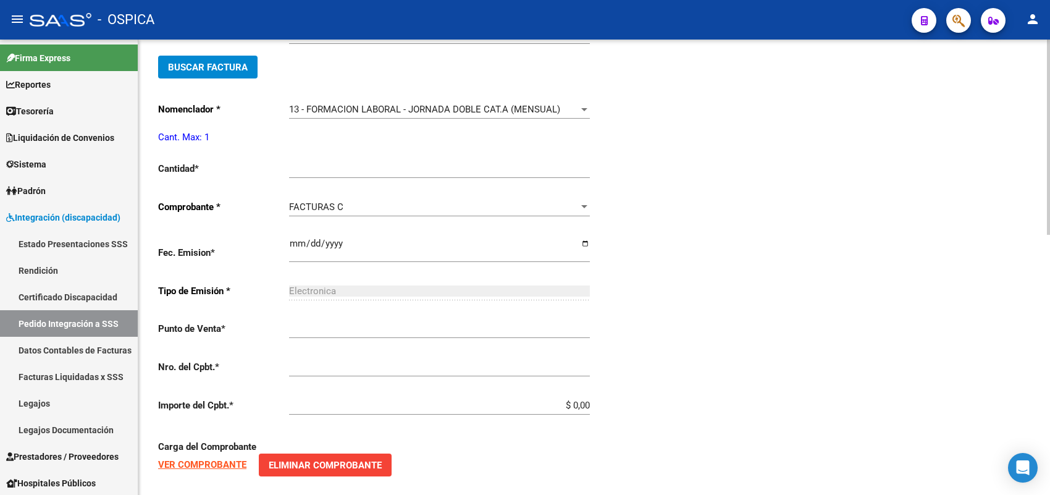
scroll to position [14, 0]
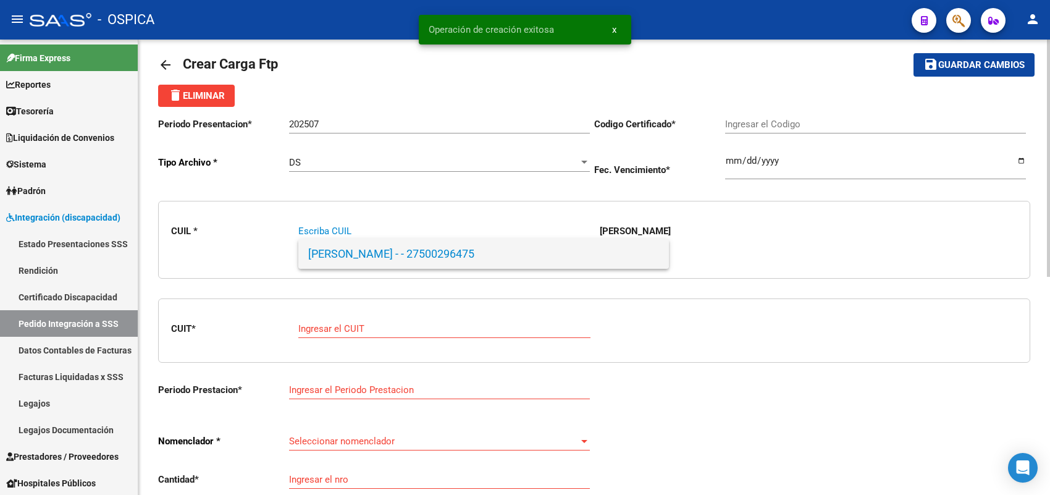
click at [340, 250] on span "FERNANDEZ, NICOLE - - 27500296475" at bounding box center [483, 254] width 351 height 30
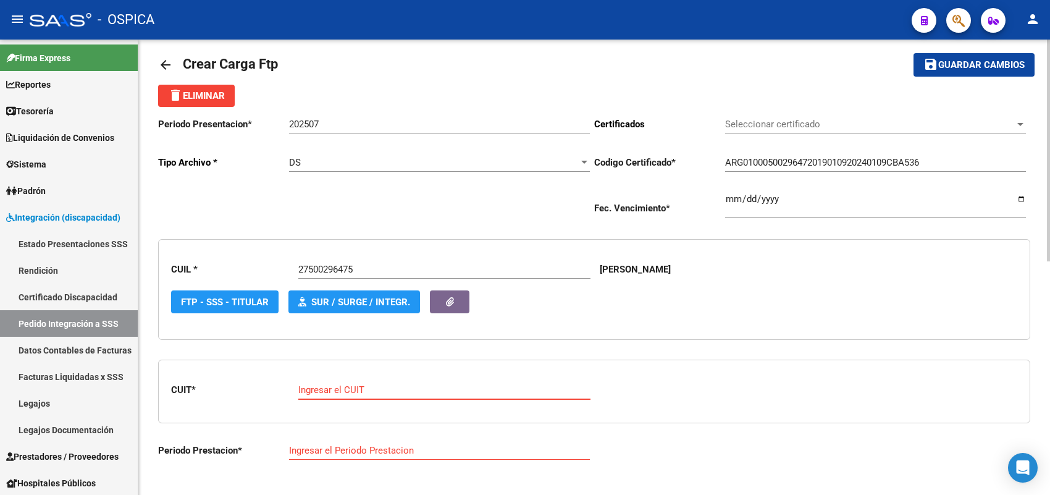
click at [346, 390] on input "Ingresar el CUIT" at bounding box center [444, 389] width 292 height 11
paste input "23-24106806-4"
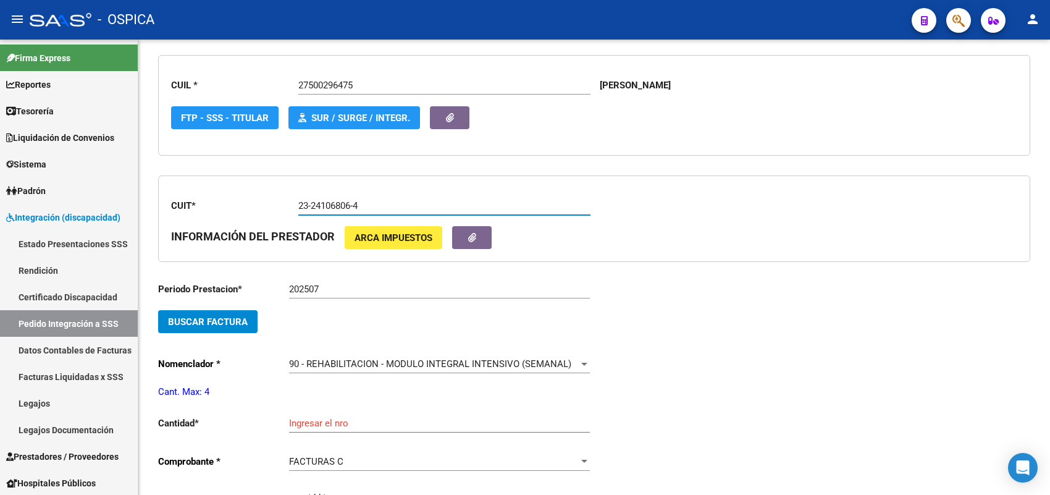
scroll to position [246, 0]
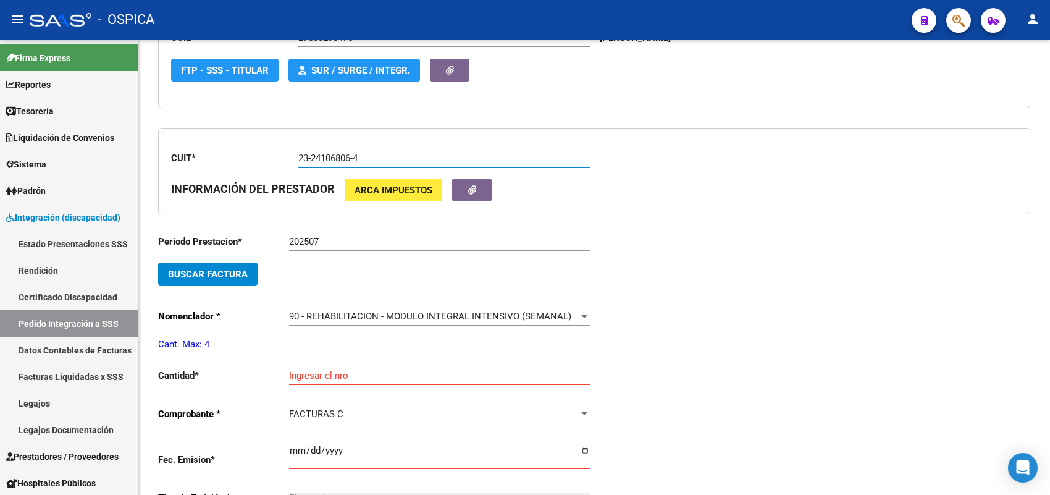
click at [245, 262] on button "Buscar Factura" at bounding box center [207, 273] width 99 height 23
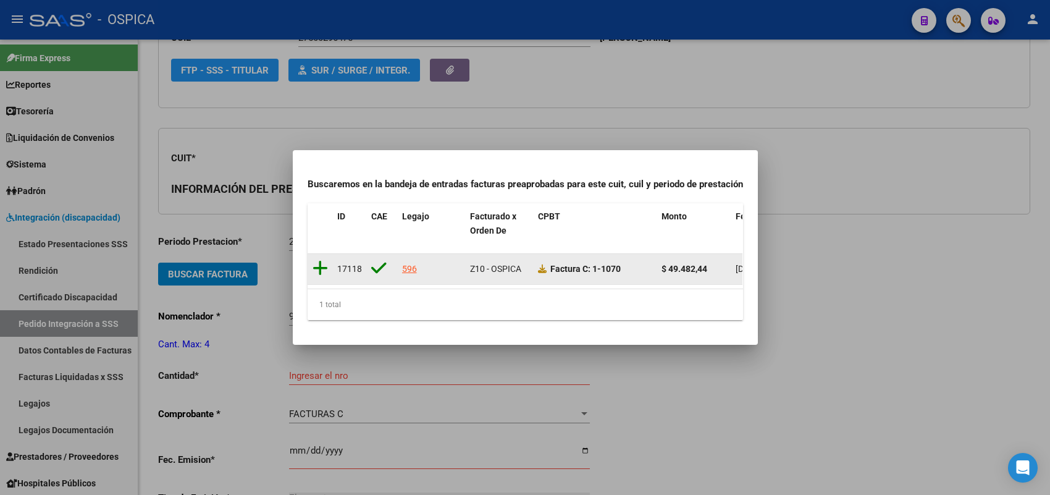
click at [322, 259] on icon at bounding box center [319, 267] width 15 height 17
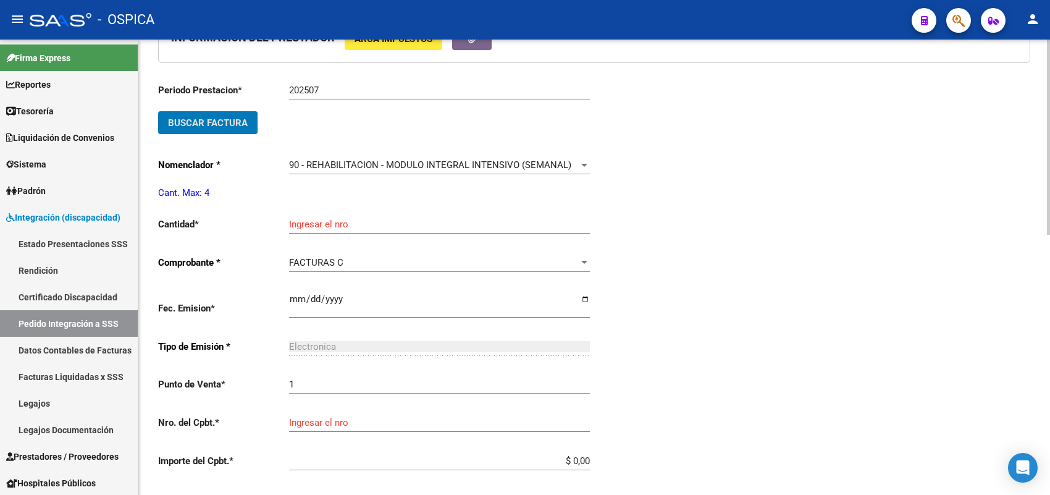
scroll to position [400, 0]
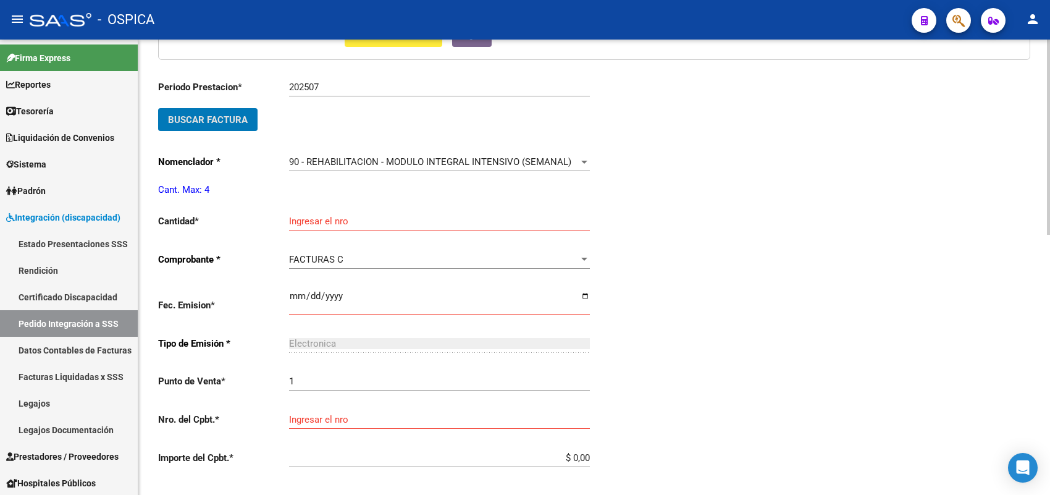
click at [316, 220] on input "Ingresar el nro" at bounding box center [439, 220] width 301 height 11
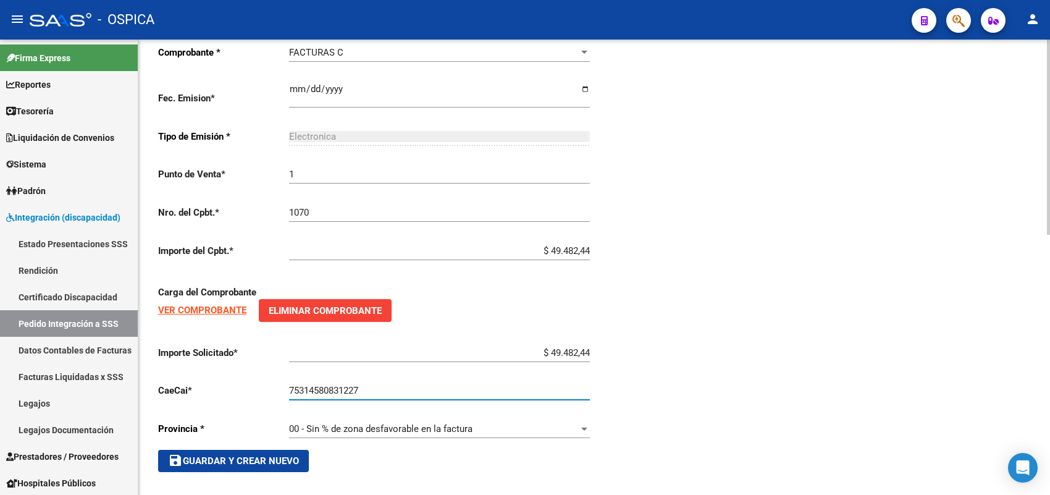
click at [280, 455] on span "save Guardar y Crear Nuevo" at bounding box center [233, 460] width 131 height 11
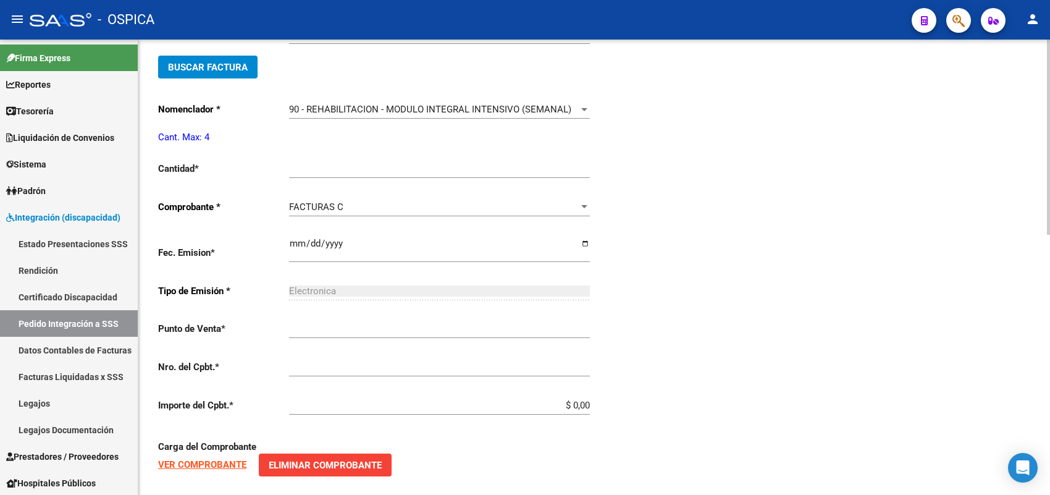
scroll to position [14, 0]
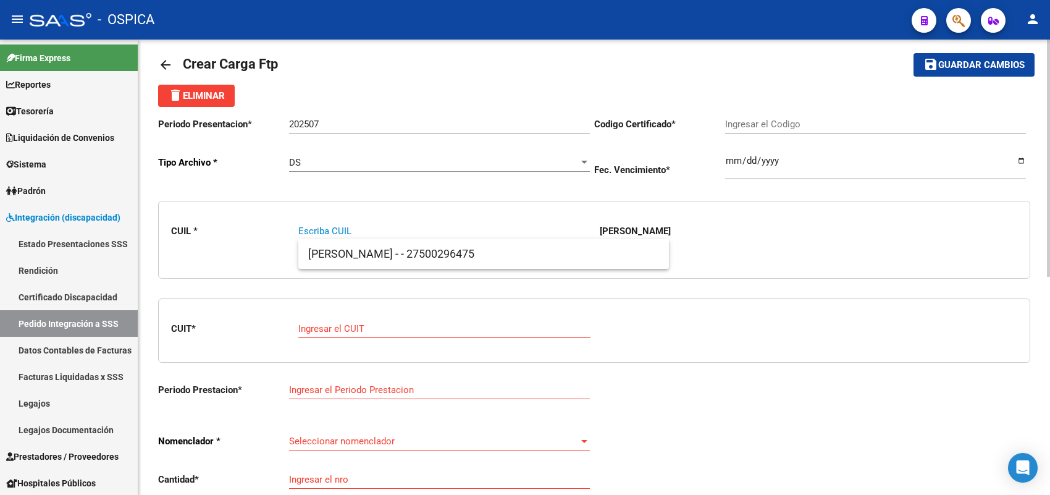
paste input "27530846542"
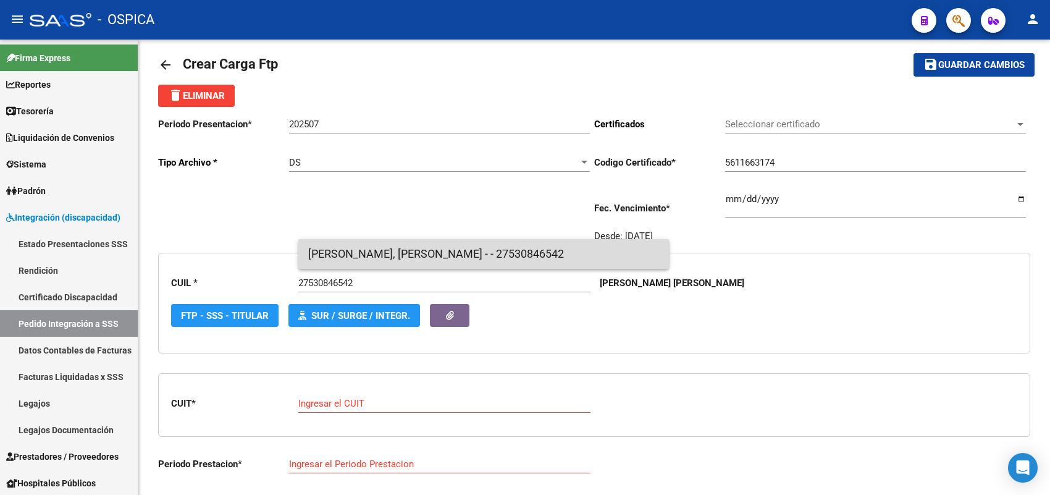
click at [341, 249] on span "GOMEZ MENDOZA, ANTONELLA LUJAN - - 27530846542" at bounding box center [483, 254] width 351 height 30
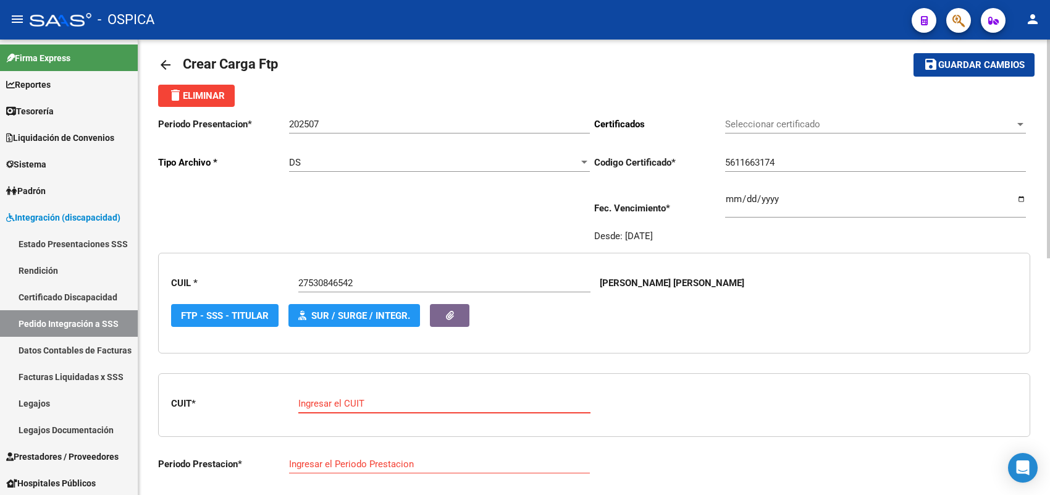
paste input "27-33534116-9"
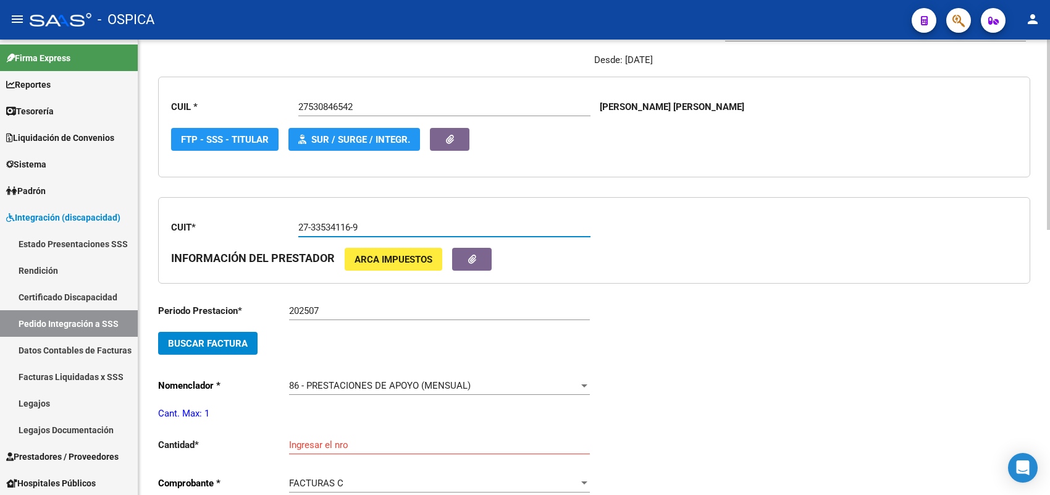
scroll to position [246, 0]
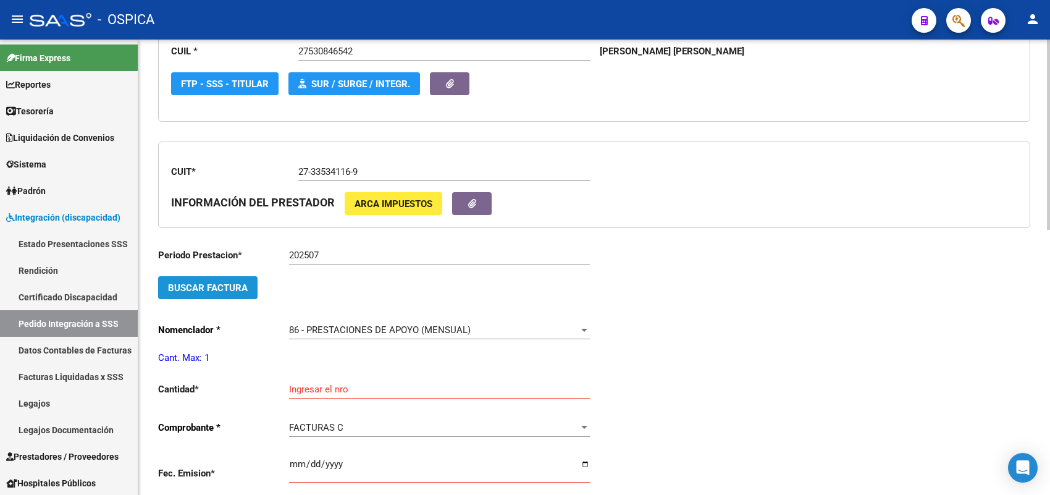
click at [214, 285] on span "Buscar Factura" at bounding box center [208, 287] width 80 height 11
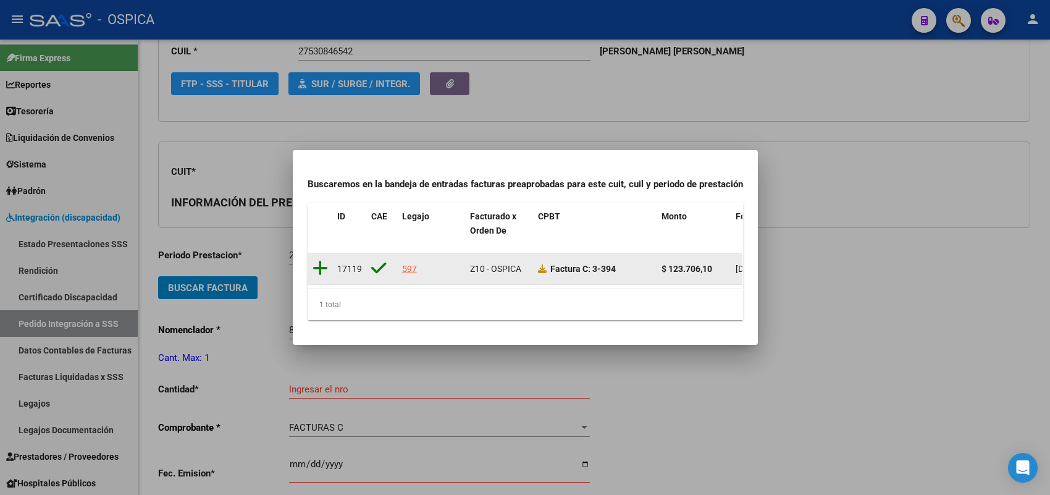
click at [319, 260] on icon at bounding box center [319, 267] width 15 height 17
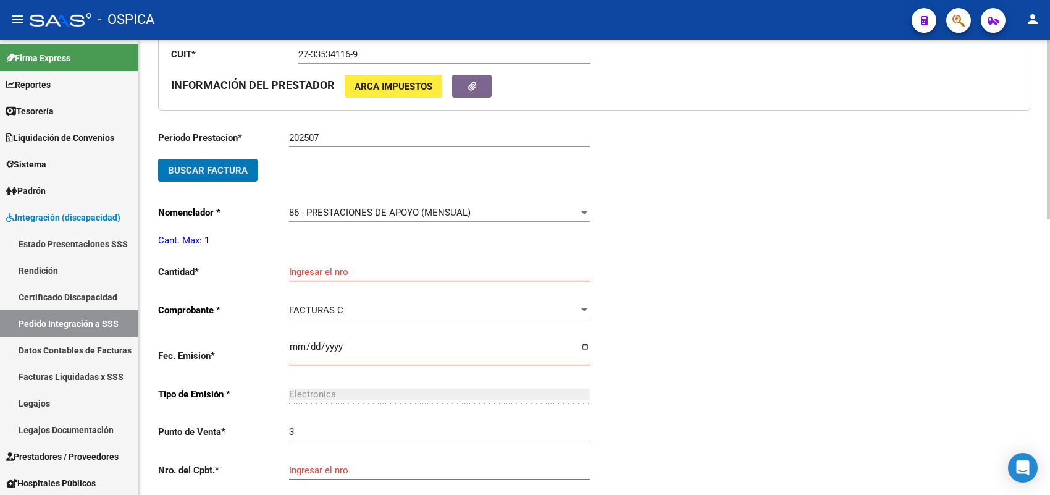
scroll to position [400, 0]
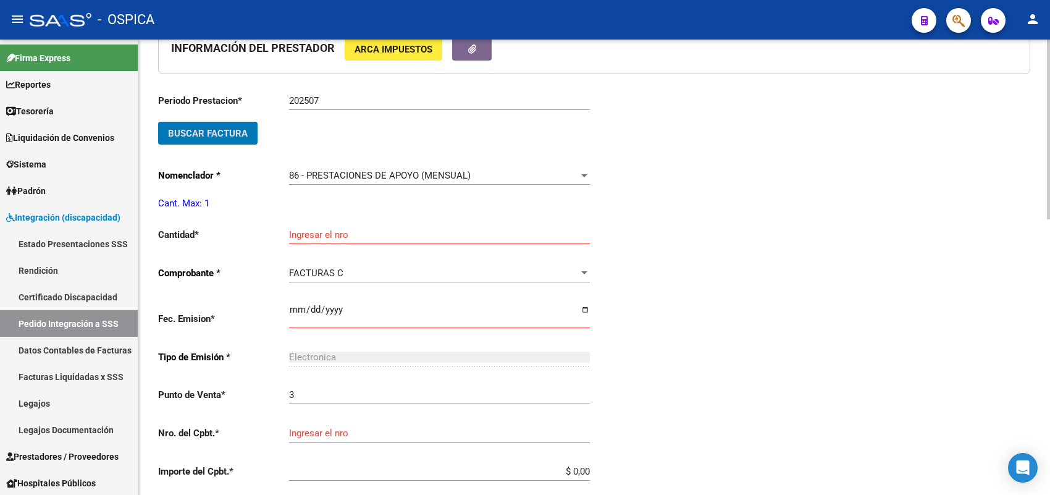
click at [314, 232] on input "Ingresar el nro" at bounding box center [439, 234] width 301 height 11
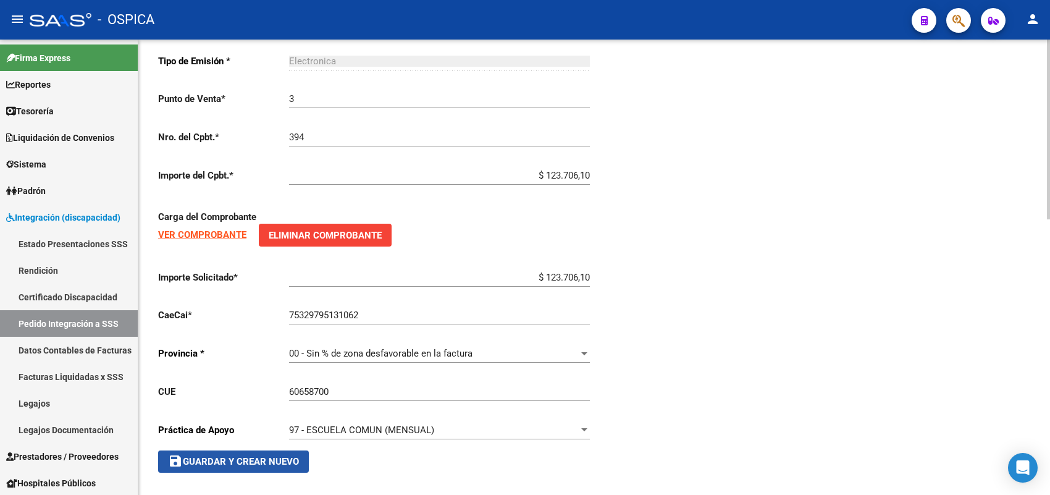
click at [252, 456] on span "save Guardar y Crear Nuevo" at bounding box center [233, 461] width 131 height 11
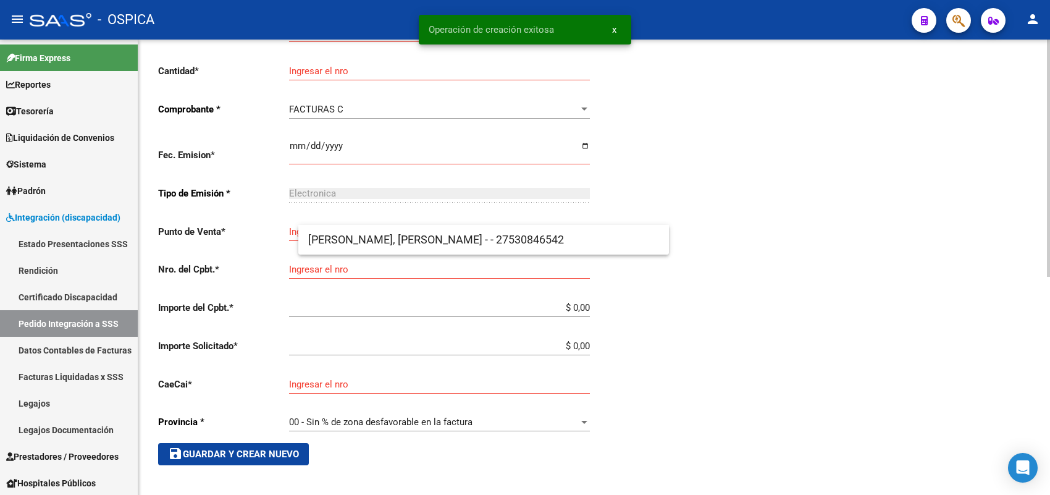
scroll to position [28, 0]
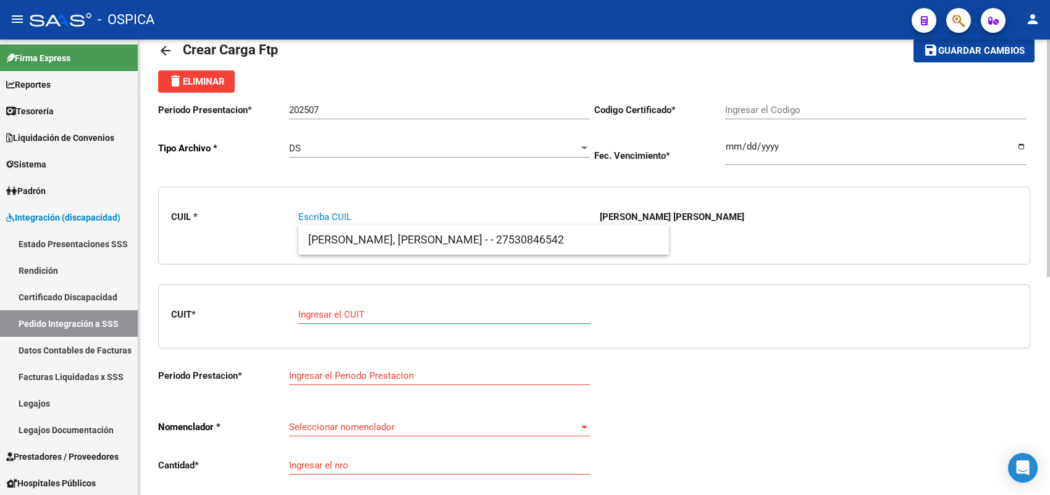
paste input "27535347447"
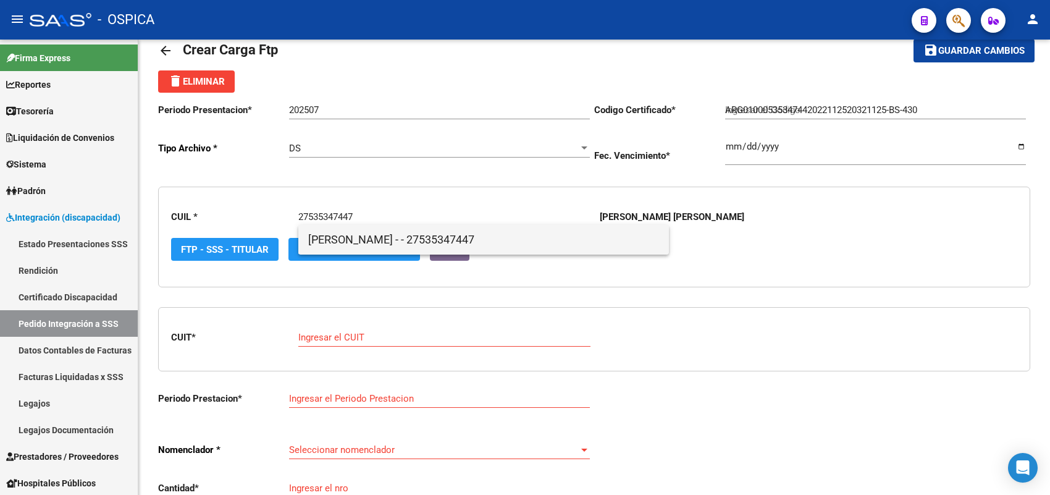
click at [348, 243] on span "GOMEZ, BRENDA JAZMIN - - 27535347447" at bounding box center [483, 240] width 351 height 30
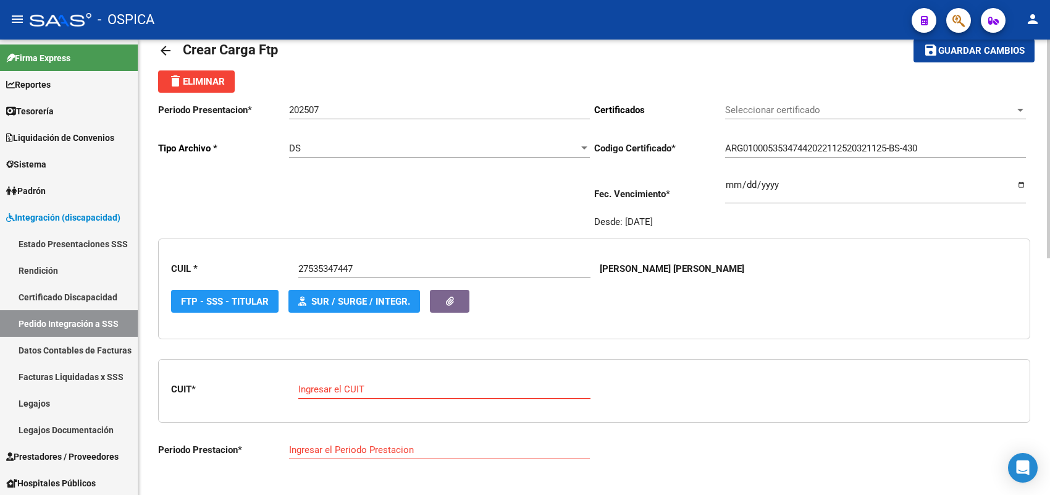
paste input "30-71085653-9"
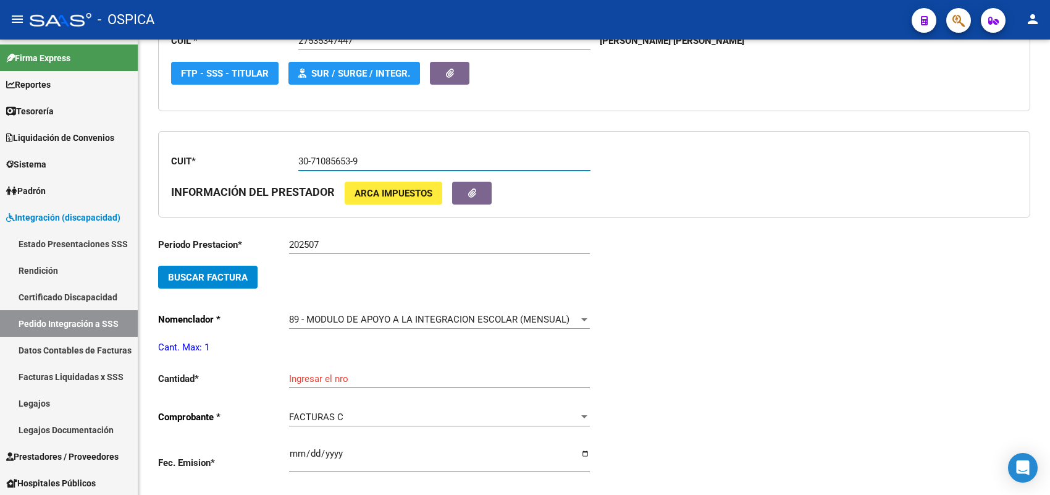
scroll to position [260, 0]
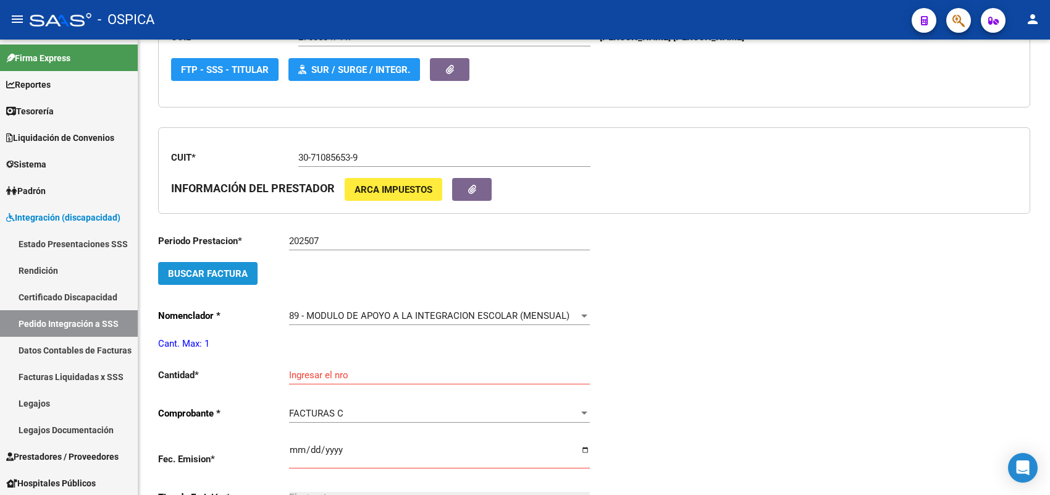
click at [238, 278] on button "Buscar Factura" at bounding box center [207, 273] width 99 height 23
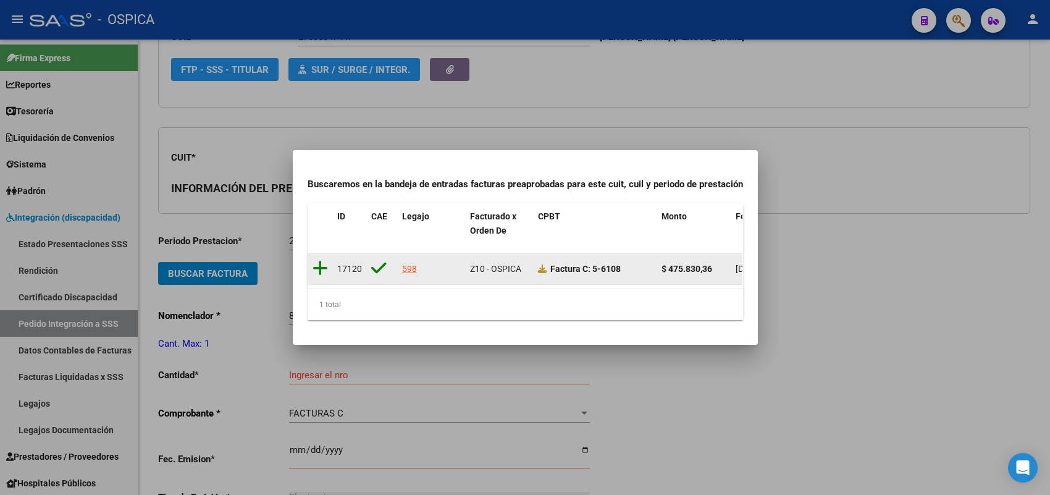
click at [326, 262] on icon at bounding box center [319, 267] width 15 height 17
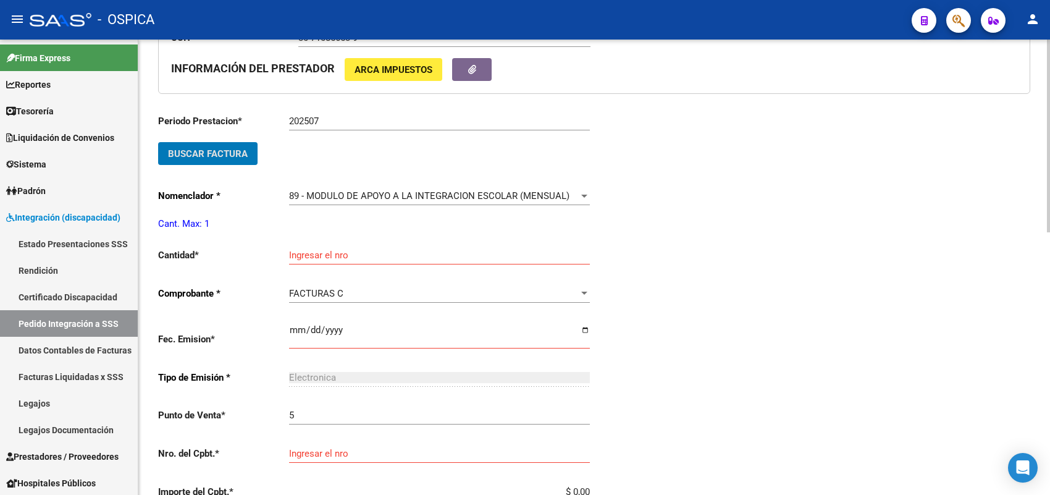
scroll to position [414, 0]
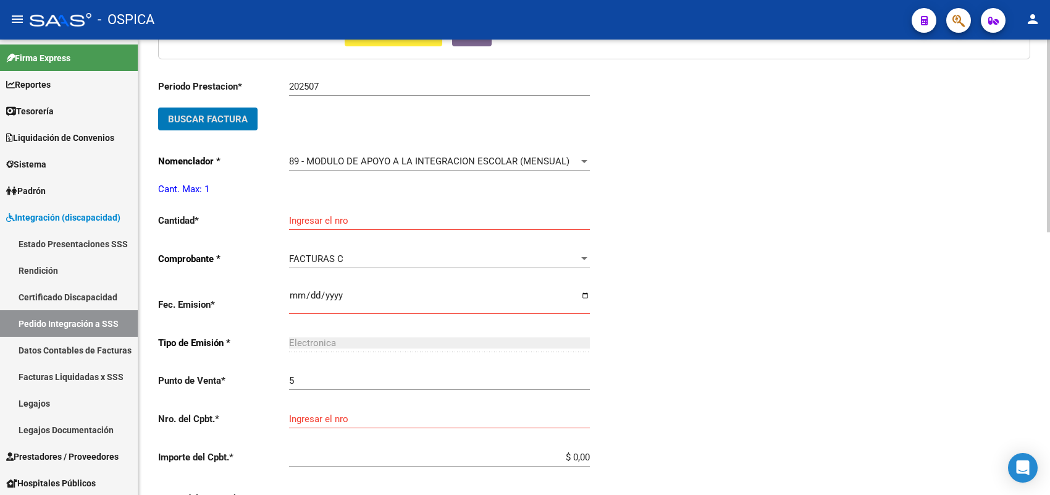
click at [330, 211] on div "Ingresar el nro" at bounding box center [439, 216] width 301 height 27
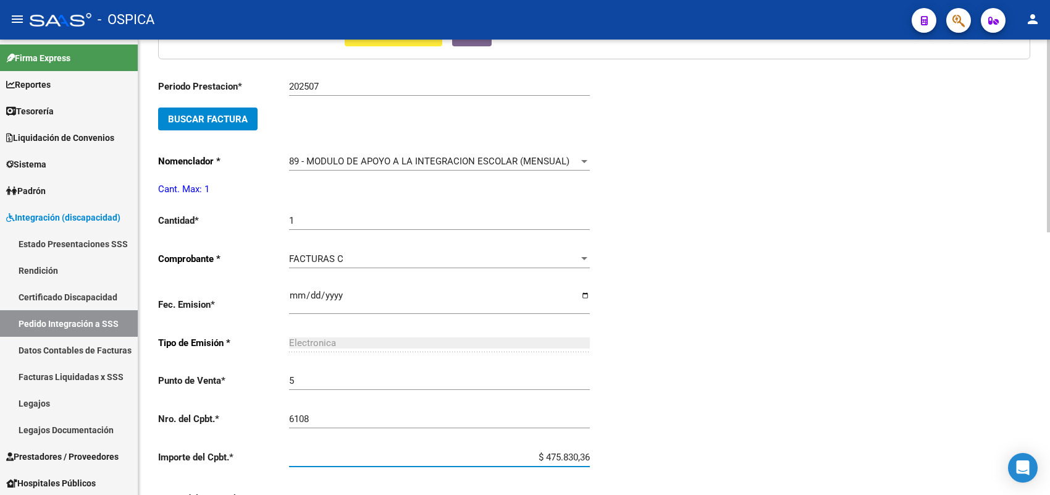
scroll to position [621, 0]
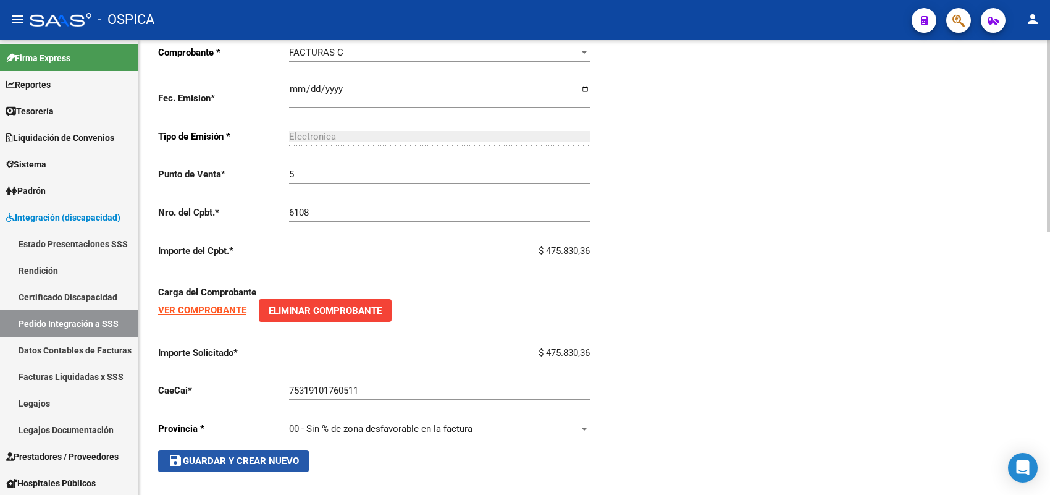
click at [258, 455] on span "save Guardar y Crear Nuevo" at bounding box center [233, 460] width 131 height 11
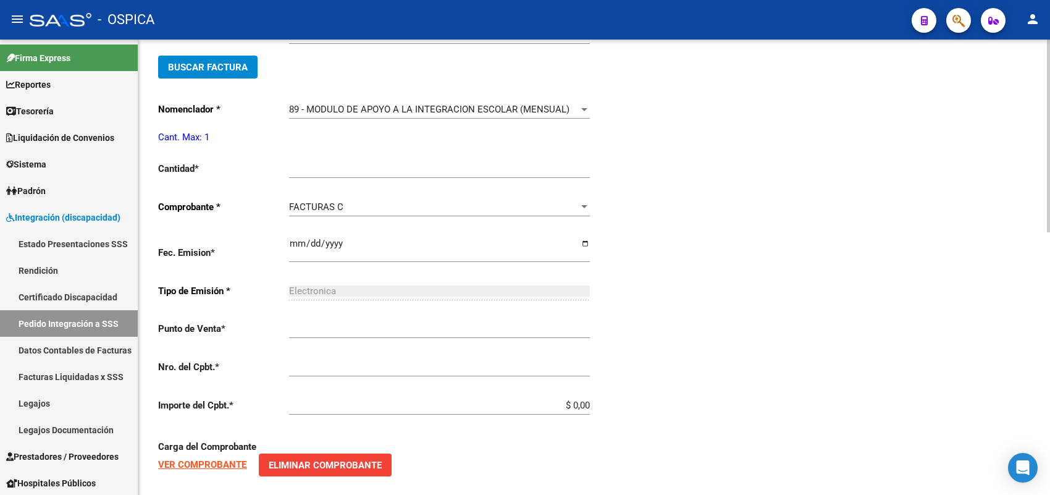
scroll to position [28, 0]
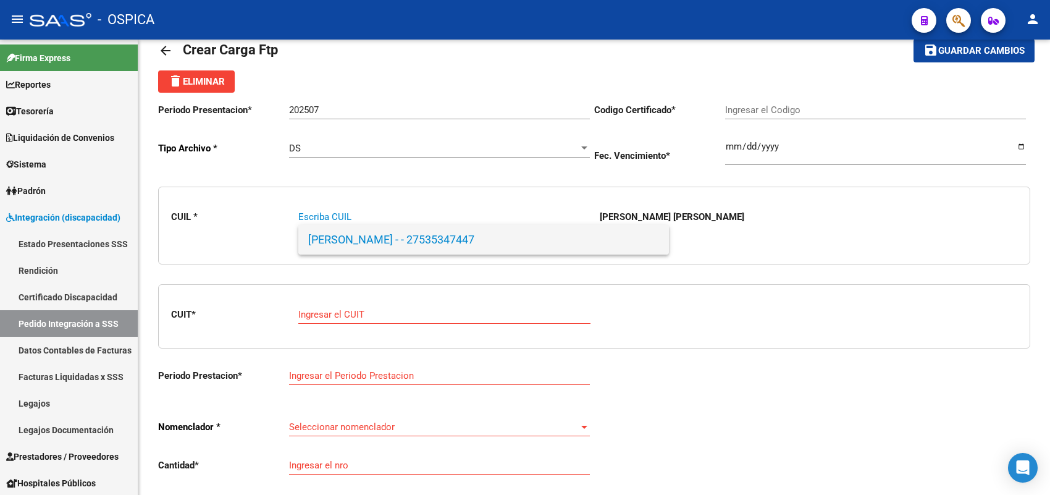
click at [371, 238] on span "GOMEZ, BRENDA JAZMIN - - 27535347447" at bounding box center [483, 240] width 351 height 30
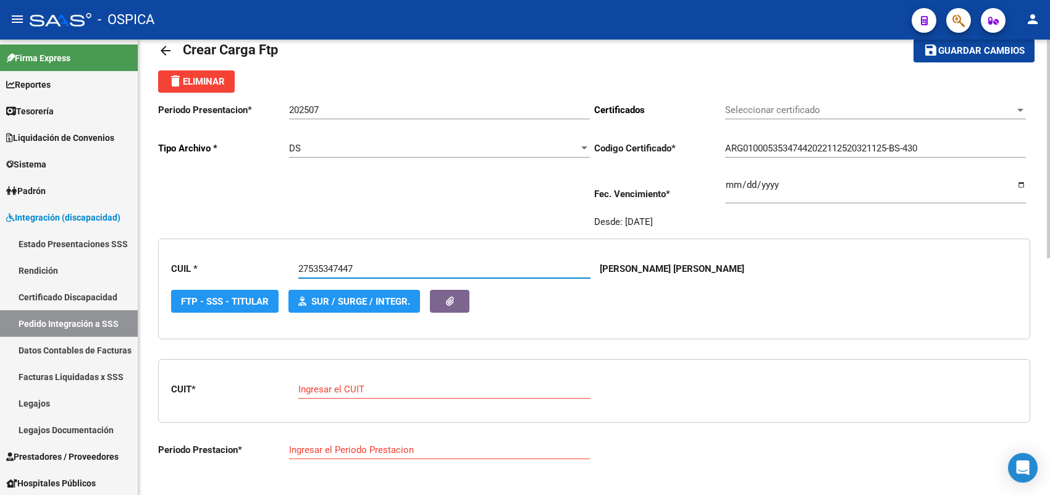
click at [357, 385] on input "Ingresar el CUIT" at bounding box center [444, 388] width 292 height 11
paste input "27-33534116-9"
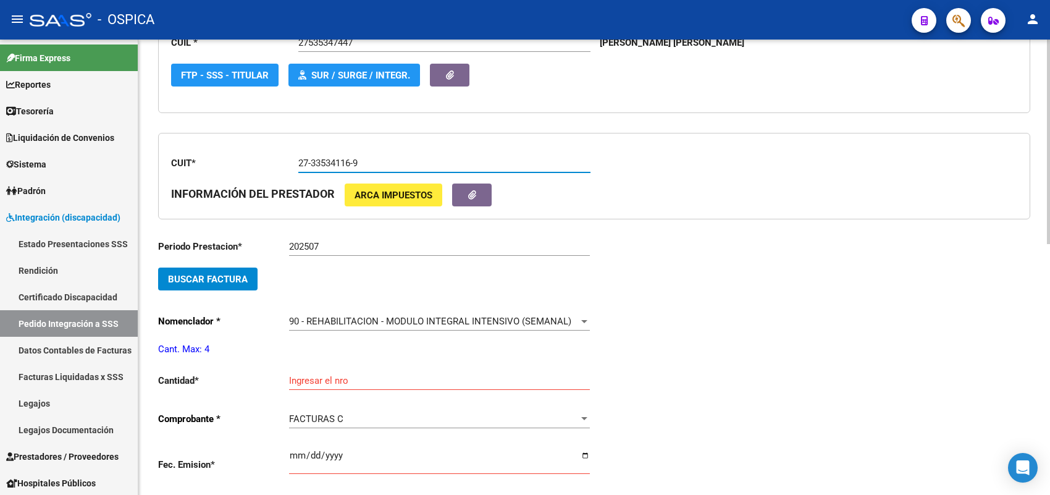
scroll to position [260, 0]
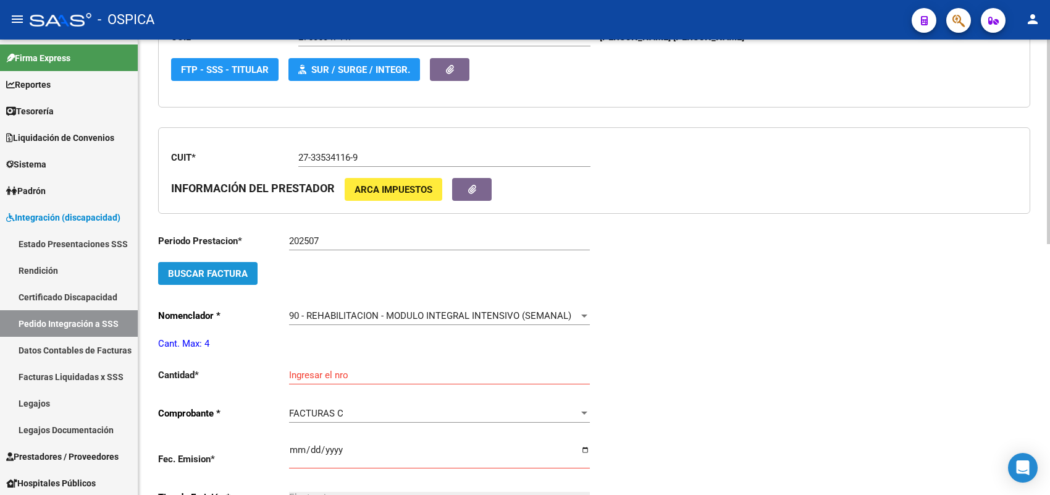
click at [228, 272] on span "Buscar Factura" at bounding box center [208, 273] width 80 height 11
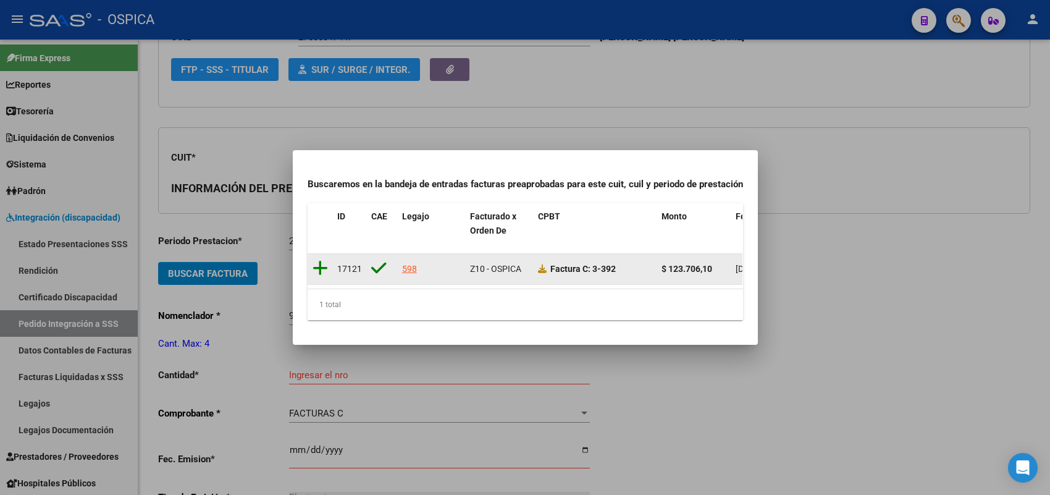
click at [322, 263] on icon at bounding box center [319, 267] width 15 height 17
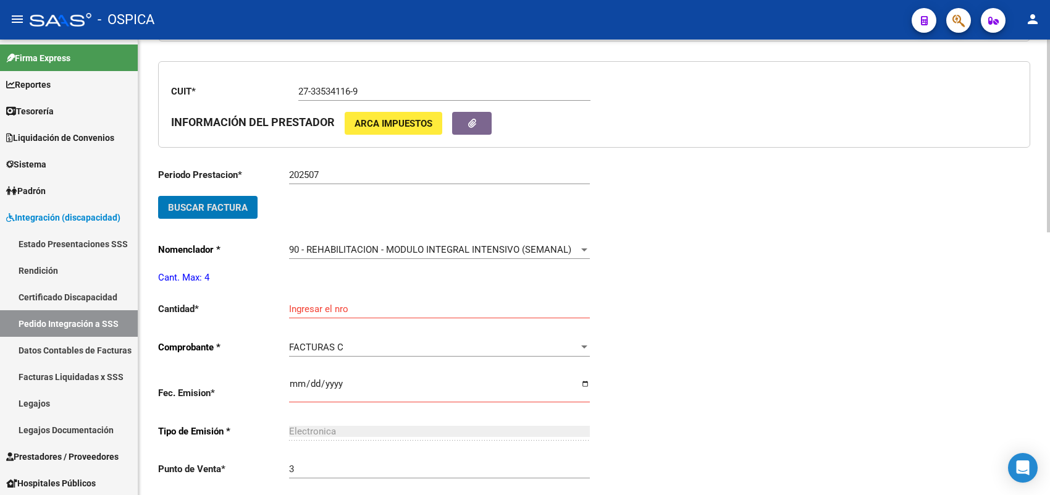
scroll to position [414, 0]
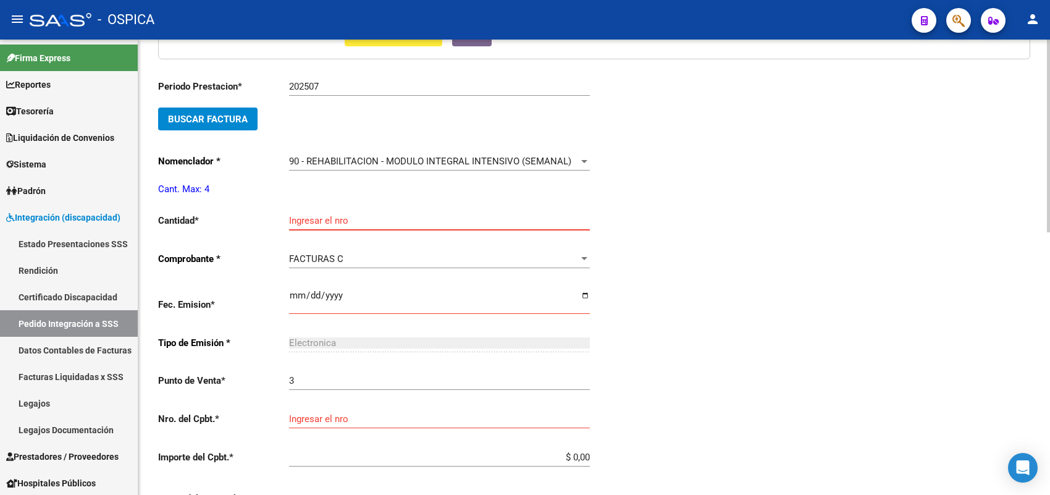
click at [311, 215] on input "Ingresar el nro" at bounding box center [439, 220] width 301 height 11
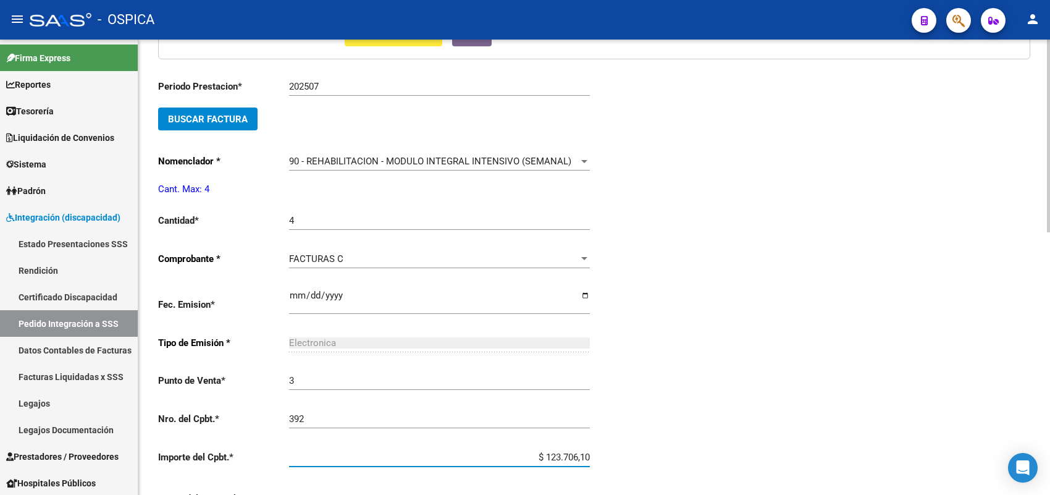
scroll to position [621, 0]
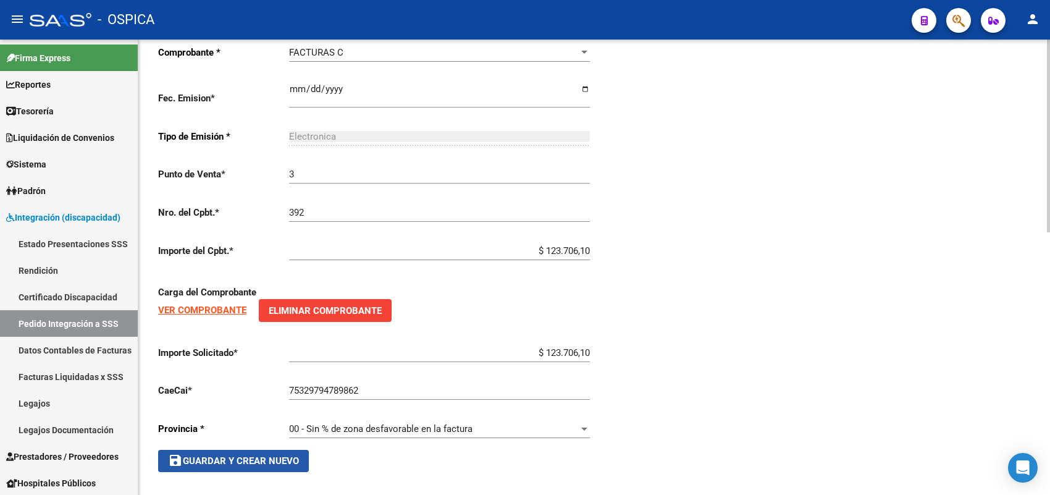
click at [251, 455] on span "save Guardar y Crear Nuevo" at bounding box center [233, 460] width 131 height 11
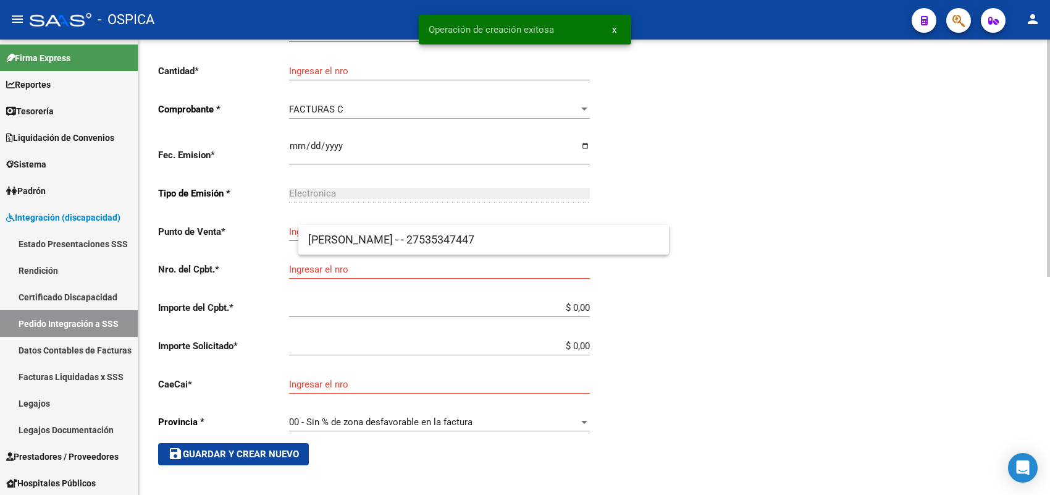
scroll to position [28, 0]
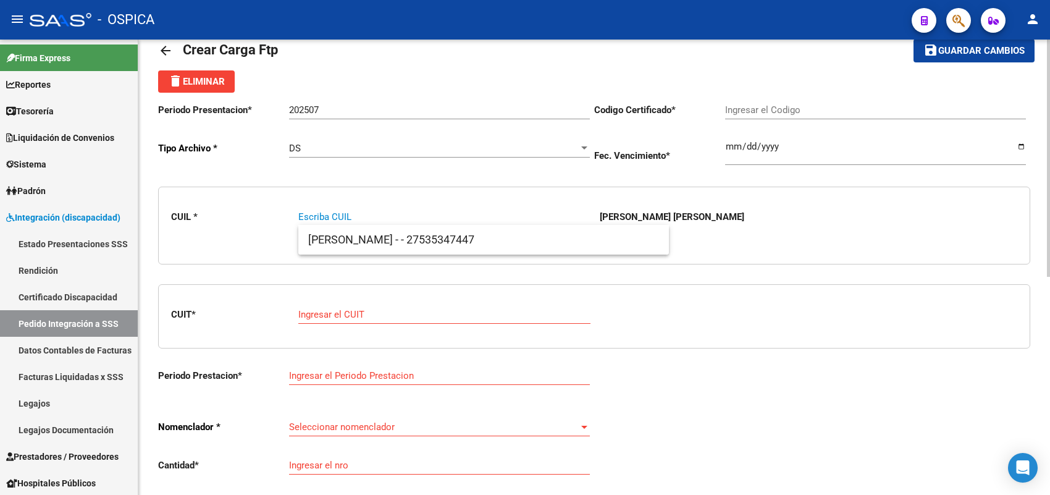
paste input "20551092527"
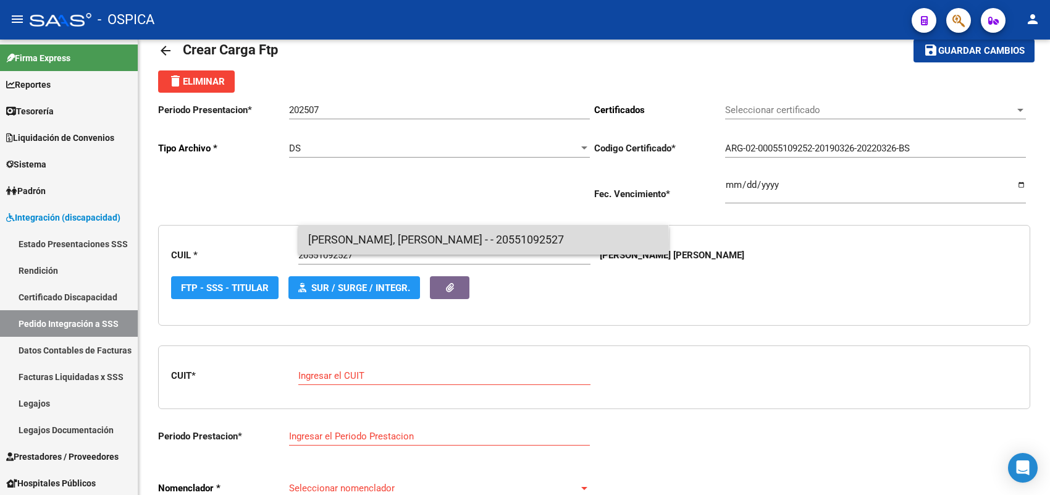
click at [328, 244] on span "GONZALEZ RIZZOLI, DANIEL - - 20551092527" at bounding box center [483, 240] width 351 height 30
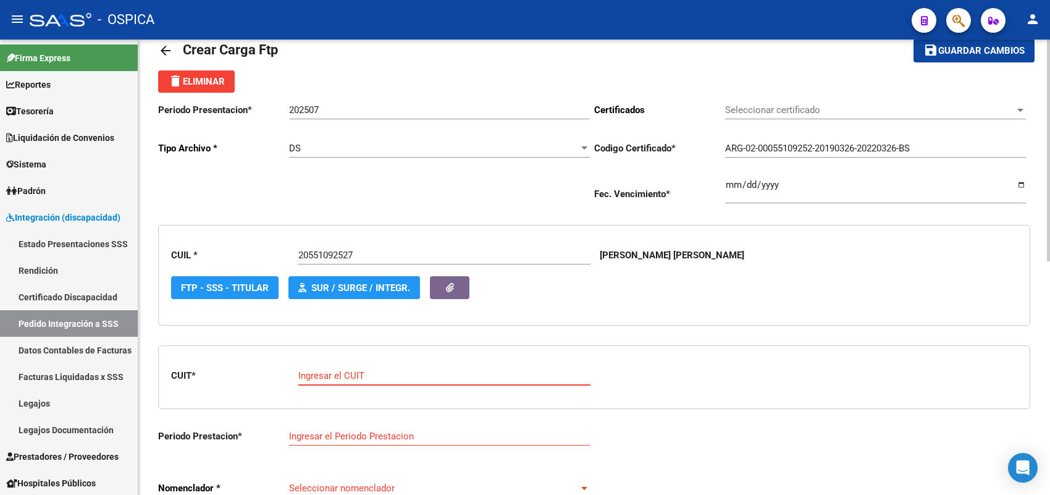
paste input "27-38684339-8"
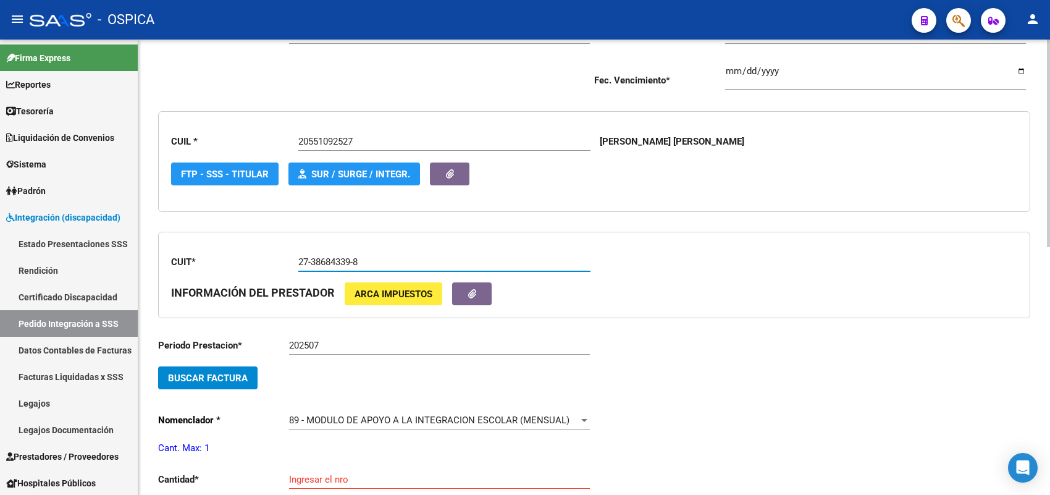
scroll to position [183, 0]
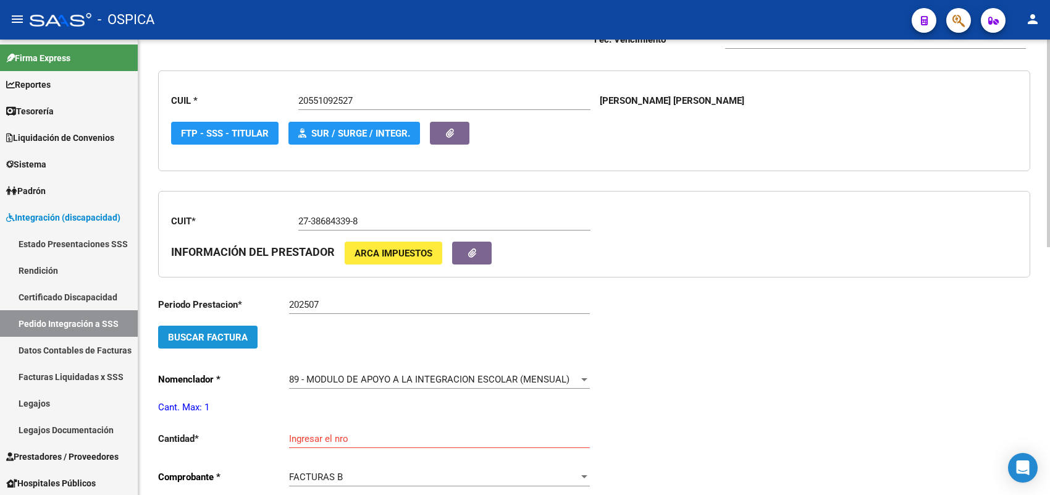
click at [241, 332] on span "Buscar Factura" at bounding box center [208, 337] width 80 height 11
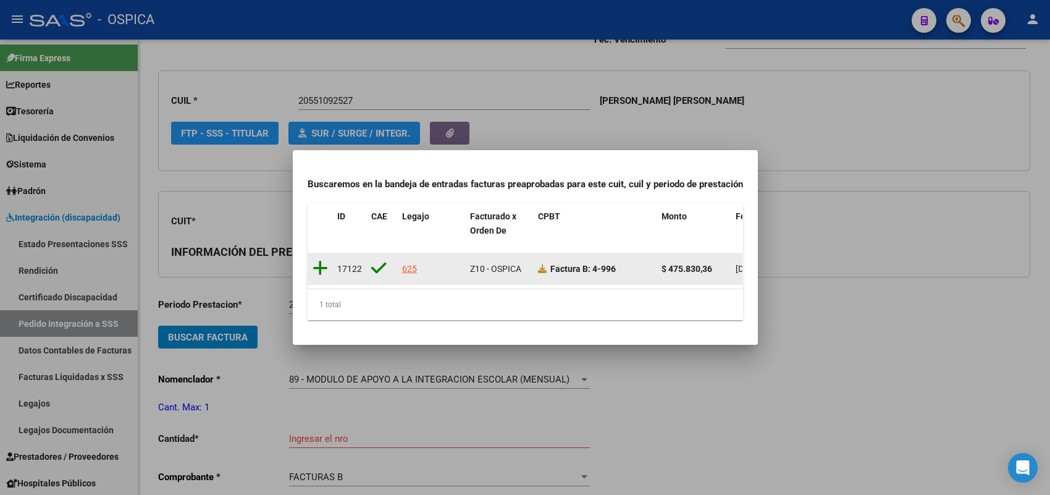
click at [320, 261] on icon at bounding box center [319, 267] width 15 height 17
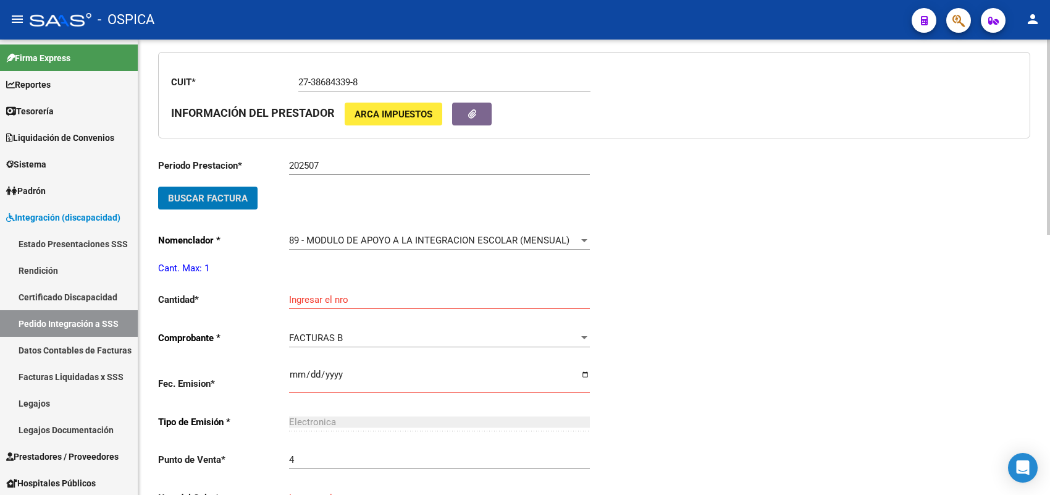
scroll to position [337, 0]
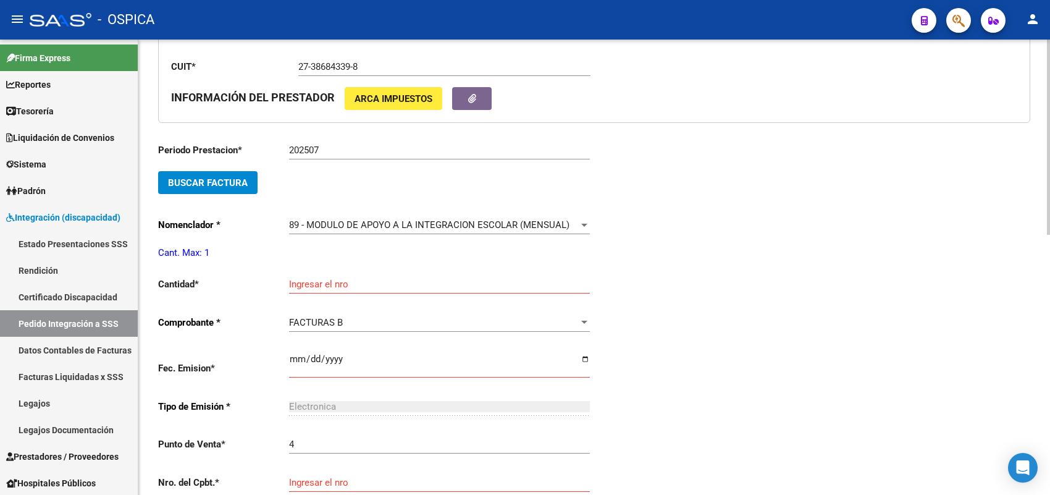
click at [318, 274] on div "Ingresar el nro" at bounding box center [439, 280] width 301 height 27
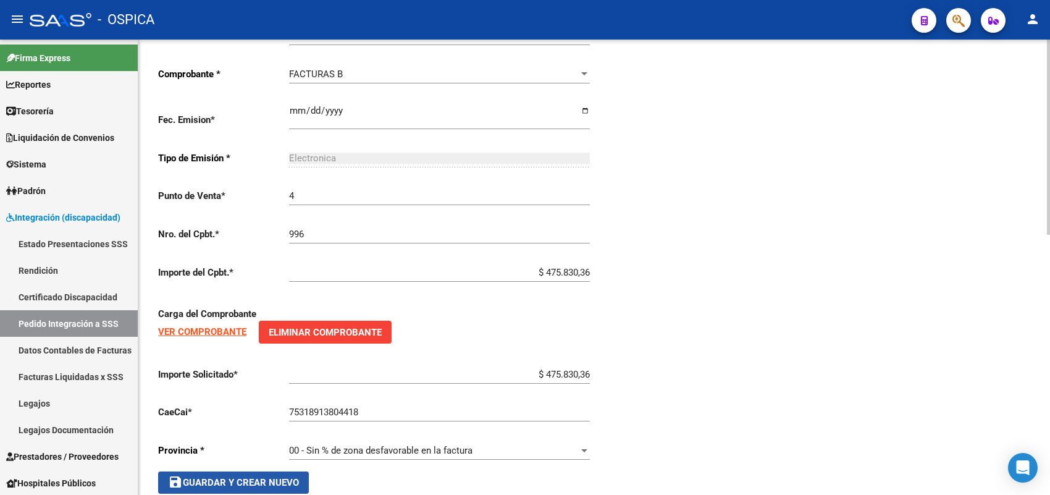
click at [263, 477] on span "save Guardar y Crear Nuevo" at bounding box center [233, 482] width 131 height 11
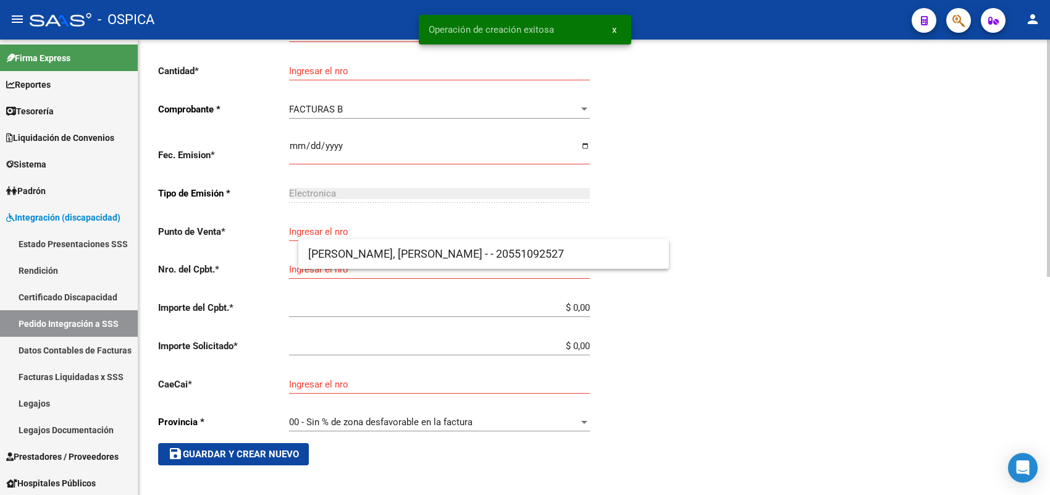
scroll to position [14, 0]
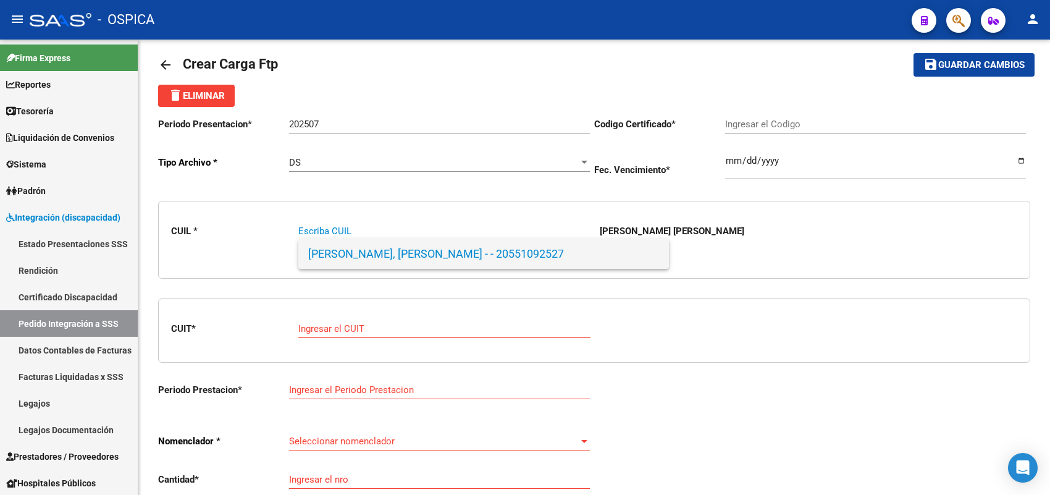
click at [343, 246] on span "GONZALEZ RIZZOLI, DANIEL - - 20551092527" at bounding box center [483, 254] width 351 height 30
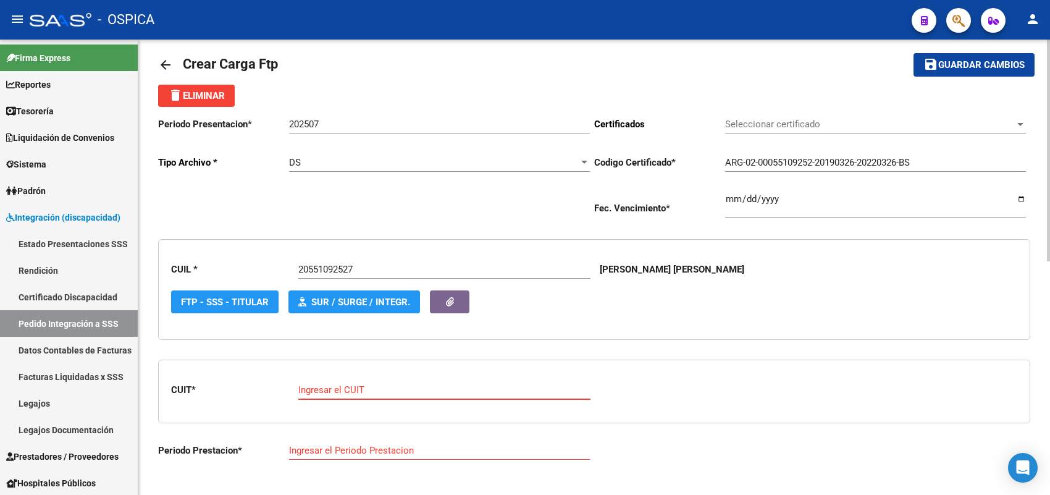
click at [329, 387] on input "Ingresar el CUIT" at bounding box center [444, 389] width 292 height 11
paste input "27-38278297-1"
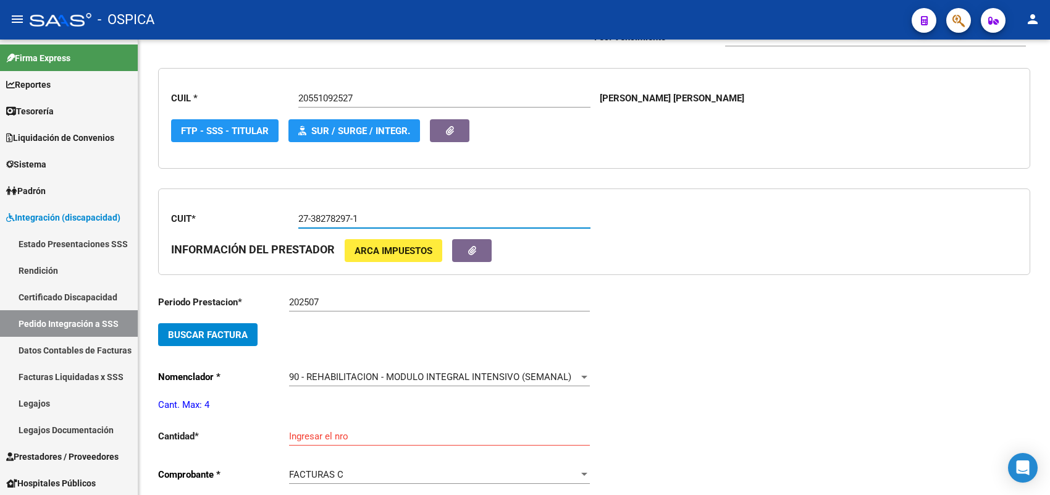
scroll to position [246, 0]
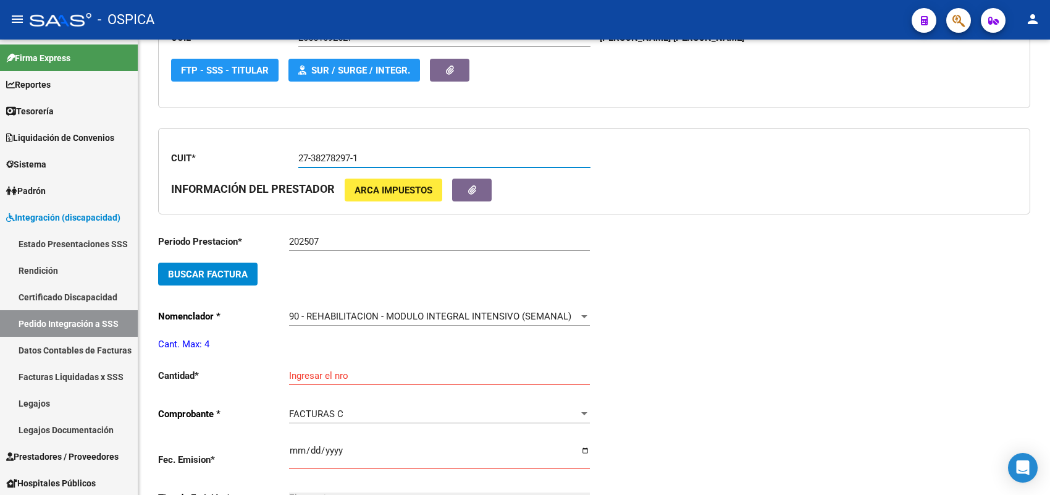
click at [226, 278] on button "Buscar Factura" at bounding box center [207, 273] width 99 height 23
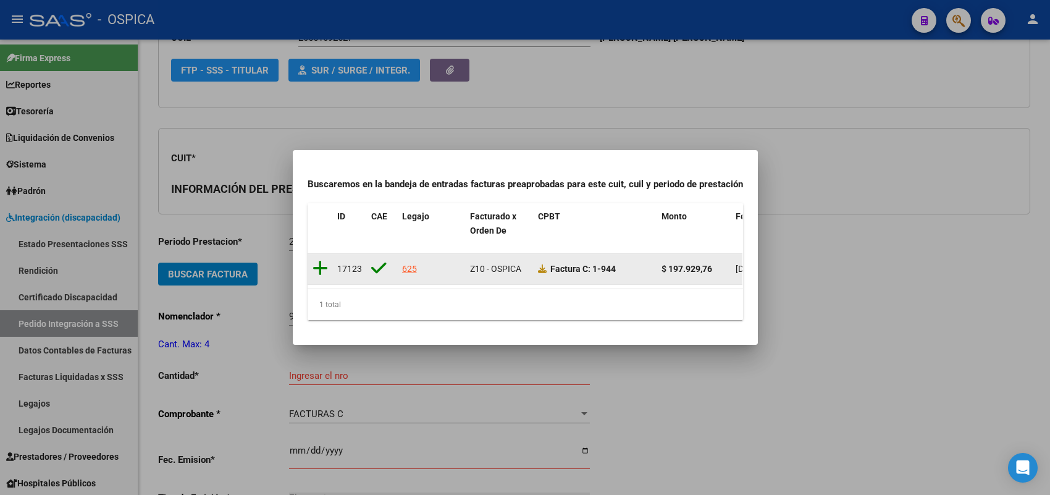
click at [319, 259] on icon at bounding box center [319, 267] width 15 height 17
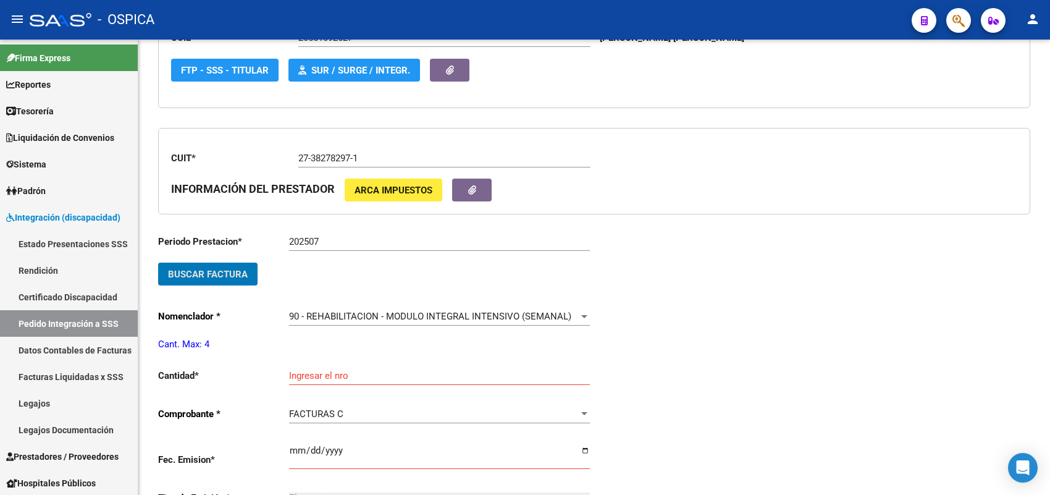
scroll to position [323, 0]
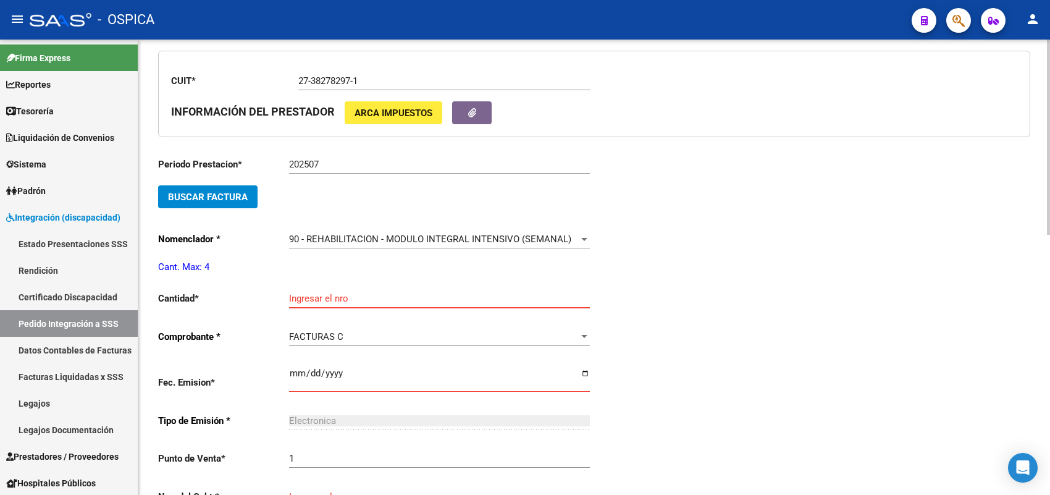
click at [314, 293] on input "Ingresar el nro" at bounding box center [439, 298] width 301 height 11
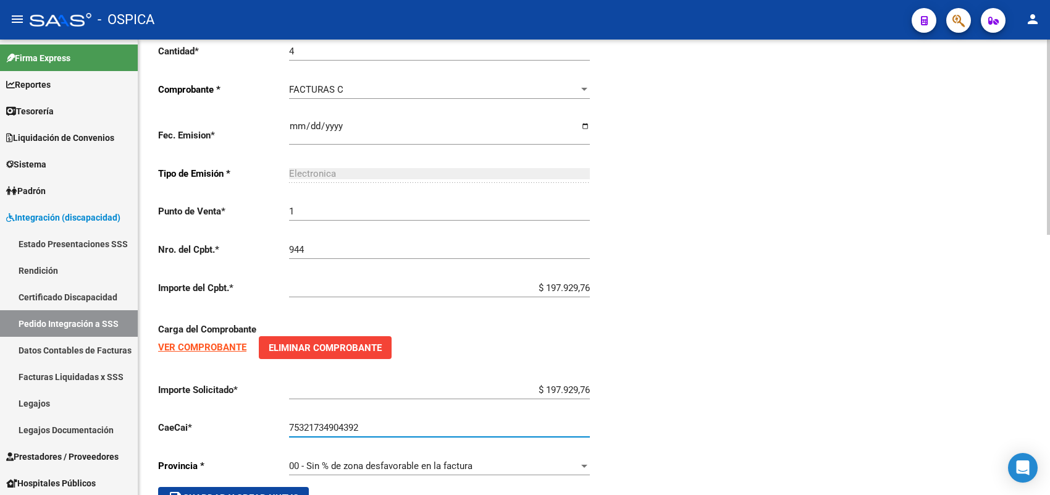
scroll to position [607, 0]
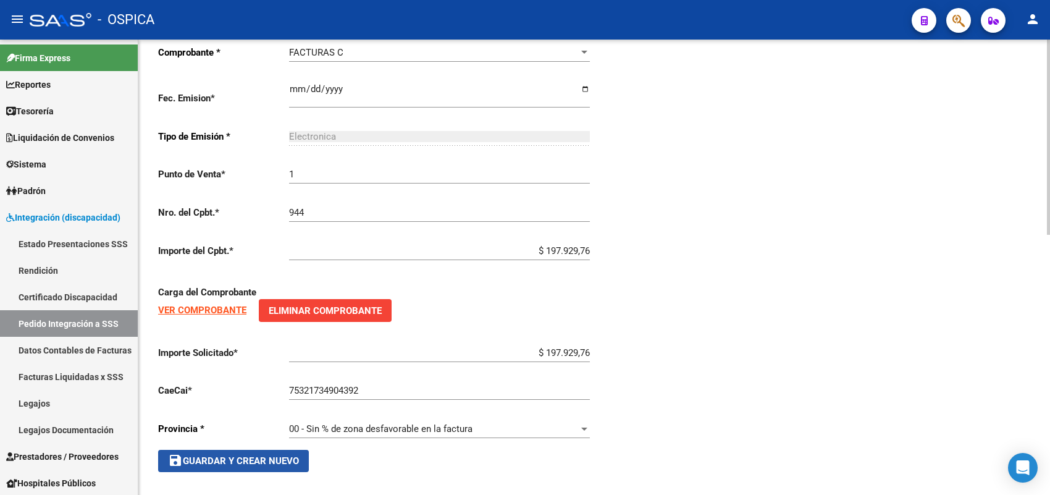
click at [275, 450] on button "save Guardar y Crear Nuevo" at bounding box center [233, 461] width 151 height 22
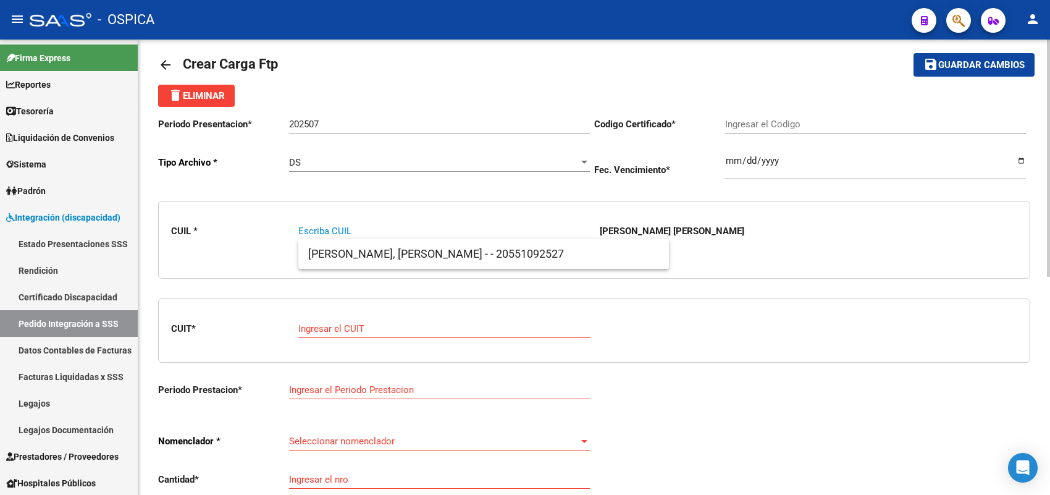
paste input "20571780594"
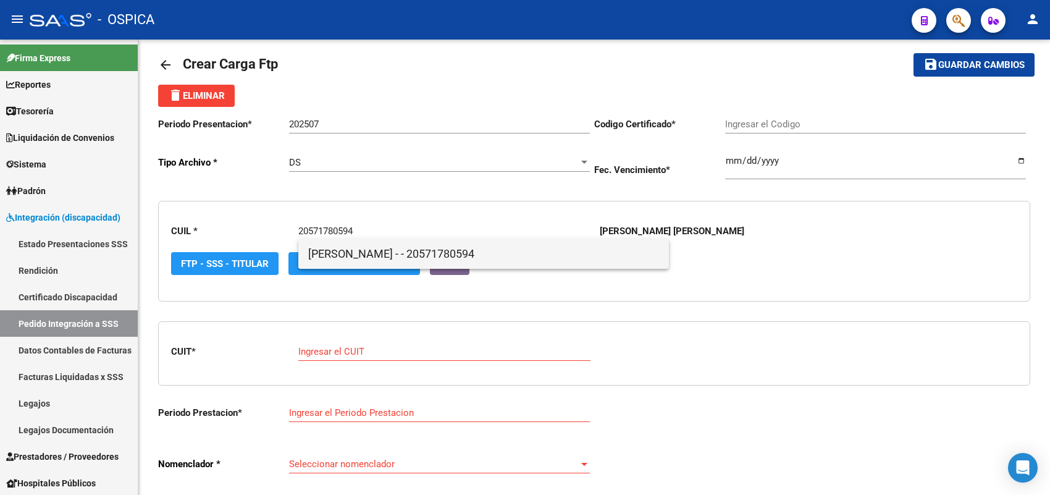
click at [323, 254] on span "GONZALEZ, JAVIER ENRIQUE - - 20571780594" at bounding box center [483, 254] width 351 height 30
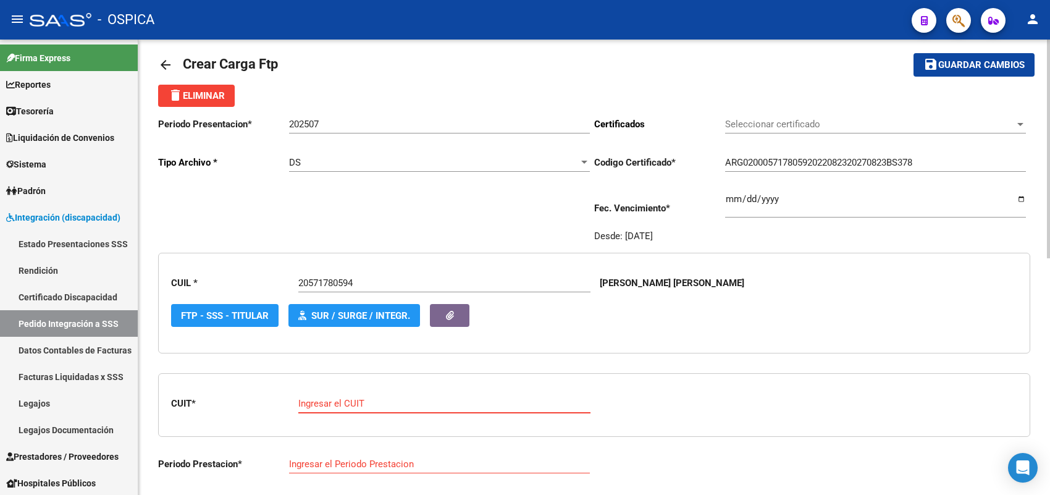
paste input "23-39147287-4"
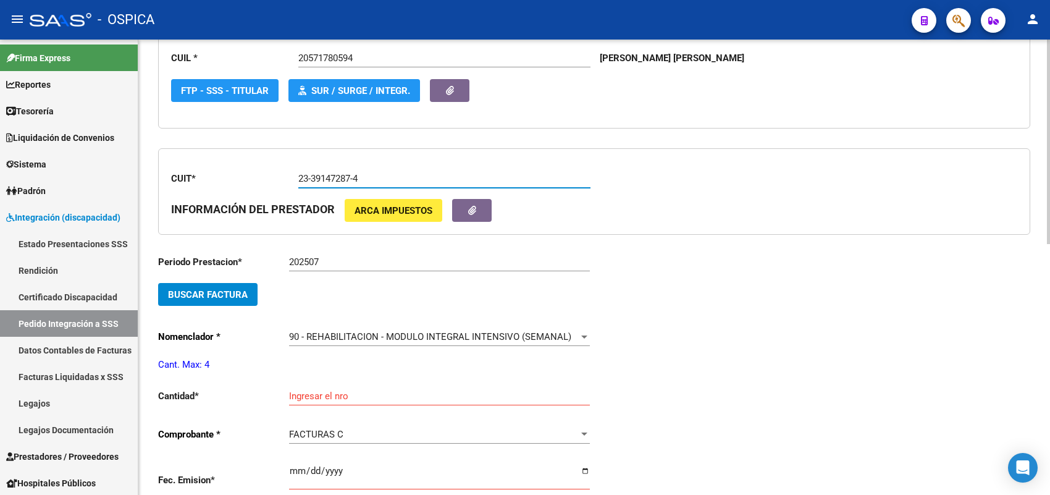
scroll to position [246, 0]
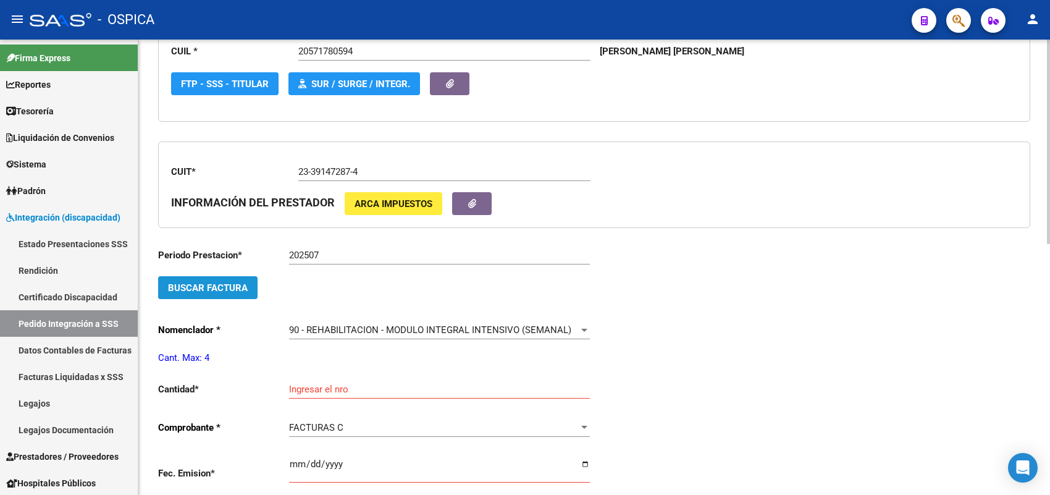
click at [238, 282] on span "Buscar Factura" at bounding box center [208, 287] width 80 height 11
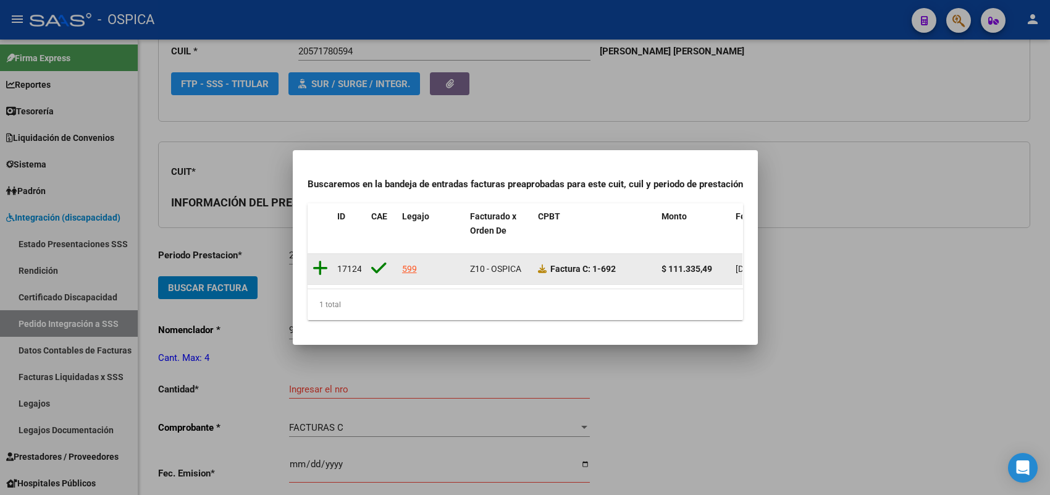
click at [317, 260] on icon at bounding box center [319, 267] width 15 height 17
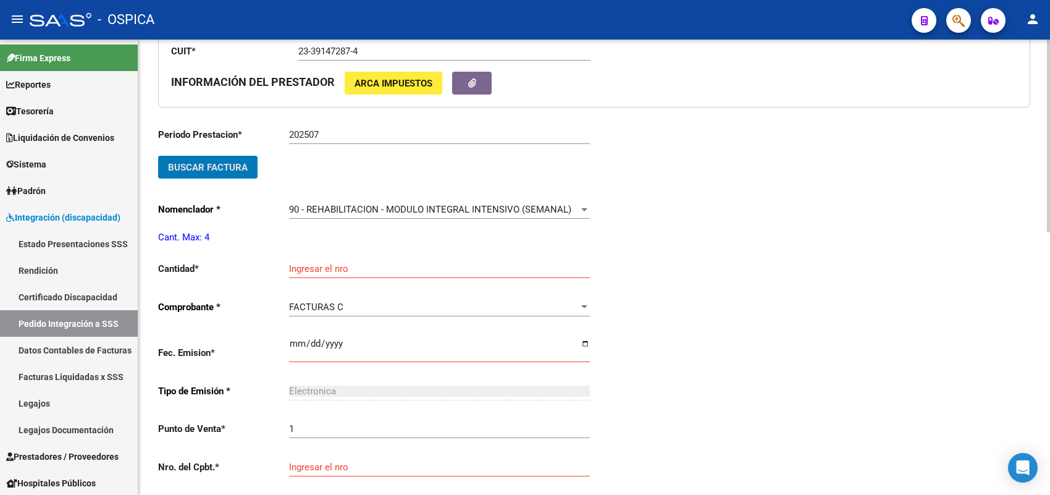
scroll to position [400, 0]
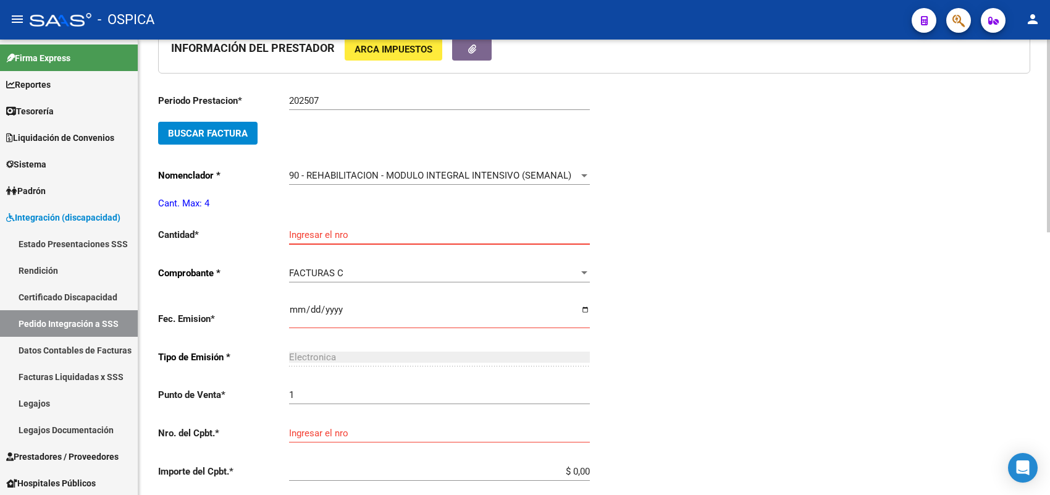
click at [319, 230] on input "Ingresar el nro" at bounding box center [439, 234] width 301 height 11
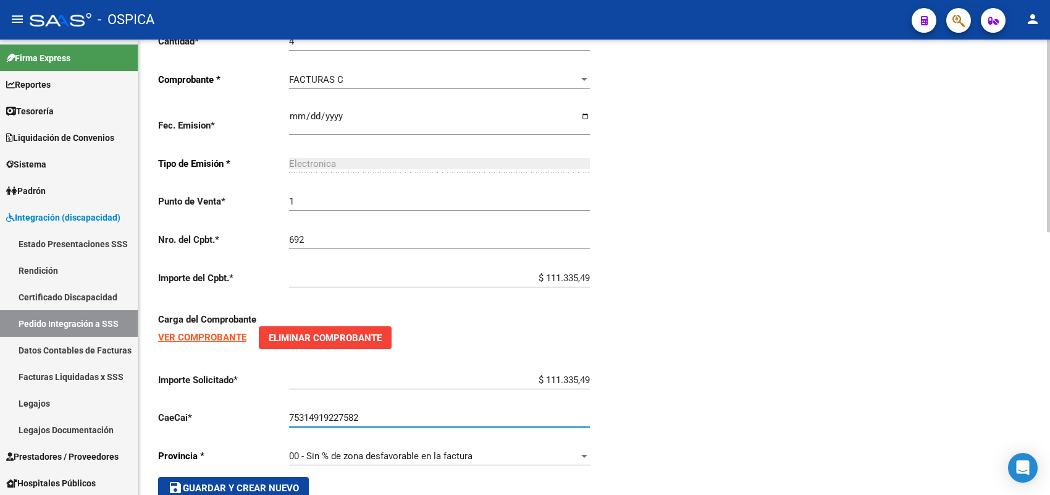
scroll to position [621, 0]
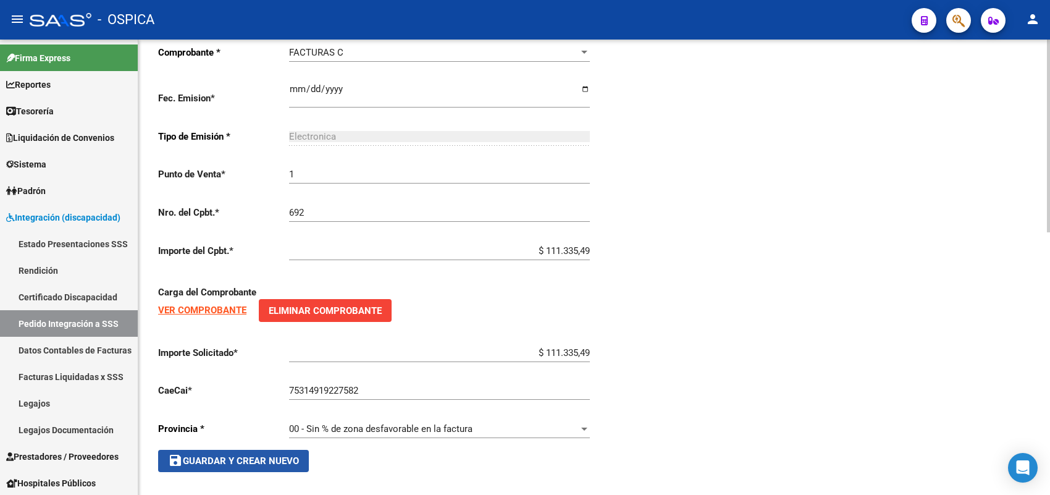
click at [240, 450] on button "save Guardar y Crear Nuevo" at bounding box center [233, 461] width 151 height 22
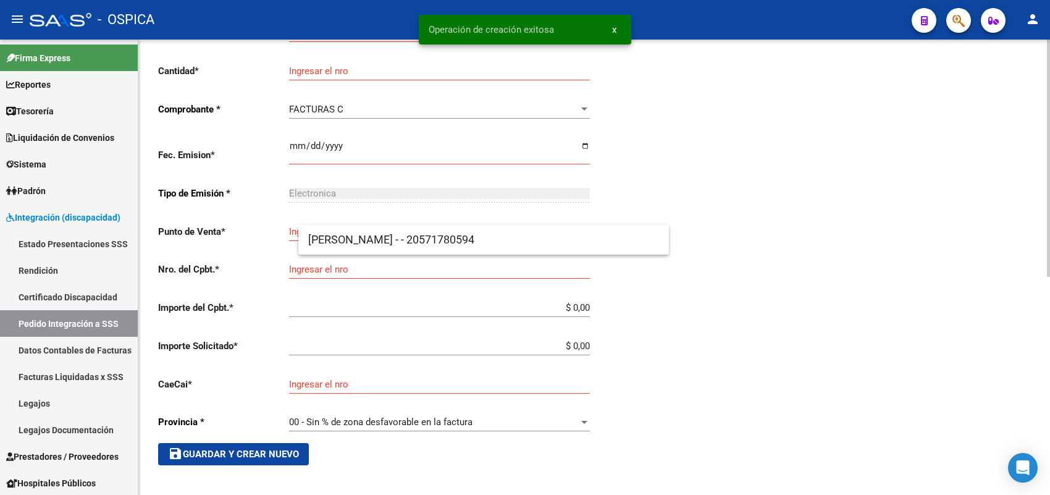
scroll to position [28, 0]
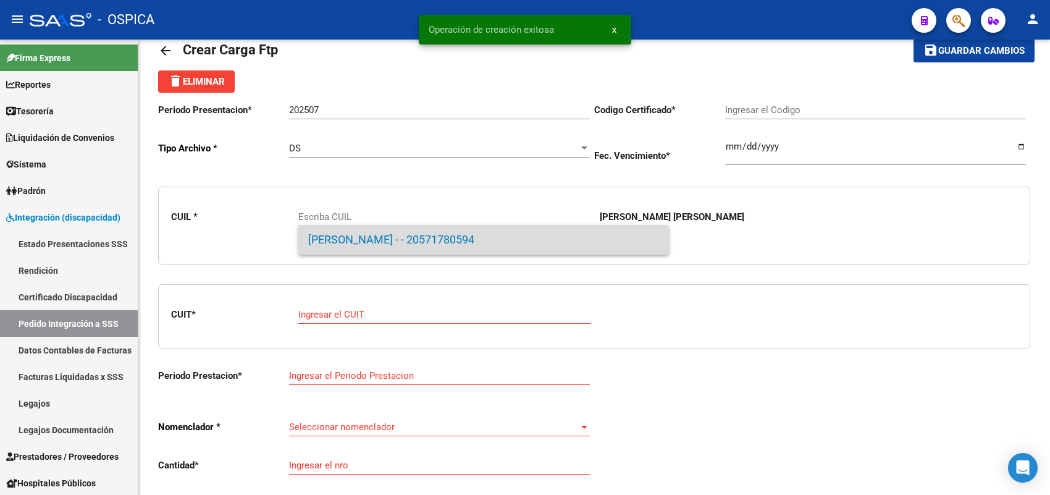
click at [346, 248] on span "GONZALEZ, JAVIER ENRIQUE - - 20571780594" at bounding box center [483, 240] width 351 height 30
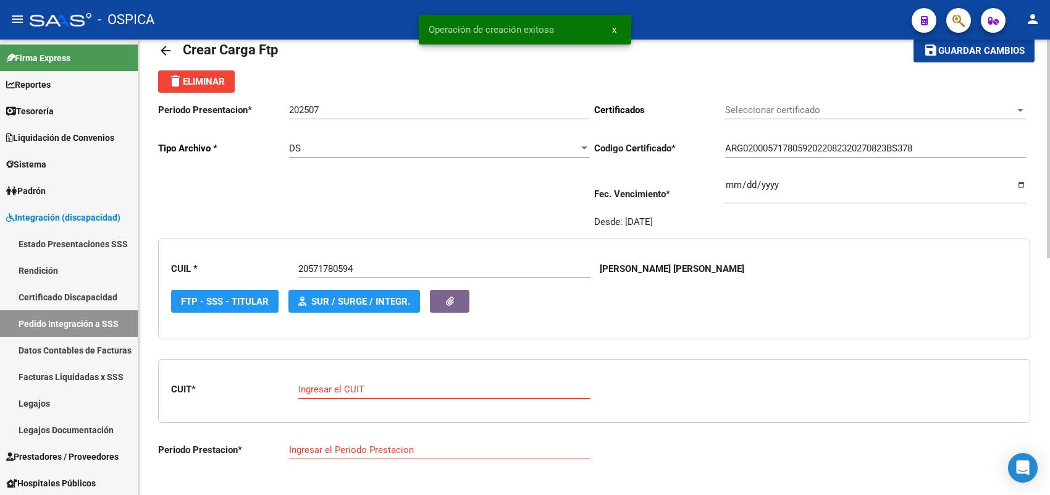
click at [337, 387] on input "Ingresar el CUIT" at bounding box center [444, 388] width 292 height 11
paste input "23-38584448-4"
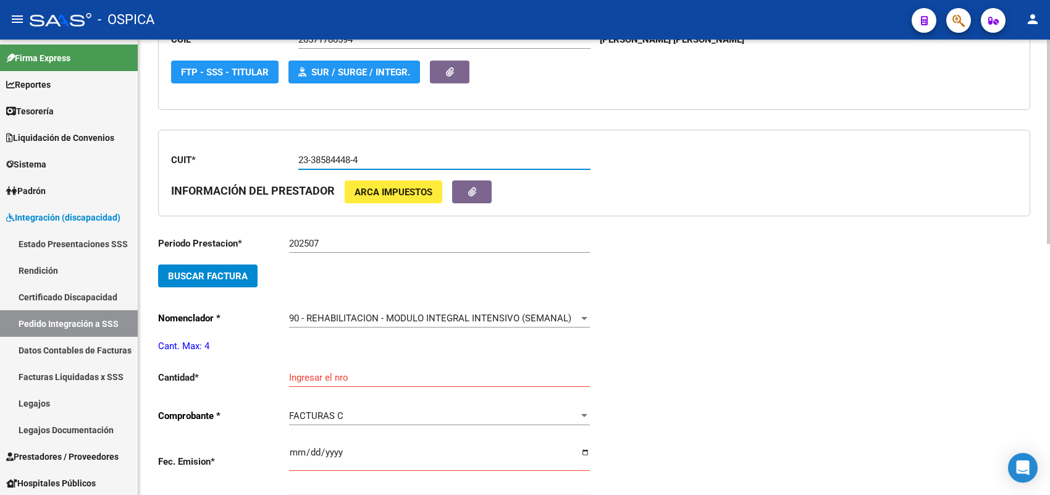
scroll to position [260, 0]
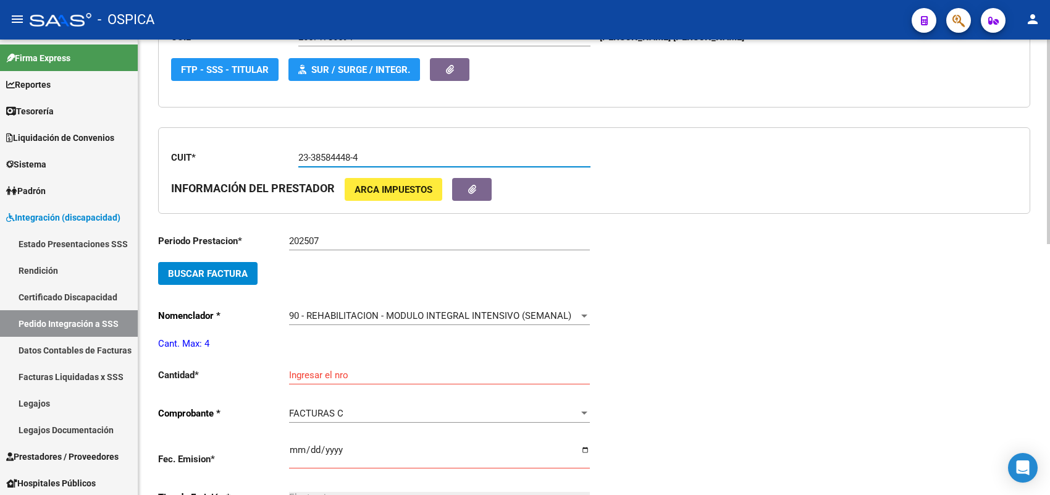
click at [248, 273] on button "Buscar Factura" at bounding box center [207, 273] width 99 height 23
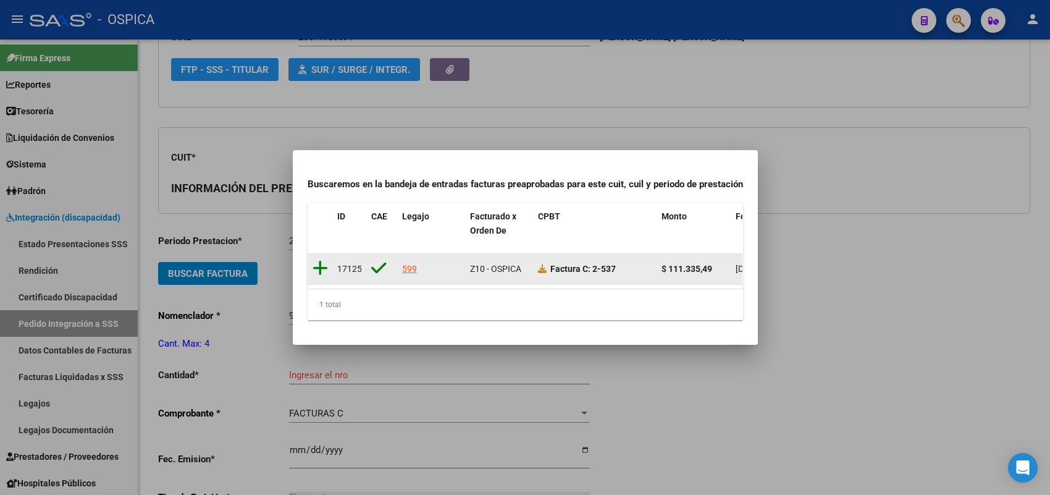
click at [320, 260] on icon at bounding box center [319, 267] width 15 height 17
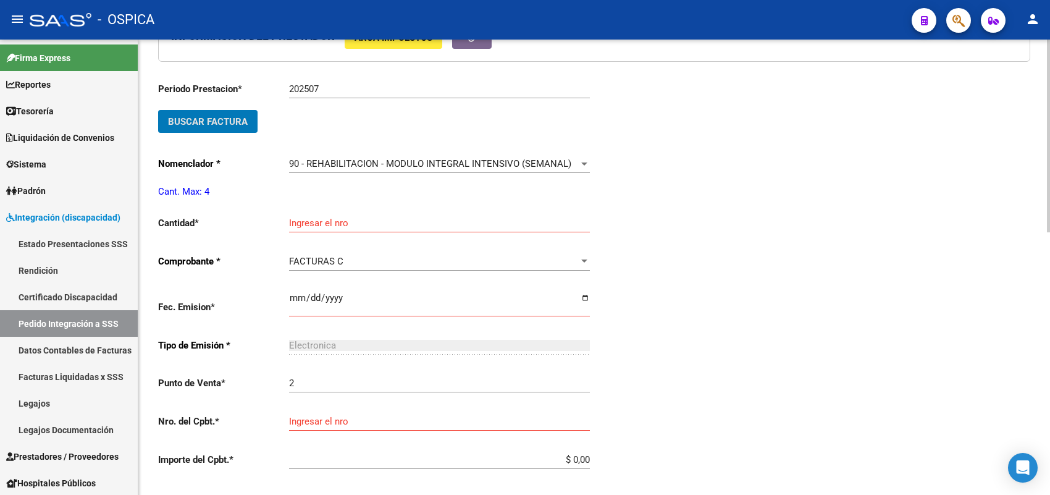
scroll to position [414, 0]
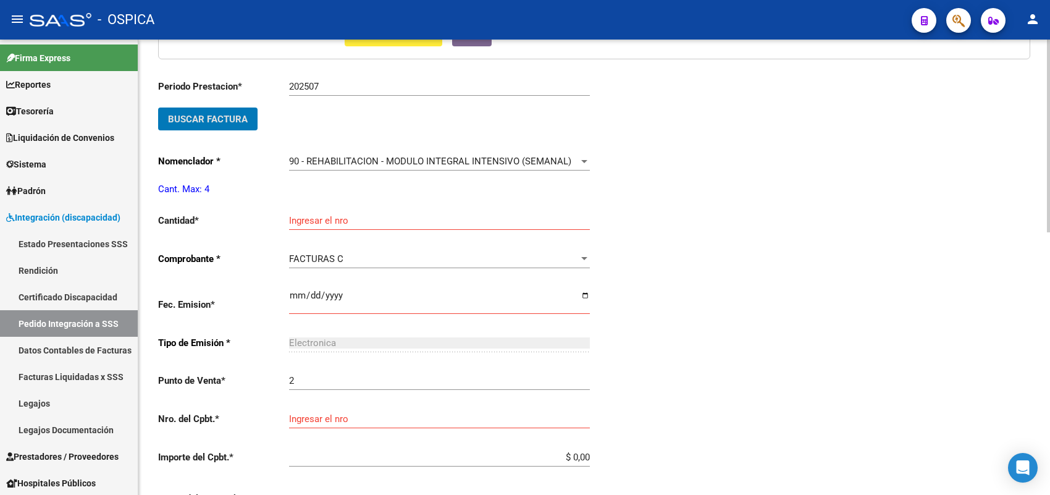
click at [304, 217] on input "Ingresar el nro" at bounding box center [439, 220] width 301 height 11
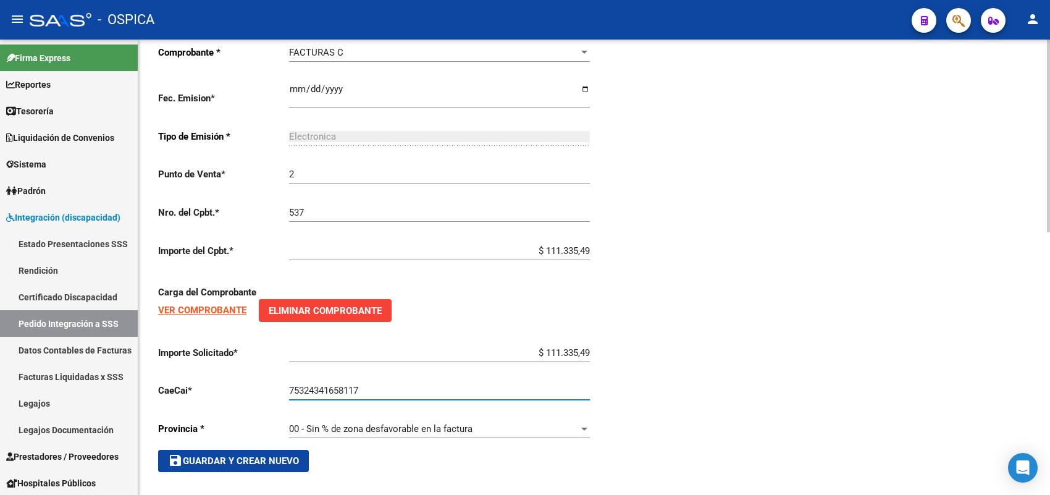
click at [270, 456] on span "save Guardar y Crear Nuevo" at bounding box center [233, 460] width 131 height 11
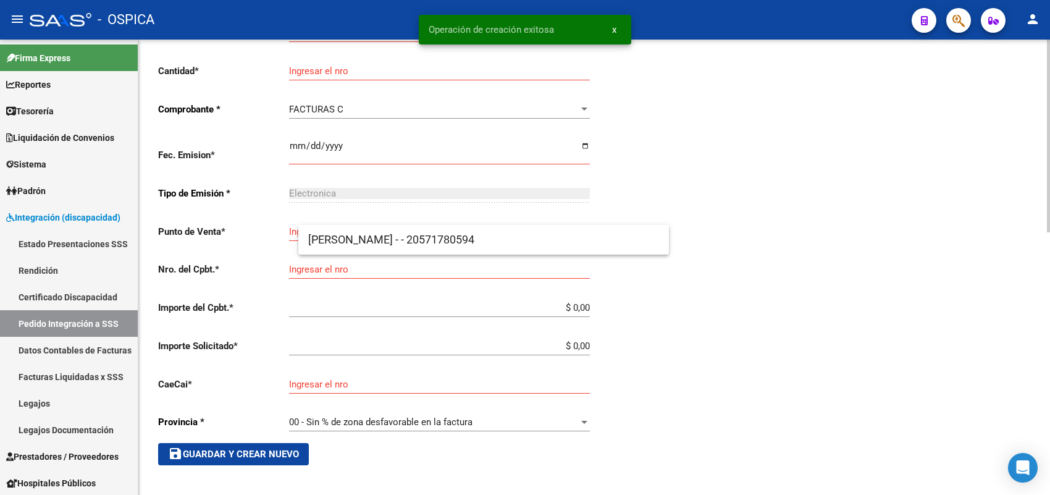
scroll to position [28, 0]
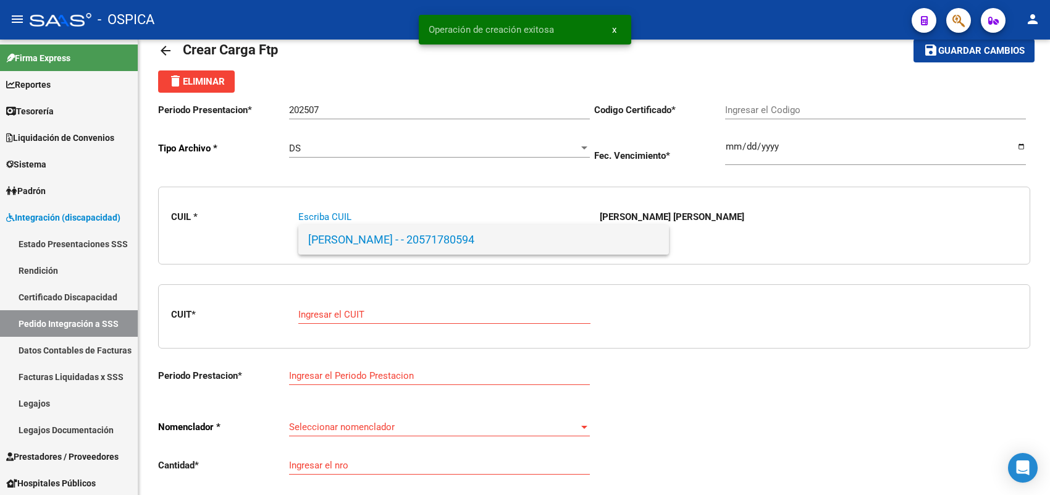
paste input "27561070887"
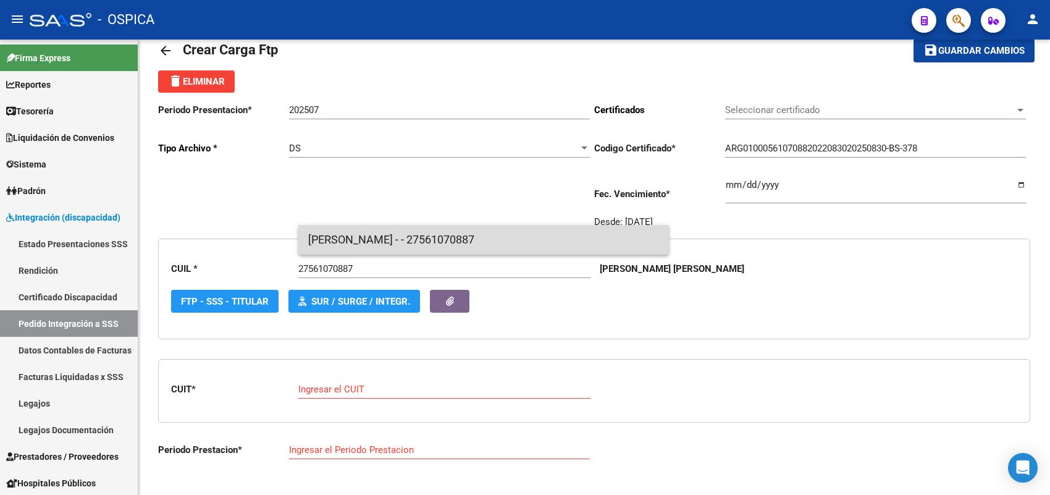
click at [325, 245] on span "GONZALEZ, JAZMIN ITATI - - 27561070887" at bounding box center [483, 240] width 351 height 30
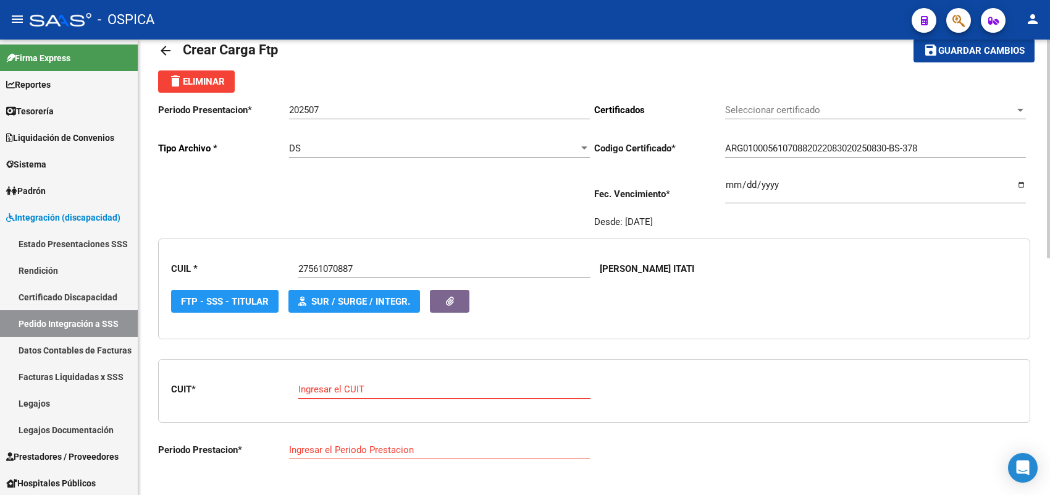
paste input "23-39147287-4"
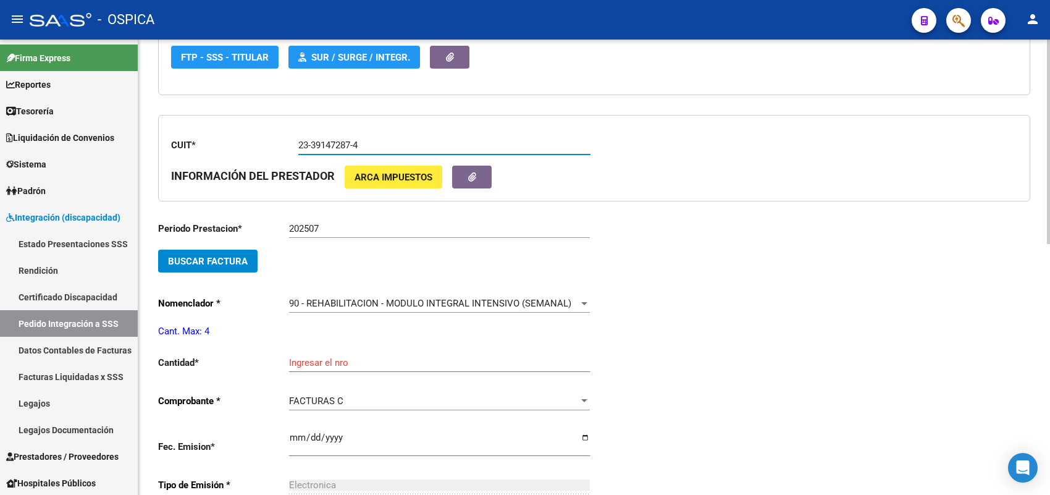
scroll to position [337, 0]
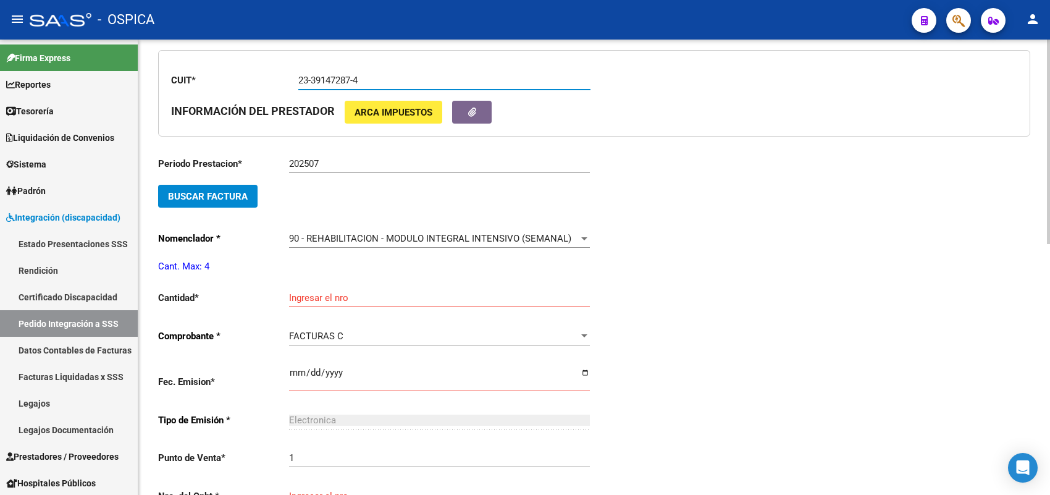
click at [228, 191] on span "Buscar Factura" at bounding box center [208, 196] width 80 height 11
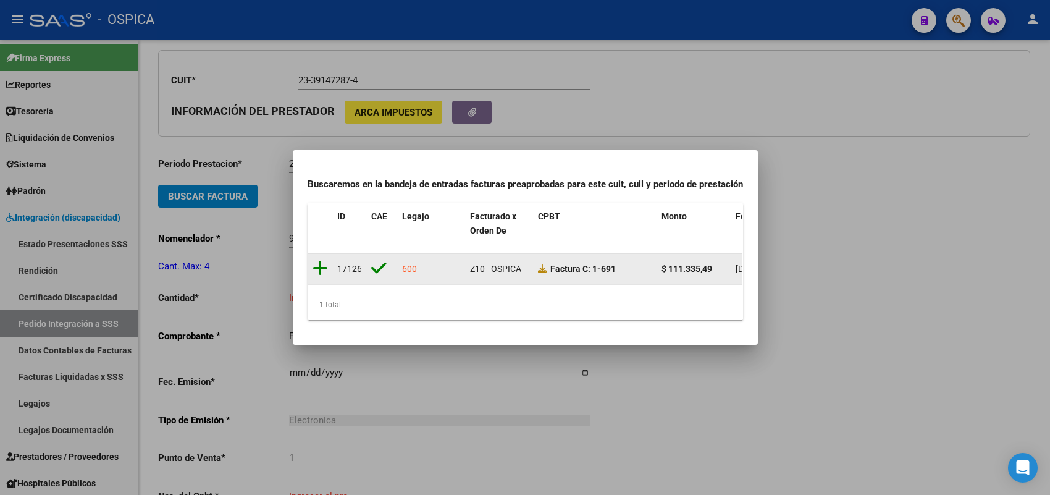
click at [318, 260] on icon at bounding box center [319, 267] width 15 height 17
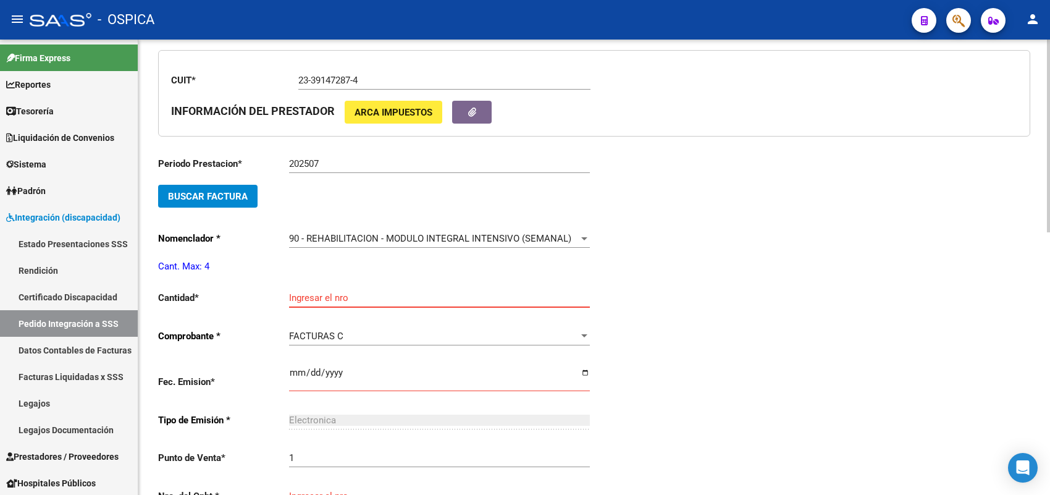
click at [318, 292] on input "Ingresar el nro" at bounding box center [439, 297] width 301 height 11
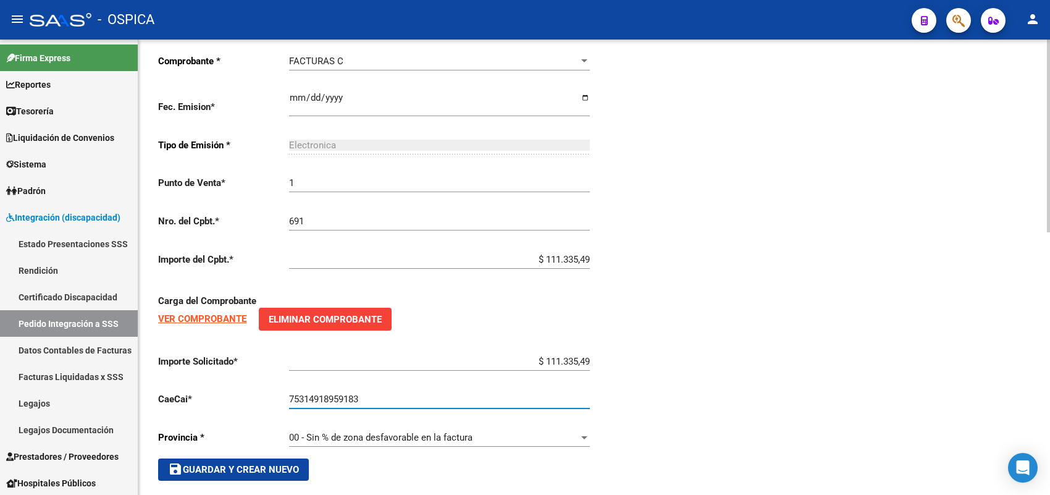
scroll to position [621, 0]
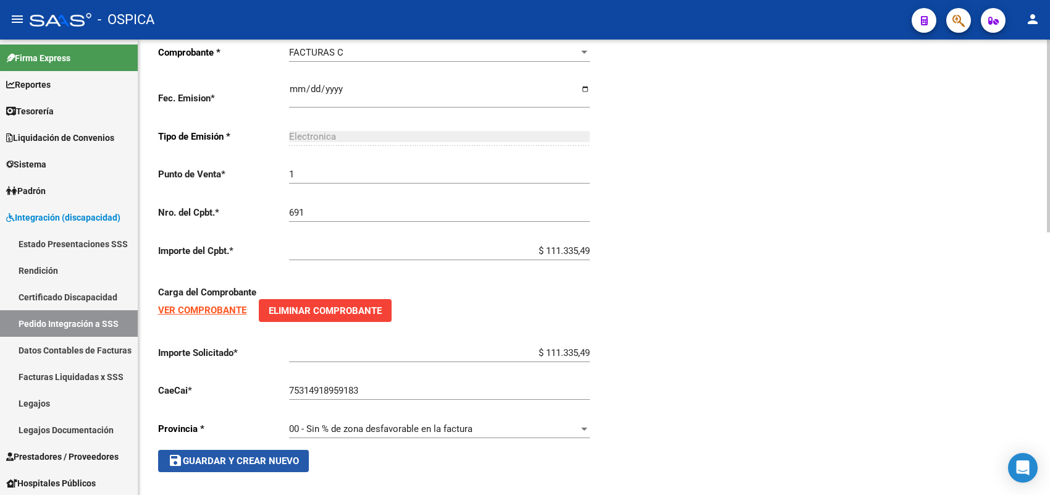
click at [273, 450] on button "save Guardar y Crear Nuevo" at bounding box center [233, 461] width 151 height 22
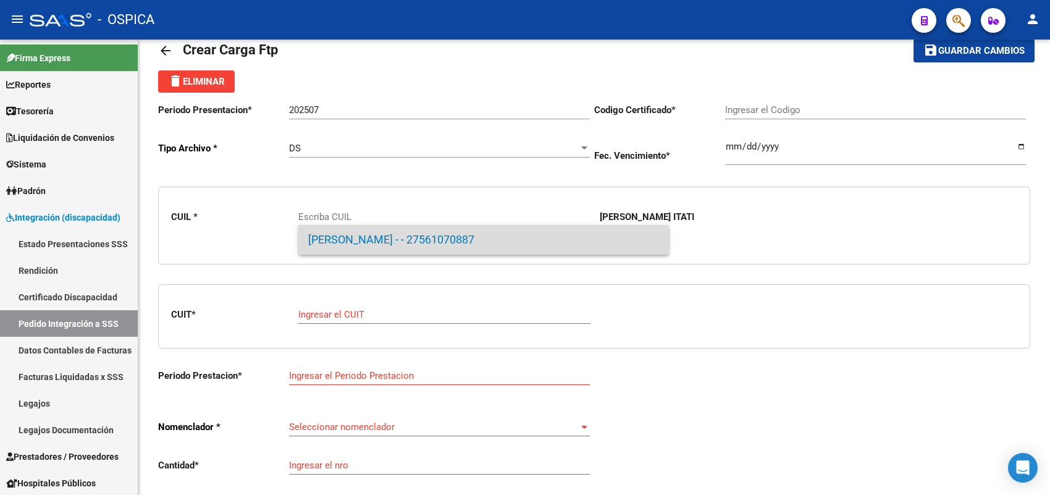
click at [334, 248] on span "GONZALEZ, JAZMIN ITATI - - 27561070887" at bounding box center [483, 240] width 351 height 30
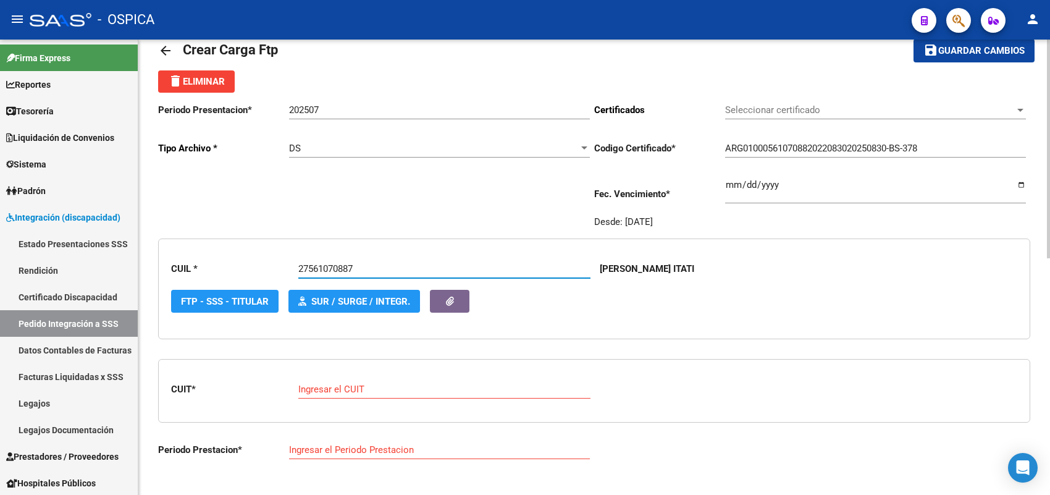
click at [345, 383] on input "Ingresar el CUIT" at bounding box center [444, 388] width 292 height 11
paste input "23-38584448-4"
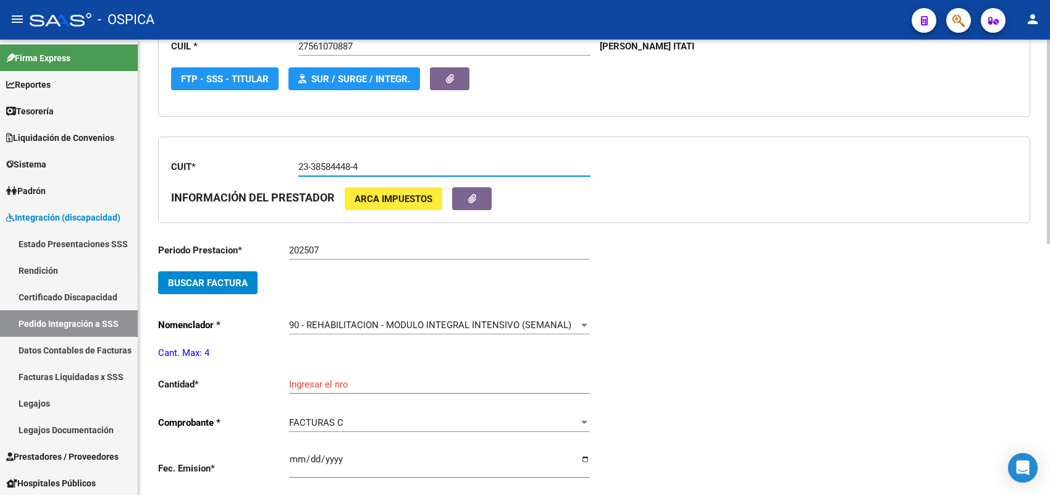
scroll to position [337, 0]
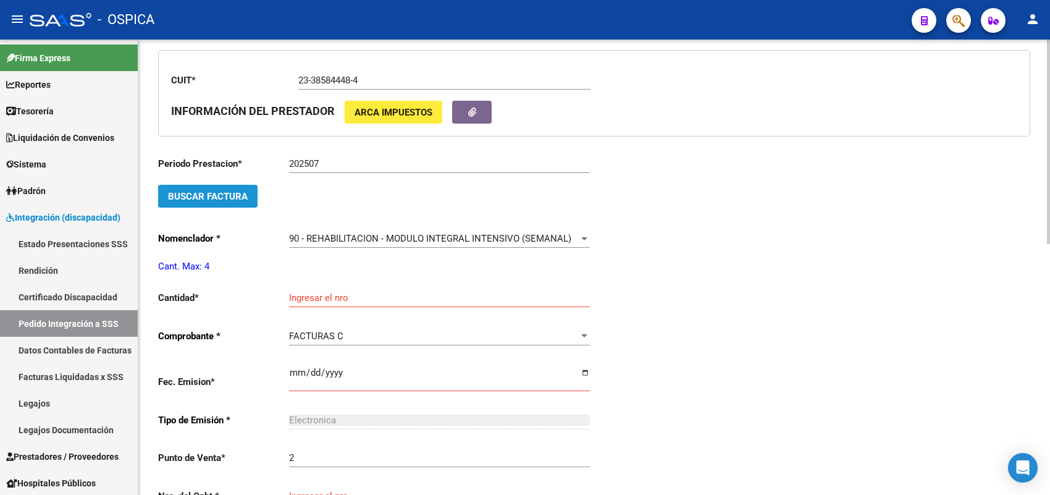
click at [233, 198] on span "Buscar Factura" at bounding box center [208, 196] width 80 height 11
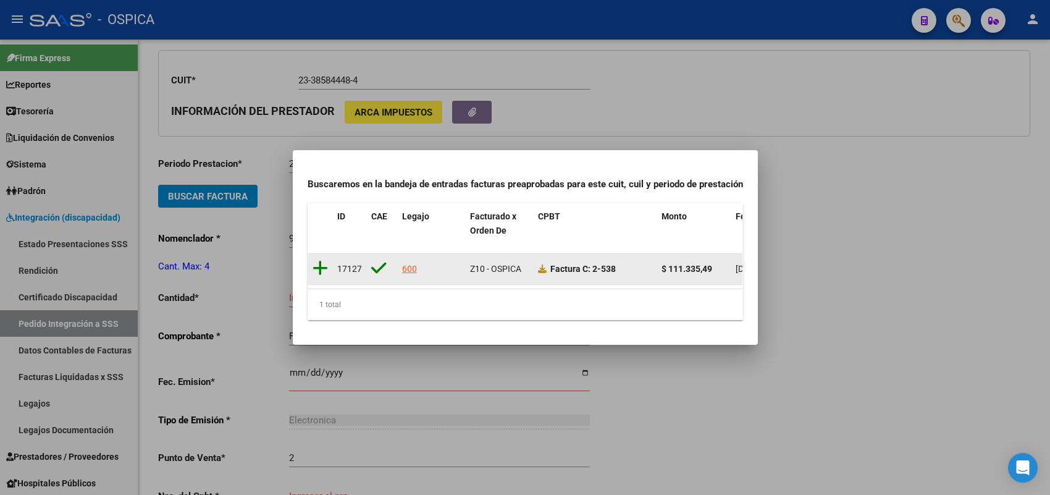
click at [319, 264] on icon at bounding box center [319, 267] width 15 height 17
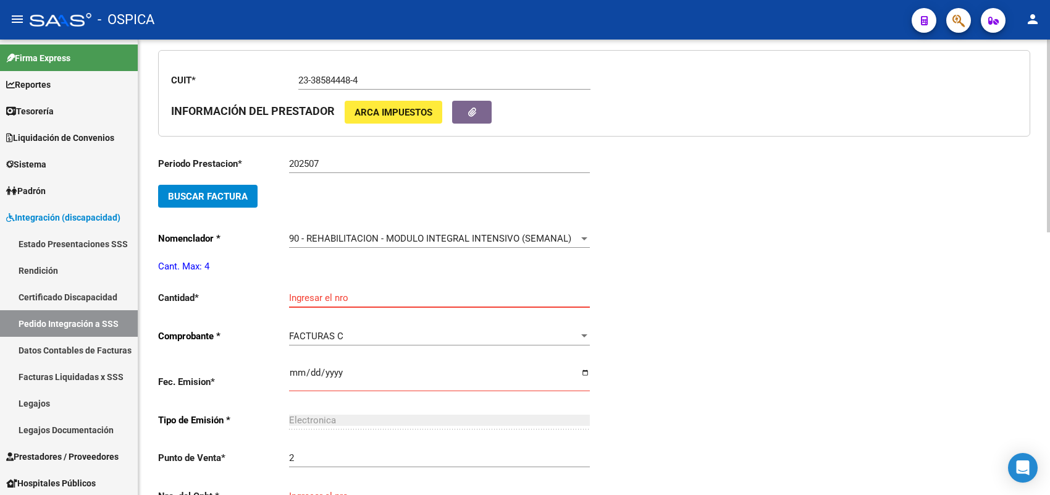
click at [316, 297] on input "Ingresar el nro" at bounding box center [439, 297] width 301 height 11
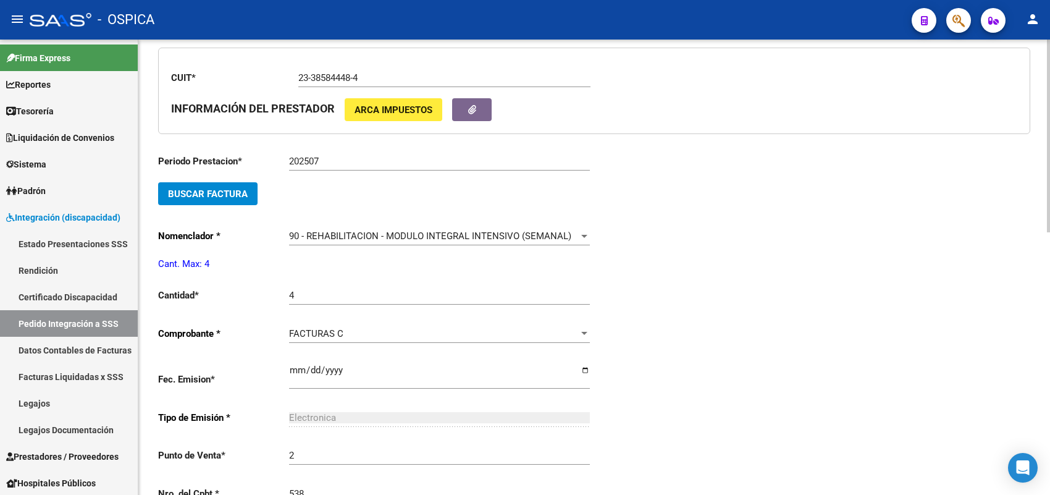
scroll to position [599, 0]
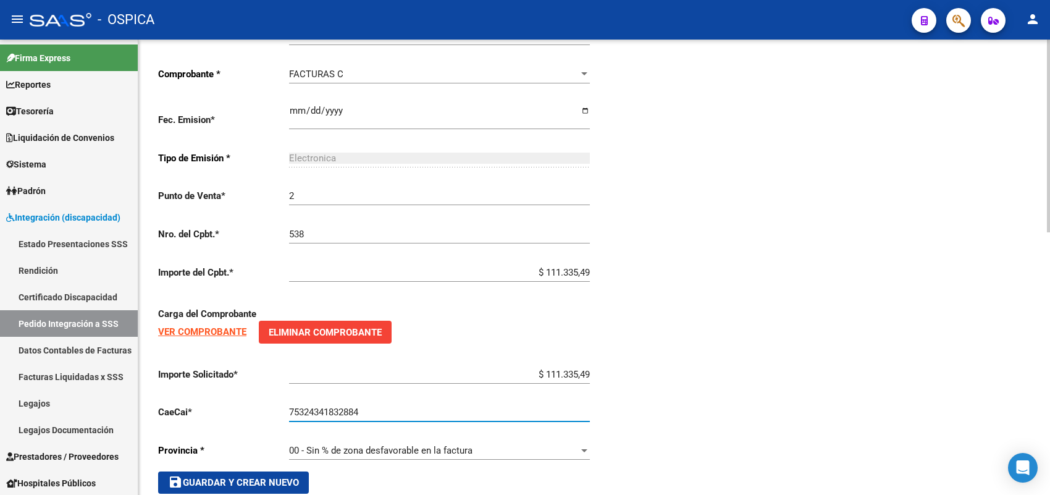
click at [259, 477] on span "save Guardar y Crear Nuevo" at bounding box center [233, 482] width 131 height 11
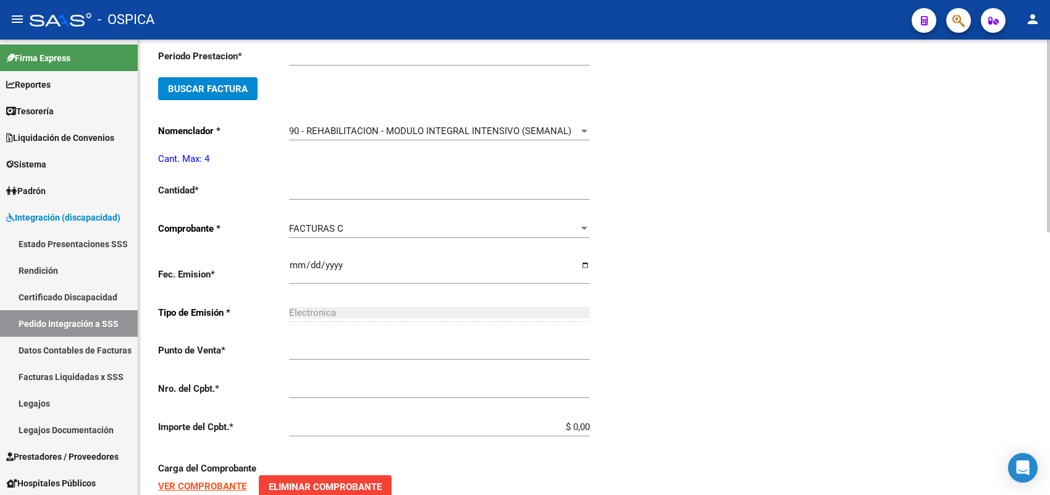
scroll to position [28, 0]
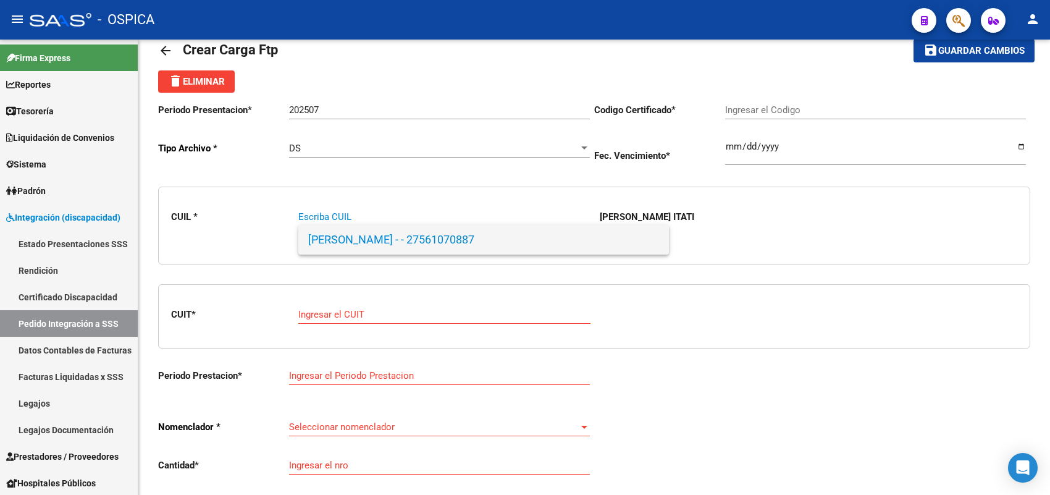
click at [363, 245] on span "GONZALEZ, JAZMIN ITATI - - 27561070887" at bounding box center [483, 240] width 351 height 30
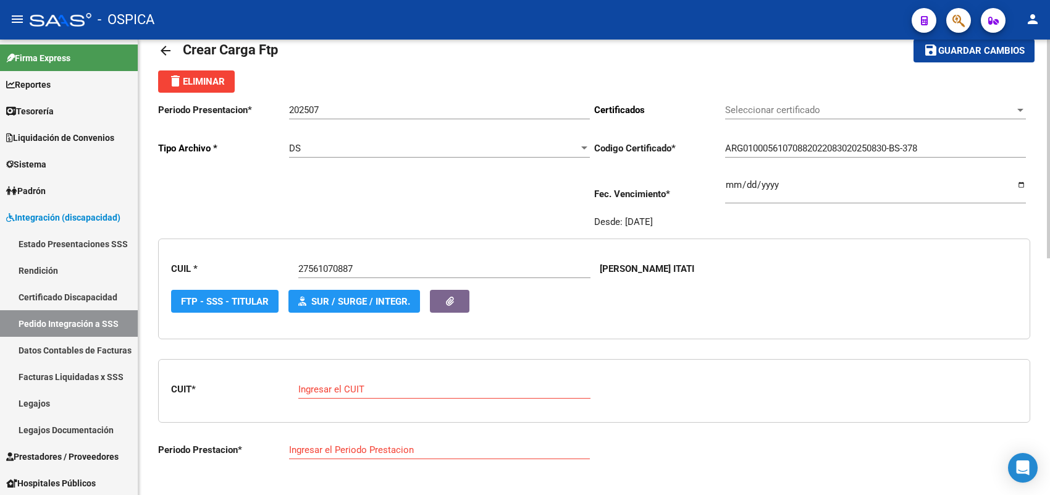
click at [347, 375] on div "Ingresar el CUIT" at bounding box center [444, 385] width 292 height 27
paste input "24-36310958-2"
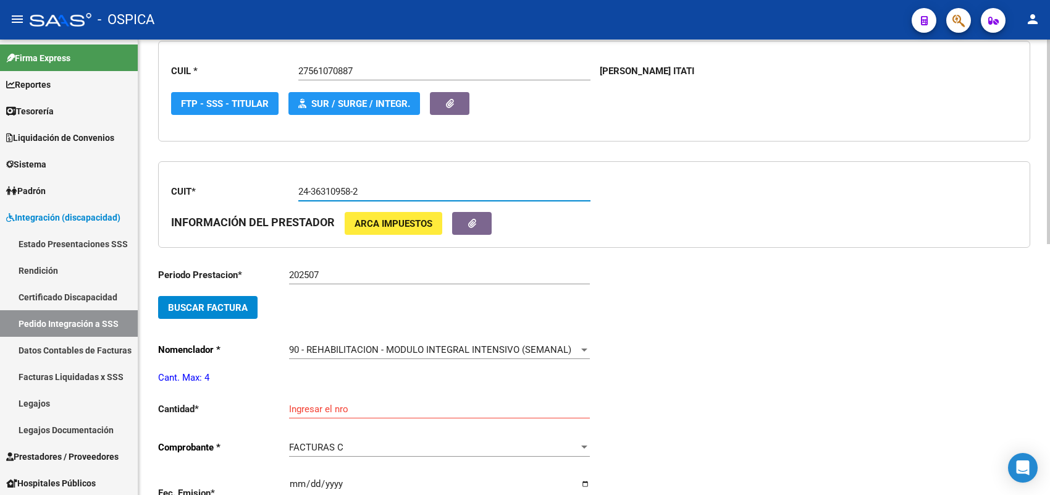
scroll to position [260, 0]
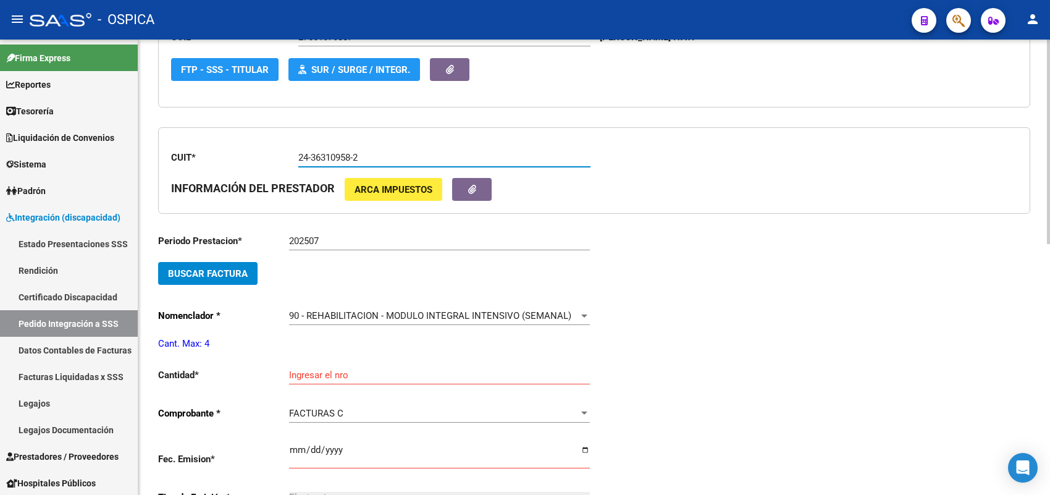
click at [245, 270] on span "Buscar Factura" at bounding box center [208, 273] width 80 height 11
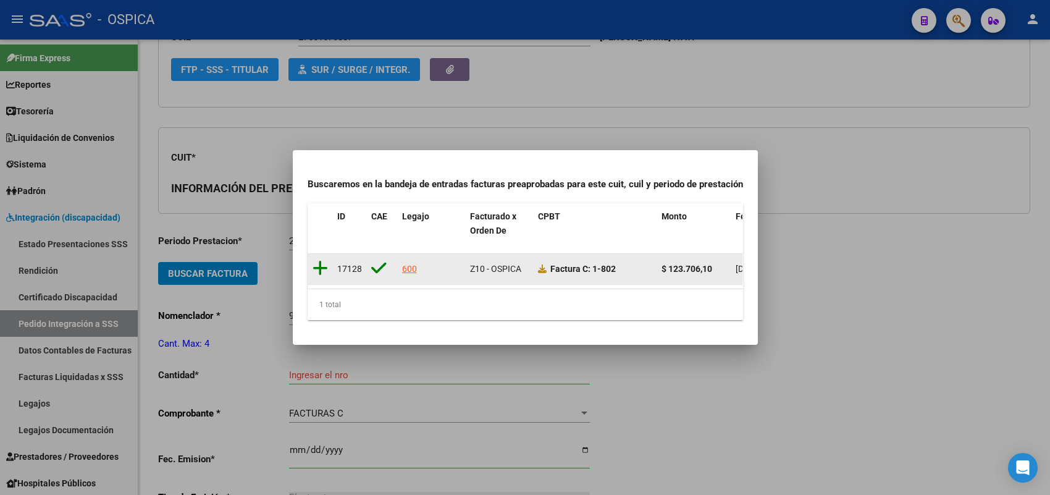
click at [320, 259] on icon at bounding box center [319, 267] width 15 height 17
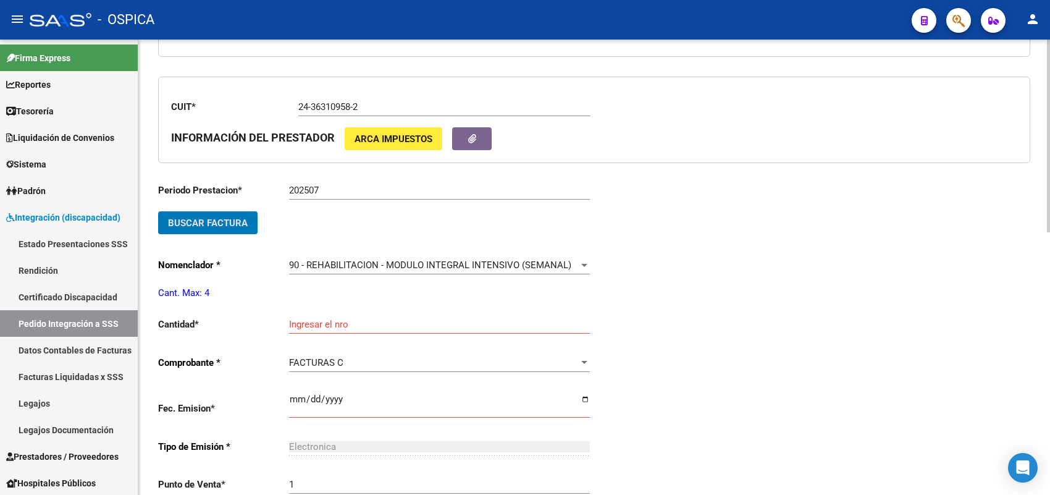
scroll to position [337, 0]
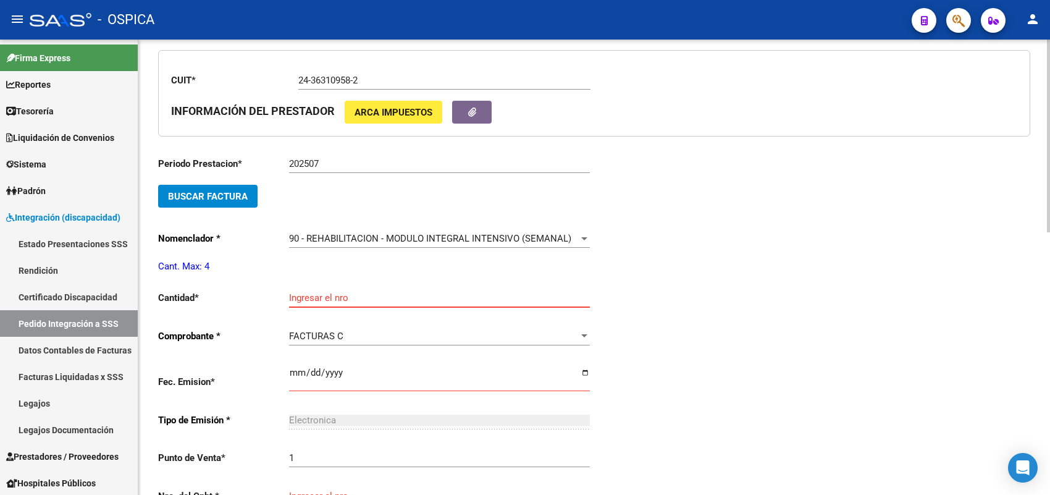
click at [309, 294] on input "Ingresar el nro" at bounding box center [439, 297] width 301 height 11
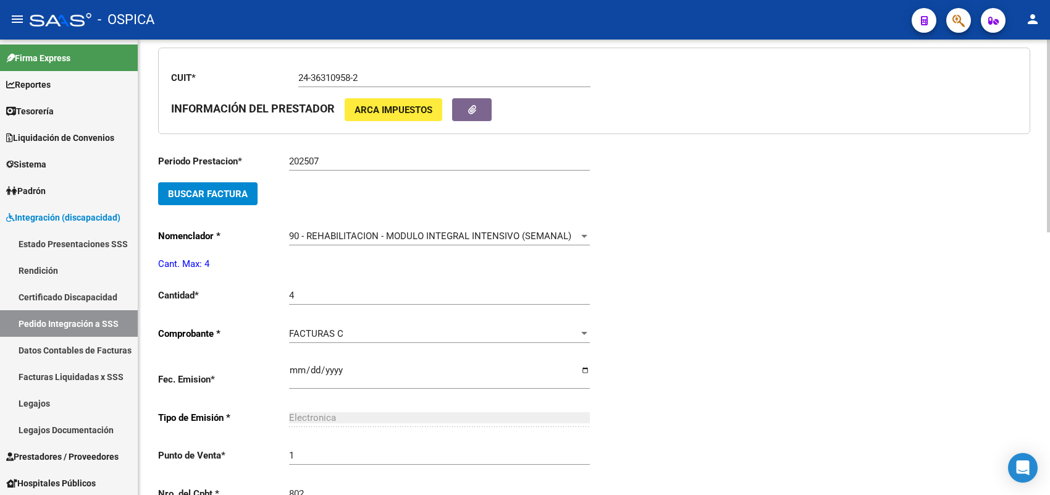
scroll to position [599, 0]
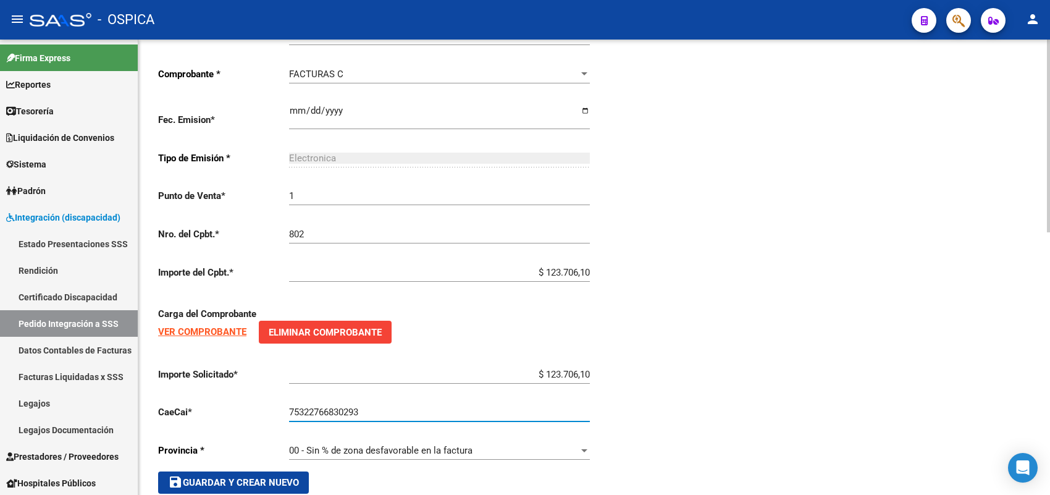
click at [238, 479] on span "save Guardar y Crear Nuevo" at bounding box center [233, 482] width 131 height 11
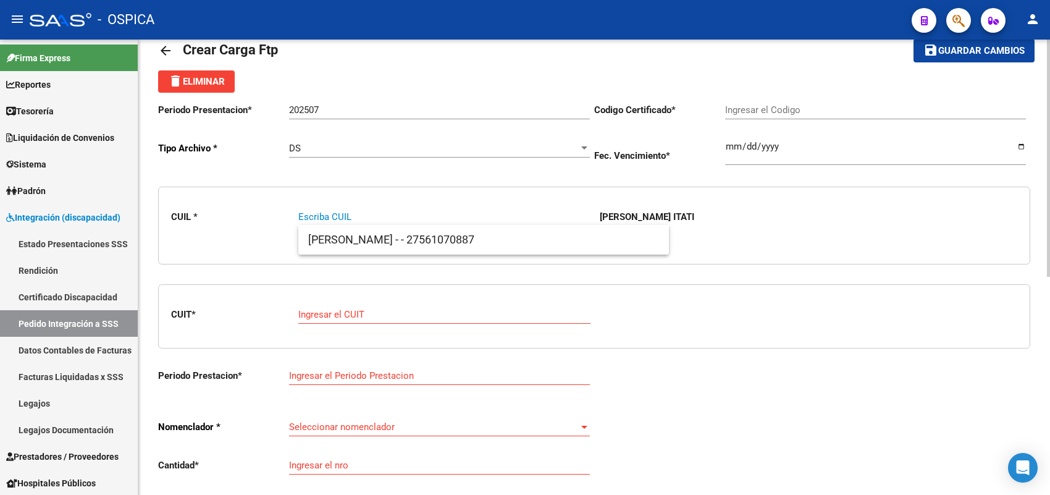
paste input "20561885797"
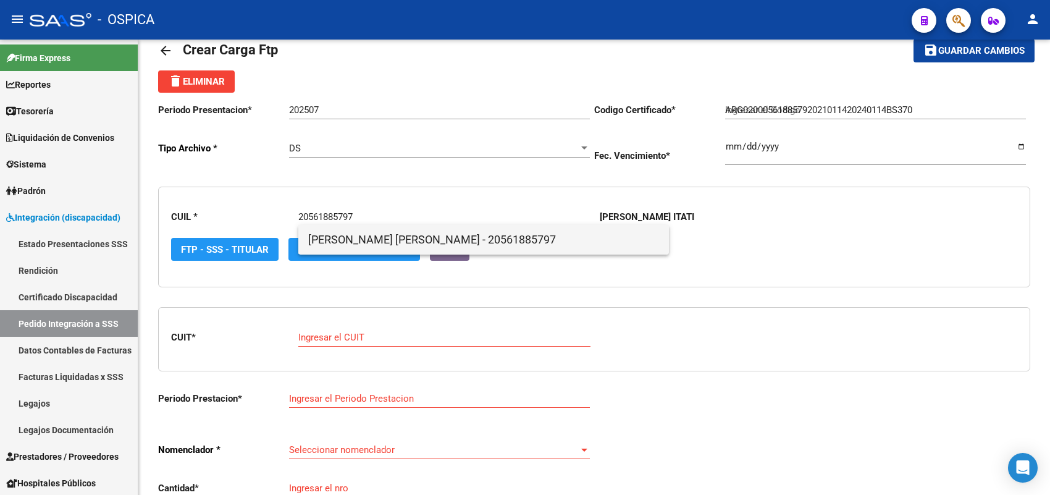
click at [322, 240] on span "GONZALEZ - MATEO BENJAMIN - 20561885797" at bounding box center [483, 240] width 351 height 30
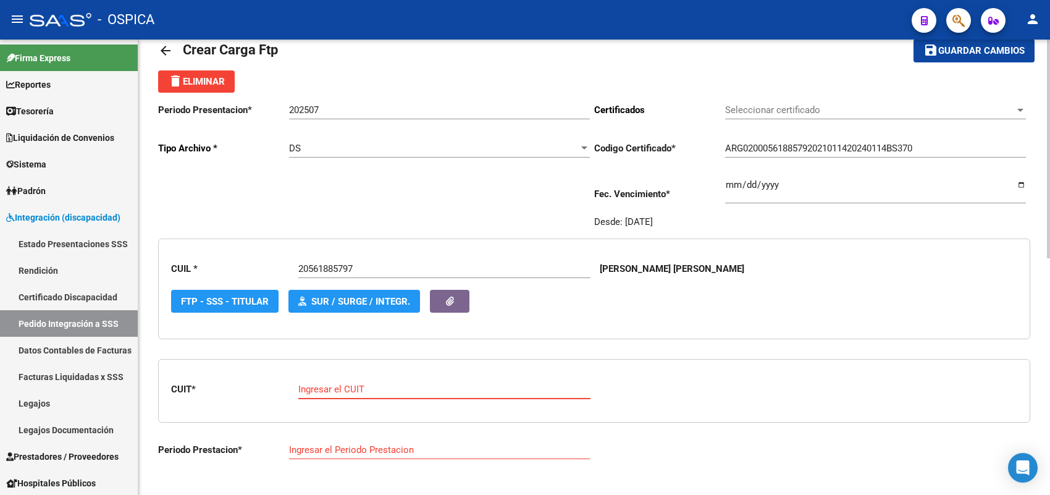
paste input "30-71622997-8"
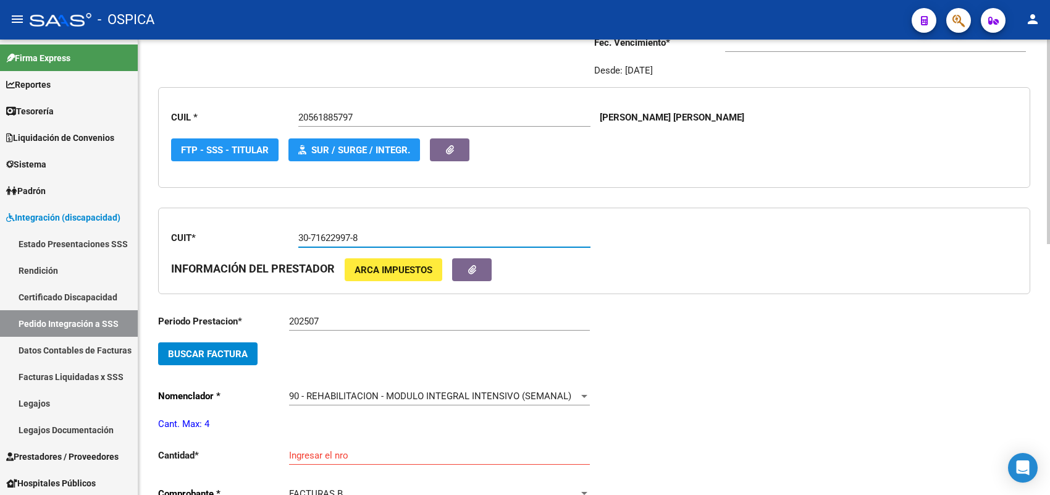
scroll to position [260, 0]
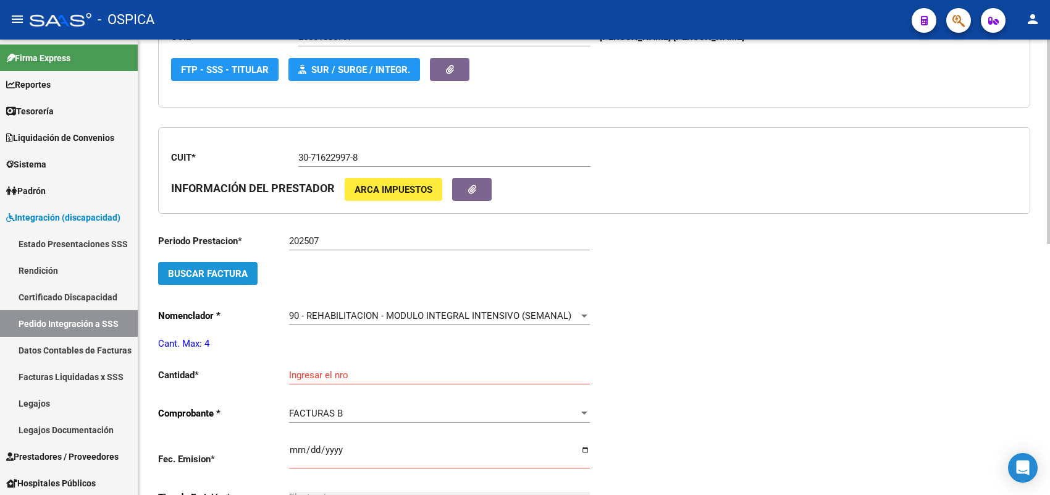
click at [251, 267] on button "Buscar Factura" at bounding box center [207, 273] width 99 height 23
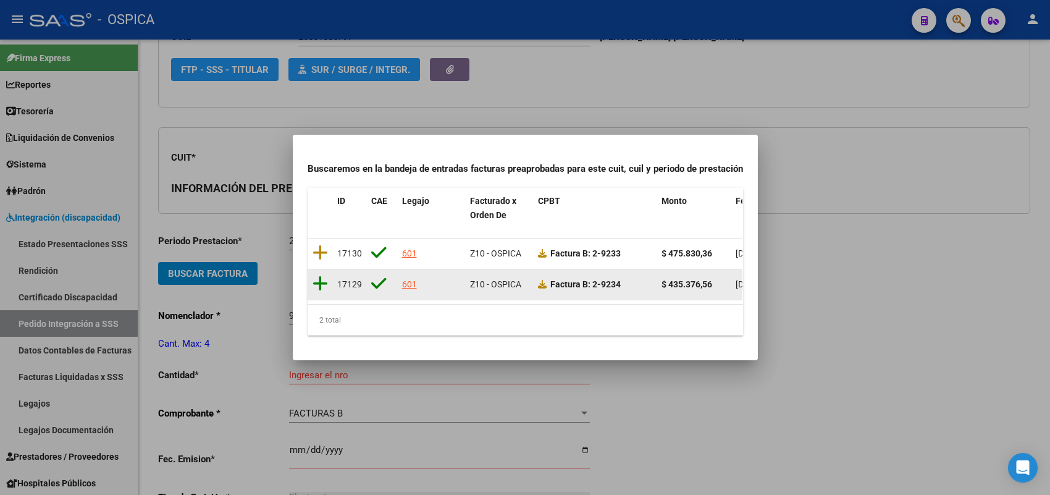
click at [320, 275] on icon at bounding box center [319, 283] width 15 height 17
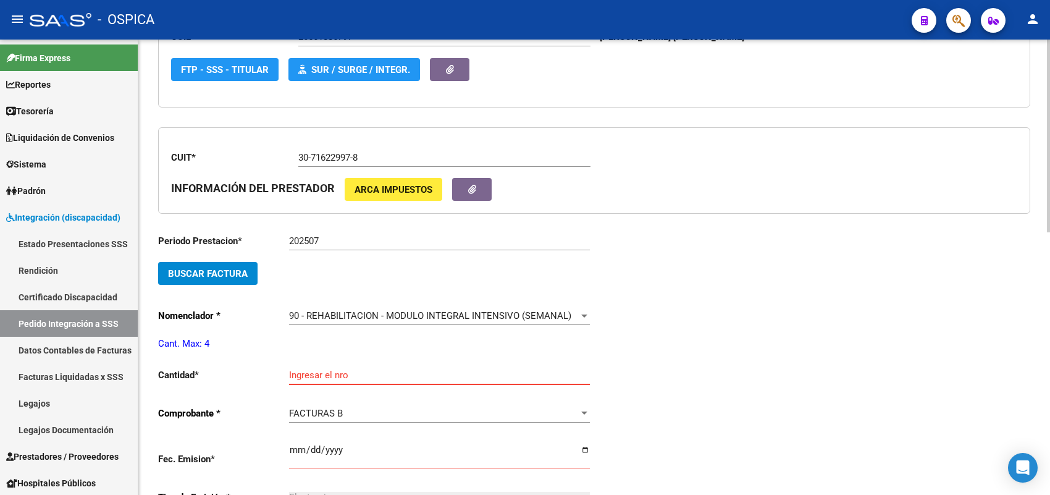
click at [323, 369] on input "Ingresar el nro" at bounding box center [439, 374] width 301 height 11
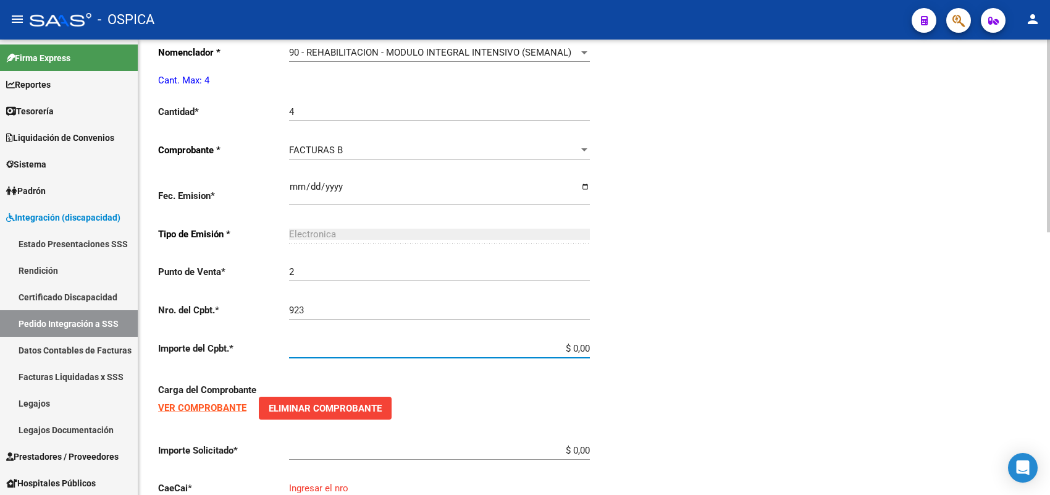
click at [300, 307] on input "923" at bounding box center [439, 309] width 301 height 11
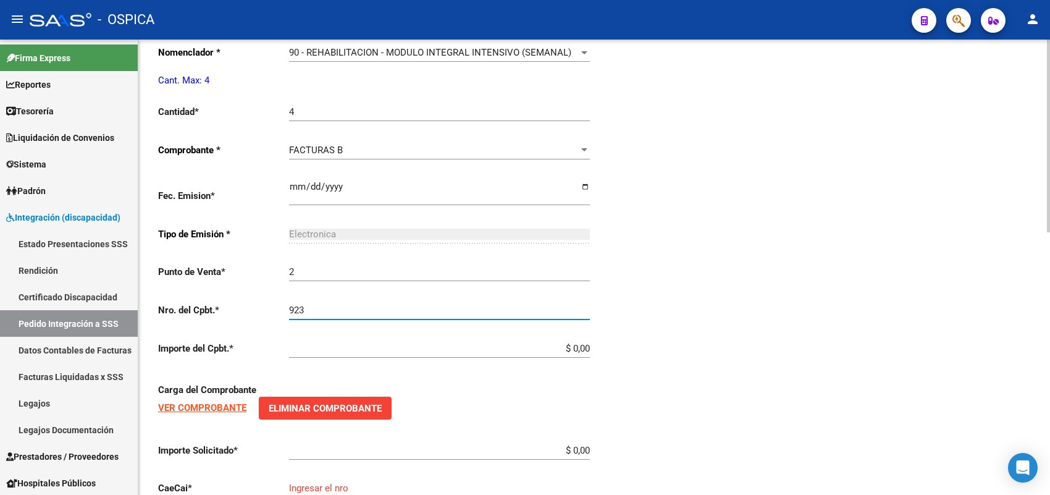
click at [307, 306] on input "923" at bounding box center [439, 309] width 301 height 11
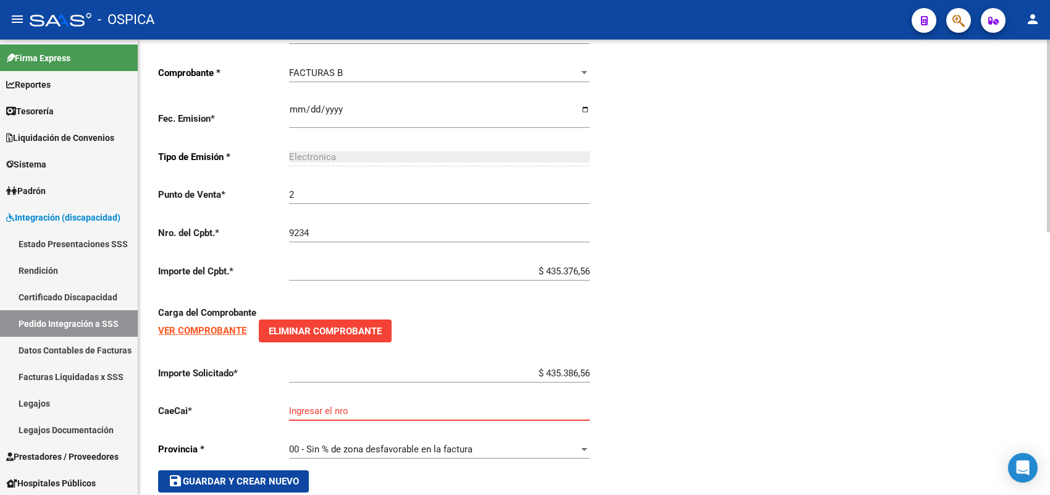
click at [571, 369] on input "$ 435.386,56" at bounding box center [439, 372] width 301 height 11
click at [483, 405] on input "Ingresar el nro" at bounding box center [439, 410] width 301 height 11
click at [282, 475] on span "save Guardar y Crear Nuevo" at bounding box center [233, 480] width 131 height 11
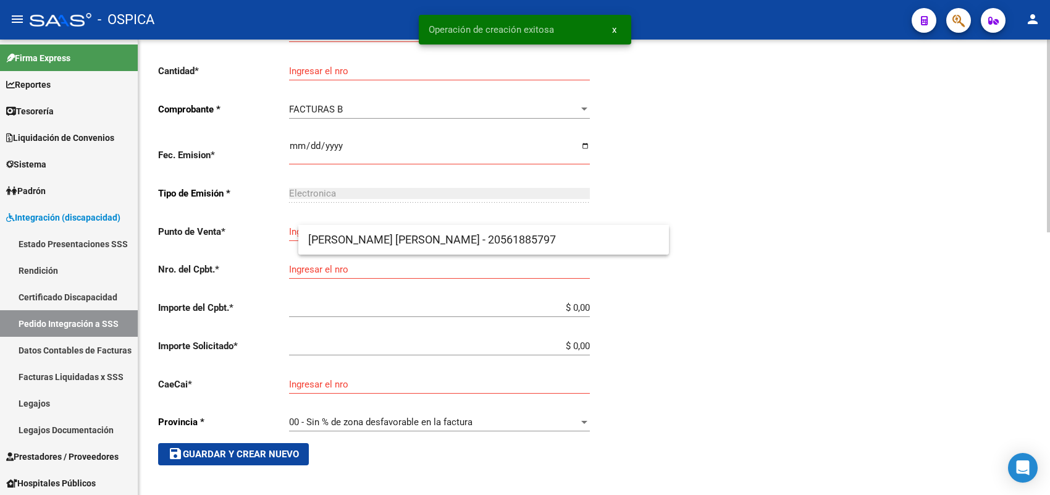
scroll to position [28, 0]
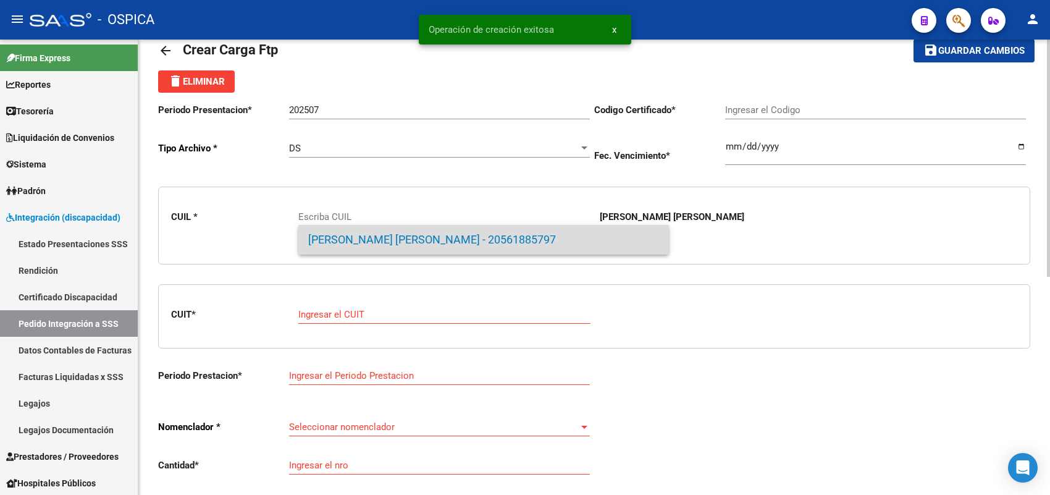
click at [427, 230] on span "GONZALEZ - MATEO BENJAMIN - 20561885797" at bounding box center [483, 240] width 351 height 30
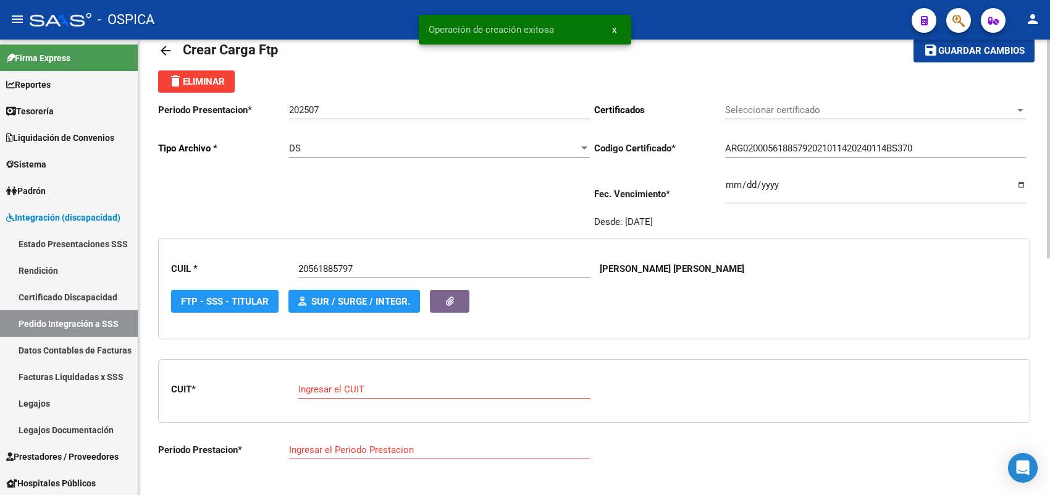
click at [351, 380] on div "Ingresar el CUIT" at bounding box center [444, 385] width 292 height 27
paste input "30-71622997-8"
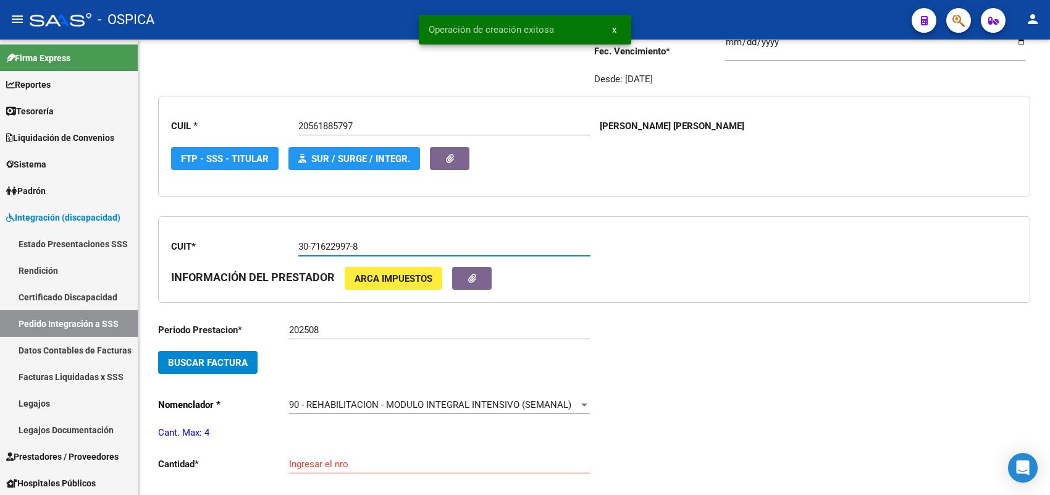
scroll to position [183, 0]
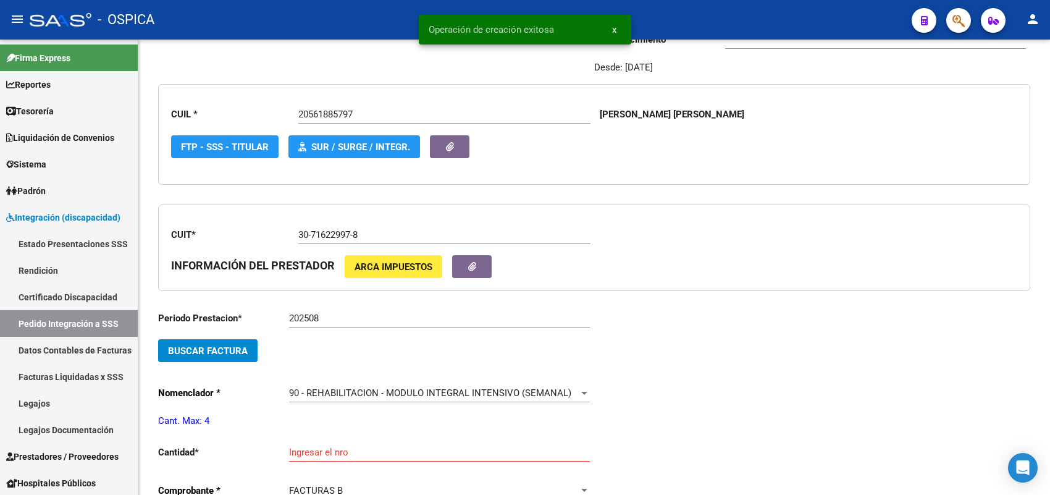
click at [381, 322] on div "202508 Ingresar el Periodo Prestacion" at bounding box center [439, 314] width 301 height 27
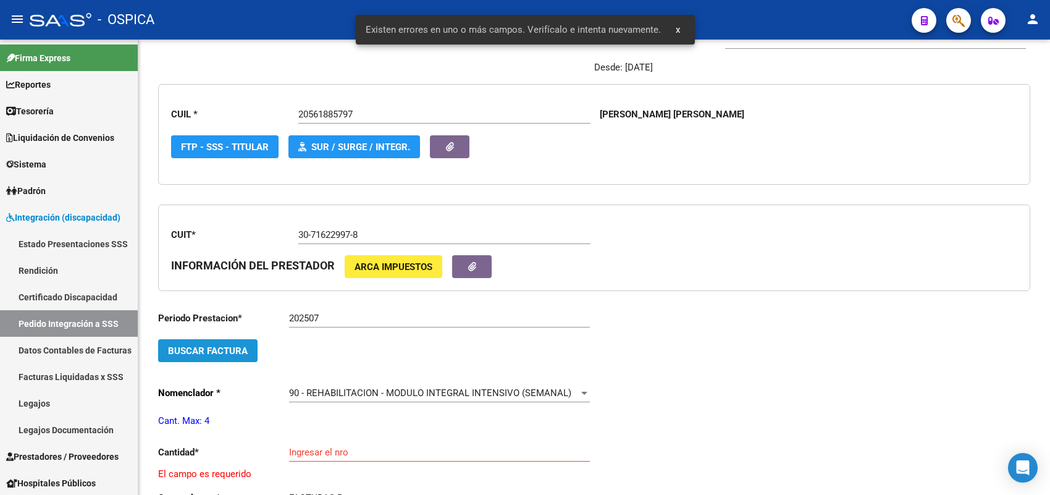
click at [236, 349] on span "Buscar Factura" at bounding box center [208, 350] width 80 height 11
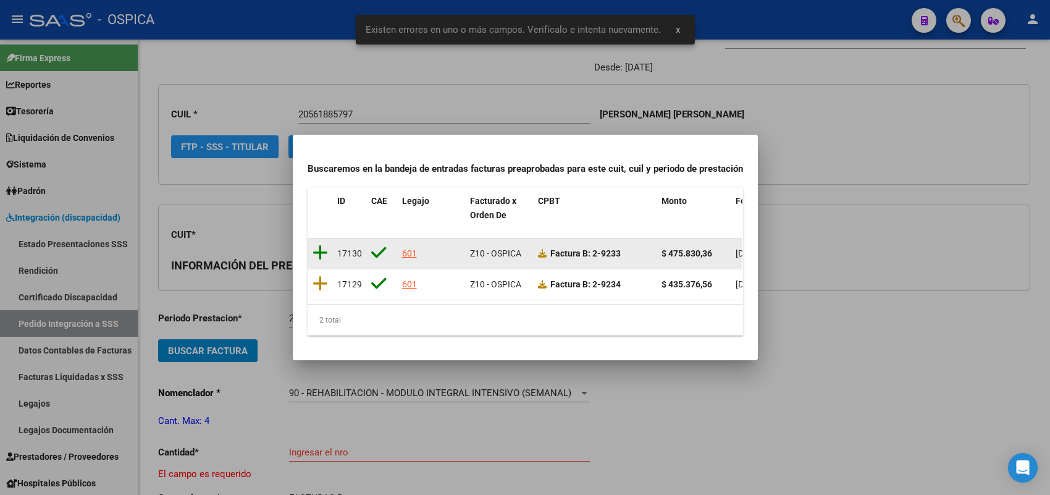
click at [322, 245] on icon at bounding box center [319, 252] width 15 height 17
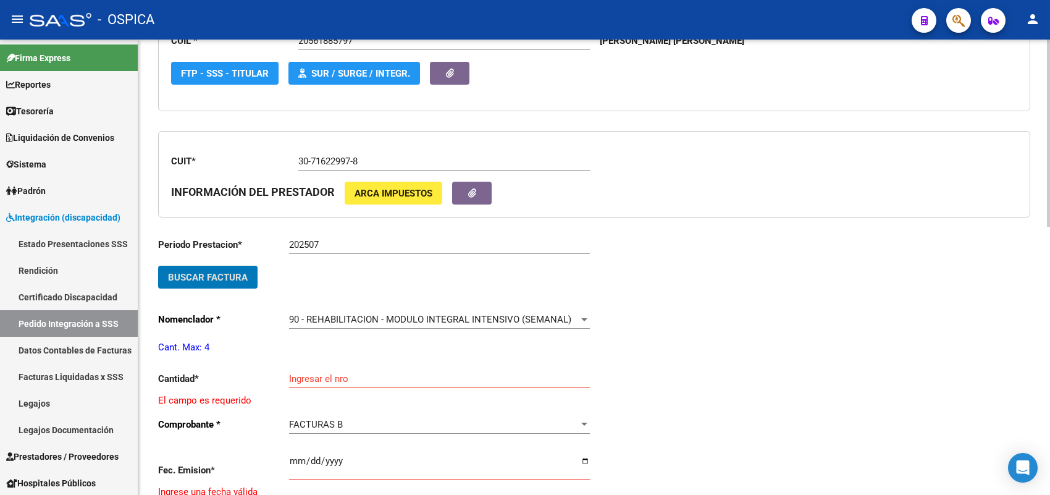
scroll to position [337, 0]
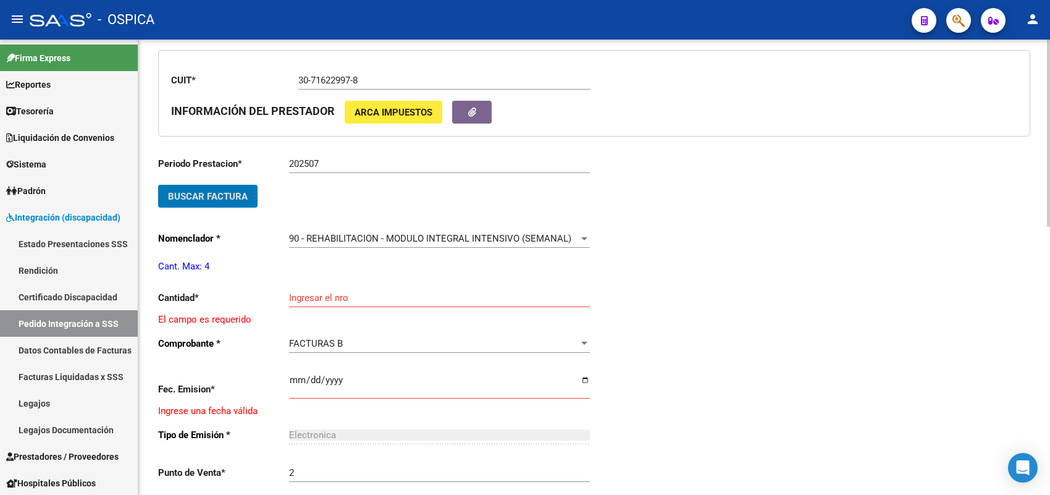
click at [359, 225] on div "90 - REHABILITACION - MODULO INTEGRAL INTENSIVO (SEMANAL) Seleccionar nomenclad…" at bounding box center [439, 234] width 301 height 27
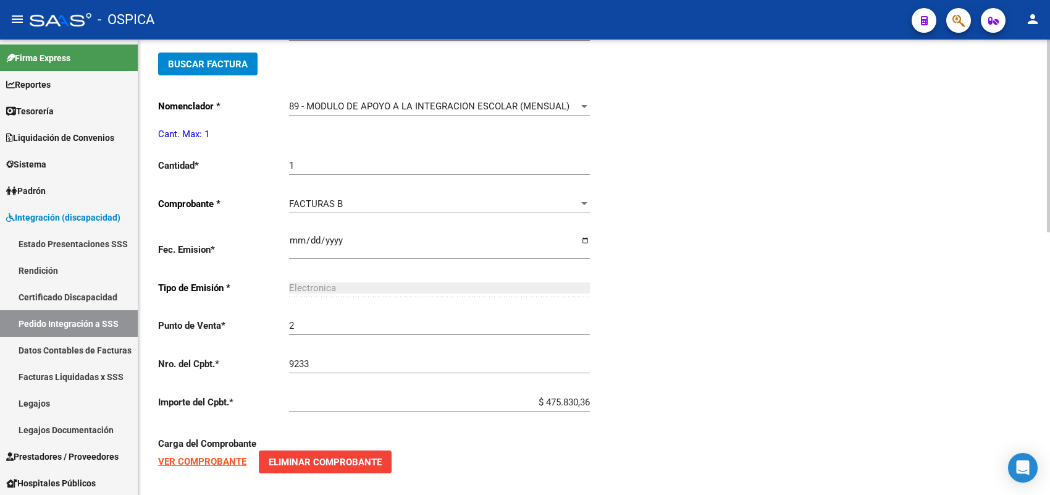
scroll to position [621, 0]
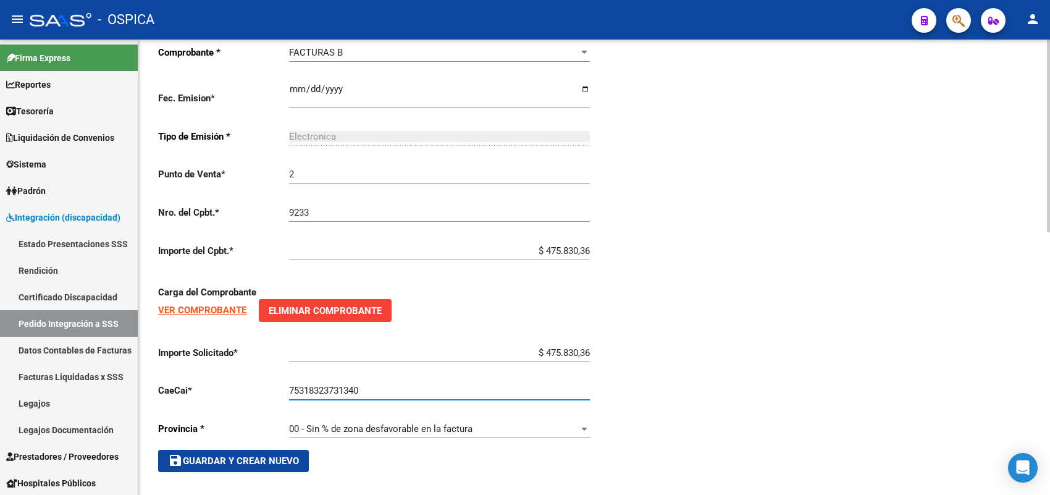
click at [274, 462] on button "save Guardar y Crear Nuevo" at bounding box center [233, 461] width 151 height 22
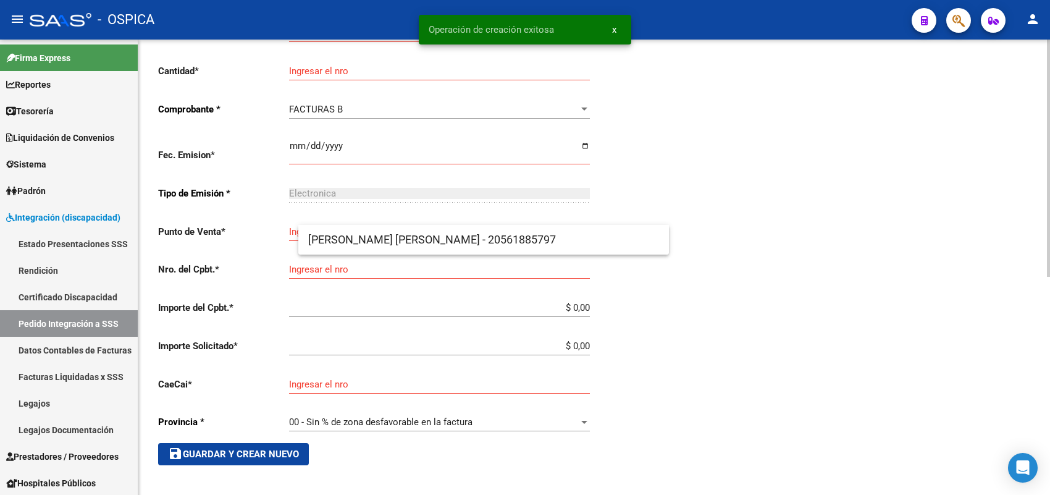
scroll to position [28, 0]
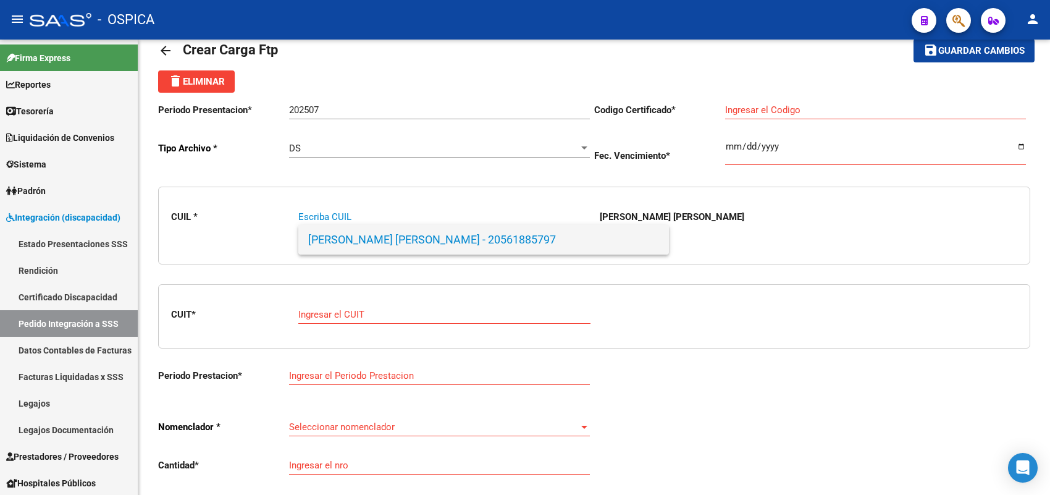
paste input "20586267079"
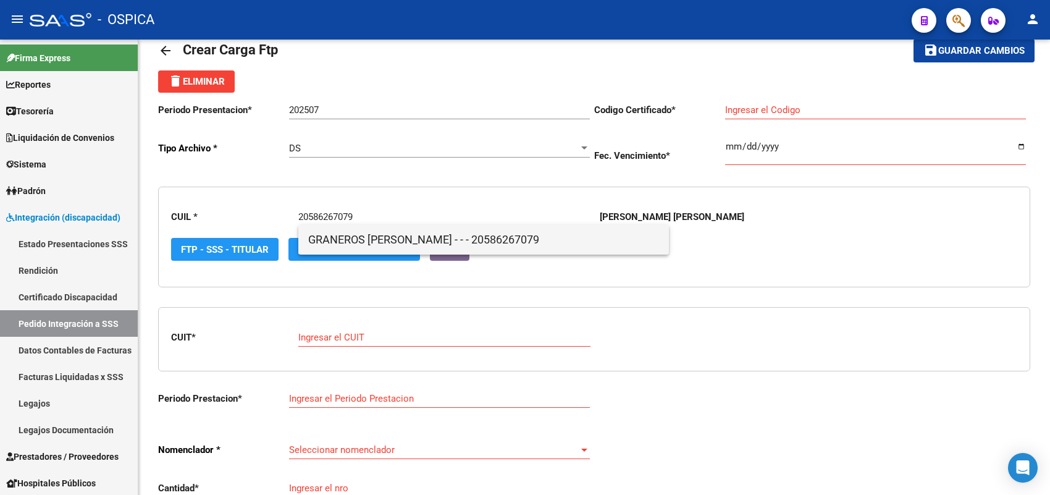
click at [334, 240] on span "GRANEROS RAMIRO SIMON - - - 20586267079" at bounding box center [483, 240] width 351 height 30
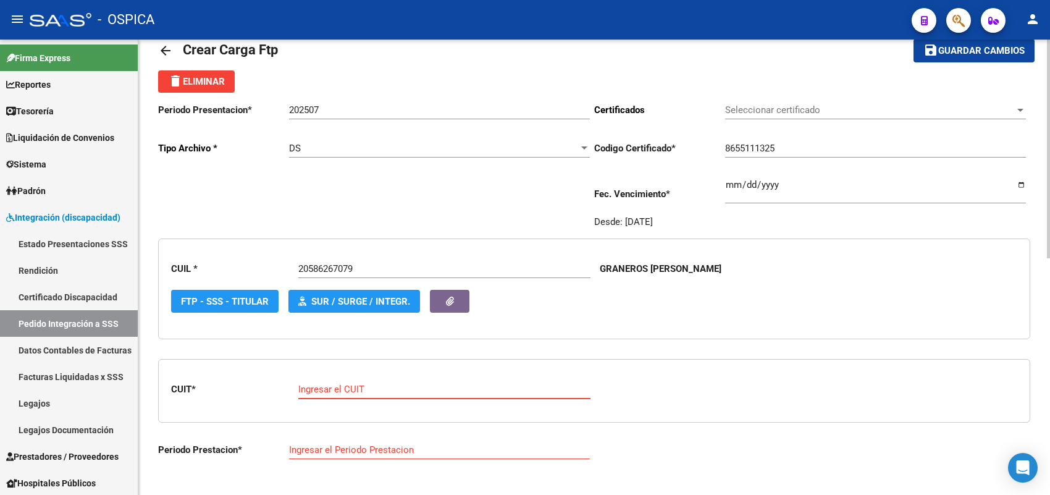
paste input "30-71746859-3"
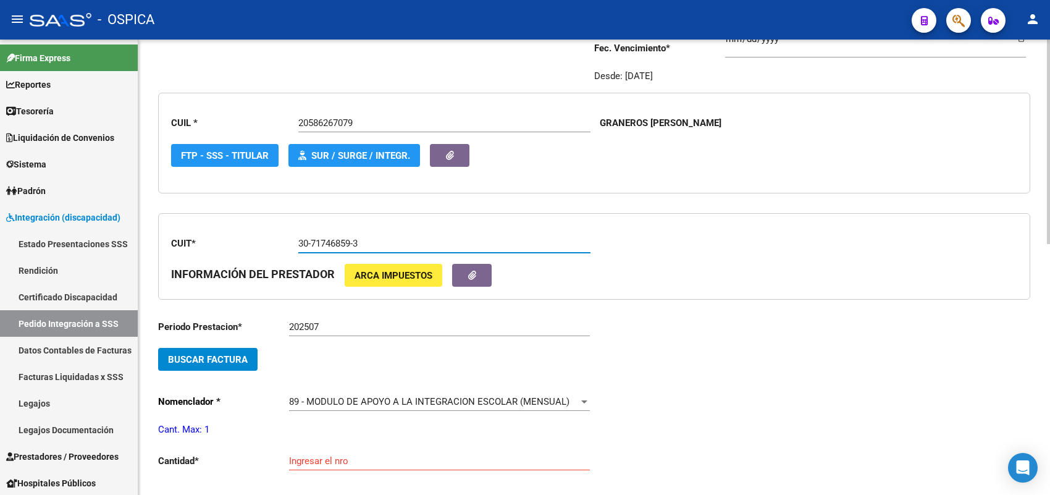
scroll to position [183, 0]
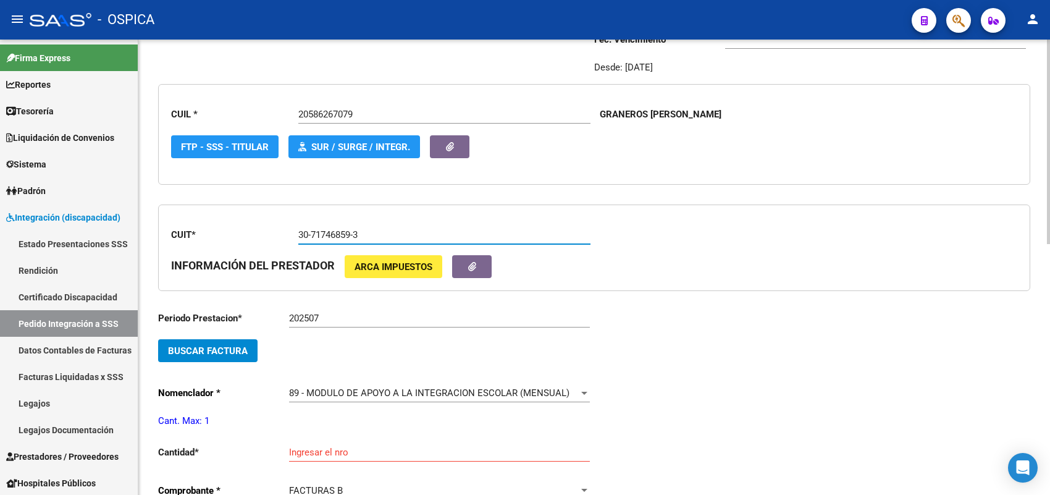
click at [217, 353] on span "Buscar Factura" at bounding box center [208, 350] width 80 height 11
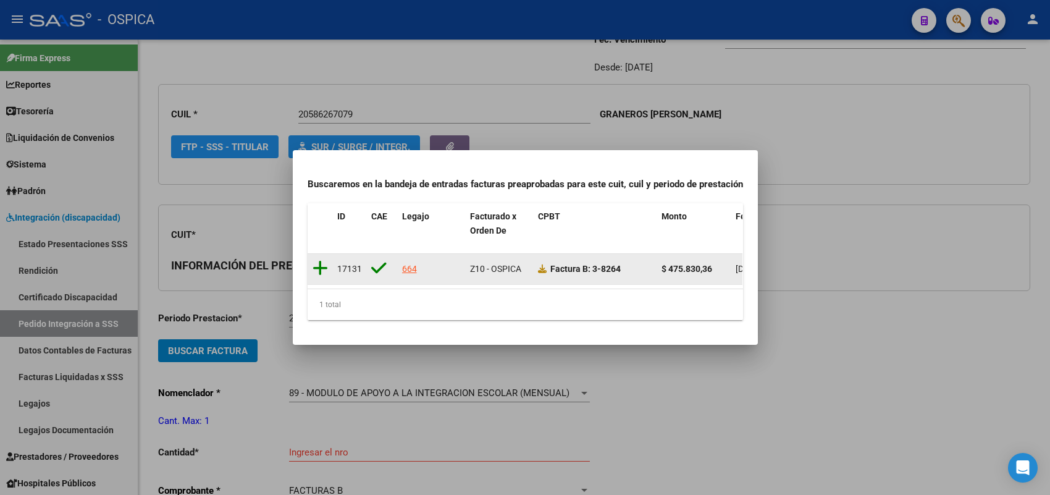
click at [319, 260] on icon at bounding box center [319, 267] width 15 height 17
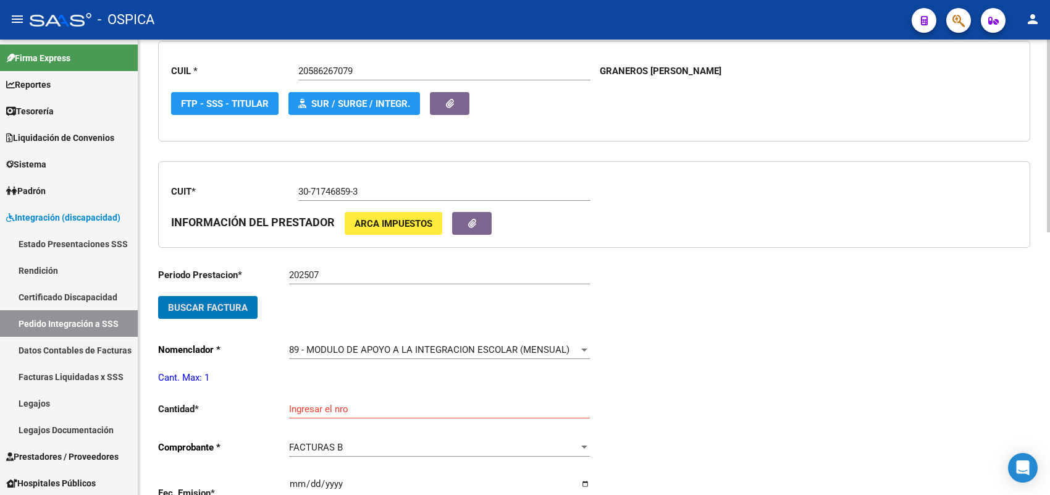
scroll to position [260, 0]
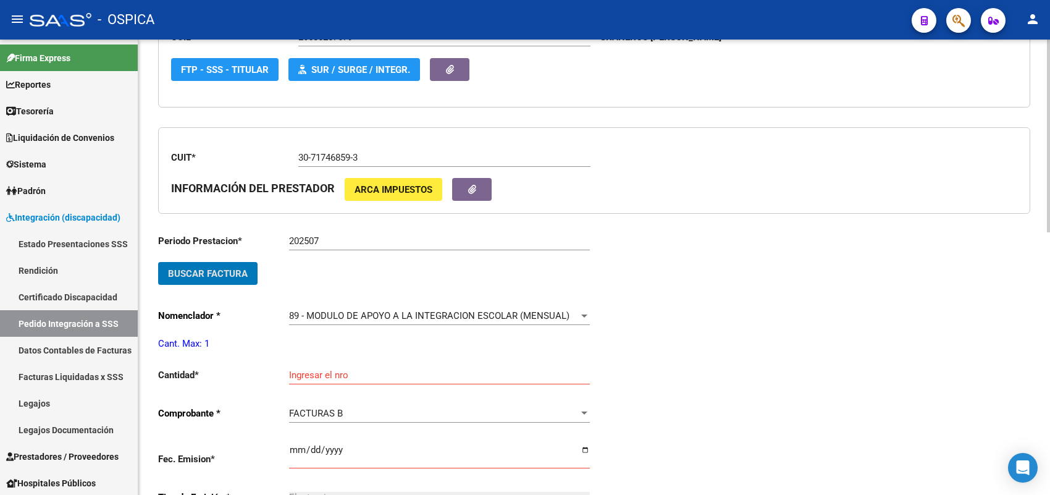
click at [307, 363] on div "Ingresar el nro" at bounding box center [439, 371] width 301 height 27
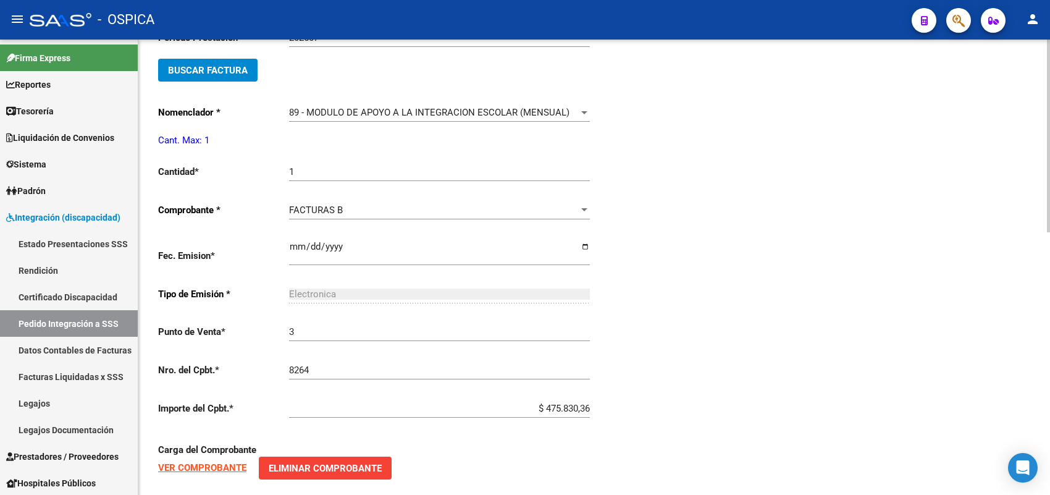
scroll to position [621, 0]
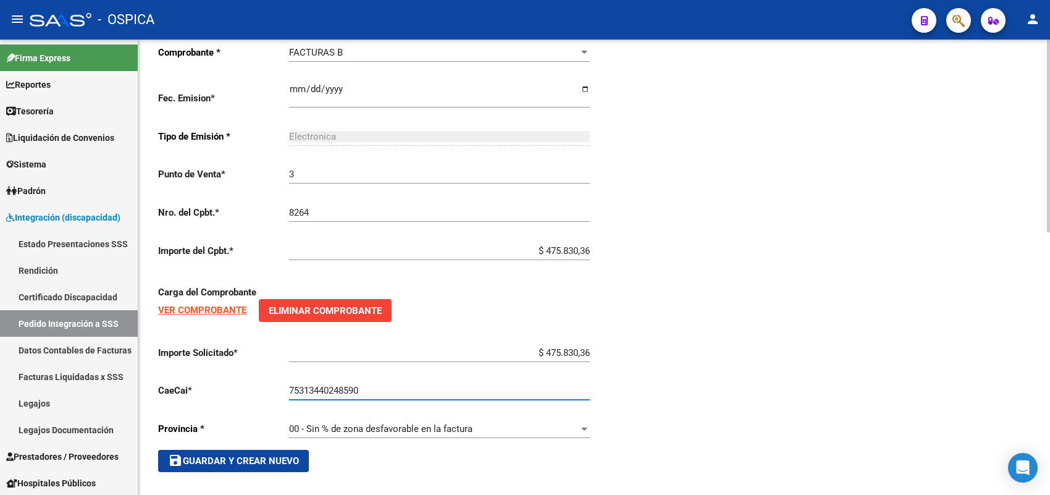
click at [296, 450] on button "save Guardar y Crear Nuevo" at bounding box center [233, 461] width 151 height 22
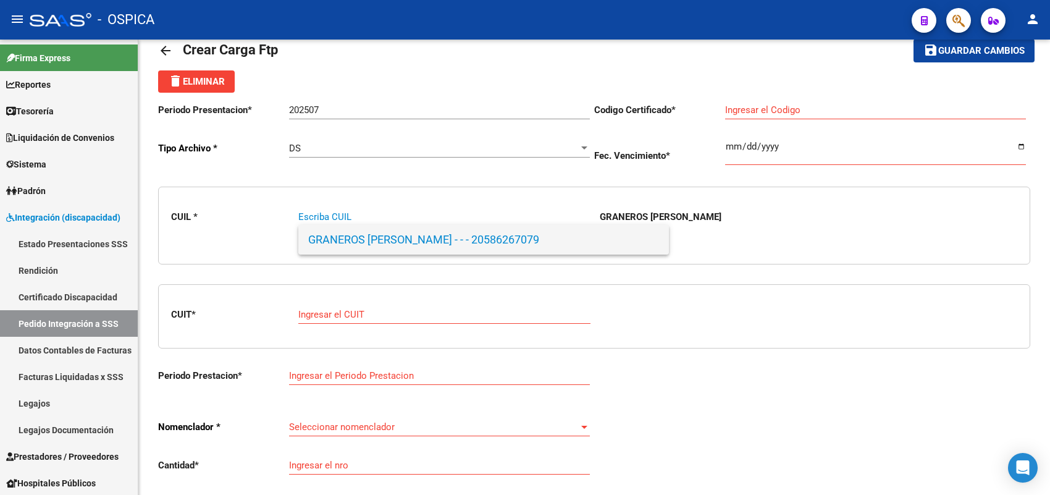
paste input "20573936699"
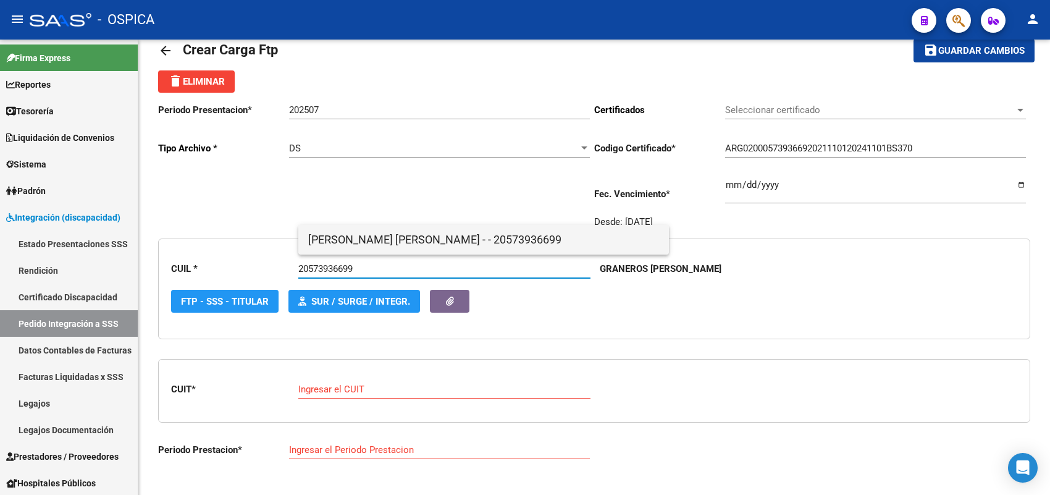
click at [353, 236] on span "GUILLEN, ALEJO ANTHUAN - - 20573936699" at bounding box center [483, 240] width 351 height 30
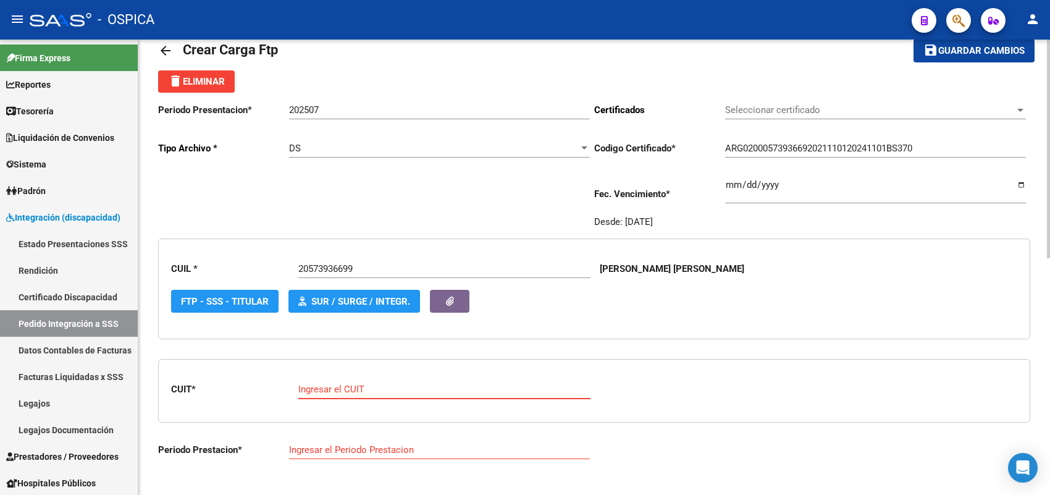
paste input "27-30333865-4"
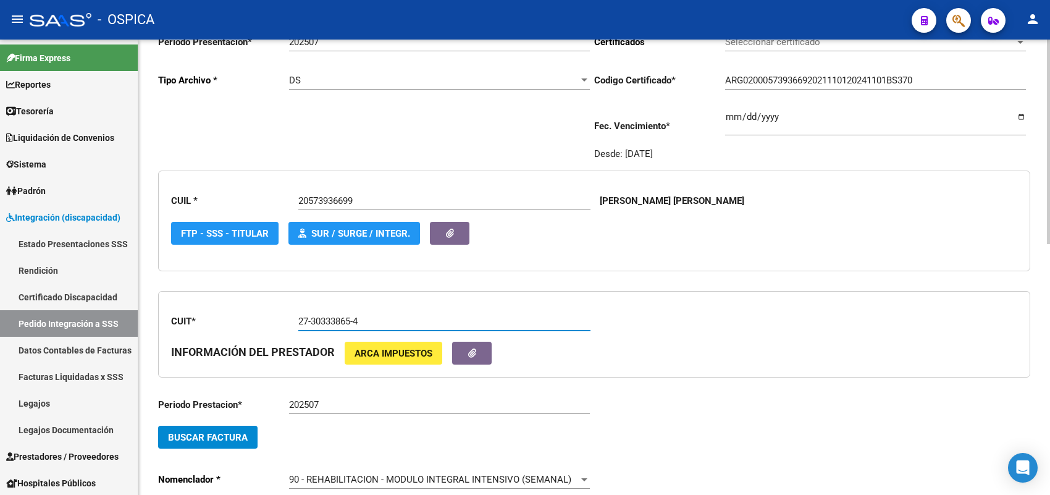
scroll to position [183, 0]
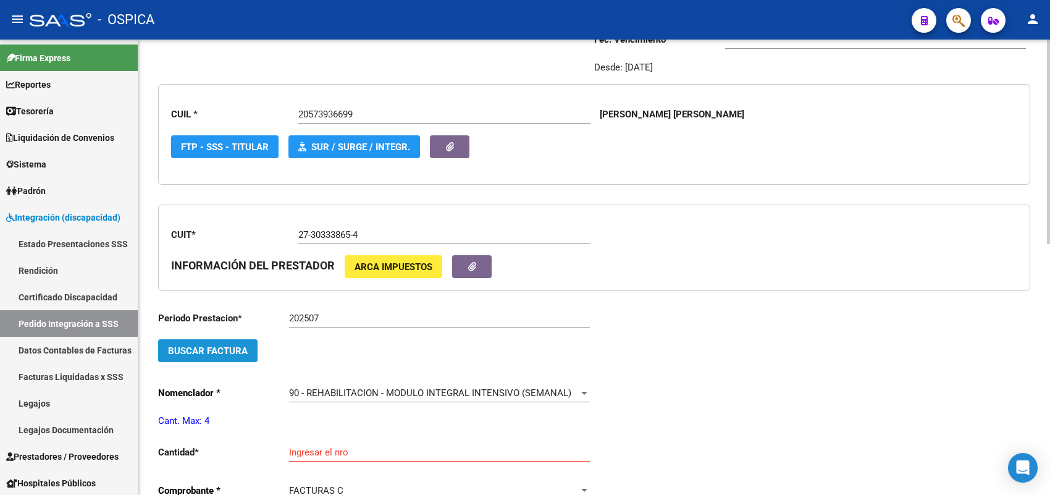
click at [236, 353] on span "Buscar Factura" at bounding box center [208, 350] width 80 height 11
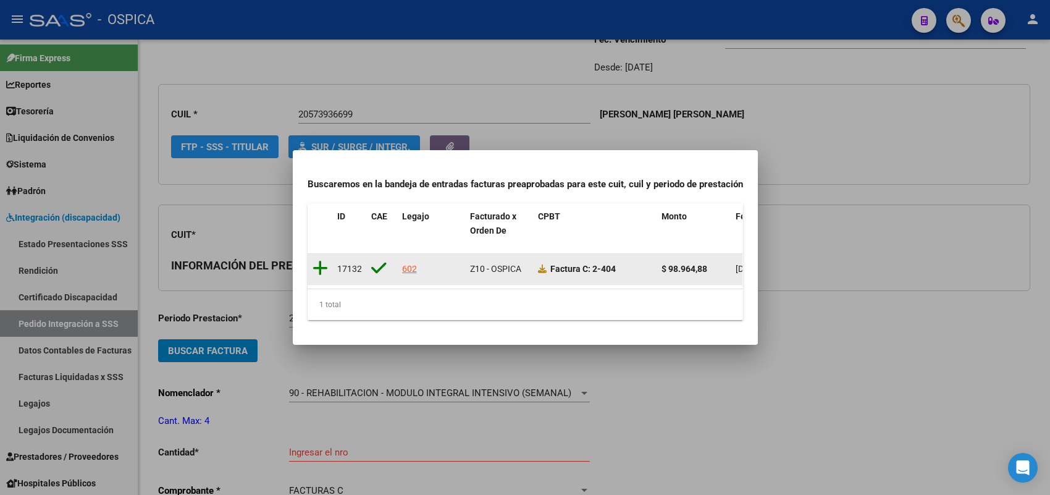
click at [321, 260] on icon at bounding box center [319, 267] width 15 height 17
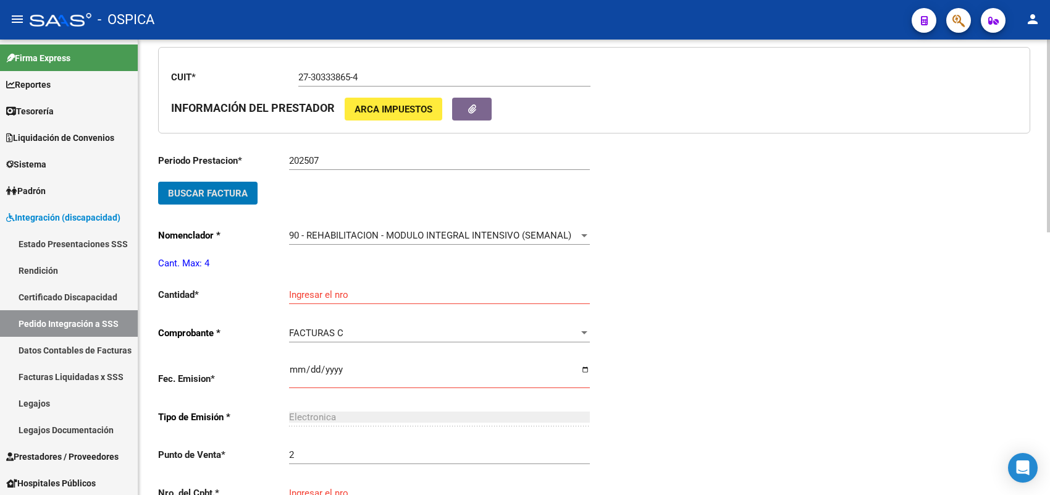
scroll to position [414, 0]
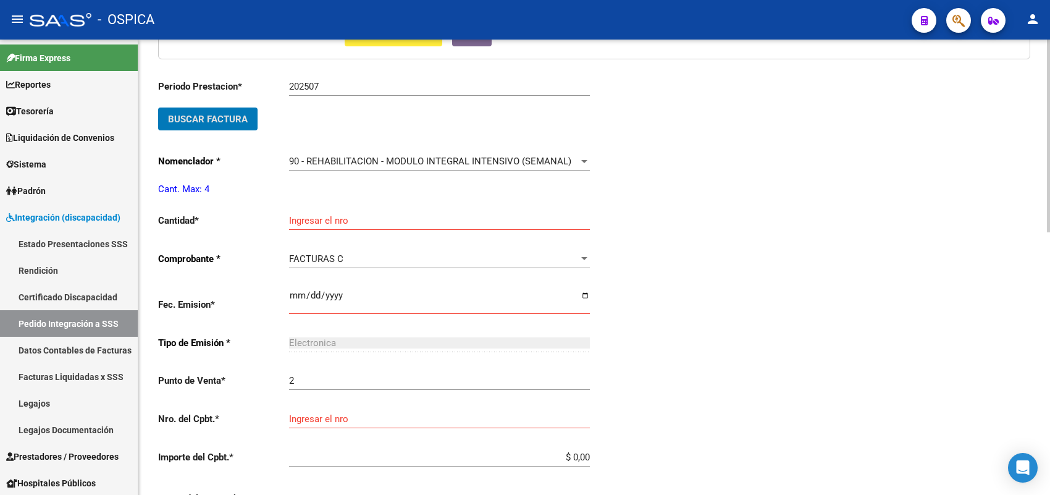
click at [312, 217] on input "Ingresar el nro" at bounding box center [439, 220] width 301 height 11
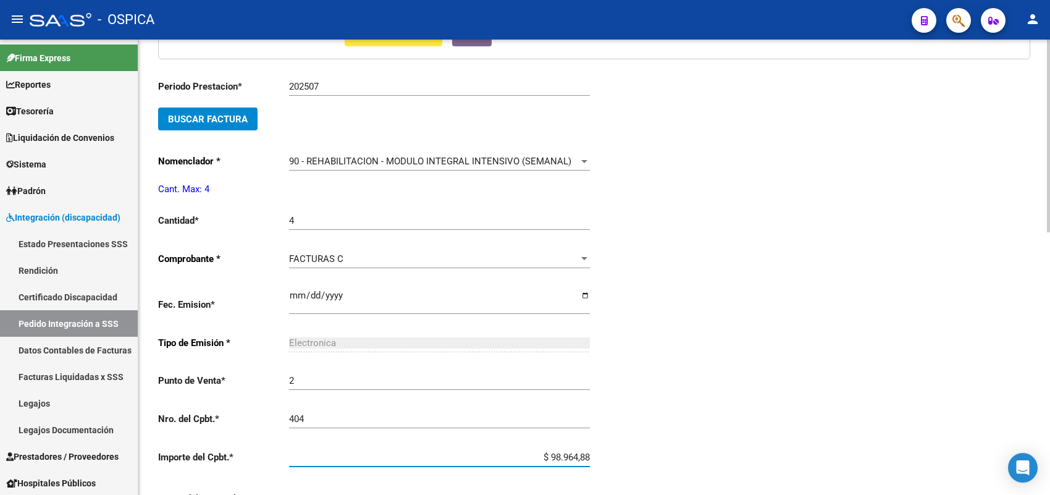
scroll to position [621, 0]
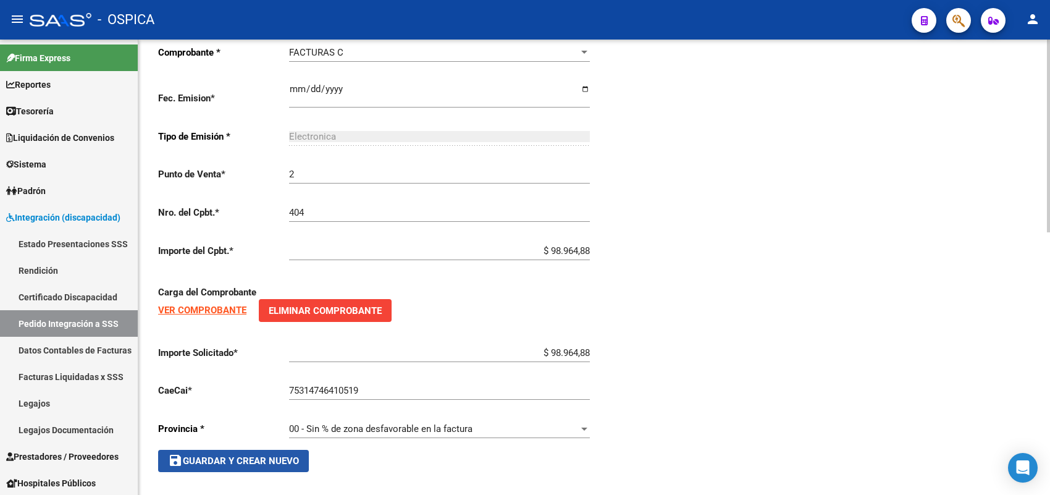
click at [251, 455] on span "save Guardar y Crear Nuevo" at bounding box center [233, 460] width 131 height 11
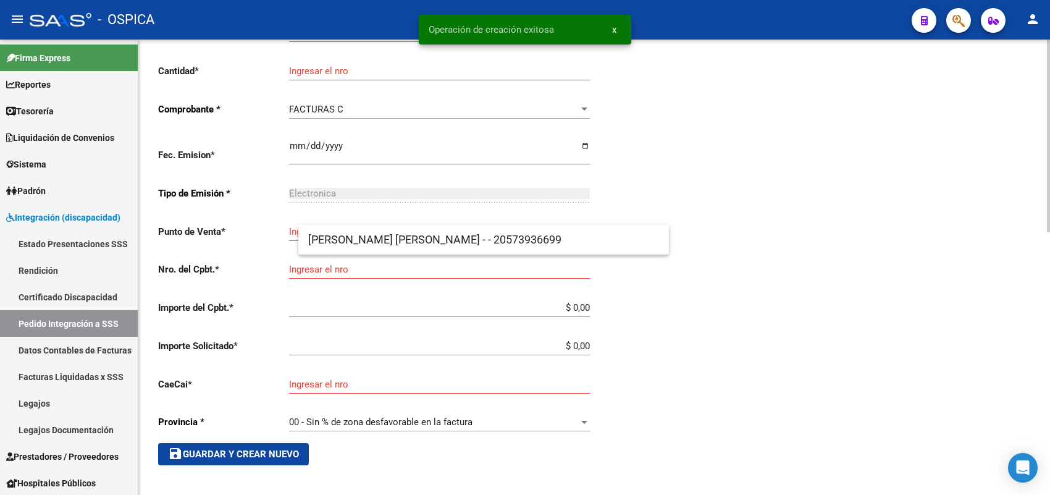
scroll to position [28, 0]
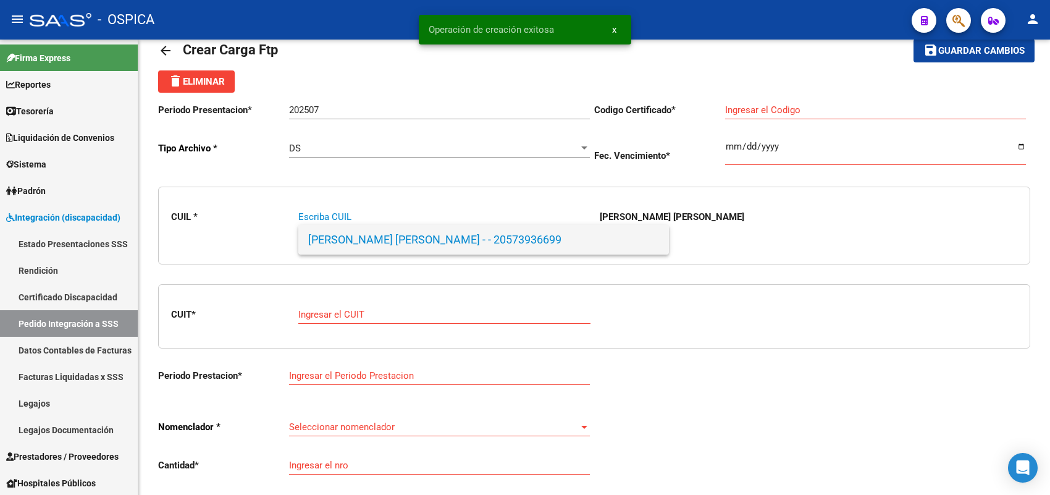
click at [362, 242] on span "GUILLEN, ALEJO ANTHUAN - - 20573936699" at bounding box center [483, 240] width 351 height 30
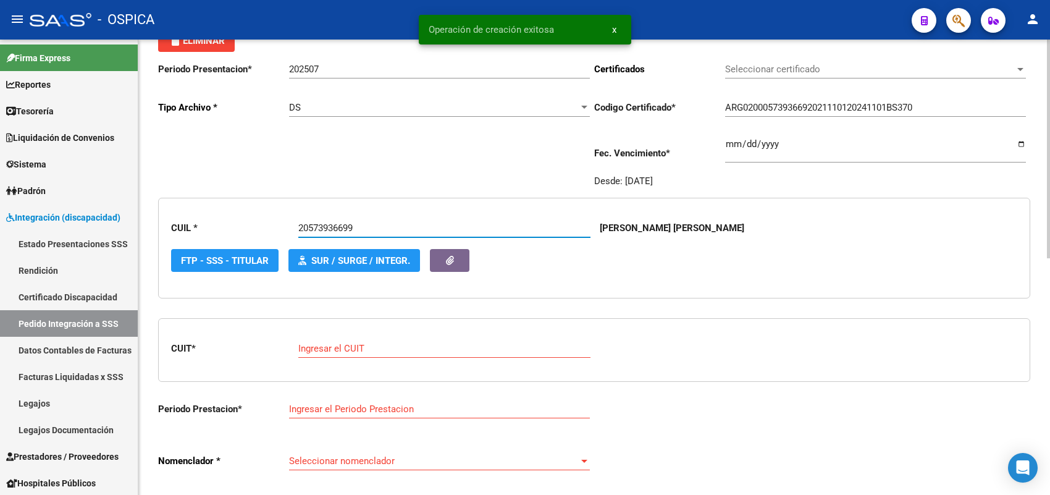
scroll to position [183, 0]
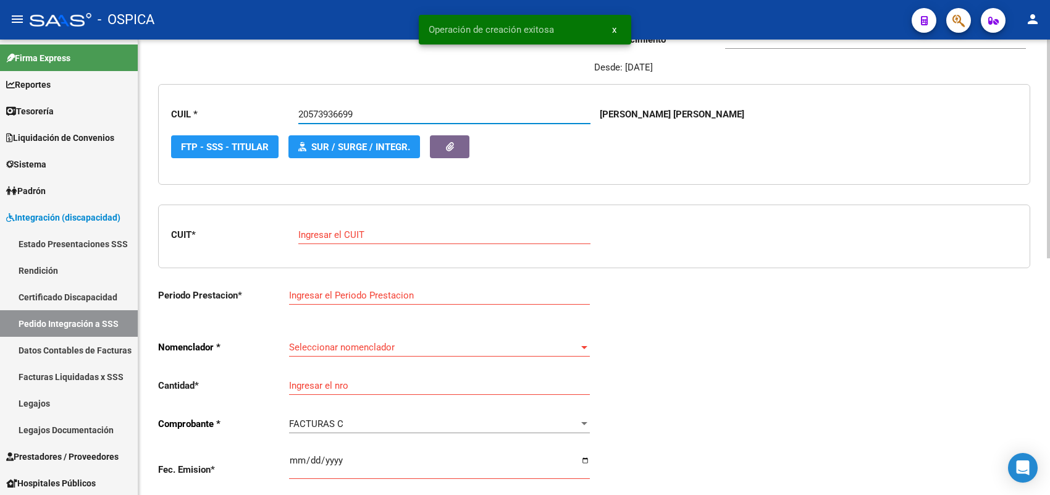
click at [324, 221] on div "Ingresar el CUIT" at bounding box center [444, 230] width 292 height 27
click at [325, 232] on input "Ingresar el CUIT" at bounding box center [444, 234] width 292 height 11
paste input "27-23771026-1"
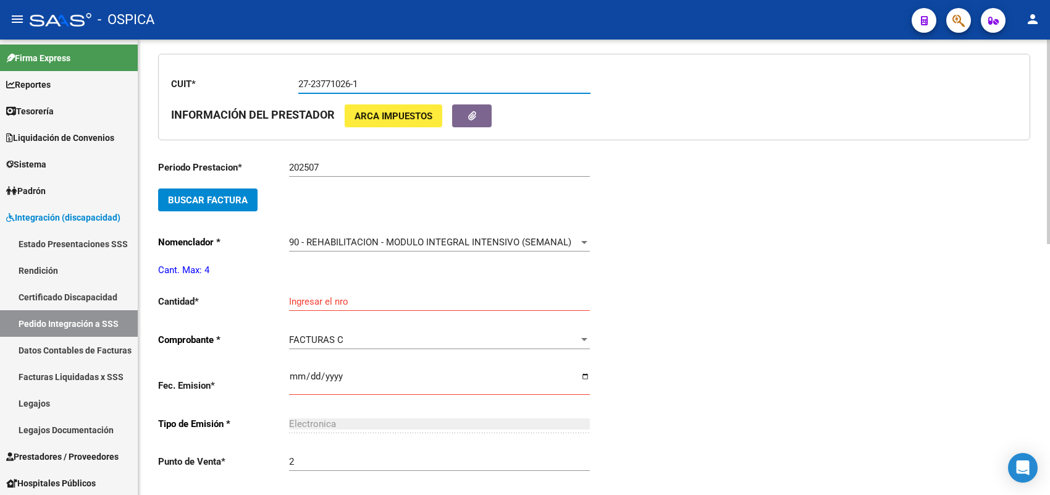
scroll to position [337, 0]
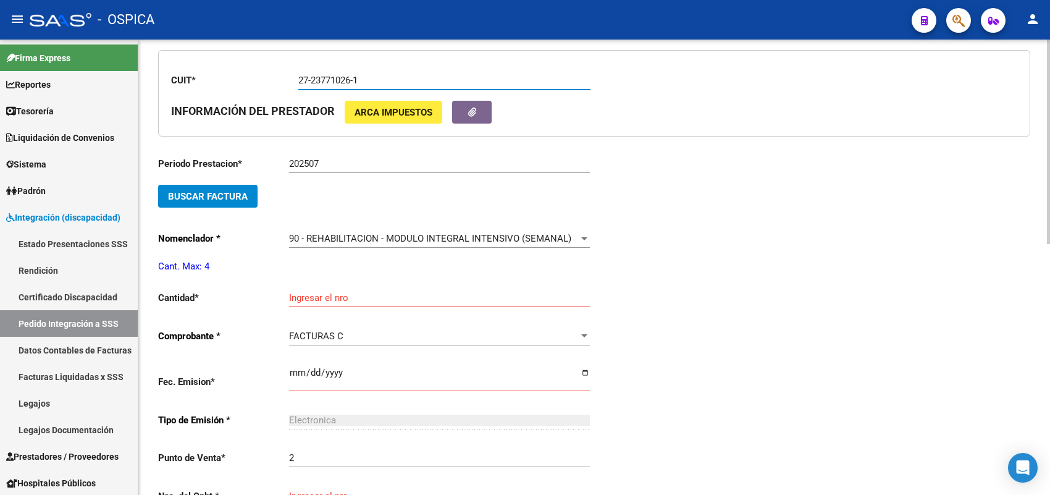
click at [243, 193] on span "Buscar Factura" at bounding box center [208, 196] width 80 height 11
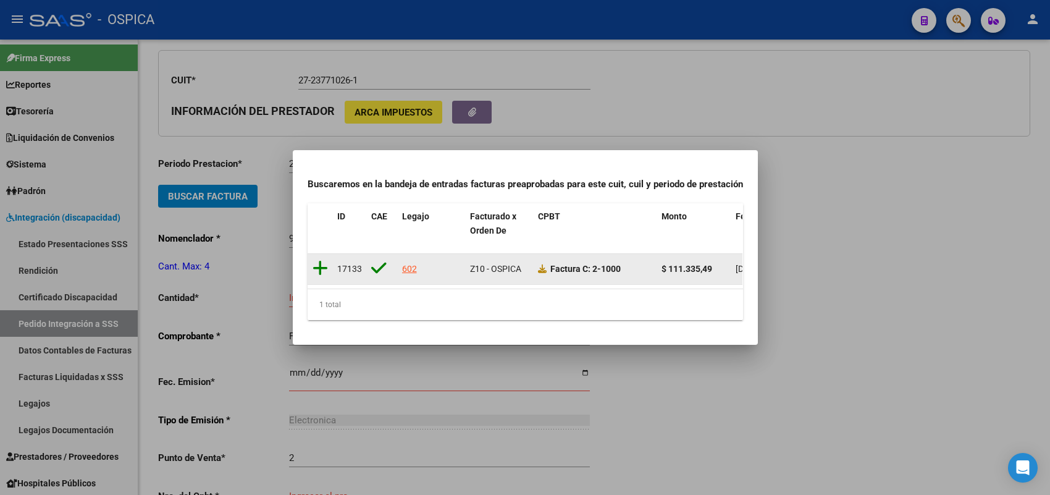
click at [316, 259] on icon at bounding box center [319, 267] width 15 height 17
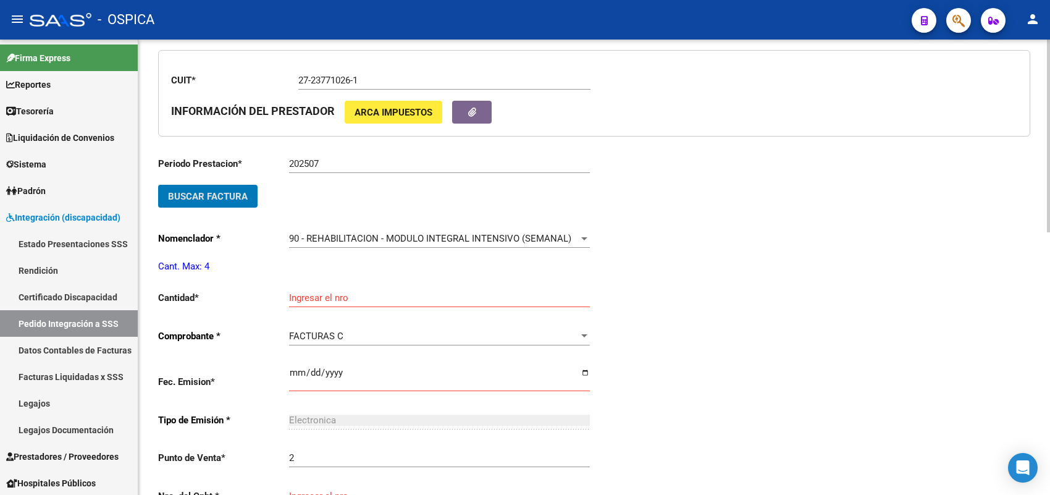
scroll to position [414, 0]
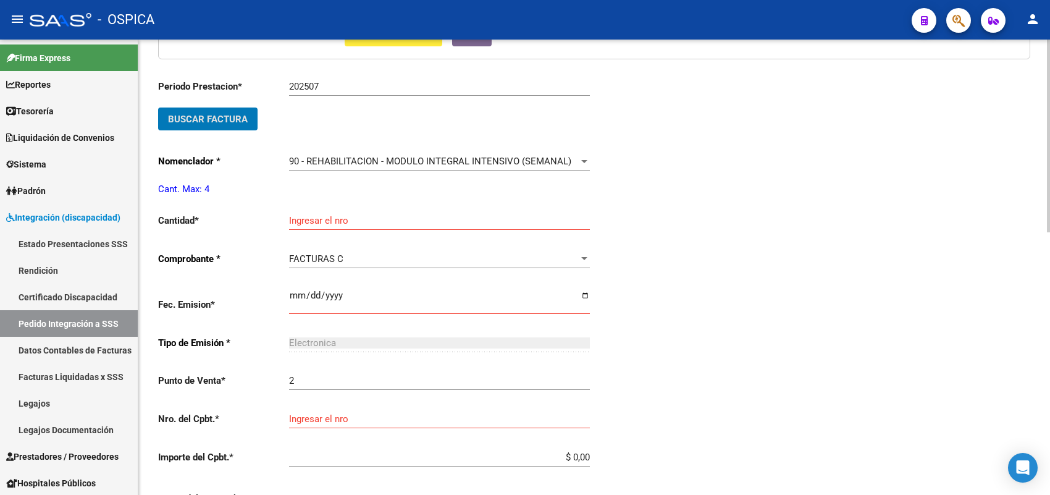
click at [323, 218] on input "Ingresar el nro" at bounding box center [439, 220] width 301 height 11
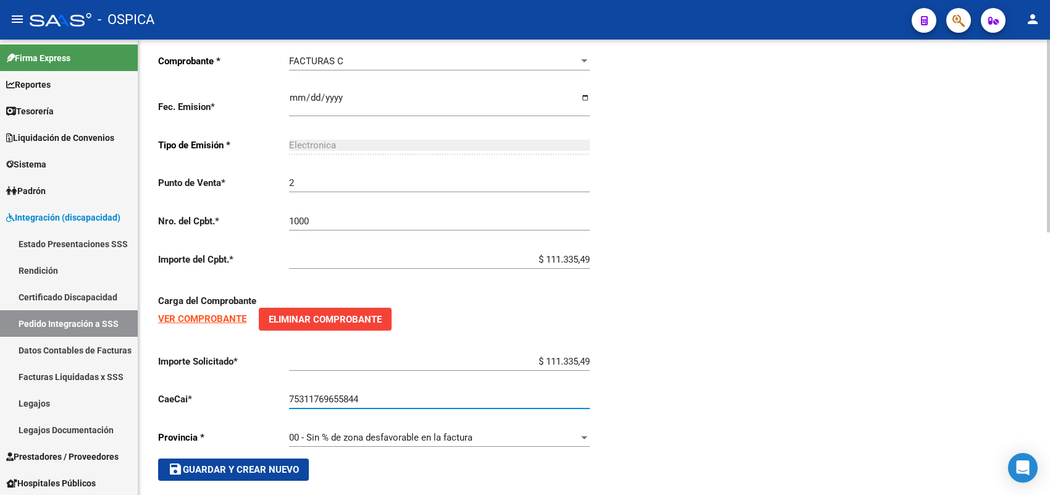
scroll to position [621, 0]
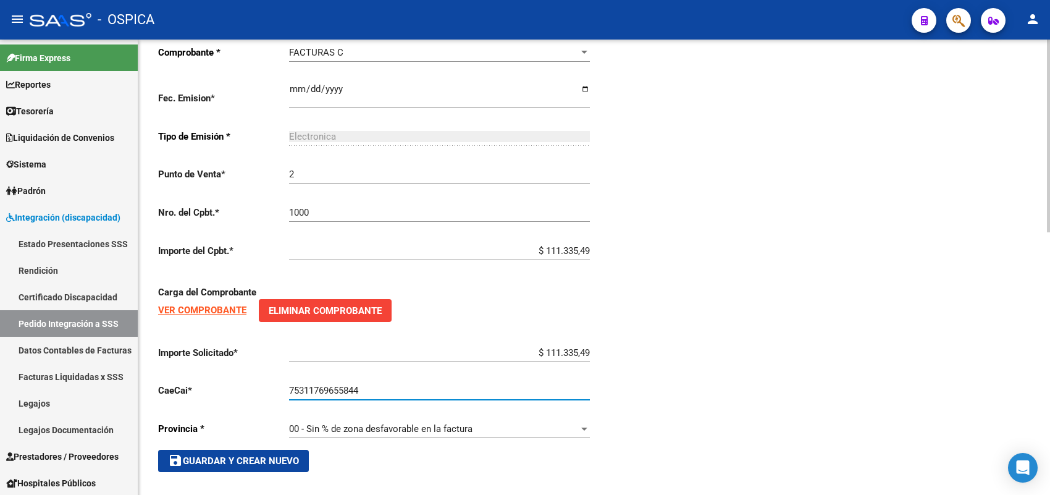
click at [290, 455] on span "save Guardar y Crear Nuevo" at bounding box center [233, 460] width 131 height 11
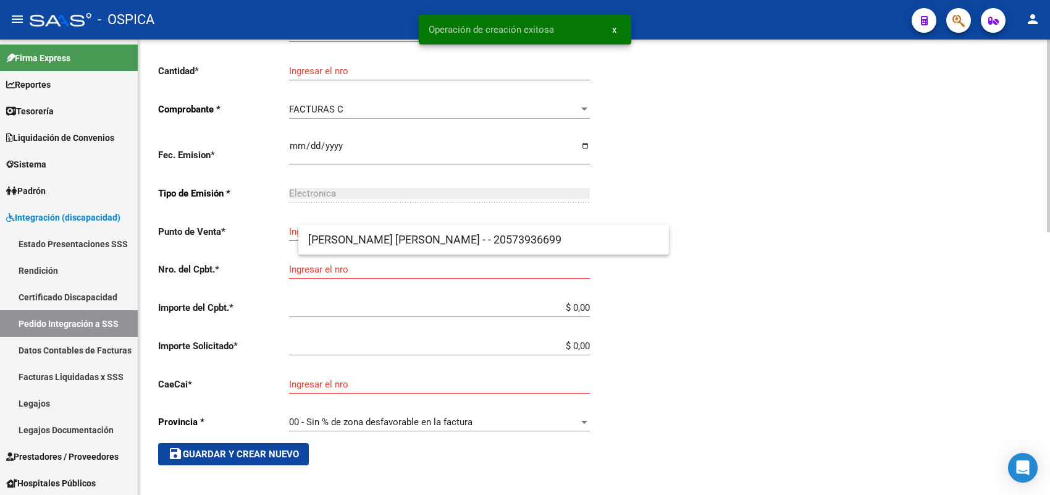
scroll to position [28, 0]
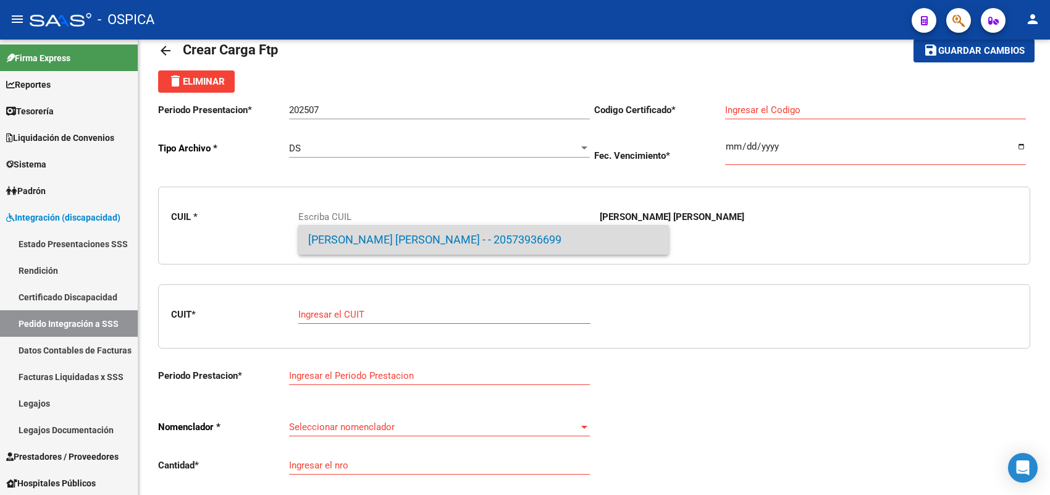
click at [326, 247] on span "GUILLEN, ALEJO ANTHUAN - - 20573936699" at bounding box center [483, 240] width 351 height 30
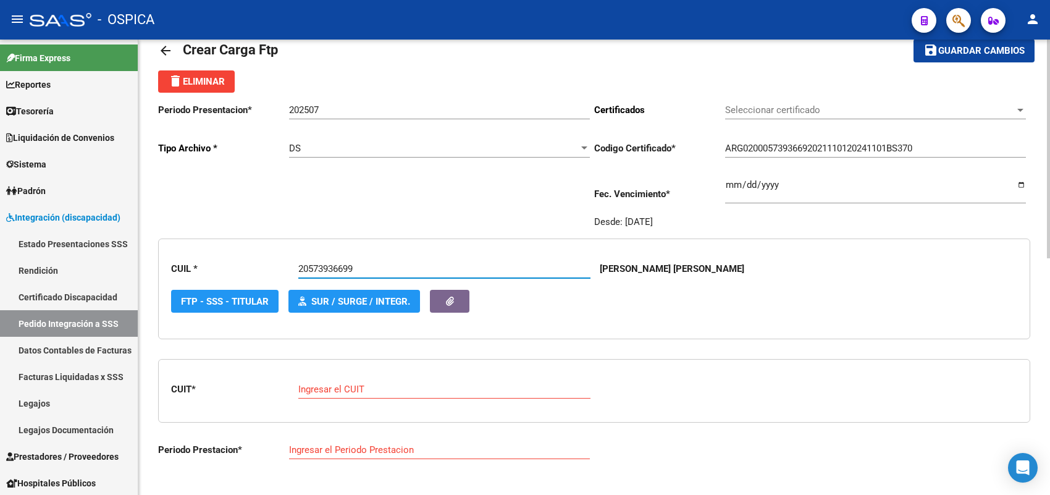
click at [331, 386] on input "Ingresar el CUIT" at bounding box center [444, 388] width 292 height 11
paste input "30-71746859-3"
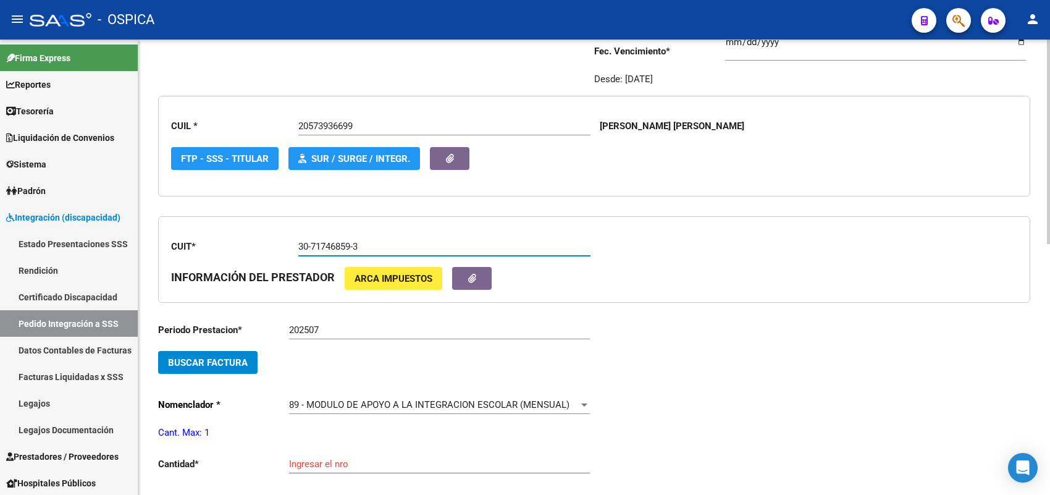
scroll to position [183, 0]
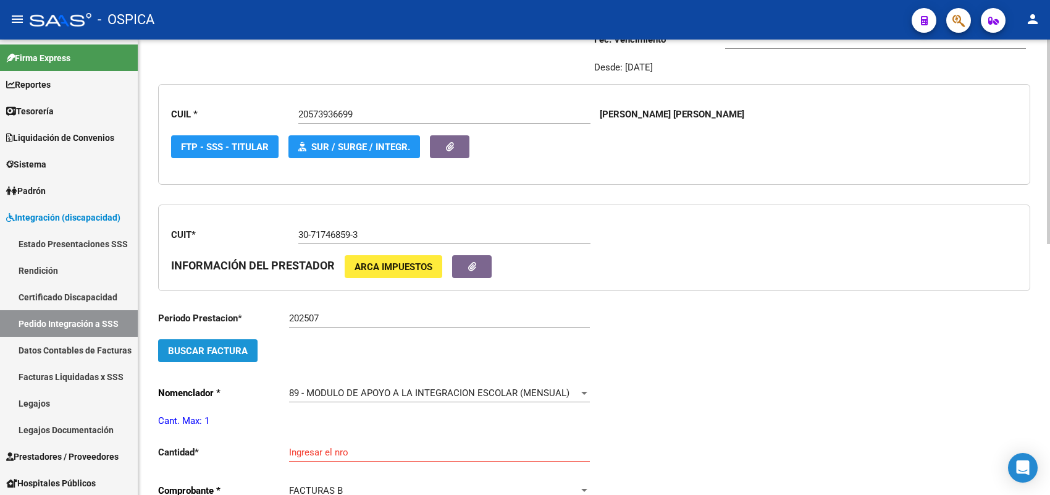
click at [245, 350] on span "Buscar Factura" at bounding box center [208, 350] width 80 height 11
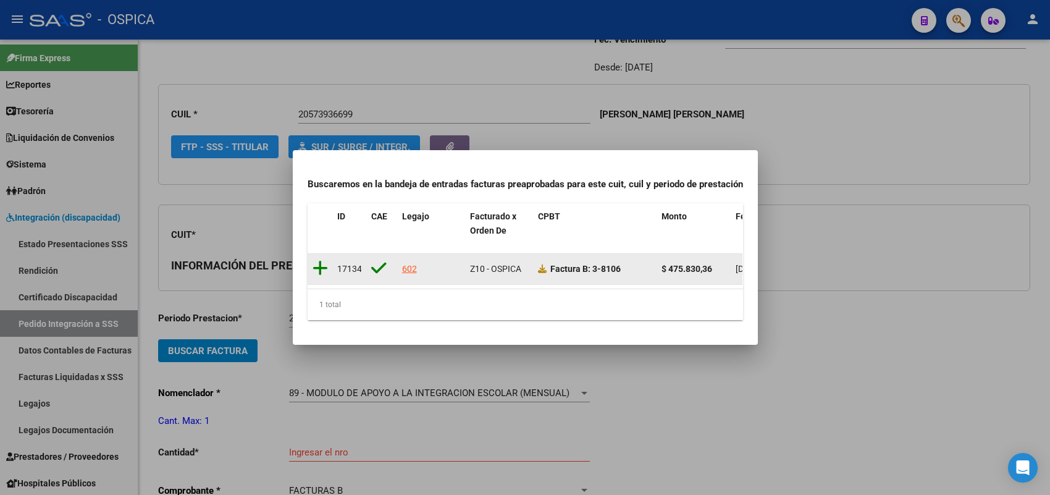
click at [319, 260] on icon at bounding box center [319, 267] width 15 height 17
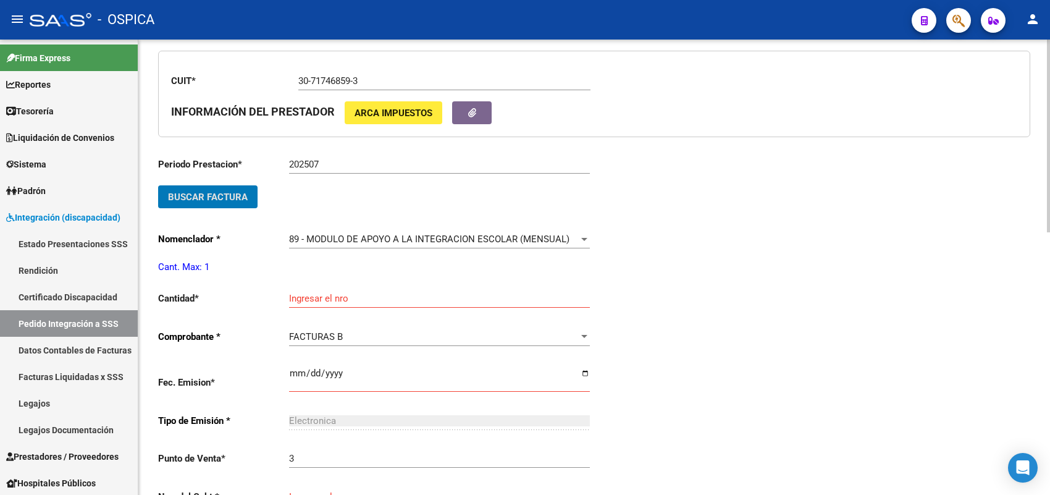
scroll to position [337, 0]
click at [319, 292] on input "Ingresar el nro" at bounding box center [439, 297] width 301 height 11
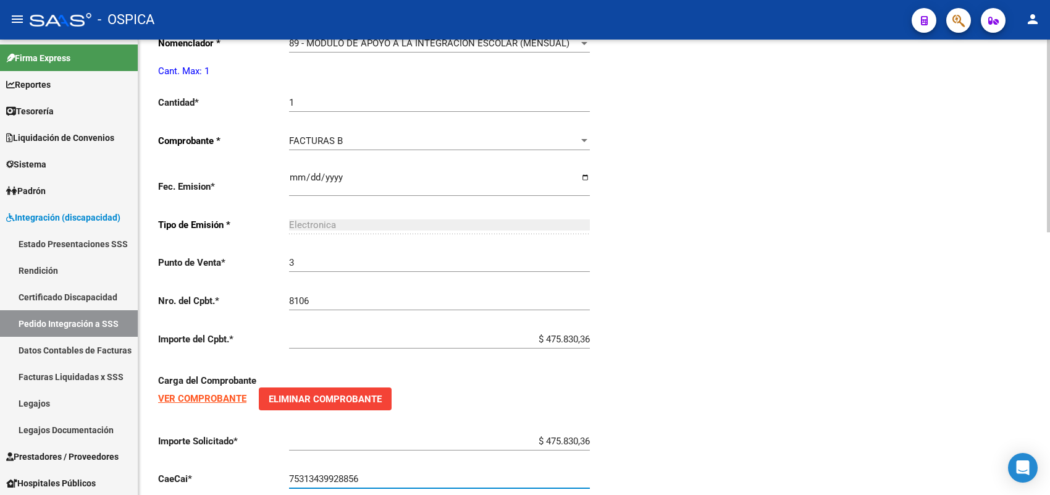
scroll to position [621, 0]
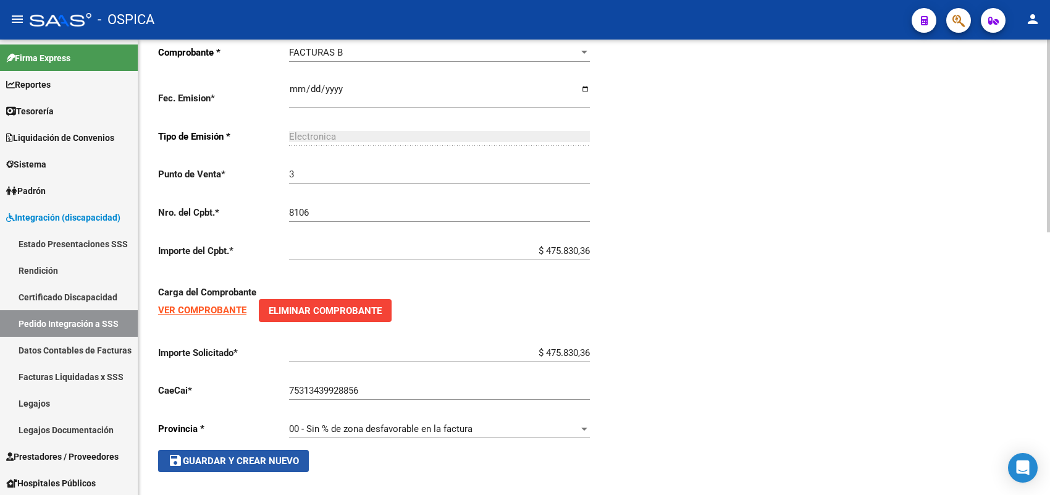
click at [264, 455] on span "save Guardar y Crear Nuevo" at bounding box center [233, 460] width 131 height 11
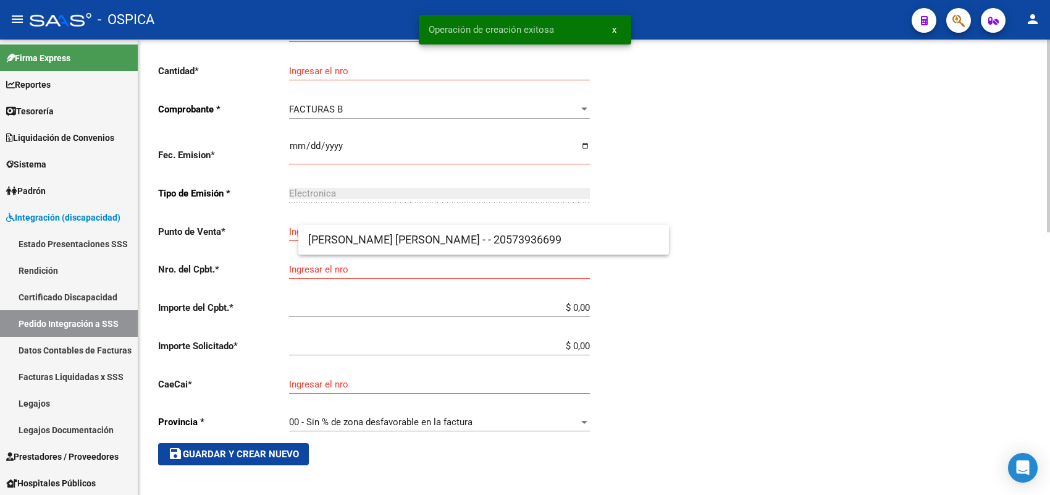
scroll to position [28, 0]
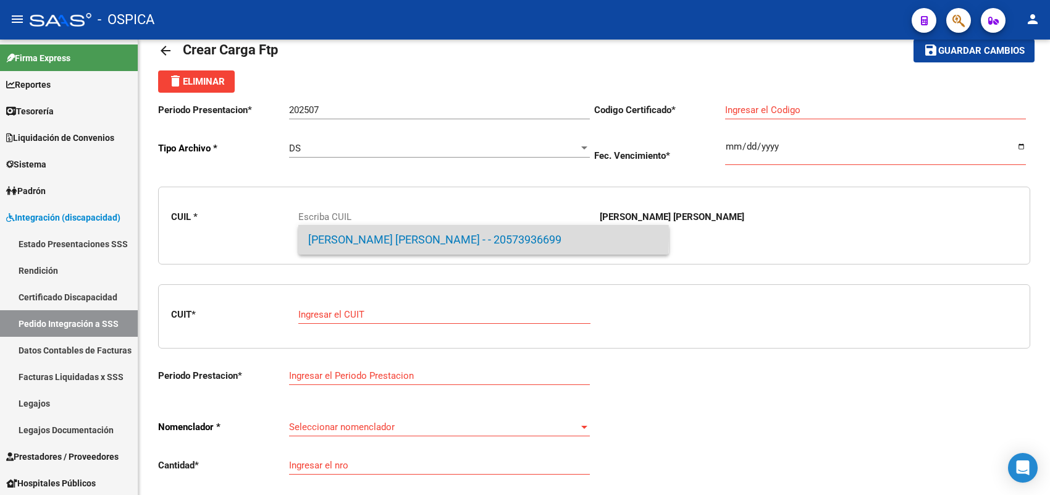
click at [340, 236] on span "GUILLEN, ALEJO ANTHUAN - - 20573936699" at bounding box center [483, 240] width 351 height 30
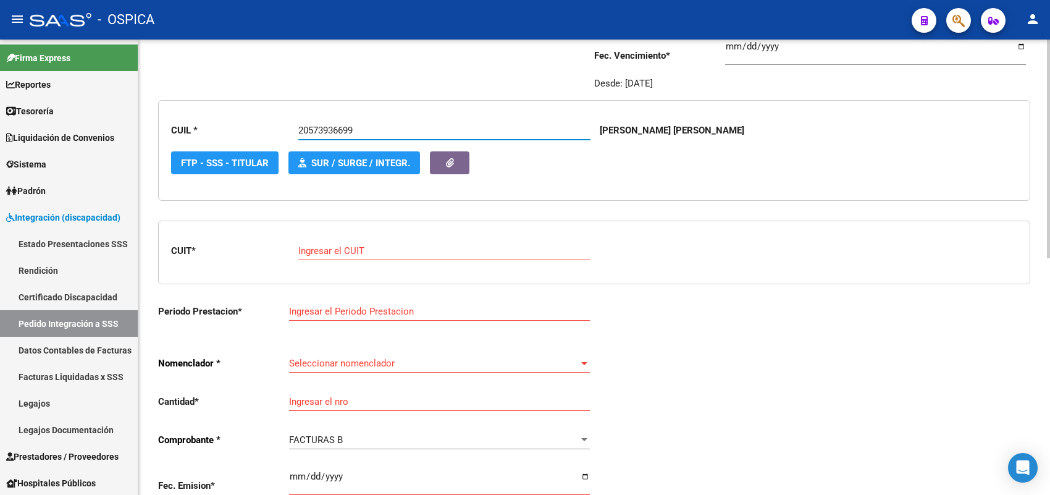
scroll to position [183, 0]
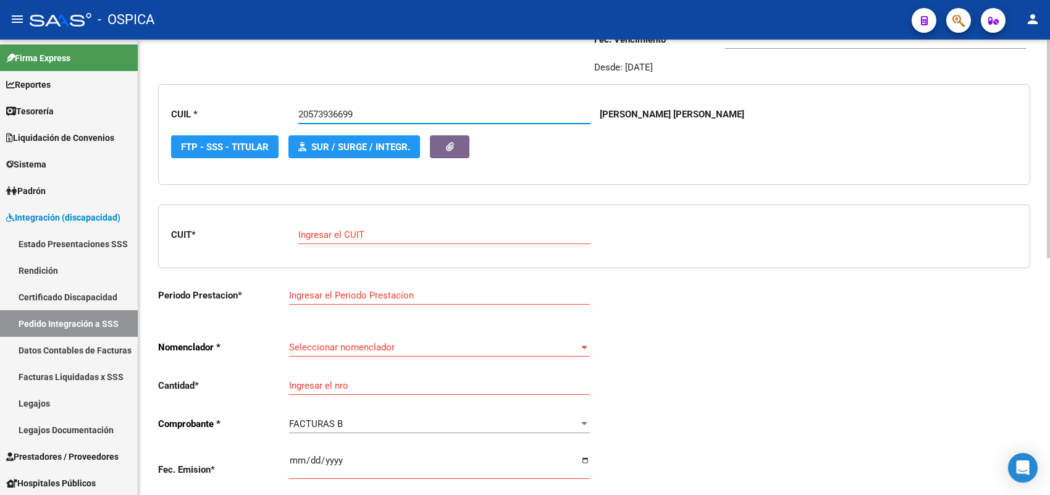
click at [343, 233] on input "Ingresar el CUIT" at bounding box center [444, 234] width 292 height 11
paste input "27-42113078-2"
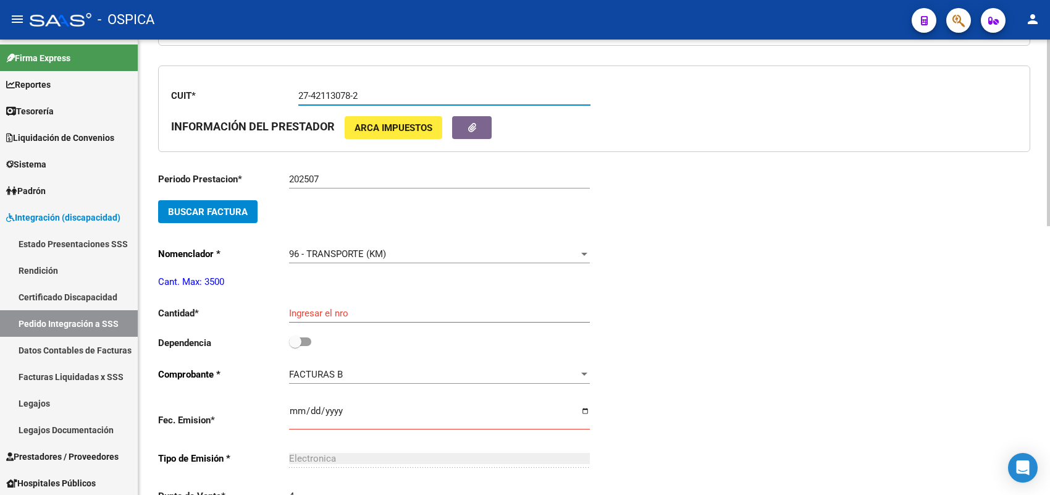
scroll to position [337, 0]
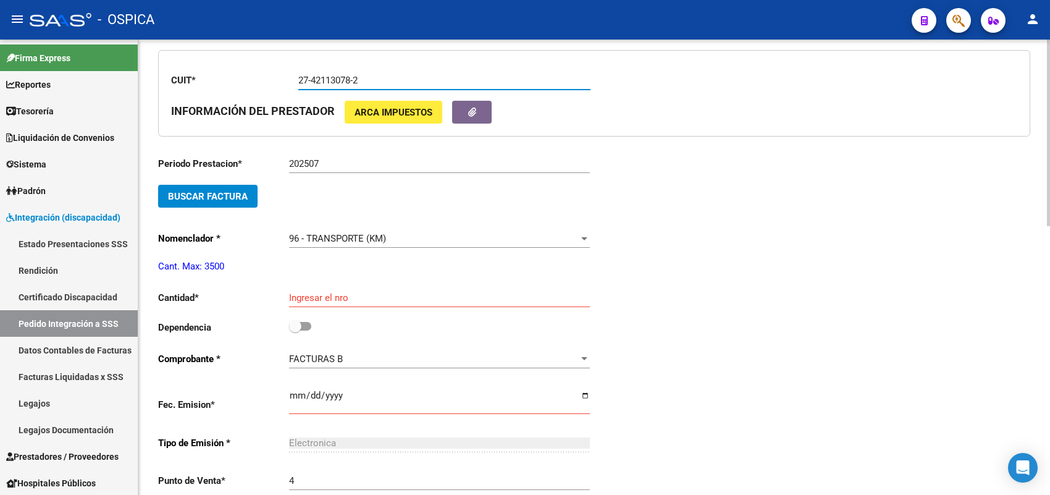
click at [232, 198] on span "Buscar Factura" at bounding box center [208, 196] width 80 height 11
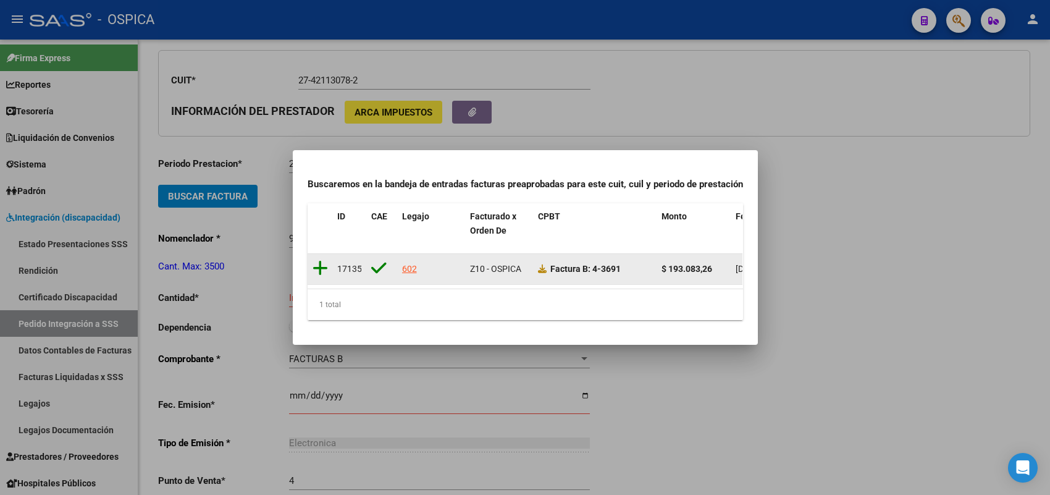
click at [322, 259] on icon at bounding box center [319, 267] width 15 height 17
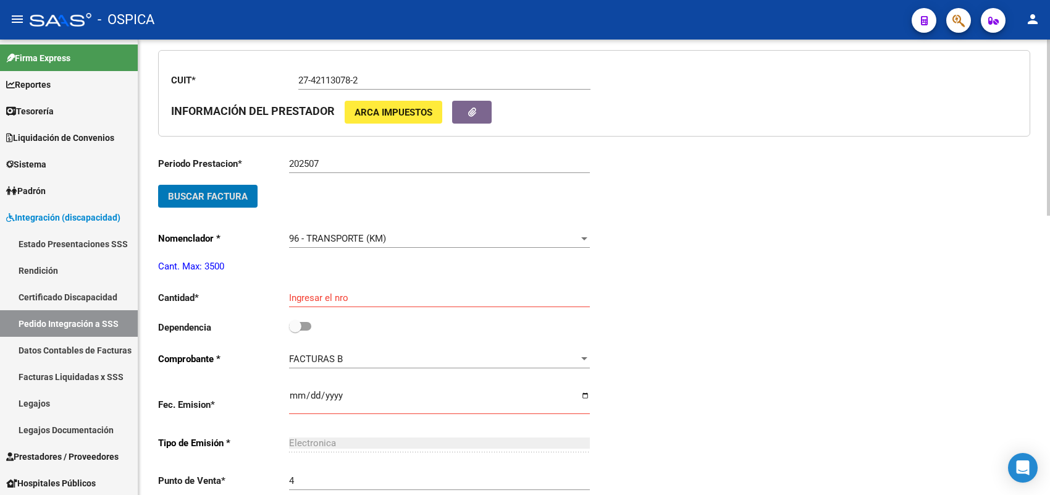
scroll to position [491, 0]
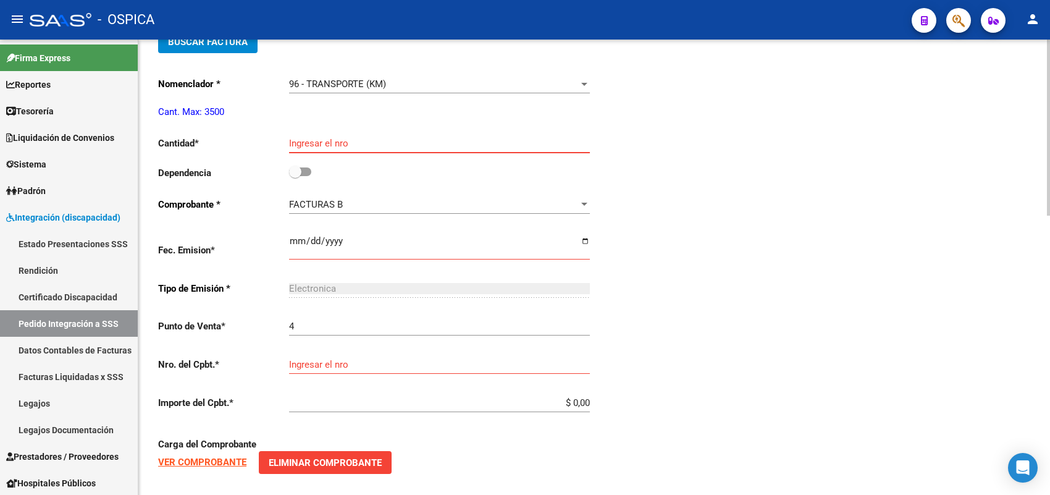
click at [325, 138] on input "Ingresar el nro" at bounding box center [439, 143] width 301 height 11
click at [295, 176] on input "checkbox" at bounding box center [295, 176] width 1 height 1
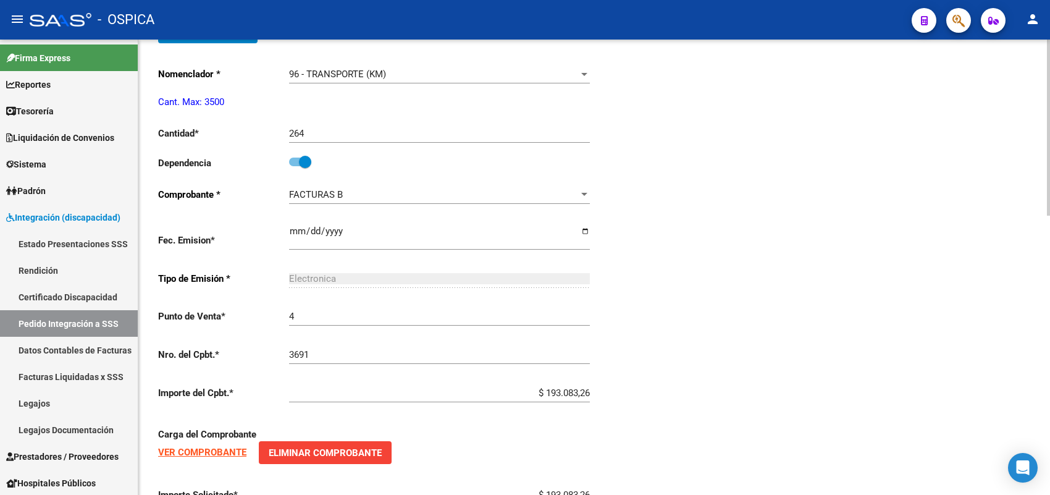
scroll to position [720, 0]
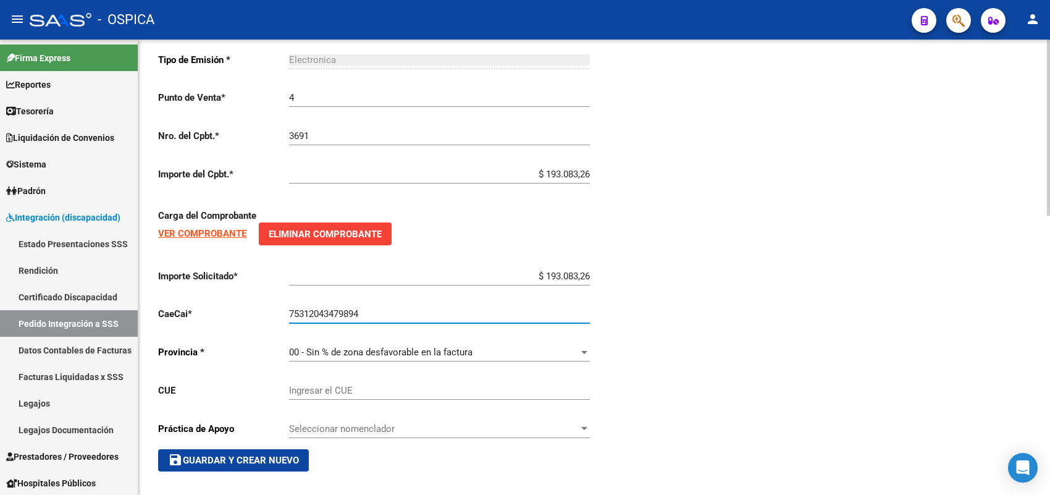
drag, startPoint x: 262, startPoint y: 461, endPoint x: 270, endPoint y: 434, distance: 27.7
click at [262, 460] on button "save Guardar y Crear Nuevo" at bounding box center [233, 460] width 151 height 22
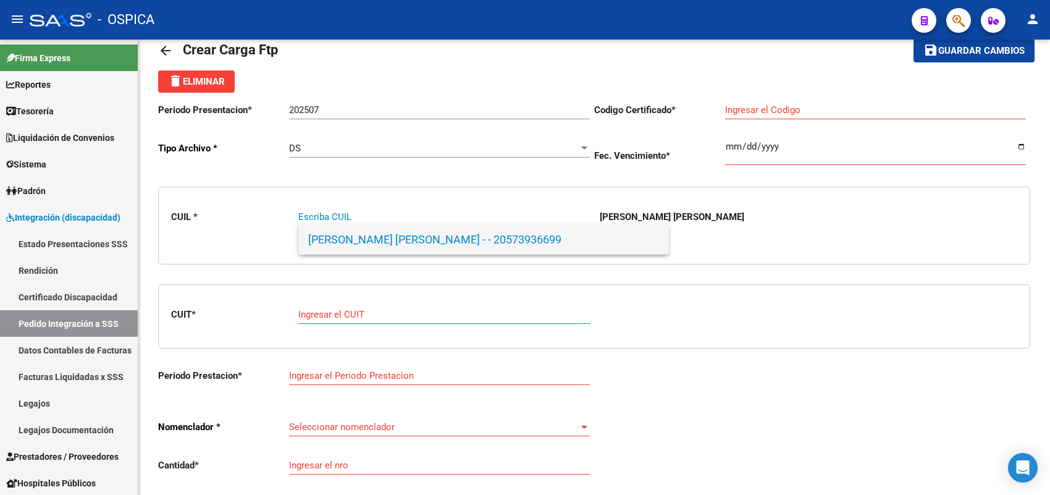
click at [364, 236] on span "GUILLEN, ALEJO ANTHUAN - - 20573936699" at bounding box center [483, 240] width 351 height 30
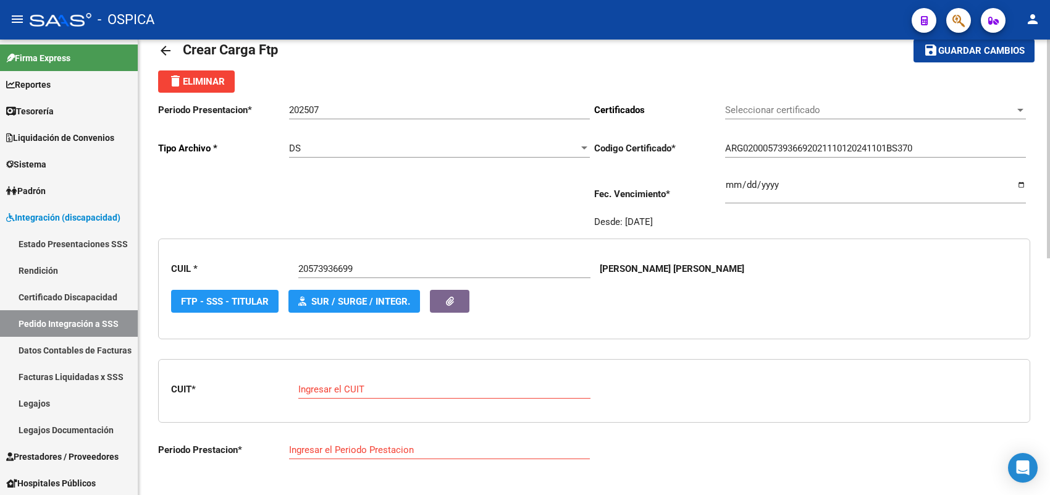
click at [349, 375] on div "Ingresar el CUIT" at bounding box center [444, 385] width 292 height 27
paste input "27-28003610-8"
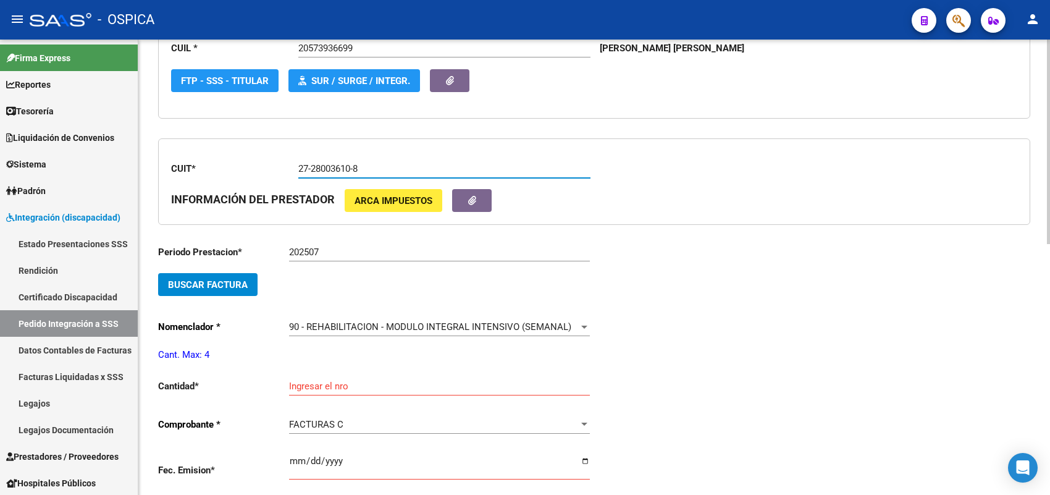
scroll to position [260, 0]
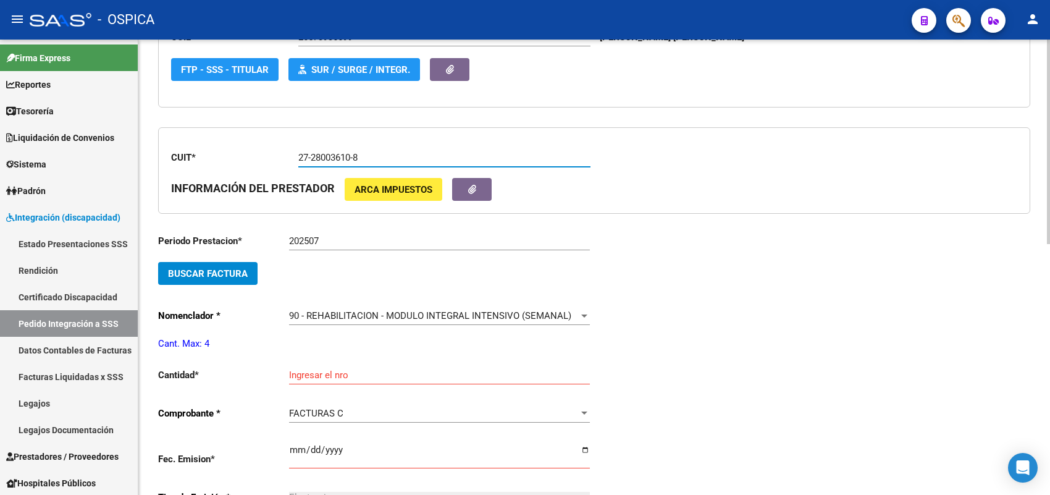
click at [250, 262] on button "Buscar Factura" at bounding box center [207, 273] width 99 height 23
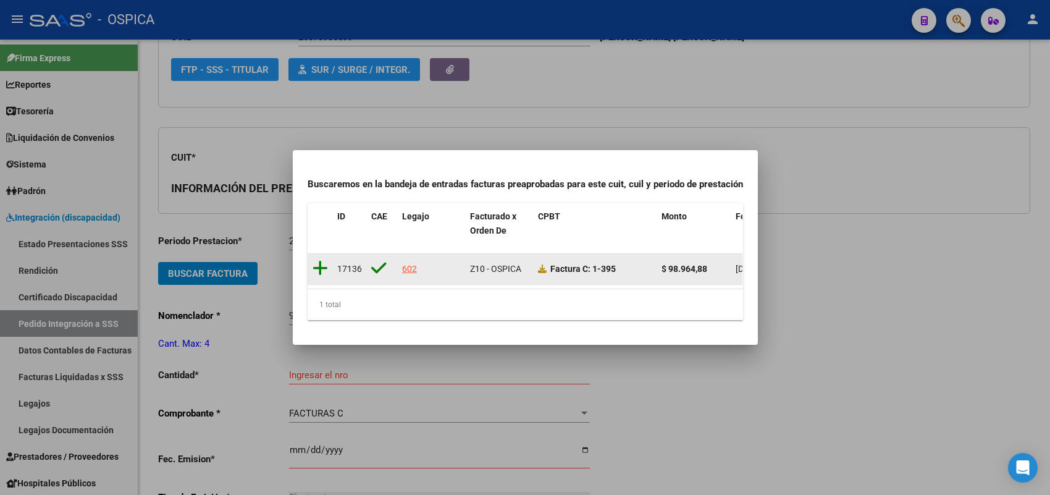
click at [318, 261] on icon at bounding box center [319, 267] width 15 height 17
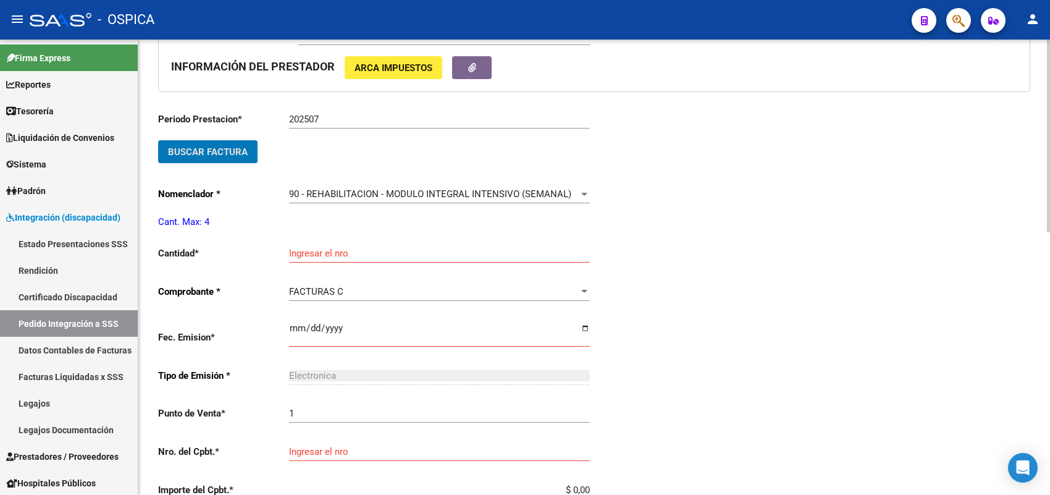
scroll to position [414, 0]
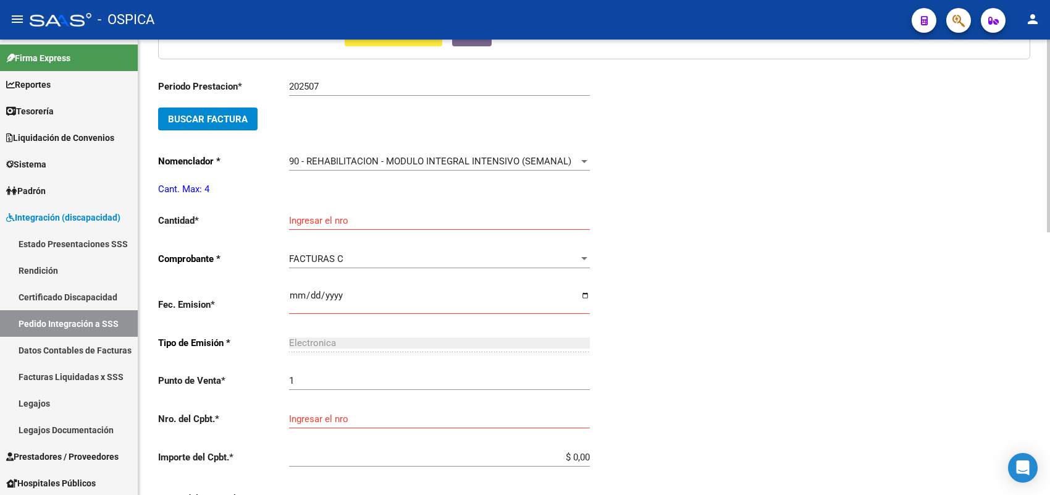
click at [307, 223] on div "Ingresar el nro" at bounding box center [439, 216] width 301 height 27
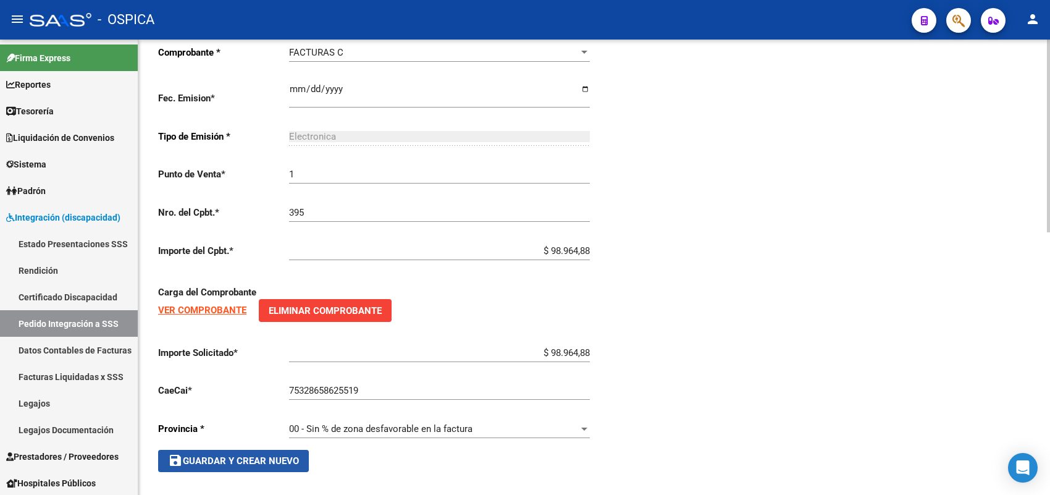
drag, startPoint x: 282, startPoint y: 455, endPoint x: 306, endPoint y: 404, distance: 55.8
click at [282, 455] on span "save Guardar y Crear Nuevo" at bounding box center [233, 460] width 131 height 11
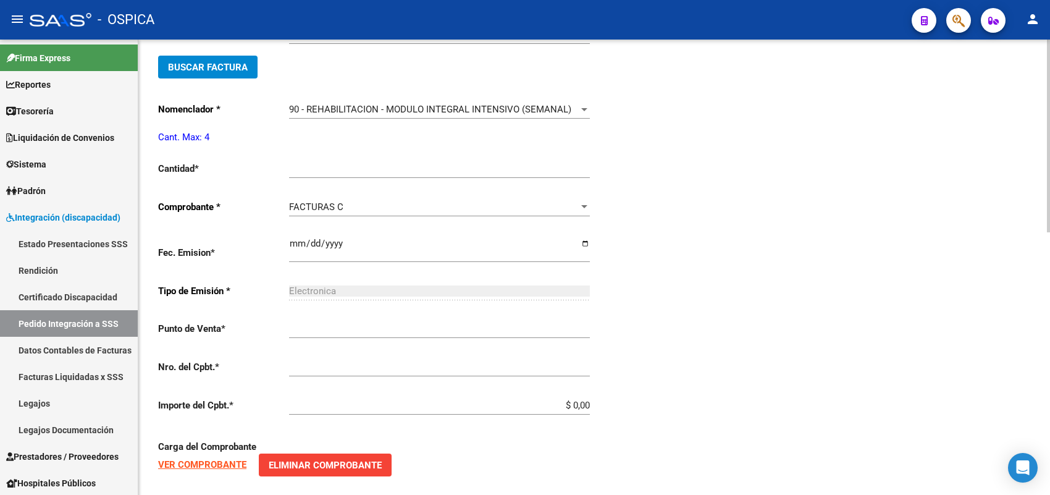
scroll to position [28, 0]
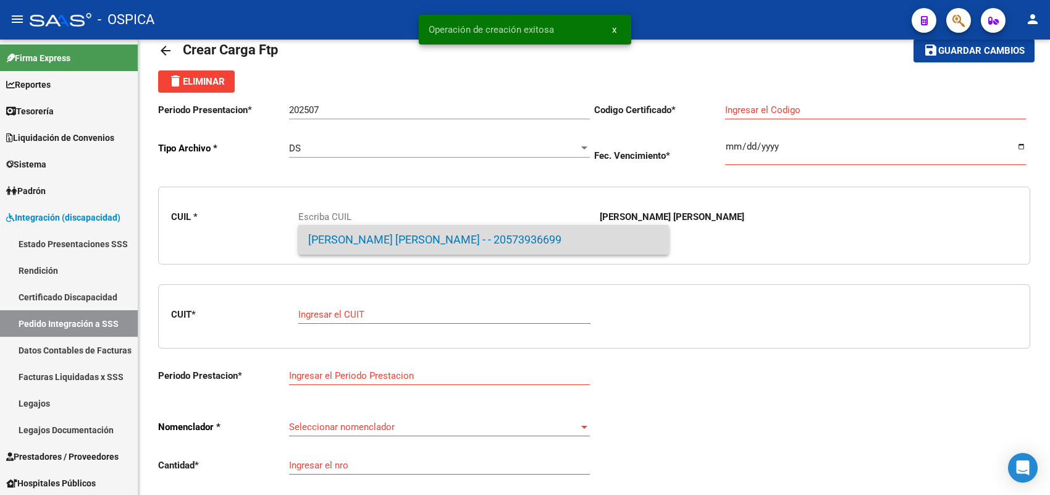
click at [345, 241] on span "GUILLEN, ALEJO ANTHUAN - - 20573936699" at bounding box center [483, 240] width 351 height 30
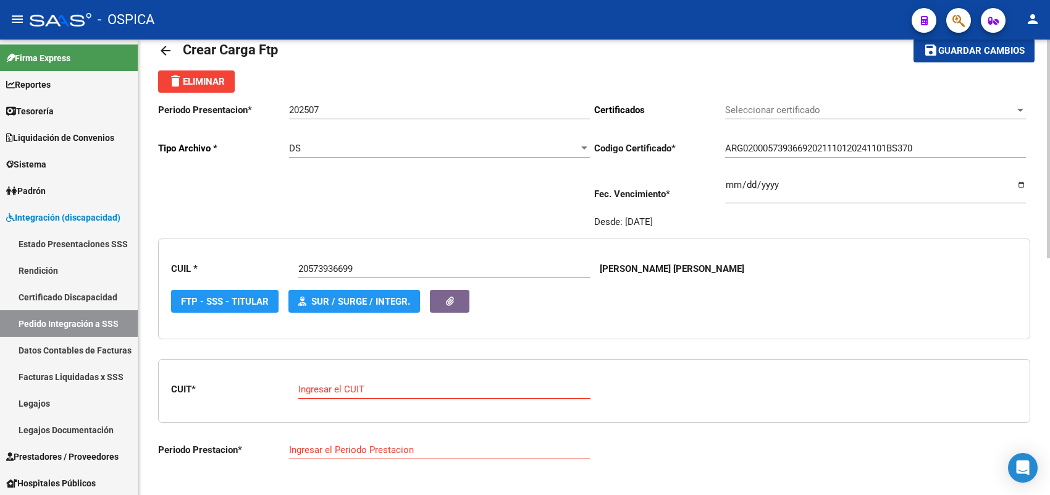
click at [355, 390] on input "Ingresar el CUIT" at bounding box center [444, 388] width 292 height 11
paste input "27-41141225-9"
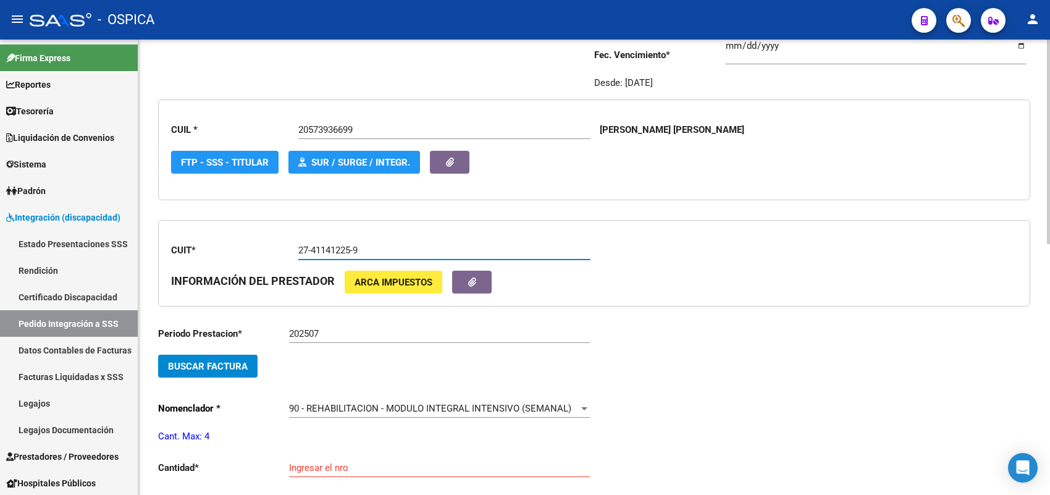
scroll to position [183, 0]
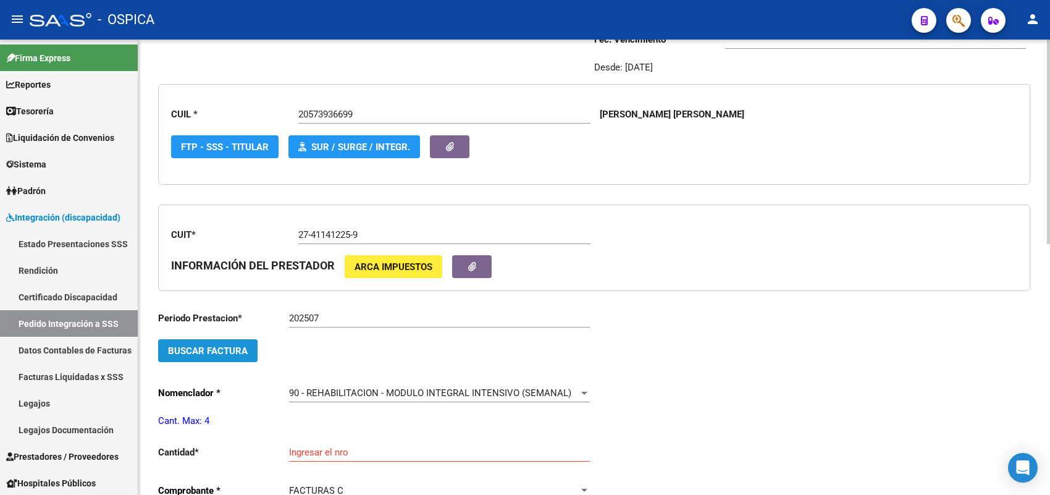
click at [252, 346] on button "Buscar Factura" at bounding box center [207, 350] width 99 height 23
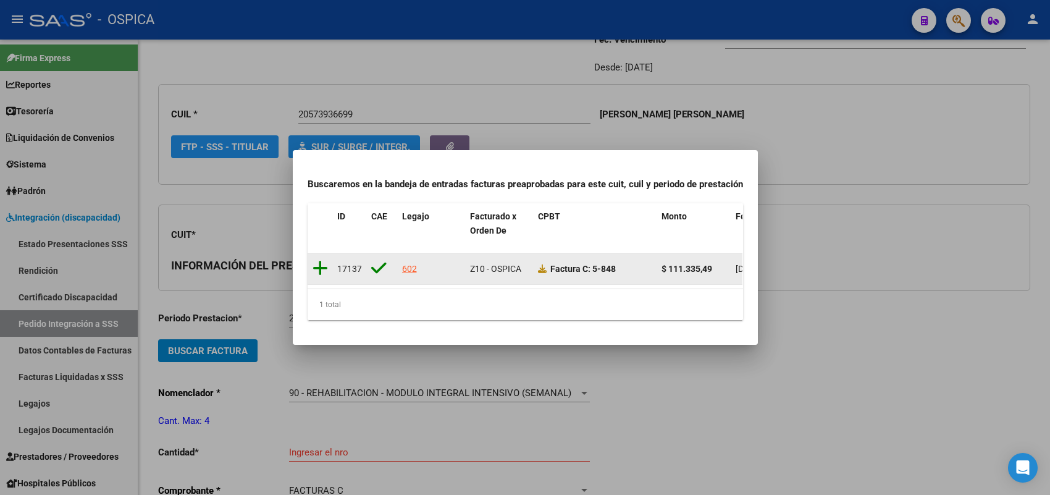
click at [322, 263] on icon at bounding box center [319, 267] width 15 height 17
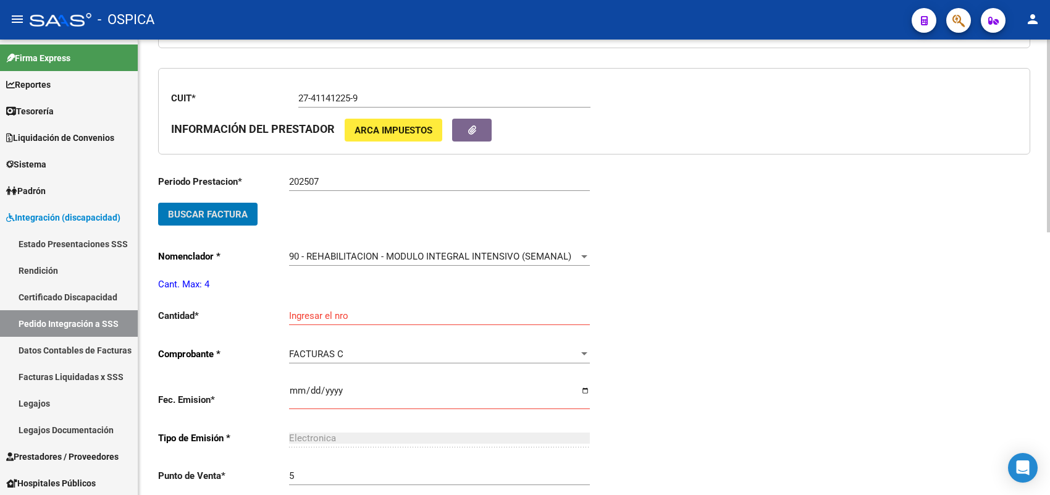
scroll to position [337, 0]
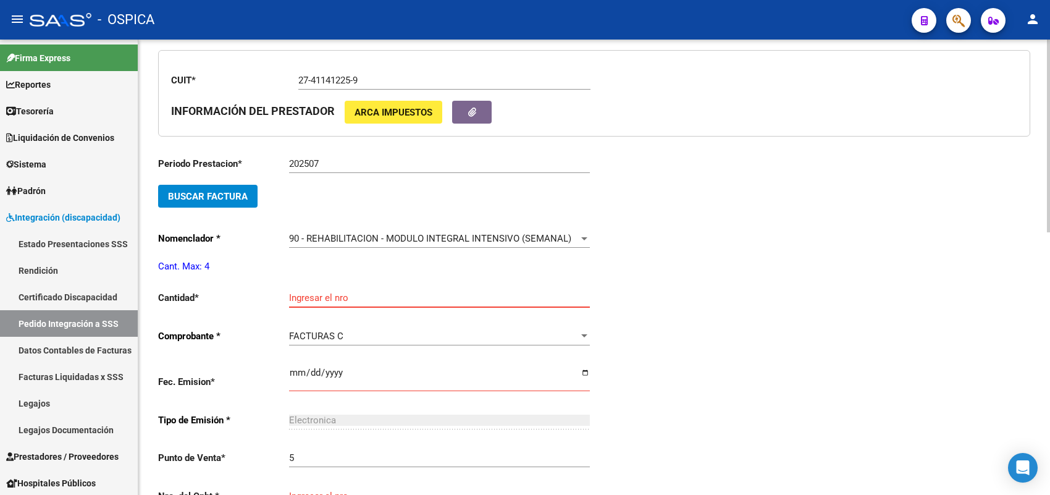
click at [328, 294] on input "Ingresar el nro" at bounding box center [439, 297] width 301 height 11
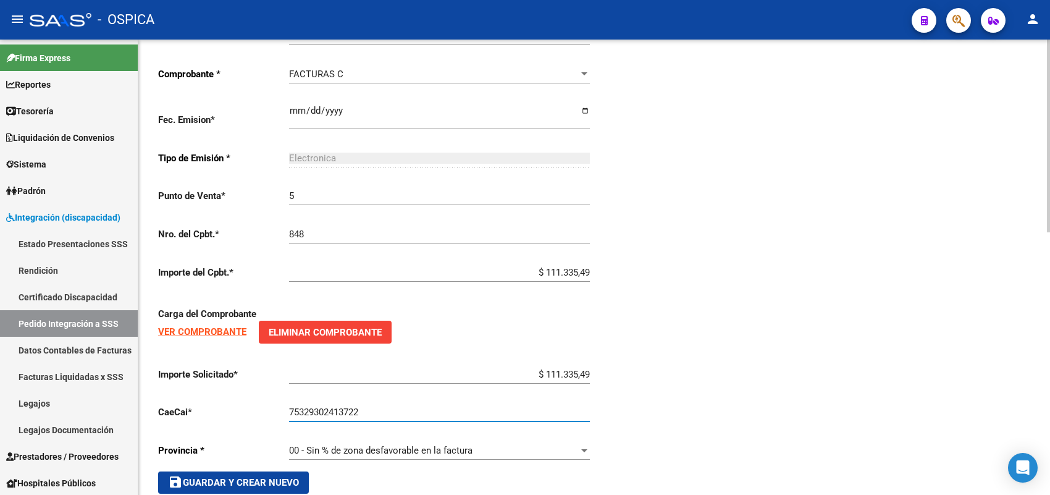
scroll to position [621, 0]
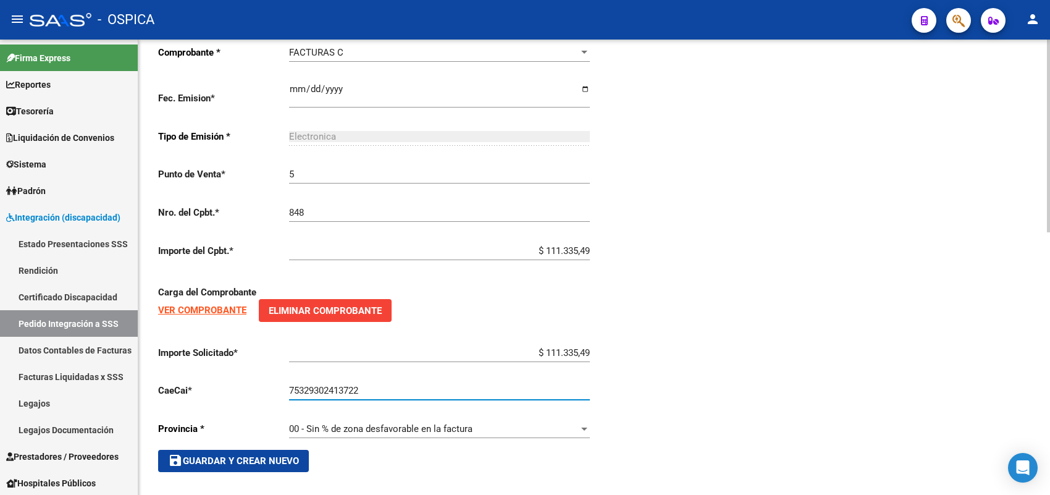
click at [232, 455] on span "save Guardar y Crear Nuevo" at bounding box center [233, 460] width 131 height 11
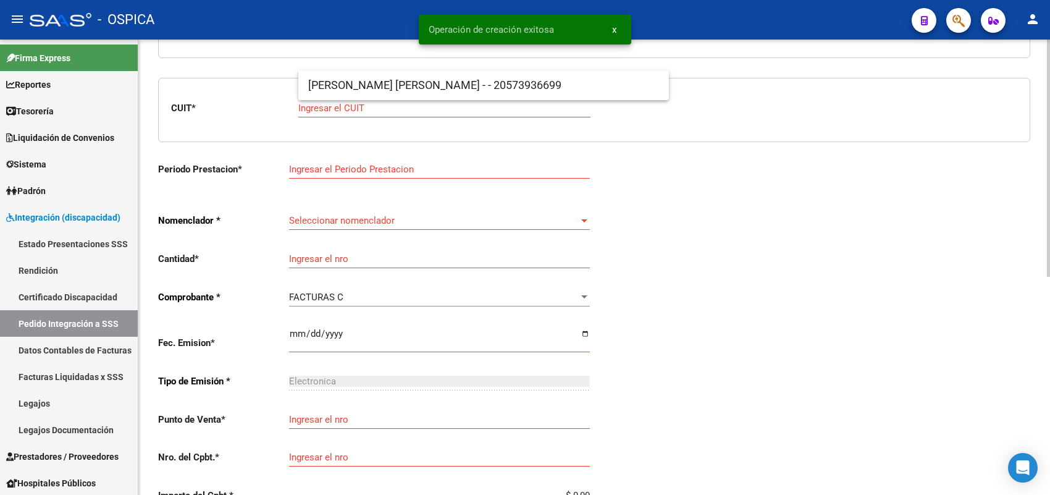
scroll to position [183, 0]
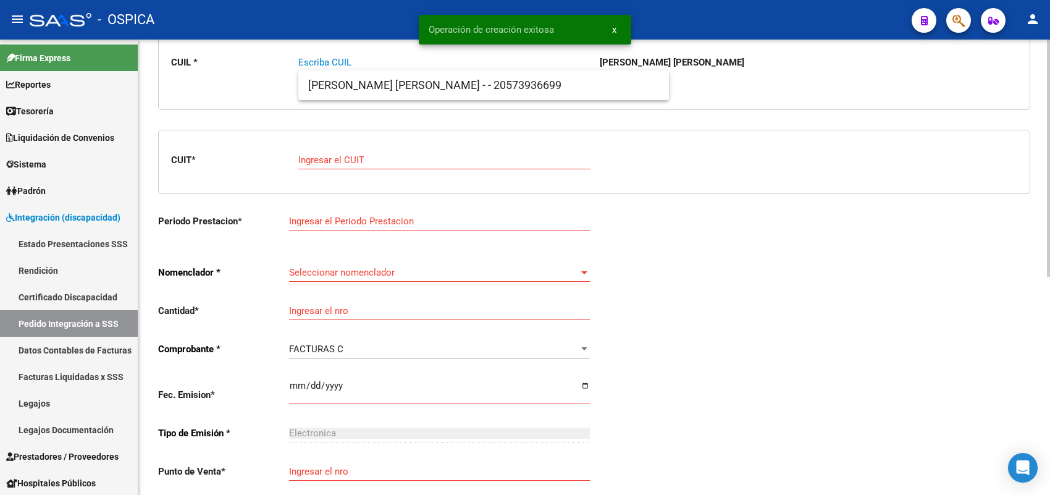
paste input "20547943512"
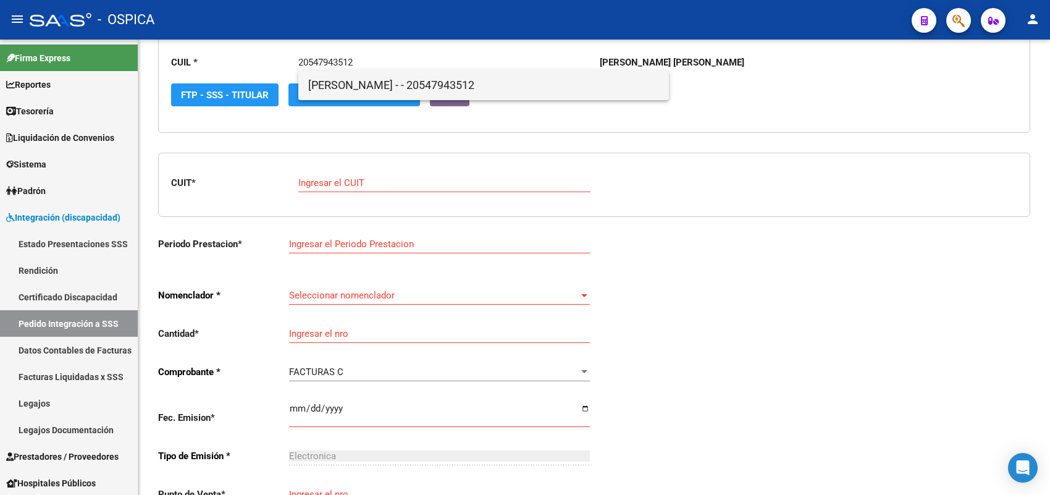
scroll to position [235, 0]
click at [356, 91] on span "IZZO , FELIPE GABRIEL - - 20547943512" at bounding box center [483, 85] width 351 height 30
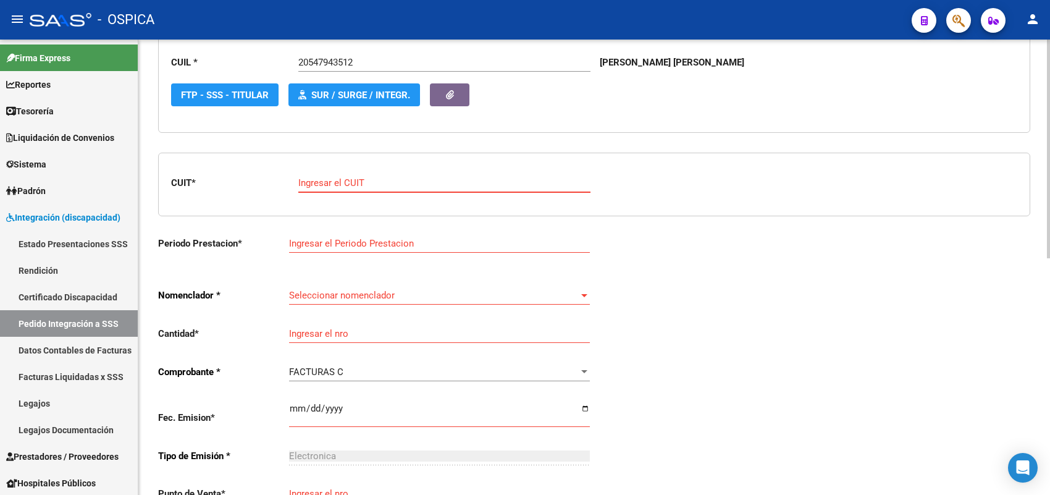
paste input "27-47236696-9"
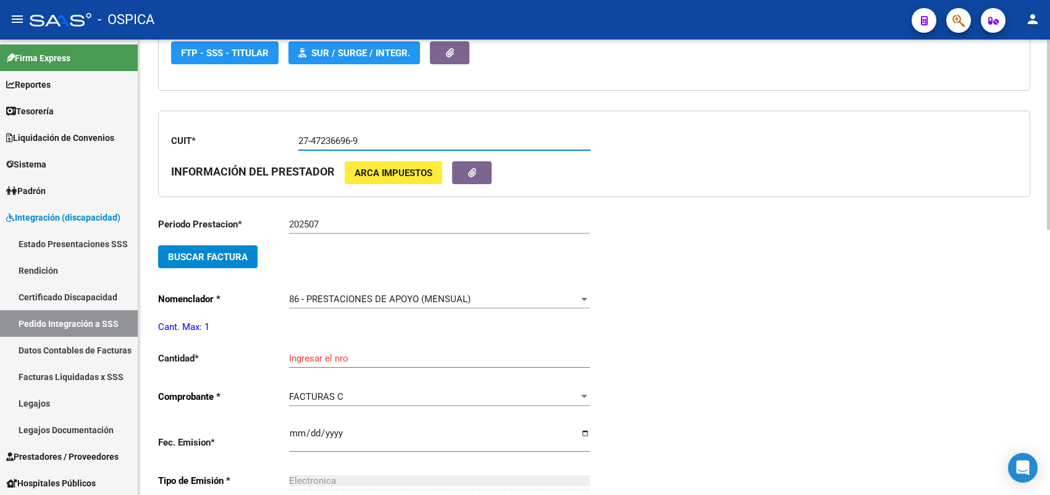
scroll to position [312, 0]
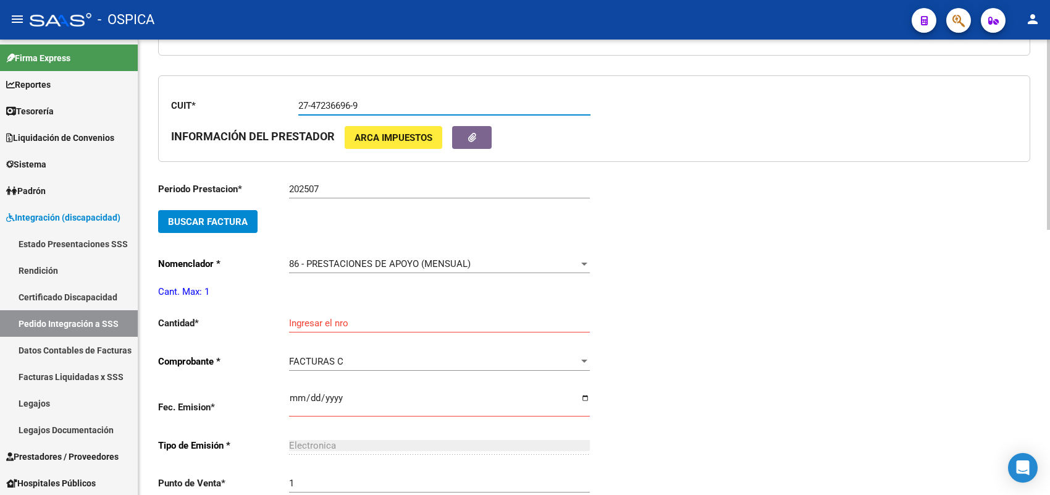
click at [238, 220] on span "Buscar Factura" at bounding box center [208, 221] width 80 height 11
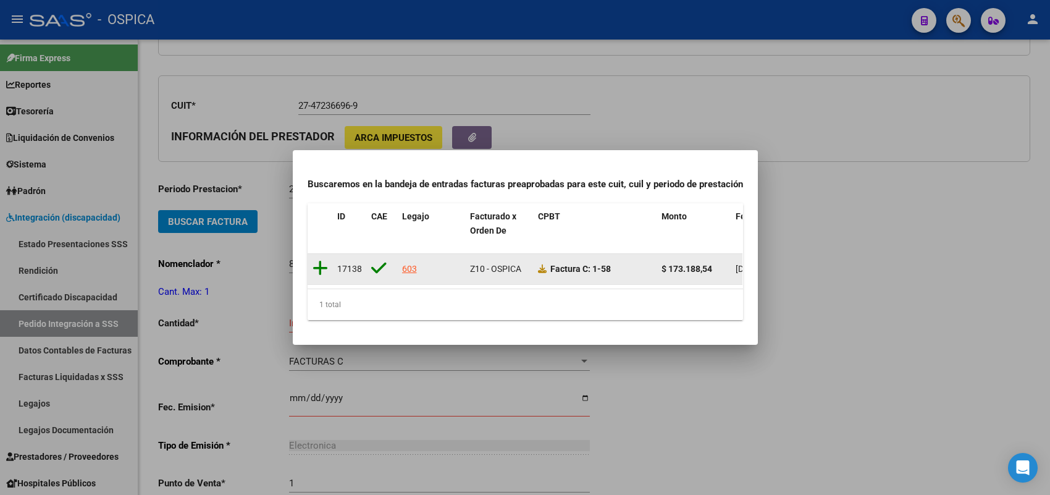
click at [318, 259] on icon at bounding box center [319, 267] width 15 height 17
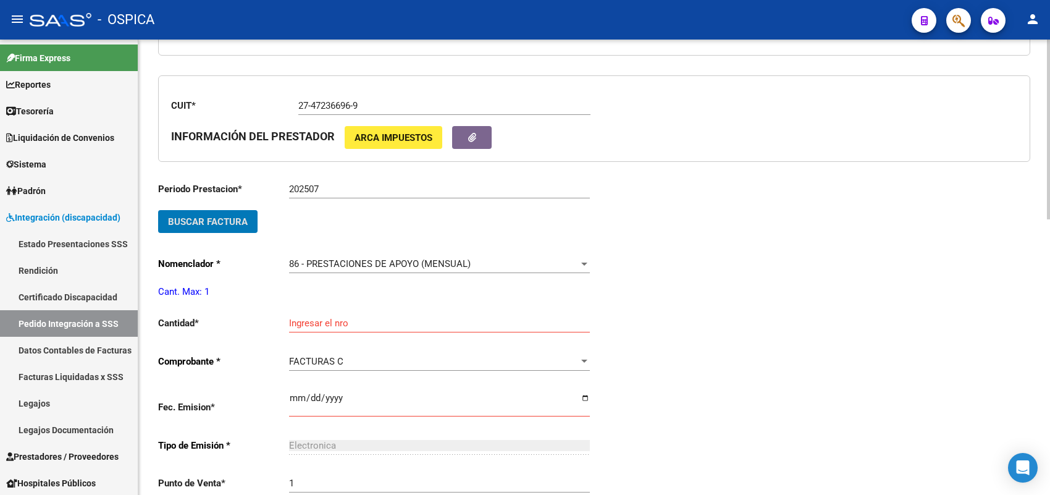
click at [322, 313] on div "Ingresar el nro" at bounding box center [439, 319] width 301 height 27
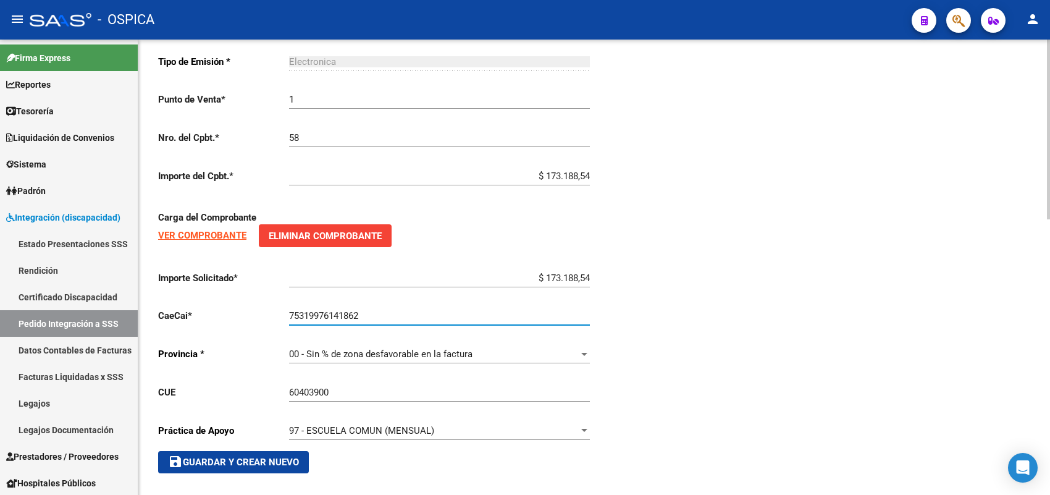
scroll to position [696, 0]
click at [278, 458] on span "save Guardar y Crear Nuevo" at bounding box center [233, 461] width 131 height 11
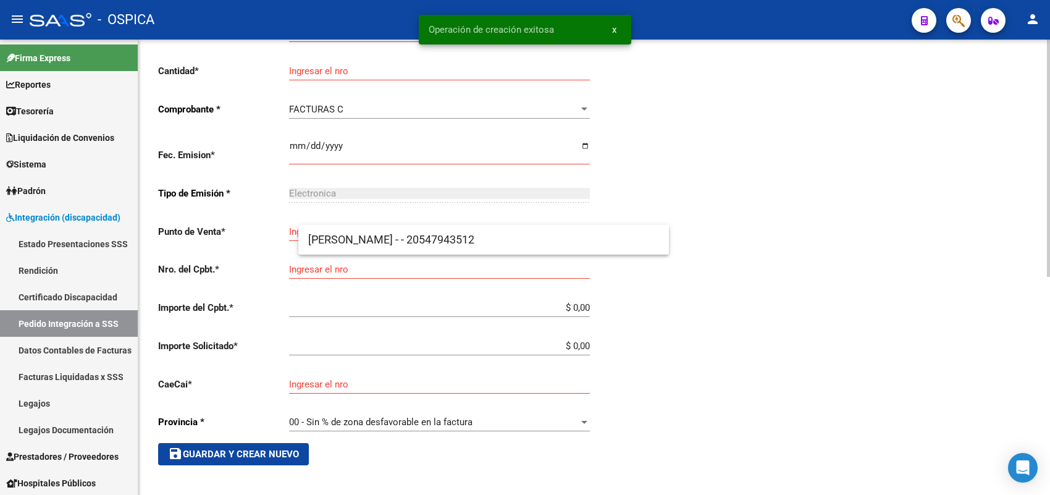
scroll to position [28, 0]
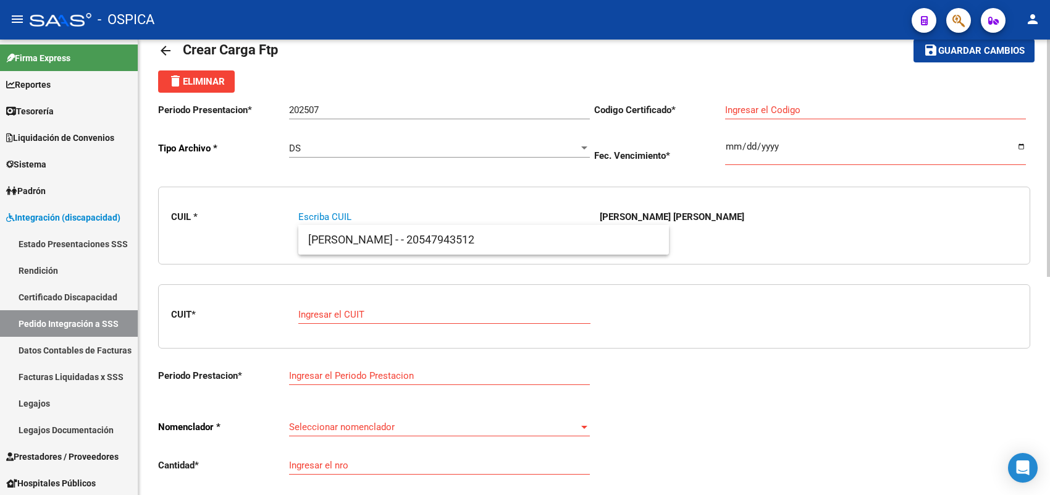
paste input "27508775607"
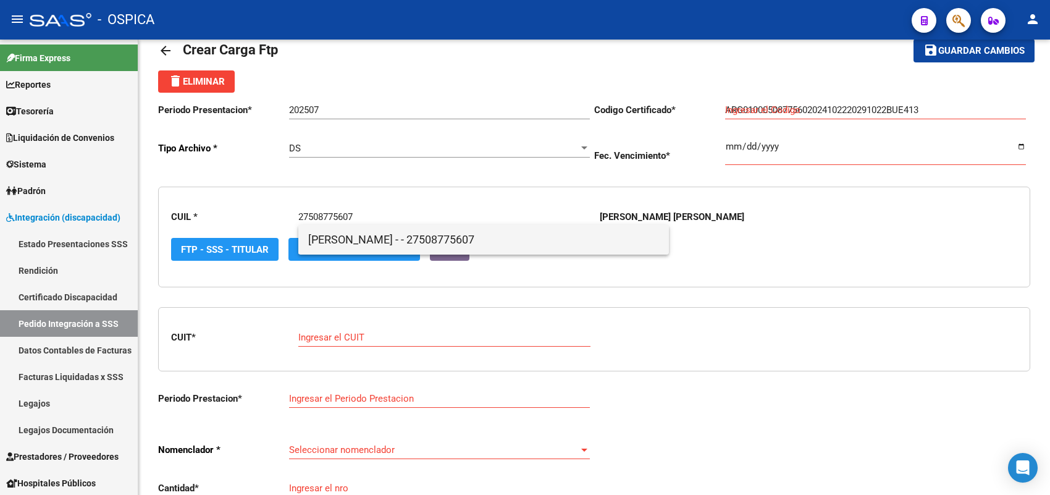
click at [326, 243] on span "JUAREZ, ALMA DELFINA - - 27508775607" at bounding box center [483, 240] width 351 height 30
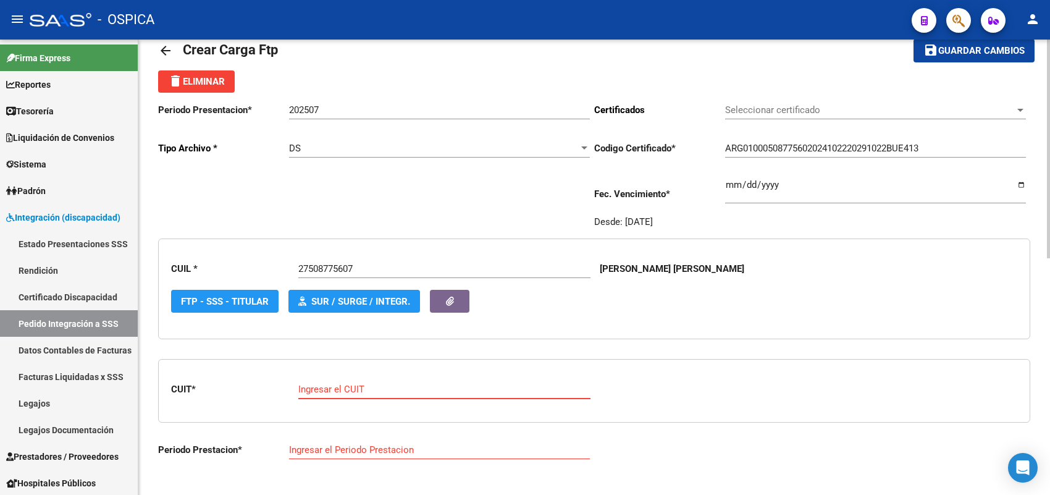
paste input "27-17391735-5"
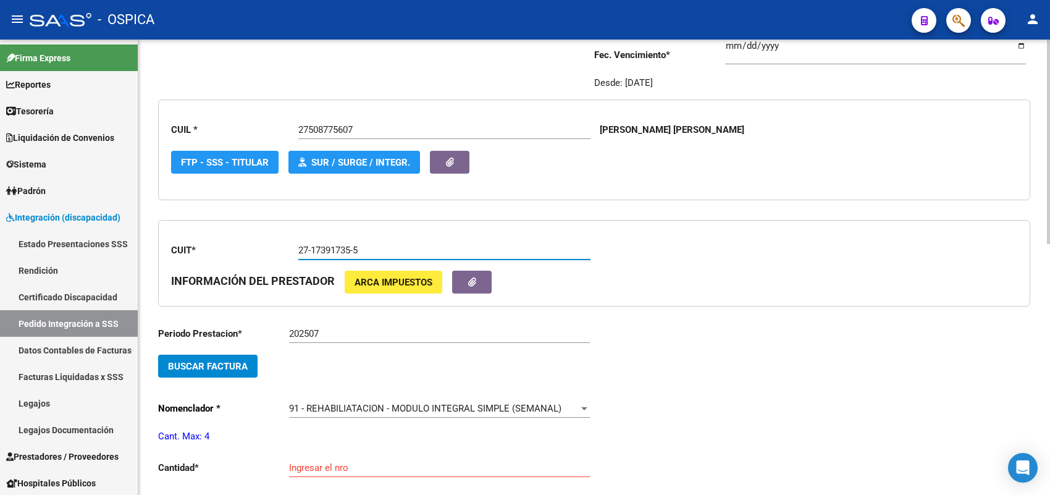
scroll to position [183, 0]
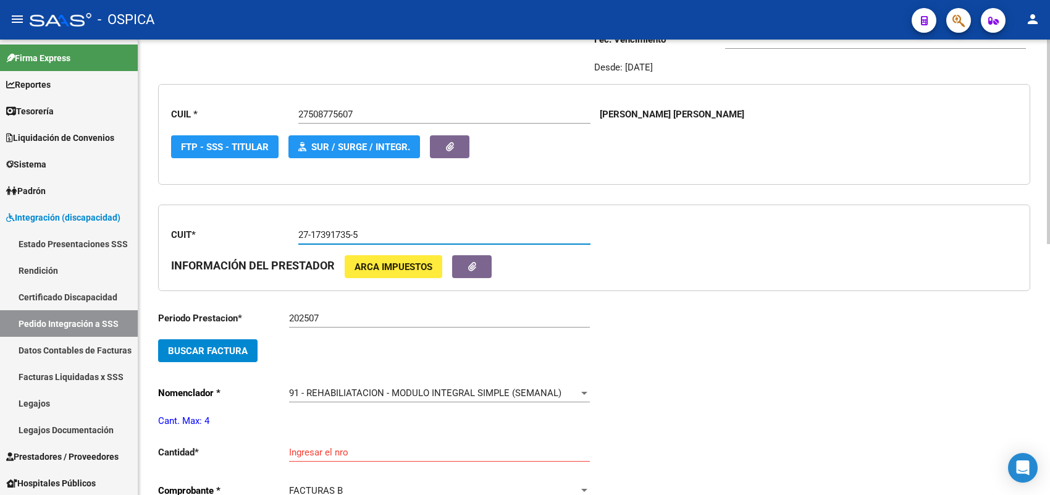
click at [218, 349] on span "Buscar Factura" at bounding box center [208, 350] width 80 height 11
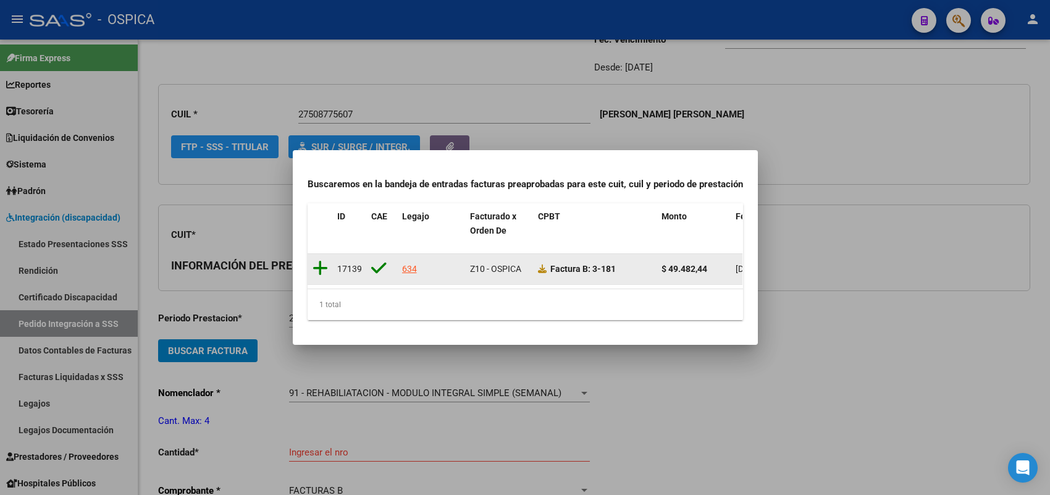
click at [319, 264] on icon at bounding box center [319, 267] width 15 height 17
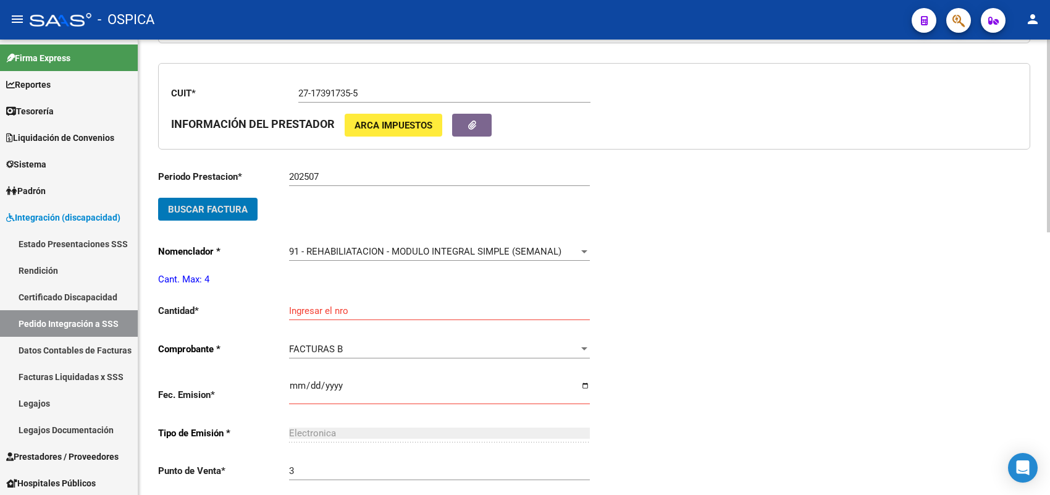
scroll to position [337, 0]
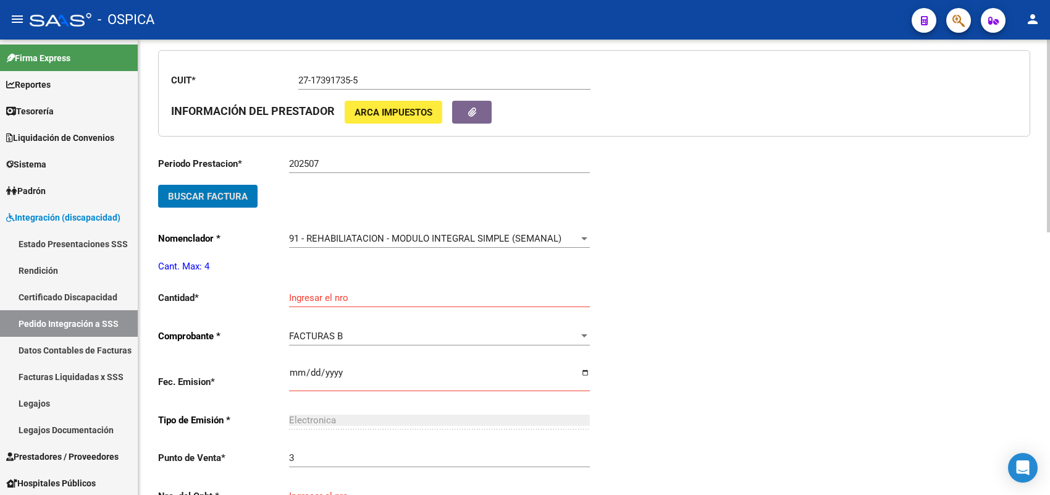
click at [328, 291] on div "Ingresar el nro" at bounding box center [439, 293] width 301 height 27
click at [328, 292] on input "Ingresar el nro" at bounding box center [439, 297] width 301 height 11
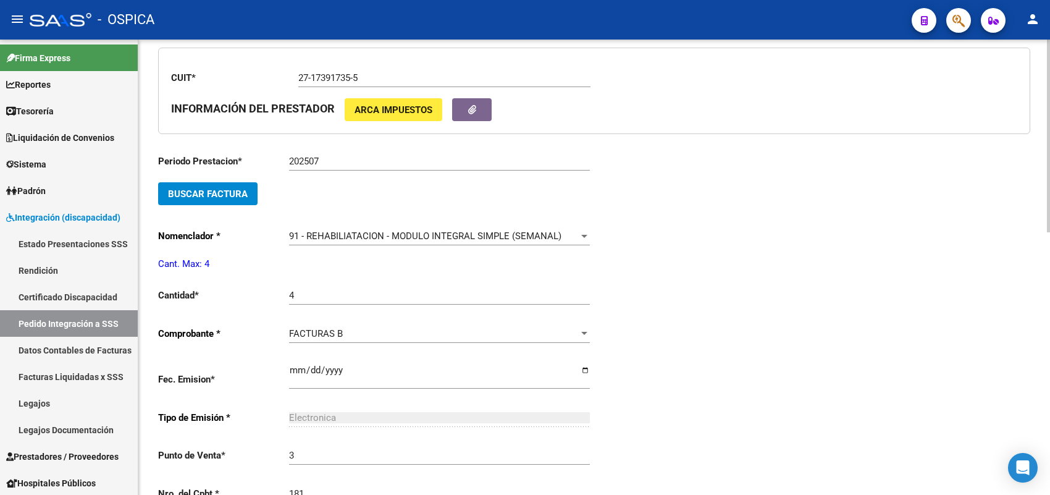
scroll to position [599, 0]
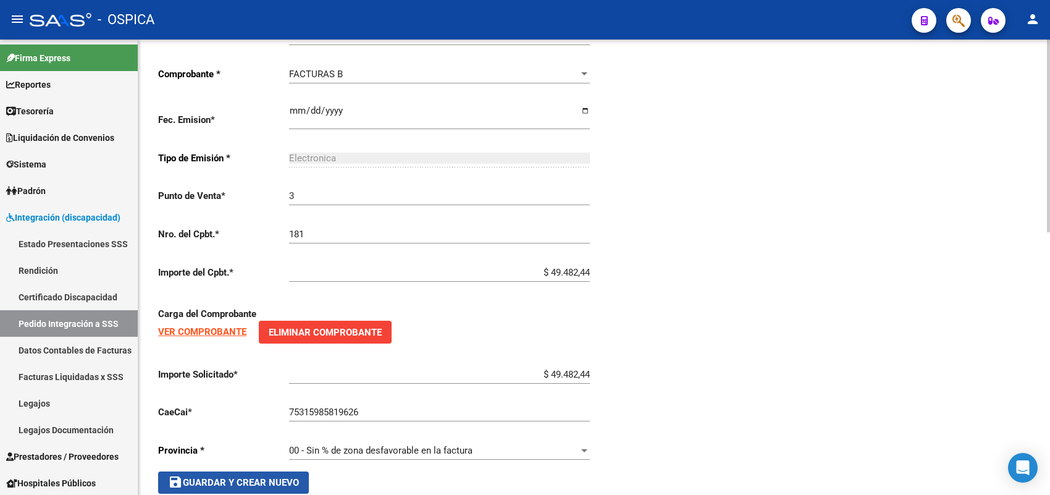
click at [285, 471] on button "save Guardar y Crear Nuevo" at bounding box center [233, 482] width 151 height 22
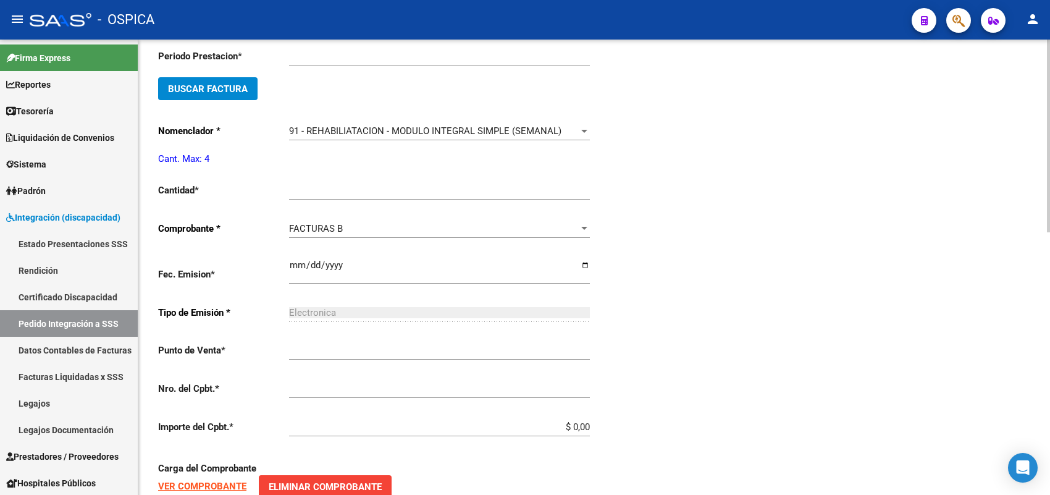
scroll to position [28, 0]
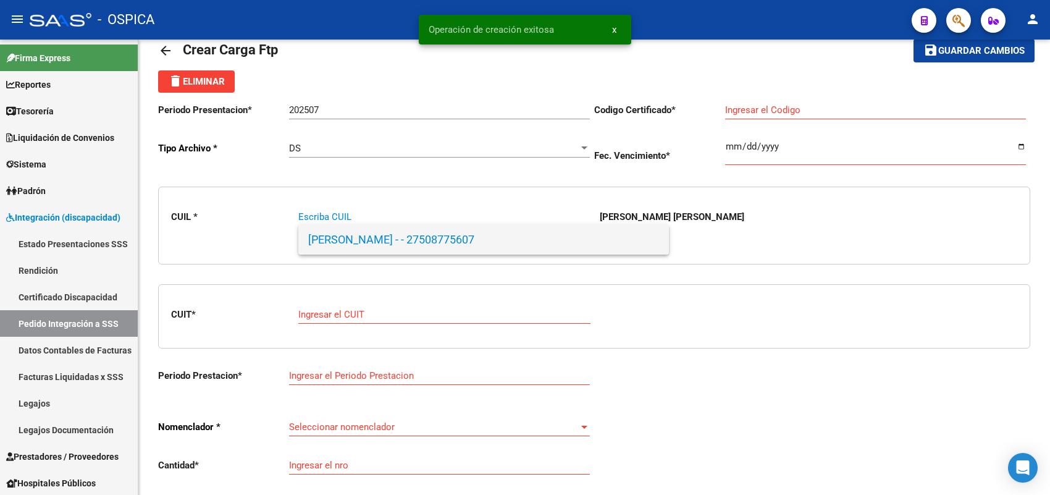
click at [354, 233] on span "JUAREZ, ALMA DELFINA - - 27508775607" at bounding box center [483, 240] width 351 height 30
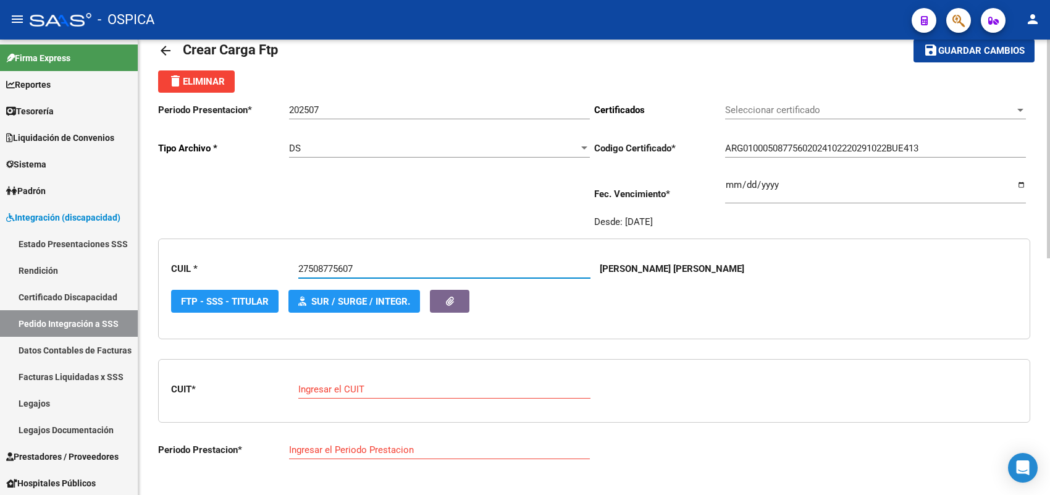
click at [330, 388] on input "Ingresar el CUIT" at bounding box center [444, 388] width 292 height 11
paste input "27-20586219-1"
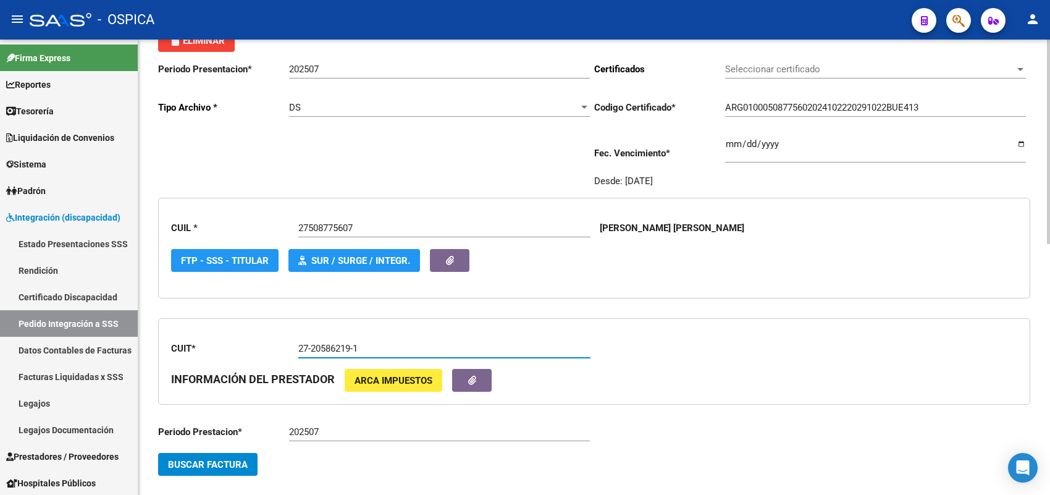
scroll to position [183, 0]
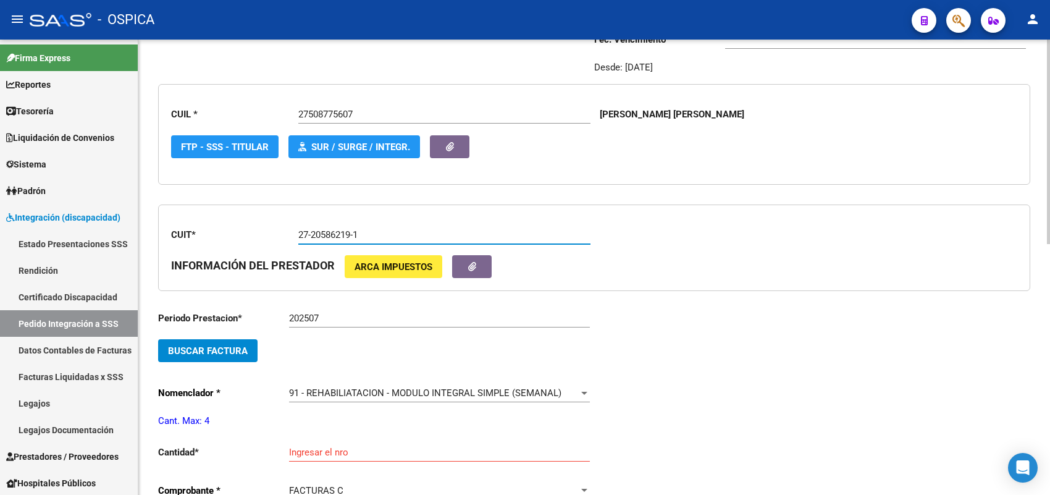
click at [236, 349] on span "Buscar Factura" at bounding box center [208, 350] width 80 height 11
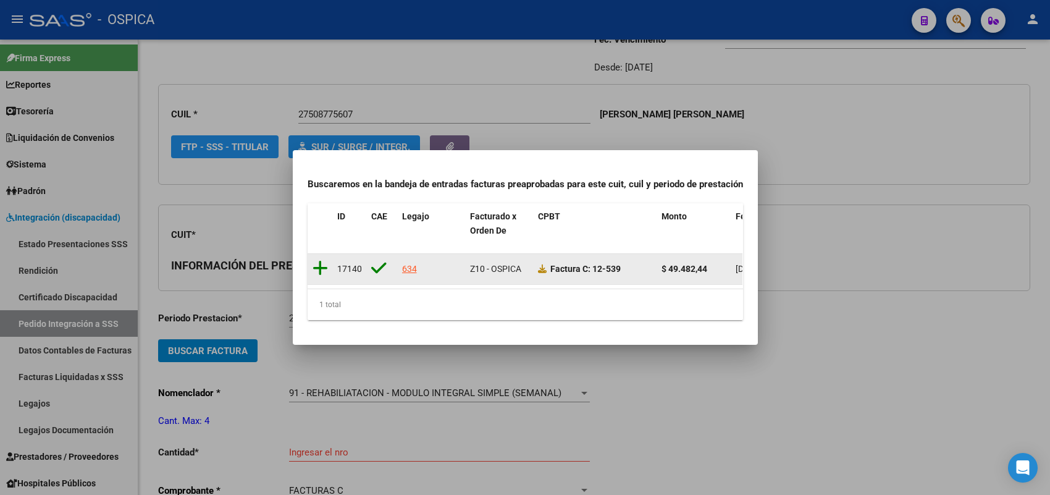
click at [323, 263] on icon at bounding box center [319, 267] width 15 height 17
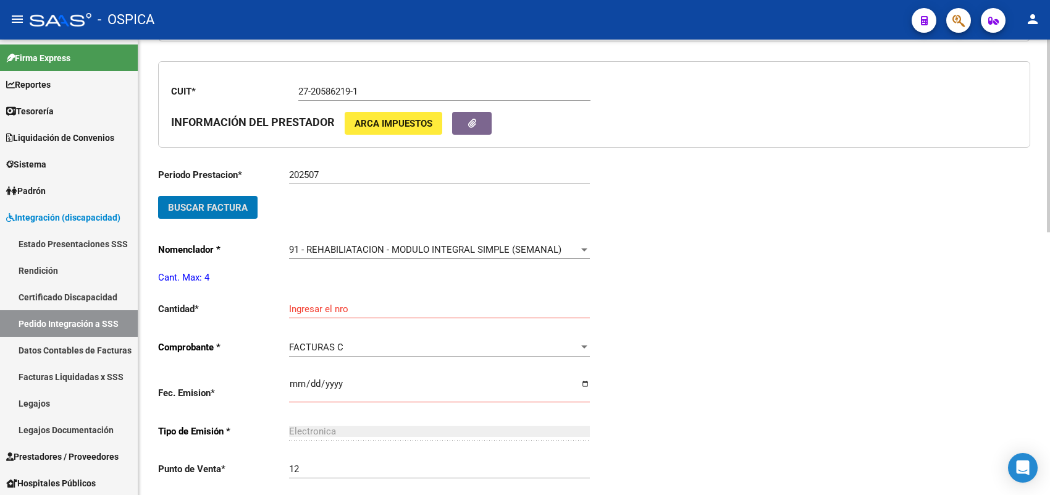
scroll to position [337, 0]
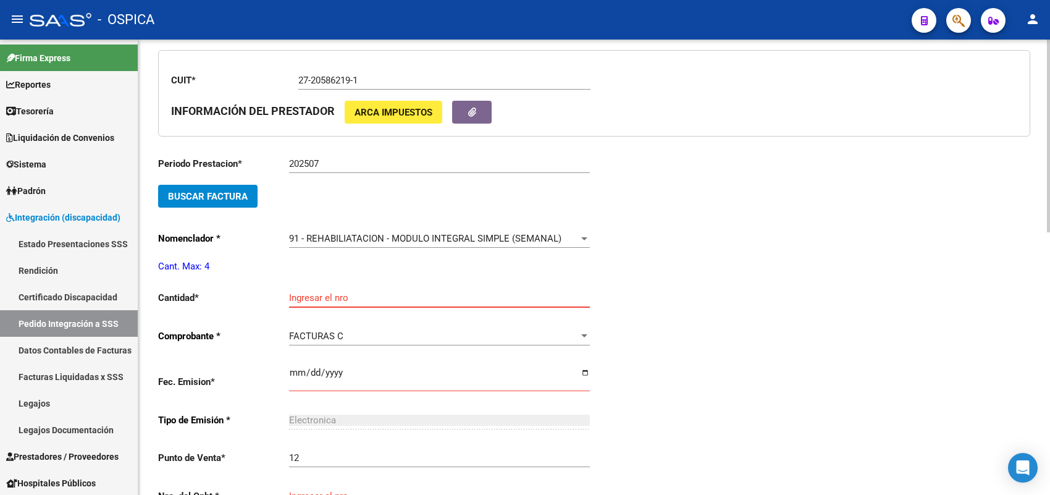
click at [320, 293] on input "Ingresar el nro" at bounding box center [439, 297] width 301 height 11
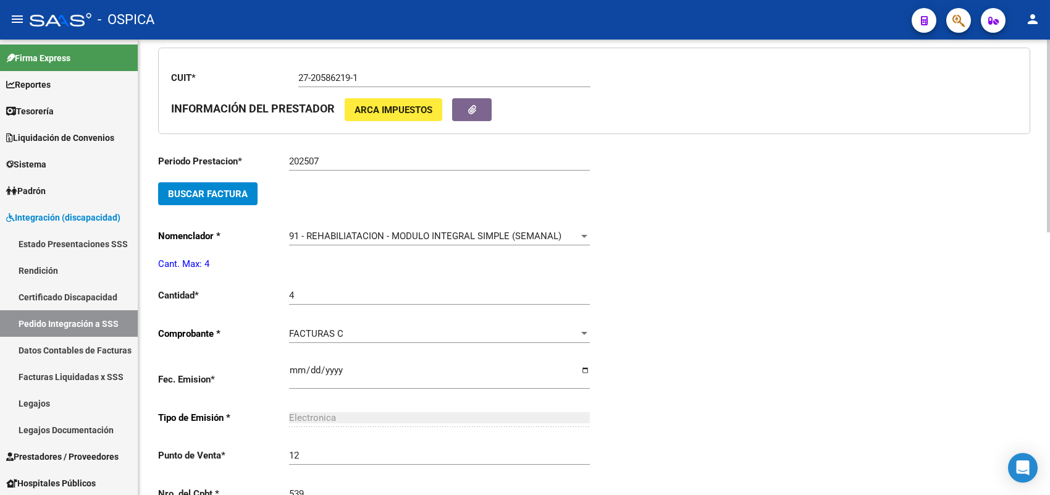
scroll to position [599, 0]
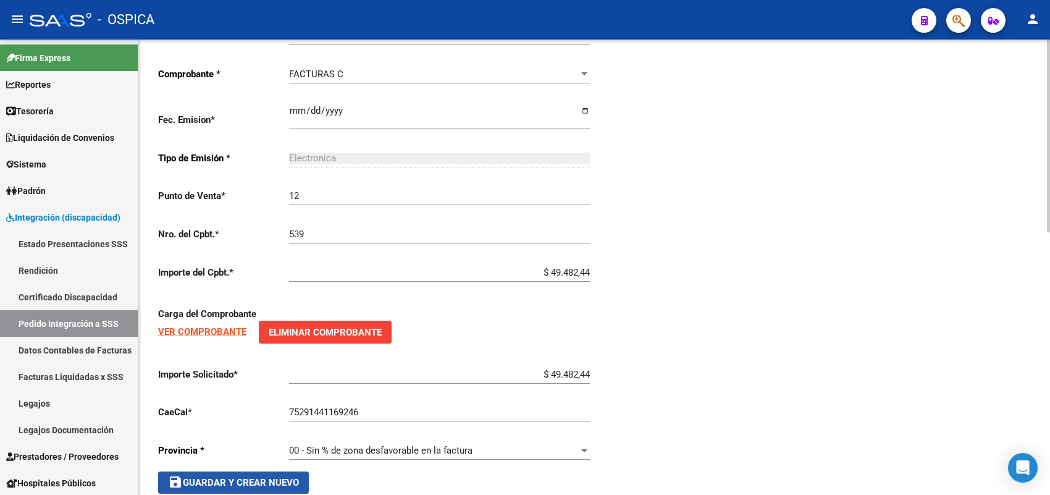
click at [297, 477] on span "save Guardar y Crear Nuevo" at bounding box center [233, 482] width 131 height 11
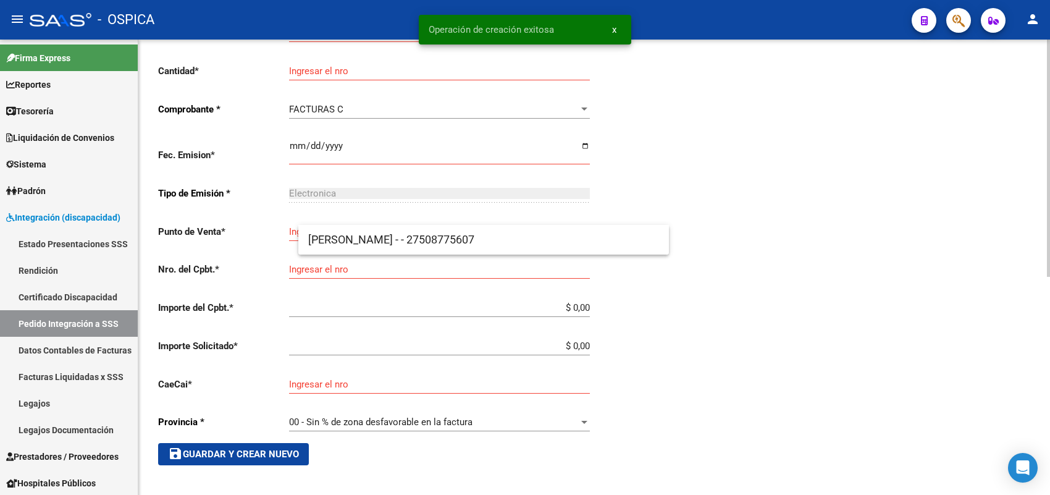
scroll to position [28, 0]
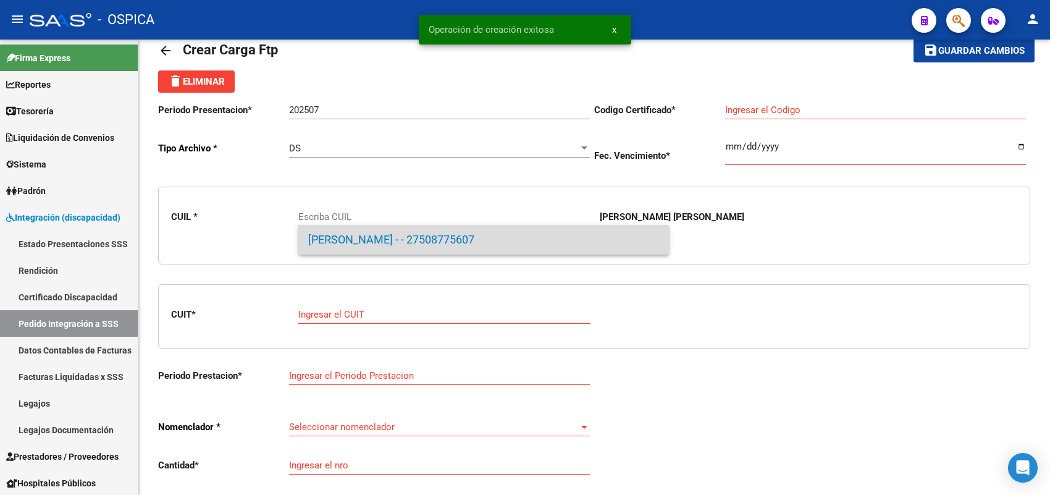
click at [359, 227] on span "JUAREZ, ALMA DELFINA - - 27508775607" at bounding box center [483, 240] width 351 height 30
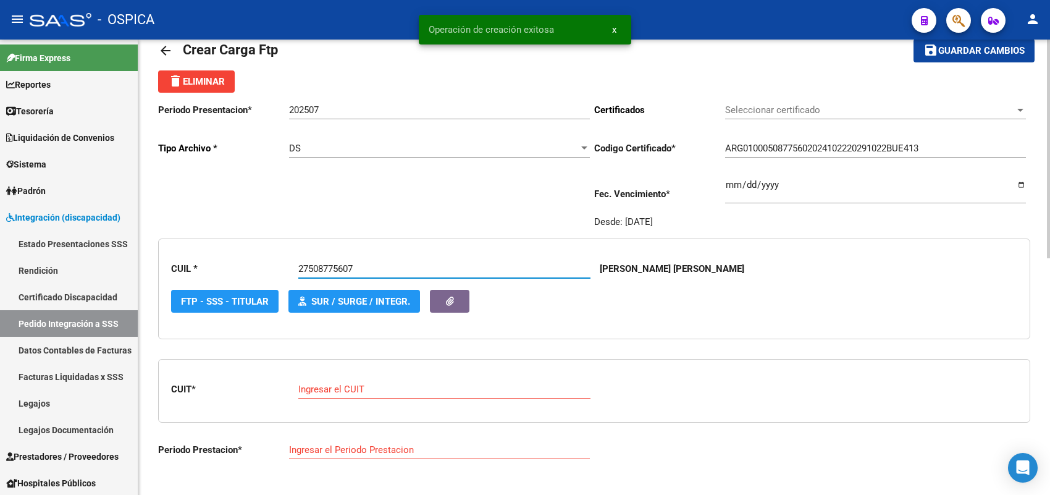
click at [332, 383] on input "Ingresar el CUIT" at bounding box center [444, 388] width 292 height 11
paste input "23-24106806-4"
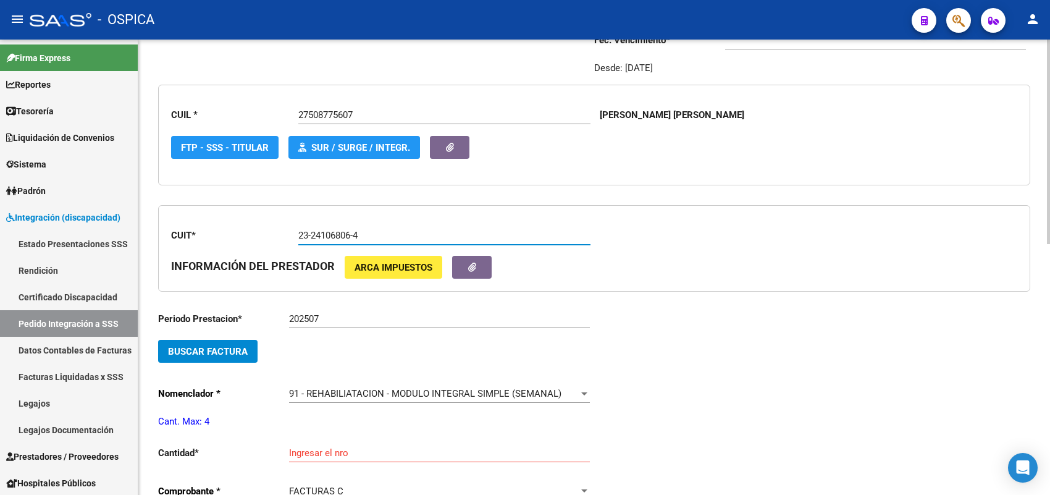
scroll to position [183, 0]
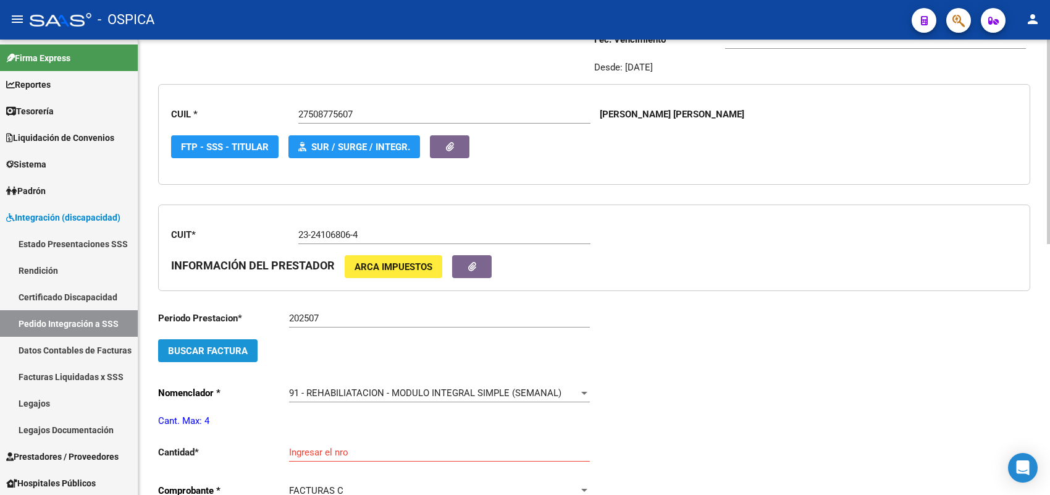
click at [243, 356] on button "Buscar Factura" at bounding box center [207, 350] width 99 height 23
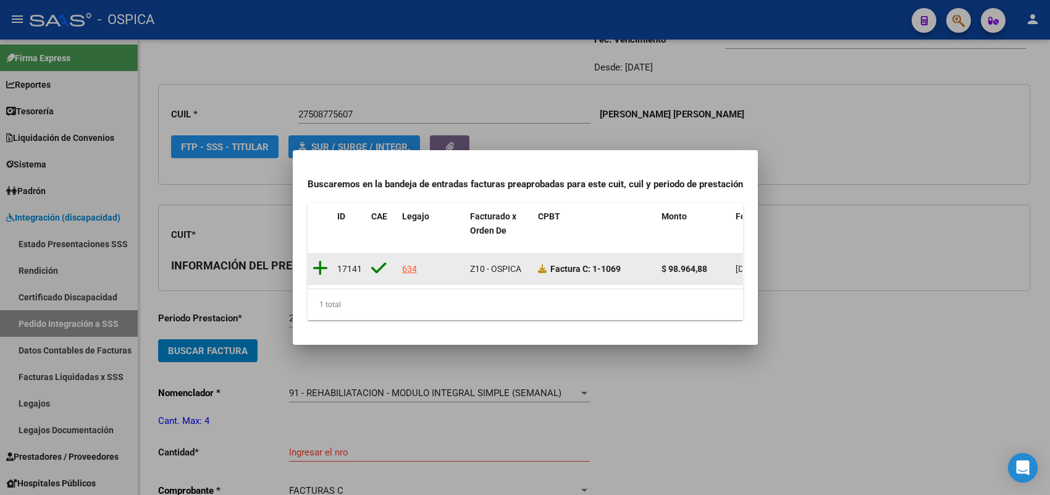
click at [318, 260] on icon at bounding box center [319, 267] width 15 height 17
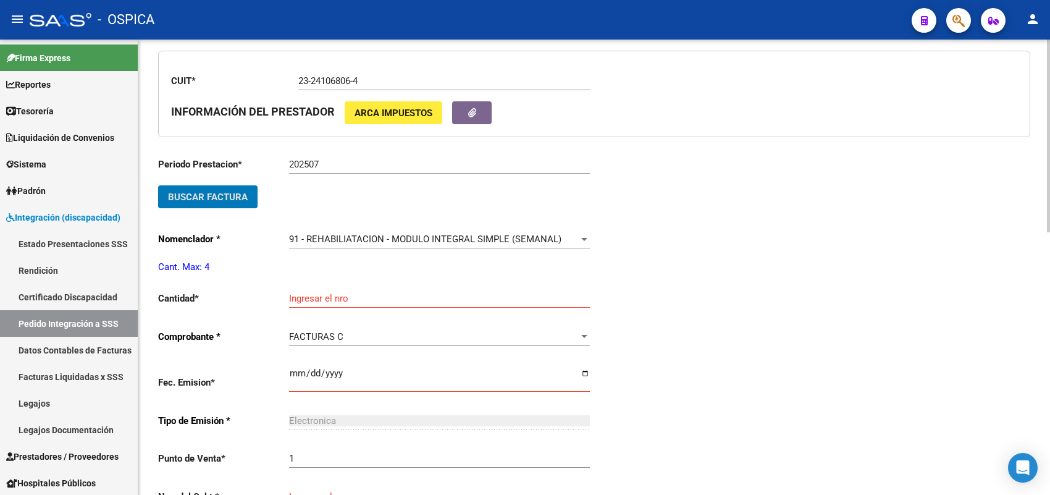
scroll to position [337, 0]
click at [307, 299] on input "Ingresar el nro" at bounding box center [439, 297] width 301 height 11
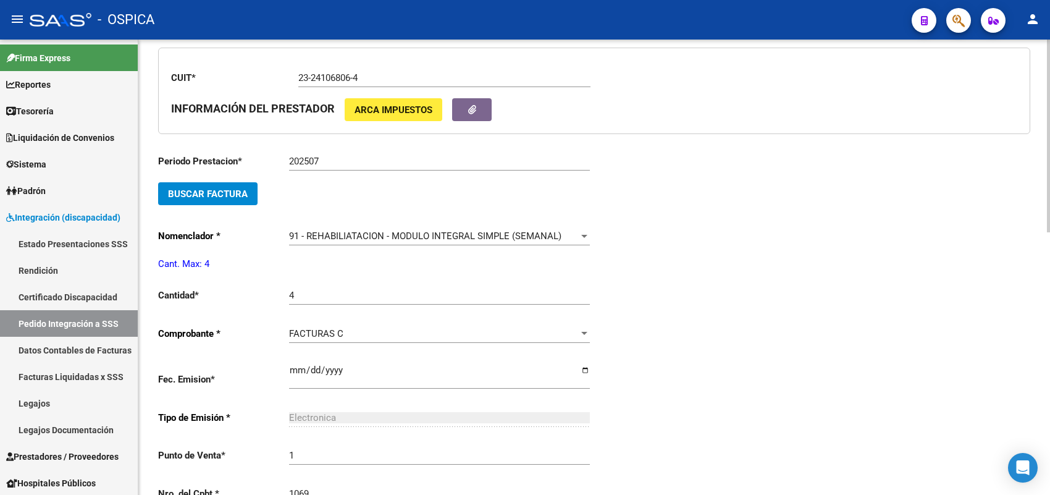
scroll to position [599, 0]
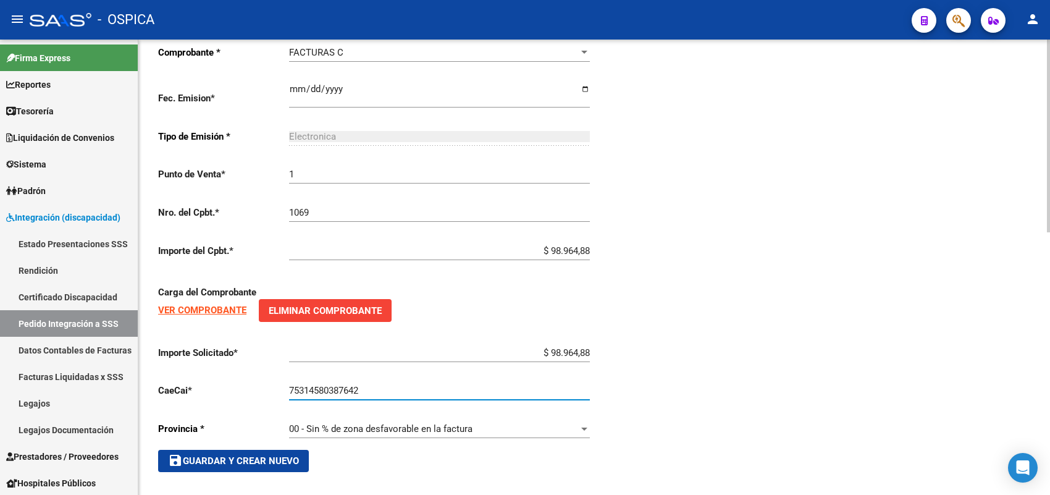
click at [270, 455] on span "save Guardar y Crear Nuevo" at bounding box center [233, 460] width 131 height 11
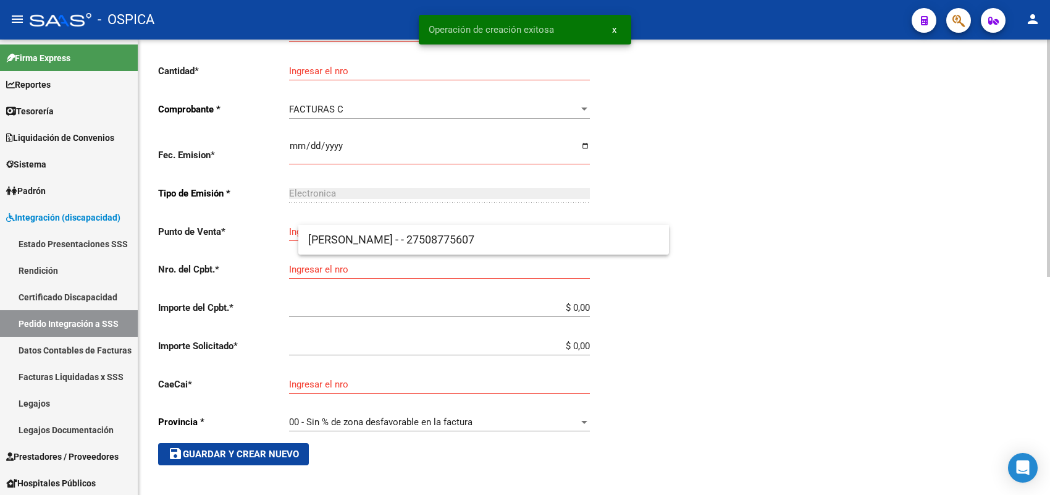
scroll to position [28, 0]
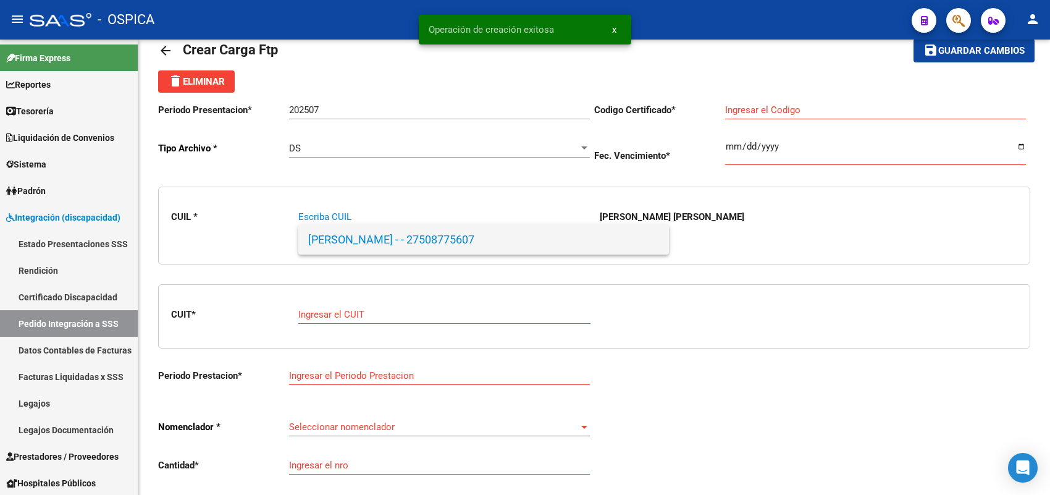
paste input "23584620234"
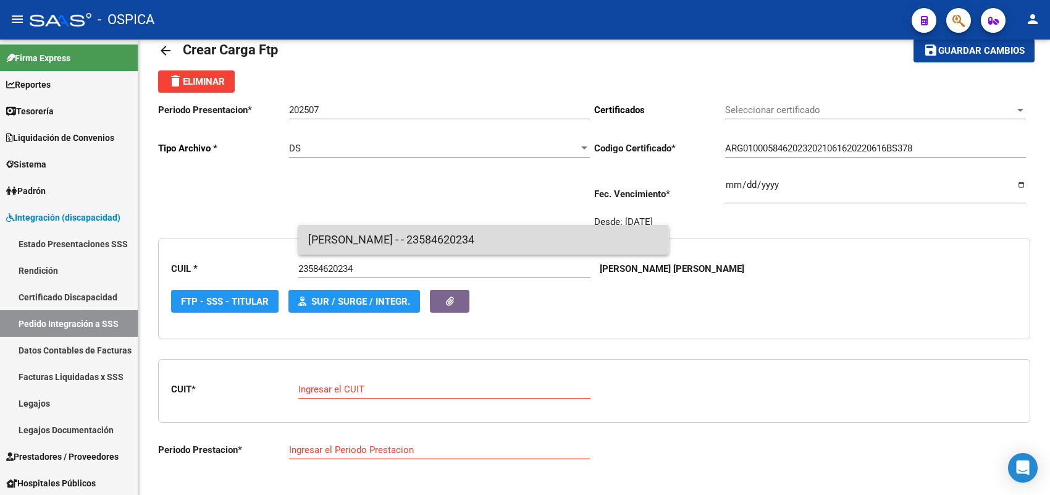
click at [354, 243] on span "LACUADRA SERENA - - 23584620234" at bounding box center [483, 240] width 351 height 30
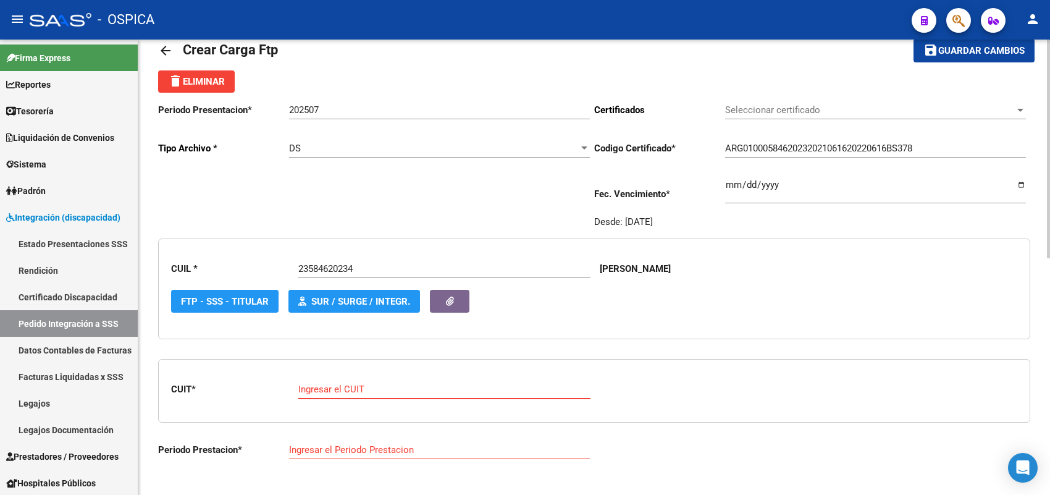
paste input "27-39551668-5"
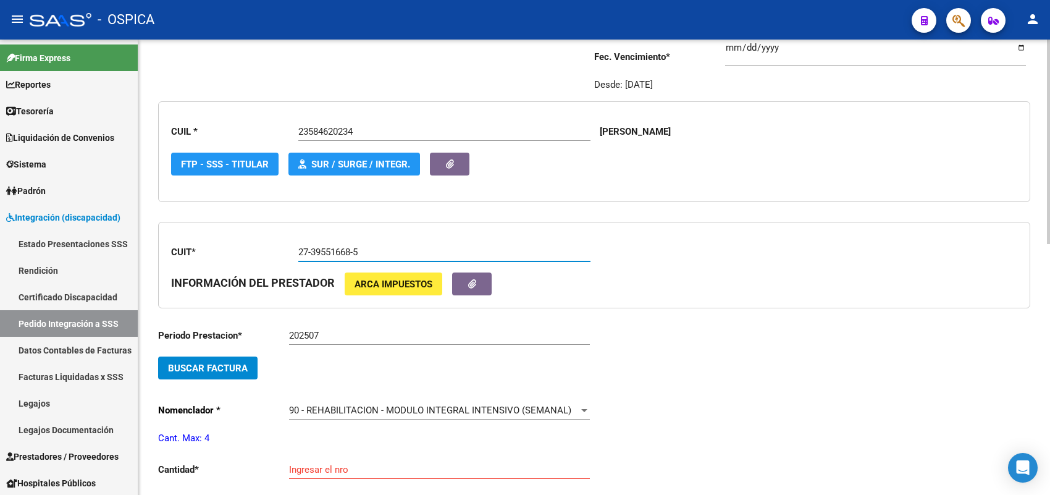
scroll to position [183, 0]
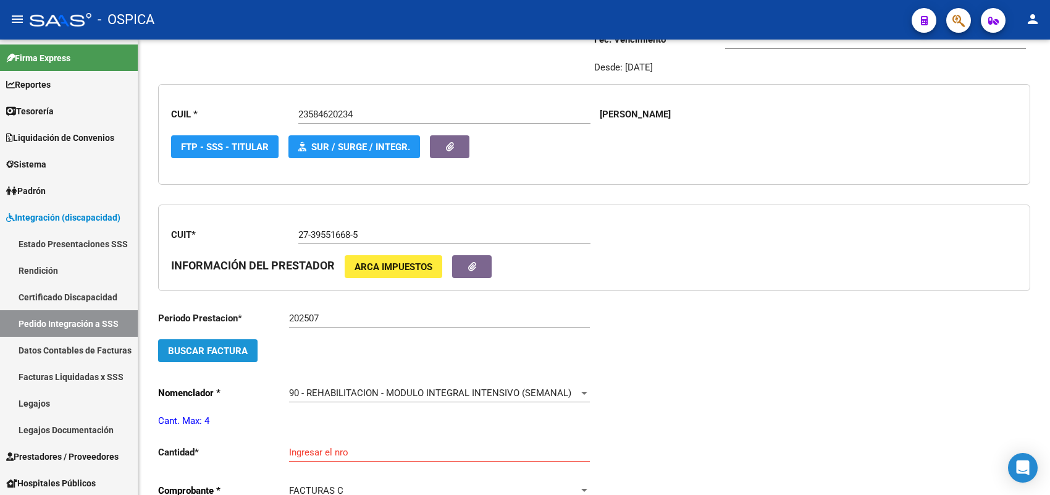
click at [235, 349] on span "Buscar Factura" at bounding box center [208, 350] width 80 height 11
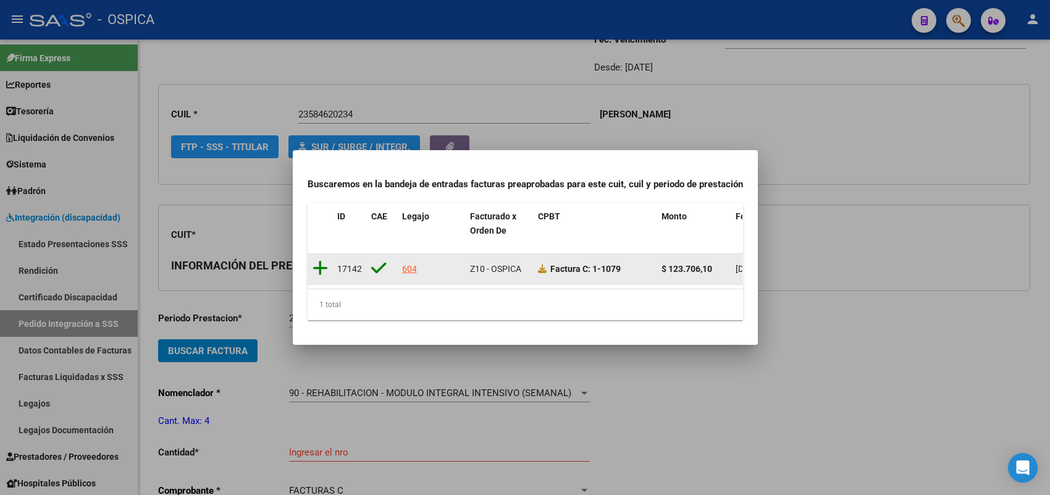
click at [318, 261] on icon at bounding box center [319, 267] width 15 height 17
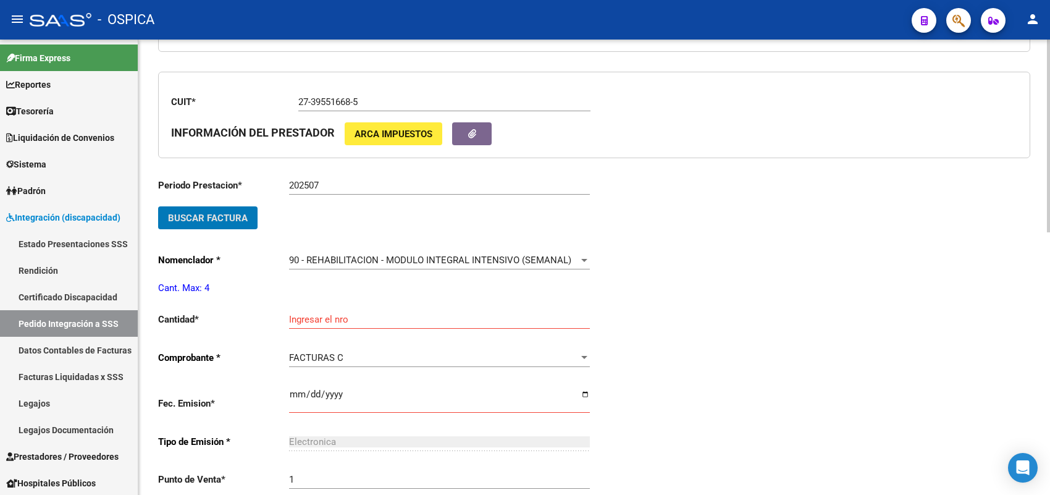
scroll to position [337, 0]
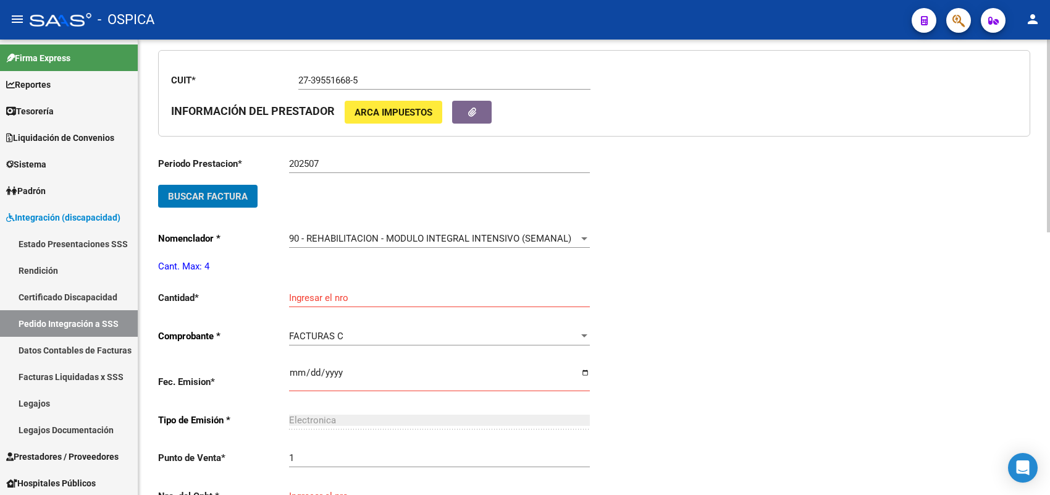
click at [298, 301] on div "Ingresar el nro" at bounding box center [439, 293] width 301 height 27
click at [303, 292] on input "Ingresar el nro" at bounding box center [439, 297] width 301 height 11
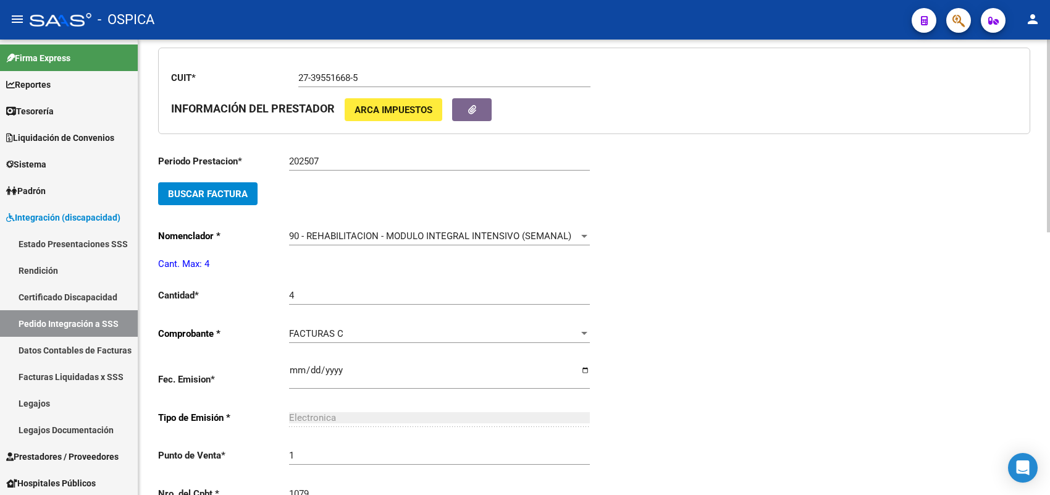
scroll to position [599, 0]
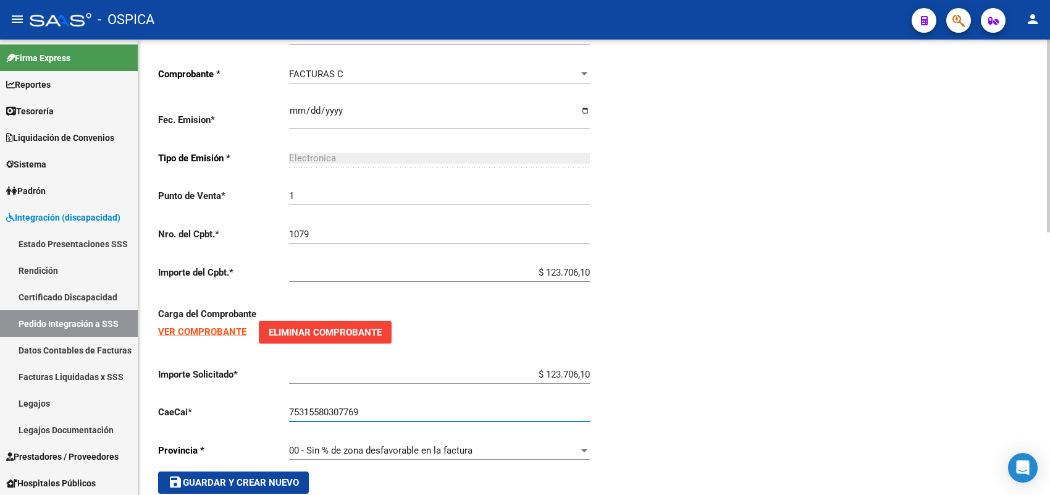
click at [260, 471] on button "save Guardar y Crear Nuevo" at bounding box center [233, 482] width 151 height 22
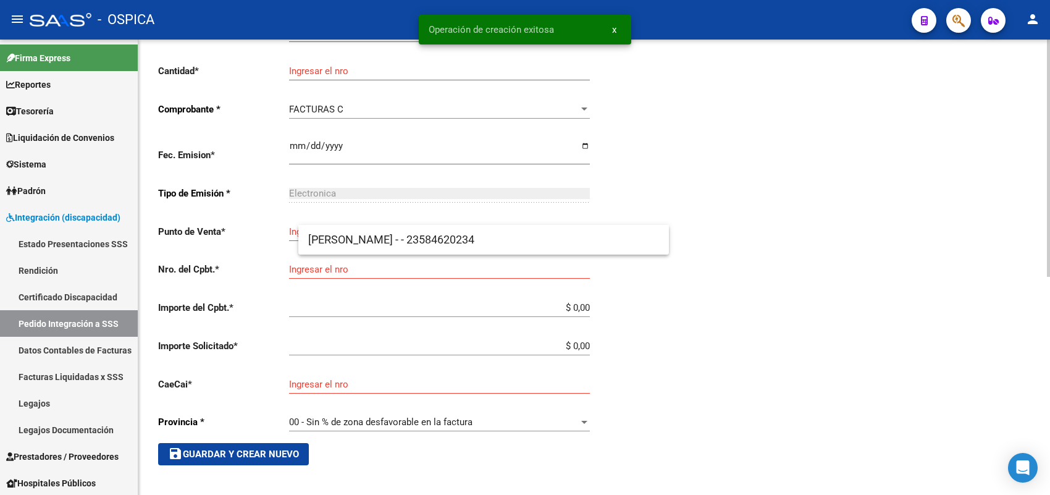
scroll to position [28, 0]
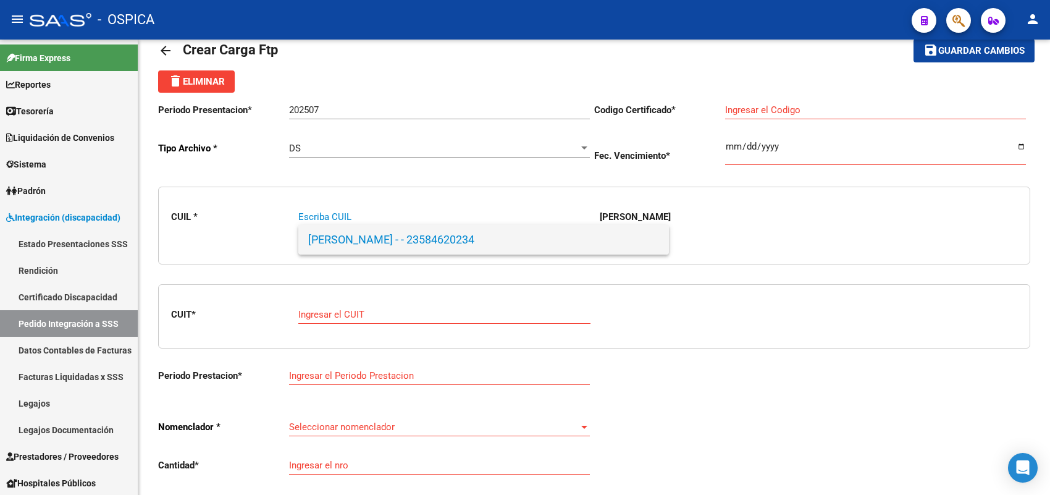
click at [327, 236] on span "LACUADRA SERENA - - 23584620234" at bounding box center [483, 240] width 351 height 30
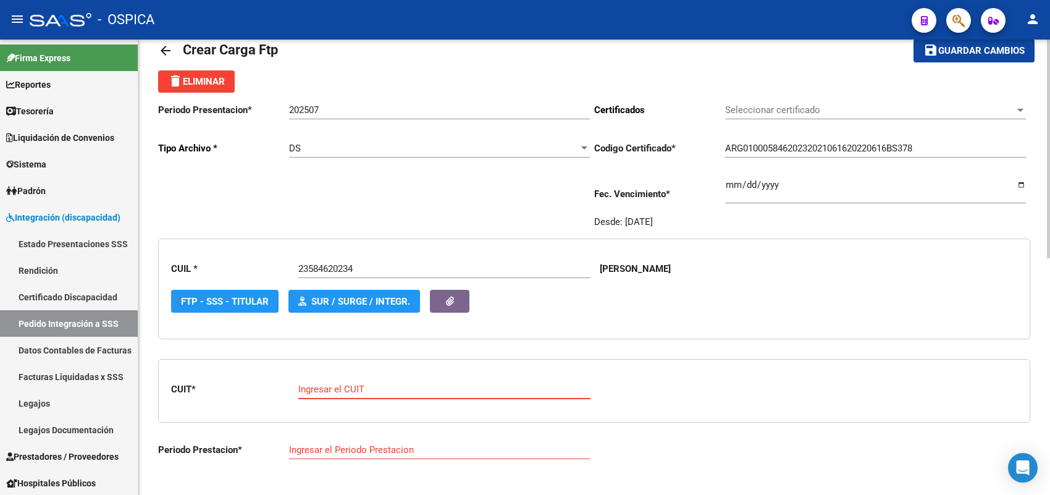
paste input "27-34300714-6"
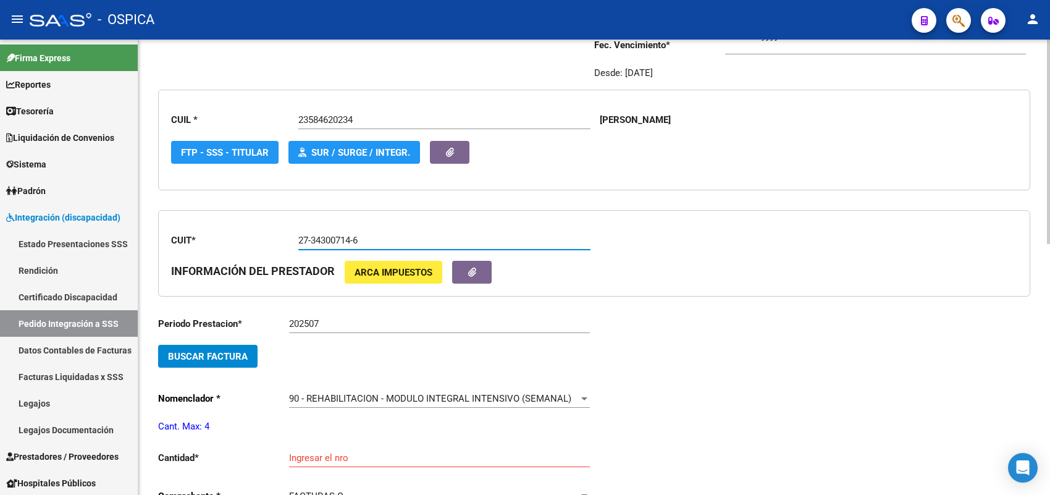
scroll to position [260, 0]
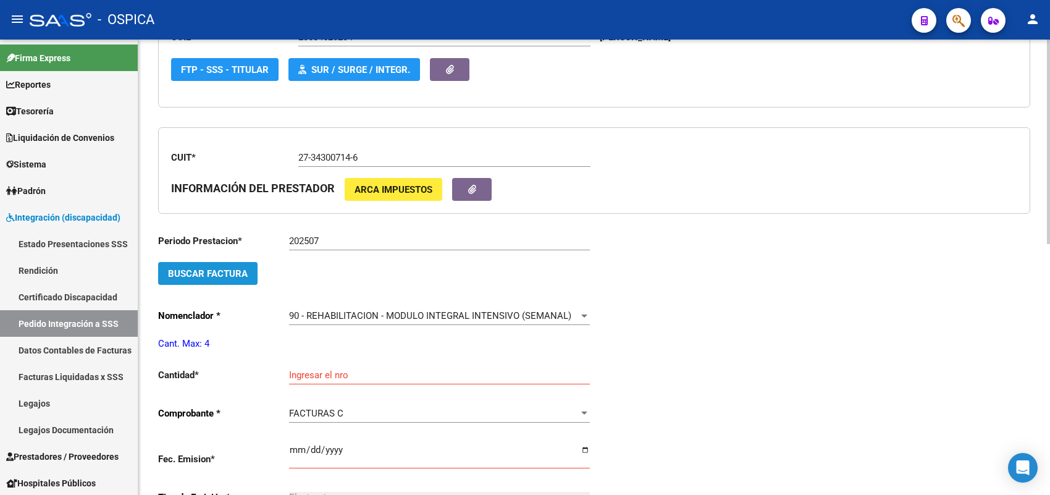
click at [240, 274] on span "Buscar Factura" at bounding box center [208, 273] width 80 height 11
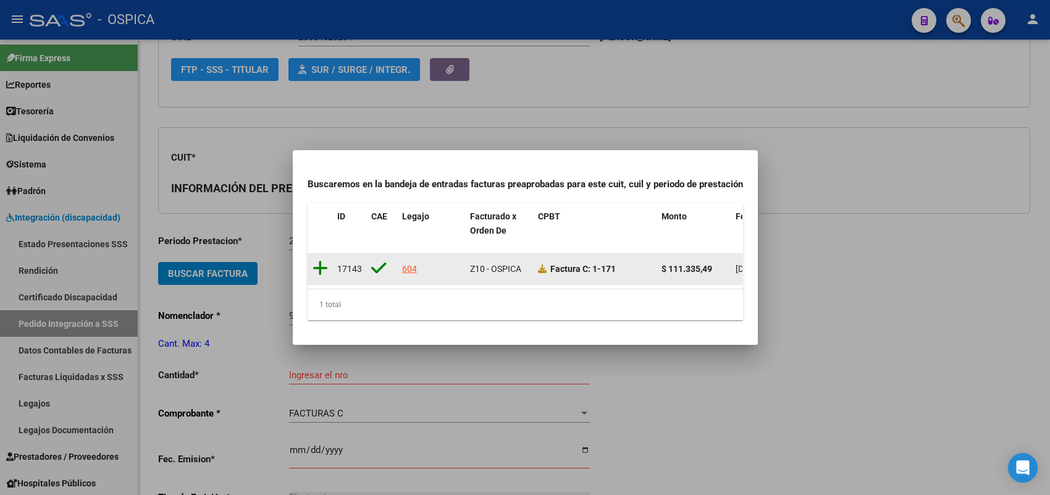
click at [323, 259] on icon at bounding box center [319, 267] width 15 height 17
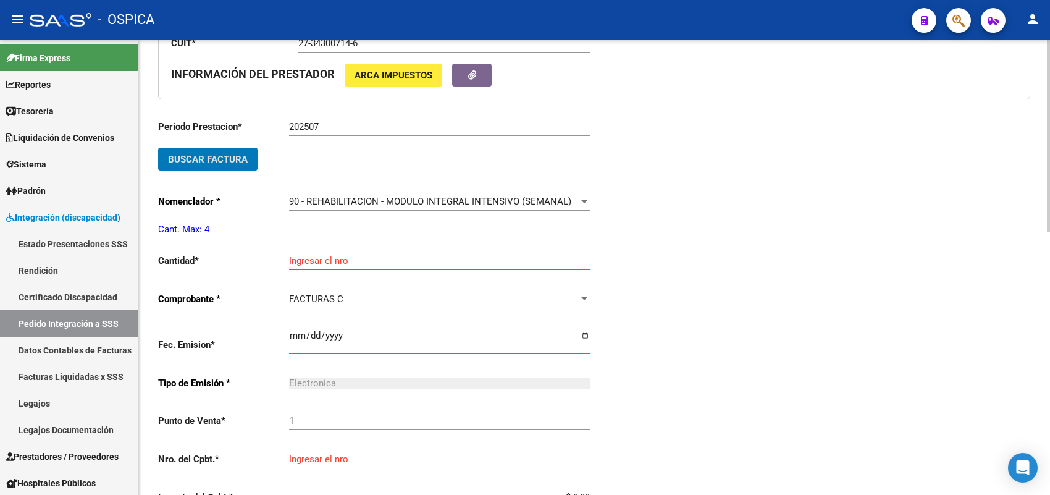
scroll to position [414, 0]
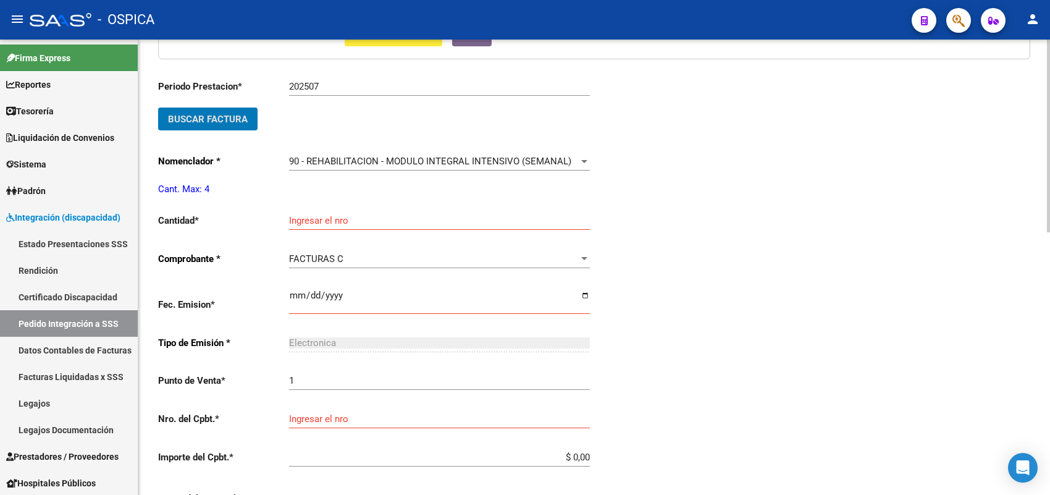
click at [316, 215] on input "Ingresar el nro" at bounding box center [439, 220] width 301 height 11
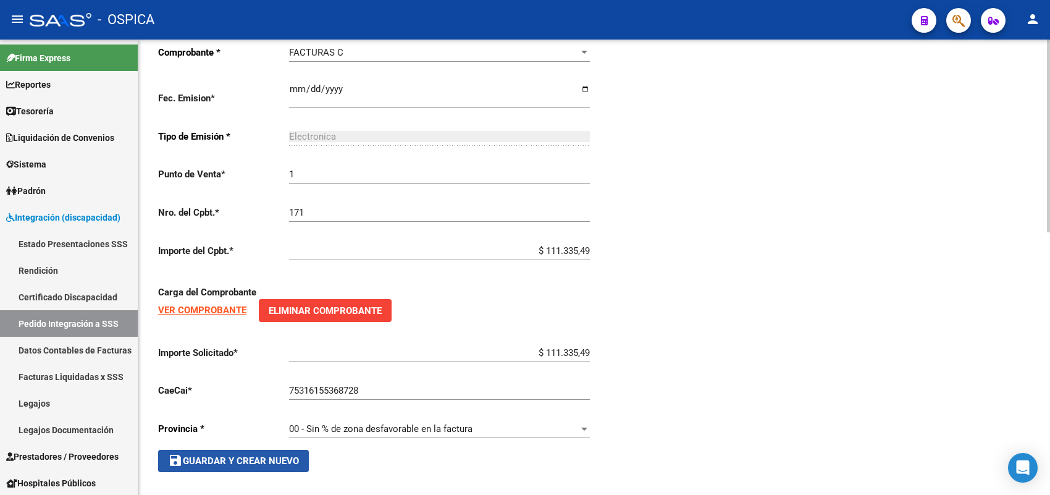
click at [287, 455] on span "save Guardar y Crear Nuevo" at bounding box center [233, 460] width 131 height 11
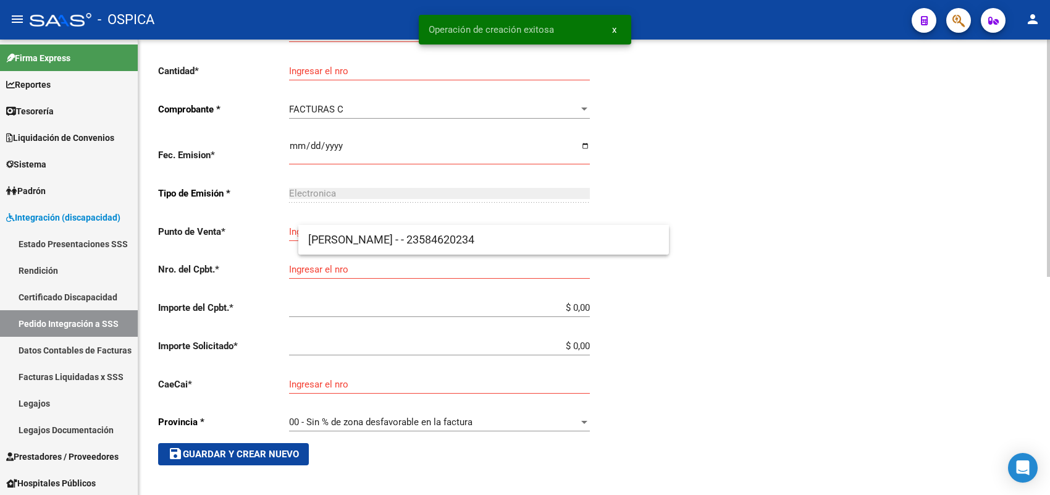
scroll to position [28, 0]
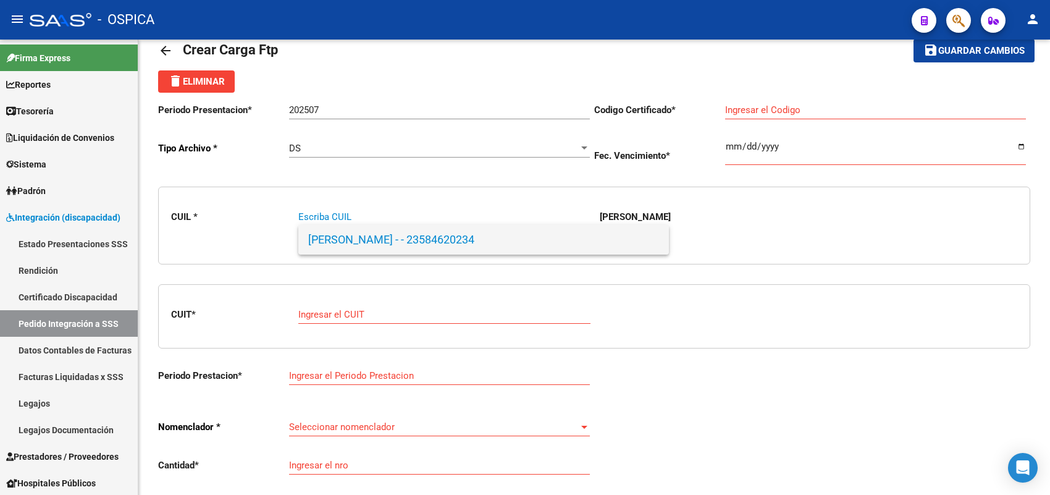
click at [358, 240] on span "LACUADRA SERENA - - 23584620234" at bounding box center [483, 240] width 351 height 30
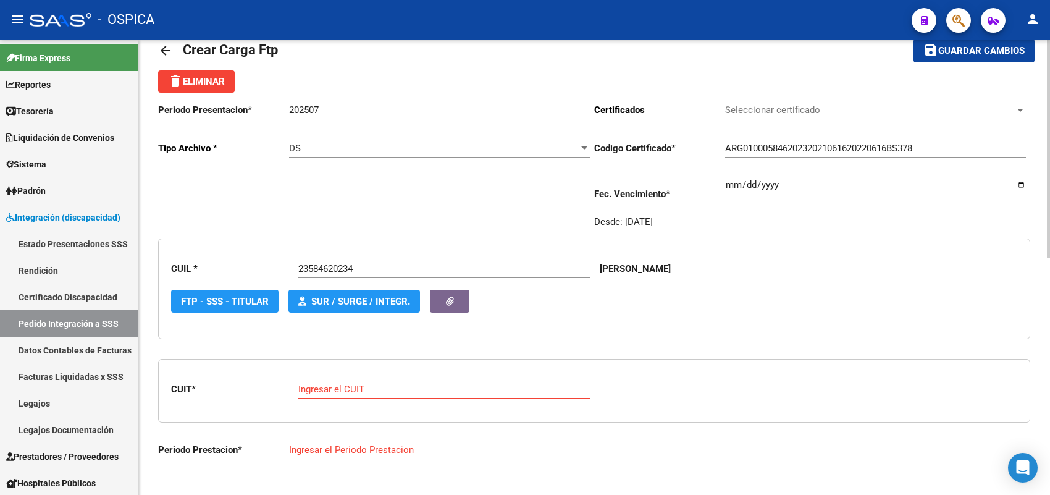
click at [325, 388] on input "Ingresar el CUIT" at bounding box center [444, 388] width 292 height 11
paste input "23-26840813-4"
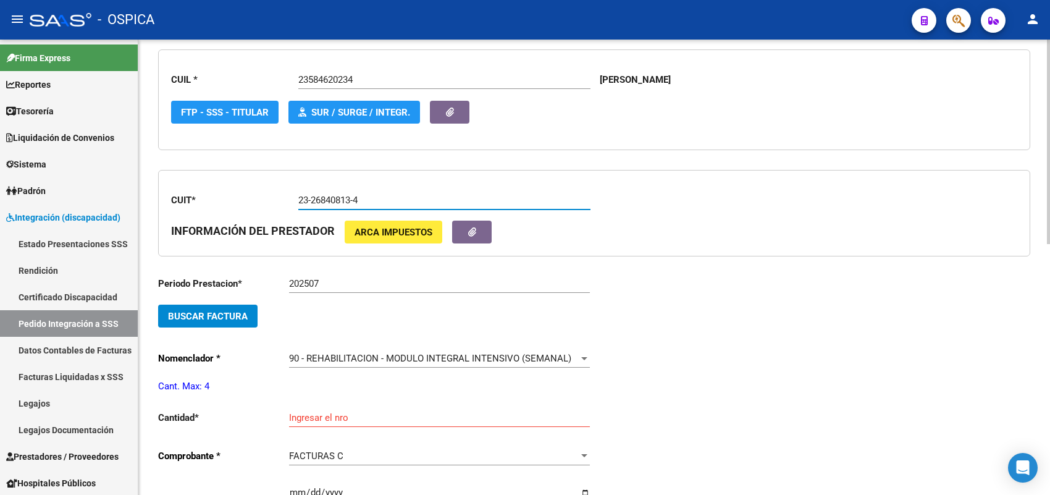
scroll to position [260, 0]
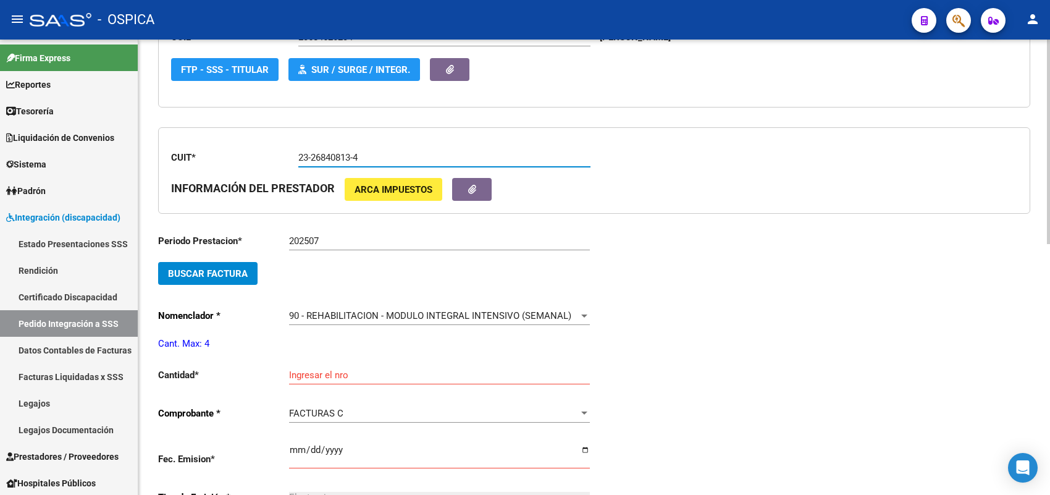
click at [245, 281] on button "Buscar Factura" at bounding box center [207, 273] width 99 height 23
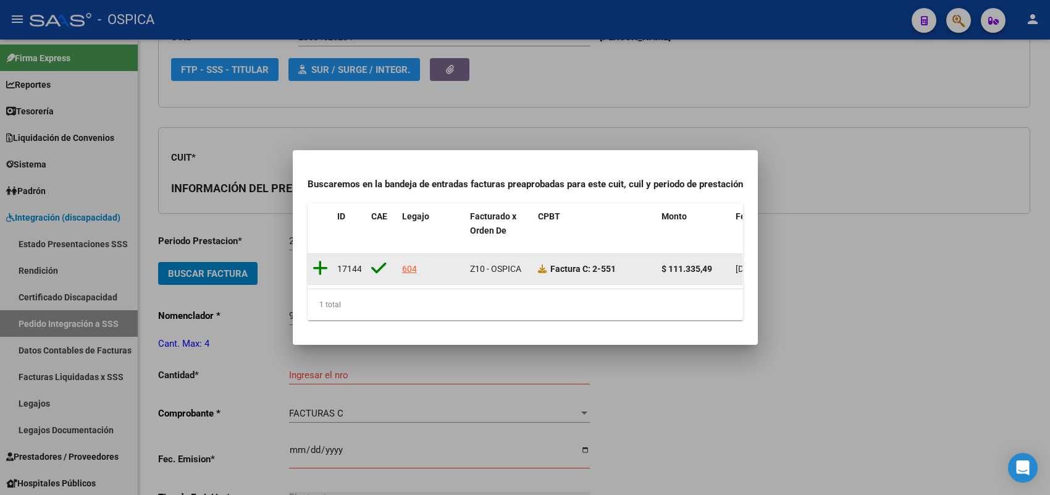
click at [318, 263] on icon at bounding box center [319, 267] width 15 height 17
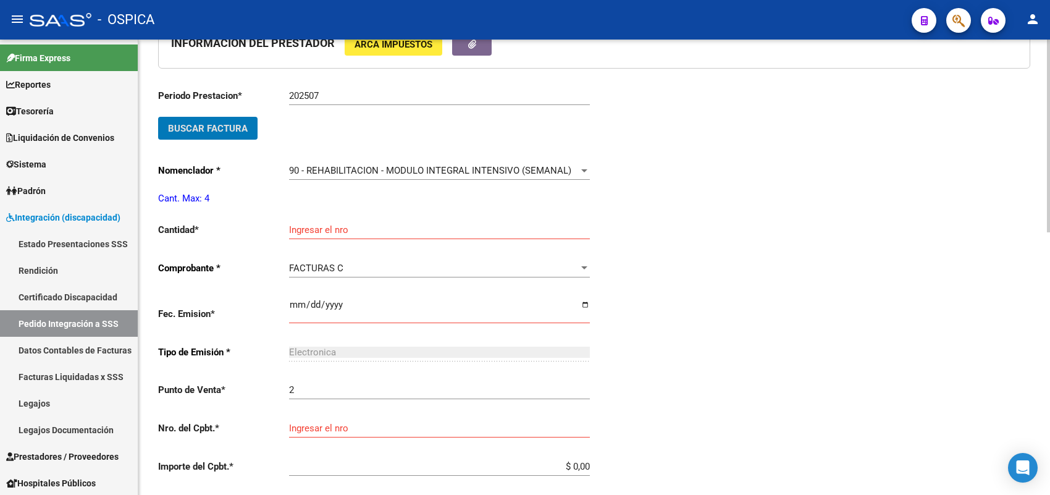
scroll to position [414, 0]
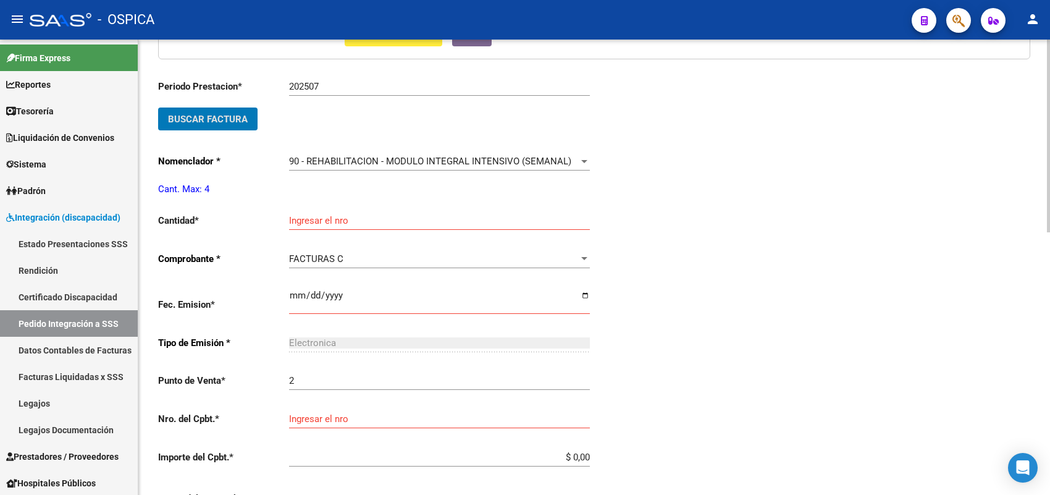
click at [322, 215] on input "Ingresar el nro" at bounding box center [439, 220] width 301 height 11
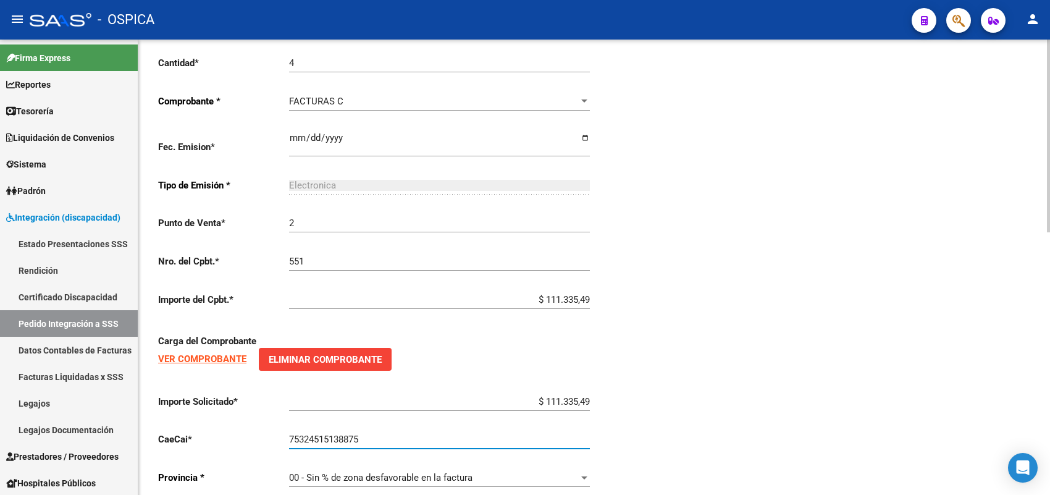
scroll to position [621, 0]
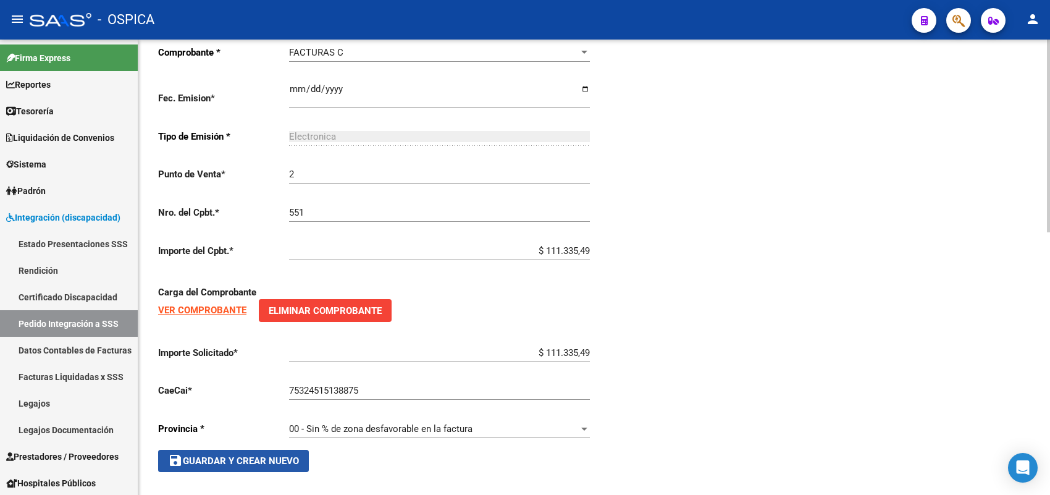
click at [275, 455] on span "save Guardar y Crear Nuevo" at bounding box center [233, 460] width 131 height 11
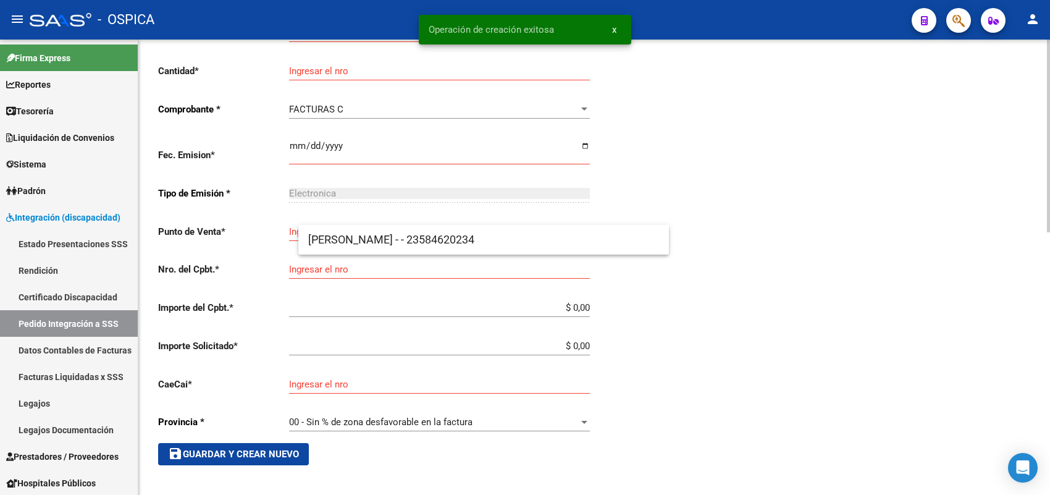
scroll to position [28, 0]
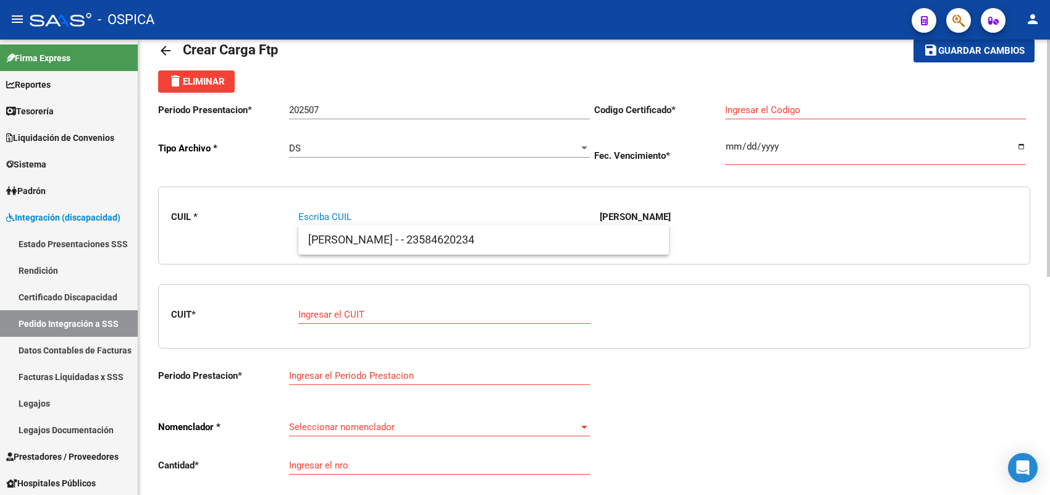
paste input "20555761660"
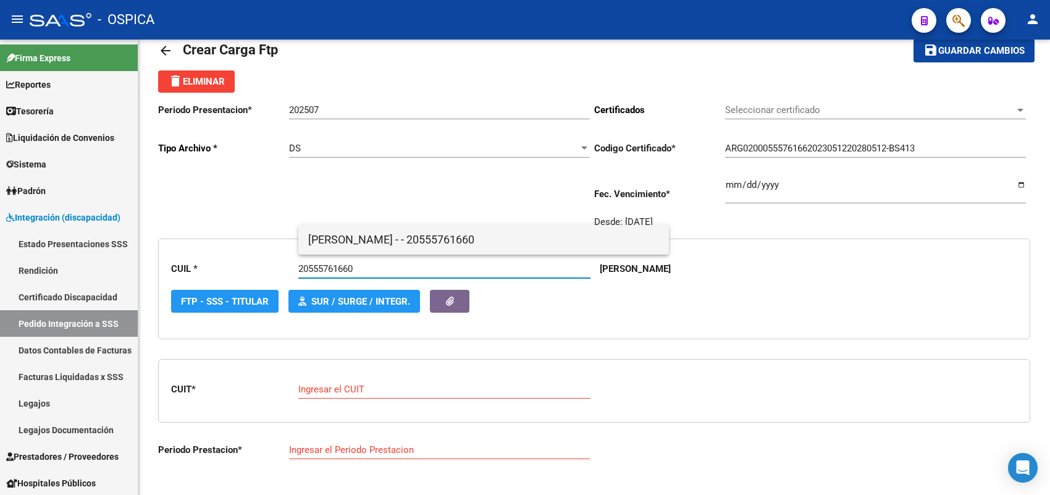
click at [366, 245] on span "LAZARTE, EMMANUEL ISAIAS - - 20555761660" at bounding box center [483, 240] width 351 height 30
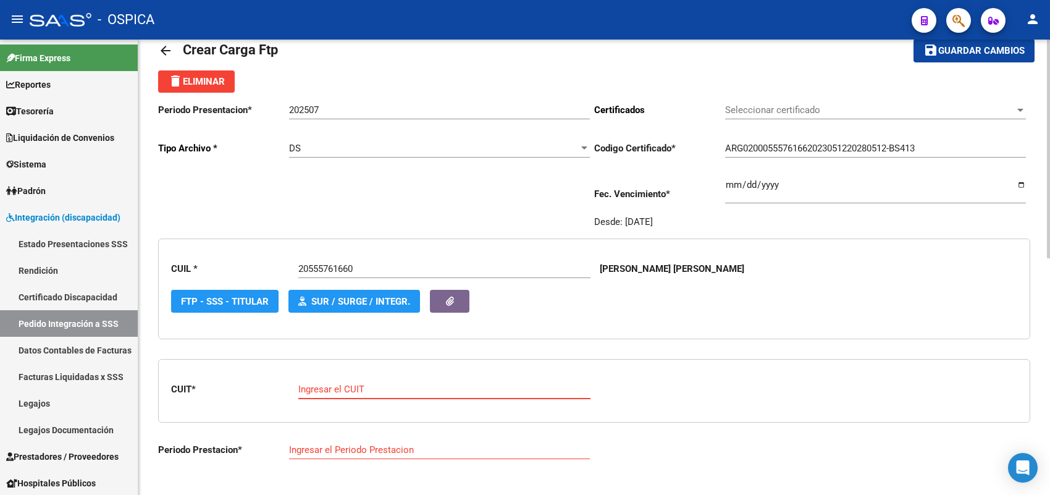
paste input "30-71512397-1"
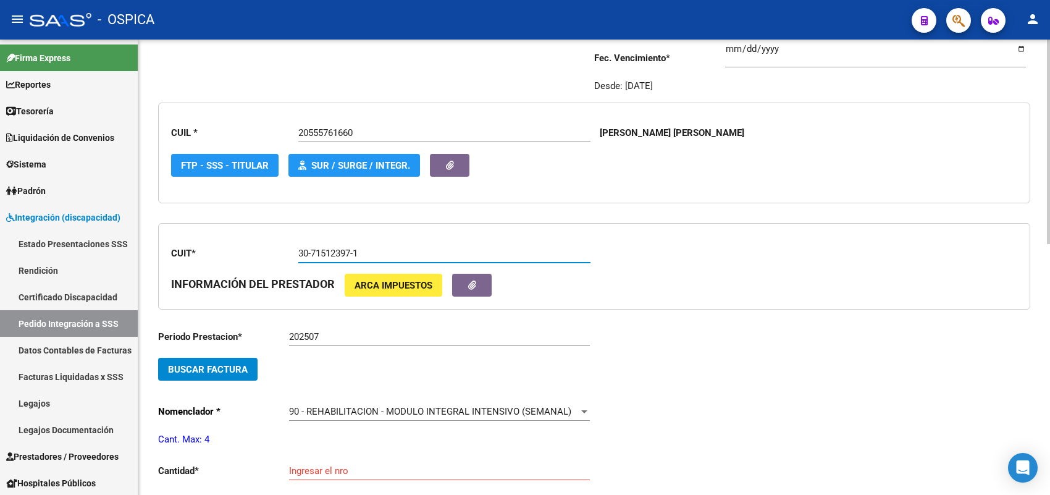
scroll to position [183, 0]
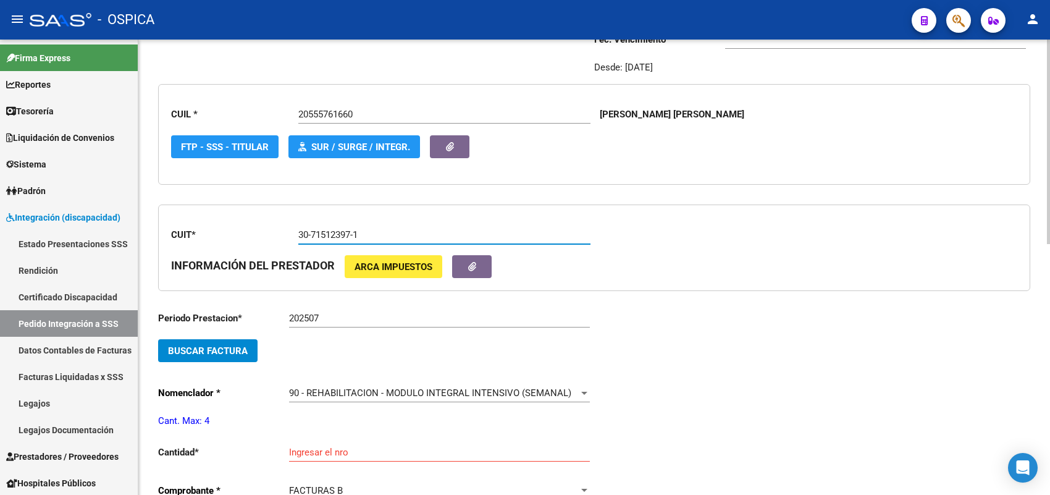
click at [211, 345] on span "Buscar Factura" at bounding box center [208, 350] width 80 height 11
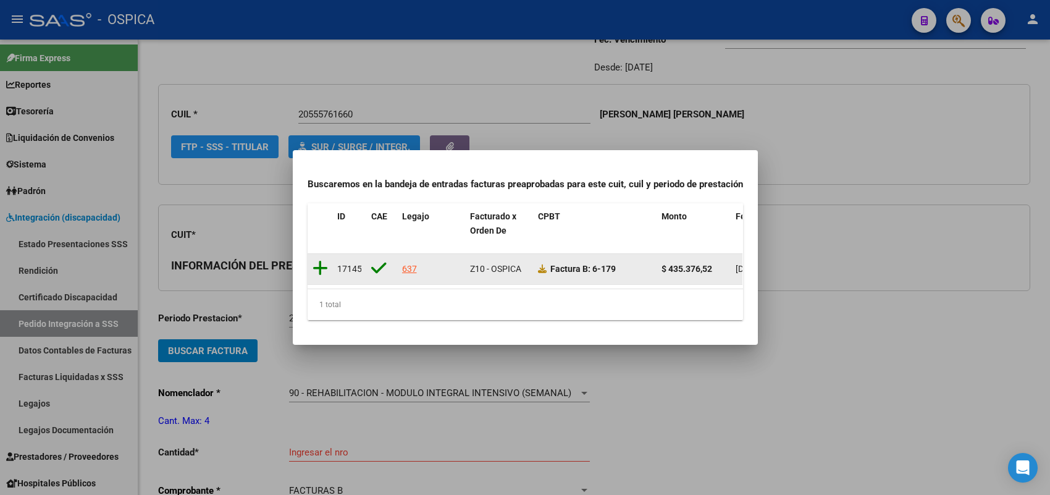
click at [322, 259] on icon at bounding box center [319, 267] width 15 height 17
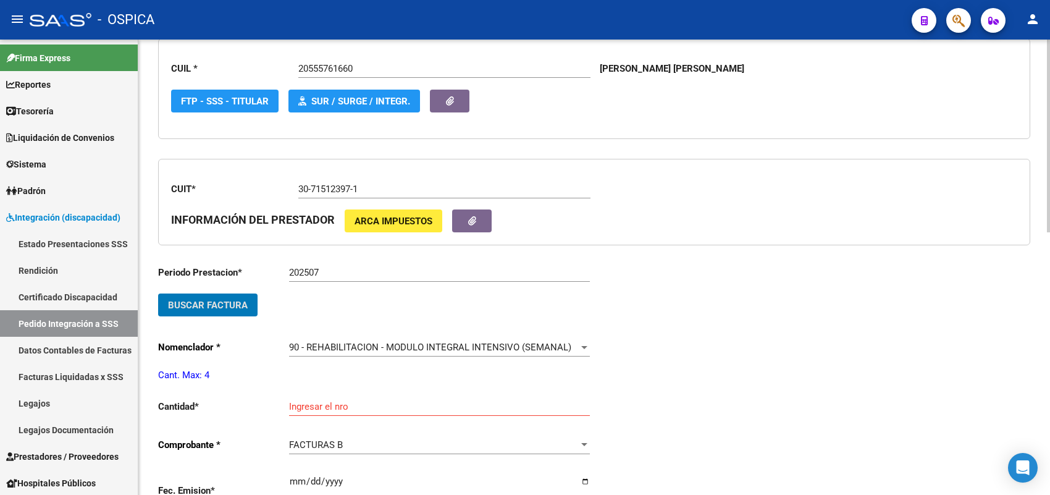
scroll to position [337, 0]
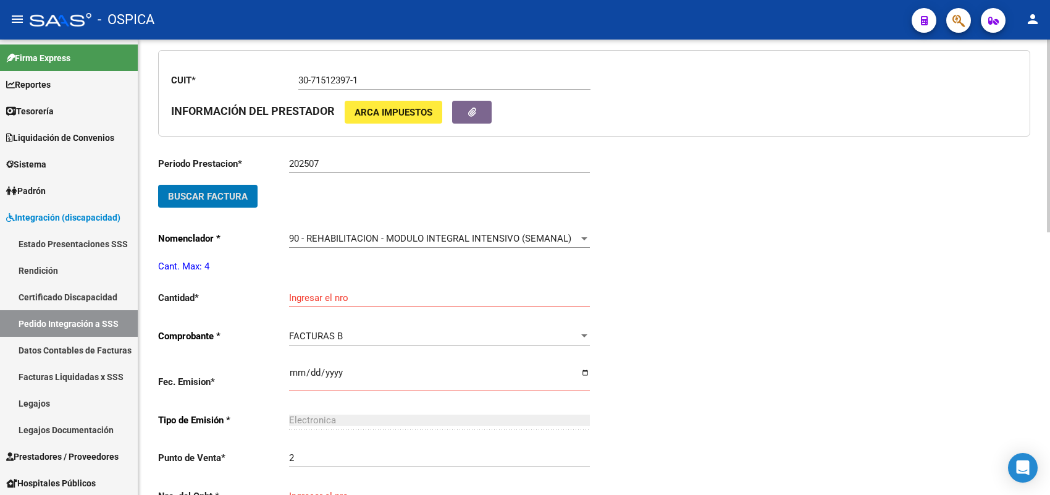
click at [316, 292] on input "Ingresar el nro" at bounding box center [439, 297] width 301 height 11
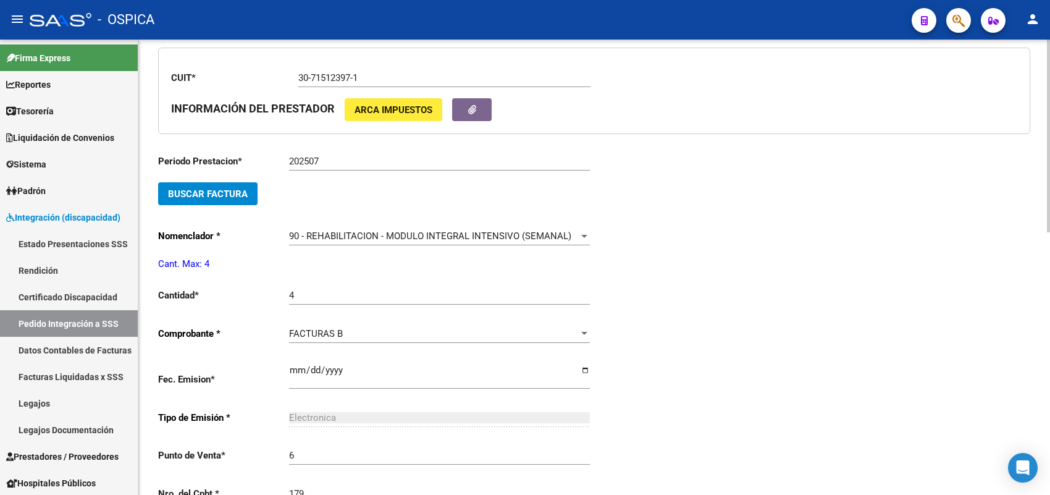
scroll to position [599, 0]
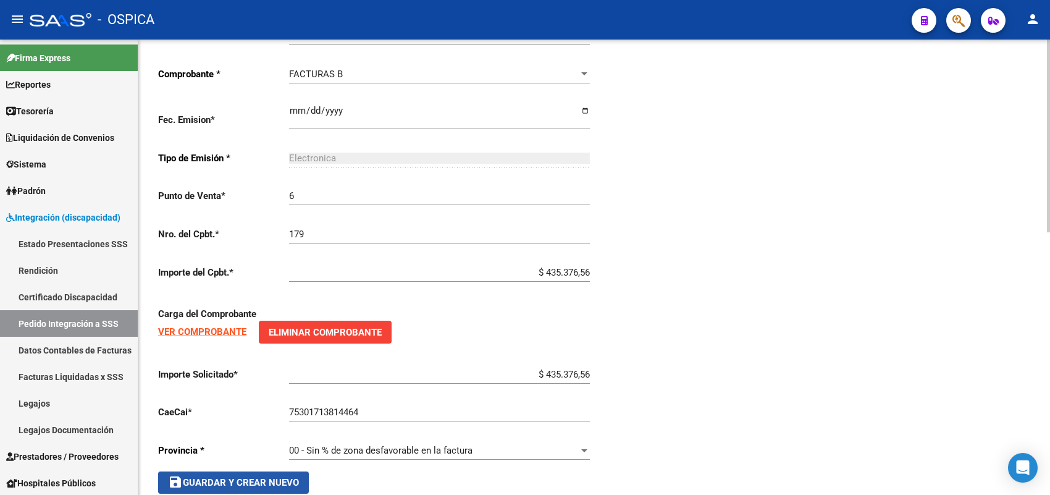
click at [284, 483] on button "save Guardar y Crear Nuevo" at bounding box center [233, 482] width 151 height 22
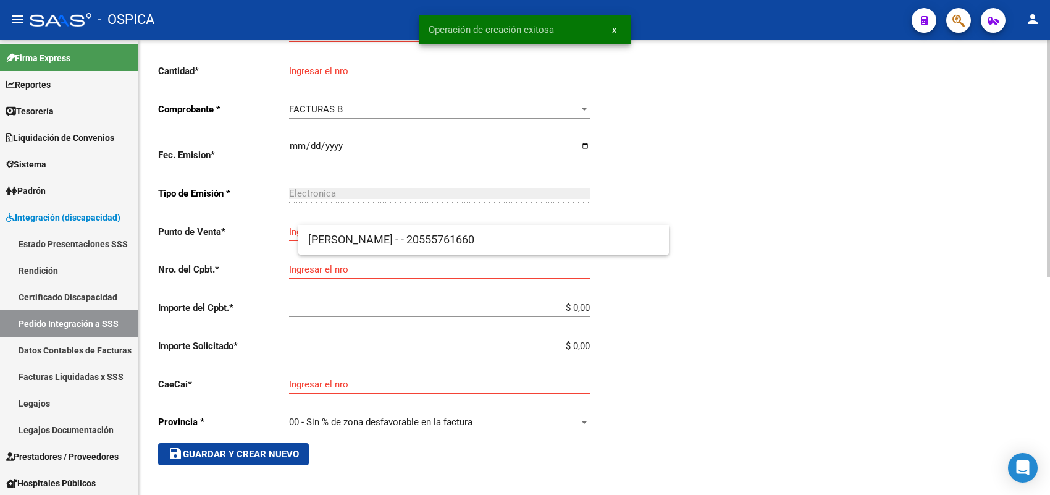
scroll to position [28, 0]
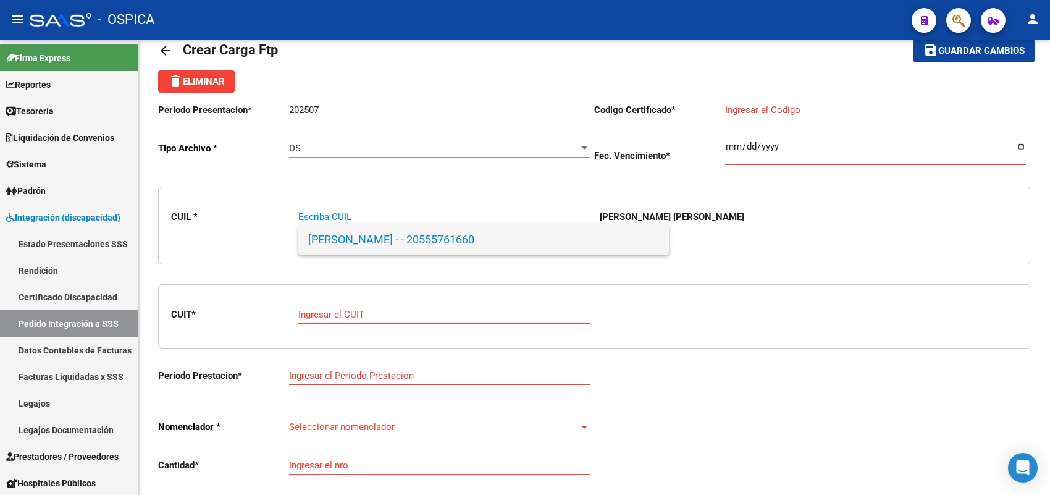
paste input "27506918591"
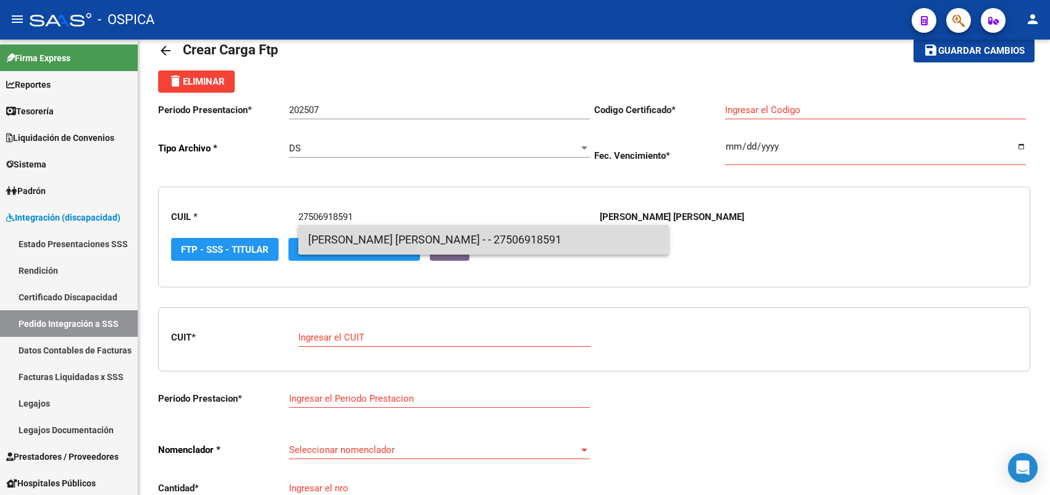
click at [337, 242] on span "LEGUIZAMON CORONEL, MARIANA NI - - 27506918591" at bounding box center [483, 240] width 351 height 30
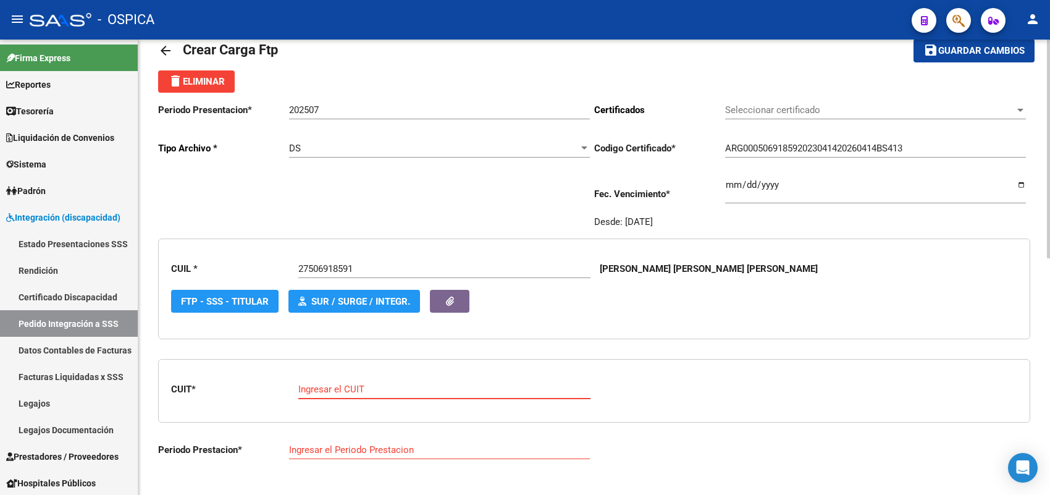
paste
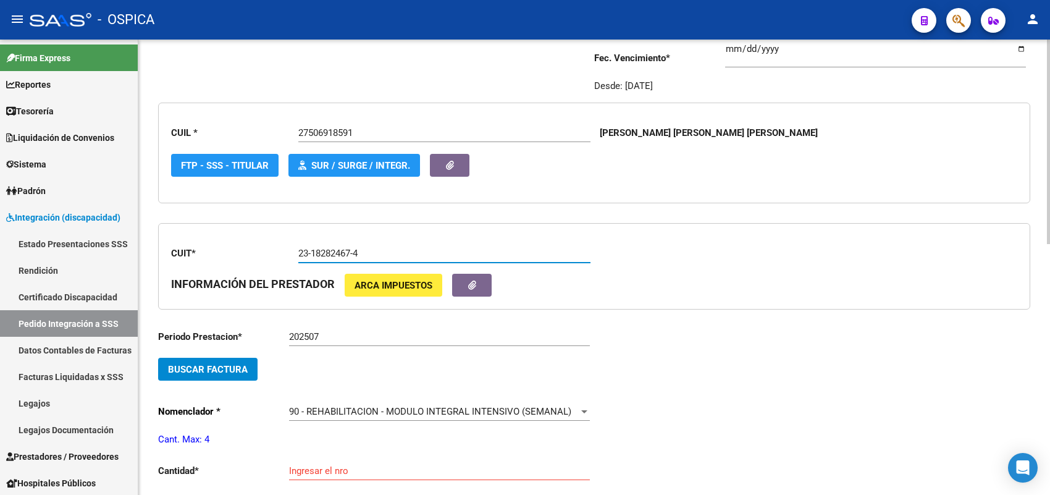
scroll to position [183, 0]
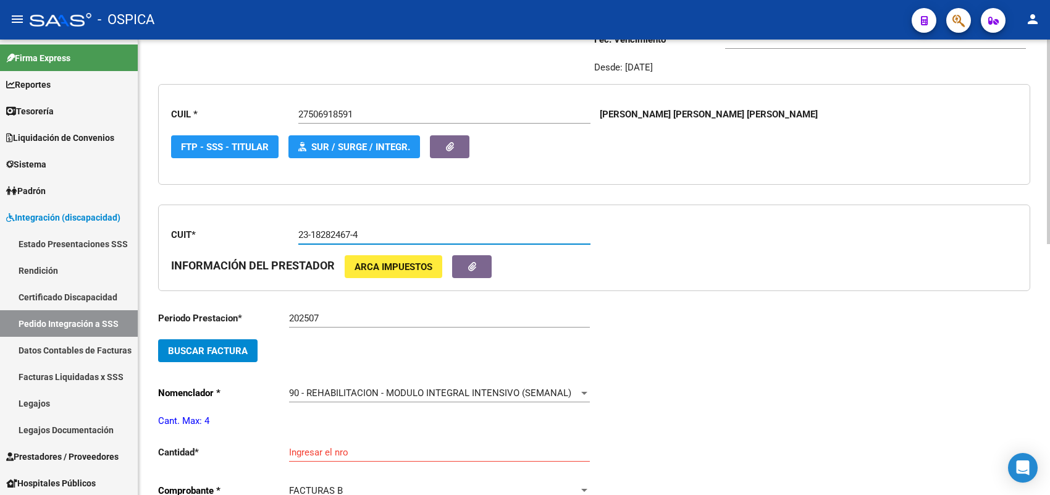
click at [238, 347] on span "Buscar Factura" at bounding box center [208, 350] width 80 height 11
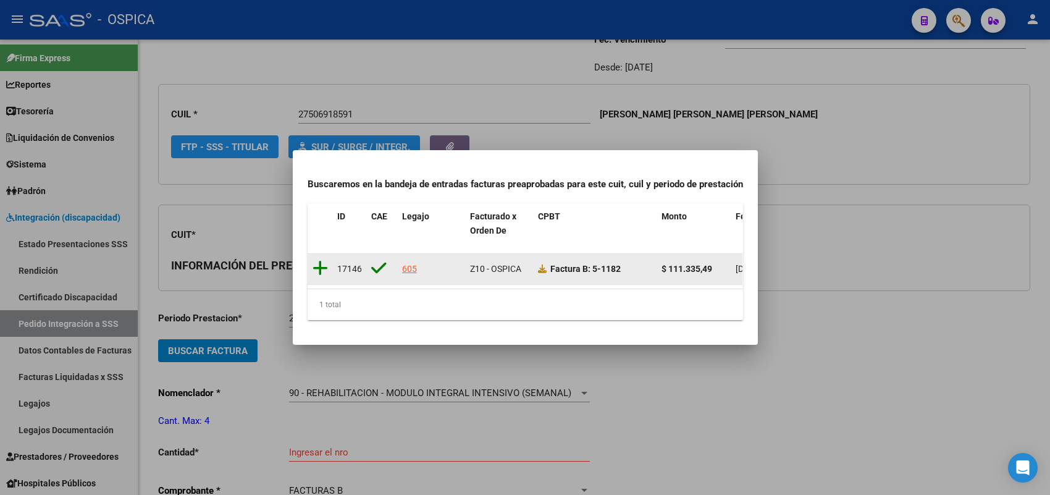
click at [320, 259] on icon at bounding box center [319, 267] width 15 height 17
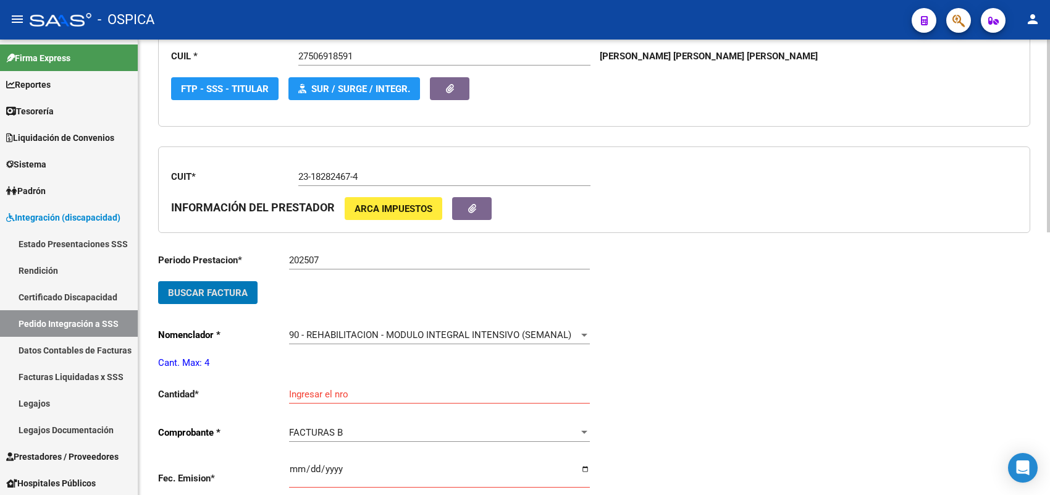
scroll to position [337, 0]
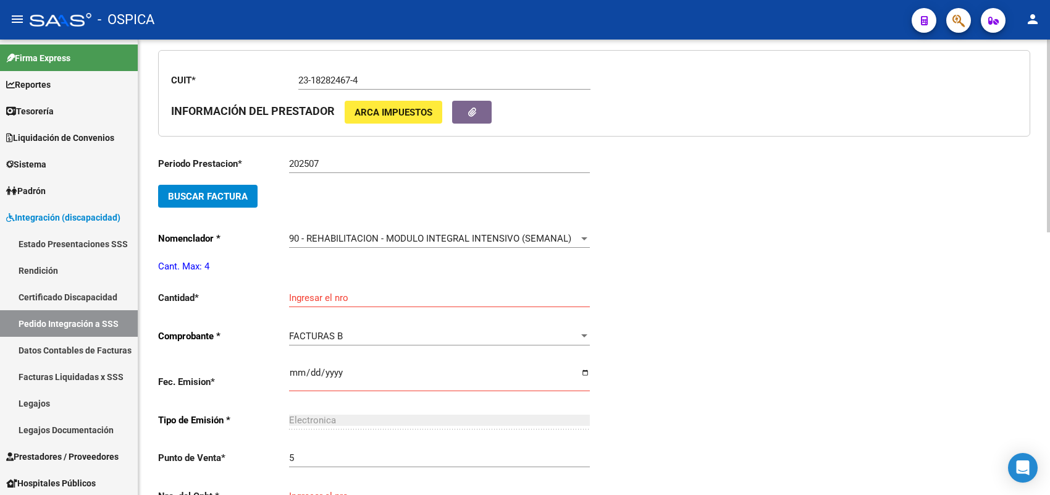
drag, startPoint x: 328, startPoint y: 282, endPoint x: 330, endPoint y: 292, distance: 10.7
click at [328, 283] on div "Ingresar el nro" at bounding box center [439, 293] width 301 height 27
click at [330, 292] on input "Ingresar el nro" at bounding box center [439, 297] width 301 height 11
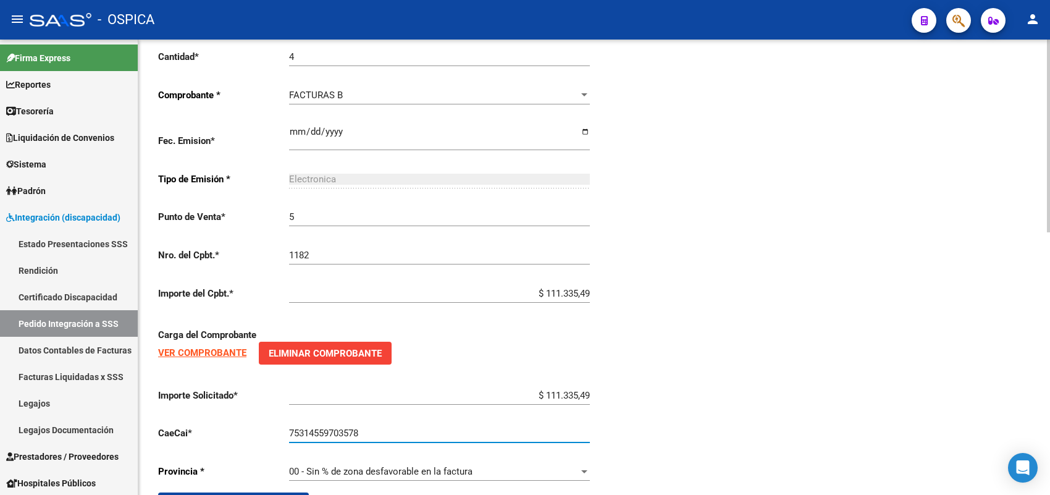
scroll to position [621, 0]
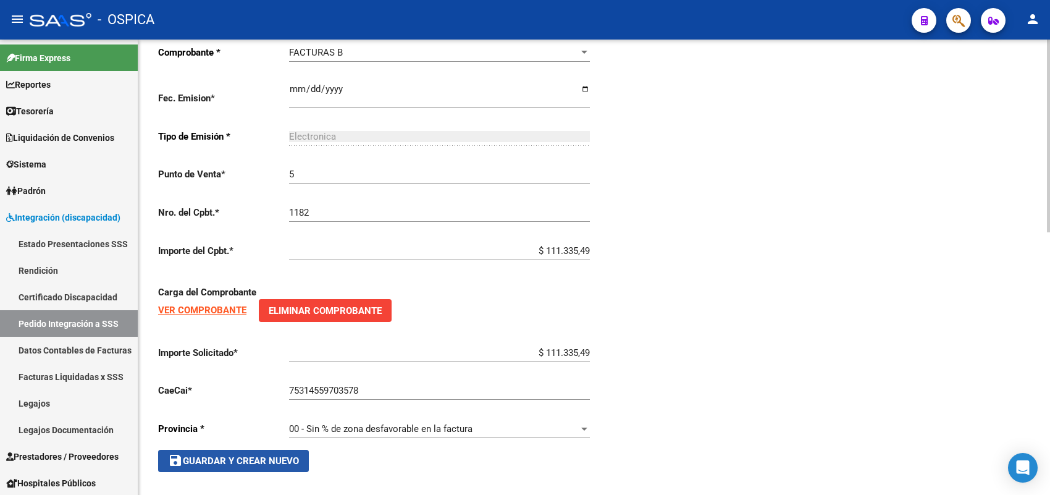
click at [272, 455] on span "save Guardar y Crear Nuevo" at bounding box center [233, 460] width 131 height 11
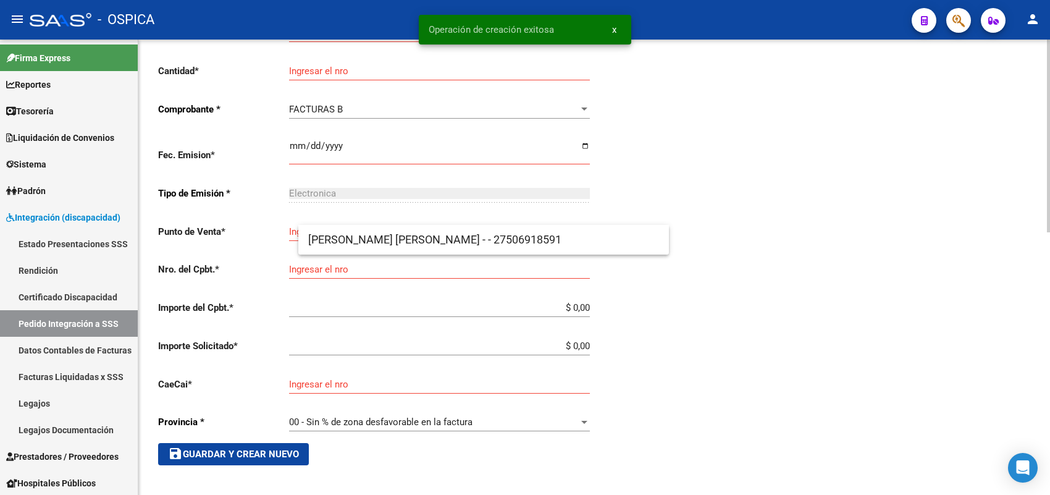
scroll to position [28, 0]
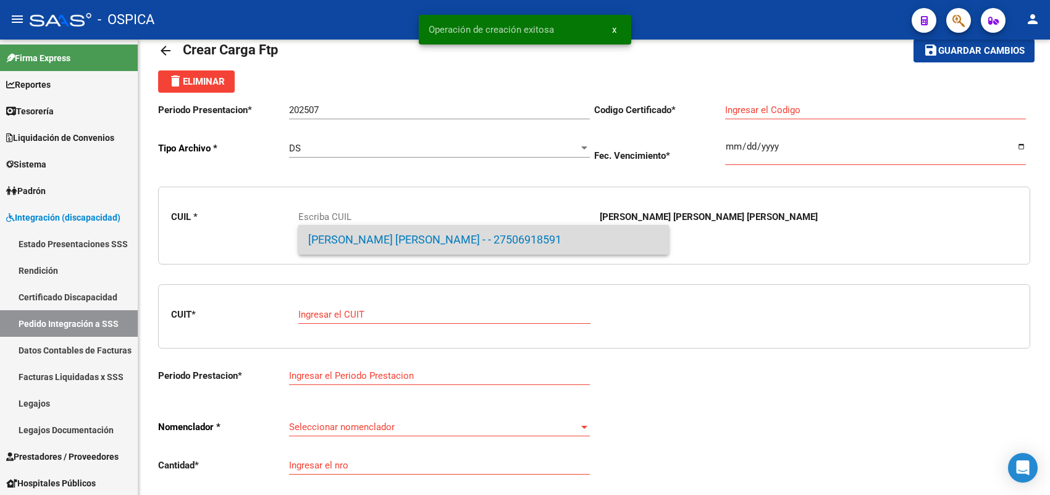
click at [354, 245] on span "LEGUIZAMON CORONEL, MARIANA NI - - 27506918591" at bounding box center [483, 240] width 351 height 30
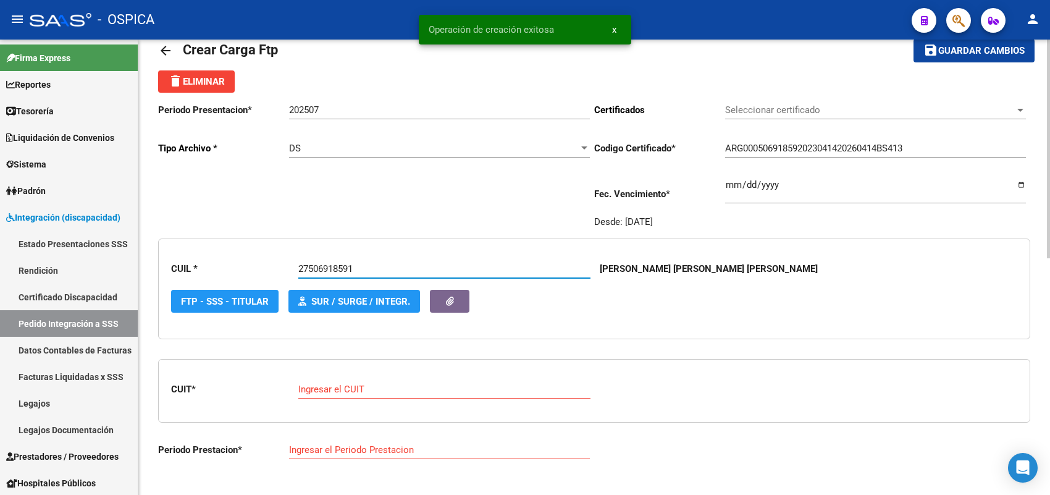
click at [343, 380] on div "Ingresar el CUIT" at bounding box center [444, 385] width 292 height 27
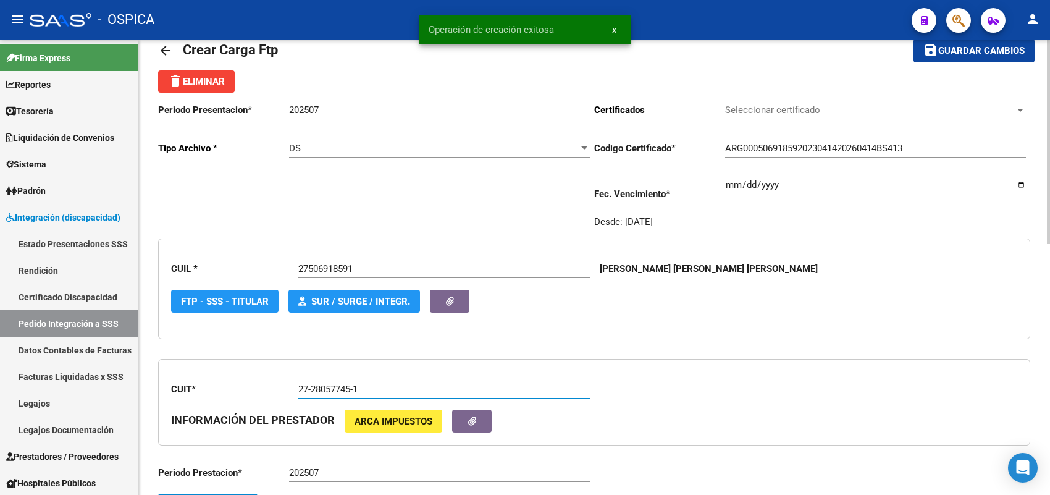
scroll to position [183, 0]
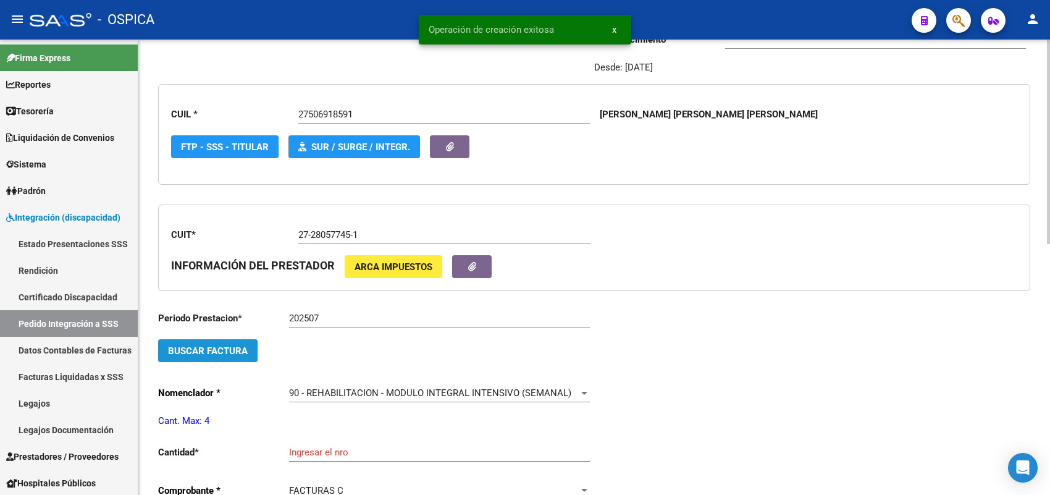
click at [248, 353] on button "Buscar Factura" at bounding box center [207, 350] width 99 height 23
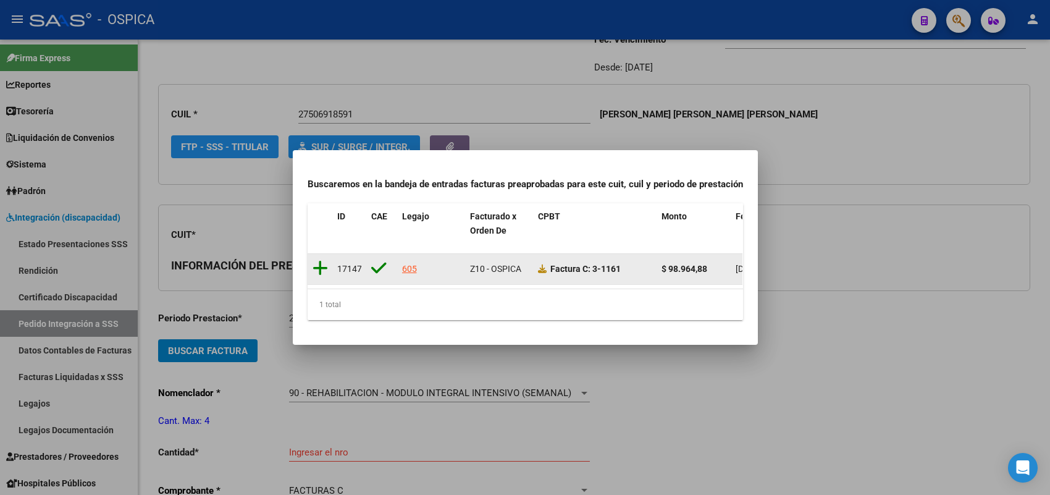
click at [322, 261] on icon at bounding box center [319, 267] width 15 height 17
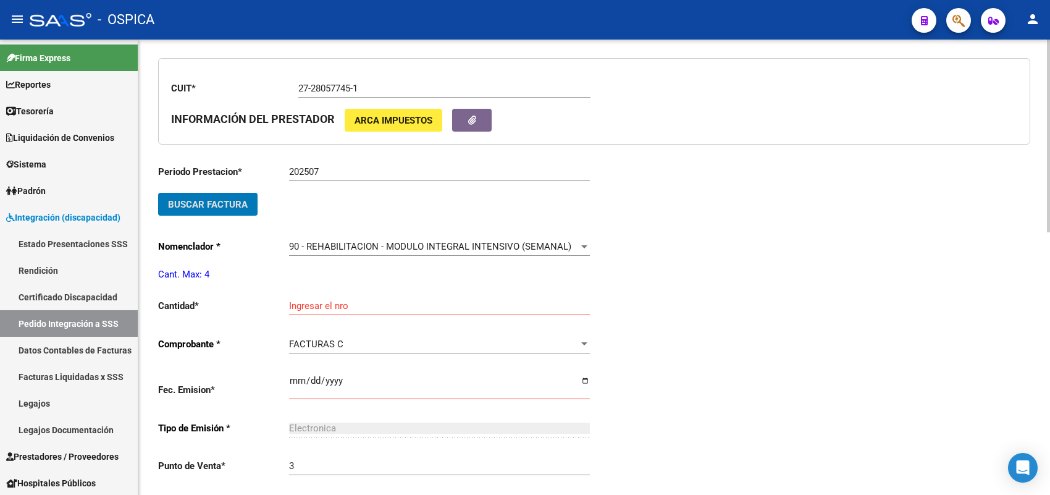
scroll to position [337, 0]
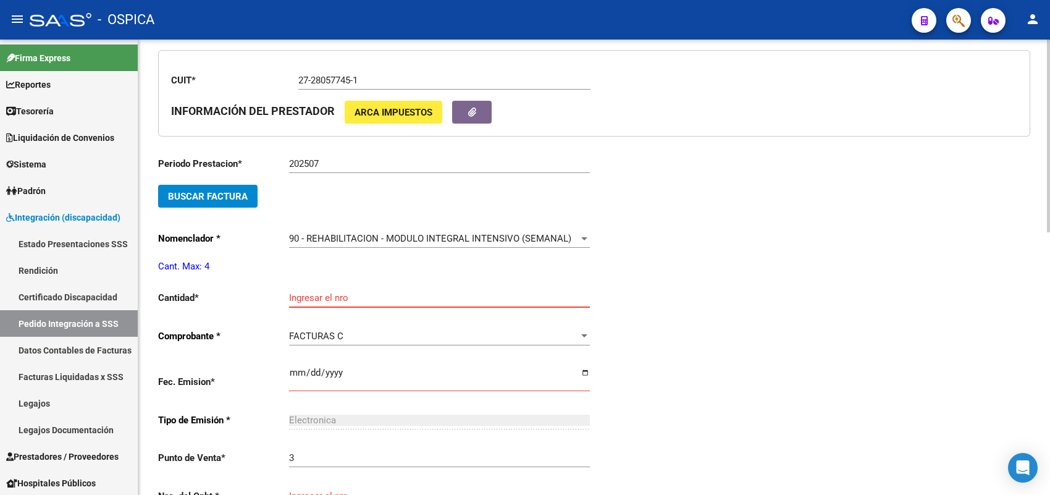
click at [310, 295] on input "Ingresar el nro" at bounding box center [439, 297] width 301 height 11
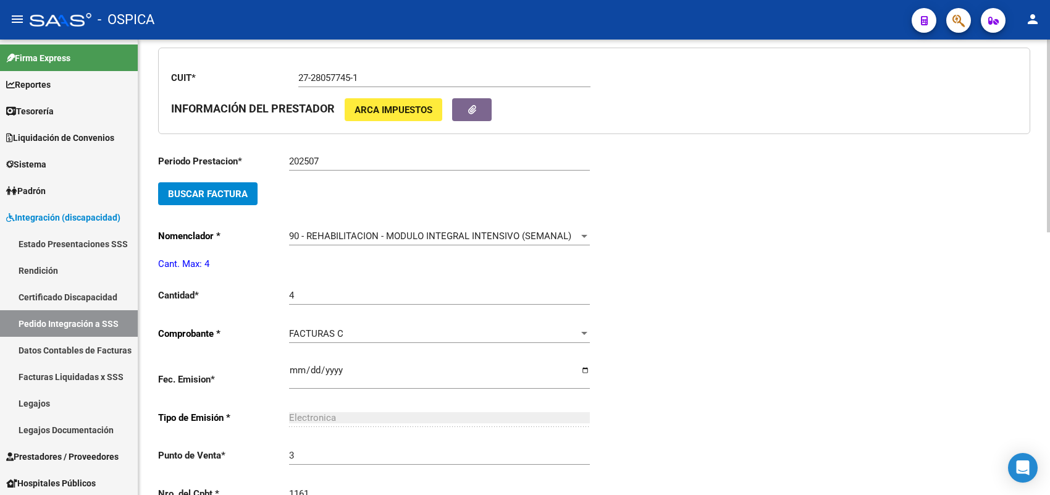
scroll to position [599, 0]
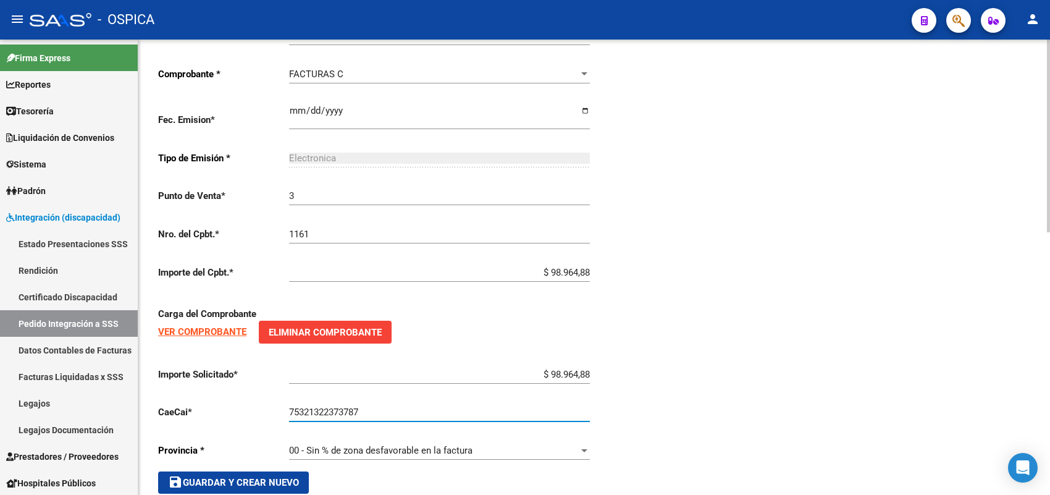
drag, startPoint x: 238, startPoint y: 487, endPoint x: 239, endPoint y: 479, distance: 7.5
click at [240, 477] on span "save Guardar y Crear Nuevo" at bounding box center [233, 482] width 131 height 11
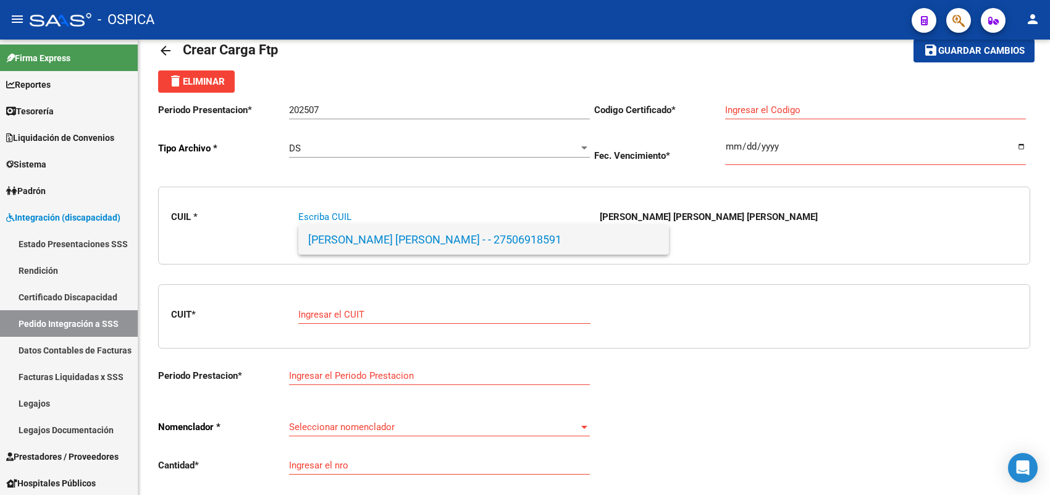
click at [335, 238] on span "LEGUIZAMON CORONEL, MARIANA NI - - 27506918591" at bounding box center [483, 240] width 351 height 30
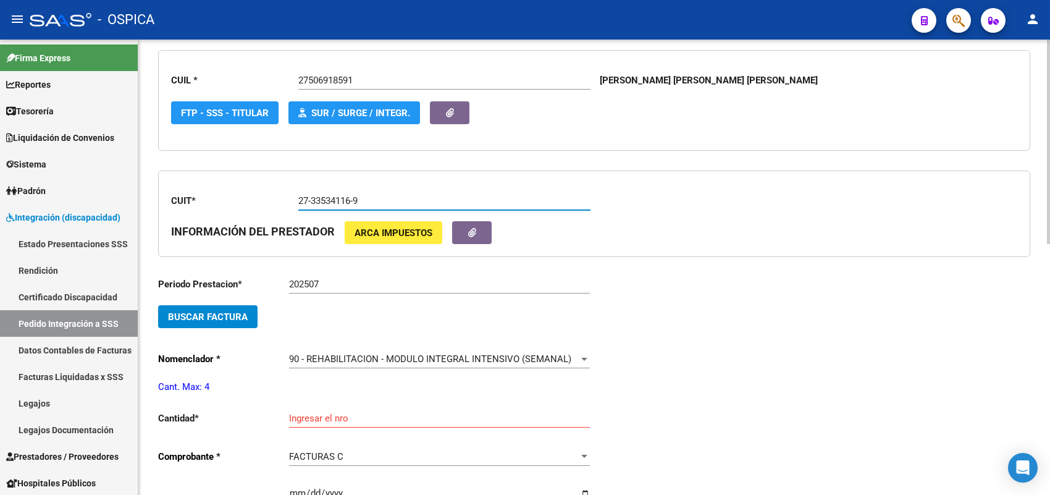
scroll to position [260, 0]
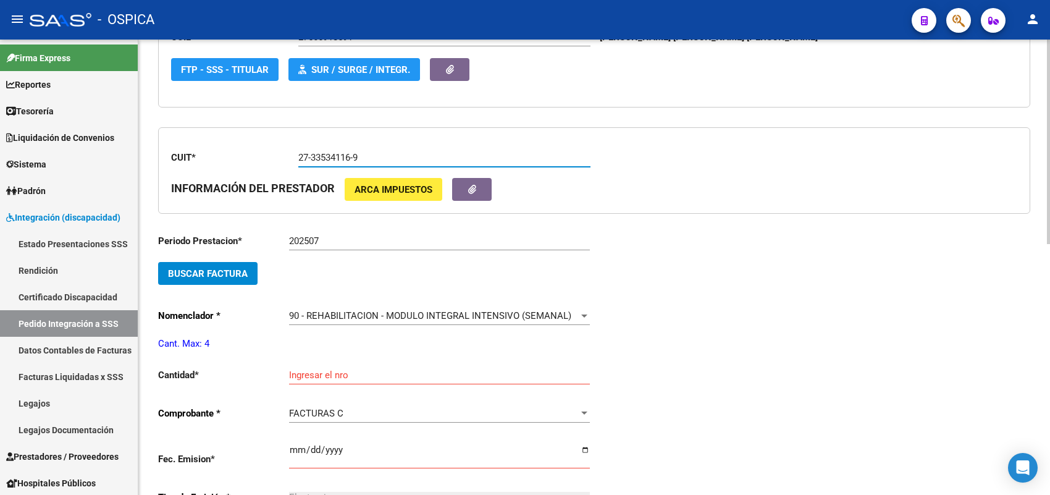
click at [251, 275] on button "Buscar Factura" at bounding box center [207, 273] width 99 height 23
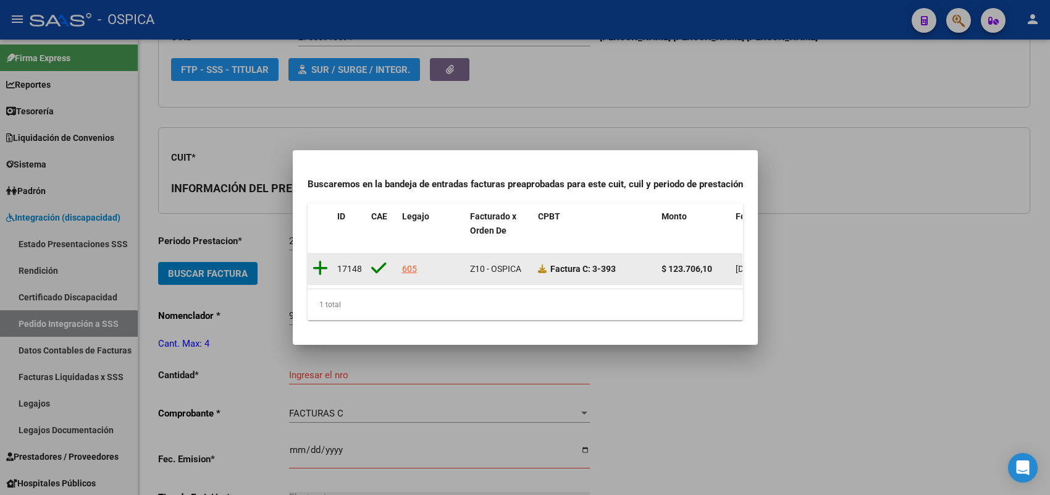
click at [320, 259] on icon at bounding box center [319, 267] width 15 height 17
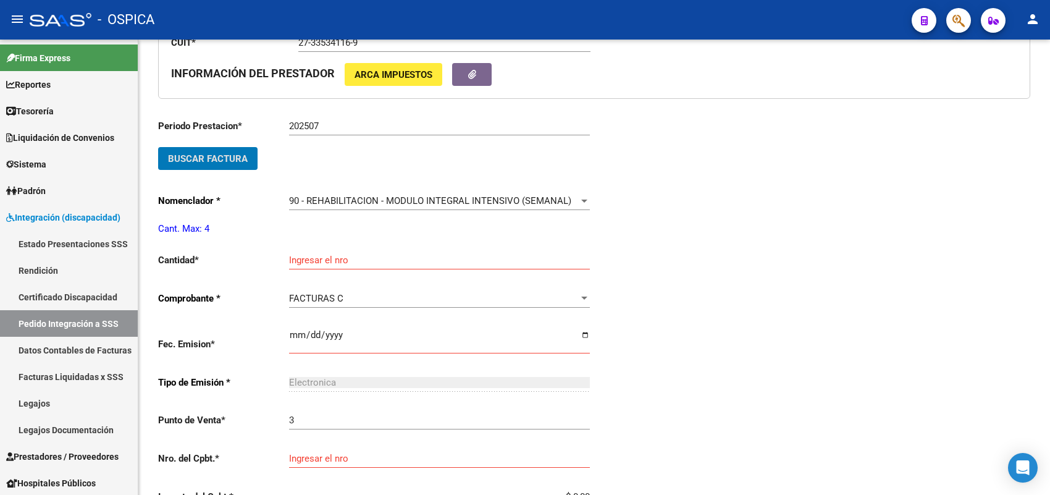
scroll to position [414, 0]
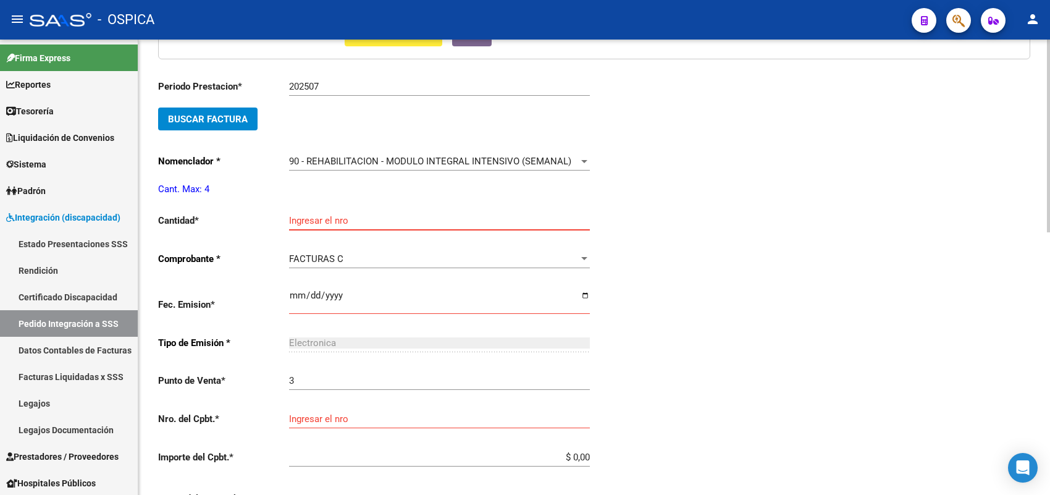
click at [326, 221] on input "Ingresar el nro" at bounding box center [439, 220] width 301 height 11
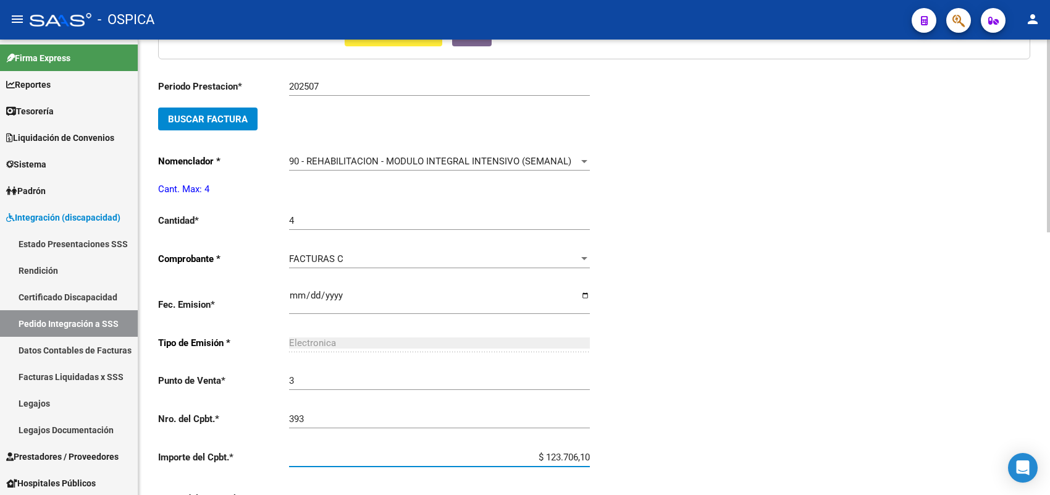
scroll to position [621, 0]
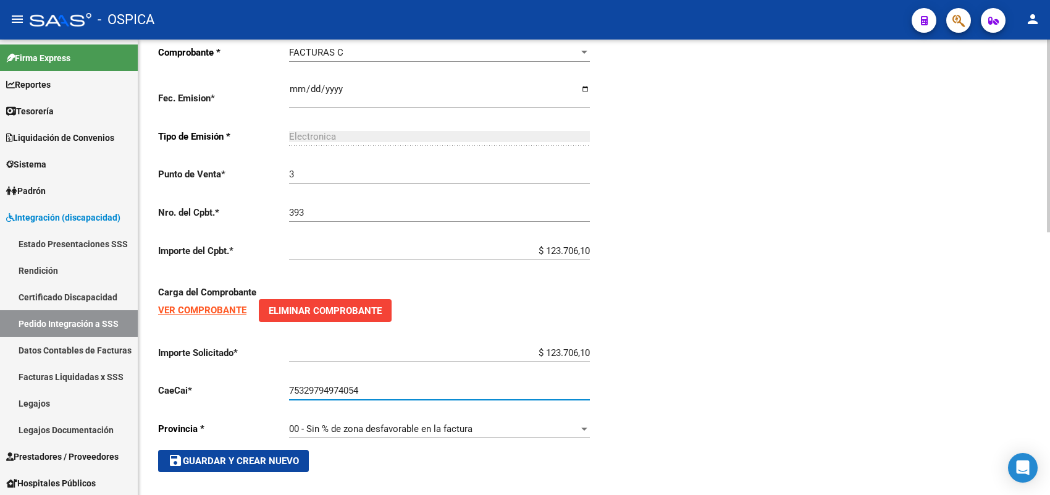
click at [288, 450] on button "save Guardar y Crear Nuevo" at bounding box center [233, 461] width 151 height 22
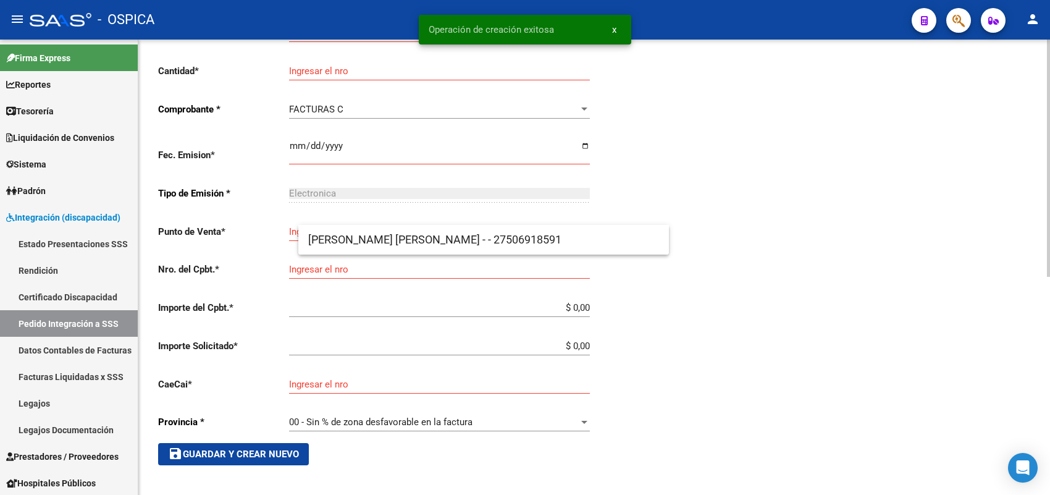
scroll to position [28, 0]
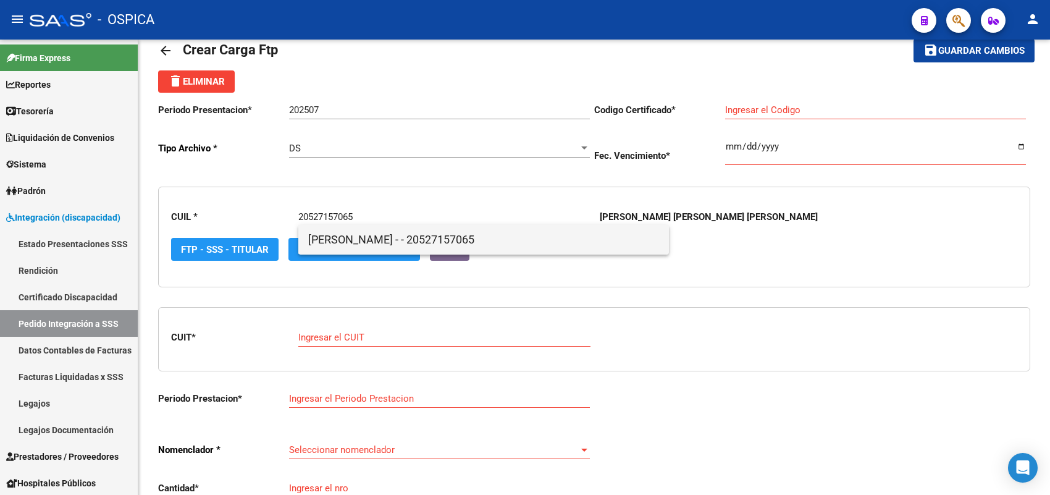
click at [343, 245] on span "LEIVA, VALENTINO ARTIME - - 20527157065" at bounding box center [483, 240] width 351 height 30
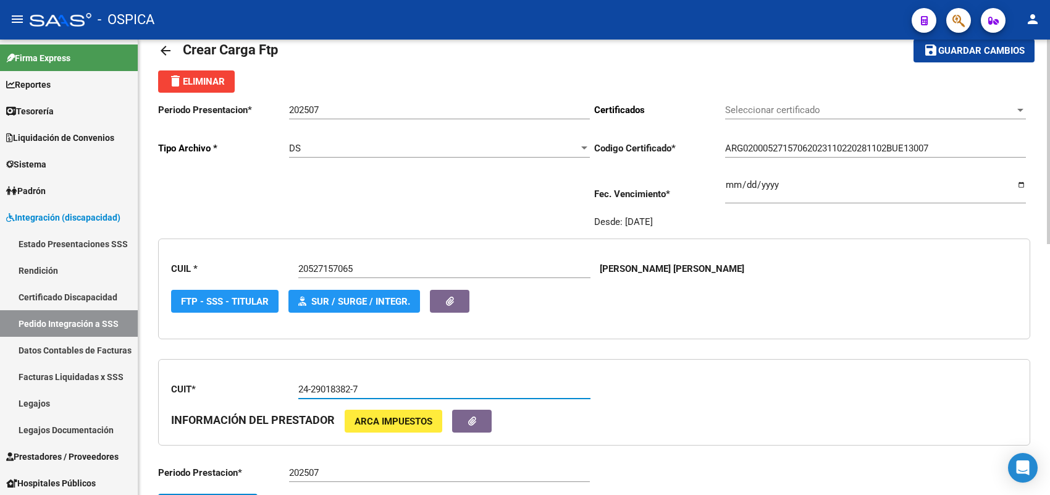
scroll to position [183, 0]
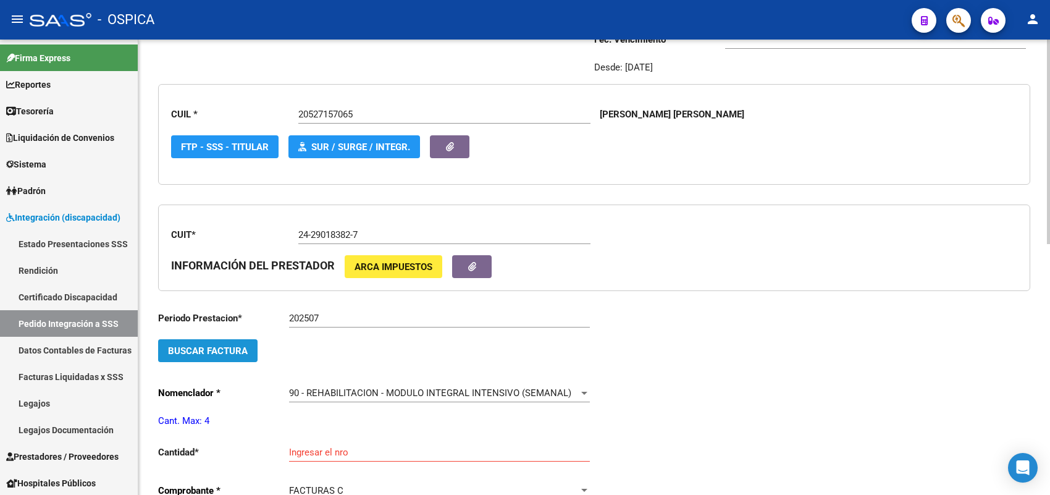
click at [245, 345] on span "Buscar Factura" at bounding box center [208, 350] width 80 height 11
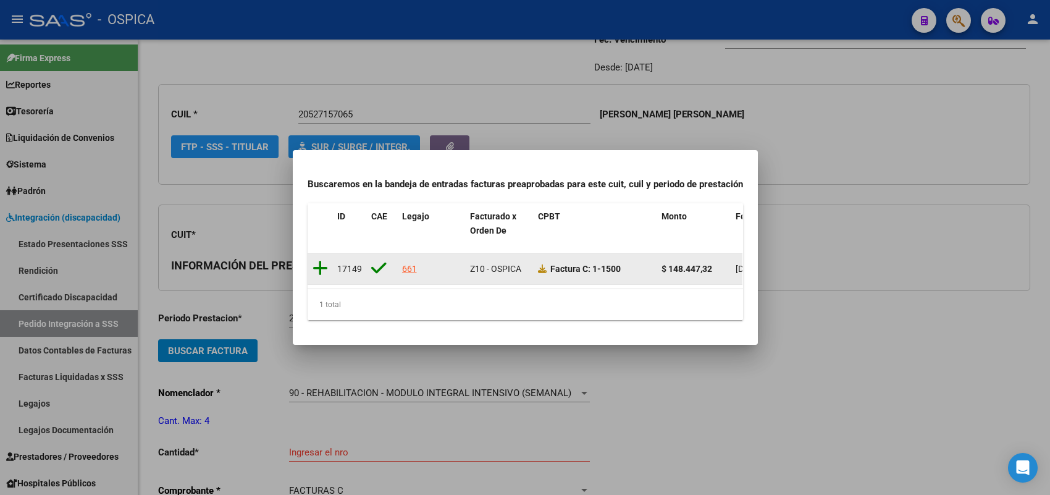
click at [320, 260] on icon at bounding box center [319, 267] width 15 height 17
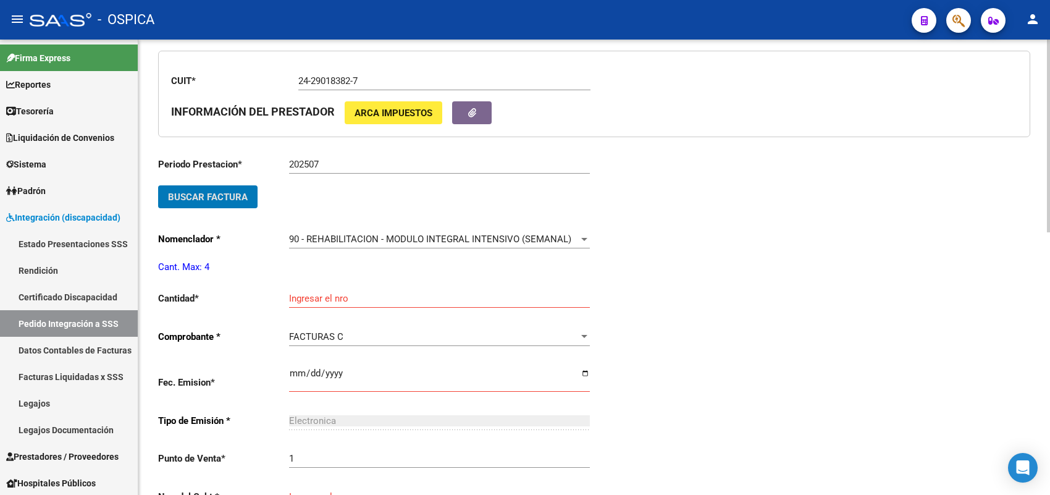
scroll to position [337, 0]
click at [320, 295] on input "Ingresar el nro" at bounding box center [439, 297] width 301 height 11
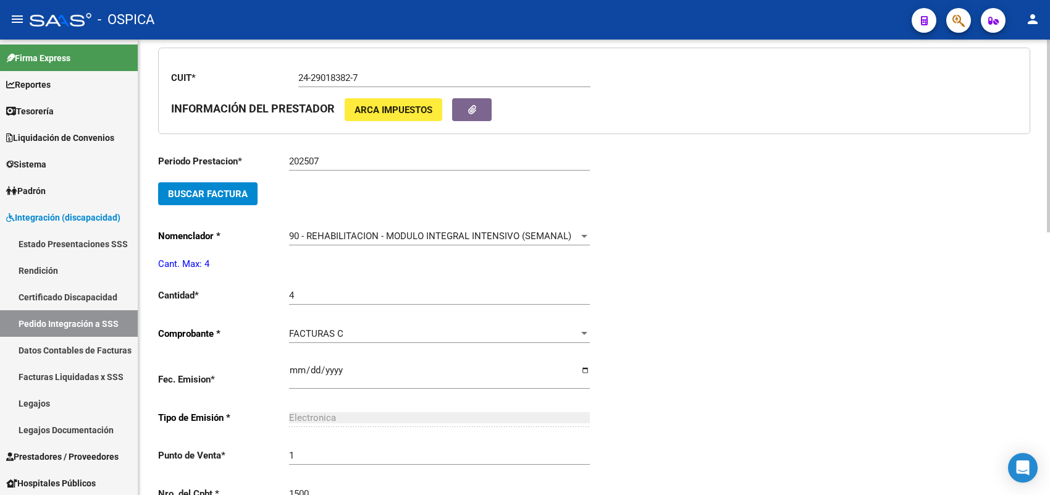
scroll to position [599, 0]
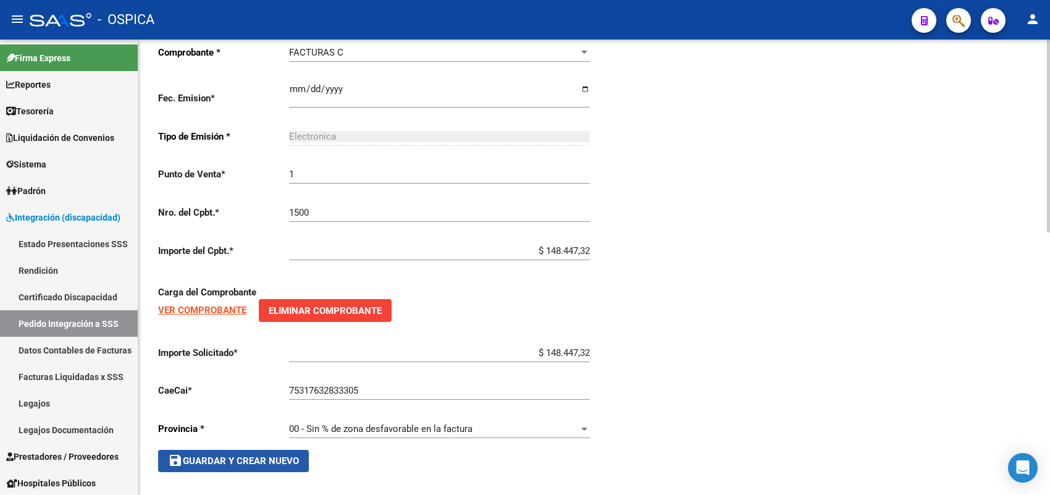
click at [264, 456] on span "save Guardar y Crear Nuevo" at bounding box center [233, 460] width 131 height 11
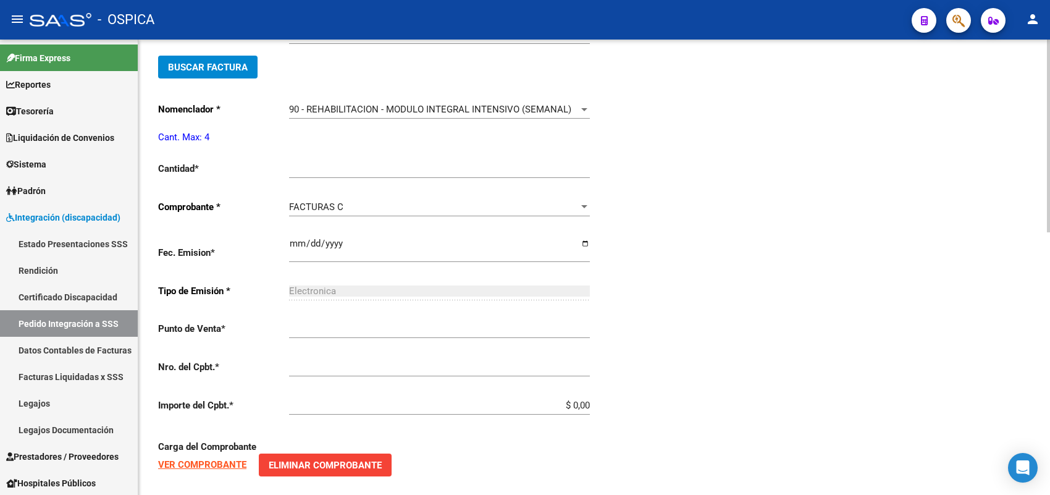
scroll to position [28, 0]
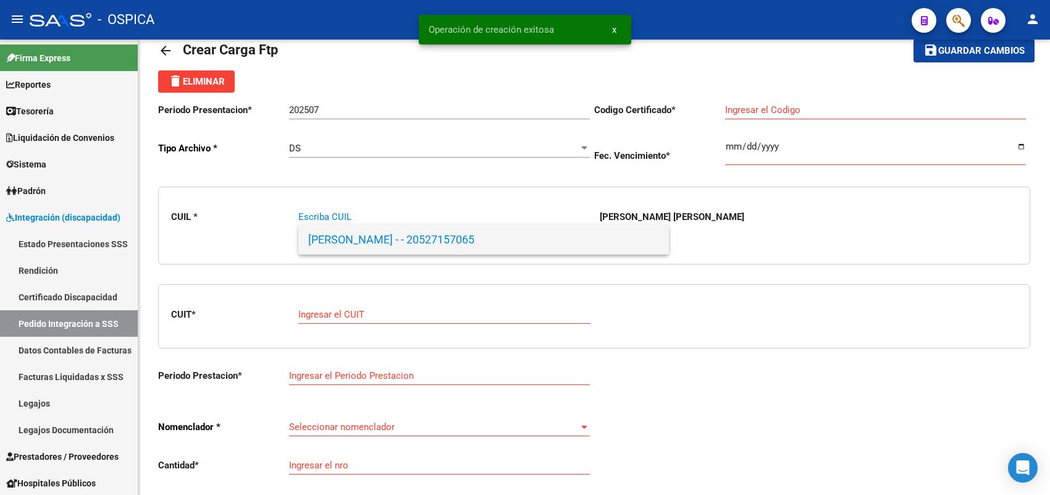
click at [347, 232] on span "LEIVA, VALENTINO ARTIME - - 20527157065" at bounding box center [483, 240] width 351 height 30
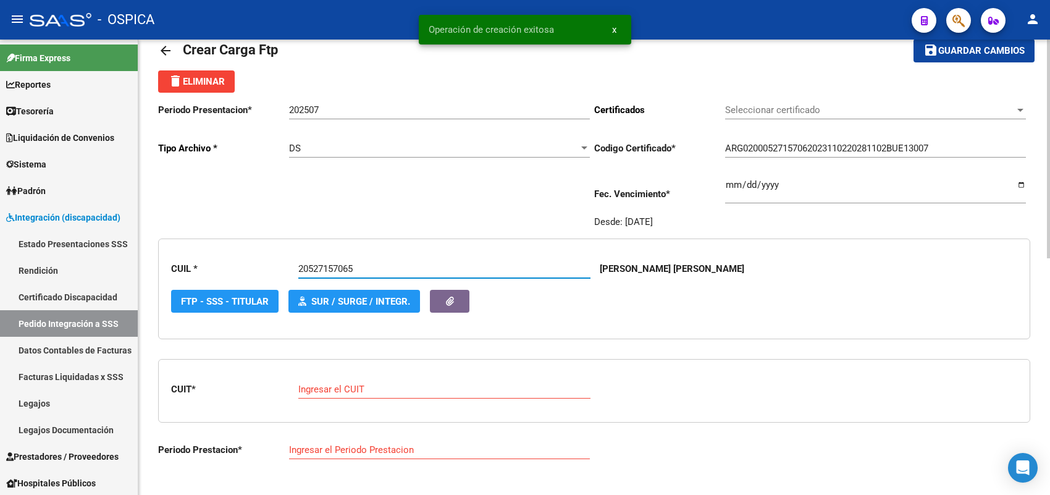
click at [340, 383] on input "Ingresar el CUIT" at bounding box center [444, 388] width 292 height 11
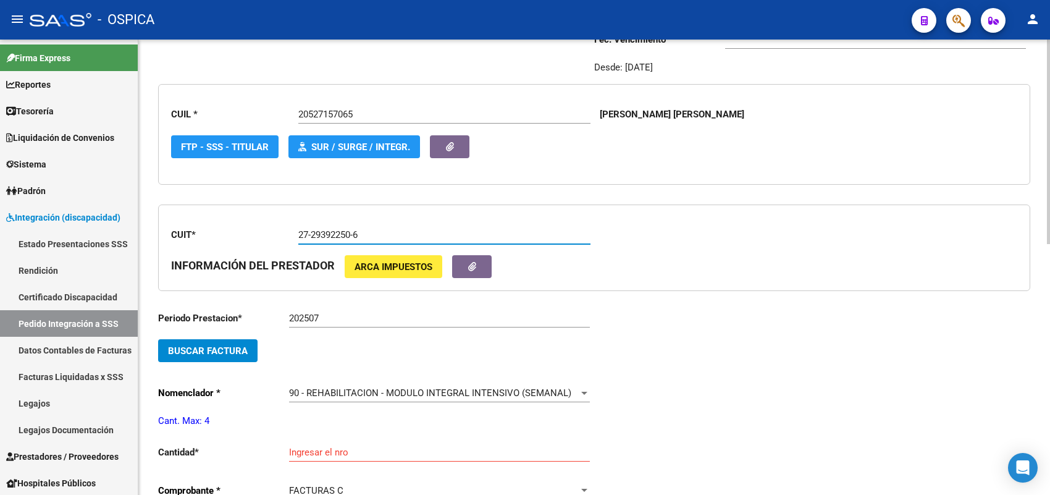
scroll to position [260, 0]
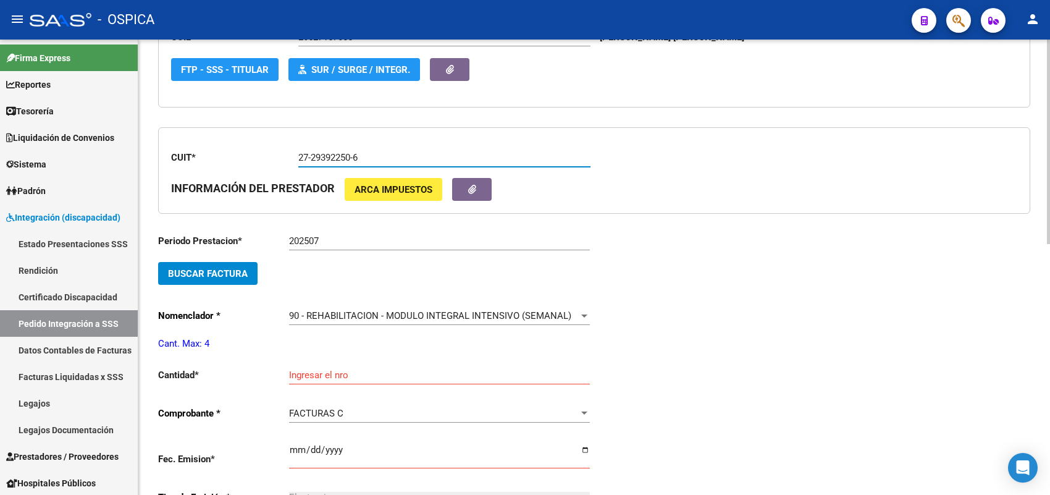
click at [235, 272] on span "Buscar Factura" at bounding box center [208, 273] width 80 height 11
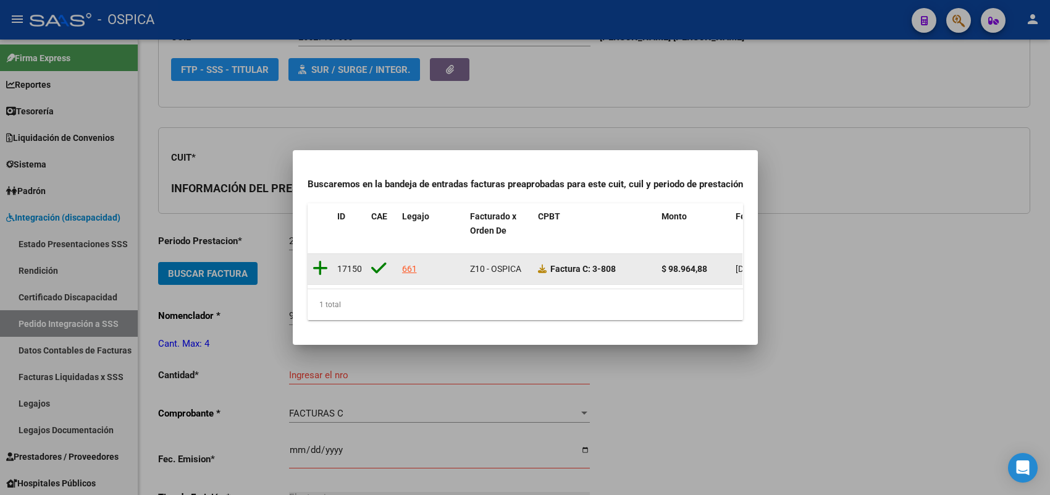
click at [322, 259] on icon at bounding box center [319, 267] width 15 height 17
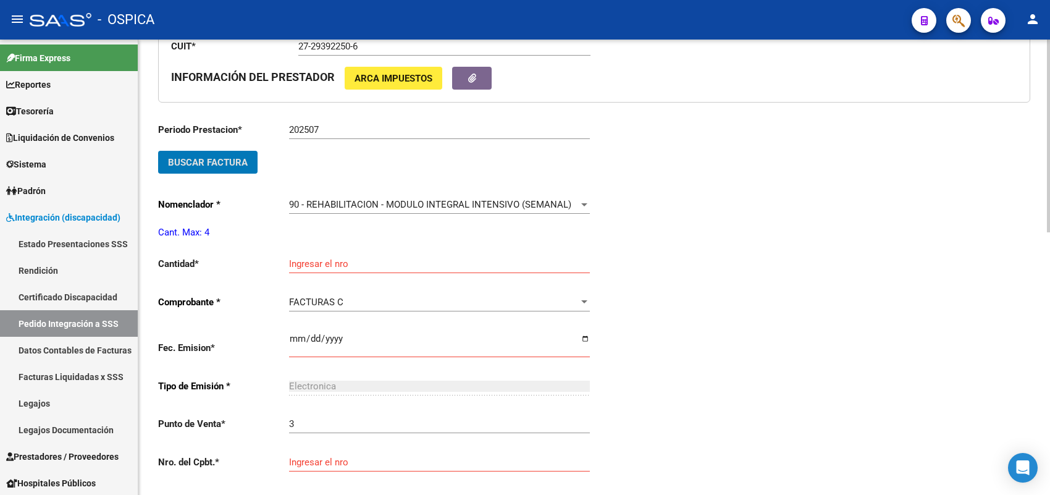
scroll to position [414, 0]
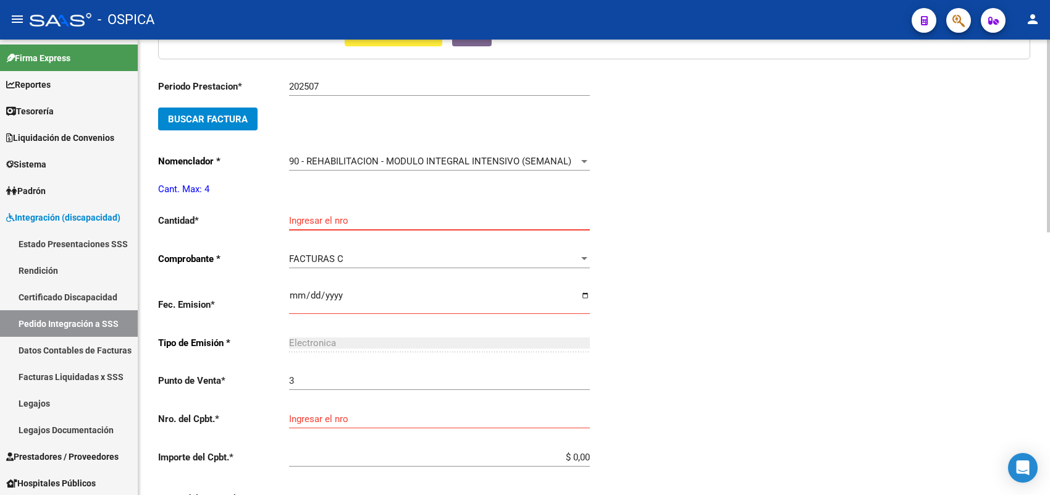
click at [328, 215] on input "Ingresar el nro" at bounding box center [439, 220] width 301 height 11
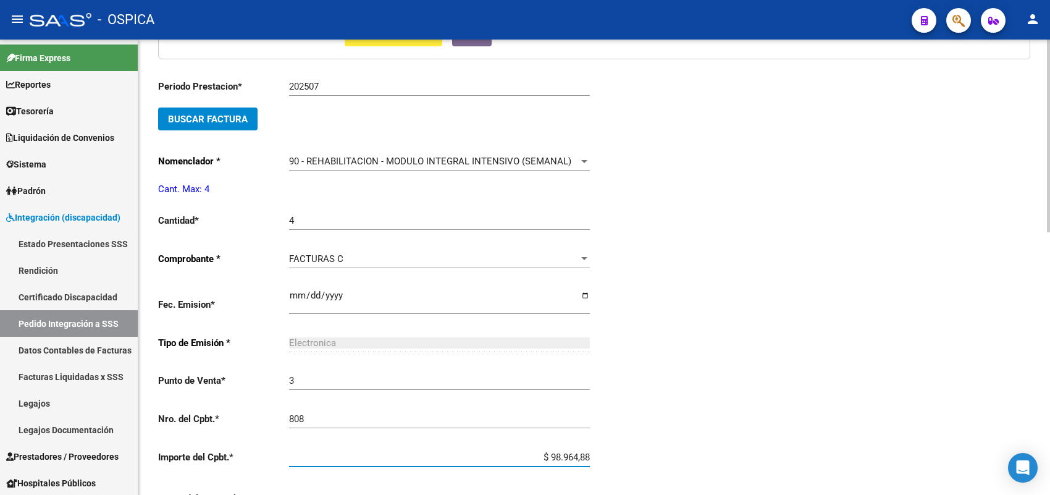
scroll to position [621, 0]
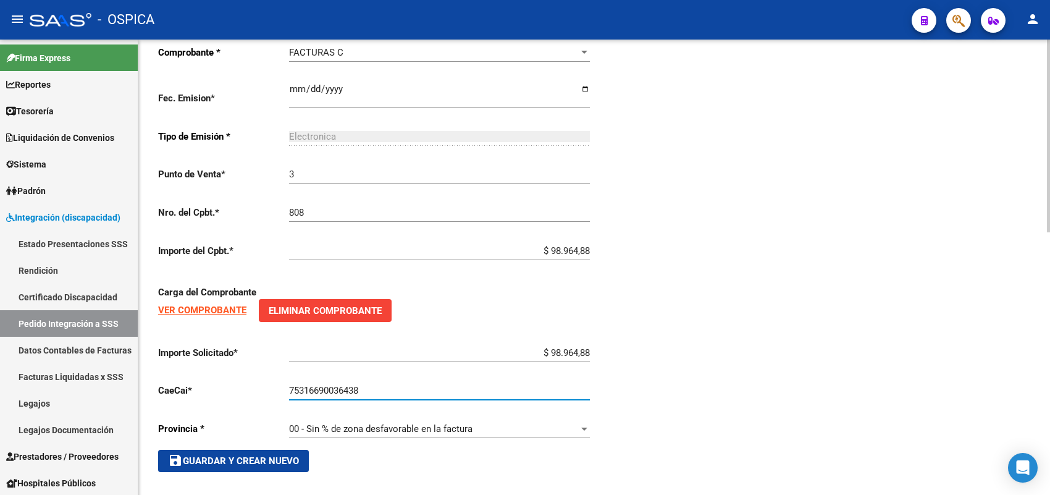
click at [257, 455] on span "save Guardar y Crear Nuevo" at bounding box center [233, 460] width 131 height 11
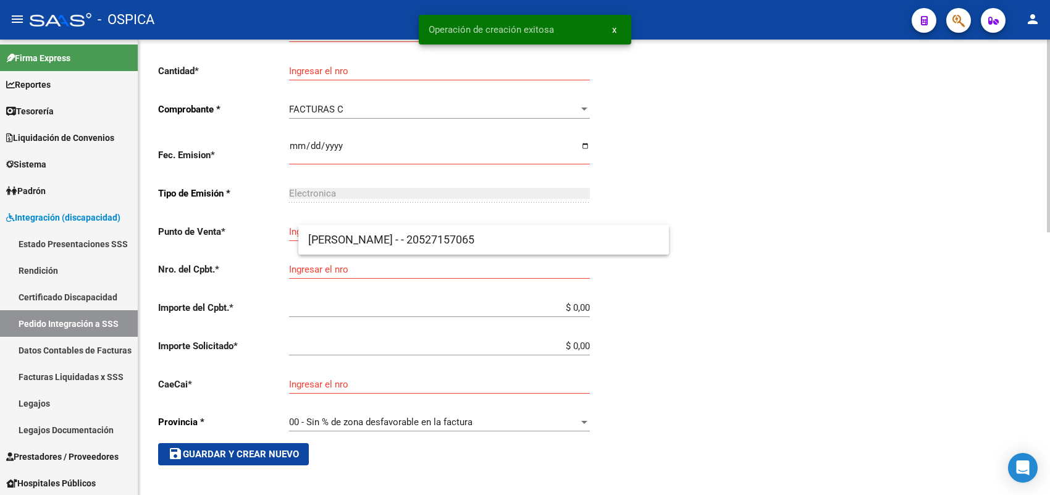
scroll to position [28, 0]
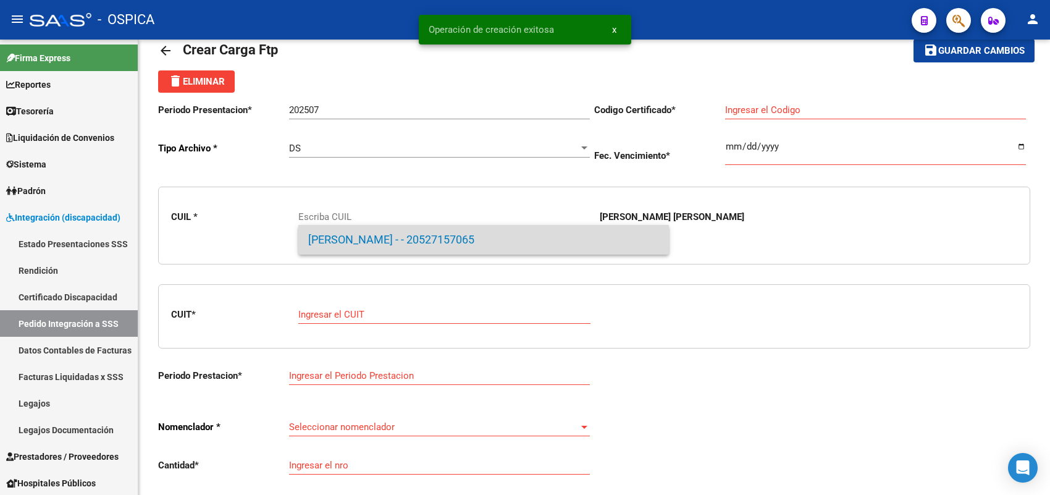
click at [341, 235] on span "LEIVA, VALENTINO ARTIME - - 20527157065" at bounding box center [483, 240] width 351 height 30
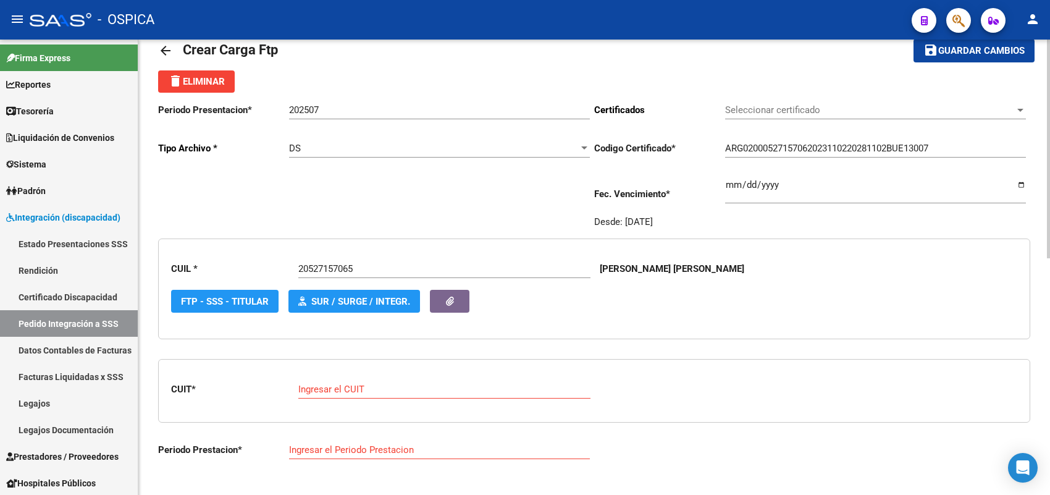
click at [337, 375] on div "Ingresar el CUIT" at bounding box center [444, 385] width 292 height 27
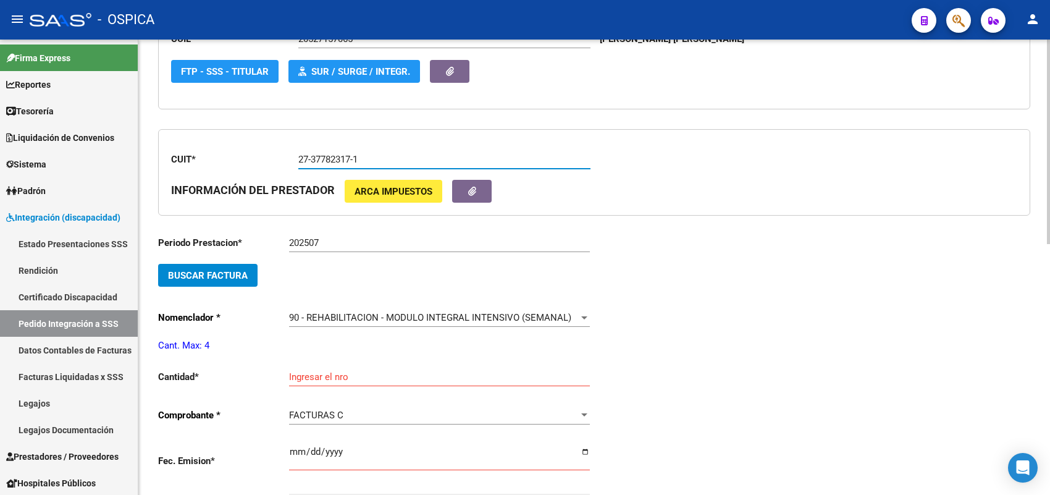
scroll to position [260, 0]
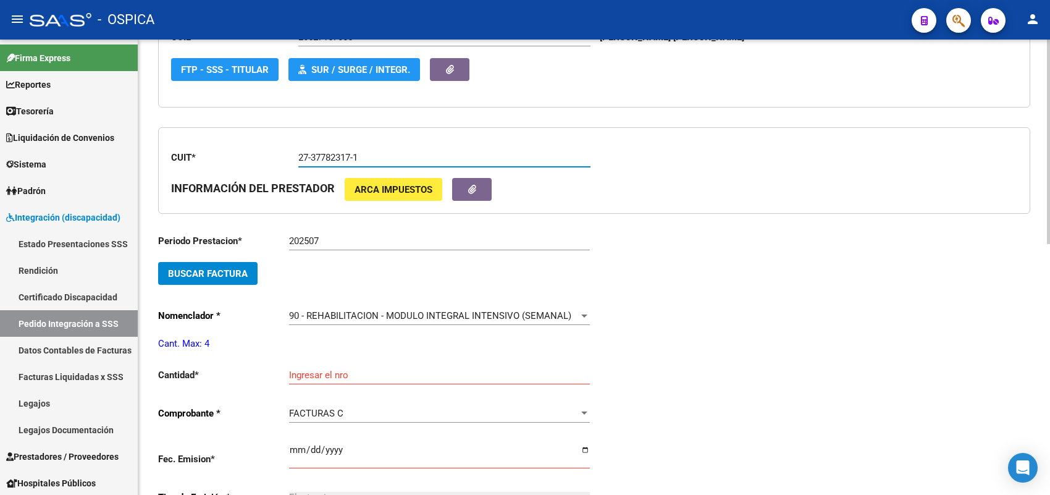
click at [246, 275] on span "Buscar Factura" at bounding box center [208, 273] width 80 height 11
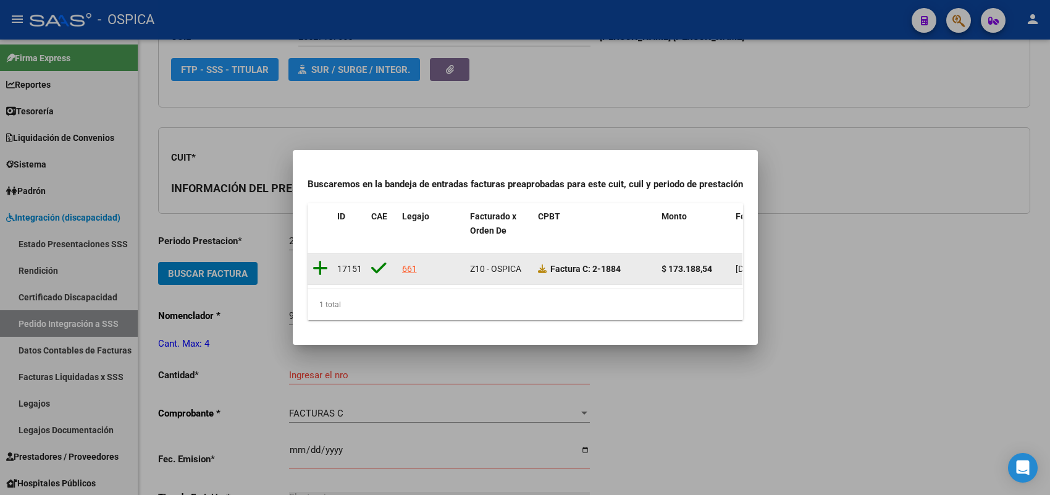
click at [319, 261] on icon at bounding box center [319, 267] width 15 height 17
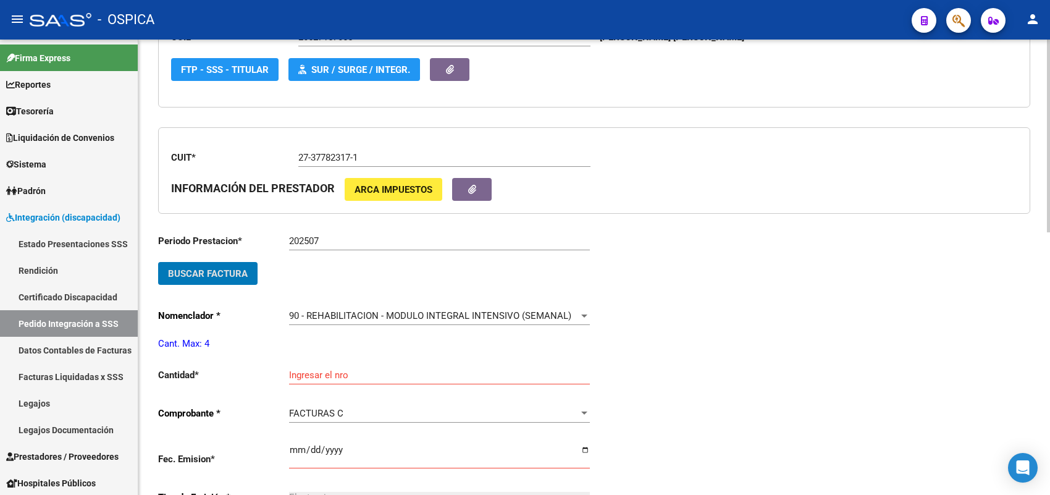
scroll to position [337, 0]
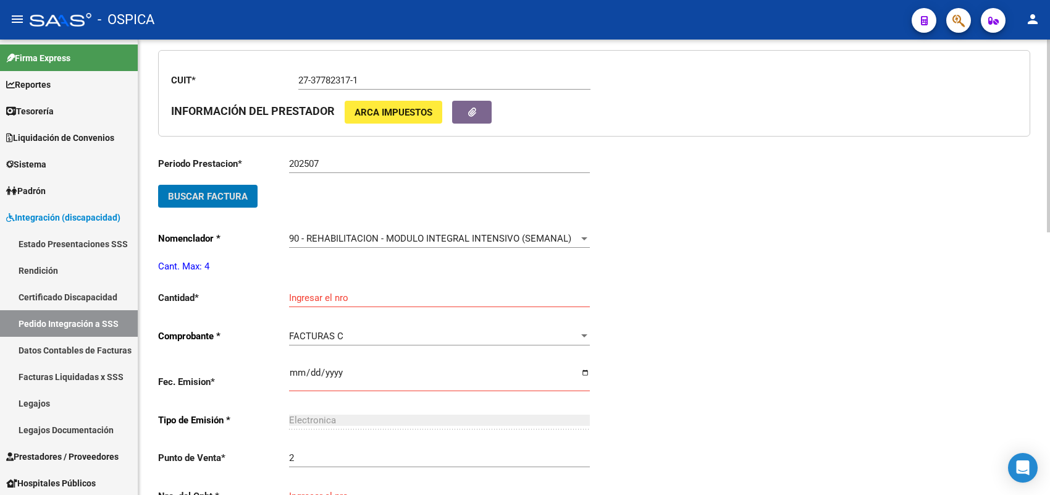
click at [318, 294] on input "Ingresar el nro" at bounding box center [439, 297] width 301 height 11
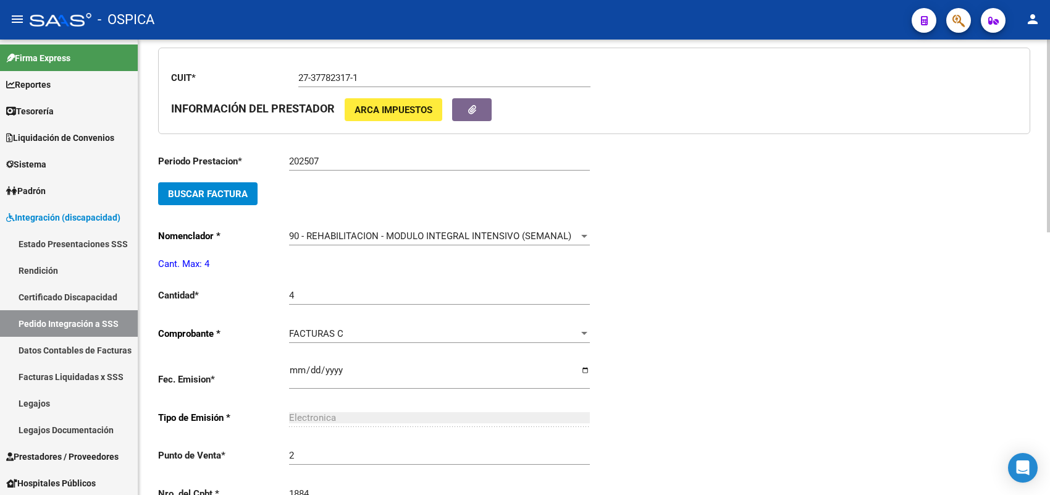
scroll to position [599, 0]
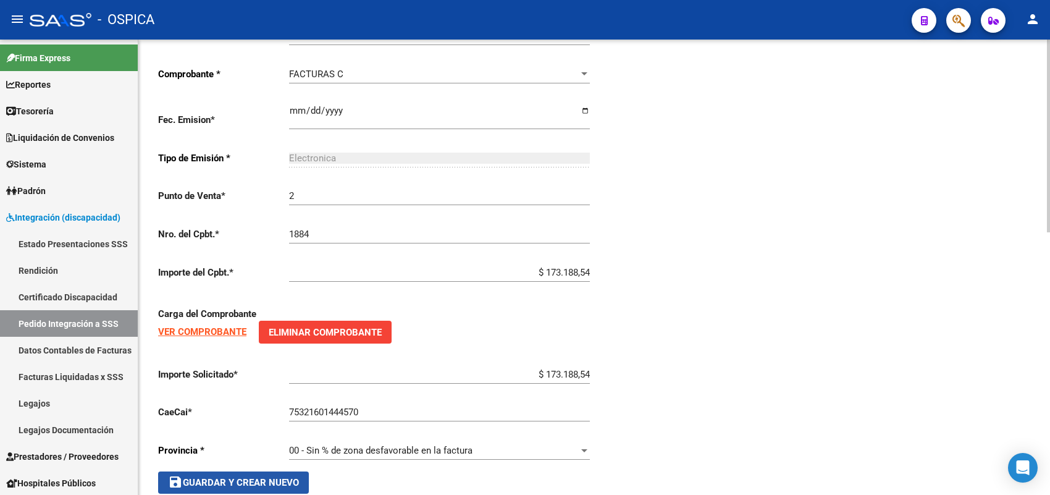
click at [249, 477] on span "save Guardar y Crear Nuevo" at bounding box center [233, 482] width 131 height 11
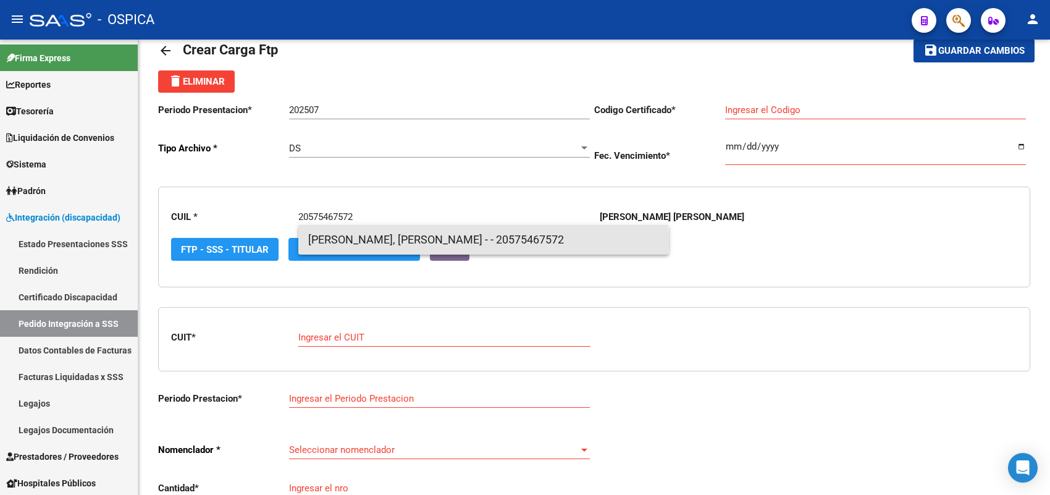
click at [364, 241] on span "LOPEZ, NOAH BAUTISTA - - 20575467572" at bounding box center [483, 240] width 351 height 30
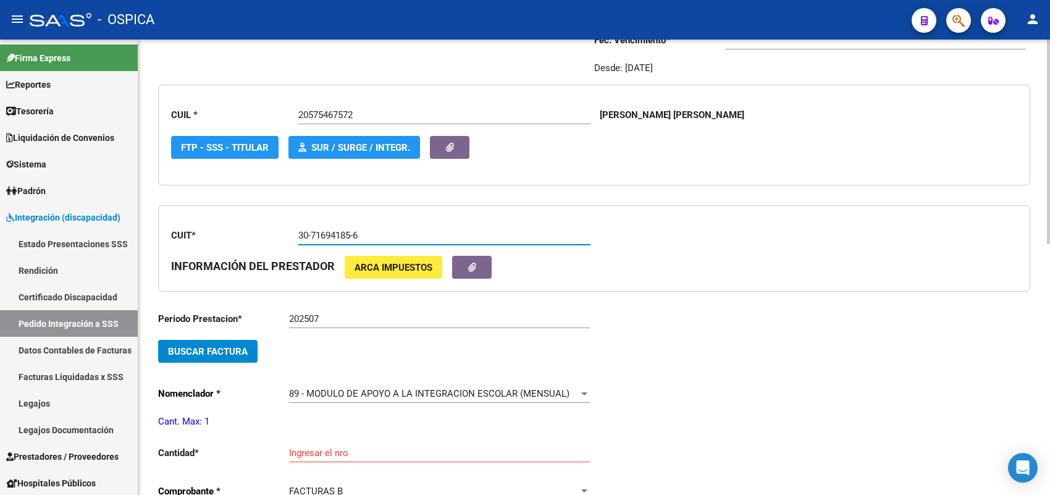
scroll to position [183, 0]
click at [245, 345] on span "Buscar Factura" at bounding box center [208, 350] width 80 height 11
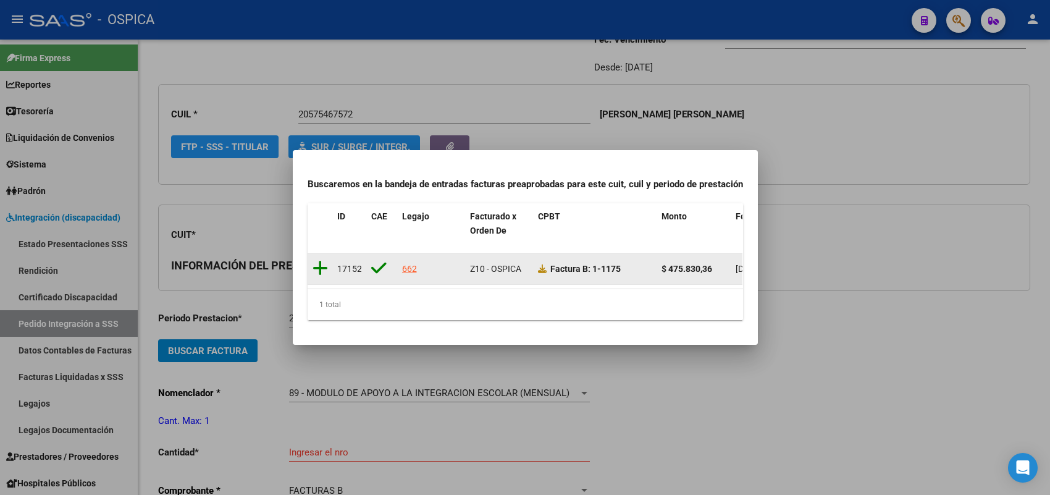
click at [322, 262] on icon at bounding box center [319, 267] width 15 height 17
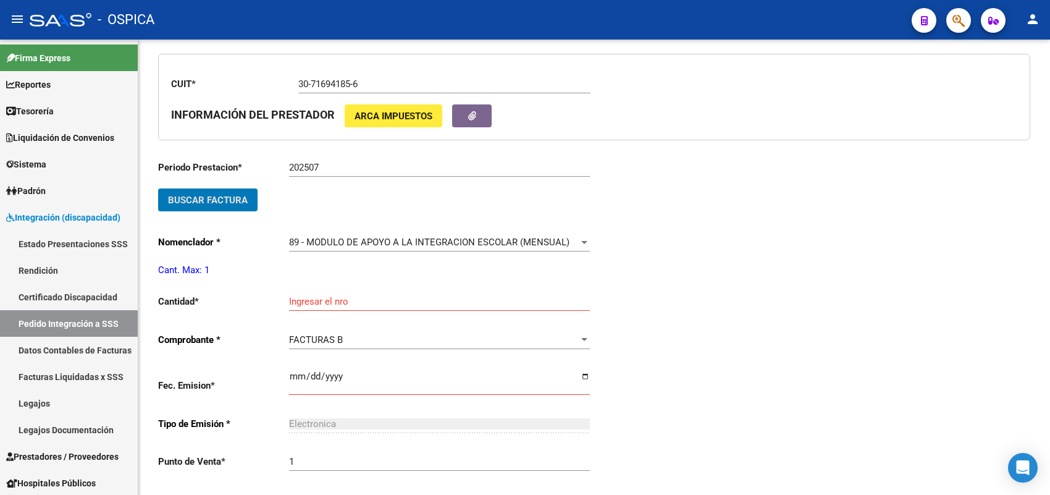
scroll to position [337, 0]
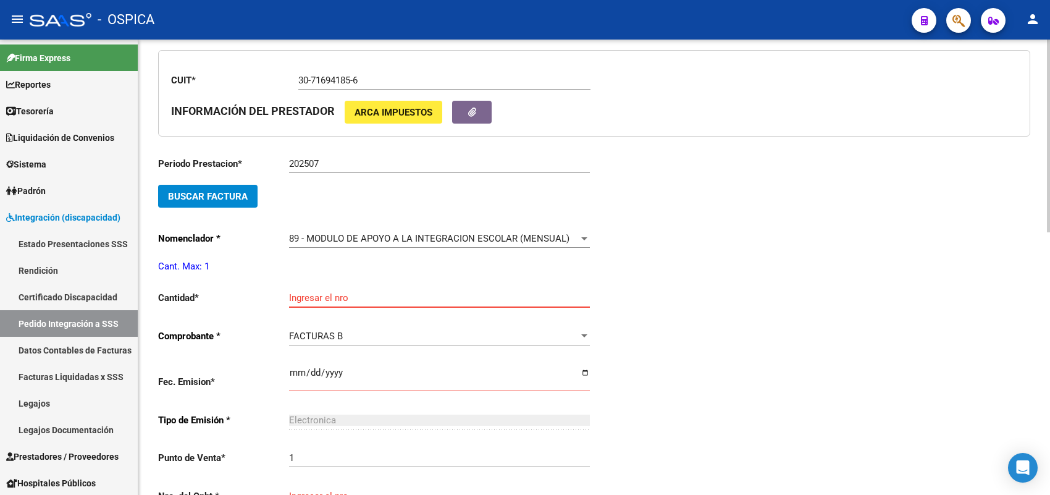
click at [322, 292] on input "Ingresar el nro" at bounding box center [439, 297] width 301 height 11
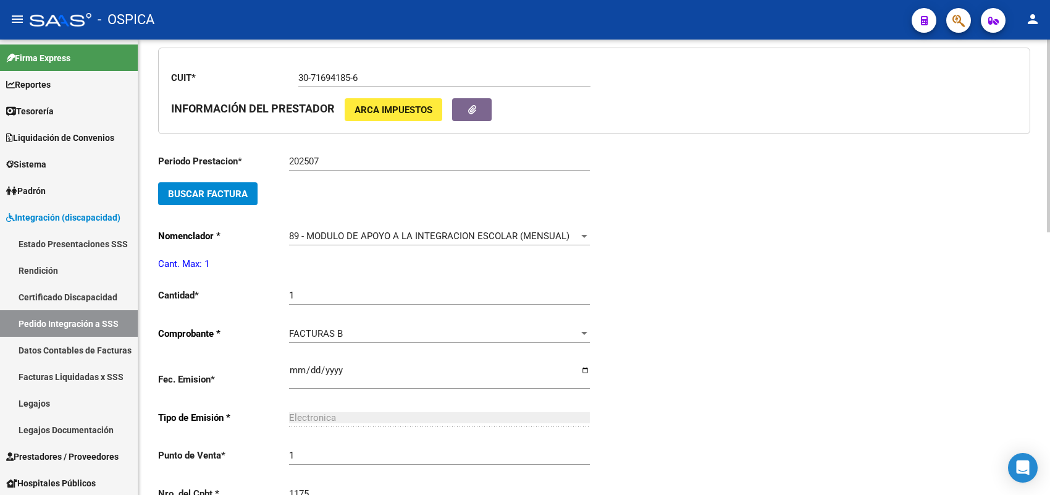
scroll to position [599, 0]
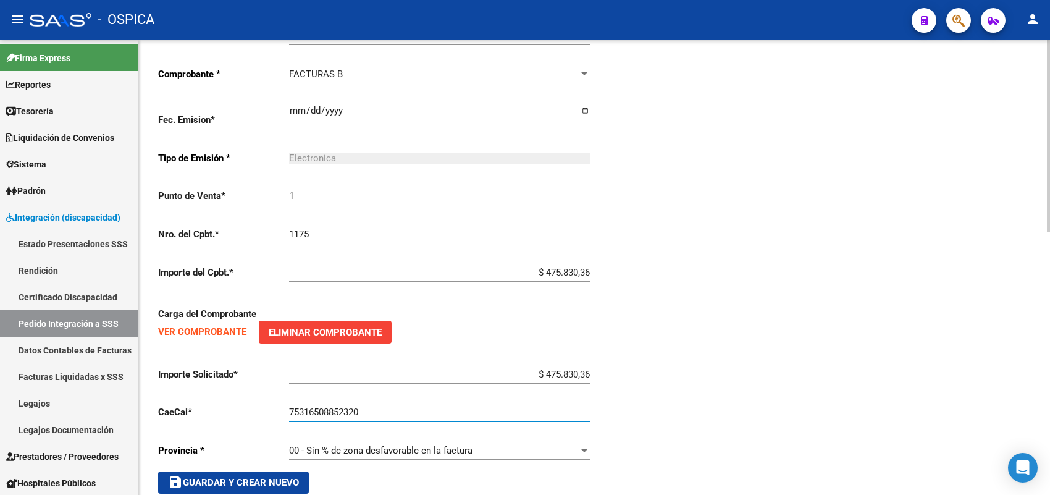
click at [307, 471] on button "save Guardar y Crear Nuevo" at bounding box center [233, 482] width 151 height 22
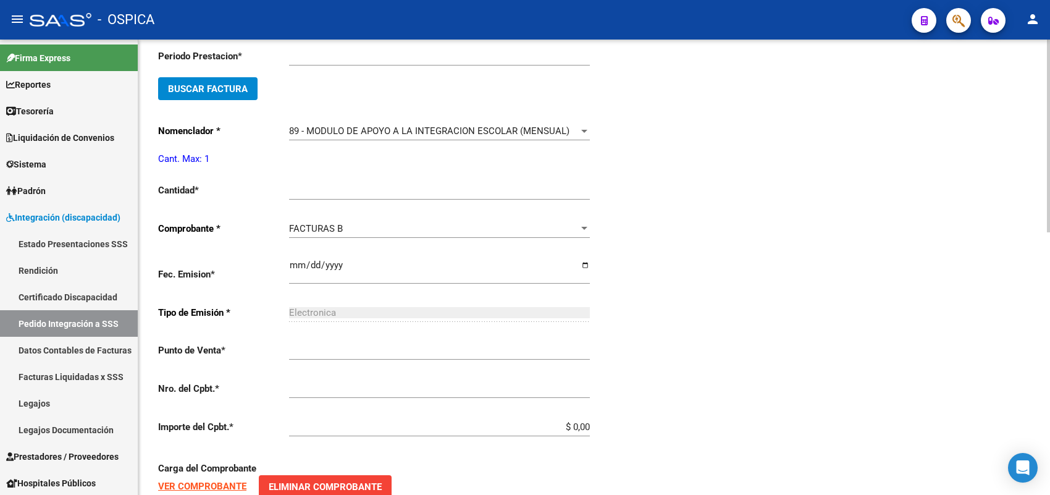
scroll to position [28, 0]
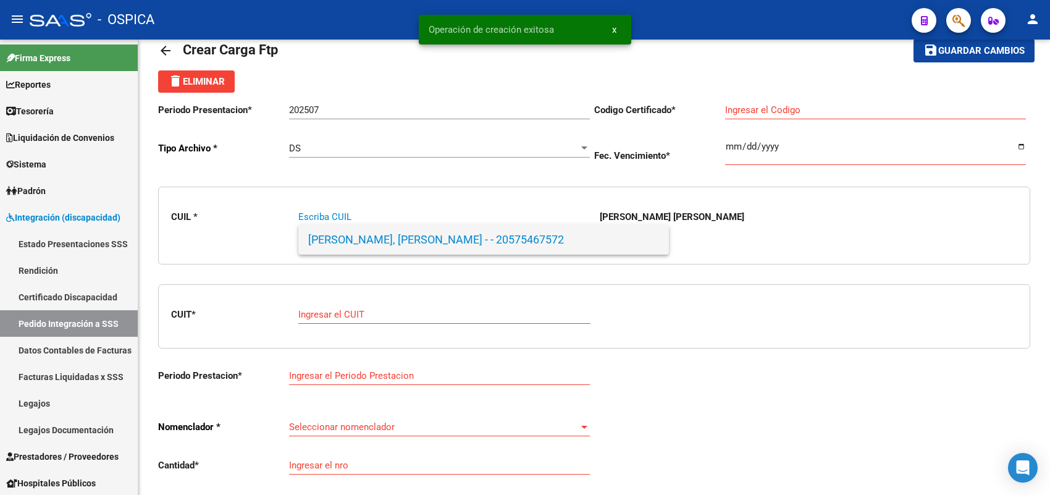
click at [372, 242] on span "LOPEZ, NOAH BAUTISTA - - 20575467572" at bounding box center [483, 240] width 351 height 30
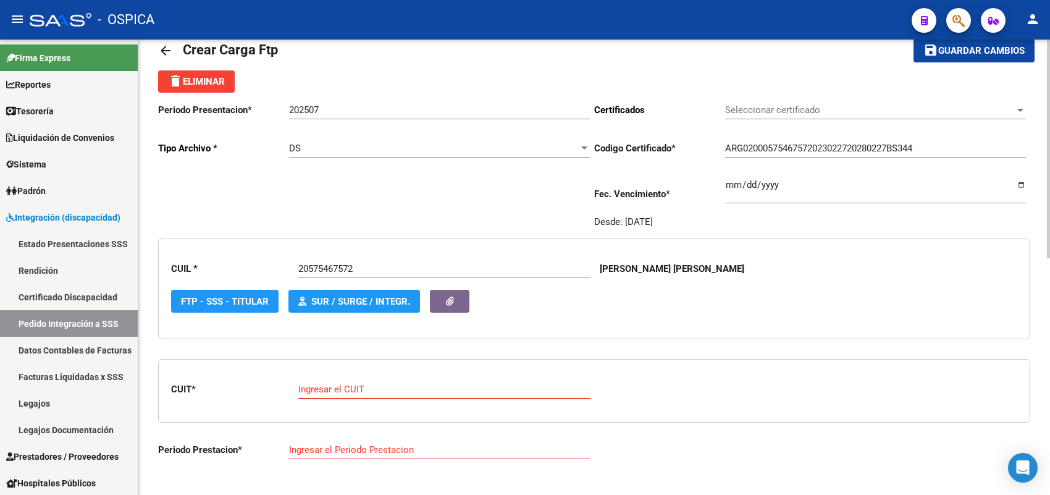
click at [349, 384] on input "Ingresar el CUIT" at bounding box center [444, 388] width 292 height 11
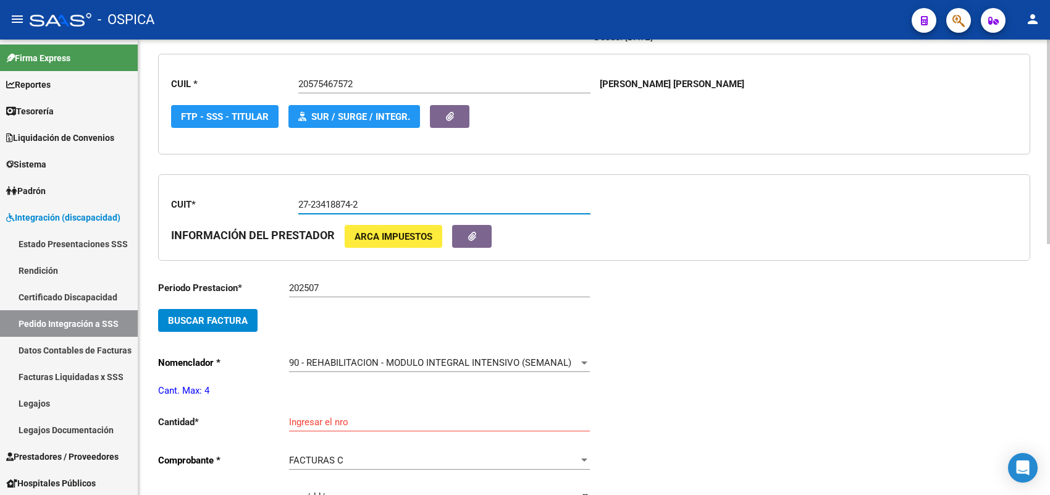
scroll to position [260, 0]
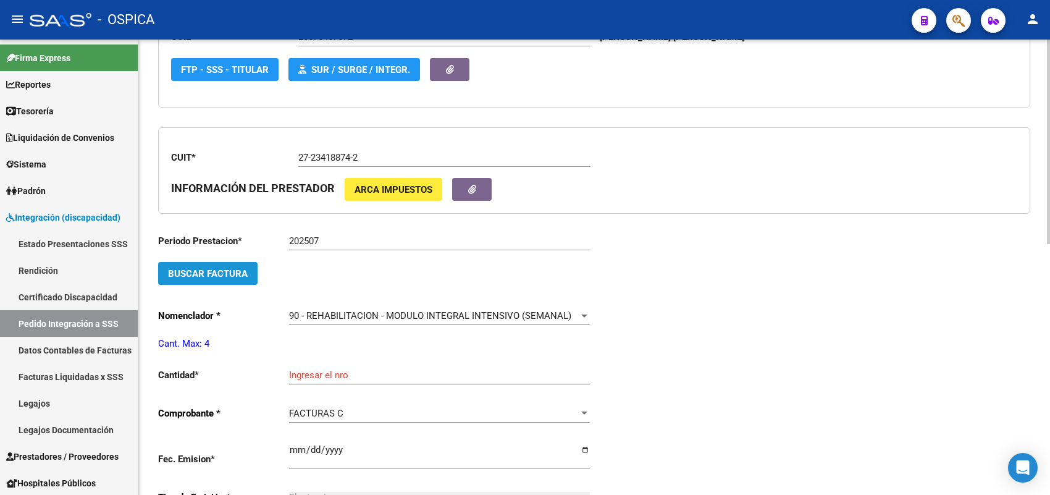
click at [251, 278] on button "Buscar Factura" at bounding box center [207, 273] width 99 height 23
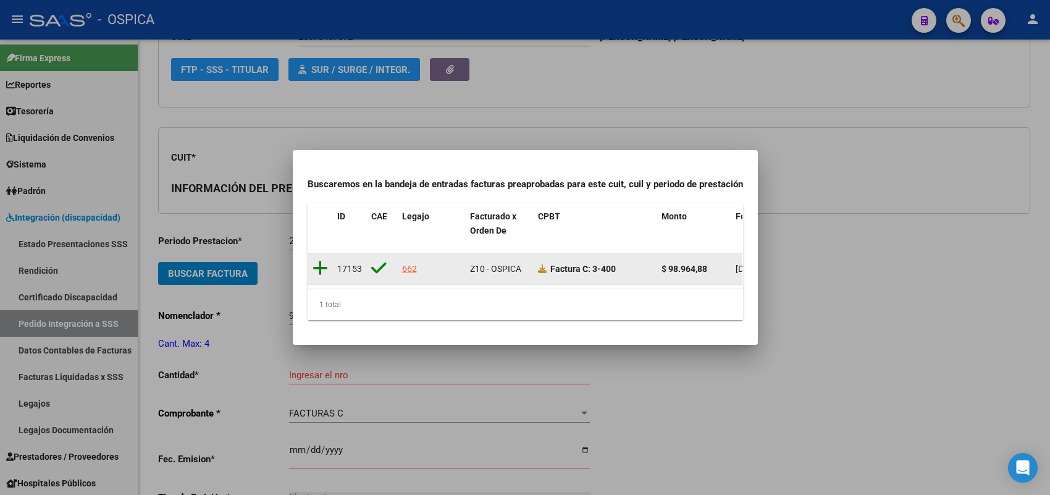
click at [320, 263] on icon at bounding box center [319, 267] width 15 height 17
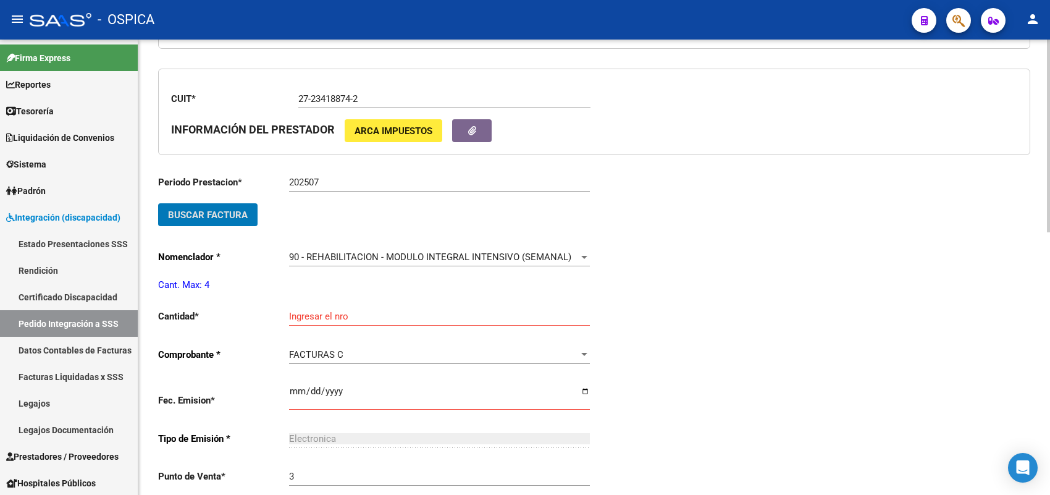
scroll to position [414, 0]
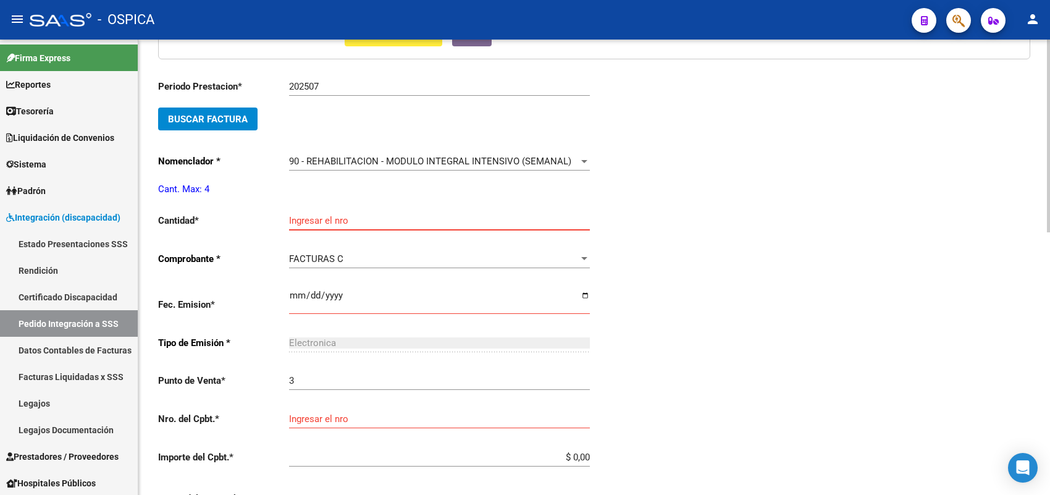
click at [317, 220] on input "Ingresar el nro" at bounding box center [439, 220] width 301 height 11
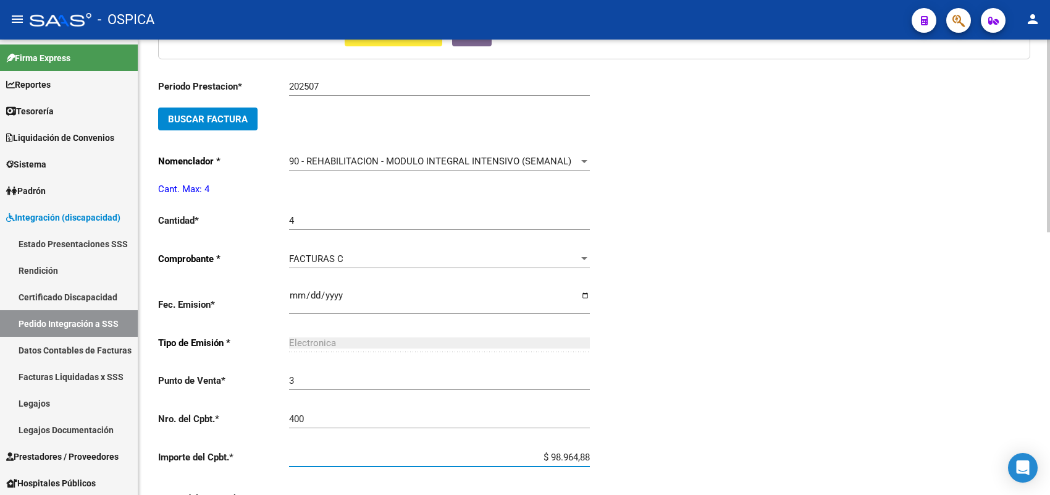
scroll to position [621, 0]
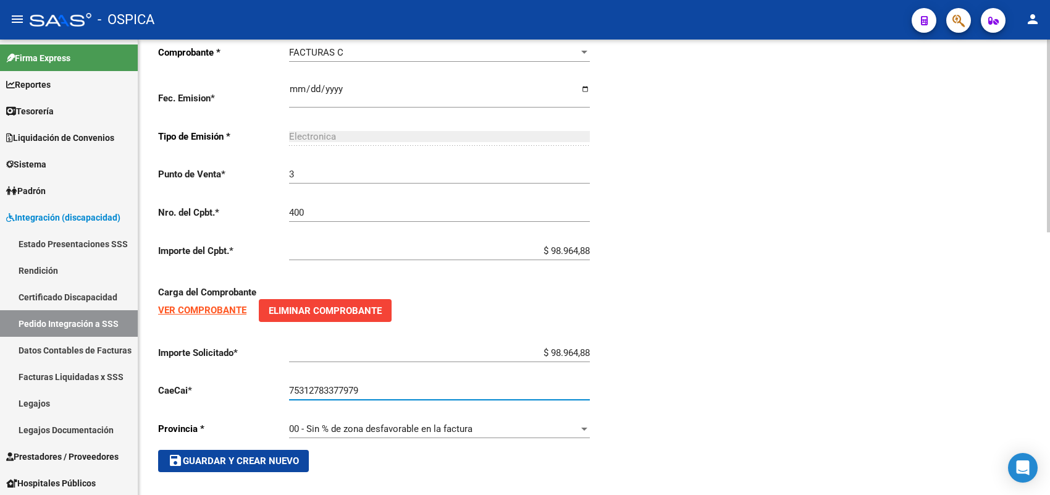
click at [272, 455] on span "save Guardar y Crear Nuevo" at bounding box center [233, 460] width 131 height 11
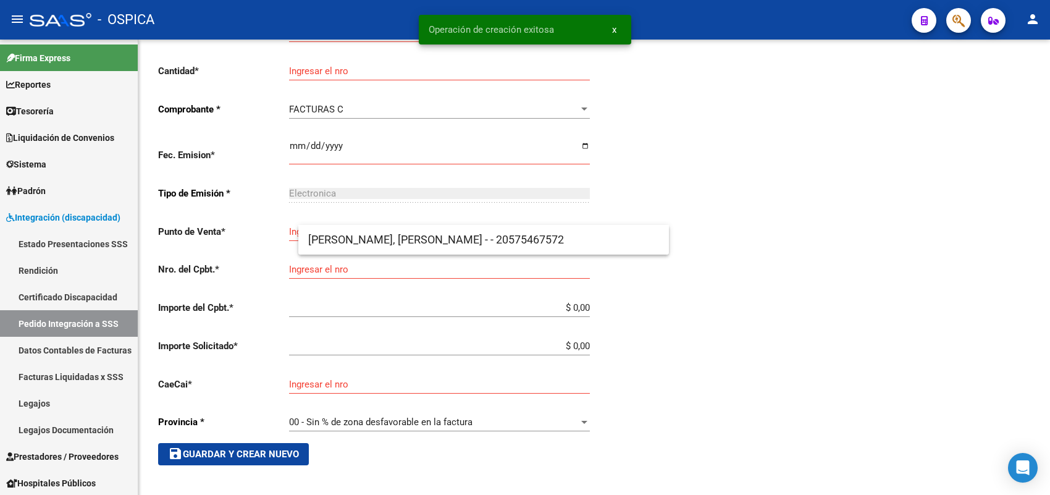
scroll to position [28, 0]
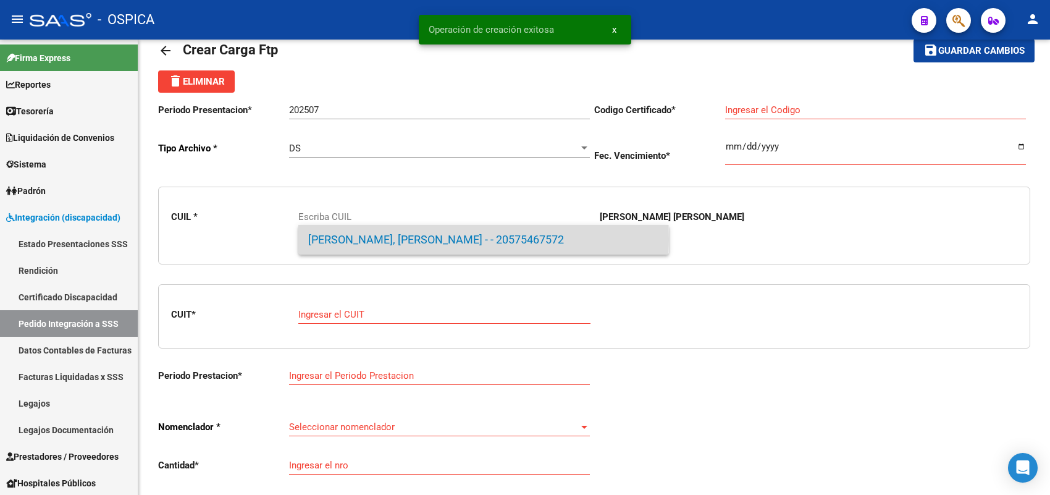
click at [359, 238] on span "LOPEZ, NOAH BAUTISTA - - 20575467572" at bounding box center [483, 240] width 351 height 30
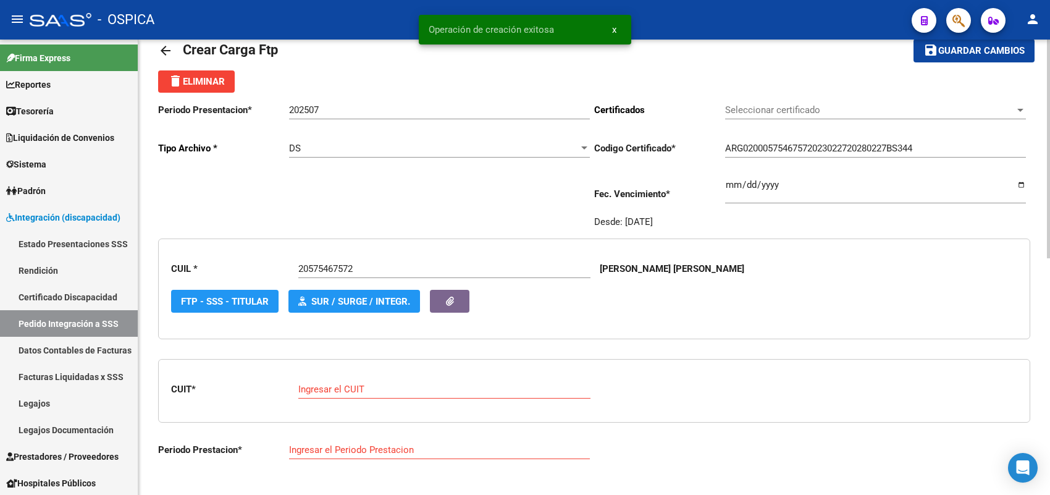
click at [348, 380] on div "Ingresar el CUIT" at bounding box center [444, 385] width 292 height 27
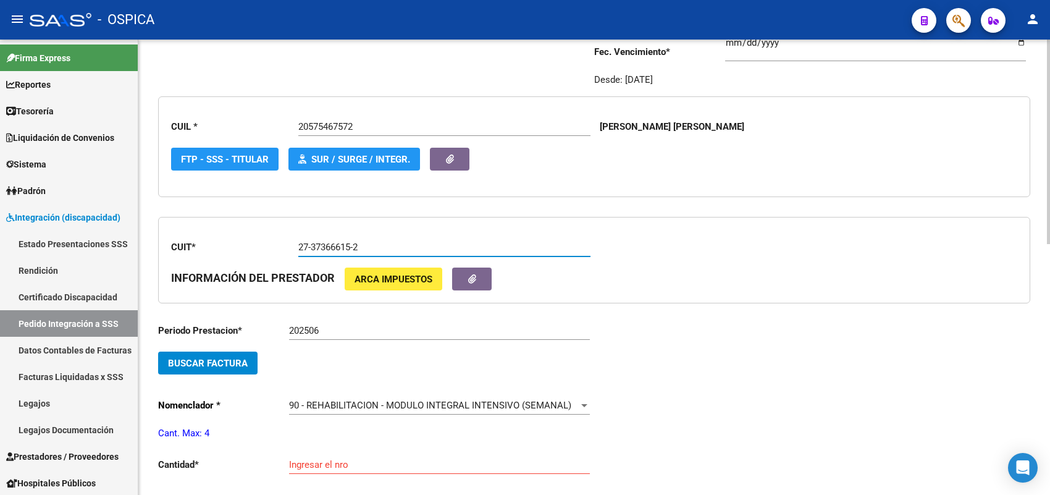
scroll to position [183, 0]
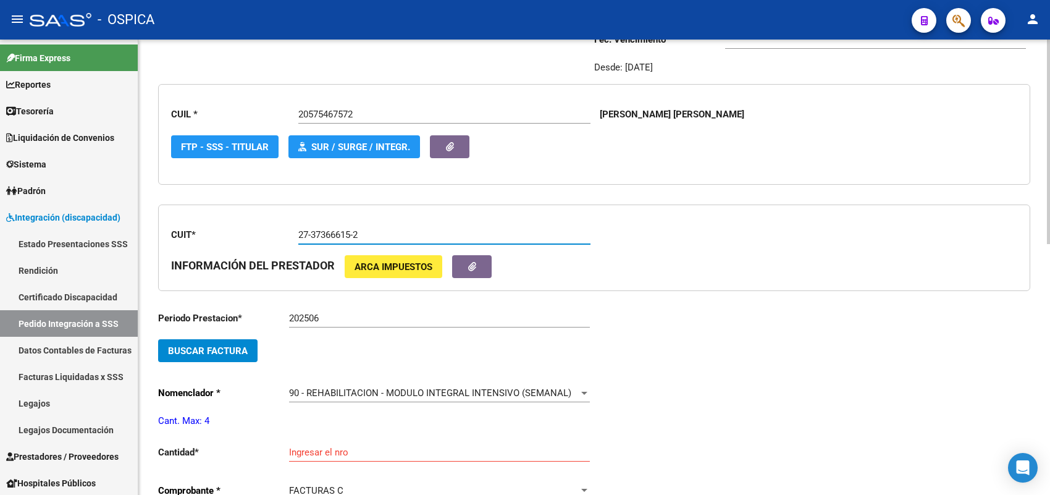
click at [245, 356] on button "Buscar Factura" at bounding box center [207, 350] width 99 height 23
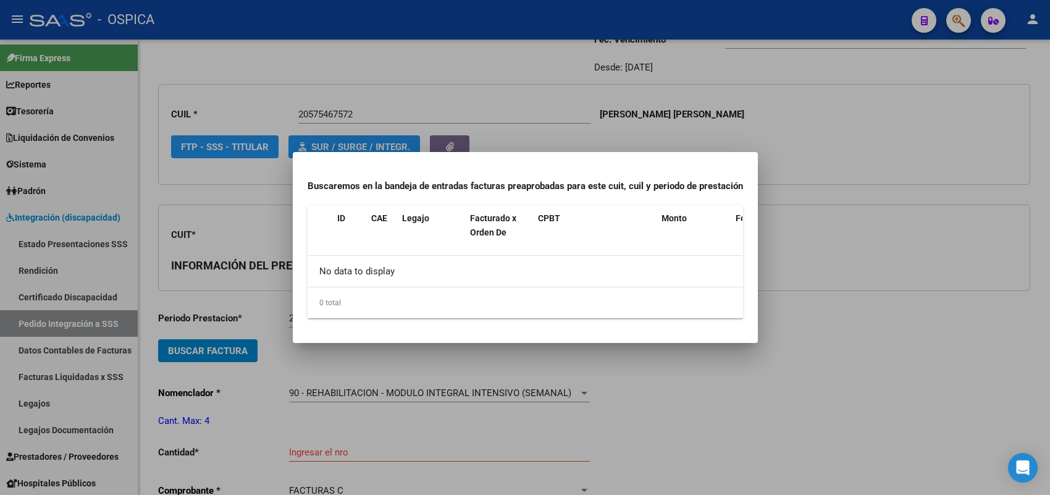
click at [261, 319] on div at bounding box center [525, 247] width 1050 height 495
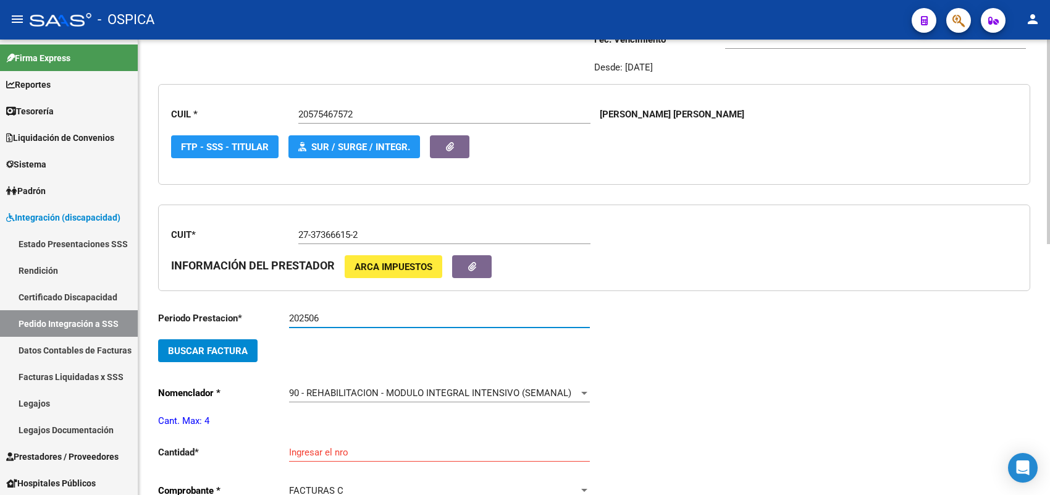
click at [351, 320] on input "202506" at bounding box center [439, 317] width 301 height 11
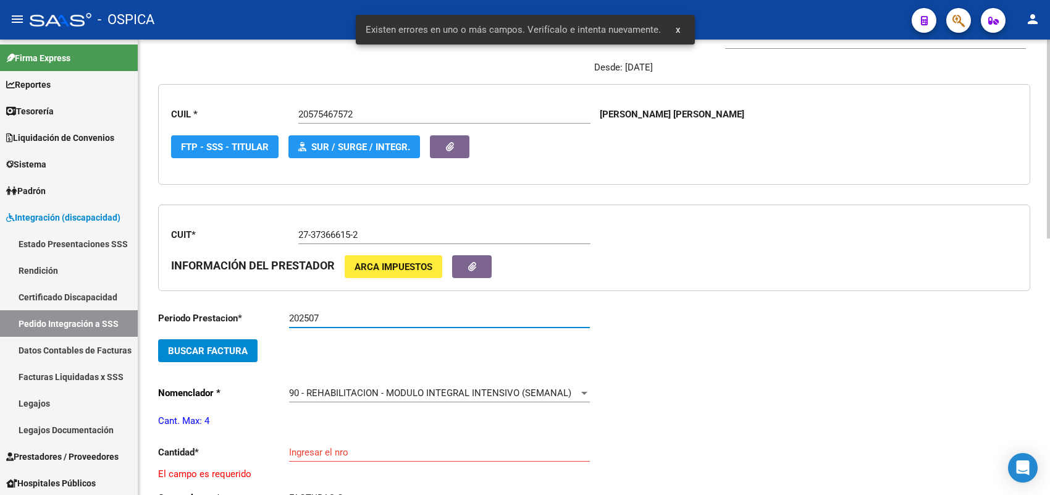
click at [241, 339] on button "Buscar Factura" at bounding box center [207, 350] width 99 height 23
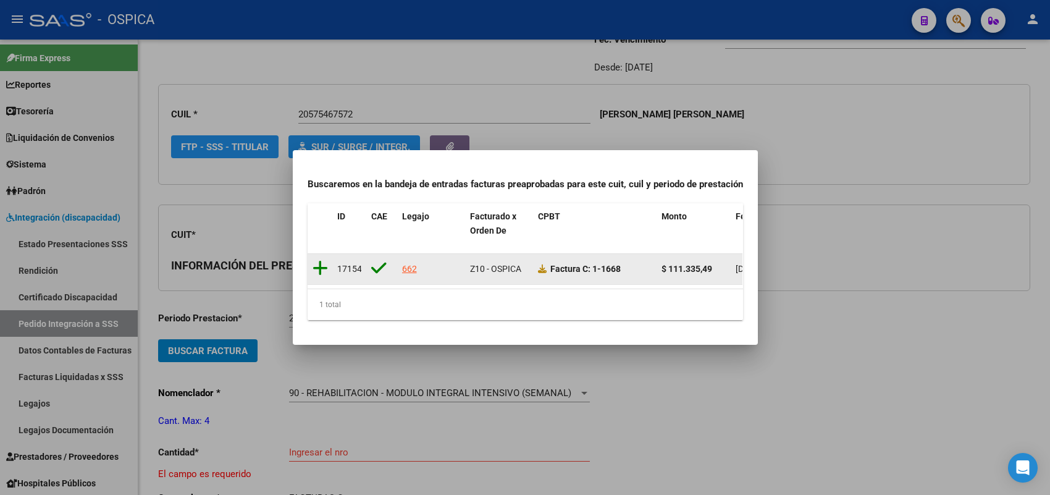
click at [320, 259] on icon at bounding box center [319, 267] width 15 height 17
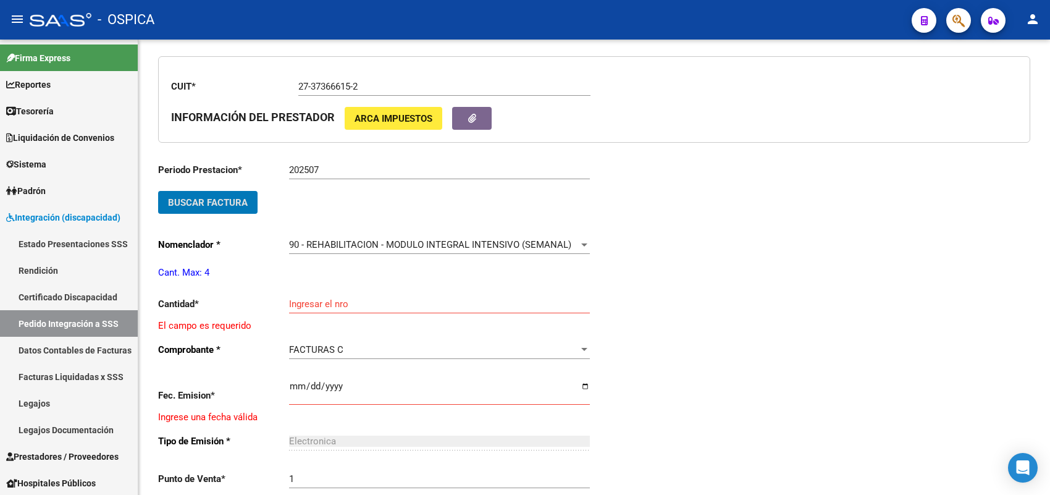
scroll to position [337, 0]
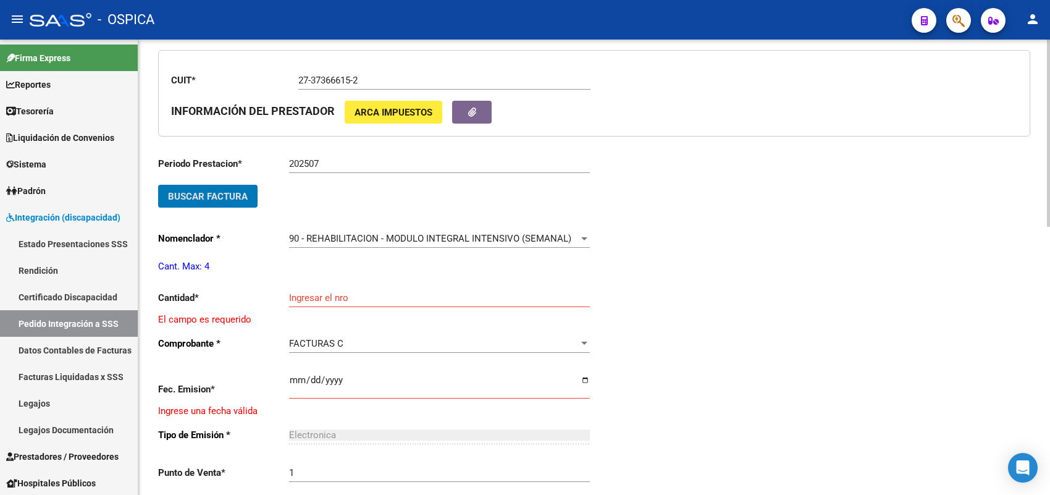
click at [307, 296] on input "Ingresar el nro" at bounding box center [439, 297] width 301 height 11
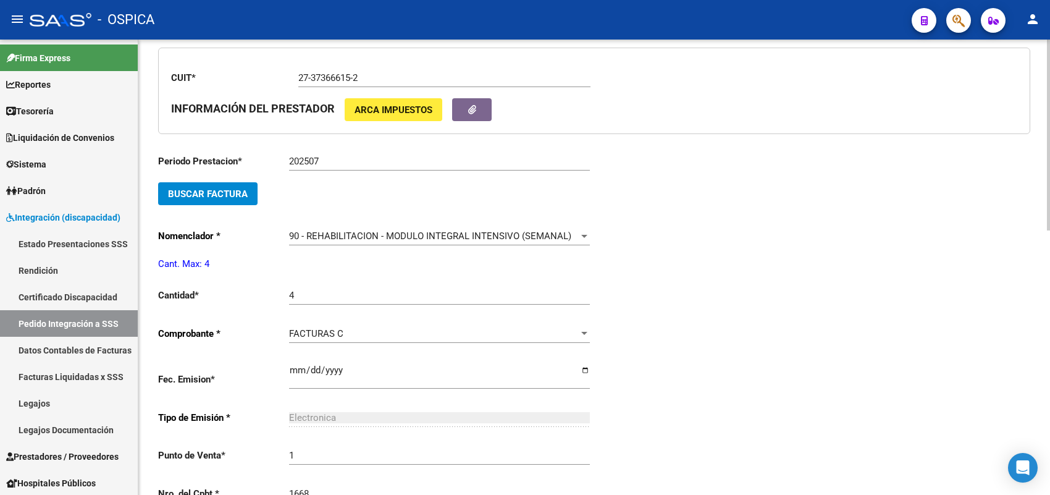
scroll to position [599, 0]
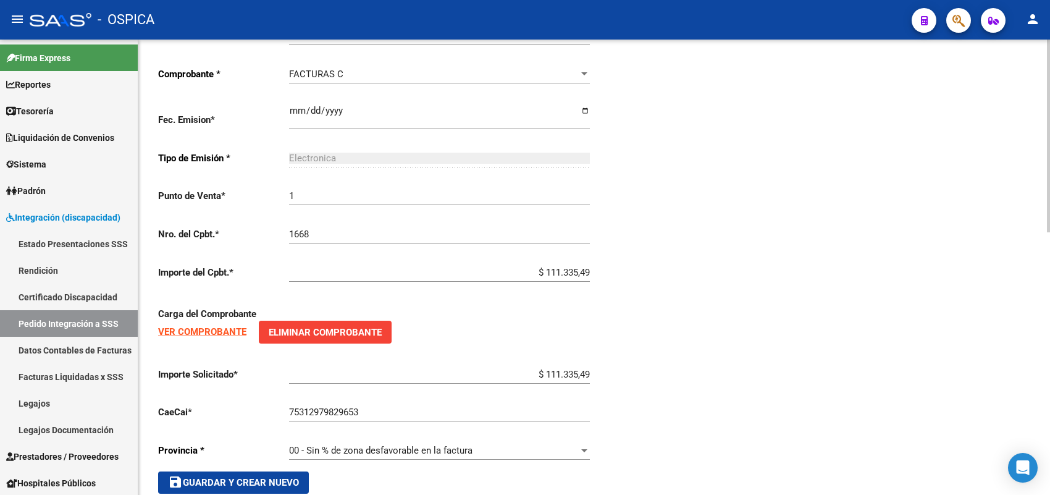
click at [273, 461] on div "Periodo Prestacion * 202507 Ingresar el Periodo Prestacion Buscar Factura Nomen…" at bounding box center [376, 189] width 436 height 609
click at [270, 477] on span "save Guardar y Crear Nuevo" at bounding box center [233, 482] width 131 height 11
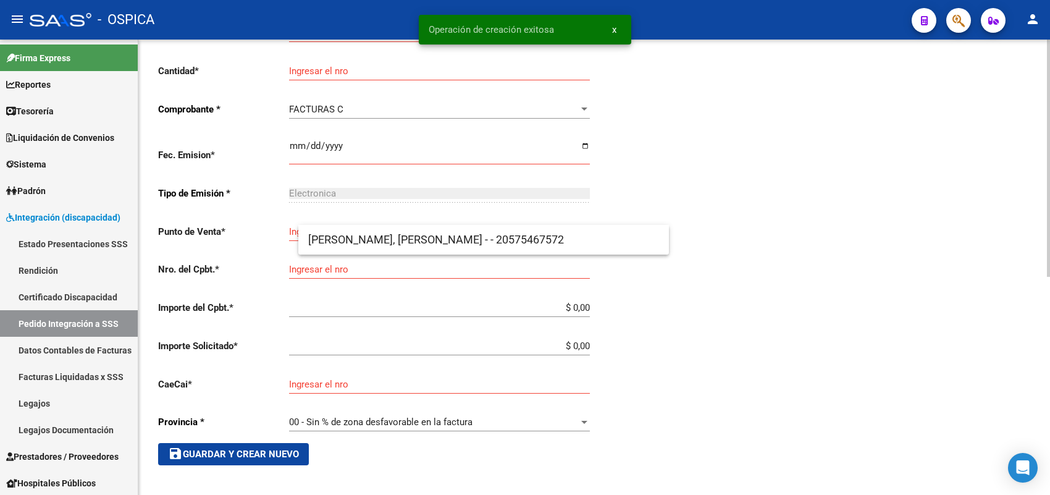
scroll to position [28, 0]
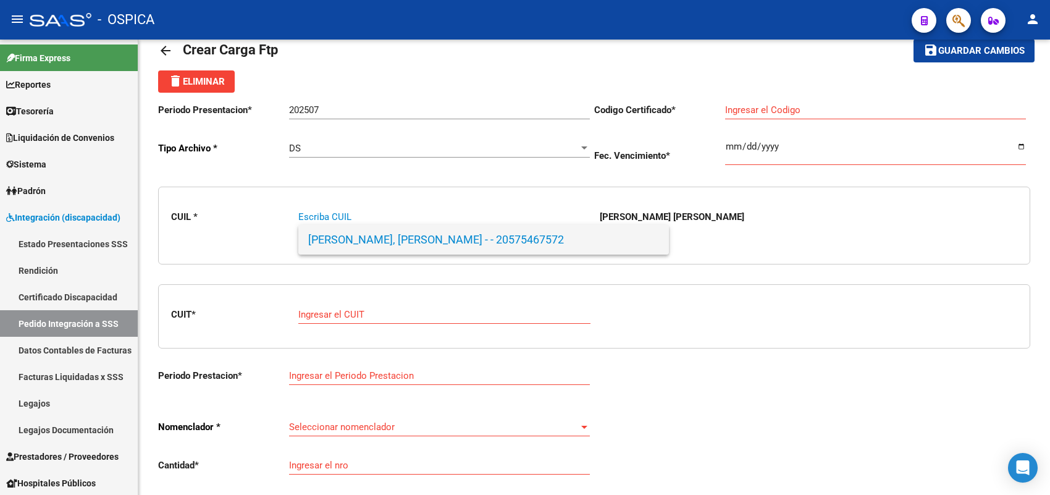
click at [332, 230] on span "LOPEZ, NOAH BAUTISTA - - 20575467572" at bounding box center [483, 240] width 351 height 30
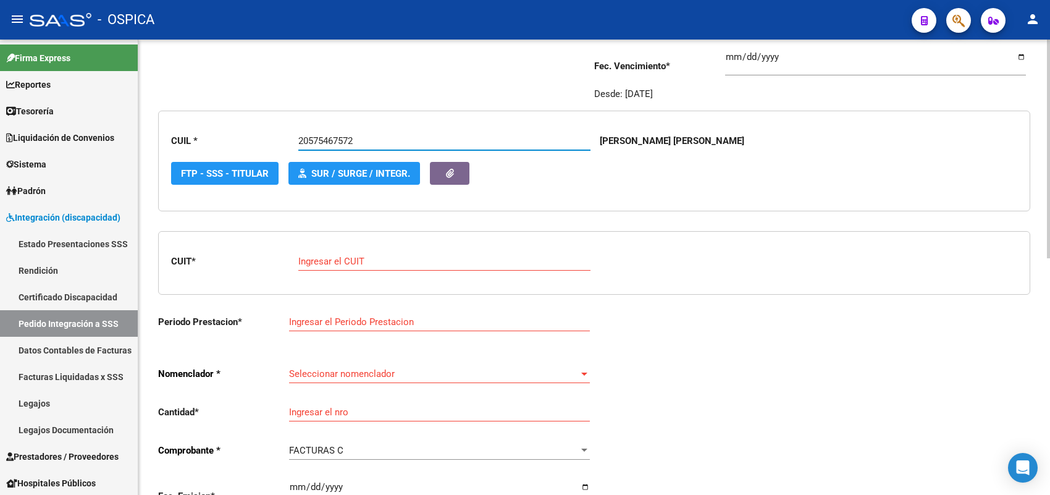
scroll to position [183, 0]
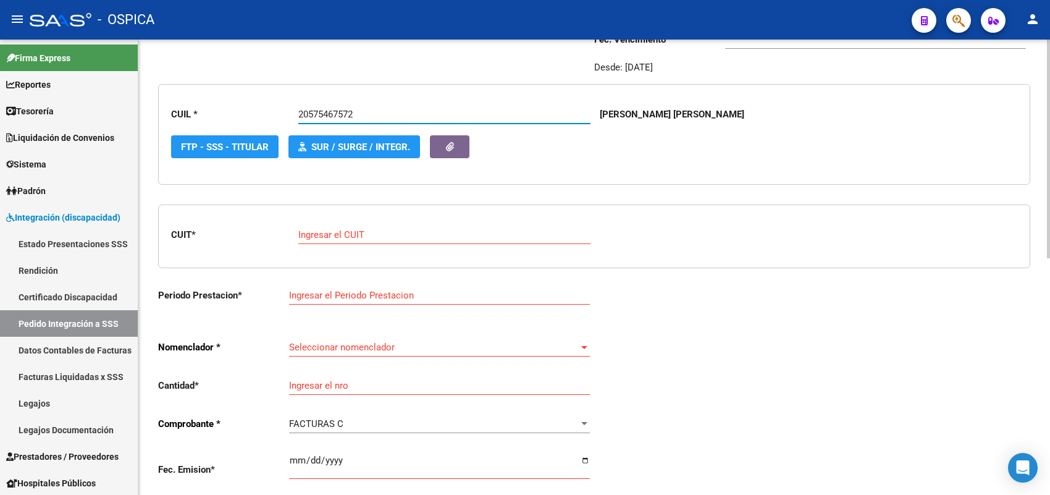
click at [333, 235] on input "Ingresar el CUIT" at bounding box center [444, 234] width 292 height 11
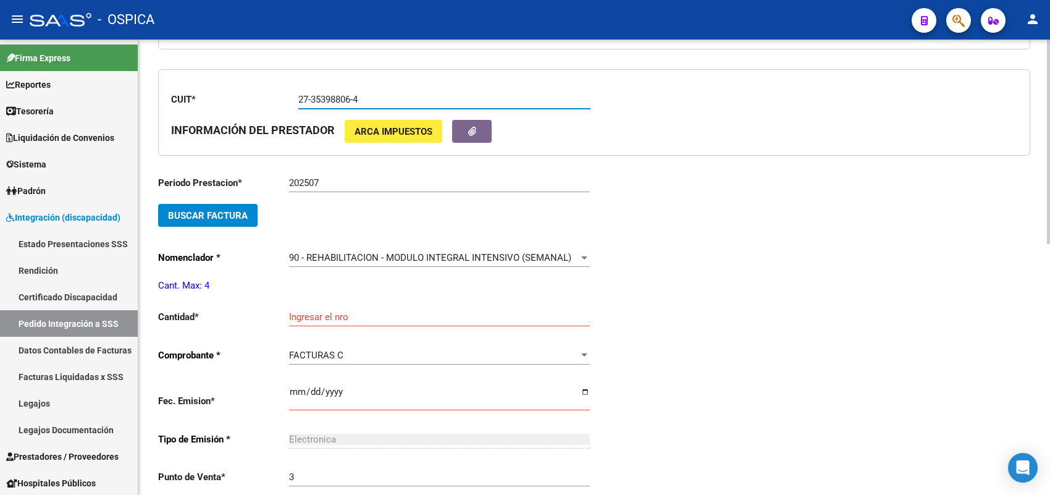
scroll to position [337, 0]
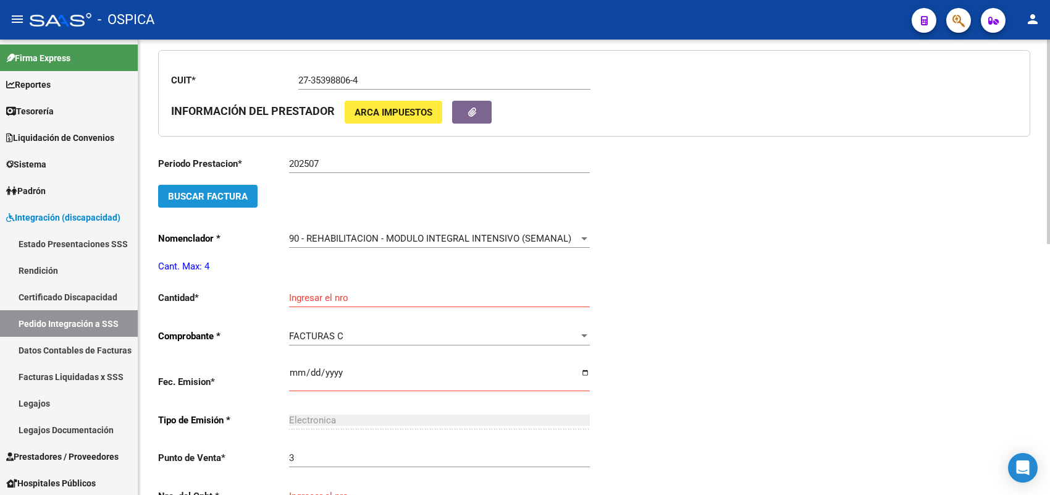
click at [233, 191] on span "Buscar Factura" at bounding box center [208, 196] width 80 height 11
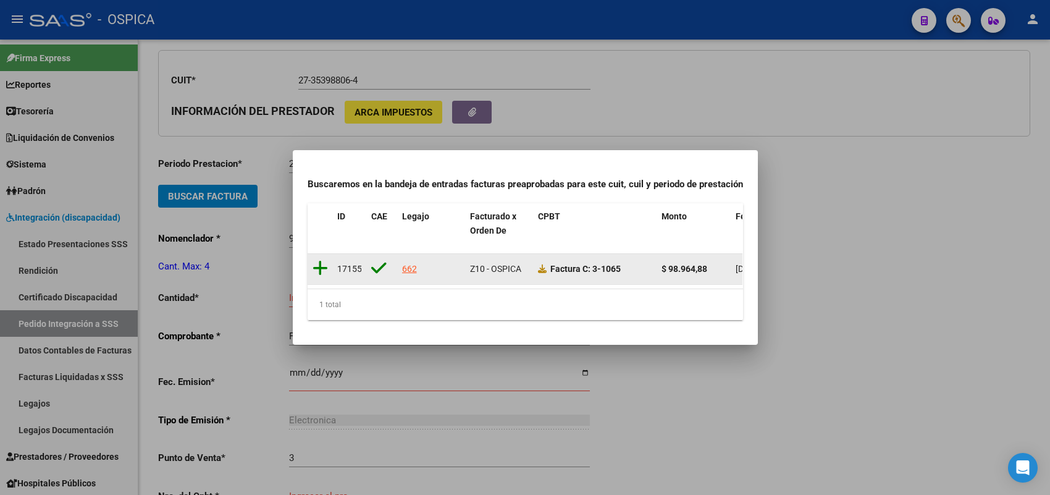
click at [318, 260] on icon at bounding box center [319, 267] width 15 height 17
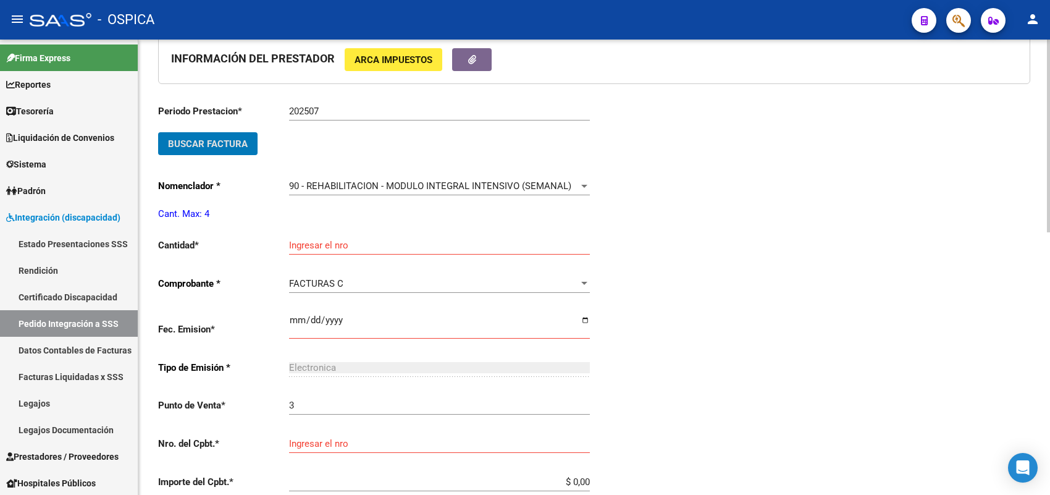
scroll to position [414, 0]
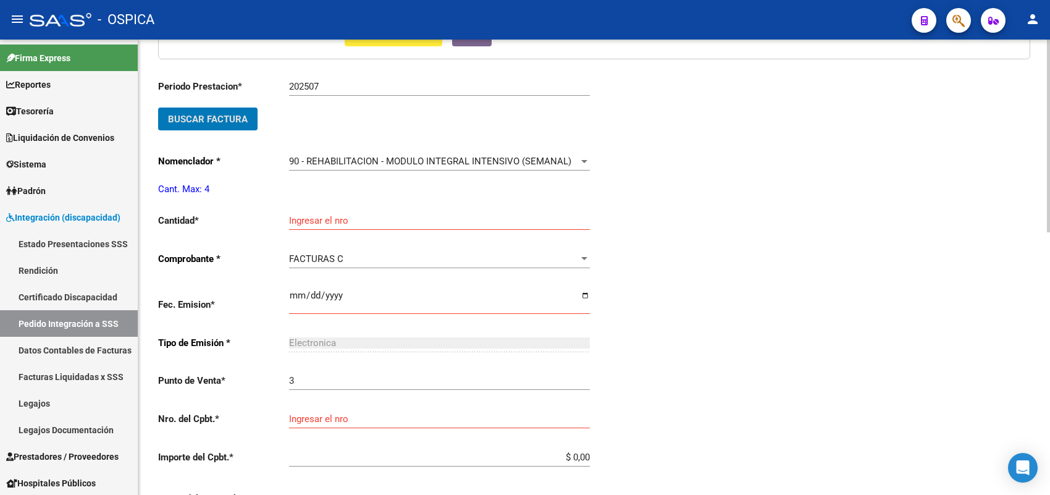
click at [307, 221] on input "Ingresar el nro" at bounding box center [439, 220] width 301 height 11
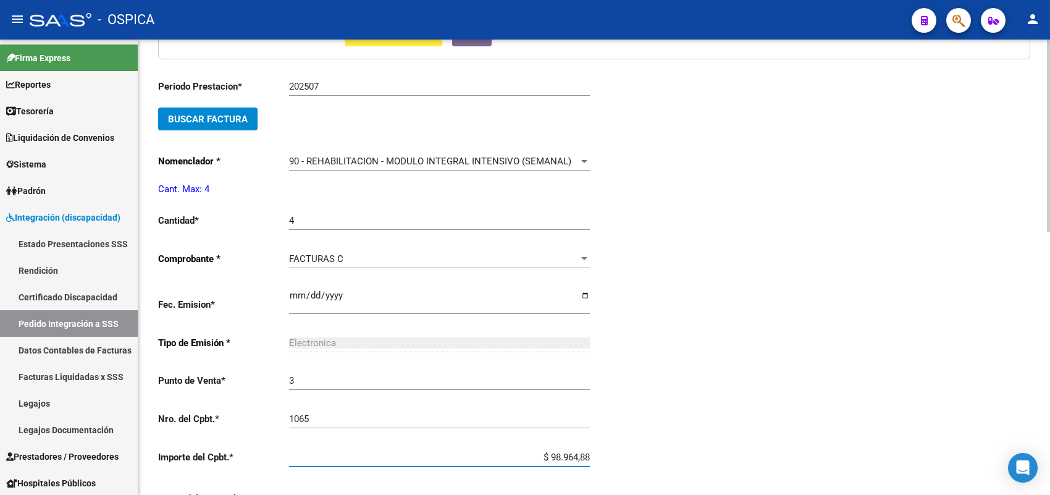
scroll to position [621, 0]
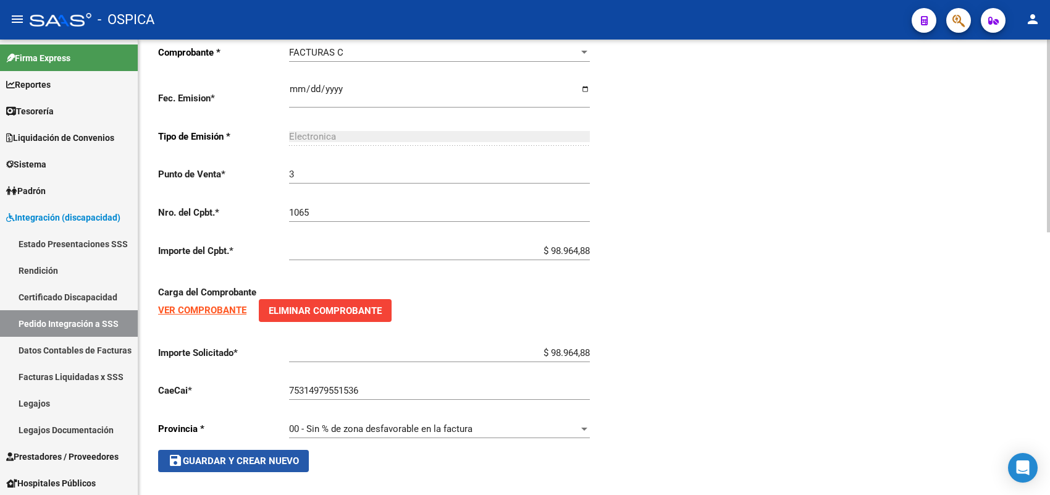
click at [269, 450] on button "save Guardar y Crear Nuevo" at bounding box center [233, 461] width 151 height 22
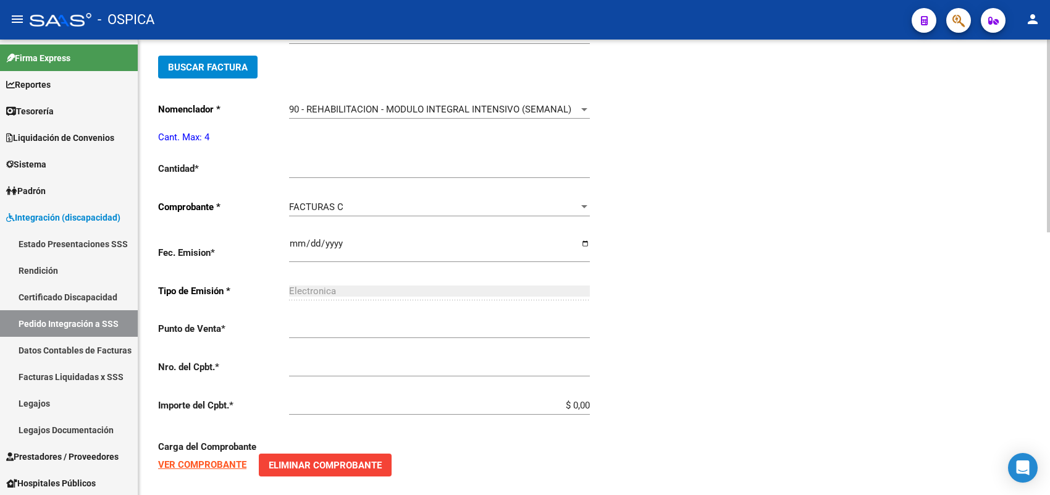
scroll to position [28, 0]
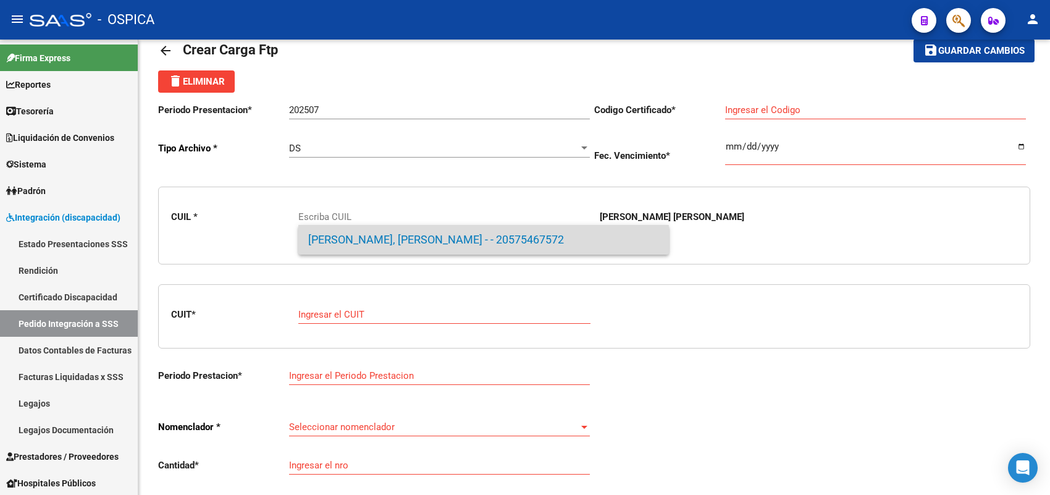
click at [331, 247] on span "LOPEZ, NOAH BAUTISTA - - 20575467572" at bounding box center [483, 240] width 351 height 30
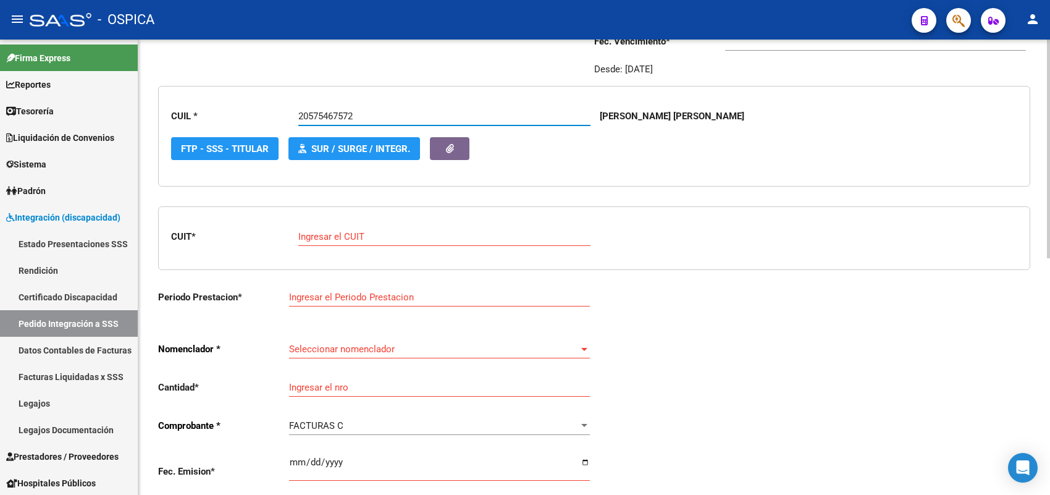
scroll to position [183, 0]
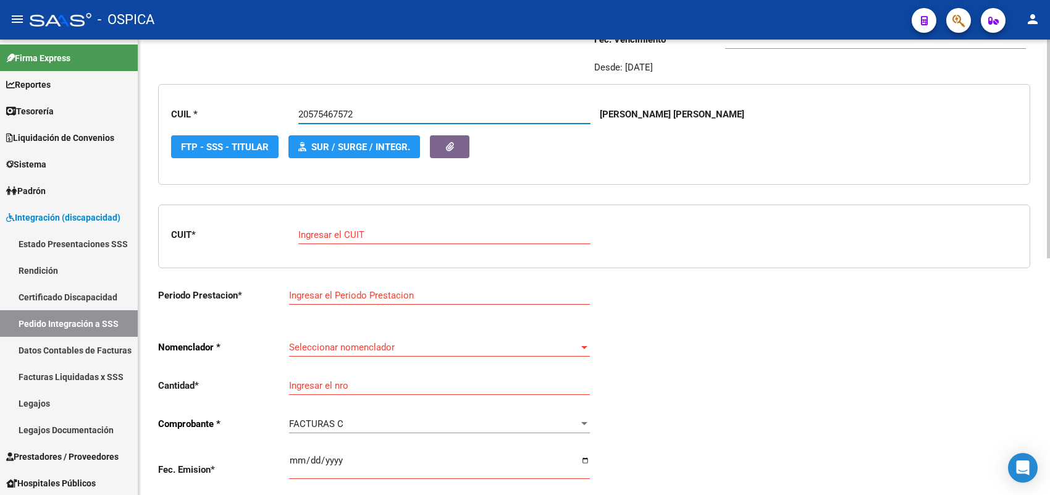
click at [338, 240] on div "Ingresar el CUIT" at bounding box center [444, 230] width 292 height 27
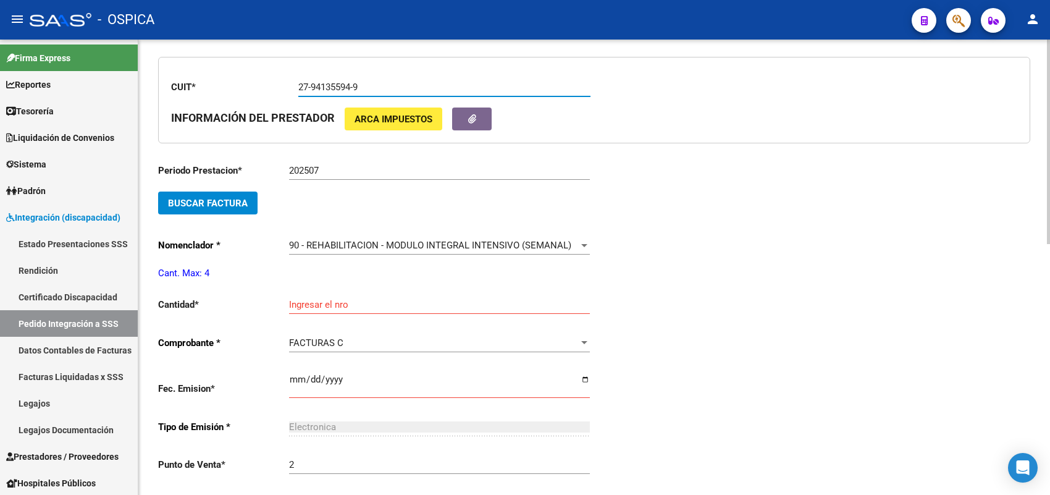
scroll to position [337, 0]
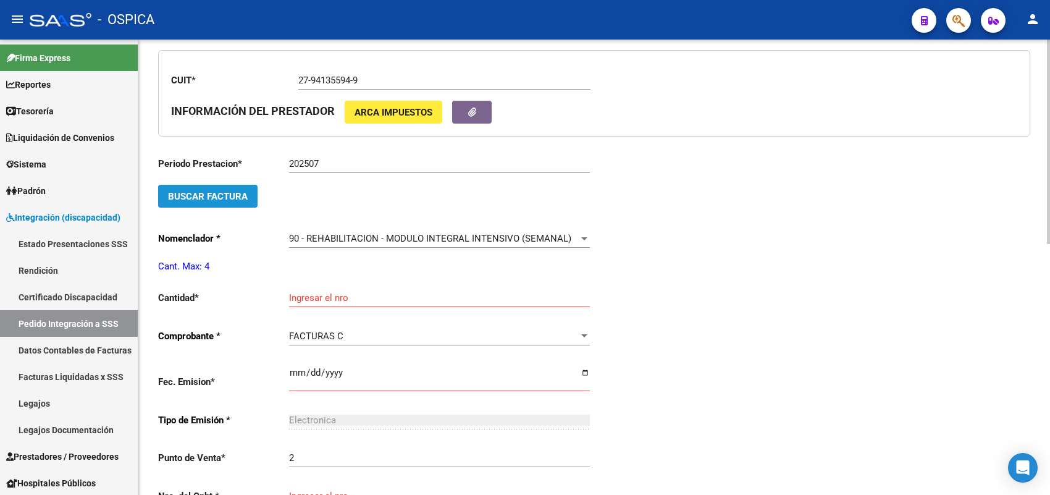
click at [241, 199] on button "Buscar Factura" at bounding box center [207, 196] width 99 height 23
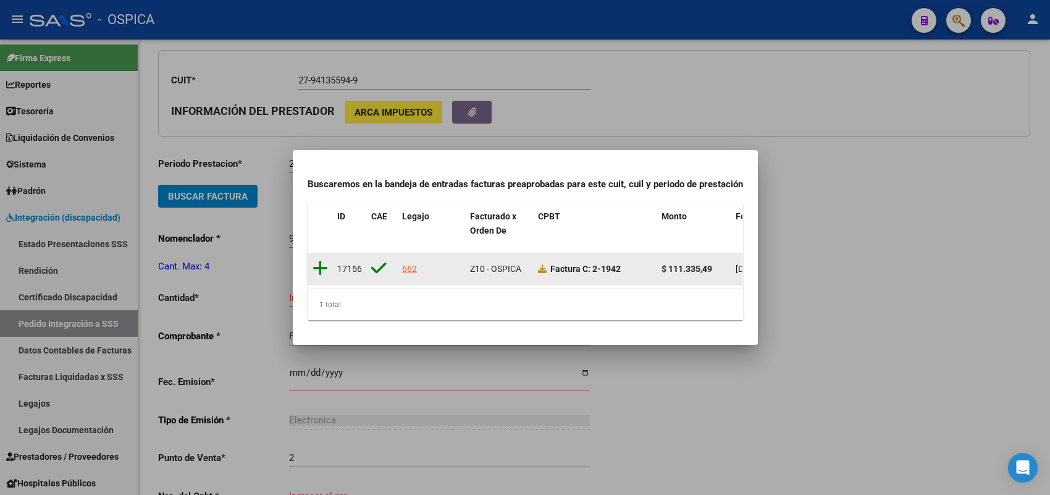
click at [318, 261] on icon at bounding box center [319, 267] width 15 height 17
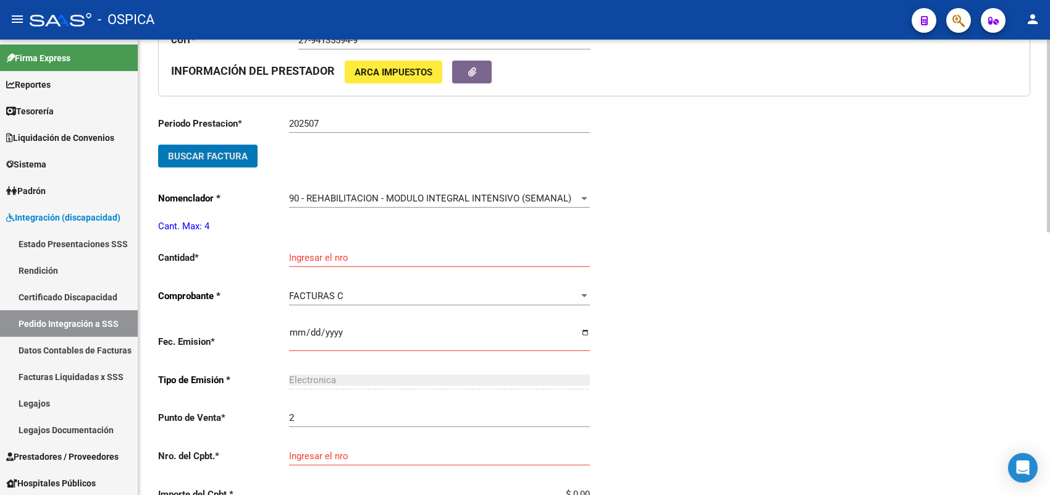
scroll to position [491, 0]
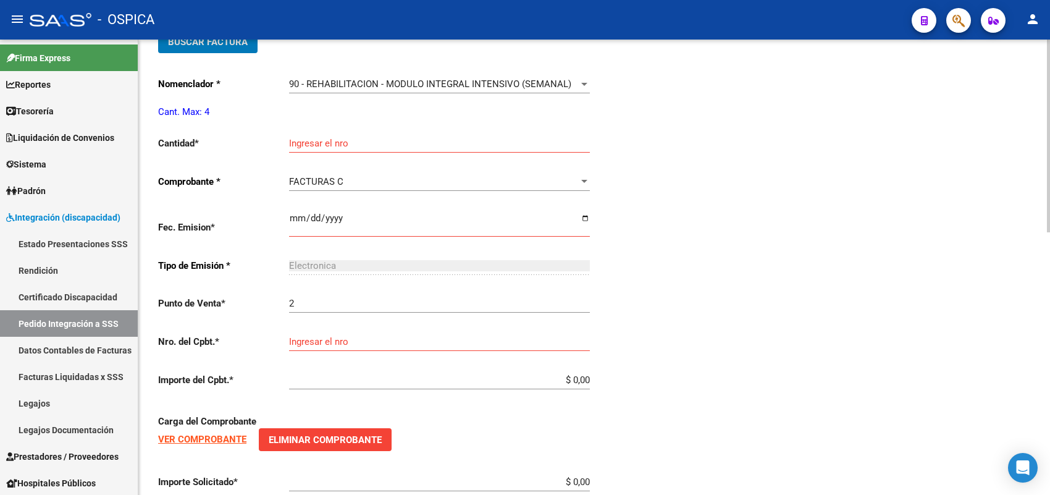
click at [327, 140] on input "Ingresar el nro" at bounding box center [439, 143] width 301 height 11
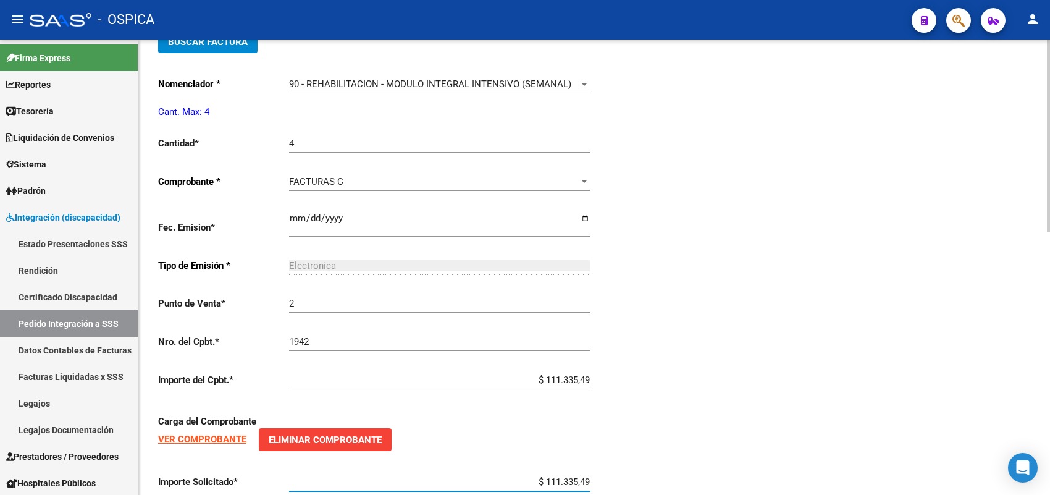
scroll to position [621, 0]
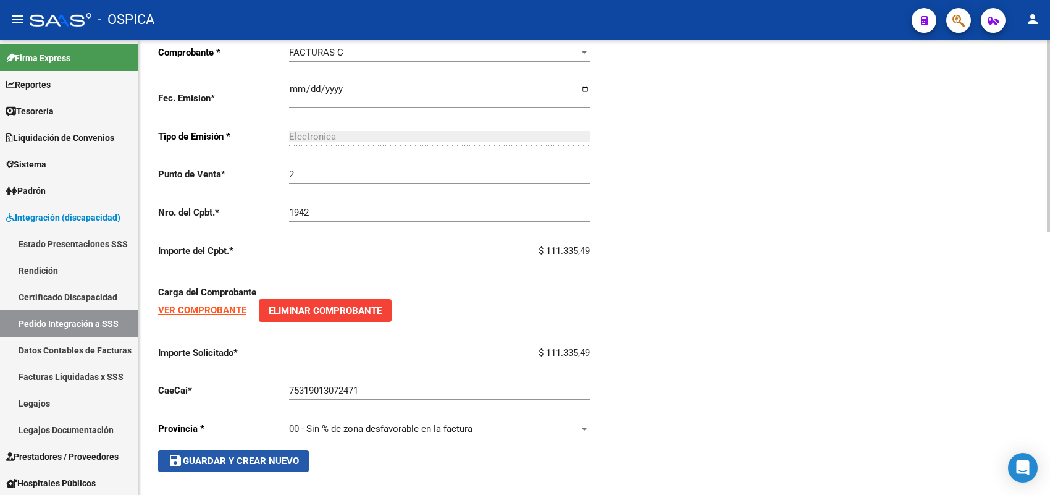
click at [286, 455] on span "save Guardar y Crear Nuevo" at bounding box center [233, 460] width 131 height 11
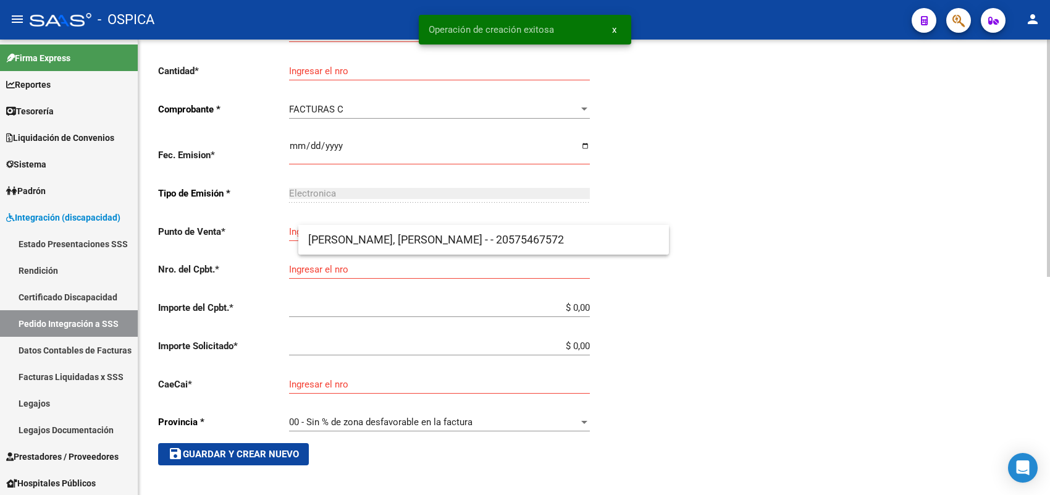
scroll to position [28, 0]
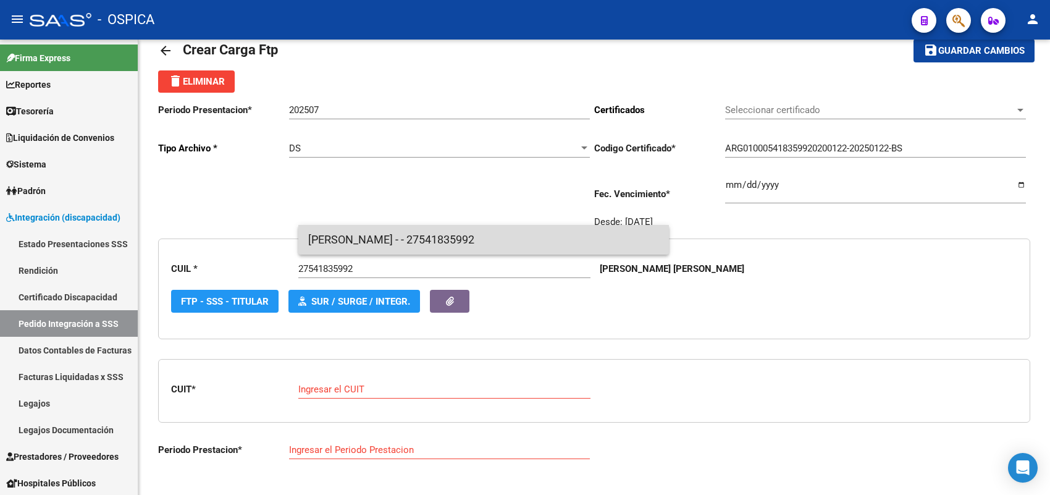
click at [346, 235] on span "LUCERO, MARLENE FLORENCIA - - 27541835992" at bounding box center [483, 240] width 351 height 30
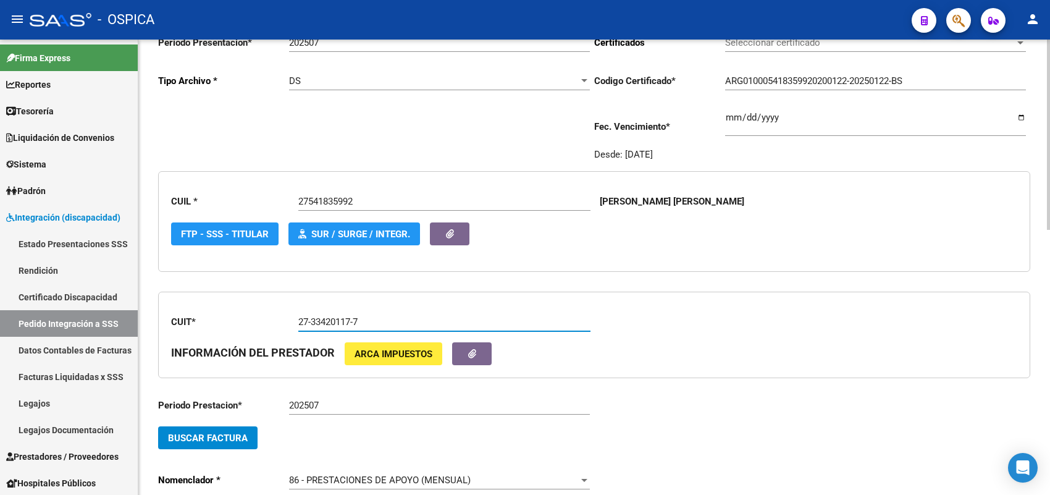
scroll to position [183, 0]
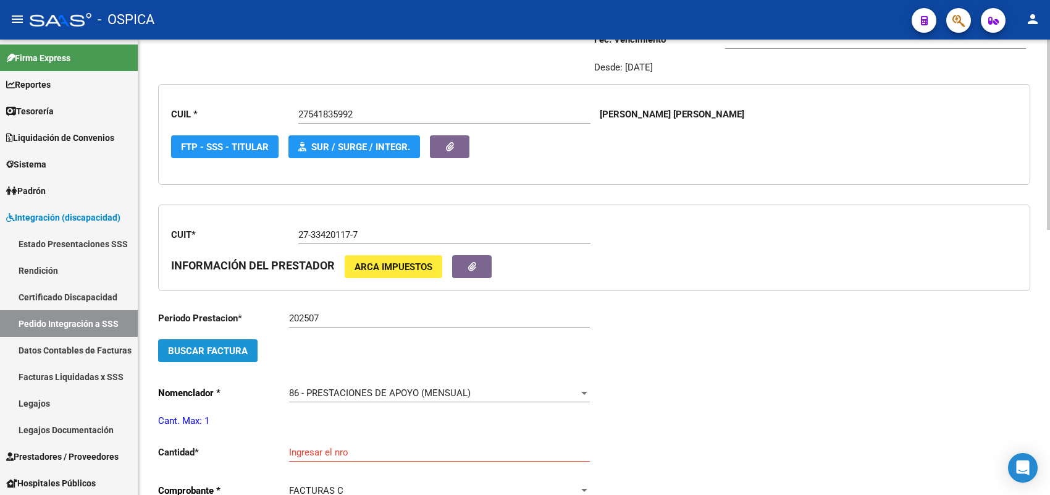
click at [233, 345] on span "Buscar Factura" at bounding box center [208, 350] width 80 height 11
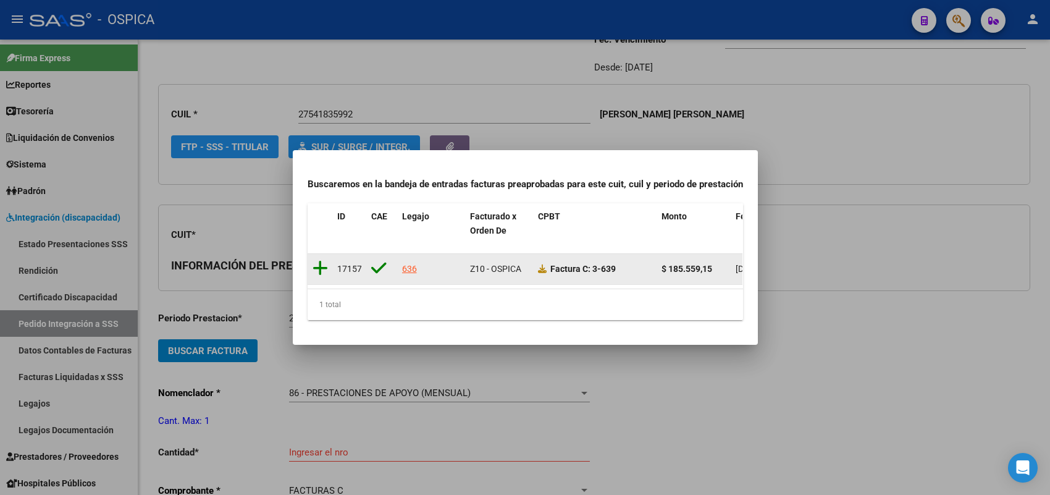
click at [317, 259] on icon at bounding box center [319, 267] width 15 height 17
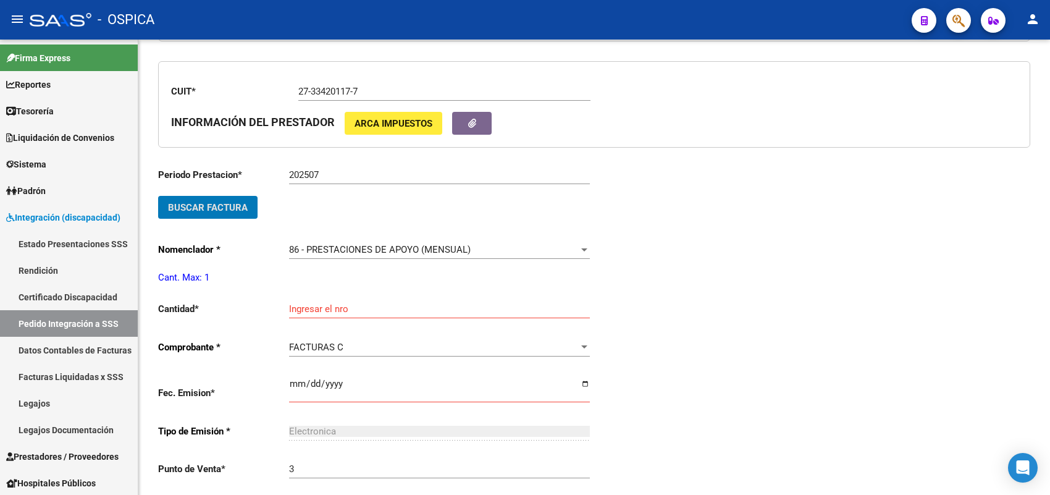
scroll to position [337, 0]
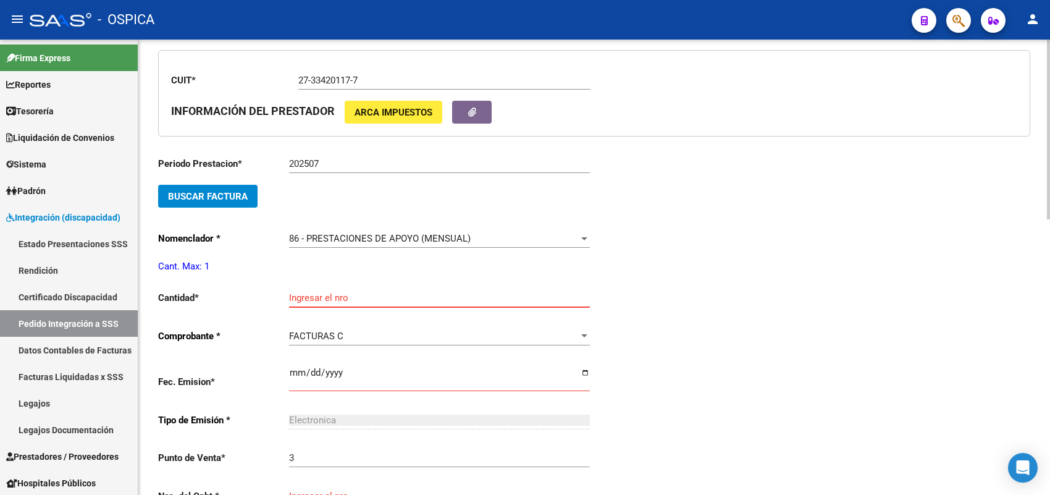
click at [334, 292] on input "Ingresar el nro" at bounding box center [439, 297] width 301 height 11
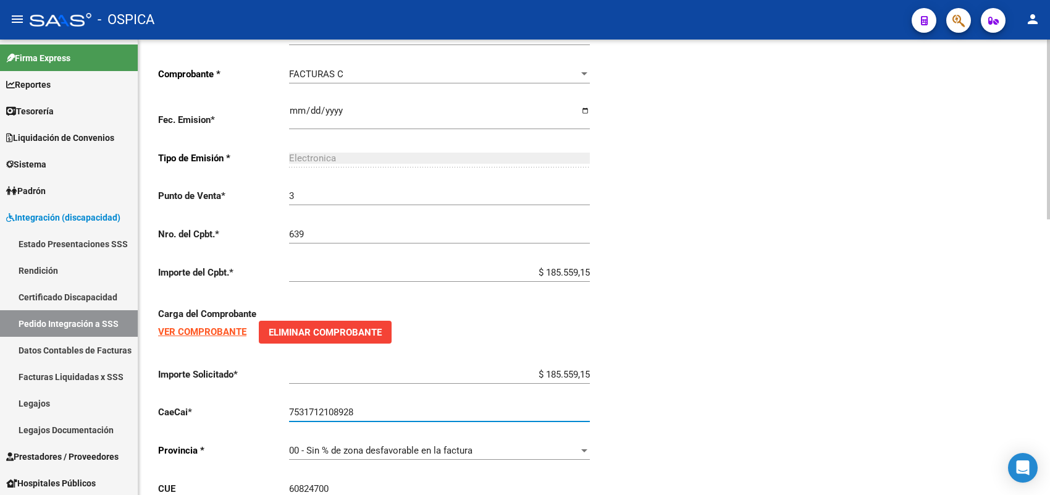
scroll to position [696, 0]
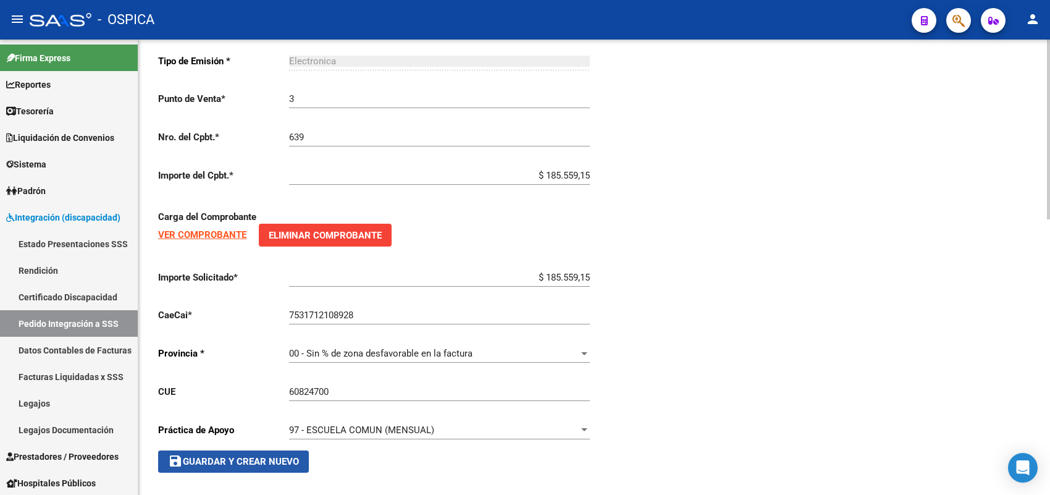
click at [291, 457] on span "save Guardar y Crear Nuevo" at bounding box center [233, 461] width 131 height 11
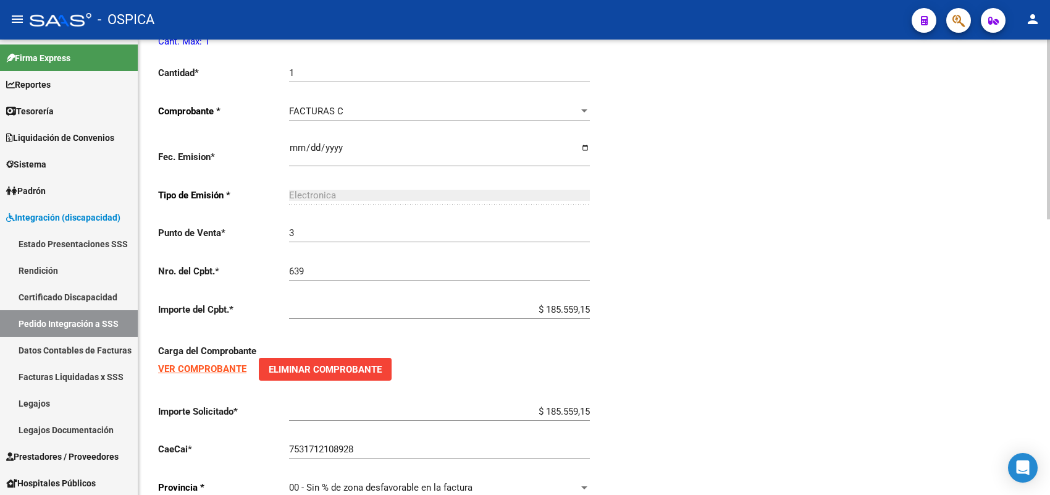
scroll to position [387, 0]
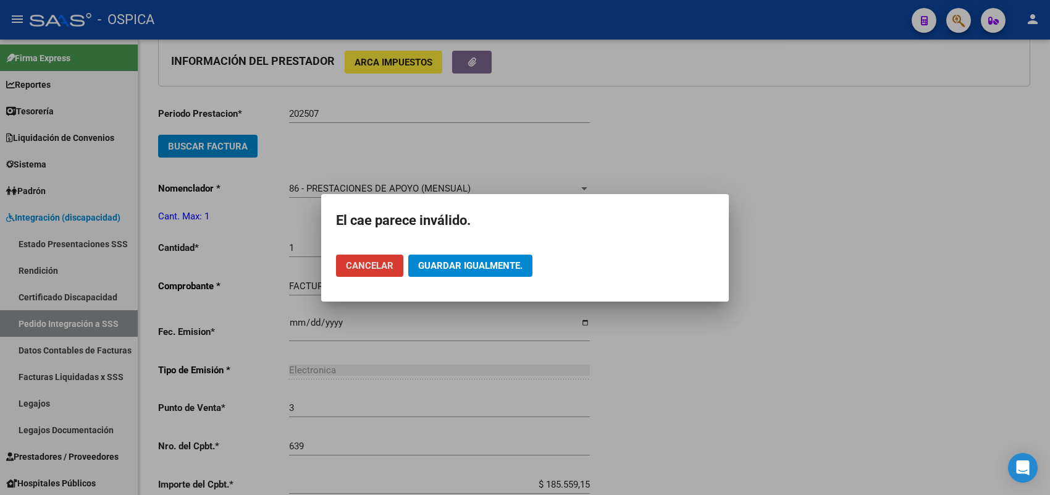
click at [353, 266] on span "Cancelar" at bounding box center [370, 265] width 48 height 11
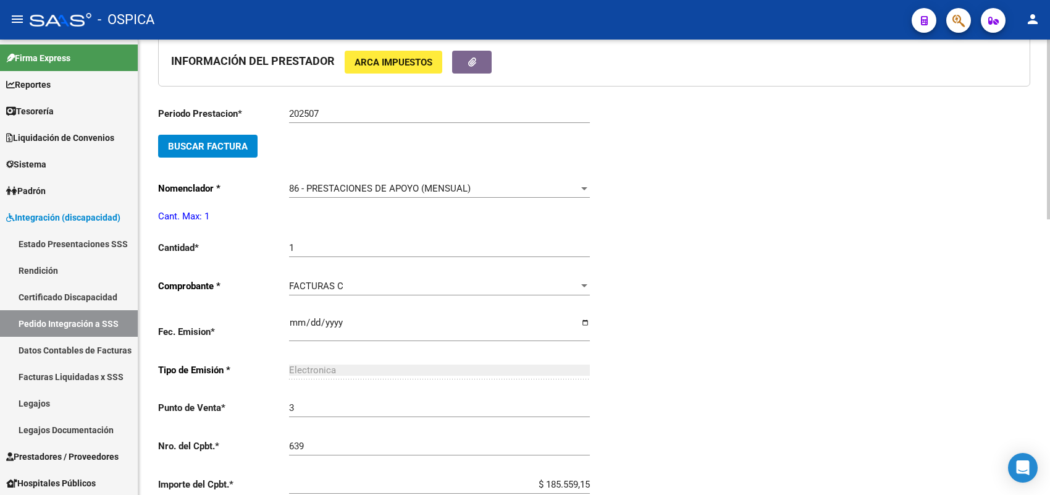
scroll to position [696, 0]
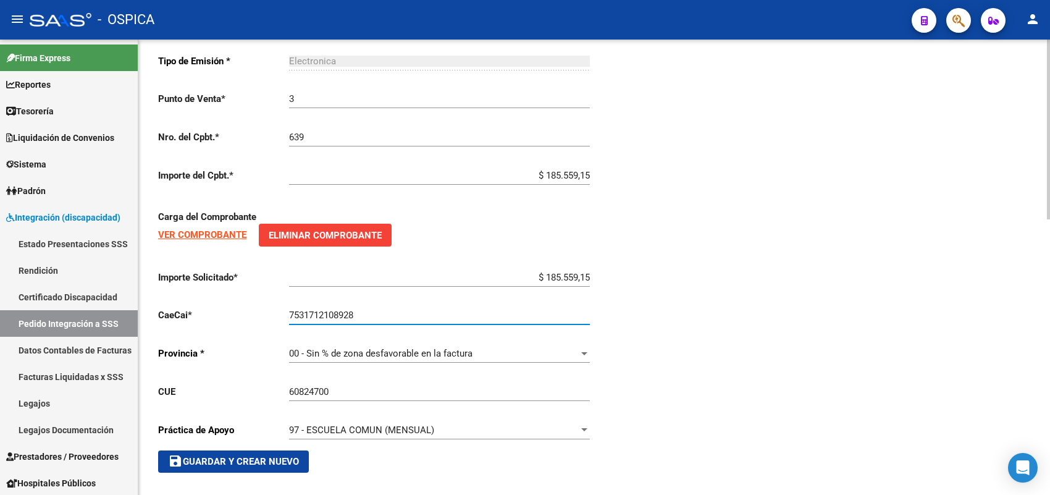
drag, startPoint x: 263, startPoint y: 291, endPoint x: 177, endPoint y: 283, distance: 86.9
click at [177, 283] on div "Periodo Prestacion * 202507 Ingresar el Periodo Prestacion Buscar Factura Nomen…" at bounding box center [376, 130] width 436 height 685
click at [248, 458] on span "save Guardar y Crear Nuevo" at bounding box center [233, 461] width 131 height 11
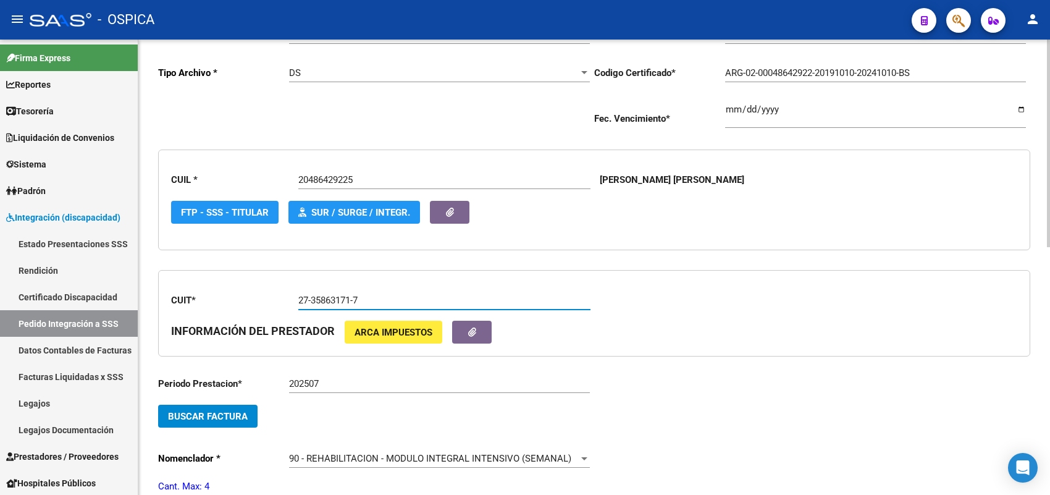
scroll to position [183, 0]
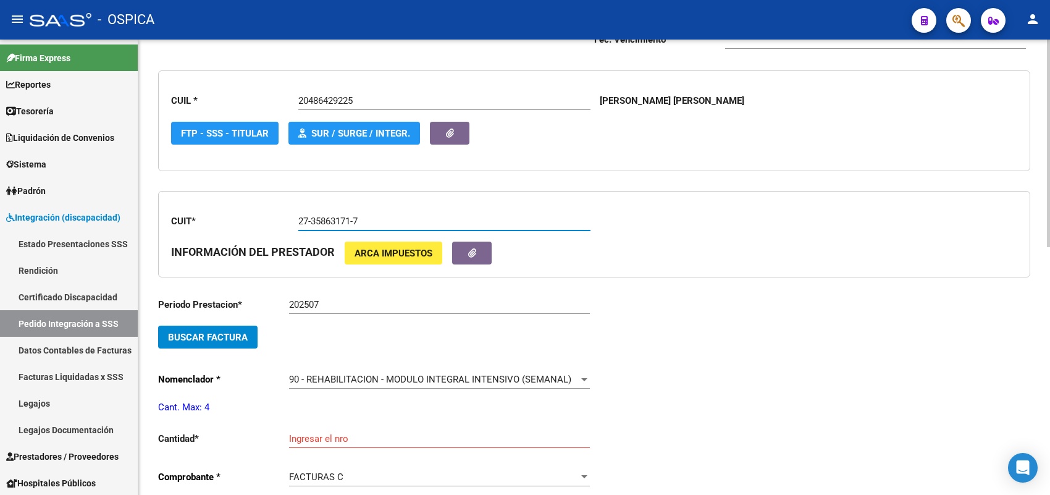
click at [232, 340] on span "Buscar Factura" at bounding box center [208, 337] width 80 height 11
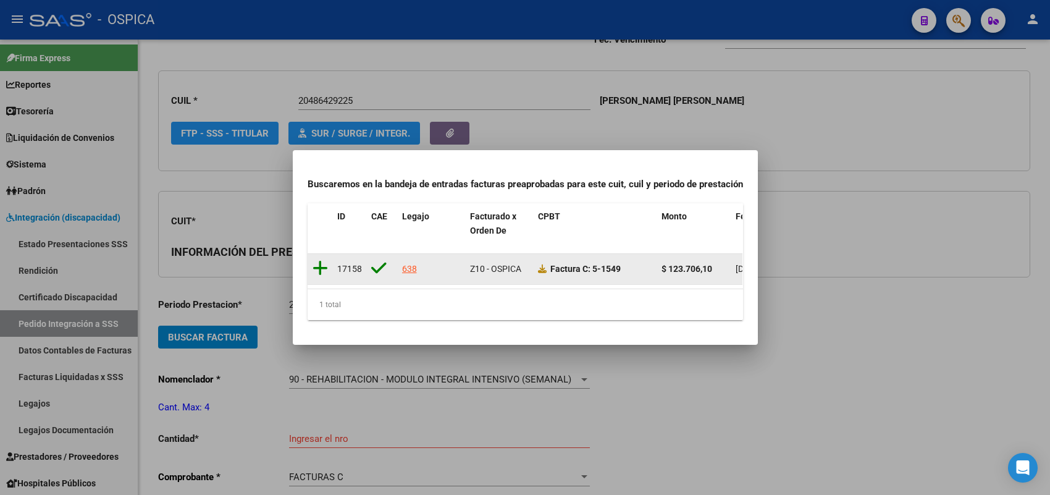
click at [319, 262] on icon at bounding box center [319, 267] width 15 height 17
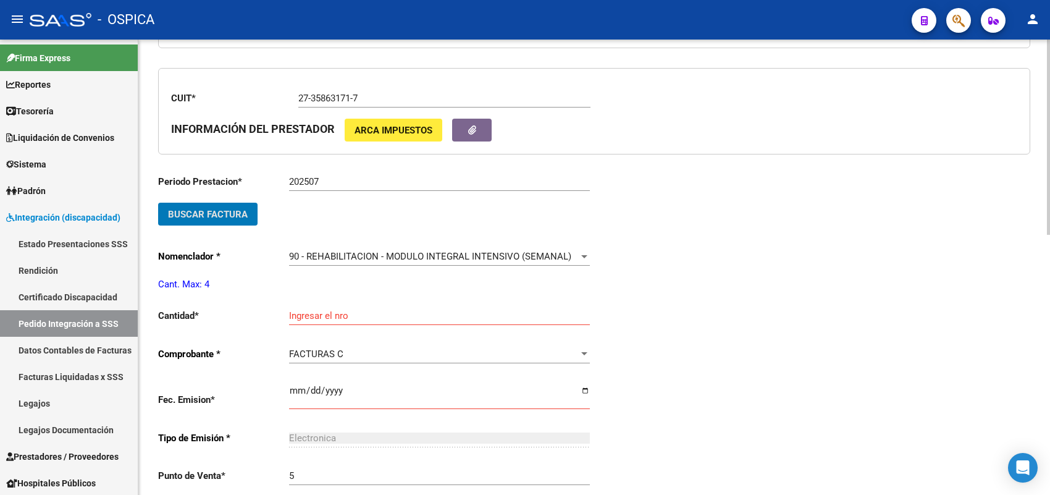
scroll to position [337, 0]
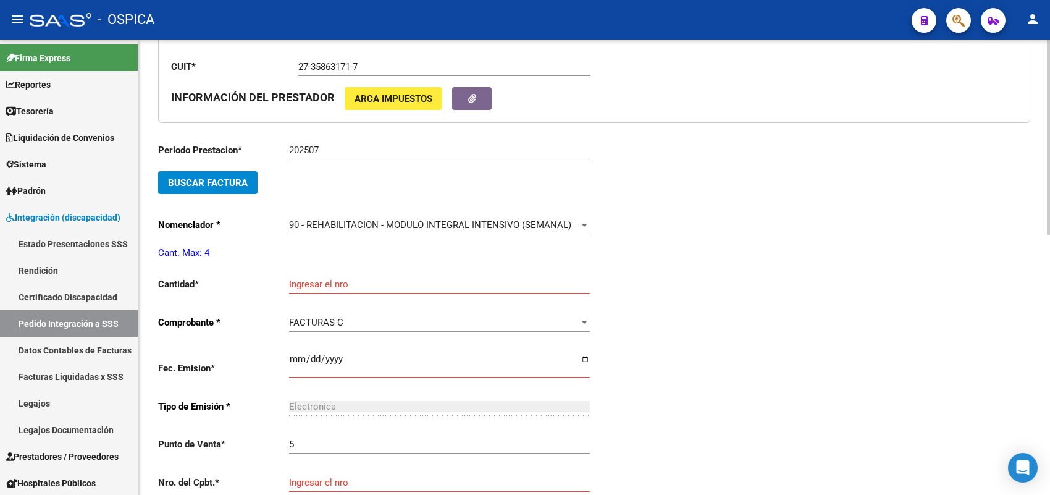
click at [316, 272] on div "Ingresar el nro" at bounding box center [439, 280] width 301 height 27
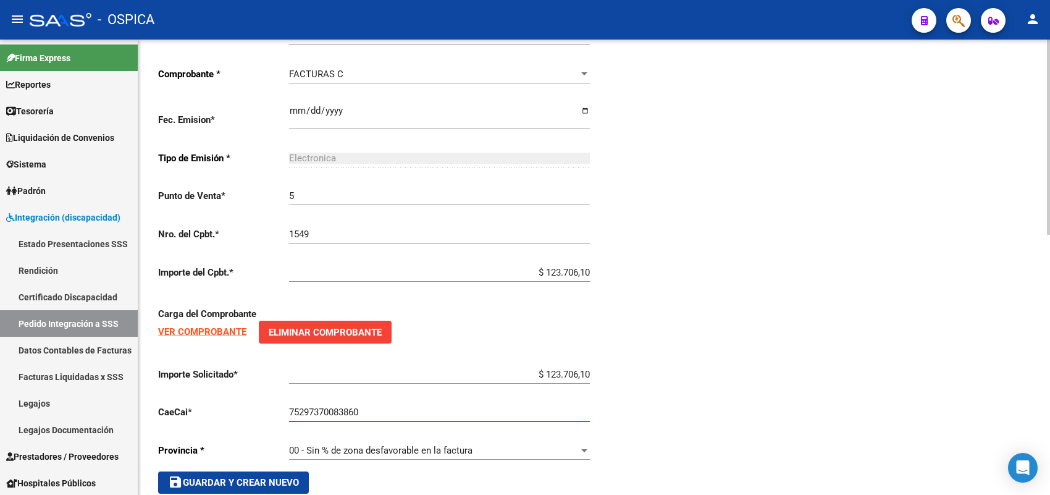
click at [284, 477] on span "save Guardar y Crear Nuevo" at bounding box center [233, 482] width 131 height 11
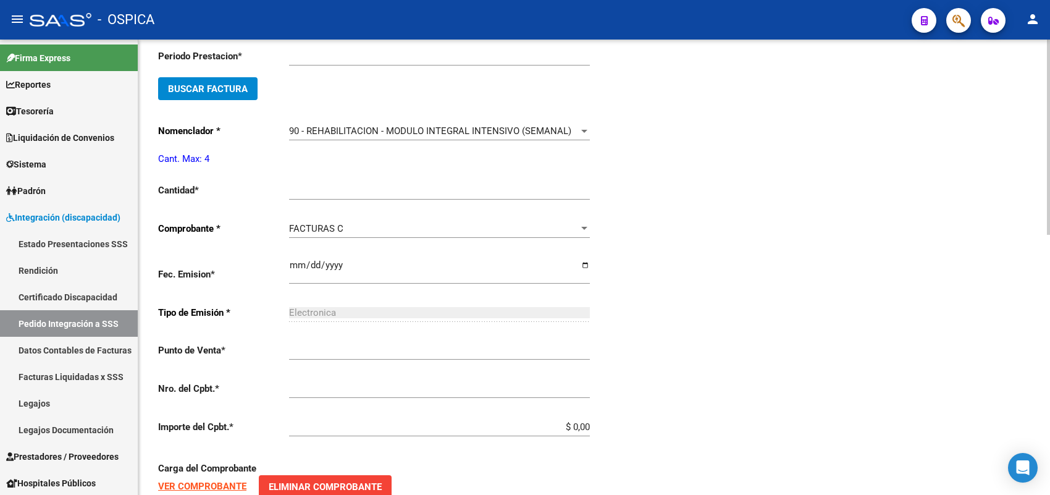
scroll to position [14, 0]
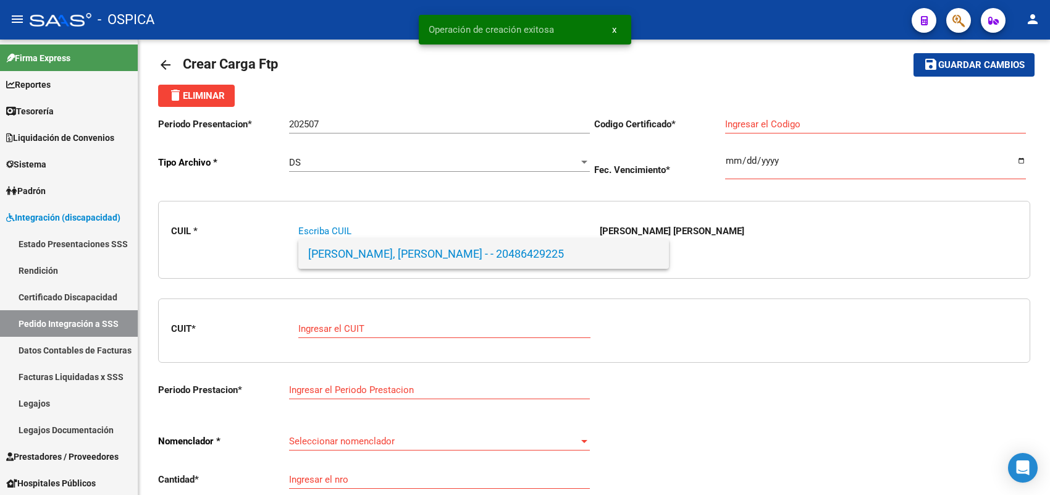
click at [381, 240] on span "LUNA, NAZARENO JOEL - - 20486429225" at bounding box center [483, 254] width 351 height 30
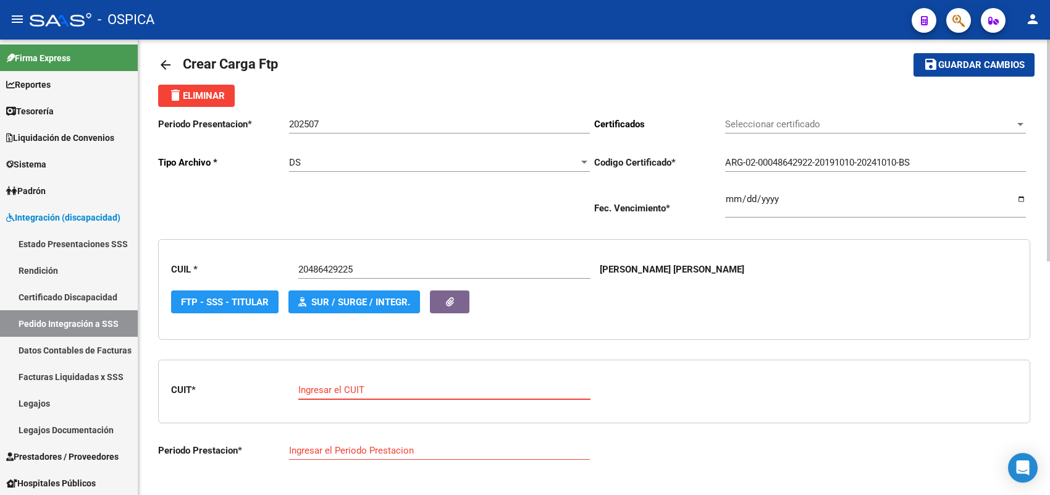
click at [349, 391] on input "Ingresar el CUIT" at bounding box center [444, 389] width 292 height 11
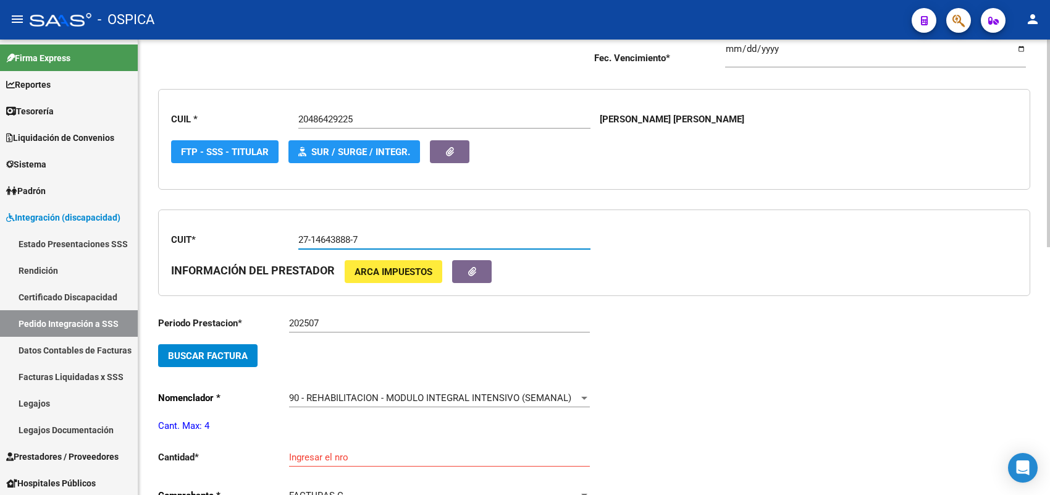
scroll to position [169, 0]
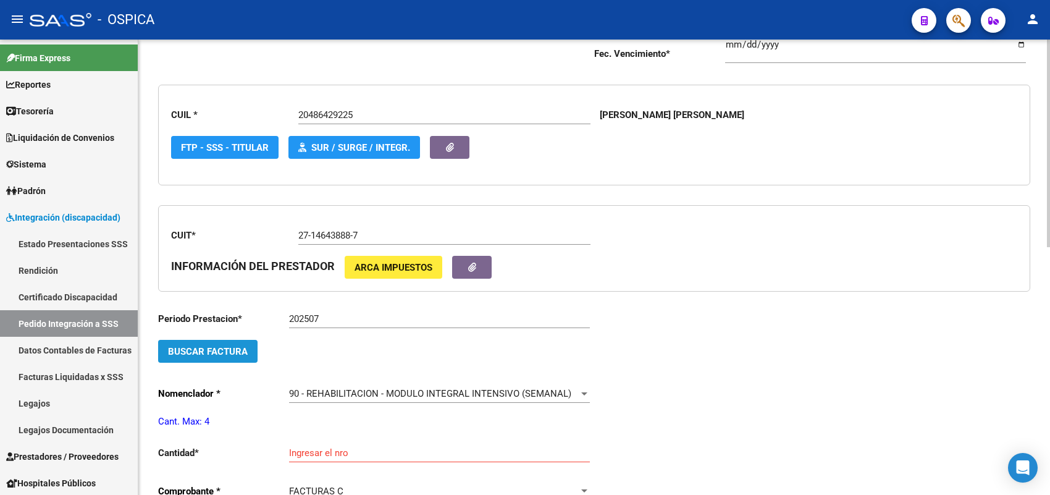
click at [236, 346] on span "Buscar Factura" at bounding box center [208, 351] width 80 height 11
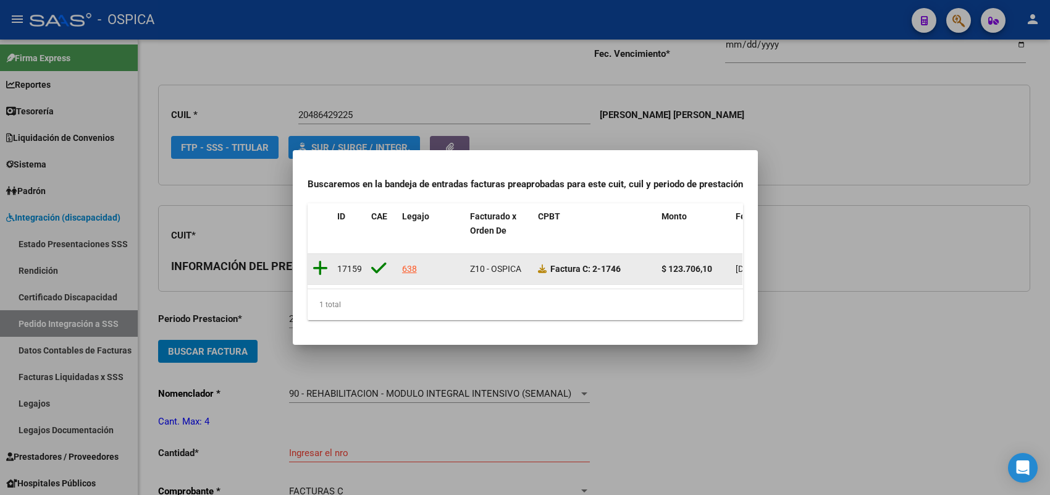
click at [319, 261] on icon at bounding box center [319, 267] width 15 height 17
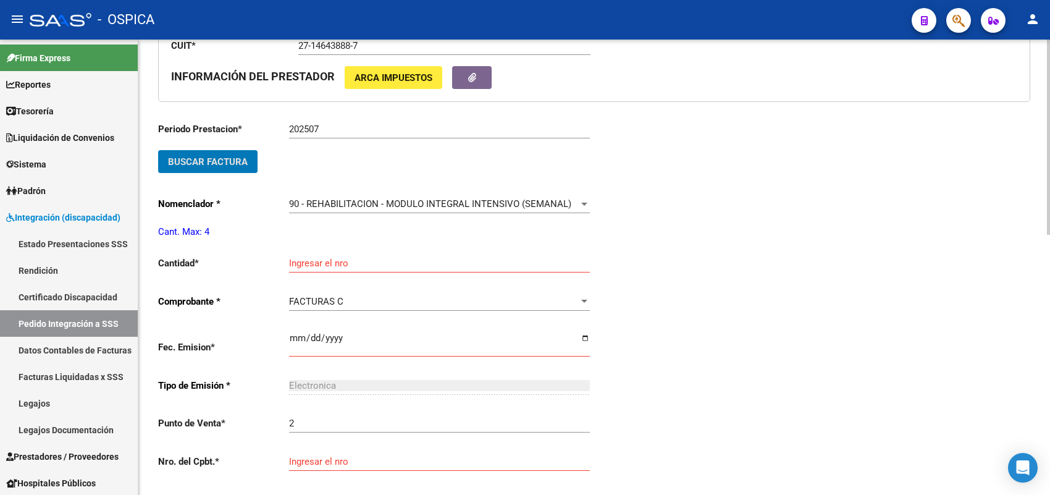
scroll to position [400, 0]
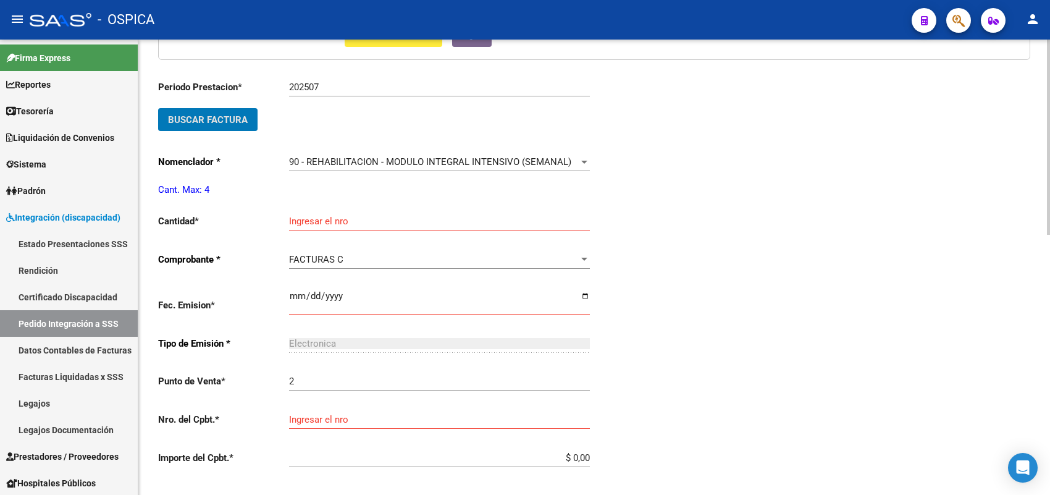
click at [343, 217] on input "Ingresar el nro" at bounding box center [439, 220] width 301 height 11
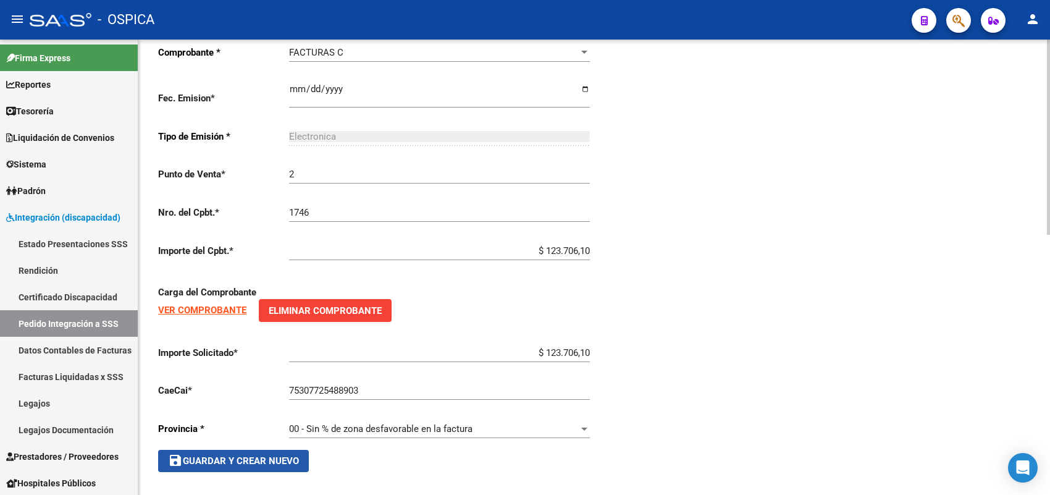
drag, startPoint x: 274, startPoint y: 454, endPoint x: 270, endPoint y: 390, distance: 63.7
click at [274, 455] on span "save Guardar y Crear Nuevo" at bounding box center [233, 460] width 131 height 11
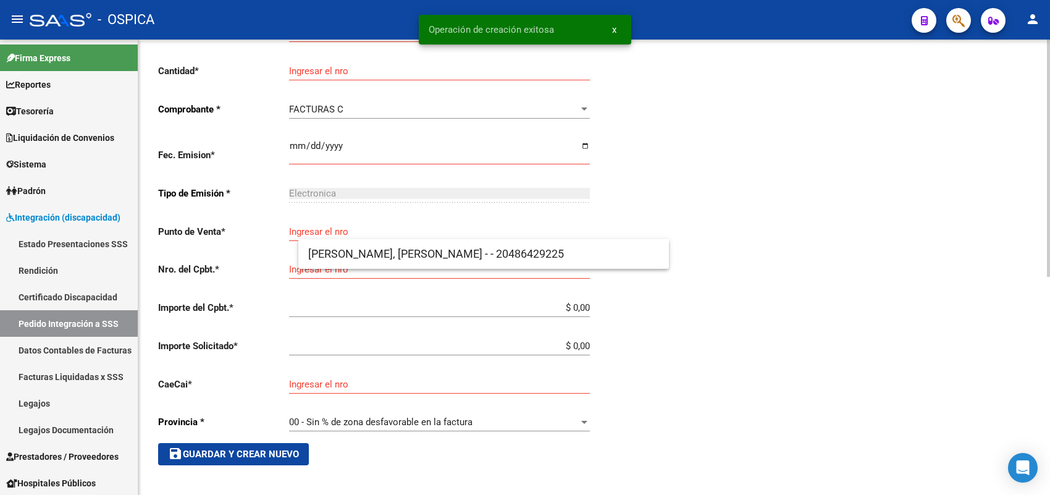
scroll to position [14, 0]
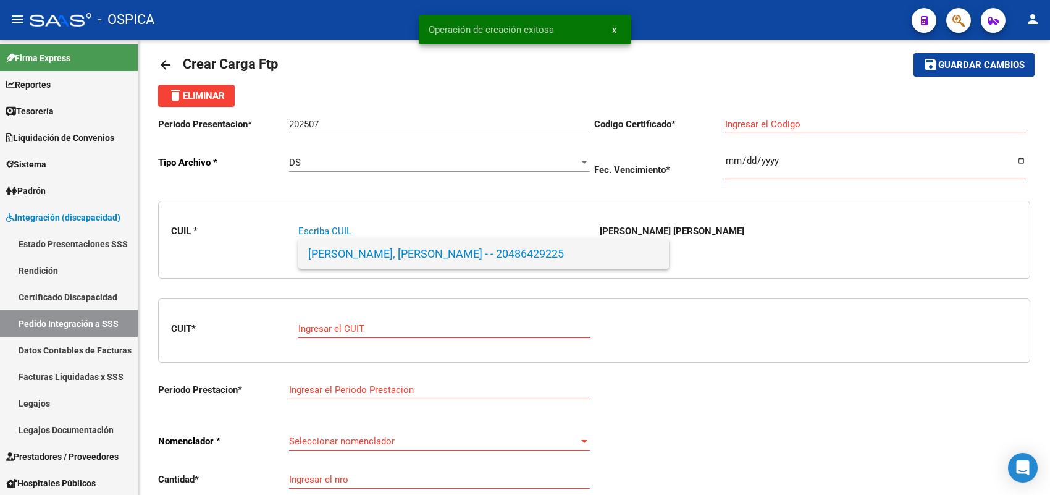
click at [359, 246] on span "LUNA, NAZARENO JOEL - - 20486429225" at bounding box center [483, 254] width 351 height 30
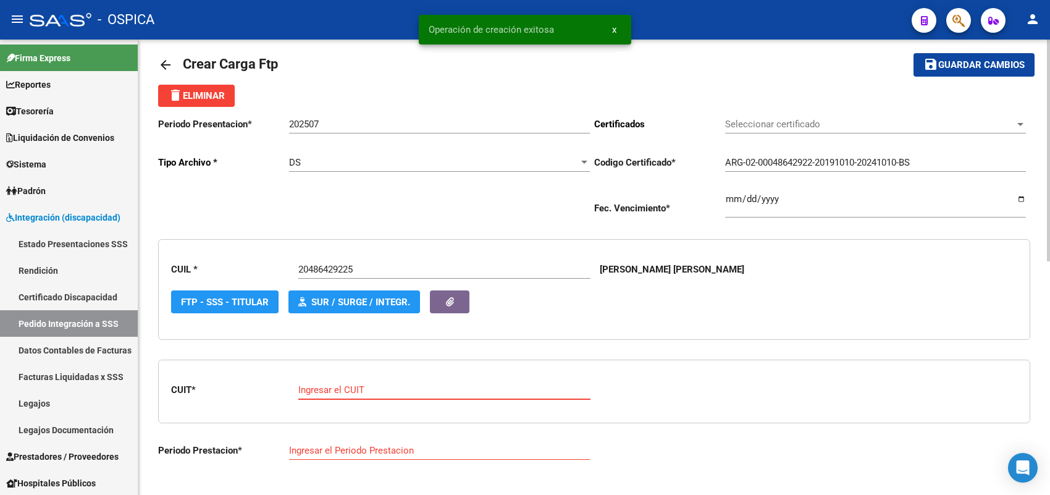
click at [362, 389] on input "Ingresar el CUIT" at bounding box center [444, 389] width 292 height 11
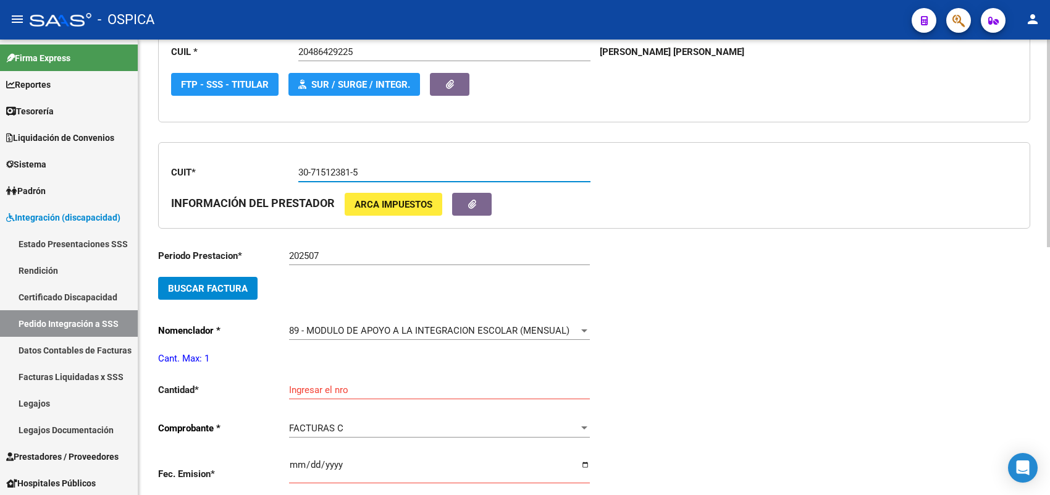
scroll to position [246, 0]
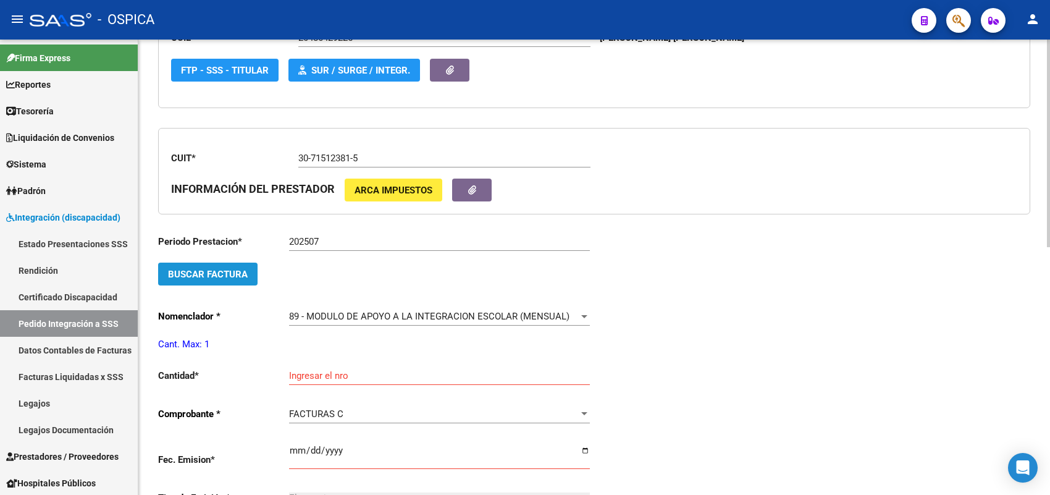
click at [235, 277] on button "Buscar Factura" at bounding box center [207, 273] width 99 height 23
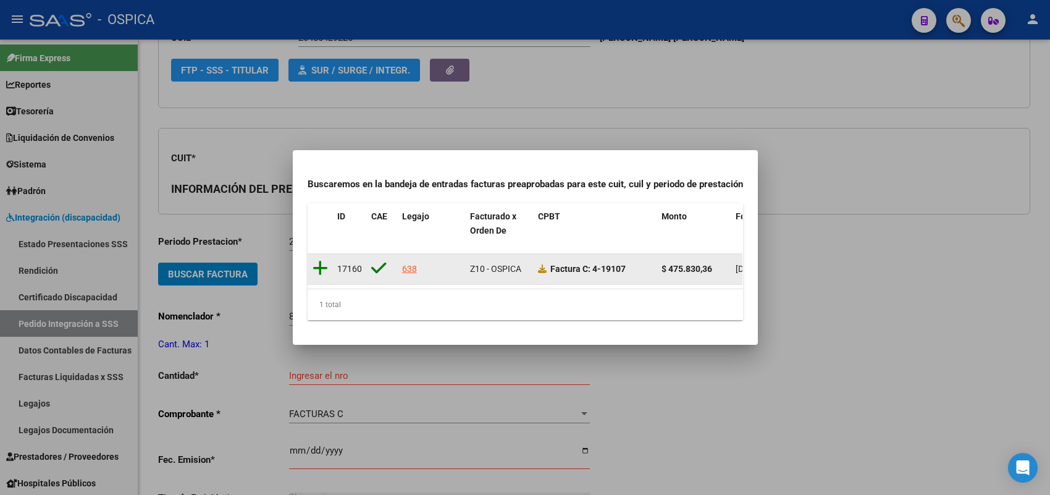
click at [322, 262] on icon at bounding box center [319, 267] width 15 height 17
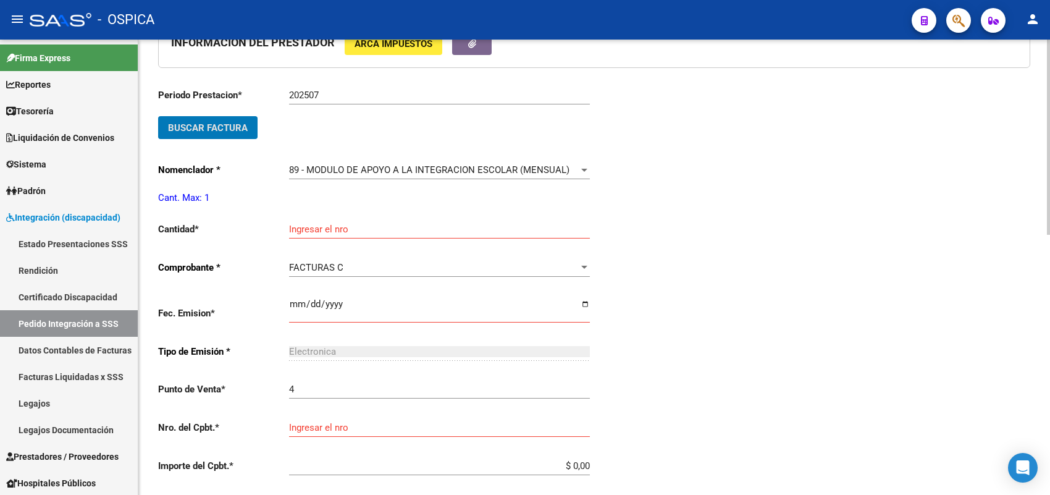
scroll to position [400, 0]
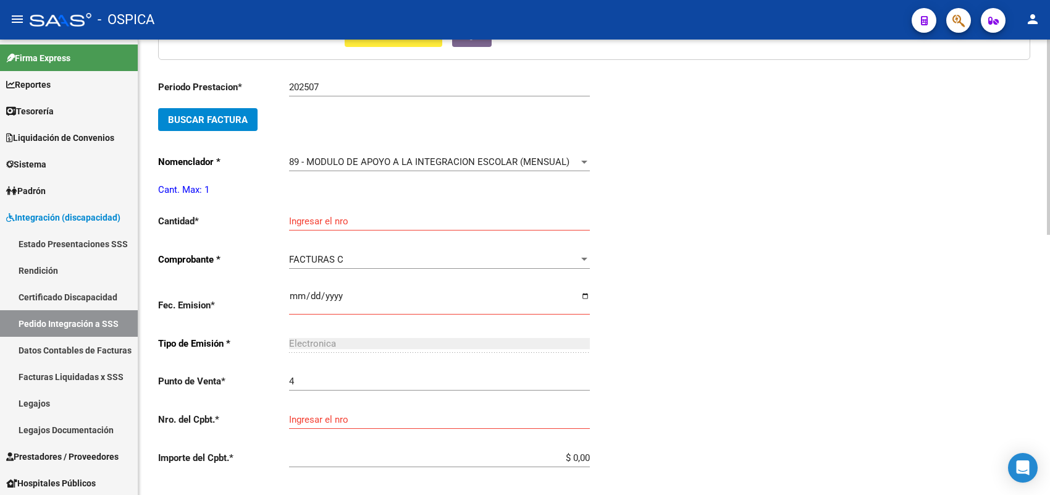
drag, startPoint x: 322, startPoint y: 210, endPoint x: 322, endPoint y: 217, distance: 6.8
click at [322, 211] on div "Ingresar el nro" at bounding box center [439, 217] width 301 height 27
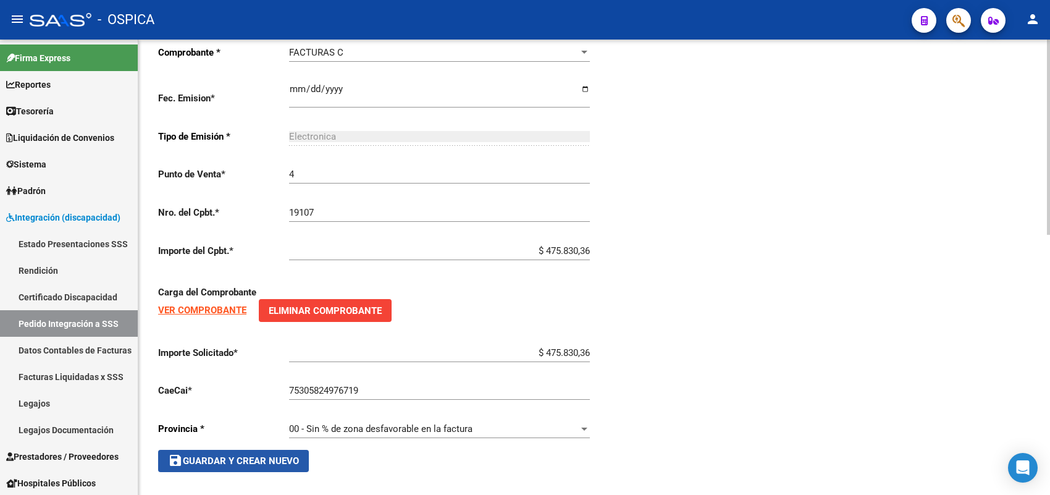
click at [276, 464] on button "save Guardar y Crear Nuevo" at bounding box center [233, 461] width 151 height 22
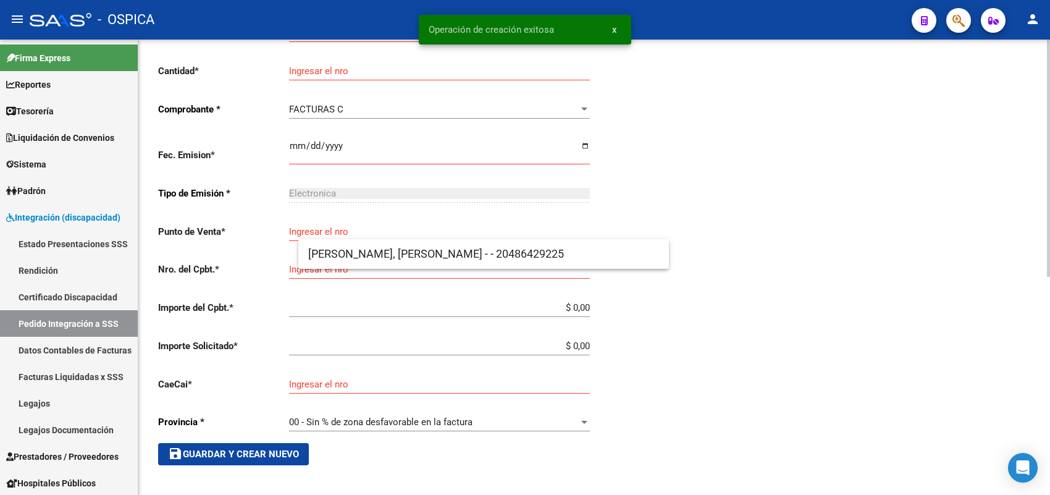
scroll to position [14, 0]
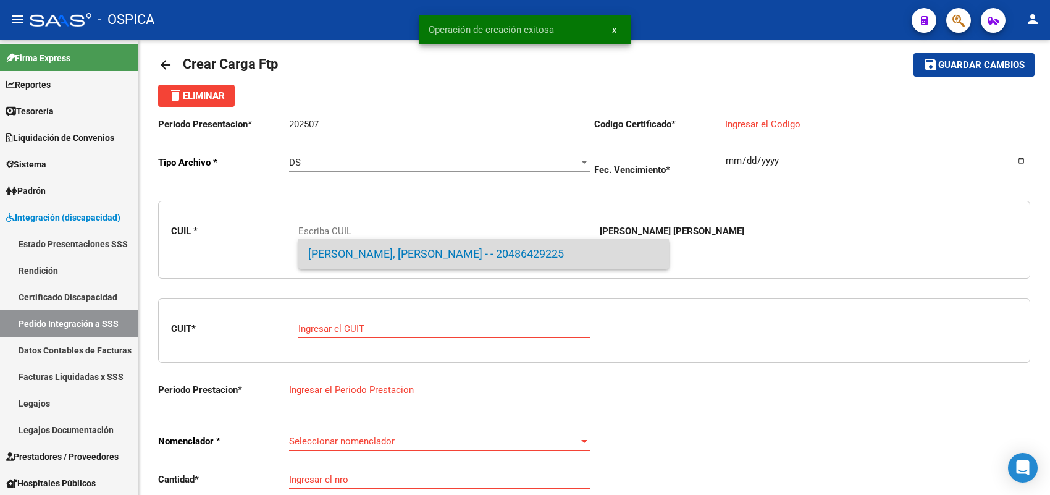
click at [343, 257] on span "LUNA, NAZARENO JOEL - - 20486429225" at bounding box center [483, 254] width 351 height 30
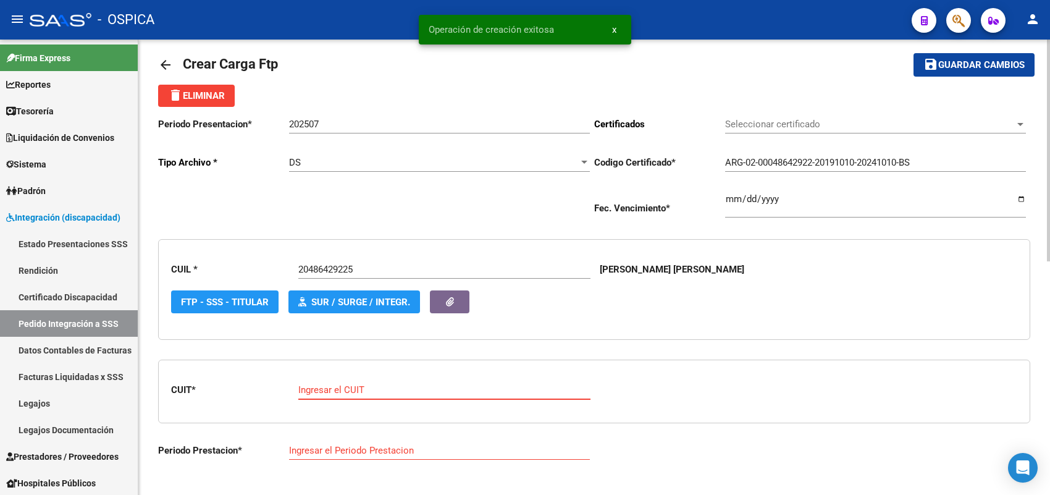
click at [358, 389] on input "Ingresar el CUIT" at bounding box center [444, 389] width 292 height 11
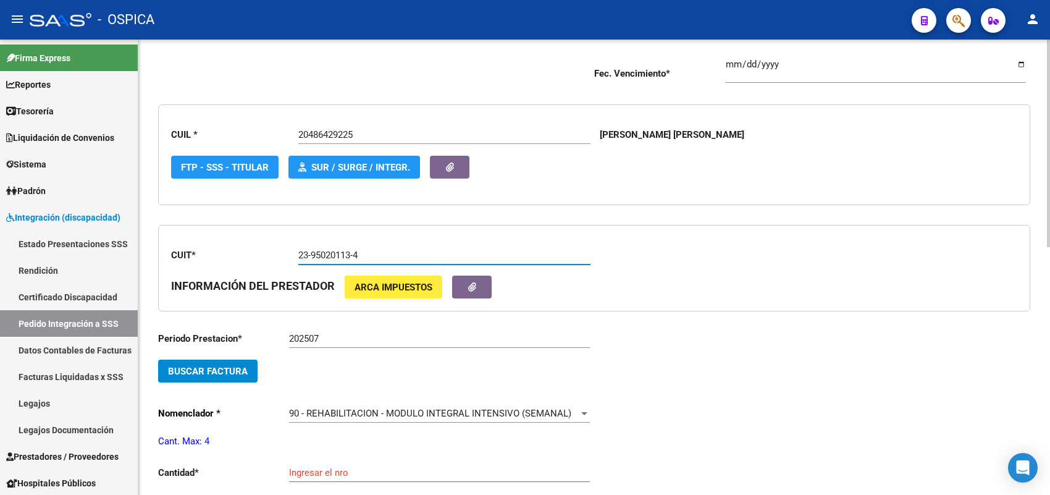
scroll to position [169, 0]
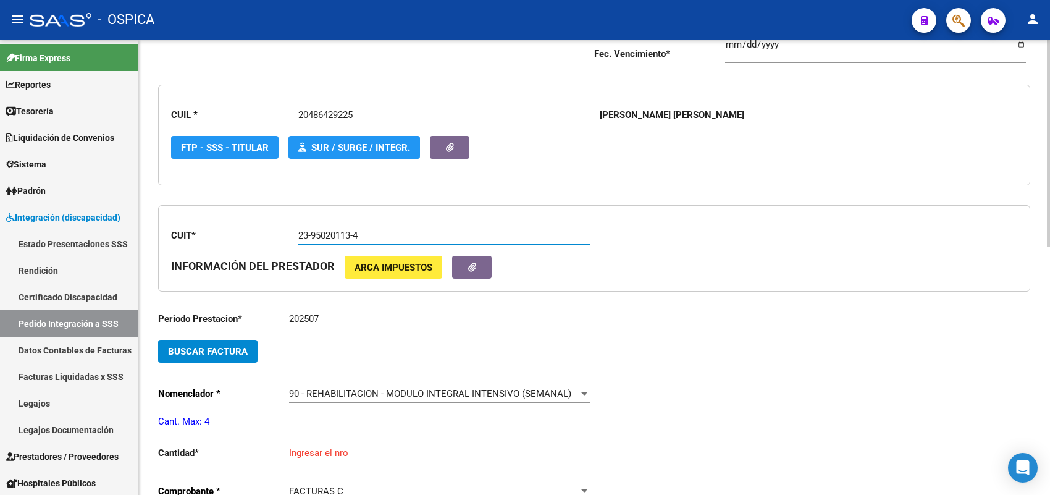
click at [248, 348] on button "Buscar Factura" at bounding box center [207, 351] width 99 height 23
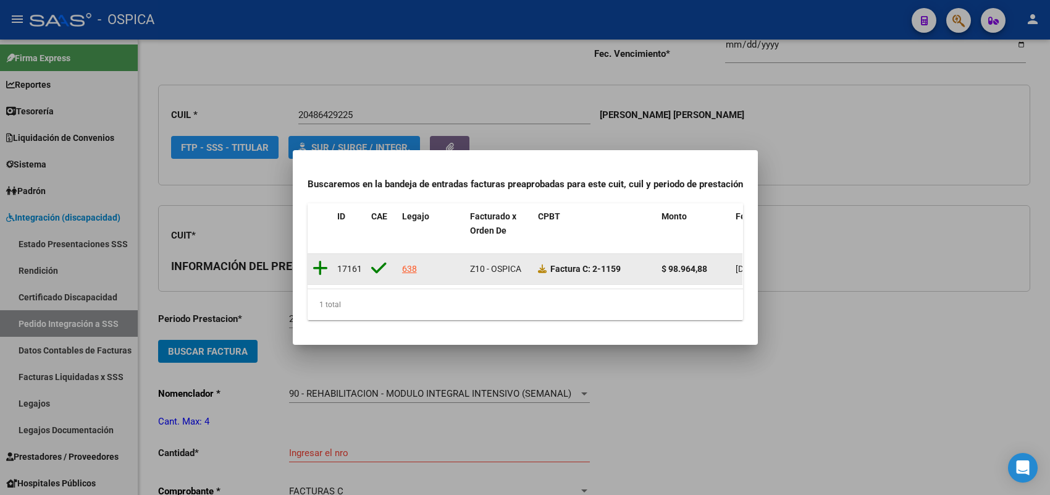
click at [317, 260] on icon at bounding box center [319, 267] width 15 height 17
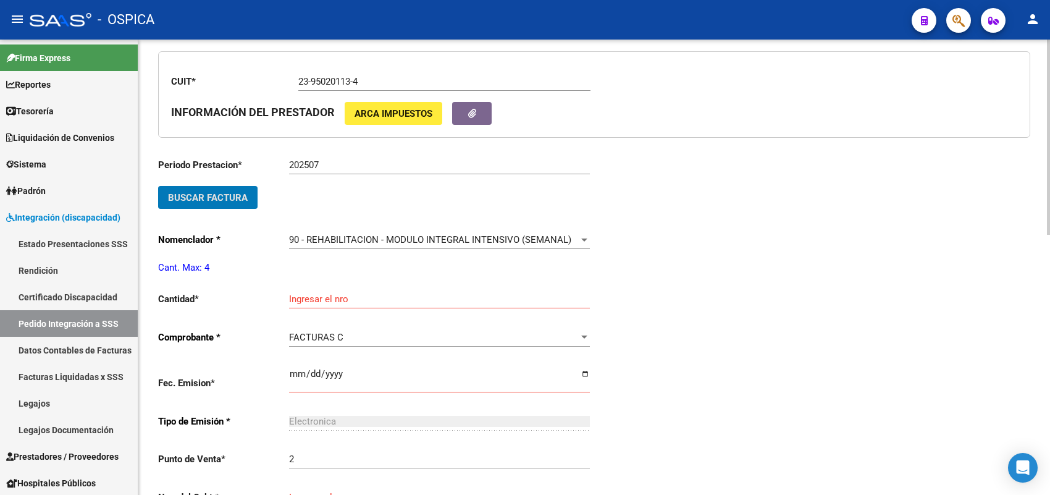
scroll to position [323, 0]
click at [312, 297] on input "Ingresar el nro" at bounding box center [439, 298] width 301 height 11
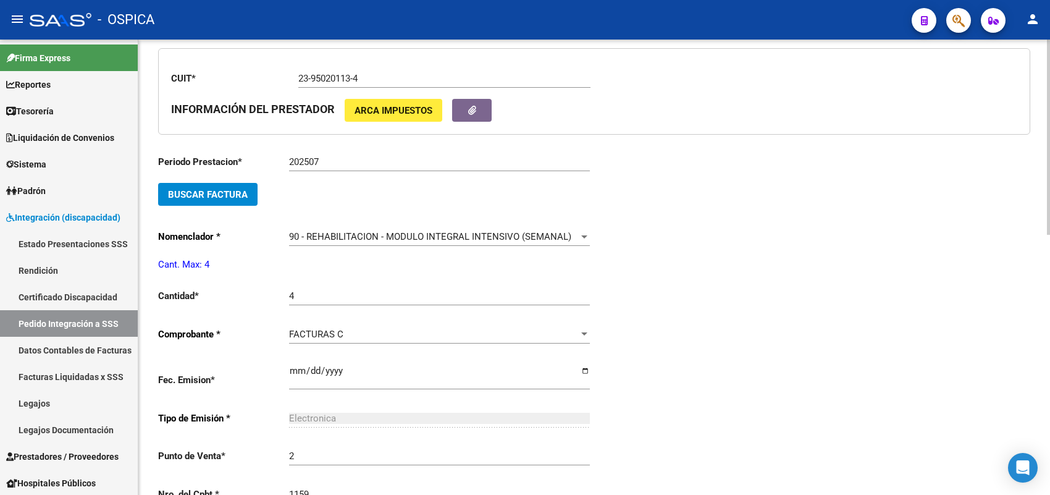
scroll to position [585, 0]
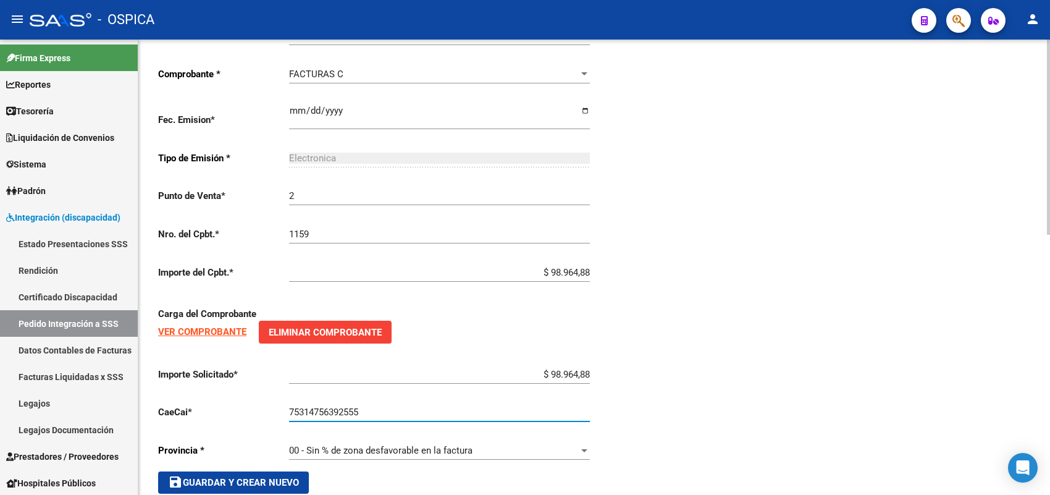
click at [295, 471] on button "save Guardar y Crear Nuevo" at bounding box center [233, 482] width 151 height 22
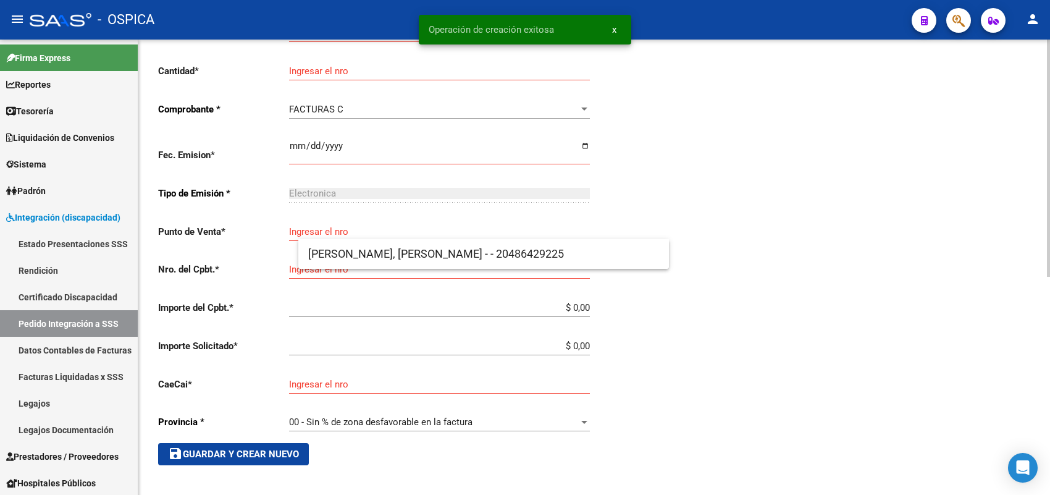
scroll to position [14, 0]
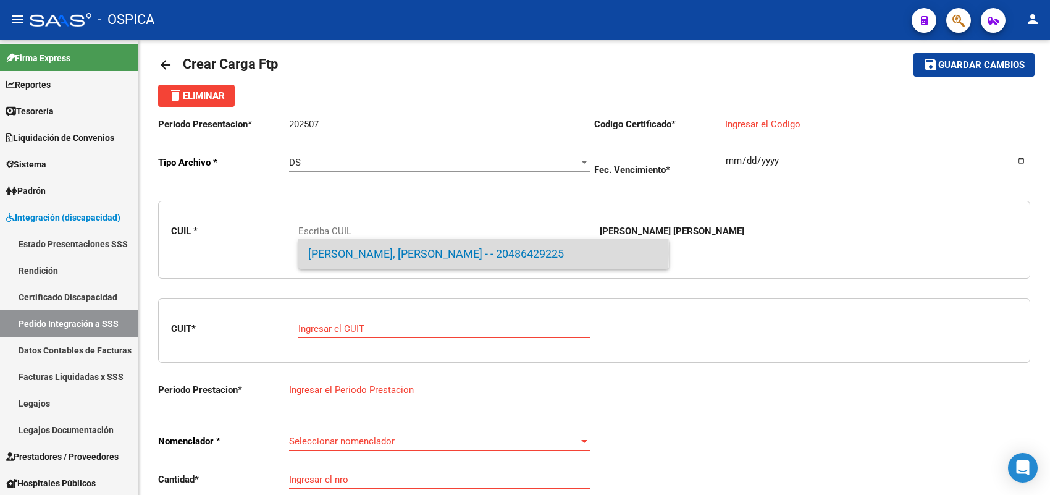
click at [358, 250] on span "LUNA, NAZARENO JOEL - - 20486429225" at bounding box center [483, 254] width 351 height 30
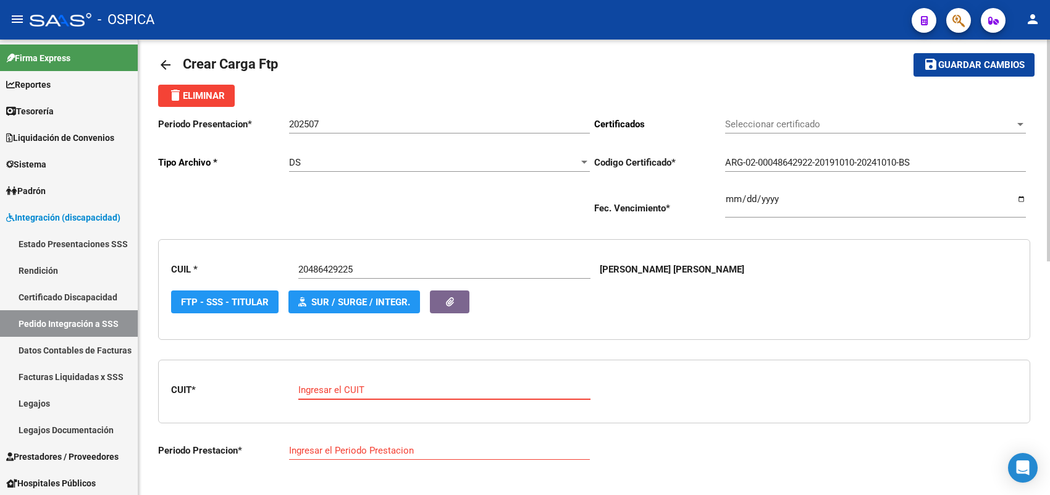
click at [357, 386] on input "Ingresar el CUIT" at bounding box center [444, 389] width 292 height 11
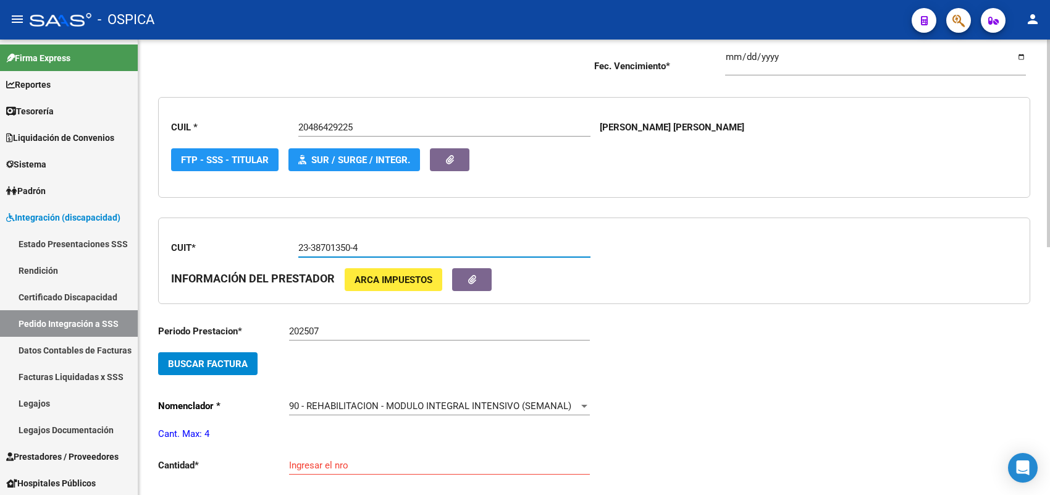
scroll to position [169, 0]
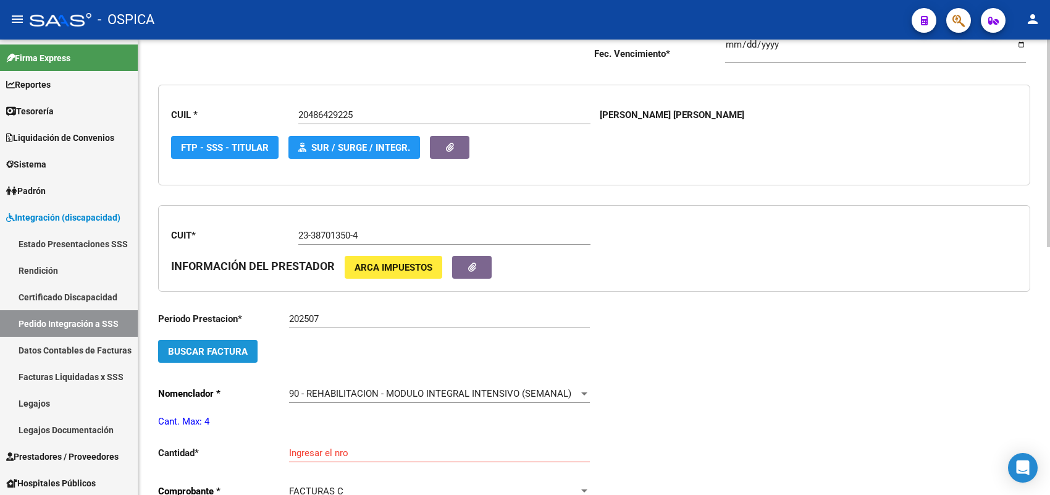
click at [241, 353] on span "Buscar Factura" at bounding box center [208, 351] width 80 height 11
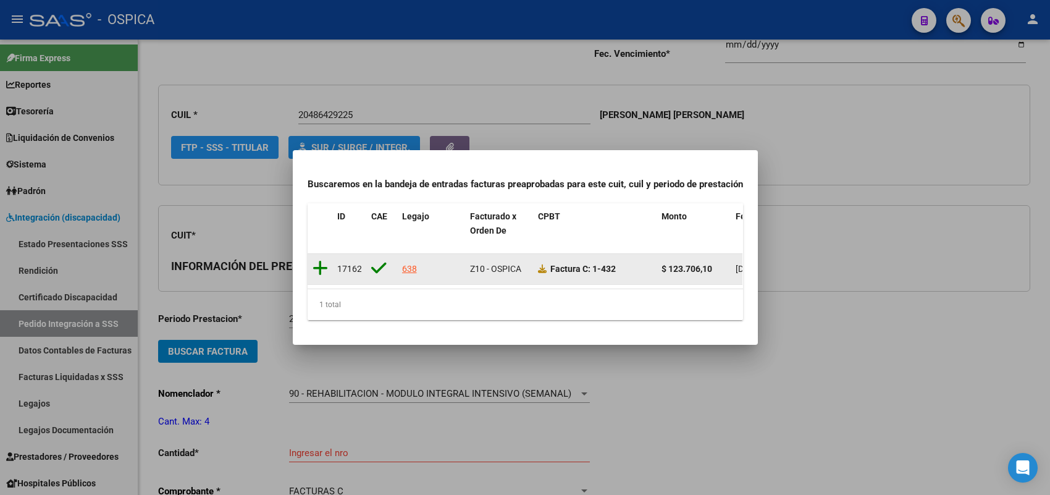
click at [319, 261] on icon at bounding box center [319, 267] width 15 height 17
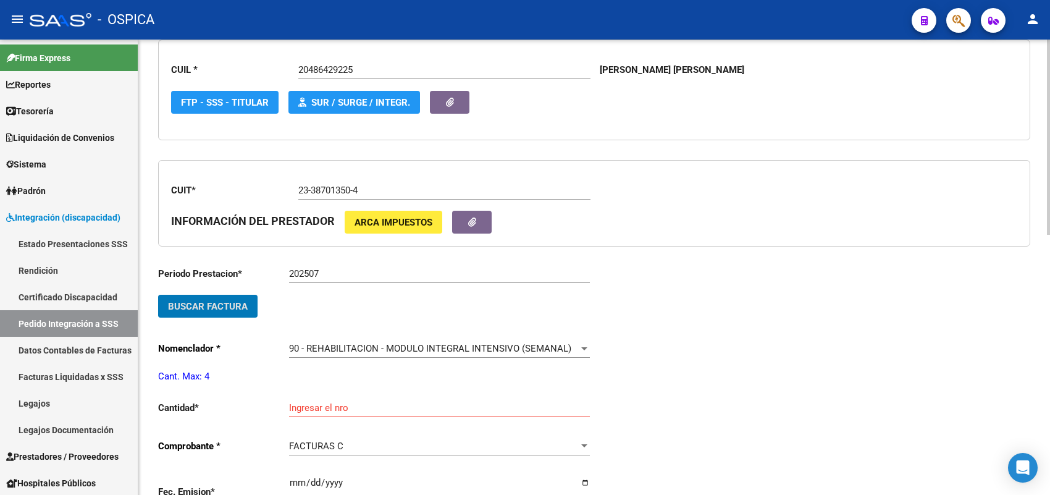
scroll to position [323, 0]
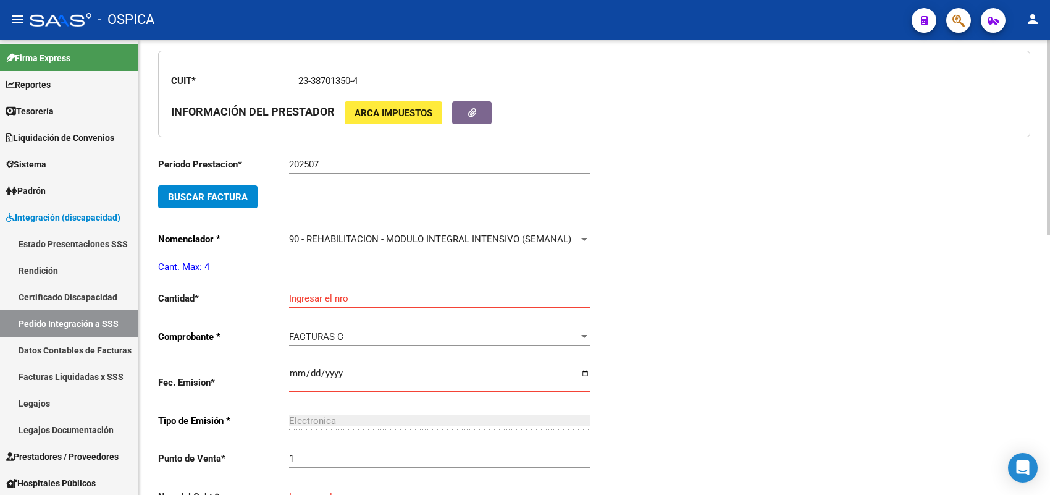
click at [324, 295] on input "Ingresar el nro" at bounding box center [439, 298] width 301 height 11
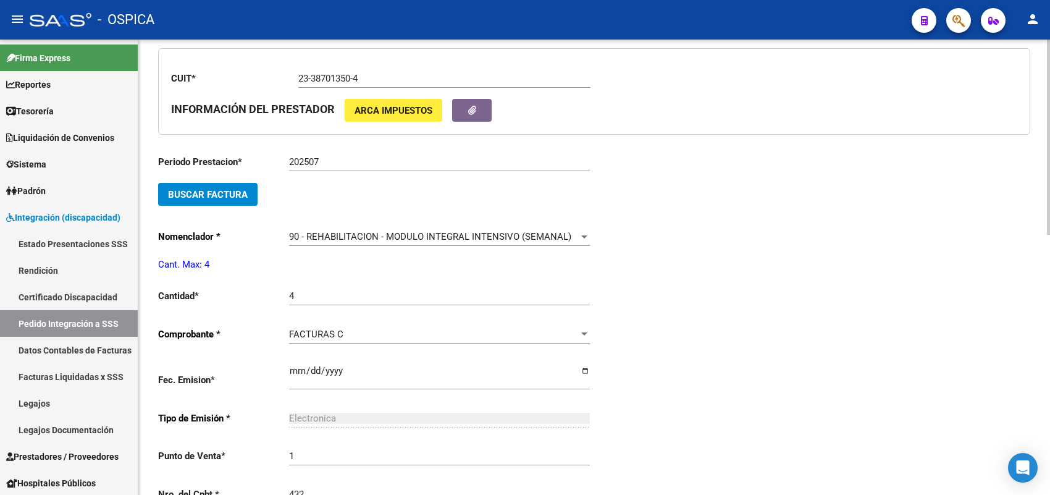
scroll to position [585, 0]
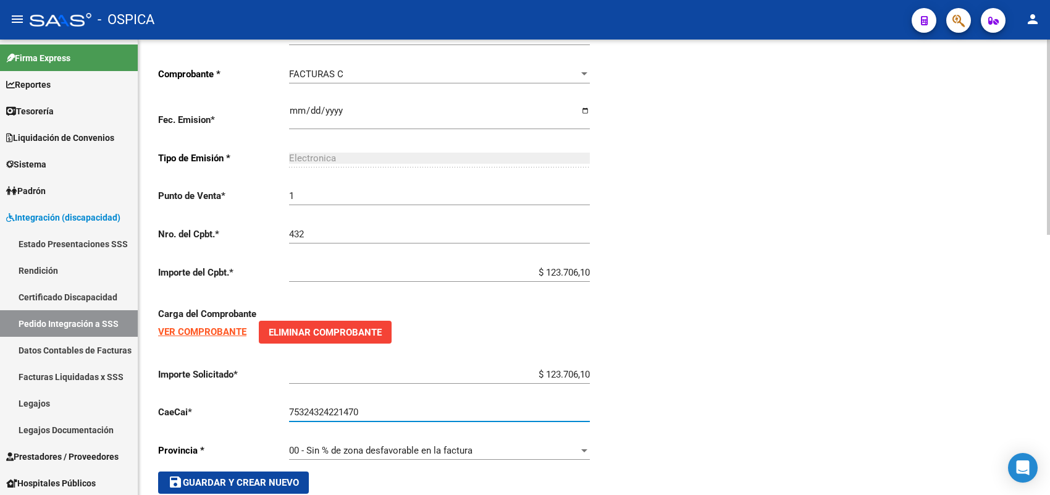
click at [301, 473] on button "save Guardar y Crear Nuevo" at bounding box center [233, 482] width 151 height 22
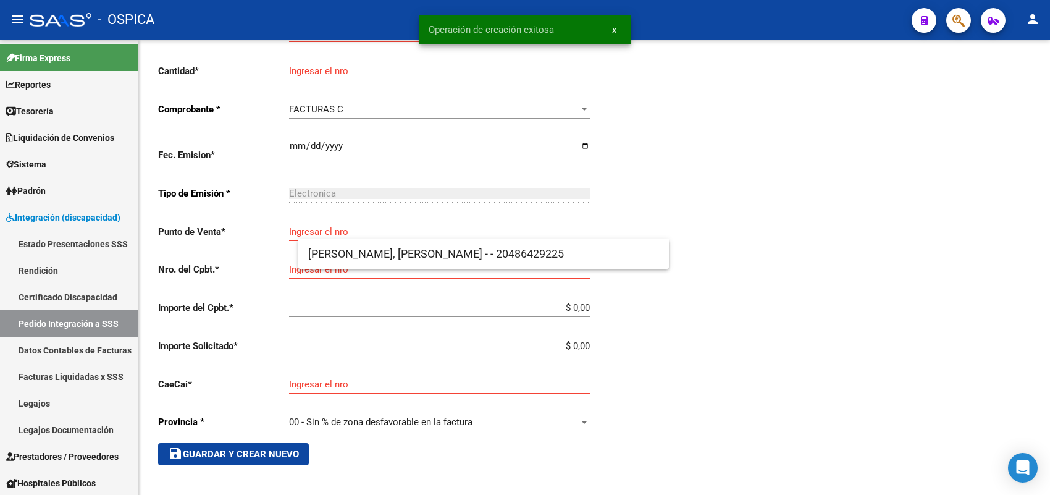
scroll to position [14, 0]
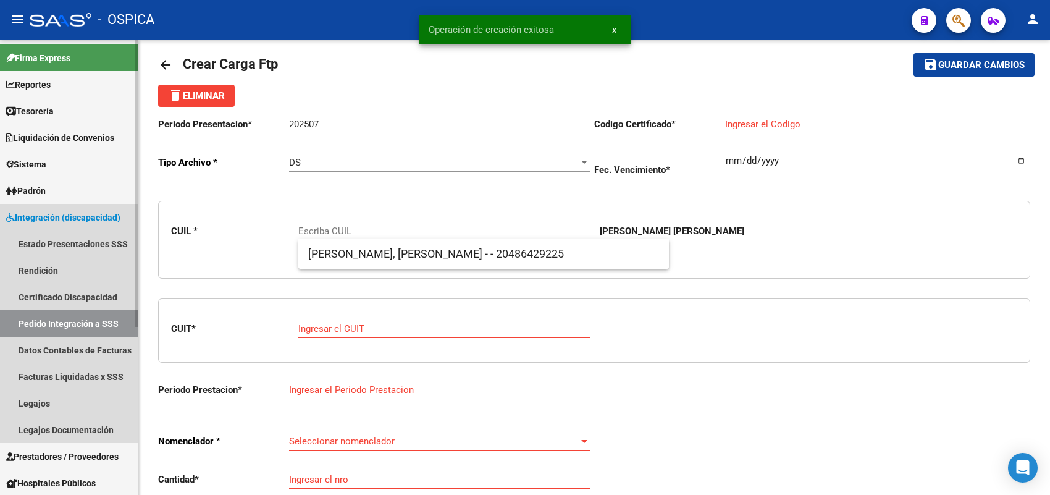
click at [82, 223] on span "Integración (discapacidad)" at bounding box center [63, 218] width 114 height 14
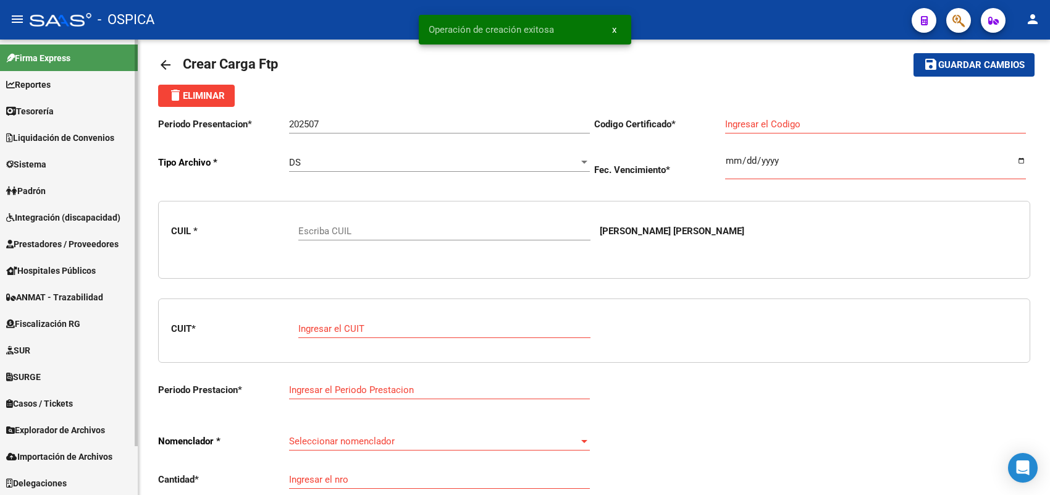
click at [69, 220] on span "Integración (discapacidad)" at bounding box center [63, 218] width 114 height 14
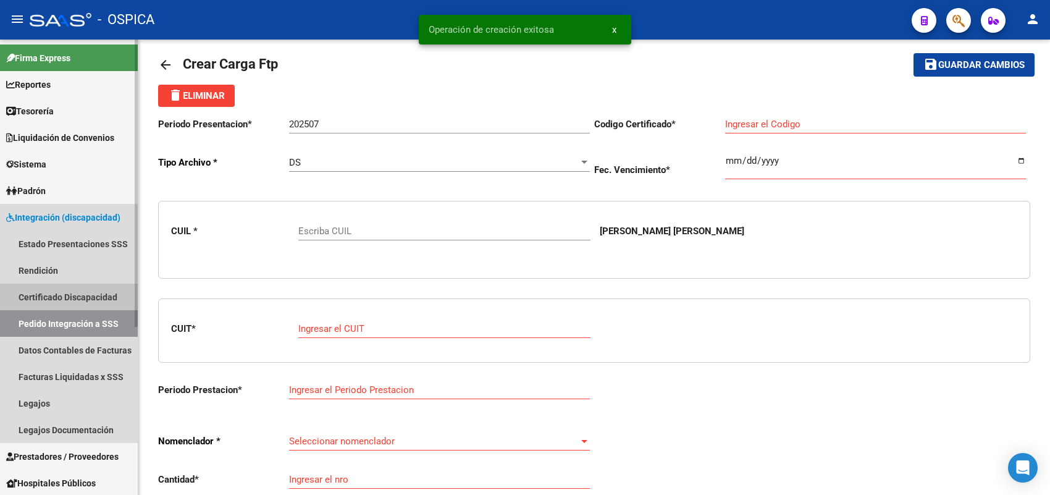
click at [65, 289] on link "Certificado Discapacidad" at bounding box center [69, 296] width 138 height 27
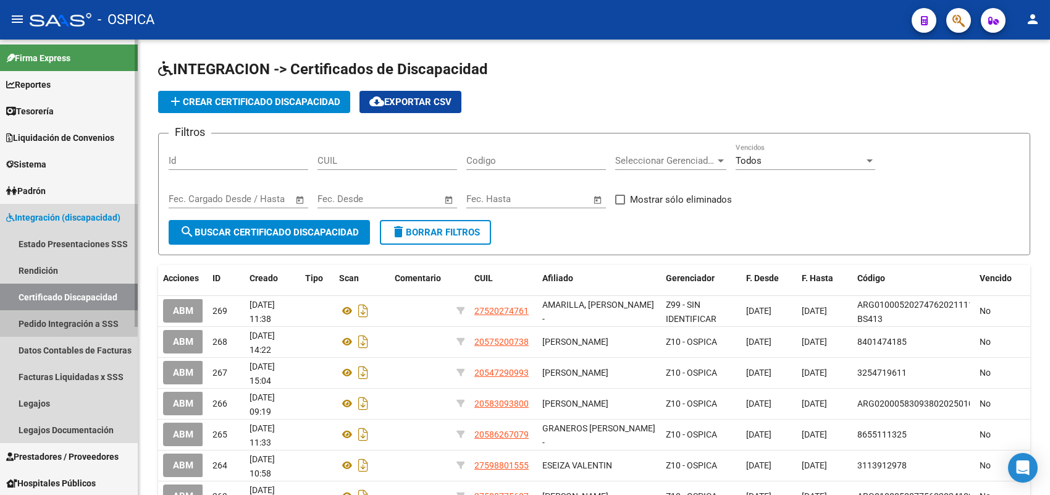
click at [69, 322] on link "Pedido Integración a SSS" at bounding box center [69, 323] width 138 height 27
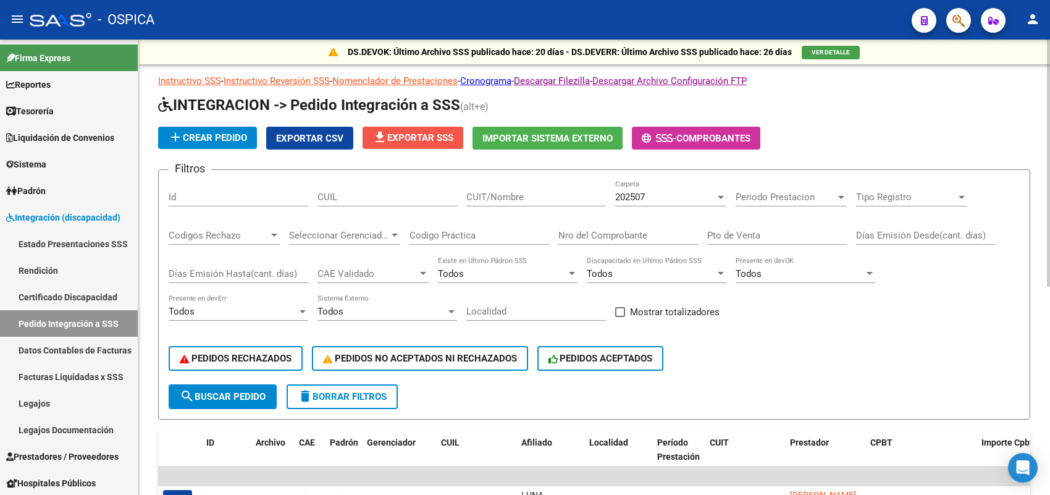
click at [387, 142] on mat-icon "file_download" at bounding box center [379, 137] width 15 height 15
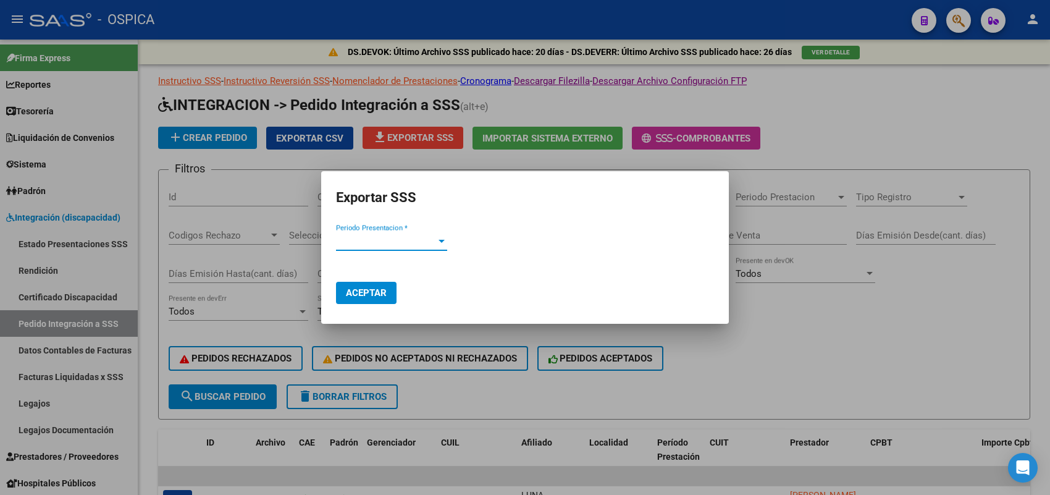
click at [393, 241] on span "Periodo Presentacion *" at bounding box center [386, 240] width 100 height 11
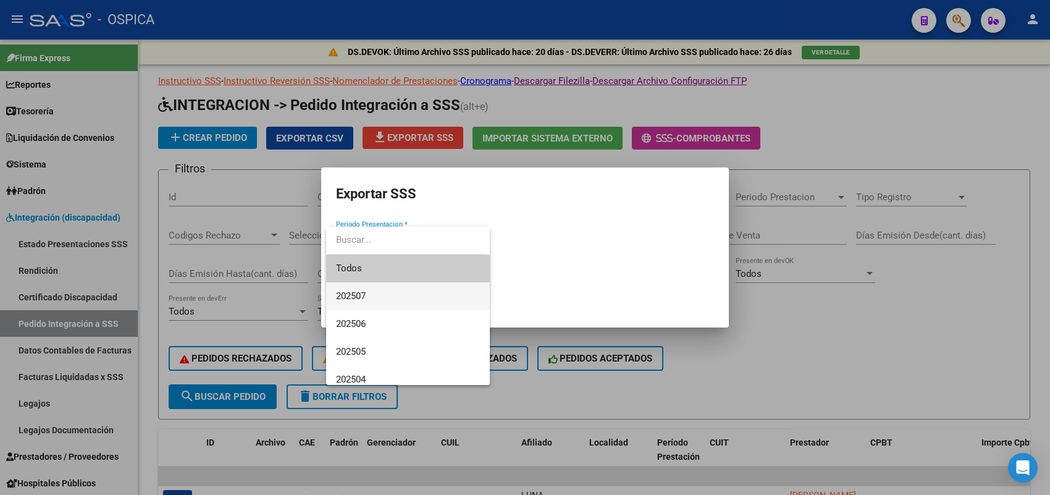
click at [377, 293] on span "202507" at bounding box center [408, 296] width 144 height 28
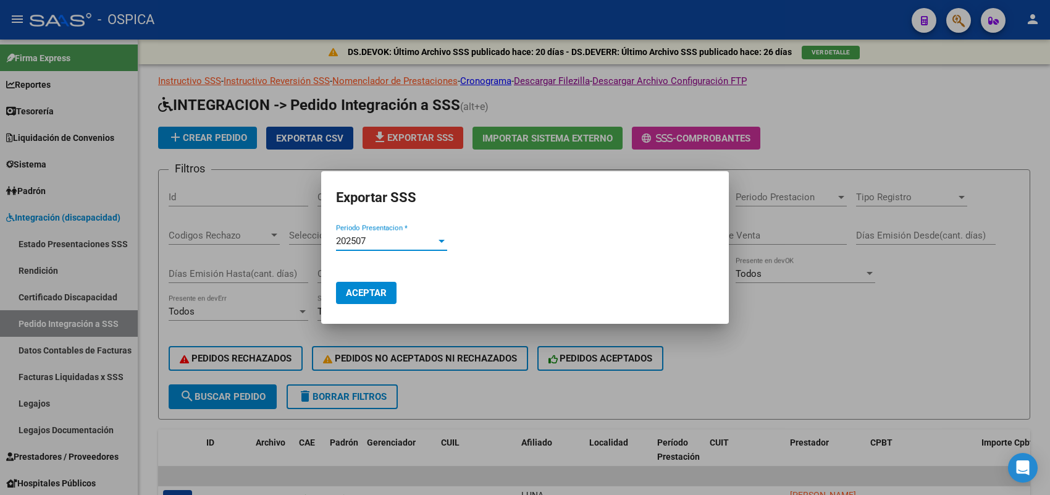
click at [378, 285] on button "Aceptar" at bounding box center [366, 293] width 61 height 22
